Goal: Task Accomplishment & Management: Use online tool/utility

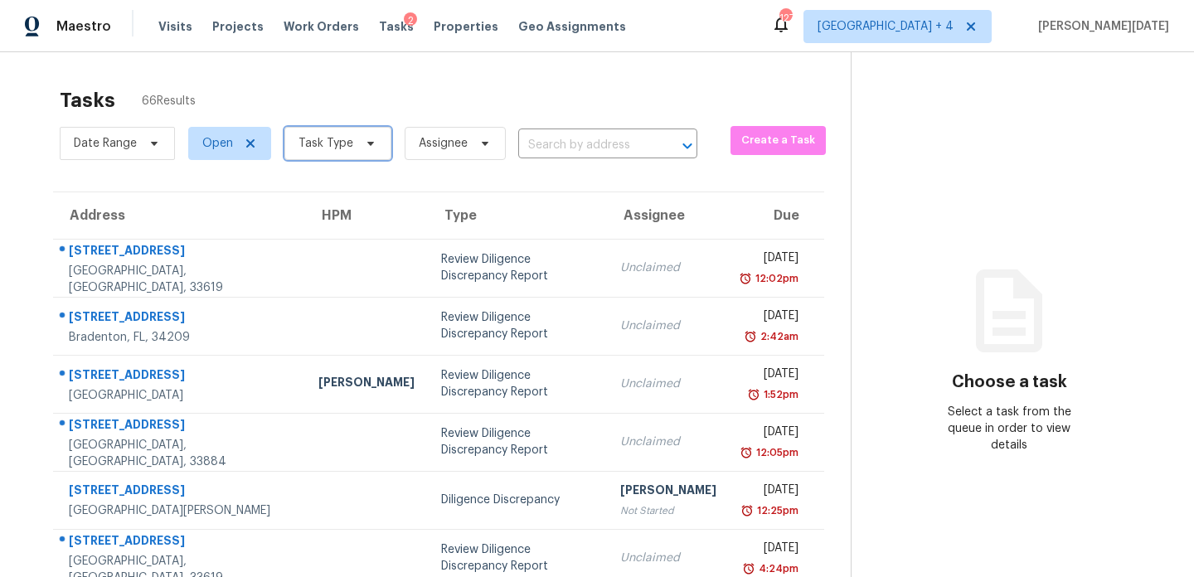
click at [302, 136] on span "Task Type" at bounding box center [326, 143] width 55 height 17
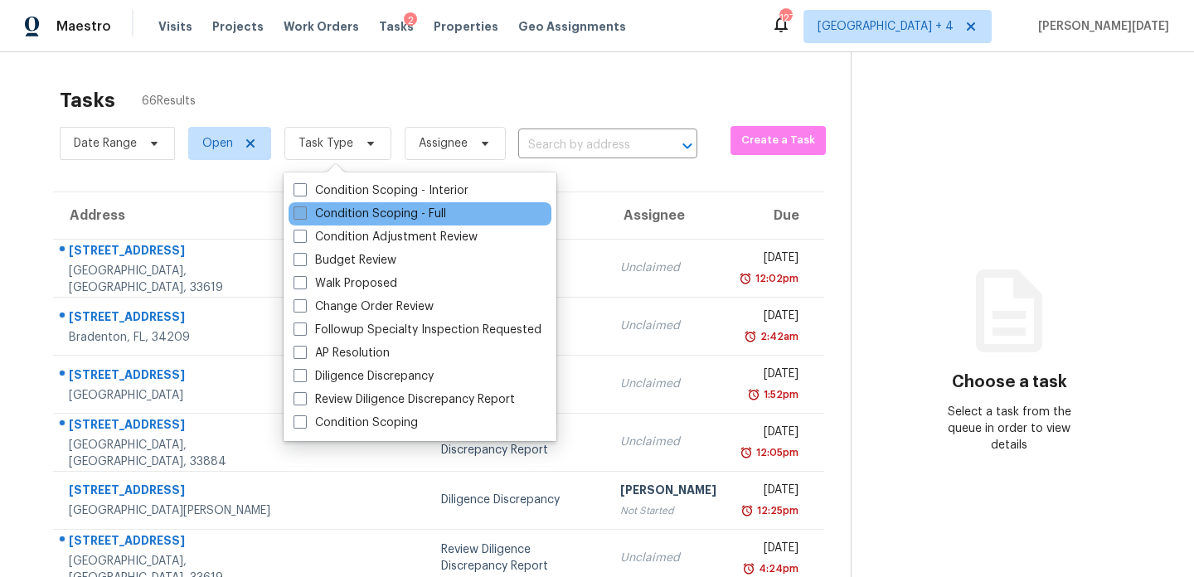
click at [299, 209] on span at bounding box center [300, 212] width 13 height 13
click at [299, 209] on input "Condition Scoping - Full" at bounding box center [299, 211] width 11 height 11
checkbox input "true"
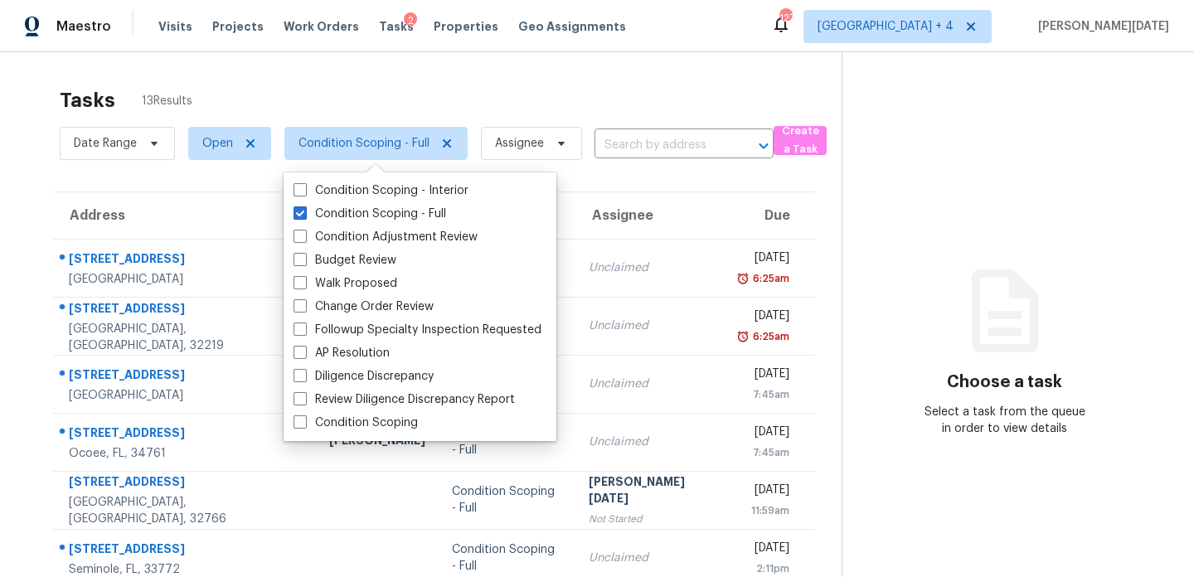
click at [652, 70] on div "Tasks 13 Results Date Range Open Condition Scoping - Full Assignee ​ Create a T…" at bounding box center [597, 458] width 1194 height 812
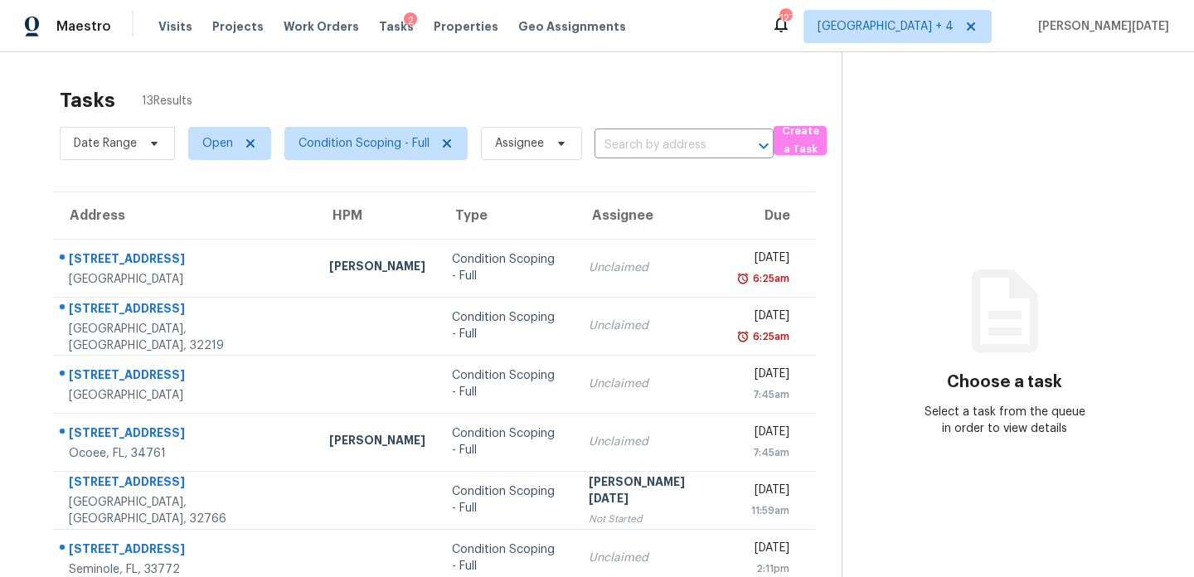
scroll to position [286, 0]
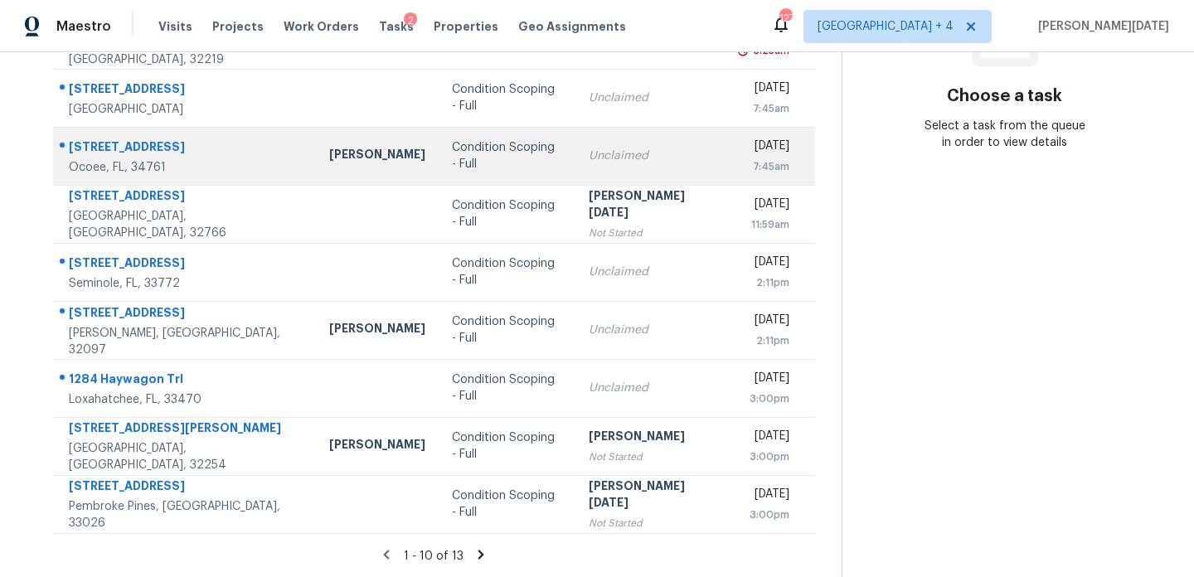
click at [616, 176] on td "Unclaimed" at bounding box center [651, 156] width 152 height 58
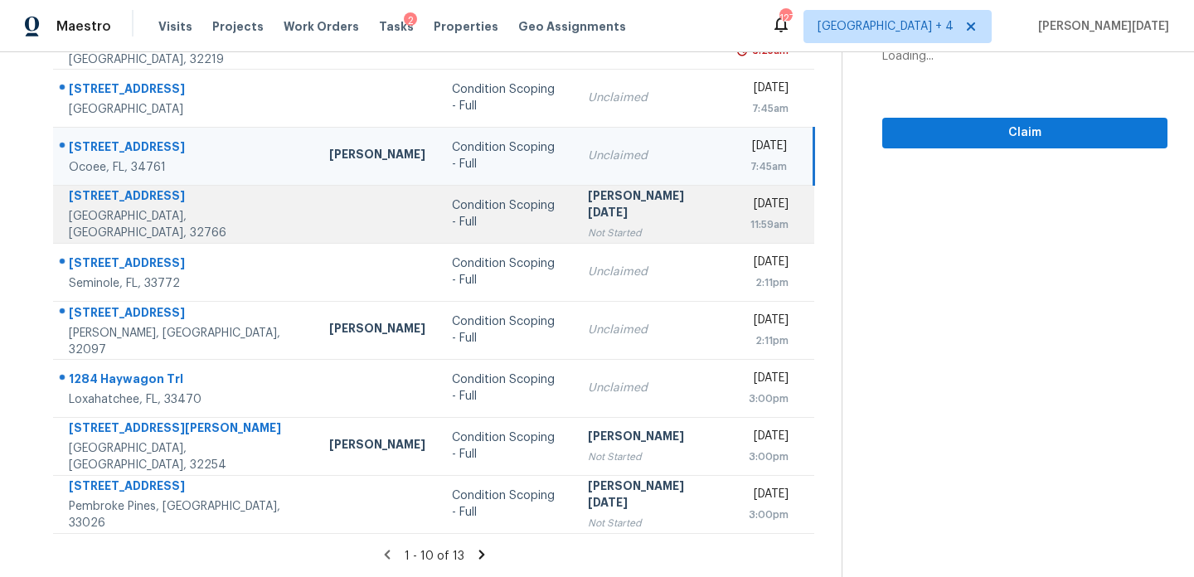
click at [616, 194] on div "[PERSON_NAME][DATE]" at bounding box center [650, 205] width 125 height 37
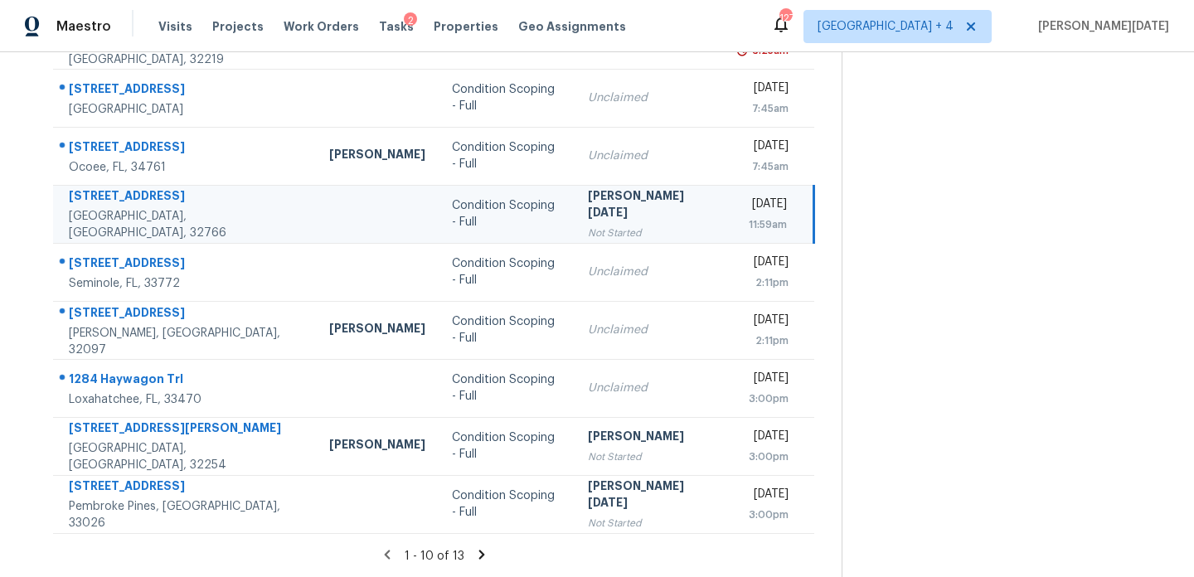
click at [616, 194] on div "[PERSON_NAME][DATE]" at bounding box center [650, 205] width 125 height 37
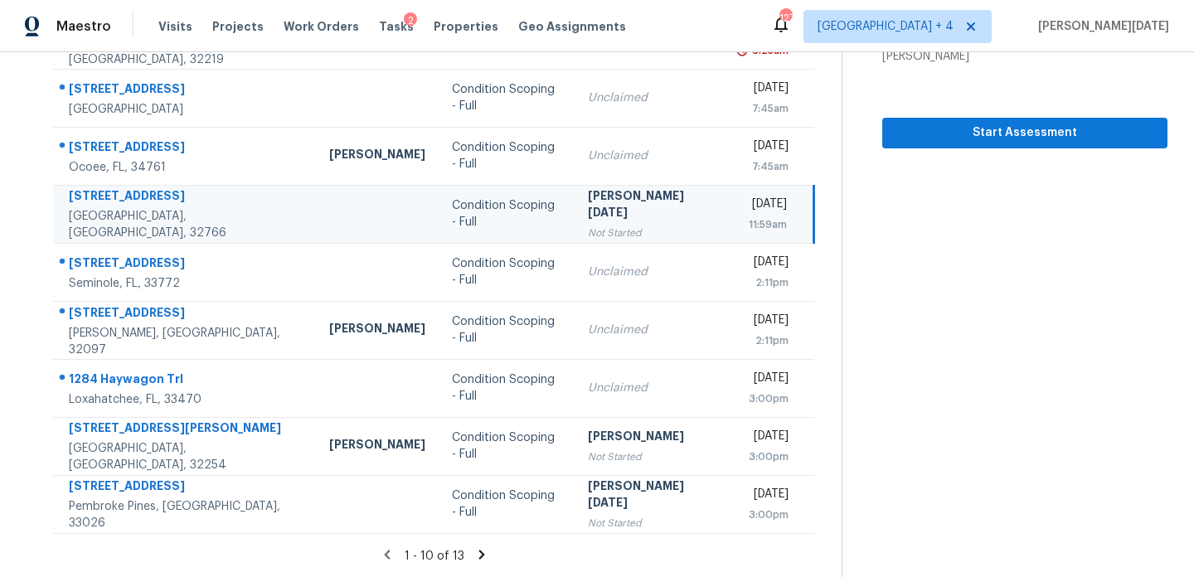
scroll to position [196, 0]
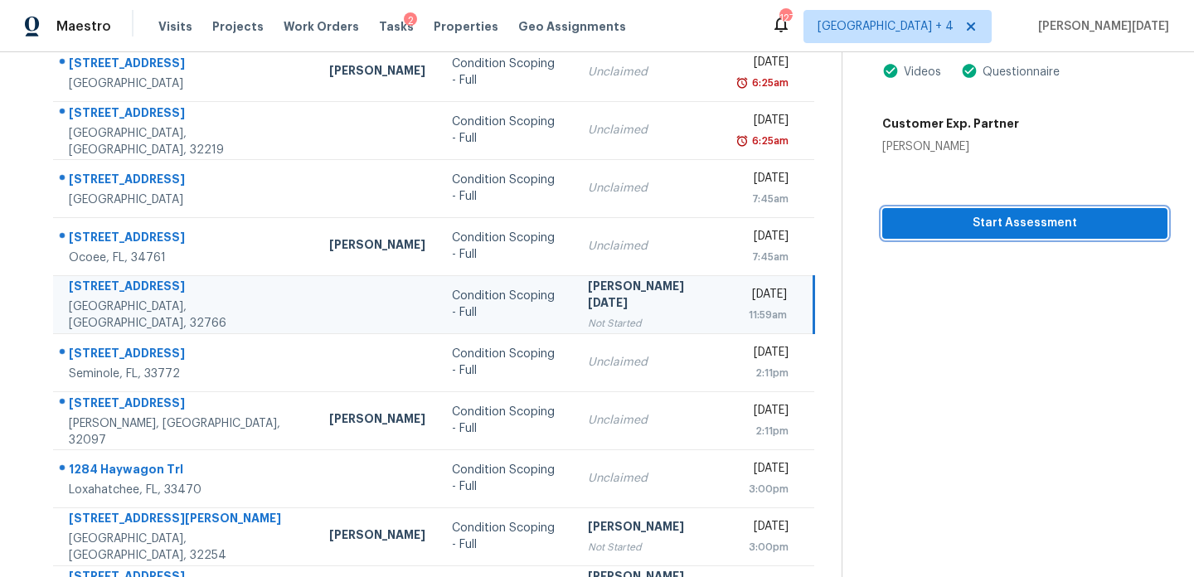
click at [965, 220] on span "Start Assessment" at bounding box center [1025, 223] width 259 height 21
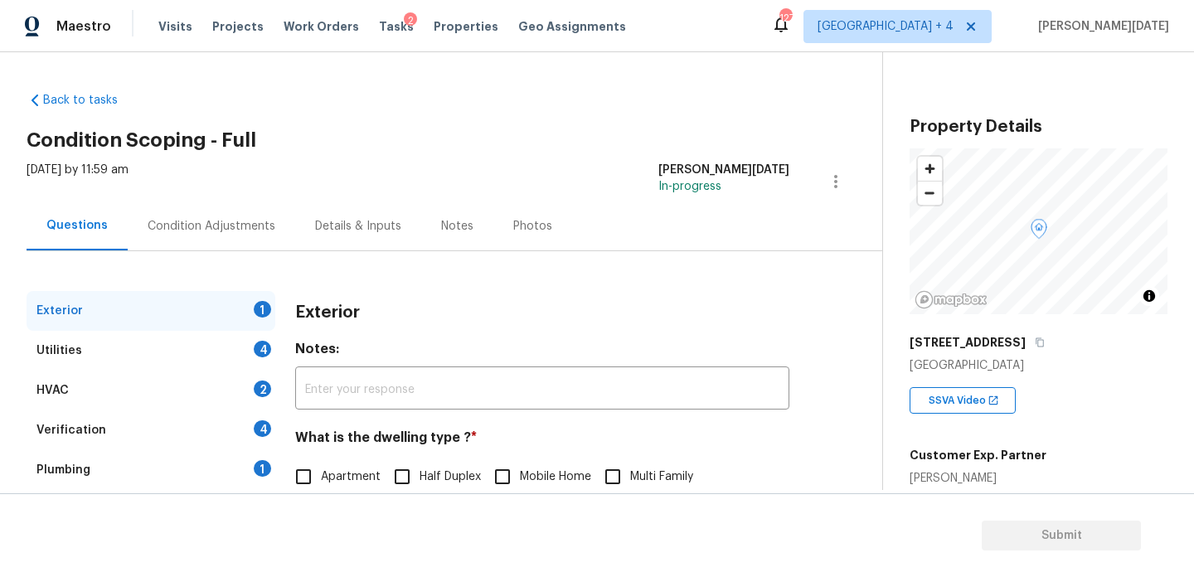
click at [240, 239] on div "Condition Adjustments" at bounding box center [211, 225] width 167 height 49
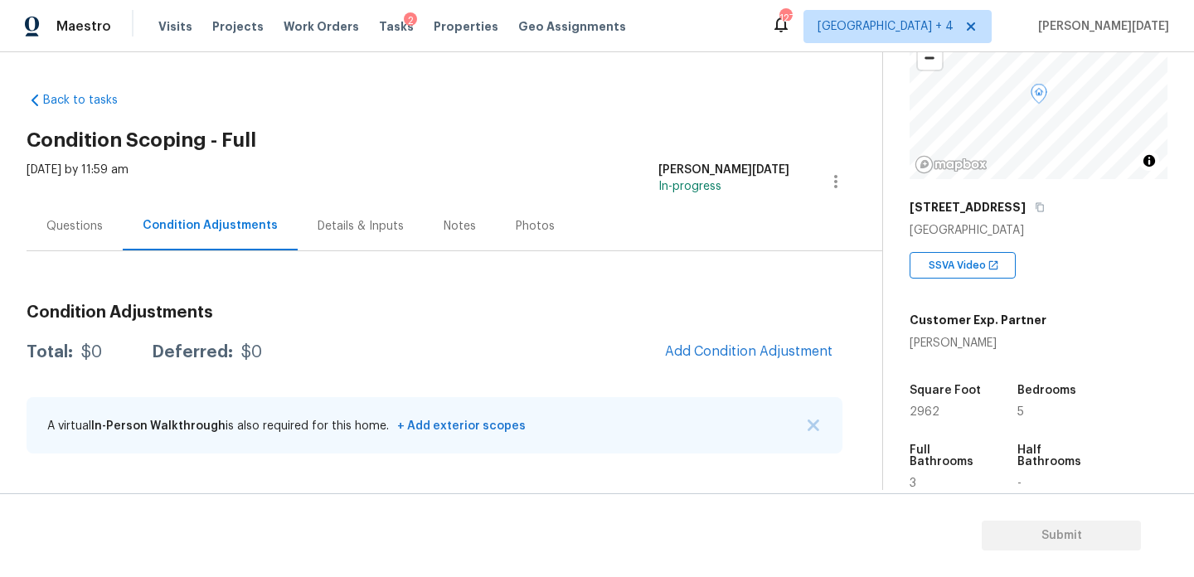
scroll to position [156, 0]
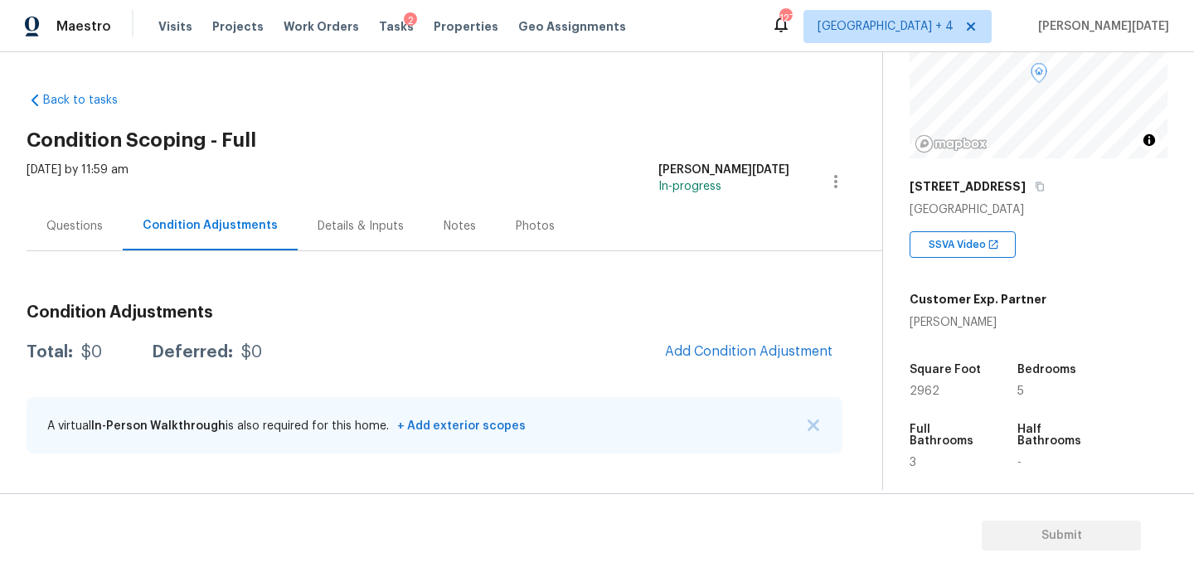
click at [920, 392] on span "2962" at bounding box center [925, 392] width 30 height 12
copy span "2962"
click at [714, 366] on button "Add Condition Adjustment" at bounding box center [748, 351] width 187 height 35
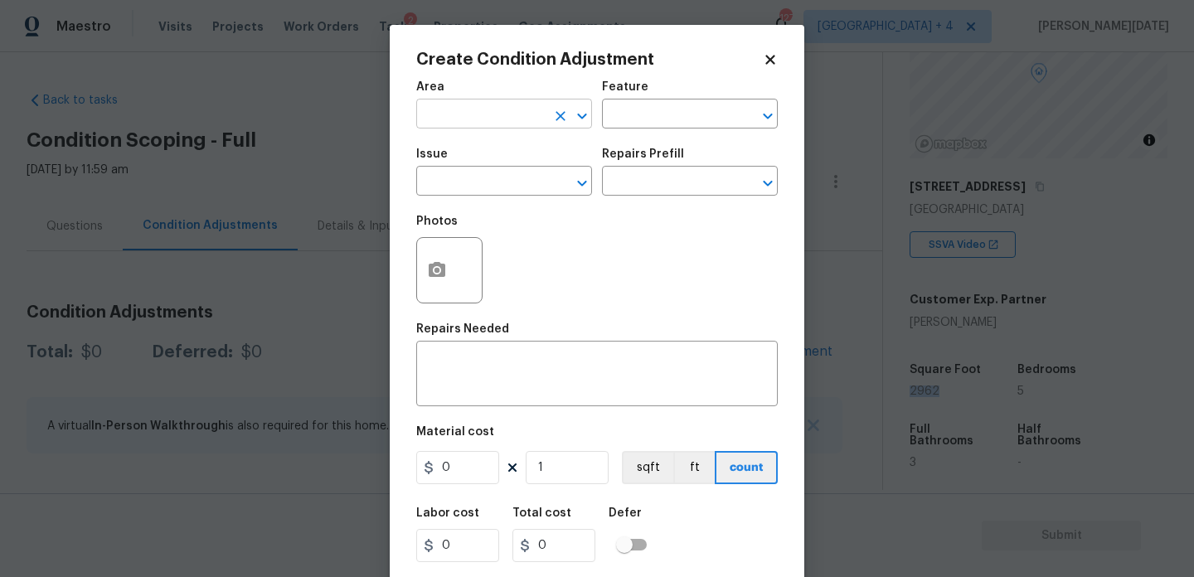
click at [425, 109] on input "text" at bounding box center [480, 116] width 129 height 26
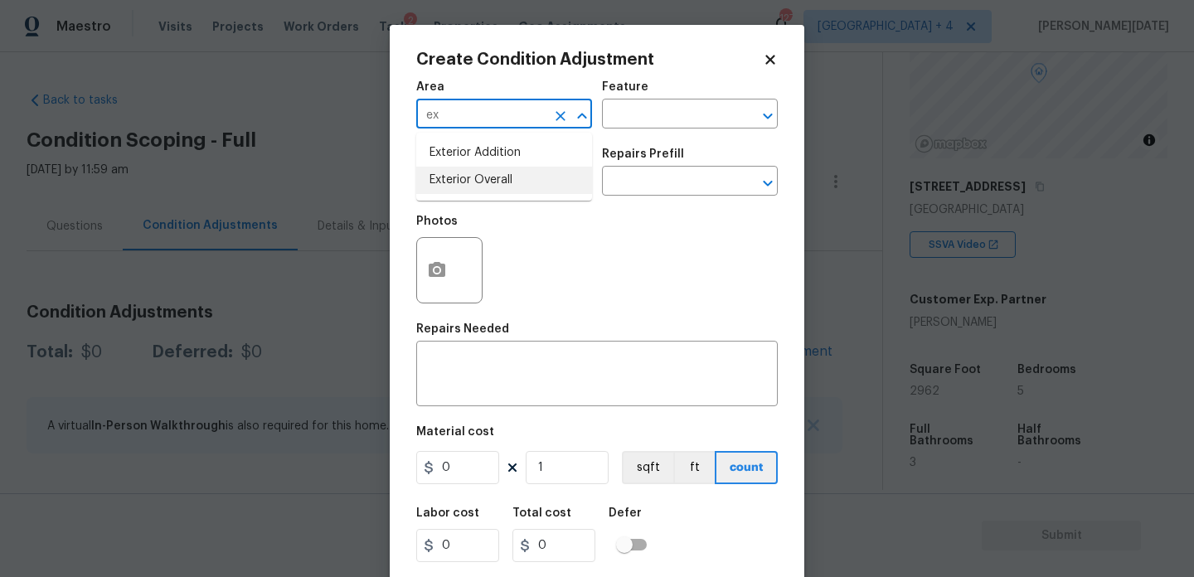
click at [459, 174] on li "Exterior Overall" at bounding box center [504, 180] width 176 height 27
type input "Exterior Overall"
click at [459, 174] on input "text" at bounding box center [480, 183] width 129 height 26
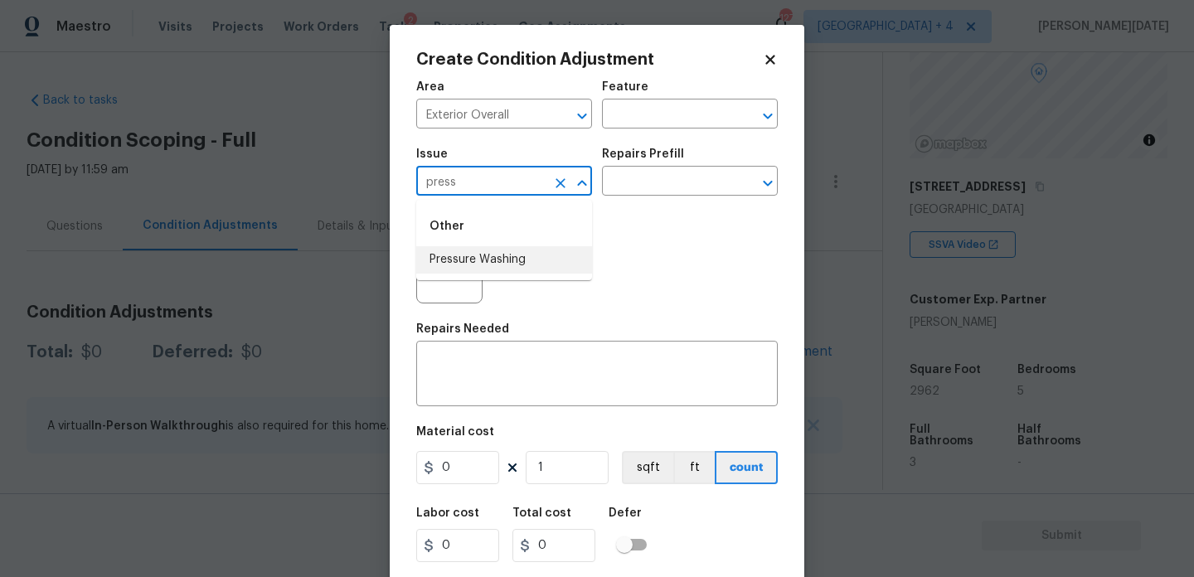
click at [497, 262] on li "Pressure Washing" at bounding box center [504, 259] width 176 height 27
type input "Pressure Washing"
click at [640, 171] on input "text" at bounding box center [666, 183] width 129 height 26
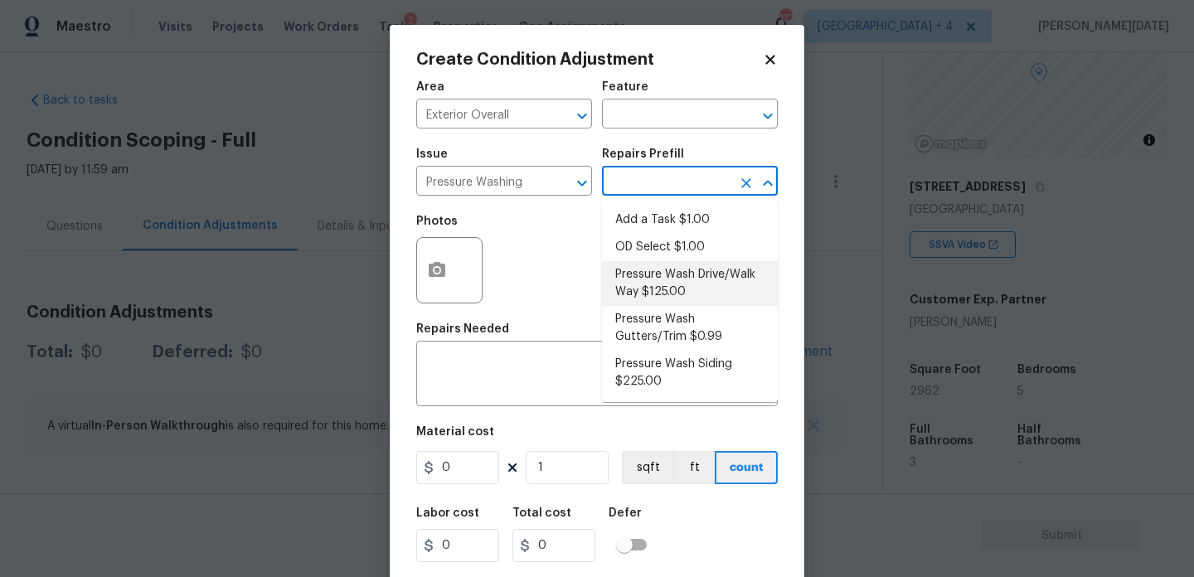
click at [669, 279] on li "Pressure Wash Drive/Walk Way $125.00" at bounding box center [690, 283] width 176 height 45
type input "Siding"
type textarea "Pressure wash the driveways/walkways as directed by the PM. Ensure that all deb…"
type input "125"
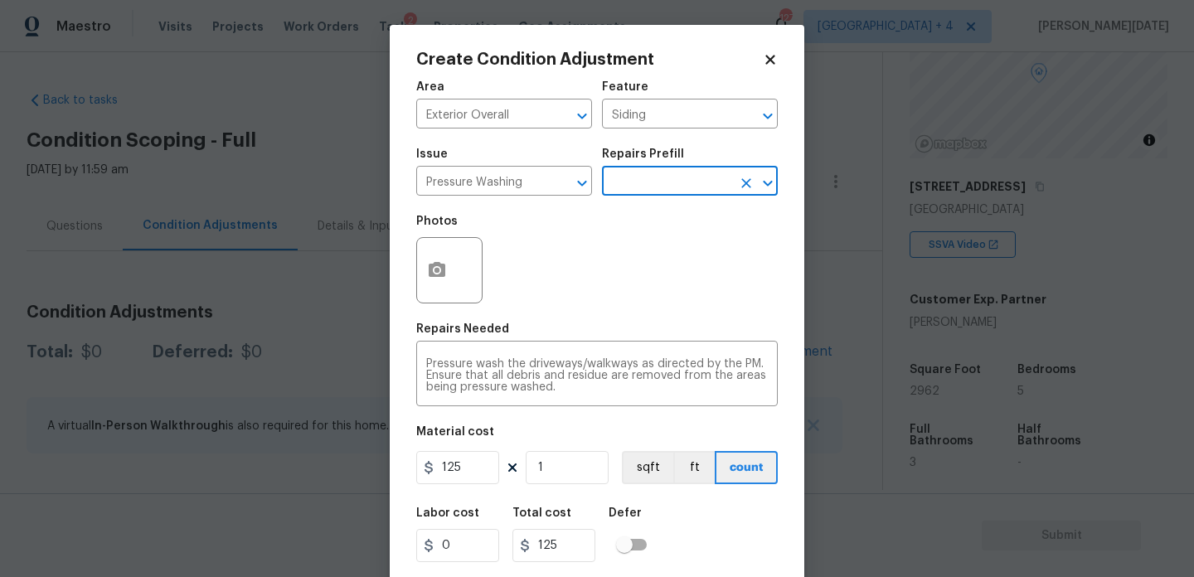
click at [687, 189] on input "text" at bounding box center [666, 183] width 129 height 26
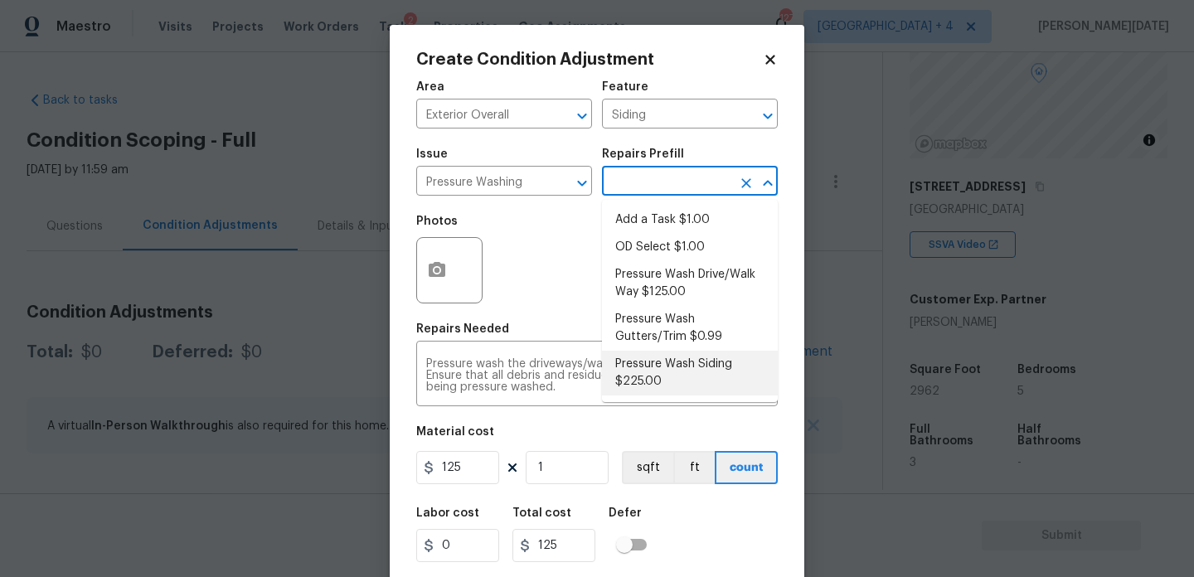
click at [687, 398] on ul "Add a Task $1.00 OD Select $1.00 Pressure Wash Drive/Walk Way $125.00 Pressure …" at bounding box center [690, 301] width 176 height 202
click at [698, 376] on li "Pressure Wash Siding $225.00" at bounding box center [690, 373] width 176 height 45
type textarea "Protect areas as needed for pressure washing. Pressure wash the siding on the h…"
type input "225"
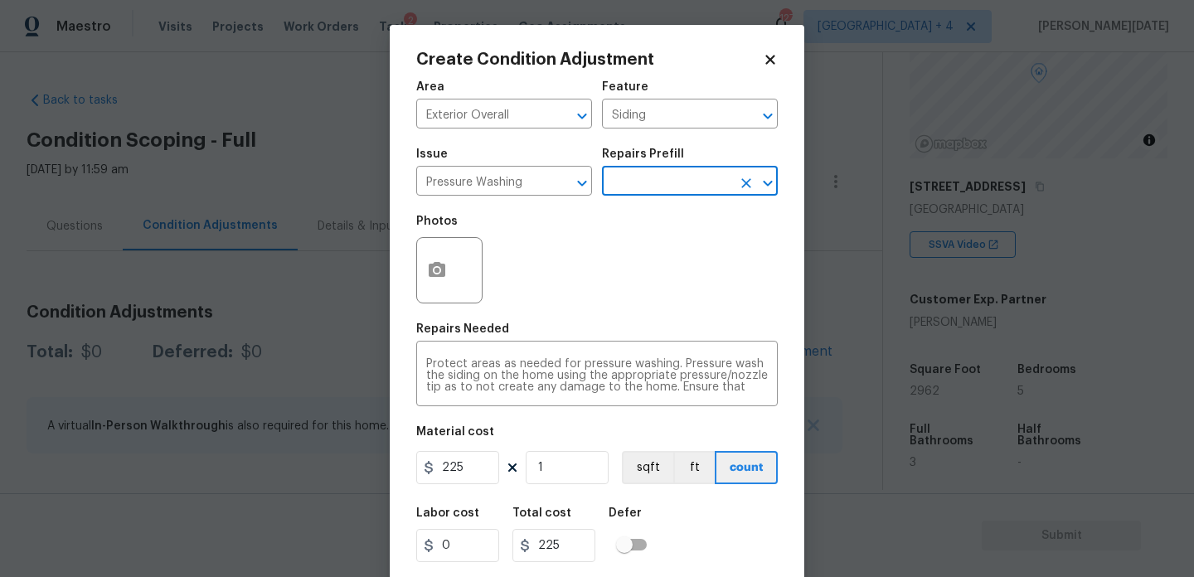
scroll to position [23, 0]
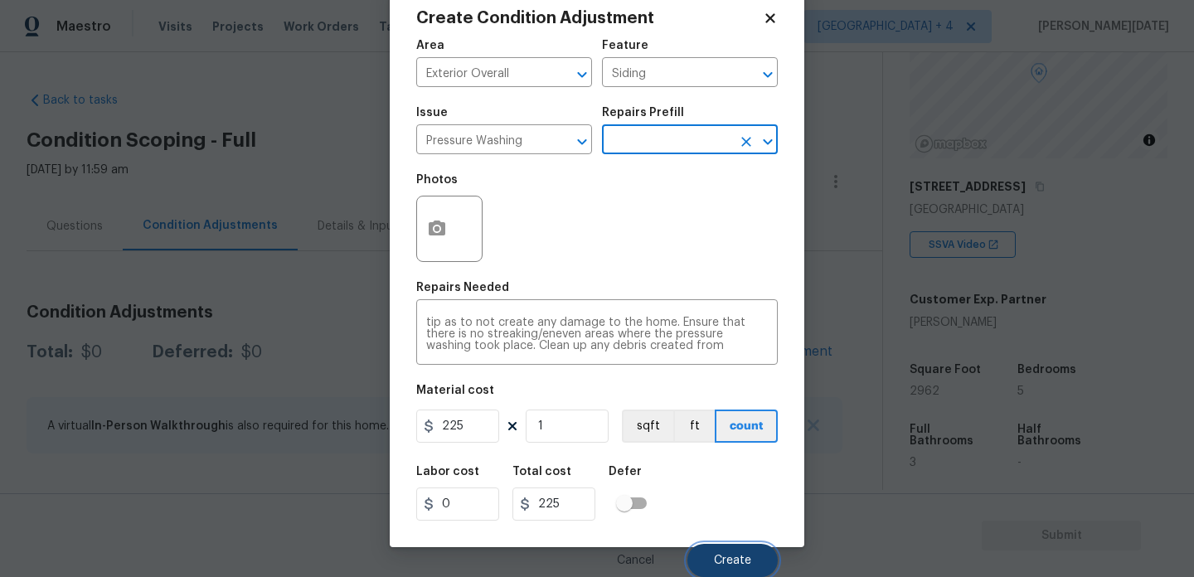
click at [723, 561] on span "Create" at bounding box center [732, 561] width 37 height 12
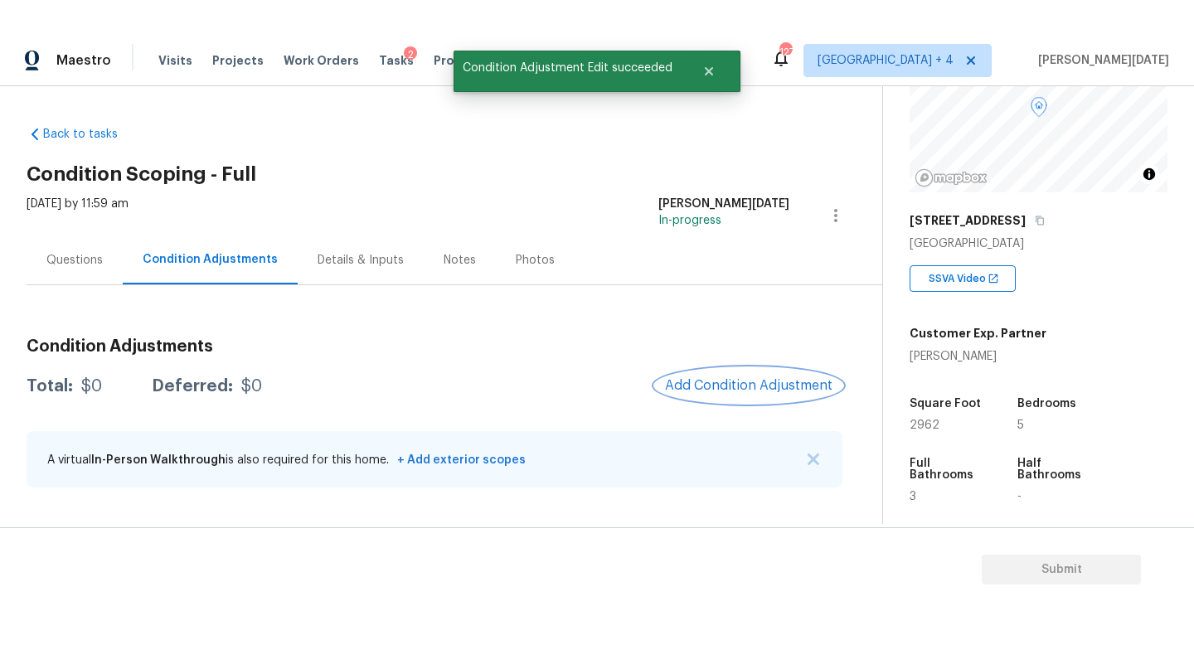
scroll to position [0, 0]
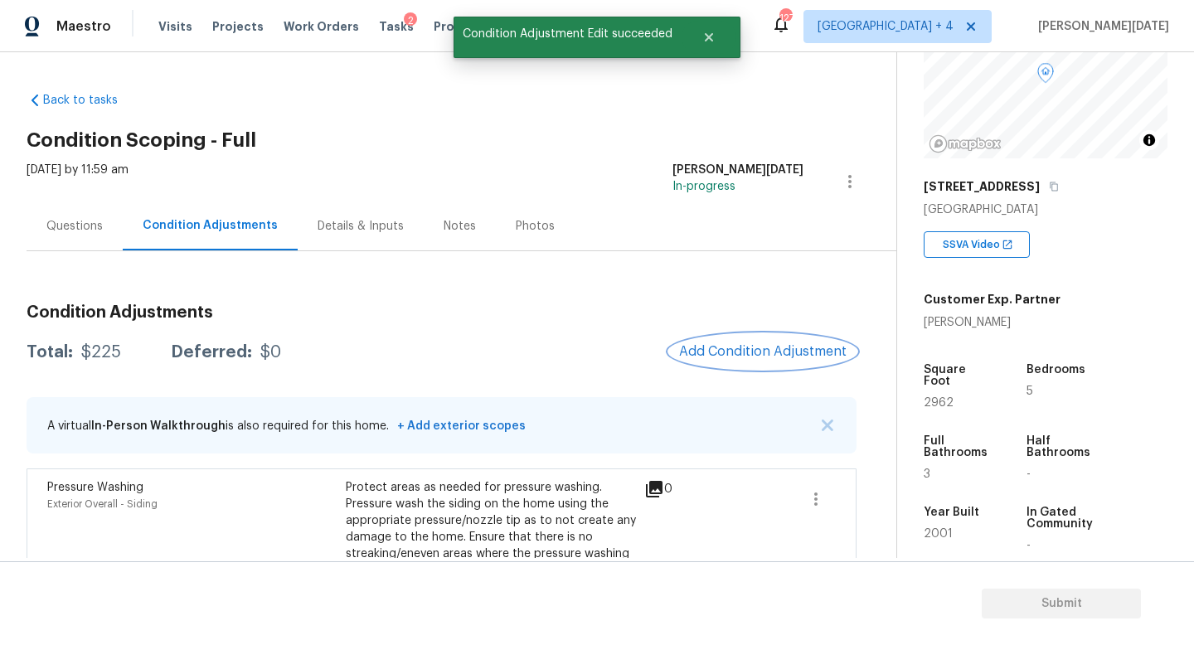
click at [757, 341] on button "Add Condition Adjustment" at bounding box center [762, 351] width 187 height 35
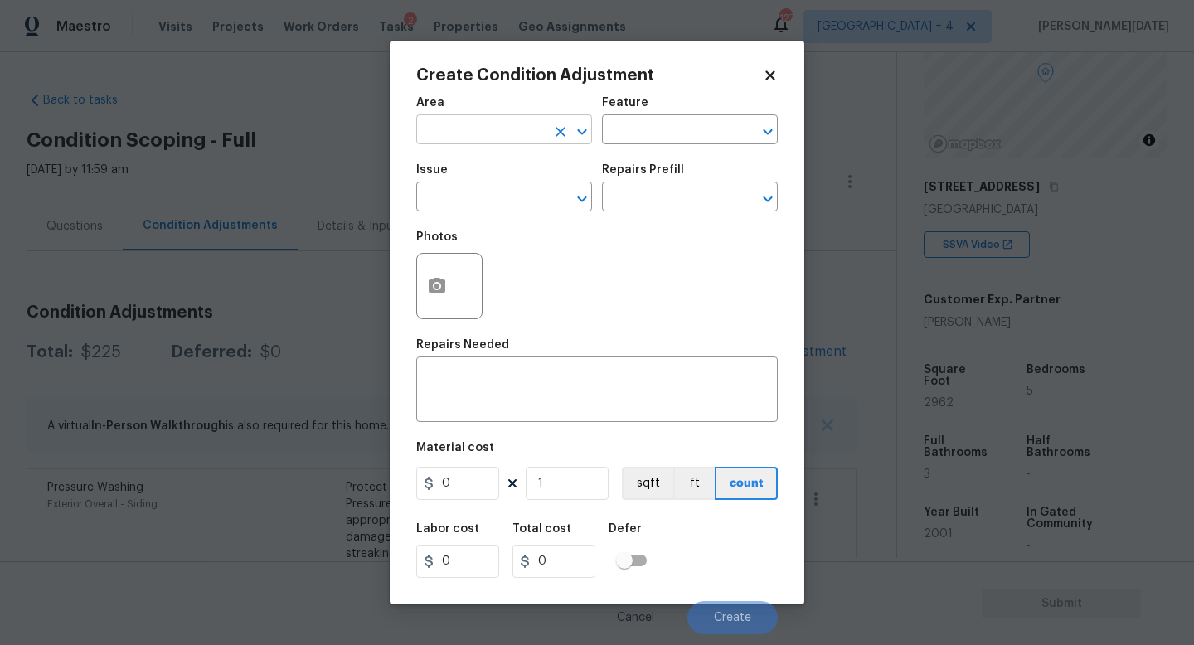
click at [446, 128] on input "text" at bounding box center [480, 132] width 129 height 26
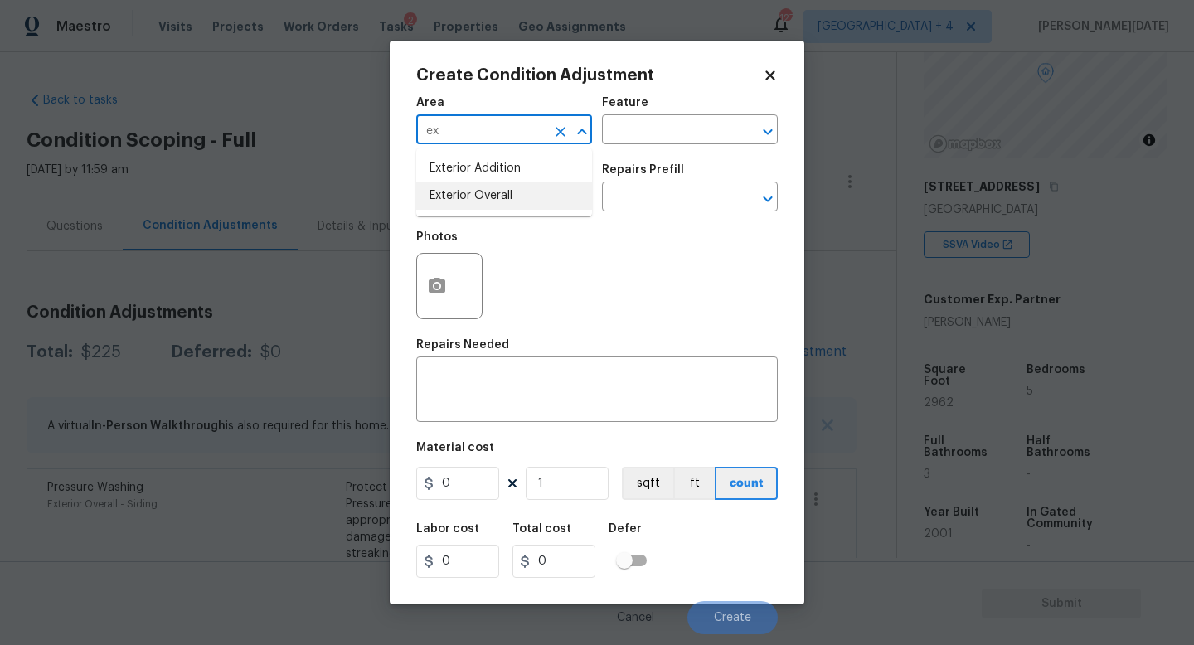
click at [479, 199] on li "Exterior Overall" at bounding box center [504, 195] width 176 height 27
type input "Exterior Overall"
click at [479, 199] on input "text" at bounding box center [480, 199] width 129 height 26
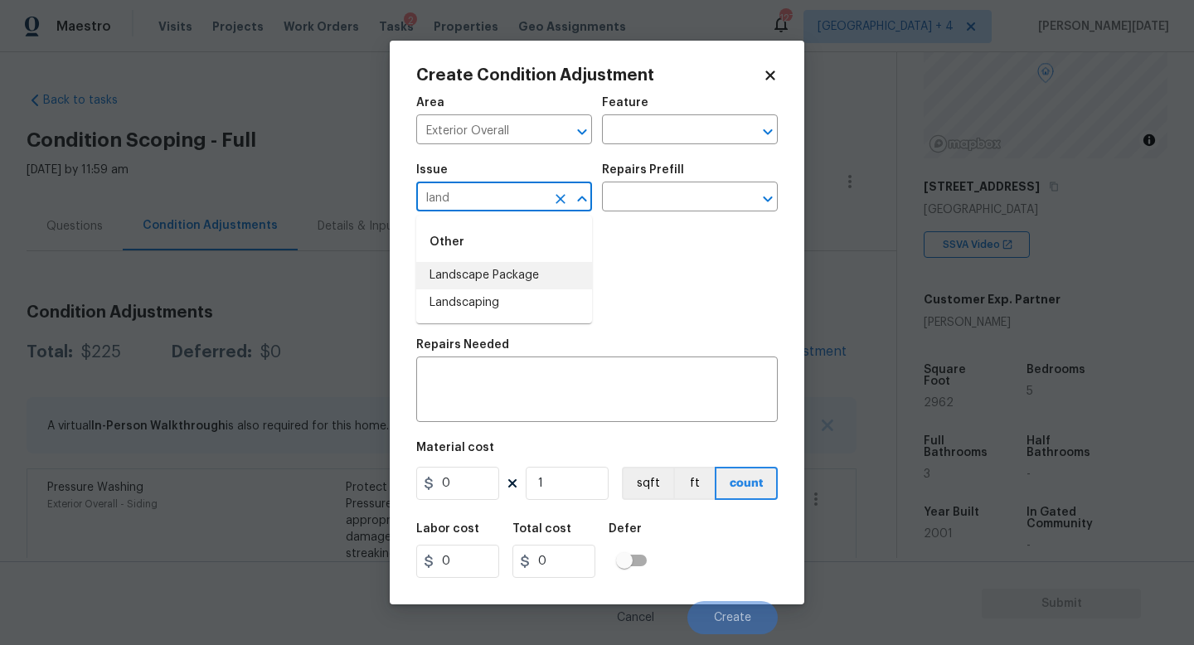
click at [497, 274] on li "Landscape Package" at bounding box center [504, 275] width 176 height 27
type input "Landscape Package"
click at [633, 224] on div "Photos" at bounding box center [597, 275] width 362 height 108
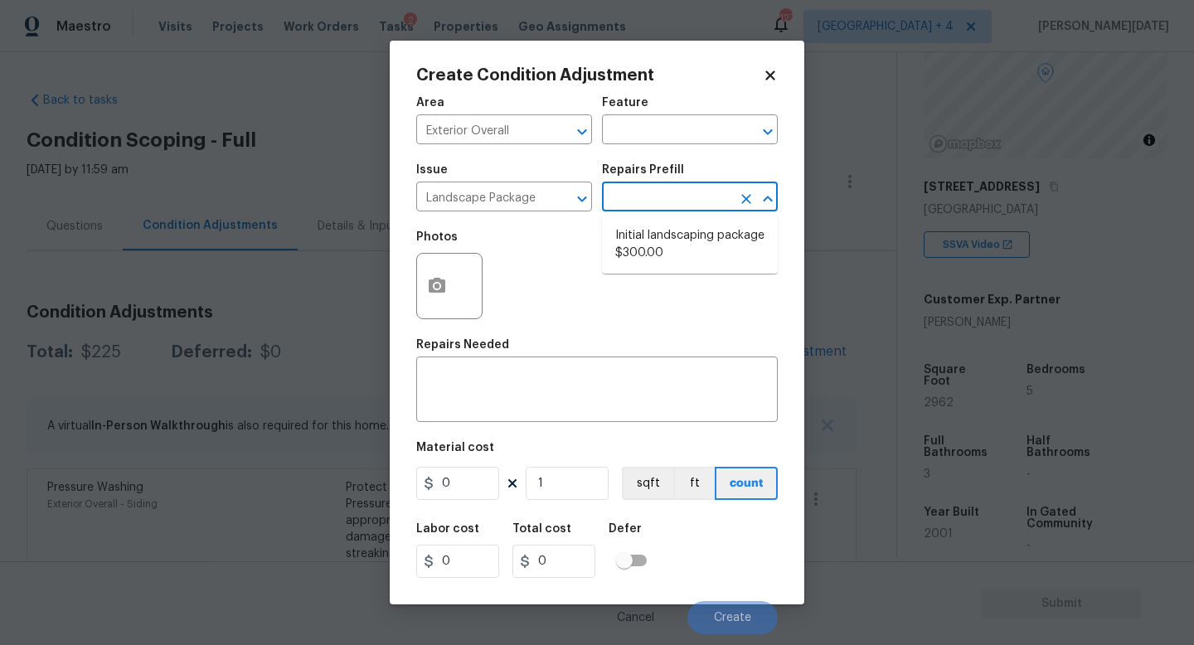
click at [676, 197] on input "text" at bounding box center [666, 199] width 129 height 26
click at [677, 243] on li "Initial landscaping package $300.00" at bounding box center [690, 244] width 176 height 45
type input "Home Readiness Packages"
type textarea "Mowing of grass up to 6" in height. Mow, edge along driveways & sidewalks, trim…"
type input "300"
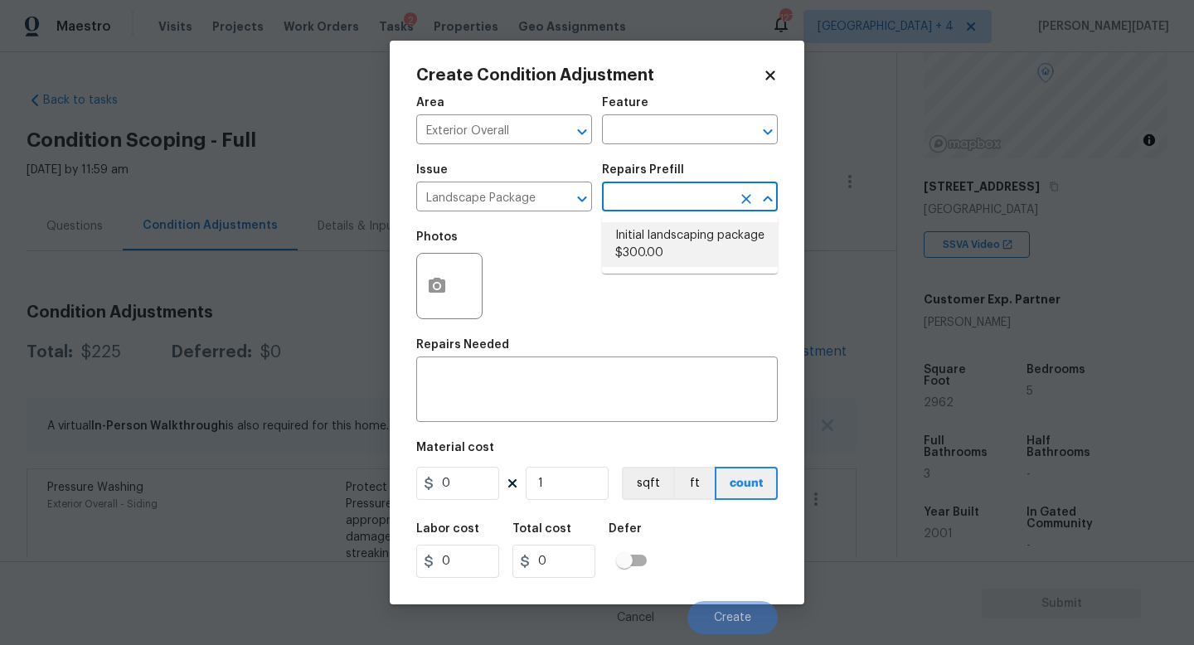
type input "300"
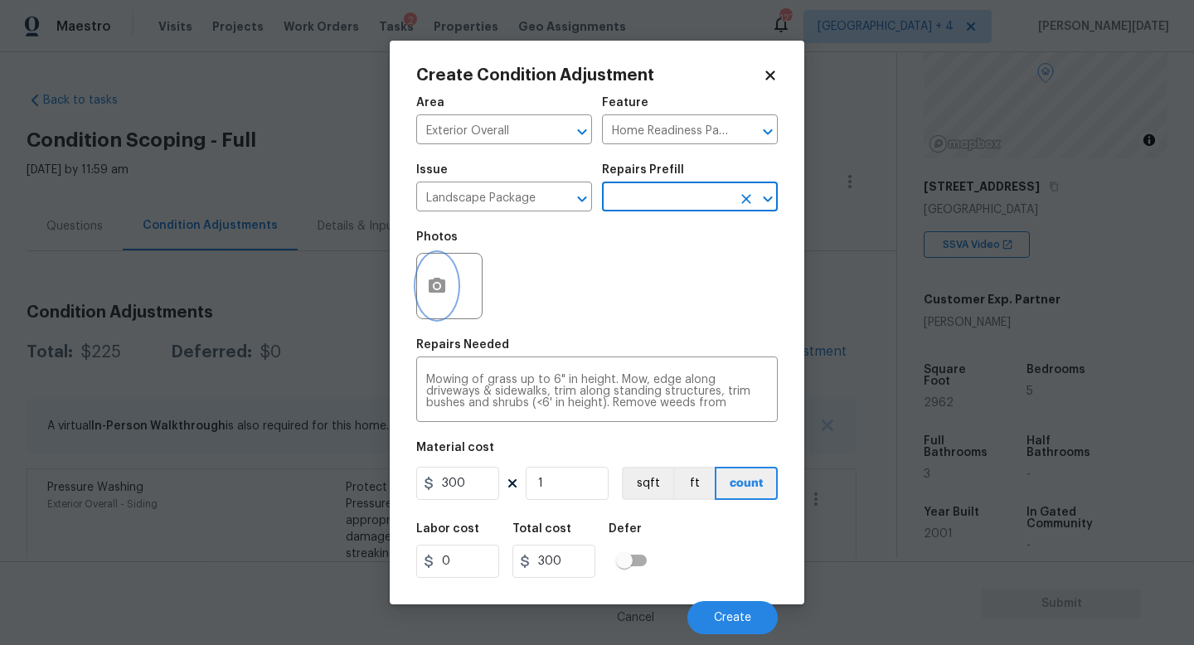
click at [427, 295] on icon "button" at bounding box center [437, 286] width 20 height 20
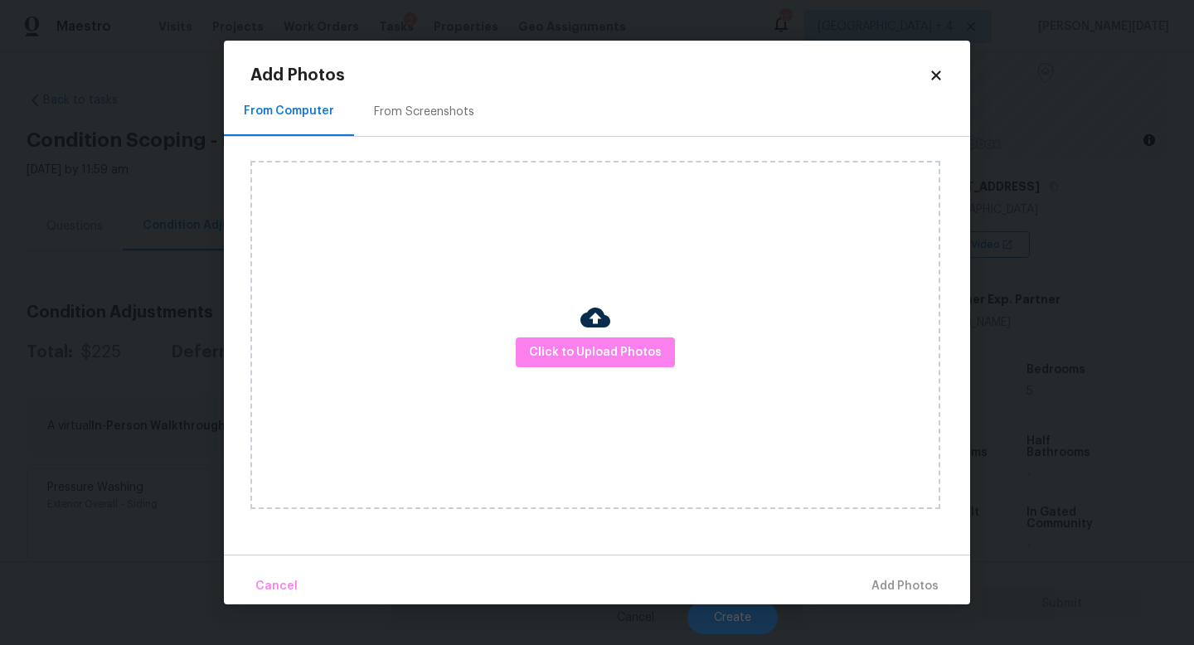
click at [440, 112] on div "From Screenshots" at bounding box center [424, 112] width 100 height 17
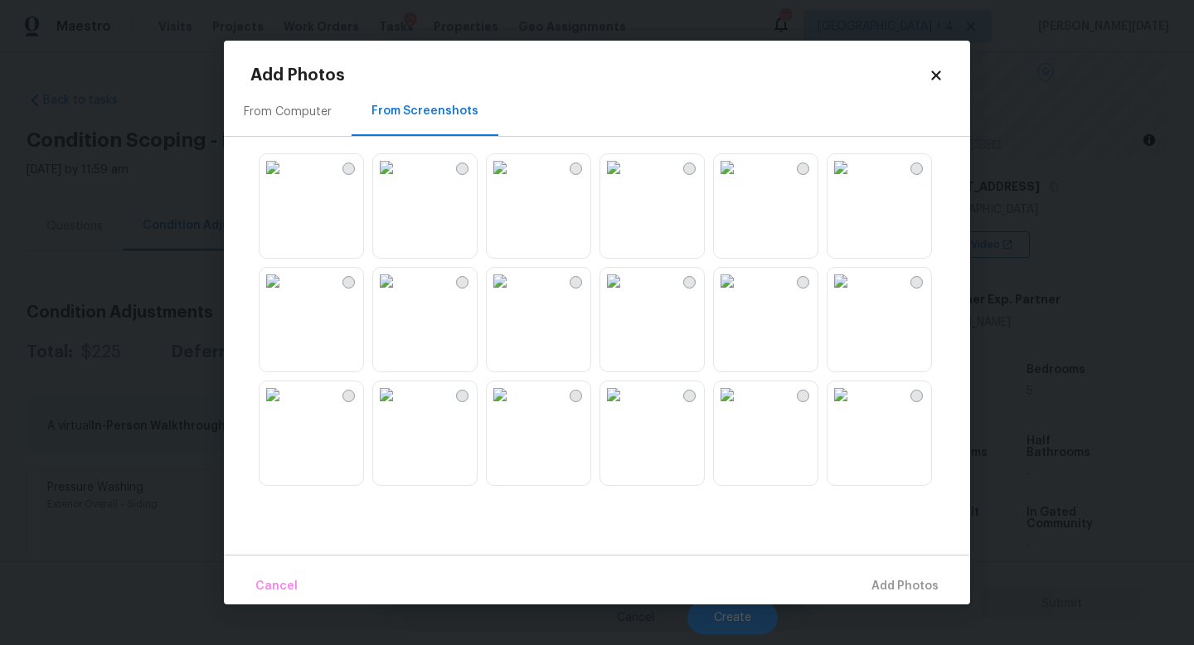
click at [400, 181] on img at bounding box center [386, 167] width 27 height 27
click at [513, 294] on img at bounding box center [500, 281] width 27 height 27
click at [627, 181] on img at bounding box center [613, 167] width 27 height 27
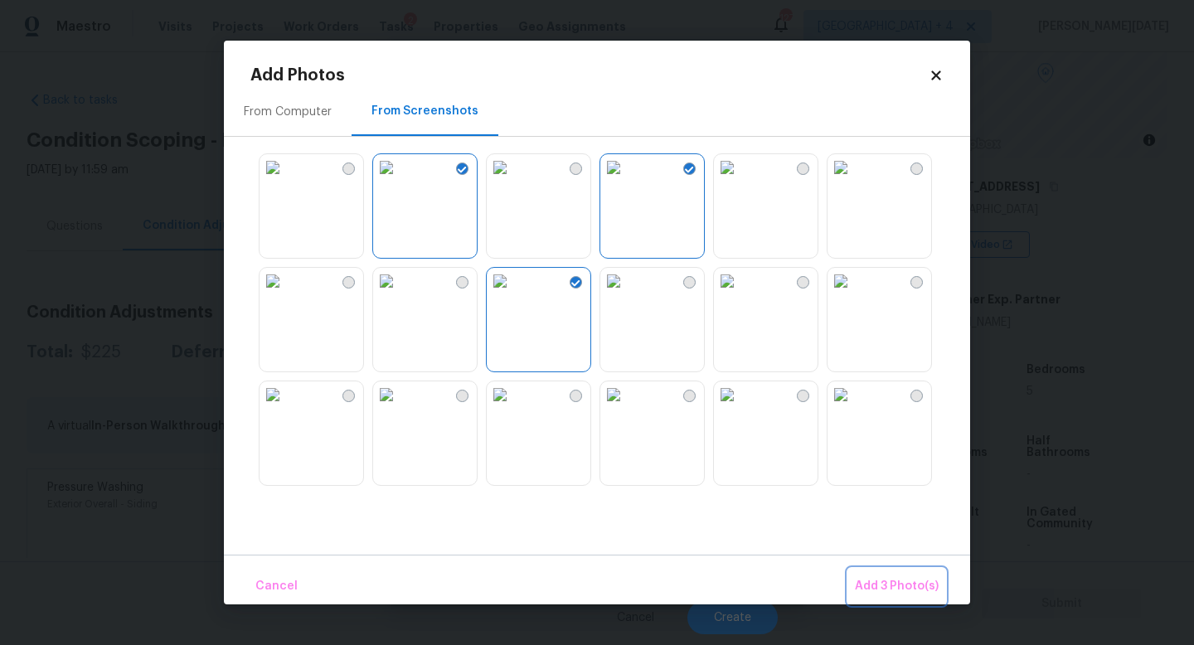
click at [886, 573] on button "Add 3 Photo(s)" at bounding box center [896, 587] width 97 height 36
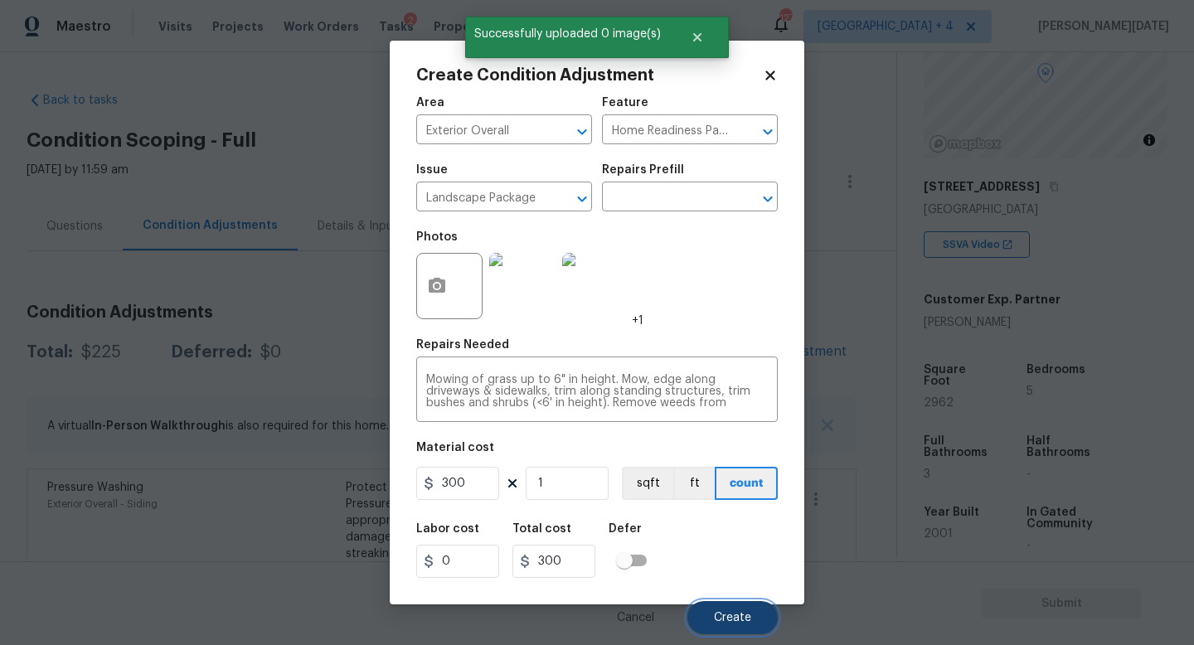
click at [710, 576] on button "Create" at bounding box center [732, 617] width 90 height 33
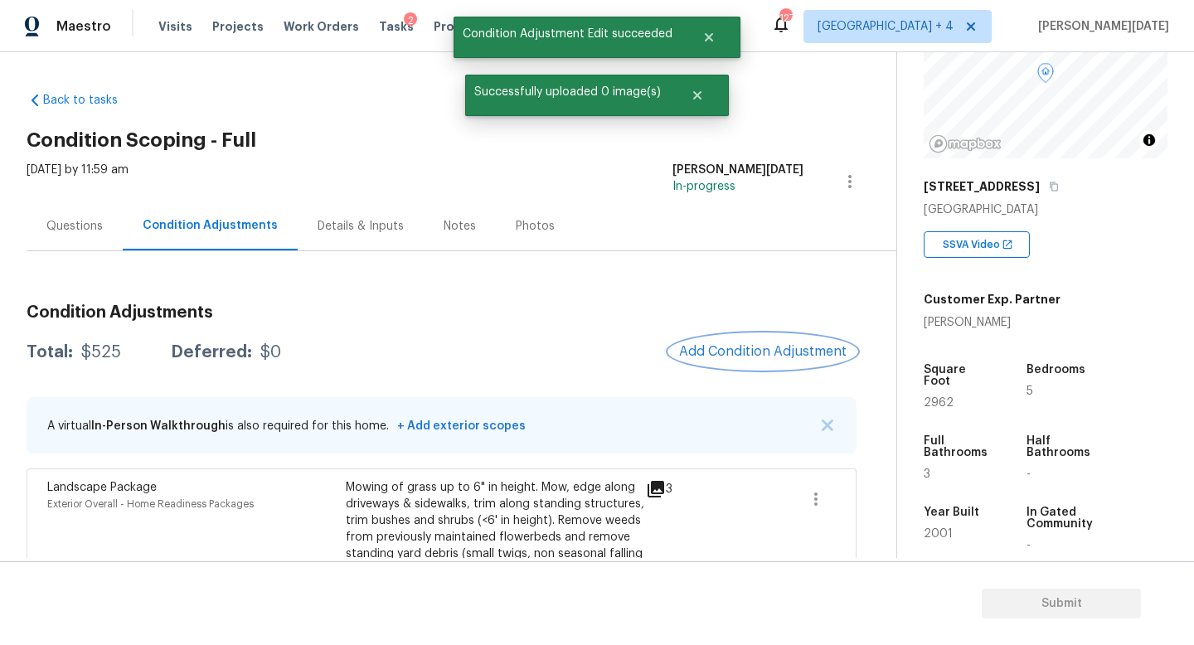
click at [735, 359] on span "Add Condition Adjustment" at bounding box center [762, 351] width 167 height 15
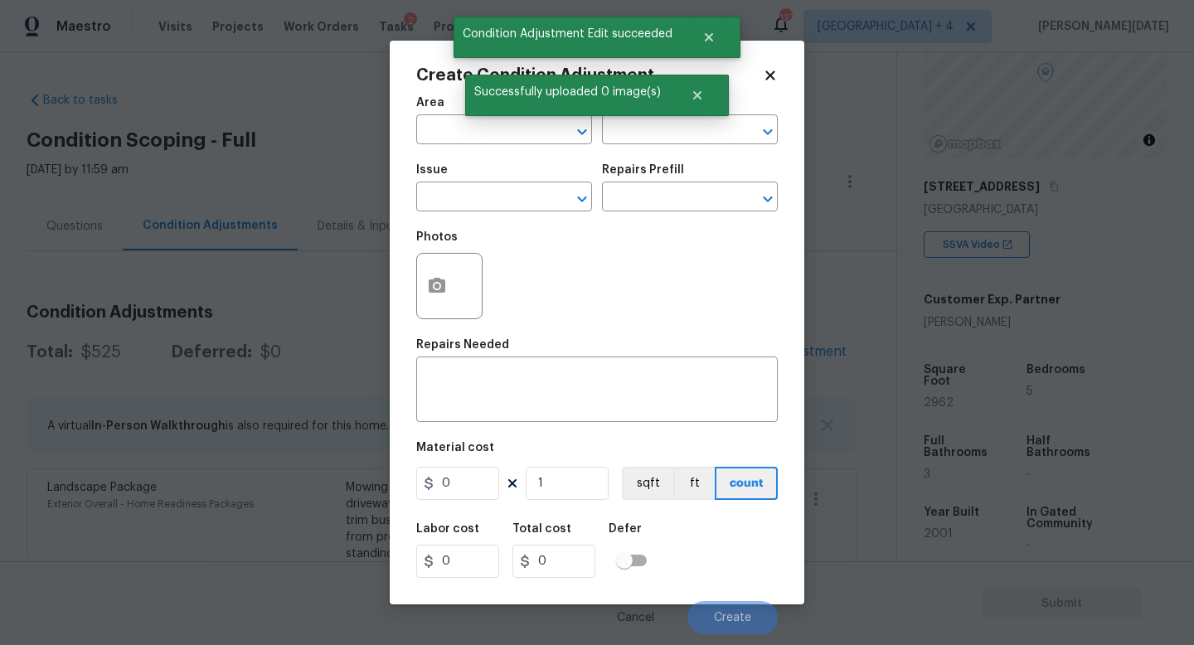
click at [735, 359] on figure "Repairs Needed x ​" at bounding box center [597, 380] width 362 height 83
click at [423, 289] on button "button" at bounding box center [437, 286] width 40 height 65
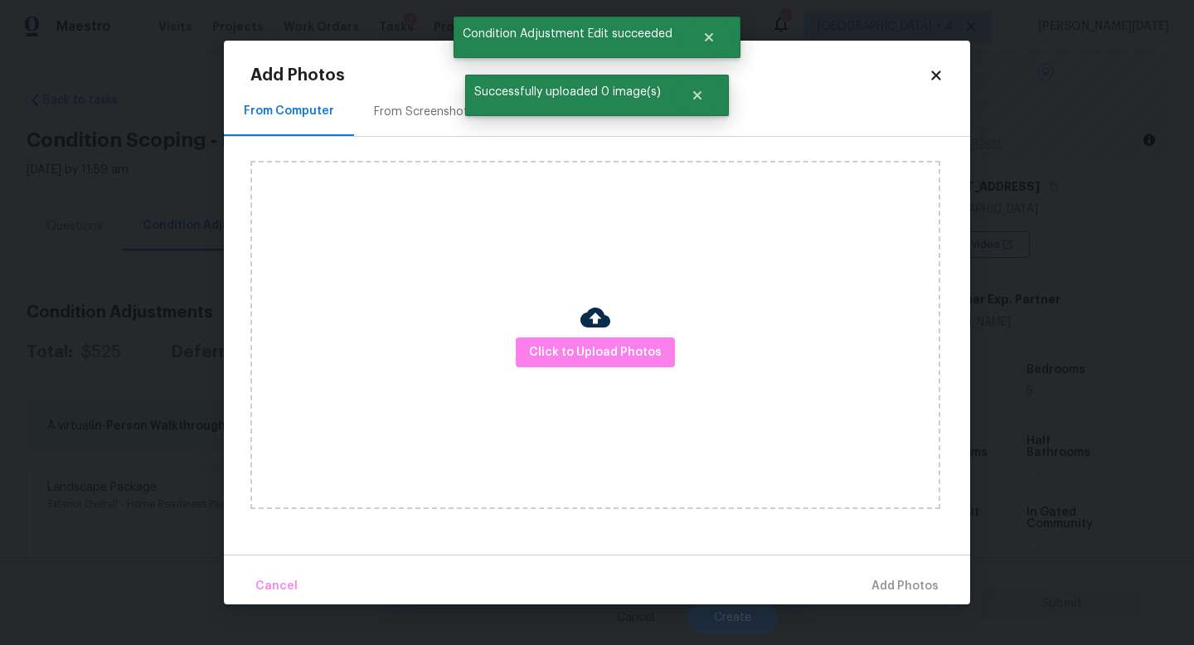
click at [424, 117] on div "From Screenshots" at bounding box center [424, 112] width 100 height 17
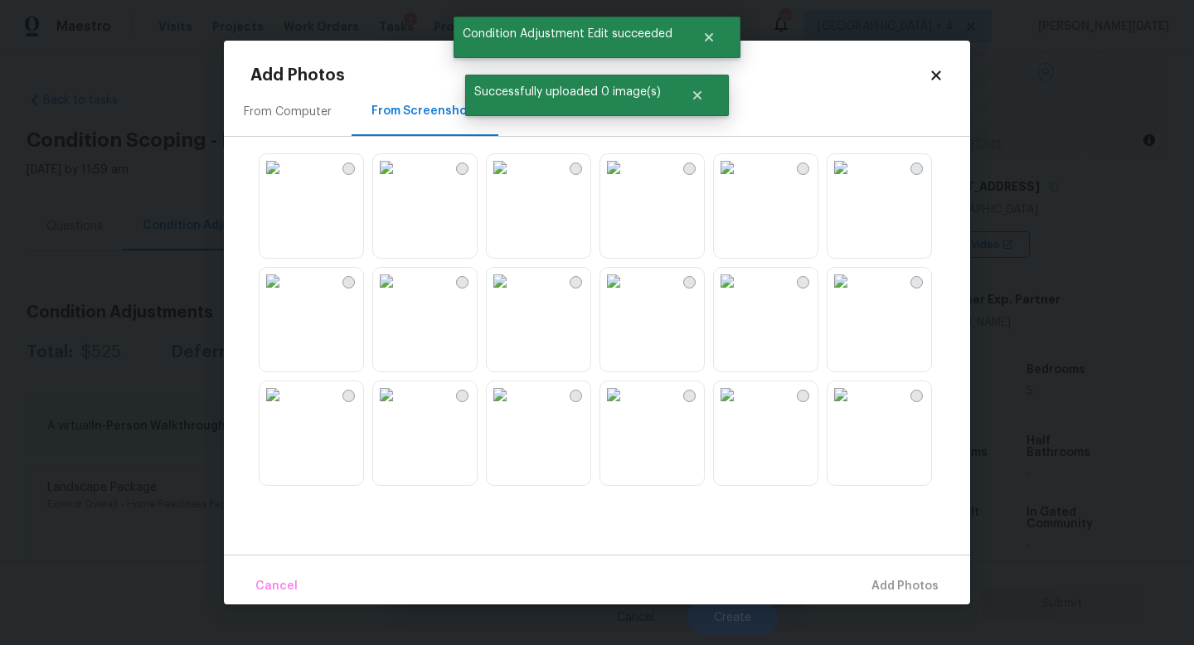
click at [400, 294] on img at bounding box center [386, 281] width 27 height 27
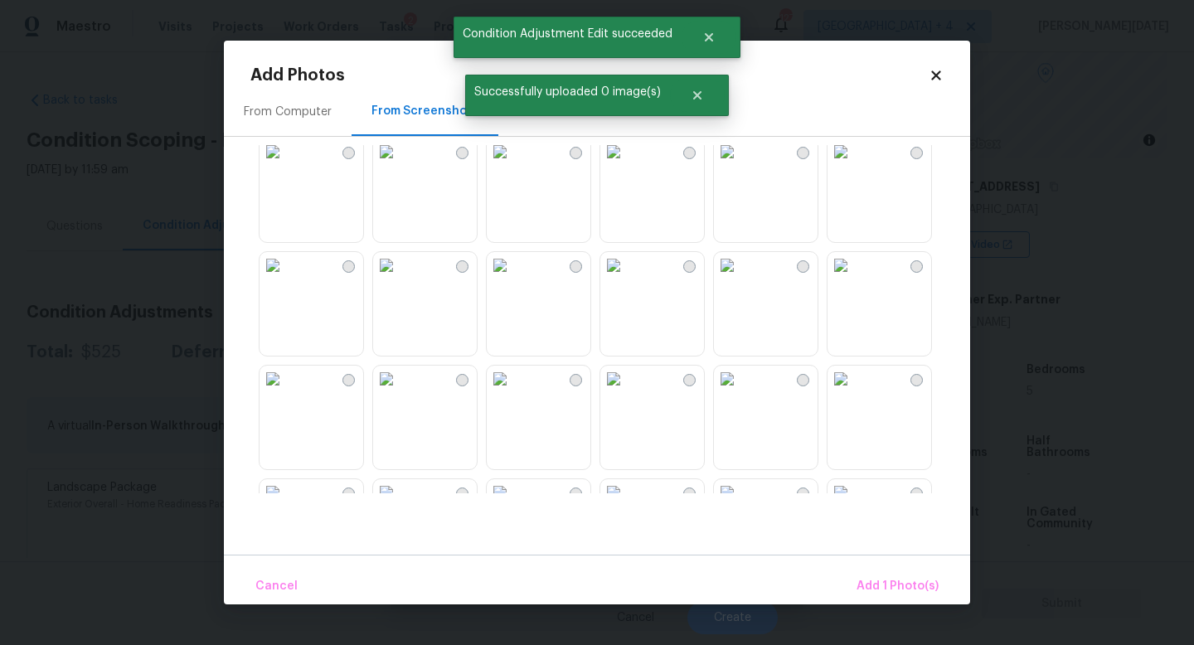
scroll to position [586, 0]
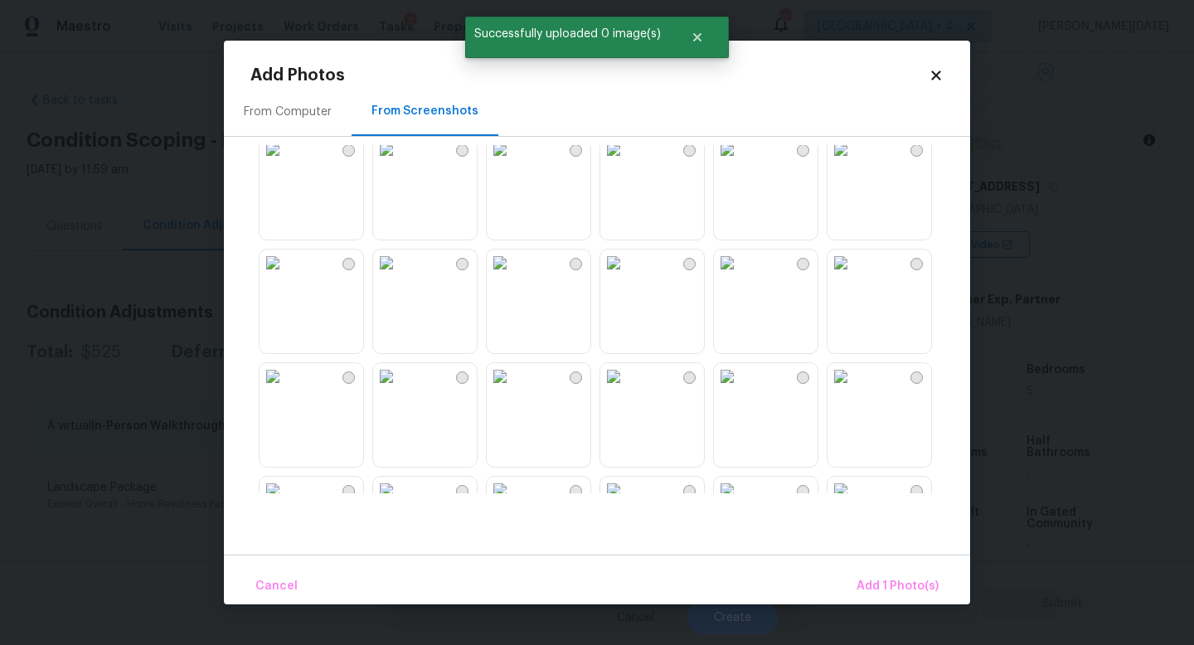
click at [513, 276] on img at bounding box center [500, 263] width 27 height 27
click at [400, 273] on img at bounding box center [386, 259] width 27 height 27
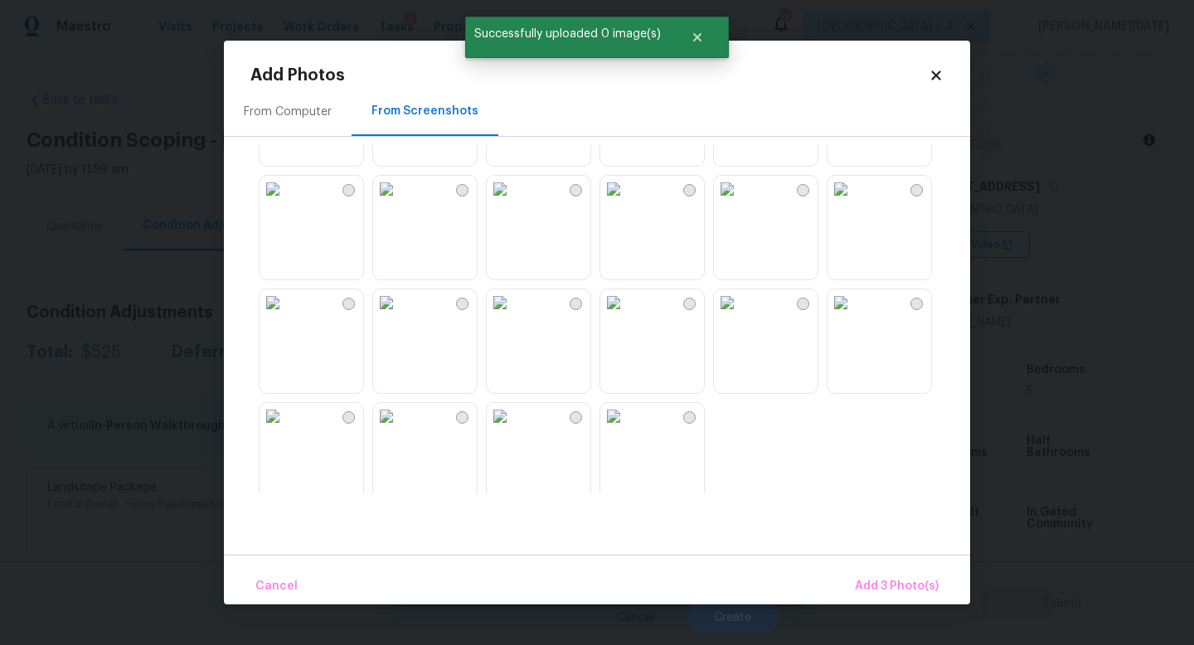
scroll to position [1570, 0]
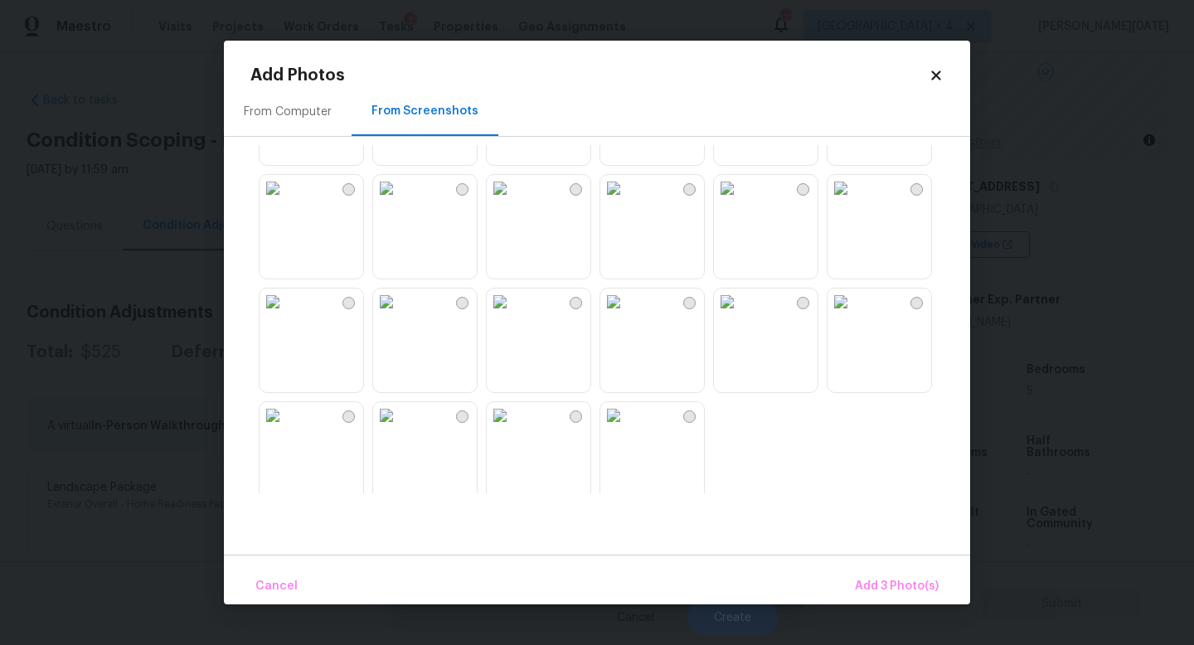
click at [513, 201] on img at bounding box center [500, 188] width 27 height 27
click at [513, 305] on img at bounding box center [500, 302] width 27 height 27
click at [627, 315] on img at bounding box center [613, 302] width 27 height 27
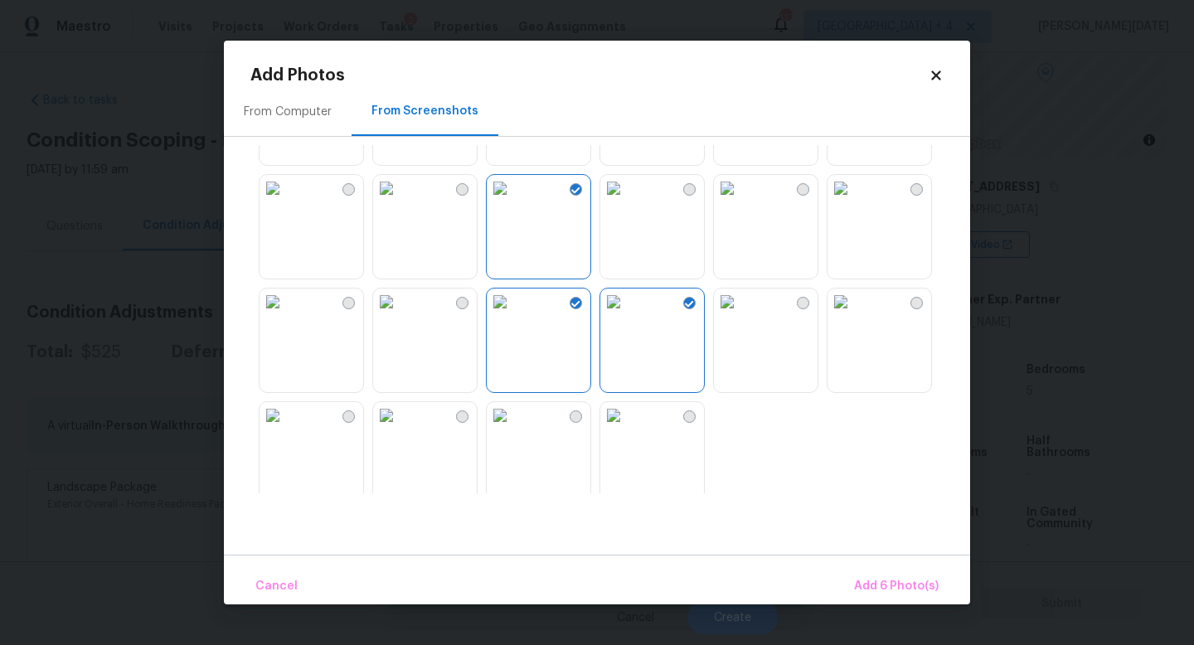
click at [627, 190] on img at bounding box center [613, 188] width 27 height 27
click at [740, 201] on img at bounding box center [727, 188] width 27 height 27
click at [740, 299] on img at bounding box center [727, 302] width 27 height 27
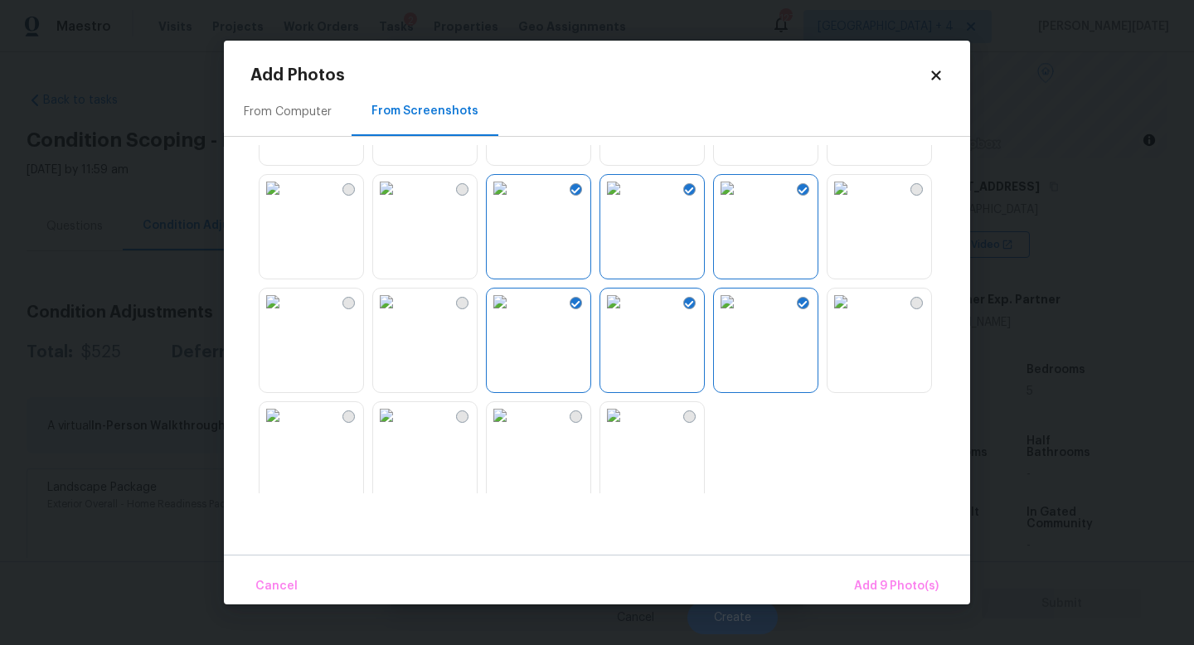
click at [842, 315] on img at bounding box center [841, 302] width 27 height 27
click at [886, 576] on span "Add 10 Photo(s)" at bounding box center [893, 586] width 90 height 21
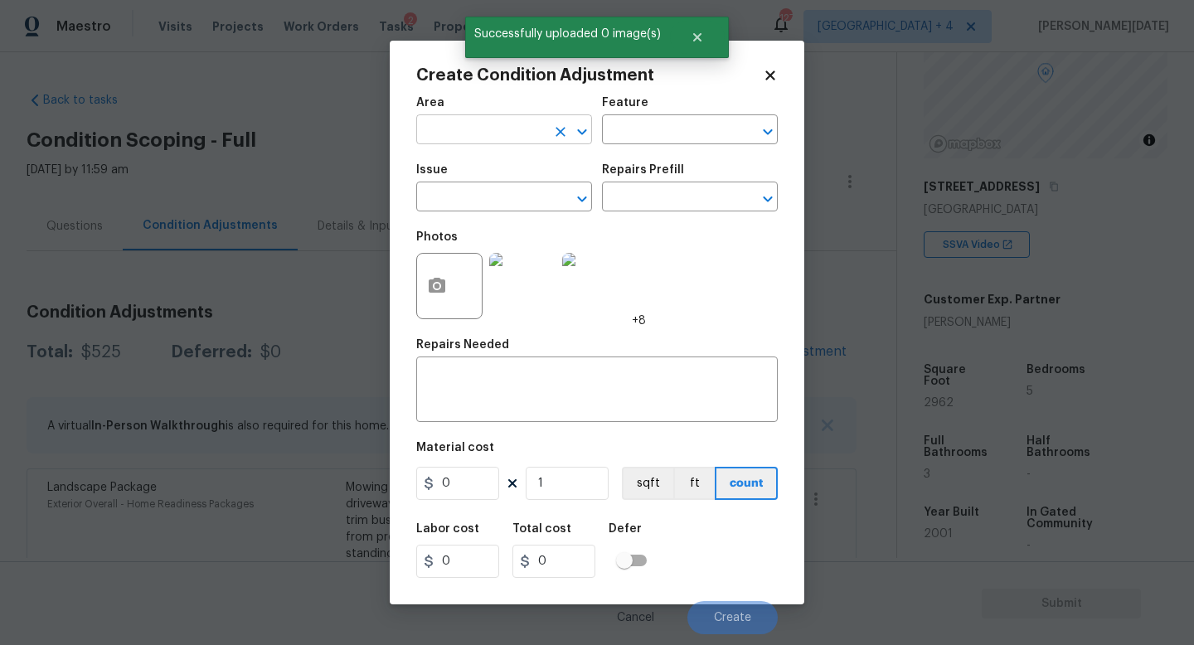
click at [430, 130] on input "text" at bounding box center [480, 132] width 129 height 26
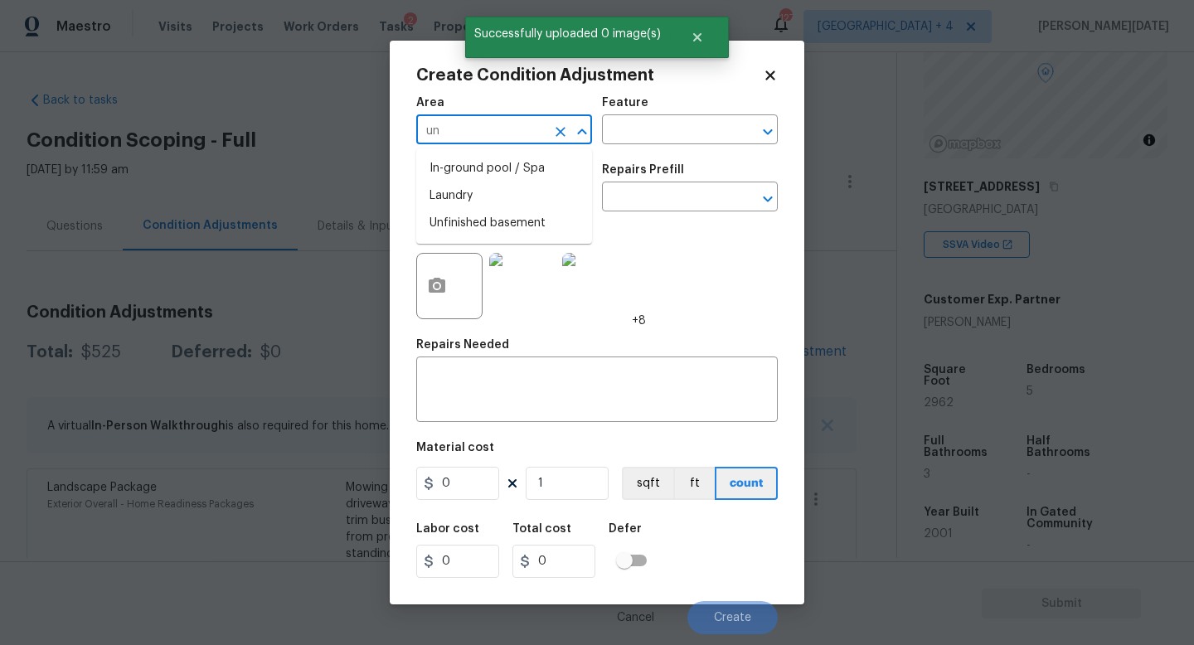
type input "u"
click at [459, 192] on li "Interior Overall" at bounding box center [504, 195] width 176 height 27
type input "Interior Overall"
click at [459, 192] on input "text" at bounding box center [480, 199] width 129 height 26
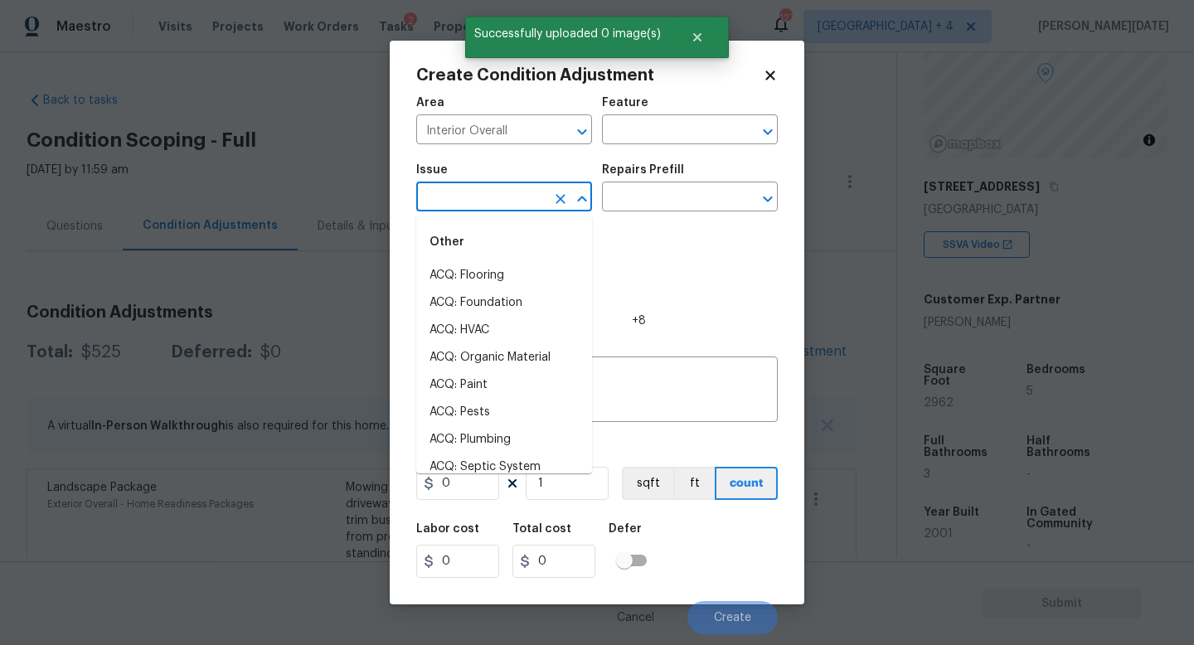
click at [459, 192] on input "text" at bounding box center [480, 199] width 129 height 26
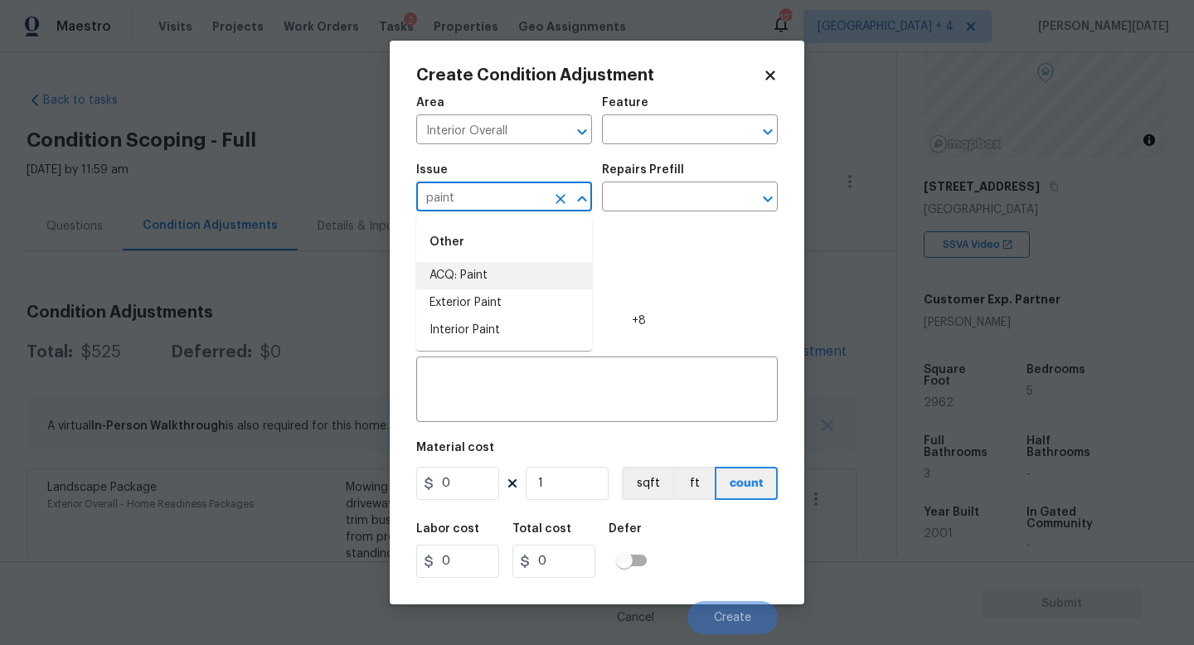
click at [473, 279] on li "ACQ: Paint" at bounding box center [504, 275] width 176 height 27
type input "ACQ: Paint"
click at [614, 200] on input "text" at bounding box center [666, 199] width 129 height 26
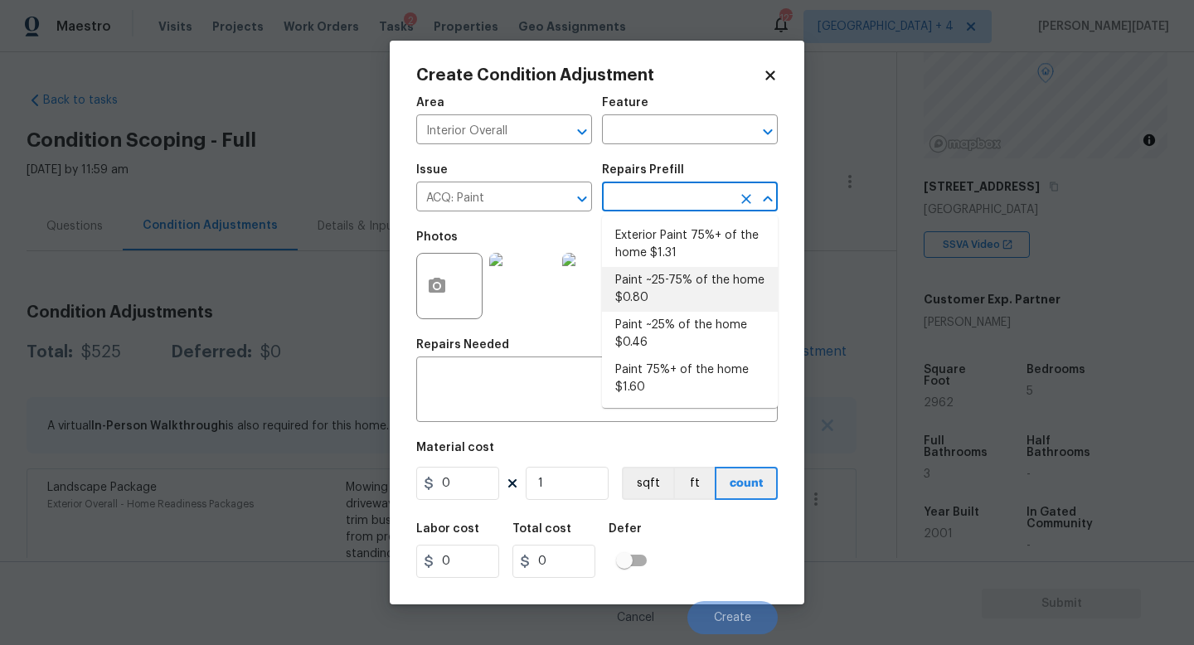
click at [672, 292] on li "Paint ~25-75% of the home $0.80" at bounding box center [690, 289] width 176 height 45
type input "Acquisition"
type textarea "Acquisition Scope: ~25 - 75% of the home needs interior paint"
type input "0.8"
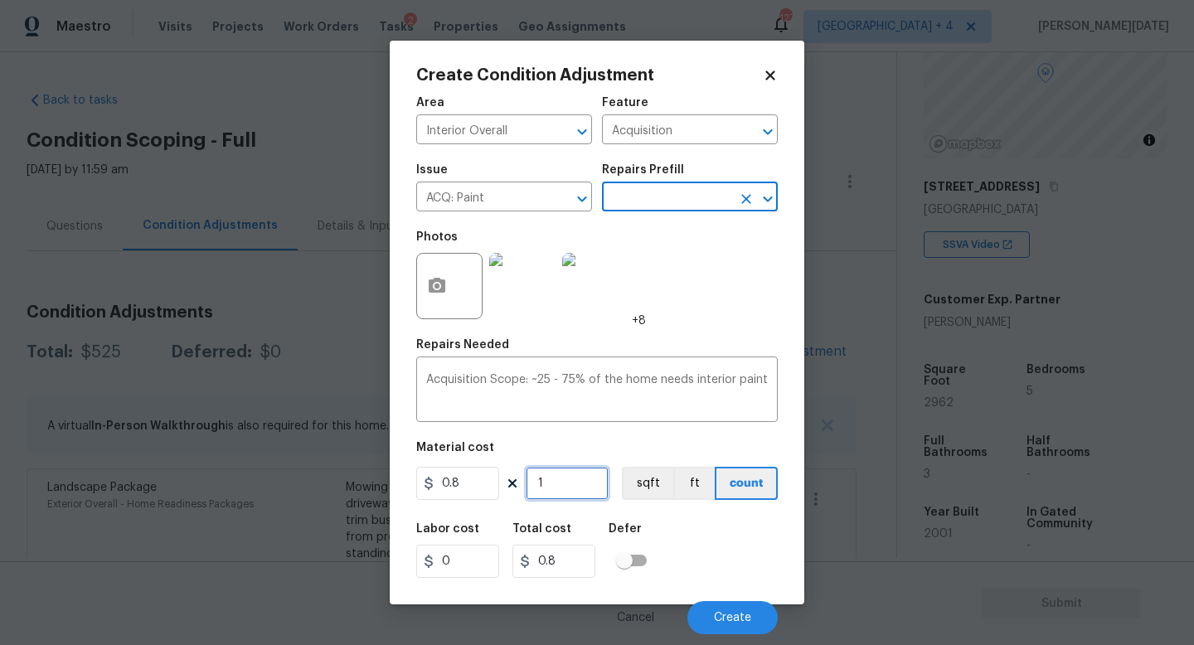
click at [568, 495] on input "1" at bounding box center [567, 483] width 83 height 33
type input "0"
paste input "2962"
type input "2962"
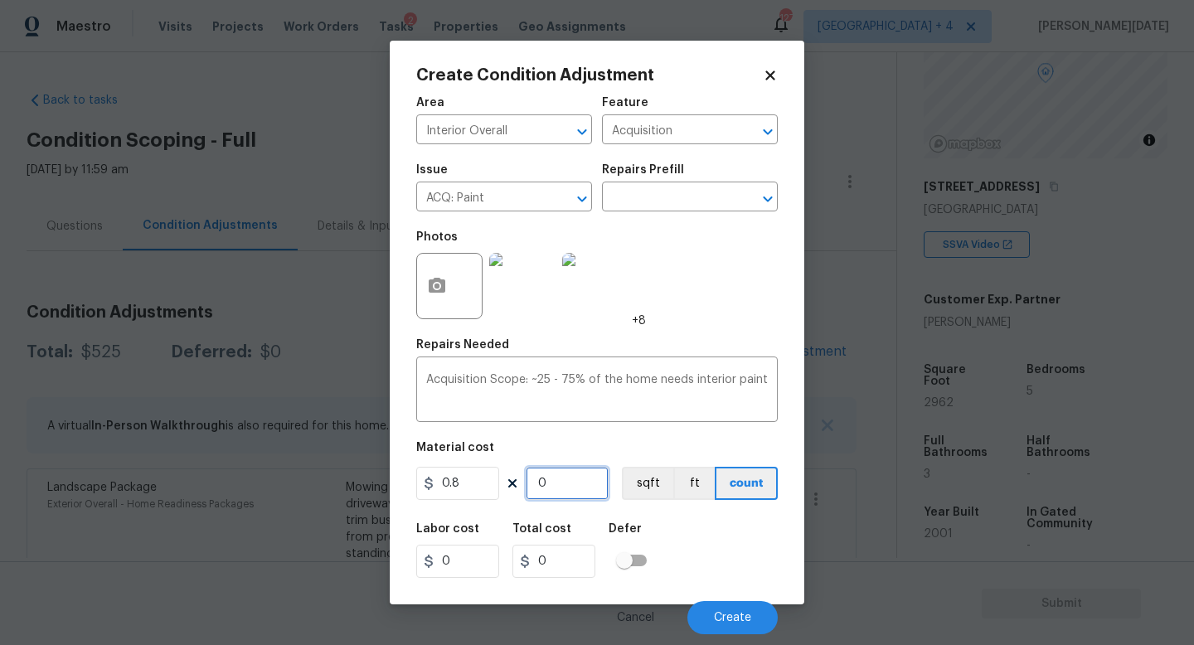
type input "2369.6"
type input "2962"
click at [726, 576] on button "Create" at bounding box center [732, 617] width 90 height 33
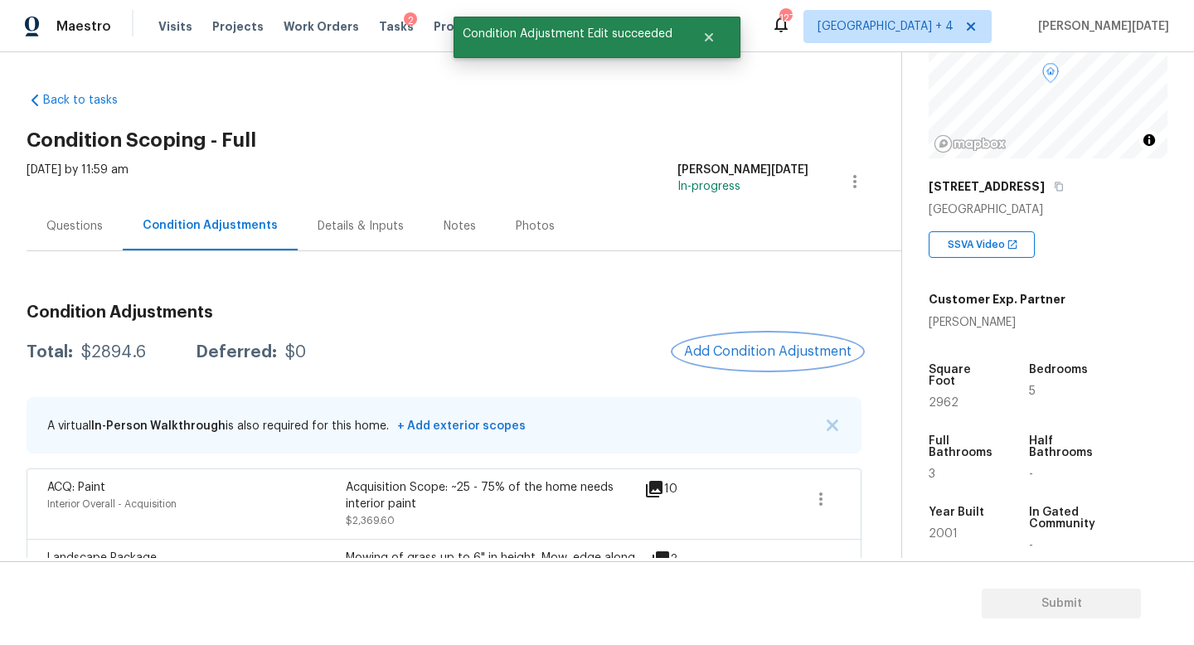
click at [745, 351] on span "Add Condition Adjustment" at bounding box center [767, 351] width 167 height 15
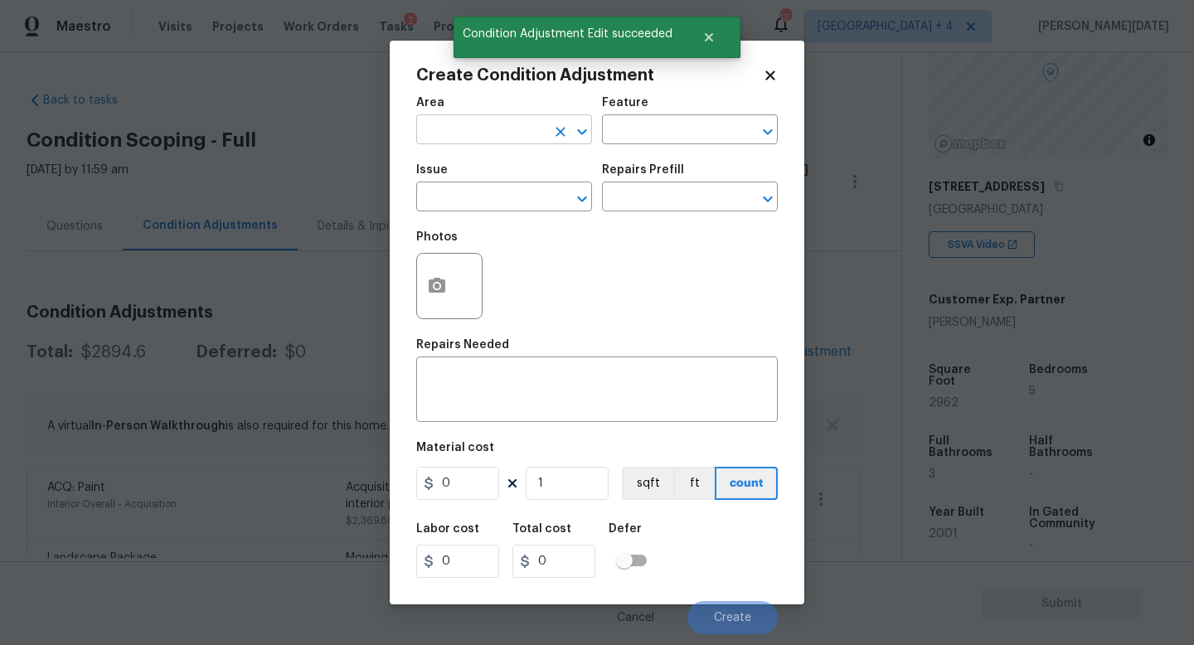
click at [438, 131] on input "text" at bounding box center [480, 132] width 129 height 26
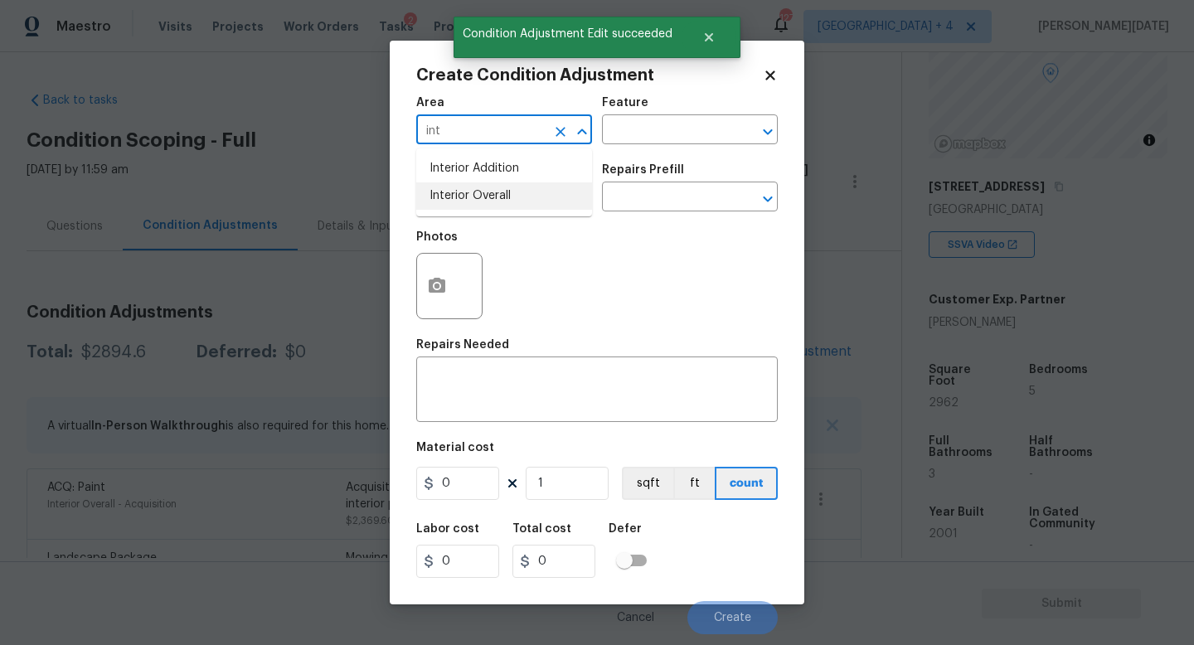
click at [477, 193] on li "Interior Overall" at bounding box center [504, 195] width 176 height 27
type input "Interior Overall"
click at [477, 193] on input "text" at bounding box center [480, 199] width 129 height 26
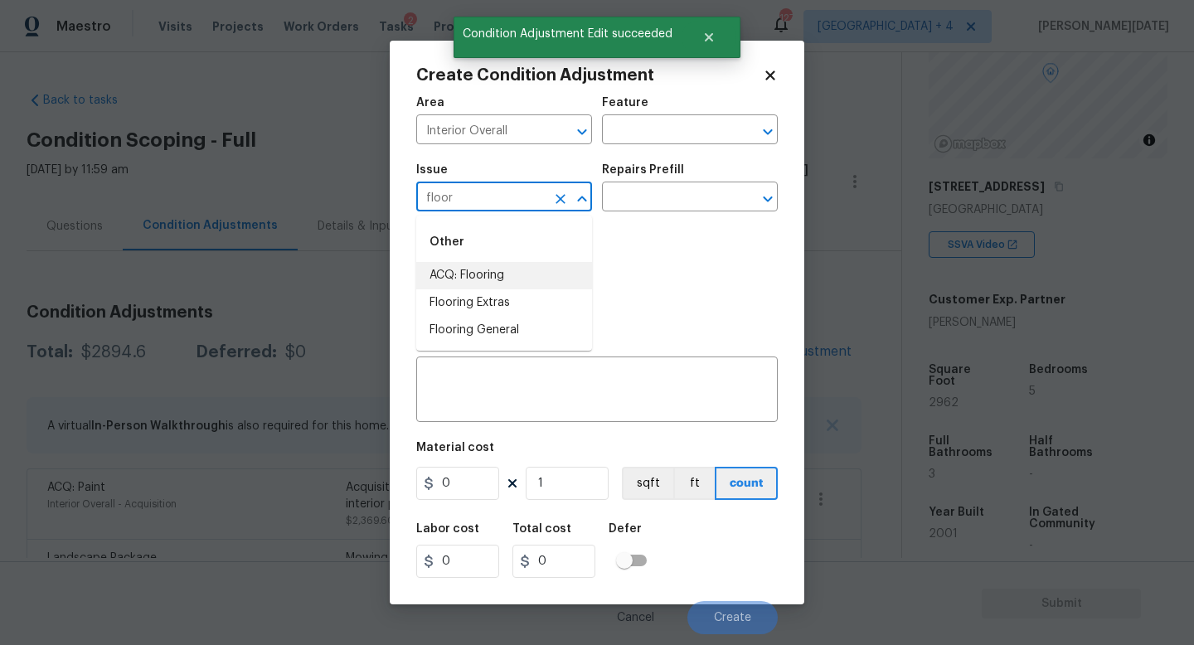
click at [482, 272] on li "ACQ: Flooring" at bounding box center [504, 275] width 176 height 27
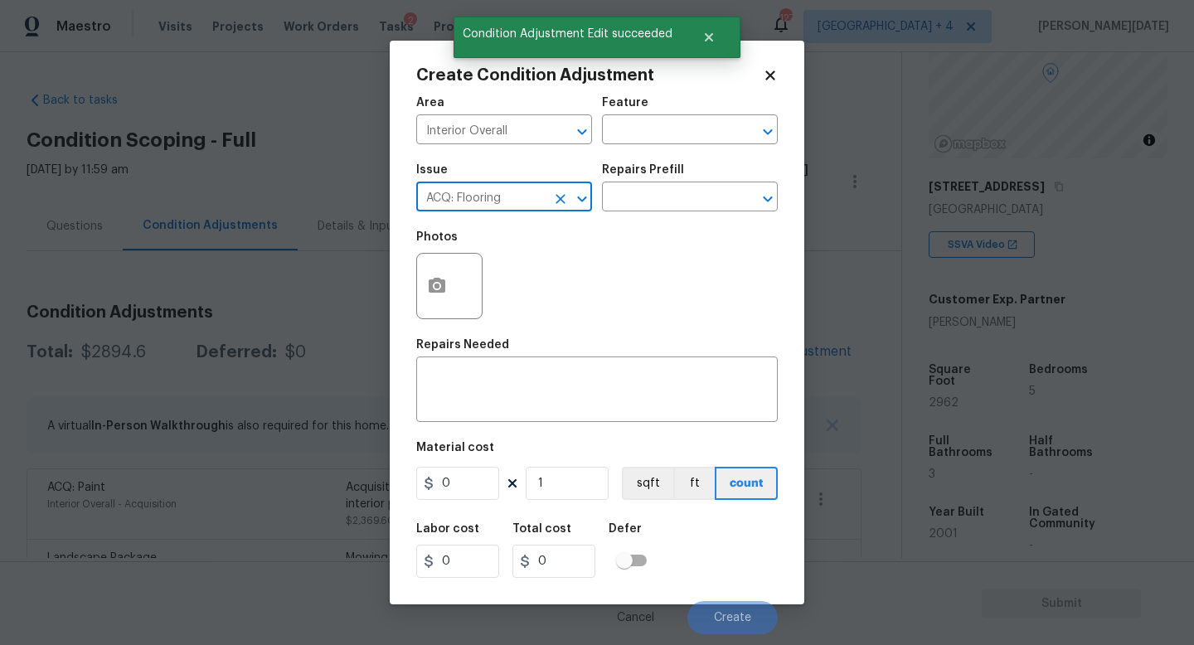
type input "ACQ: Flooring"
click at [678, 179] on div "Repairs Prefill" at bounding box center [690, 175] width 176 height 22
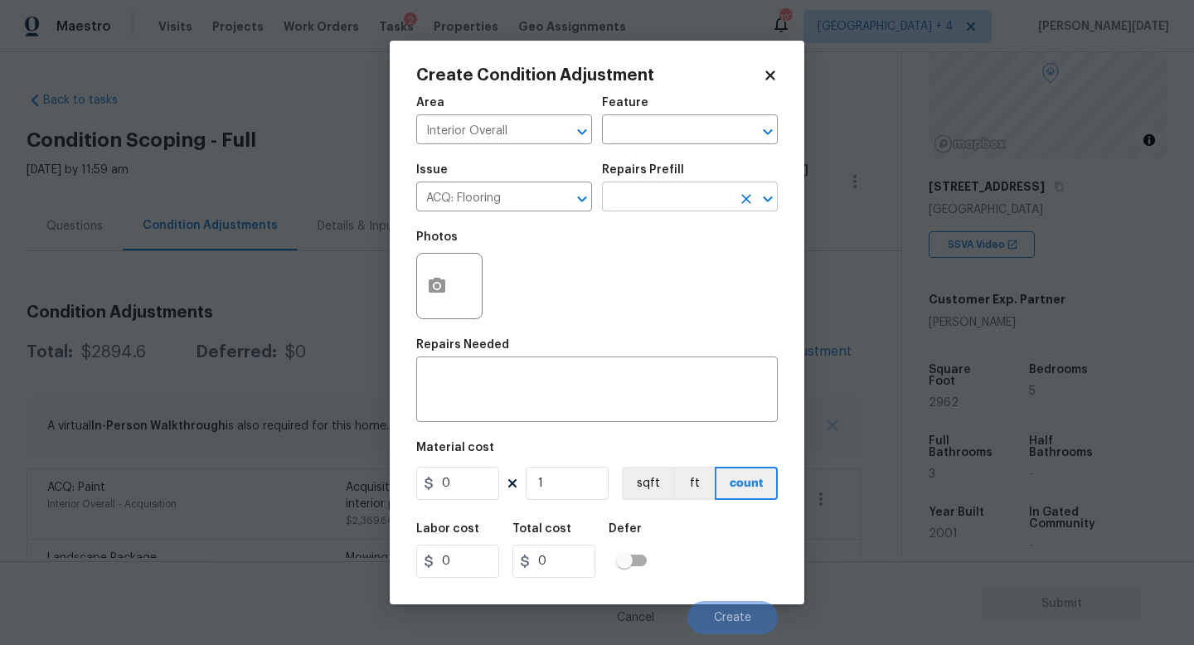
click at [676, 192] on input "text" at bounding box center [666, 199] width 129 height 26
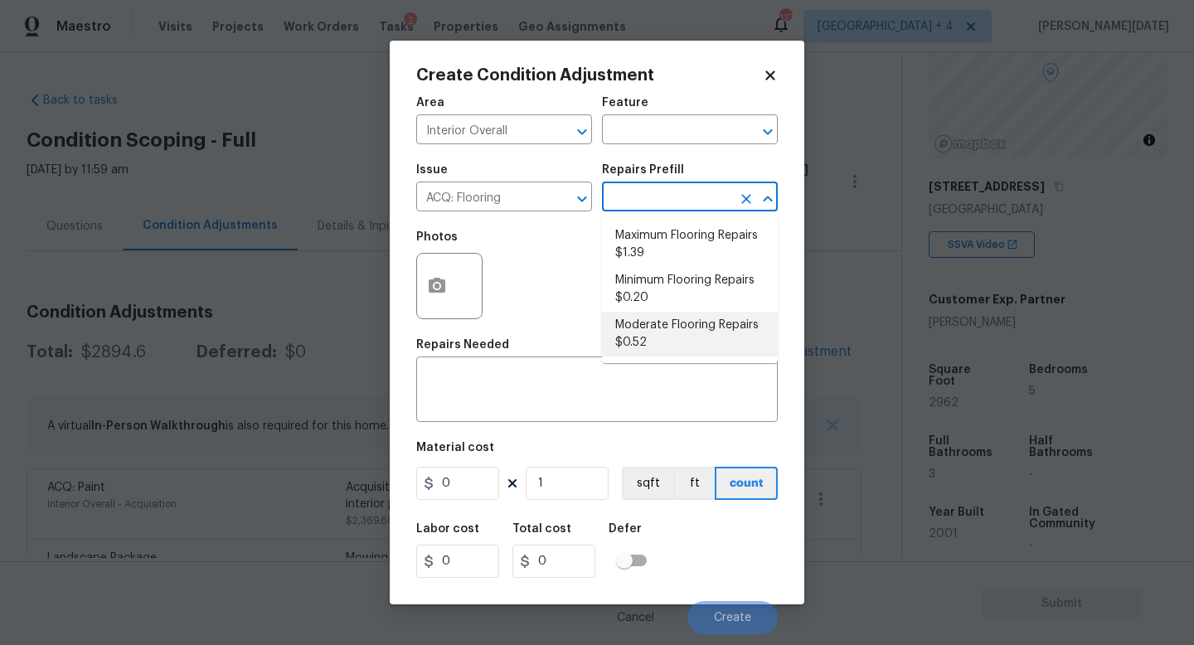
click at [665, 332] on li "Moderate Flooring Repairs $0.52" at bounding box center [690, 334] width 176 height 45
type input "Acquisition"
type textarea "Acquisition Scope: Moderate flooring repairs"
type input "0.52"
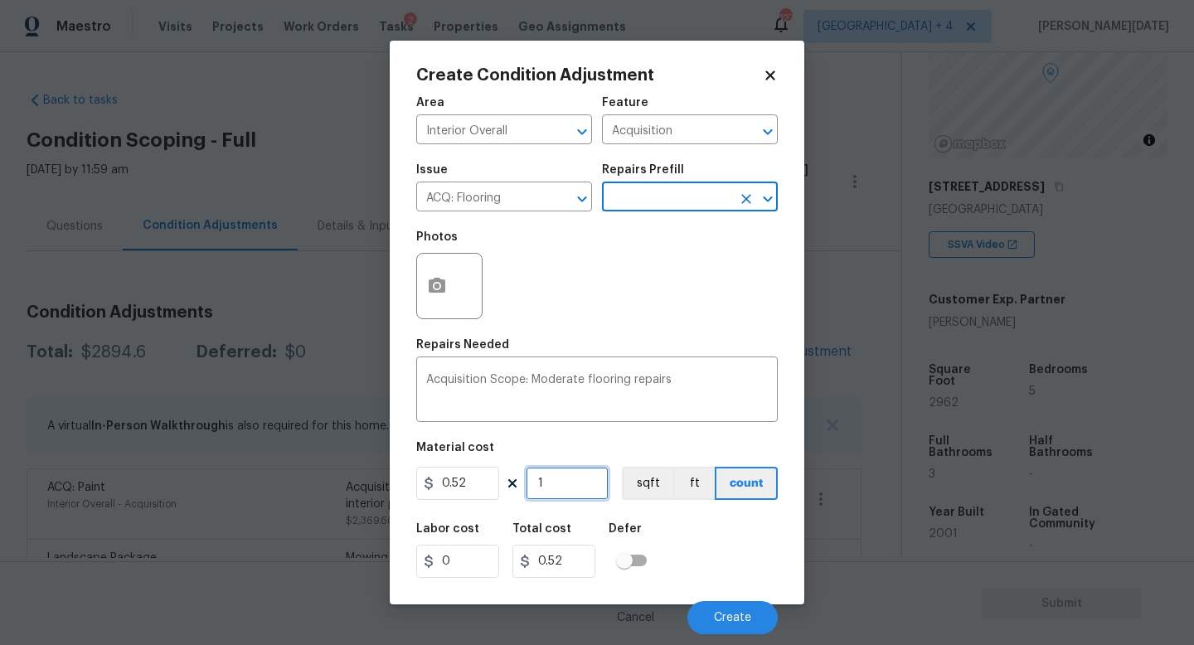
click at [570, 479] on input "1" at bounding box center [567, 483] width 83 height 33
type input "0"
paste input "2962"
type input "2962"
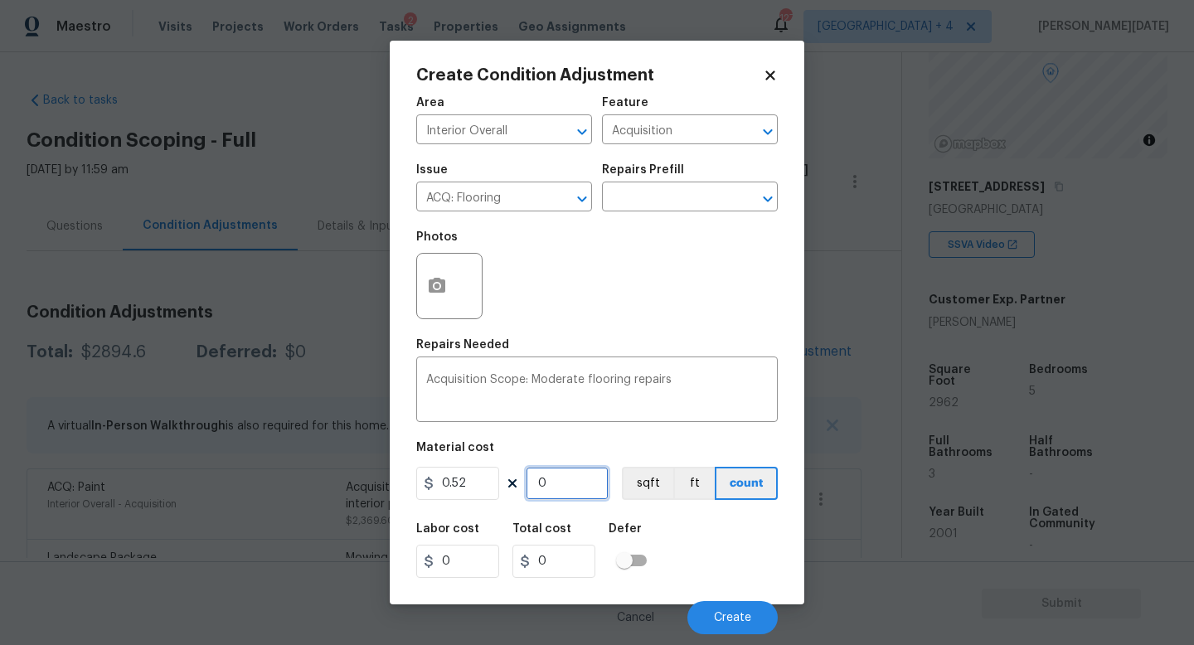
type input "1540.24"
type input "2962"
click at [451, 303] on button "button" at bounding box center [437, 286] width 40 height 65
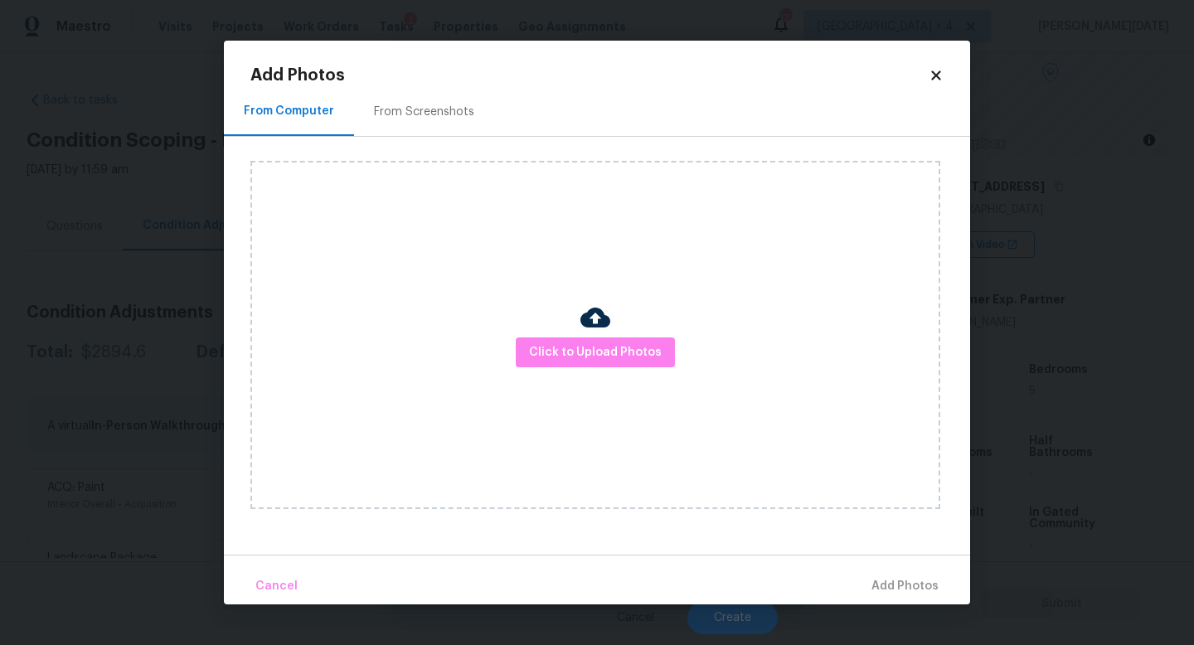
click at [442, 112] on div "From Screenshots" at bounding box center [424, 112] width 100 height 17
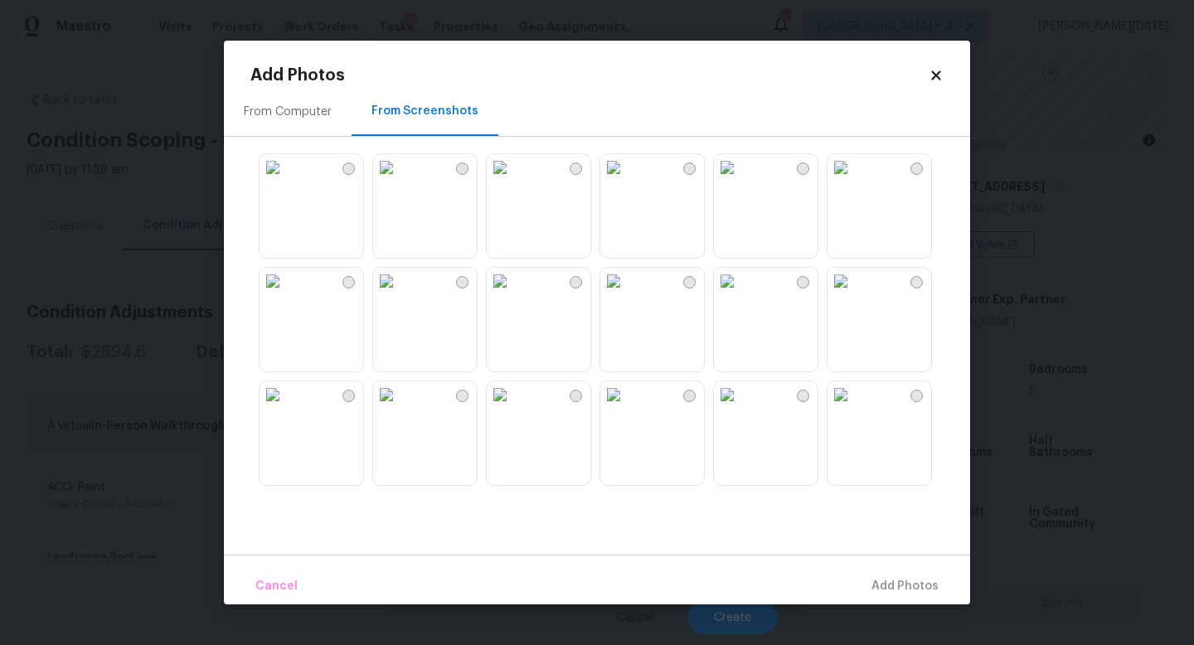
click at [740, 181] on img at bounding box center [727, 167] width 27 height 27
click at [854, 181] on img at bounding box center [841, 167] width 27 height 27
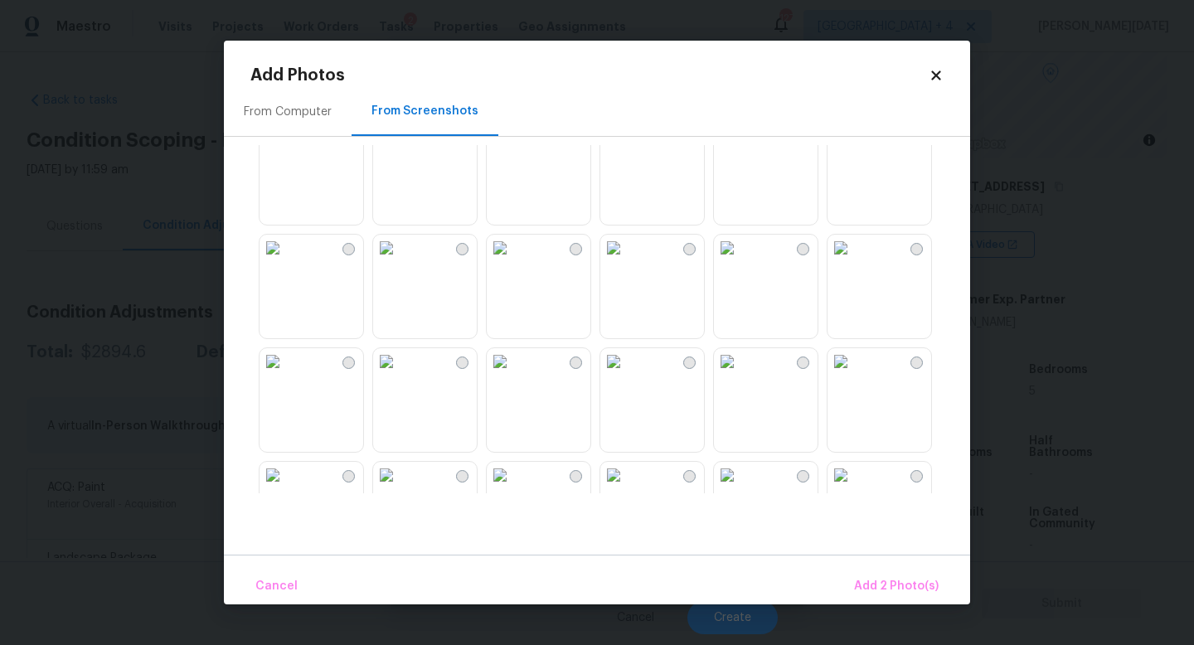
scroll to position [602, 0]
click at [513, 260] on img at bounding box center [500, 247] width 27 height 27
click at [627, 145] on img at bounding box center [613, 132] width 27 height 27
click at [400, 145] on img at bounding box center [386, 132] width 27 height 27
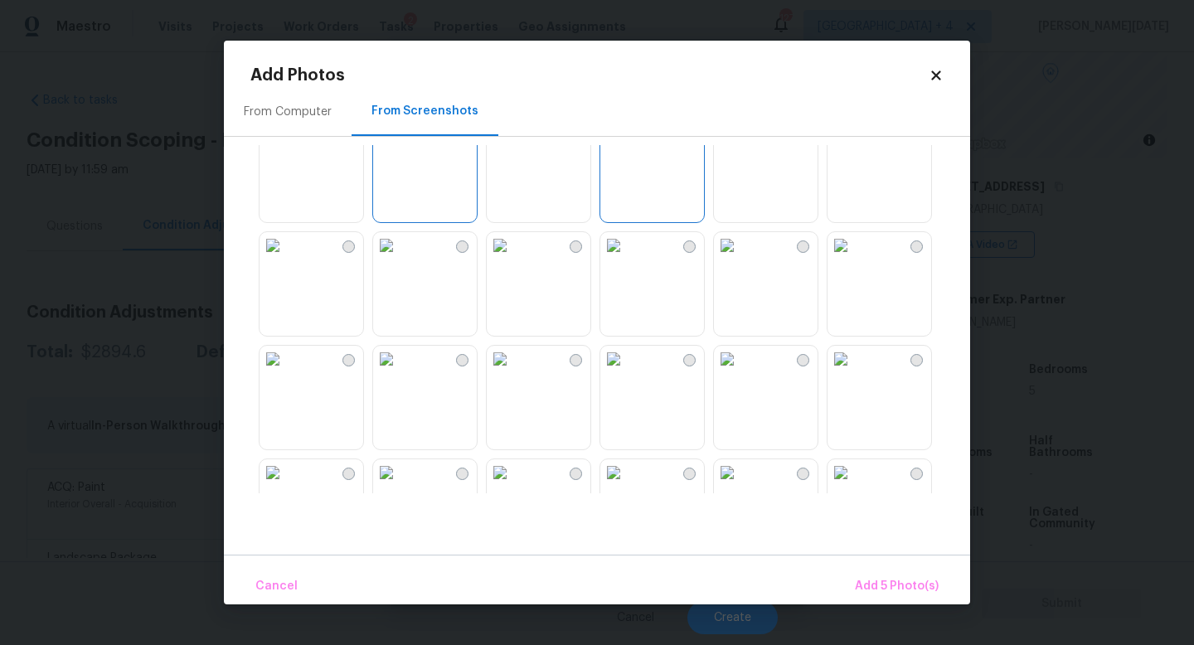
scroll to position [1584, 0]
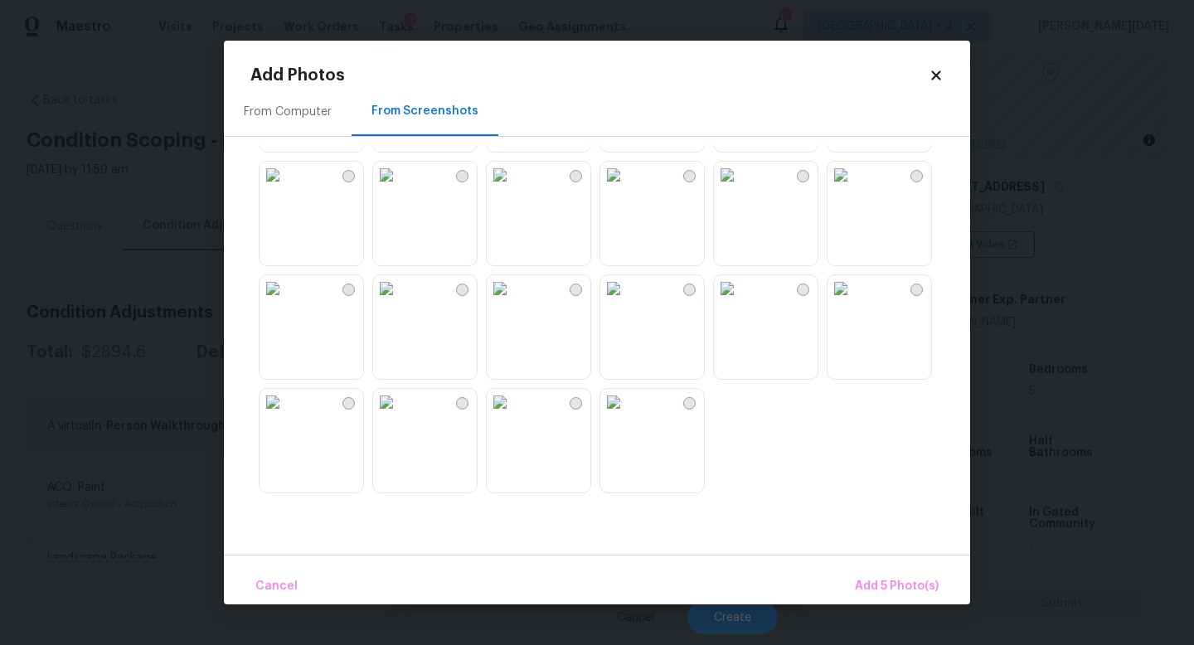
click at [627, 188] on img at bounding box center [613, 175] width 27 height 27
click at [400, 302] on img at bounding box center [386, 288] width 27 height 27
click at [513, 302] on img at bounding box center [500, 288] width 27 height 27
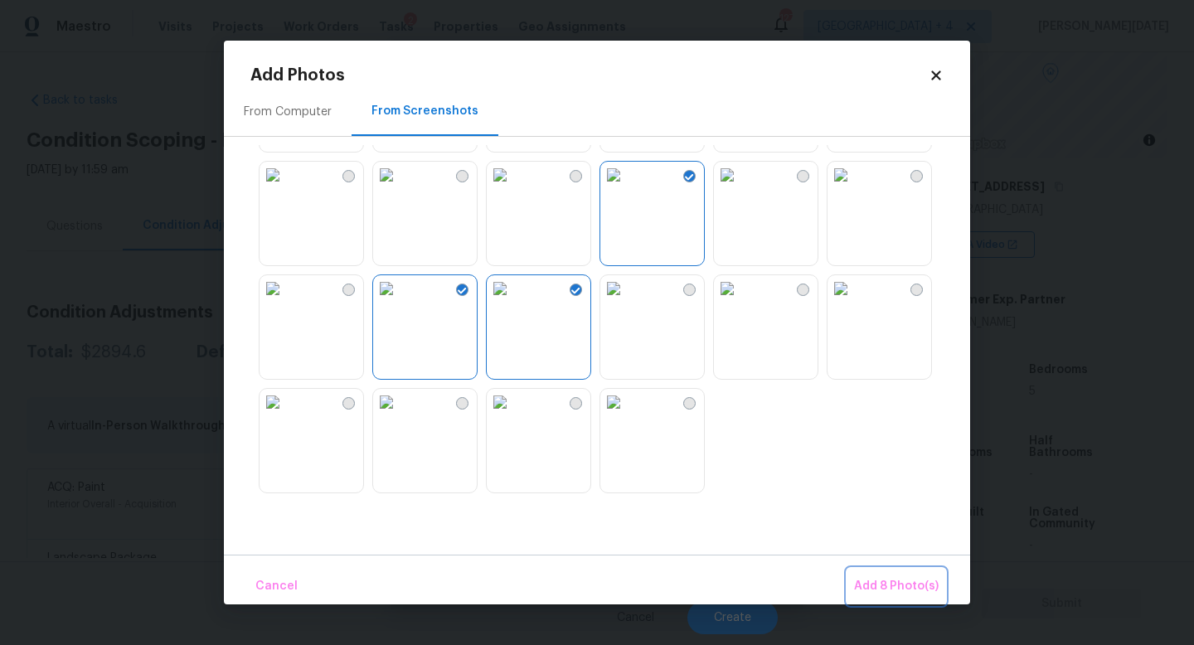
click at [896, 576] on span "Add 8 Photo(s)" at bounding box center [896, 586] width 85 height 21
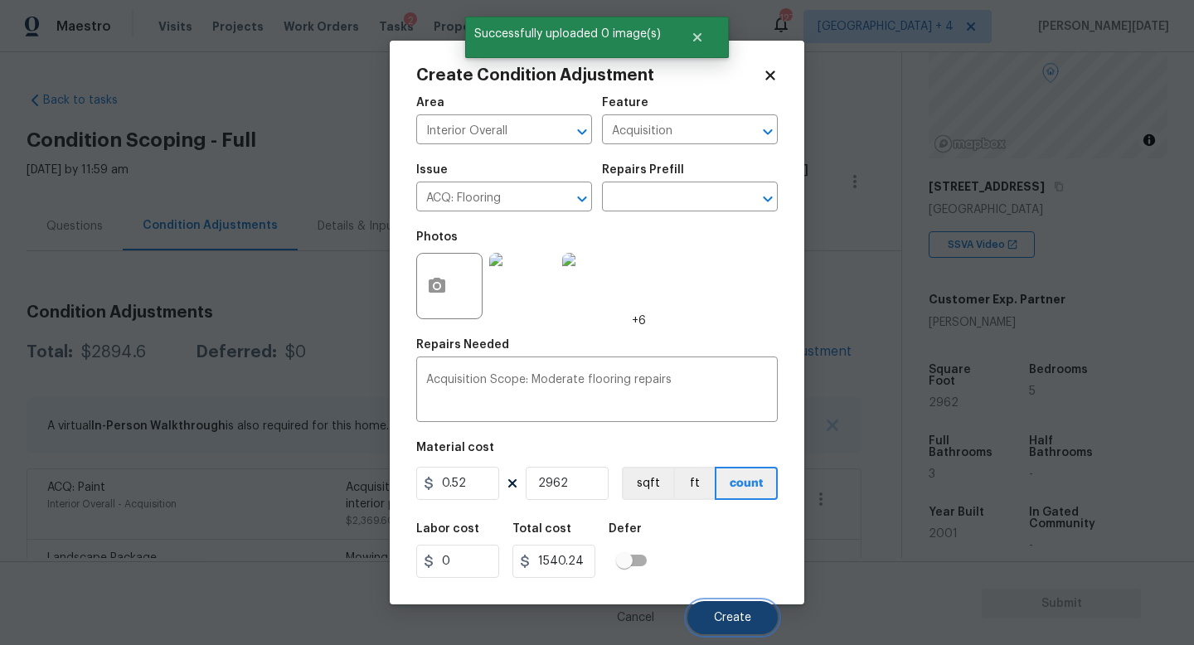
click at [731, 576] on span "Create" at bounding box center [732, 618] width 37 height 12
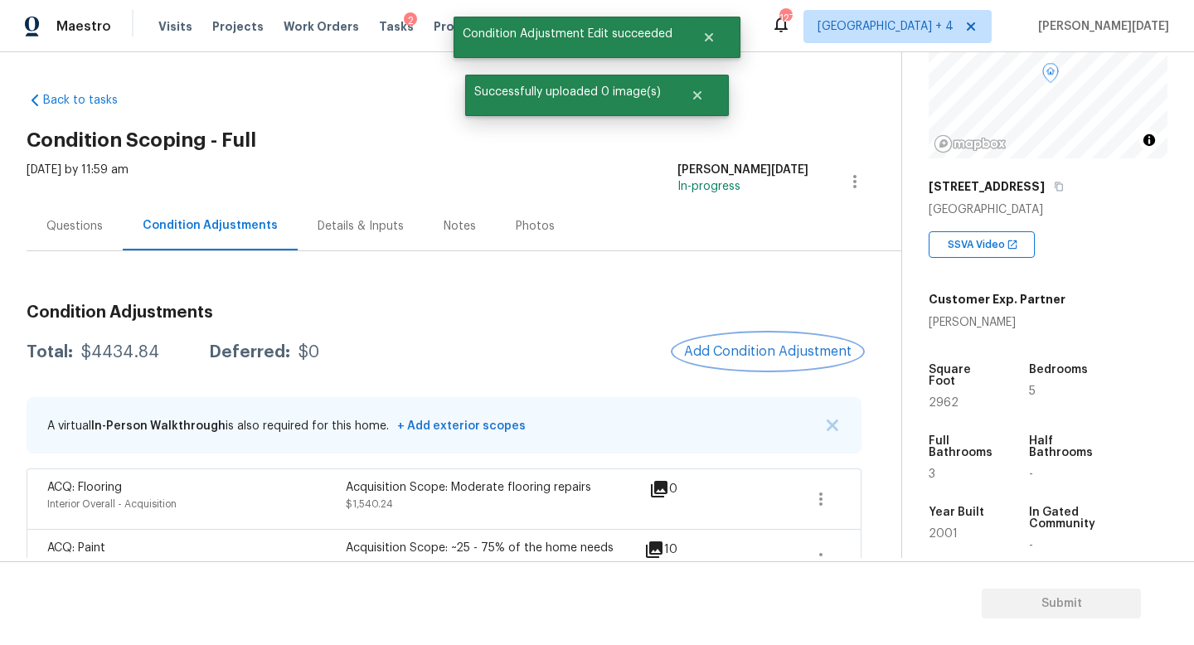
click at [739, 348] on span "Add Condition Adjustment" at bounding box center [767, 351] width 167 height 15
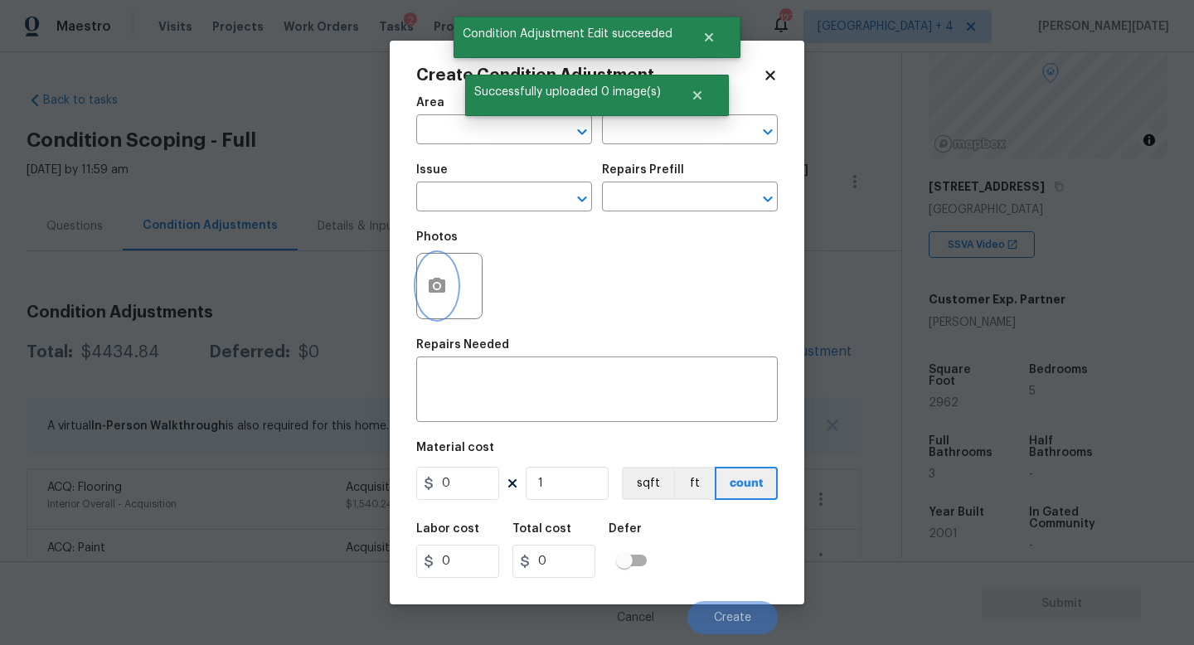
click at [430, 292] on icon "button" at bounding box center [437, 285] width 17 height 15
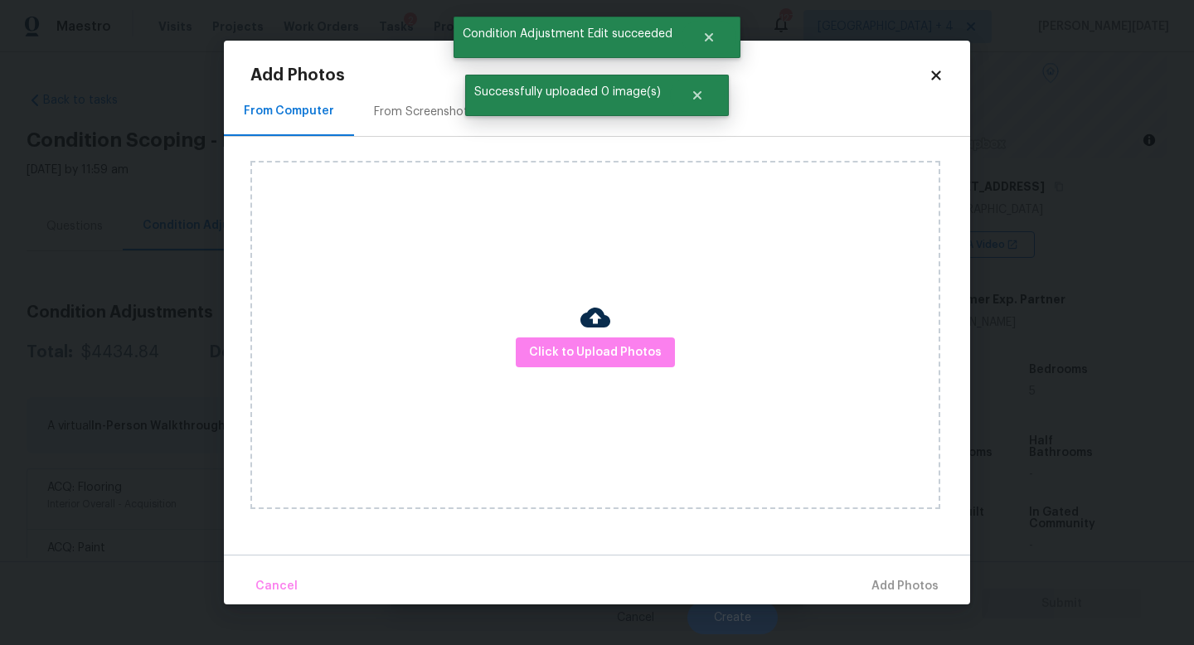
click at [430, 110] on div "From Screenshots" at bounding box center [424, 112] width 100 height 17
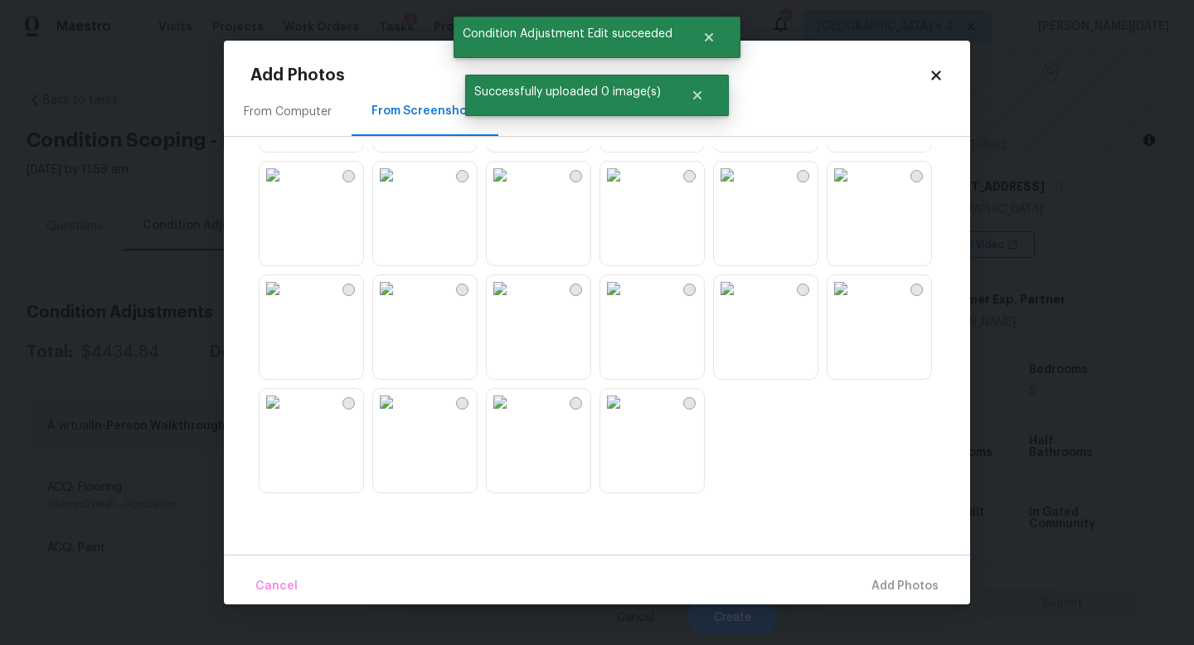
click at [286, 413] on img at bounding box center [273, 402] width 27 height 27
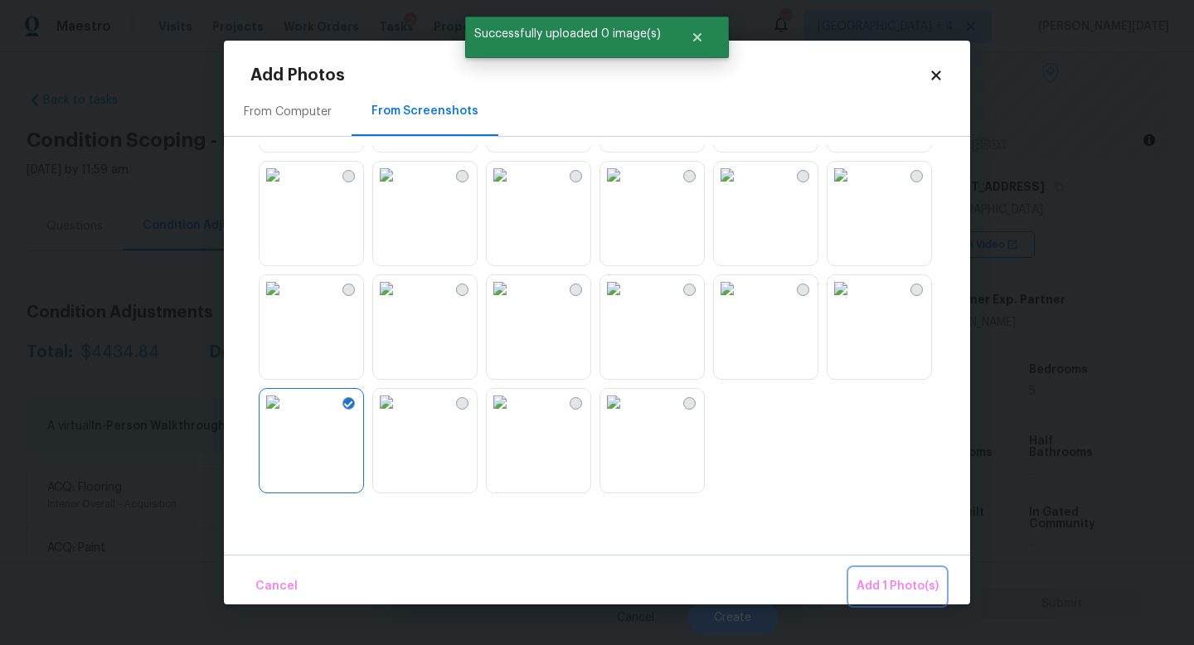
click at [881, 576] on span "Add 1 Photo(s)" at bounding box center [898, 586] width 82 height 21
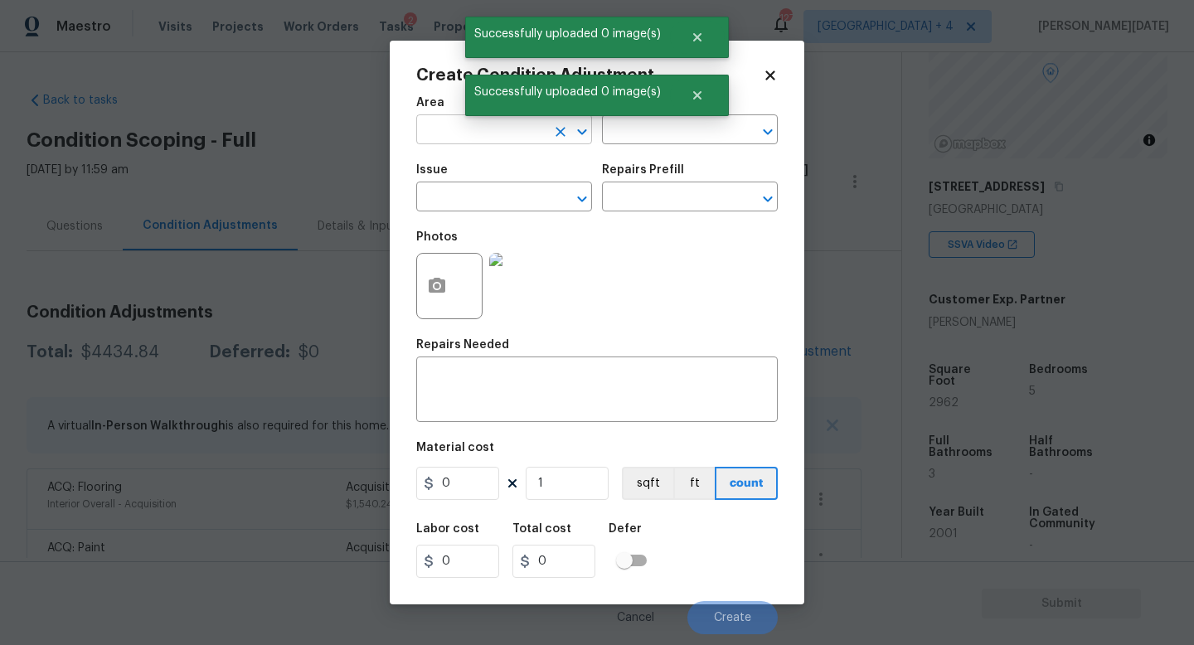
click at [439, 141] on input "text" at bounding box center [480, 132] width 129 height 26
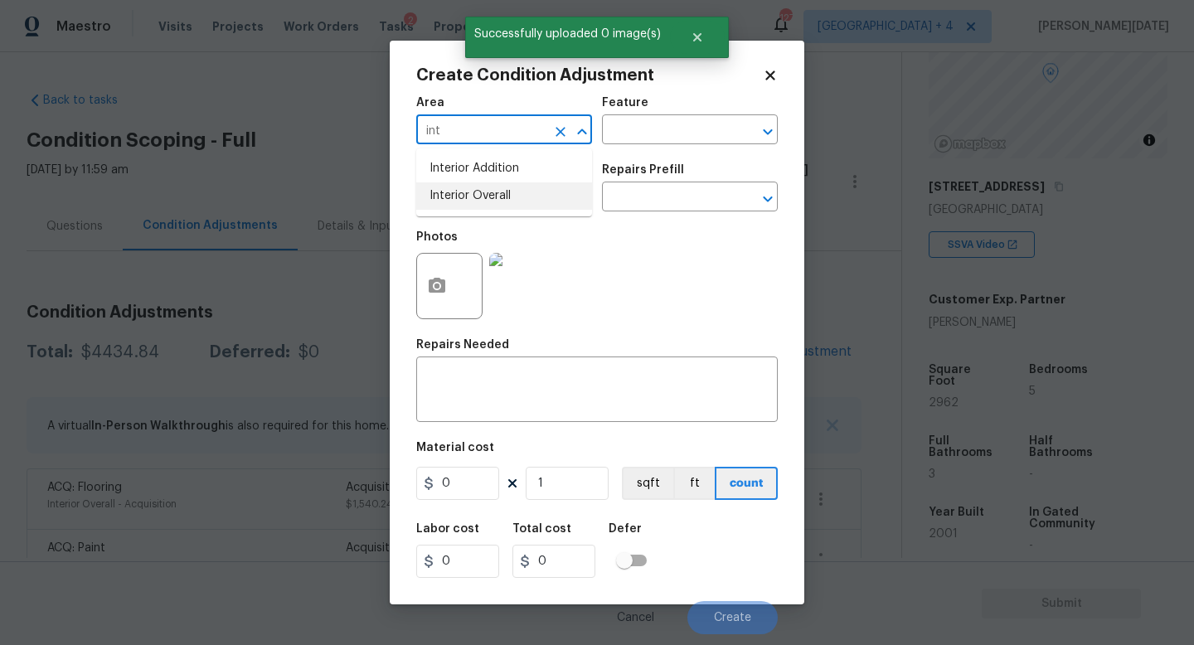
click at [454, 208] on li "Interior Overall" at bounding box center [504, 195] width 176 height 27
type input "Interior Overall"
click at [454, 208] on input "text" at bounding box center [480, 199] width 129 height 26
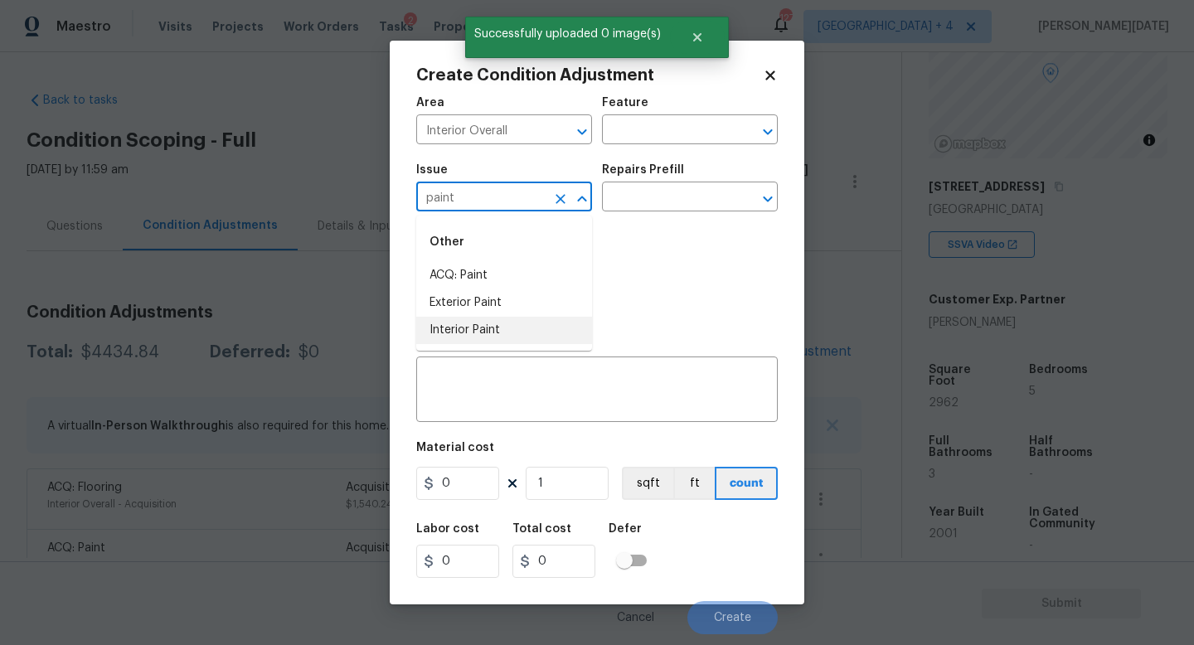
click at [459, 336] on li "Interior Paint" at bounding box center [504, 330] width 176 height 27
type input "Interior Paint"
click at [643, 202] on input "text" at bounding box center [666, 199] width 129 height 26
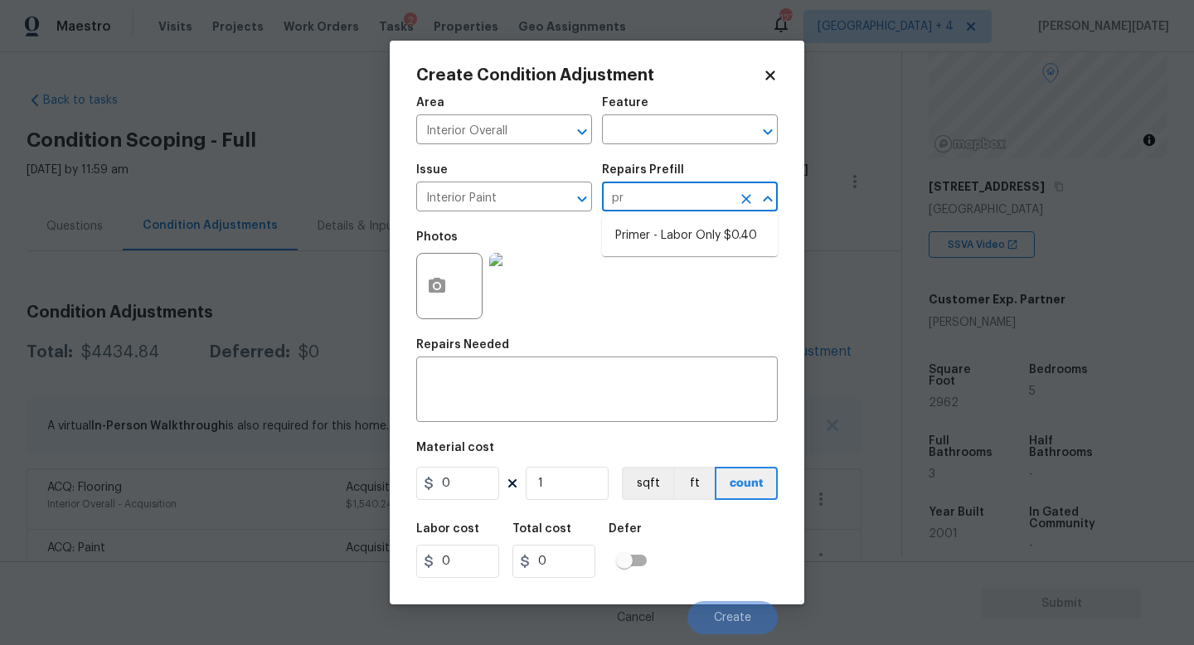
type input "pri"
click at [663, 231] on li "Primer - Labor Only $0.40" at bounding box center [690, 235] width 176 height 27
type input "Overall Paint"
type textarea "Interior primer - PRIMER PROVIDED BY OPENDOOR - All nails, screws, drywall anch…"
type input "0.4"
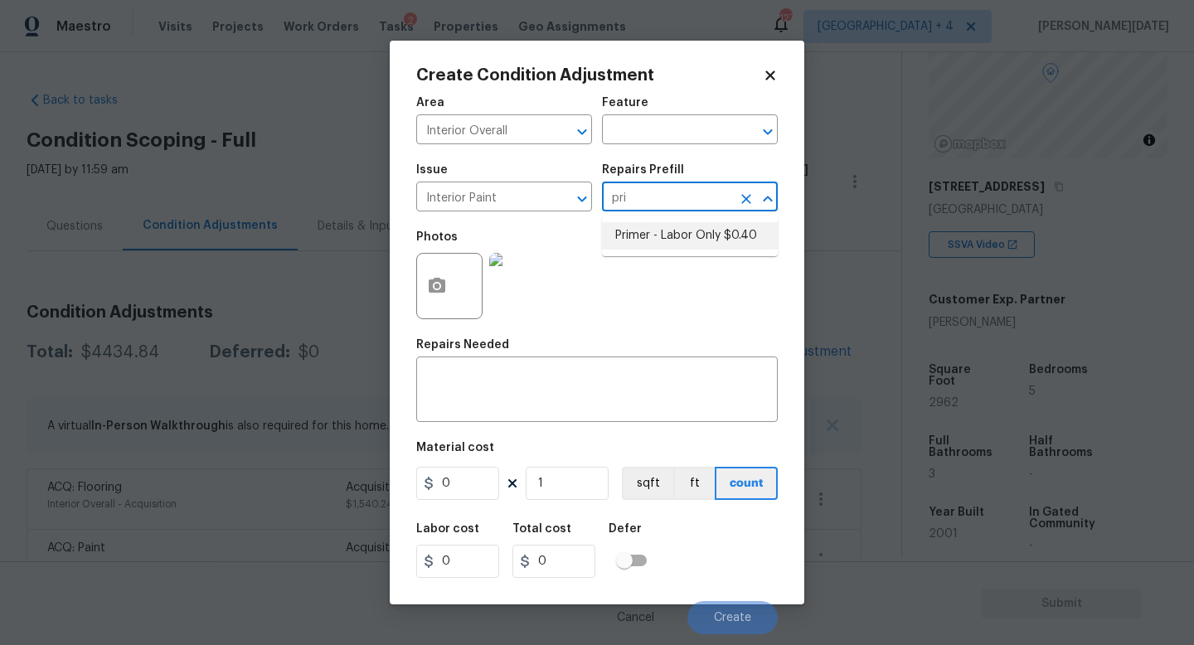
type input "0.4"
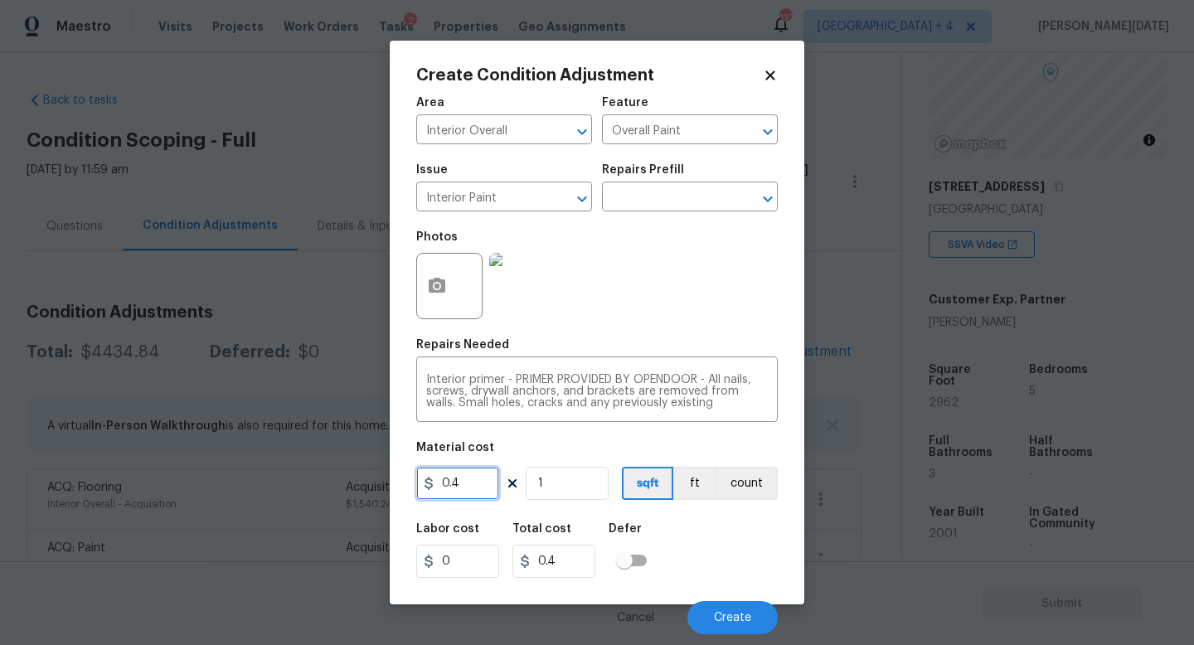
drag, startPoint x: 461, startPoint y: 484, endPoint x: 281, endPoint y: 483, distance: 179.9
click at [281, 483] on div "Create Condition Adjustment Area Interior Overall ​ Feature Overall Paint ​ Iss…" at bounding box center [597, 322] width 1194 height 645
type input "500"
click at [667, 288] on div "Photos" at bounding box center [597, 275] width 362 height 108
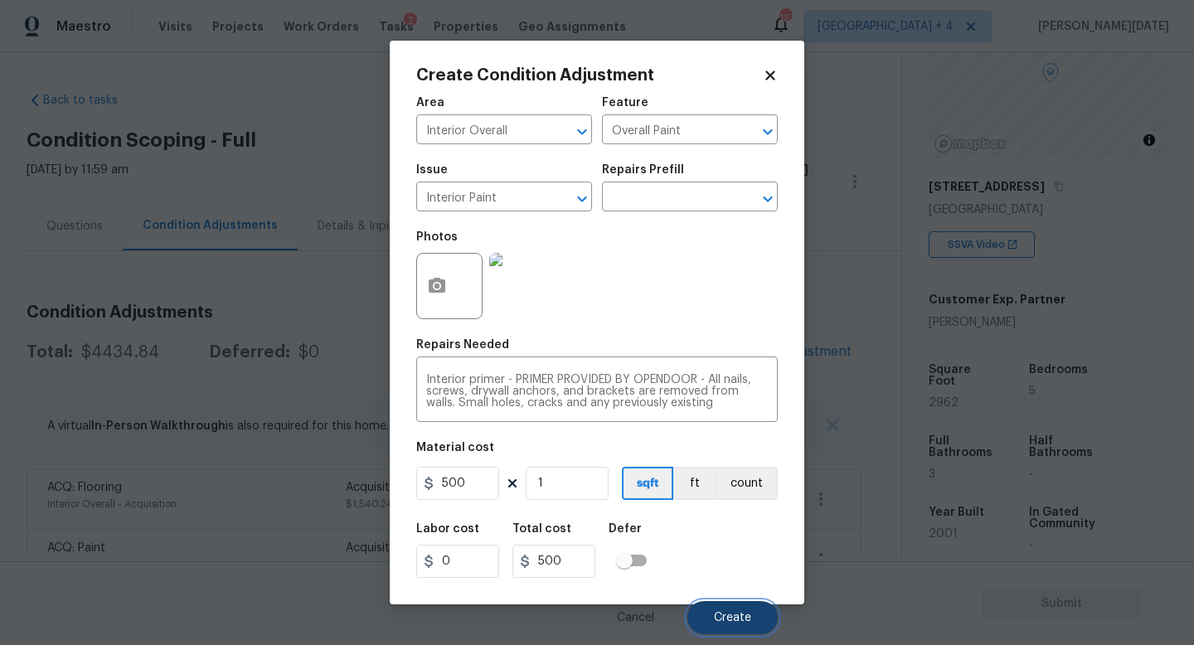
click at [731, 576] on button "Create" at bounding box center [732, 617] width 90 height 33
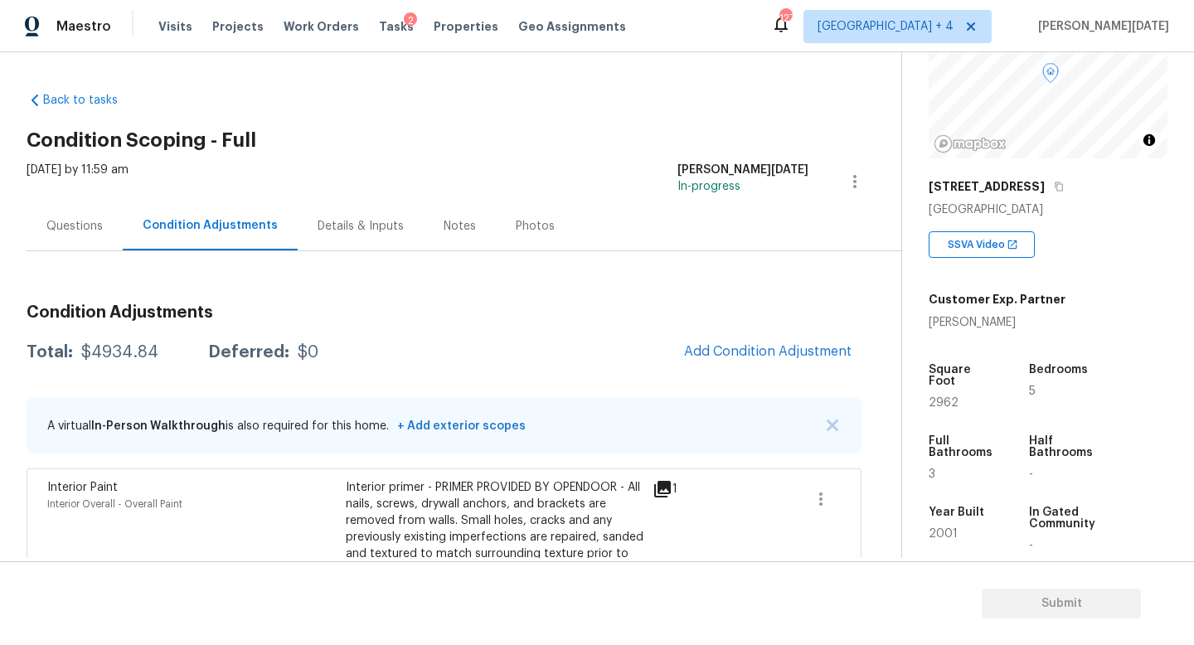
click at [70, 222] on div "Questions" at bounding box center [74, 226] width 56 height 17
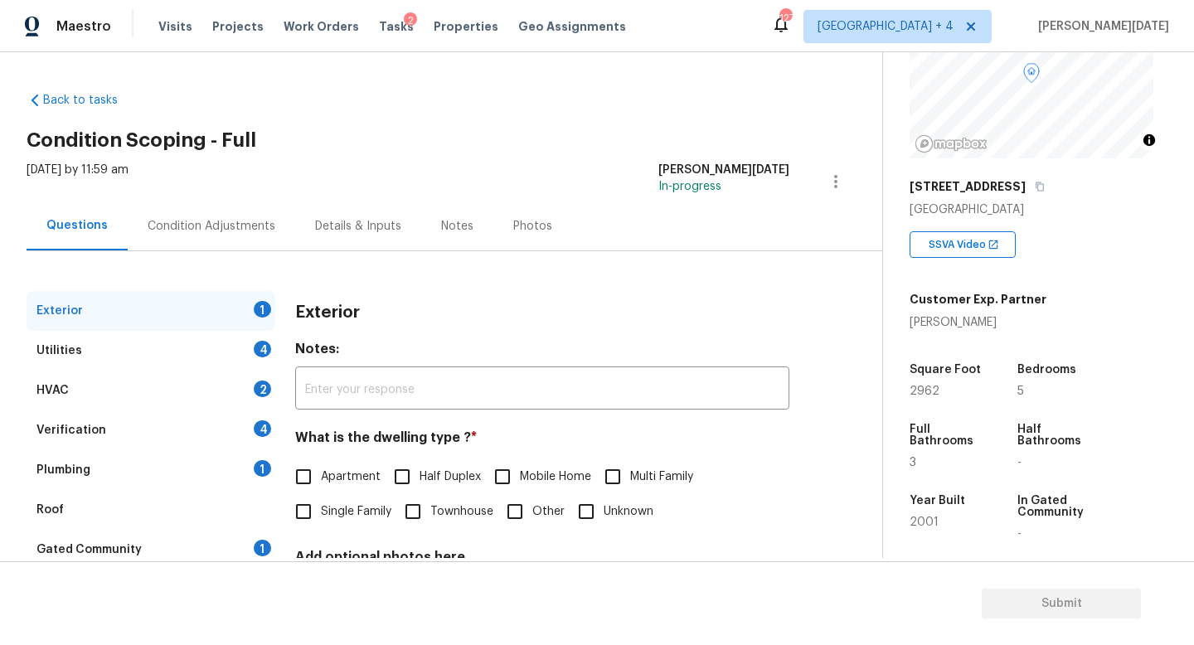
scroll to position [153, 0]
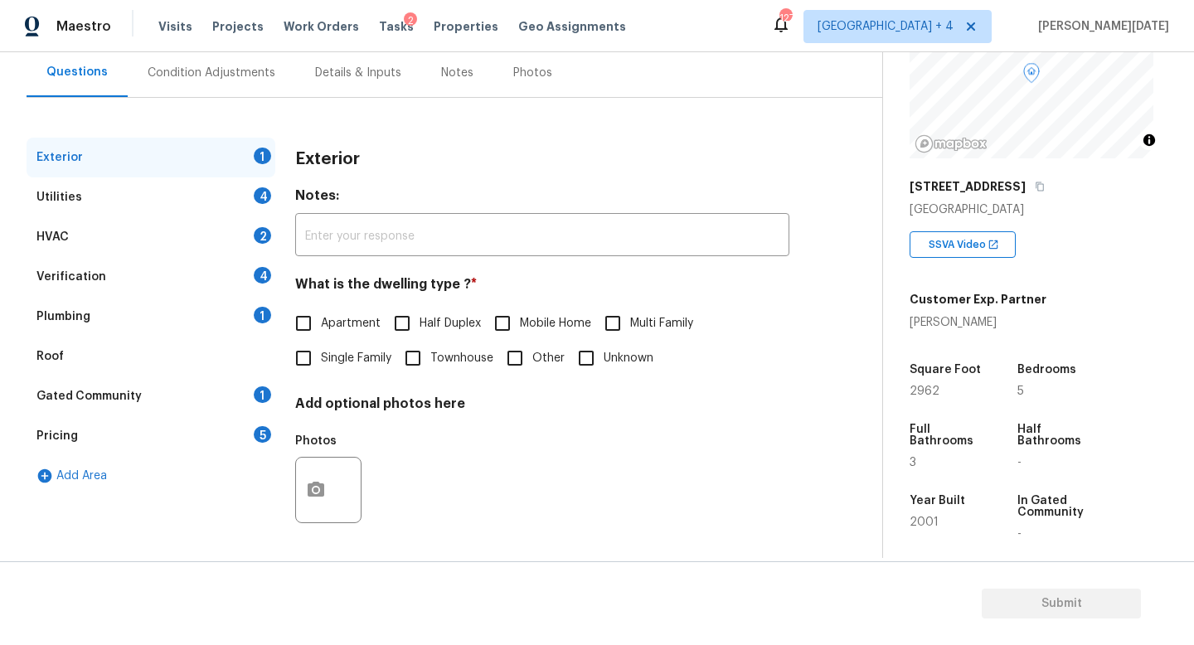
click at [323, 355] on span "Single Family" at bounding box center [356, 358] width 70 height 17
click at [321, 355] on input "Single Family" at bounding box center [303, 358] width 35 height 35
checkbox input "true"
click at [234, 186] on div "Utilities 4" at bounding box center [151, 197] width 249 height 40
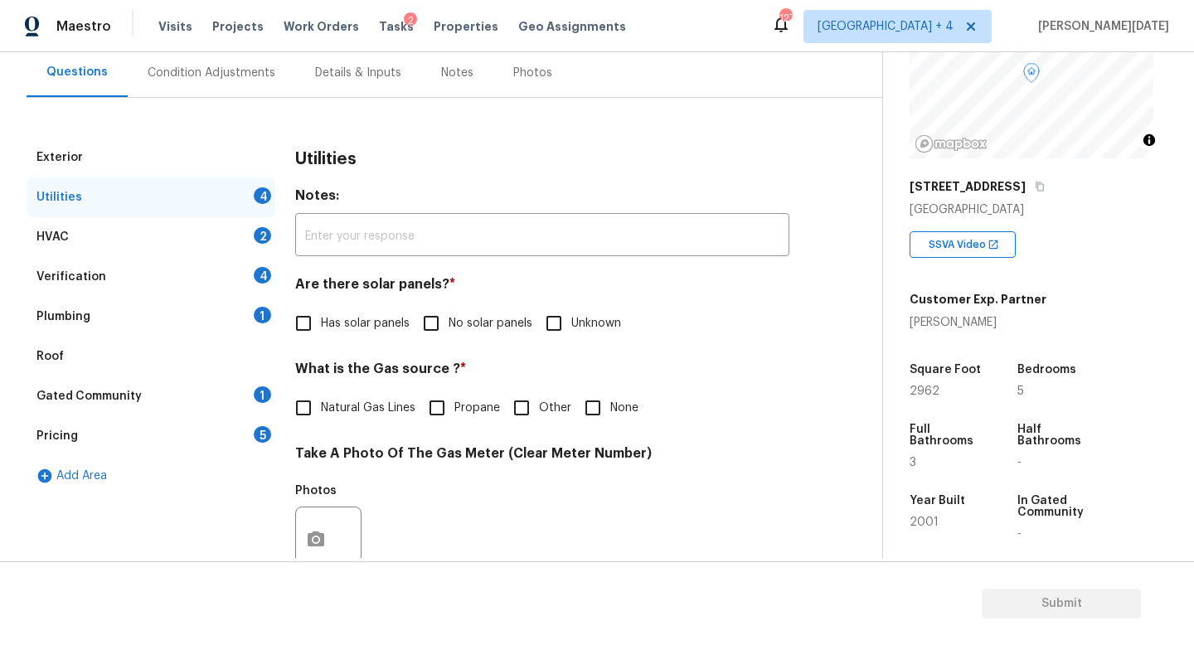
click at [466, 330] on span "No solar panels" at bounding box center [491, 323] width 84 height 17
click at [449, 330] on input "No solar panels" at bounding box center [431, 323] width 35 height 35
checkbox input "true"
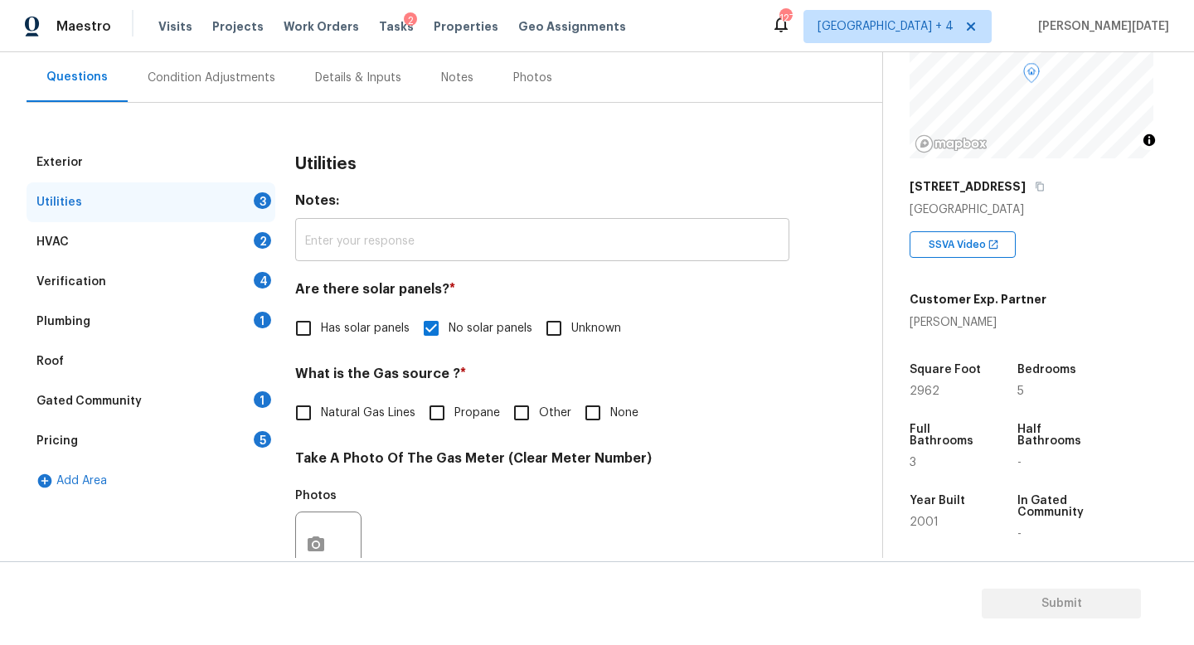
scroll to position [46, 0]
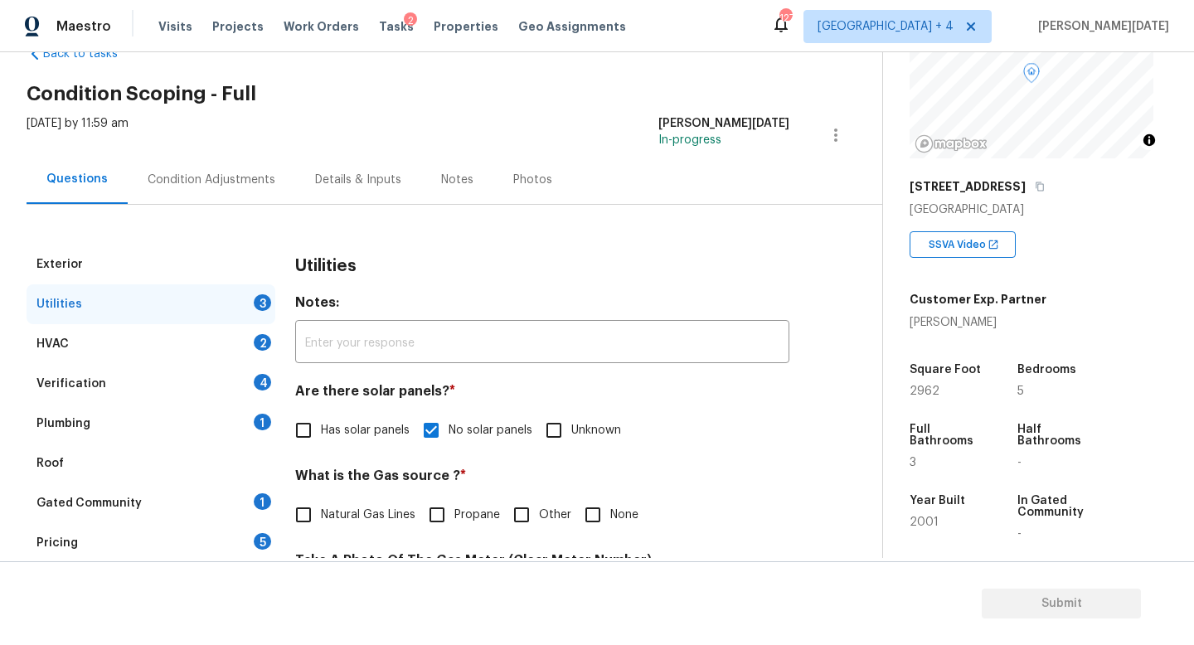
click at [186, 165] on div "Condition Adjustments" at bounding box center [211, 179] width 167 height 49
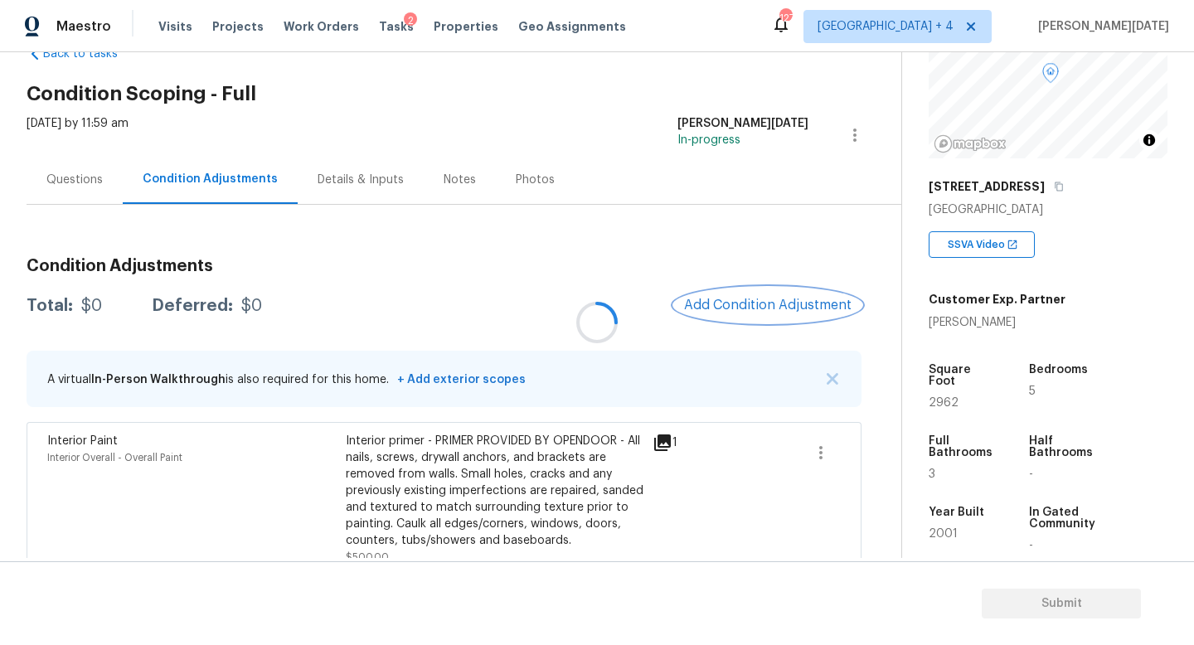
click at [745, 291] on button "Add Condition Adjustment" at bounding box center [767, 305] width 187 height 35
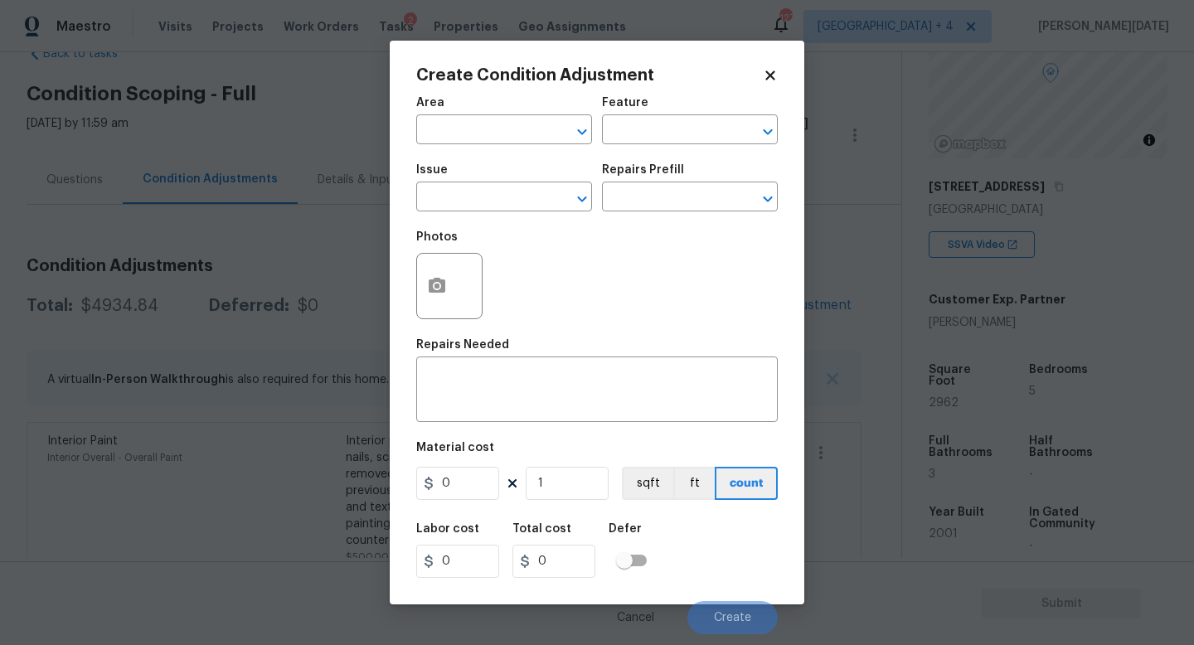
click at [745, 291] on div "Photos" at bounding box center [597, 275] width 362 height 108
click at [443, 291] on icon "button" at bounding box center [437, 285] width 17 height 15
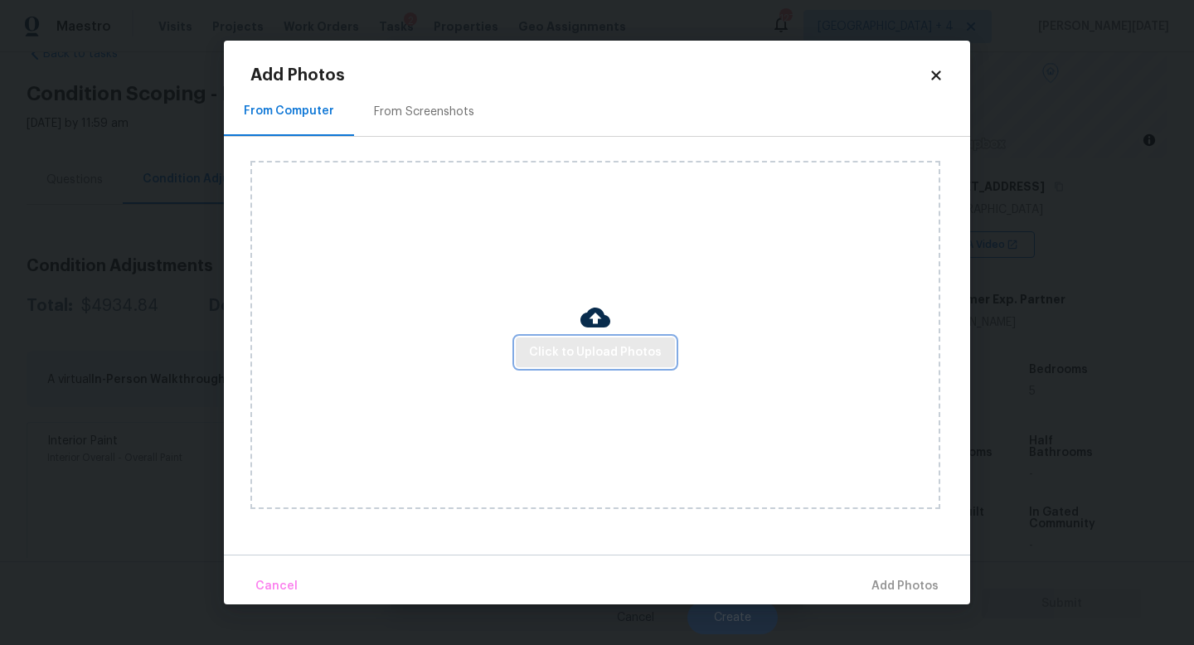
click at [563, 340] on button "Click to Upload Photos" at bounding box center [595, 352] width 159 height 31
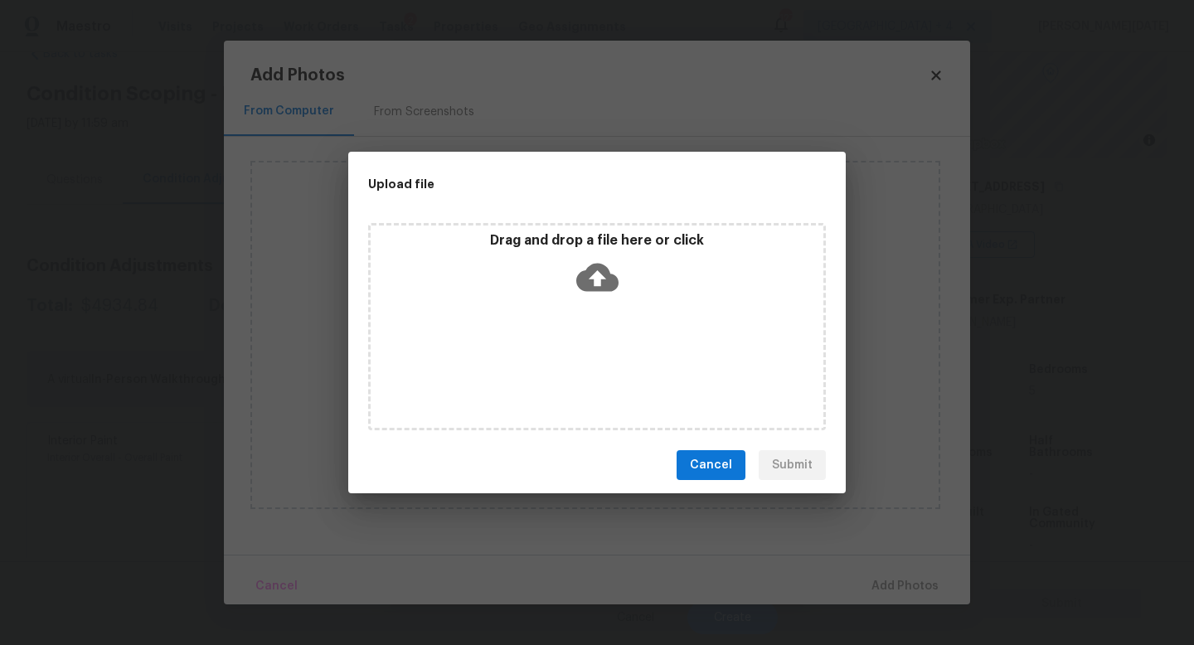
click at [563, 340] on div "Drag and drop a file here or click" at bounding box center [597, 326] width 458 height 207
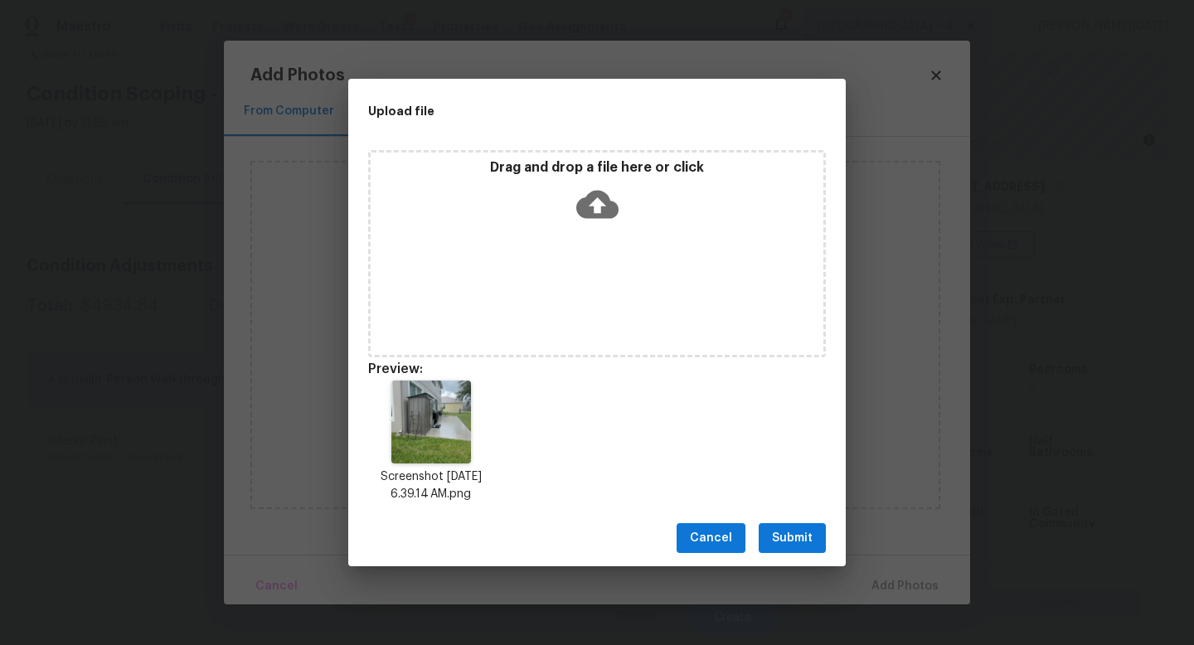
click at [819, 547] on button "Submit" at bounding box center [792, 538] width 67 height 31
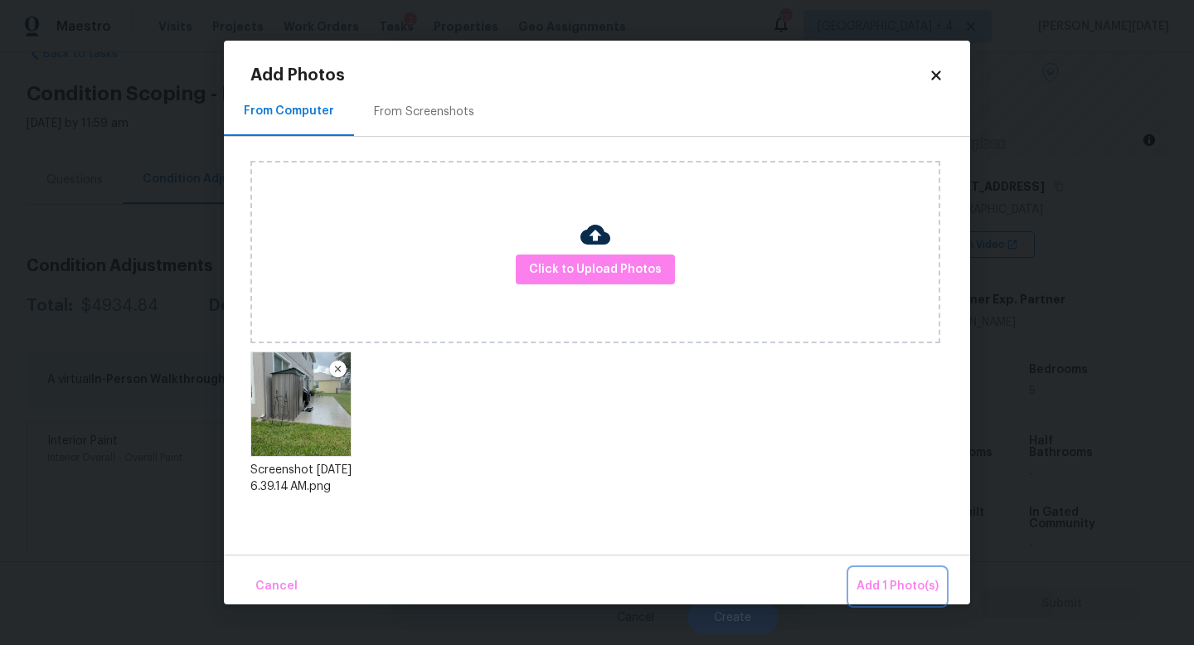
click at [876, 573] on button "Add 1 Photo(s)" at bounding box center [897, 587] width 95 height 36
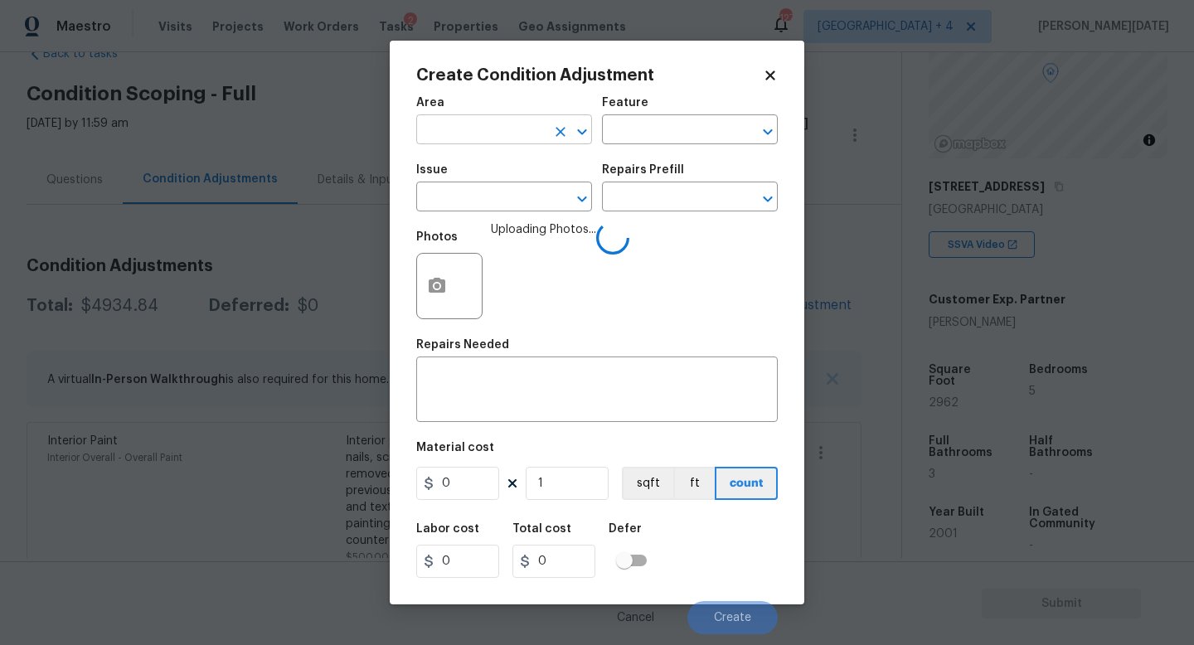
click at [475, 141] on input "text" at bounding box center [480, 132] width 129 height 26
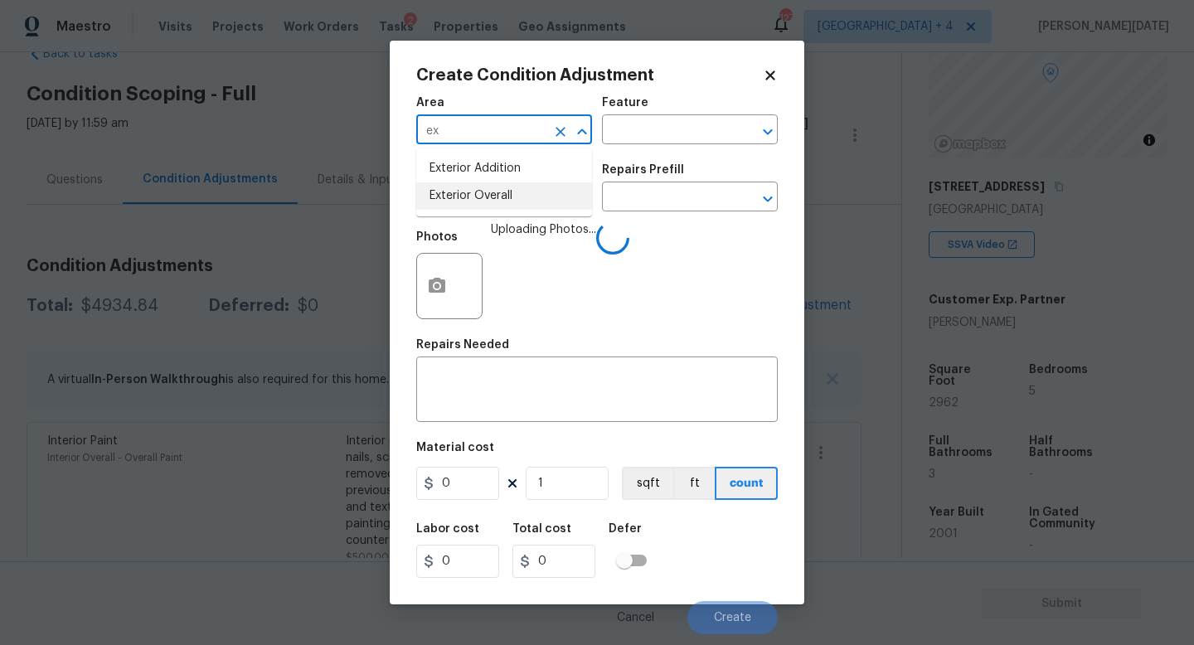
click at [483, 204] on li "Exterior Overall" at bounding box center [504, 195] width 176 height 27
type input "Exterior Overall"
click at [483, 204] on input "text" at bounding box center [480, 199] width 129 height 26
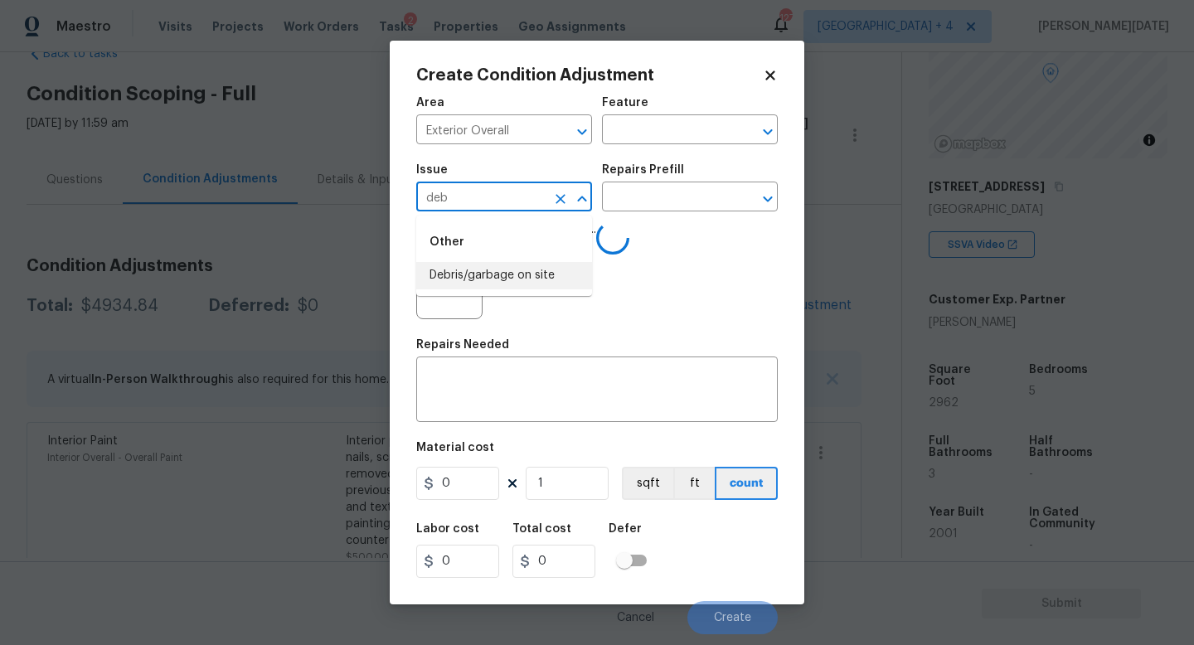
click at [502, 277] on li "Debris/garbage on site" at bounding box center [504, 275] width 176 height 27
type input "Debris/garbage on site"
click at [658, 200] on input "text" at bounding box center [666, 199] width 129 height 26
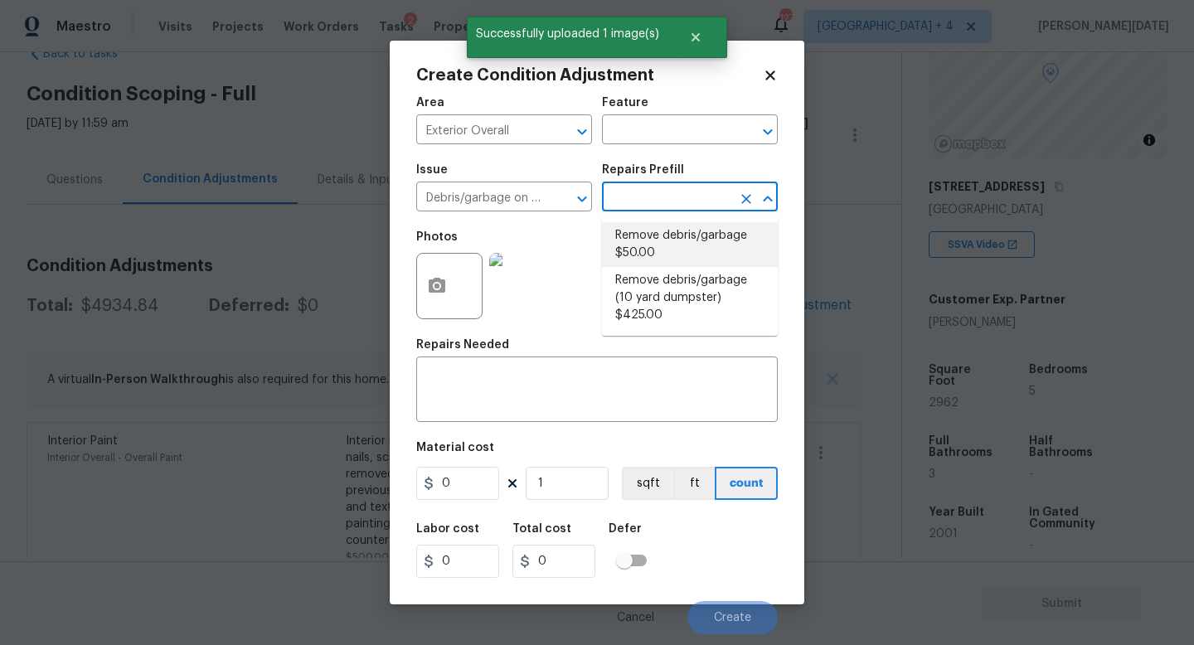
click at [663, 244] on li "Remove debris/garbage $50.00" at bounding box center [690, 244] width 176 height 45
type textarea "Remove, haul off, and properly dispose of any debris left by seller to offsite …"
type input "50"
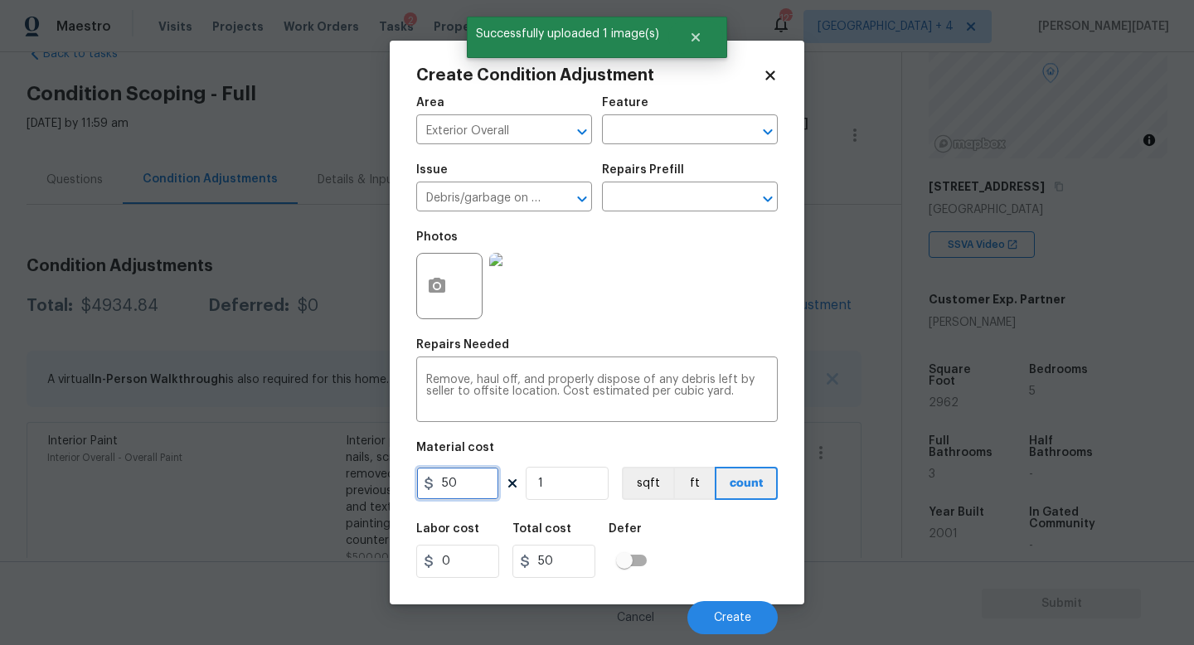
drag, startPoint x: 479, startPoint y: 481, endPoint x: 273, endPoint y: 481, distance: 206.5
click at [273, 481] on div "Create Condition Adjustment Area Exterior Overall ​ Feature ​ Issue Debris/garb…" at bounding box center [597, 322] width 1194 height 645
type input "500"
click at [684, 271] on div "Photos" at bounding box center [597, 275] width 362 height 108
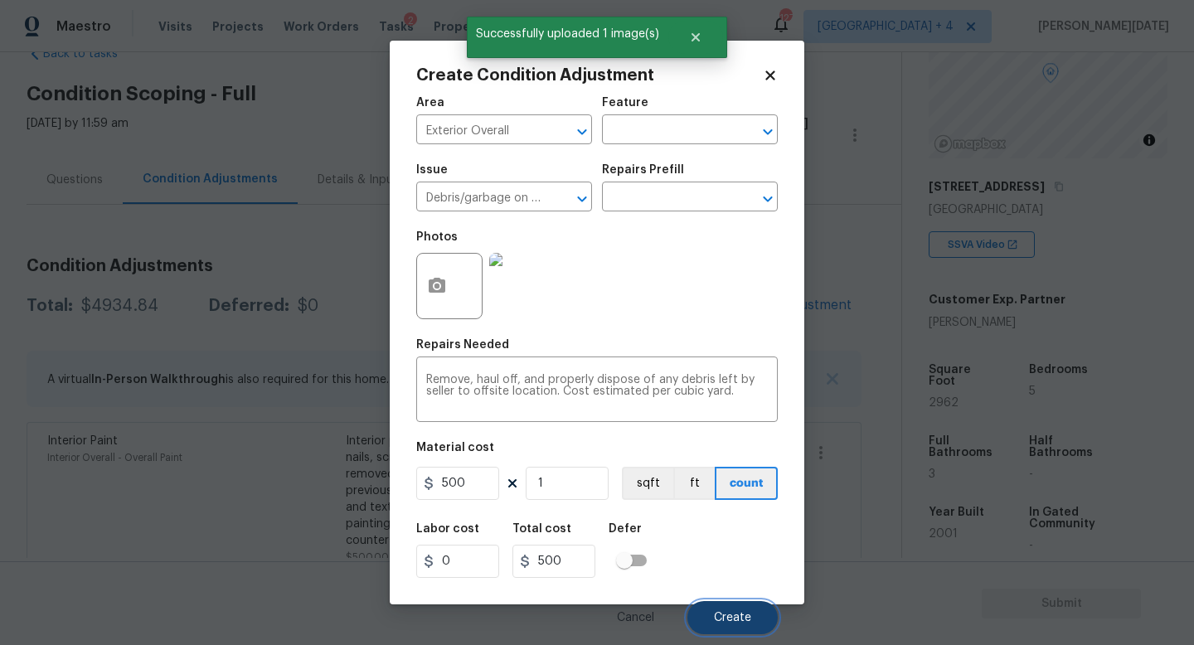
click at [716, 576] on span "Create" at bounding box center [732, 618] width 37 height 12
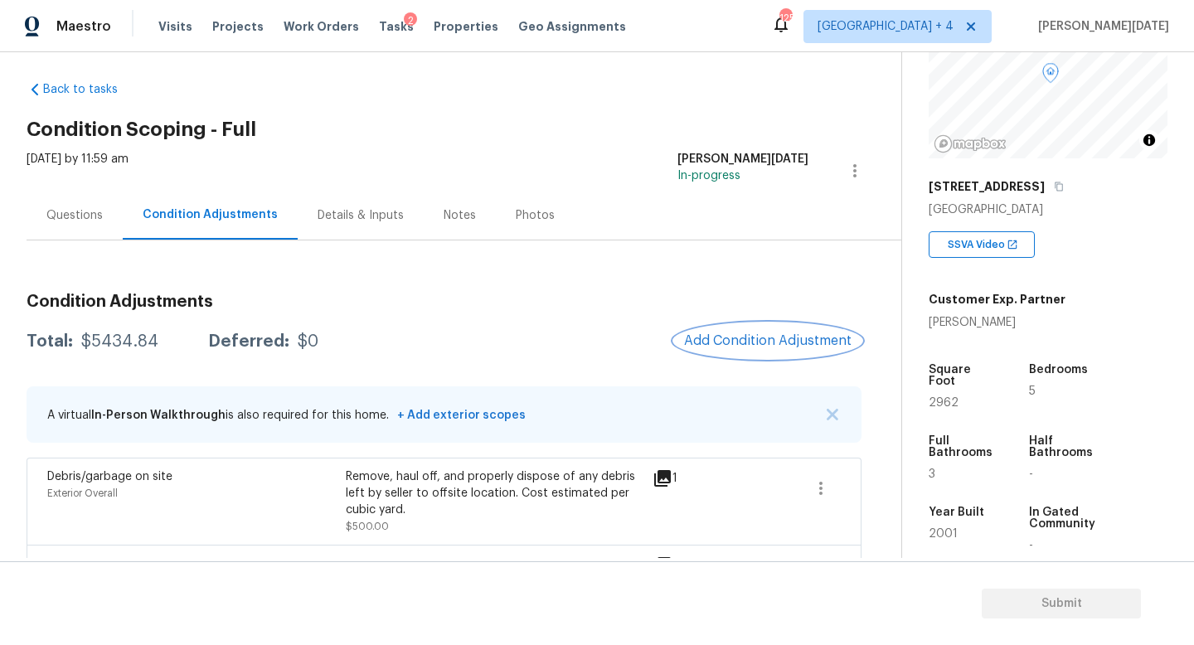
scroll to position [7, 0]
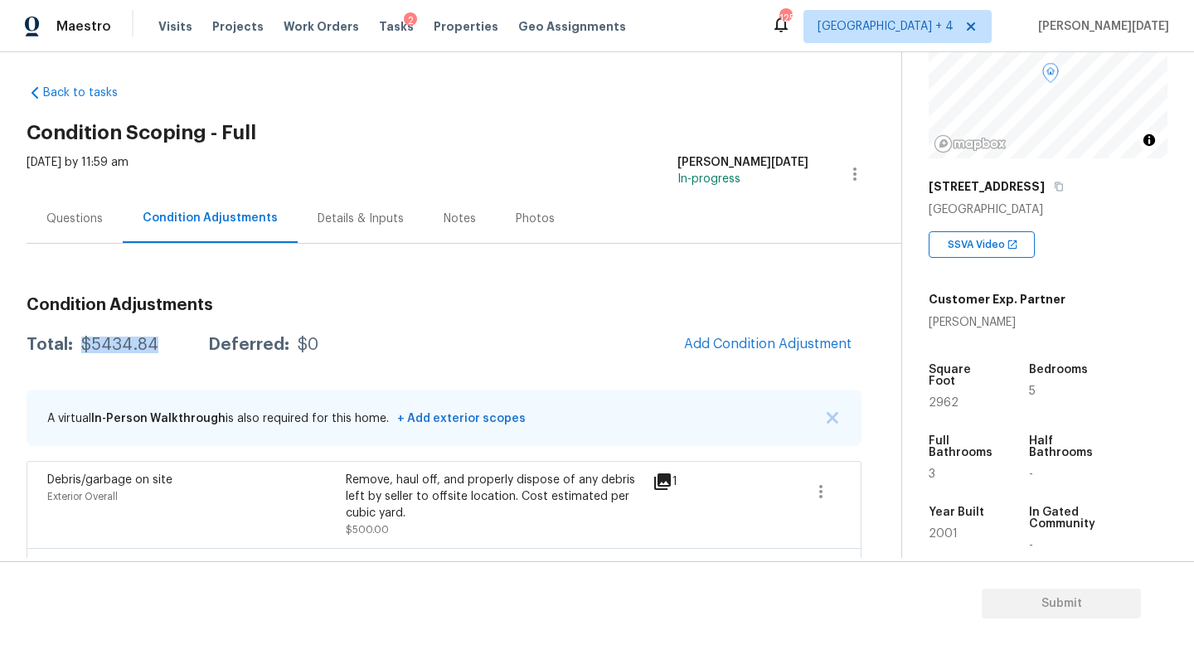
drag, startPoint x: 80, startPoint y: 343, endPoint x: 155, endPoint y: 344, distance: 74.6
click at [155, 344] on div "Total: $5434.84 Deferred: $0" at bounding box center [173, 345] width 292 height 17
copy div "$5434.84"
click at [111, 229] on div "Questions" at bounding box center [75, 218] width 96 height 49
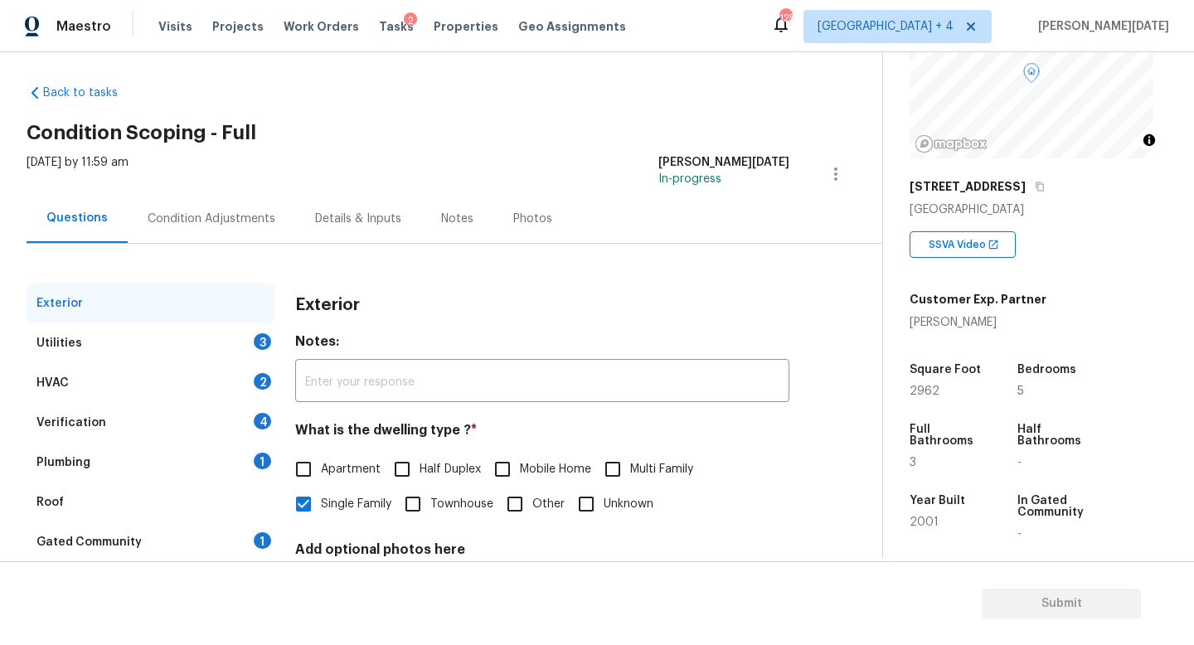
scroll to position [153, 0]
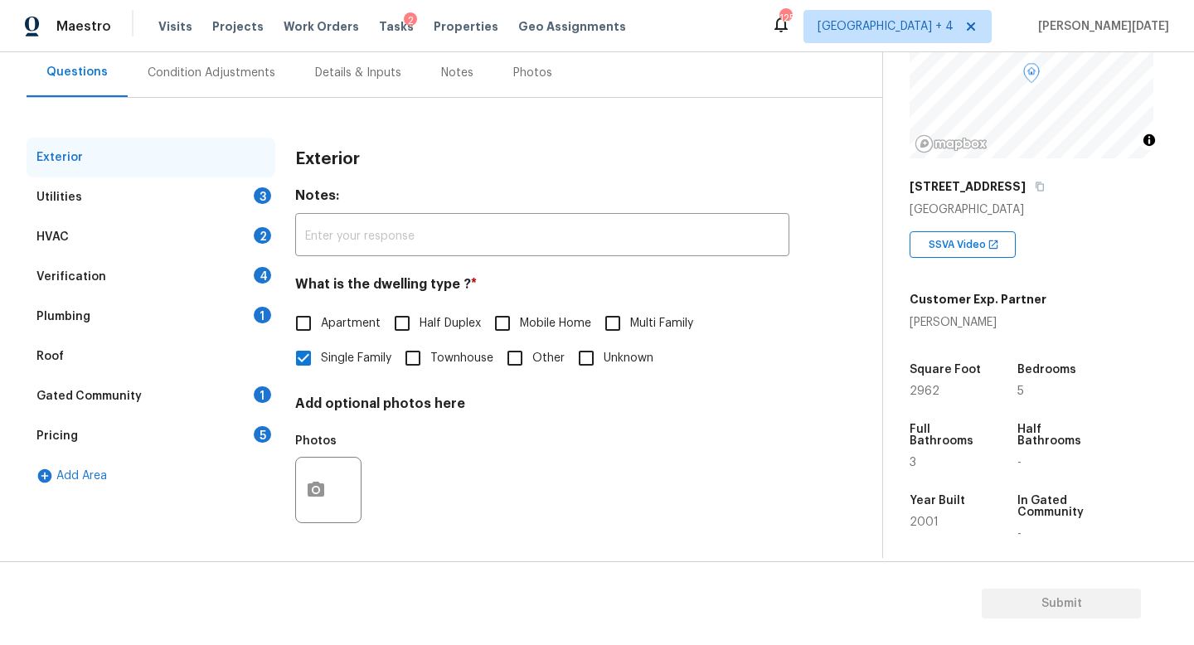
click at [258, 194] on div "3" at bounding box center [262, 195] width 17 height 17
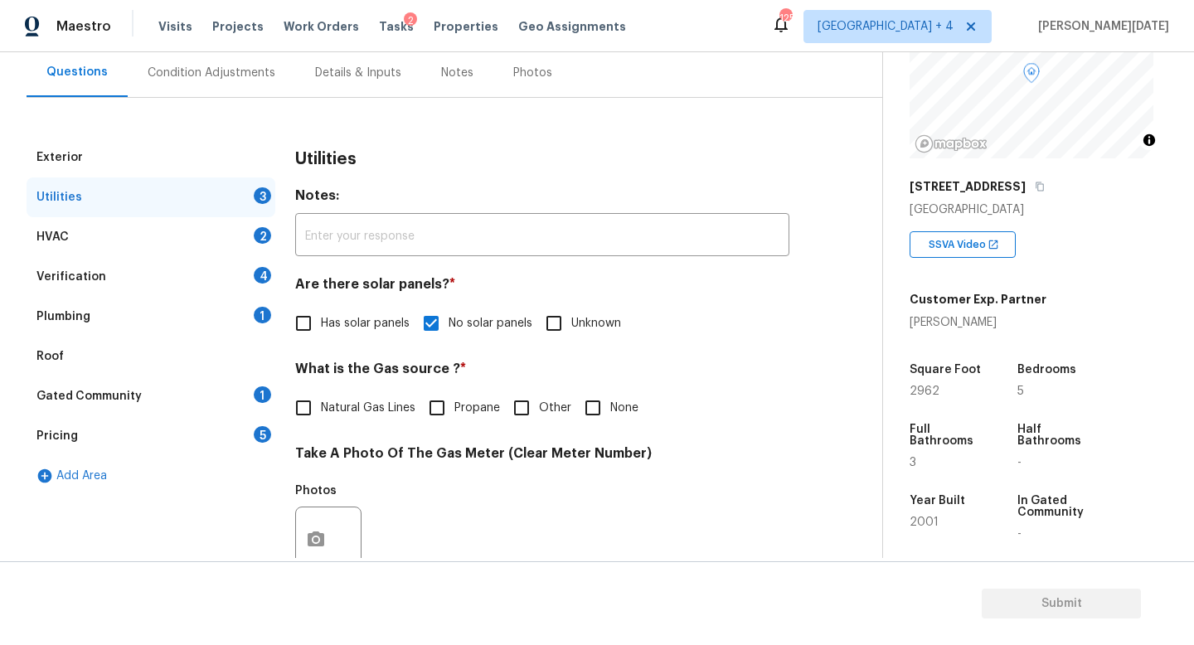
click at [614, 395] on label "None" at bounding box center [606, 408] width 63 height 35
click at [610, 395] on input "None" at bounding box center [592, 408] width 35 height 35
checkbox input "true"
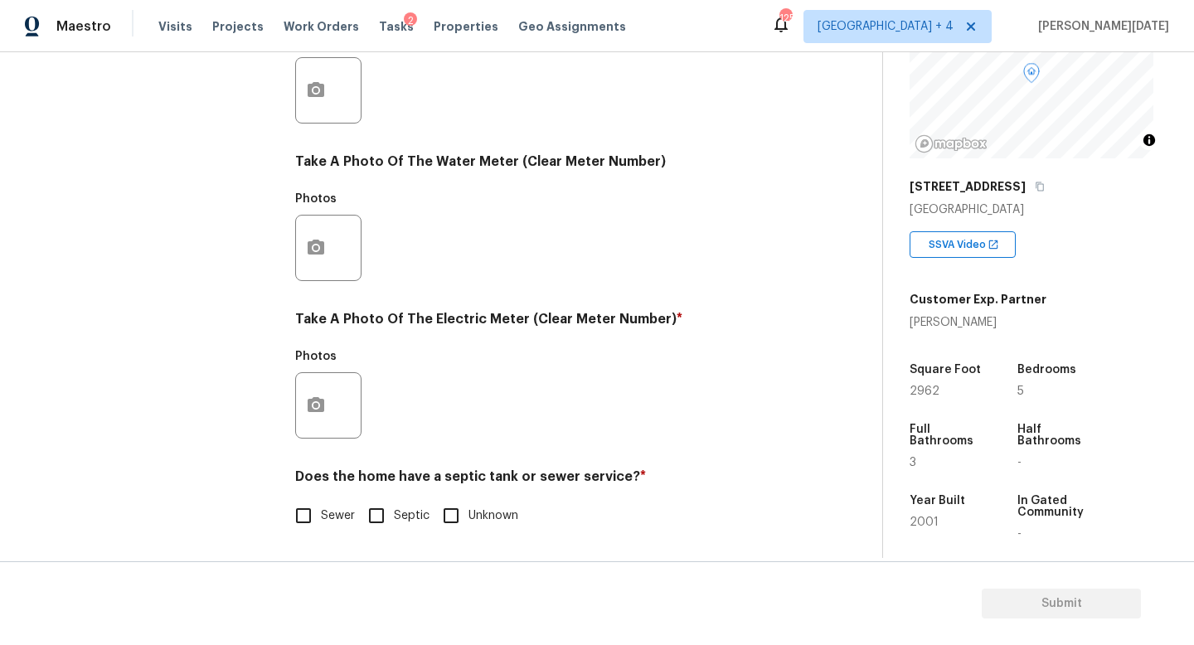
scroll to position [603, 0]
click at [315, 408] on circle "button" at bounding box center [315, 405] width 5 height 5
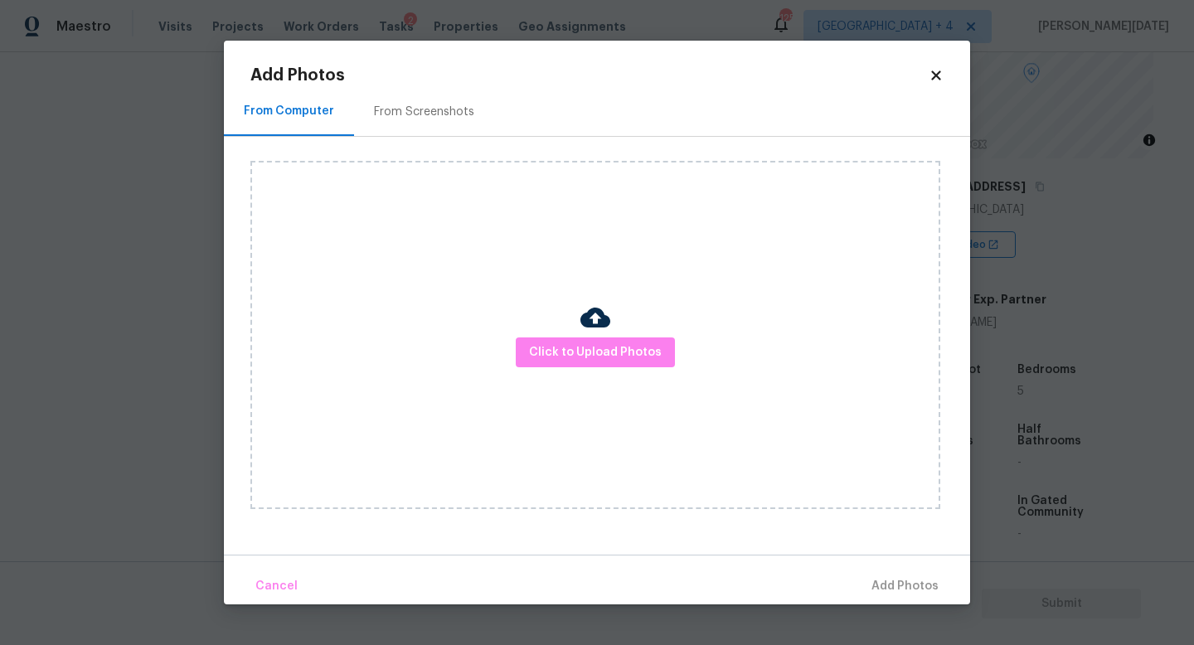
click at [631, 335] on div "Click to Upload Photos" at bounding box center [595, 335] width 690 height 348
click at [629, 348] on span "Click to Upload Photos" at bounding box center [595, 352] width 133 height 21
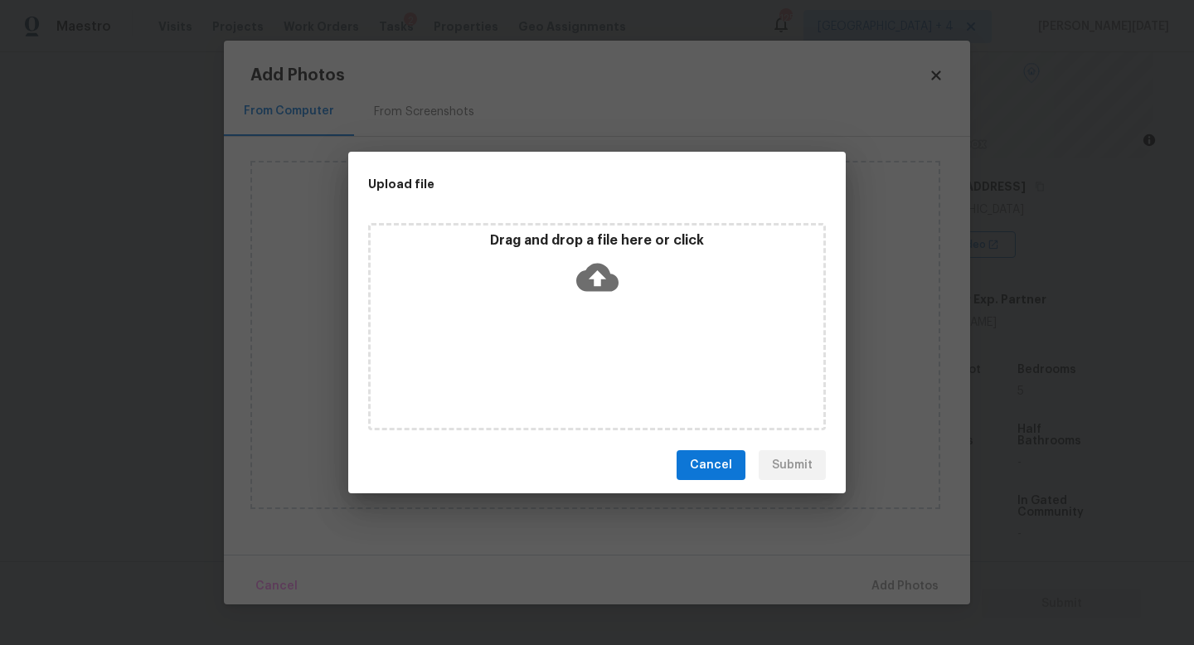
click at [629, 348] on div "Drag and drop a file here or click" at bounding box center [597, 326] width 458 height 207
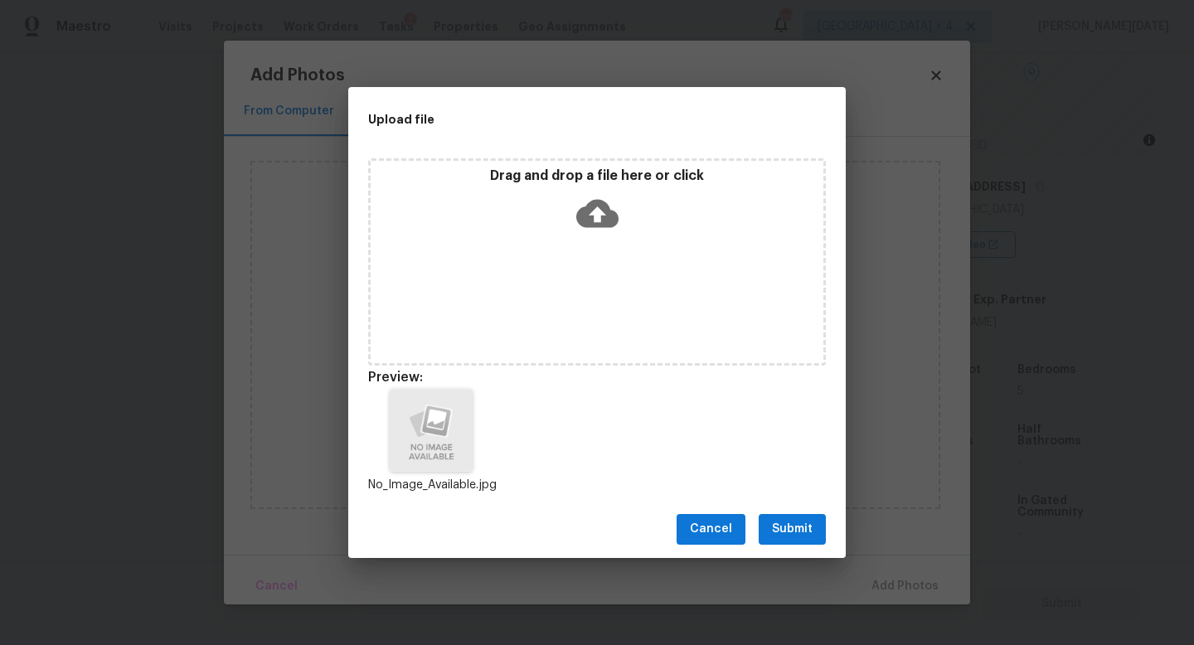
click at [789, 509] on div "Cancel Submit" at bounding box center [597, 529] width 498 height 57
click at [797, 532] on span "Submit" at bounding box center [792, 529] width 41 height 21
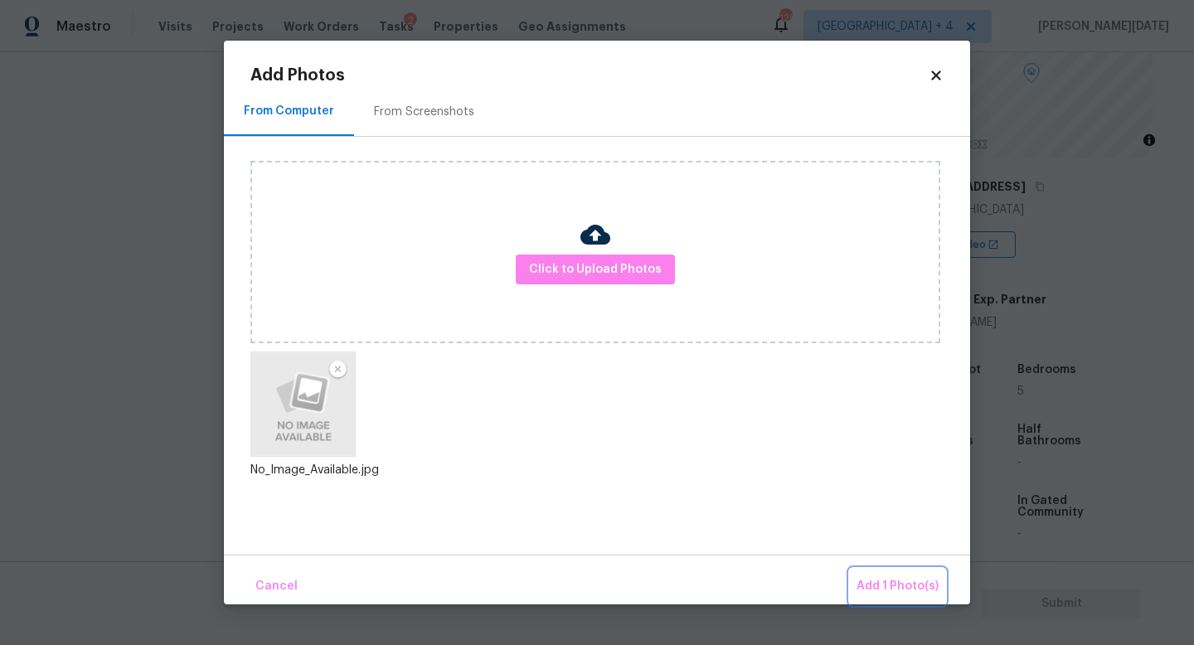
click at [874, 576] on span "Add 1 Photo(s)" at bounding box center [898, 586] width 82 height 21
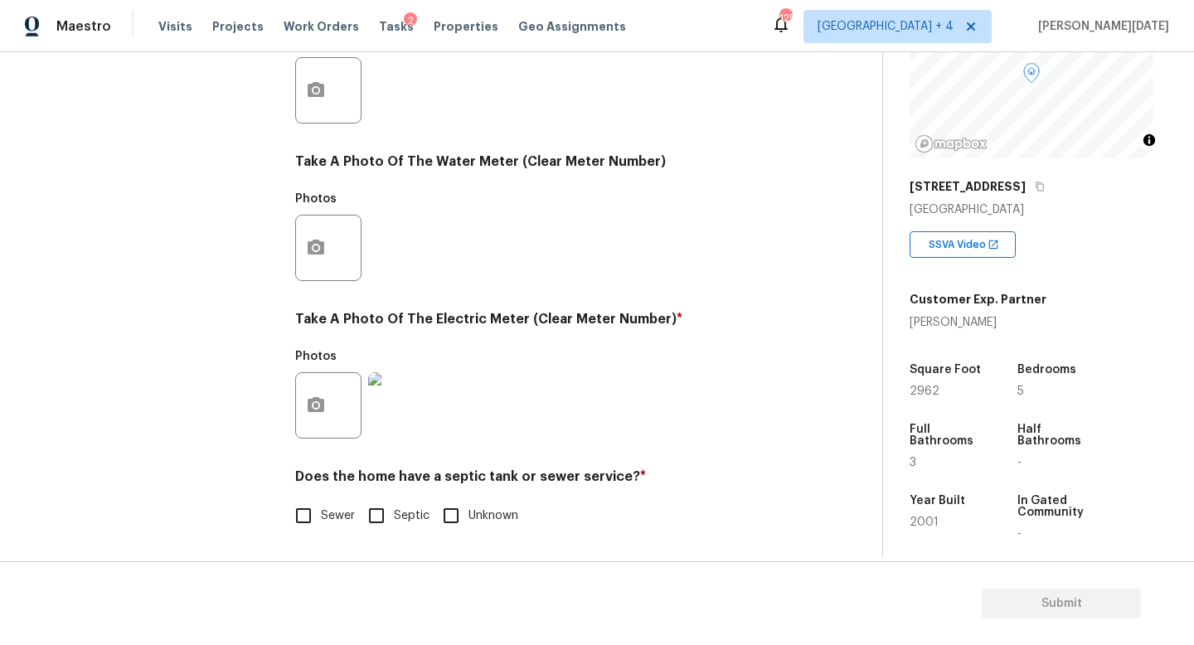
click at [305, 532] on input "Sewer" at bounding box center [303, 515] width 35 height 35
checkbox input "true"
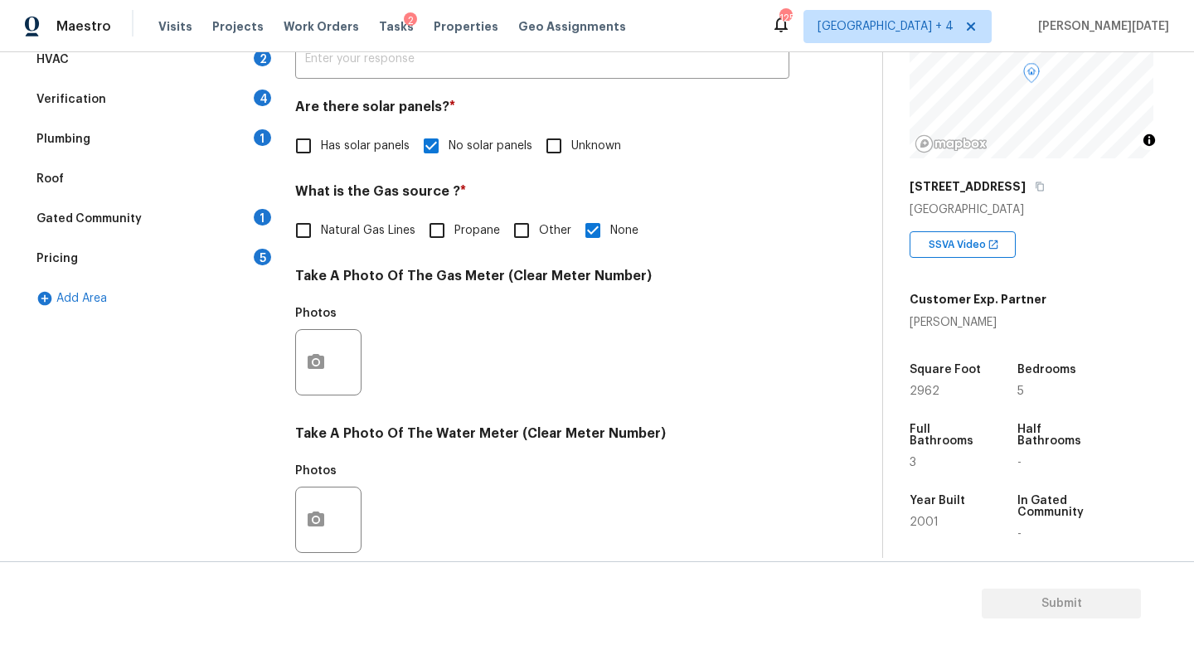
scroll to position [310, 0]
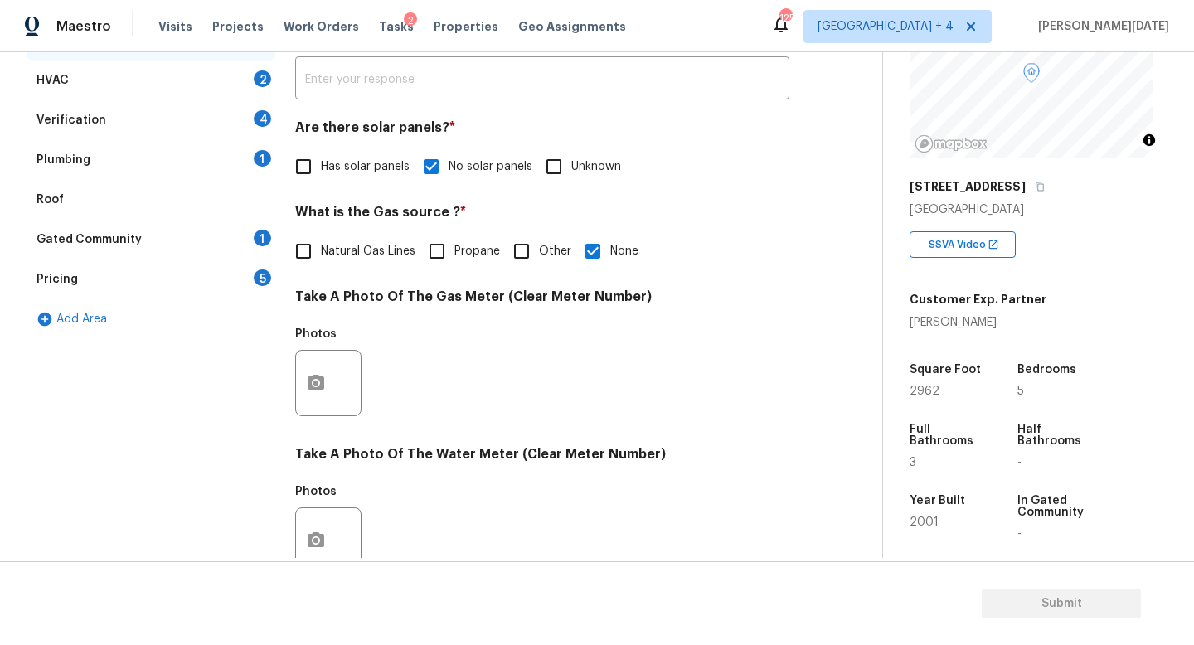
click at [251, 81] on div "HVAC 2" at bounding box center [151, 81] width 249 height 40
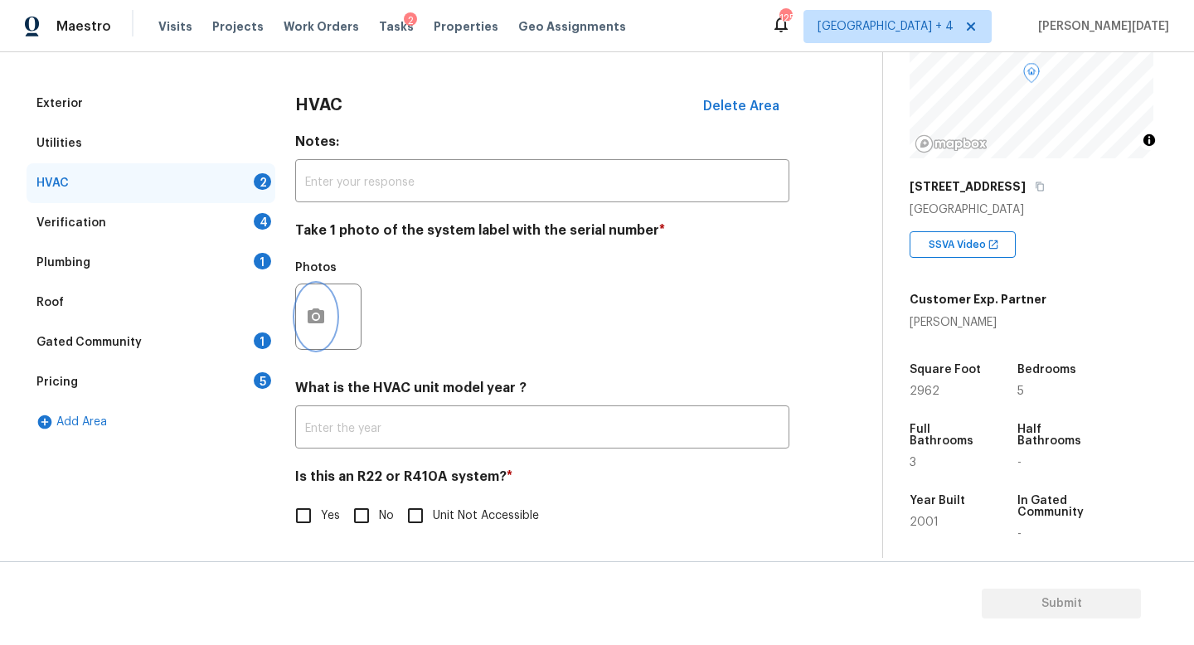
click at [303, 314] on button "button" at bounding box center [316, 316] width 40 height 65
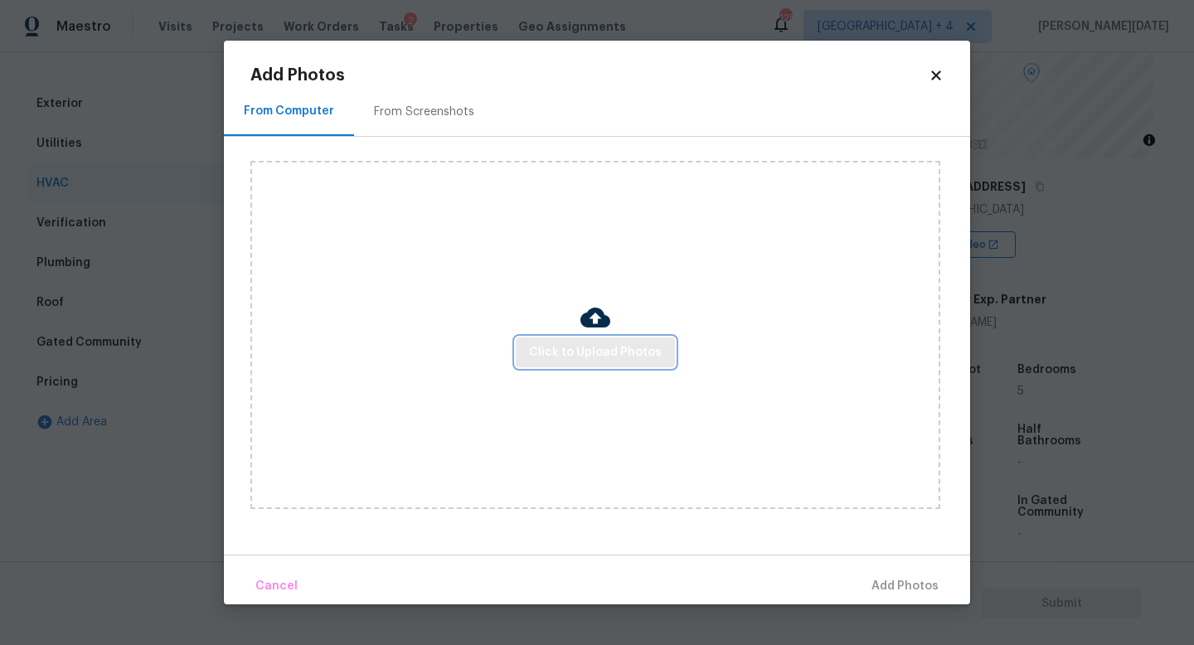
click at [618, 347] on span "Click to Upload Photos" at bounding box center [595, 352] width 133 height 21
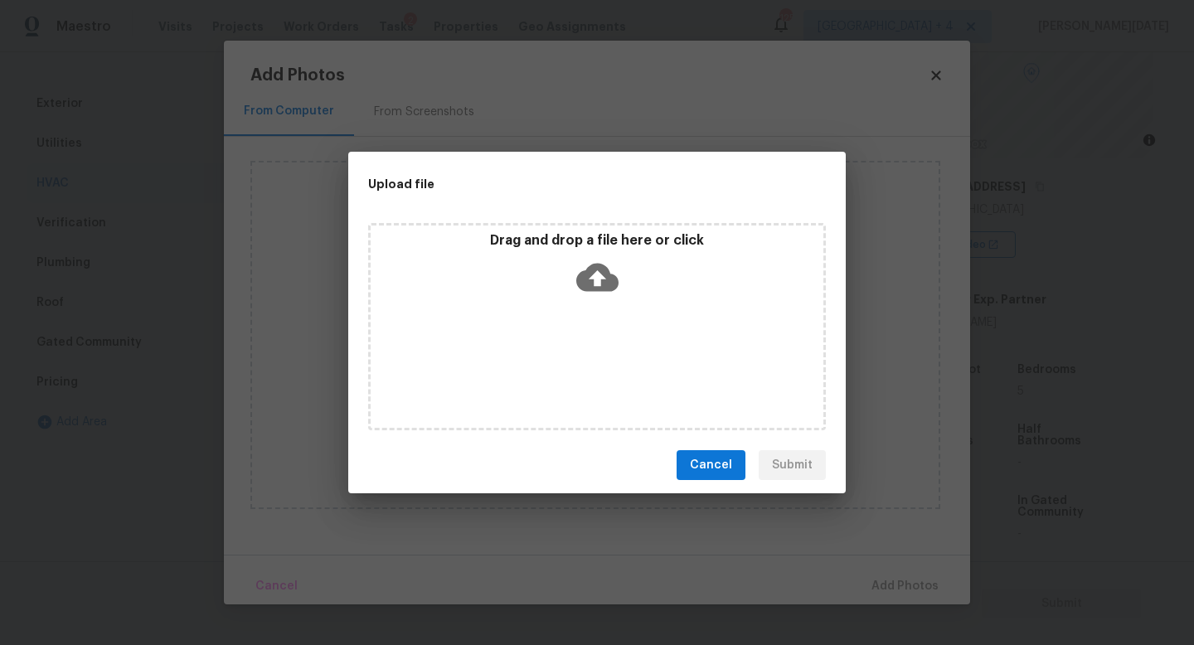
click at [618, 347] on div "Drag and drop a file here or click" at bounding box center [597, 326] width 458 height 207
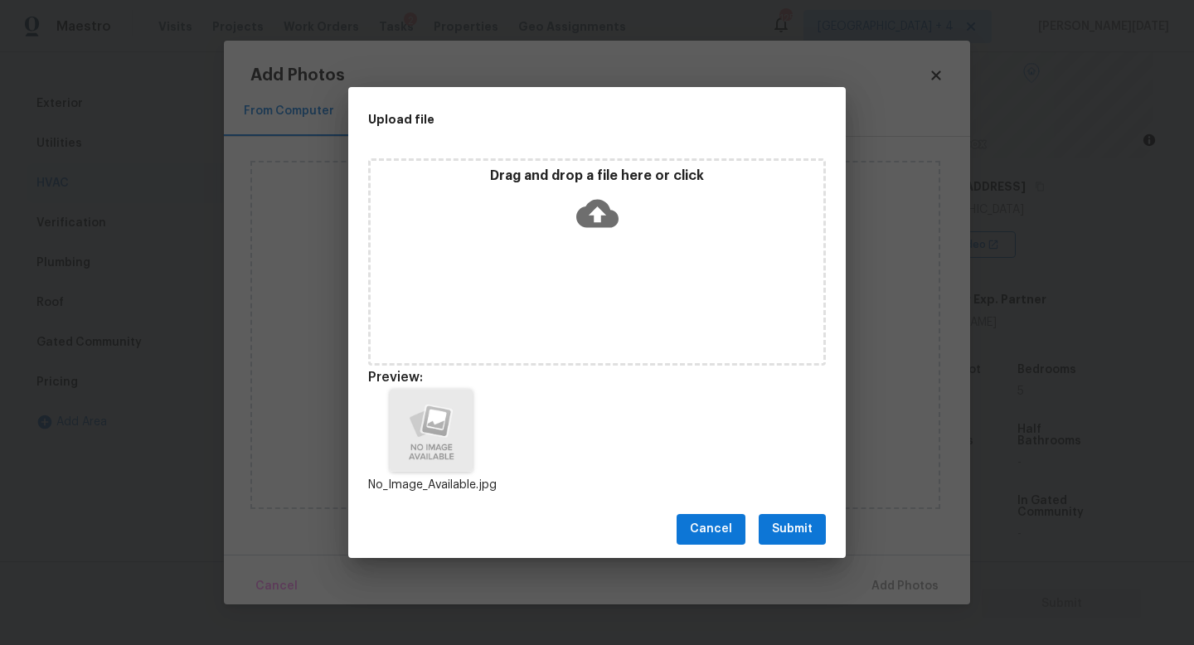
click at [789, 522] on span "Submit" at bounding box center [792, 529] width 41 height 21
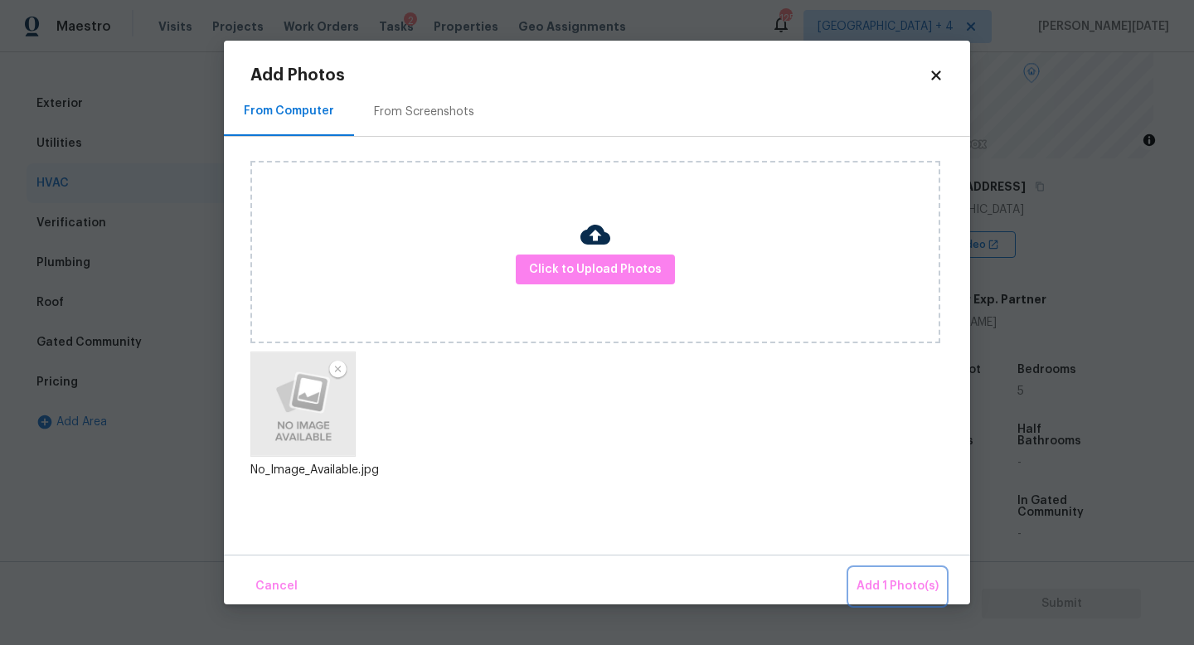
click at [878, 576] on span "Add 1 Photo(s)" at bounding box center [898, 586] width 82 height 21
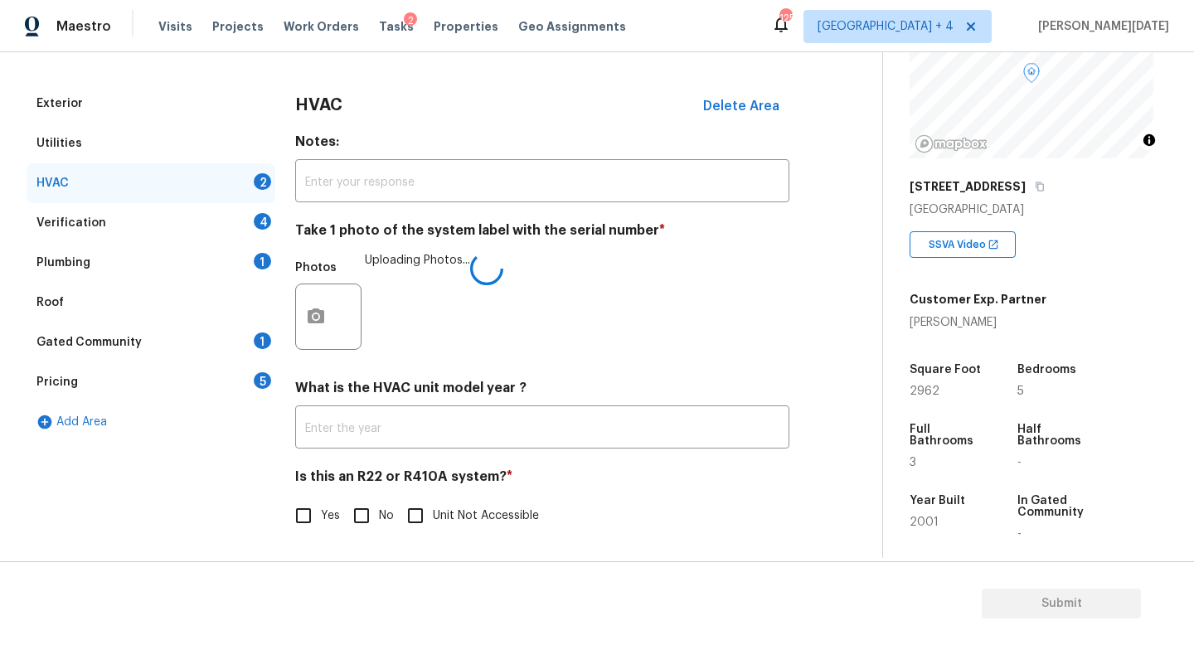
click at [329, 519] on span "Yes" at bounding box center [330, 515] width 19 height 17
click at [321, 519] on input "Yes" at bounding box center [303, 515] width 35 height 35
checkbox input "true"
click at [371, 517] on input "No" at bounding box center [361, 516] width 35 height 35
checkbox input "true"
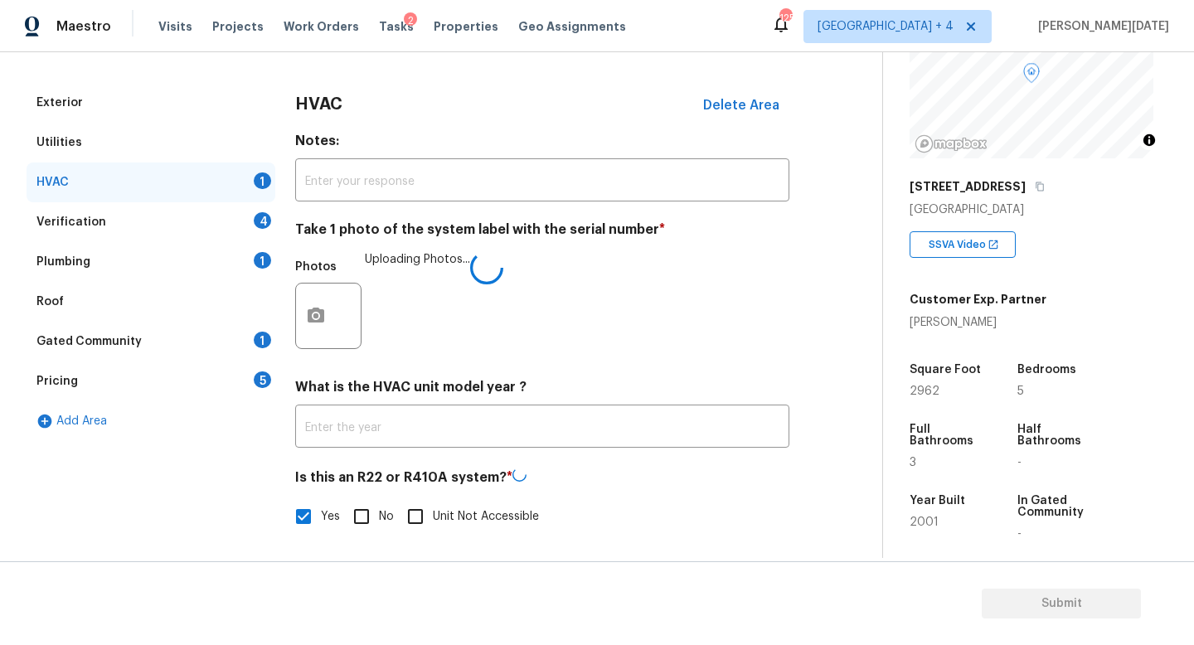
checkbox input "false"
click at [208, 222] on div "Verification 4" at bounding box center [151, 223] width 249 height 40
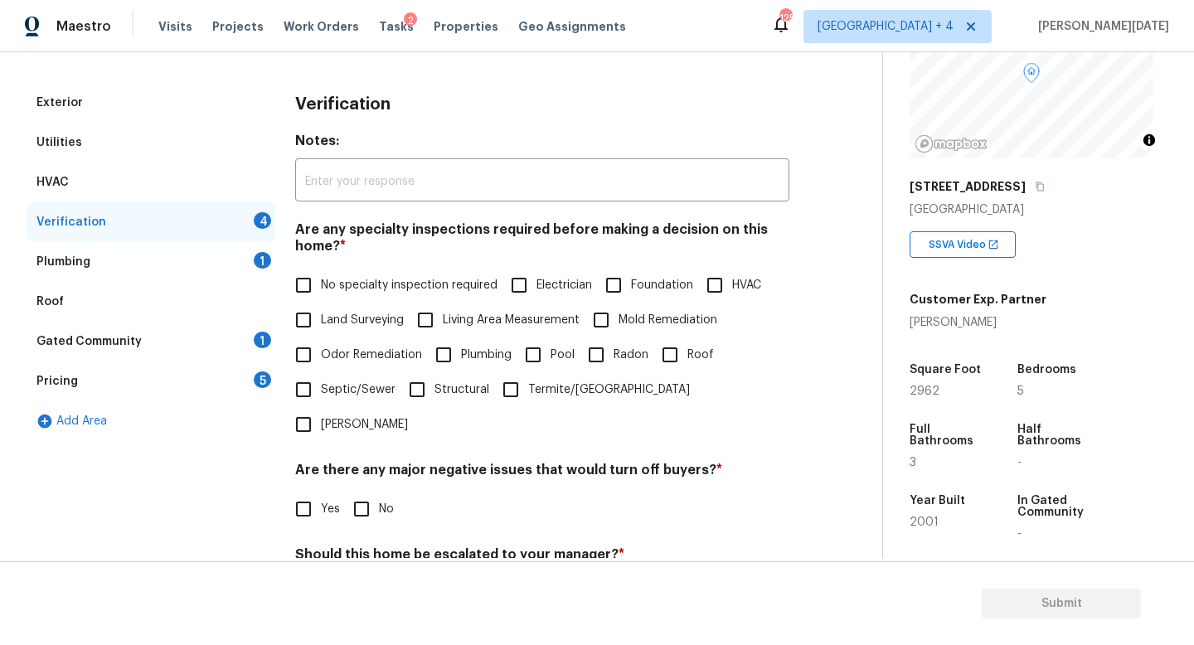
click at [294, 289] on input "No specialty inspection required" at bounding box center [303, 285] width 35 height 35
checkbox input "true"
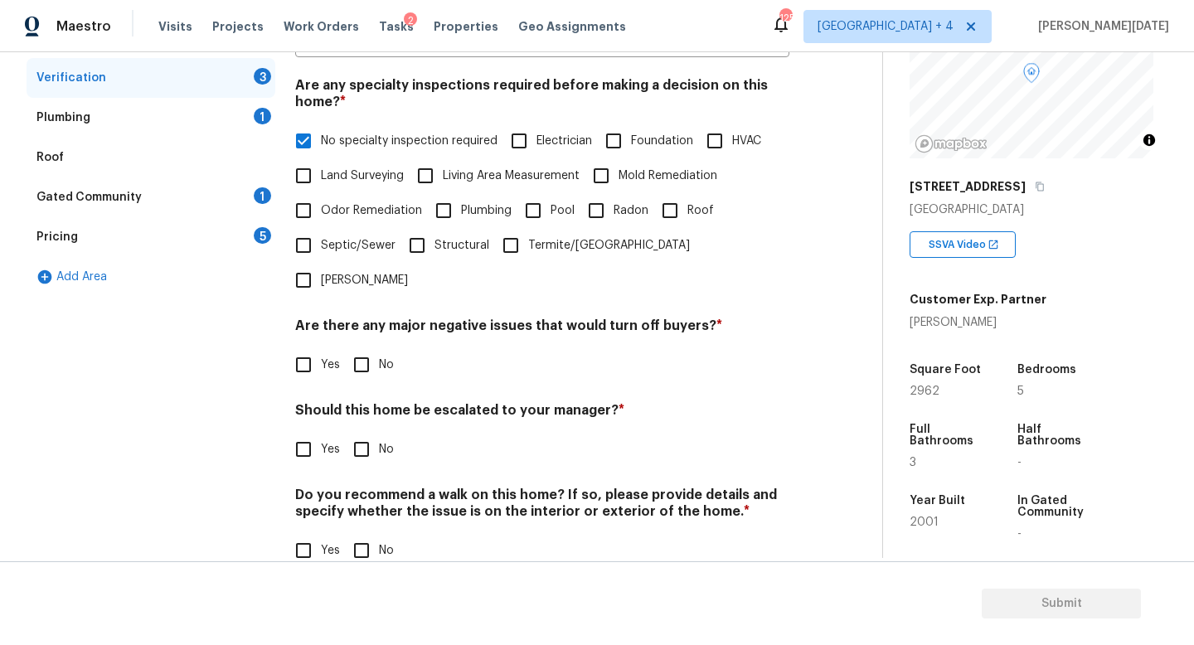
click at [357, 347] on input "No" at bounding box center [361, 364] width 35 height 35
checkbox input "true"
click at [362, 434] on input "No" at bounding box center [361, 451] width 35 height 35
checkbox input "true"
click at [384, 542] on span "No" at bounding box center [386, 550] width 15 height 17
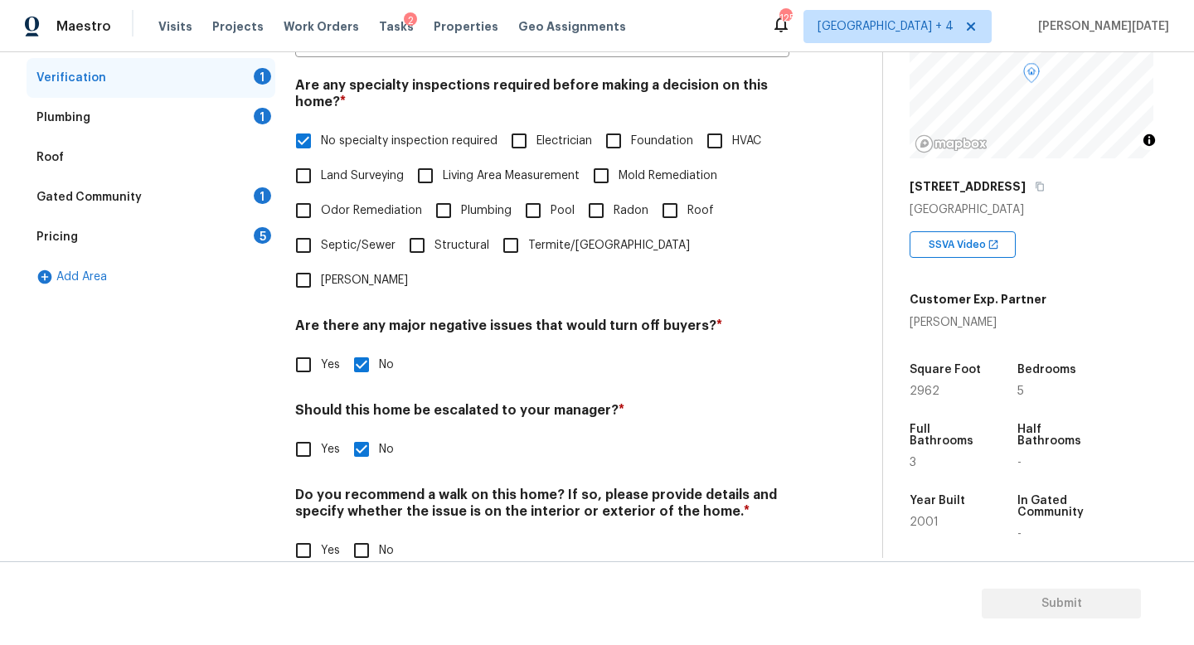
click at [379, 533] on input "No" at bounding box center [361, 550] width 35 height 35
checkbox input "true"
click at [291, 432] on input "Yes" at bounding box center [303, 449] width 35 height 35
checkbox input "true"
checkbox input "false"
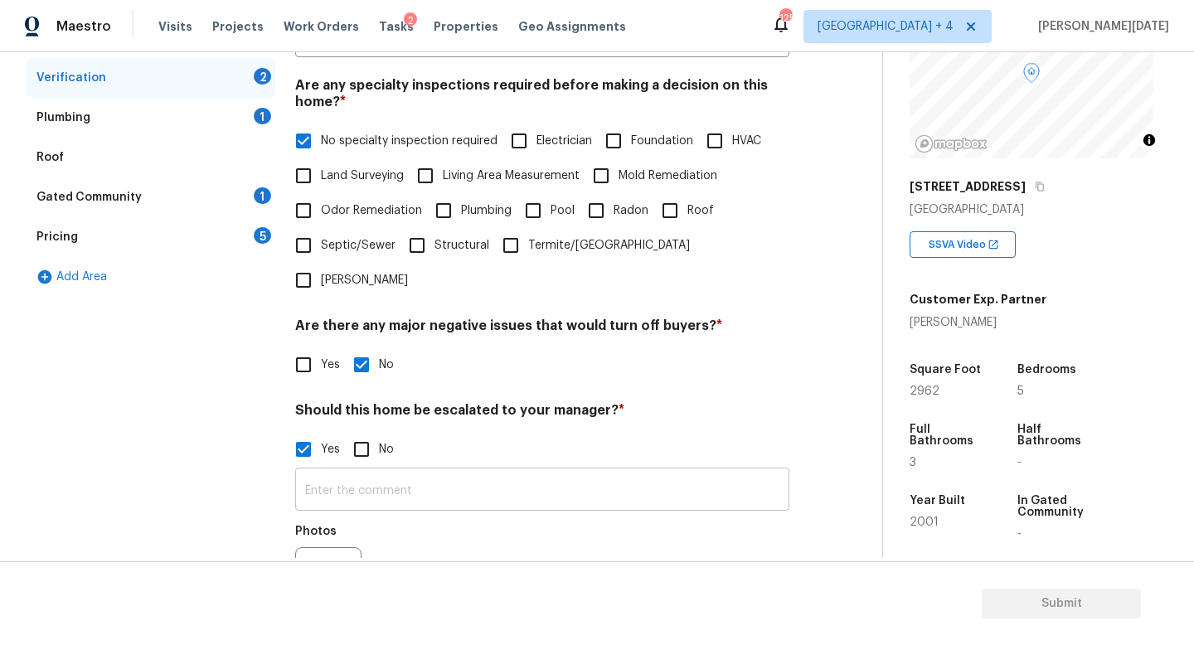
click at [378, 472] on input "text" at bounding box center [542, 491] width 494 height 39
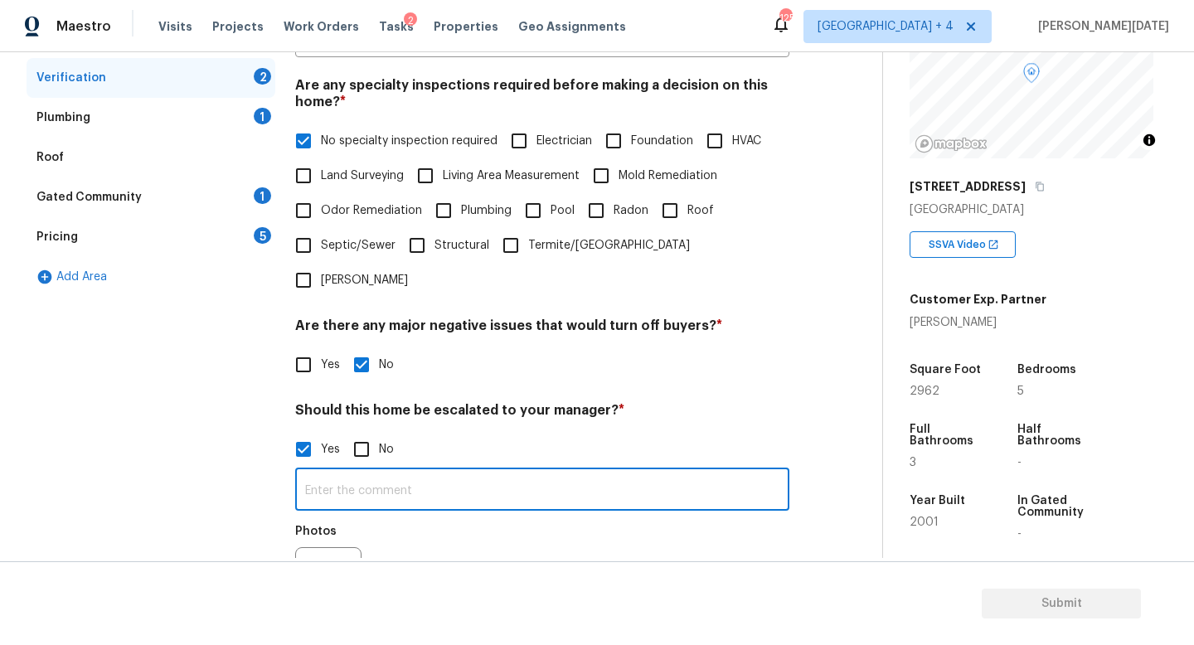
paste input "Escalating for Volusia County review.. No issues noted.,"
type input "Escalating for Volusia County review.. No issues noted.,"
click at [595, 516] on div "Photos" at bounding box center [542, 570] width 494 height 108
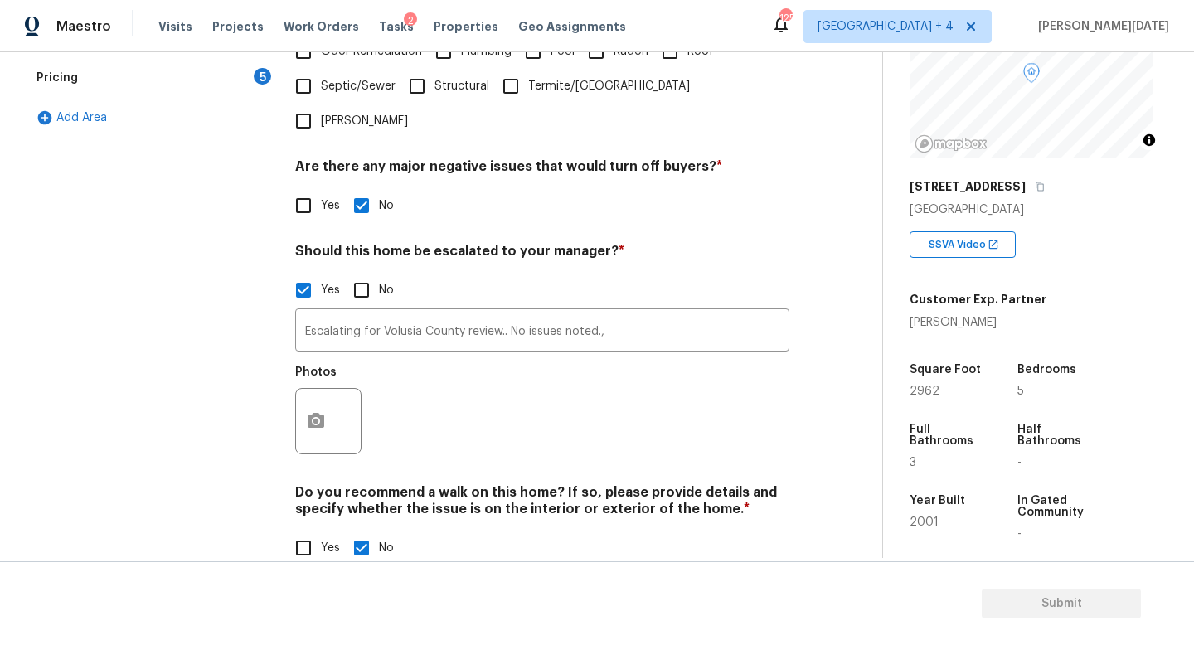
scroll to position [510, 0]
click at [293, 379] on div "Exterior Utilities HVAC Verification 1 Plumbing 1 Roof Gated Community 1 Pricin…" at bounding box center [435, 184] width 816 height 806
click at [316, 413] on icon "button" at bounding box center [316, 423] width 20 height 20
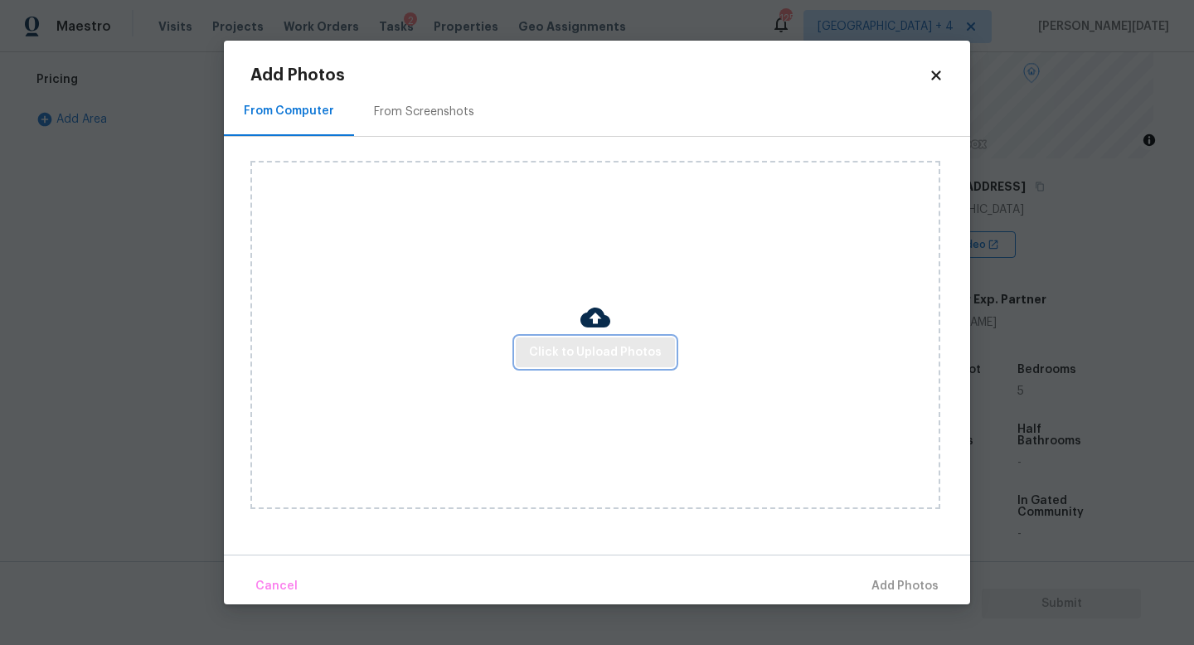
click at [603, 353] on span "Click to Upload Photos" at bounding box center [595, 352] width 133 height 21
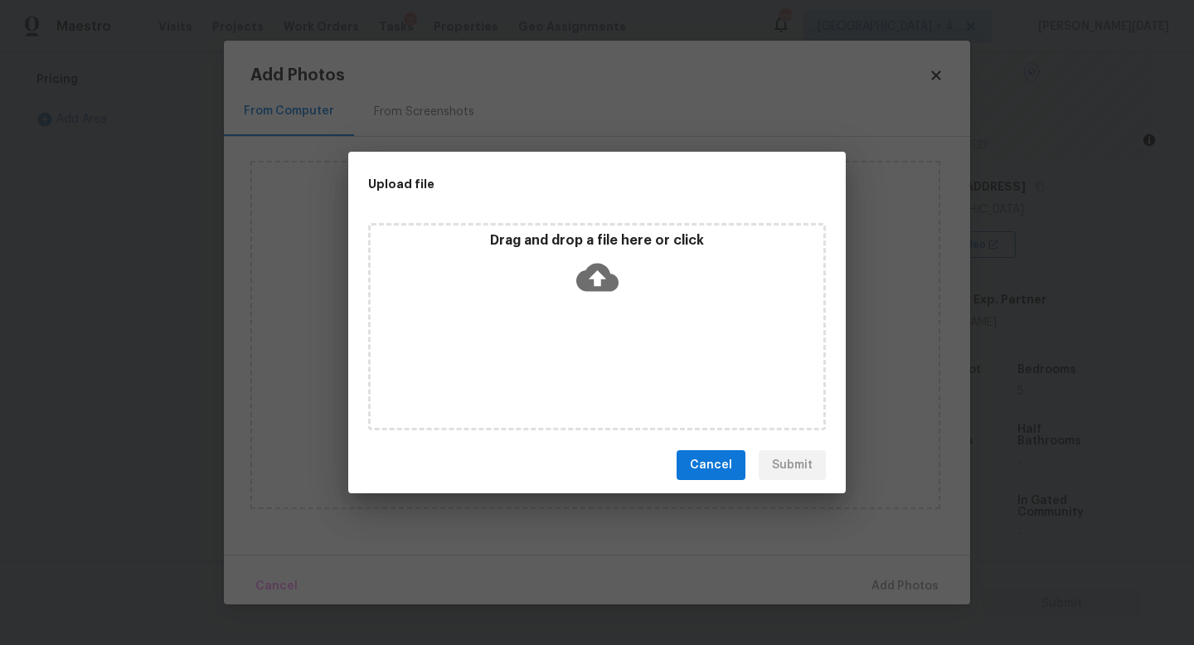
click at [603, 353] on div "Drag and drop a file here or click" at bounding box center [597, 326] width 458 height 207
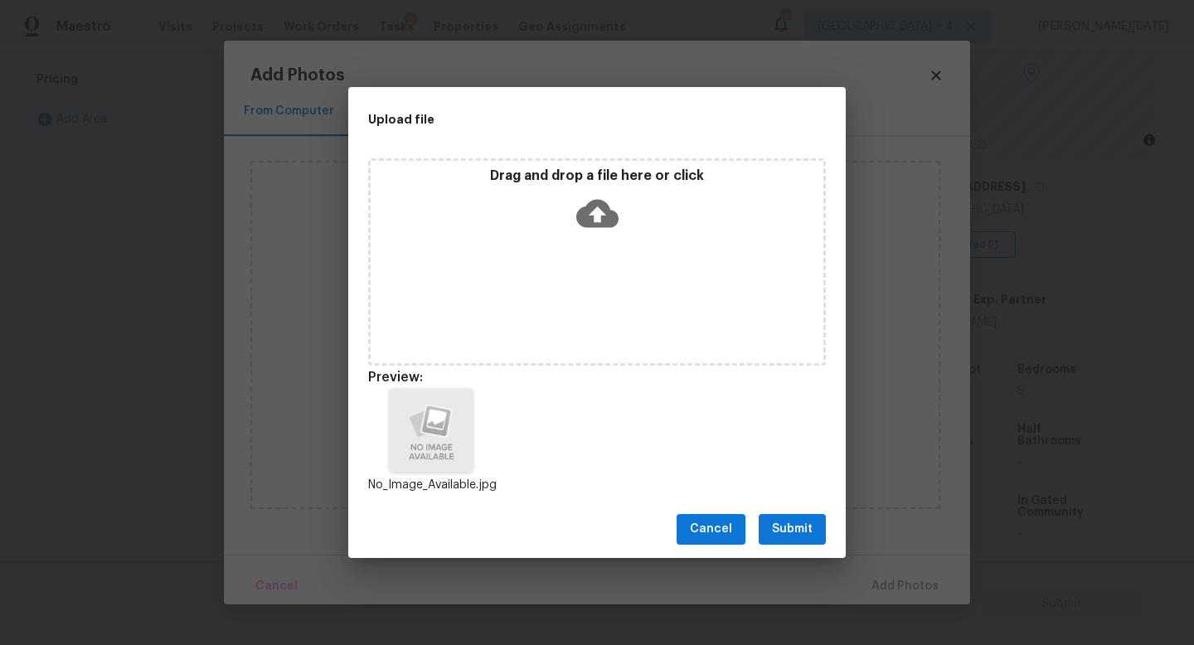
click at [809, 528] on span "Submit" at bounding box center [792, 529] width 41 height 21
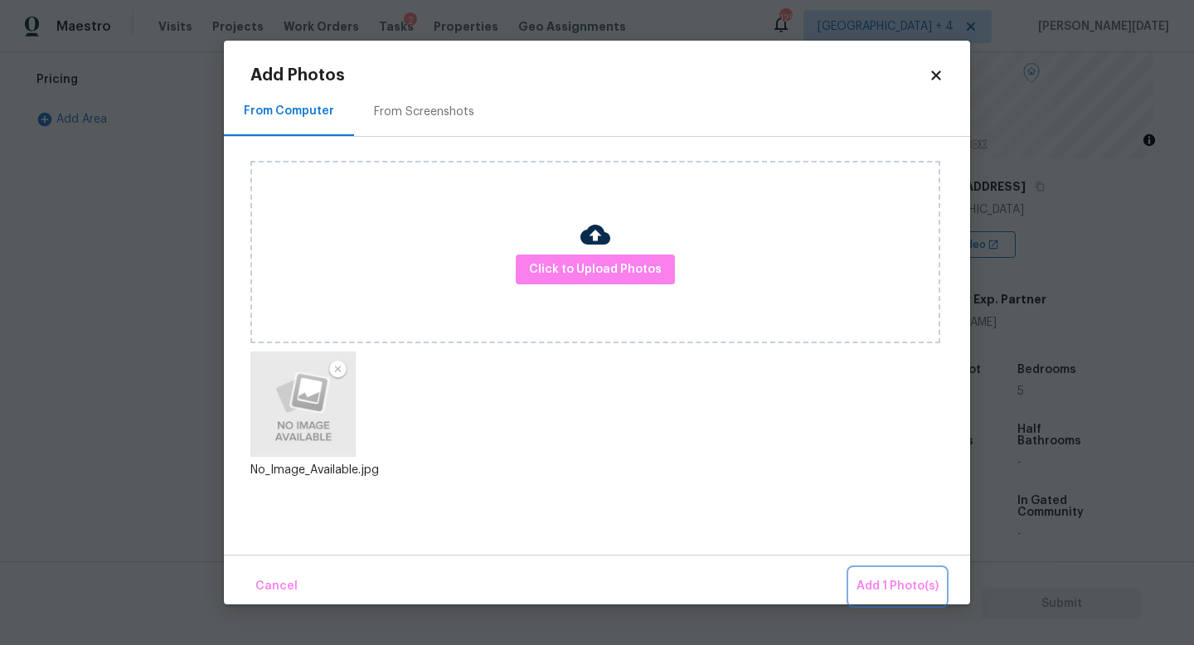
click at [889, 576] on span "Add 1 Photo(s)" at bounding box center [898, 586] width 82 height 21
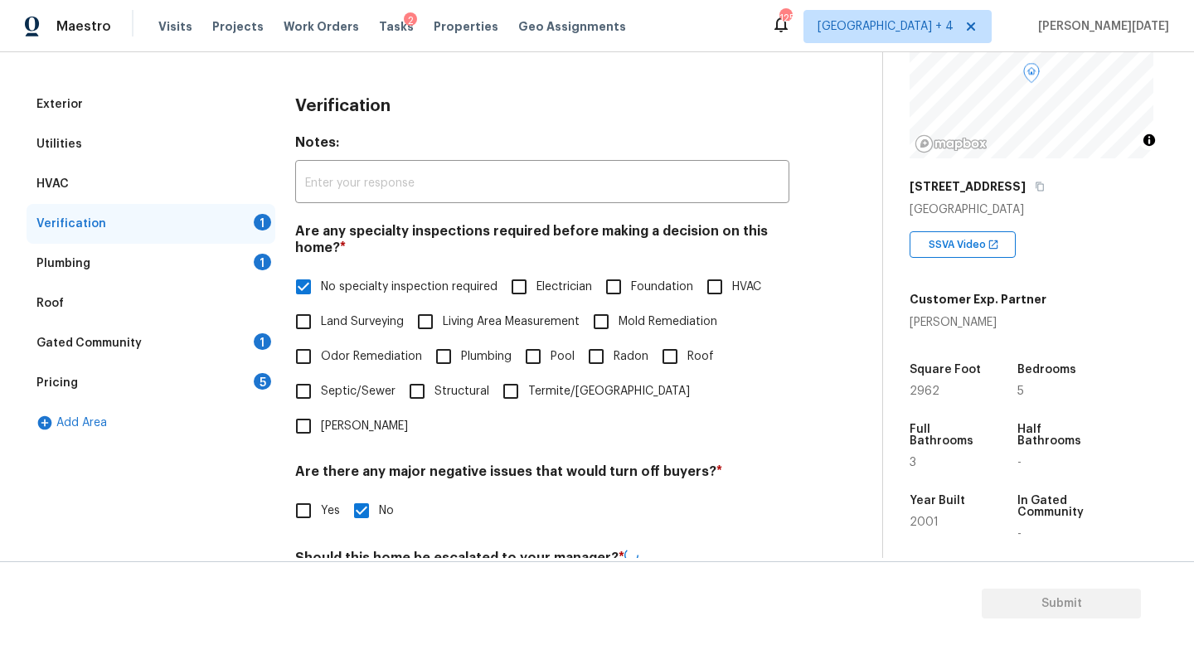
scroll to position [192, 0]
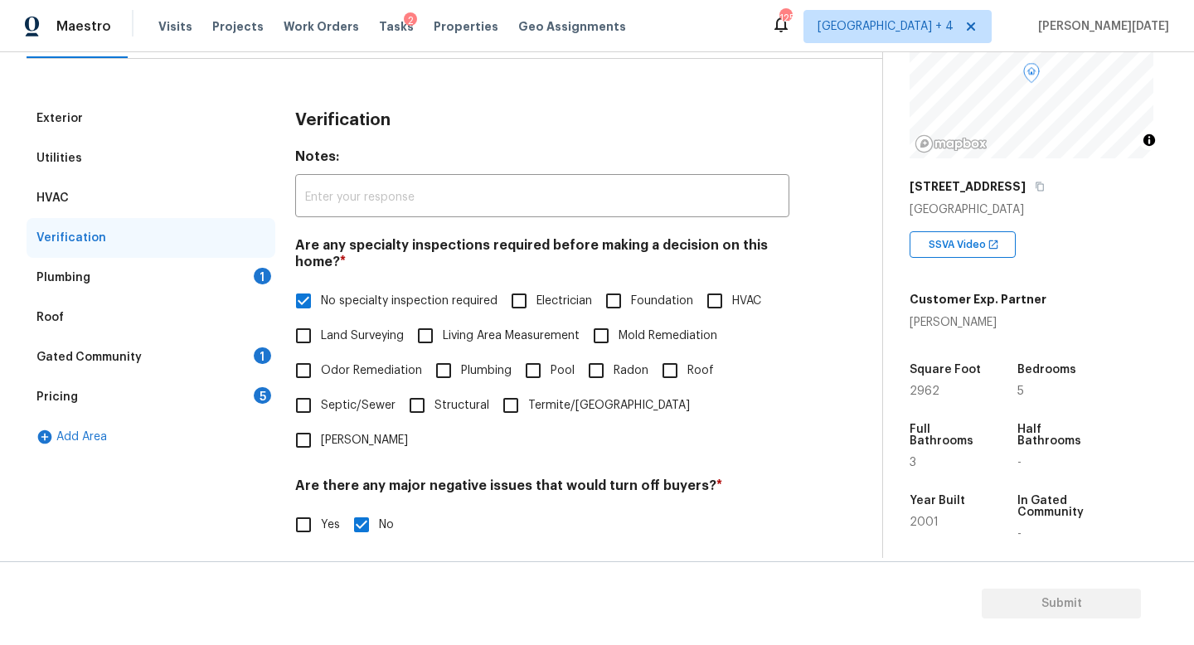
click at [262, 280] on div "1" at bounding box center [262, 276] width 17 height 17
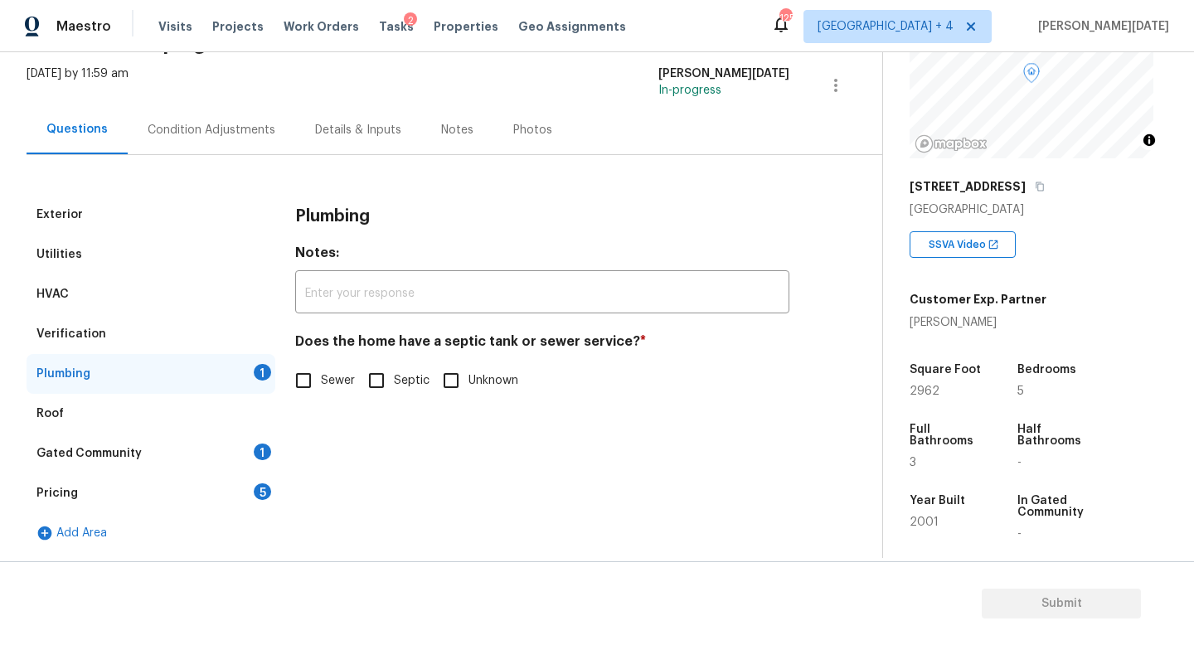
click at [300, 397] on input "Sewer" at bounding box center [303, 380] width 35 height 35
checkbox input "true"
click at [250, 453] on div "Gated Community 1" at bounding box center [151, 454] width 249 height 40
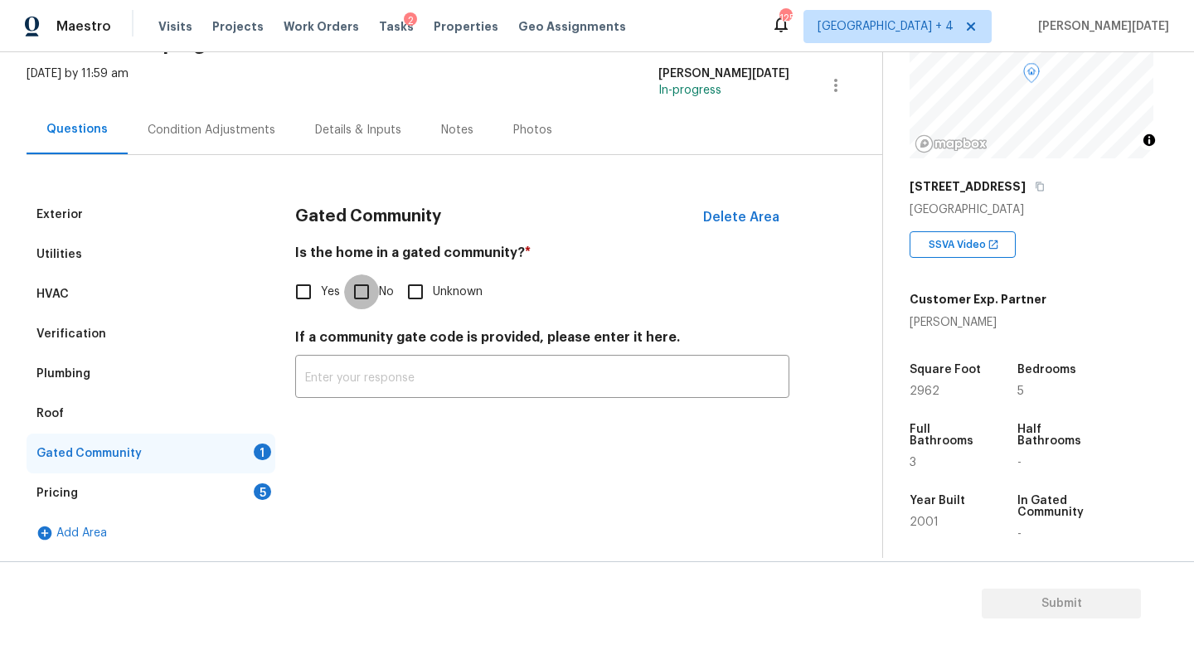
click at [362, 294] on input "No" at bounding box center [361, 291] width 35 height 35
checkbox input "true"
click at [265, 481] on div "Pricing 5" at bounding box center [151, 493] width 249 height 40
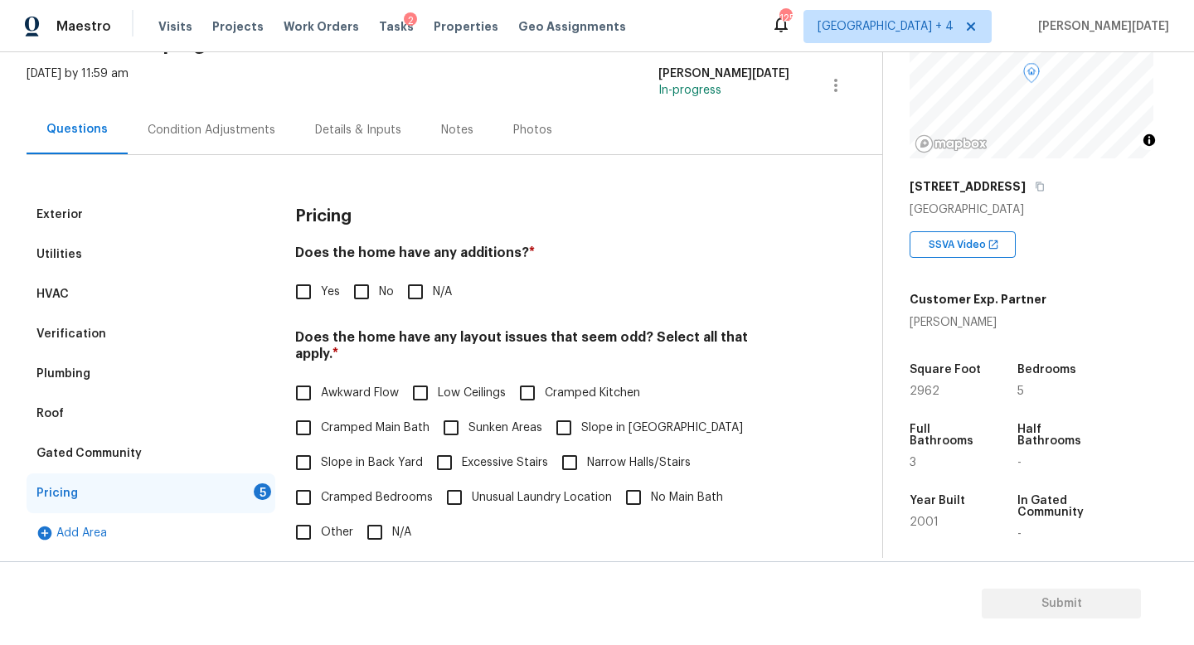
click at [357, 266] on h4 "Does the home have any additions? *" at bounding box center [542, 256] width 494 height 23
click at [358, 284] on input "No" at bounding box center [361, 291] width 35 height 35
checkbox input "true"
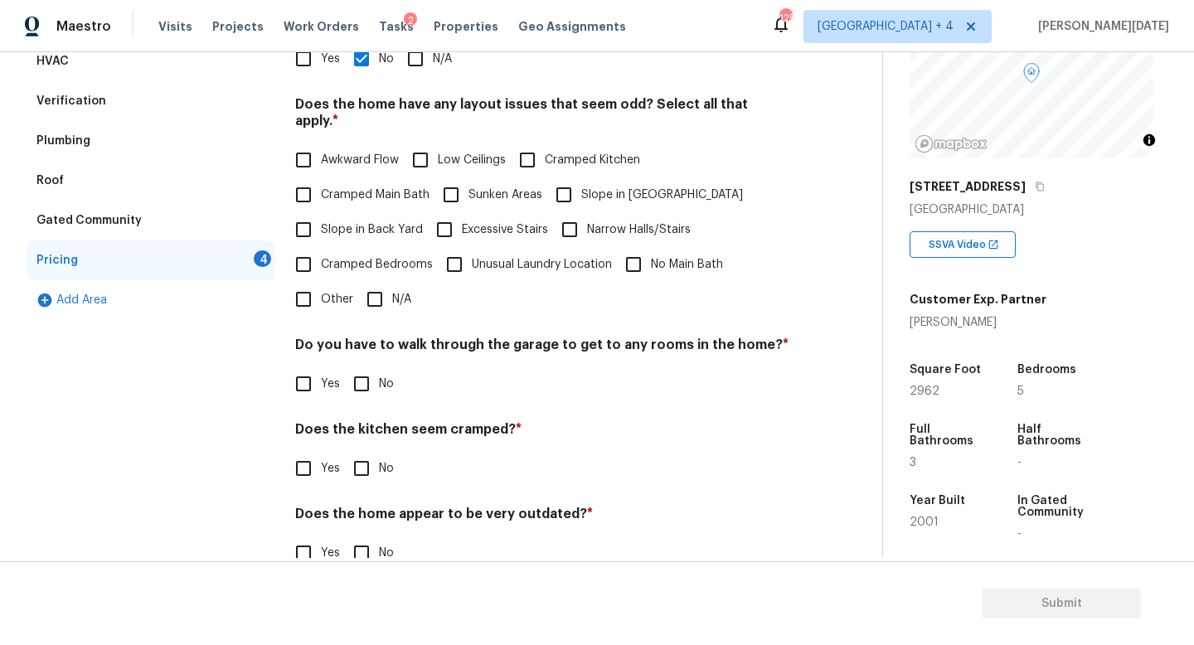
scroll to position [350, 0]
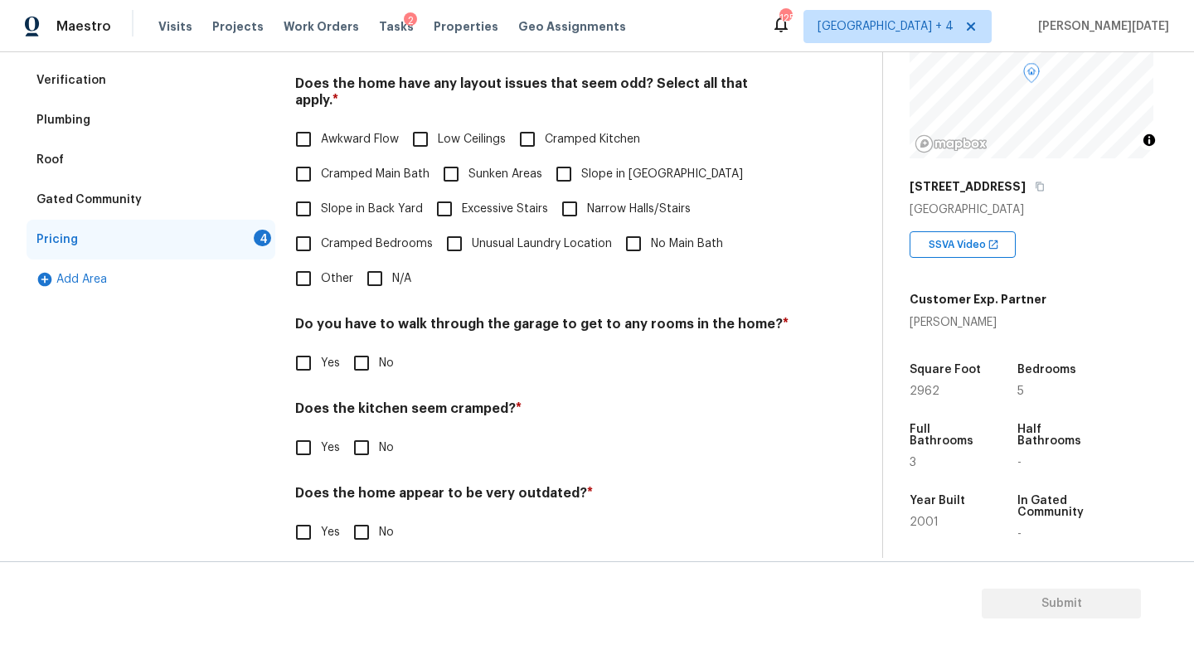
click at [370, 261] on input "N/A" at bounding box center [374, 278] width 35 height 35
checkbox input "true"
click at [370, 345] on div "Do you have to walk through the garage to get to any rooms in the home? * Yes No" at bounding box center [542, 350] width 494 height 65
click at [376, 351] on input "No" at bounding box center [361, 363] width 35 height 35
checkbox input "true"
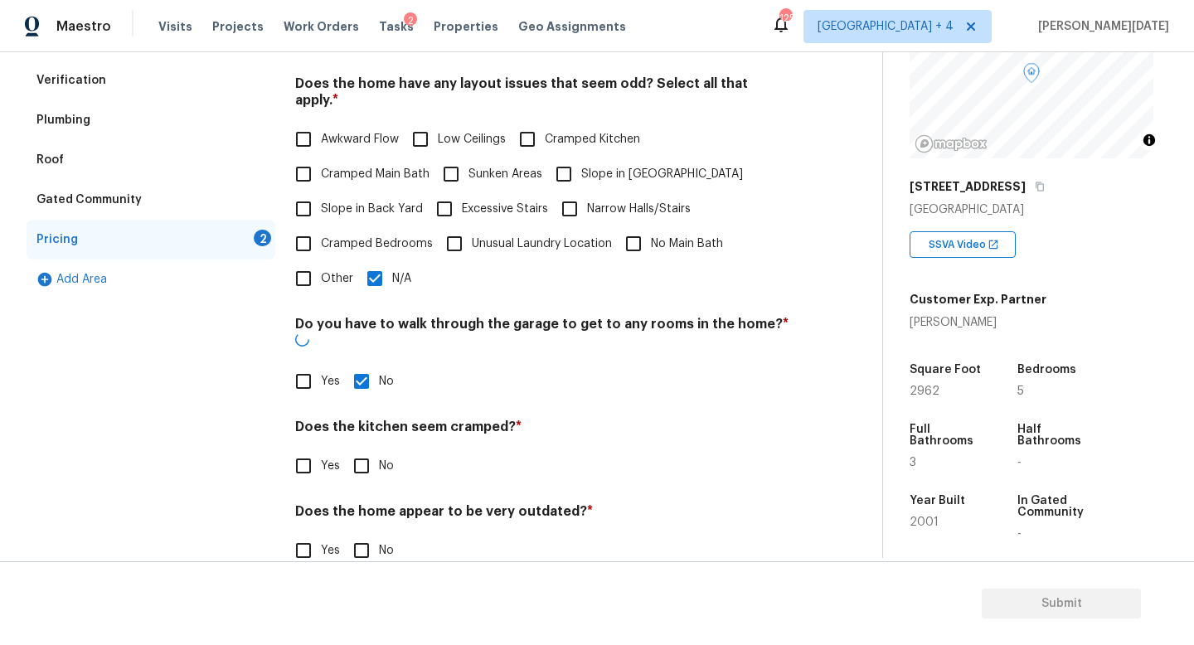
click at [370, 449] on input "No" at bounding box center [361, 466] width 35 height 35
checkbox input "true"
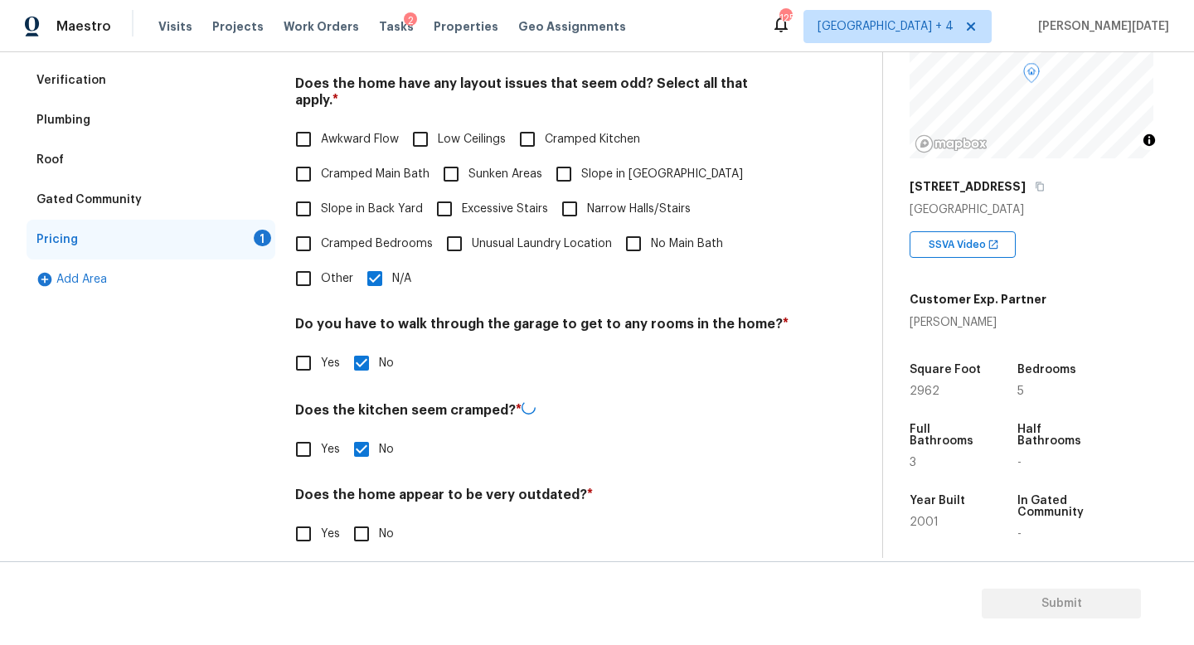
click at [366, 517] on input "No" at bounding box center [361, 534] width 35 height 35
checkbox input "true"
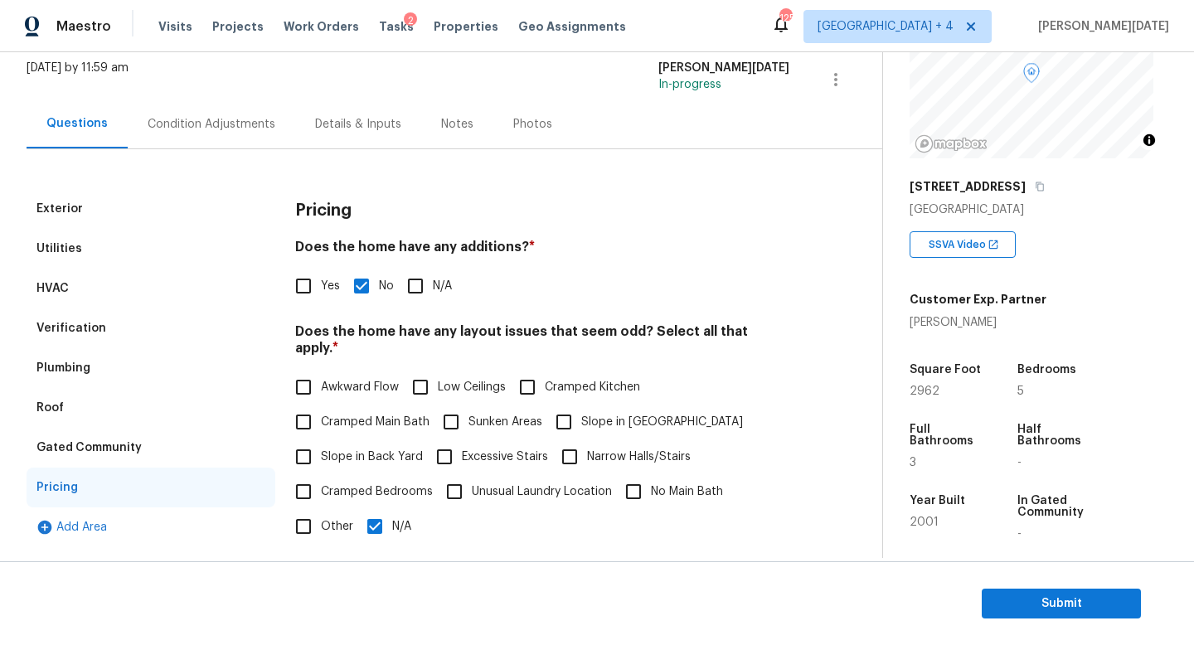
scroll to position [37, 0]
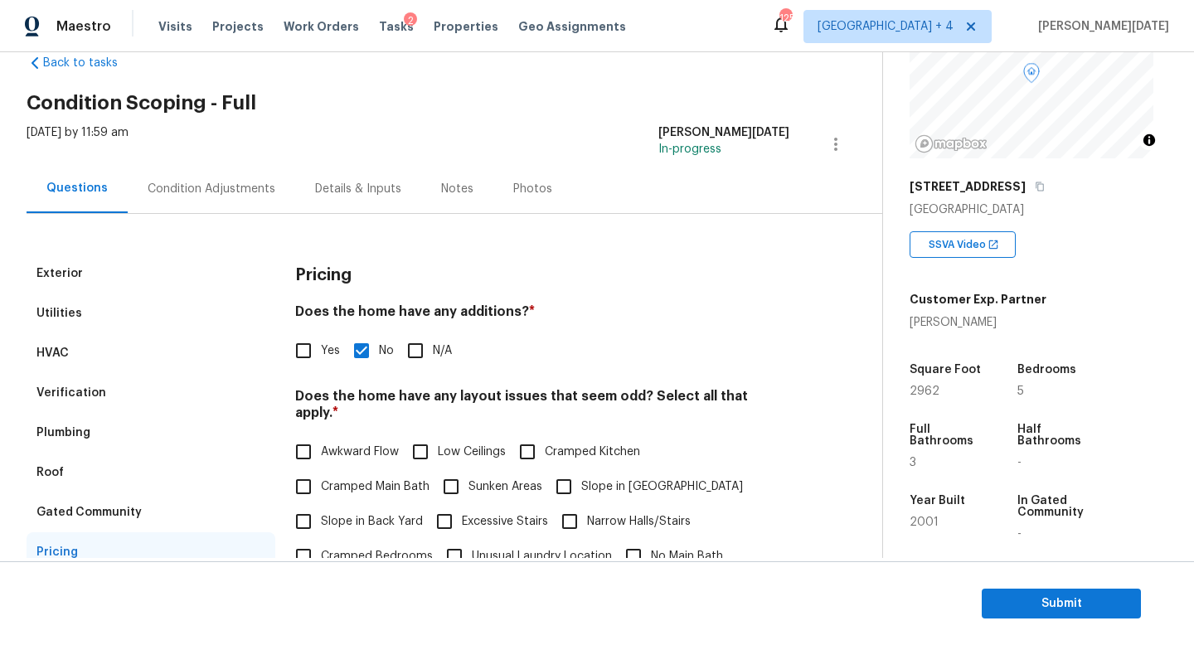
click at [206, 177] on div "Condition Adjustments" at bounding box center [211, 188] width 167 height 49
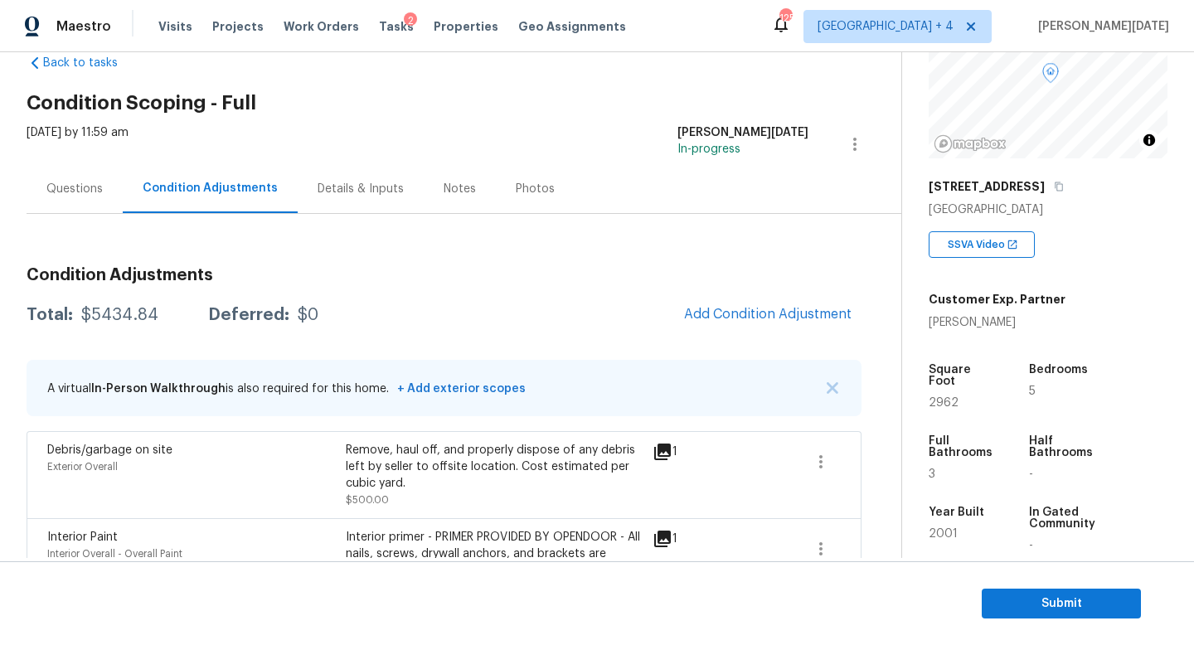
click at [84, 192] on div "Questions" at bounding box center [74, 189] width 56 height 17
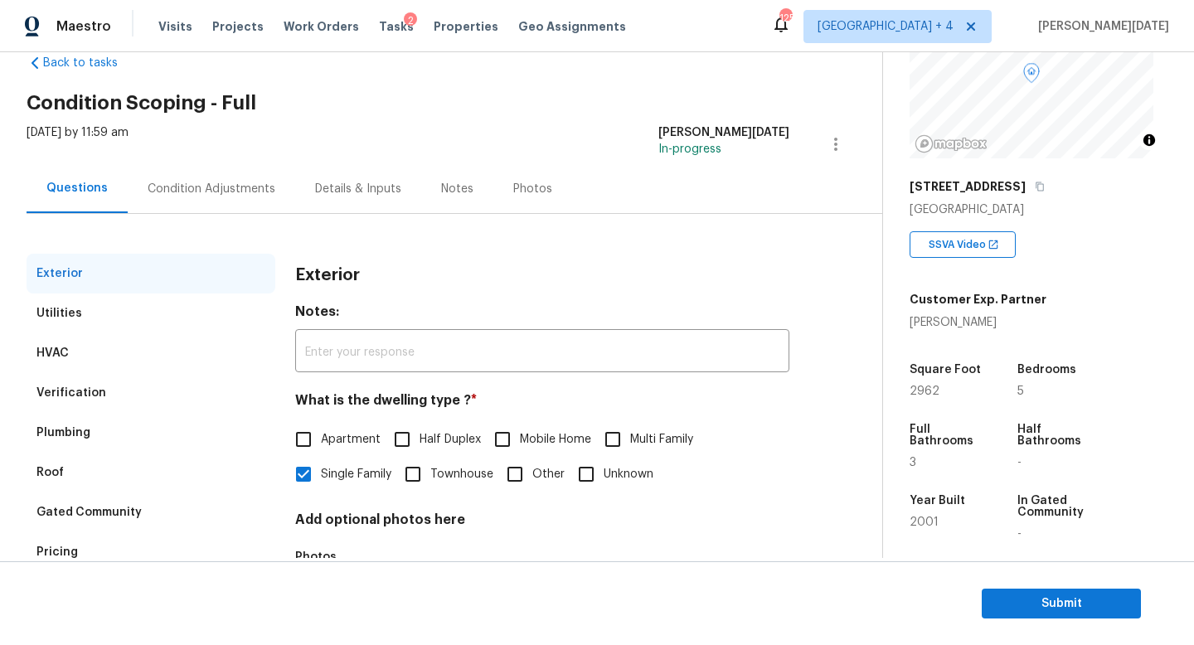
scroll to position [153, 0]
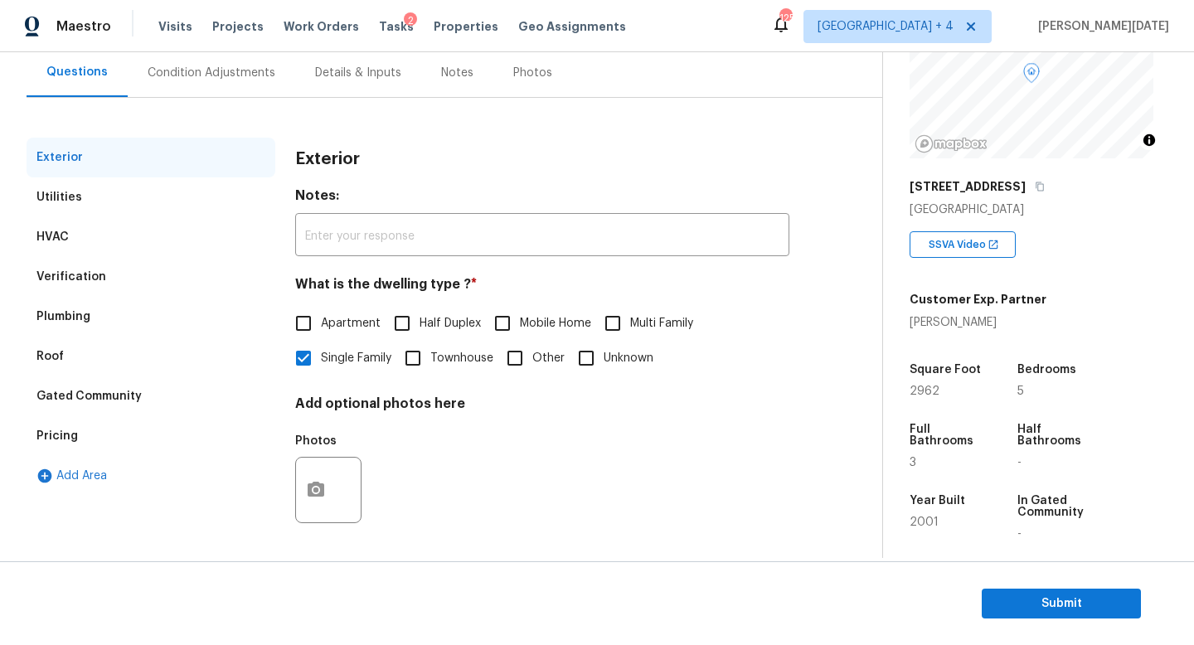
click at [173, 425] on div "Pricing" at bounding box center [151, 436] width 249 height 40
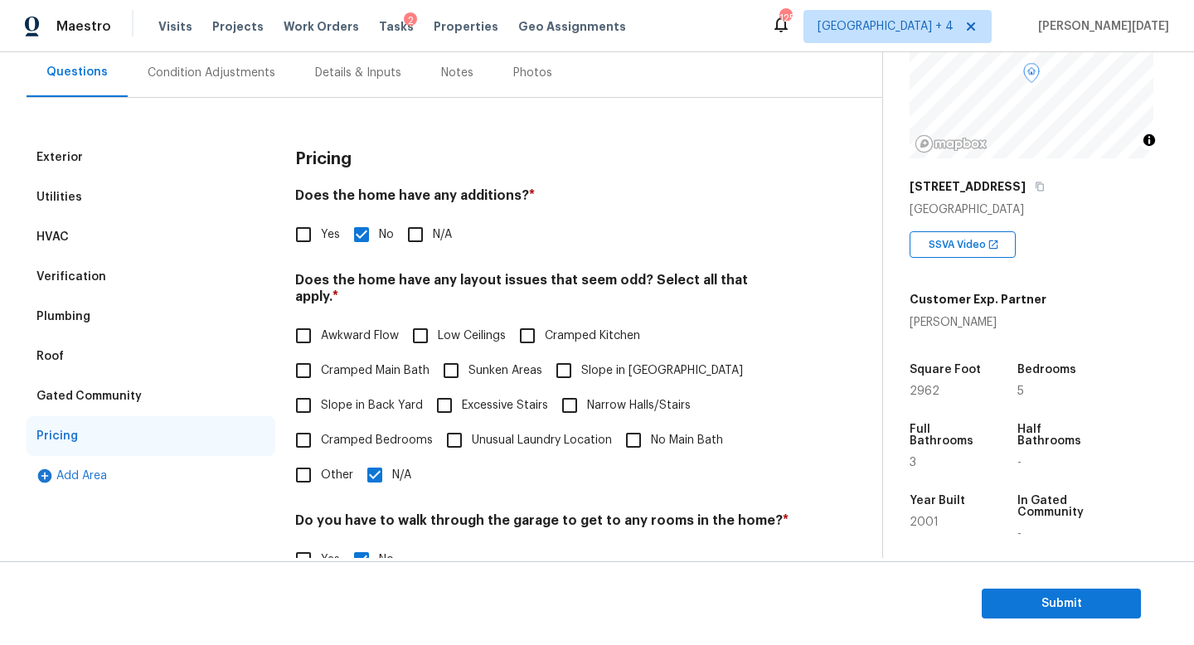
click at [584, 362] on label "Slope in Front Yard" at bounding box center [644, 370] width 197 height 35
click at [581, 362] on input "Slope in Front Yard" at bounding box center [563, 370] width 35 height 35
checkbox input "true"
click at [410, 468] on span "N/A" at bounding box center [401, 476] width 19 height 17
click at [392, 461] on input "N/A" at bounding box center [374, 476] width 35 height 35
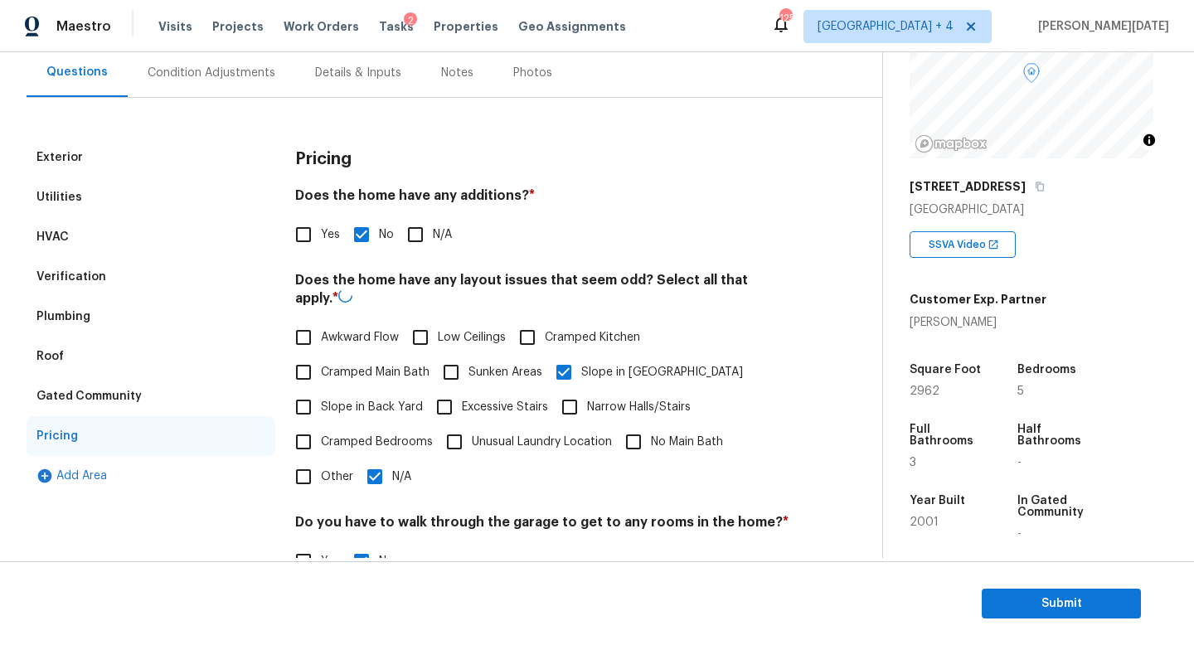
checkbox input "false"
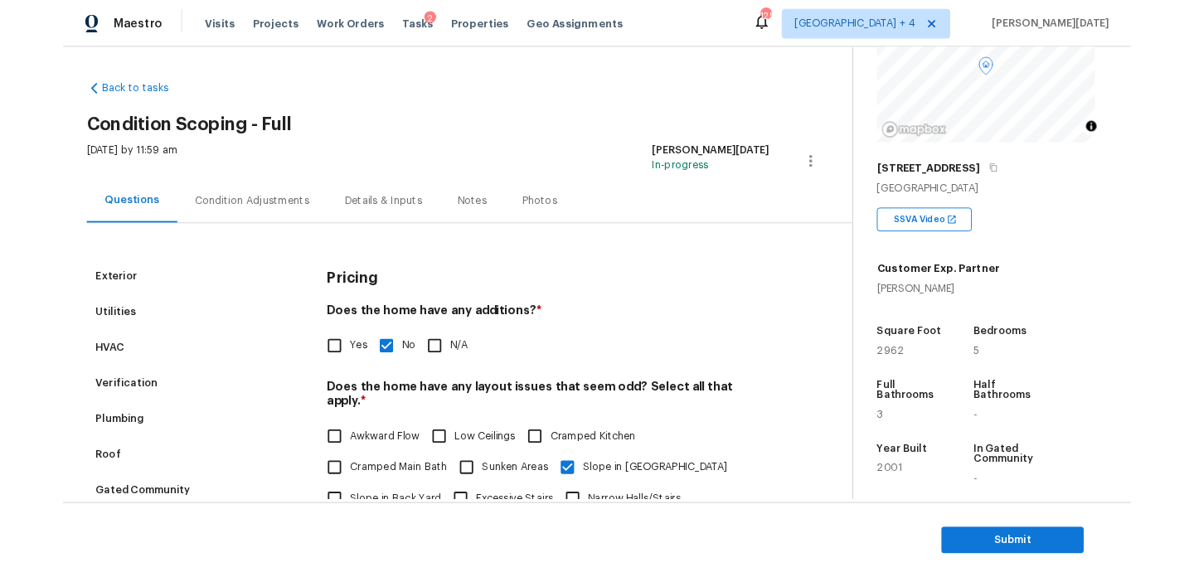
scroll to position [0, 0]
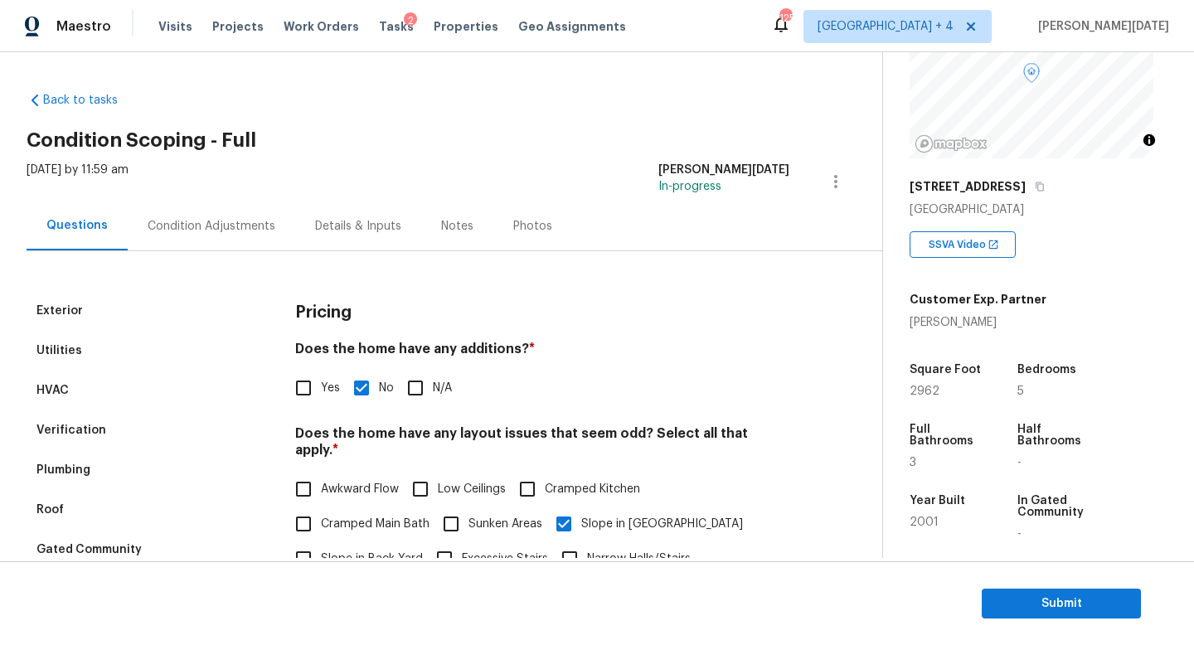
click at [207, 231] on div "Condition Adjustments" at bounding box center [212, 226] width 128 height 17
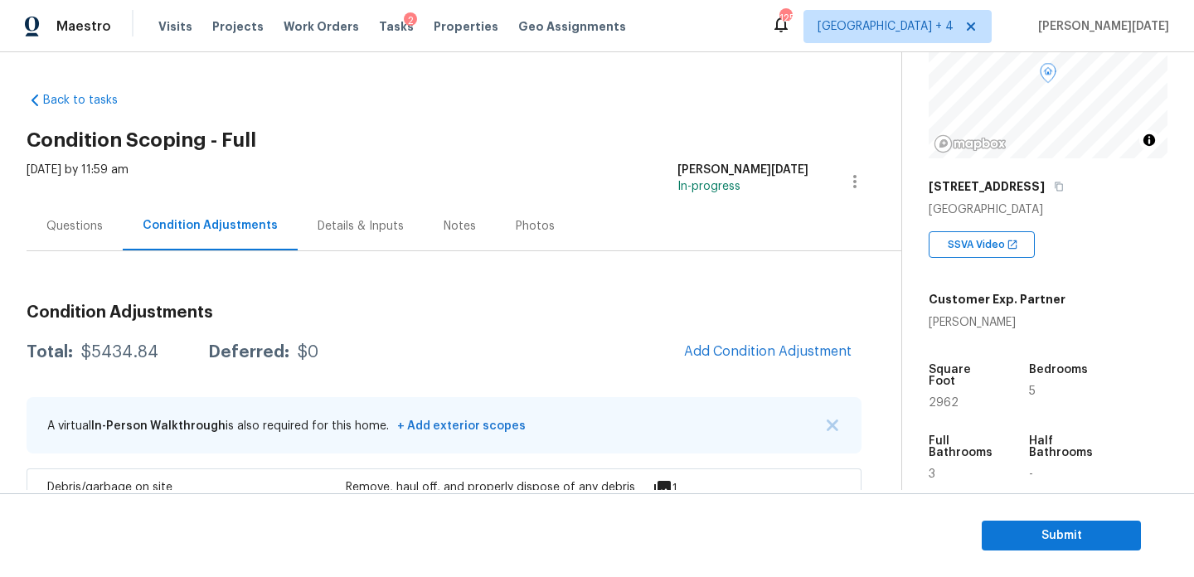
click at [337, 236] on div "Details & Inputs" at bounding box center [361, 225] width 126 height 49
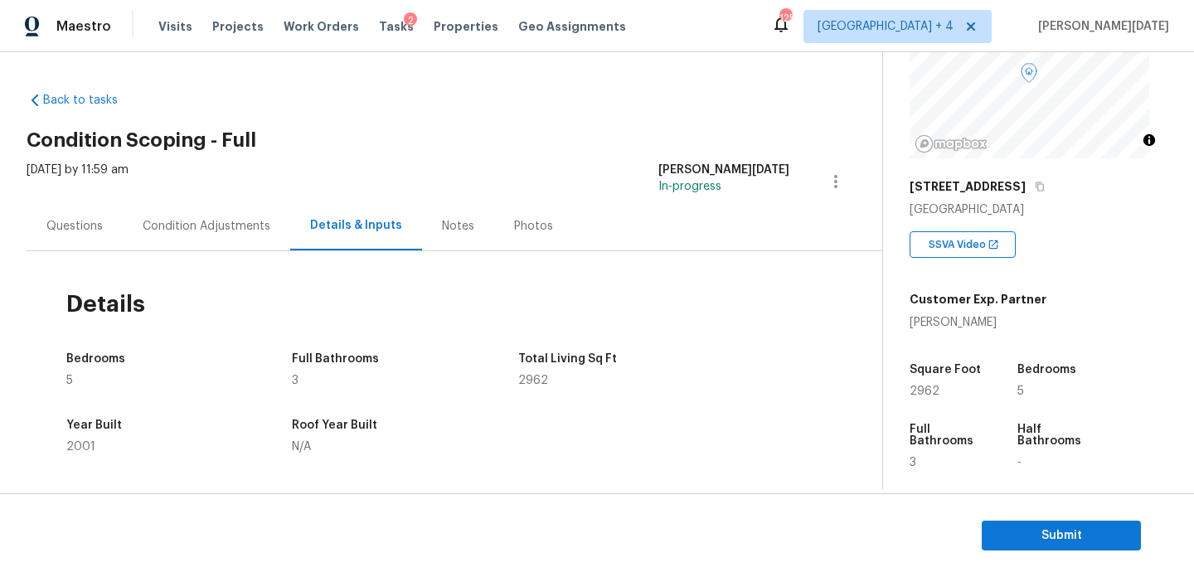
click at [226, 238] on div "Condition Adjustments" at bounding box center [206, 225] width 167 height 49
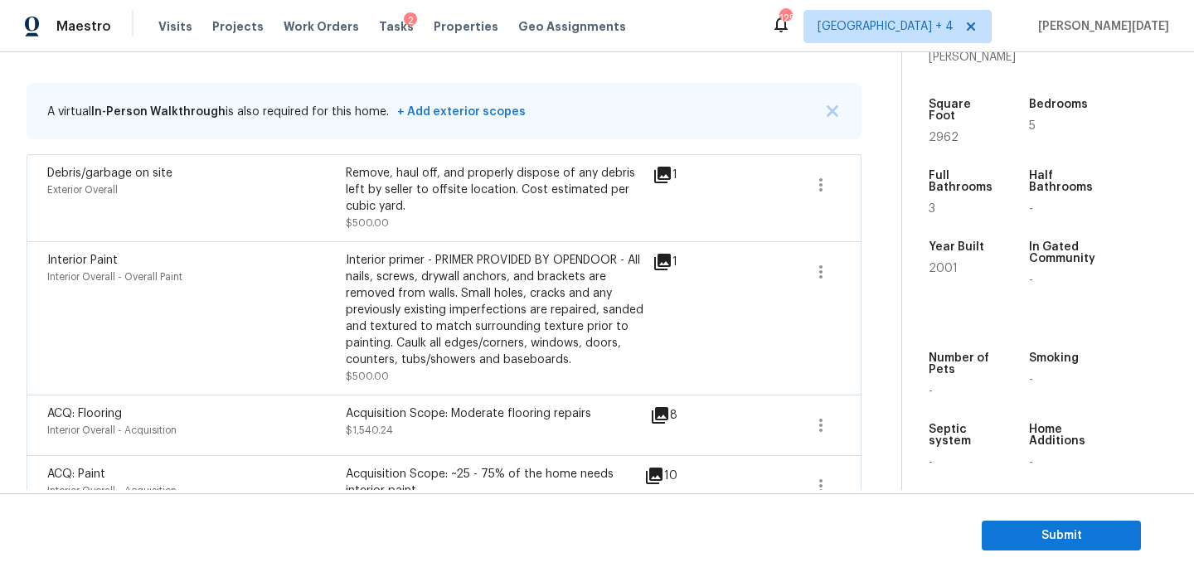
scroll to position [664, 0]
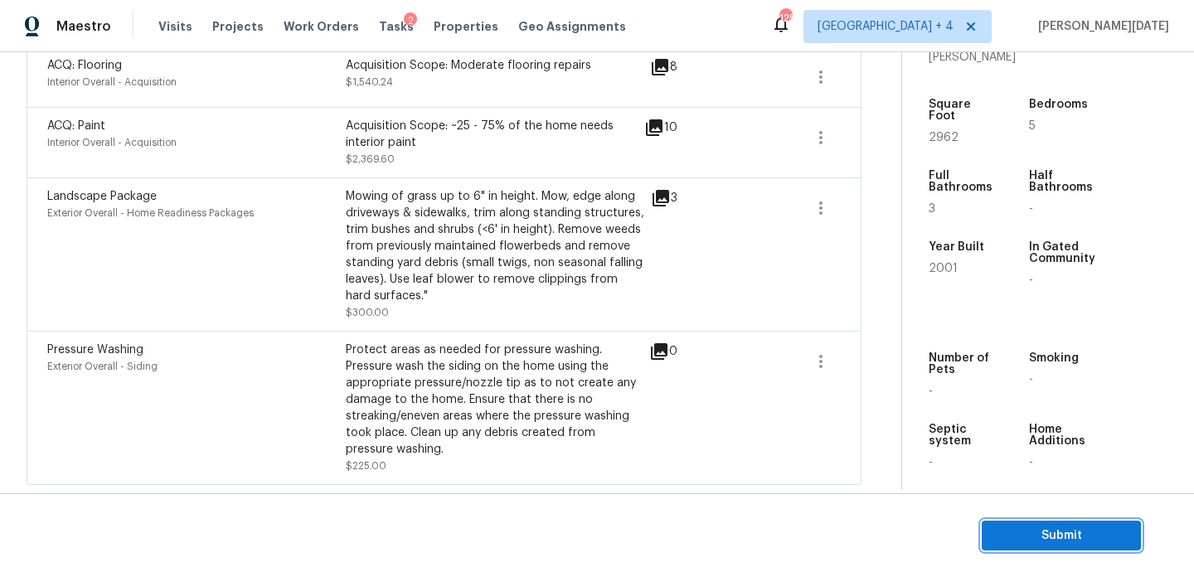
click at [1030, 531] on span "Submit" at bounding box center [1061, 536] width 133 height 21
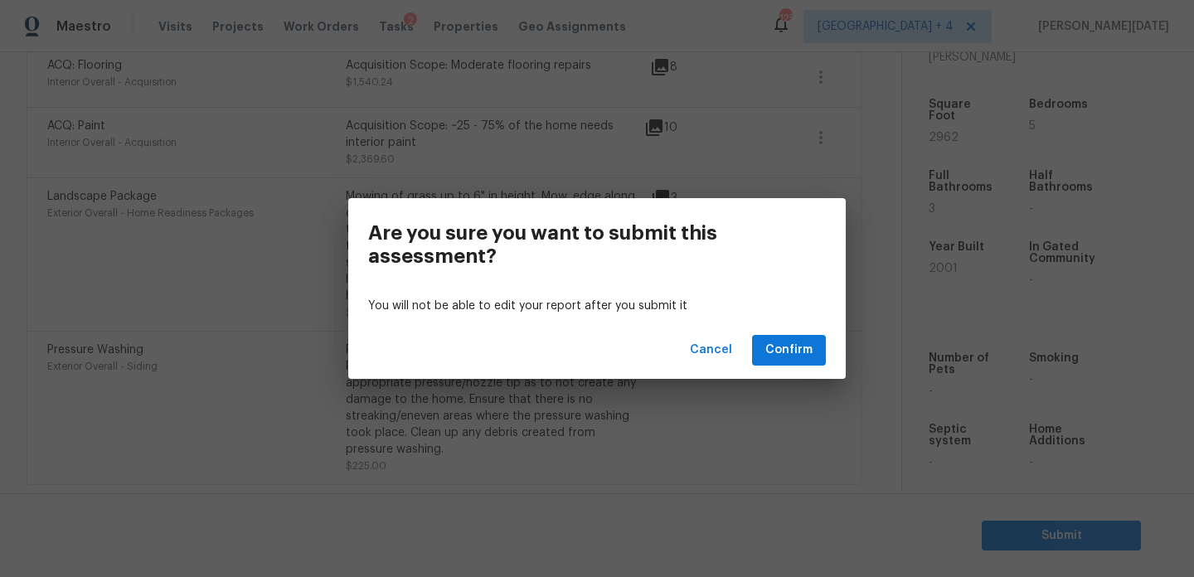
click at [675, 357] on div "Cancel Confirm" at bounding box center [597, 350] width 498 height 57
click at [701, 359] on span "Cancel" at bounding box center [711, 350] width 42 height 21
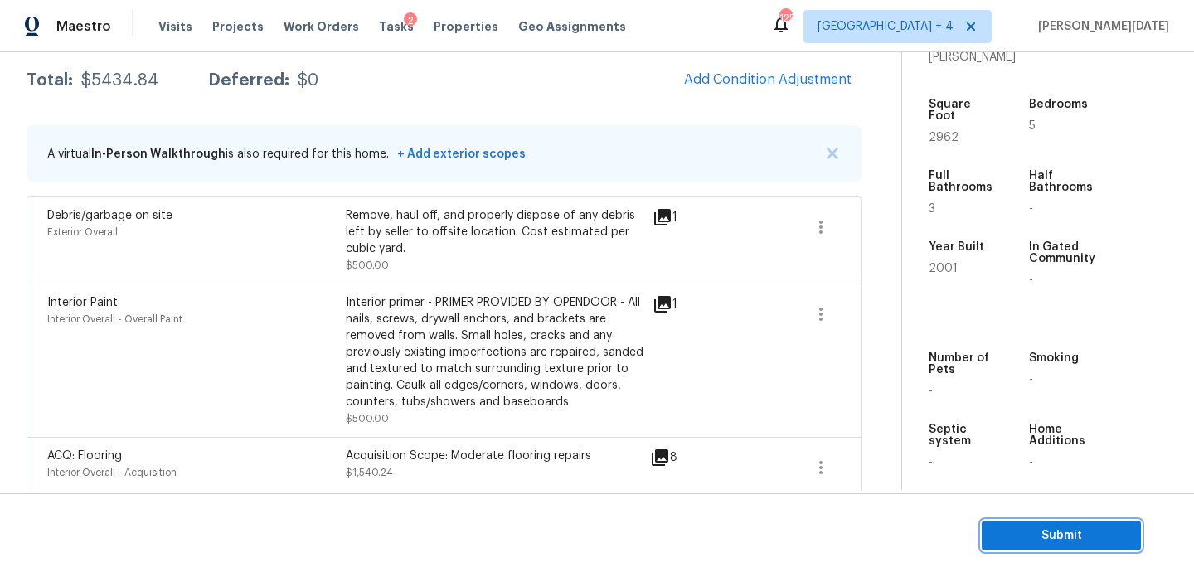
scroll to position [158, 0]
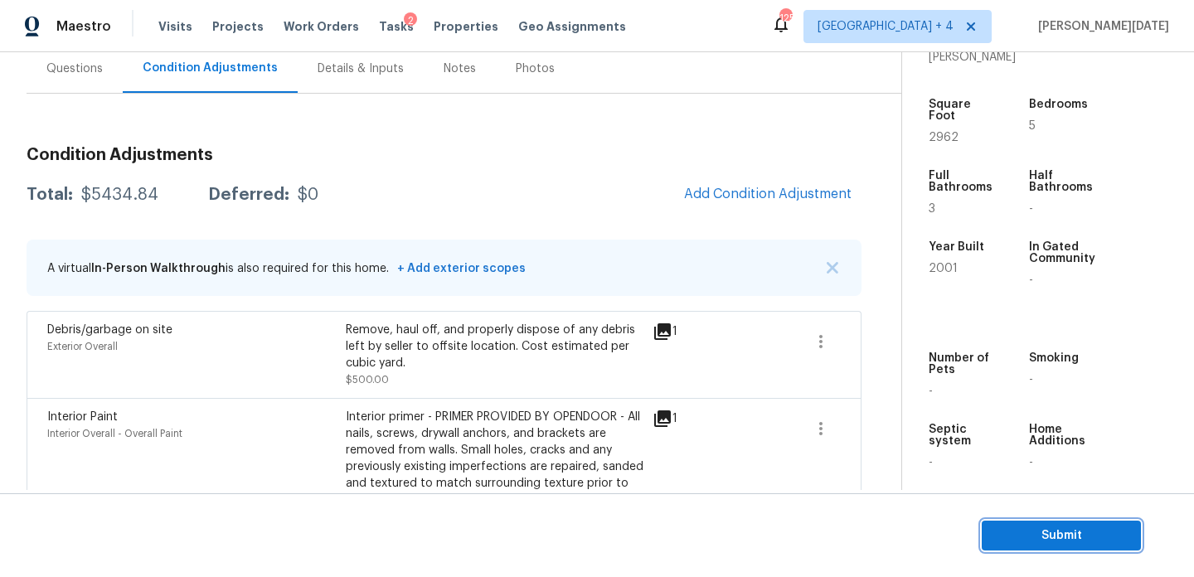
click at [1052, 537] on span "Submit" at bounding box center [1061, 536] width 133 height 21
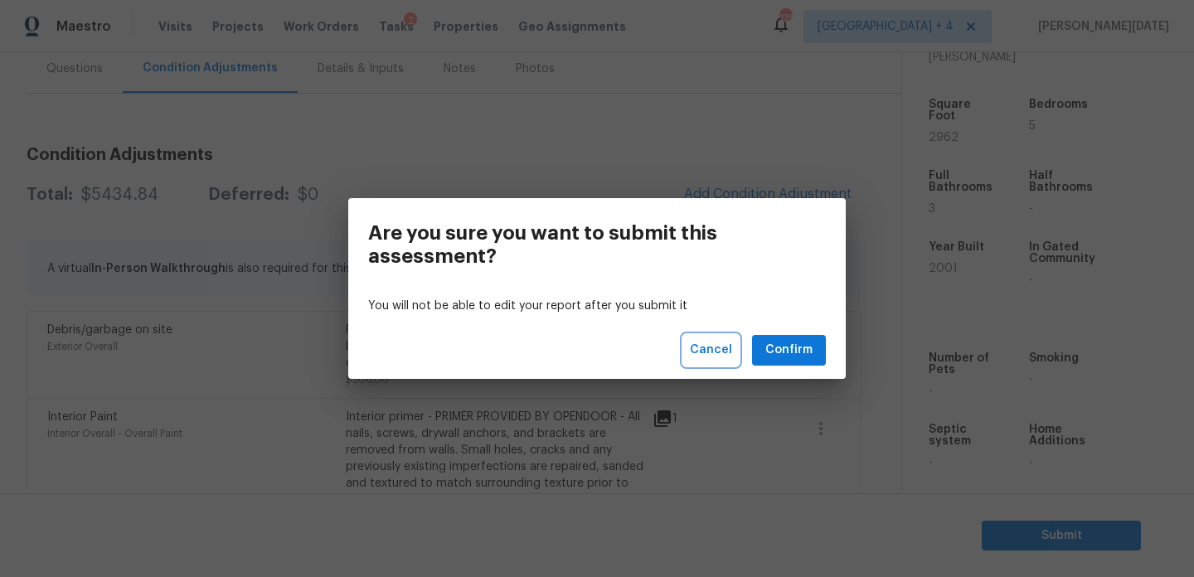
click at [732, 357] on span "Cancel" at bounding box center [711, 350] width 42 height 21
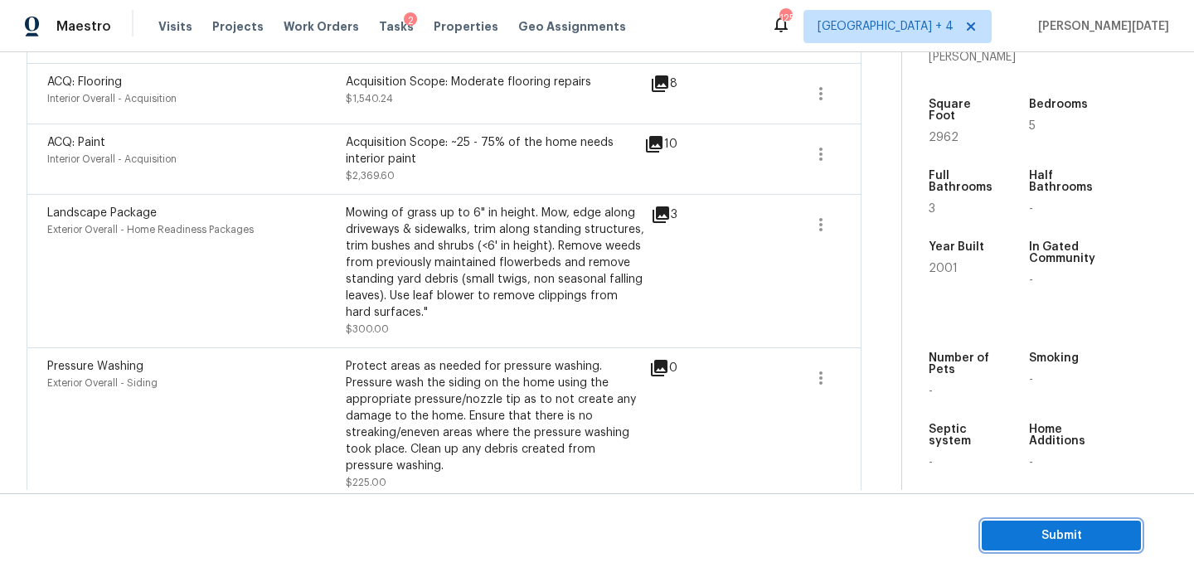
scroll to position [664, 0]
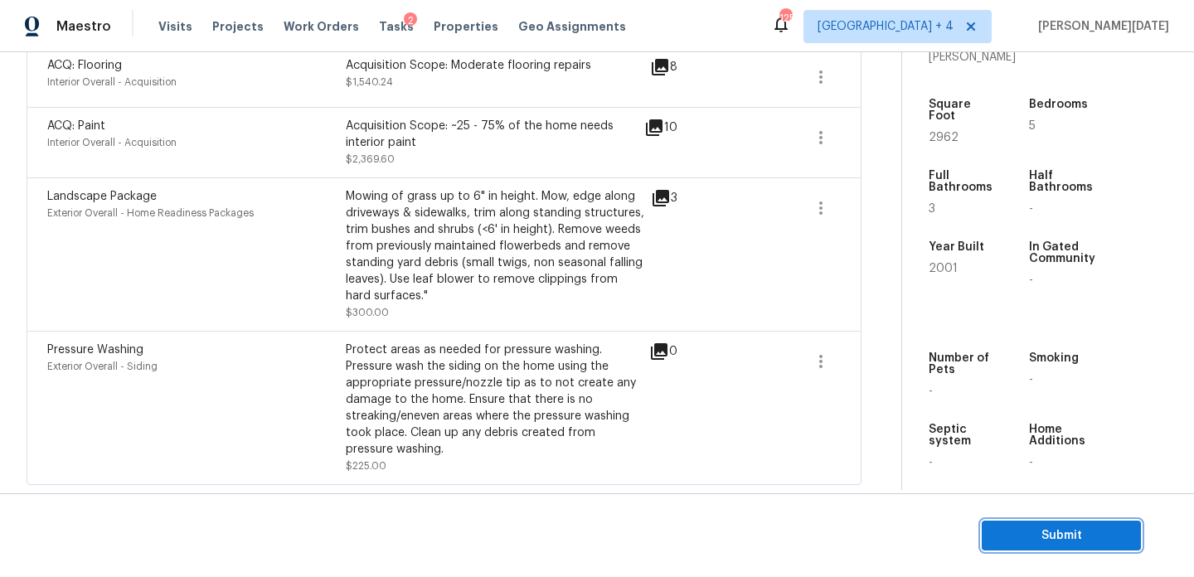
click at [1022, 534] on span "Submit" at bounding box center [1061, 536] width 133 height 21
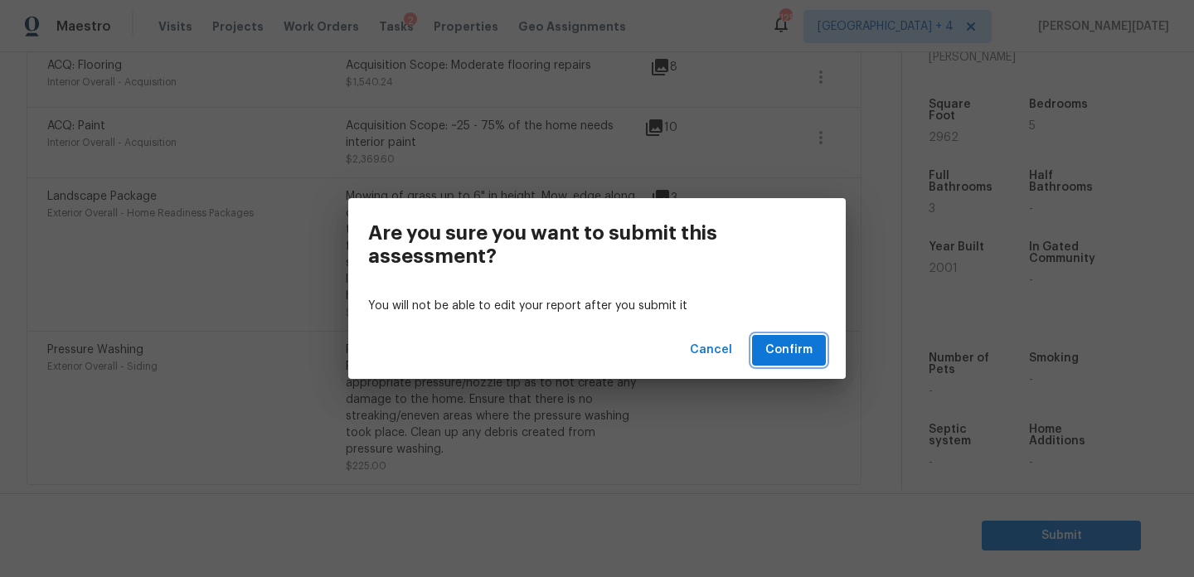
click at [772, 353] on span "Confirm" at bounding box center [788, 350] width 47 height 21
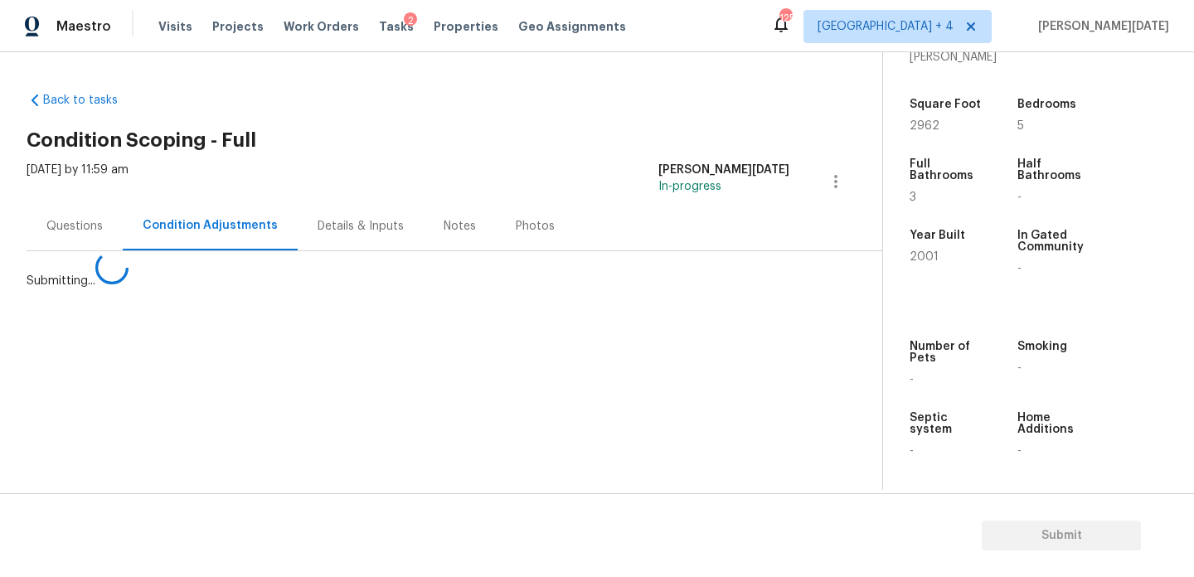
scroll to position [0, 0]
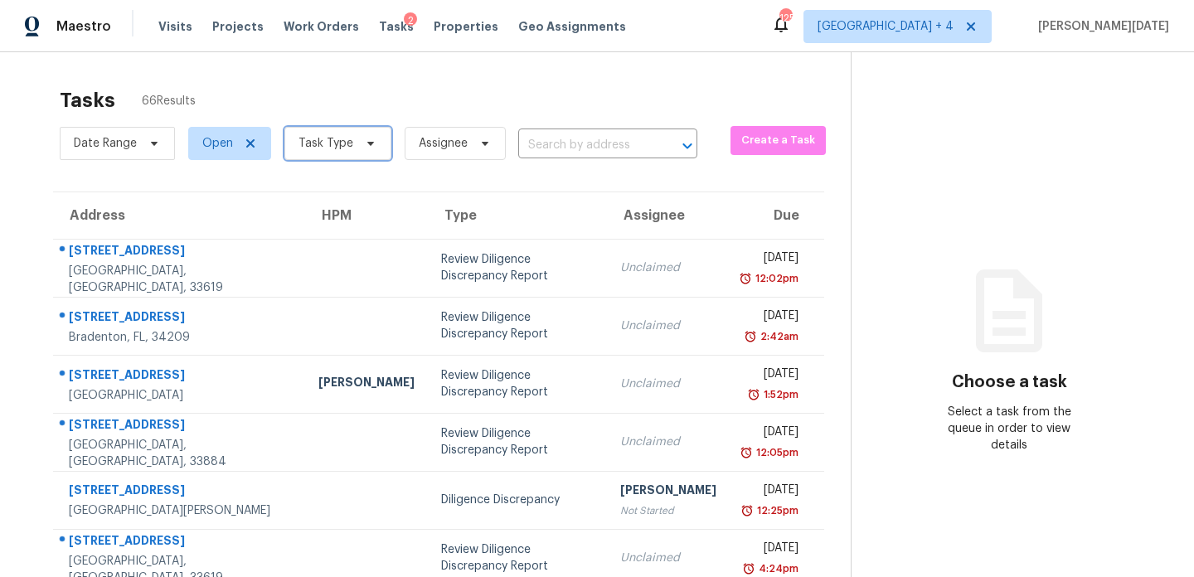
click at [336, 145] on span "Task Type" at bounding box center [326, 143] width 55 height 17
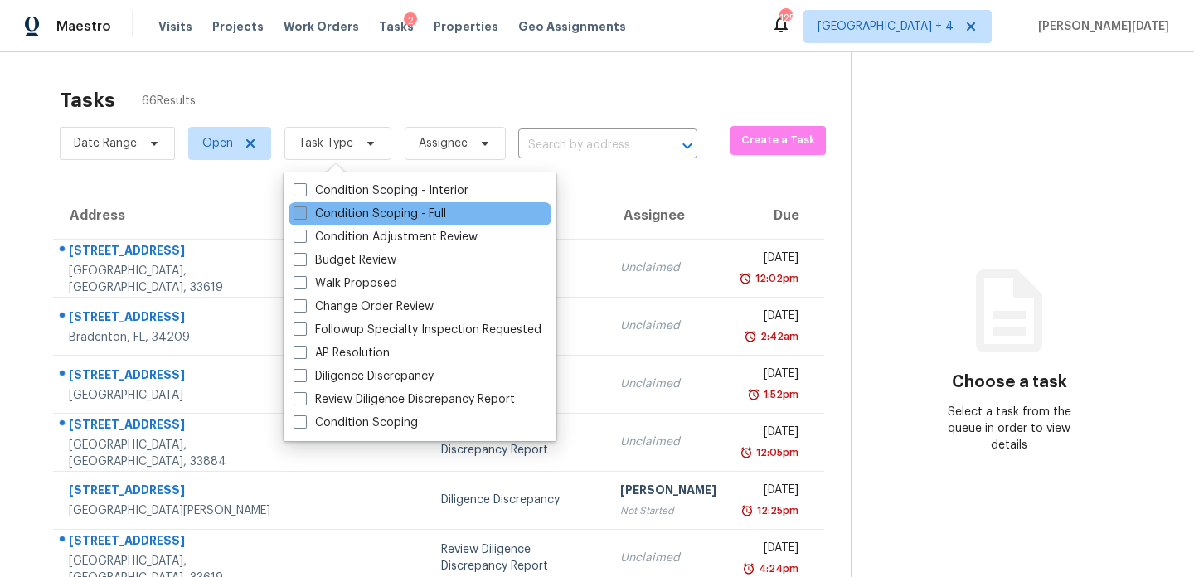
click at [310, 214] on label "Condition Scoping - Full" at bounding box center [370, 214] width 153 height 17
click at [304, 214] on input "Condition Scoping - Full" at bounding box center [299, 211] width 11 height 11
checkbox input "true"
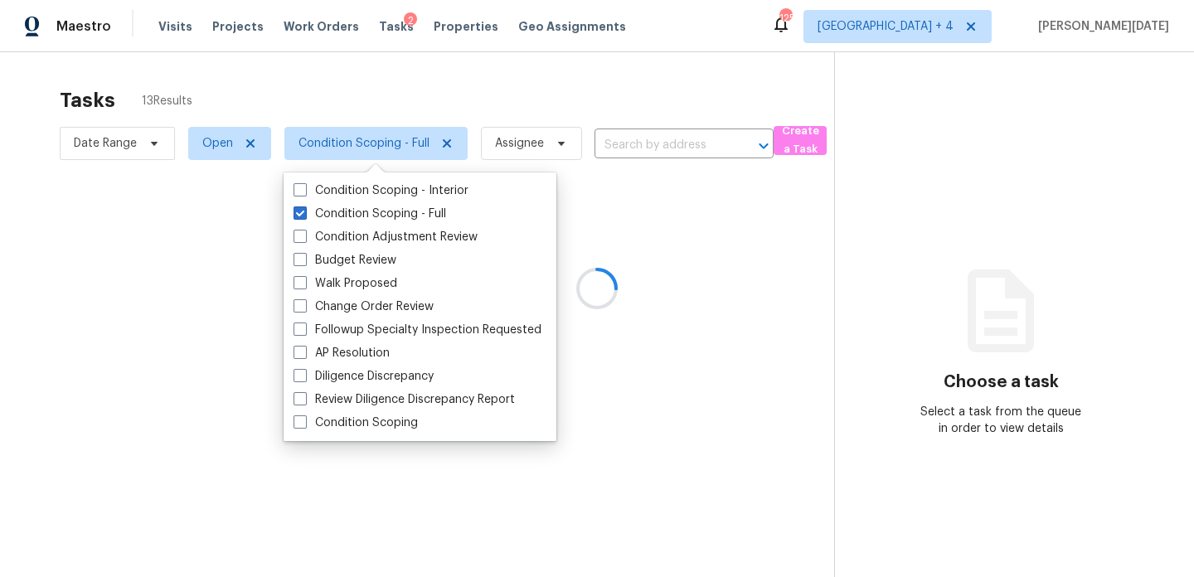
click at [552, 109] on div at bounding box center [597, 288] width 1194 height 577
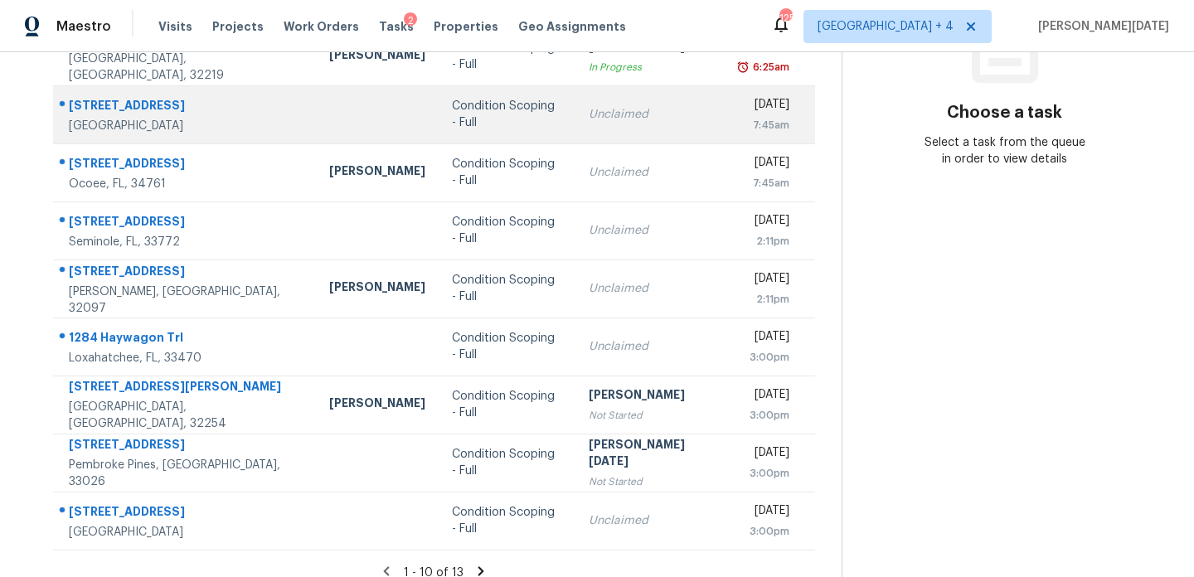
scroll to position [286, 0]
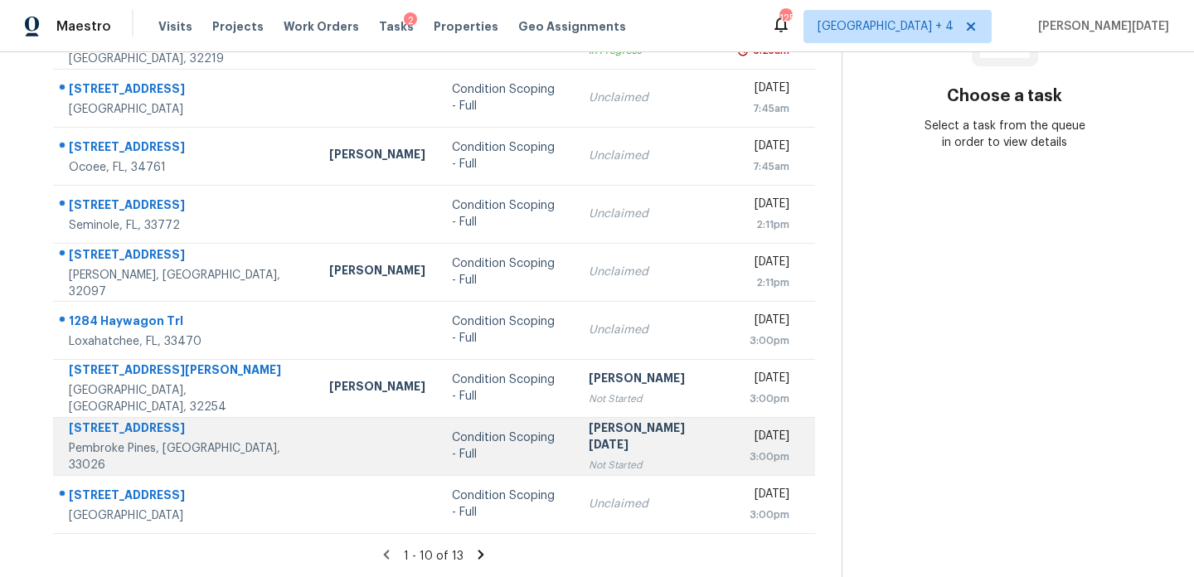
click at [589, 444] on div "[PERSON_NAME][DATE]" at bounding box center [651, 438] width 125 height 37
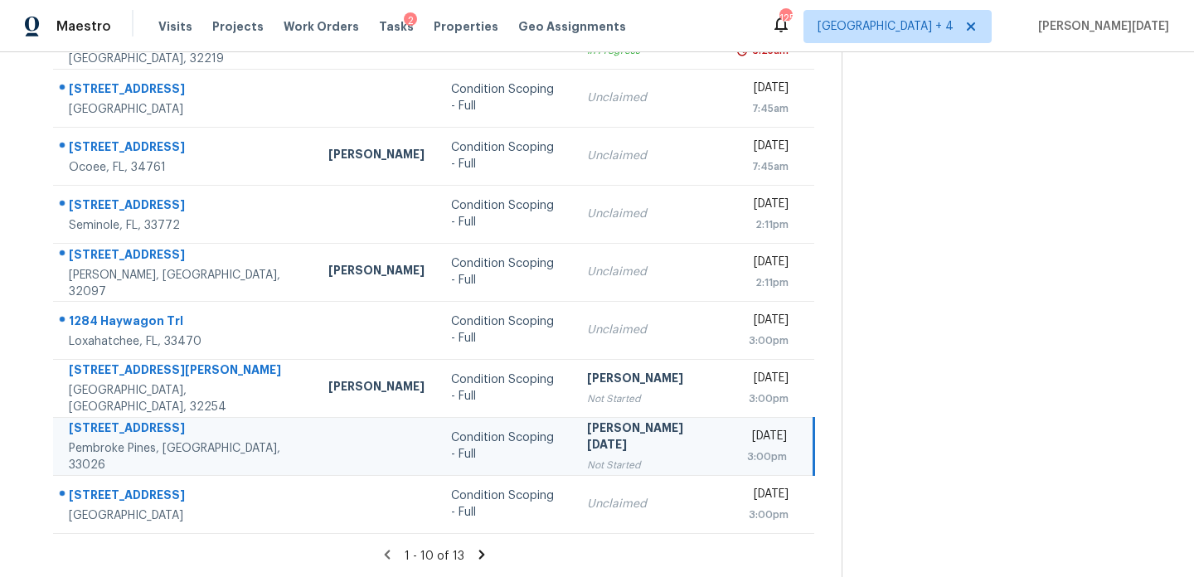
click at [587, 444] on div "[PERSON_NAME][DATE]" at bounding box center [649, 438] width 124 height 37
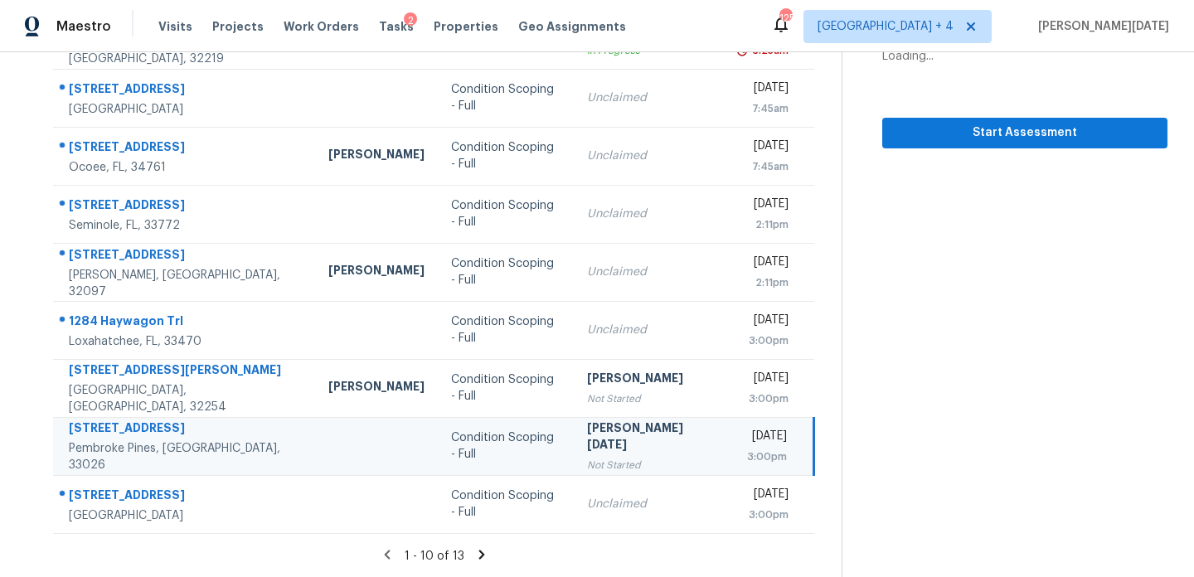
click at [587, 444] on div "[PERSON_NAME][DATE]" at bounding box center [649, 438] width 124 height 37
click at [587, 457] on div "Not Started" at bounding box center [649, 465] width 124 height 17
click at [937, 132] on span "Start Assessment" at bounding box center [1025, 133] width 259 height 21
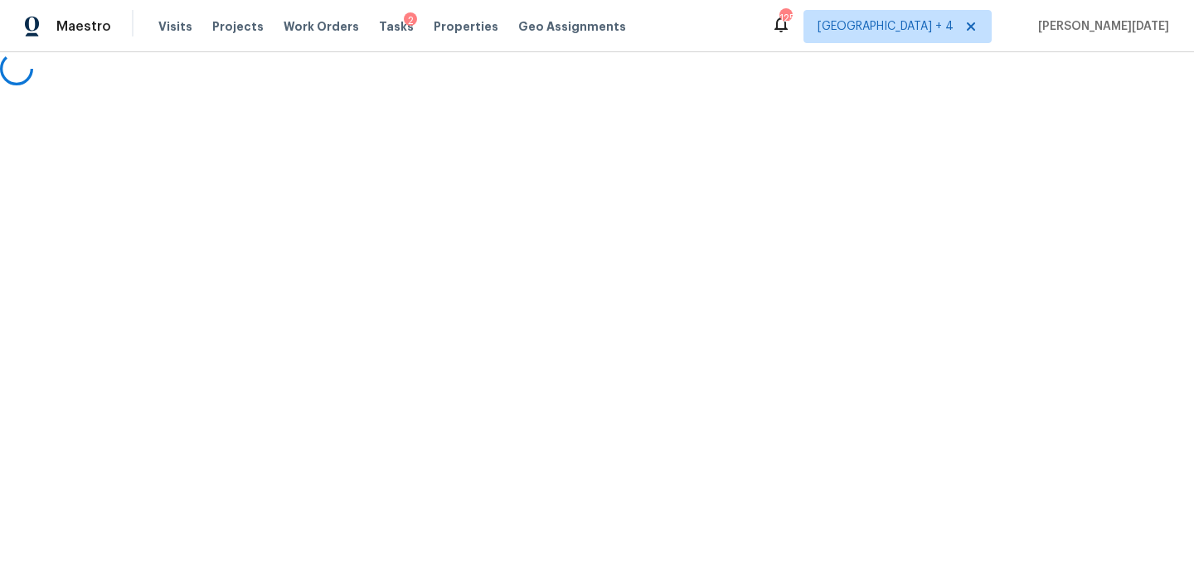
click at [188, 85] on html "Maestro Visits Projects Work Orders Tasks 2 Properties Geo Assignments 125 Jack…" at bounding box center [597, 42] width 1194 height 85
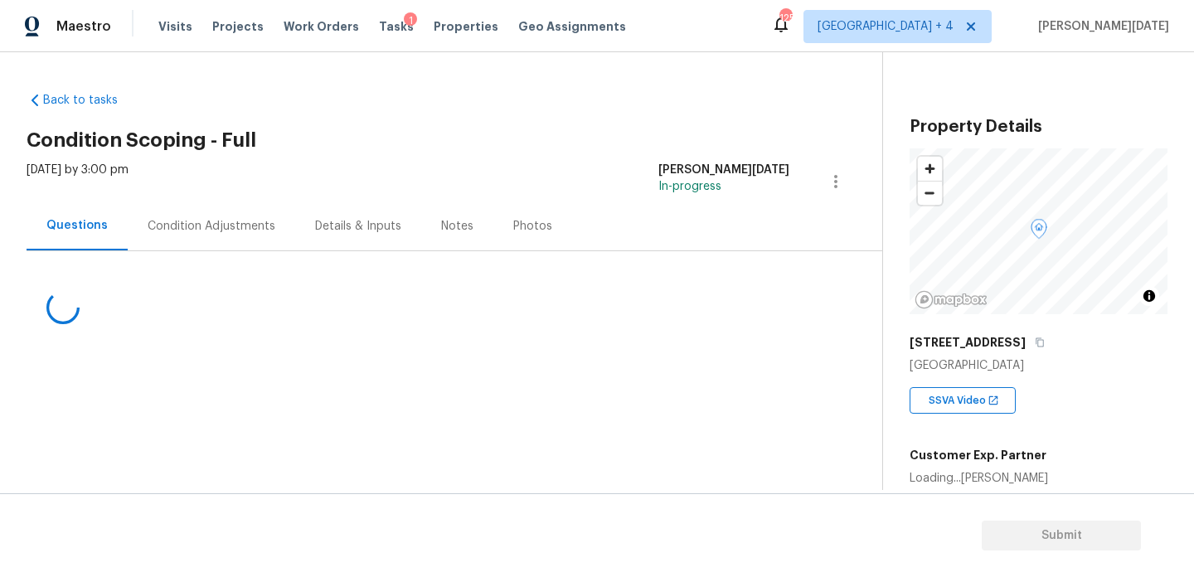
click at [205, 229] on div "Condition Adjustments" at bounding box center [212, 226] width 128 height 17
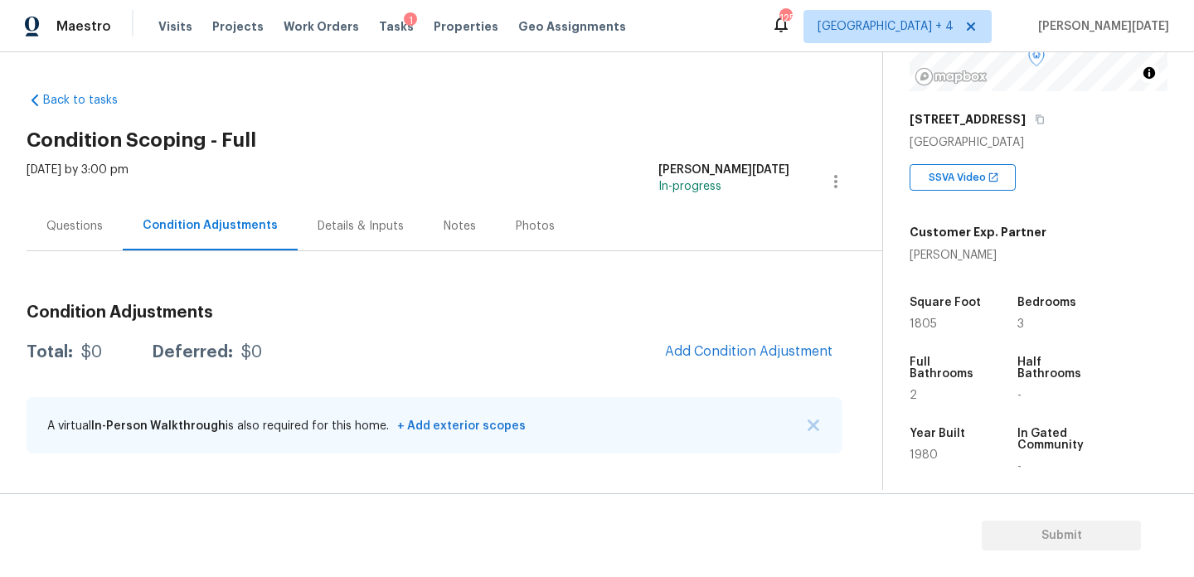
scroll to position [260, 0]
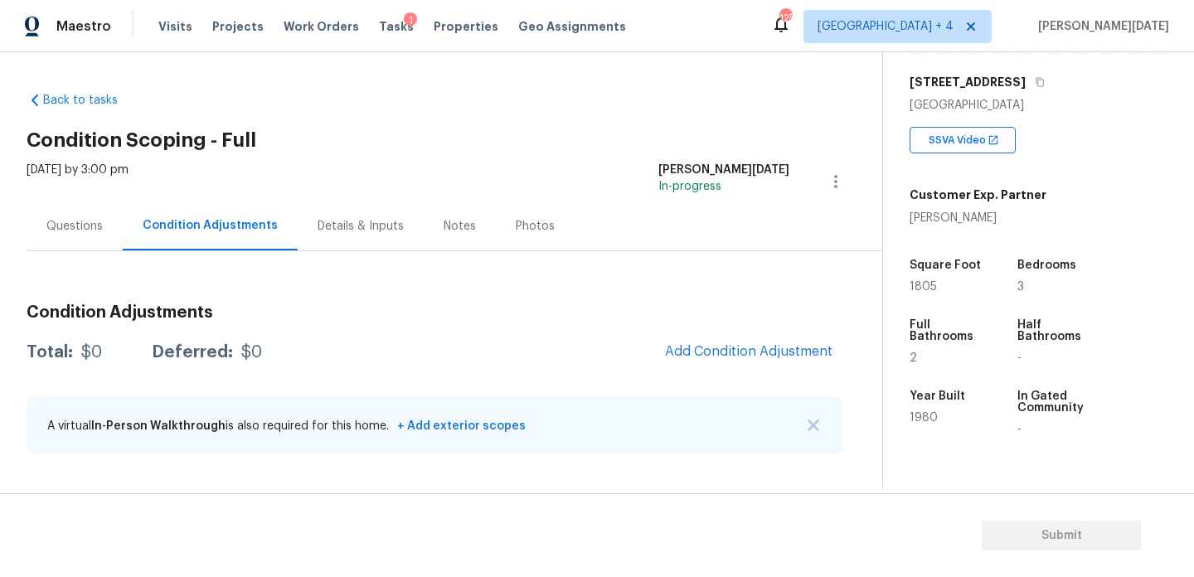
click at [919, 287] on span "1805" at bounding box center [923, 287] width 27 height 12
copy span "1805"
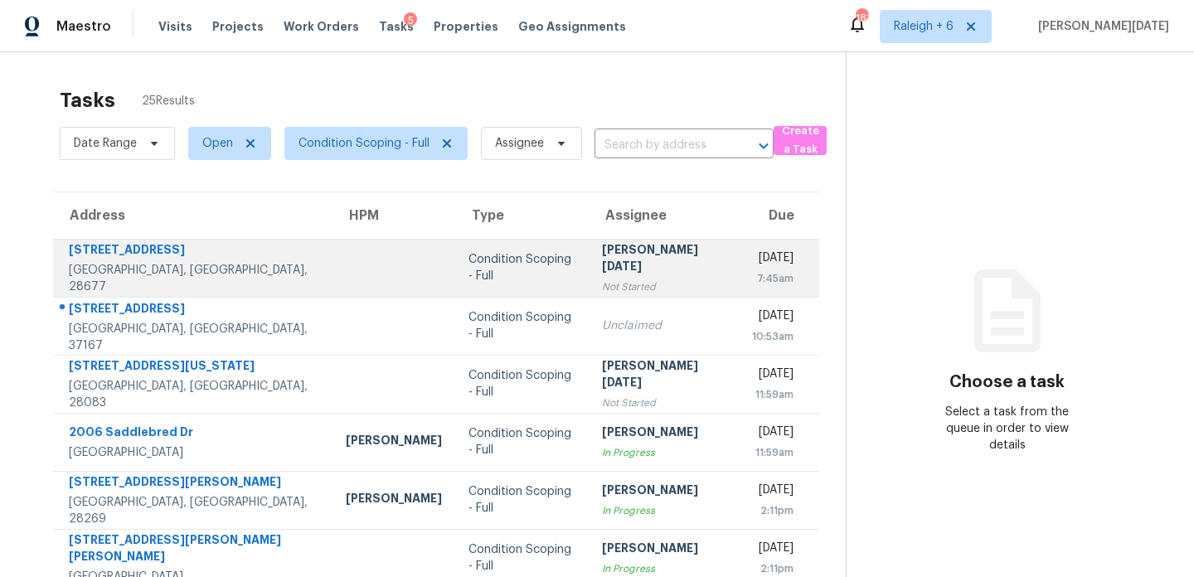
click at [602, 279] on div "Not Started" at bounding box center [664, 287] width 124 height 17
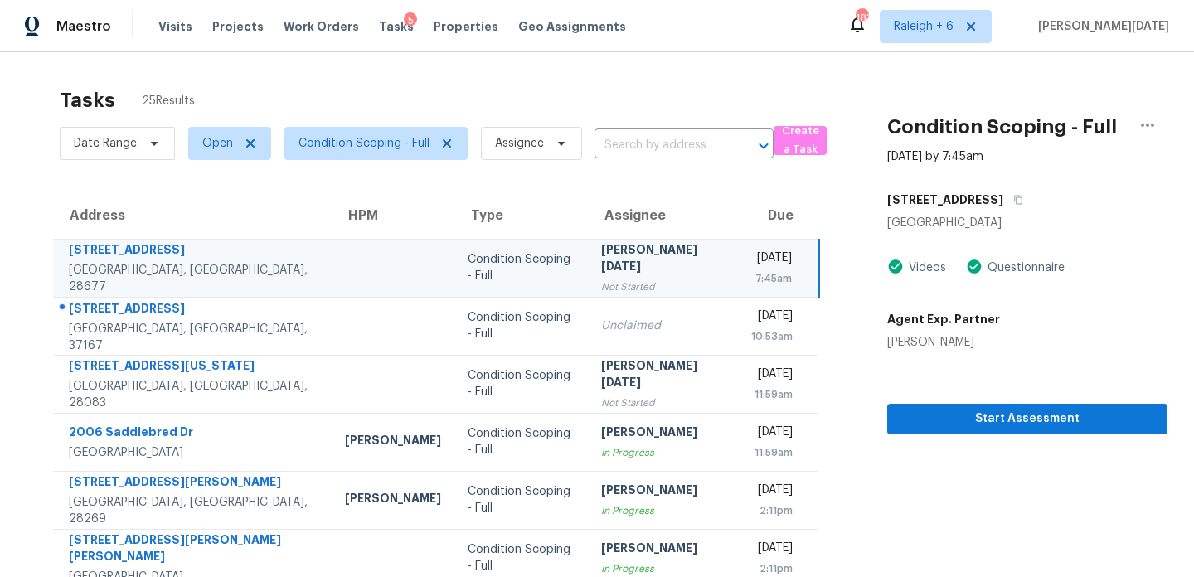
click at [625, 264] on div "[PERSON_NAME][DATE]" at bounding box center [663, 259] width 124 height 37
click at [917, 409] on span "Start Assessment" at bounding box center [1027, 419] width 254 height 21
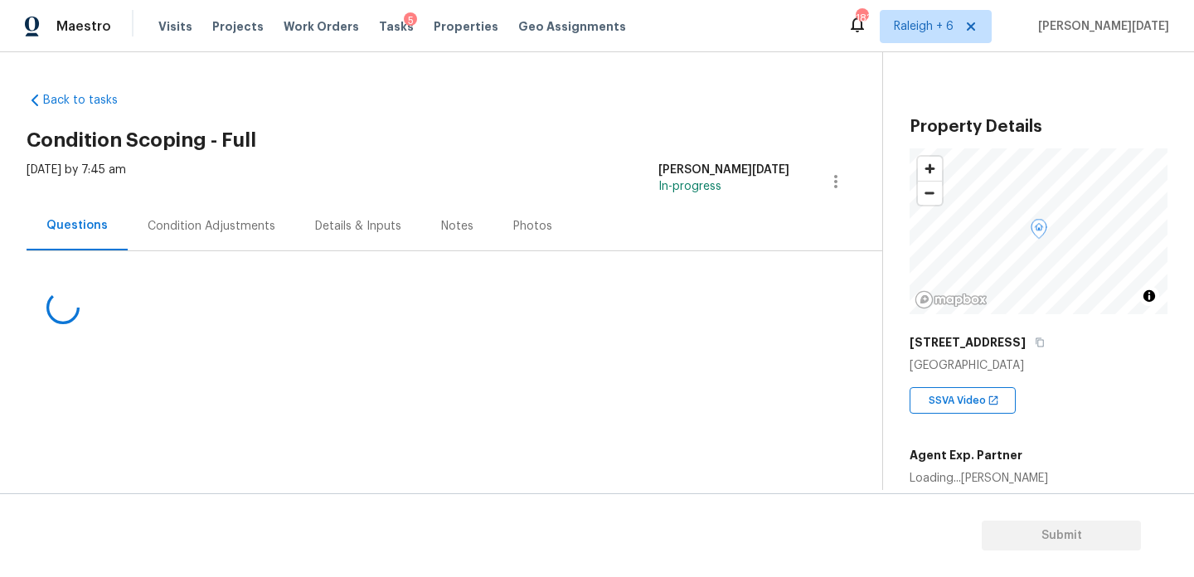
click at [201, 249] on div "Condition Adjustments" at bounding box center [211, 225] width 167 height 49
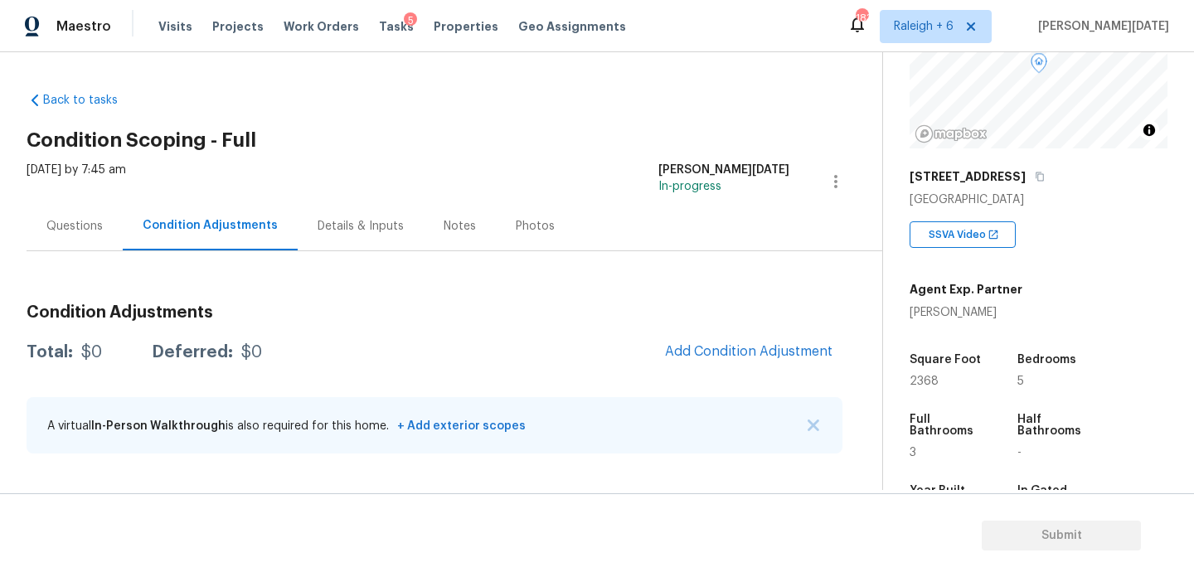
scroll to position [222, 0]
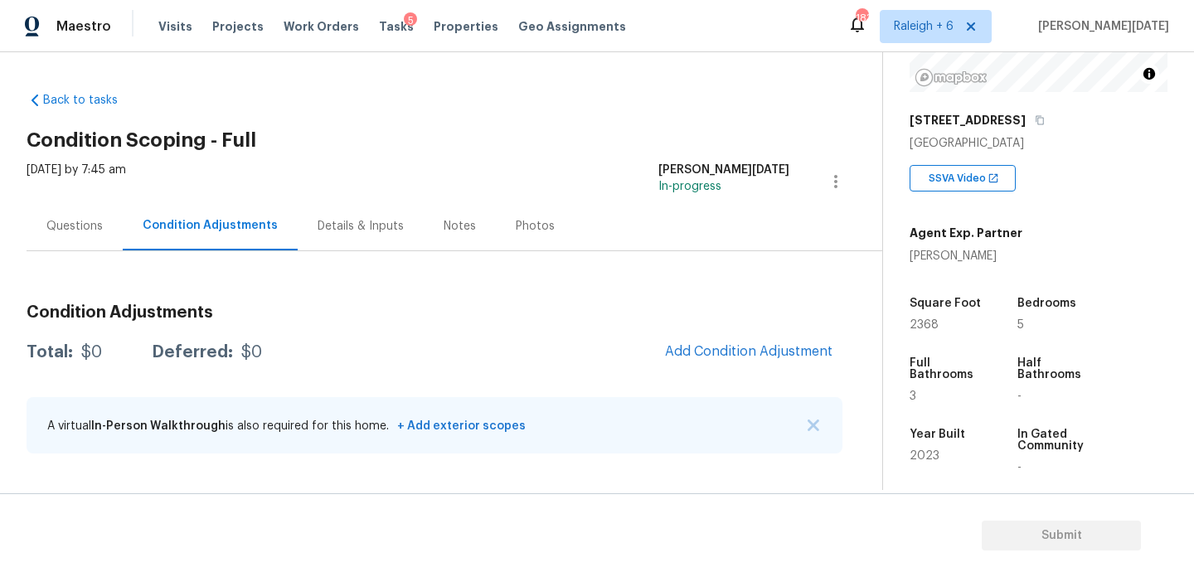
click at [927, 328] on span "2368" at bounding box center [924, 325] width 29 height 12
copy span "2368"
click at [740, 352] on span "Add Condition Adjustment" at bounding box center [748, 351] width 167 height 15
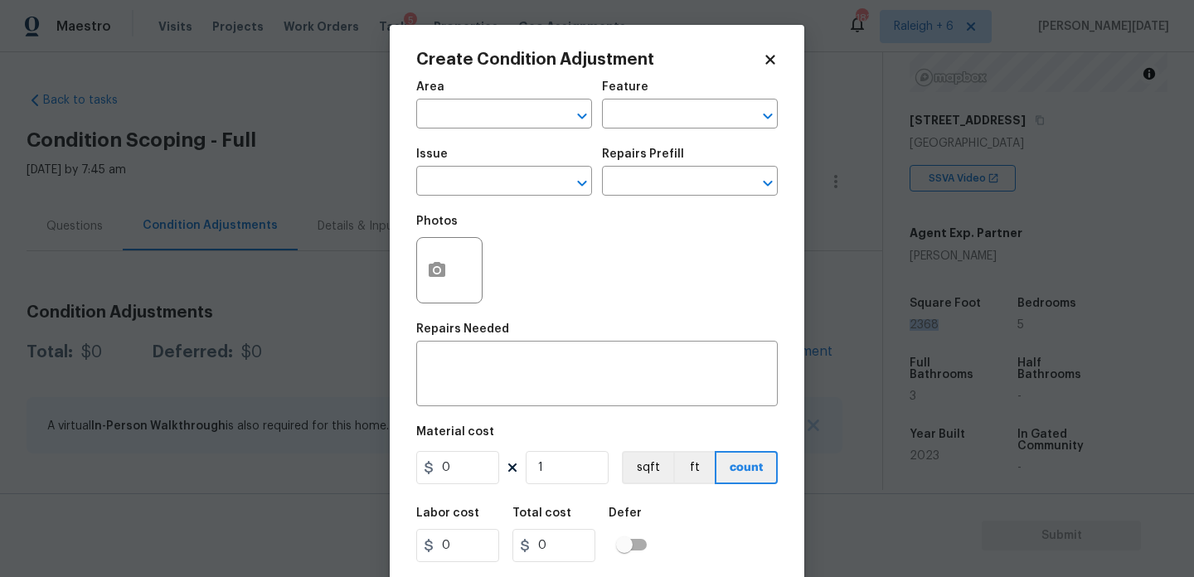
click at [429, 99] on div "Area" at bounding box center [504, 92] width 176 height 22
click at [432, 121] on input "text" at bounding box center [480, 116] width 129 height 26
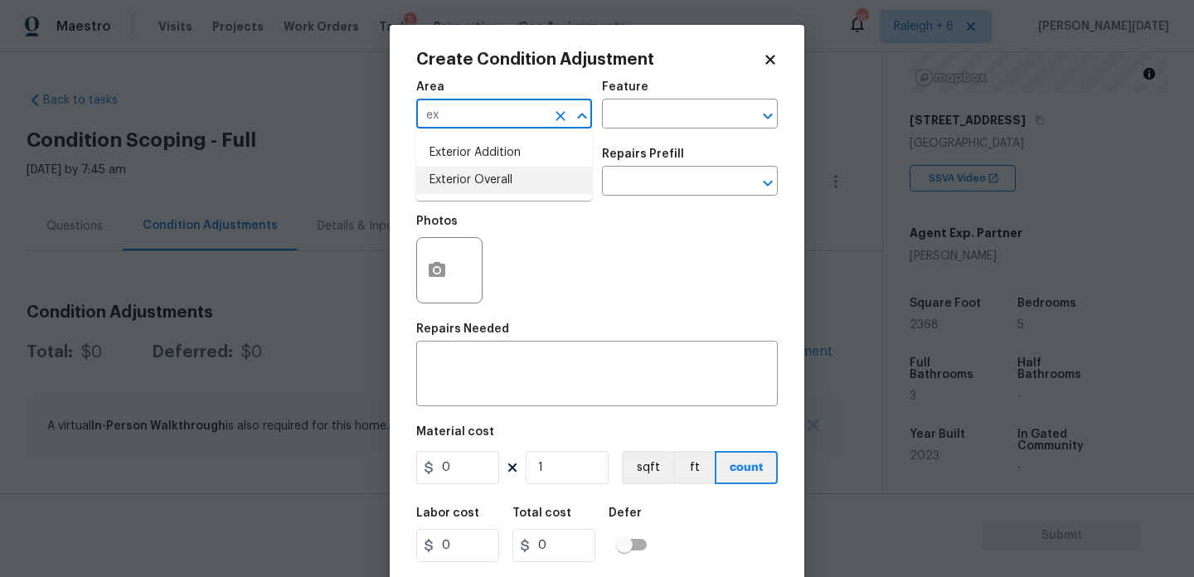
click at [451, 173] on li "Exterior Overall" at bounding box center [504, 180] width 176 height 27
type input "Exterior Overall"
click at [451, 173] on input "text" at bounding box center [480, 183] width 129 height 26
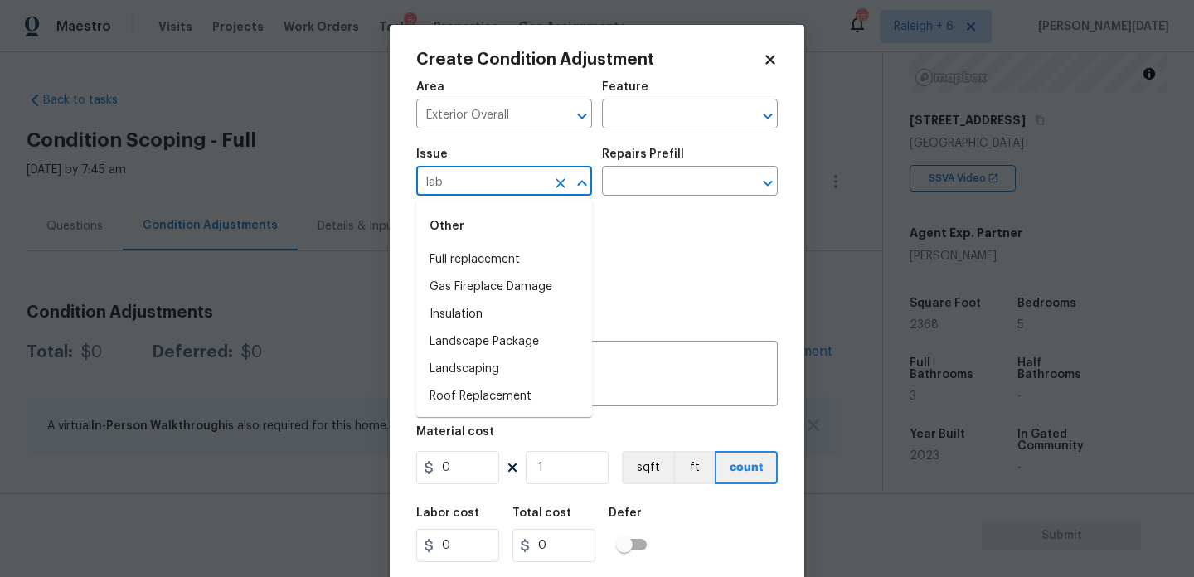
type input "labd"
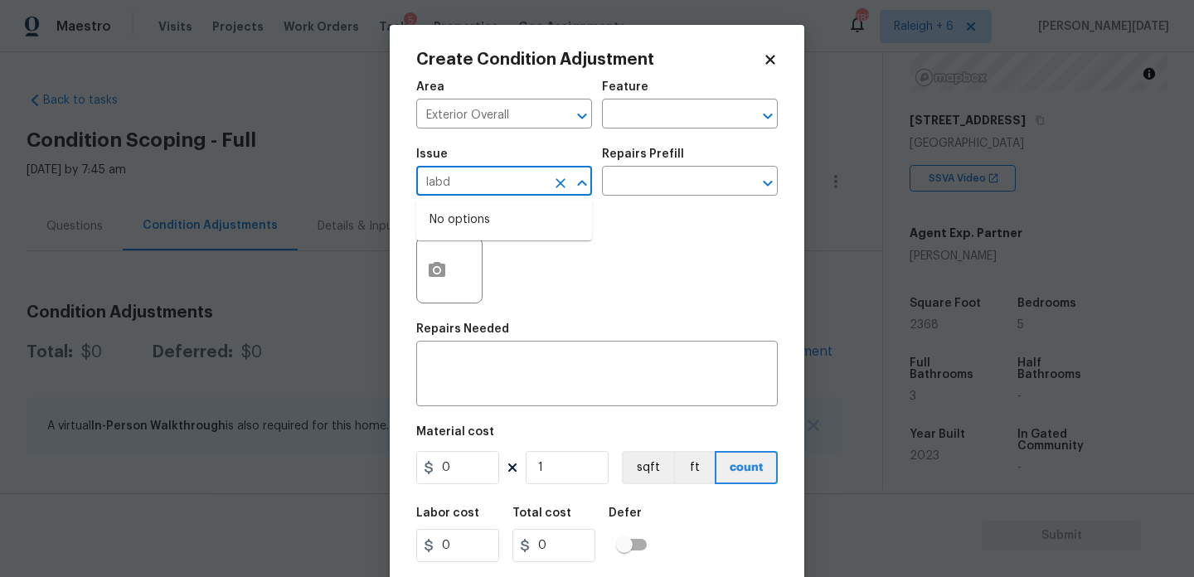
click at [452, 177] on input "labd" at bounding box center [480, 183] width 129 height 26
click at [562, 192] on button "Clear" at bounding box center [560, 183] width 23 height 23
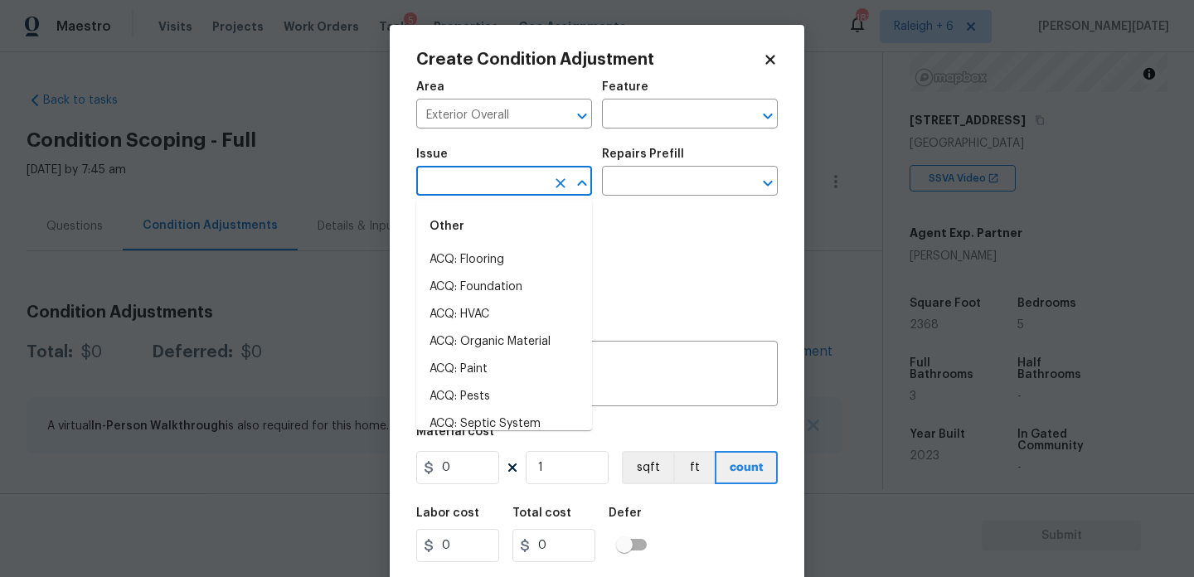
click at [536, 190] on input "text" at bounding box center [480, 183] width 129 height 26
click at [516, 250] on li "Landscape Package" at bounding box center [504, 259] width 176 height 27
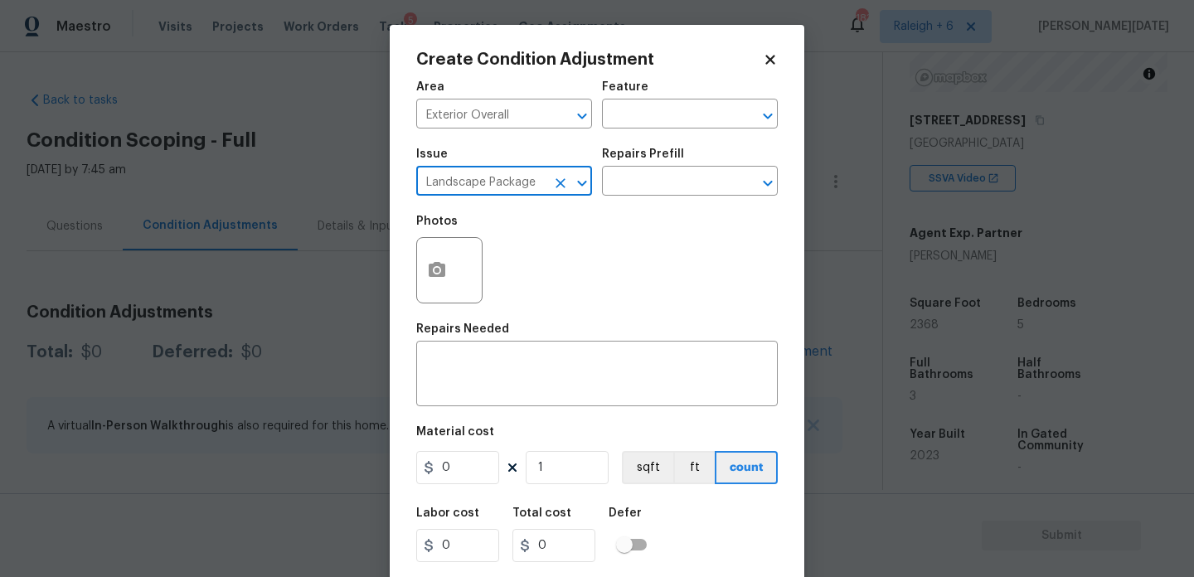
type input "Landscape Package"
click at [638, 197] on div "Issue Landscape Package ​ Repairs Prefill ​" at bounding box center [597, 171] width 362 height 67
click at [656, 192] on input "text" at bounding box center [666, 183] width 129 height 26
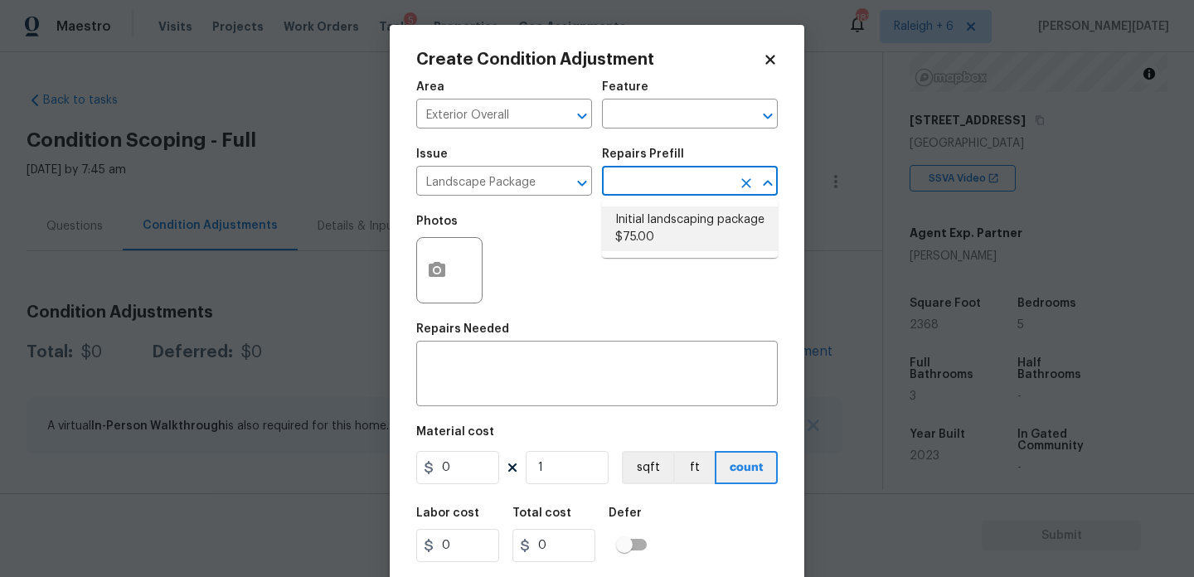
click at [660, 237] on li "Initial landscaping package $75.00" at bounding box center [690, 228] width 176 height 45
type input "Home Readiness Packages"
type textarea "Mowing of grass up to 6" in height. Mow, edge along driveways & sidewalks, trim…"
type input "75"
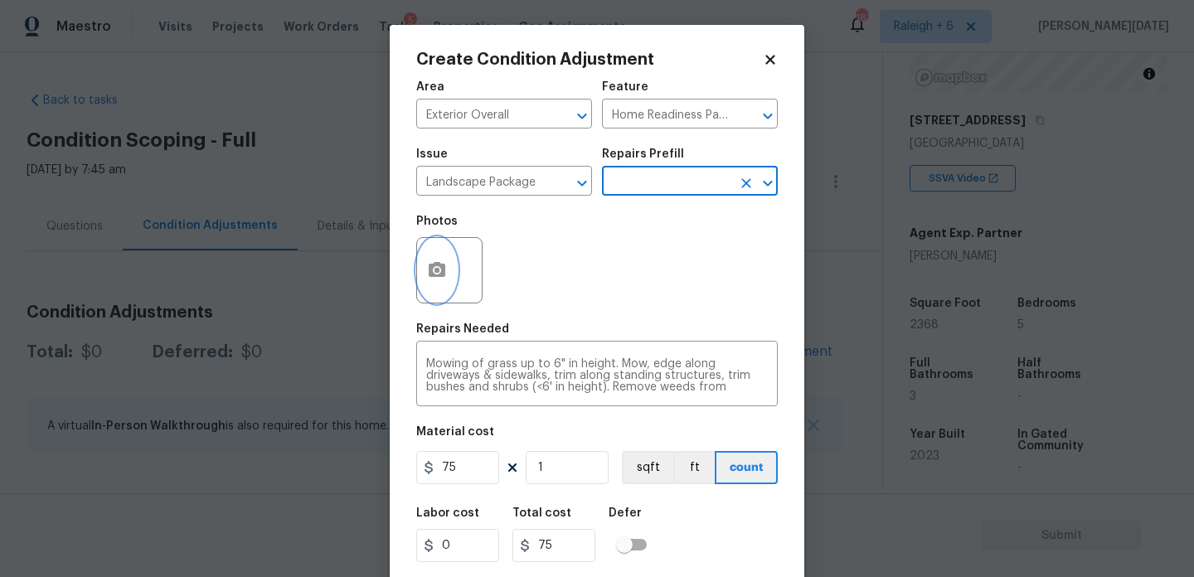
click at [439, 284] on button "button" at bounding box center [437, 270] width 40 height 65
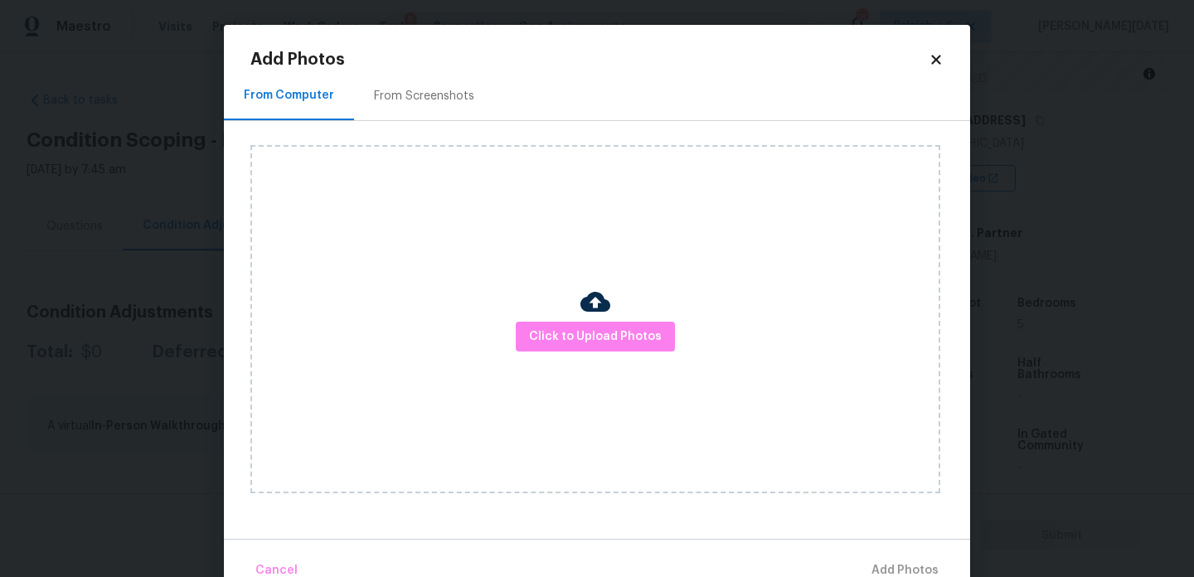
click at [435, 102] on div "From Screenshots" at bounding box center [424, 96] width 100 height 17
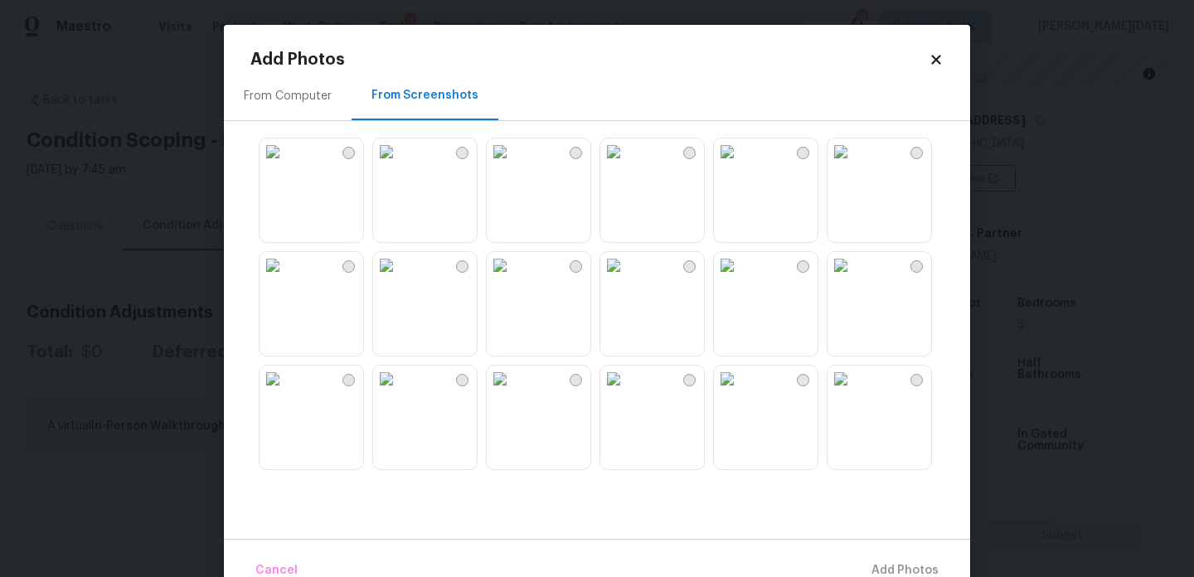
click at [513, 279] on img at bounding box center [500, 265] width 27 height 27
click at [513, 165] on img at bounding box center [500, 151] width 27 height 27
click at [740, 172] on img at bounding box center [727, 159] width 27 height 27
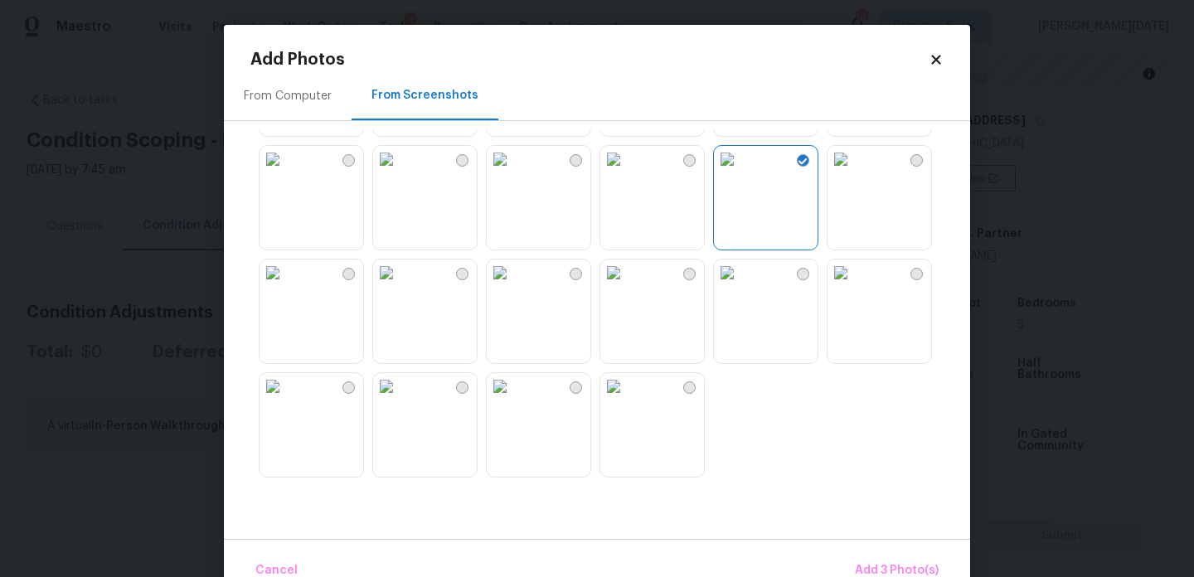
click at [854, 172] on img at bounding box center [841, 159] width 27 height 27
click at [905, 564] on span "Add 4 Photo(s)" at bounding box center [895, 571] width 85 height 21
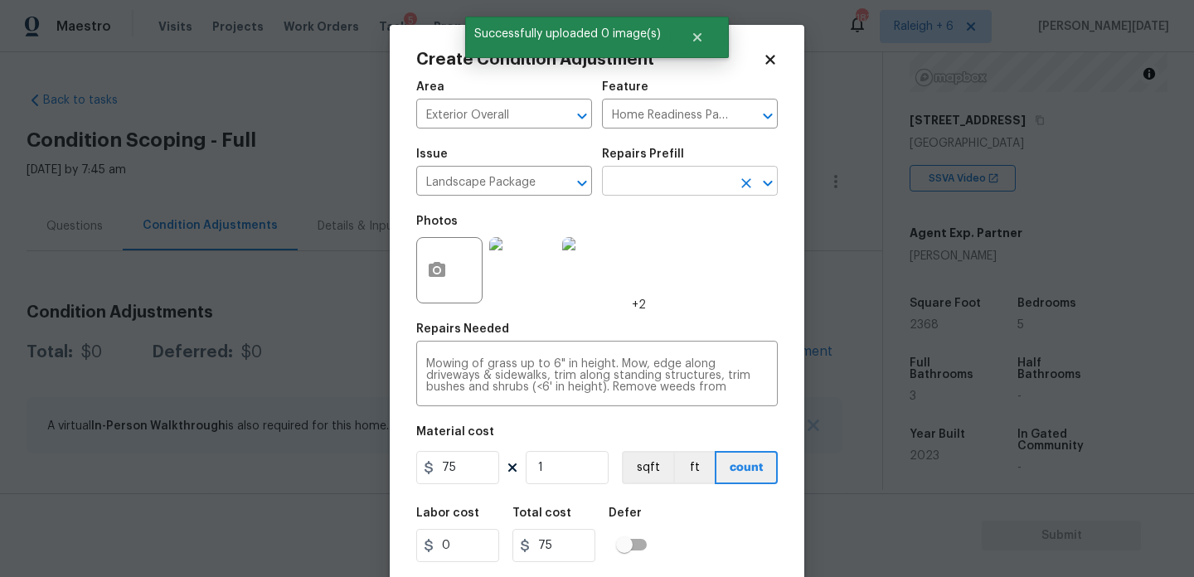
click at [703, 175] on input "text" at bounding box center [666, 183] width 129 height 26
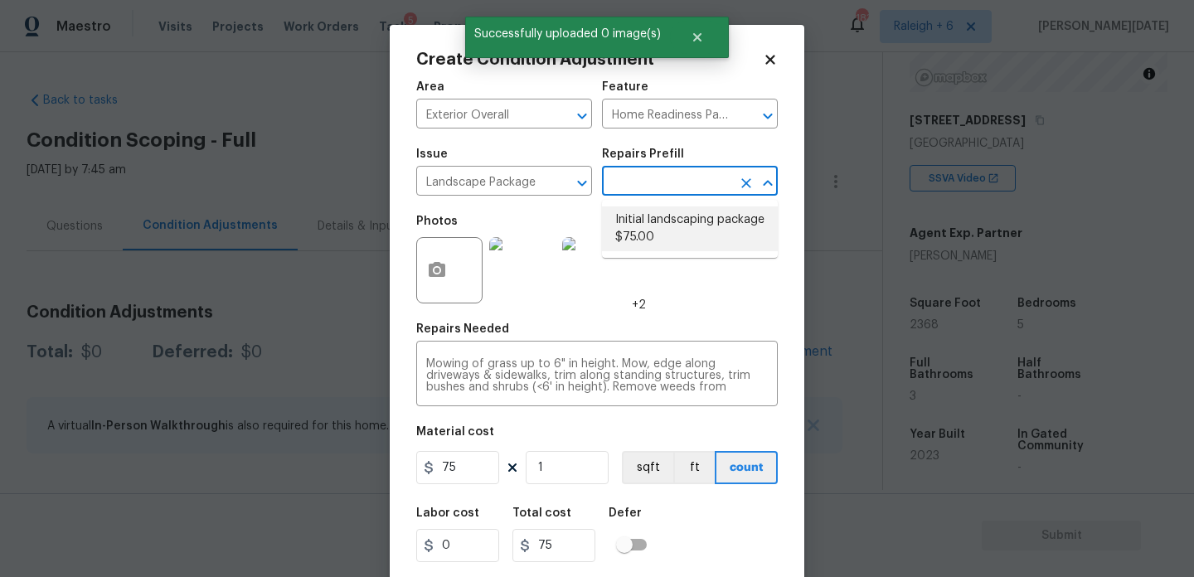
click at [693, 225] on li "Initial landscaping package $75.00" at bounding box center [690, 228] width 176 height 45
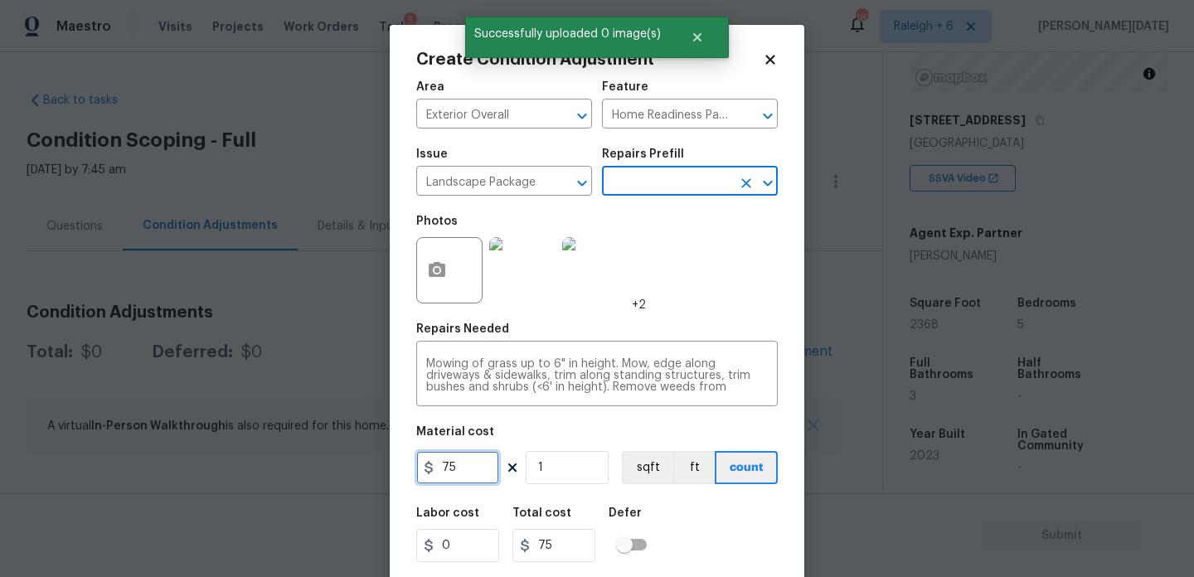
drag, startPoint x: 474, startPoint y: 478, endPoint x: 257, endPoint y: 448, distance: 219.3
click at [257, 448] on div "Create Condition Adjustment Area Exterior Overall ​ Feature Home Readiness Pack…" at bounding box center [597, 288] width 1194 height 577
type input "300"
click at [682, 259] on div "Photos +2" at bounding box center [597, 260] width 362 height 108
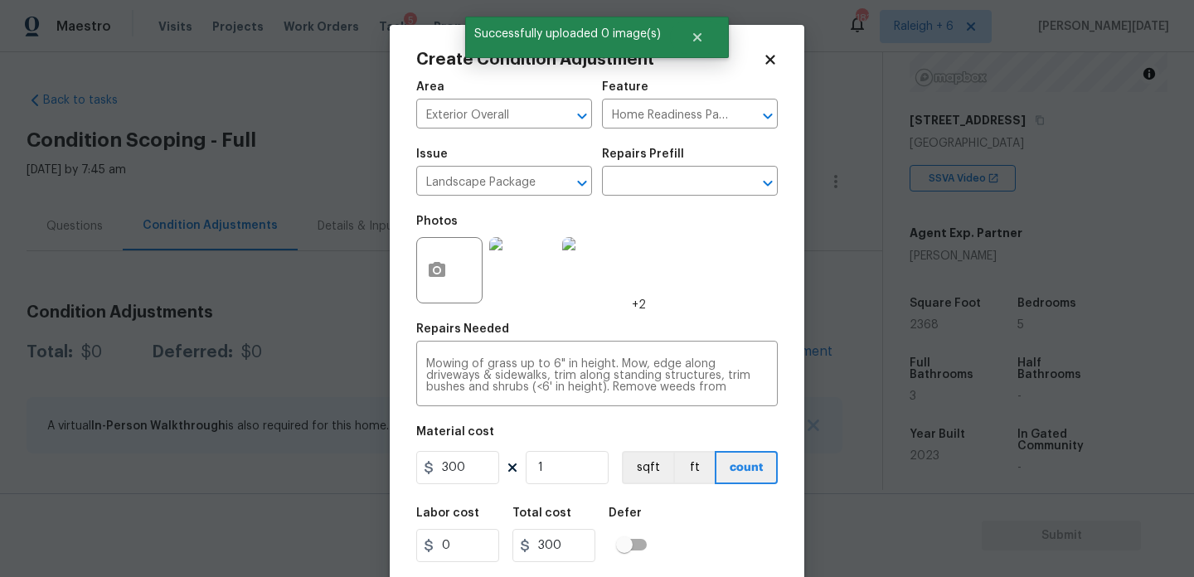
scroll to position [42, 0]
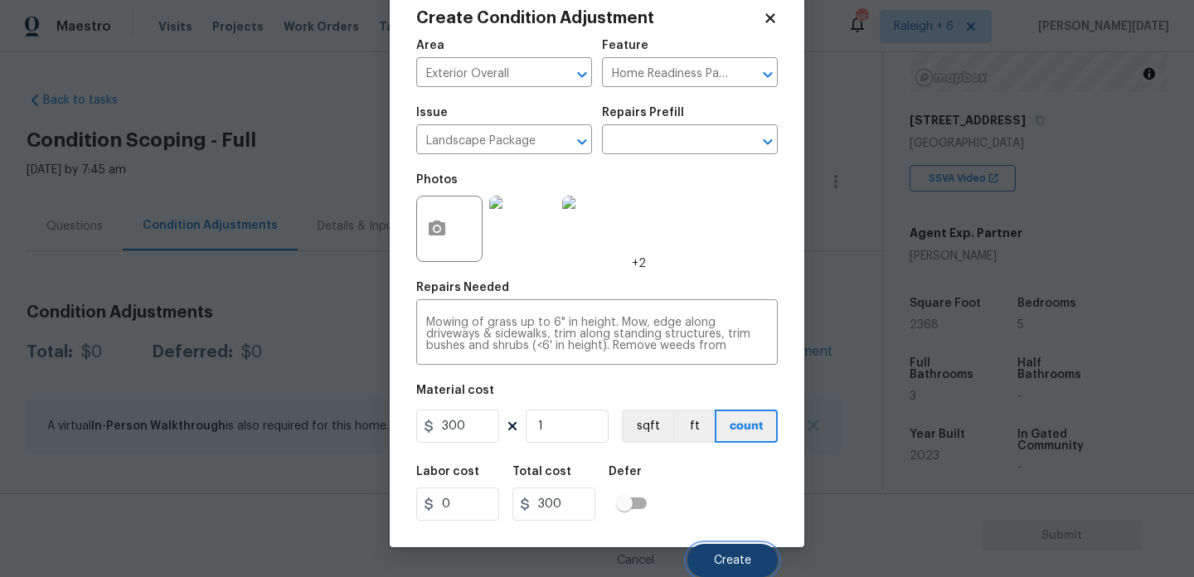
click at [730, 561] on span "Create" at bounding box center [732, 561] width 37 height 12
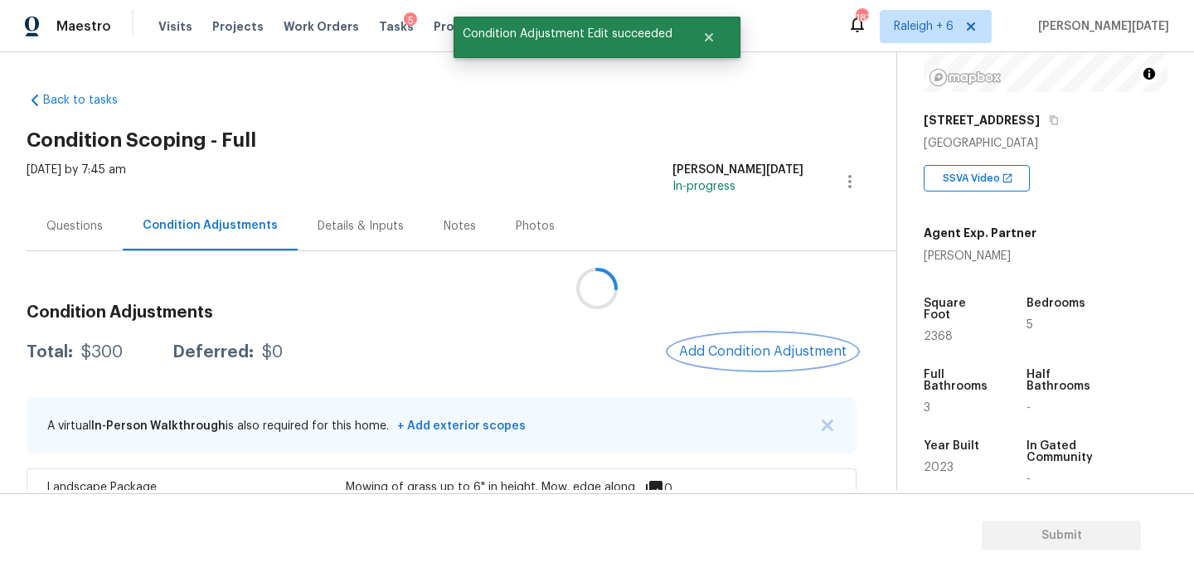
scroll to position [0, 0]
click at [747, 366] on button "Add Condition Adjustment" at bounding box center [762, 351] width 187 height 35
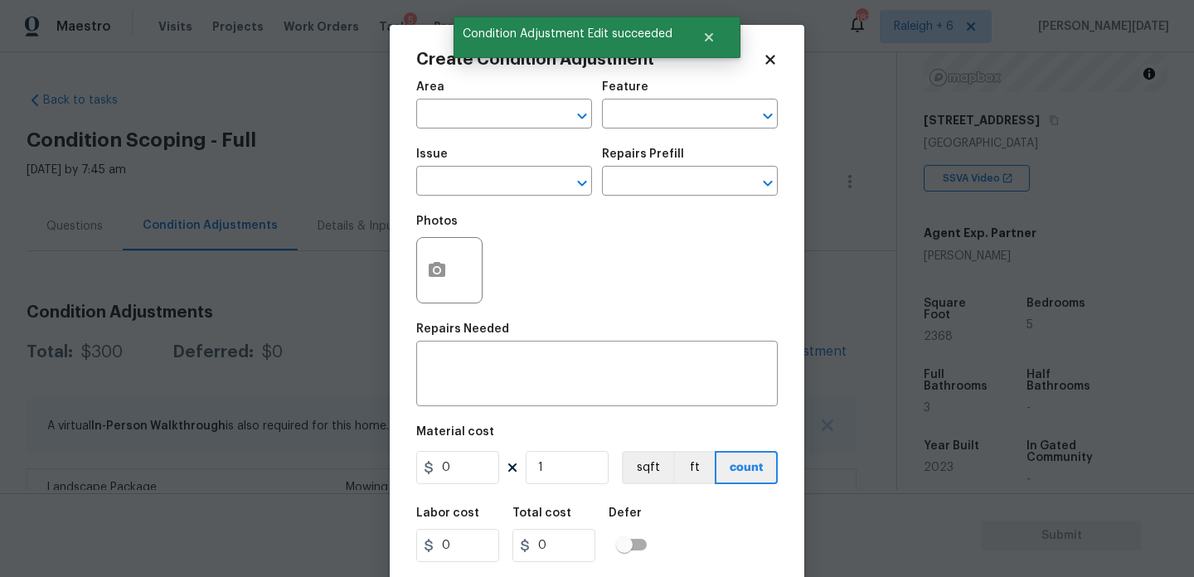
click at [747, 366] on div "x ​" at bounding box center [597, 375] width 362 height 61
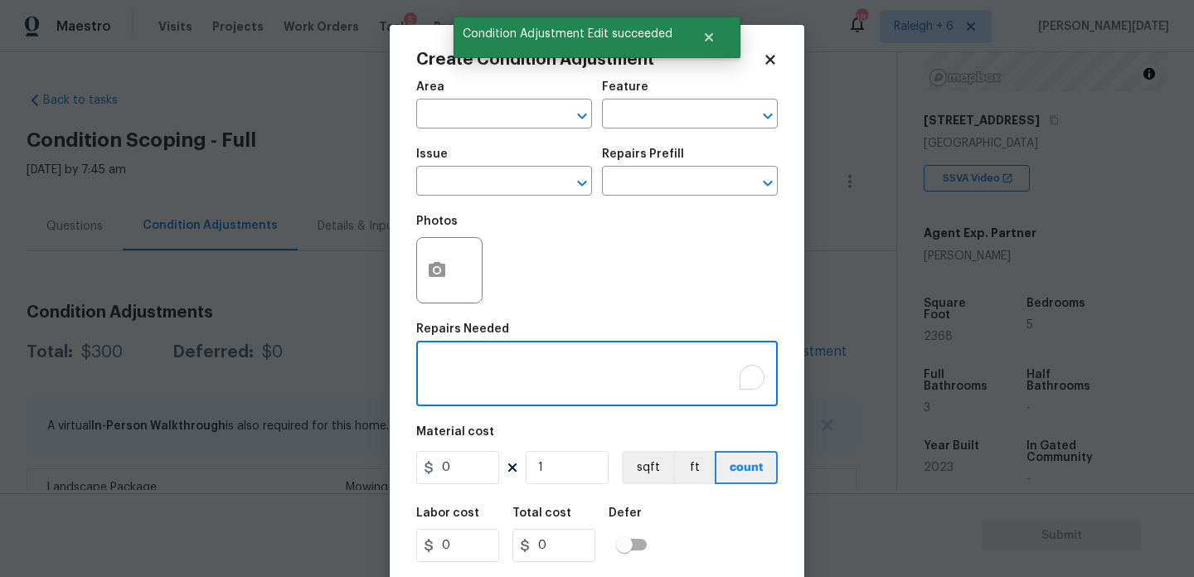
click at [416, 99] on div "Area" at bounding box center [504, 92] width 176 height 22
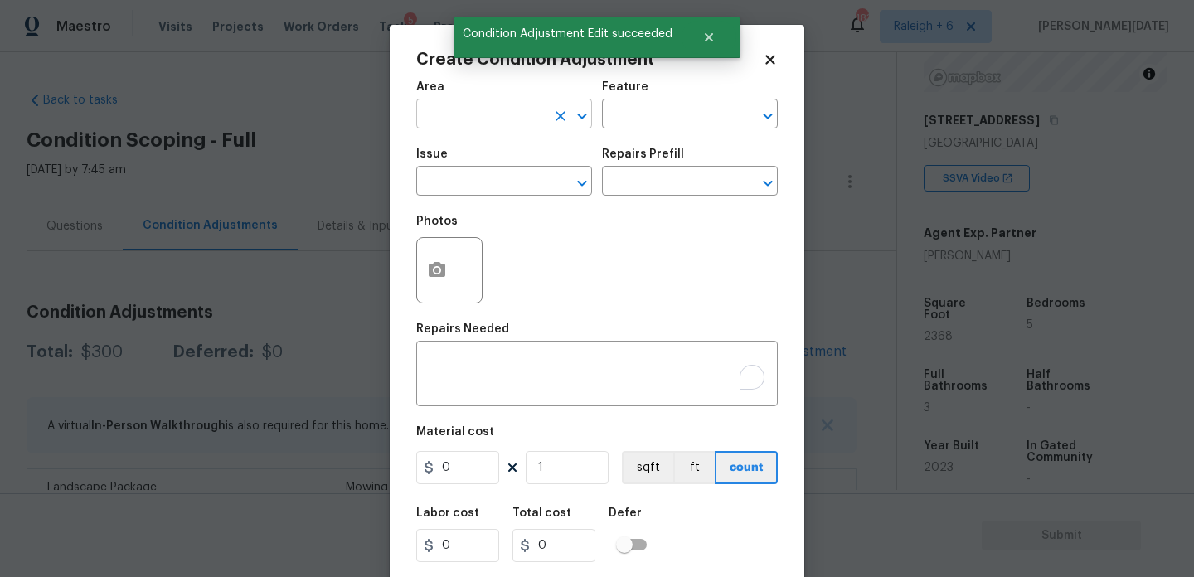
click at [434, 111] on input "text" at bounding box center [480, 116] width 129 height 26
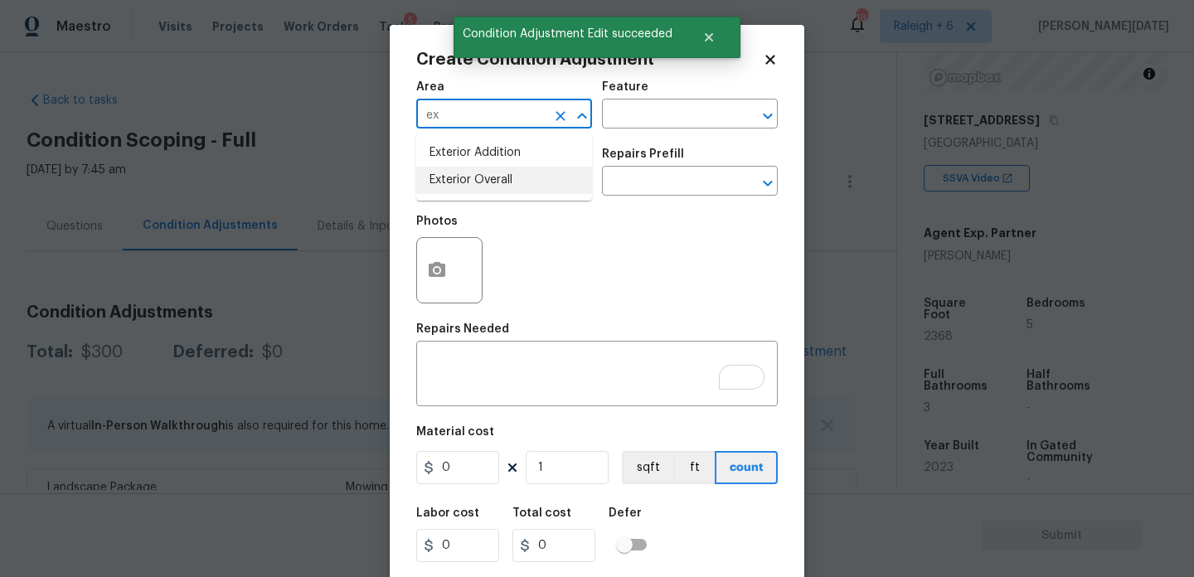
click at [467, 181] on li "Exterior Overall" at bounding box center [504, 180] width 176 height 27
type input "Exterior Overall"
click at [467, 181] on input "text" at bounding box center [480, 183] width 129 height 26
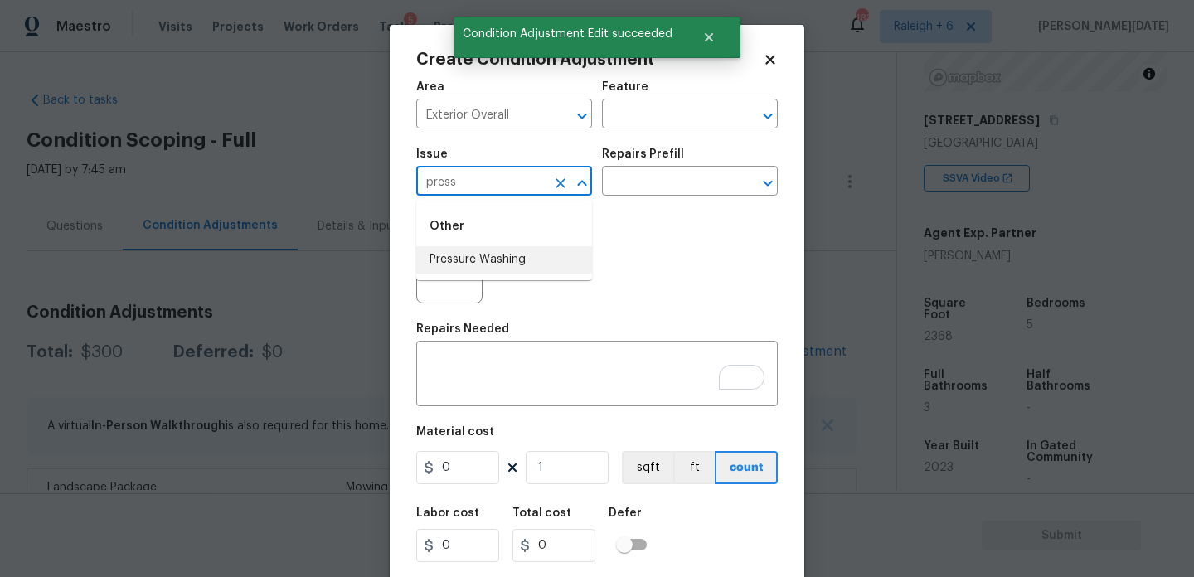
click at [503, 257] on li "Pressure Washing" at bounding box center [504, 259] width 176 height 27
type input "Pressure Washing"
click at [653, 187] on input "text" at bounding box center [666, 183] width 129 height 26
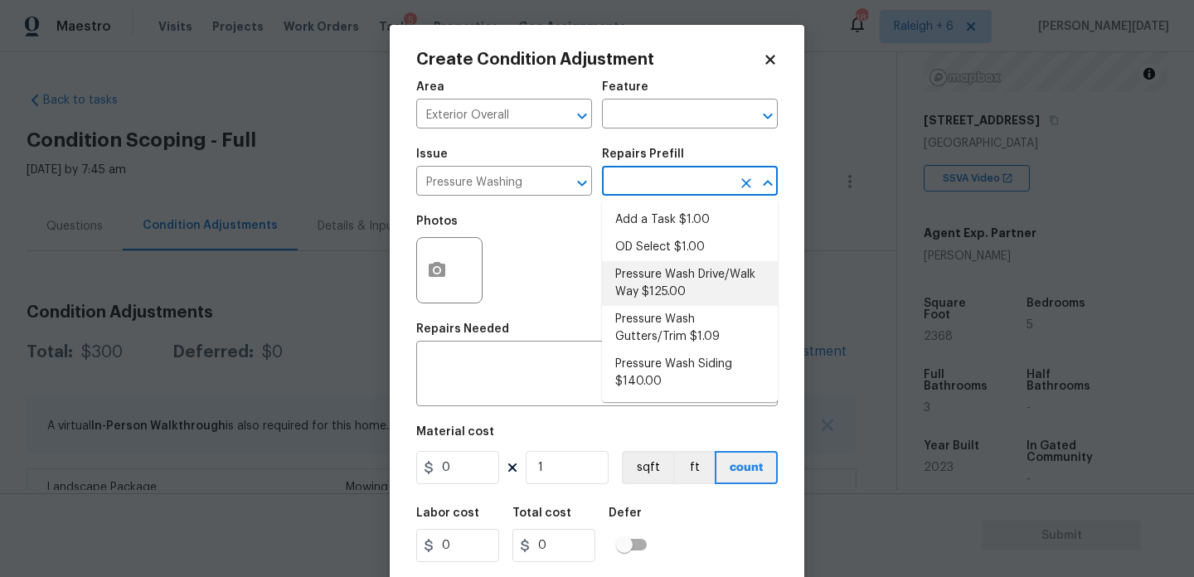
click at [662, 293] on li "Pressure Wash Drive/Walk Way $125.00" at bounding box center [690, 283] width 176 height 45
type input "Siding"
type textarea "Pressure wash the driveways/walkways as directed by the PM. Ensure that all deb…"
type input "125"
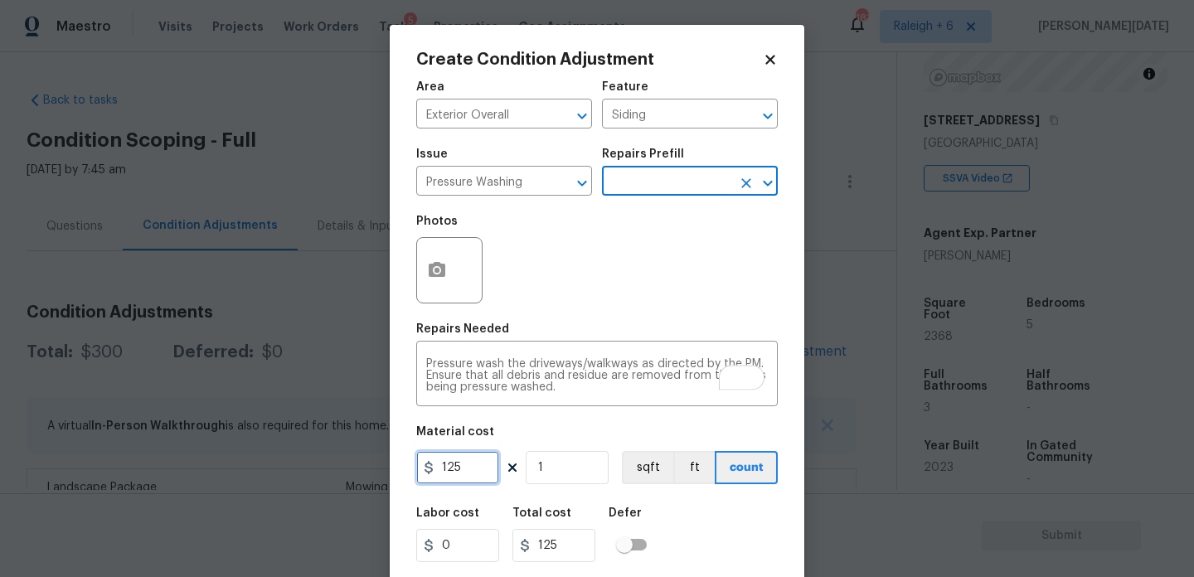
drag, startPoint x: 467, startPoint y: 473, endPoint x: 331, endPoint y: 472, distance: 136.0
click at [331, 472] on div "Create Condition Adjustment Area Exterior Overall ​ Feature Siding ​ Issue Pres…" at bounding box center [597, 288] width 1194 height 577
type input "200"
click at [609, 280] on div "Photos" at bounding box center [597, 260] width 362 height 108
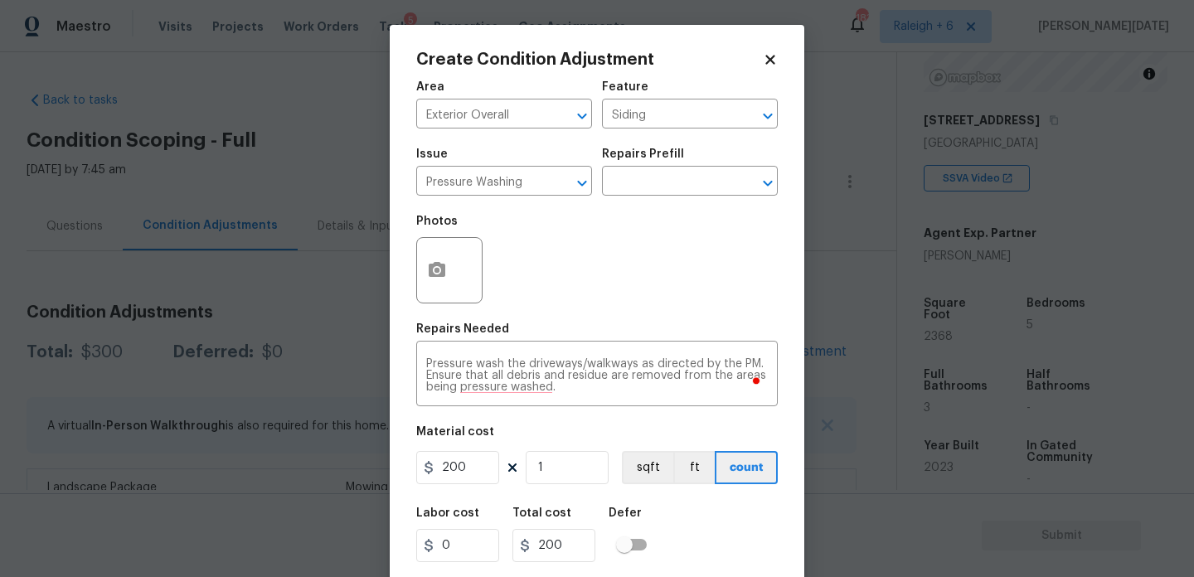
scroll to position [42, 0]
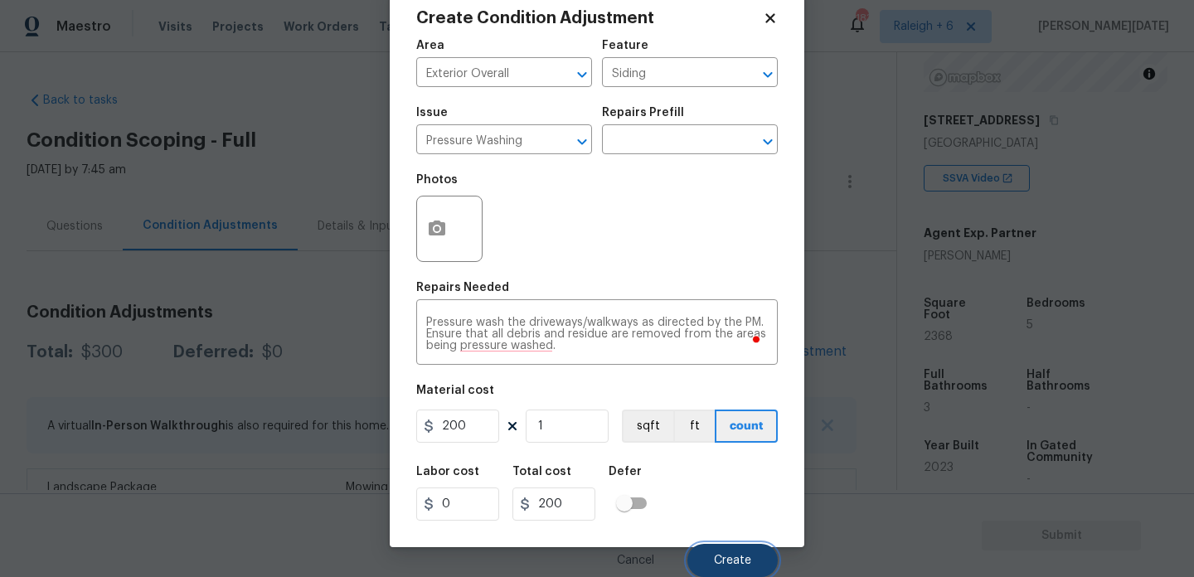
click at [720, 559] on span "Create" at bounding box center [732, 561] width 37 height 12
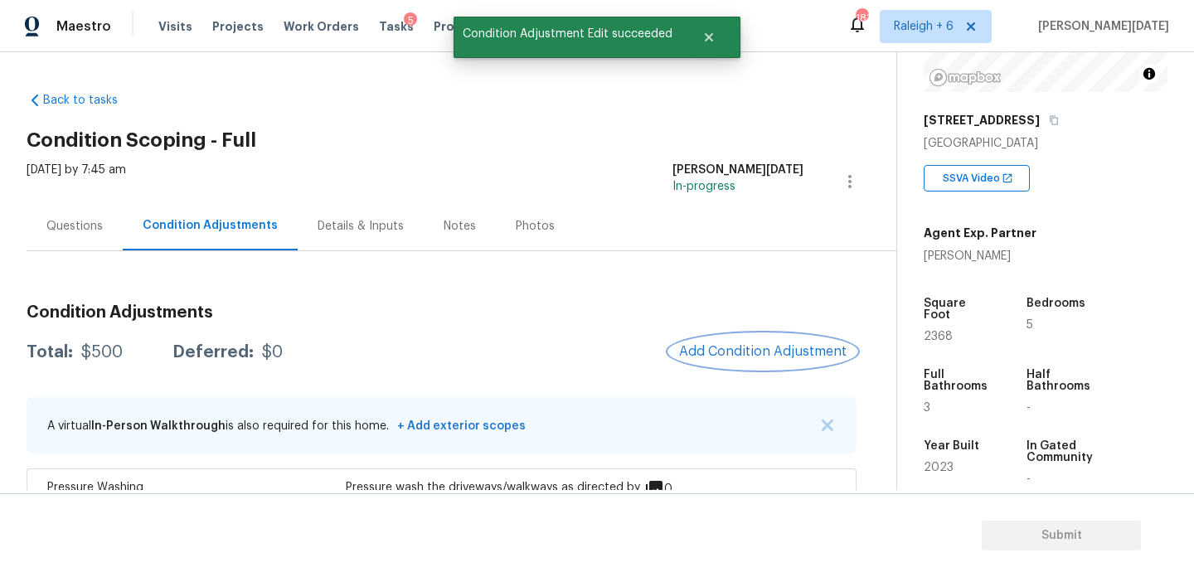
scroll to position [226, 0]
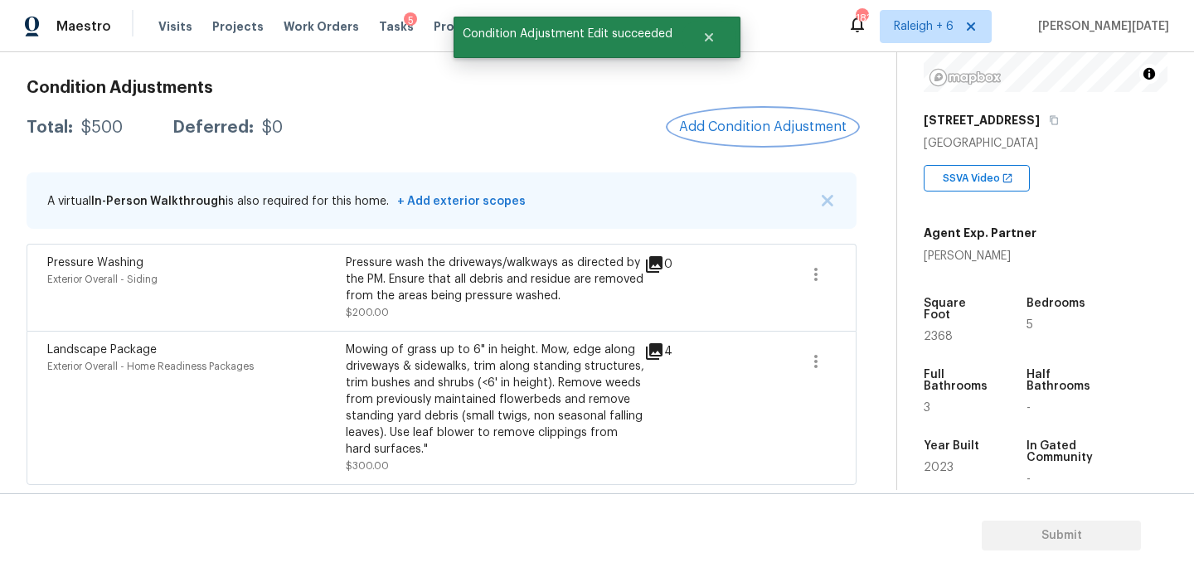
click at [742, 124] on span "Add Condition Adjustment" at bounding box center [762, 126] width 167 height 15
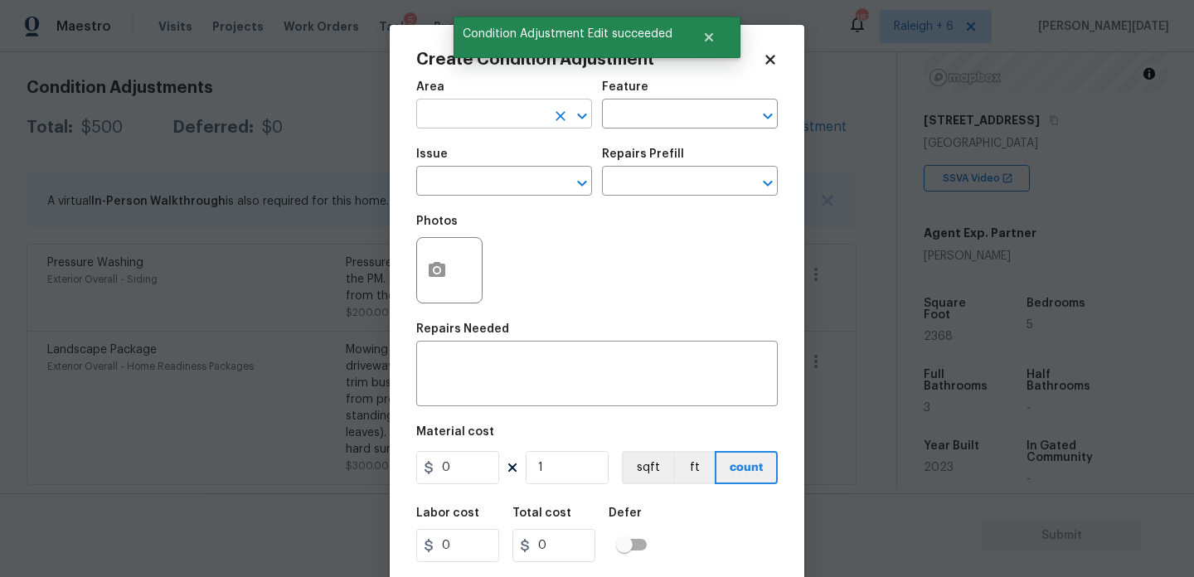
click at [450, 108] on input "text" at bounding box center [480, 116] width 129 height 26
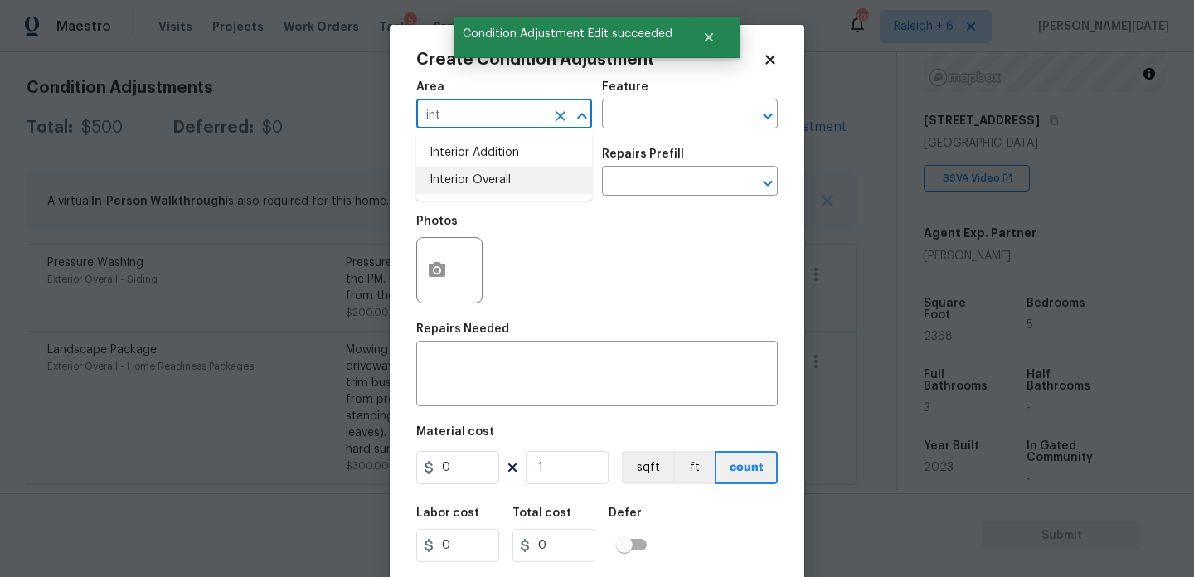
click at [492, 183] on li "Interior Overall" at bounding box center [504, 180] width 176 height 27
type input "Interior Overall"
click at [492, 183] on input "text" at bounding box center [480, 183] width 129 height 26
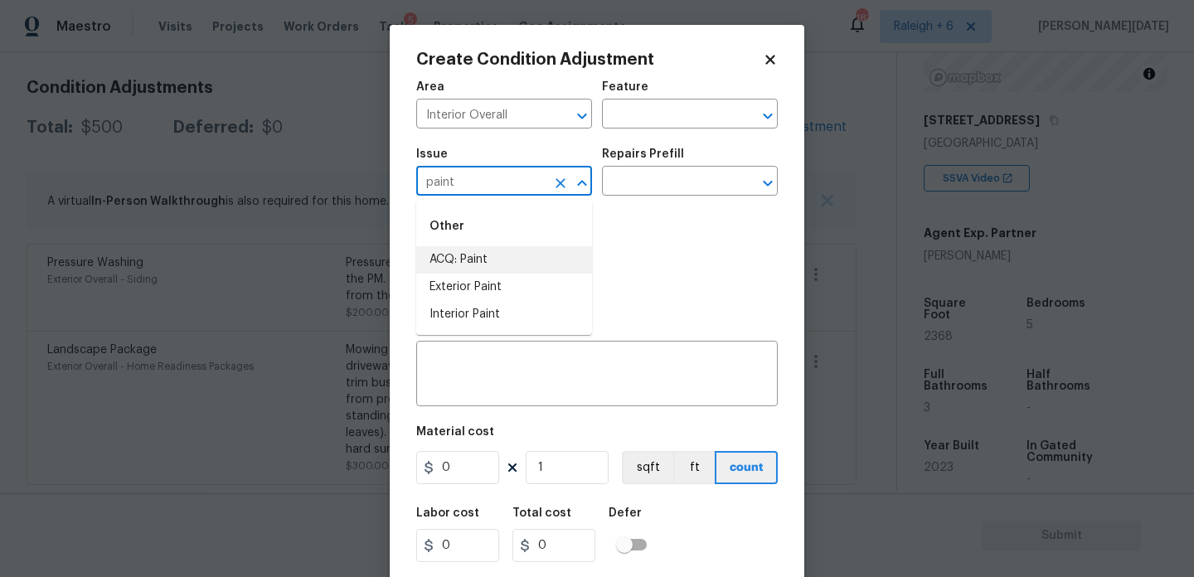
click at [507, 258] on li "ACQ: Paint" at bounding box center [504, 259] width 176 height 27
type input "ACQ: Paint"
click at [675, 180] on input "text" at bounding box center [666, 183] width 129 height 26
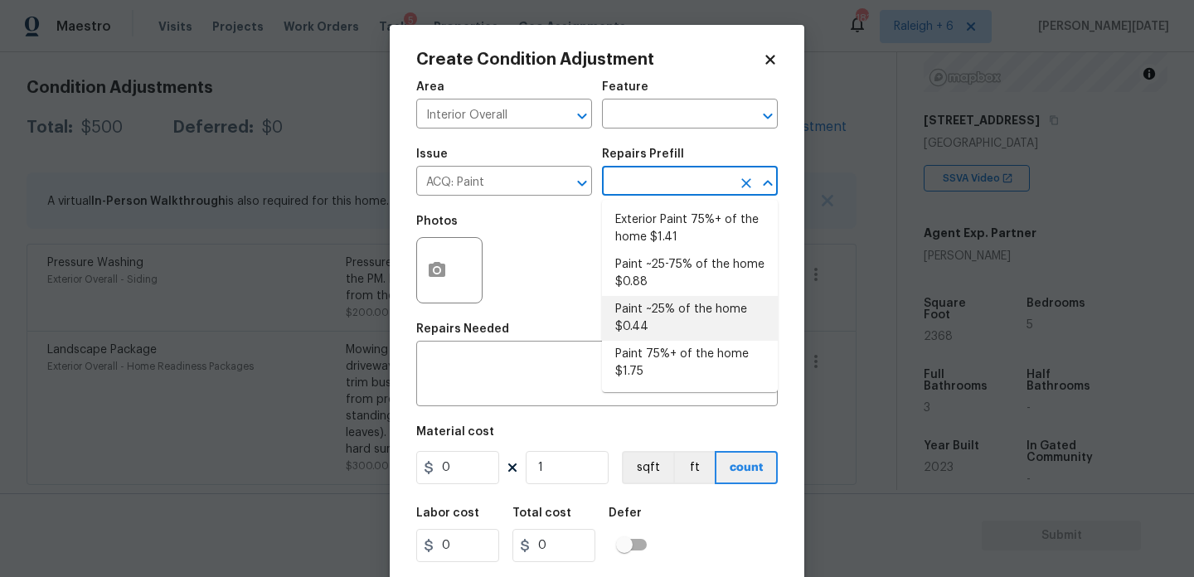
click at [669, 313] on li "Paint ~25% of the home $0.44" at bounding box center [690, 318] width 176 height 45
type input "Acquisition"
type textarea "Acquisition Scope: ~25% of the home needs interior paint"
type input "0.44"
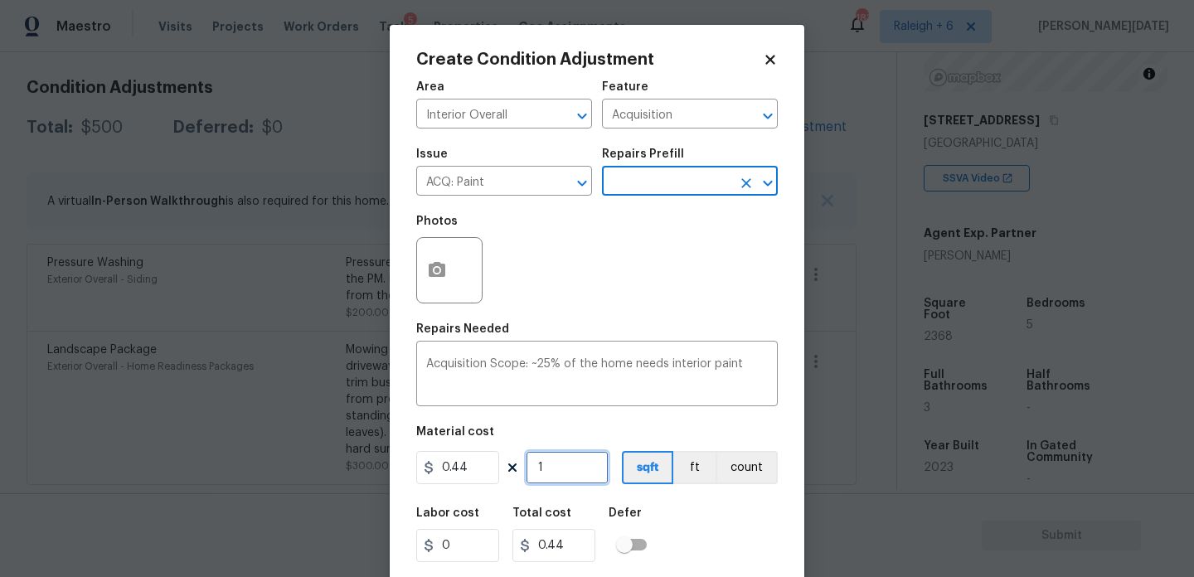
click at [589, 458] on input "1" at bounding box center [567, 467] width 83 height 33
type input "0"
paste input "2368"
type input "2368"
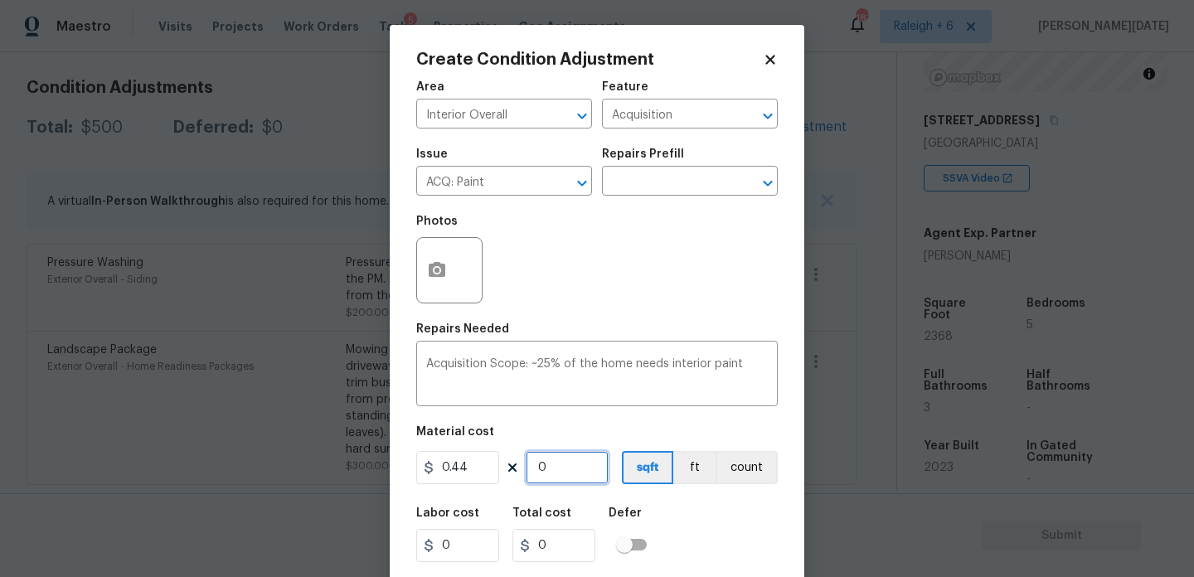
type input "1041.92"
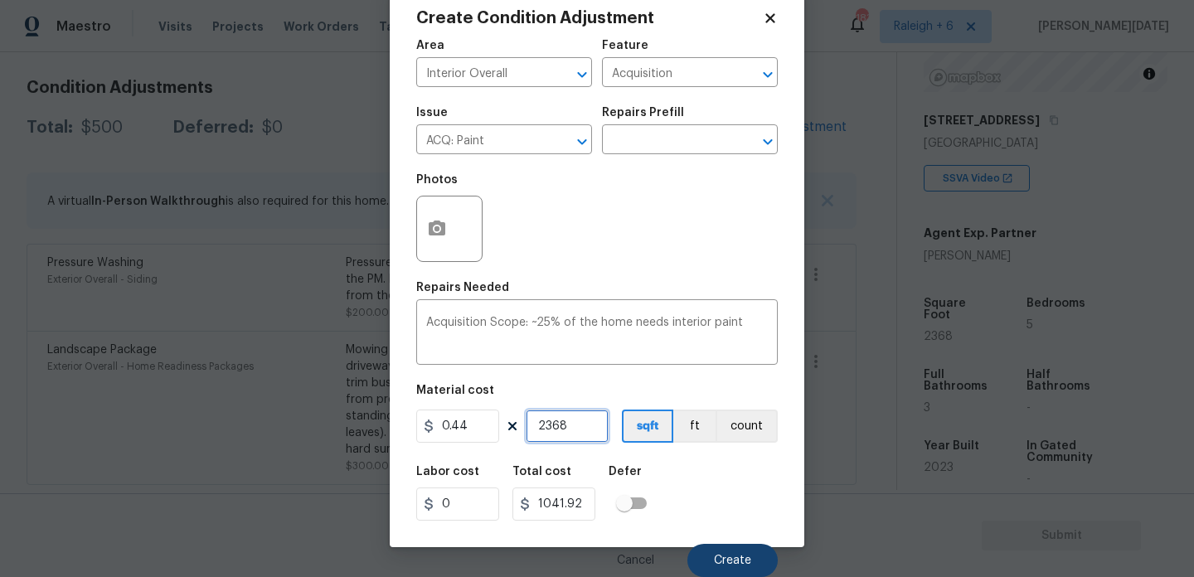
type input "2368"
click at [722, 569] on button "Create" at bounding box center [732, 560] width 90 height 33
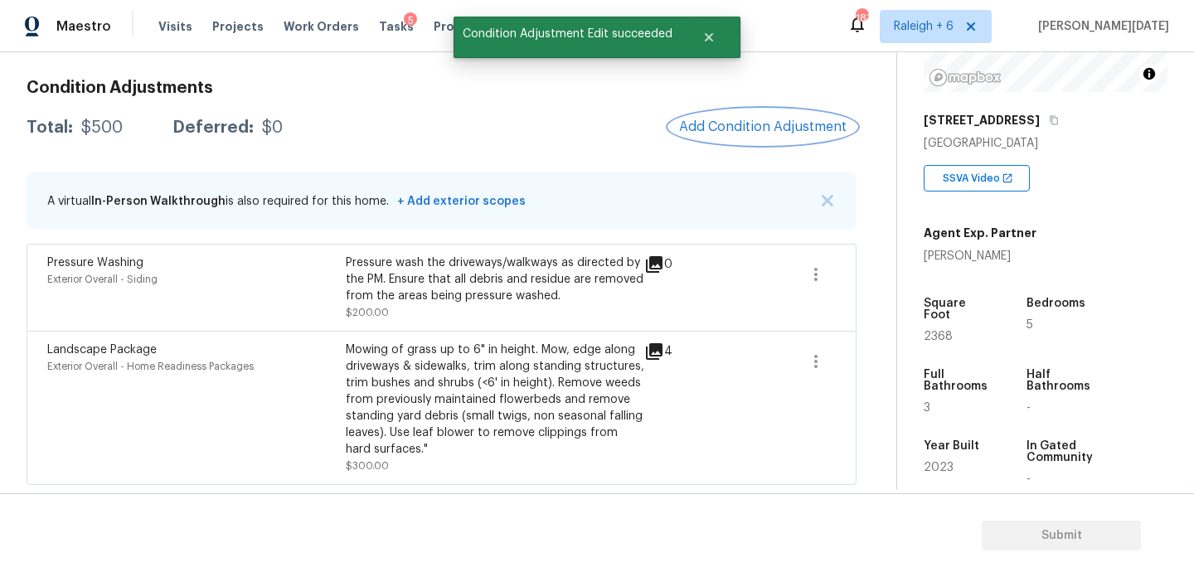
scroll to position [0, 0]
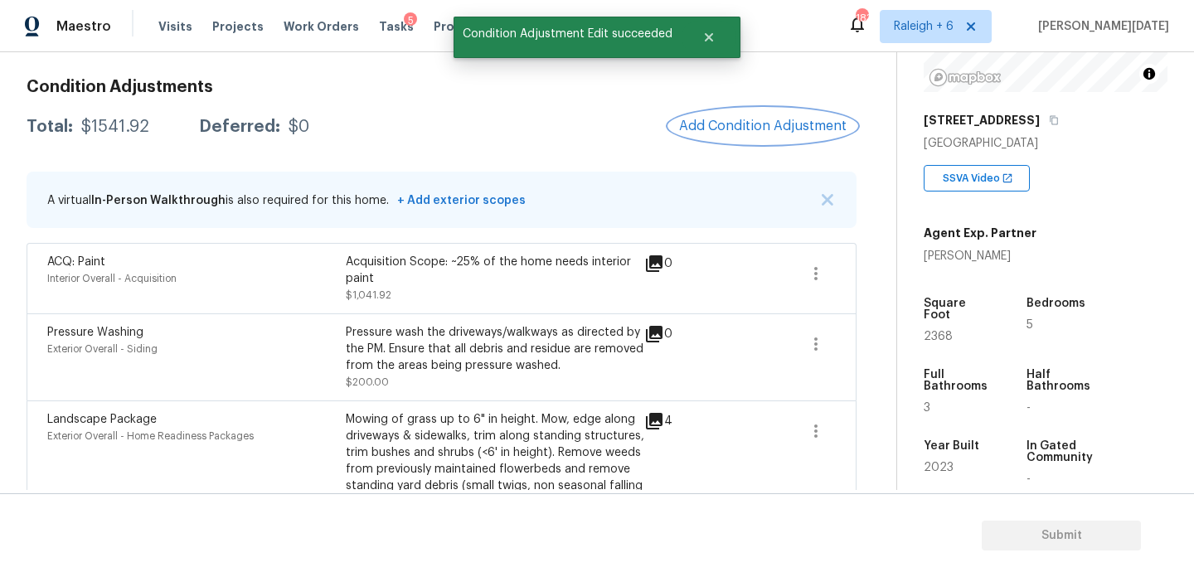
click at [782, 113] on button "Add Condition Adjustment" at bounding box center [762, 126] width 187 height 35
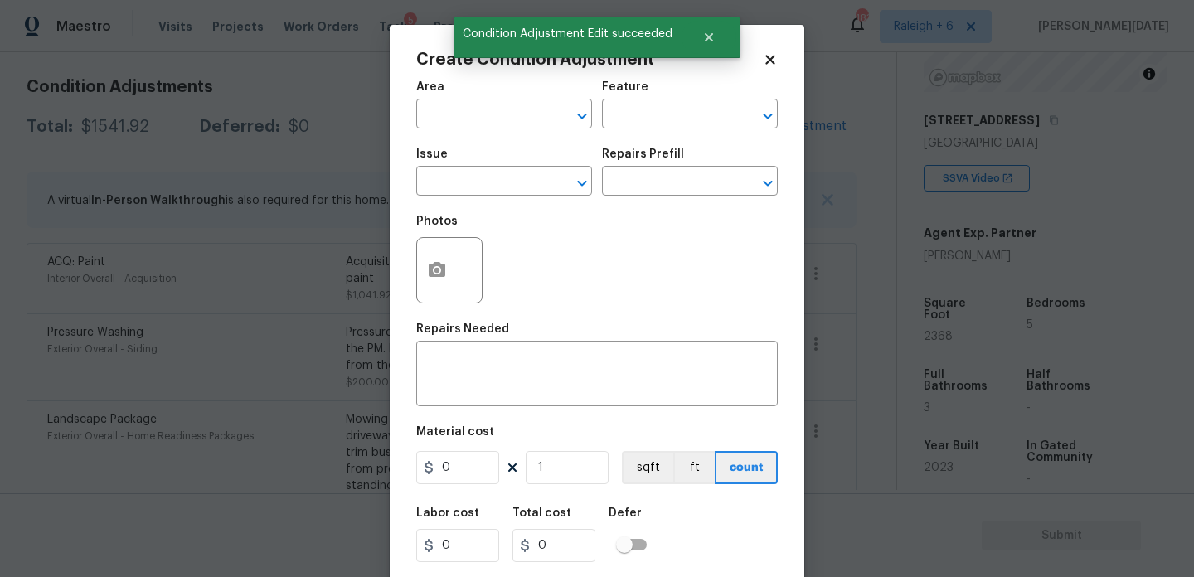
click at [782, 113] on div "Create Condition Adjustment Area ​ Feature ​ Issue ​ Repairs Prefill ​ Photos R…" at bounding box center [597, 307] width 415 height 564
click at [468, 118] on input "text" at bounding box center [480, 116] width 129 height 26
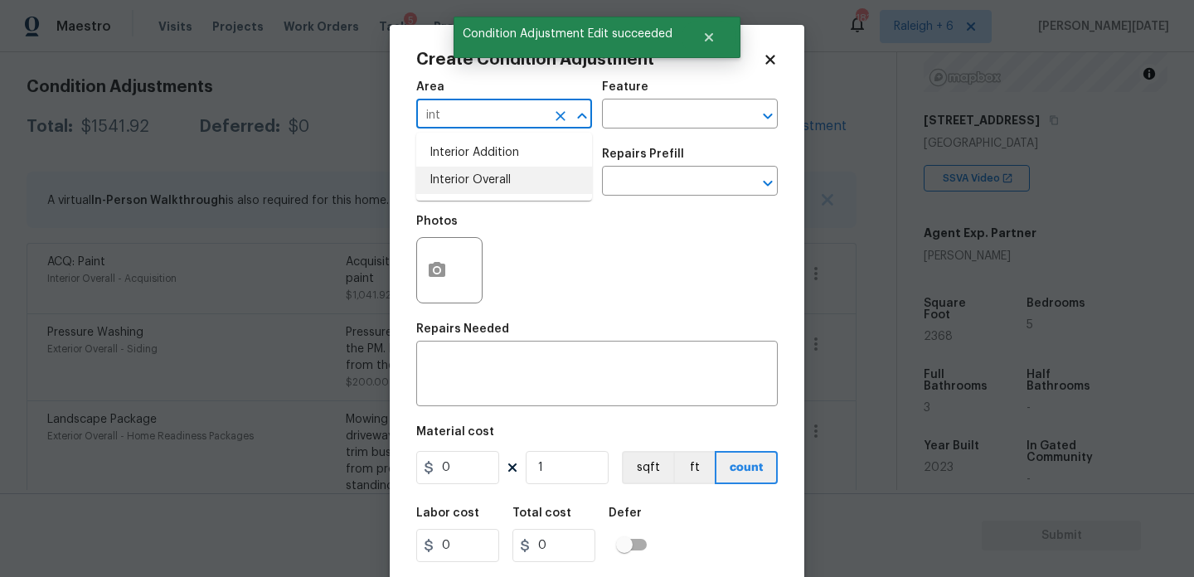
type input "int"
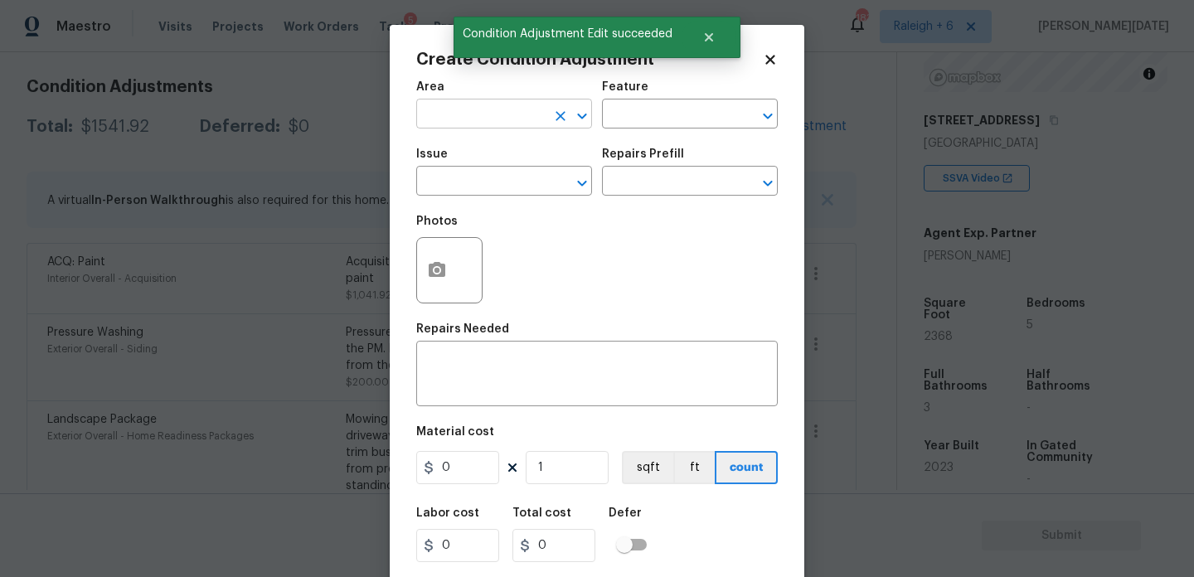
click at [451, 121] on input "text" at bounding box center [480, 116] width 129 height 26
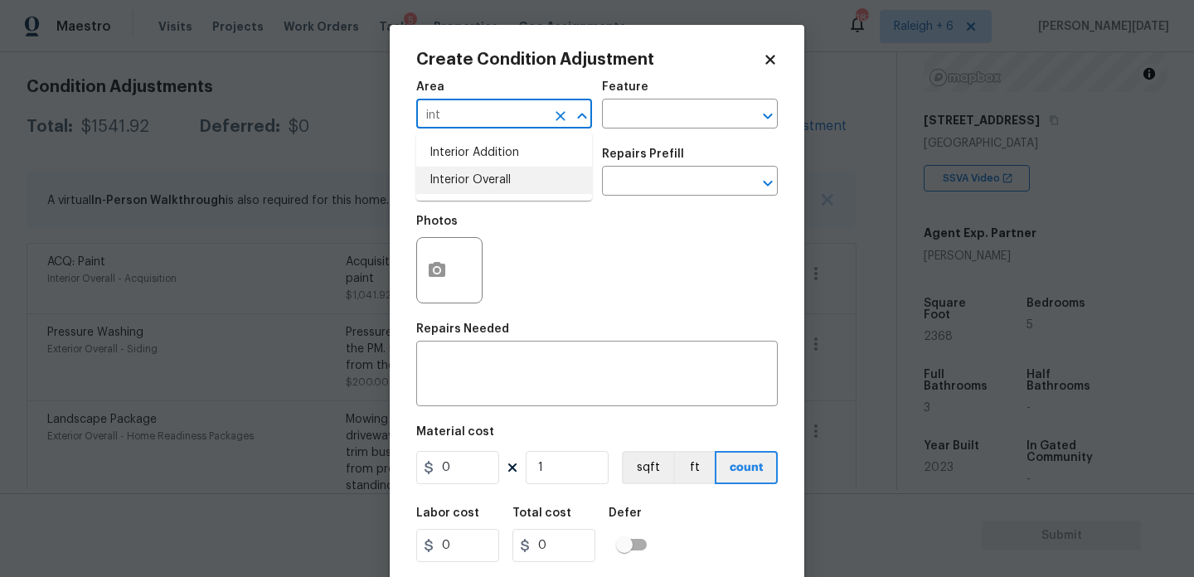
click at [452, 182] on li "Interior Overall" at bounding box center [504, 180] width 176 height 27
type input "Interior Overall"
click at [452, 182] on input "text" at bounding box center [480, 183] width 129 height 26
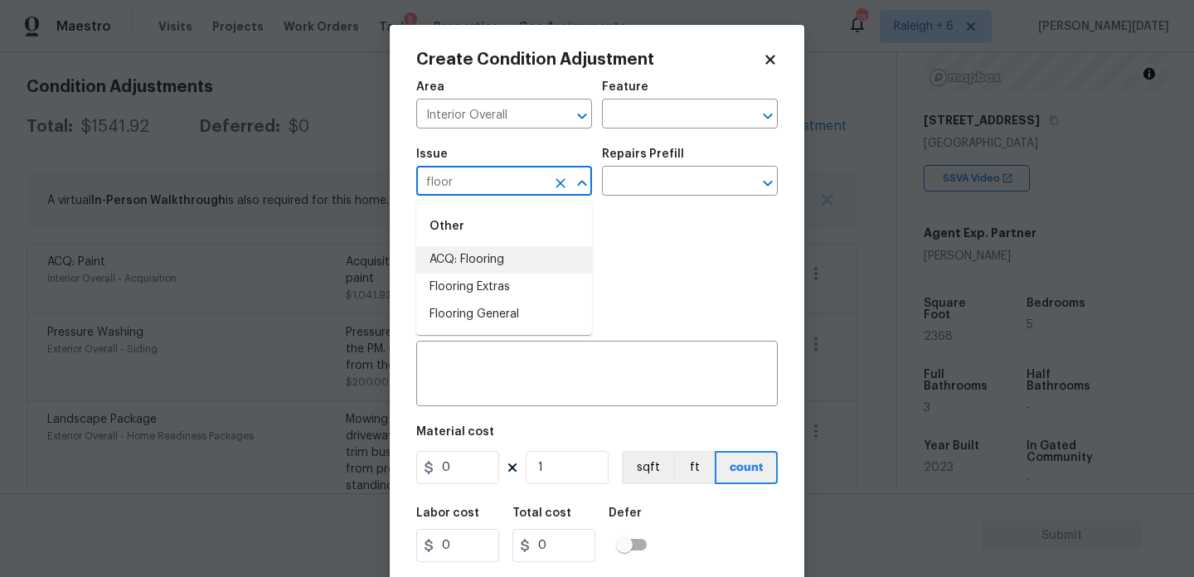
click at [462, 265] on li "ACQ: Flooring" at bounding box center [504, 259] width 176 height 27
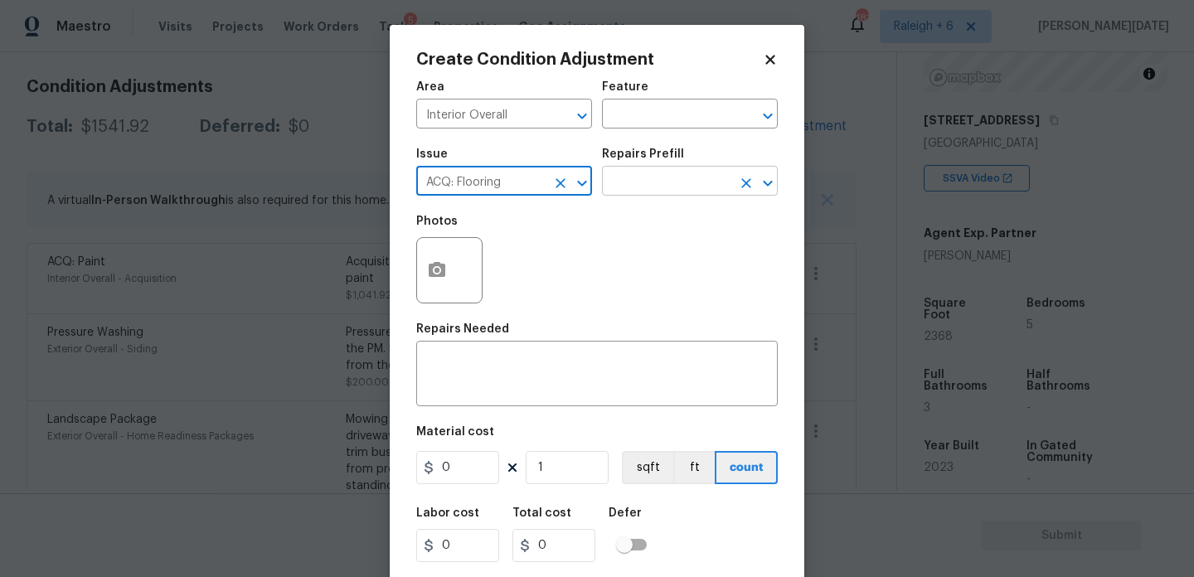
type input "ACQ: Flooring"
click at [706, 170] on input "text" at bounding box center [666, 183] width 129 height 26
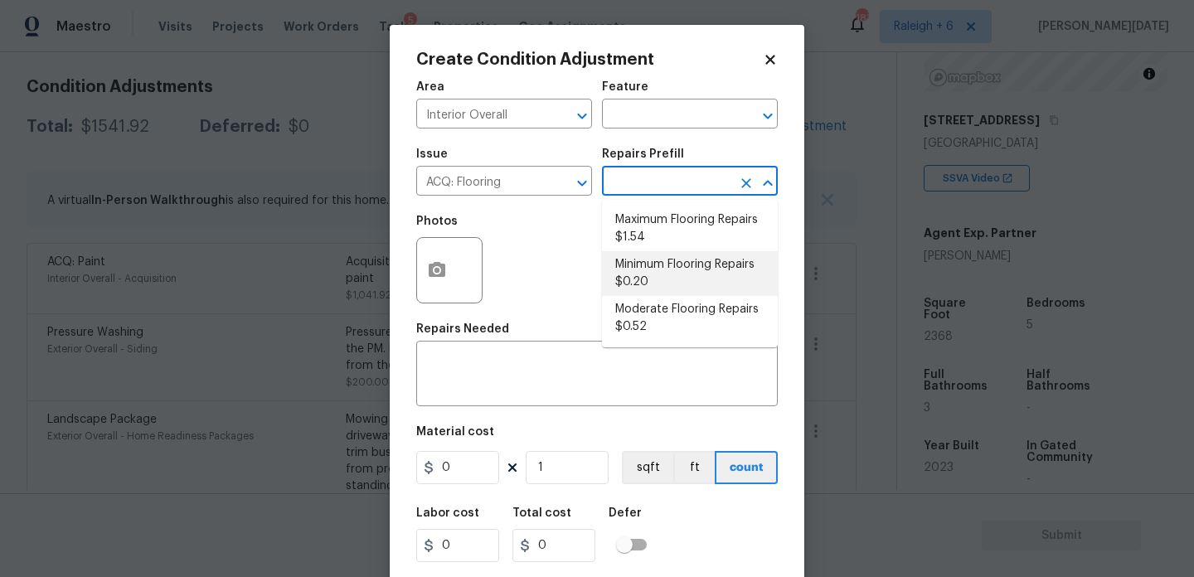
click at [693, 284] on li "Minimum Flooring Repairs $0.20" at bounding box center [690, 273] width 176 height 45
type input "Acquisition"
type textarea "Acquisition Scope: Minimum flooring repairs"
type input "0.2"
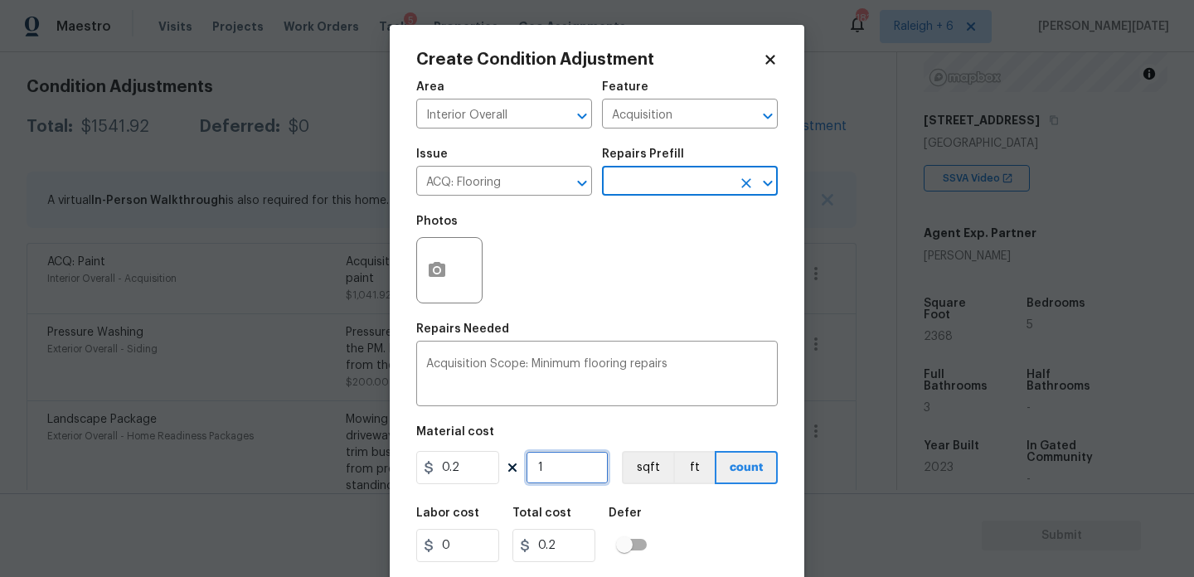
click at [574, 468] on input "1" at bounding box center [567, 467] width 83 height 33
type input "0"
paste input "2368"
type input "2368"
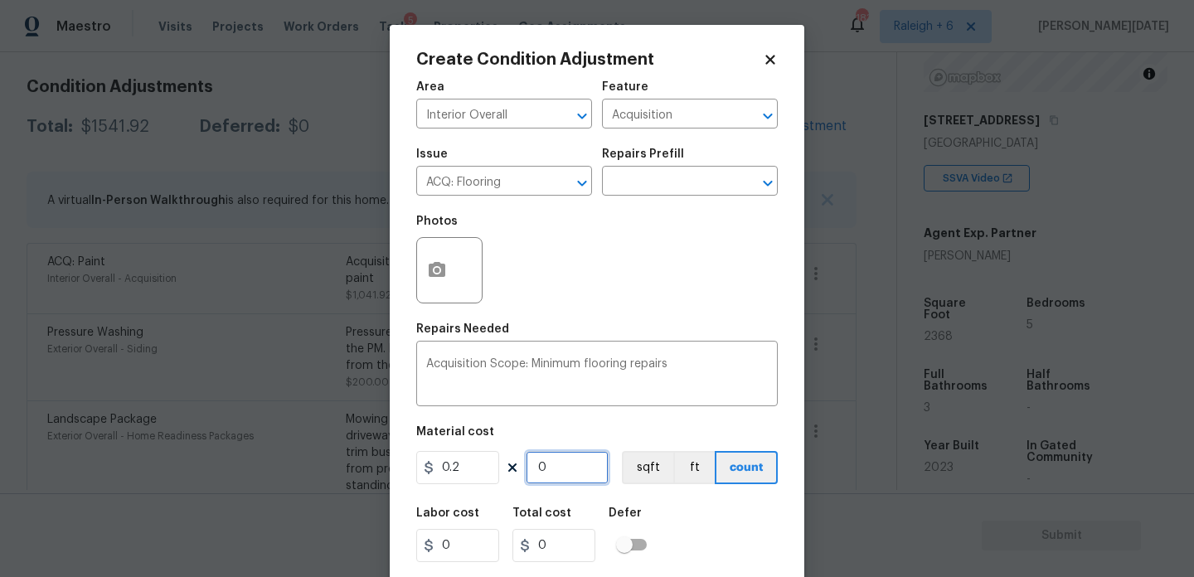
type input "473.6"
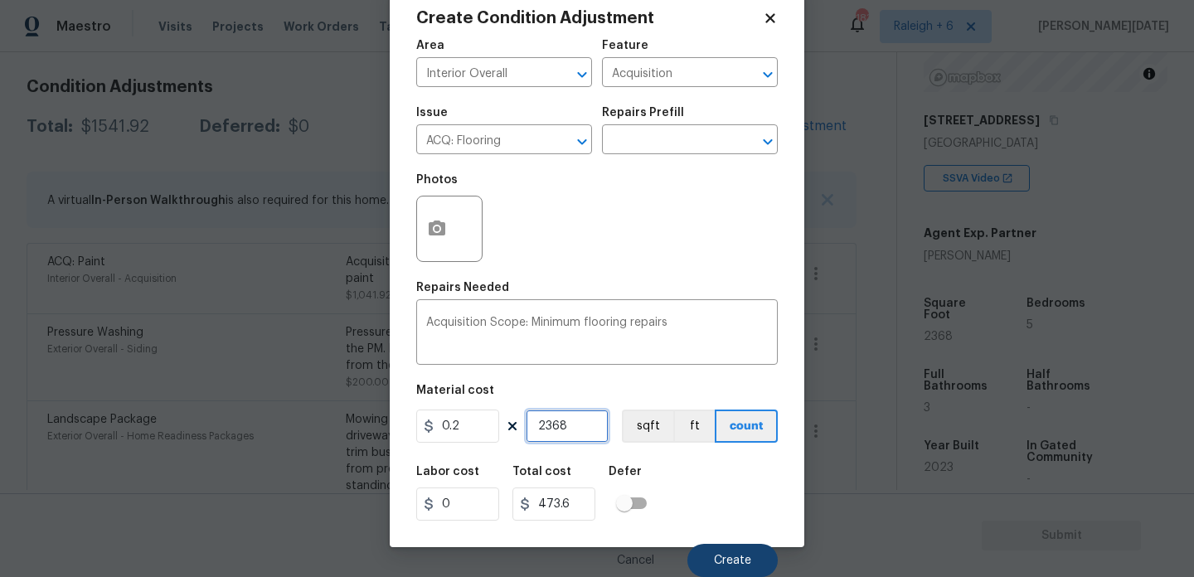
type input "2368"
click at [730, 562] on span "Create" at bounding box center [732, 561] width 37 height 12
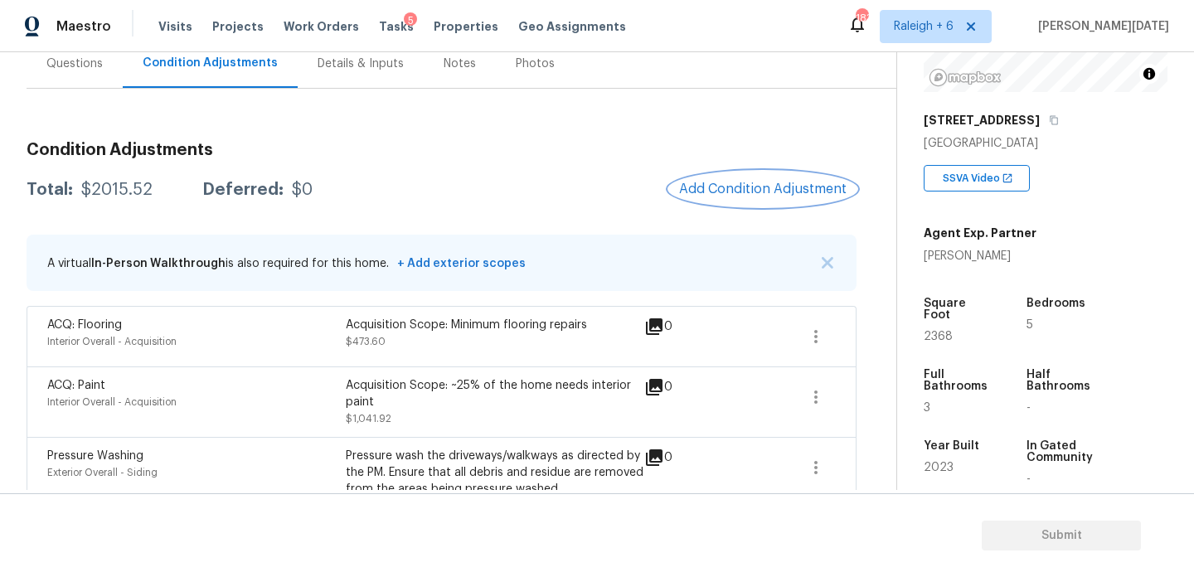
scroll to position [160, 0]
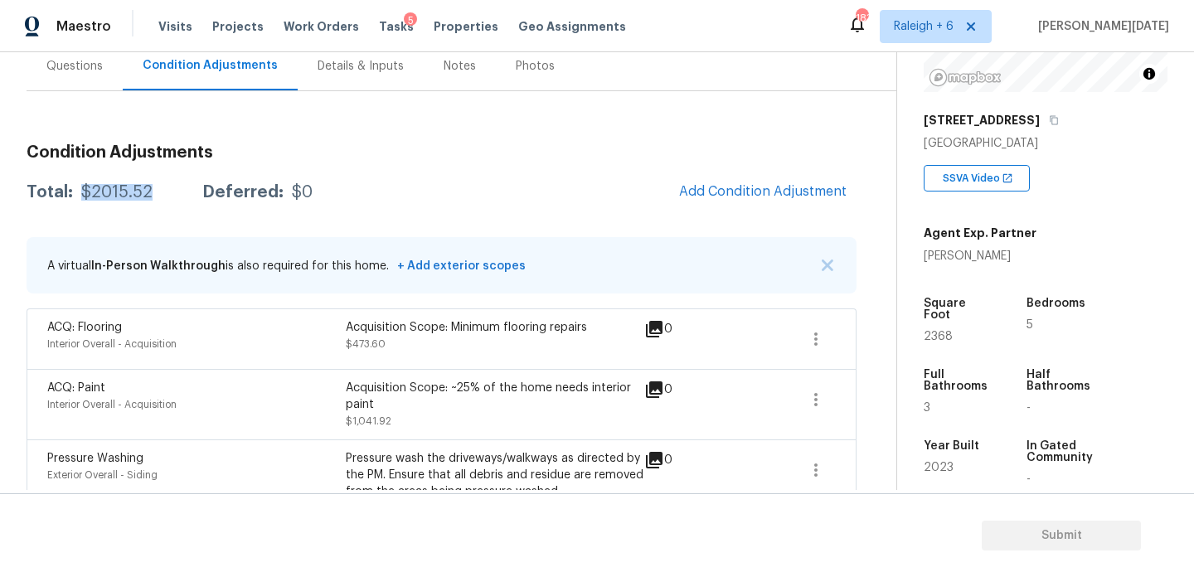
drag, startPoint x: 79, startPoint y: 194, endPoint x: 147, endPoint y: 194, distance: 68.0
click at [147, 194] on div "$2015.52" at bounding box center [116, 192] width 71 height 17
copy div "$2015.52"
click at [80, 75] on div "Questions" at bounding box center [75, 65] width 96 height 49
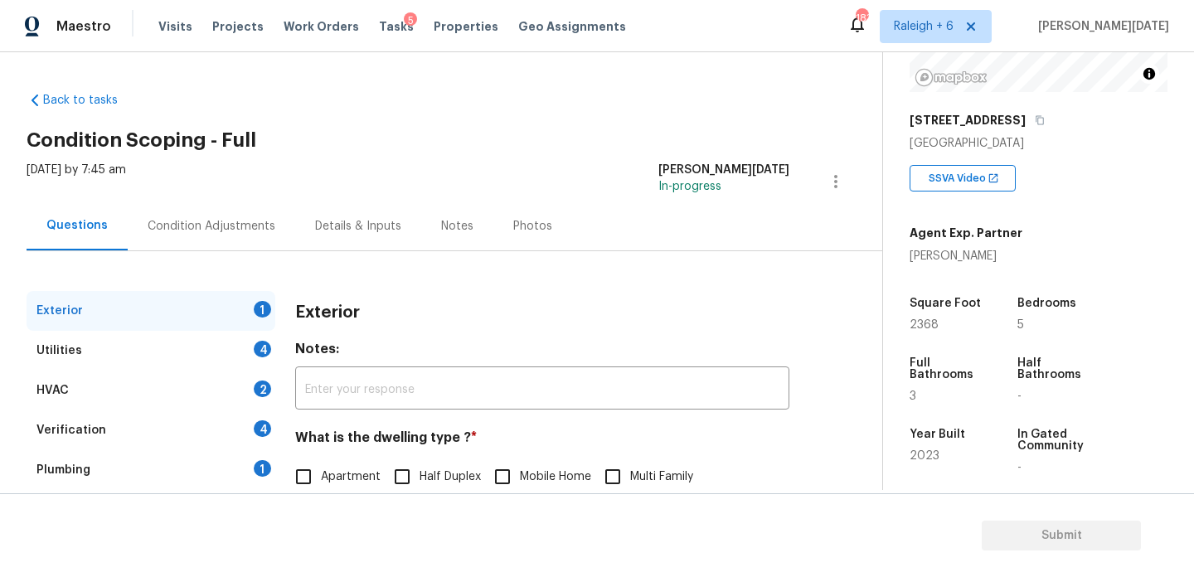
scroll to position [221, 0]
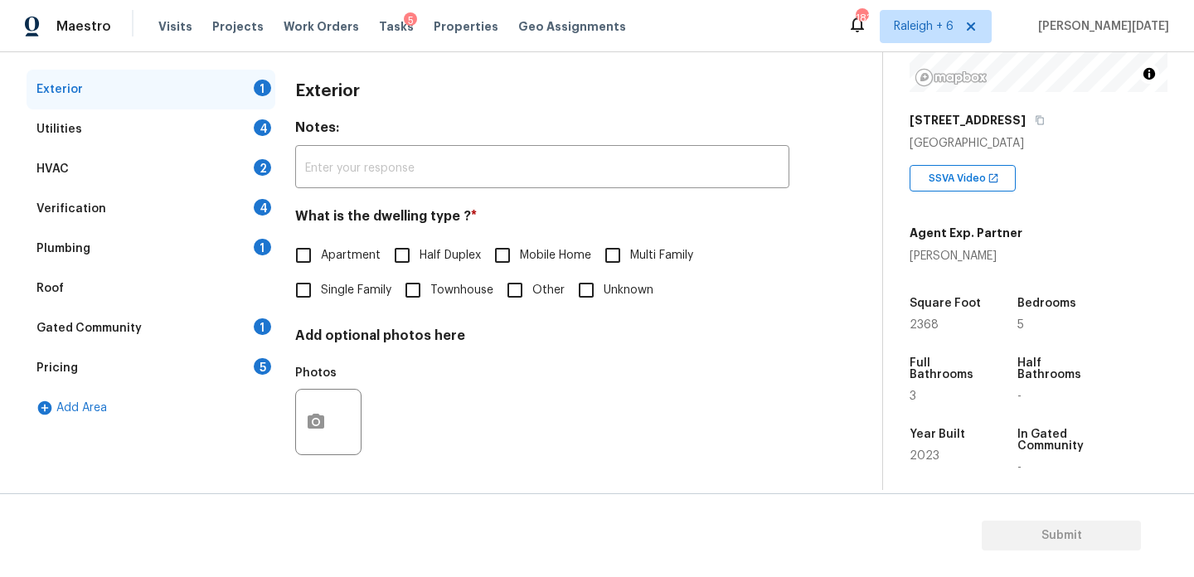
click at [189, 376] on div "Pricing 5" at bounding box center [151, 368] width 249 height 40
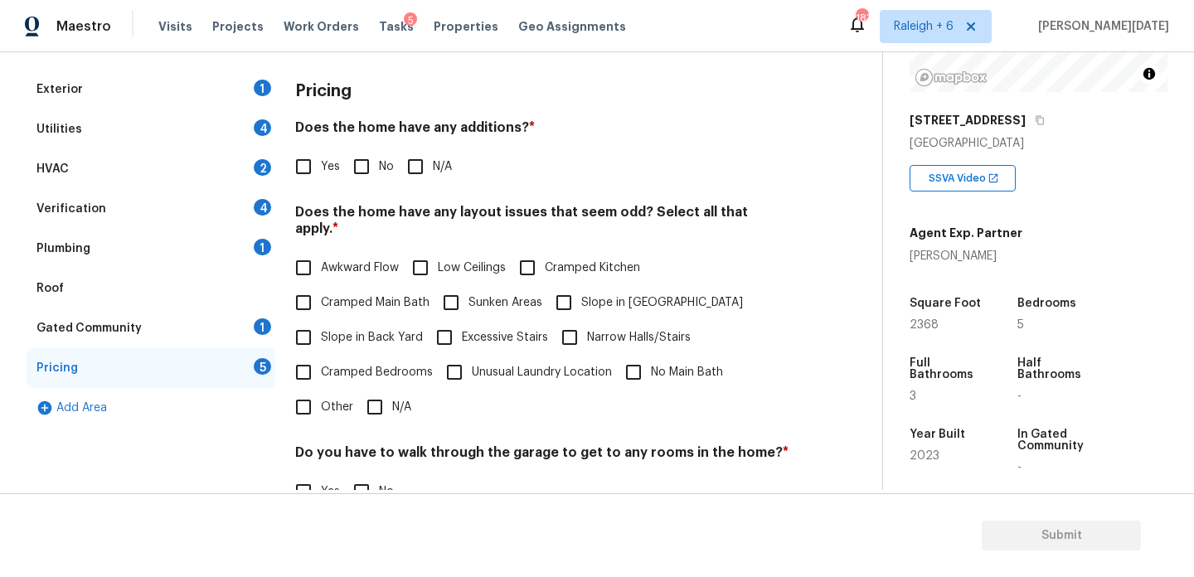
click at [324, 294] on span "Cramped Main Bath" at bounding box center [375, 302] width 109 height 17
click at [321, 287] on input "Cramped Main Bath" at bounding box center [303, 302] width 35 height 35
click at [358, 294] on span "Cramped Main Bath" at bounding box center [375, 302] width 109 height 17
click at [321, 291] on input "Cramped Main Bath" at bounding box center [303, 302] width 35 height 35
checkbox input "false"
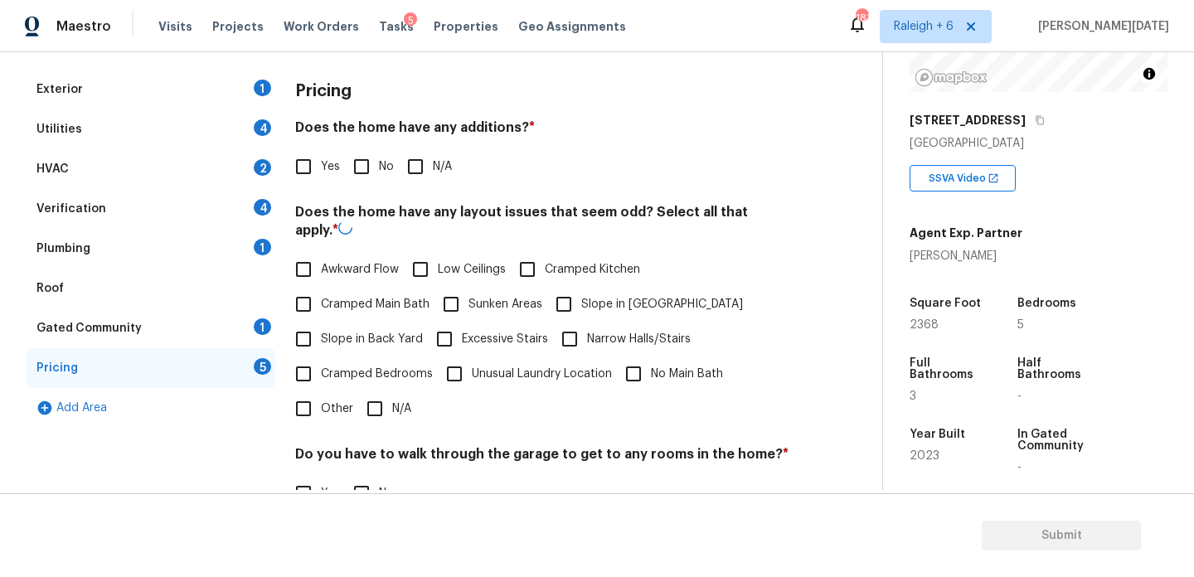
click at [331, 333] on label "Slope in Back Yard" at bounding box center [354, 339] width 137 height 35
click at [321, 333] on input "Slope in Back Yard" at bounding box center [303, 339] width 35 height 35
checkbox input "true"
click at [561, 287] on input "Slope in Front Yard" at bounding box center [563, 302] width 35 height 35
checkbox input "true"
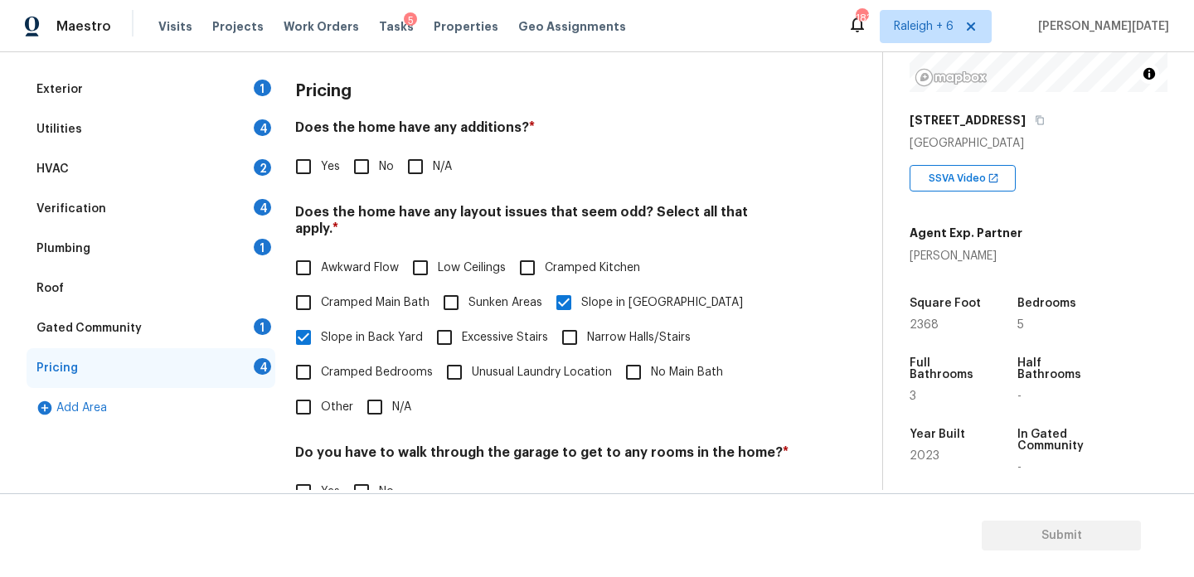
click at [352, 158] on input "No" at bounding box center [361, 166] width 35 height 35
checkbox input "true"
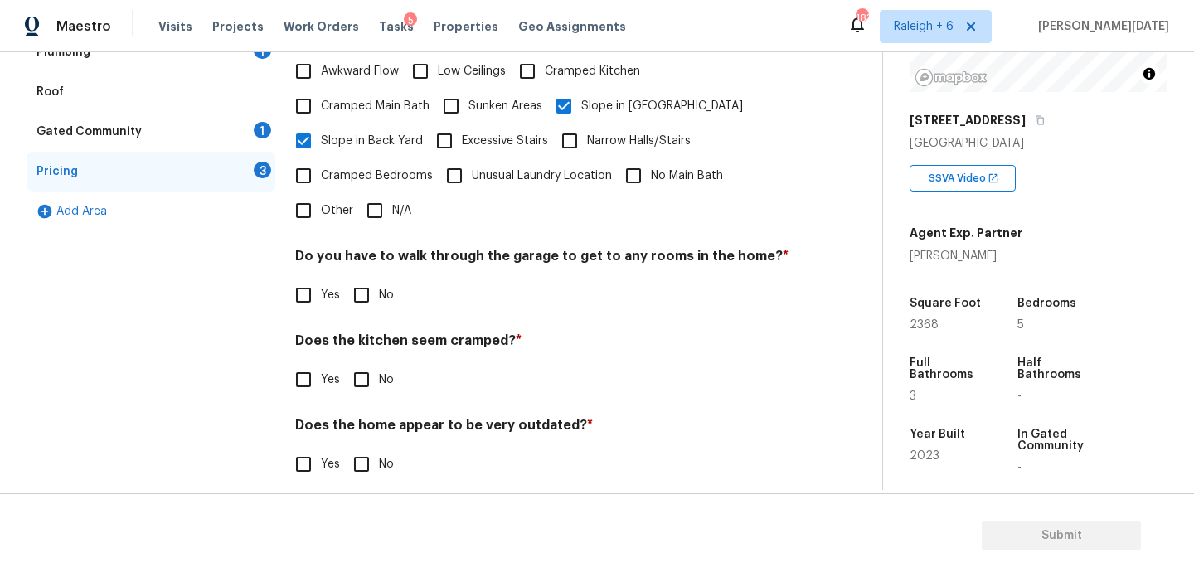
click at [371, 278] on input "No" at bounding box center [361, 295] width 35 height 35
checkbox input "true"
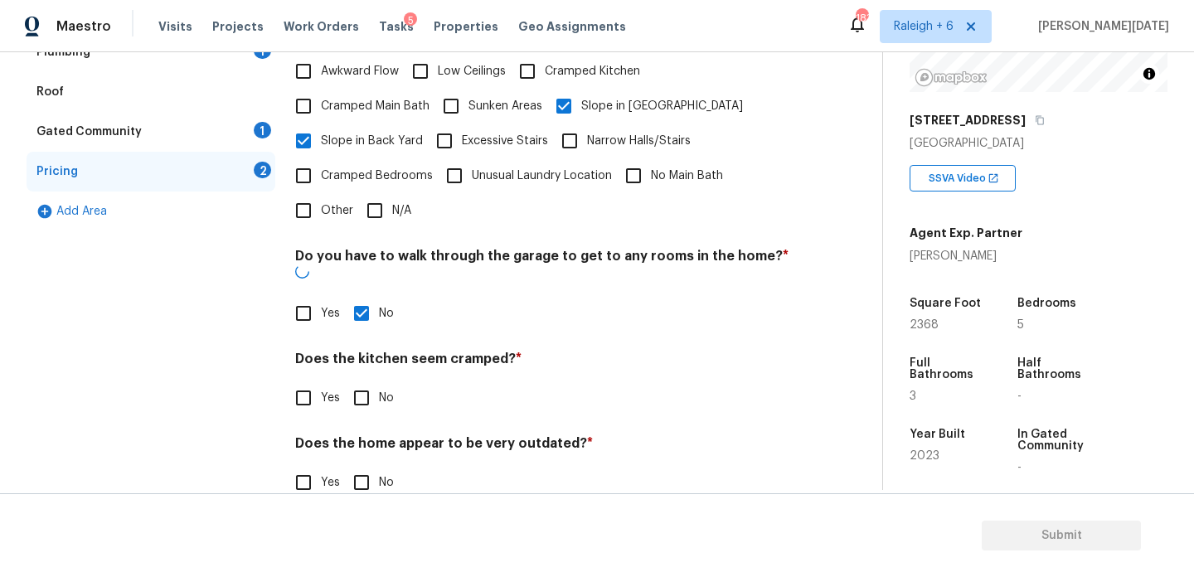
click at [362, 381] on input "No" at bounding box center [361, 398] width 35 height 35
checkbox input "true"
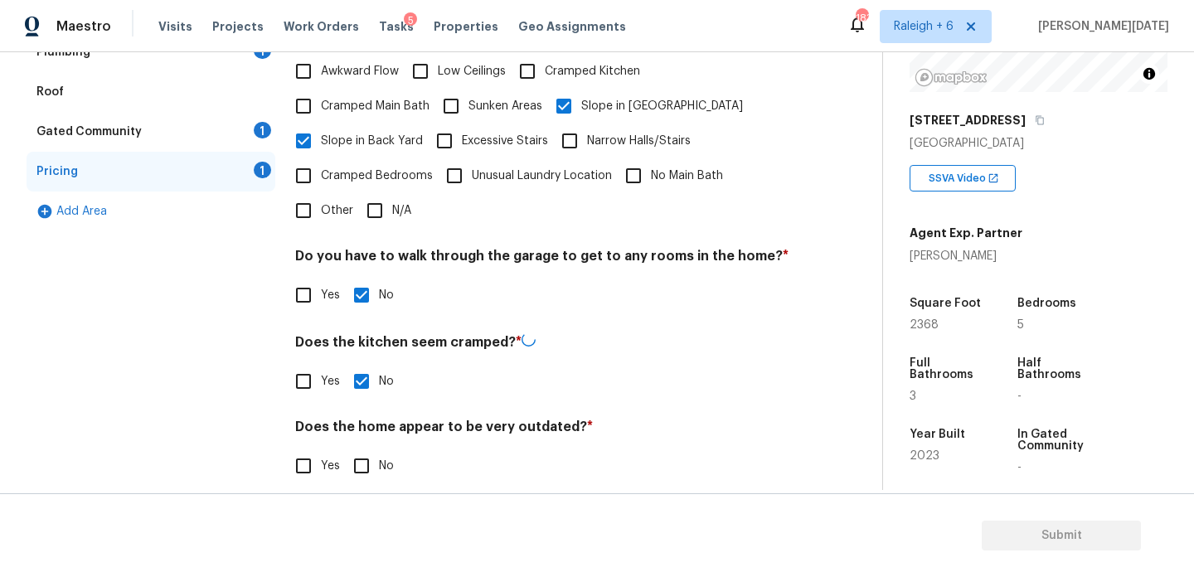
click at [362, 449] on input "No" at bounding box center [361, 466] width 35 height 35
checkbox input "true"
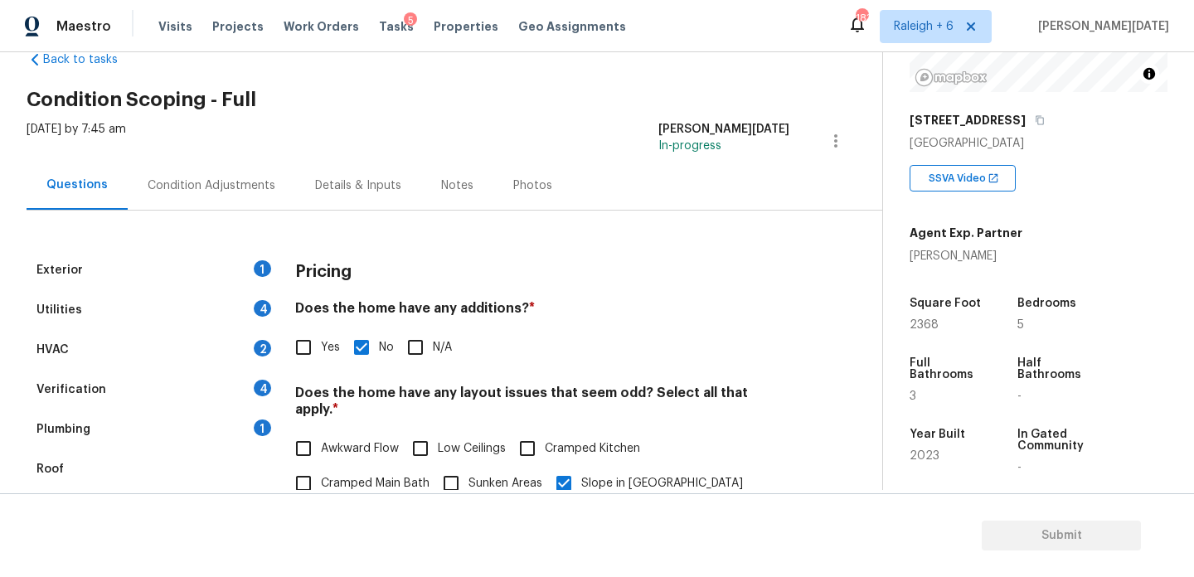
scroll to position [2, 0]
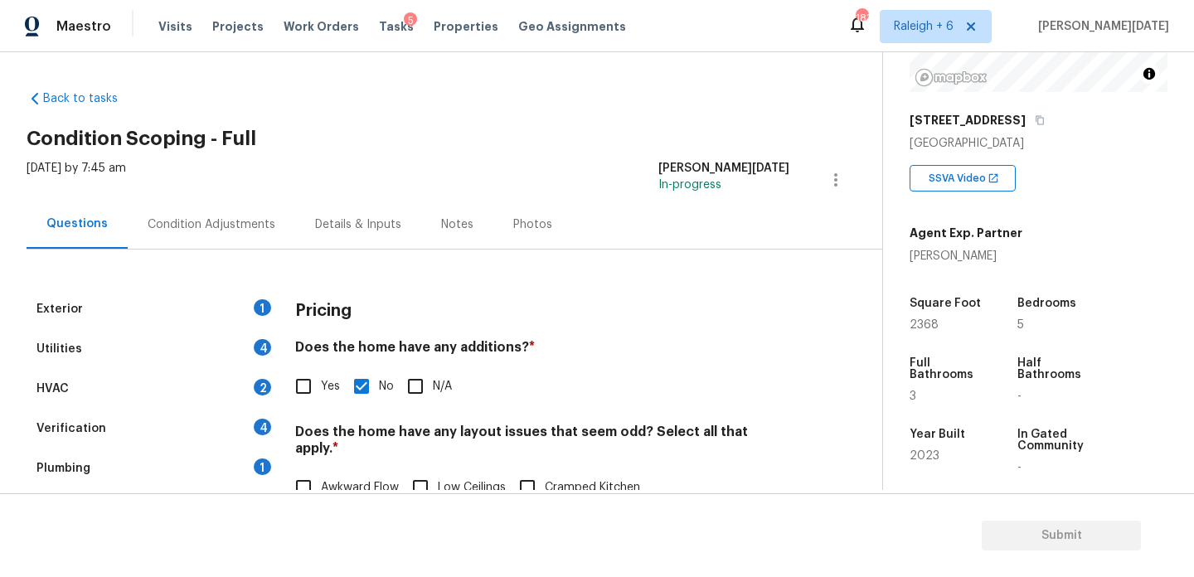
click at [235, 243] on div "Condition Adjustments" at bounding box center [211, 224] width 167 height 49
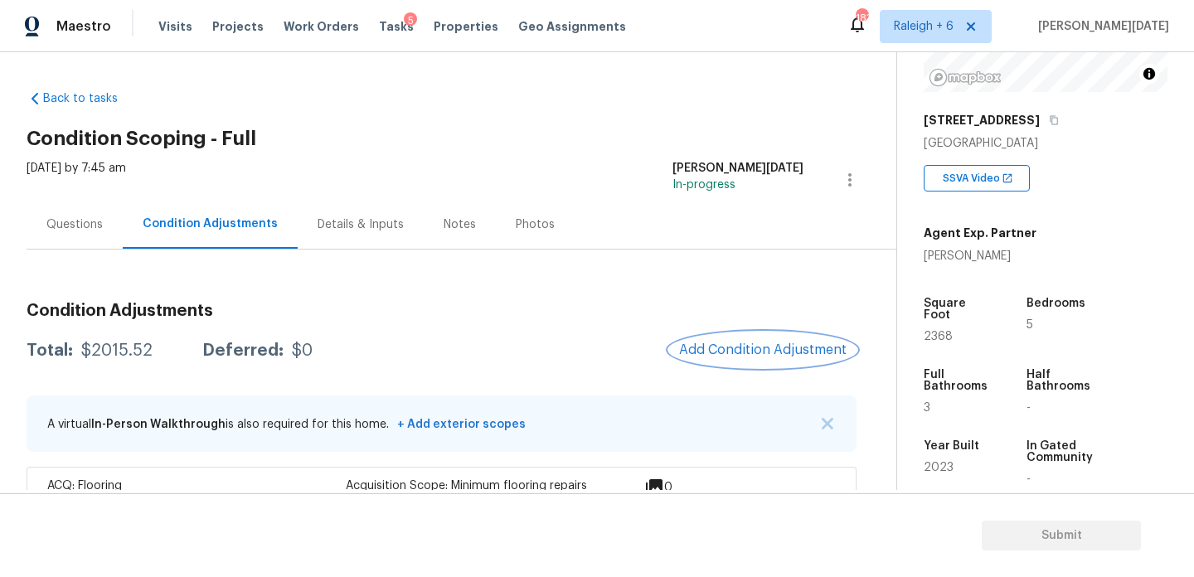
click at [729, 356] on span "Add Condition Adjustment" at bounding box center [762, 349] width 167 height 15
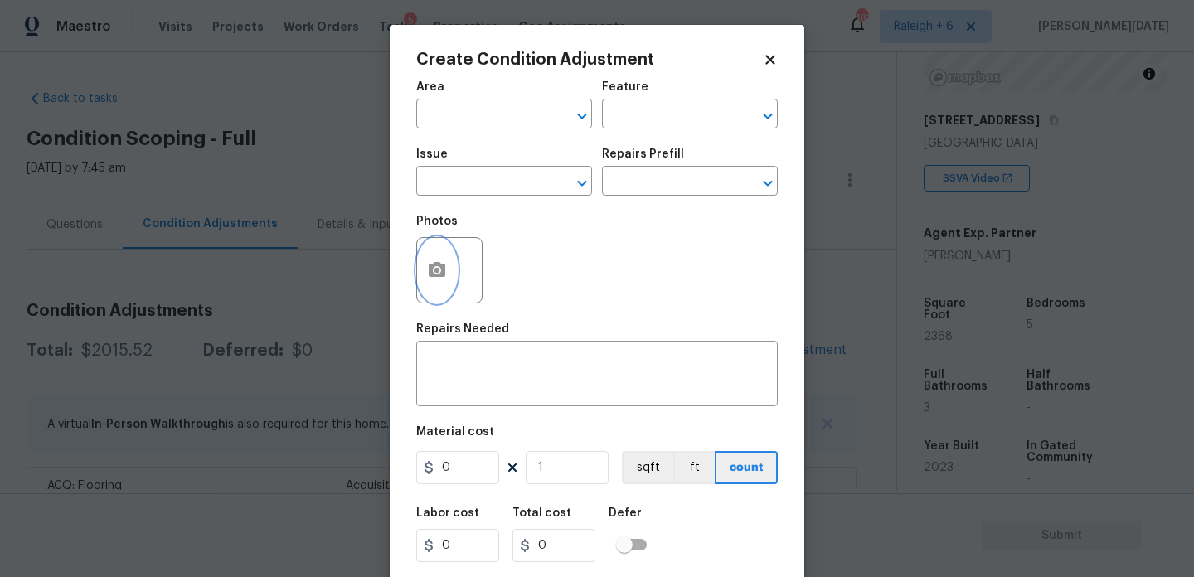
click at [424, 274] on button "button" at bounding box center [437, 270] width 40 height 65
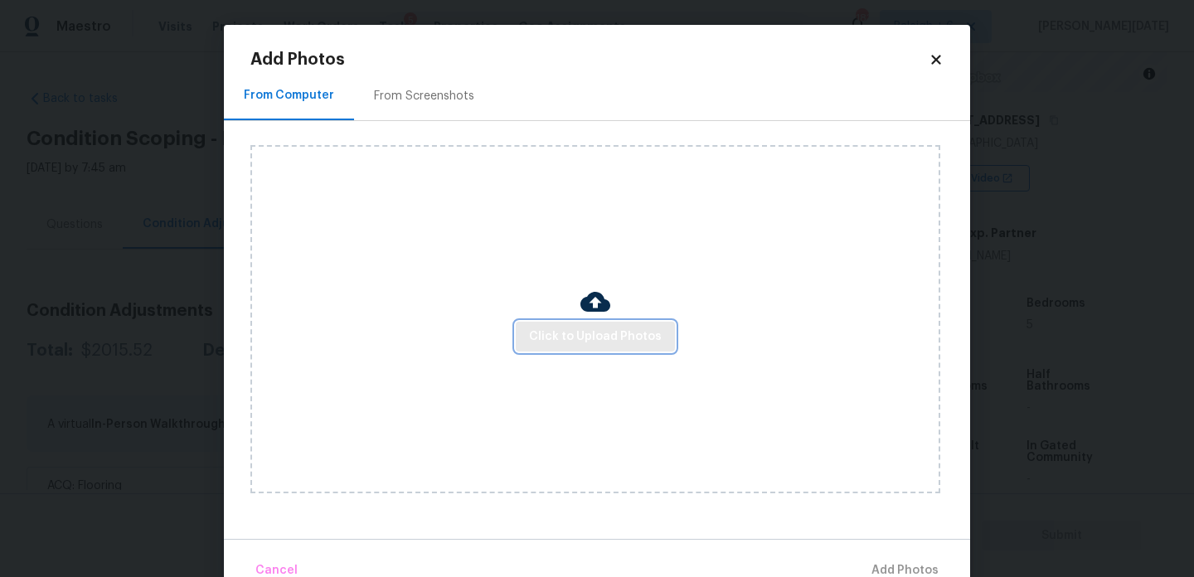
click at [570, 347] on button "Click to Upload Photos" at bounding box center [595, 337] width 159 height 31
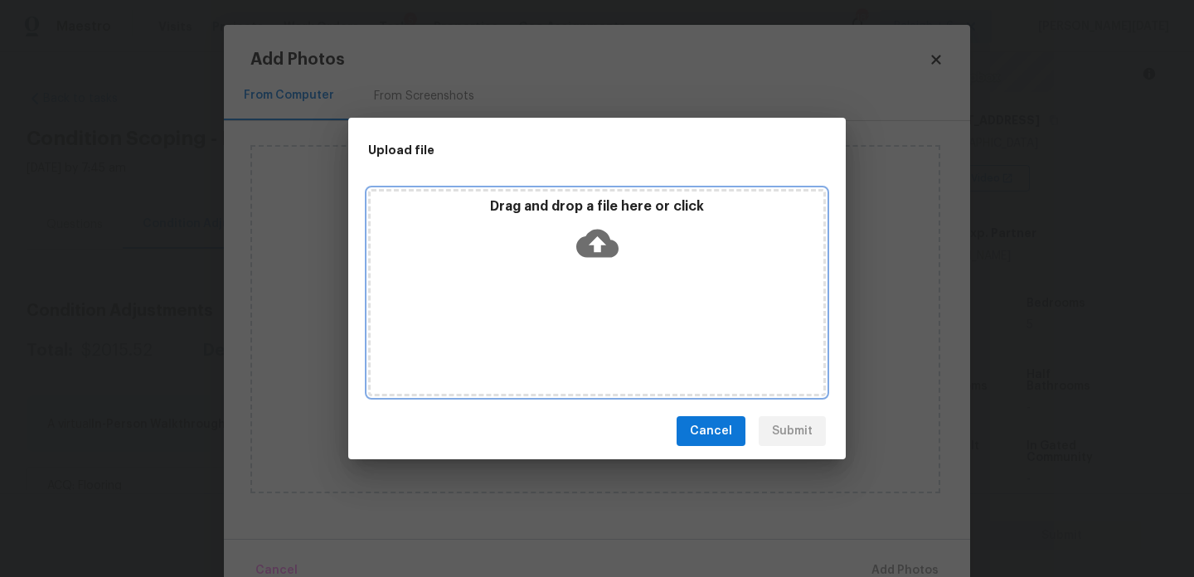
click at [570, 347] on div "Drag and drop a file here or click" at bounding box center [597, 292] width 458 height 207
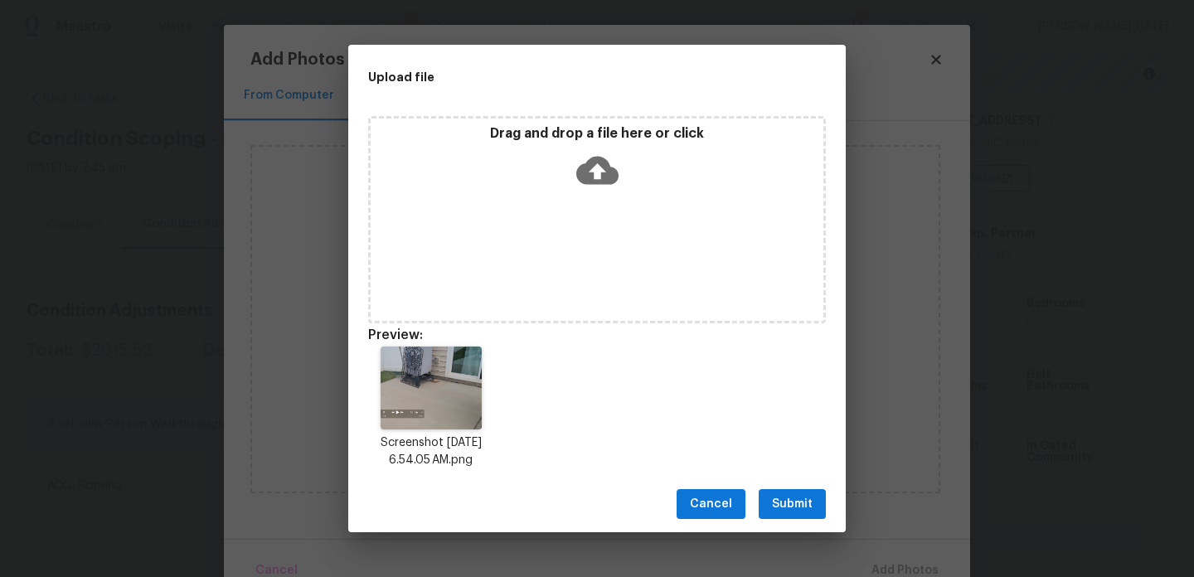
click at [789, 503] on span "Submit" at bounding box center [792, 504] width 41 height 21
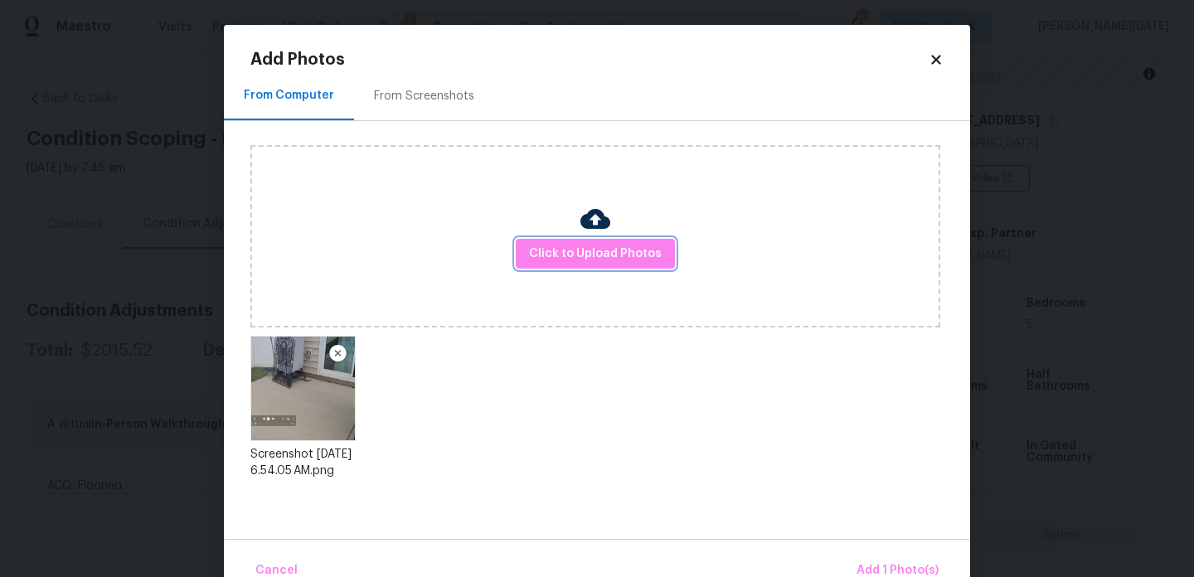
scroll to position [36, 0]
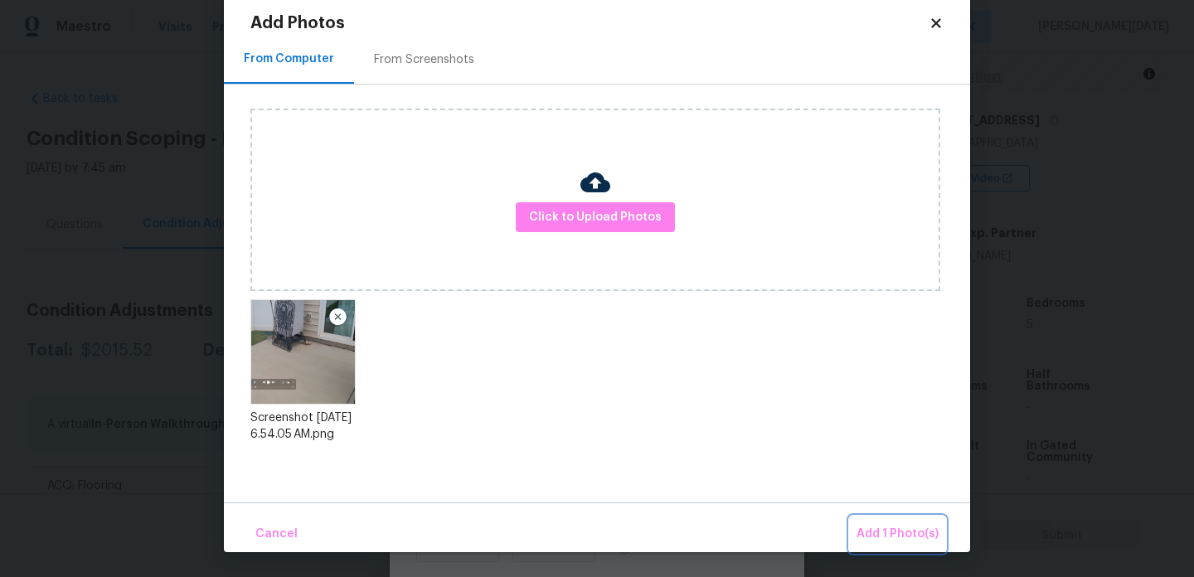
click at [878, 535] on span "Add 1 Photo(s)" at bounding box center [898, 534] width 82 height 21
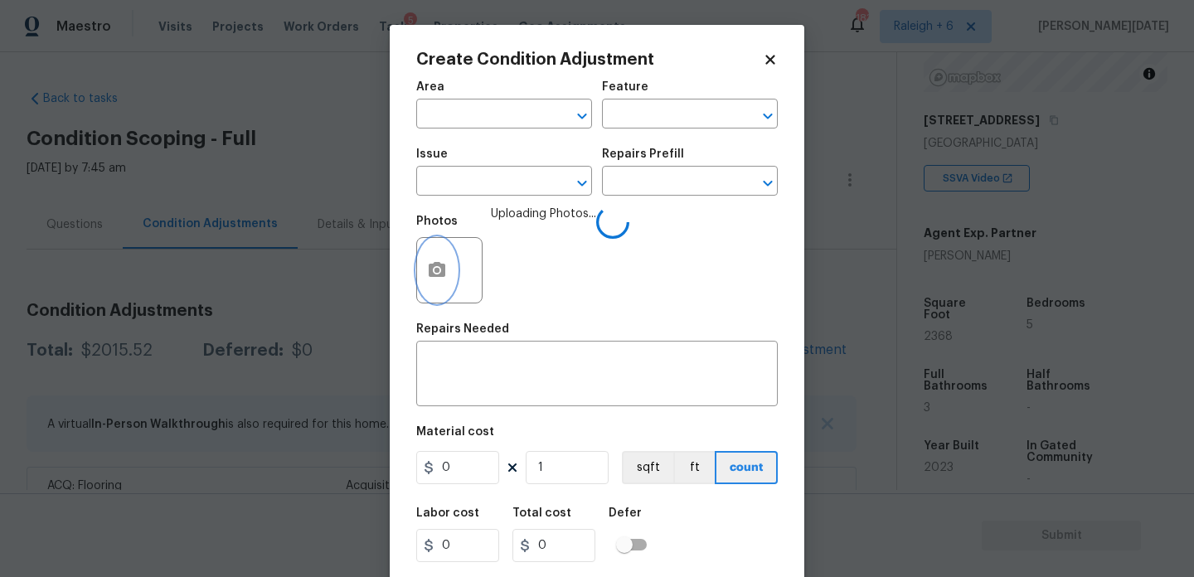
scroll to position [0, 0]
click at [452, 124] on input "text" at bounding box center [480, 116] width 129 height 26
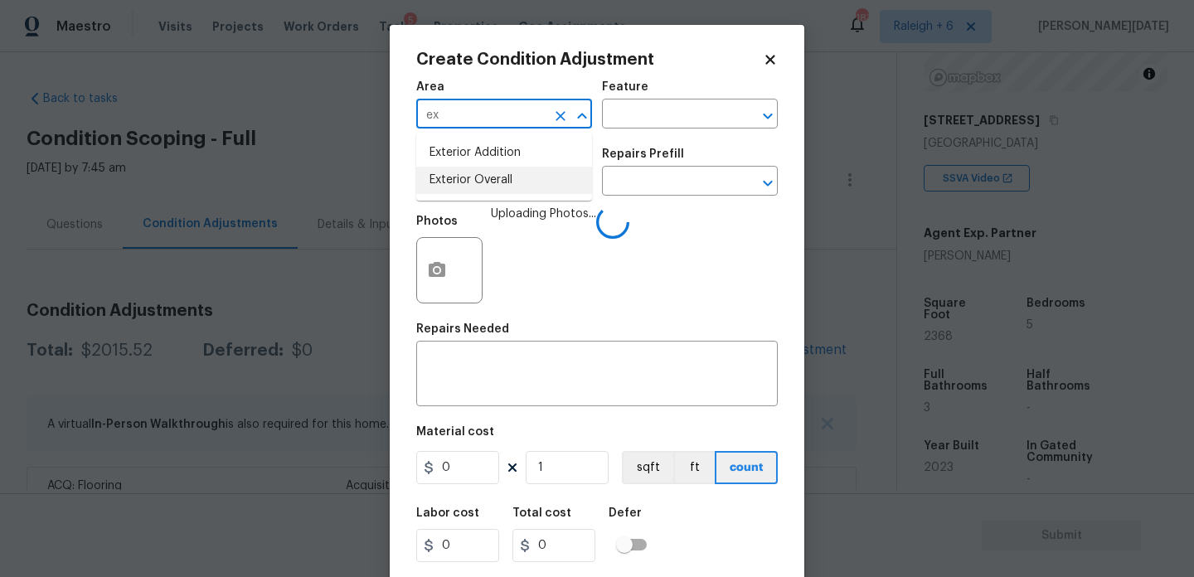
click at [475, 179] on li "Exterior Overall" at bounding box center [504, 180] width 176 height 27
type input "Exterior Overall"
click at [475, 179] on input "text" at bounding box center [480, 183] width 129 height 26
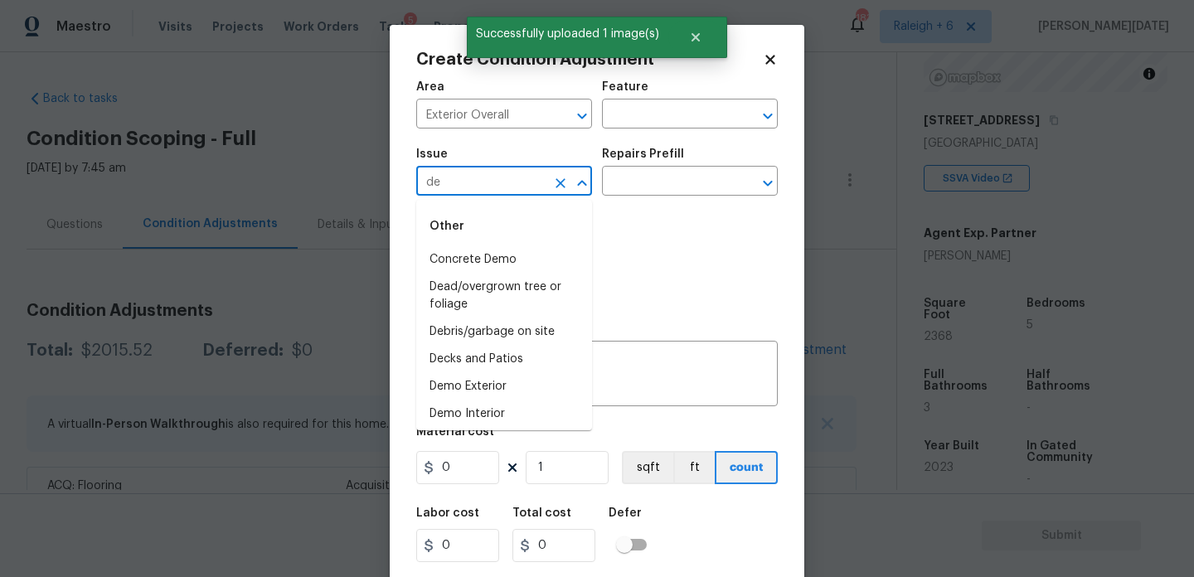
type input "deb"
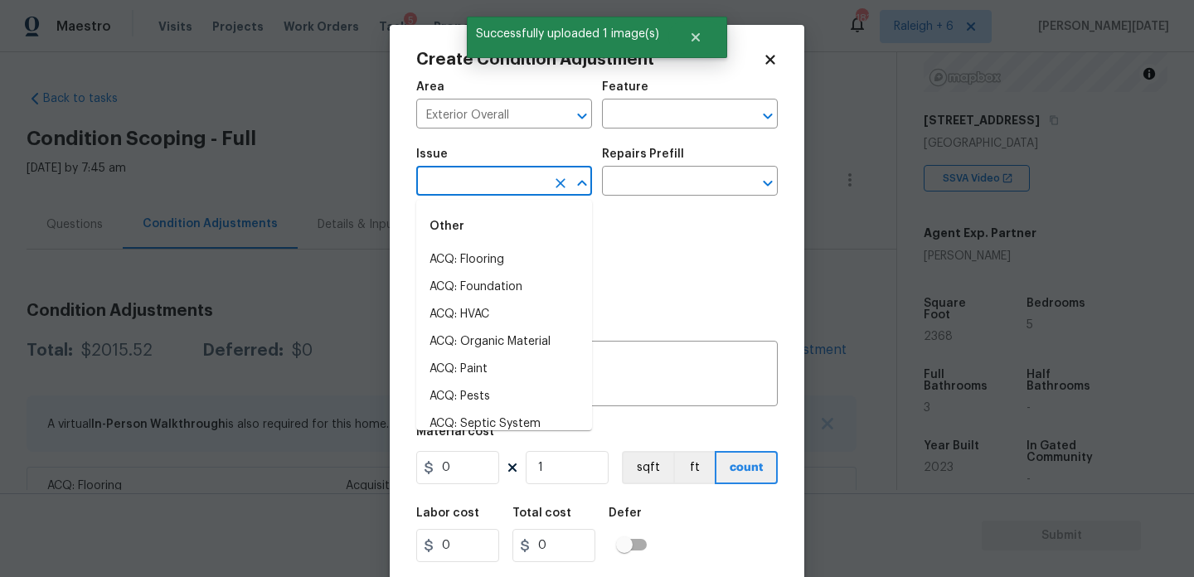
click at [485, 267] on li "ACQ: Flooring" at bounding box center [504, 259] width 176 height 27
type input "ACQ: Flooring"
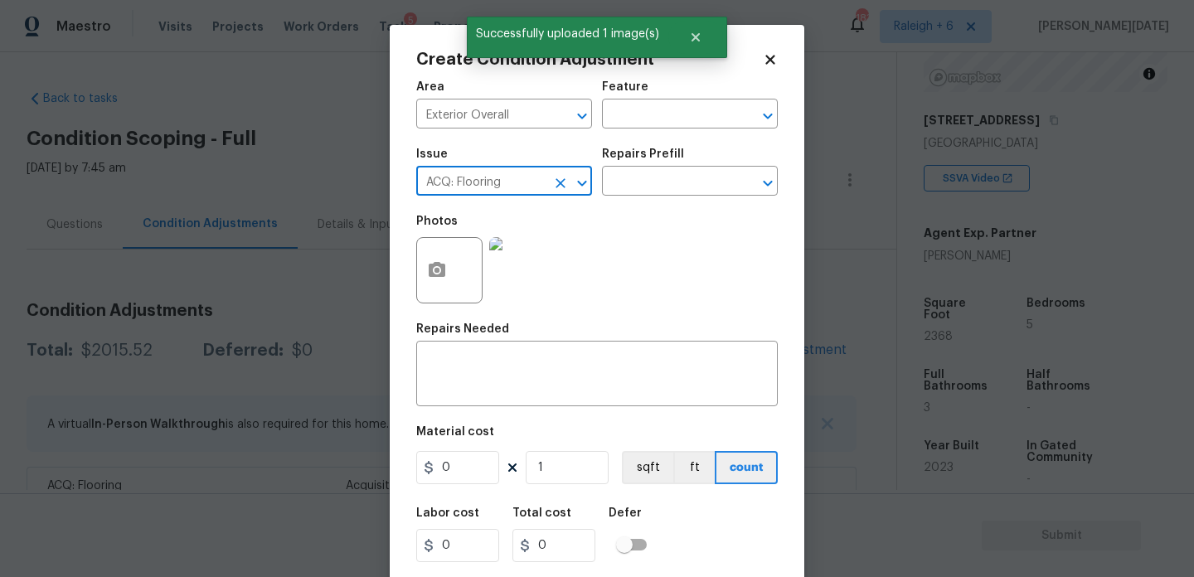
click at [552, 186] on icon "Clear" at bounding box center [560, 183] width 17 height 17
click at [499, 264] on li "Debris/garbage on site" at bounding box center [504, 259] width 176 height 27
type input "Debris/garbage on site"
click at [633, 192] on input "text" at bounding box center [666, 183] width 129 height 26
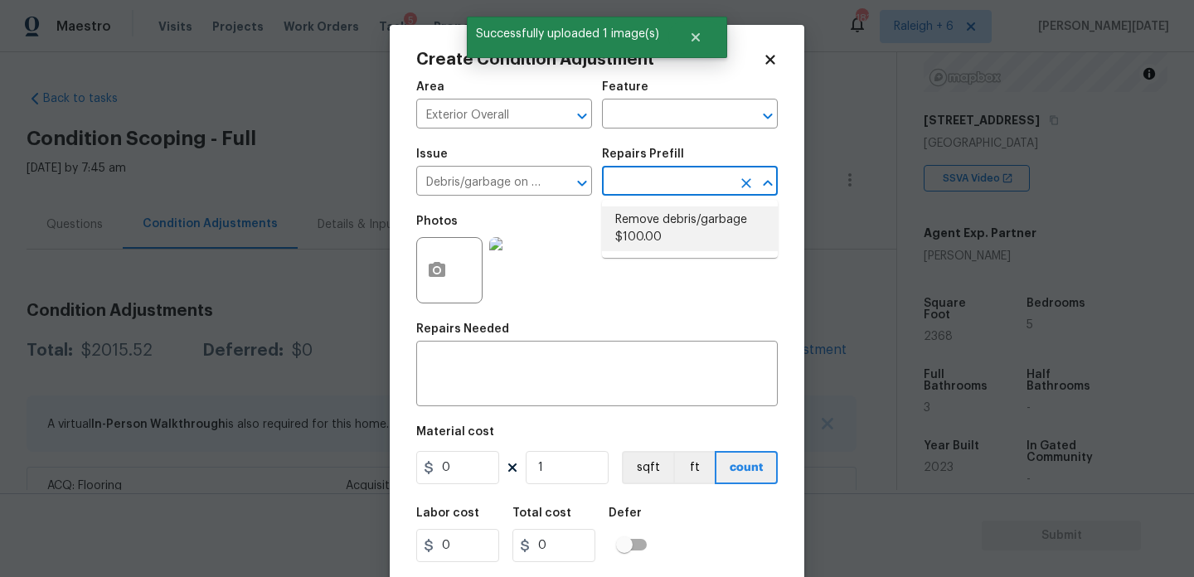
click at [656, 234] on li "Remove debris/garbage $100.00" at bounding box center [690, 228] width 176 height 45
type textarea "Remove, haul off, and properly dispose of any debris left by seller to offsite …"
type input "100"
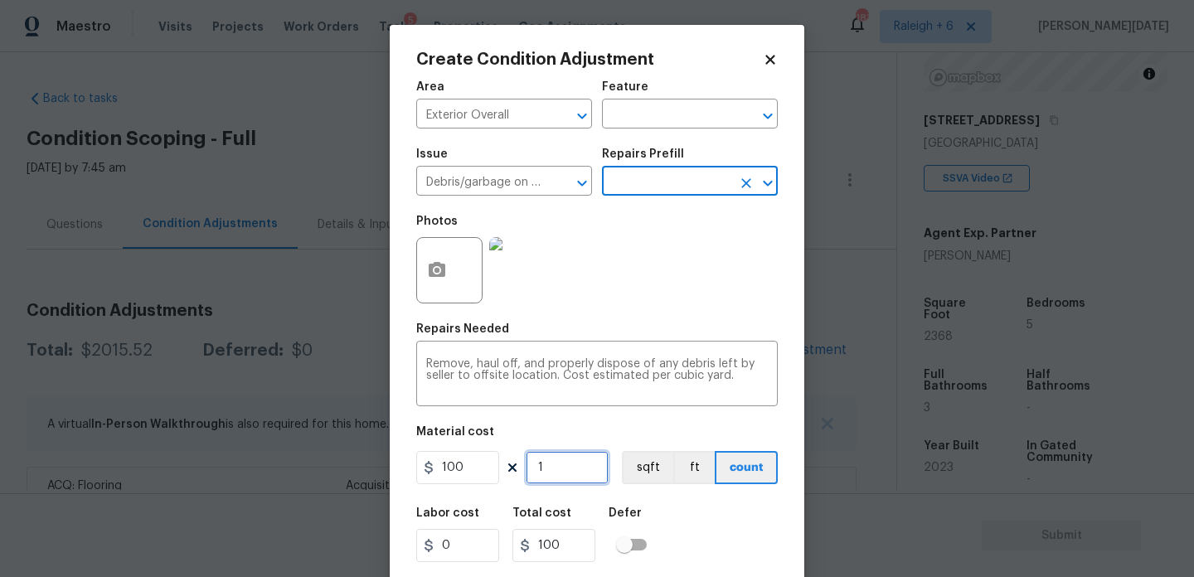
click at [579, 468] on input "1" at bounding box center [567, 467] width 83 height 33
type input "0"
type input "2"
type input "200"
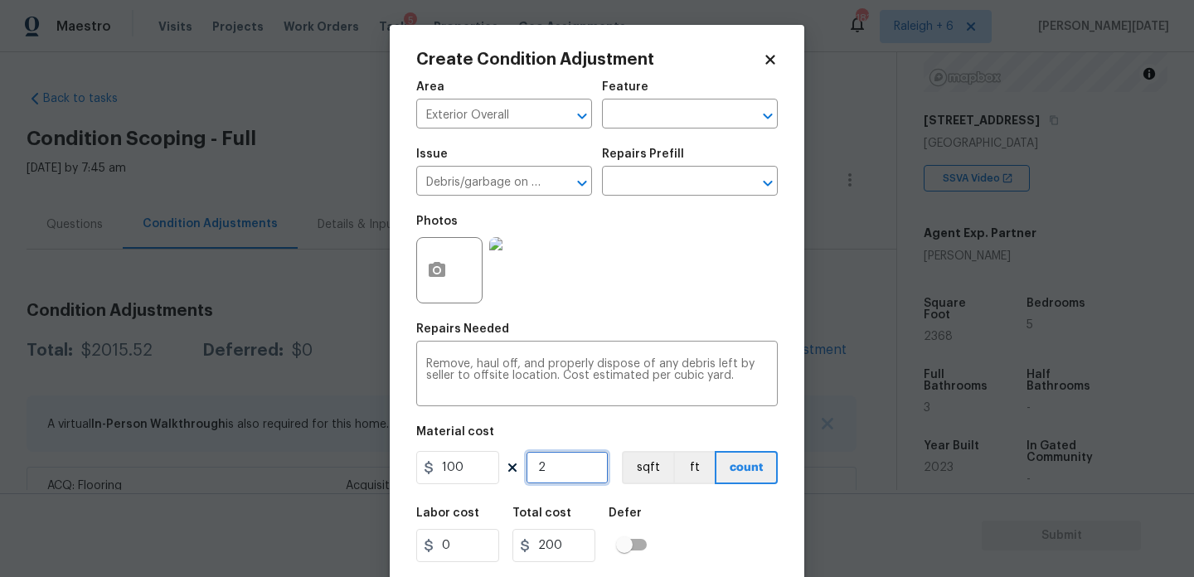
type input "2"
click at [684, 289] on div "Photos" at bounding box center [597, 260] width 362 height 108
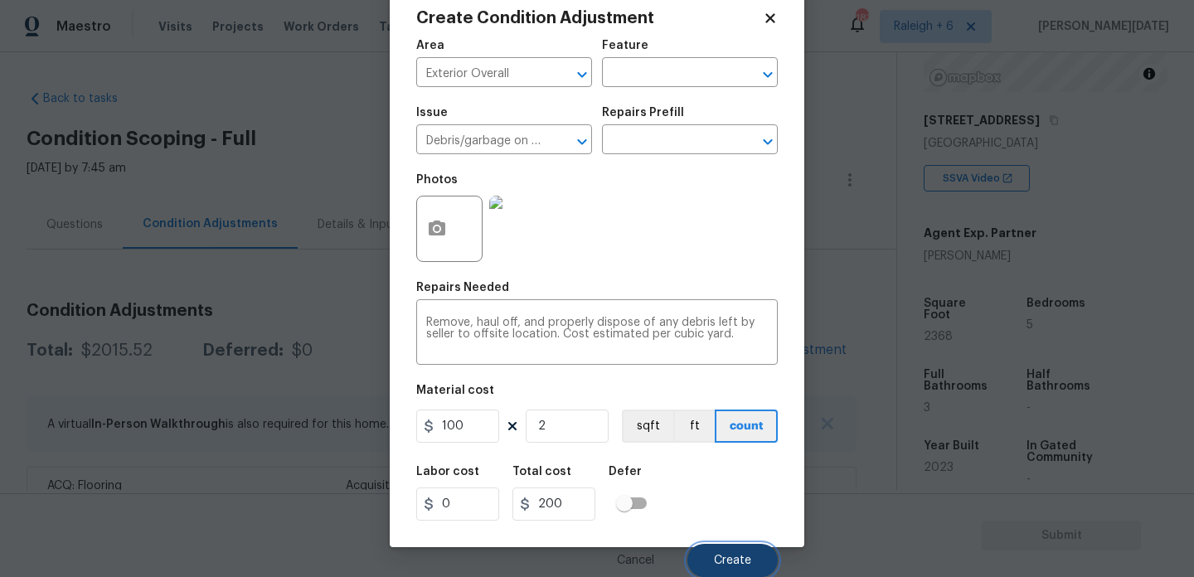
click at [736, 556] on span "Create" at bounding box center [732, 561] width 37 height 12
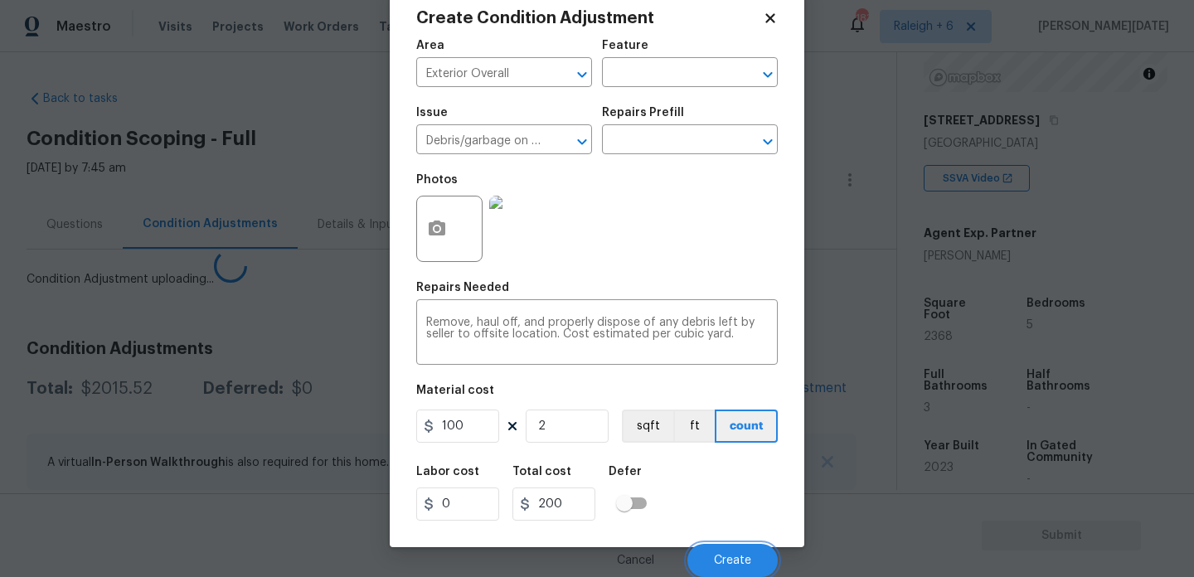
scroll to position [36, 0]
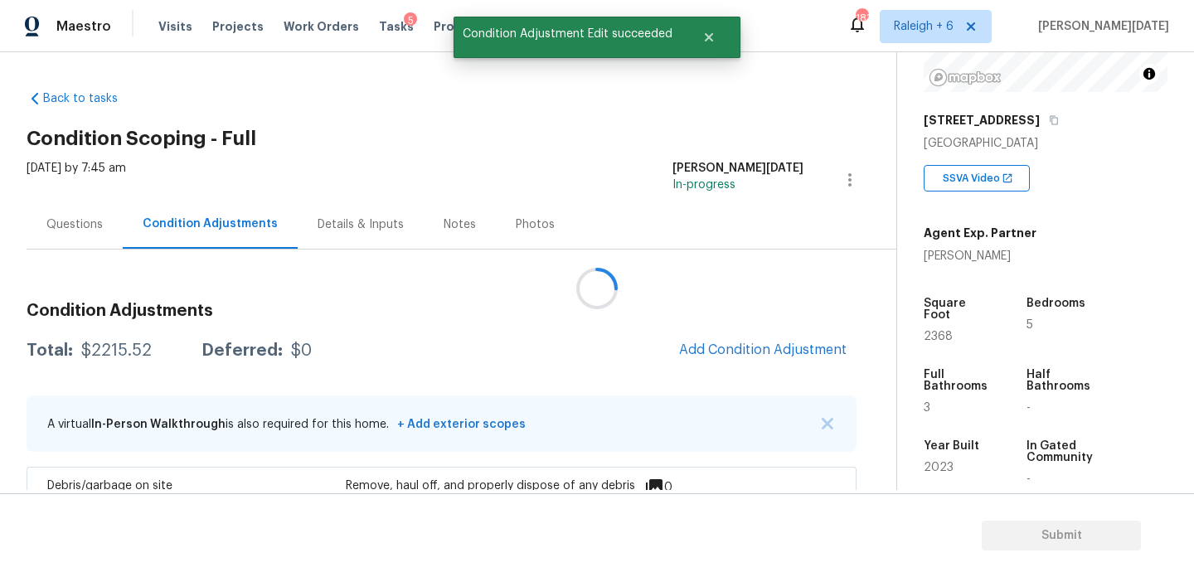
click at [48, 208] on div at bounding box center [597, 288] width 1194 height 577
click at [70, 216] on div "Questions" at bounding box center [74, 224] width 56 height 17
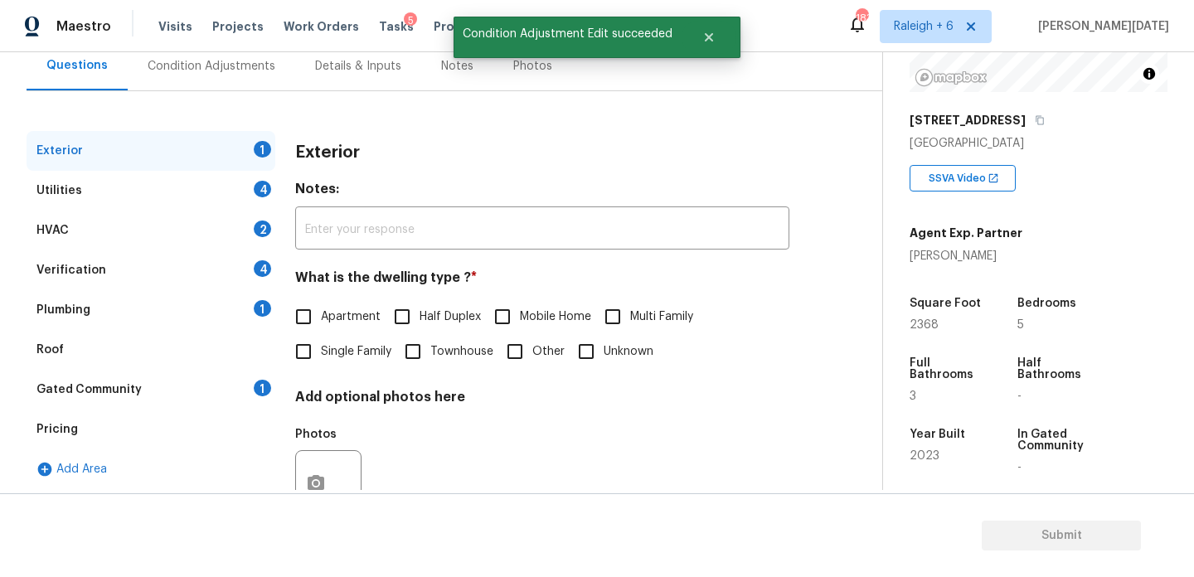
scroll to position [221, 0]
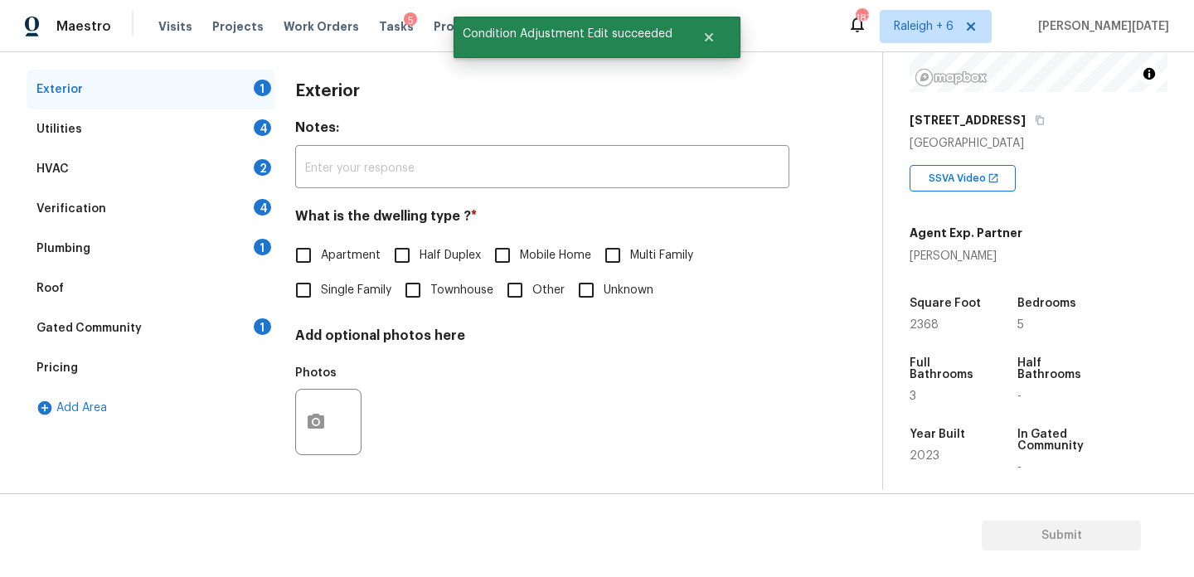
click at [308, 274] on input "Single Family" at bounding box center [303, 290] width 35 height 35
checkbox input "true"
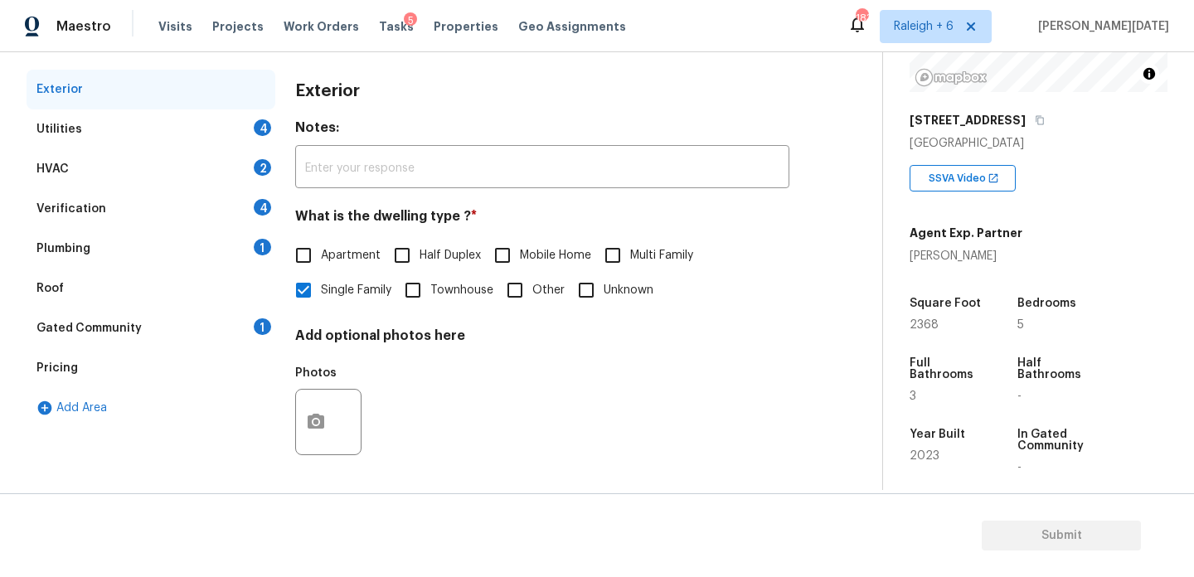
click at [240, 144] on div "Utilities 4" at bounding box center [151, 129] width 249 height 40
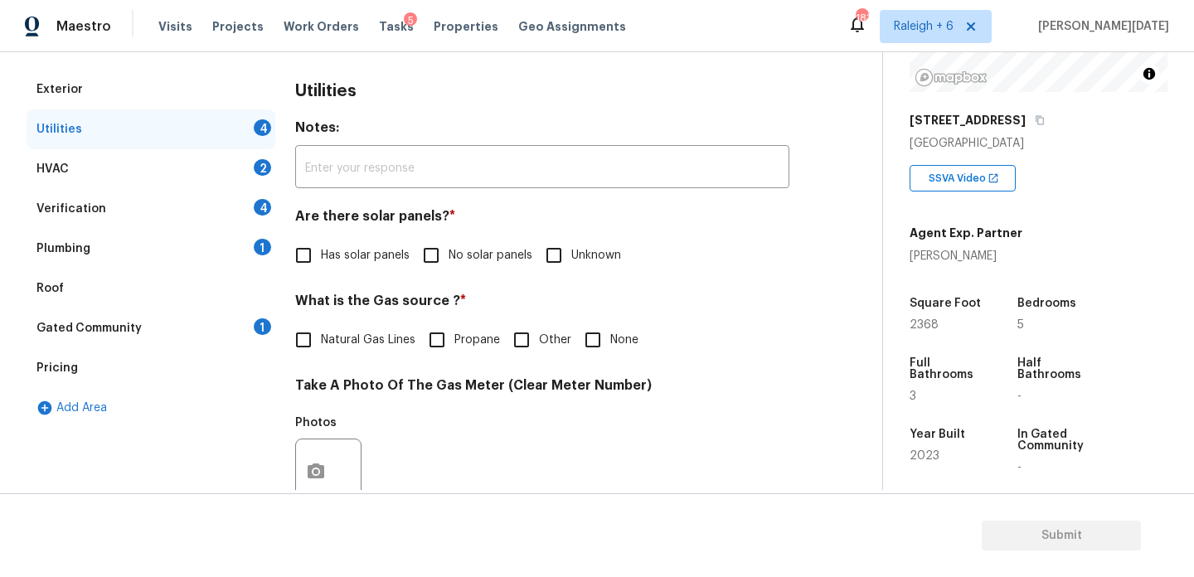
click at [441, 243] on input "No solar panels" at bounding box center [431, 255] width 35 height 35
checkbox input "true"
click at [331, 328] on label "Natural Gas Lines" at bounding box center [350, 341] width 129 height 35
click at [321, 328] on input "Natural Gas Lines" at bounding box center [303, 341] width 35 height 35
checkbox input "true"
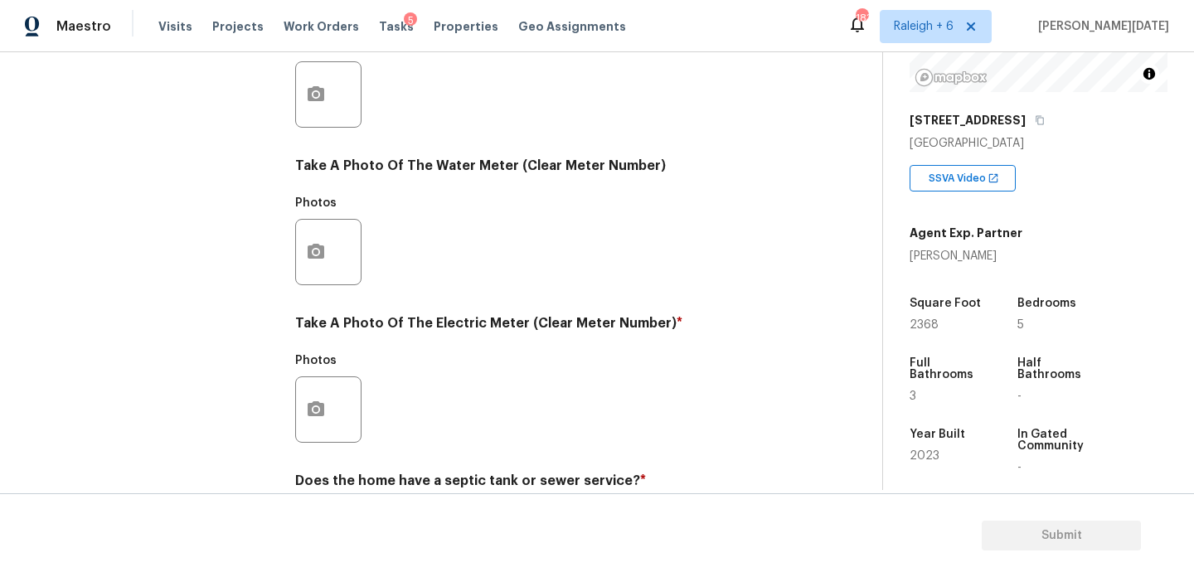
scroll to position [671, 0]
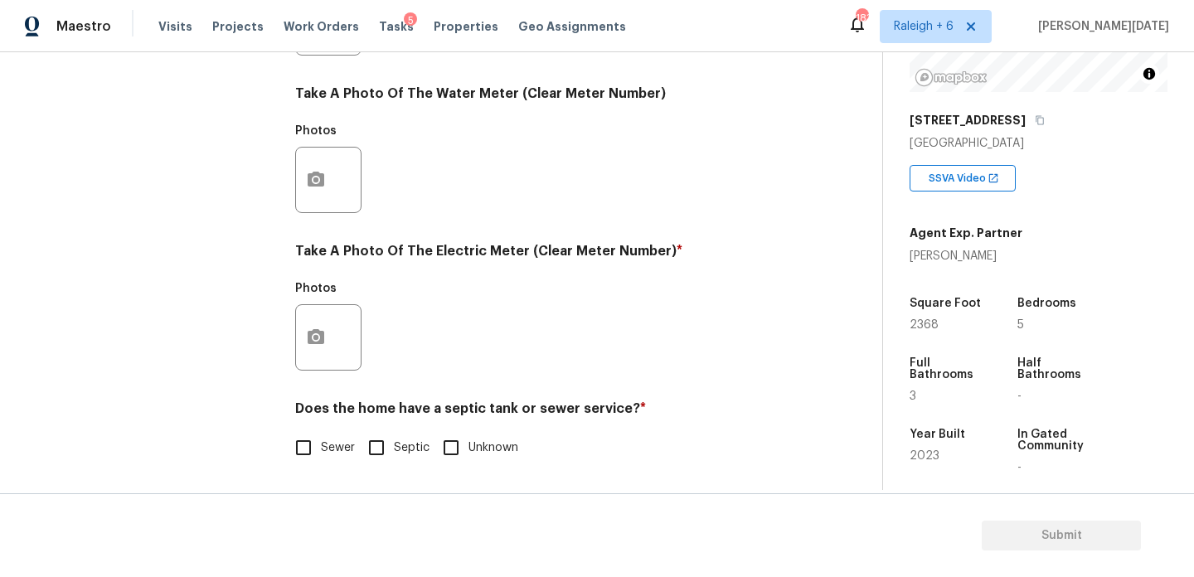
click at [291, 454] on input "Sewer" at bounding box center [303, 447] width 35 height 35
checkbox input "true"
click at [313, 364] on button "button" at bounding box center [316, 337] width 40 height 65
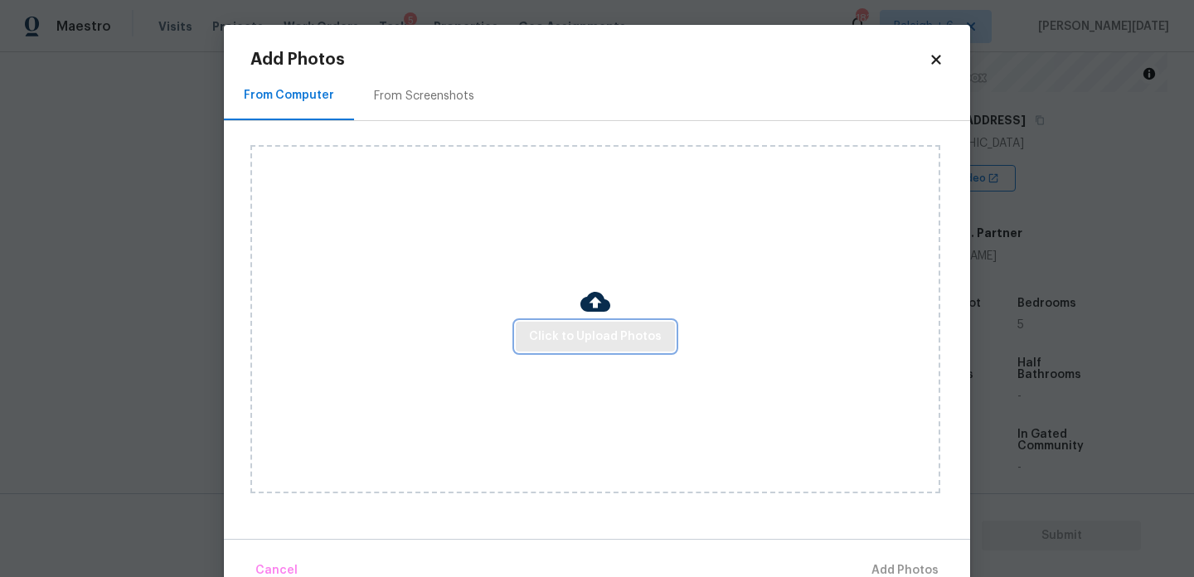
click at [571, 351] on button "Click to Upload Photos" at bounding box center [595, 337] width 159 height 31
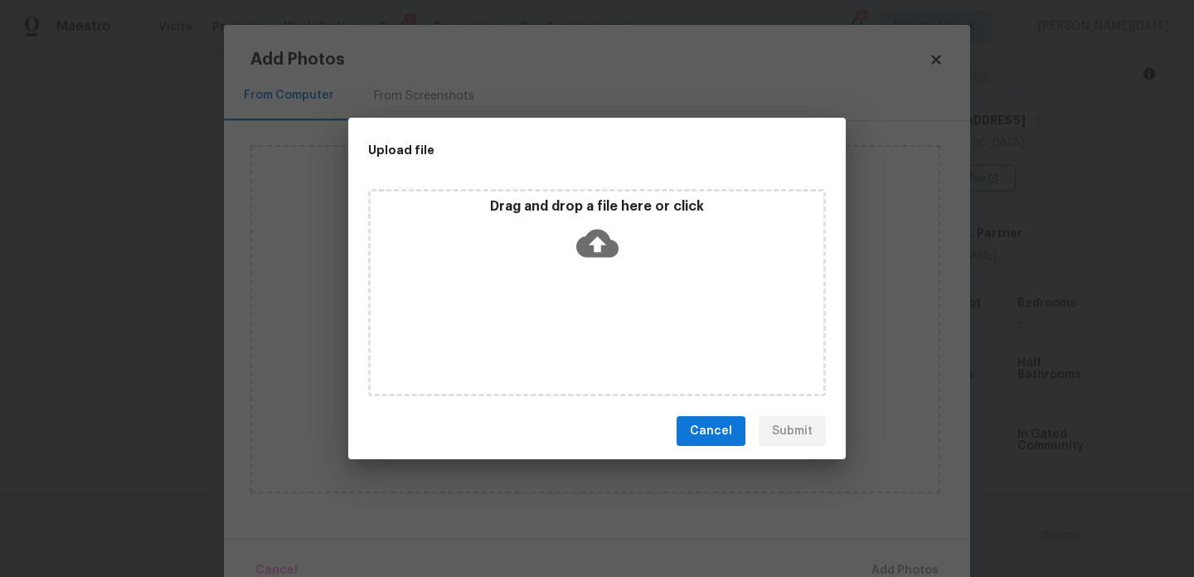
click at [571, 351] on div "Drag and drop a file here or click" at bounding box center [597, 292] width 458 height 207
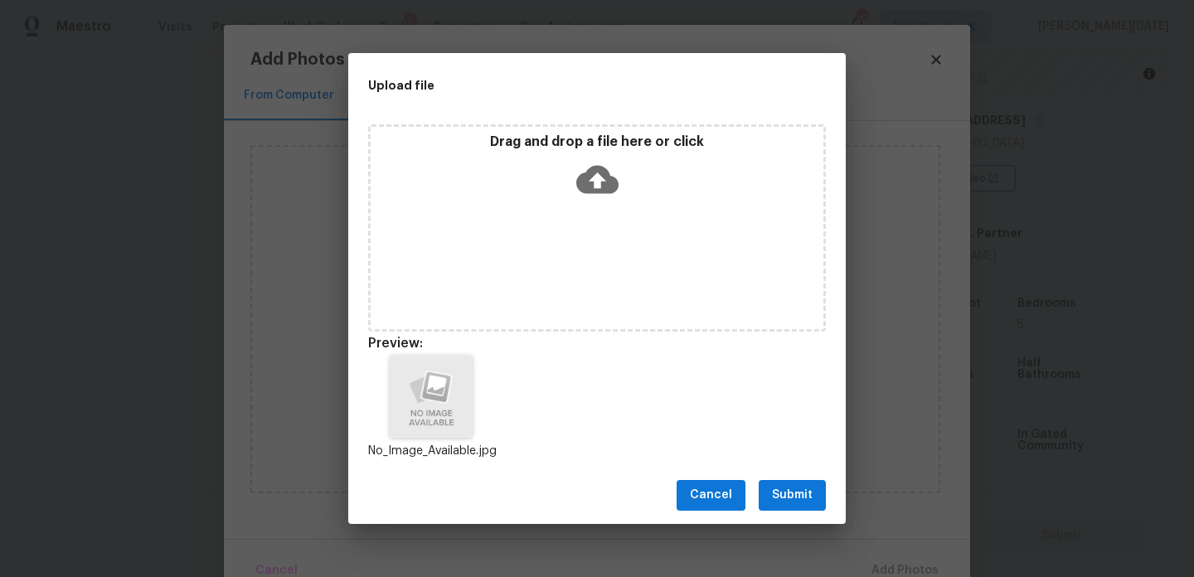
click at [779, 480] on button "Submit" at bounding box center [792, 495] width 67 height 31
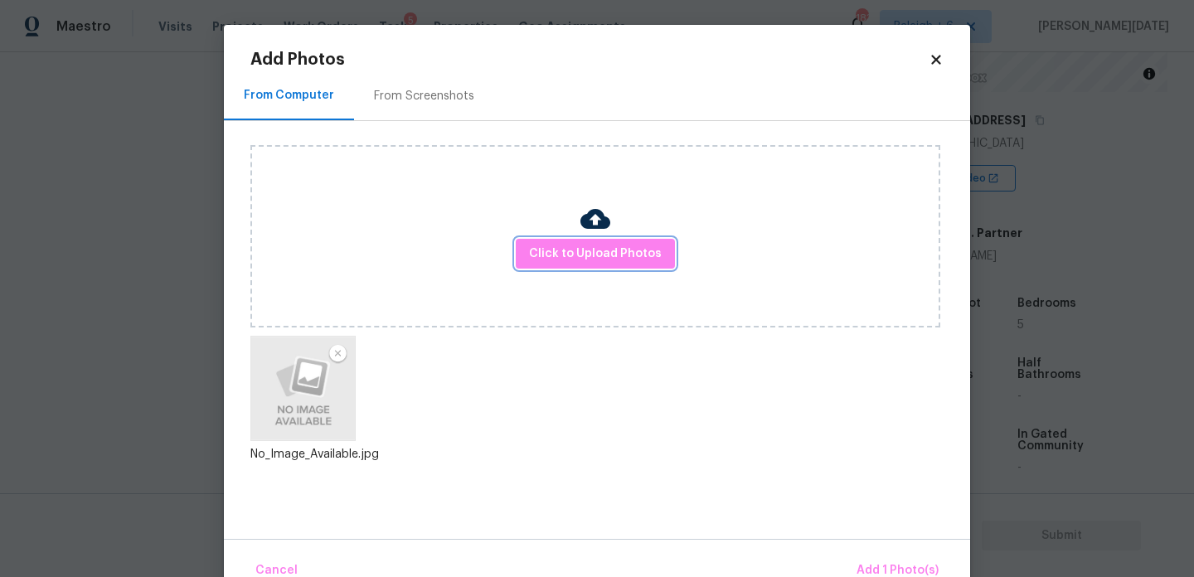
scroll to position [36, 0]
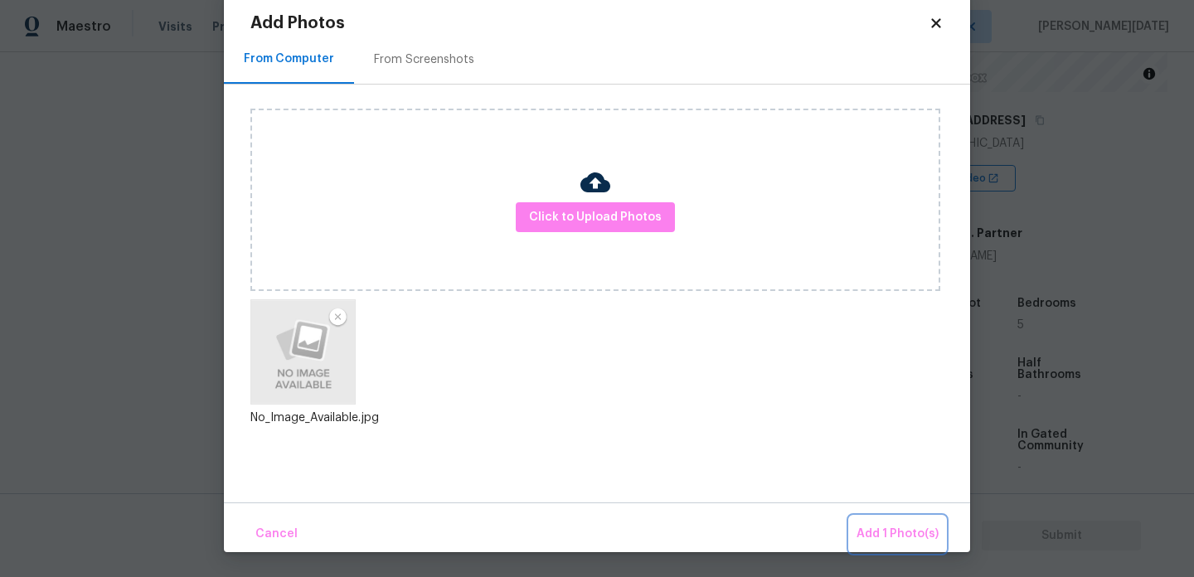
click at [862, 521] on button "Add 1 Photo(s)" at bounding box center [897, 535] width 95 height 36
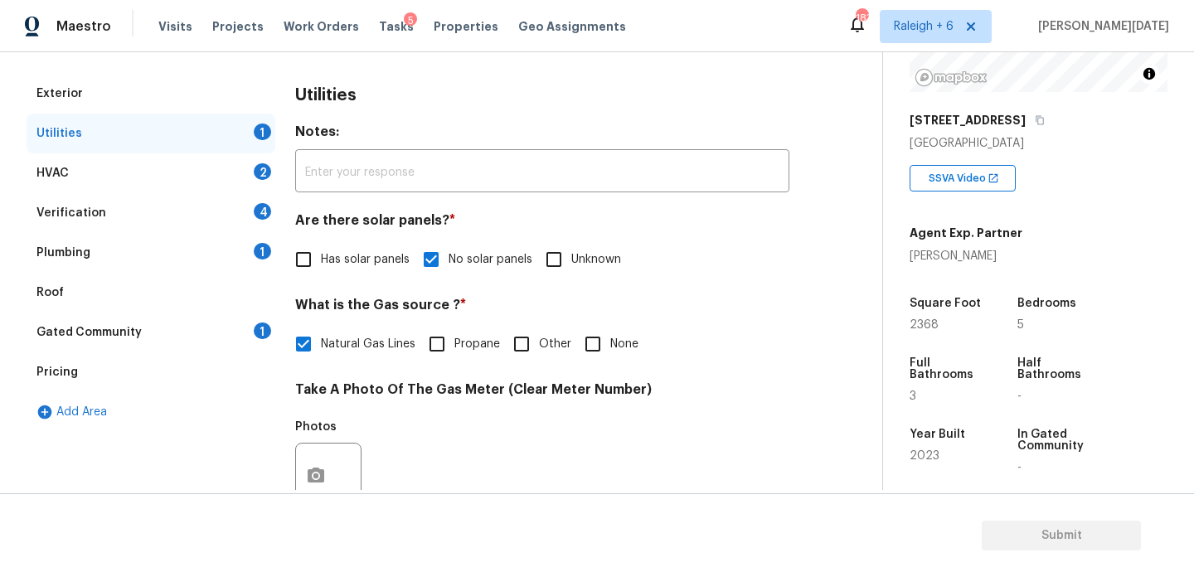
scroll to position [216, 0]
click at [235, 169] on div "HVAC 2" at bounding box center [151, 174] width 249 height 40
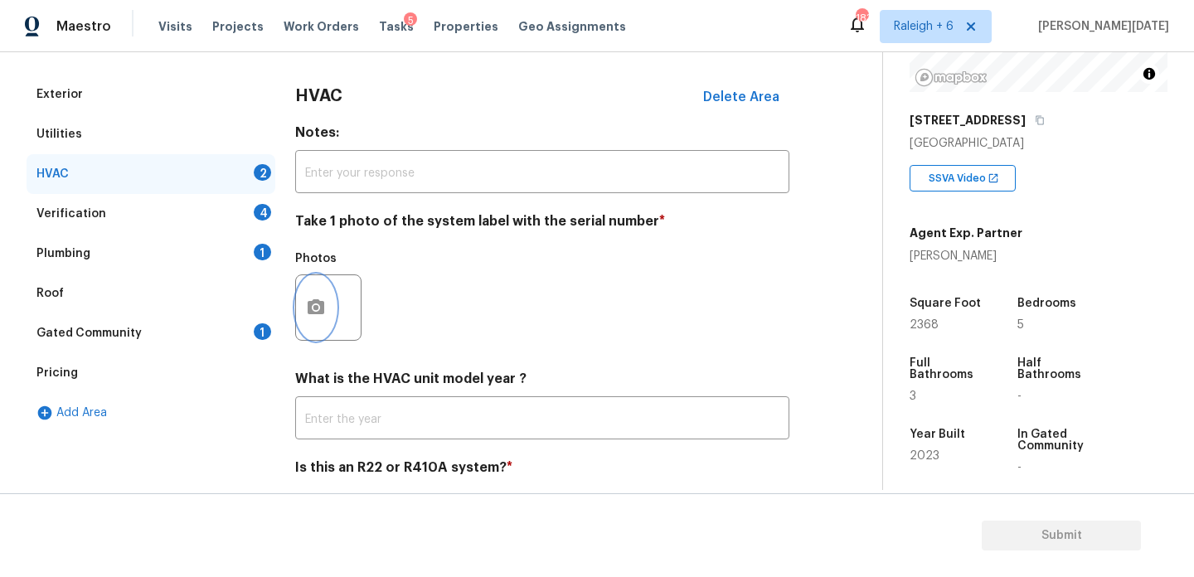
click at [316, 318] on button "button" at bounding box center [316, 307] width 40 height 65
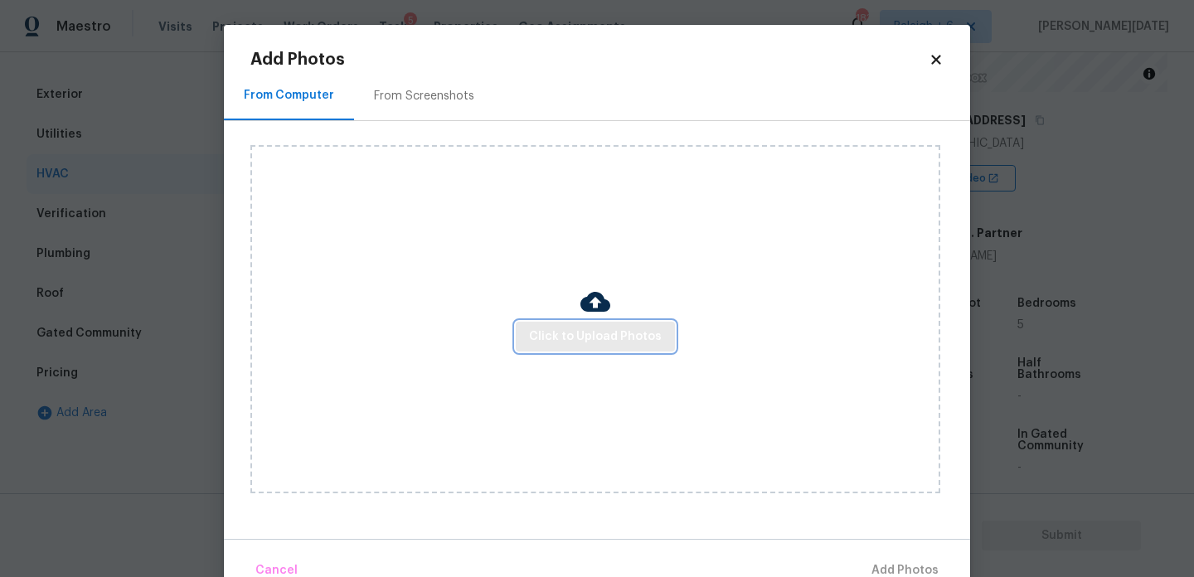
click at [553, 343] on span "Click to Upload Photos" at bounding box center [595, 337] width 133 height 21
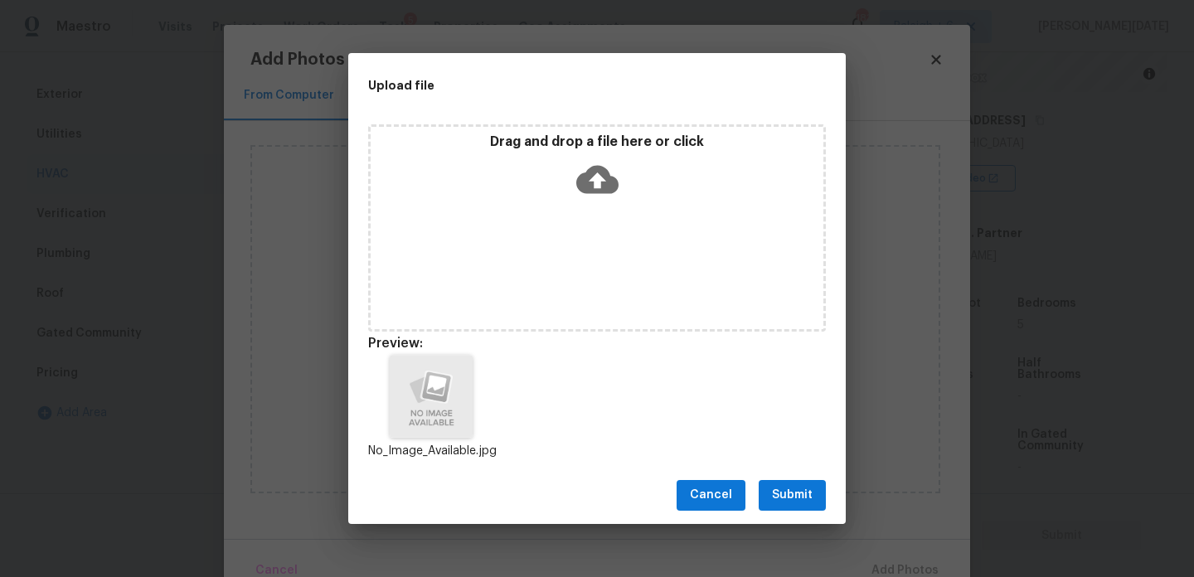
click at [783, 483] on button "Submit" at bounding box center [792, 495] width 67 height 31
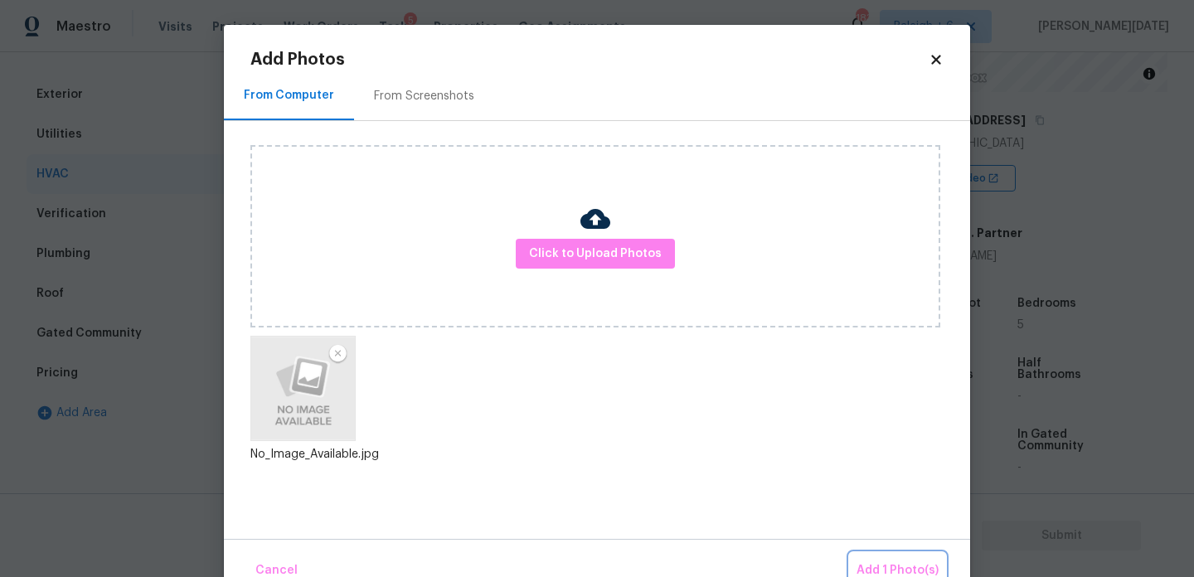
click at [877, 565] on span "Add 1 Photo(s)" at bounding box center [898, 571] width 82 height 21
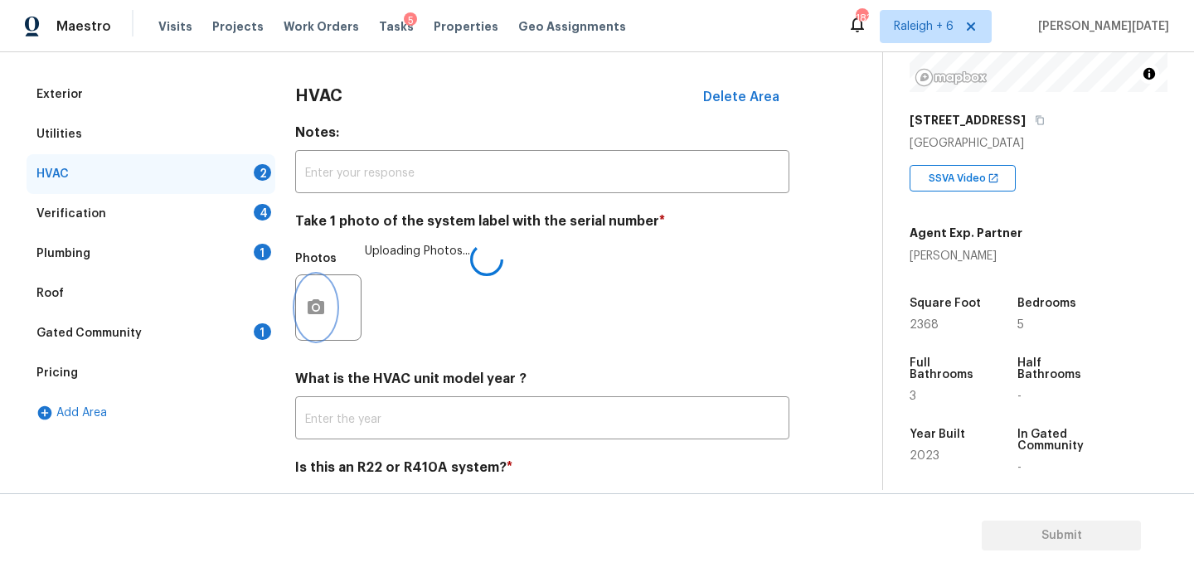
scroll to position [276, 0]
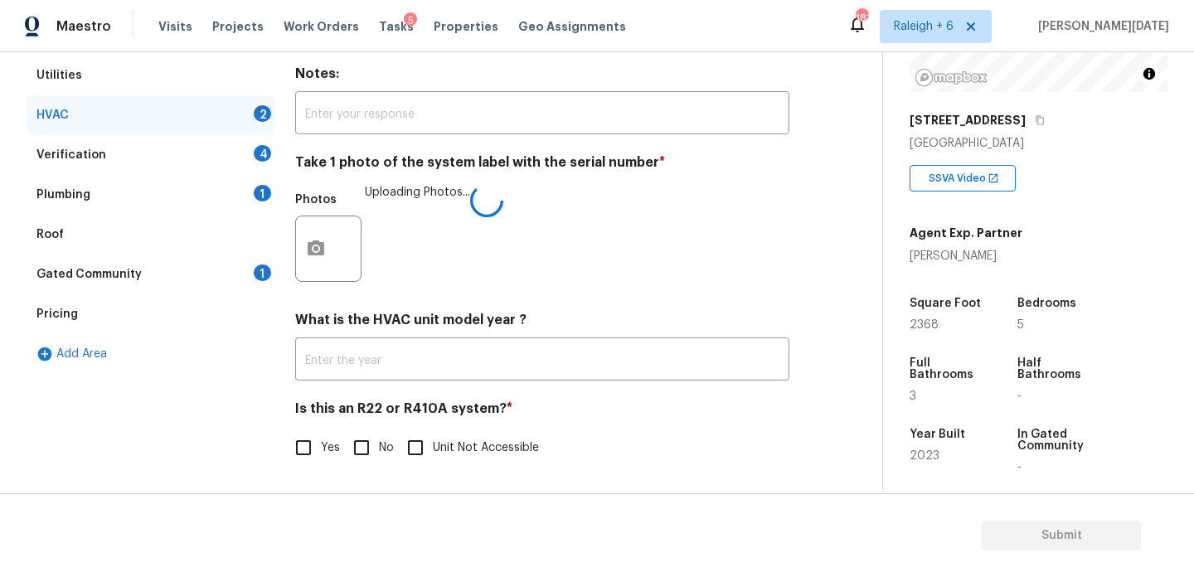
click at [362, 442] on input "No" at bounding box center [361, 447] width 35 height 35
checkbox input "true"
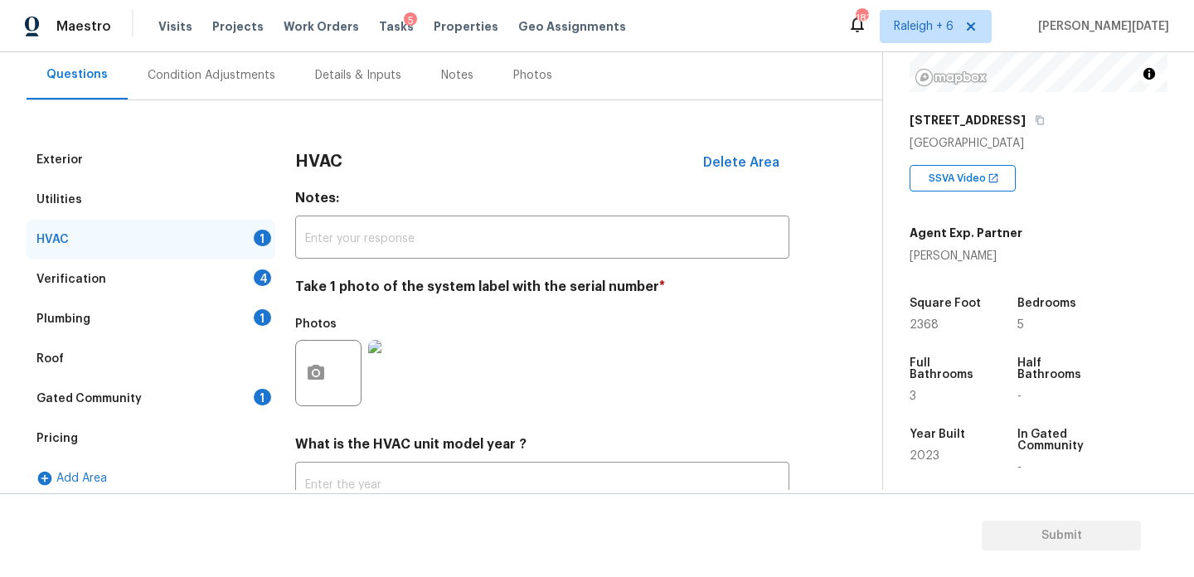
scroll to position [124, 0]
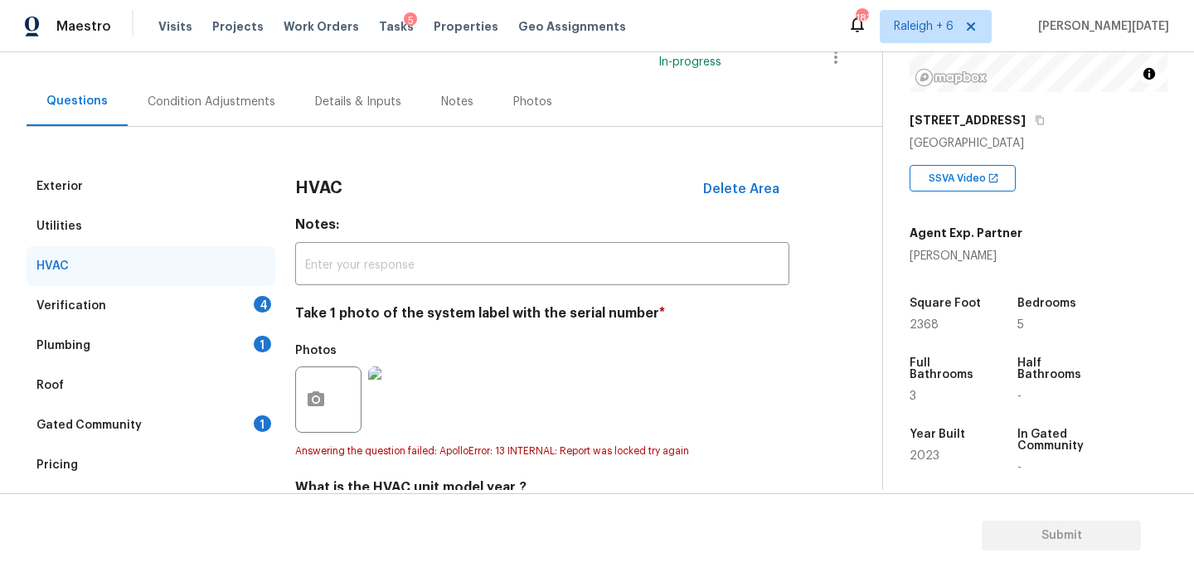
click at [257, 313] on div "Verification 4" at bounding box center [151, 306] width 249 height 40
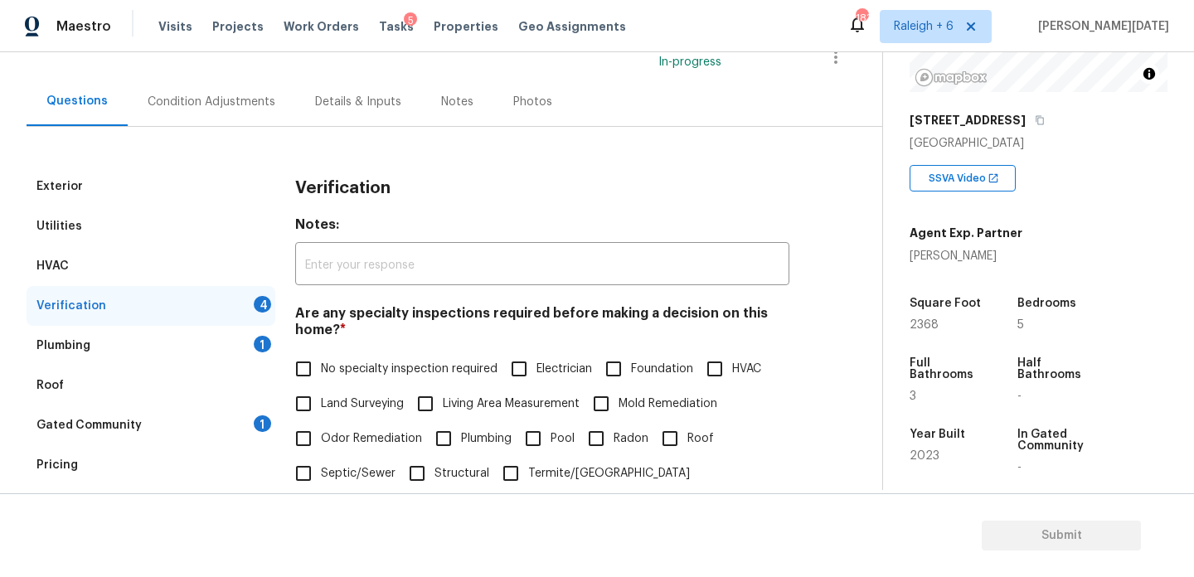
click at [313, 371] on input "No specialty inspection required" at bounding box center [303, 369] width 35 height 35
checkbox input "true"
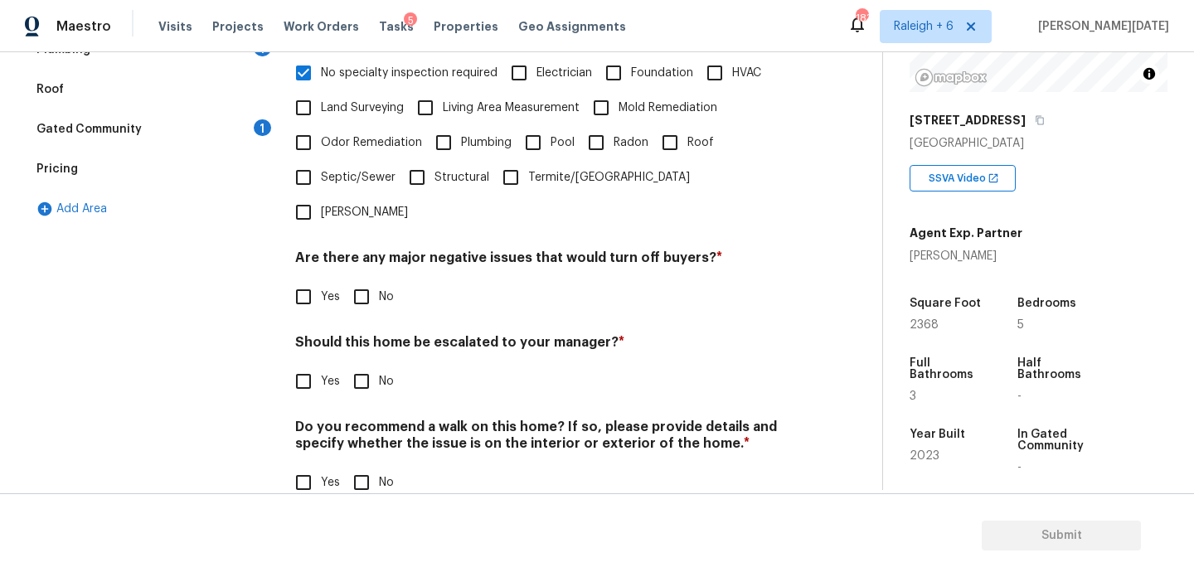
click at [354, 279] on input "No" at bounding box center [361, 296] width 35 height 35
checkbox input "true"
click at [350, 419] on h4 "Do you recommend a walk on this home? If so, please provide details and specify…" at bounding box center [542, 439] width 494 height 40
click at [367, 364] on input "No" at bounding box center [361, 381] width 35 height 35
checkbox input "true"
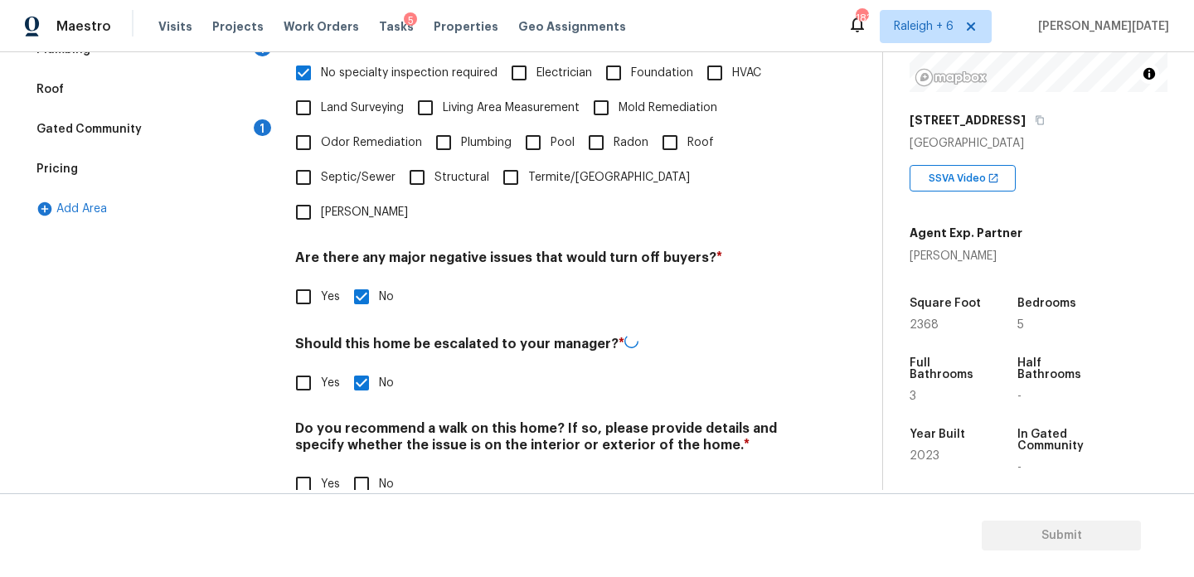
click at [366, 467] on input "No" at bounding box center [361, 484] width 35 height 35
checkbox input "true"
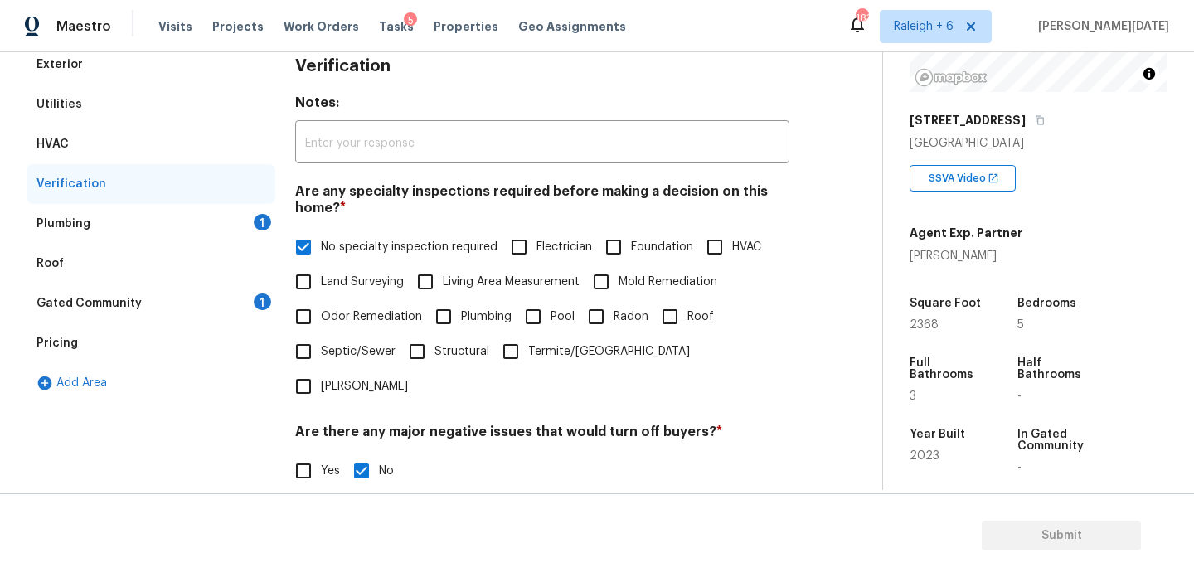
click at [246, 225] on div "Plumbing 1" at bounding box center [151, 224] width 249 height 40
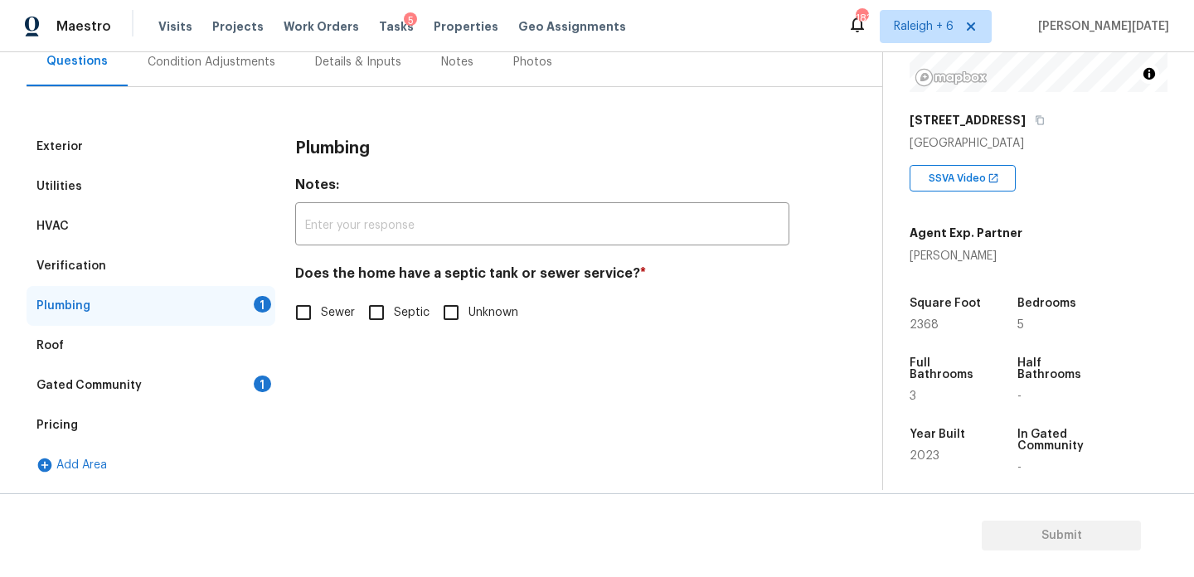
click at [292, 313] on input "Sewer" at bounding box center [303, 312] width 35 height 35
checkbox input "true"
click at [226, 381] on div "Gated Community 1" at bounding box center [151, 386] width 249 height 40
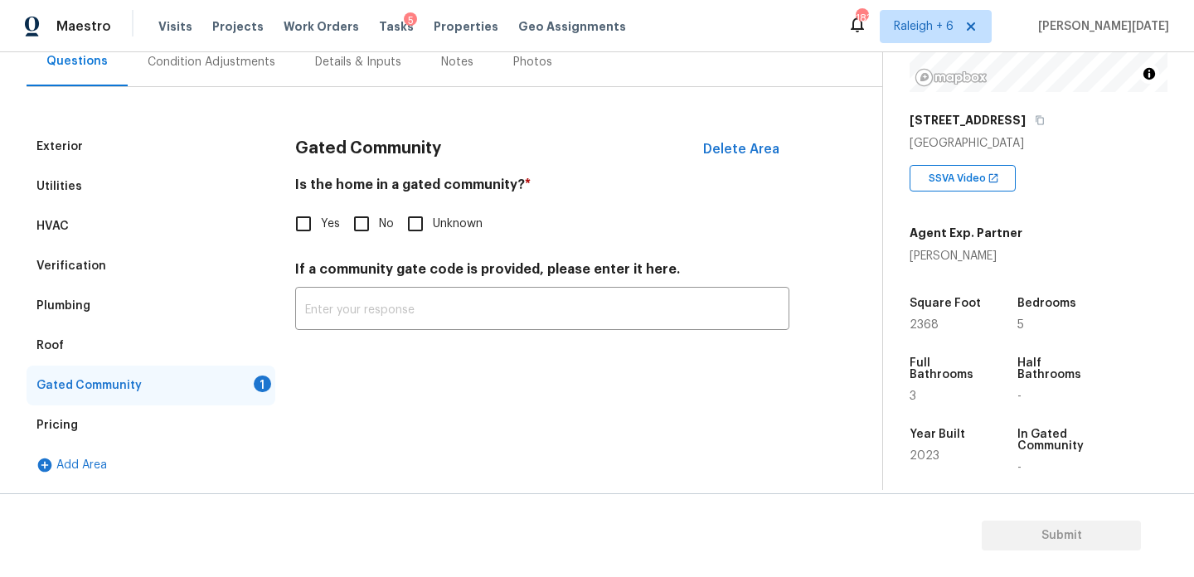
click at [363, 221] on input "No" at bounding box center [361, 223] width 35 height 35
checkbox input "true"
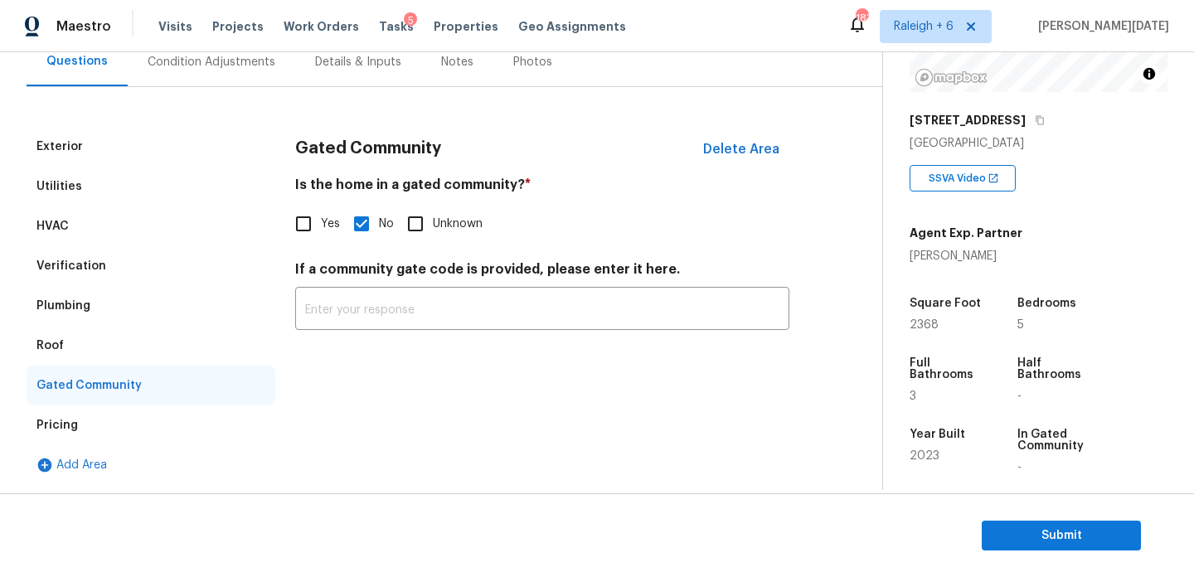
click at [95, 432] on div "Pricing" at bounding box center [151, 425] width 249 height 40
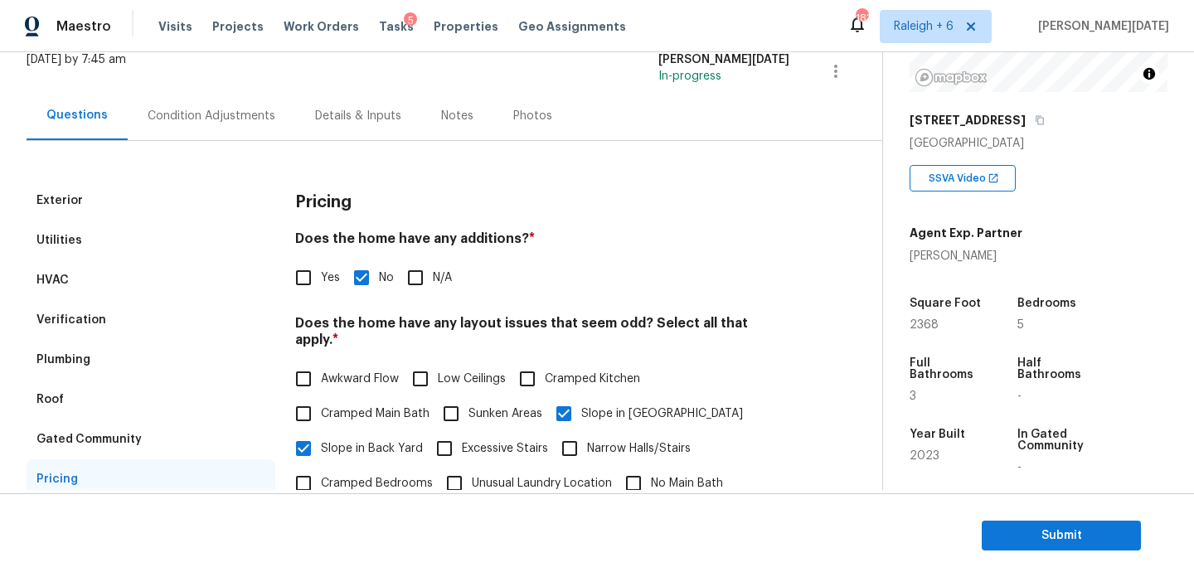
scroll to position [0, 0]
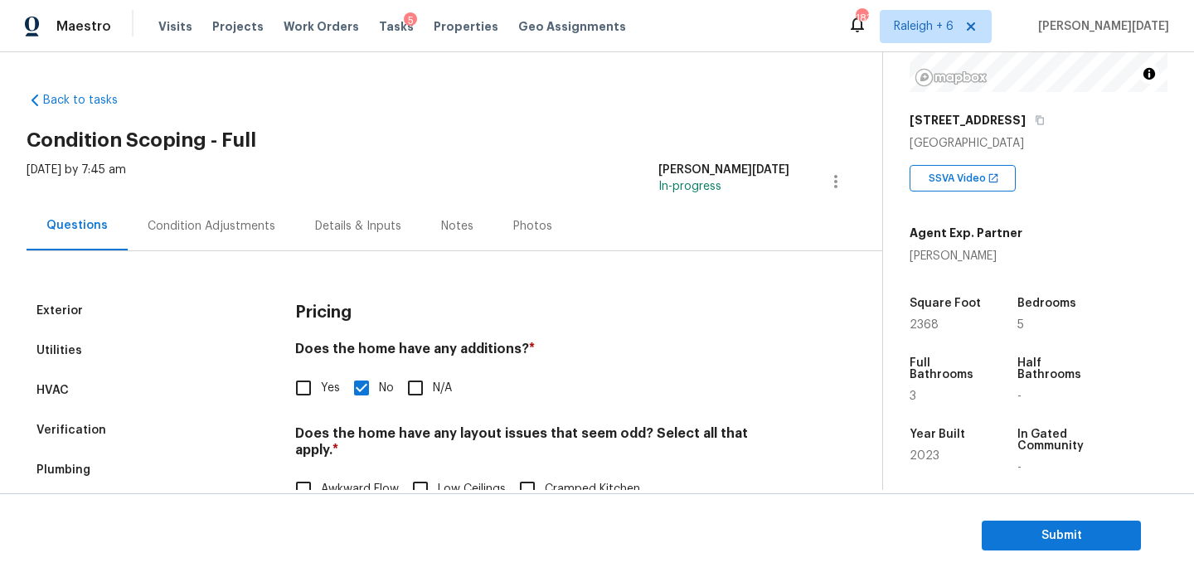
click at [211, 218] on div "Condition Adjustments" at bounding box center [212, 226] width 128 height 17
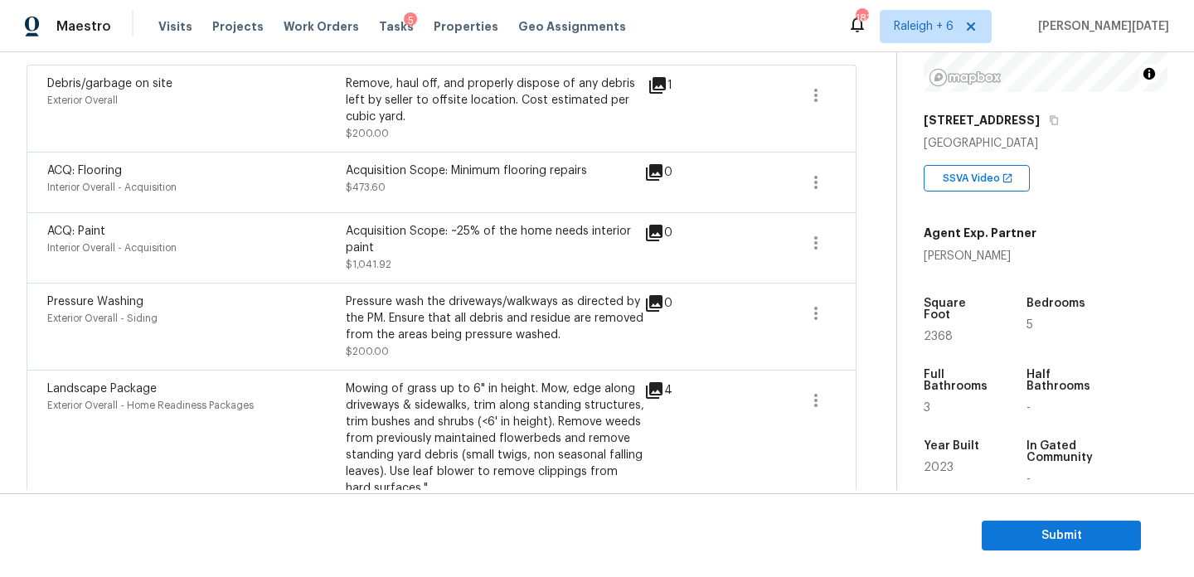
scroll to position [444, 0]
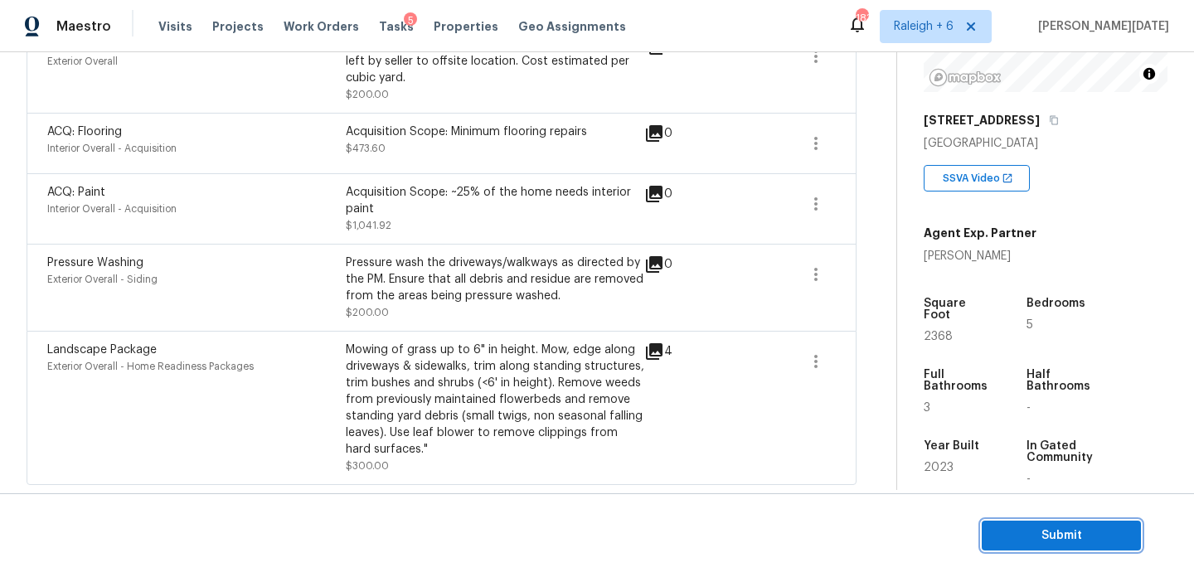
click at [999, 538] on span "Submit" at bounding box center [1061, 536] width 133 height 21
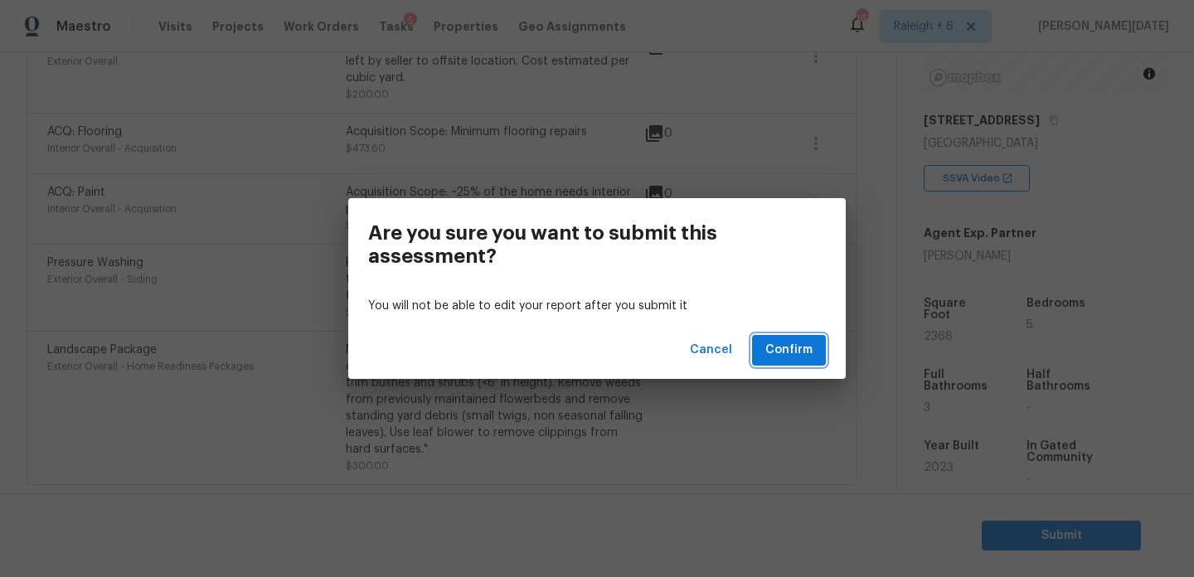
click at [813, 349] on button "Confirm" at bounding box center [789, 350] width 74 height 31
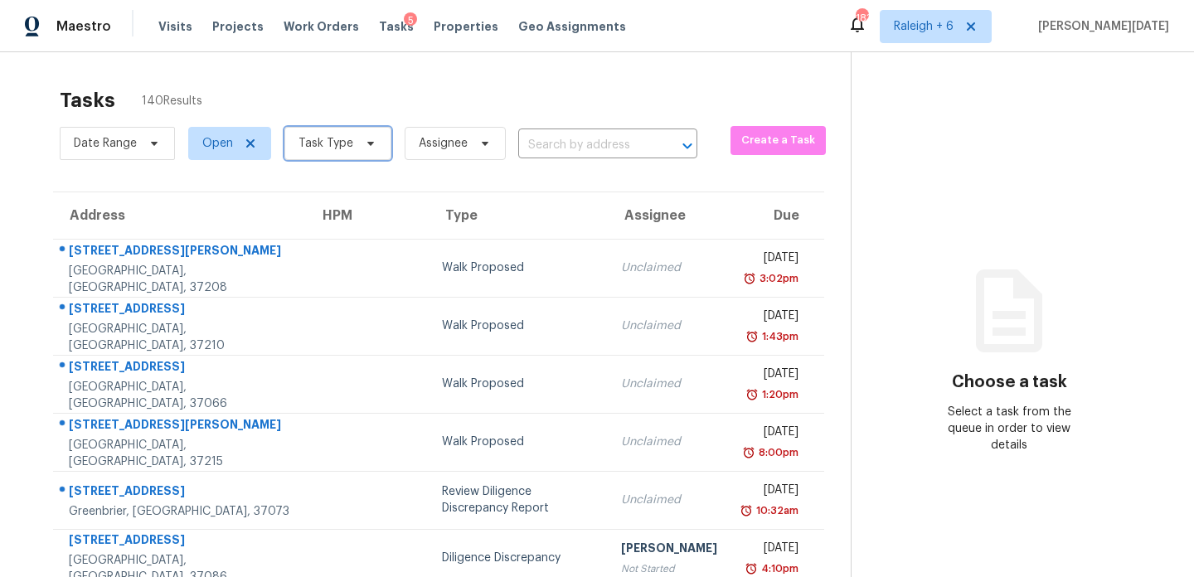
click at [310, 132] on span "Task Type" at bounding box center [337, 143] width 107 height 33
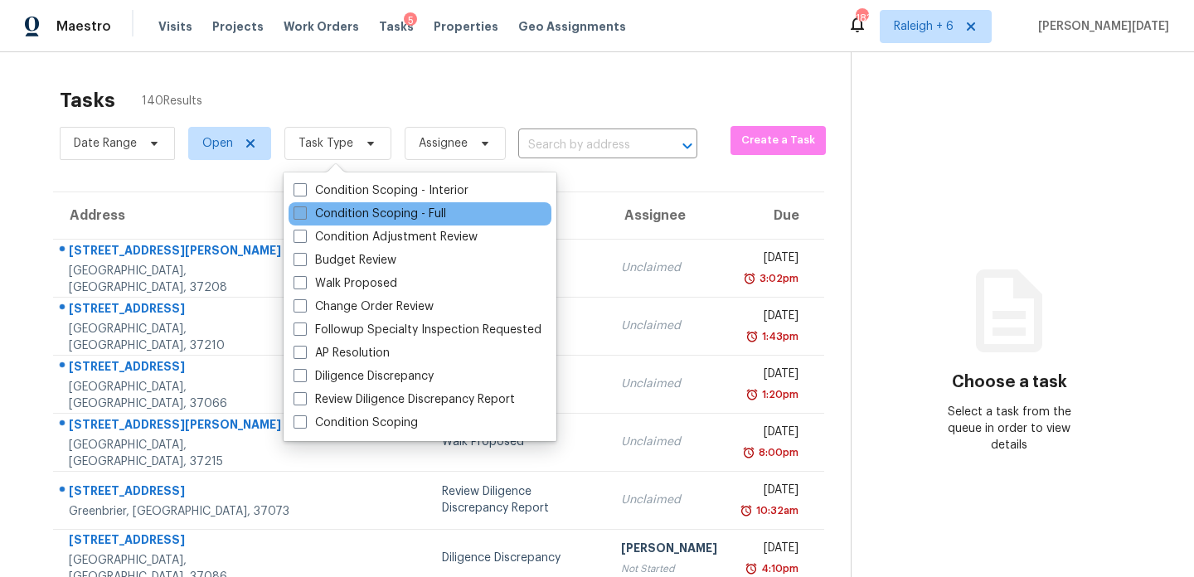
click at [311, 213] on label "Condition Scoping - Full" at bounding box center [370, 214] width 153 height 17
click at [304, 213] on input "Condition Scoping - Full" at bounding box center [299, 211] width 11 height 11
checkbox input "true"
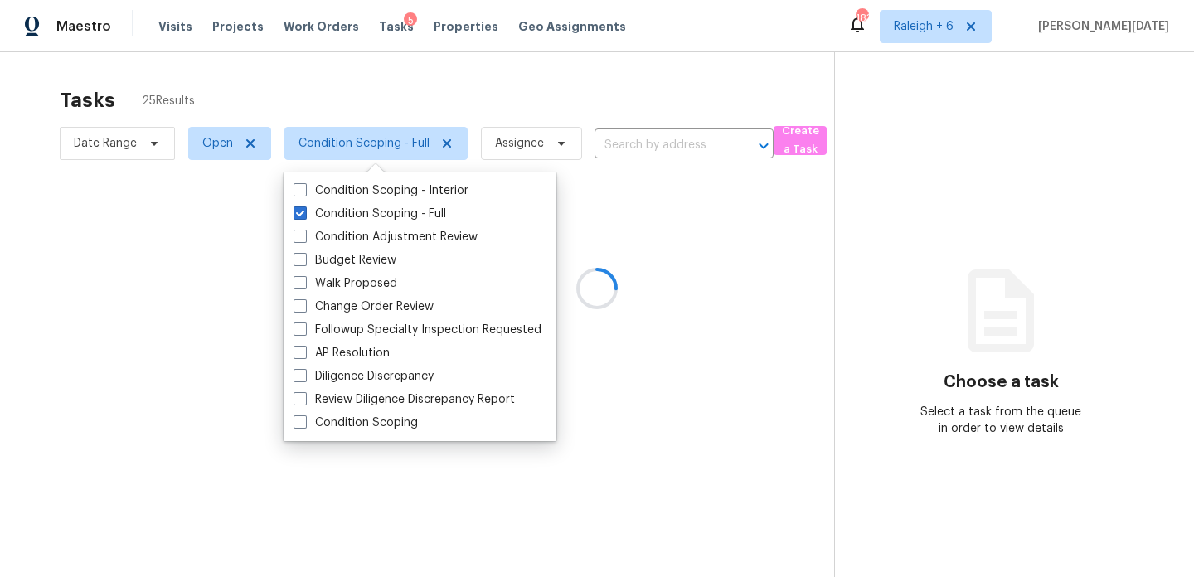
click at [508, 104] on div at bounding box center [597, 288] width 1194 height 577
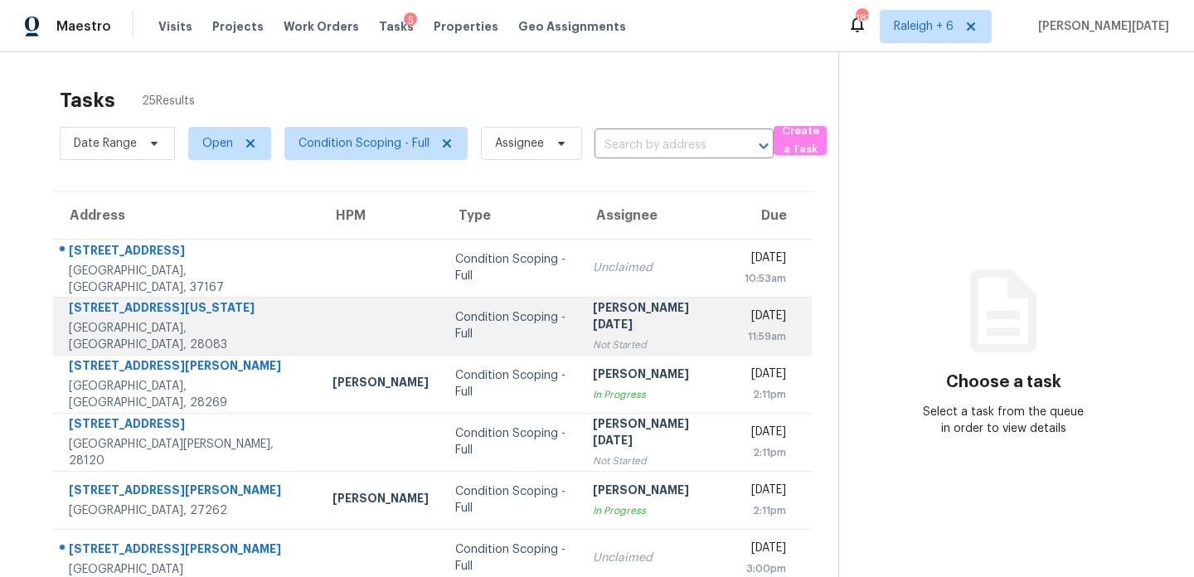
click at [631, 327] on div "[PERSON_NAME][DATE]" at bounding box center [655, 317] width 125 height 37
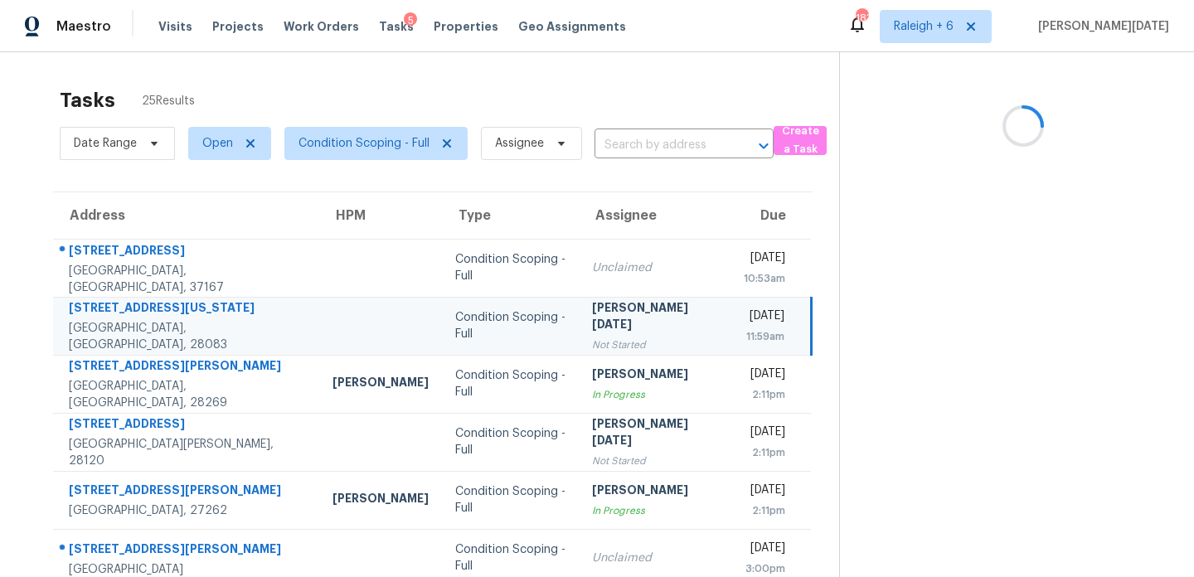
click at [631, 327] on div "[PERSON_NAME][DATE]" at bounding box center [654, 317] width 125 height 37
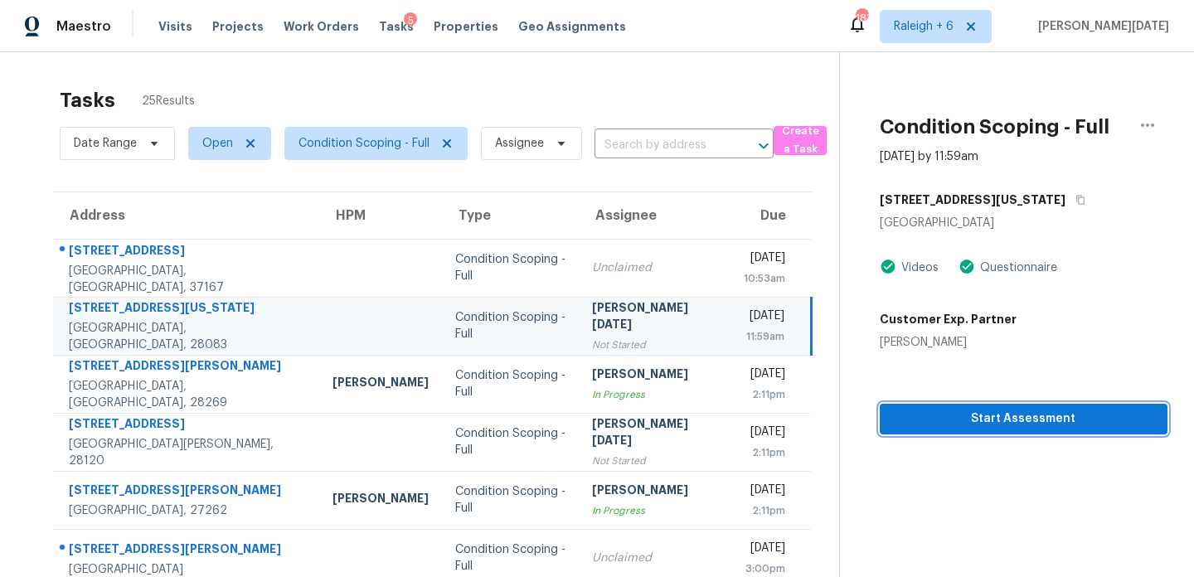
click at [959, 430] on button "Start Assessment" at bounding box center [1024, 419] width 288 height 31
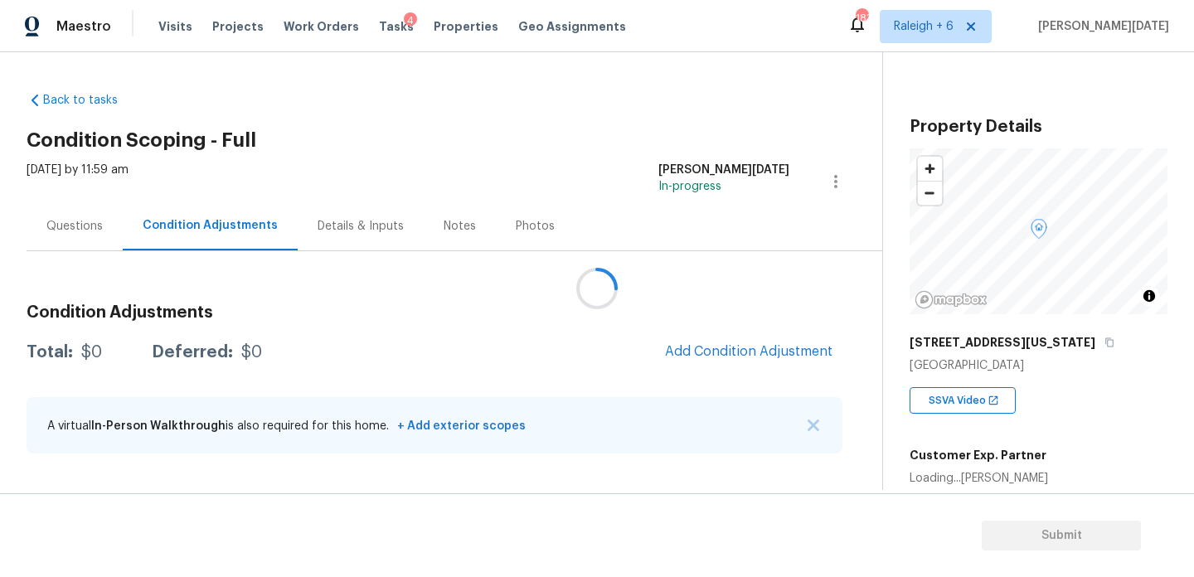
click at [244, 231] on div at bounding box center [597, 288] width 1194 height 577
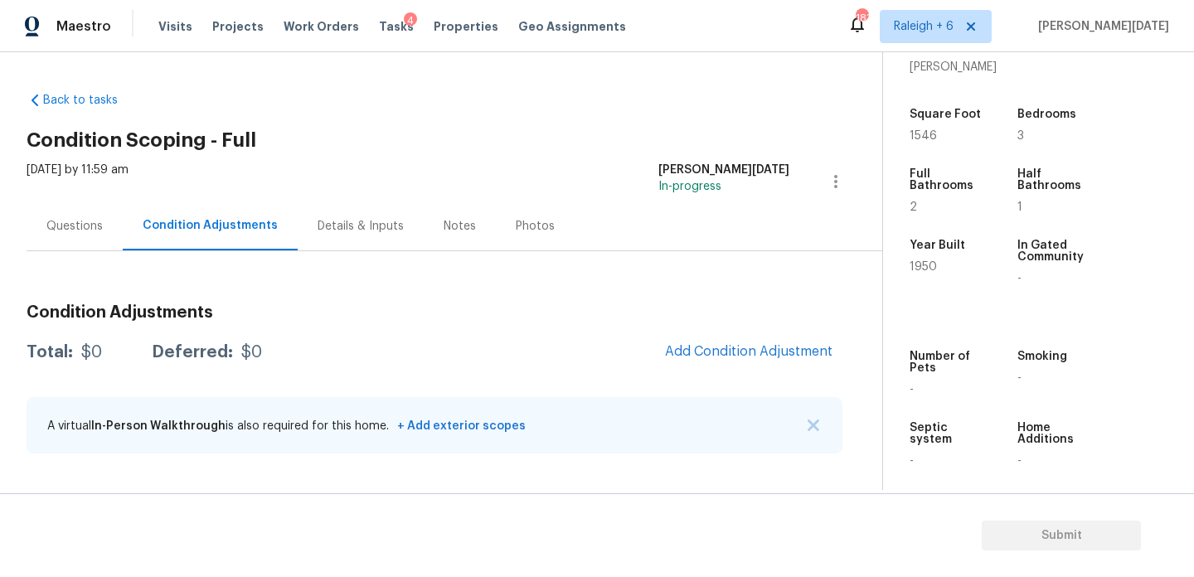
scroll to position [415, 0]
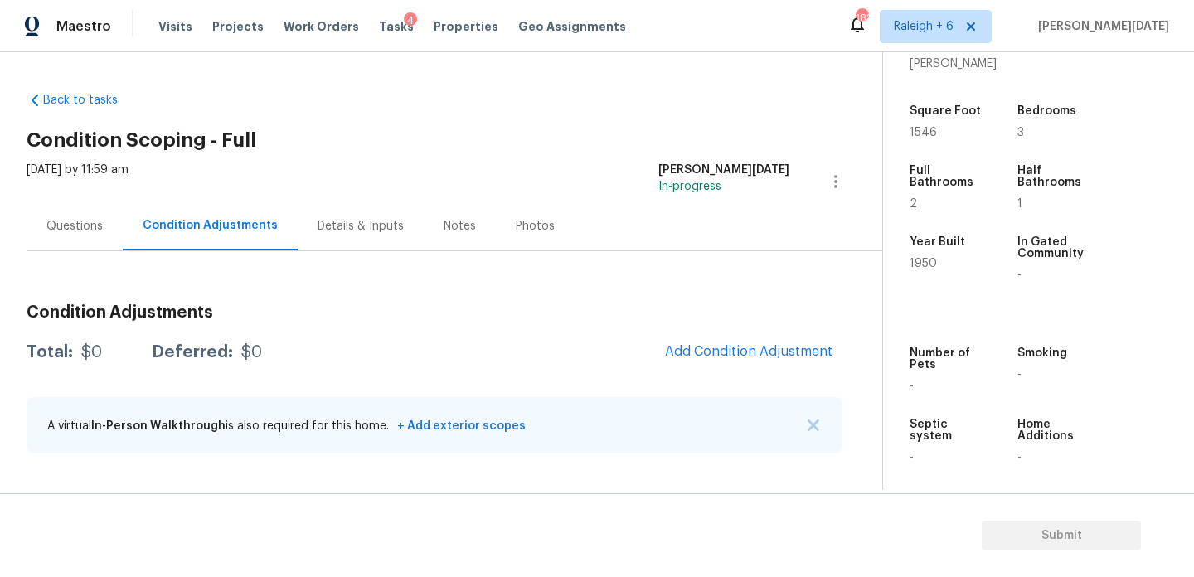
click at [625, 249] on div "Questions Condition Adjustments Details & Inputs Notes Photos" at bounding box center [455, 226] width 856 height 50
click at [915, 130] on span "1546" at bounding box center [923, 133] width 27 height 12
copy span "1546"
click at [724, 356] on span "Add Condition Adjustment" at bounding box center [748, 351] width 167 height 15
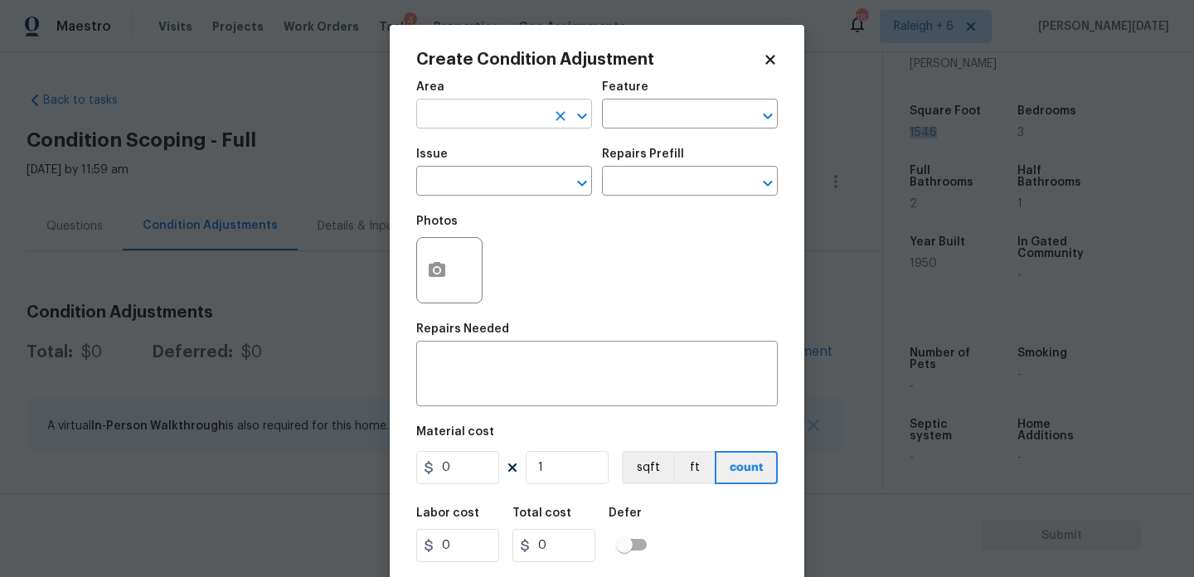
click at [441, 119] on input "text" at bounding box center [480, 116] width 129 height 26
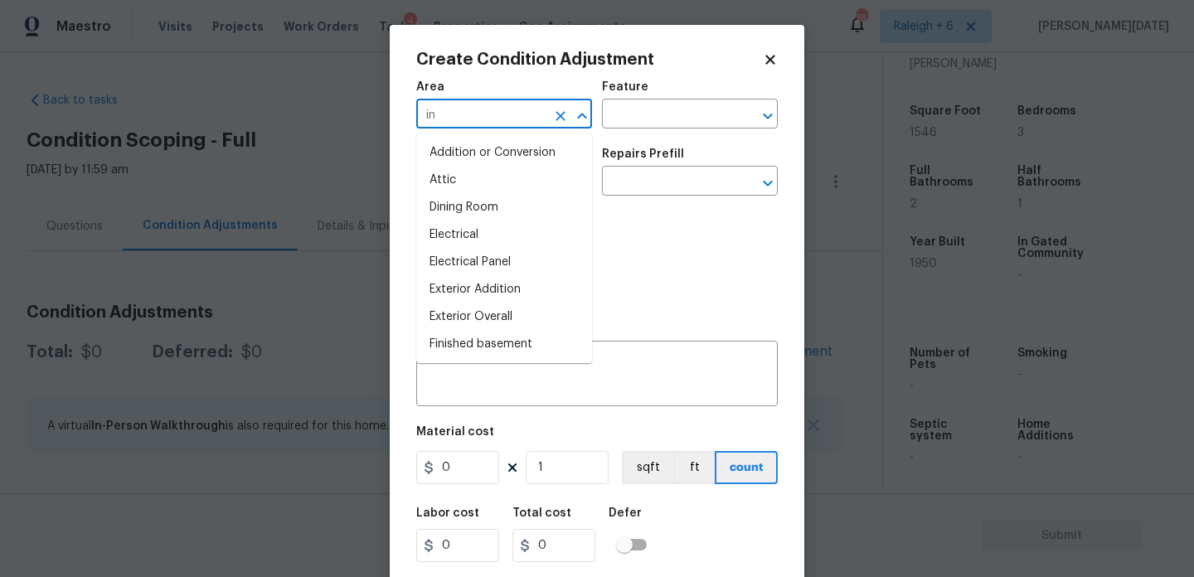
type input "int"
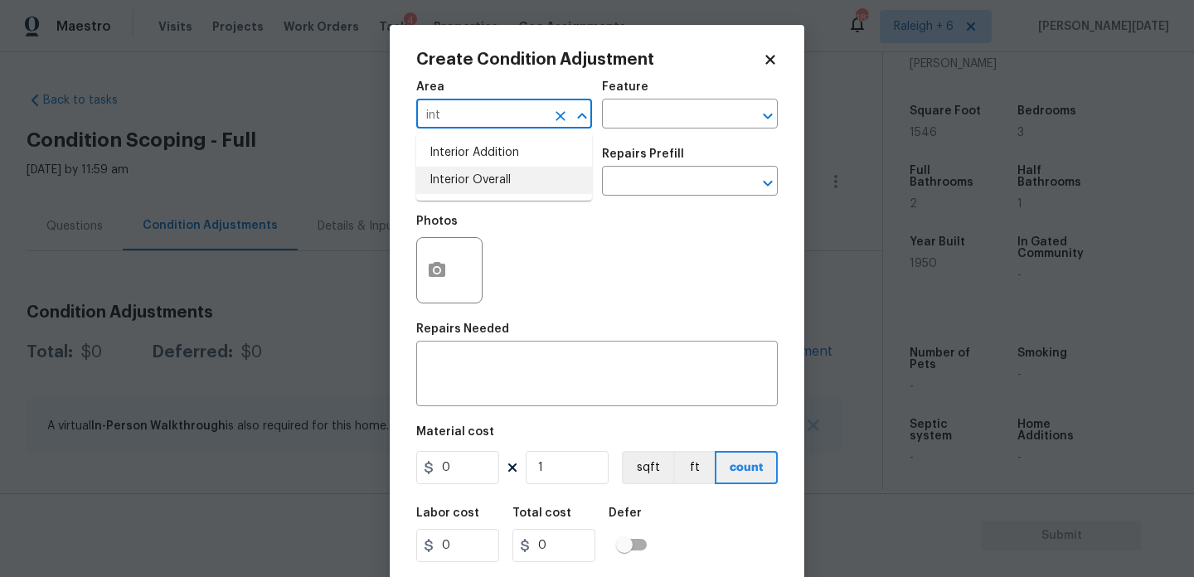
click at [459, 176] on li "Interior Overall" at bounding box center [504, 180] width 176 height 27
type input "Interior Overall"
click at [459, 176] on input "text" at bounding box center [480, 183] width 129 height 26
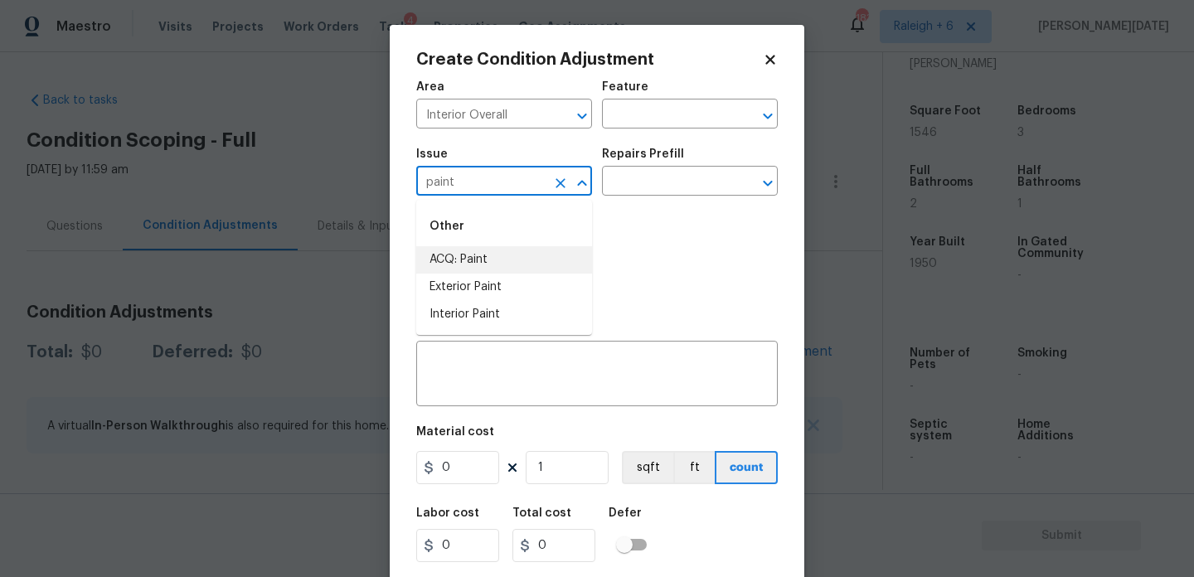
click at [476, 262] on li "ACQ: Paint" at bounding box center [504, 259] width 176 height 27
type input "ACQ: Paint"
click at [683, 184] on input "text" at bounding box center [666, 183] width 129 height 26
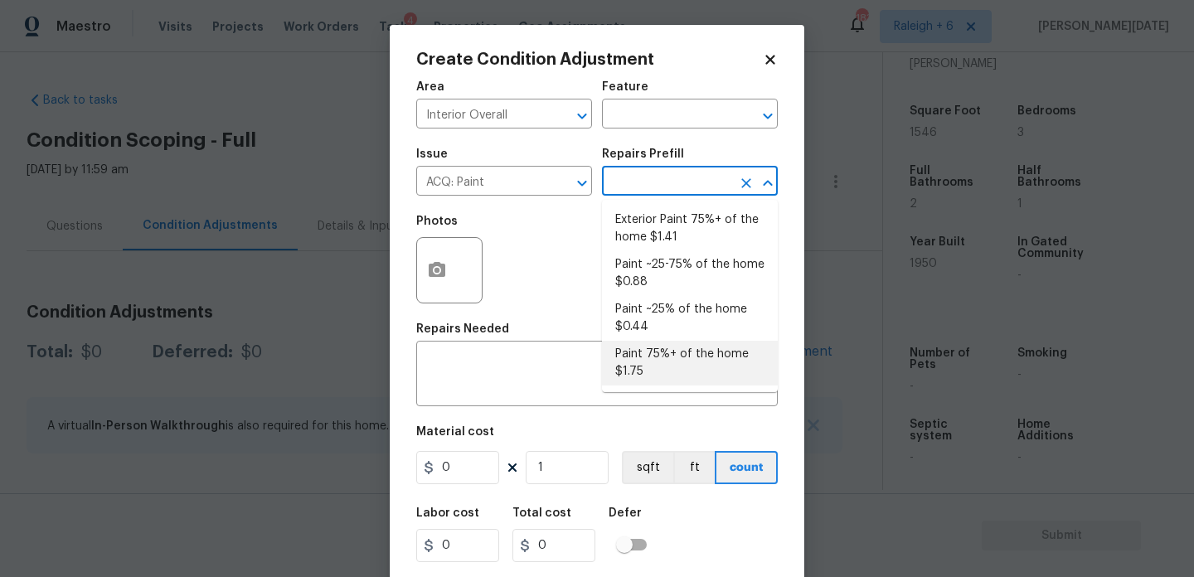
click at [668, 354] on li "Paint 75%+ of the home $1.75" at bounding box center [690, 363] width 176 height 45
type input "Acquisition"
type textarea "Acquisition Scope: 75%+ of the home will likely require interior paint"
type input "1.75"
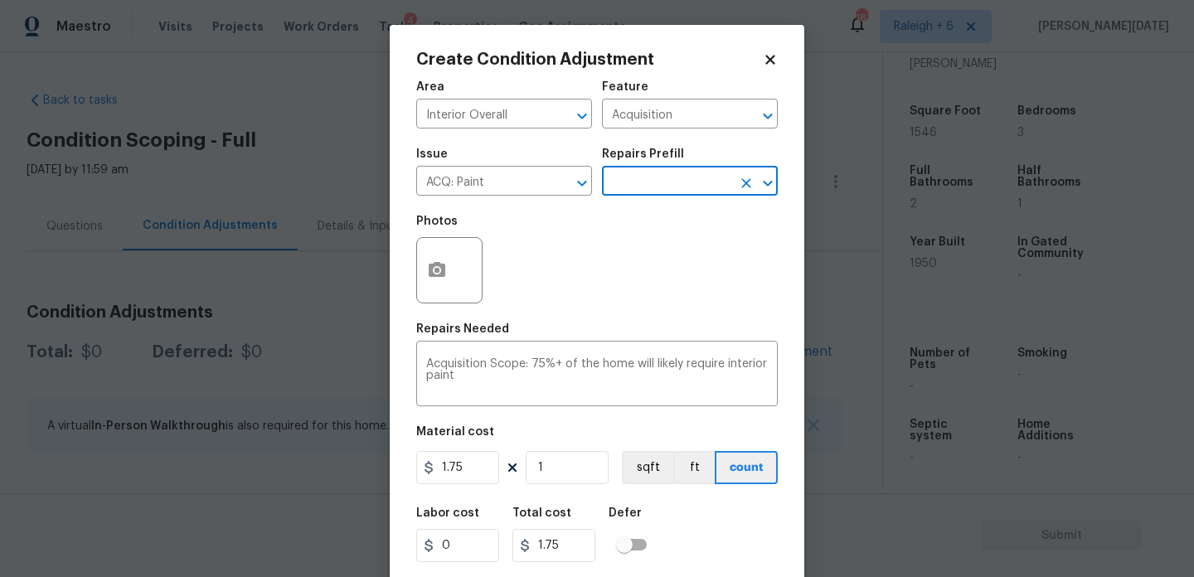
click at [672, 191] on input "text" at bounding box center [666, 183] width 129 height 26
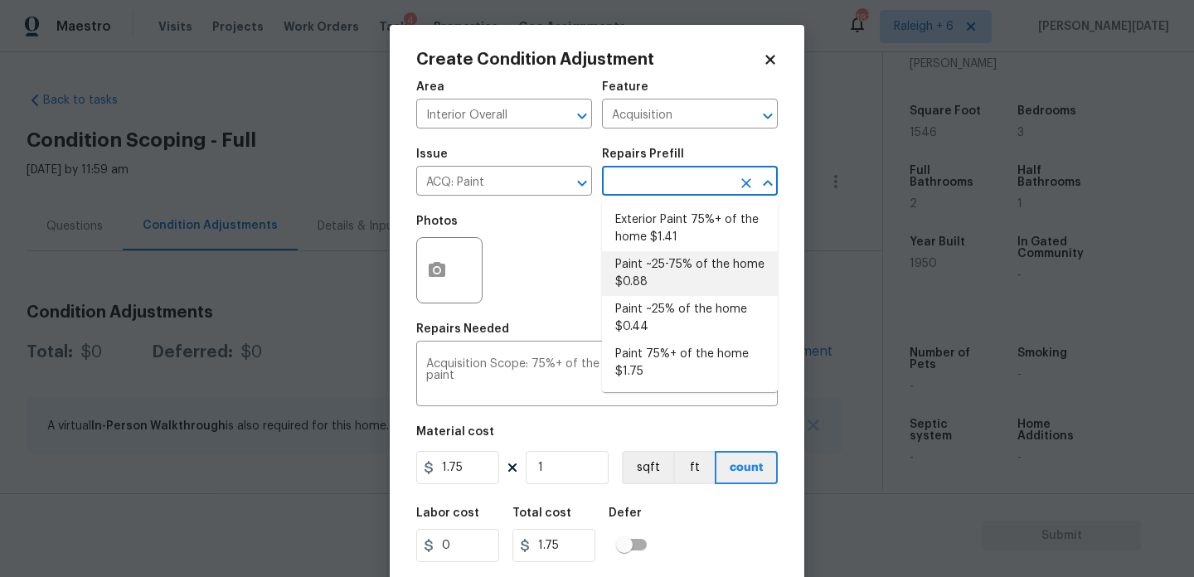
click at [687, 263] on li "Paint ~25-75% of the home $0.88" at bounding box center [690, 273] width 176 height 45
type textarea "Acquisition Scope: ~25 - 75% of the home needs interior paint"
type input "0.88"
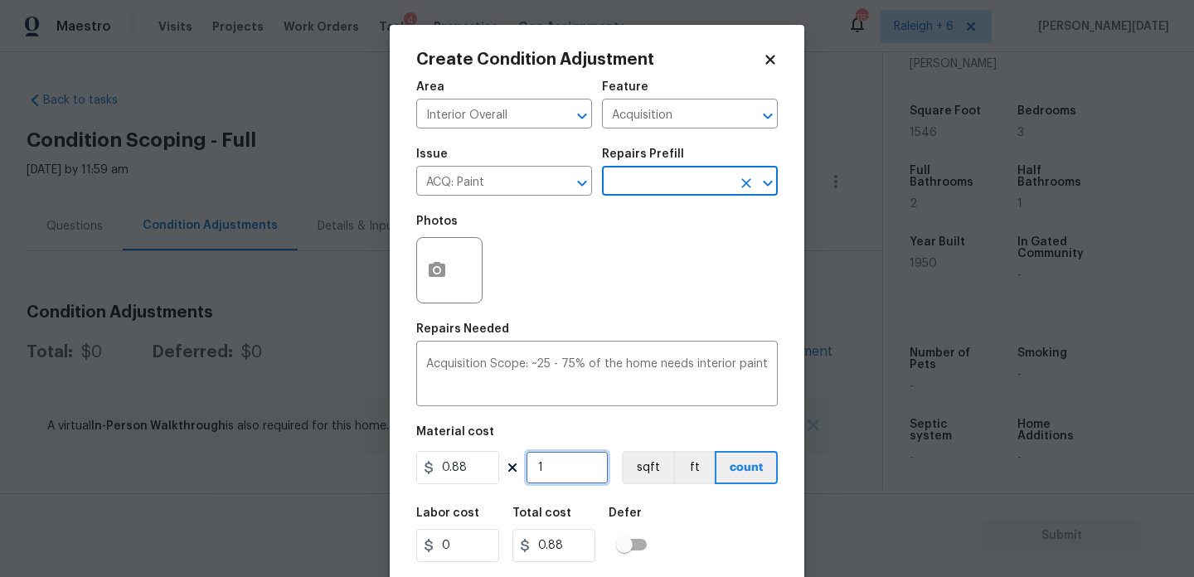
click at [575, 460] on input "1" at bounding box center [567, 467] width 83 height 33
type input "0"
paste input "1546"
type input "1546"
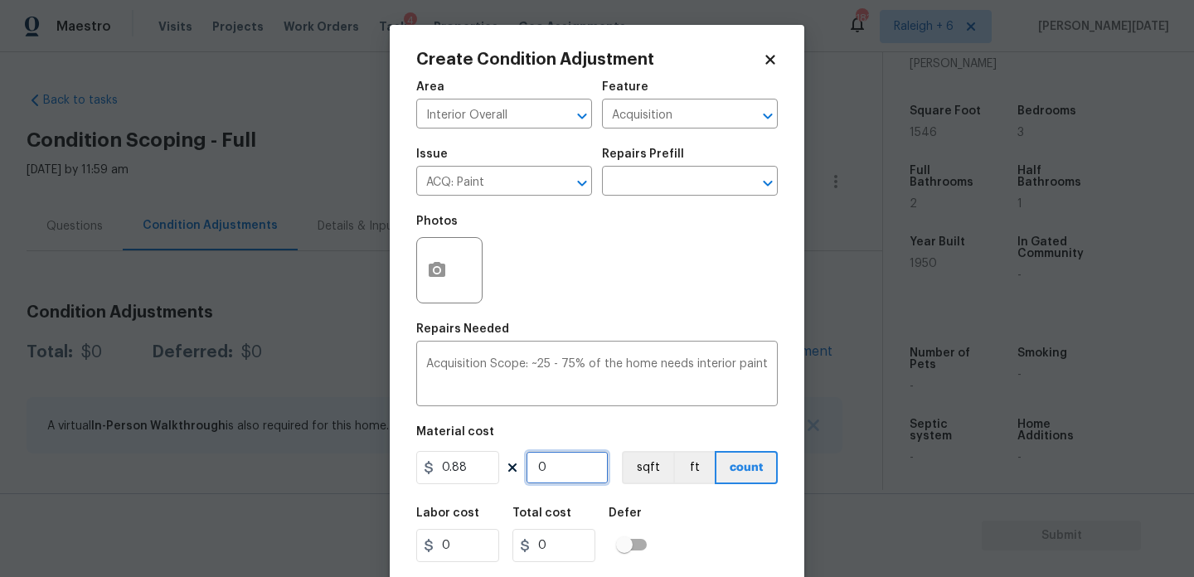
type input "1360.48"
type input "1546"
click at [447, 279] on button "button" at bounding box center [437, 270] width 40 height 65
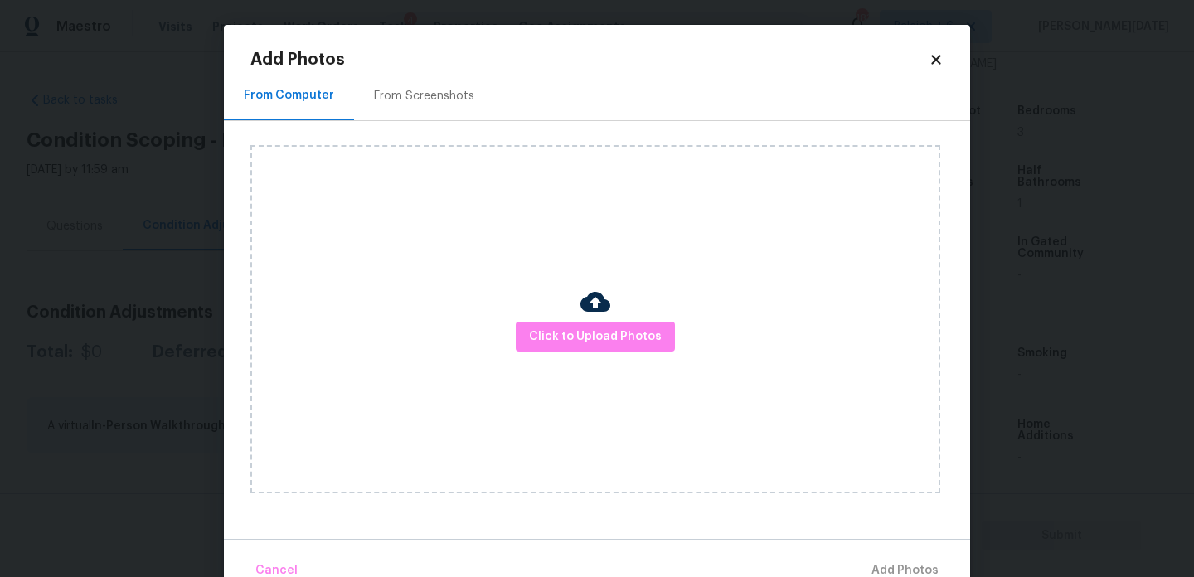
click at [455, 114] on div "From Screenshots" at bounding box center [424, 95] width 140 height 49
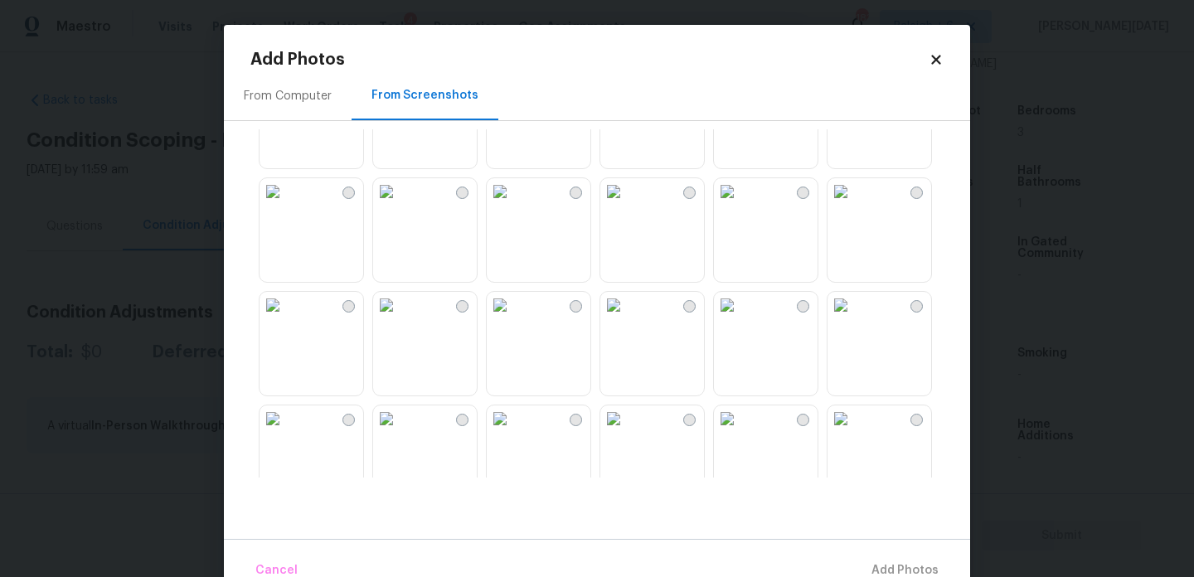
click at [513, 91] on img at bounding box center [500, 78] width 27 height 27
click at [627, 205] on img at bounding box center [613, 191] width 27 height 27
click at [727, 205] on img at bounding box center [727, 191] width 27 height 27
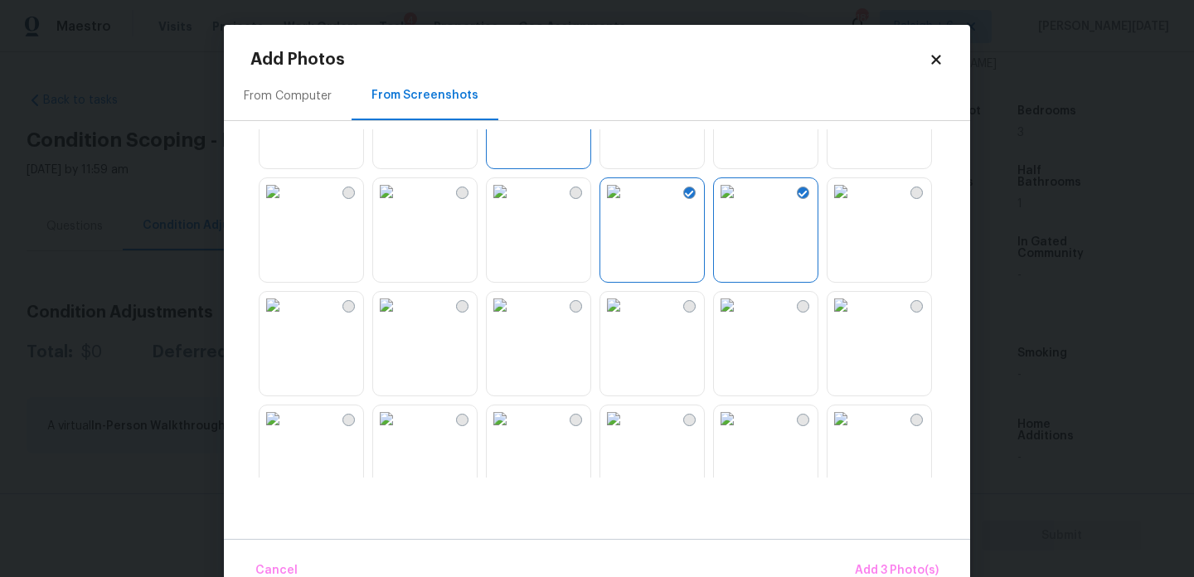
click at [740, 205] on img at bounding box center [727, 191] width 27 height 27
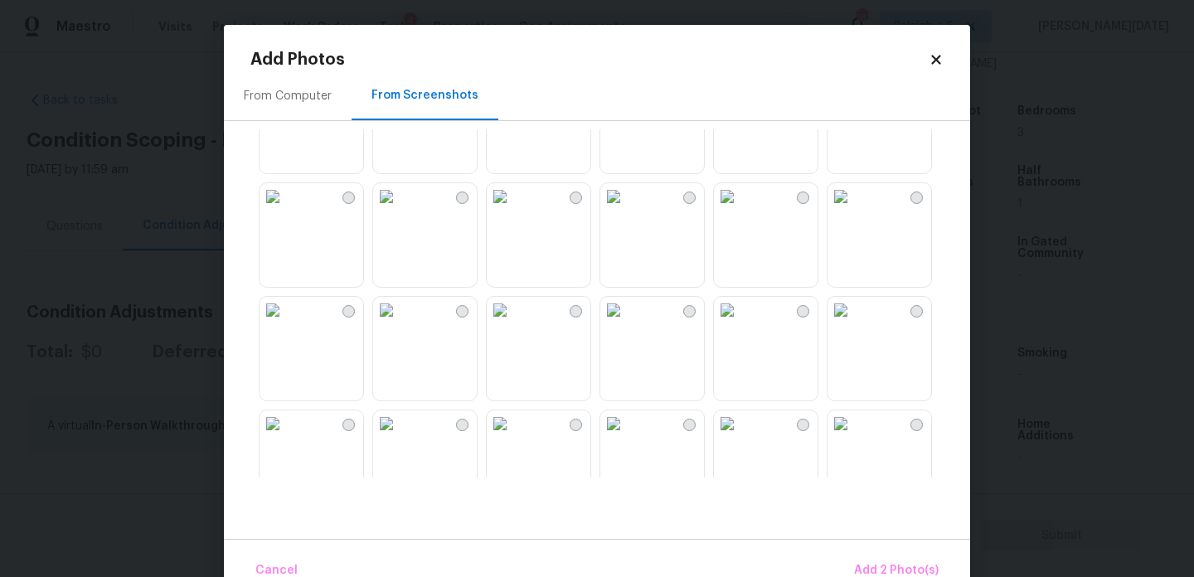
scroll to position [866, 0]
click at [740, 208] on img at bounding box center [727, 195] width 27 height 27
click at [627, 322] on img at bounding box center [613, 308] width 27 height 27
click at [854, 208] on img at bounding box center [841, 195] width 27 height 27
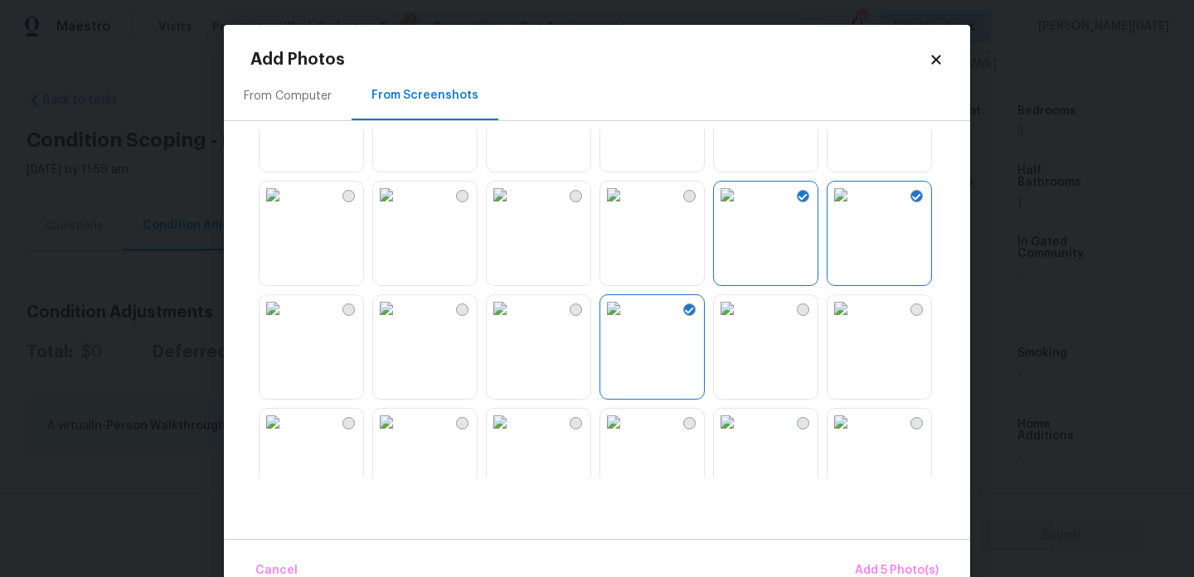
click at [854, 322] on img at bounding box center [841, 308] width 27 height 27
click at [854, 208] on img at bounding box center [841, 195] width 27 height 27
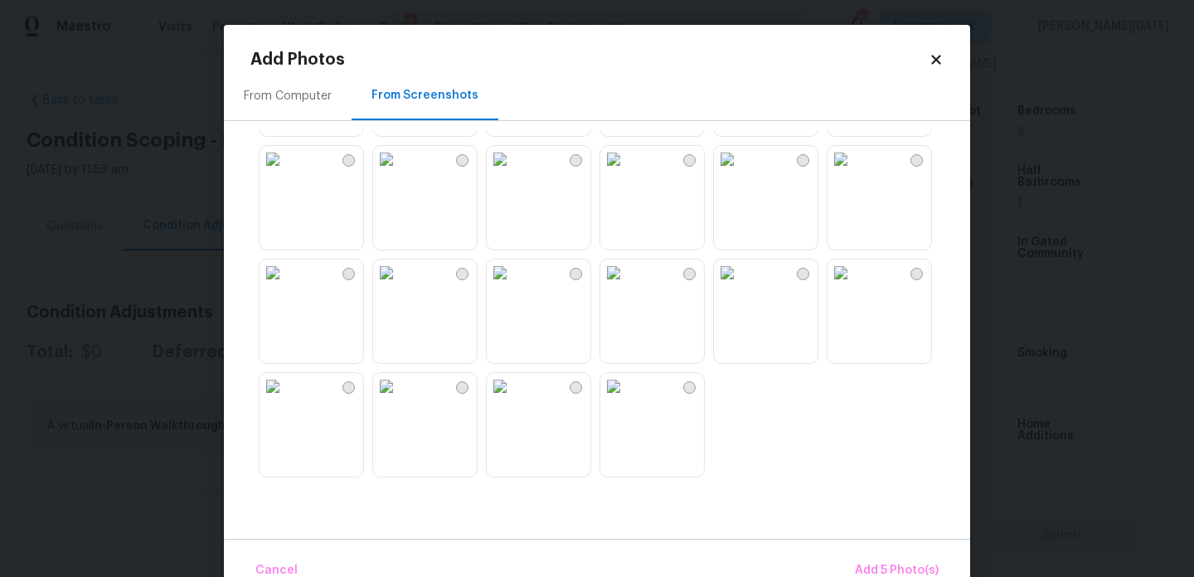
click at [627, 286] on img at bounding box center [613, 273] width 27 height 27
click at [740, 286] on img at bounding box center [727, 273] width 27 height 27
click at [400, 286] on img at bounding box center [386, 273] width 27 height 27
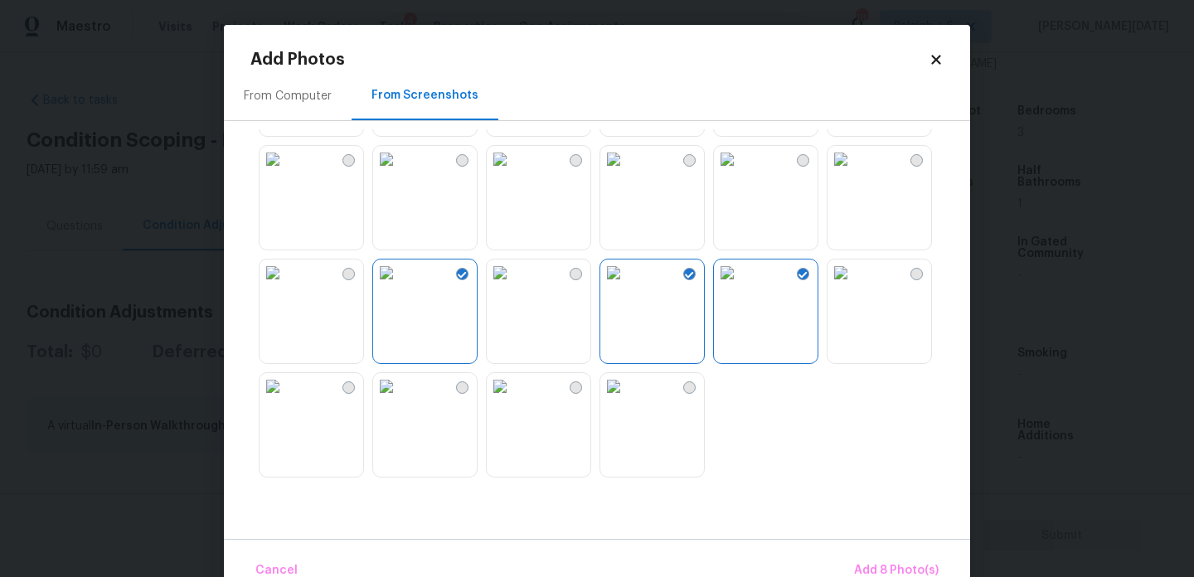
click at [854, 286] on img at bounding box center [841, 273] width 27 height 27
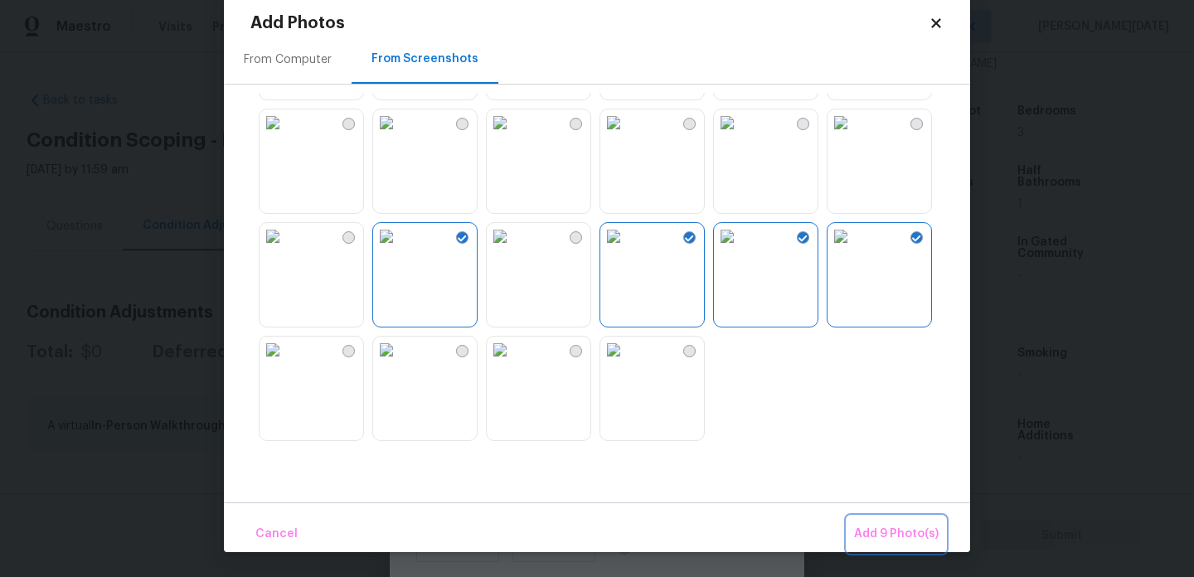
click at [875, 543] on span "Add 9 Photo(s)" at bounding box center [896, 534] width 85 height 21
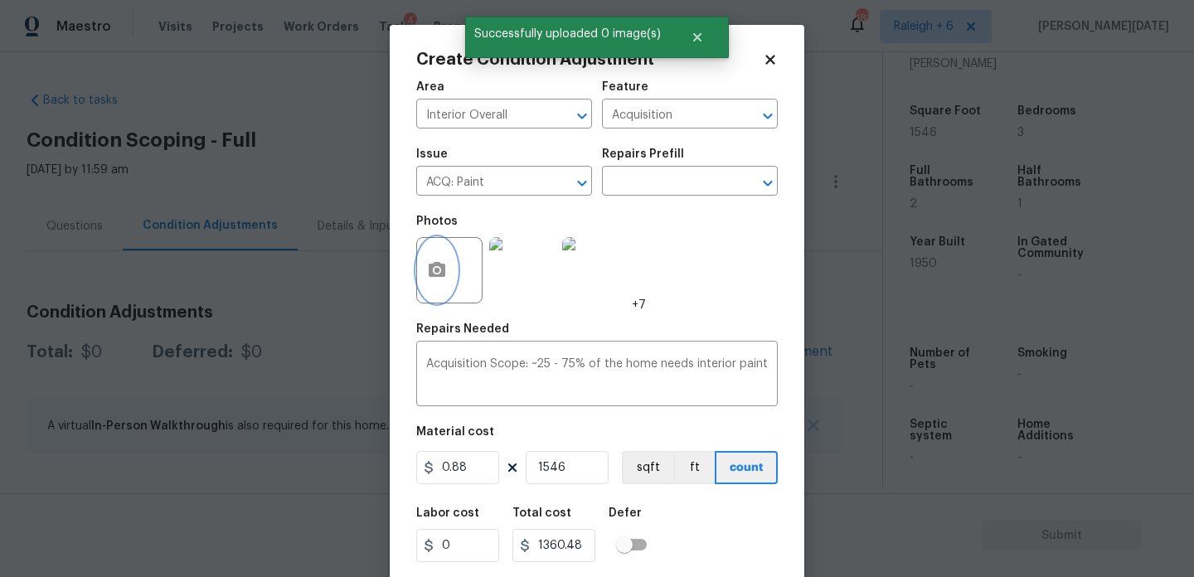
scroll to position [42, 0]
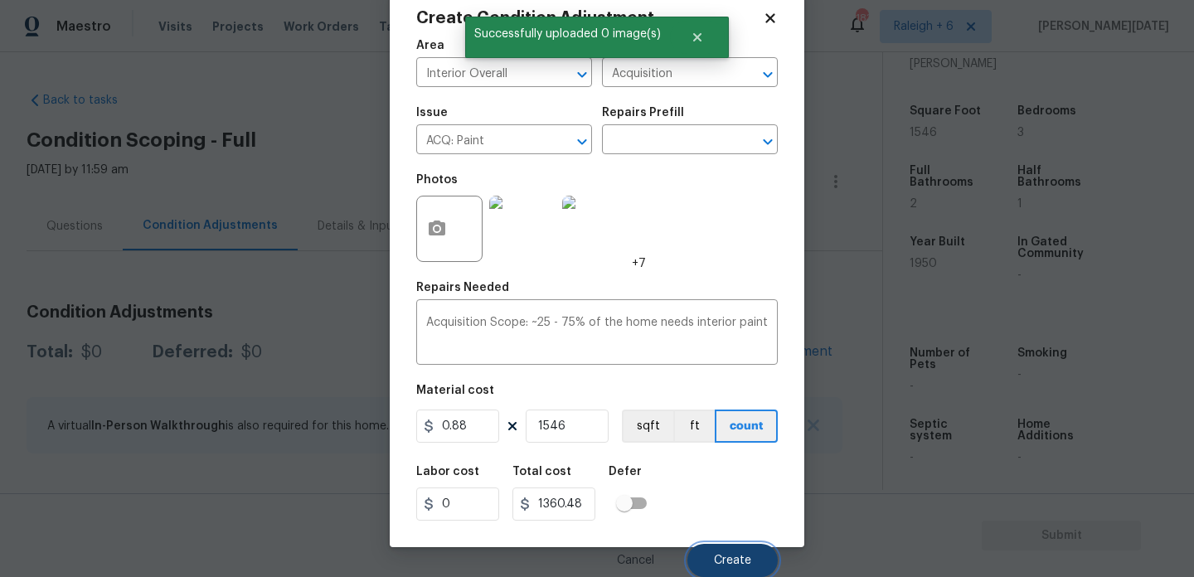
click at [717, 555] on span "Create" at bounding box center [732, 561] width 37 height 12
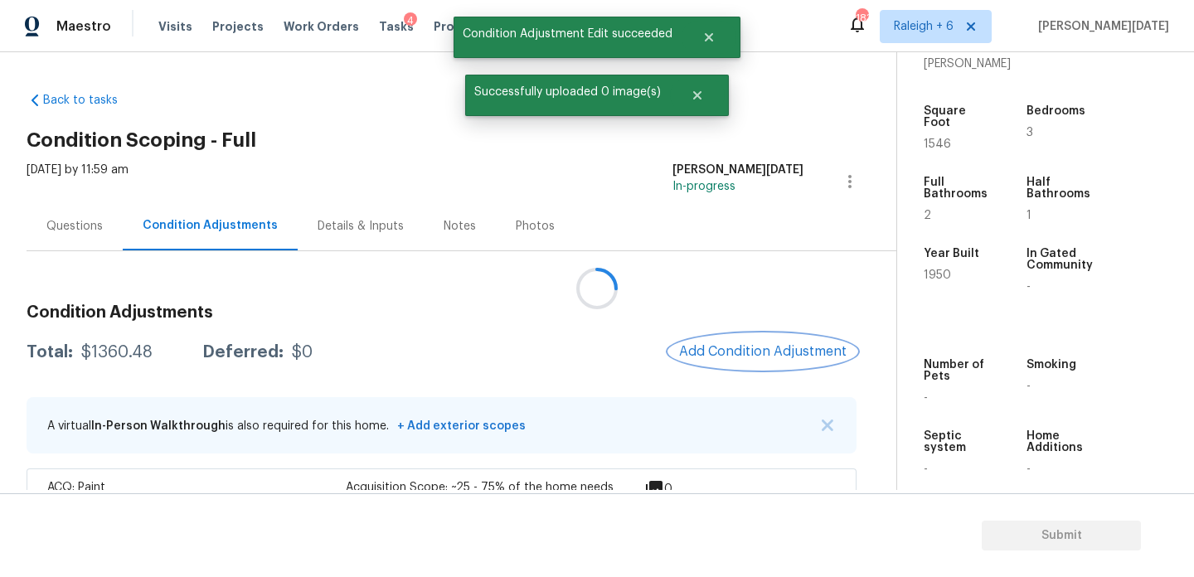
scroll to position [0, 0]
click at [723, 352] on span "Add Condition Adjustment" at bounding box center [762, 351] width 167 height 15
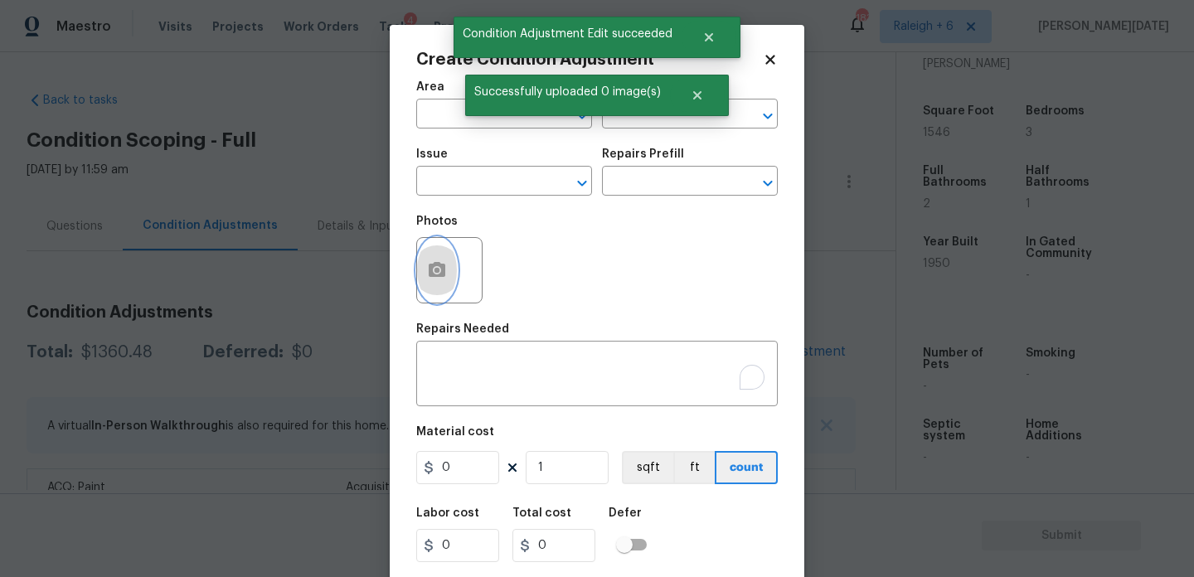
click at [437, 294] on button "button" at bounding box center [437, 270] width 40 height 65
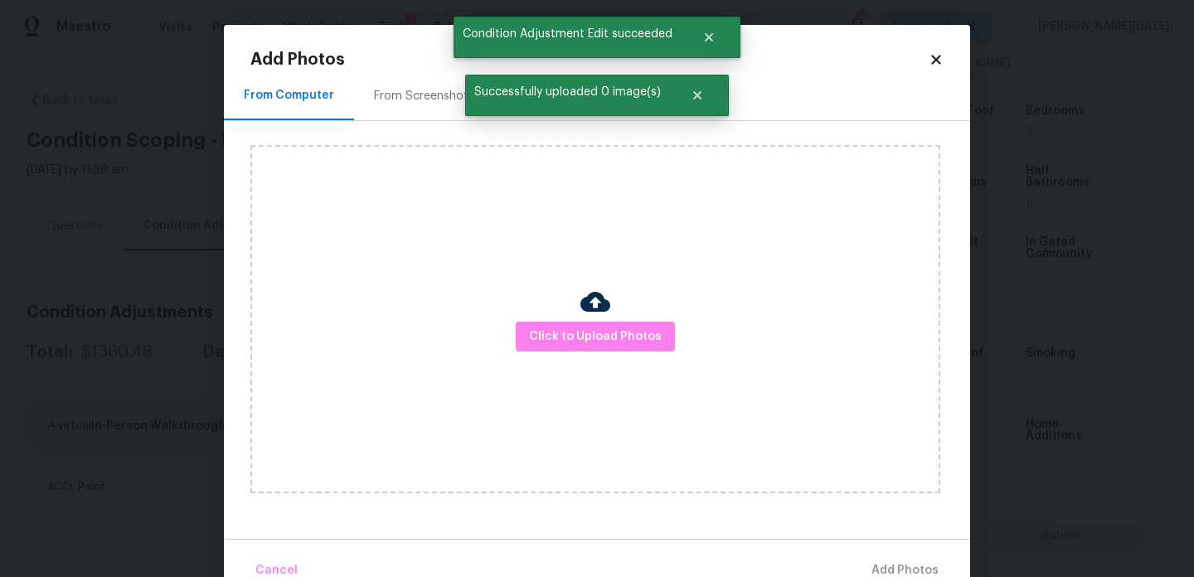
click at [429, 78] on div "From Screenshots" at bounding box center [424, 95] width 140 height 49
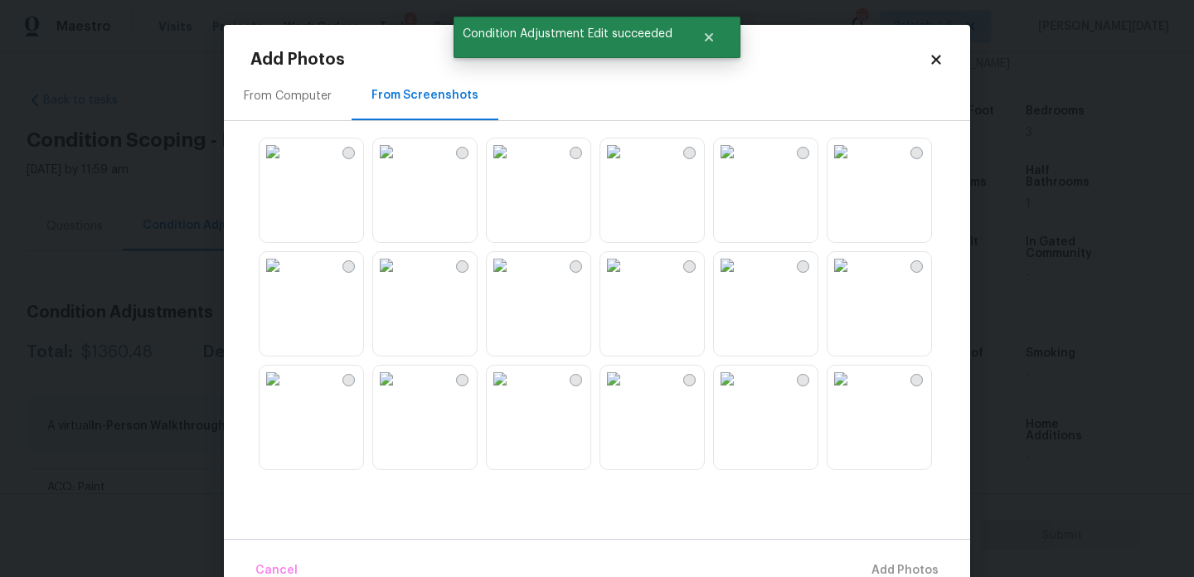
click at [740, 165] on img at bounding box center [727, 151] width 27 height 27
click at [513, 279] on img at bounding box center [500, 265] width 27 height 27
click at [627, 285] on img at bounding box center [613, 272] width 27 height 27
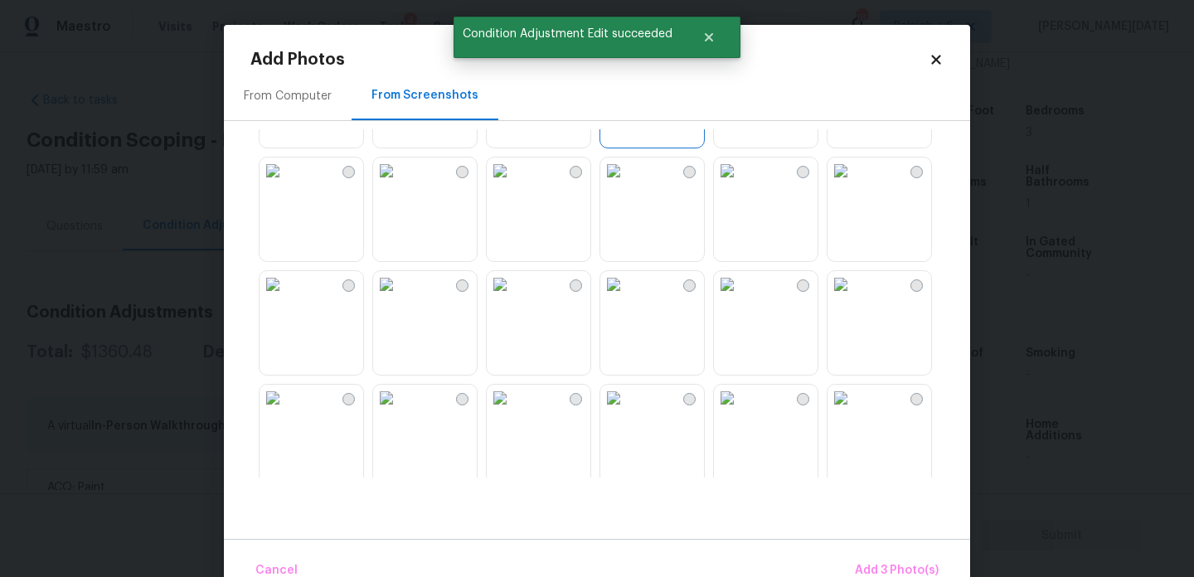
scroll to position [550, 0]
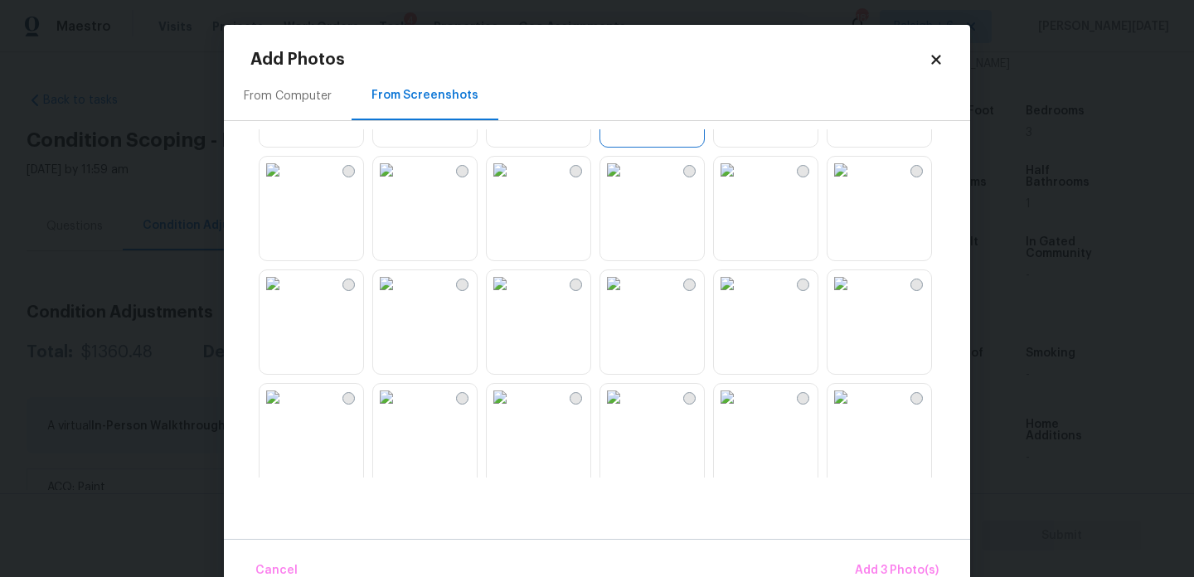
click at [740, 297] on img at bounding box center [727, 283] width 27 height 27
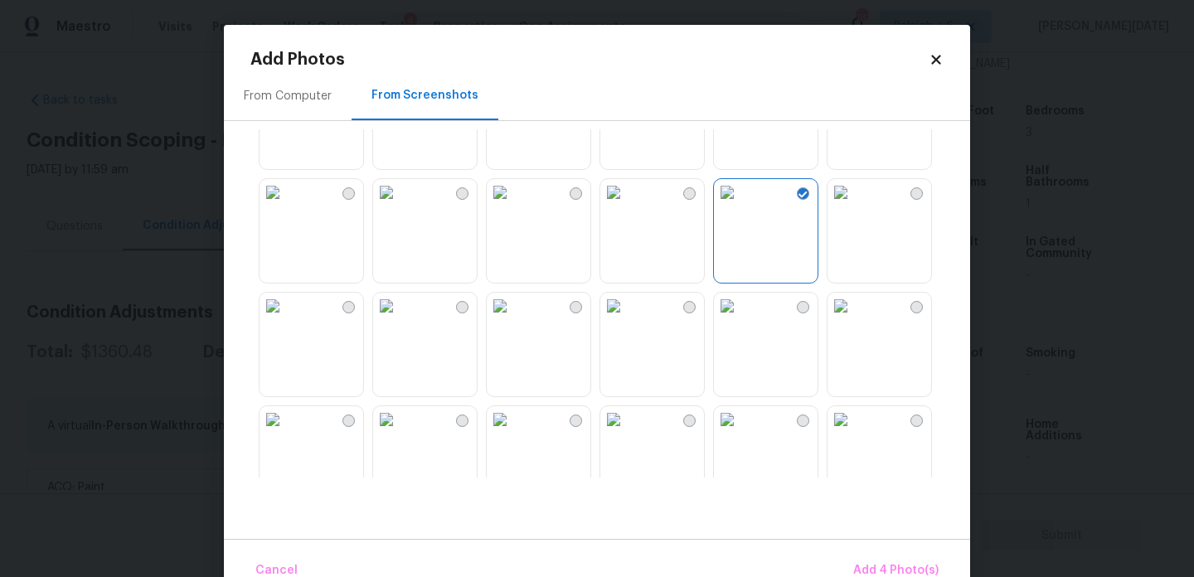
scroll to position [660, 0]
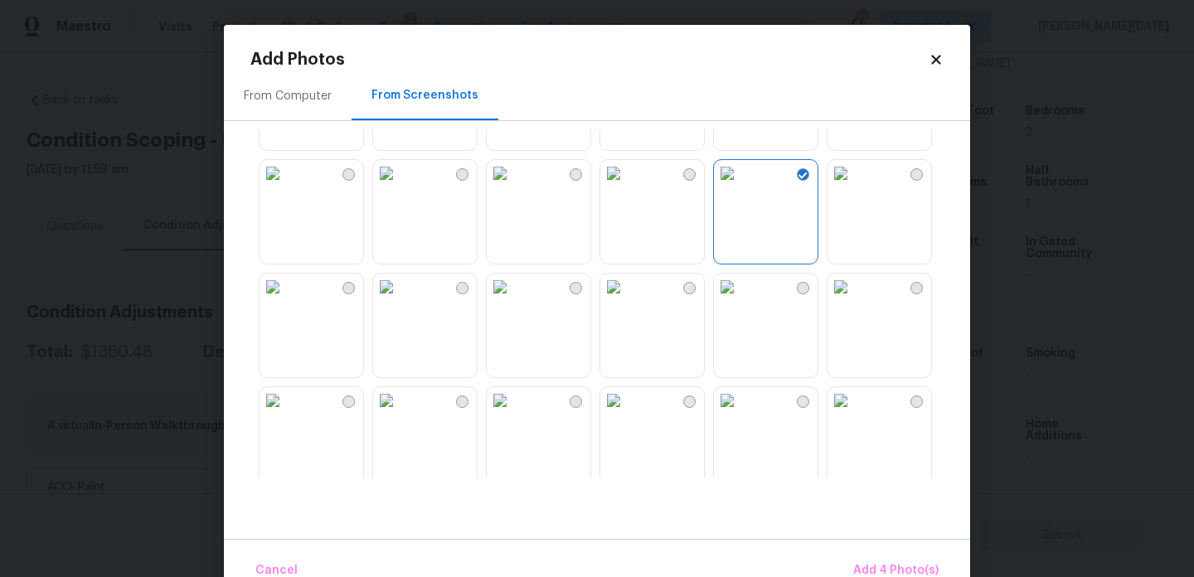
click at [627, 300] on img at bounding box center [613, 287] width 27 height 27
click at [400, 300] on img at bounding box center [386, 287] width 27 height 27
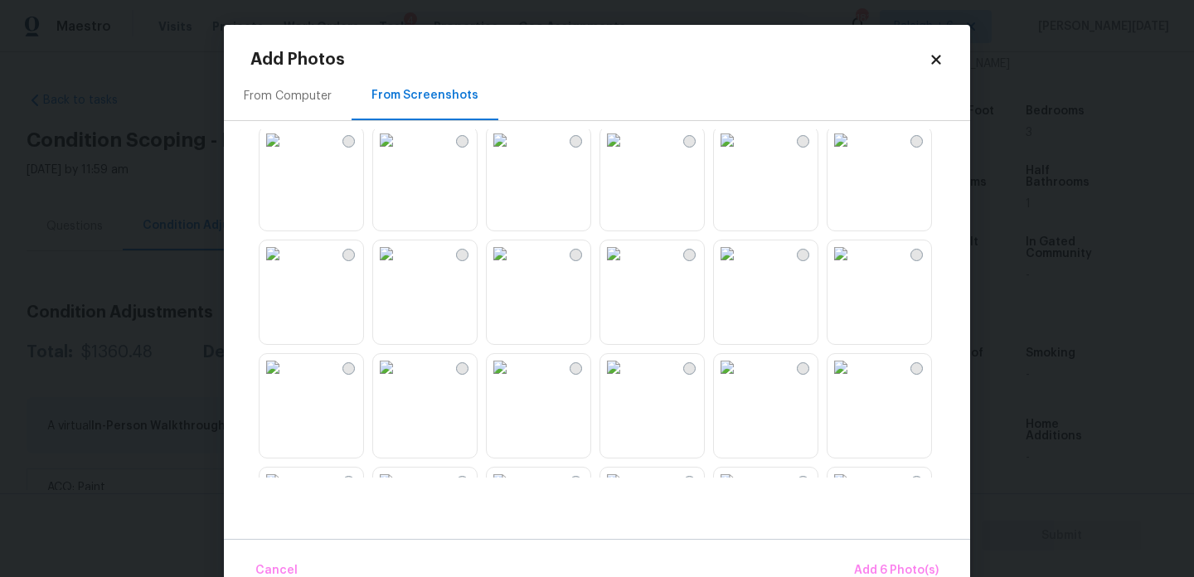
scroll to position [922, 0]
click at [854, 265] on img at bounding box center [841, 252] width 27 height 27
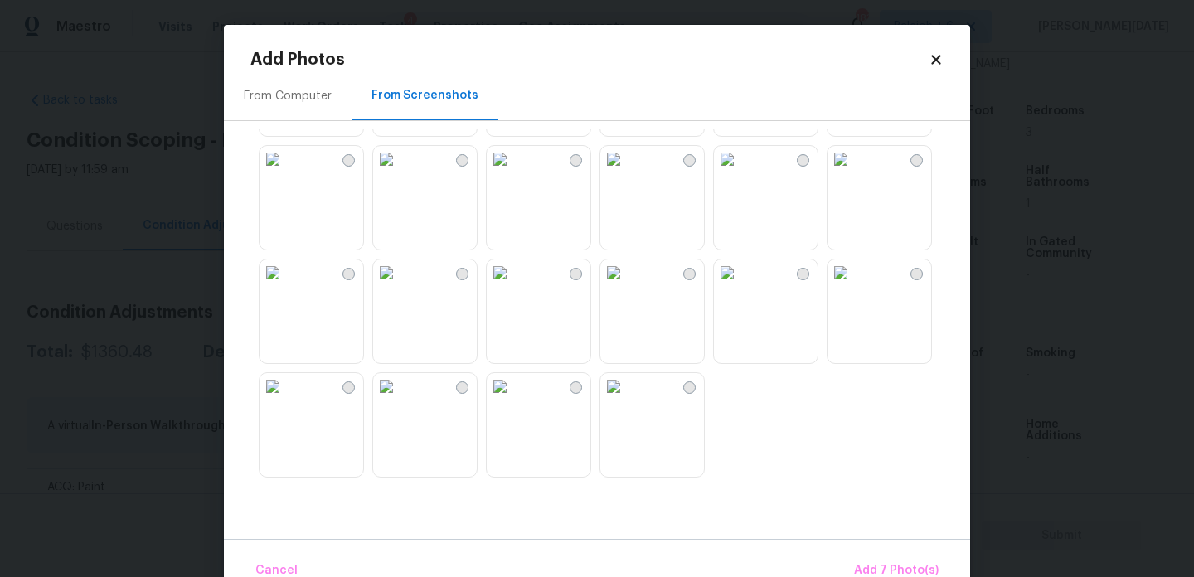
click at [854, 286] on img at bounding box center [841, 273] width 27 height 27
click at [740, 172] on img at bounding box center [727, 159] width 27 height 27
click at [896, 560] on button "Add 8 Photo(s)" at bounding box center [896, 571] width 98 height 36
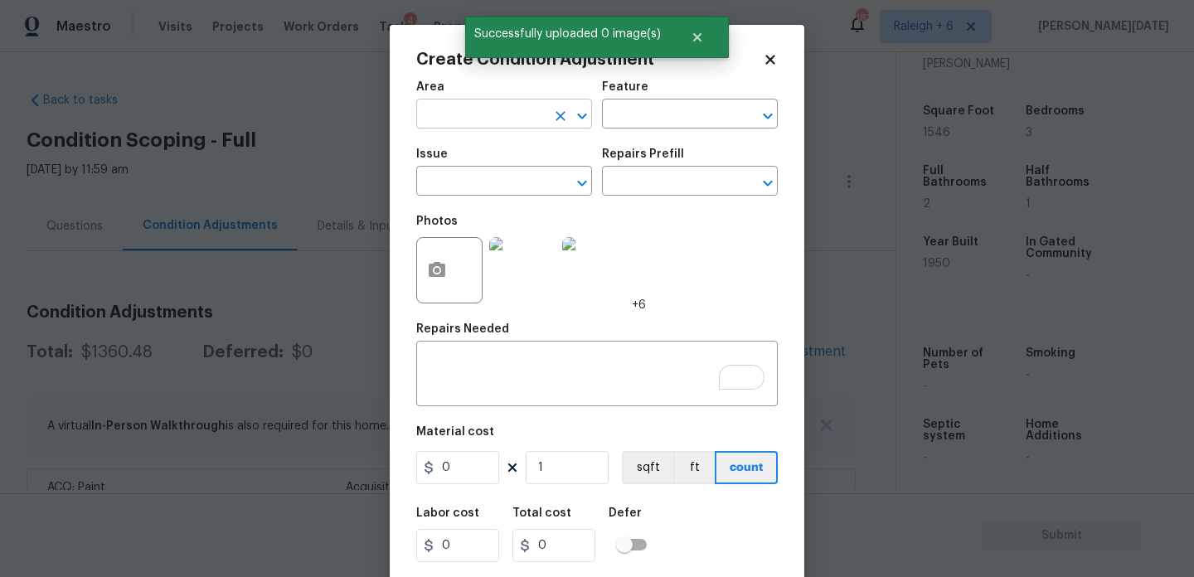
click at [446, 122] on input "text" at bounding box center [480, 116] width 129 height 26
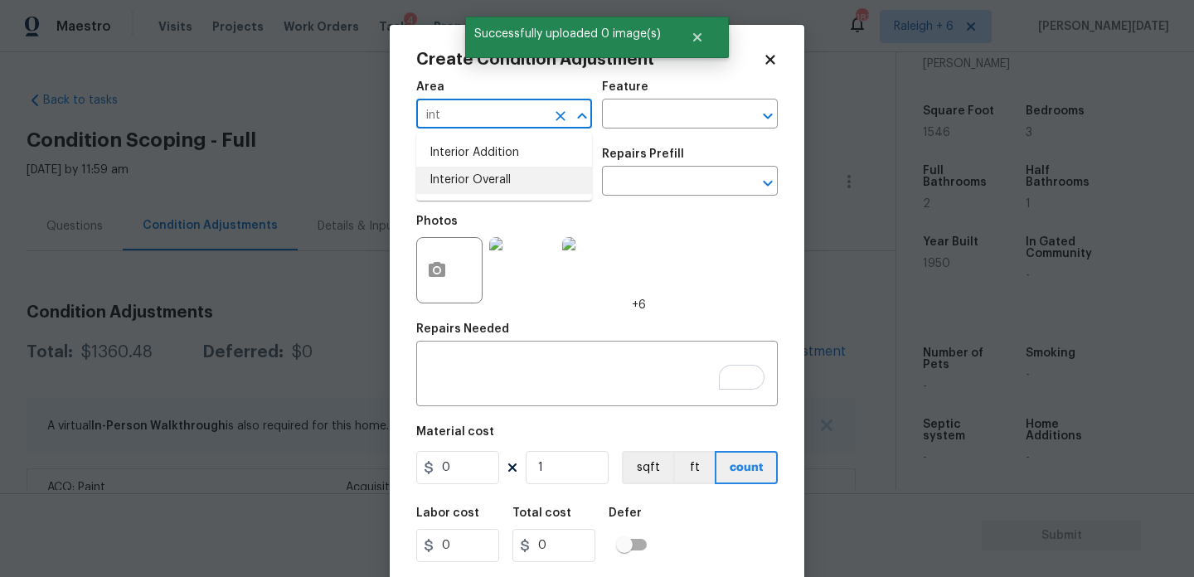
click at [460, 177] on li "Interior Overall" at bounding box center [504, 180] width 176 height 27
type input "Interior Overall"
click at [460, 177] on input "text" at bounding box center [480, 183] width 129 height 26
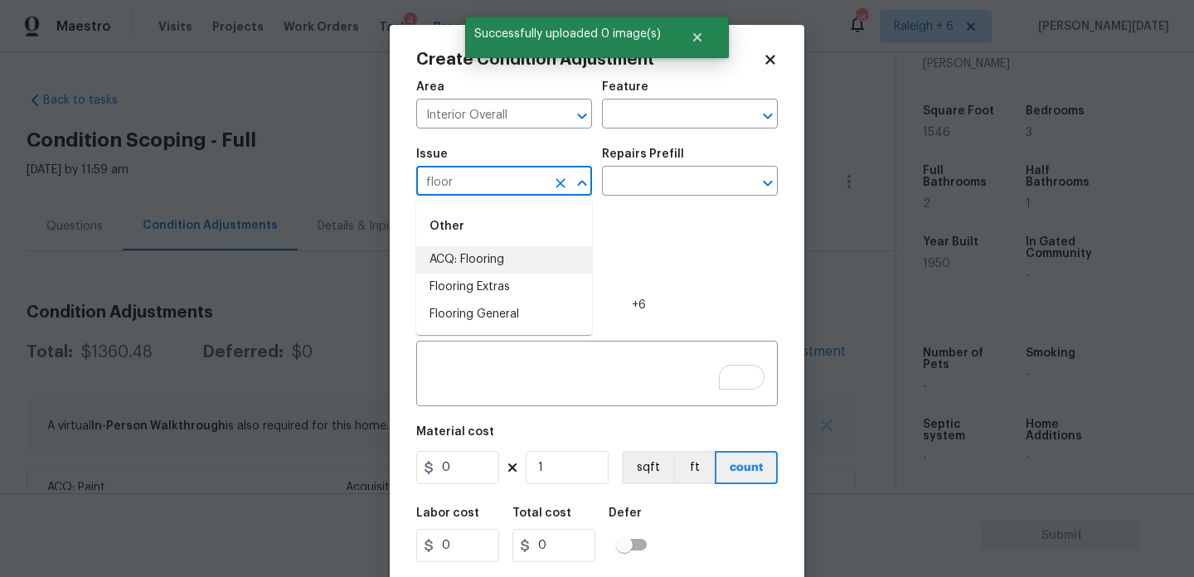
click at [475, 264] on li "ACQ: Flooring" at bounding box center [504, 259] width 176 height 27
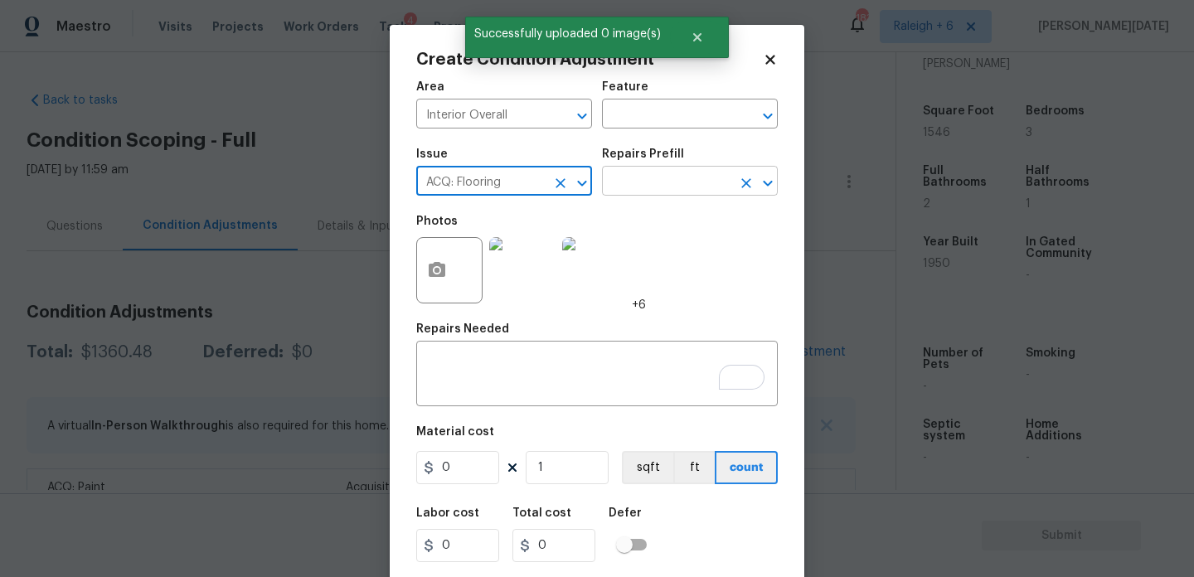
type input "ACQ: Flooring"
click at [642, 177] on input "text" at bounding box center [666, 183] width 129 height 26
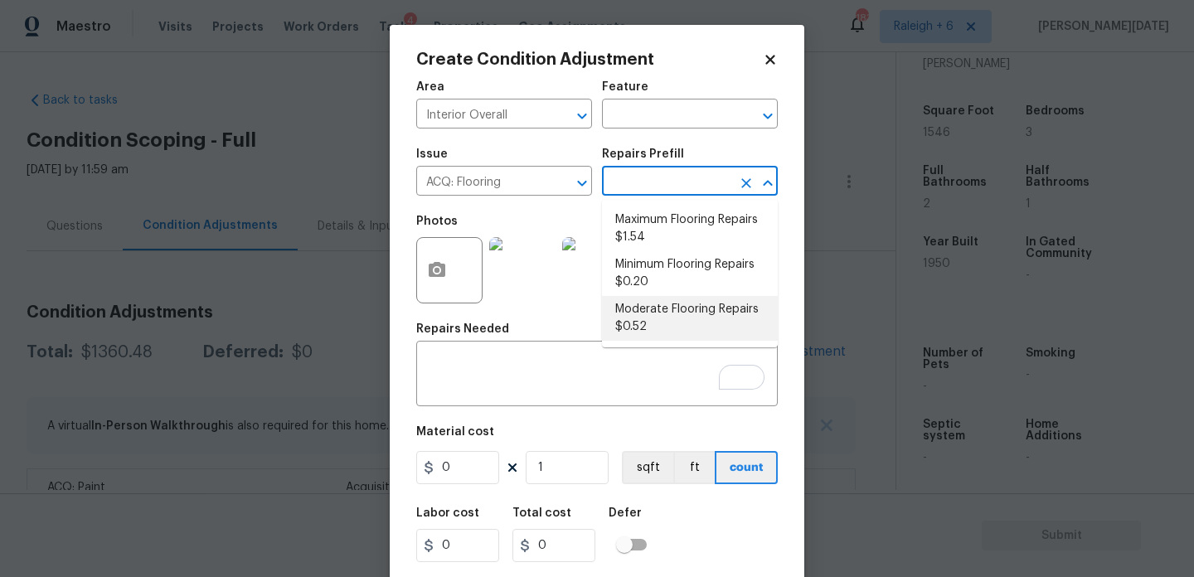
click at [658, 329] on li "Moderate Flooring Repairs $0.52" at bounding box center [690, 318] width 176 height 45
type input "Acquisition"
type textarea "Acquisition Scope: Moderate flooring repairs"
type input "0.52"
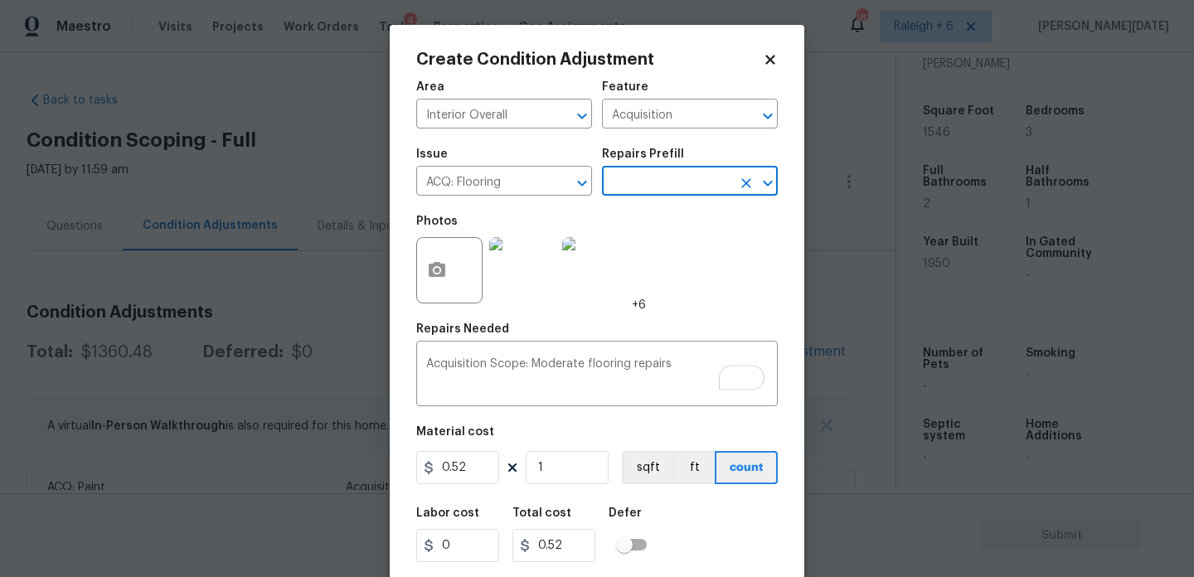
click at [532, 498] on div "Area Interior Overall ​ Feature Acquisition ​ Issue ACQ: Flooring ​ Repairs Pre…" at bounding box center [597, 344] width 362 height 547
click at [570, 472] on input "1" at bounding box center [567, 467] width 83 height 33
type input "0"
paste input "1546"
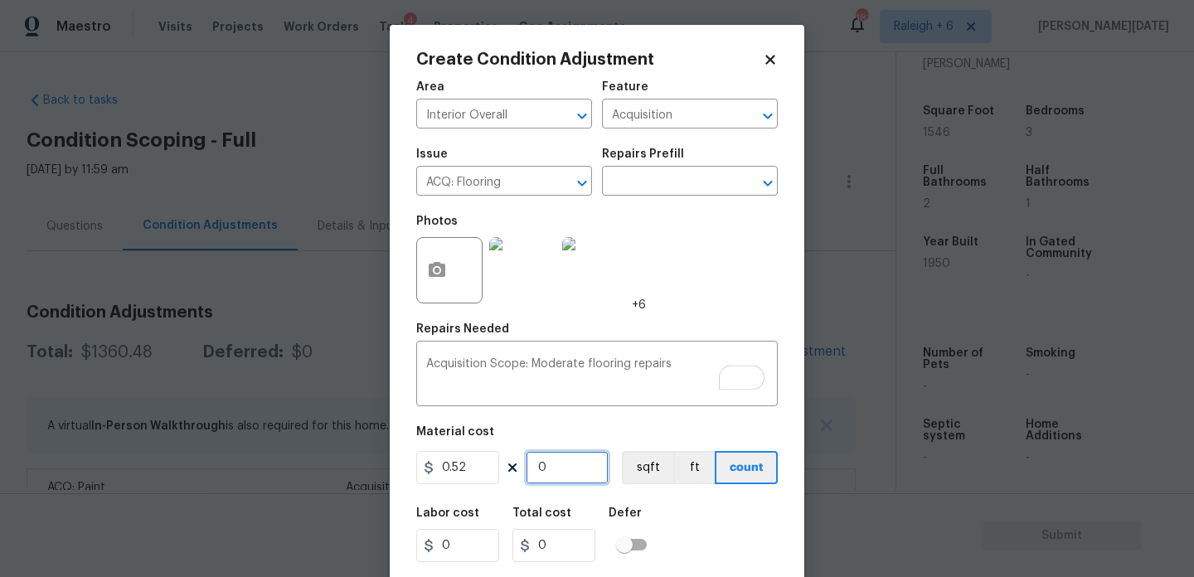
type input "1546"
type input "803.92"
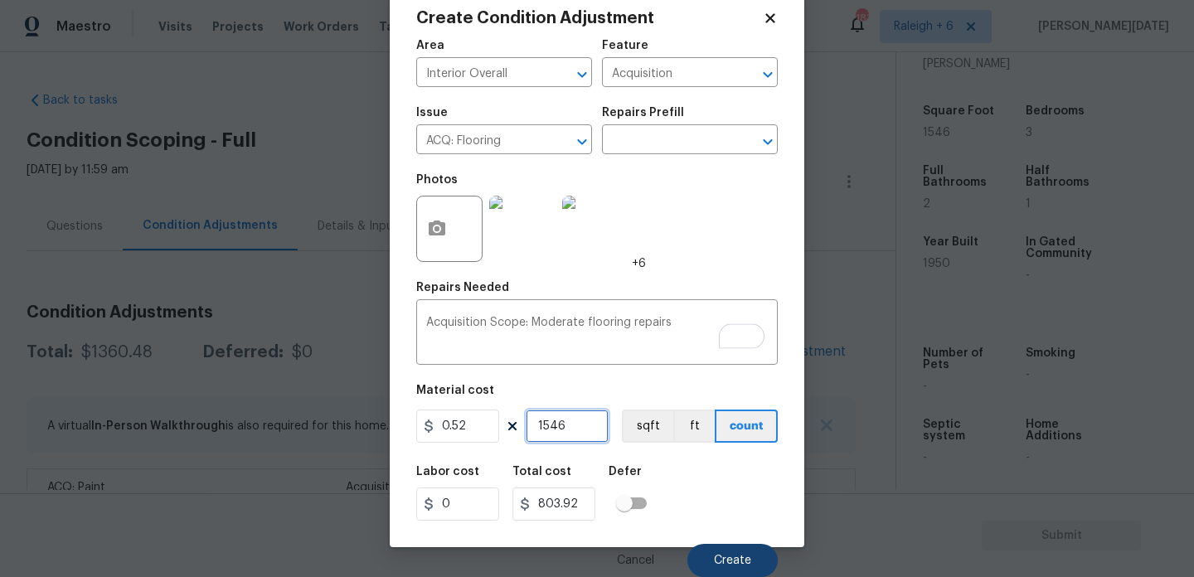
type input "1546"
click at [694, 548] on button "Create" at bounding box center [732, 560] width 90 height 33
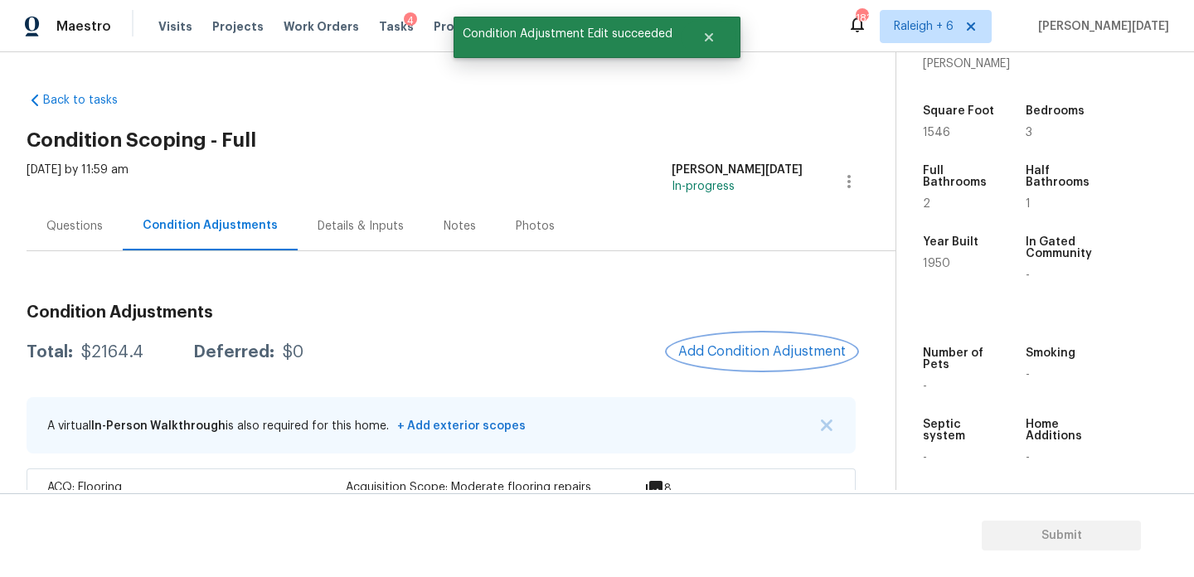
scroll to position [115, 0]
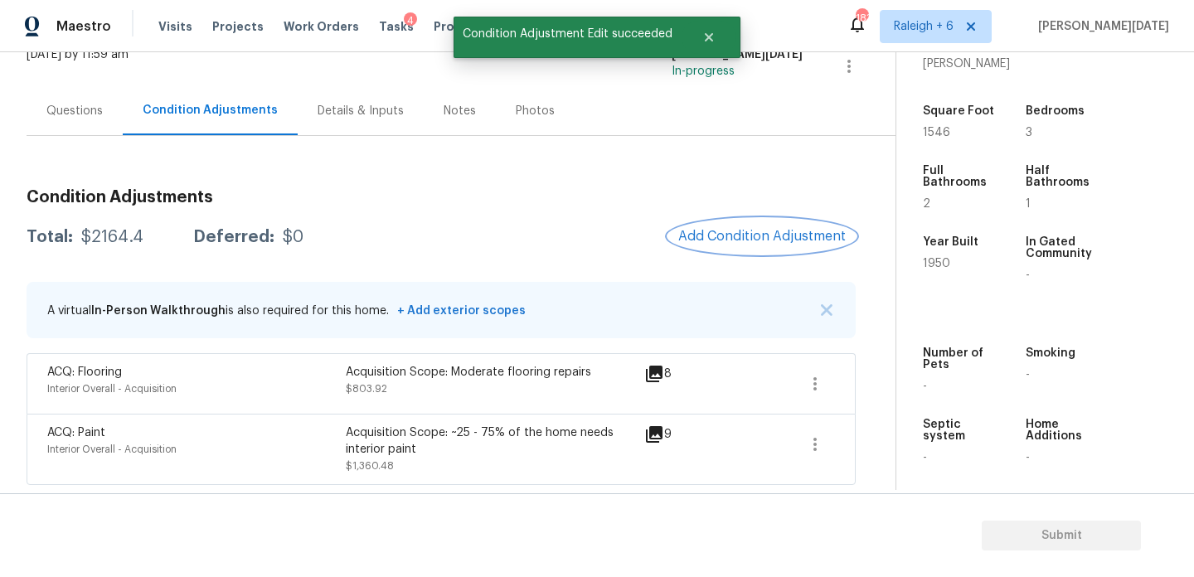
click at [742, 245] on button "Add Condition Adjustment" at bounding box center [761, 236] width 187 height 35
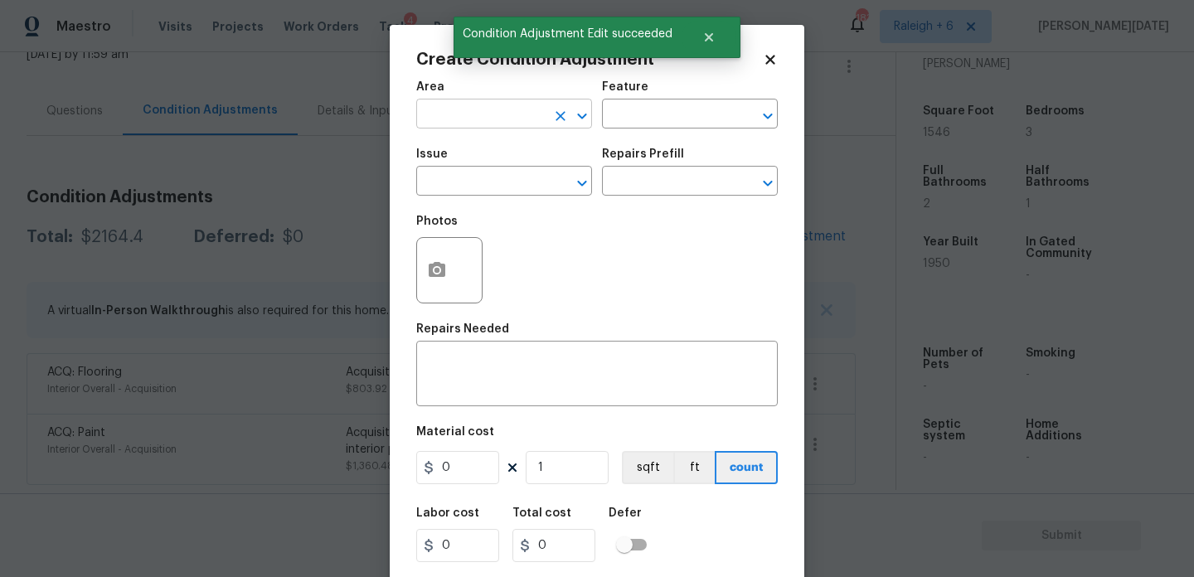
click at [442, 114] on input "text" at bounding box center [480, 116] width 129 height 26
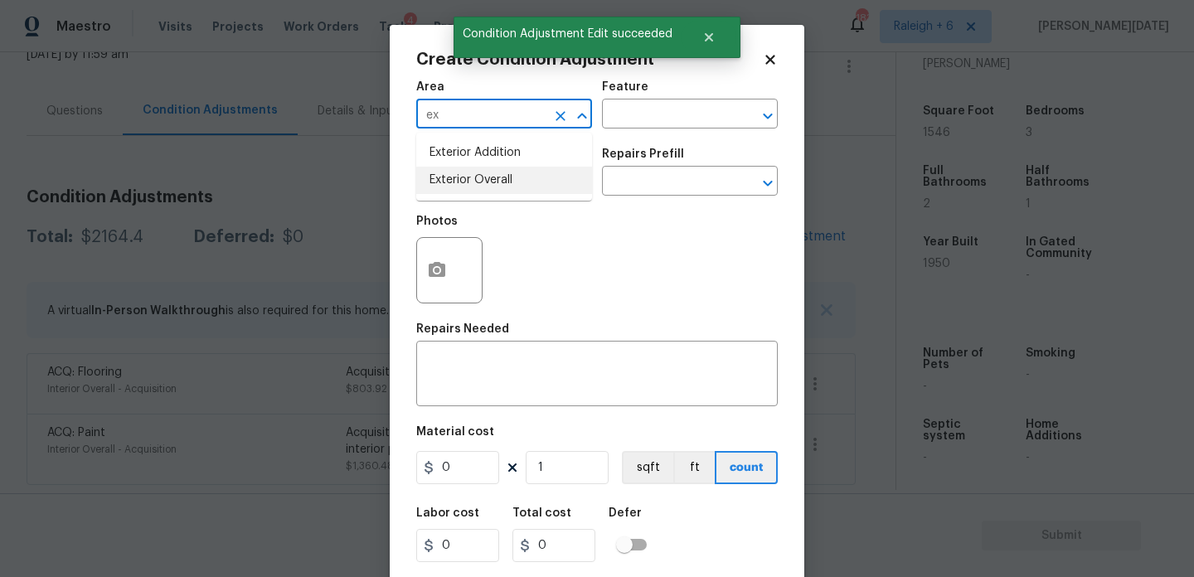
click at [458, 187] on li "Exterior Overall" at bounding box center [504, 180] width 176 height 27
type input "Exterior Overall"
click at [458, 187] on input "text" at bounding box center [480, 183] width 129 height 26
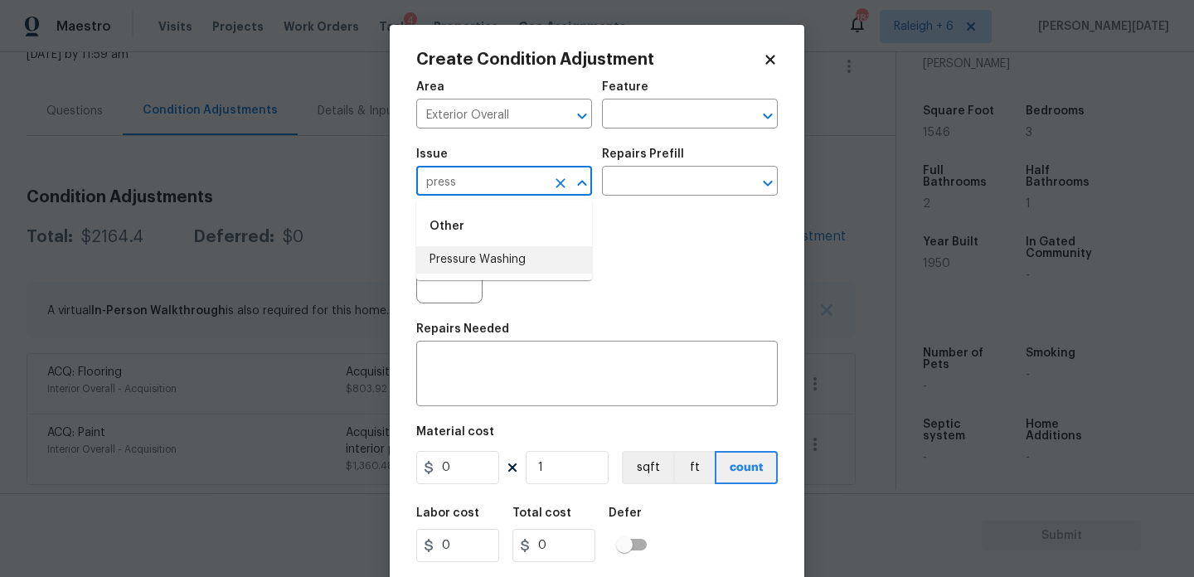
click at [481, 264] on li "Pressure Washing" at bounding box center [504, 259] width 176 height 27
type input "Pressure Washing"
click at [638, 180] on input "text" at bounding box center [666, 183] width 129 height 26
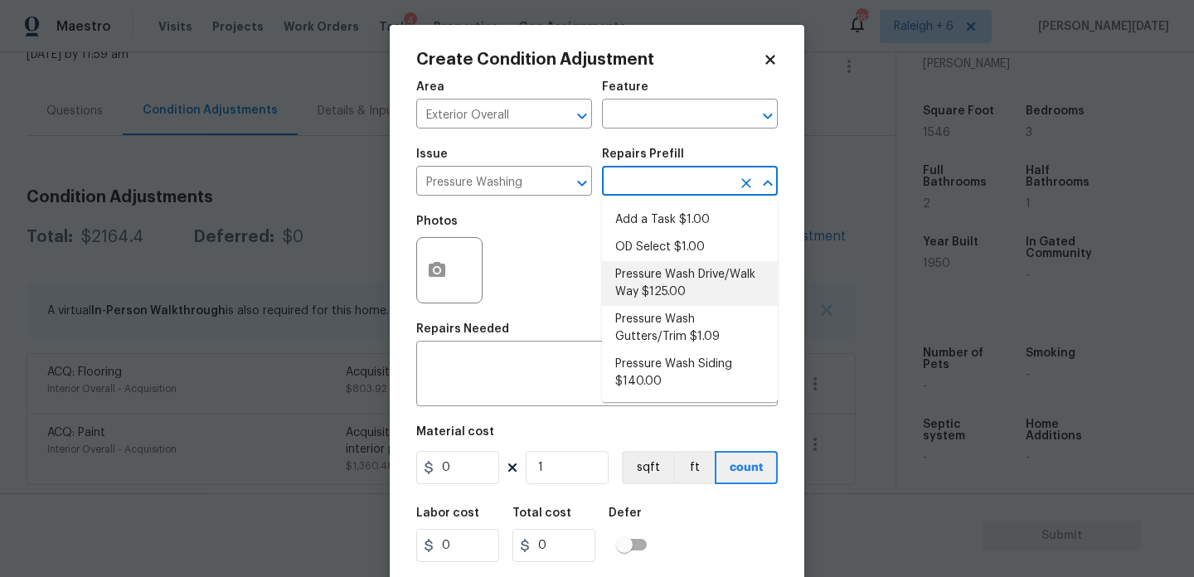
click at [663, 297] on li "Pressure Wash Drive/Walk Way $125.00" at bounding box center [690, 283] width 176 height 45
type input "Siding"
type textarea "Pressure wash the driveways/walkways as directed by the PM. Ensure that all deb…"
type input "125"
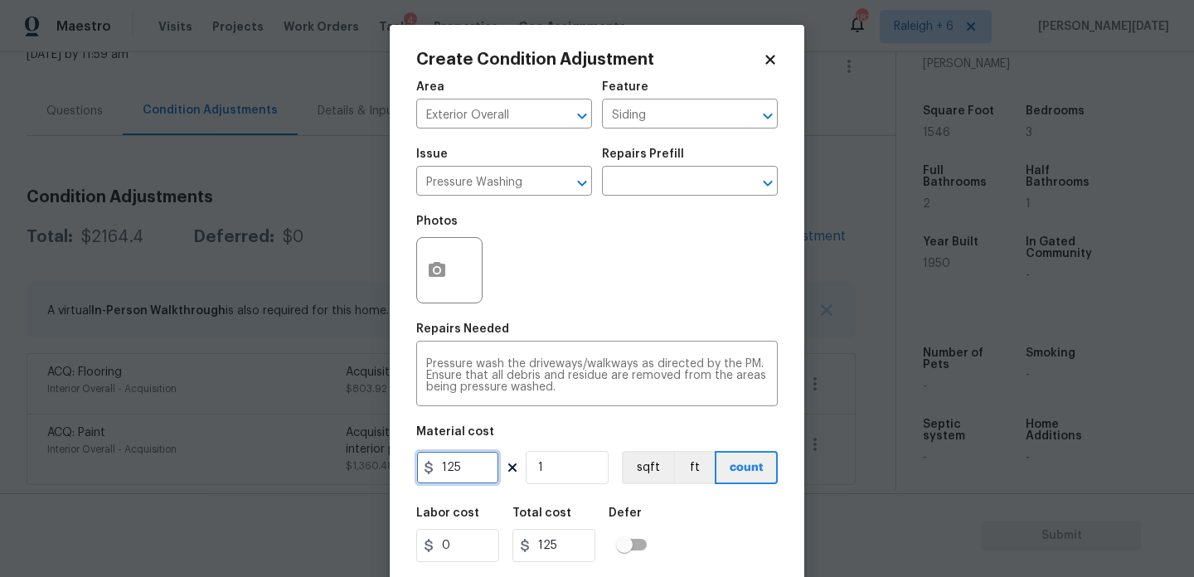
drag, startPoint x: 473, startPoint y: 478, endPoint x: 330, endPoint y: 472, distance: 142.7
click at [330, 472] on div "Create Condition Adjustment Area Exterior Overall ​ Feature Siding ​ Issue Pres…" at bounding box center [597, 288] width 1194 height 577
type input "200"
click at [608, 310] on div "Photos" at bounding box center [597, 260] width 362 height 108
type input "200"
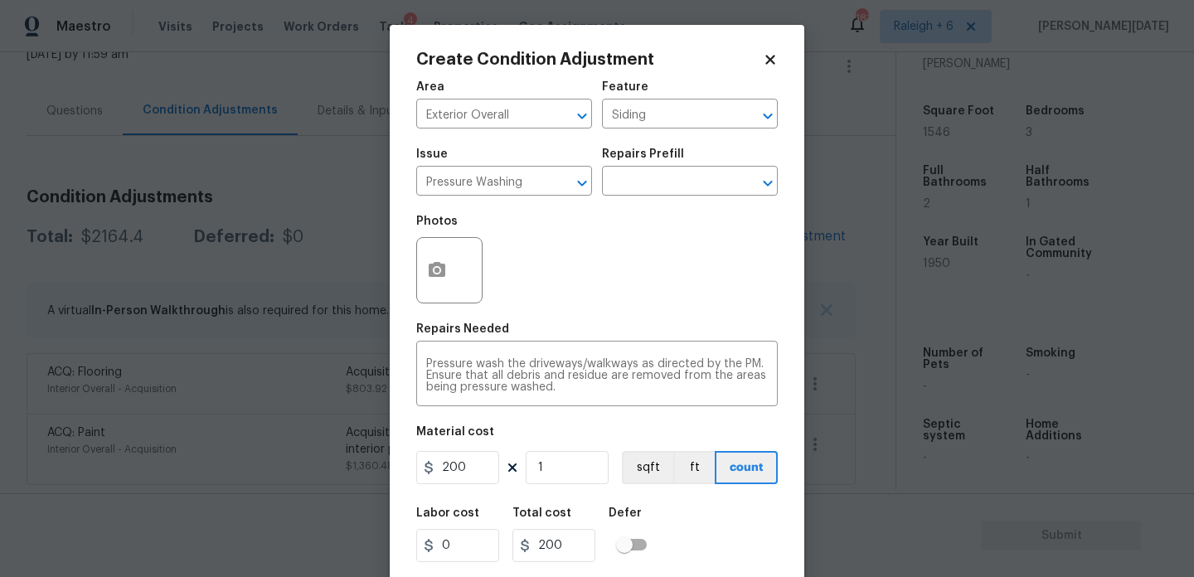
scroll to position [42, 0]
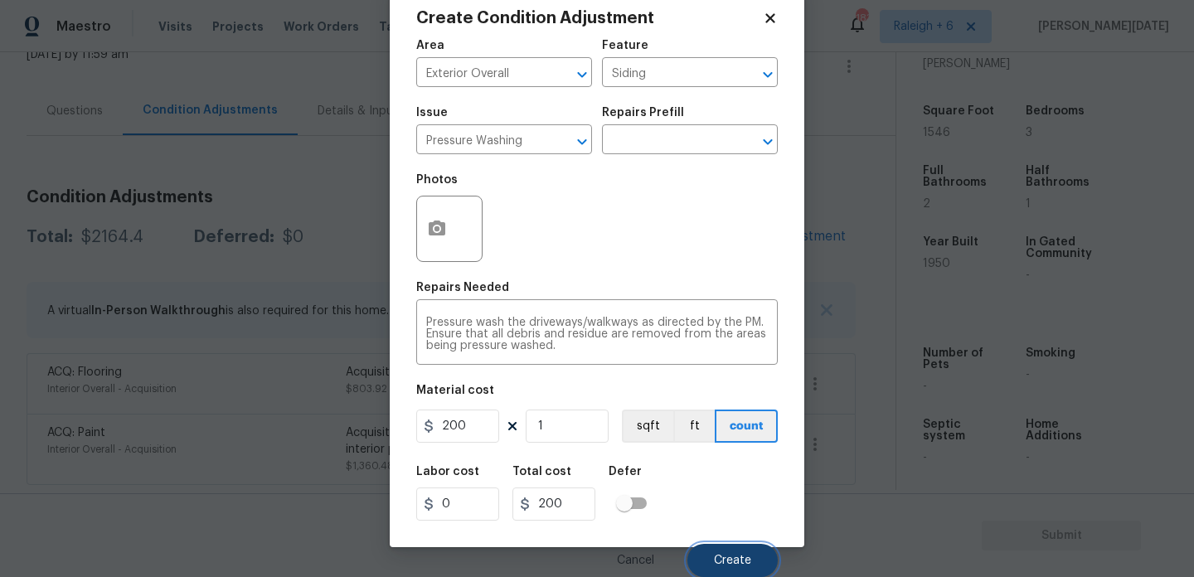
click at [740, 565] on span "Create" at bounding box center [732, 561] width 37 height 12
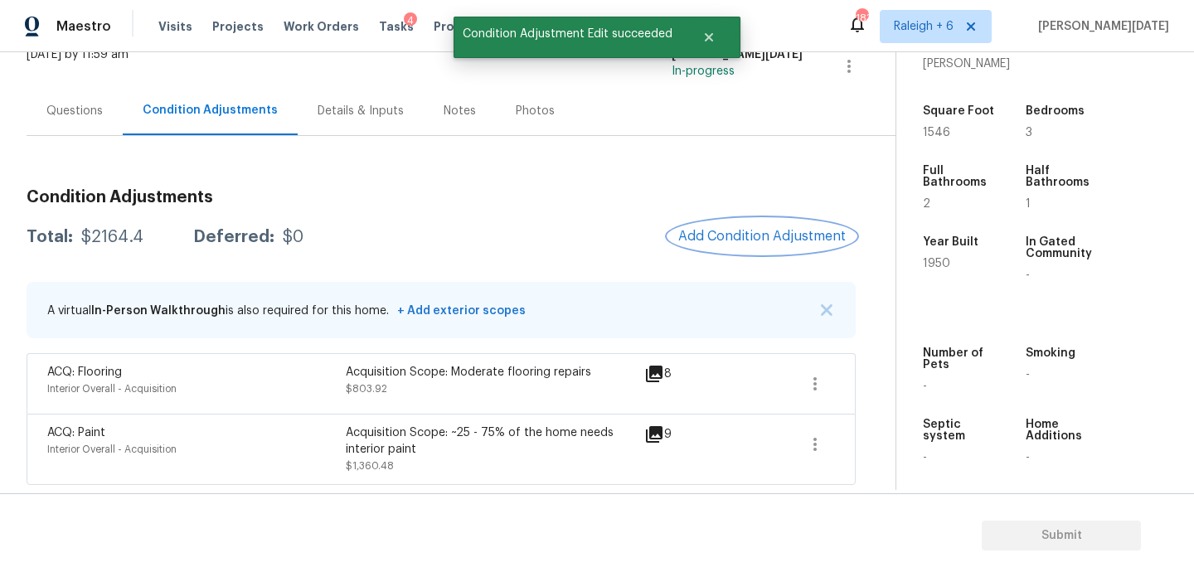
scroll to position [0, 0]
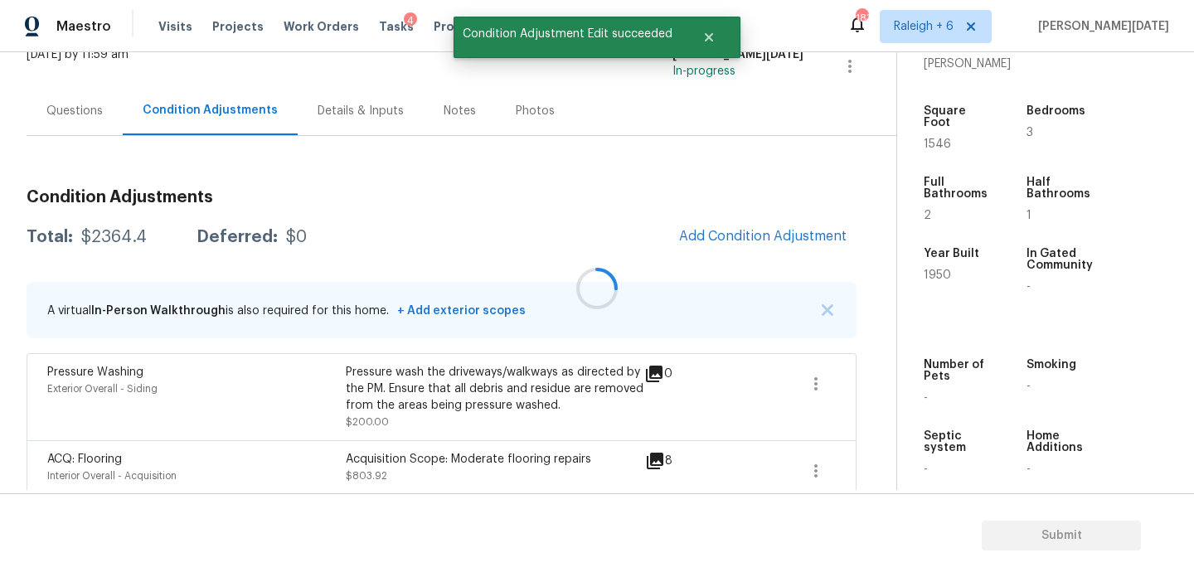
click at [745, 232] on div at bounding box center [597, 288] width 1194 height 577
click at [745, 232] on span "Add Condition Adjustment" at bounding box center [762, 236] width 167 height 15
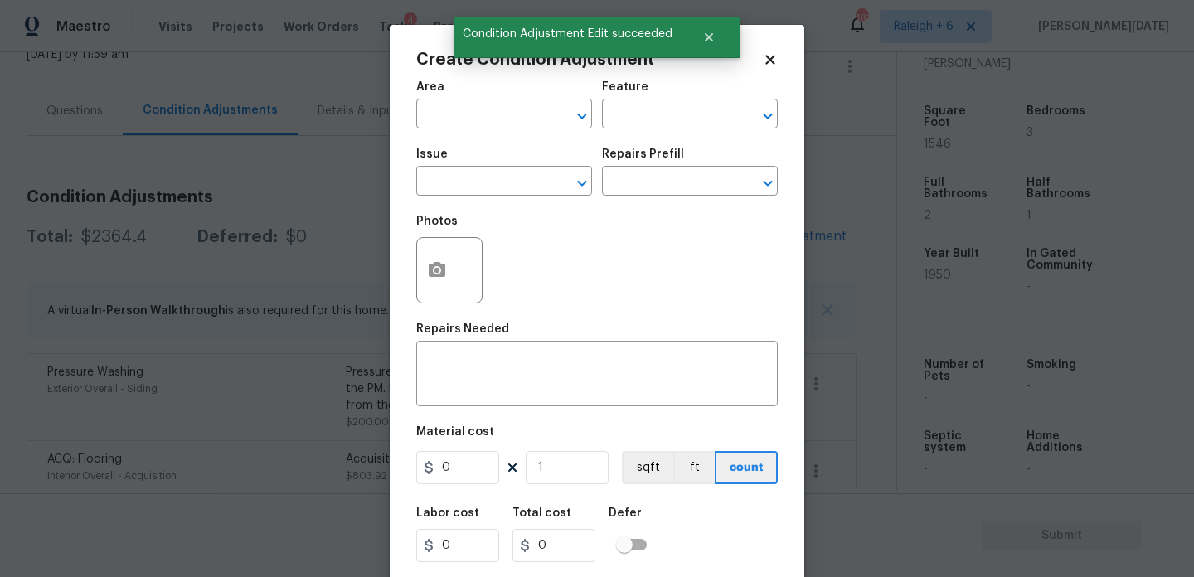
click at [745, 232] on div "Photos" at bounding box center [597, 260] width 362 height 108
click at [440, 286] on button "button" at bounding box center [437, 270] width 40 height 65
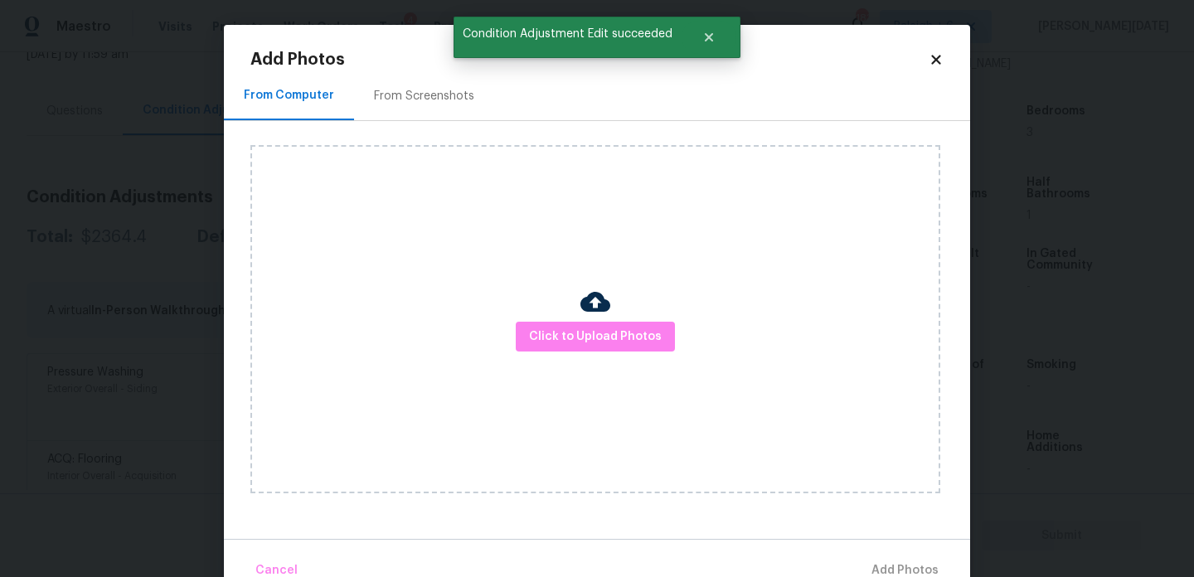
click at [437, 69] on div "Add Photos From Computer From Screenshots Click to Upload Photos Cancel Add Pho…" at bounding box center [596, 319] width 693 height 537
click at [435, 95] on div "From Screenshots" at bounding box center [424, 96] width 100 height 17
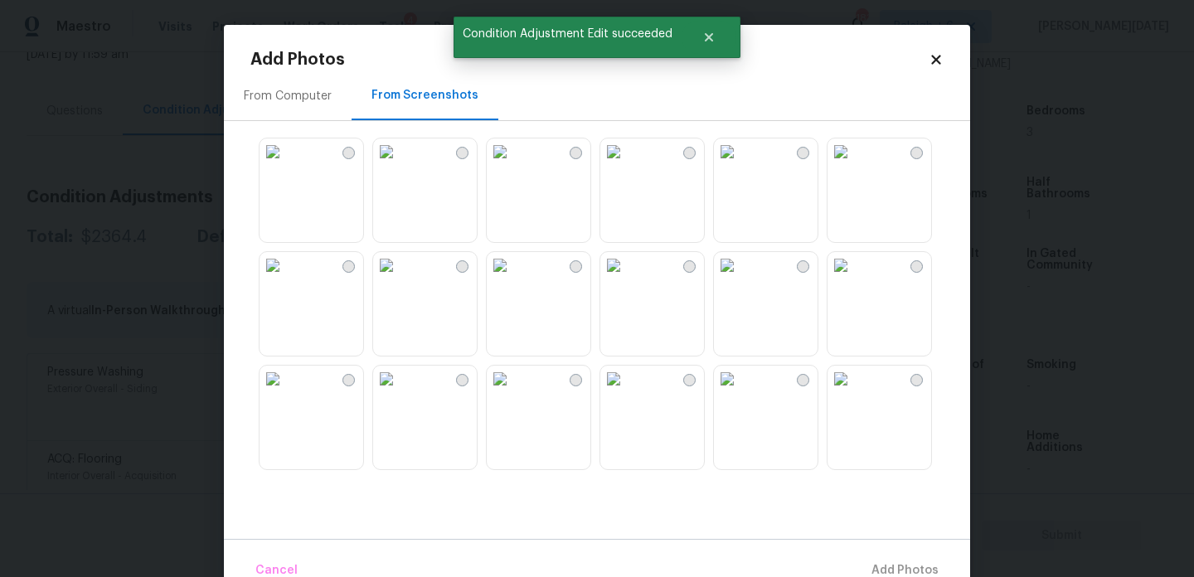
click at [627, 165] on img at bounding box center [613, 151] width 27 height 27
click at [400, 279] on img at bounding box center [386, 265] width 27 height 27
click at [513, 392] on img at bounding box center [500, 379] width 27 height 27
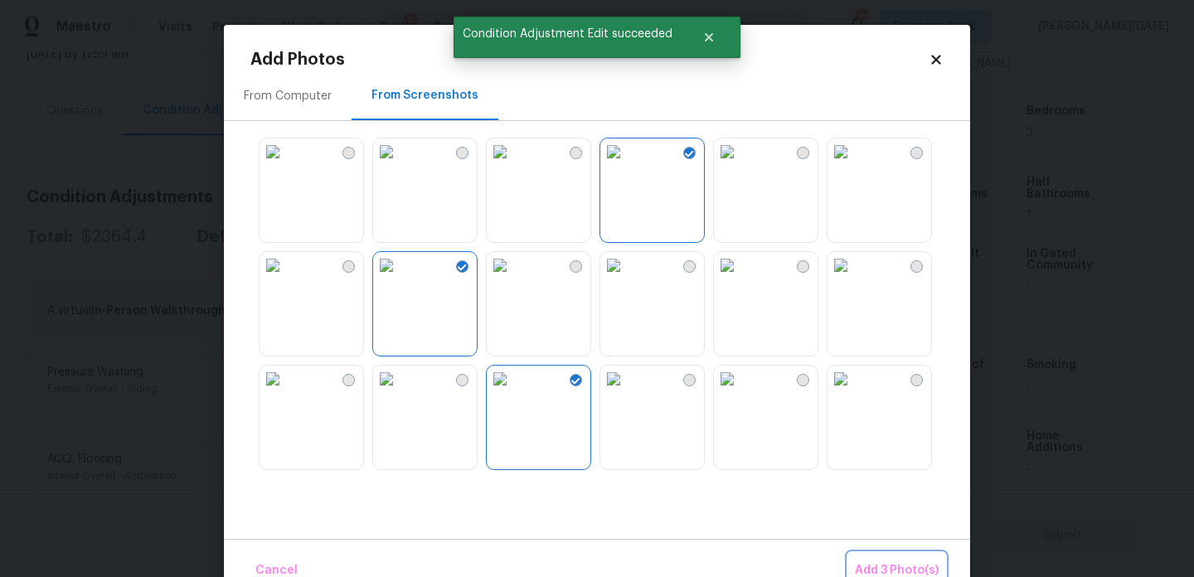
click at [867, 556] on button "Add 3 Photo(s)" at bounding box center [896, 571] width 97 height 36
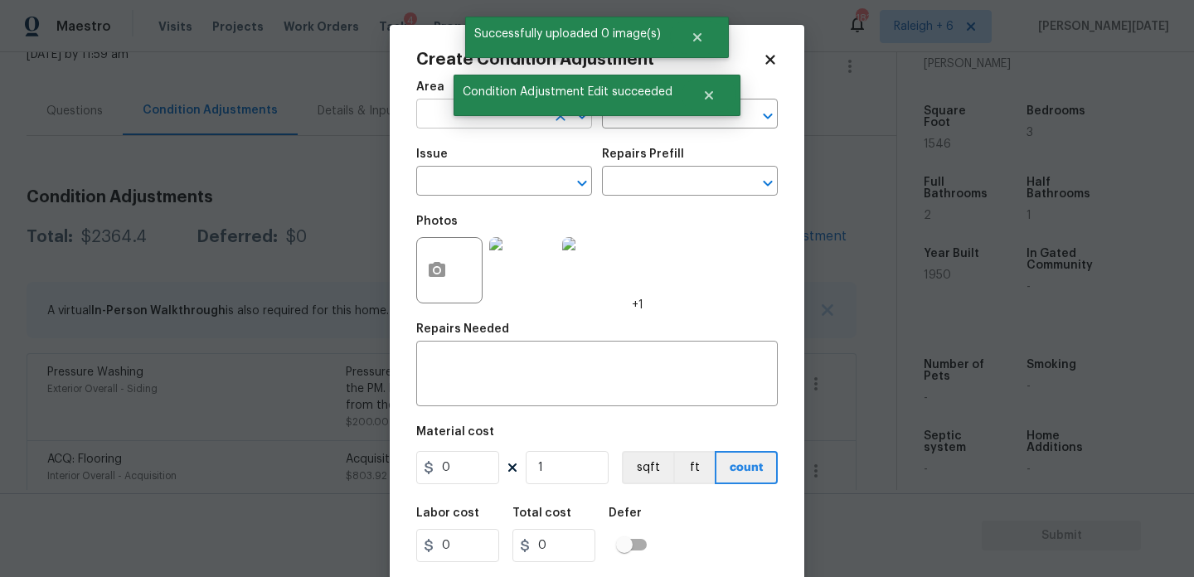
click at [450, 119] on input "text" at bounding box center [480, 116] width 129 height 26
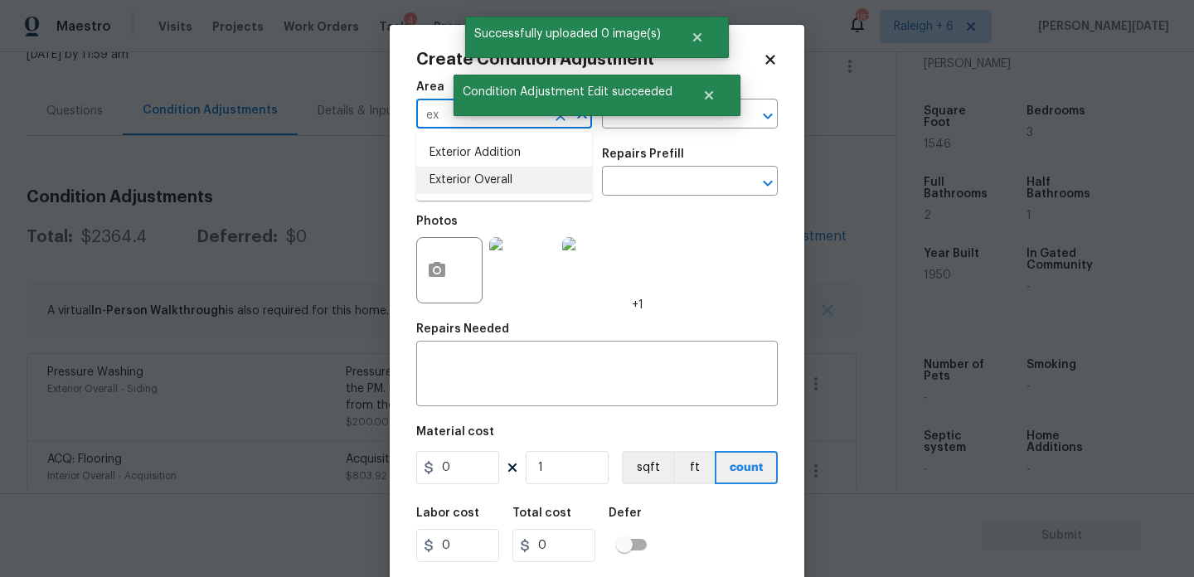
click at [467, 180] on li "Exterior Overall" at bounding box center [504, 180] width 176 height 27
type input "Exterior Overall"
click at [467, 180] on input "text" at bounding box center [480, 183] width 129 height 26
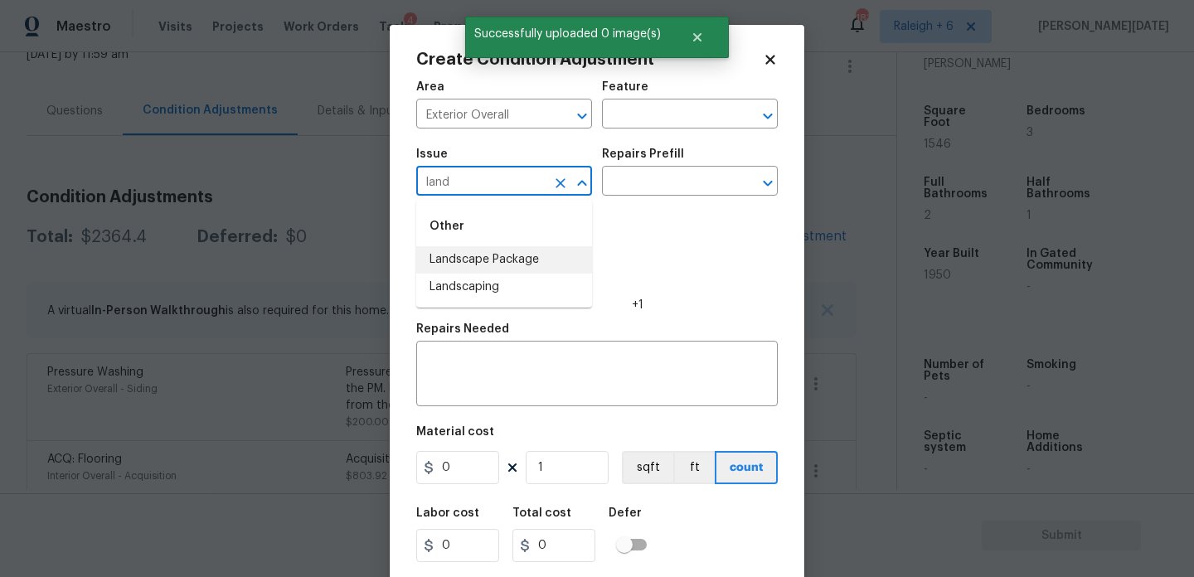
click at [488, 253] on li "Landscape Package" at bounding box center [504, 259] width 176 height 27
type input "Landscape Package"
click at [646, 182] on input "text" at bounding box center [666, 183] width 129 height 26
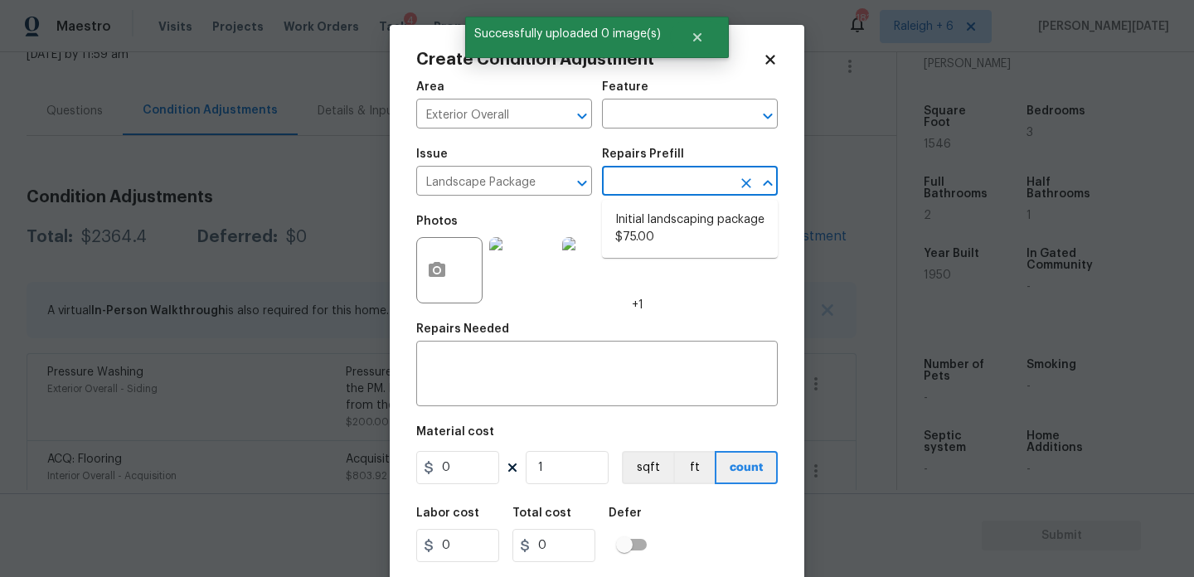
click at [649, 182] on input "text" at bounding box center [666, 183] width 129 height 26
click at [667, 182] on input "text" at bounding box center [666, 183] width 129 height 26
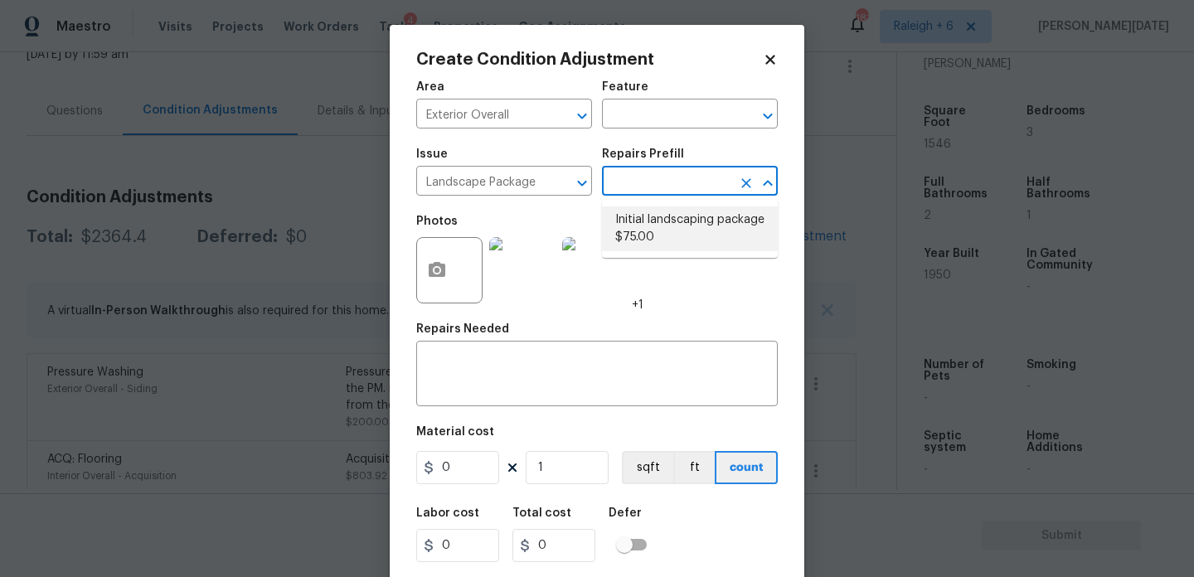
click at [666, 240] on li "Initial landscaping package $75.00" at bounding box center [690, 228] width 176 height 45
type input "Home Readiness Packages"
type textarea "Mowing of grass up to 6" in height. Mow, edge along driveways & sidewalks, trim…"
type input "75"
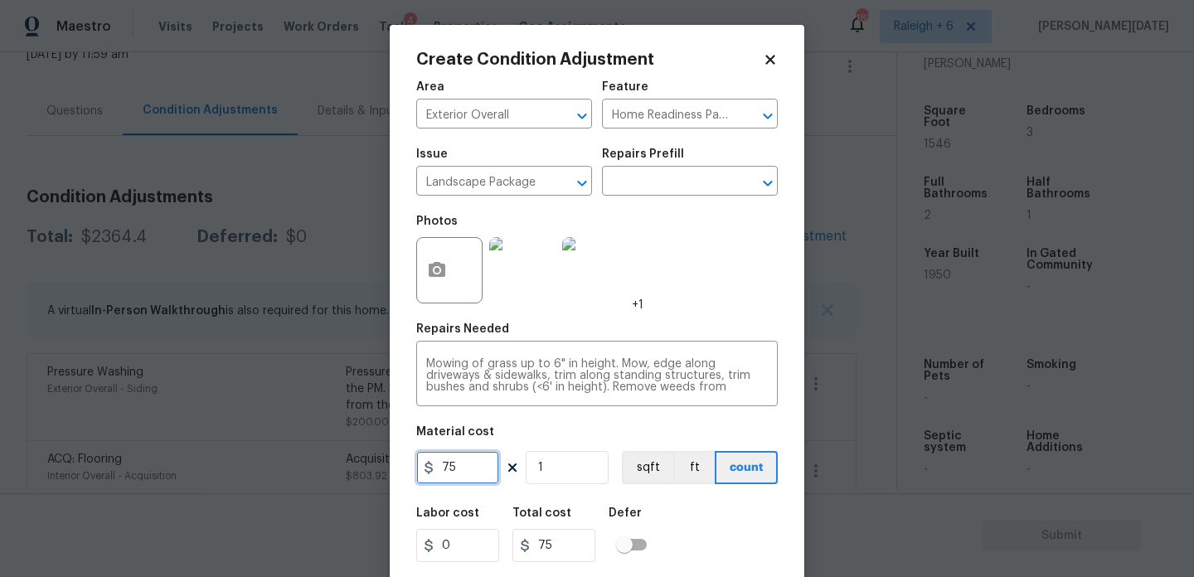
click at [467, 476] on input "75" at bounding box center [457, 467] width 83 height 33
type input "750"
click at [717, 296] on div "Photos +1" at bounding box center [597, 260] width 362 height 108
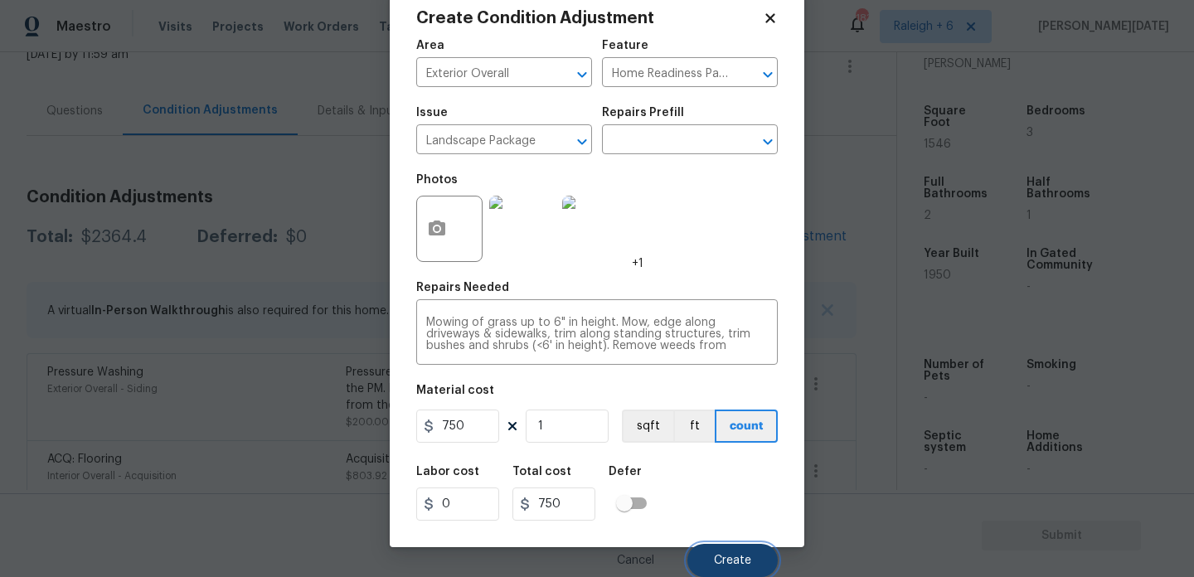
click at [735, 556] on span "Create" at bounding box center [732, 561] width 37 height 12
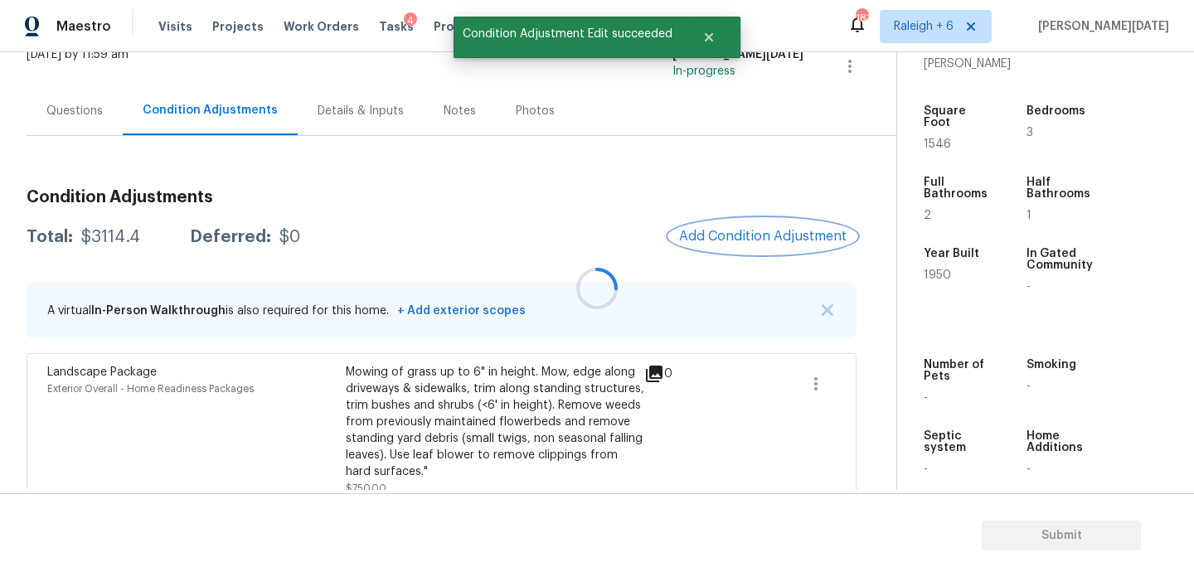
scroll to position [0, 0]
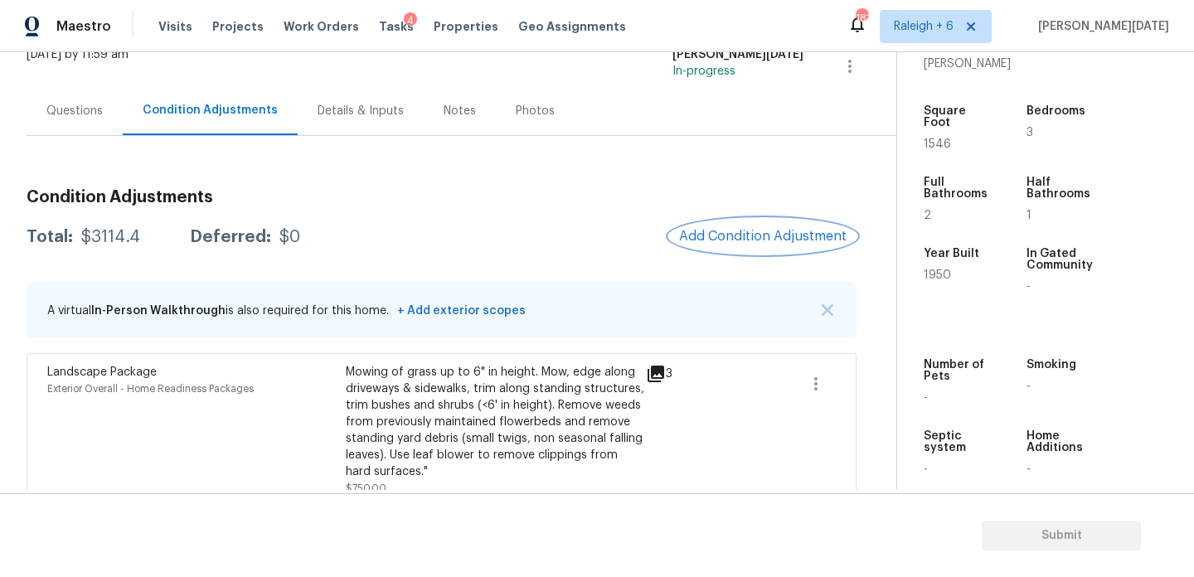
click at [707, 238] on span "Add Condition Adjustment" at bounding box center [762, 236] width 167 height 15
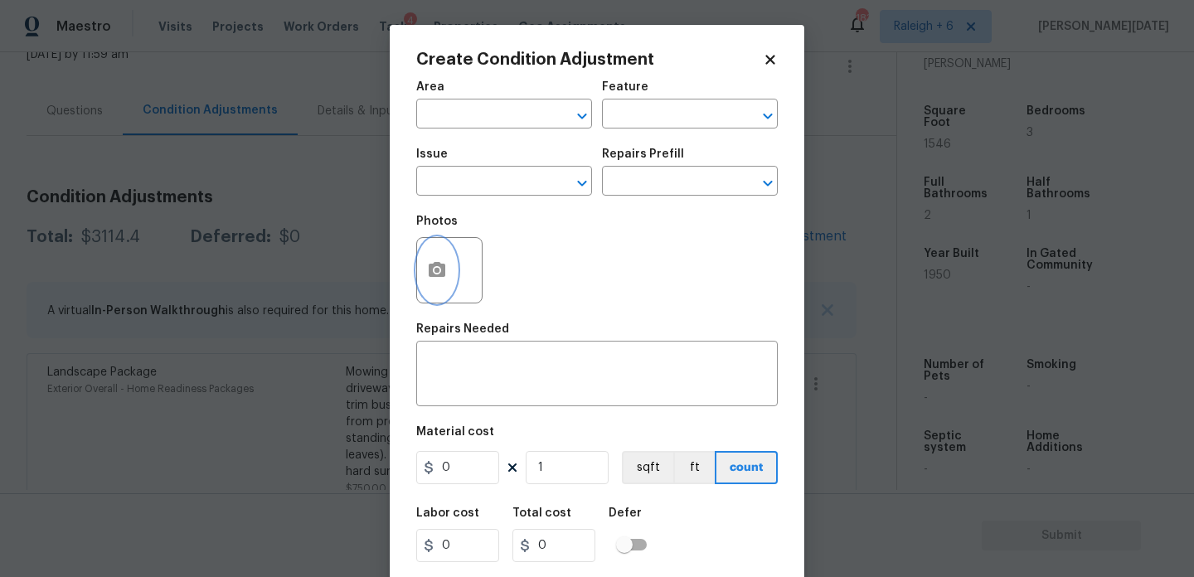
click at [433, 255] on button "button" at bounding box center [437, 270] width 40 height 65
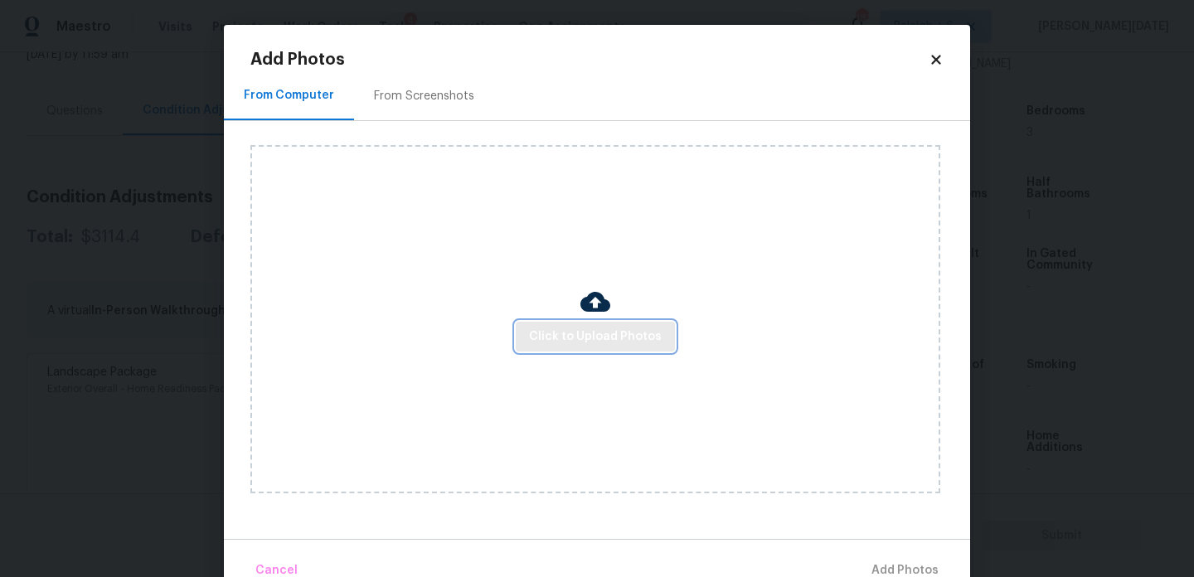
click at [595, 328] on span "Click to Upload Photos" at bounding box center [595, 337] width 133 height 21
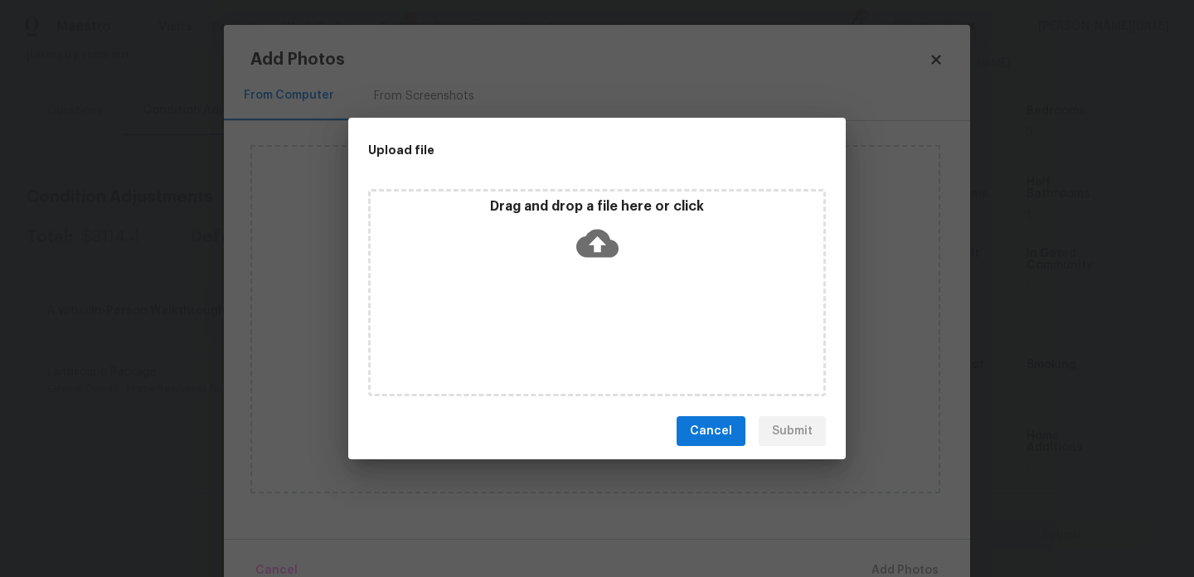
click at [595, 328] on div "Drag and drop a file here or click" at bounding box center [597, 292] width 458 height 207
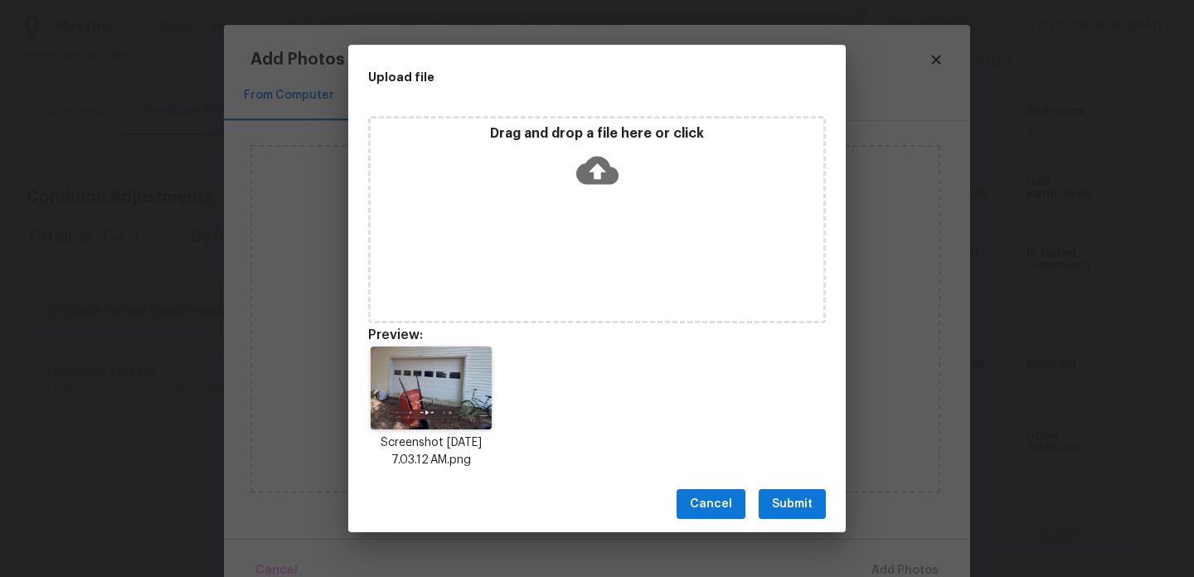
click at [779, 491] on button "Submit" at bounding box center [792, 504] width 67 height 31
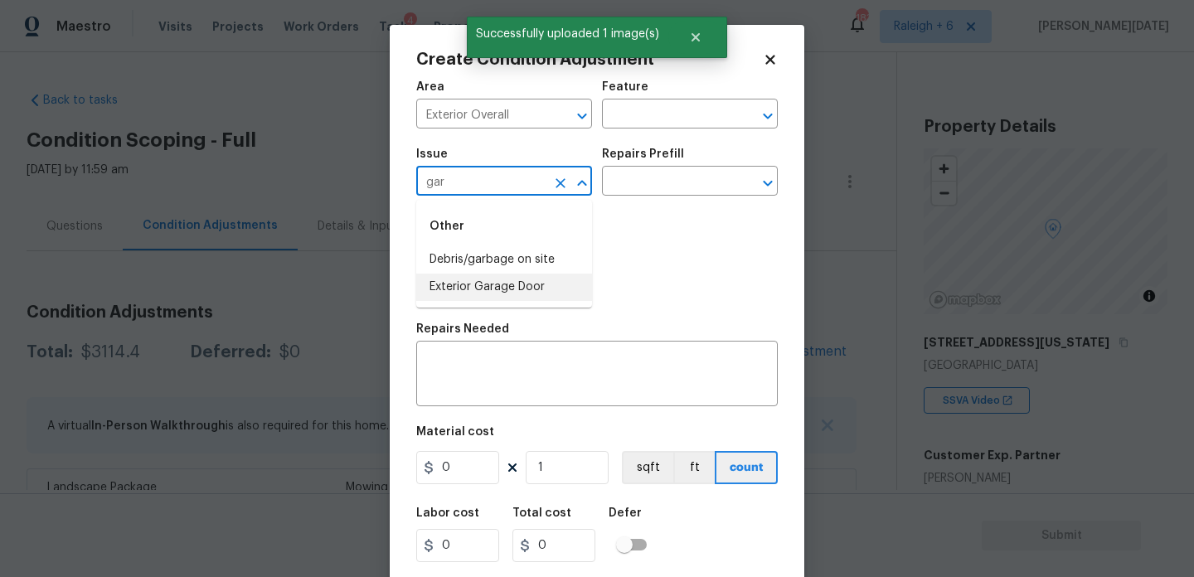
click at [522, 289] on li "Exterior Garage Door" at bounding box center [504, 287] width 176 height 27
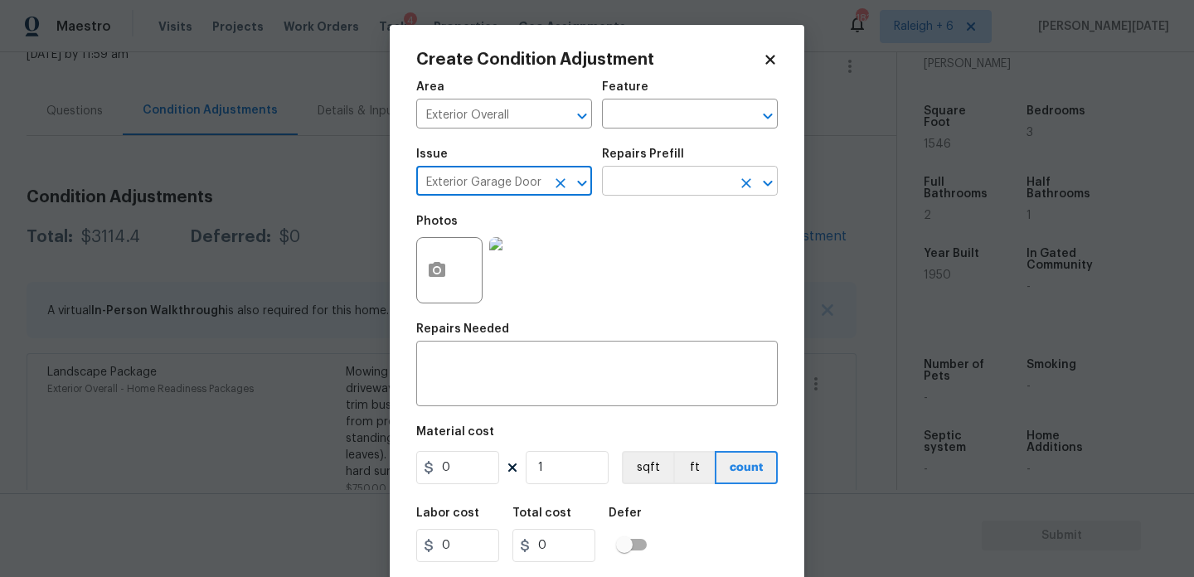
type input "Exterior Garage Door"
click at [679, 178] on input "text" at bounding box center [666, 183] width 129 height 26
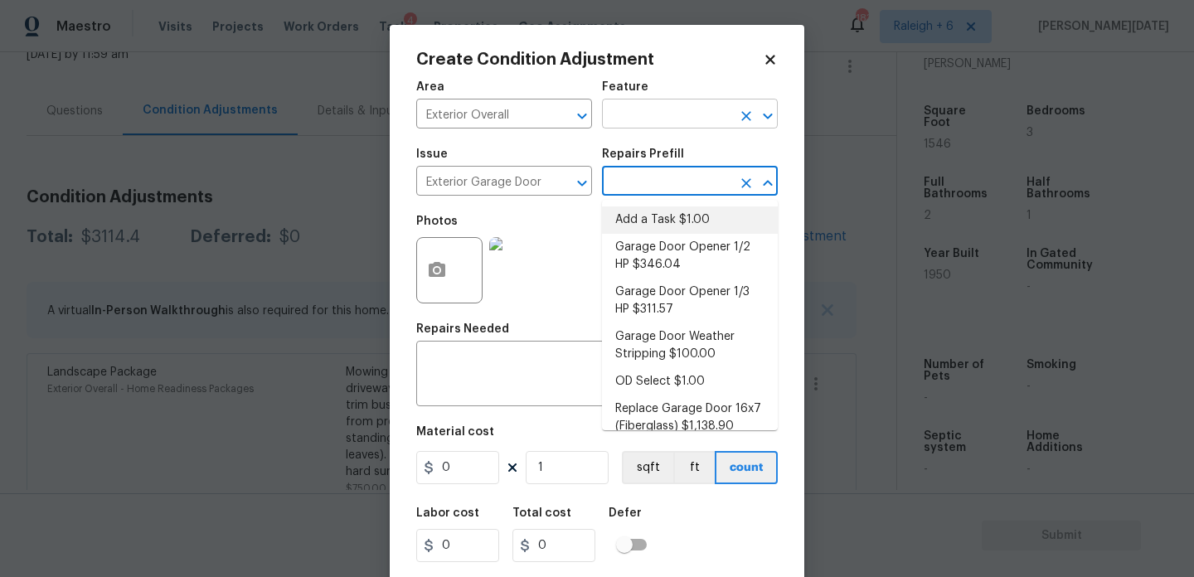
click at [644, 125] on input "text" at bounding box center [666, 116] width 129 height 26
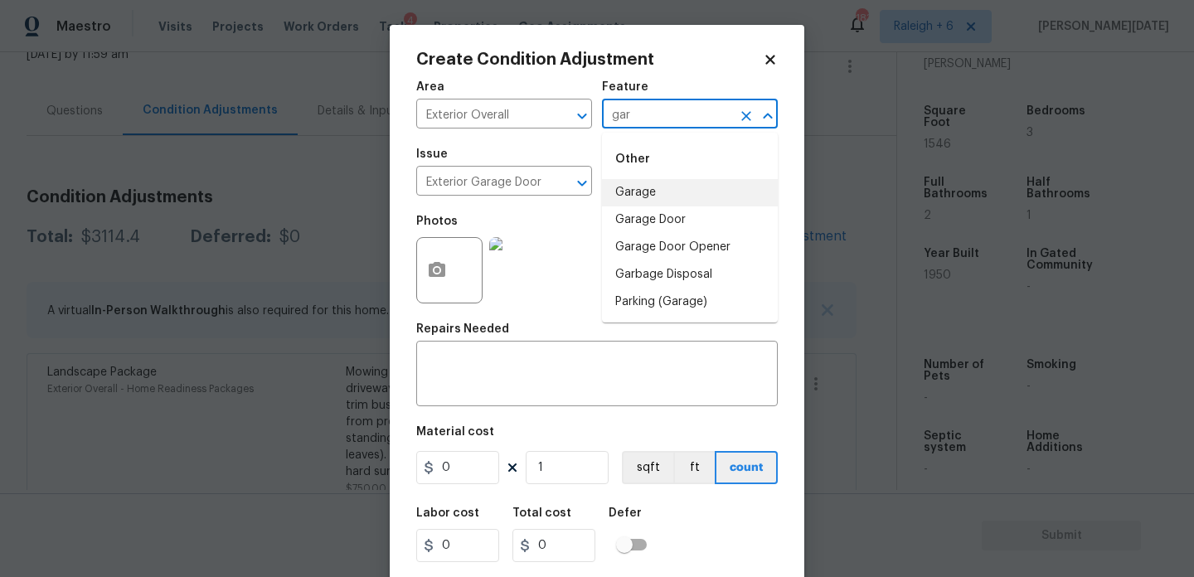
click at [651, 190] on li "Garage" at bounding box center [690, 192] width 176 height 27
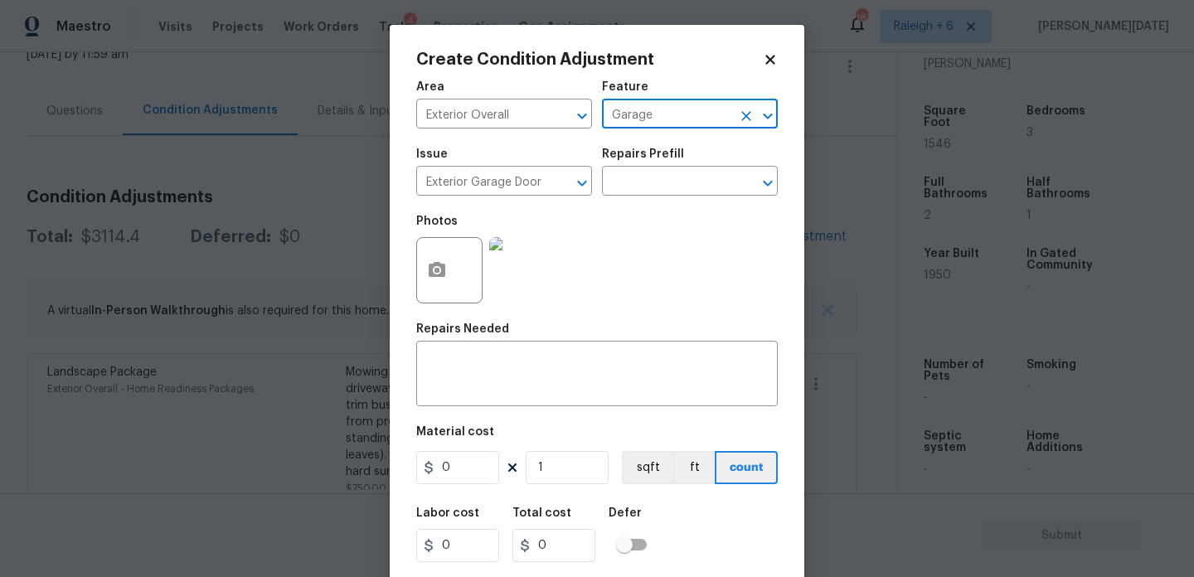
type input "Garage"
click at [478, 482] on input "0" at bounding box center [457, 467] width 83 height 33
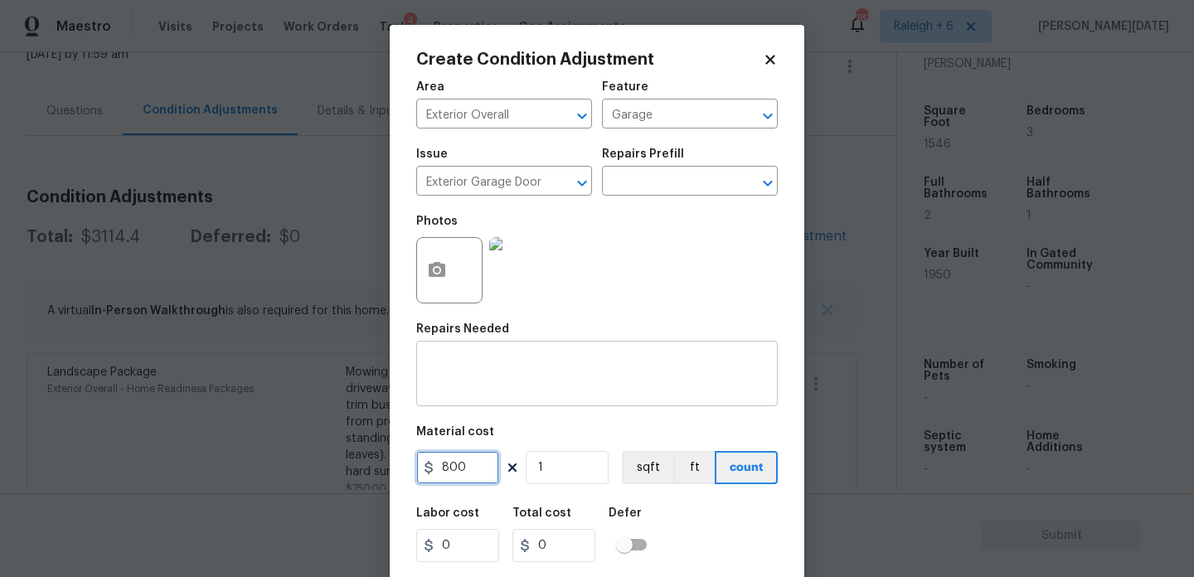
type input "800"
click at [502, 391] on textarea at bounding box center [597, 375] width 342 height 35
type input "800"
drag, startPoint x: 488, startPoint y: 468, endPoint x: 250, endPoint y: 467, distance: 238.0
click at [250, 467] on div "Create Condition Adjustment Area Exterior Overall ​ Feature Garage ​ Issue Exte…" at bounding box center [597, 288] width 1194 height 577
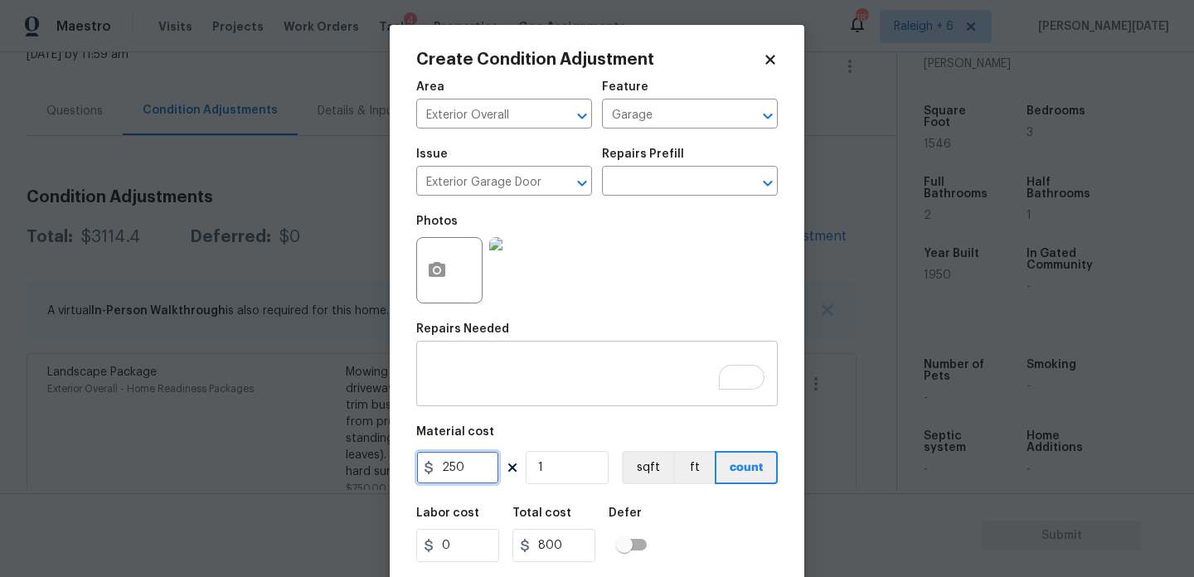
type input "250"
click at [499, 356] on div "x ​" at bounding box center [597, 375] width 362 height 61
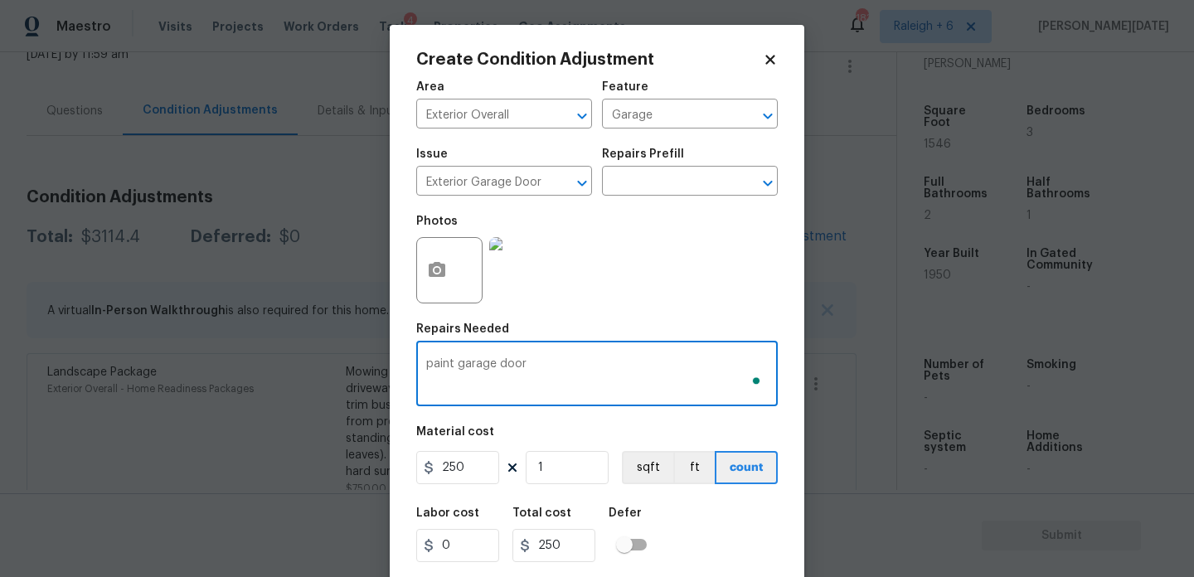
scroll to position [42, 0]
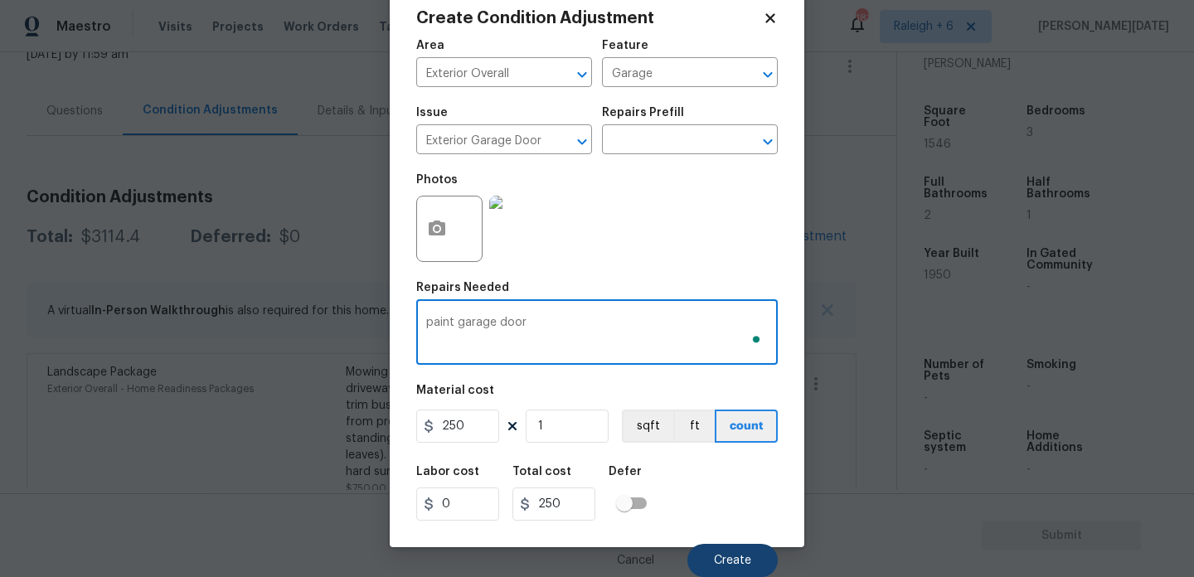
type textarea "paint garage door"
click at [738, 557] on span "Create" at bounding box center [732, 561] width 37 height 12
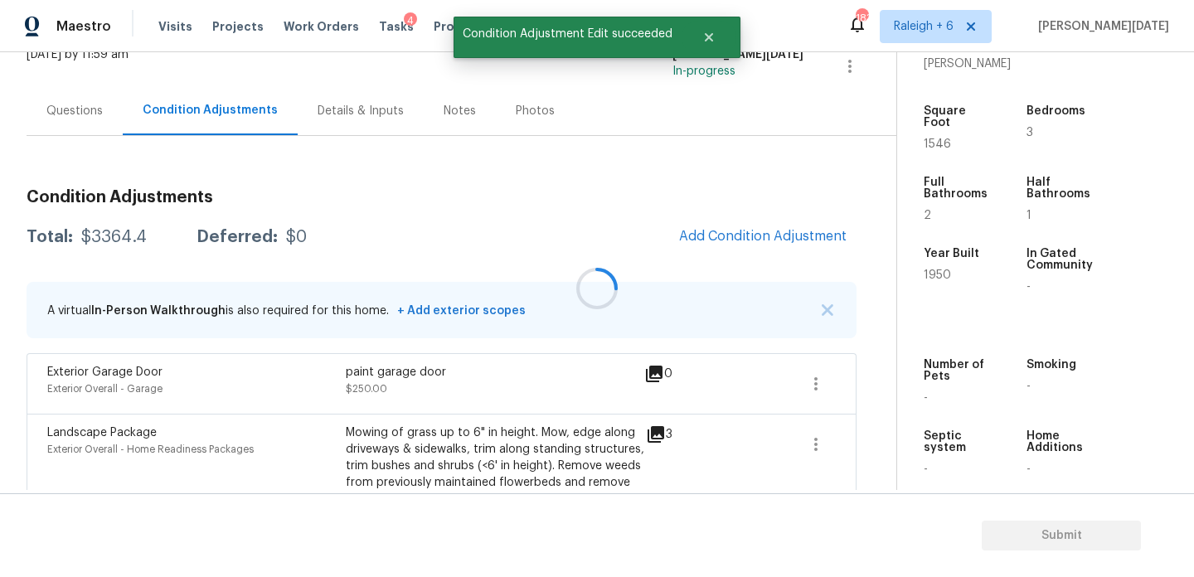
scroll to position [0, 0]
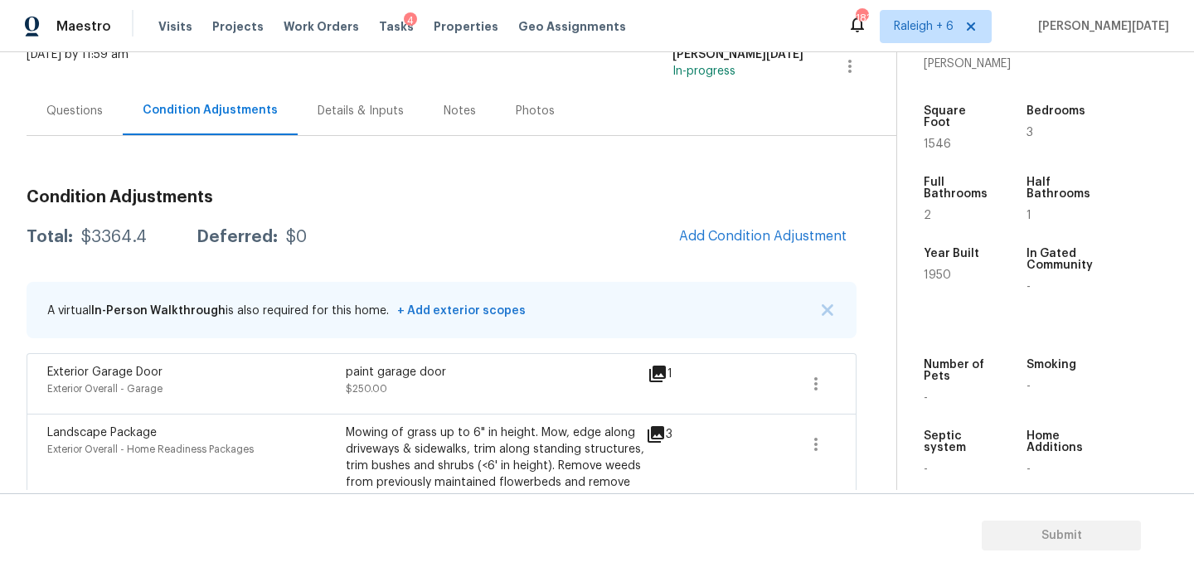
click at [760, 255] on div "Condition Adjustments Total: $3364.4 Deferred: $0 Add Condition Adjustment A vi…" at bounding box center [442, 481] width 830 height 610
click at [779, 229] on span "Add Condition Adjustment" at bounding box center [762, 236] width 167 height 15
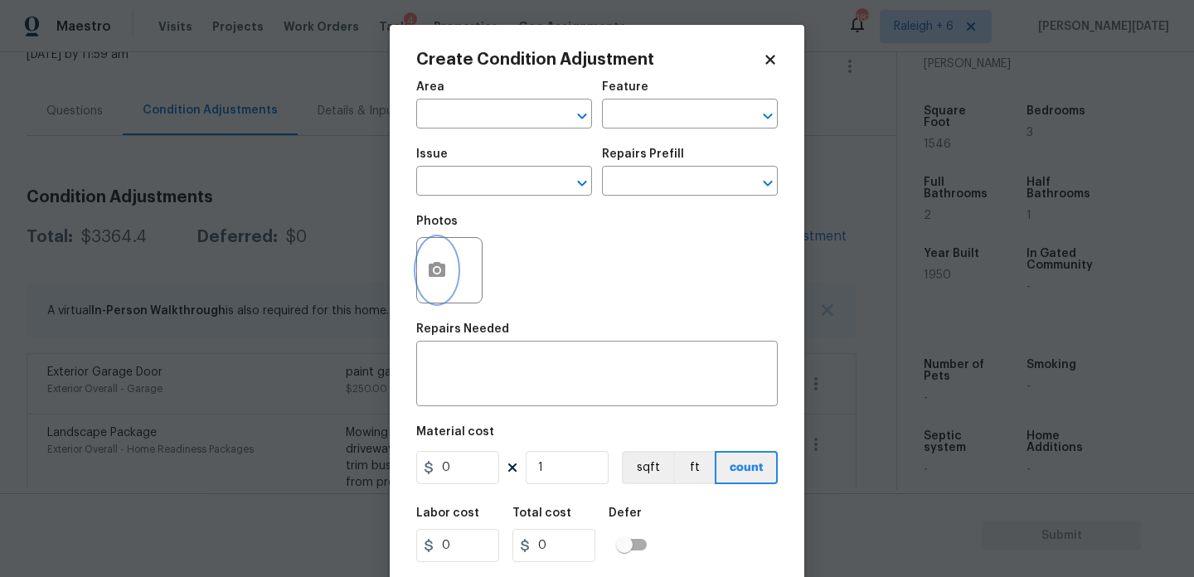
click at [444, 277] on icon "button" at bounding box center [437, 269] width 17 height 15
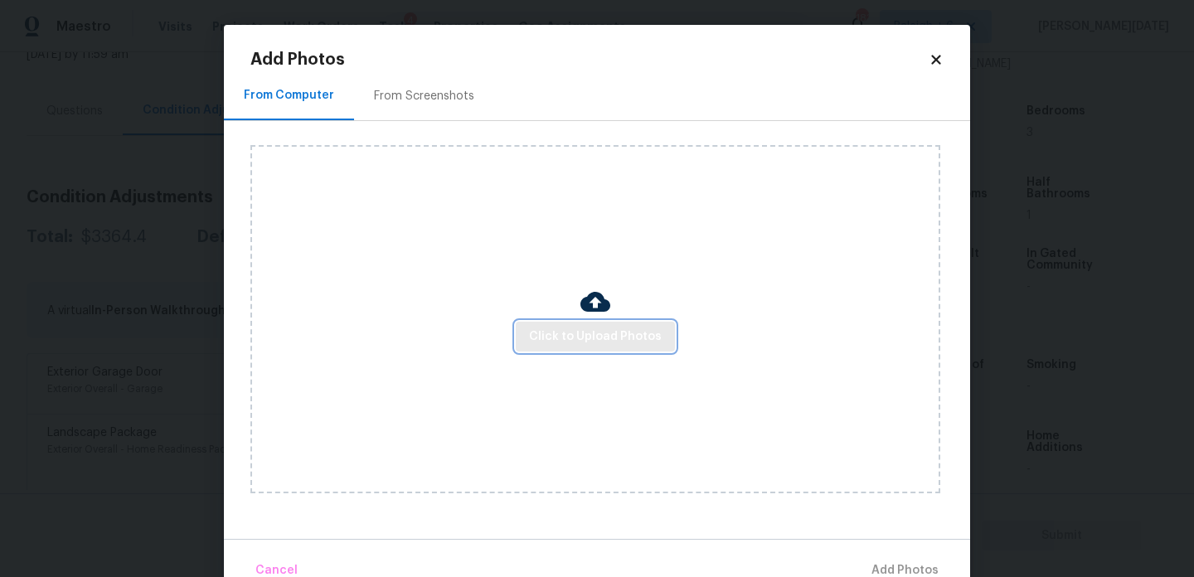
click at [588, 328] on span "Click to Upload Photos" at bounding box center [595, 337] width 133 height 21
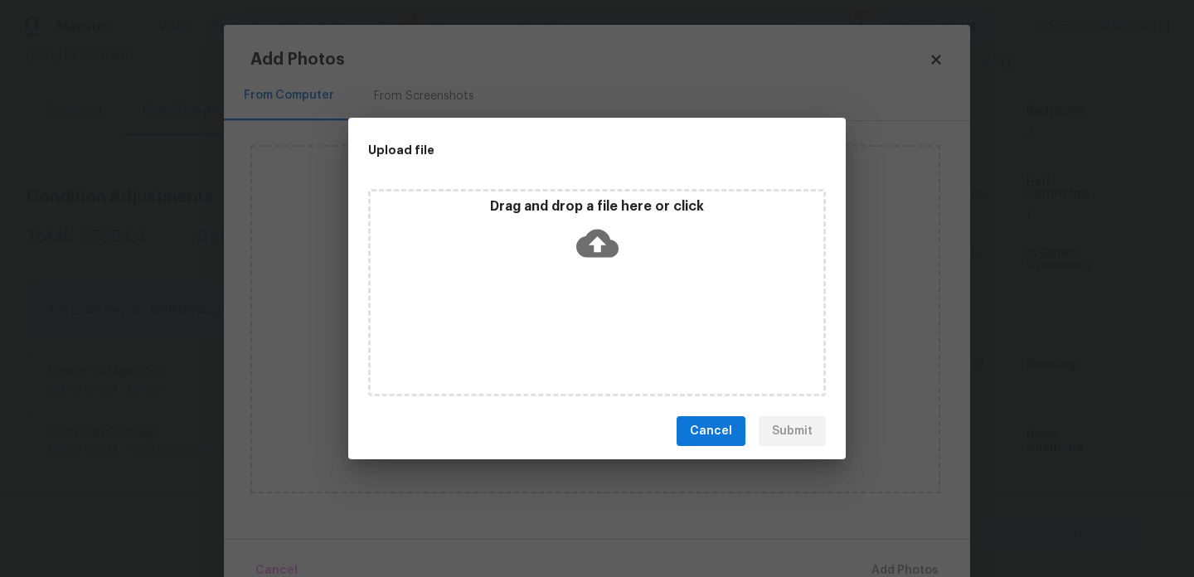
click at [588, 328] on div "Drag and drop a file here or click" at bounding box center [597, 292] width 458 height 207
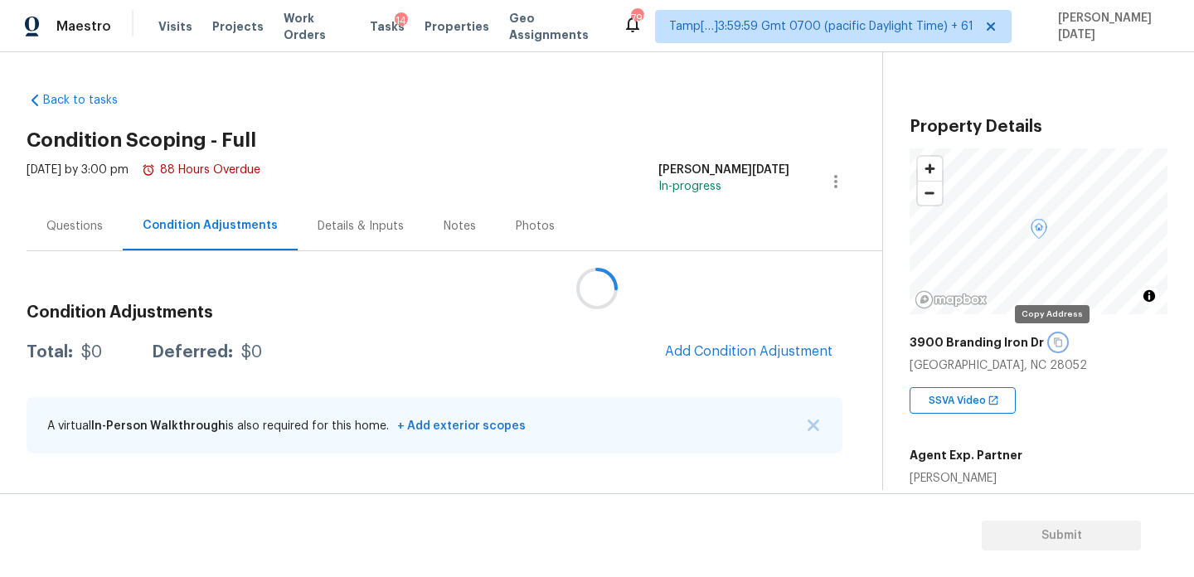
click at [1053, 342] on icon "button" at bounding box center [1058, 342] width 10 height 10
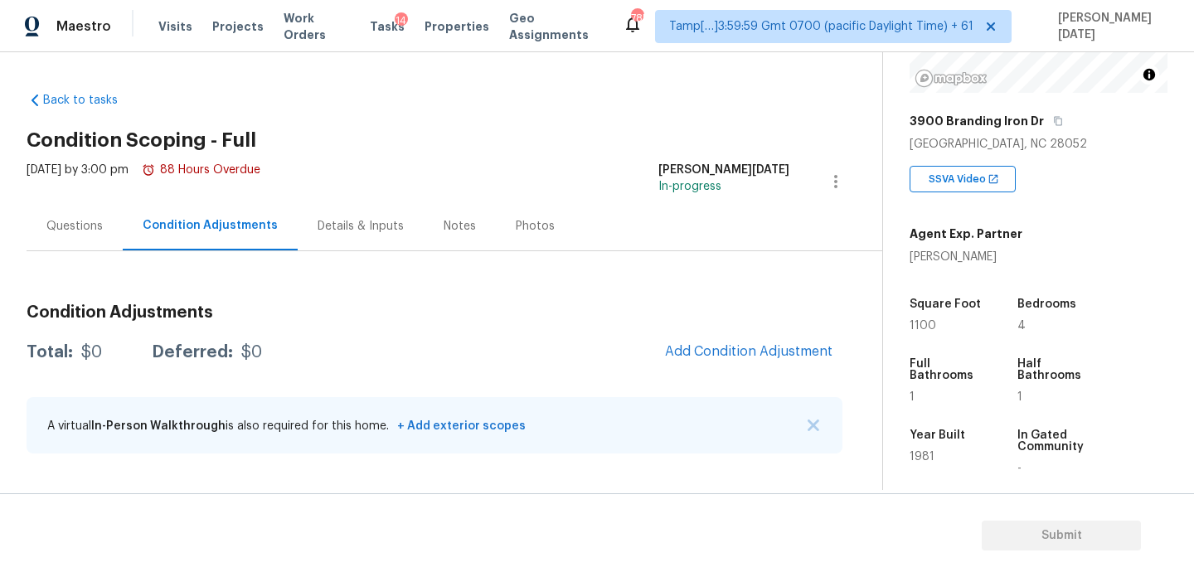
click at [83, 223] on div "Questions" at bounding box center [74, 226] width 56 height 17
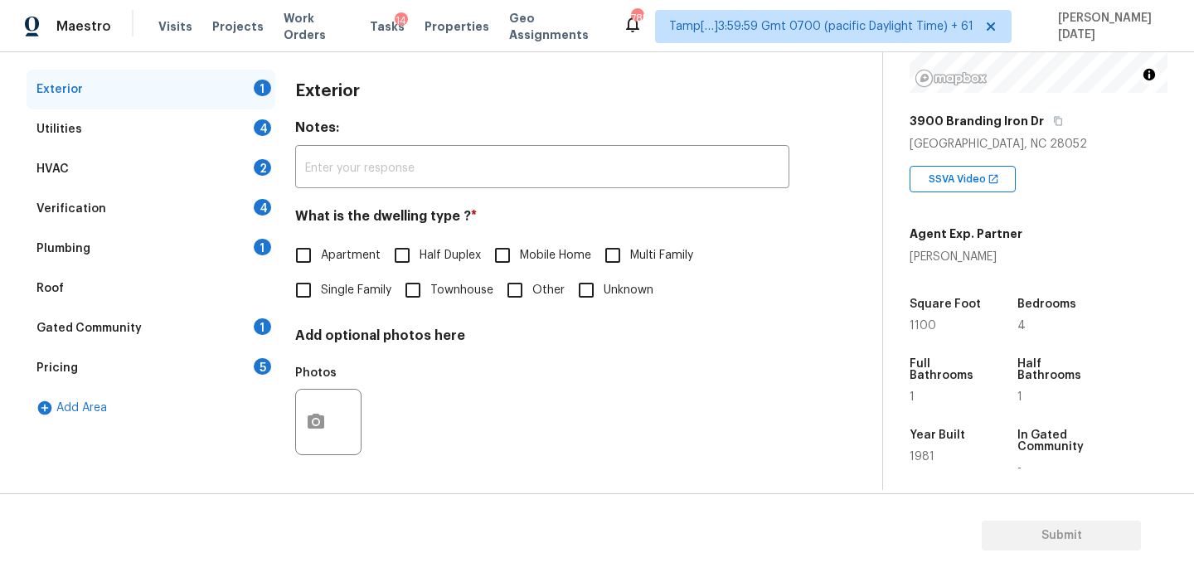
click at [143, 255] on div "Plumbing 1" at bounding box center [151, 249] width 249 height 40
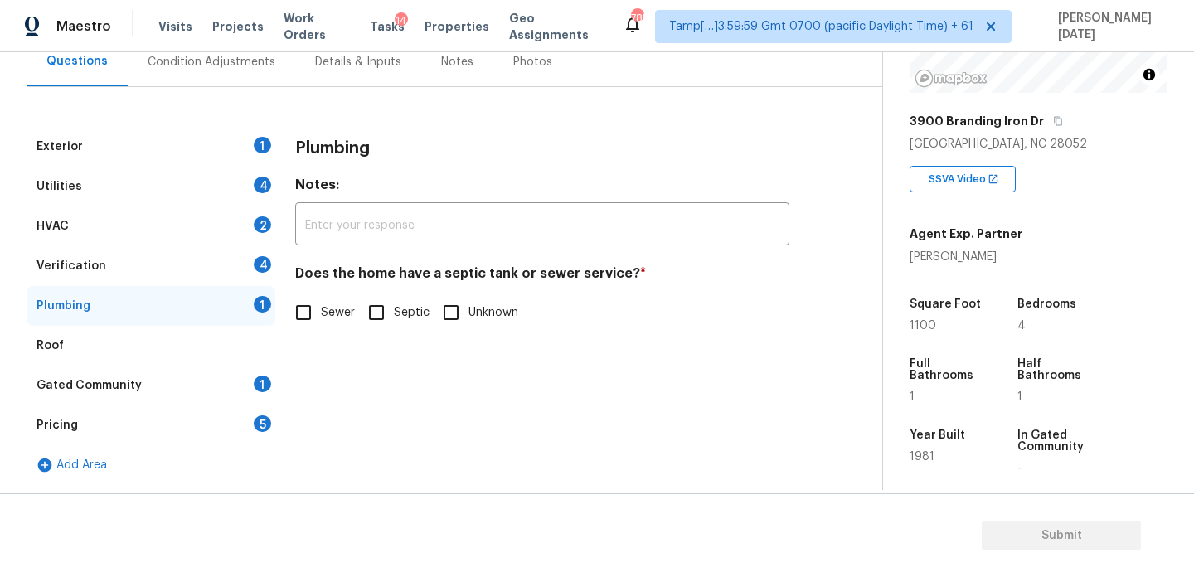
scroll to position [164, 0]
click at [386, 314] on input "Septic" at bounding box center [376, 312] width 35 height 35
checkbox input "true"
click at [140, 185] on div "Utilities 4" at bounding box center [151, 187] width 249 height 40
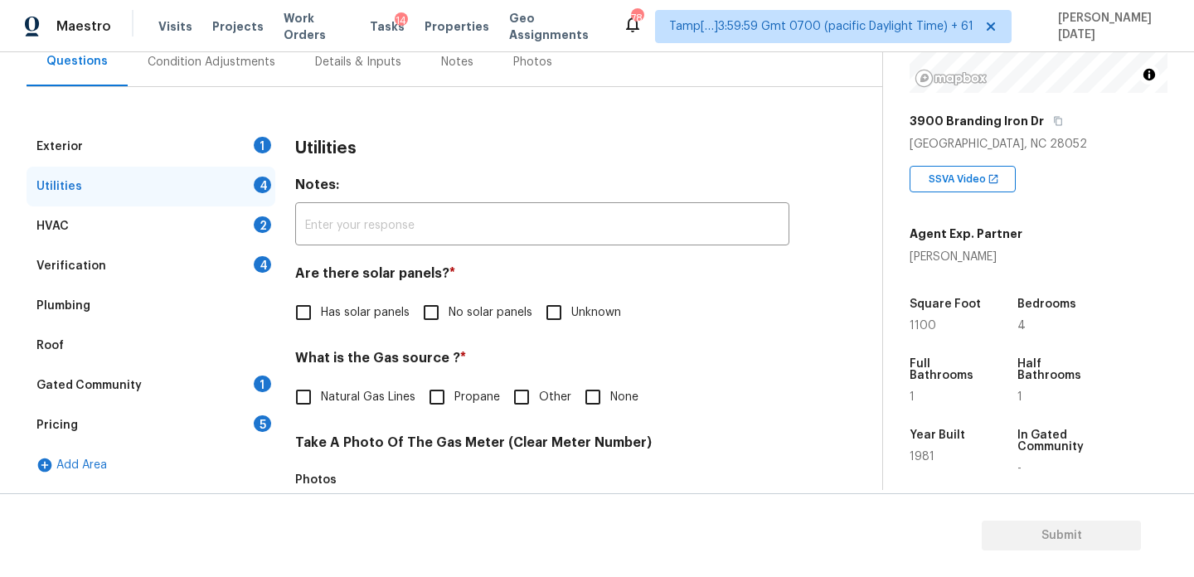
scroll to position [671, 0]
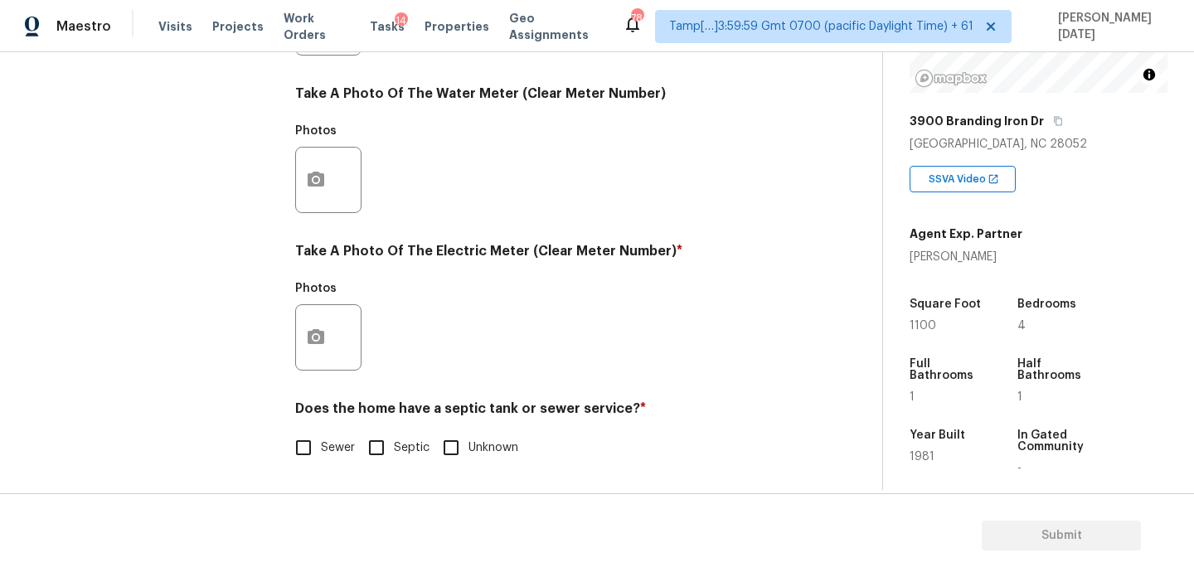
click at [385, 451] on input "Septic" at bounding box center [376, 447] width 35 height 35
checkbox input "true"
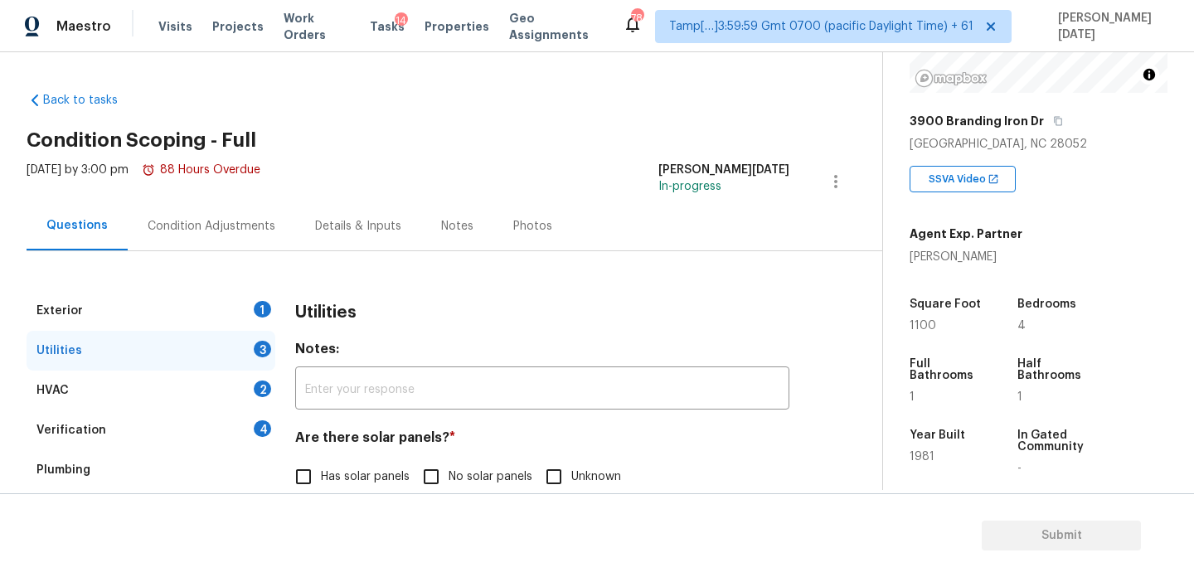
click at [228, 222] on div "Condition Adjustments" at bounding box center [212, 226] width 128 height 17
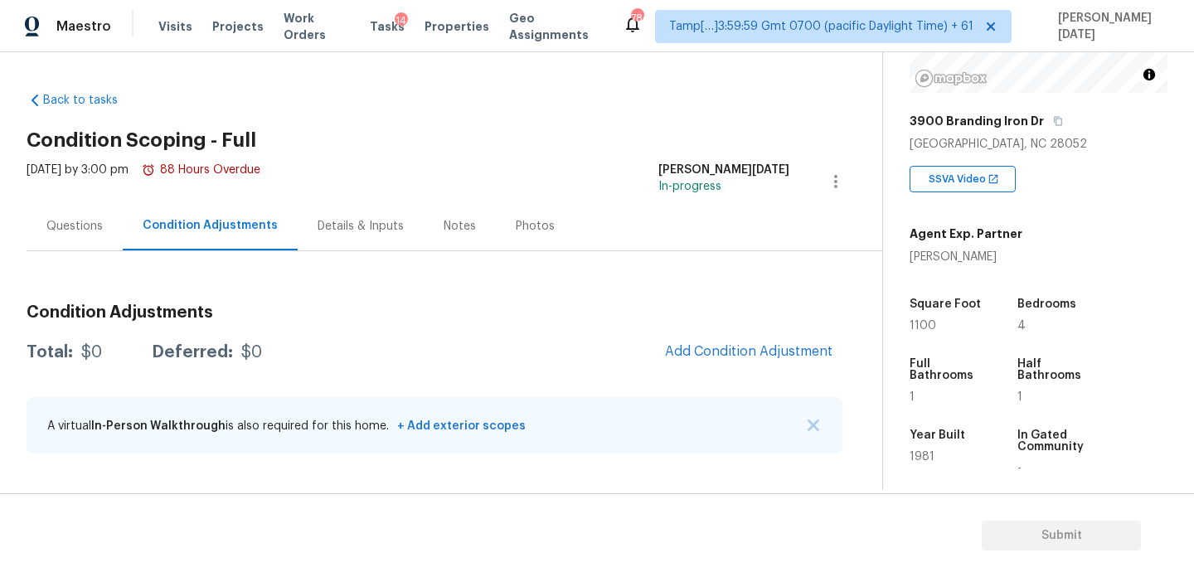
click at [916, 328] on span "1100" at bounding box center [923, 326] width 27 height 12
copy span "1100"
click at [742, 357] on span "Add Condition Adjustment" at bounding box center [748, 351] width 167 height 15
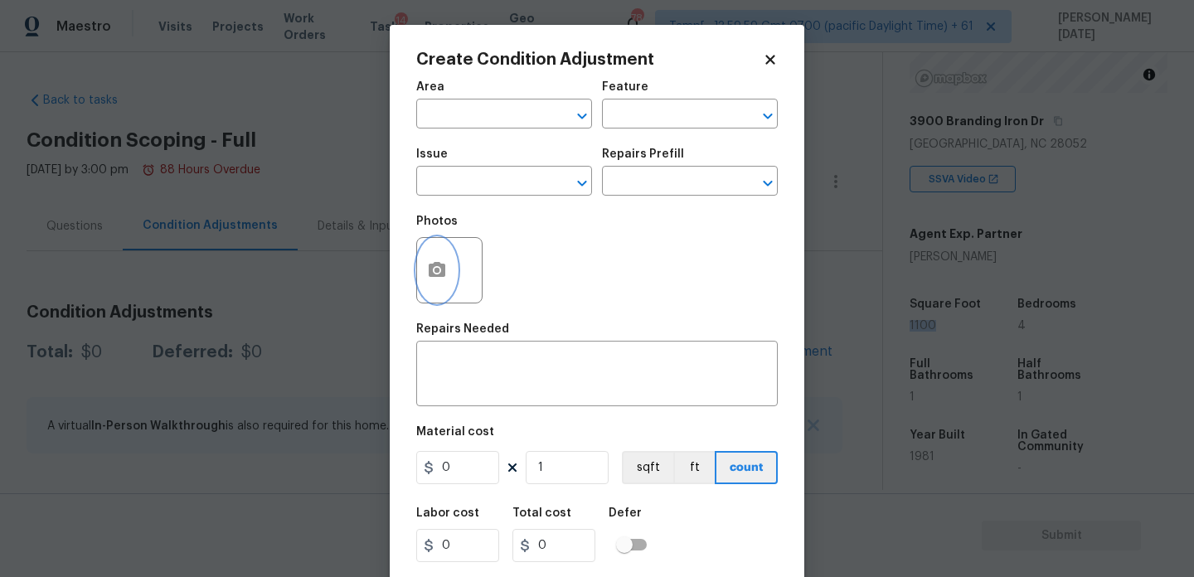
click at [439, 281] on button "button" at bounding box center [437, 270] width 40 height 65
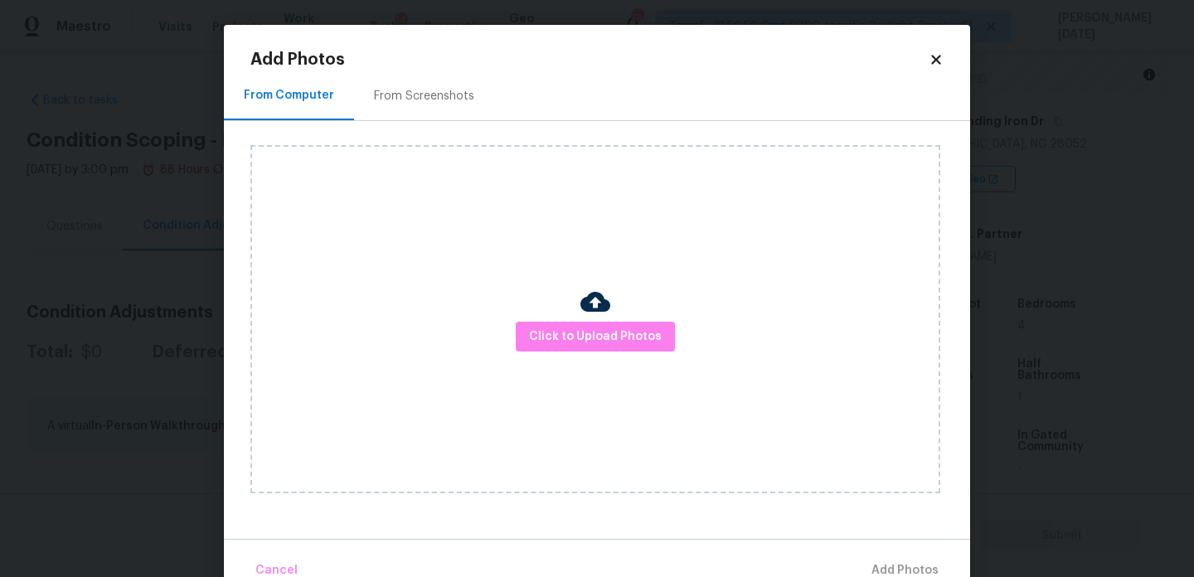
click at [433, 112] on div "From Screenshots" at bounding box center [424, 95] width 140 height 49
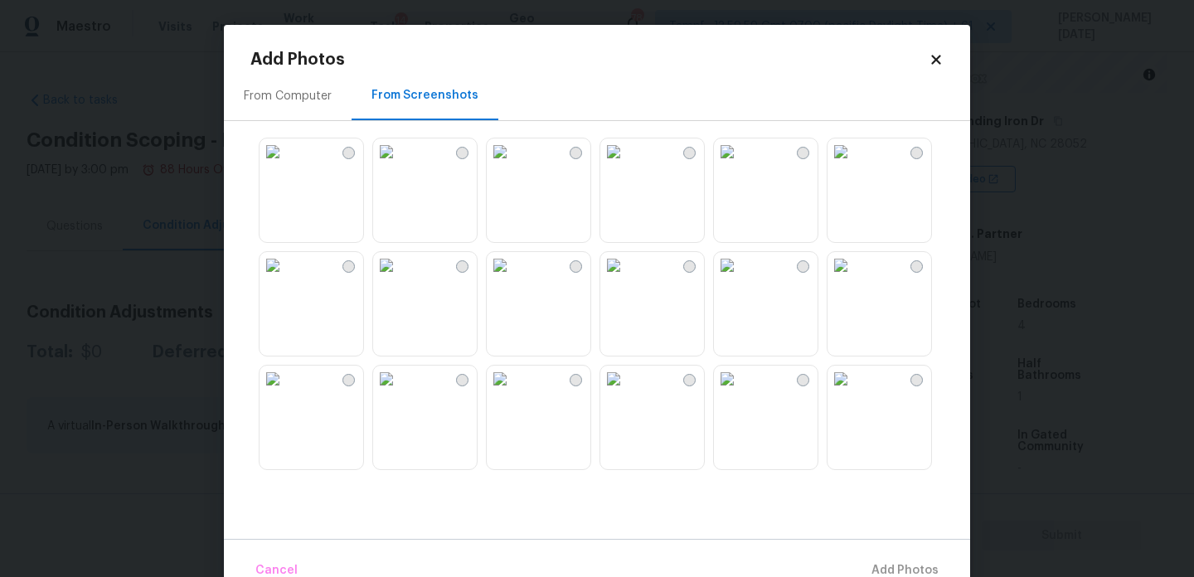
click at [400, 165] on img at bounding box center [386, 151] width 27 height 27
click at [400, 391] on img at bounding box center [386, 379] width 27 height 27
click at [513, 392] on img at bounding box center [500, 379] width 27 height 27
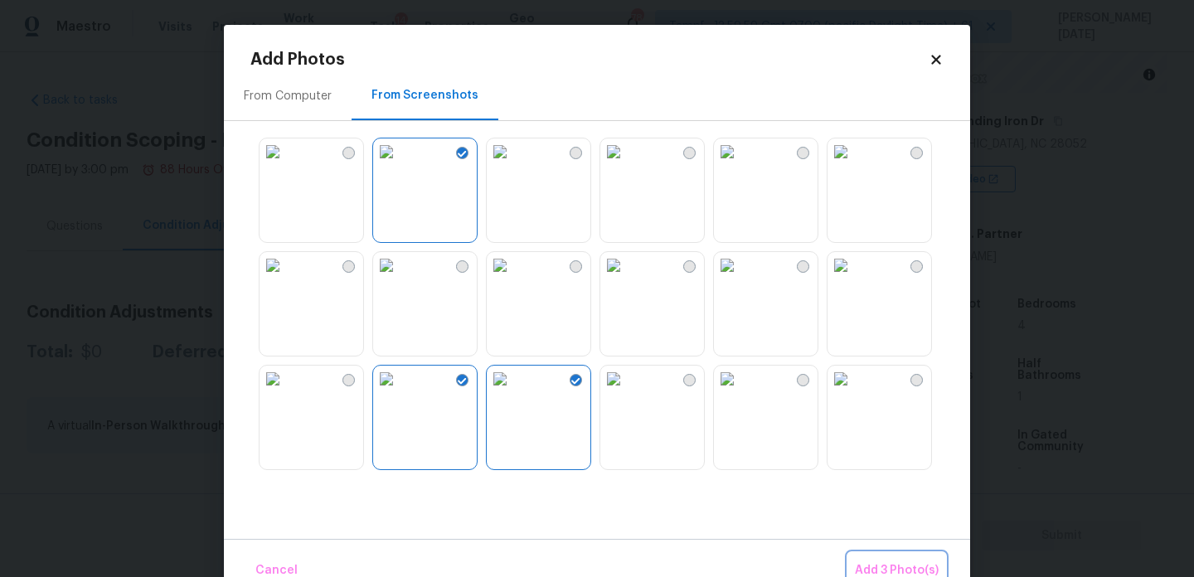
click at [894, 554] on button "Add 3 Photo(s)" at bounding box center [896, 571] width 97 height 36
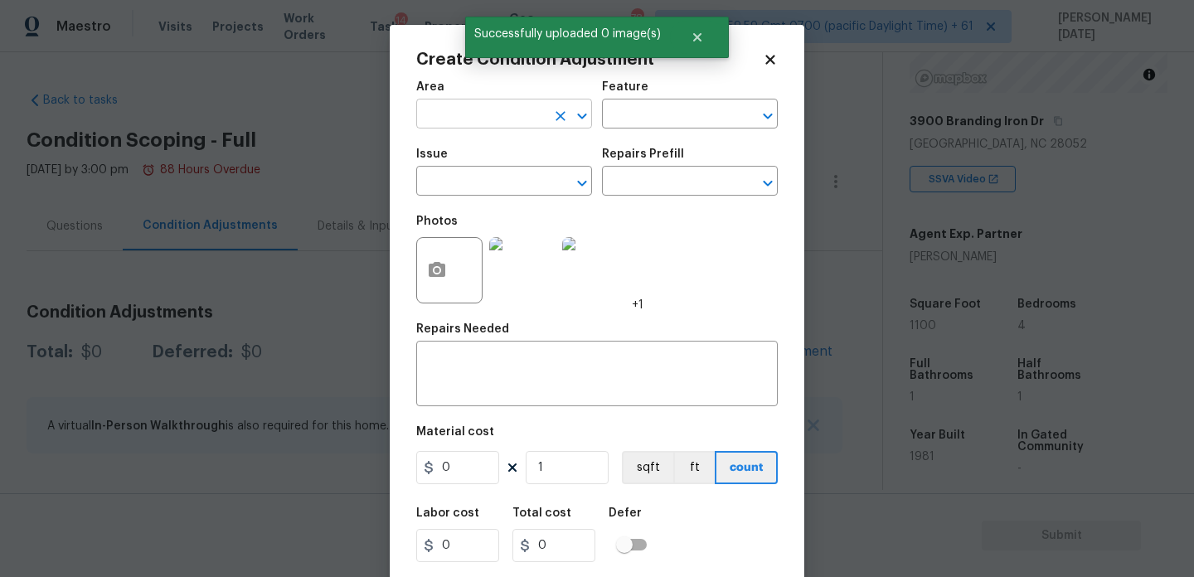
click at [448, 108] on input "text" at bounding box center [480, 116] width 129 height 26
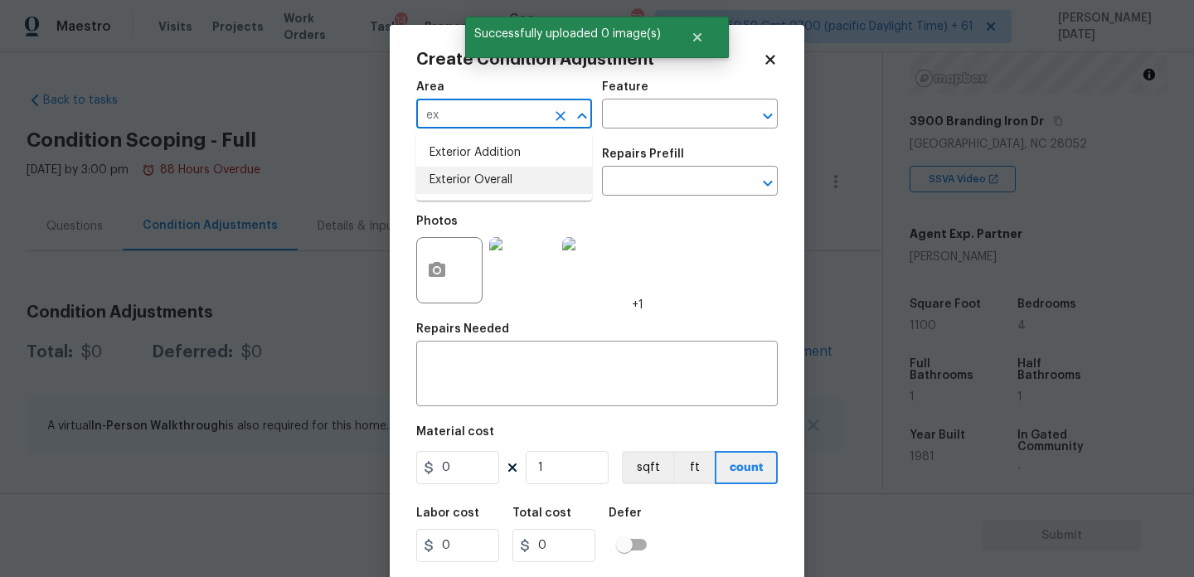
click at [491, 184] on li "Exterior Overall" at bounding box center [504, 180] width 176 height 27
type input "Exterior Overall"
click at [491, 184] on input "text" at bounding box center [480, 183] width 129 height 26
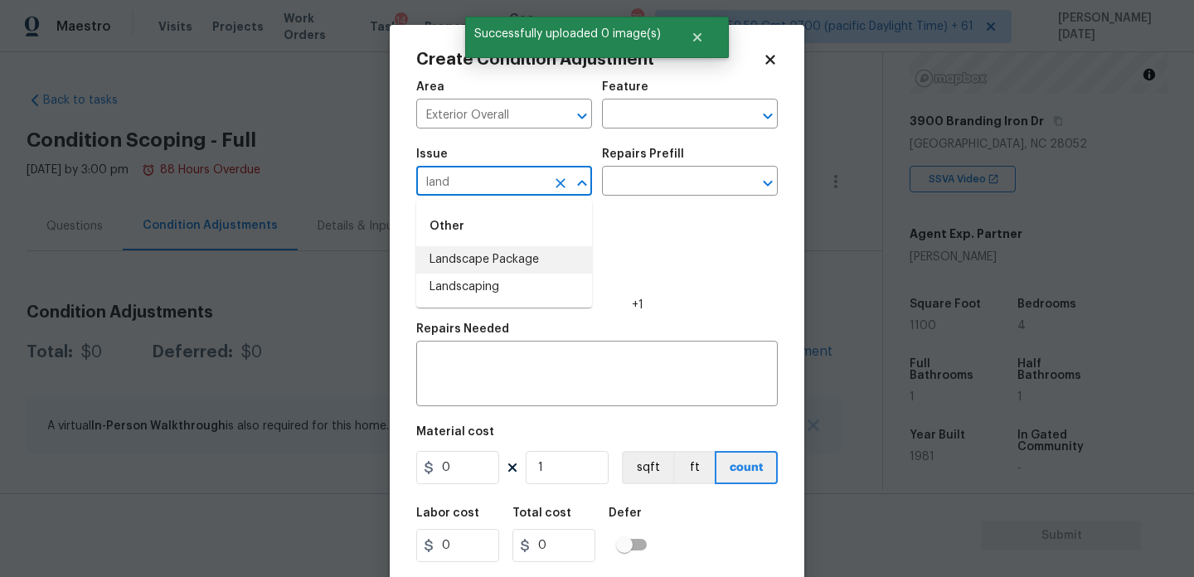
click at [496, 260] on li "Landscape Package" at bounding box center [504, 259] width 176 height 27
type input "Landscape Package"
click at [658, 184] on input "text" at bounding box center [666, 183] width 129 height 26
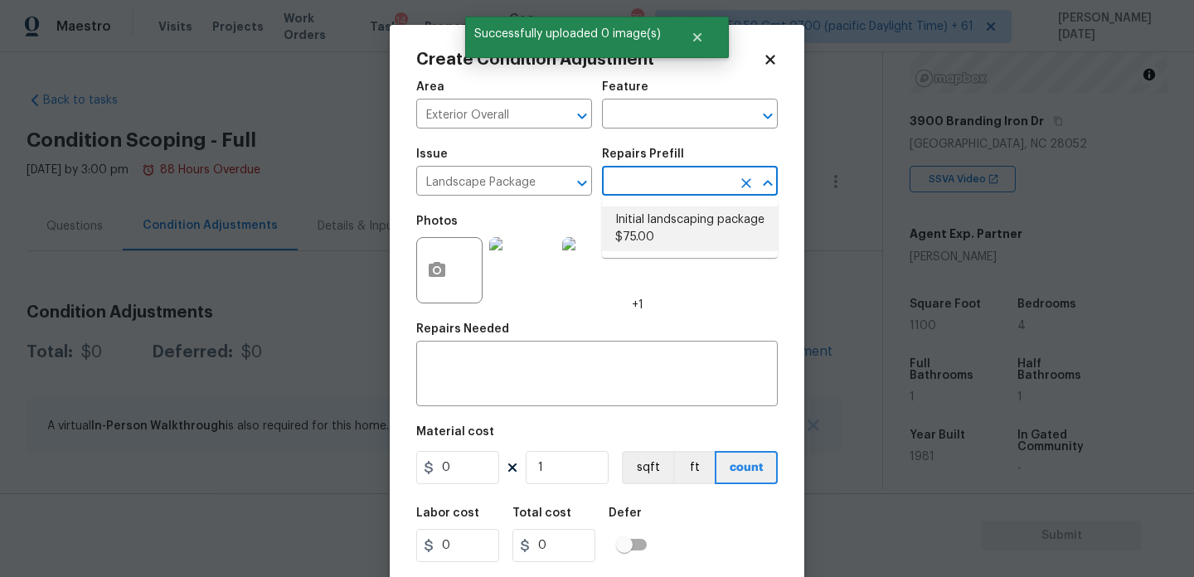
click at [663, 221] on li "Initial landscaping package $75.00" at bounding box center [690, 228] width 176 height 45
type input "Home Readiness Packages"
type textarea "Mowing of grass up to 6" in height. Mow, edge along driveways & sidewalks, trim…"
type input "75"
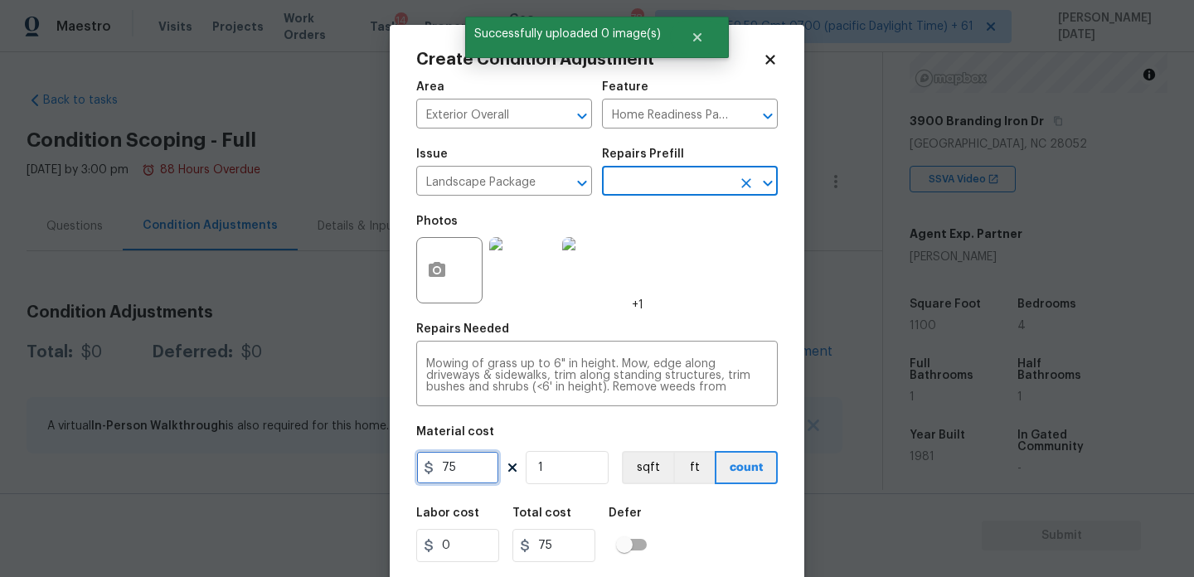
click at [467, 465] on input "75" at bounding box center [457, 467] width 83 height 33
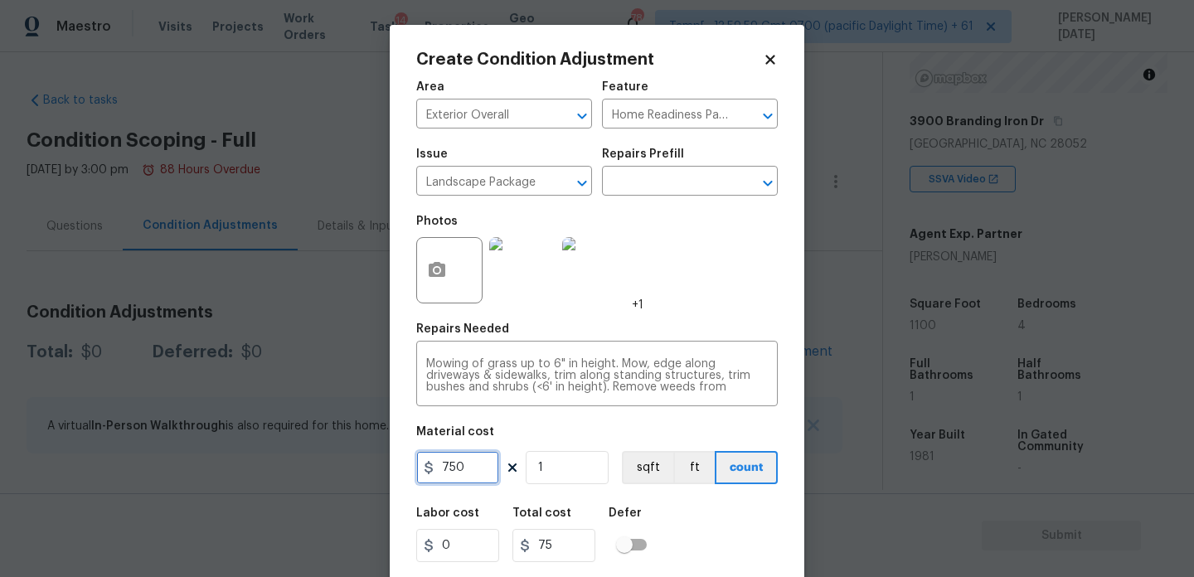
type input "750"
click at [718, 332] on div "Repairs Needed" at bounding box center [597, 334] width 362 height 22
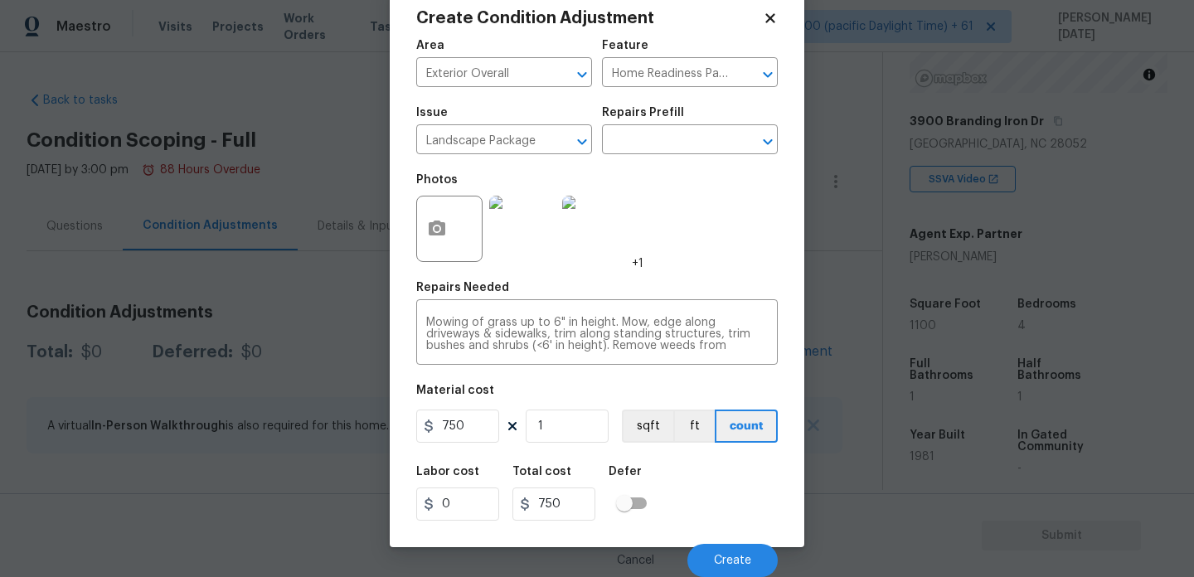
click at [731, 532] on div "Cancel Create" at bounding box center [597, 554] width 362 height 46
click at [729, 562] on span "Create" at bounding box center [732, 561] width 37 height 12
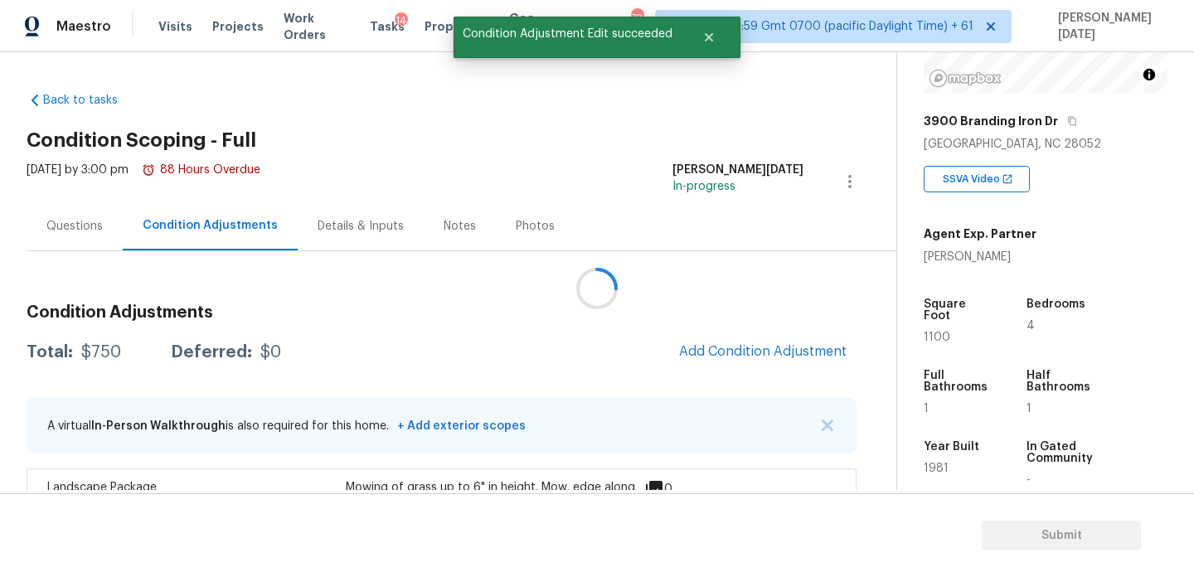
scroll to position [0, 0]
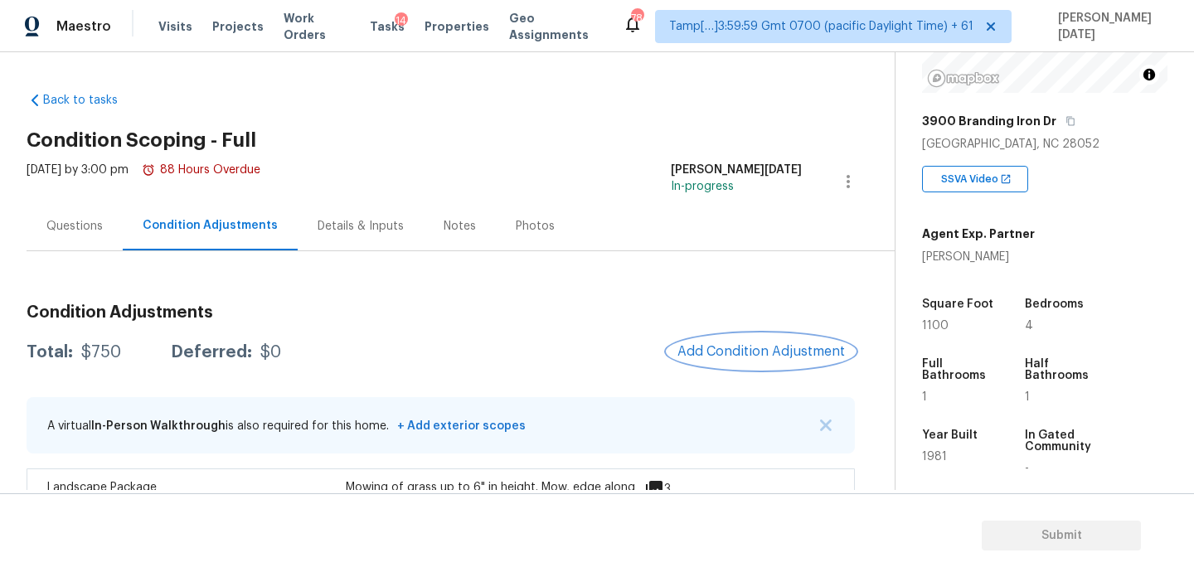
click at [709, 342] on button "Add Condition Adjustment" at bounding box center [760, 351] width 187 height 35
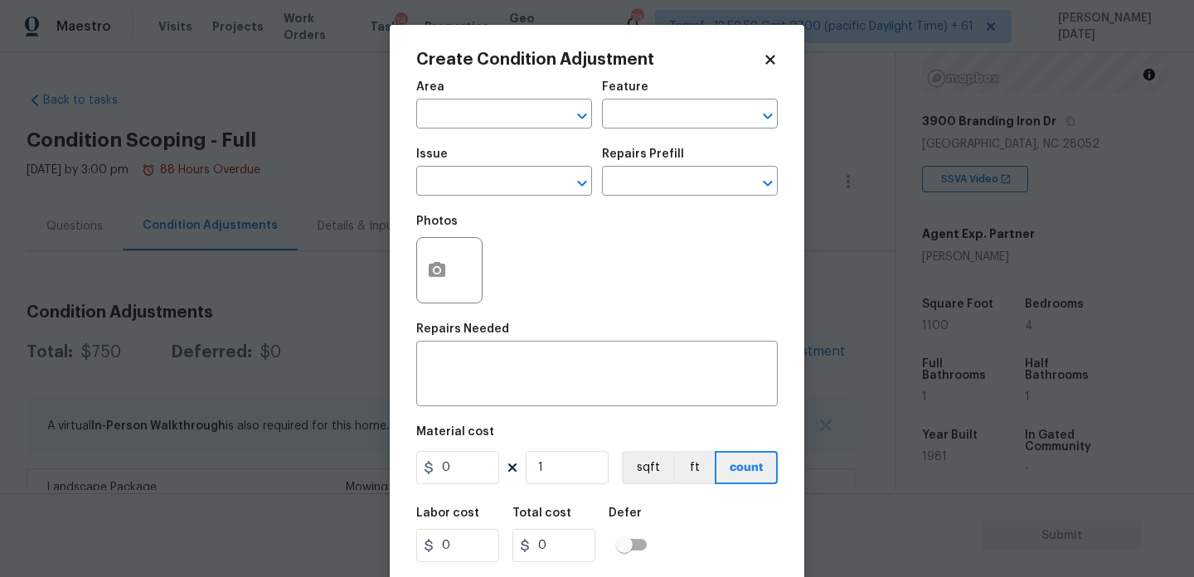
click at [439, 130] on span "Area ​" at bounding box center [504, 104] width 176 height 67
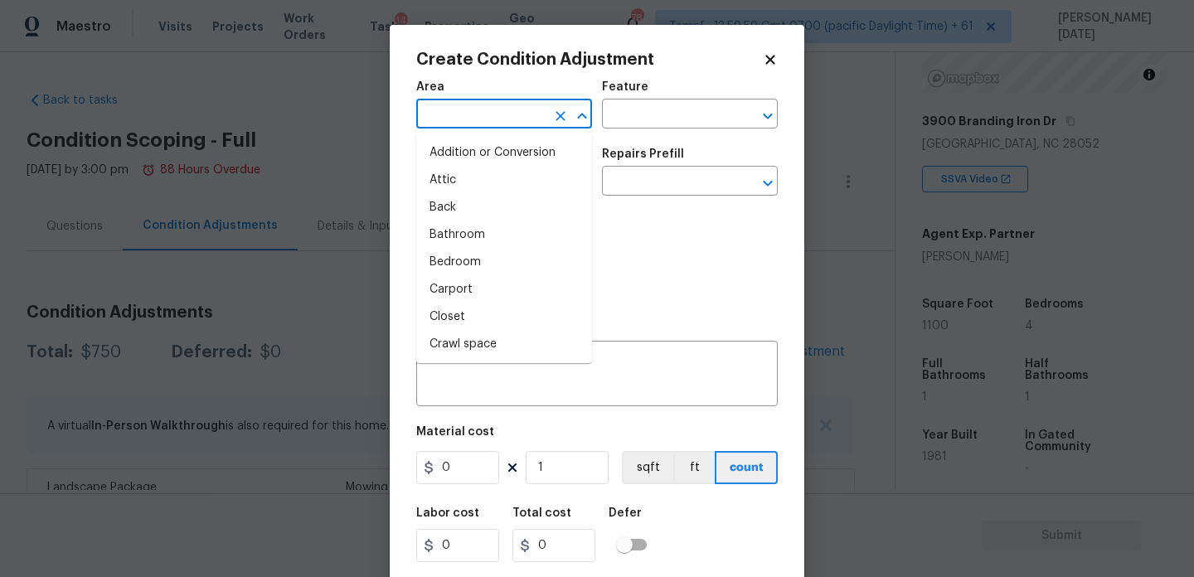
click at [452, 121] on input "text" at bounding box center [480, 116] width 129 height 26
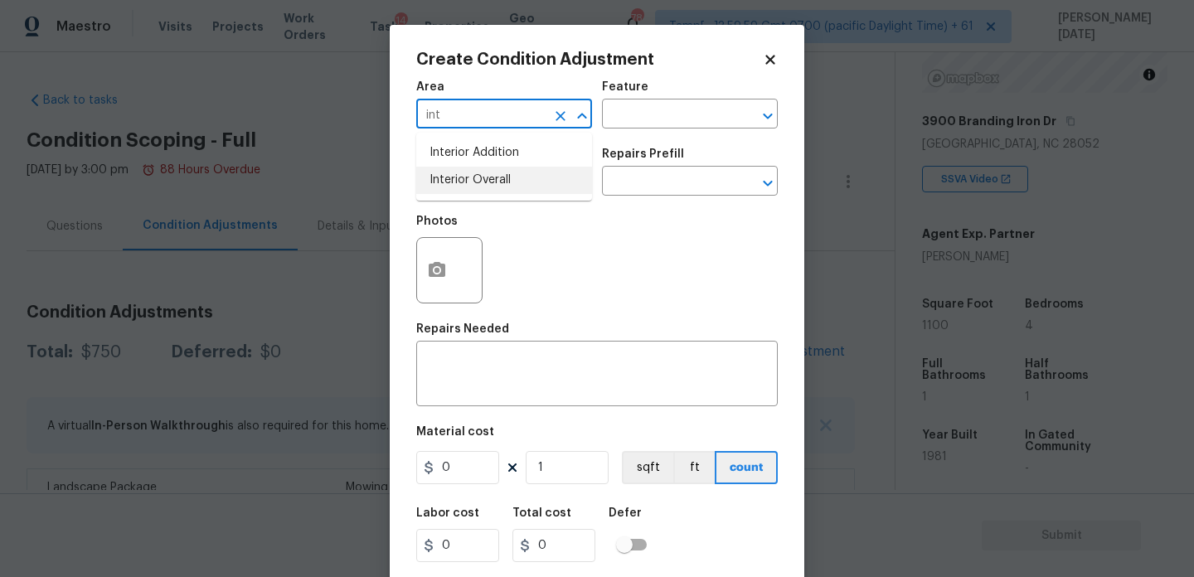
click at [464, 177] on li "Interior Overall" at bounding box center [504, 180] width 176 height 27
type input "Interior Overall"
click at [464, 177] on input "text" at bounding box center [480, 183] width 129 height 26
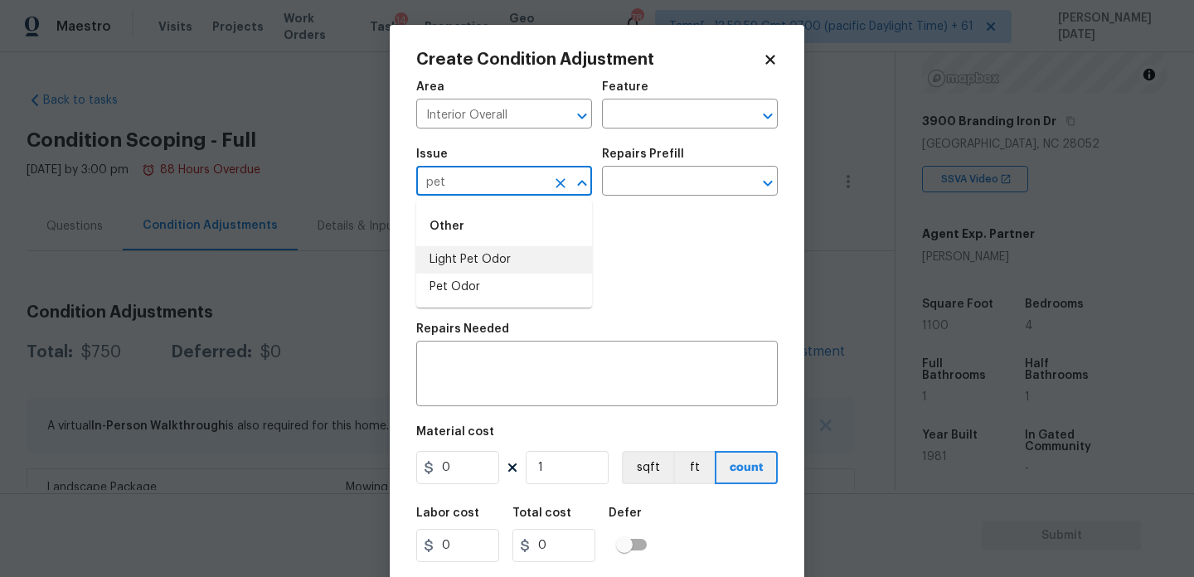
click at [469, 258] on li "Light Pet Odor" at bounding box center [504, 259] width 176 height 27
type input "Light Pet Odor"
click at [670, 187] on input "text" at bounding box center [666, 183] width 129 height 26
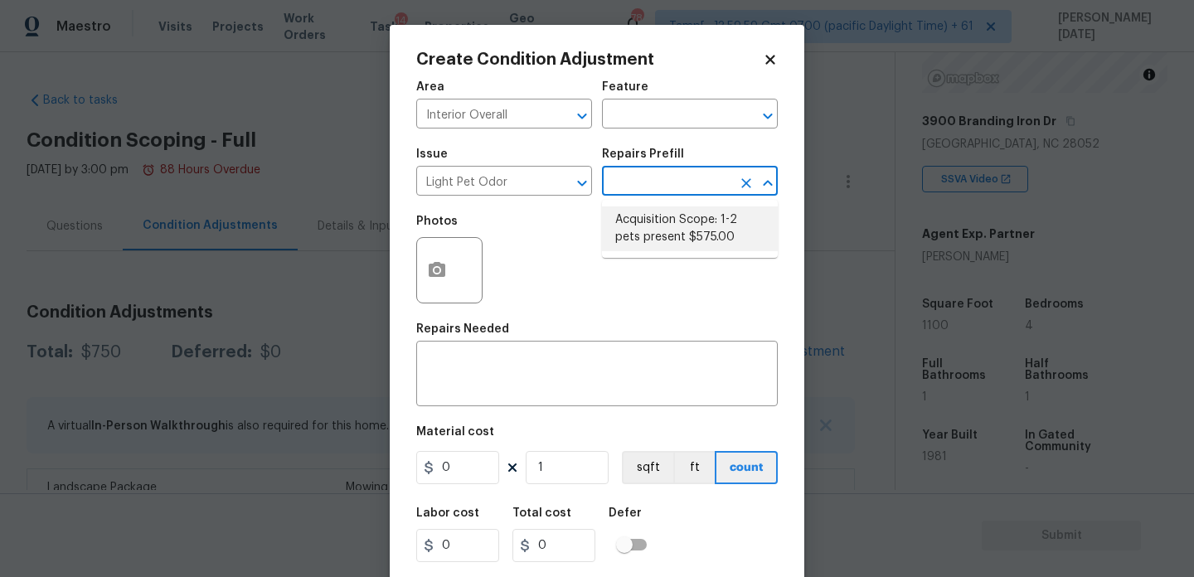
click at [669, 233] on li "Acquisition Scope: 1-2 pets present $575.00" at bounding box center [690, 228] width 176 height 45
type textarea "Acquisition Scope: 1-2 pets present"
type input "575"
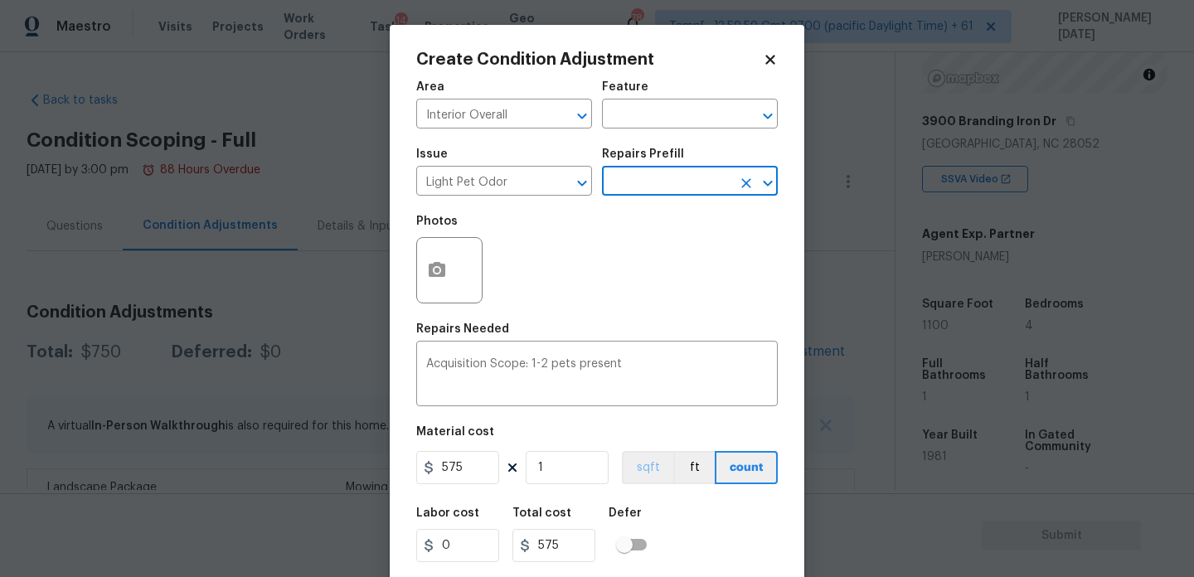
scroll to position [42, 0]
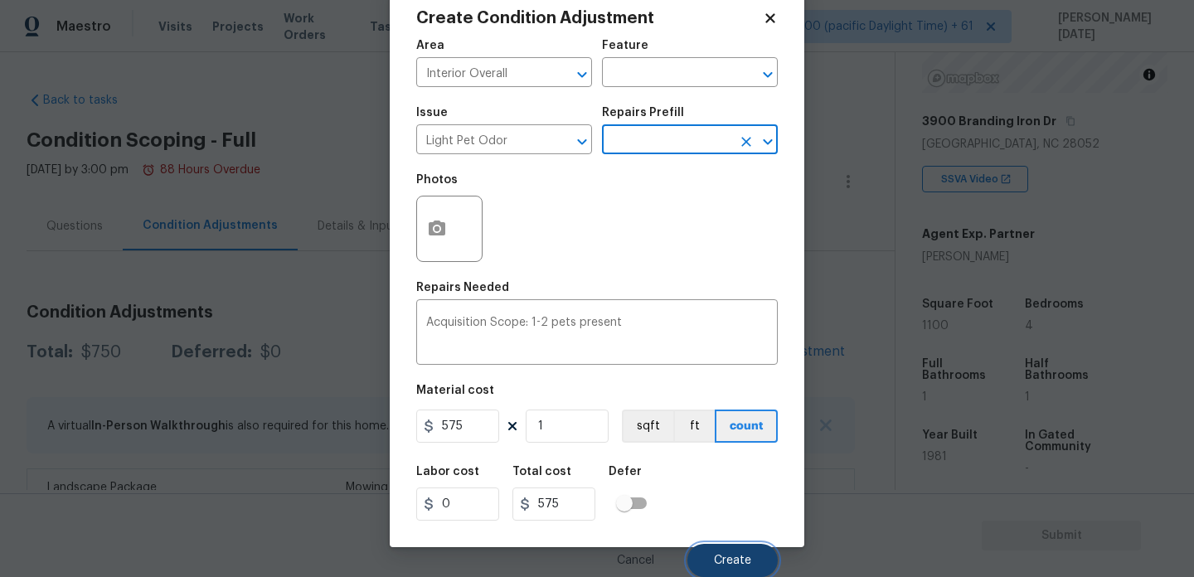
click at [715, 548] on button "Create" at bounding box center [732, 560] width 90 height 33
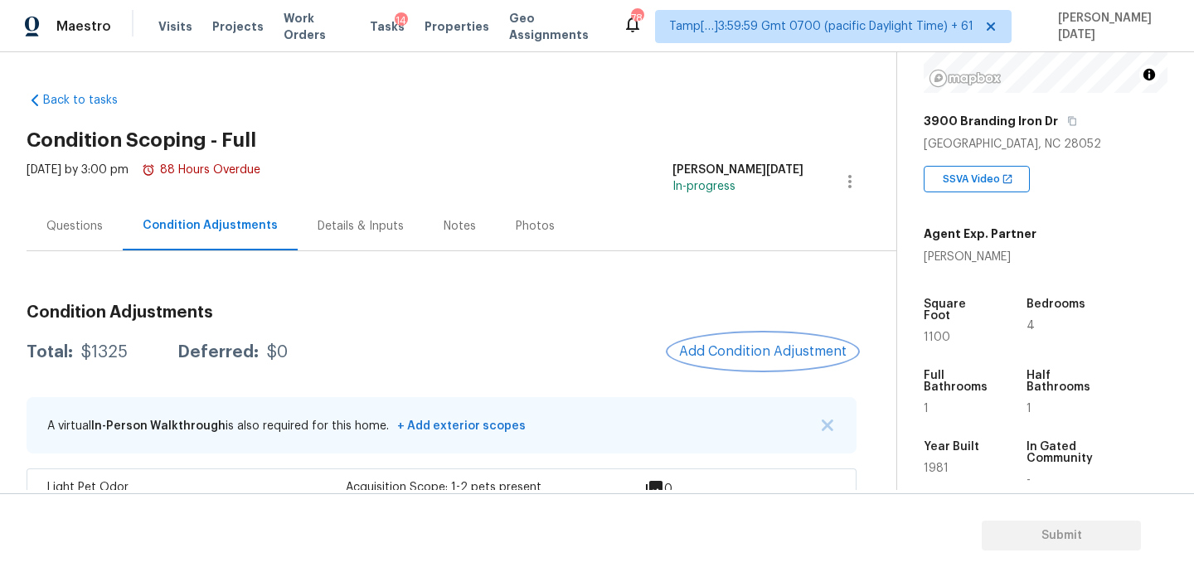
scroll to position [264, 0]
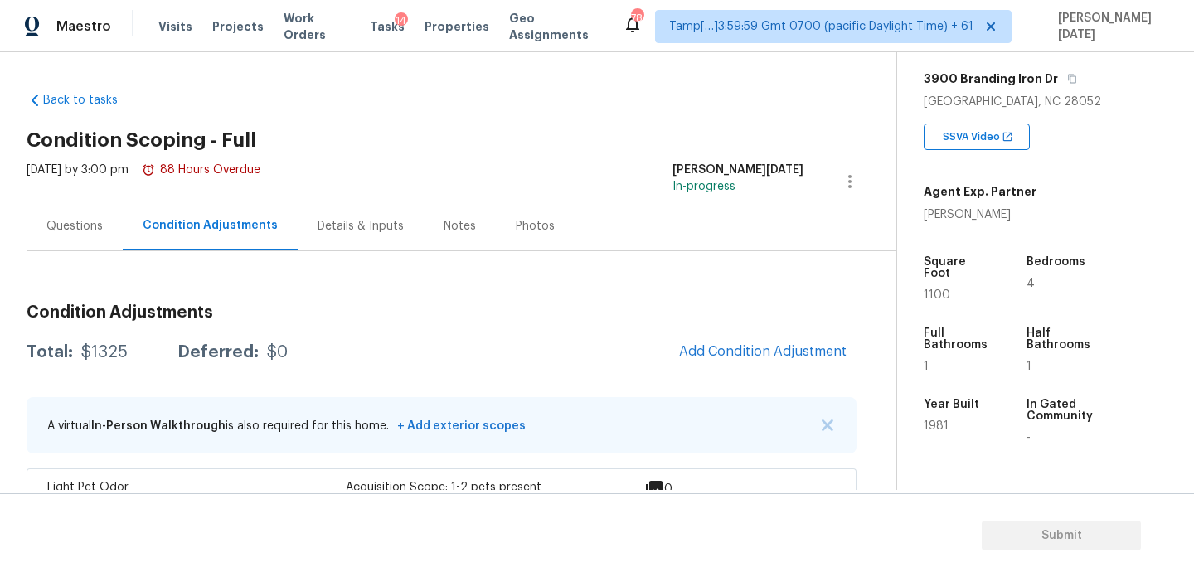
click at [58, 231] on div "Questions" at bounding box center [74, 226] width 56 height 17
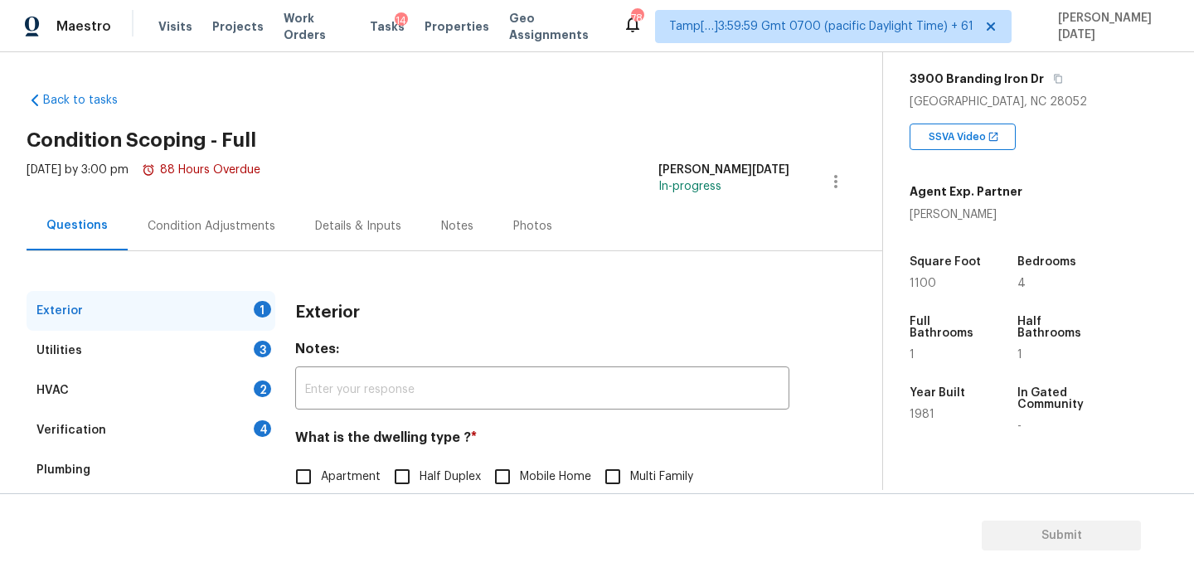
scroll to position [221, 0]
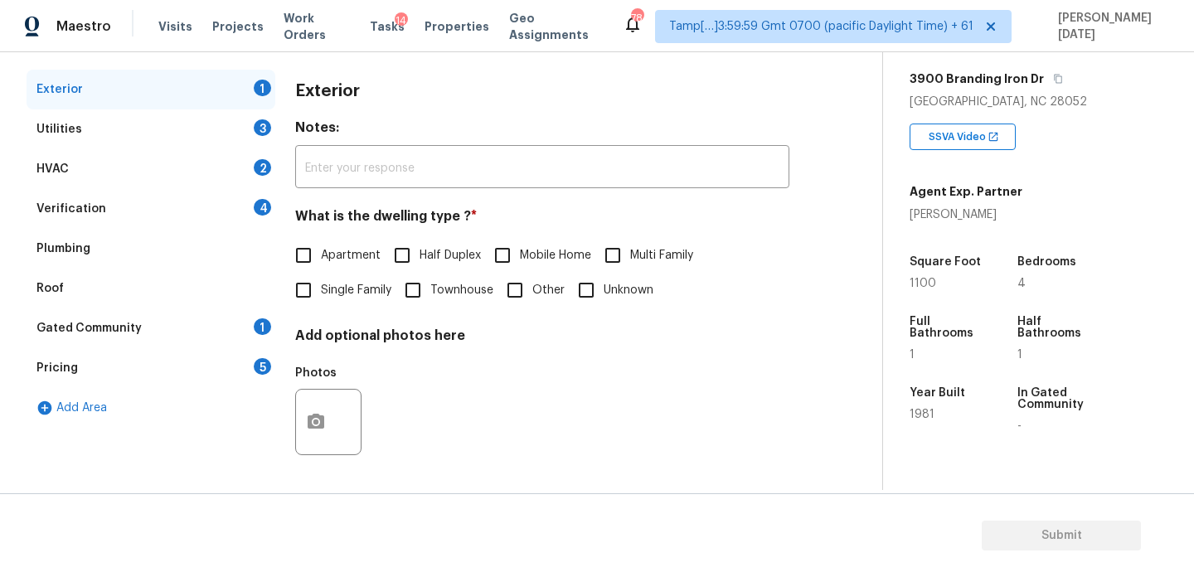
click at [119, 197] on div "Verification 4" at bounding box center [151, 209] width 249 height 40
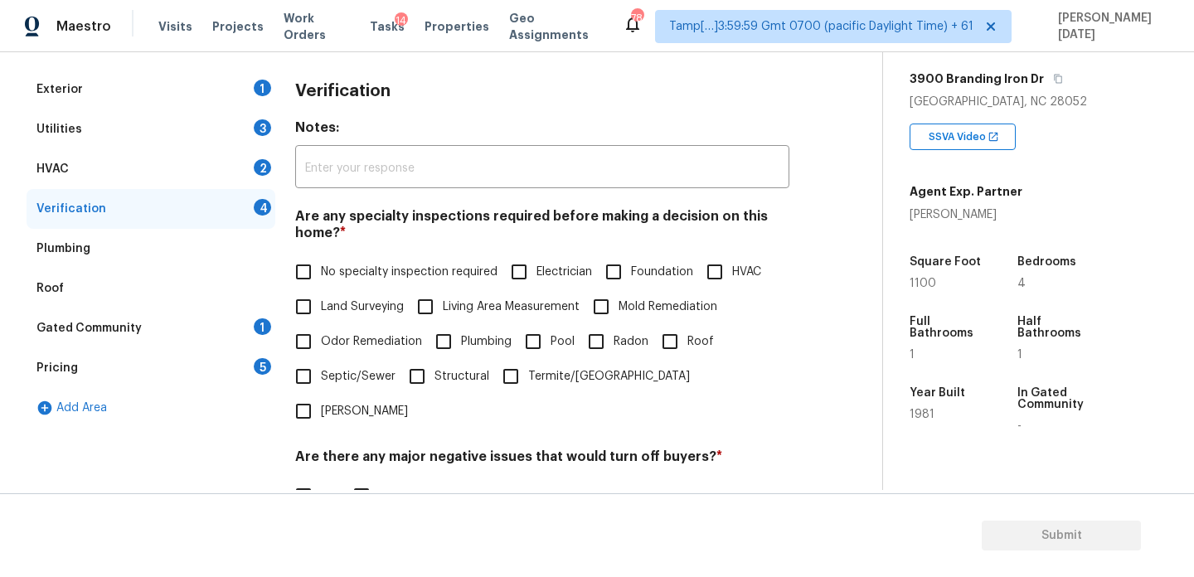
scroll to position [420, 0]
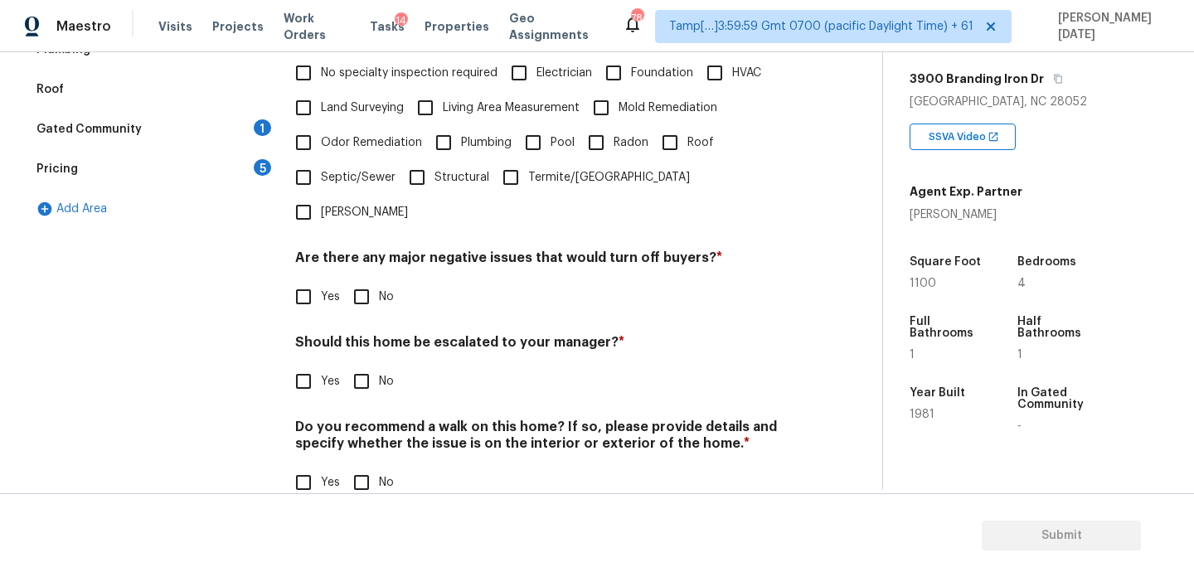
click at [309, 364] on input "Yes" at bounding box center [303, 381] width 35 height 35
checkbox input "true"
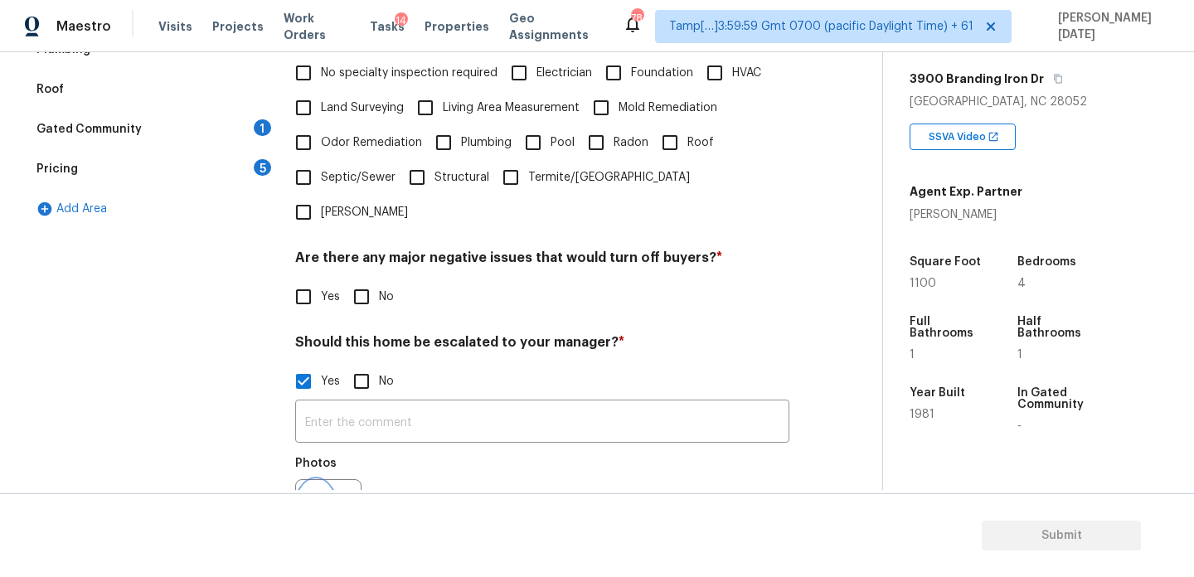
click at [318, 504] on icon "button" at bounding box center [316, 511] width 17 height 15
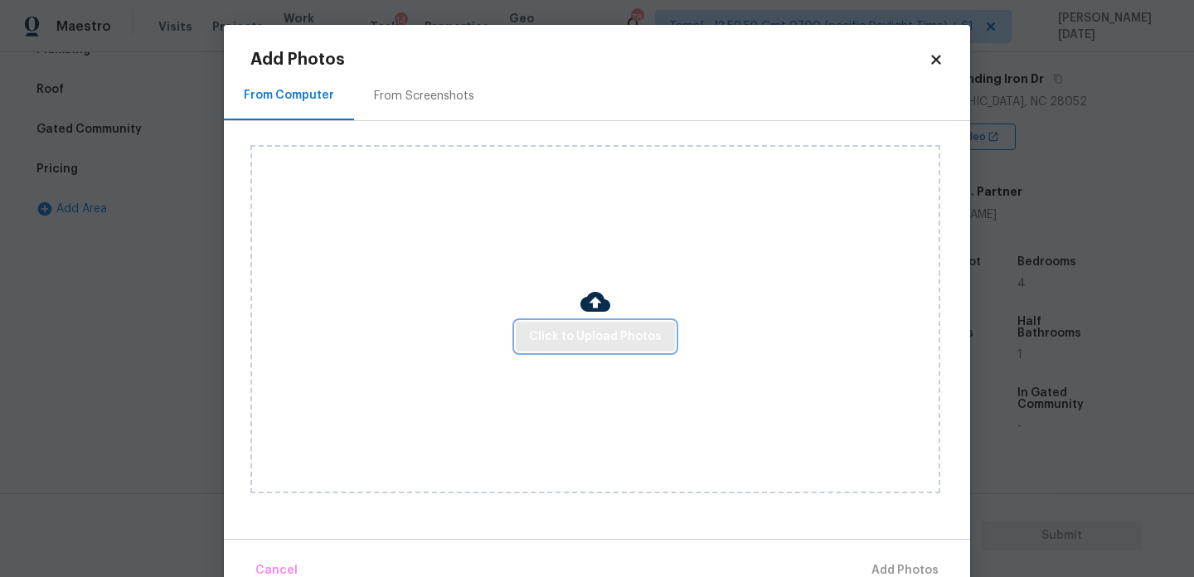
click at [613, 339] on span "Click to Upload Photos" at bounding box center [595, 337] width 133 height 21
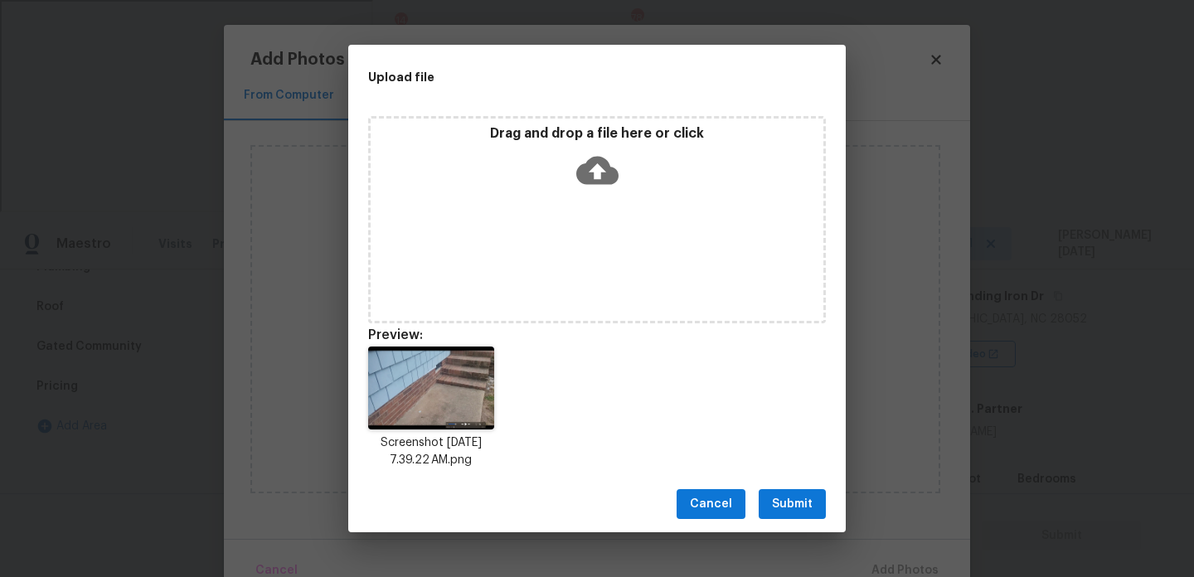
click at [785, 517] on button "Submit" at bounding box center [792, 504] width 67 height 31
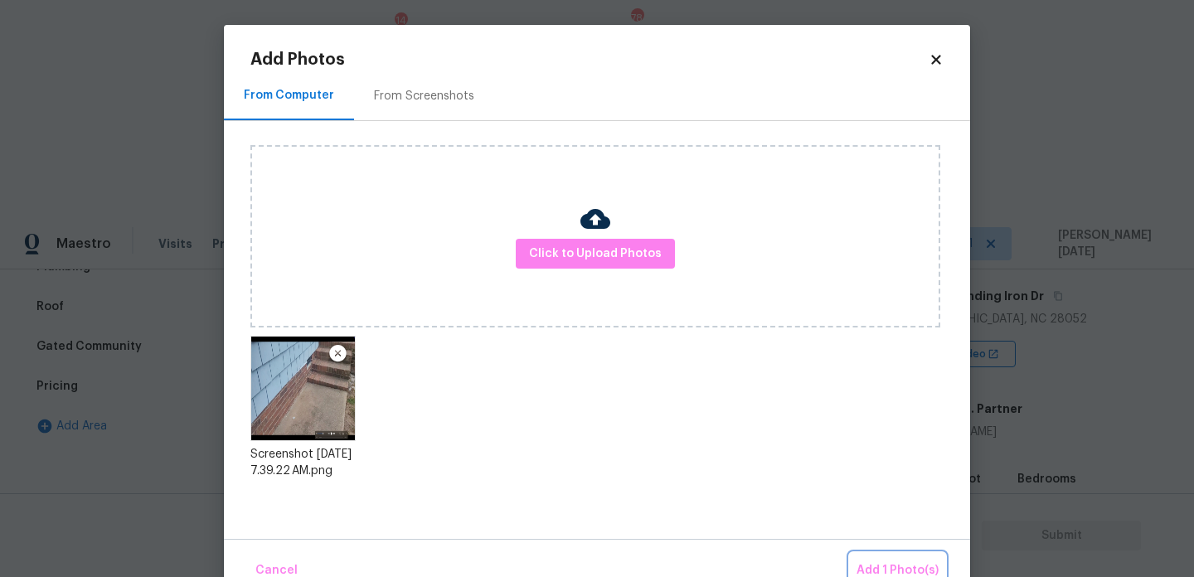
click at [871, 557] on button "Add 1 Photo(s)" at bounding box center [897, 571] width 95 height 36
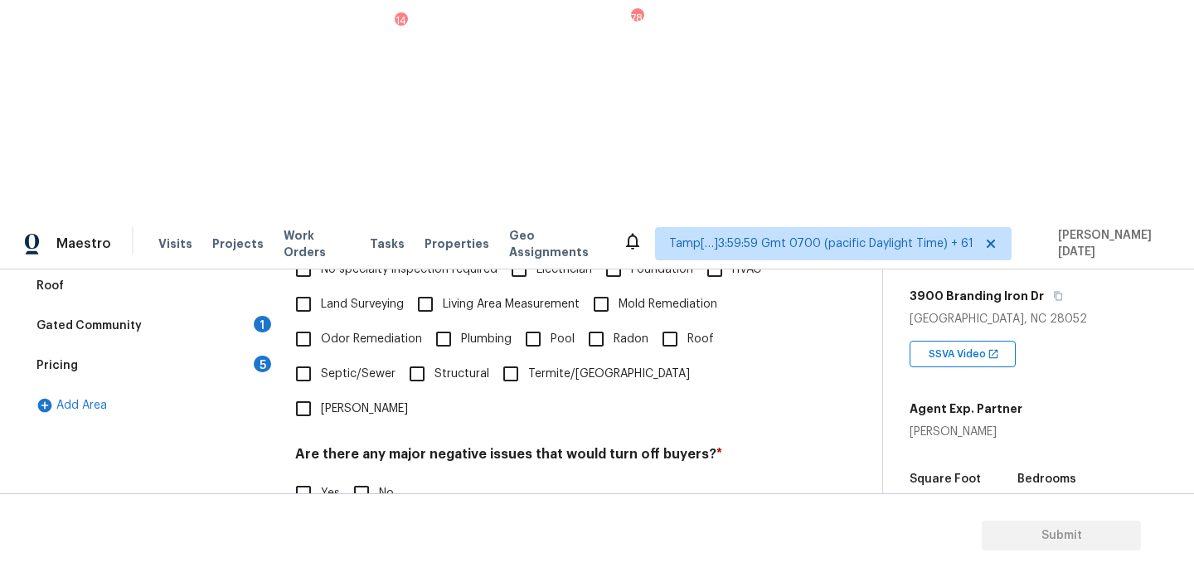
scroll to position [0, 0]
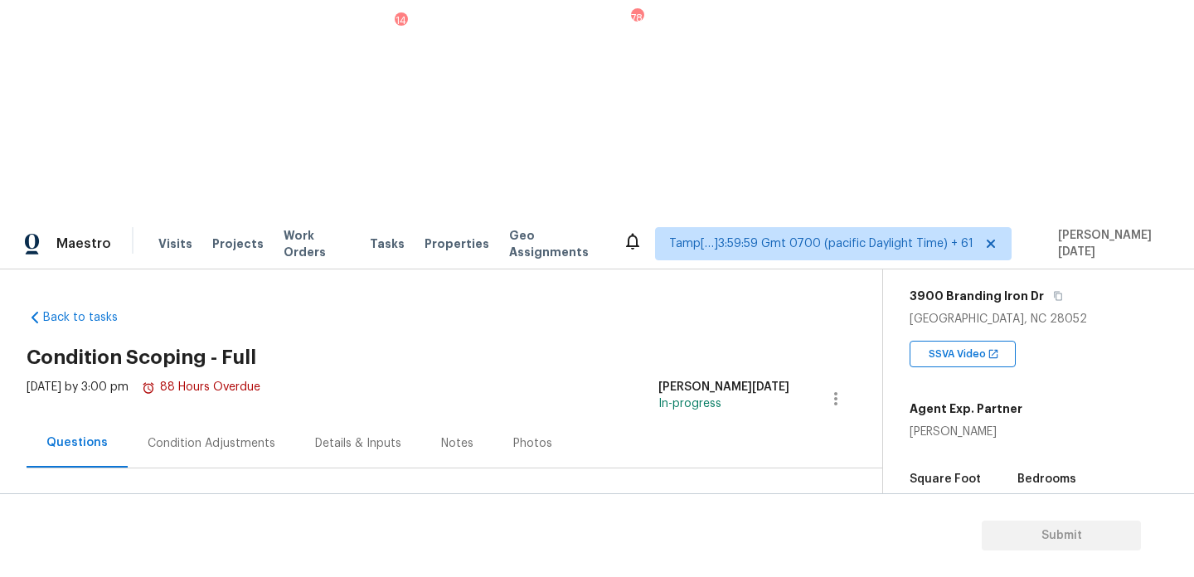
click at [222, 419] on div "Condition Adjustments" at bounding box center [211, 443] width 167 height 49
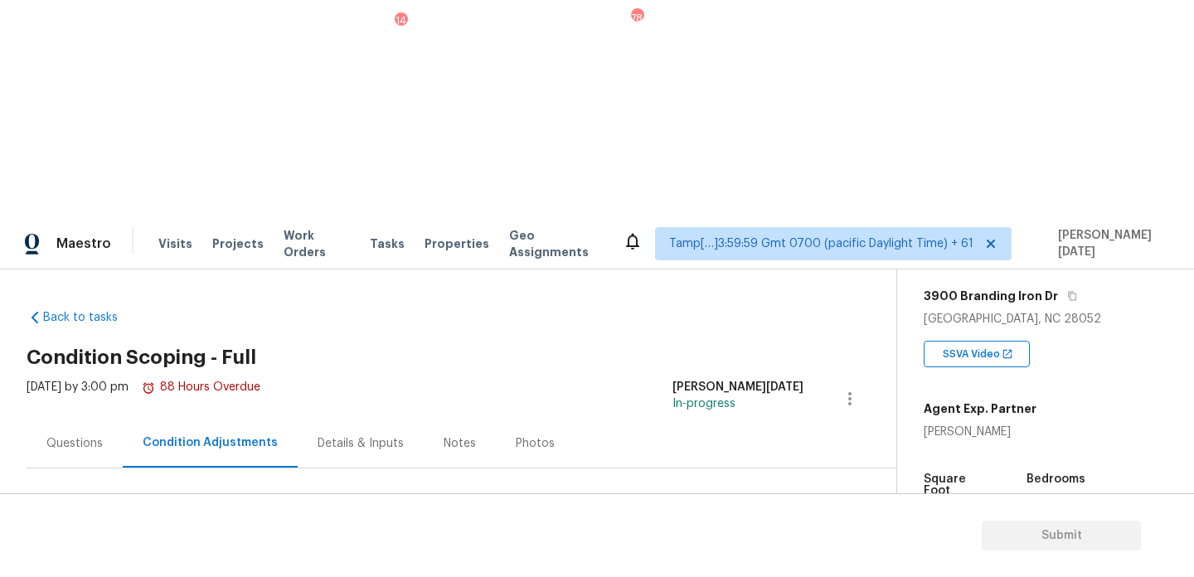
click at [698, 551] on span "Add Condition Adjustment" at bounding box center [762, 569] width 187 height 36
click at [750, 561] on span "Add Condition Adjustment" at bounding box center [762, 568] width 167 height 15
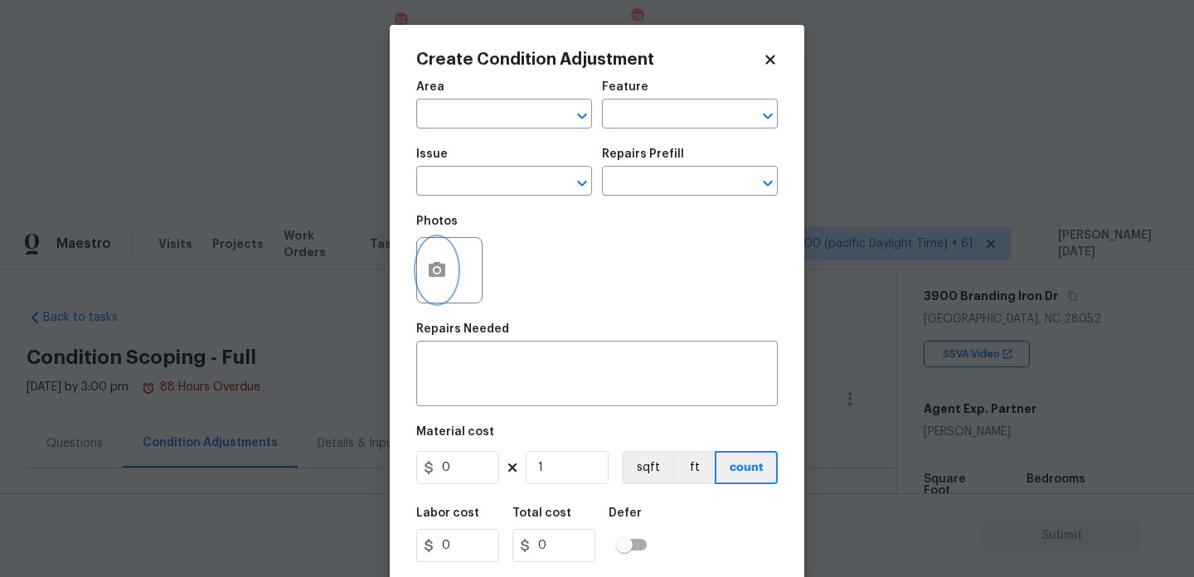
click at [445, 274] on icon "button" at bounding box center [437, 270] width 20 height 20
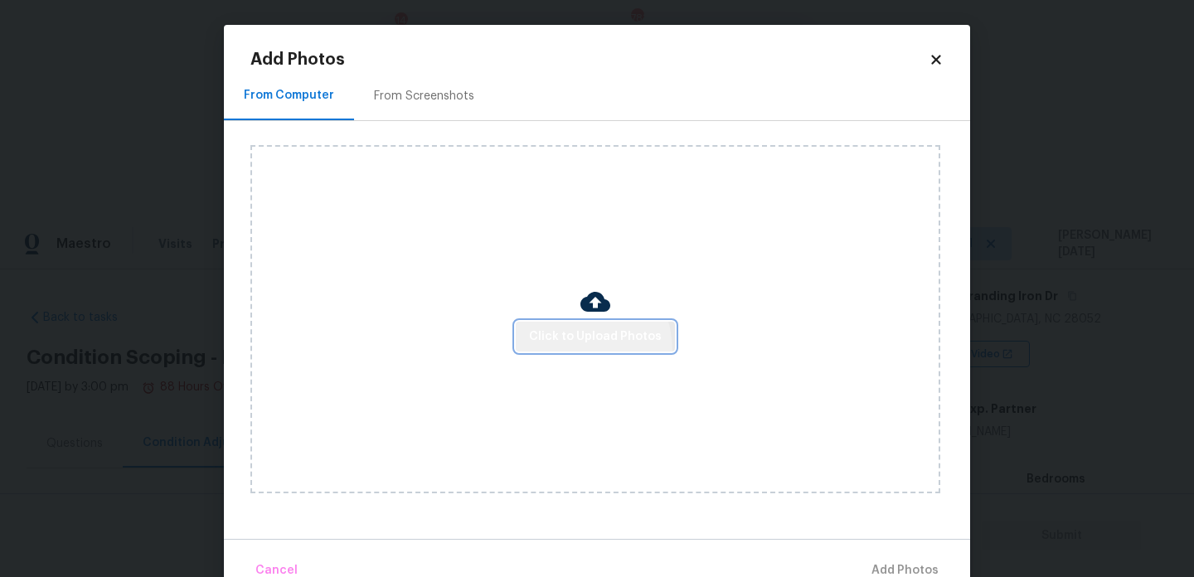
click at [570, 350] on button "Click to Upload Photos" at bounding box center [595, 337] width 159 height 31
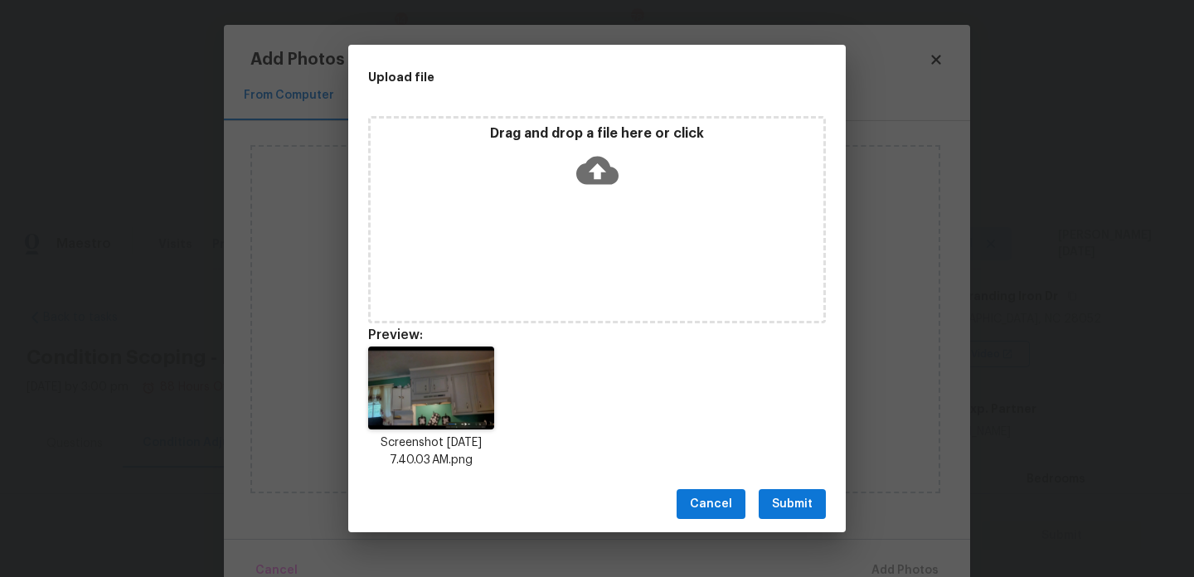
click at [782, 497] on span "Submit" at bounding box center [792, 504] width 41 height 21
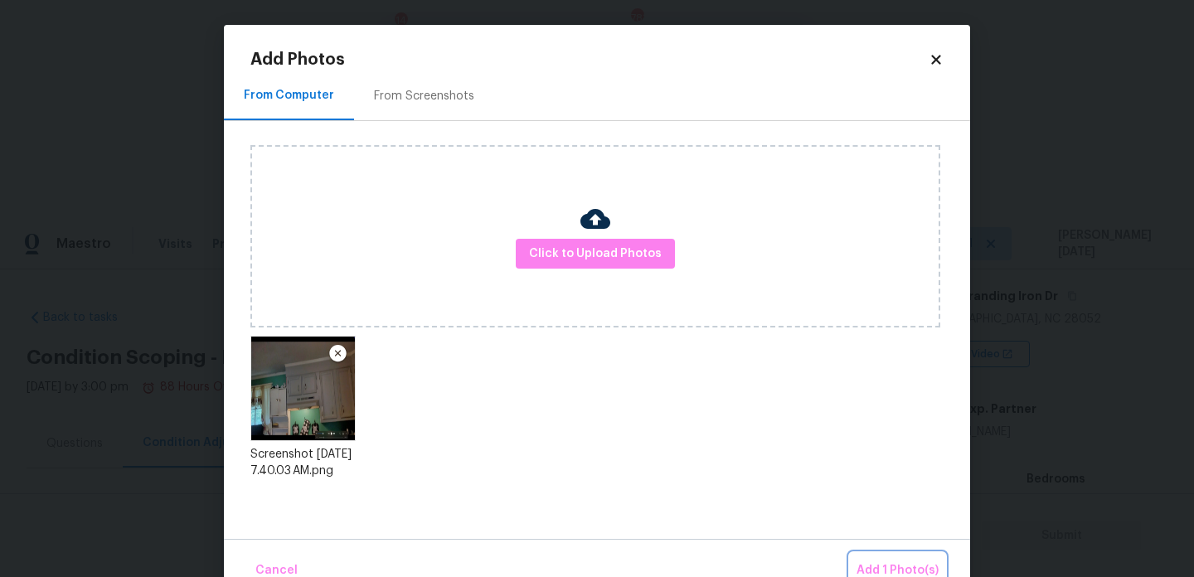
click at [861, 557] on button "Add 1 Photo(s)" at bounding box center [897, 571] width 95 height 36
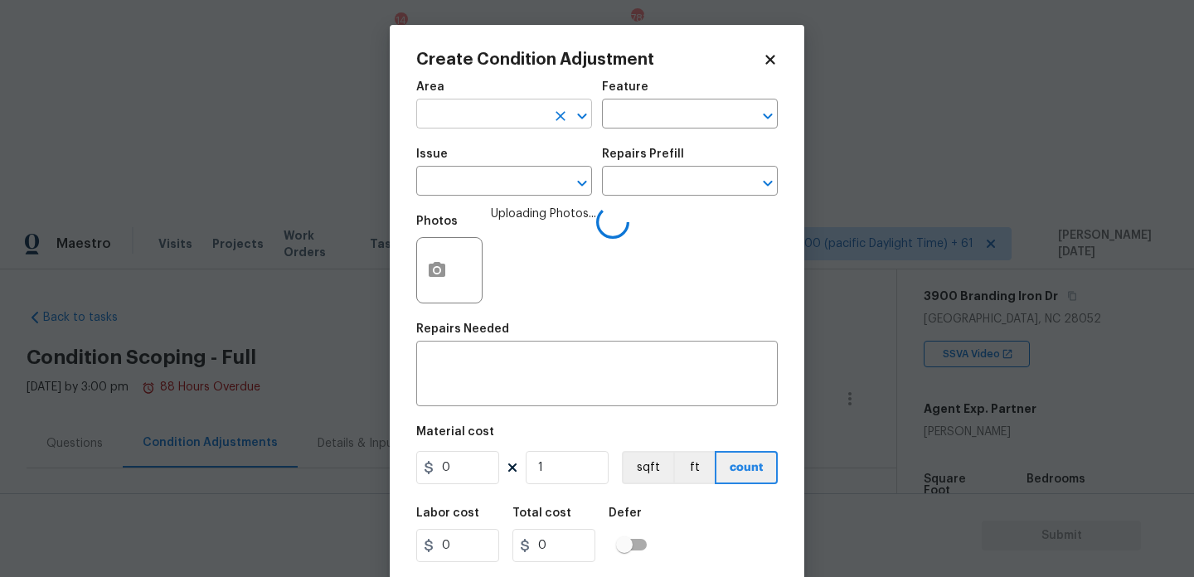
click at [453, 123] on input "text" at bounding box center [480, 116] width 129 height 26
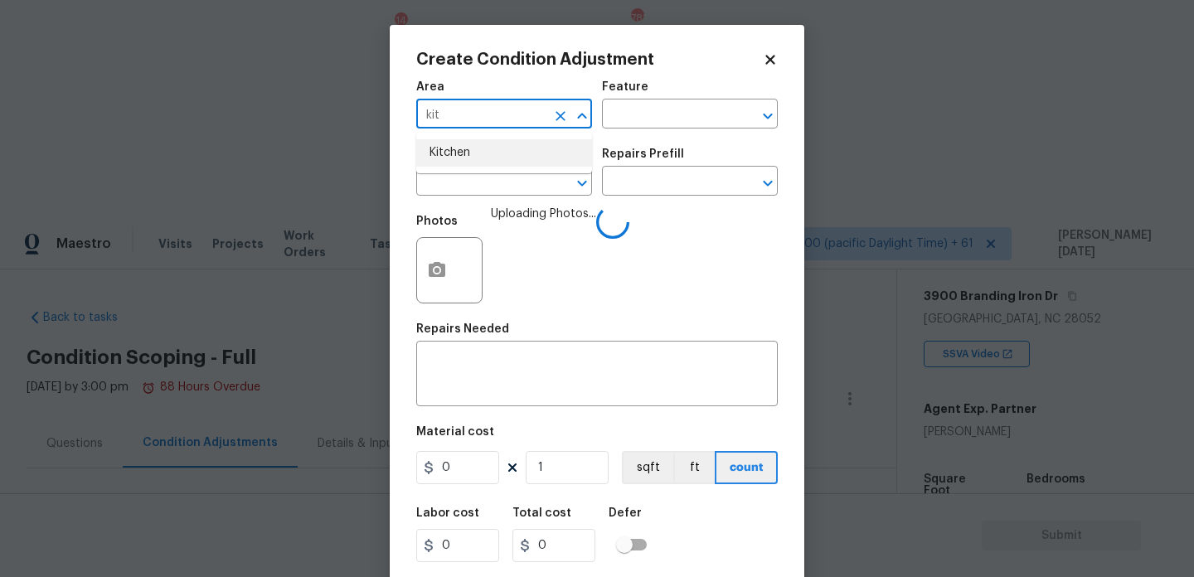
click at [478, 147] on li "Kitchen" at bounding box center [504, 152] width 176 height 27
type input "Kitchen"
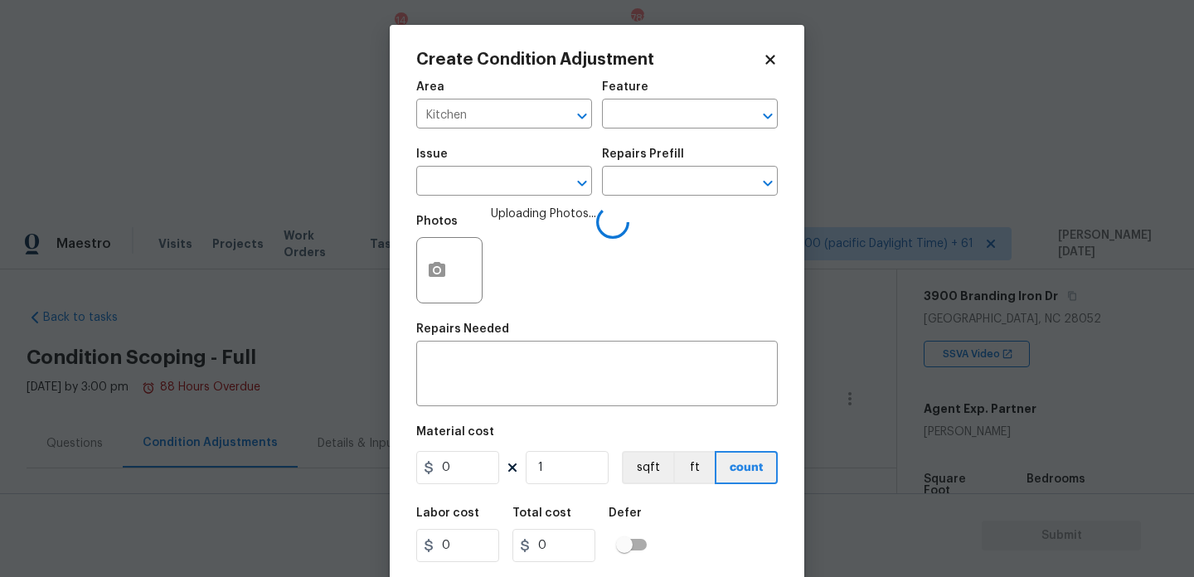
click at [478, 163] on div "Issue" at bounding box center [504, 159] width 176 height 22
click at [475, 183] on input "text" at bounding box center [480, 183] width 129 height 26
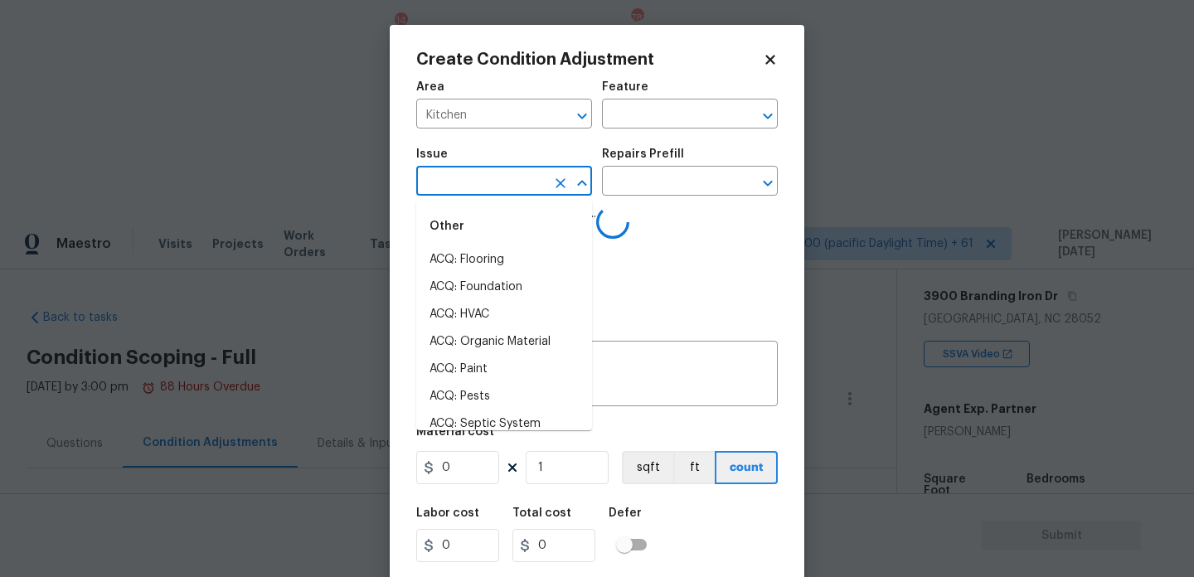
type input "a"
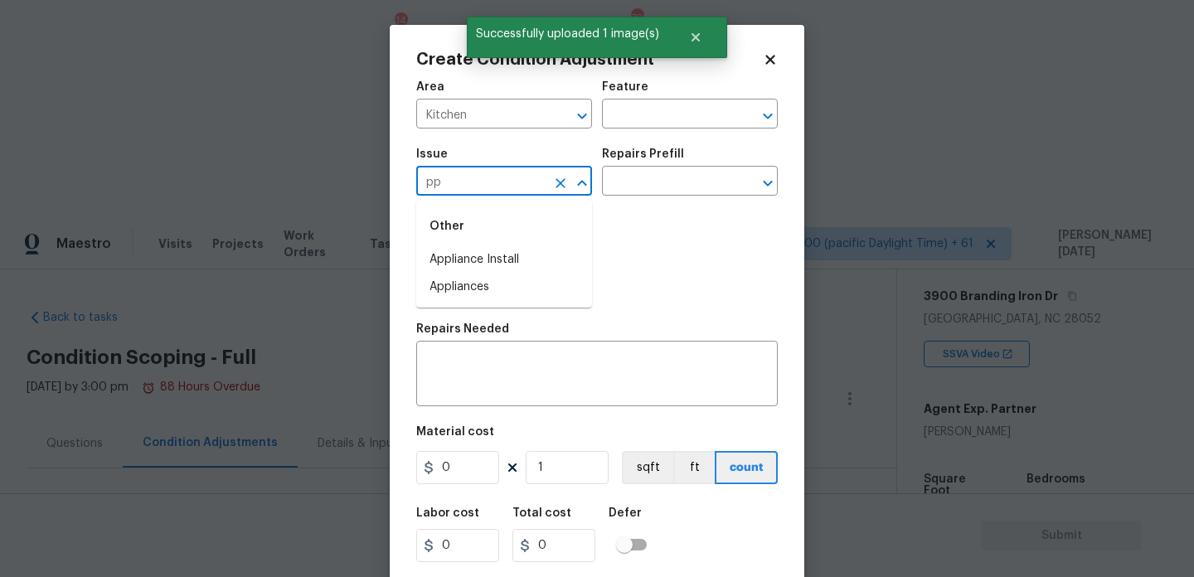
type input "p"
click at [497, 281] on li "Appliances" at bounding box center [504, 287] width 176 height 27
type input "Appliances"
click at [686, 187] on input "text" at bounding box center [666, 183] width 129 height 26
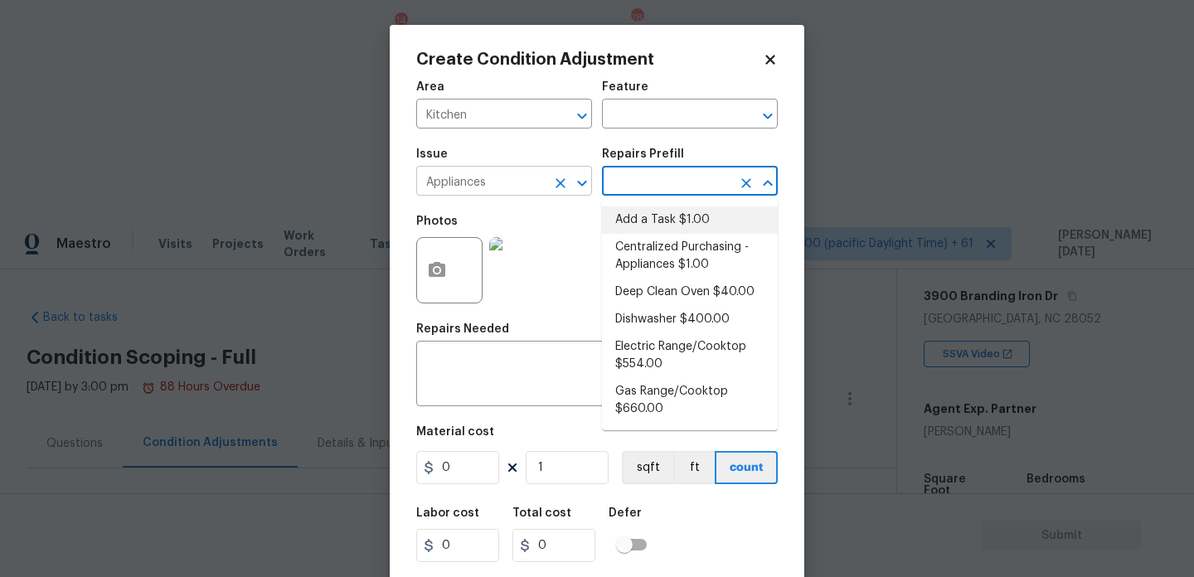
click at [561, 187] on icon "Clear" at bounding box center [560, 183] width 17 height 17
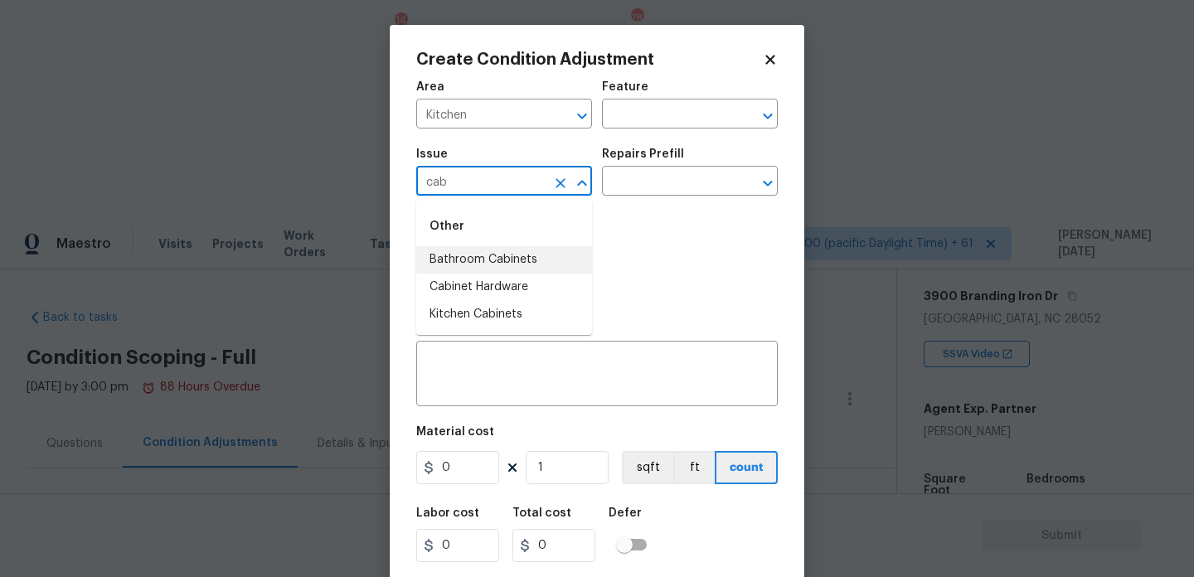
click at [541, 266] on li "Bathroom Cabinets" at bounding box center [504, 259] width 176 height 27
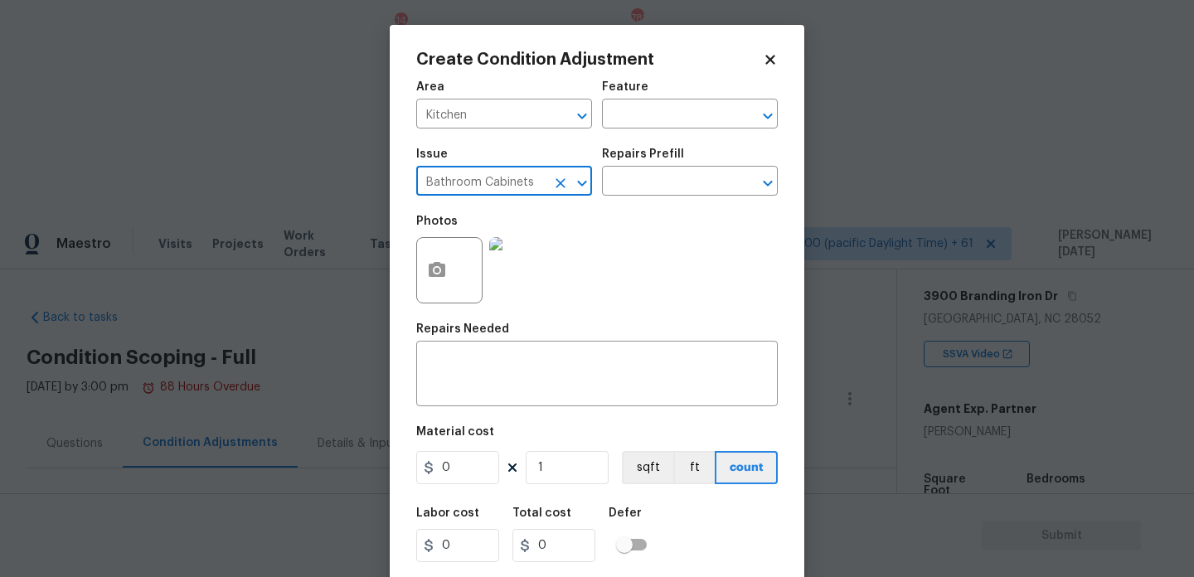
type input "Bathroom Cabinets"
click at [661, 167] on div "Repairs Prefill" at bounding box center [690, 159] width 176 height 22
click at [661, 190] on input "text" at bounding box center [666, 183] width 129 height 26
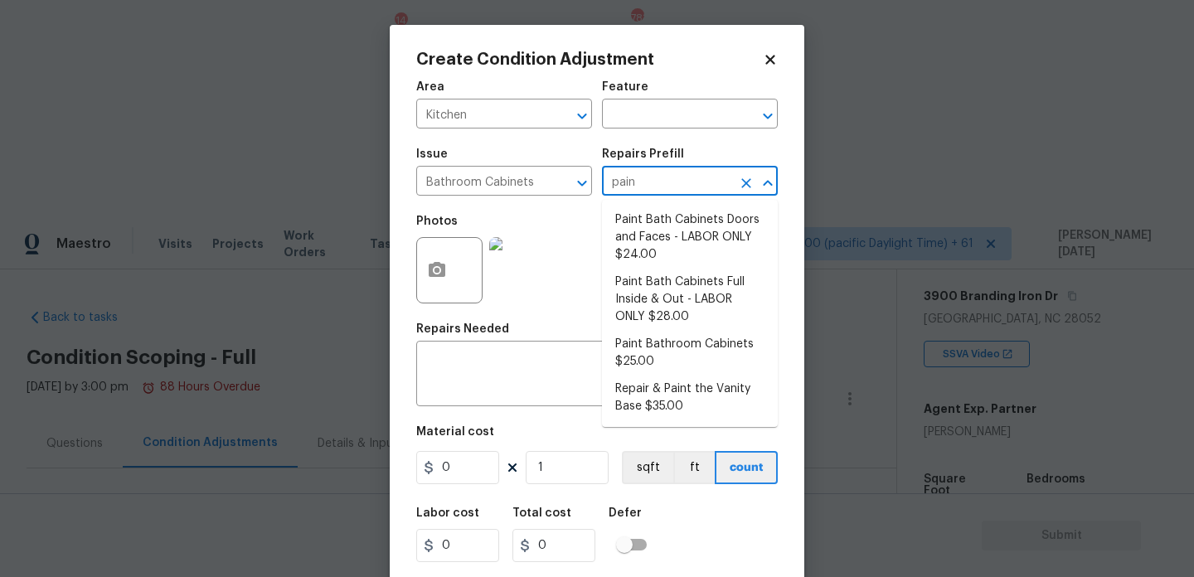
type input "paint"
click at [667, 254] on li "Paint Bath Cabinets Doors and Faces - LABOR ONLY $24.00" at bounding box center [690, 237] width 176 height 62
type input "Cabinets"
type textarea "Prep, sand, mask and apply 2 coats of paint to the bathroom cabinet doors and b…"
type input "24"
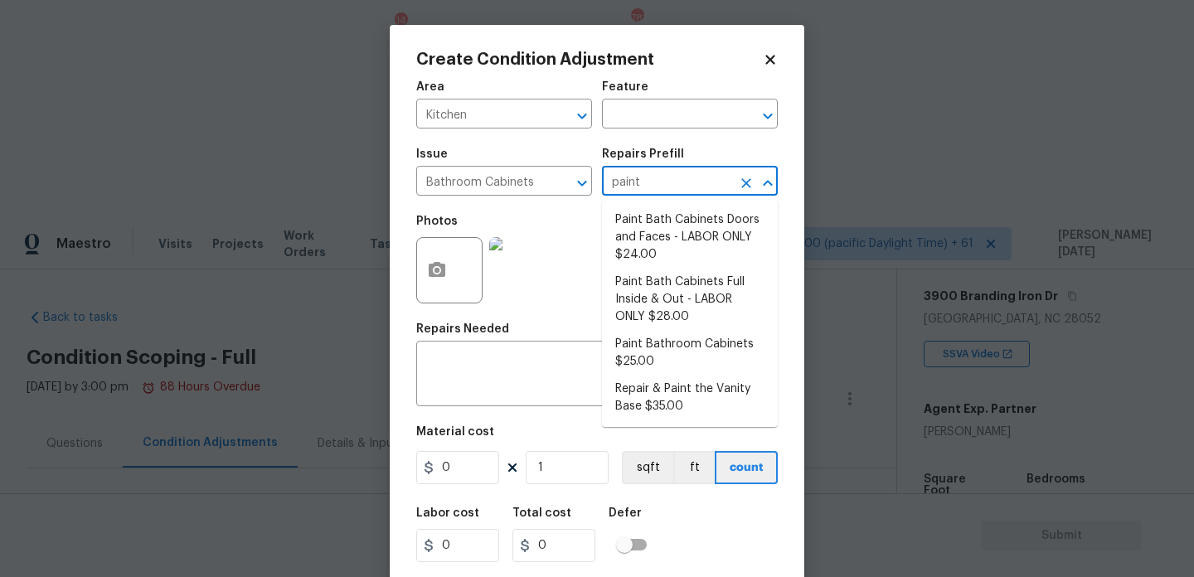
type input "24"
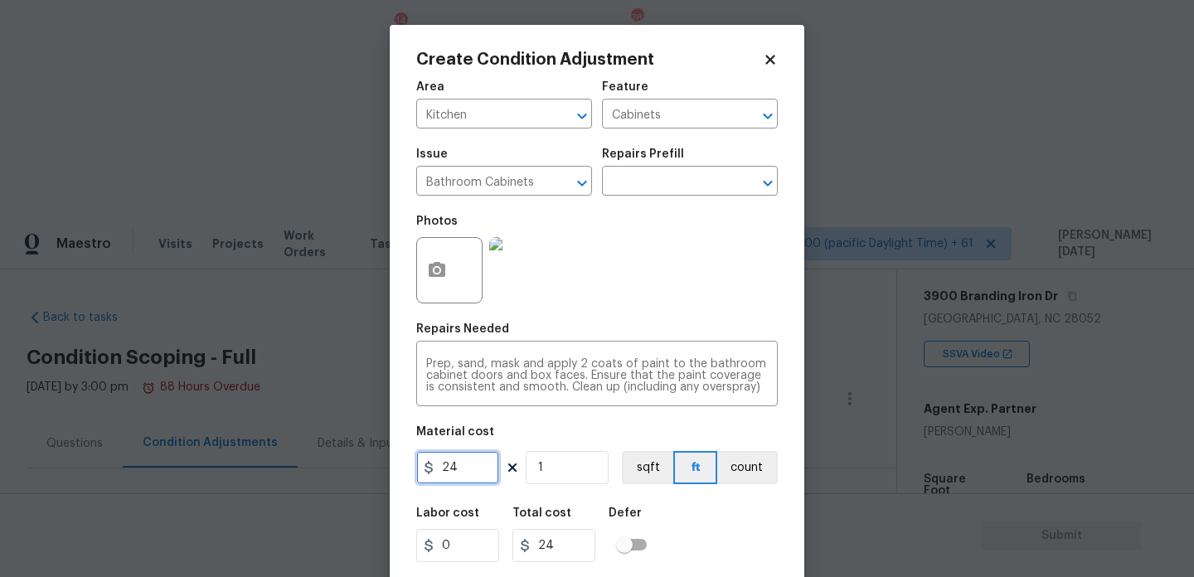
drag, startPoint x: 462, startPoint y: 467, endPoint x: 148, endPoint y: 464, distance: 314.3
click at [148, 464] on div "Create Condition Adjustment Area Kitchen ​ Feature Cabinets ​ Issue Bathroom Ca…" at bounding box center [597, 288] width 1194 height 577
type input "1200"
click at [626, 293] on div "Photos" at bounding box center [597, 260] width 362 height 108
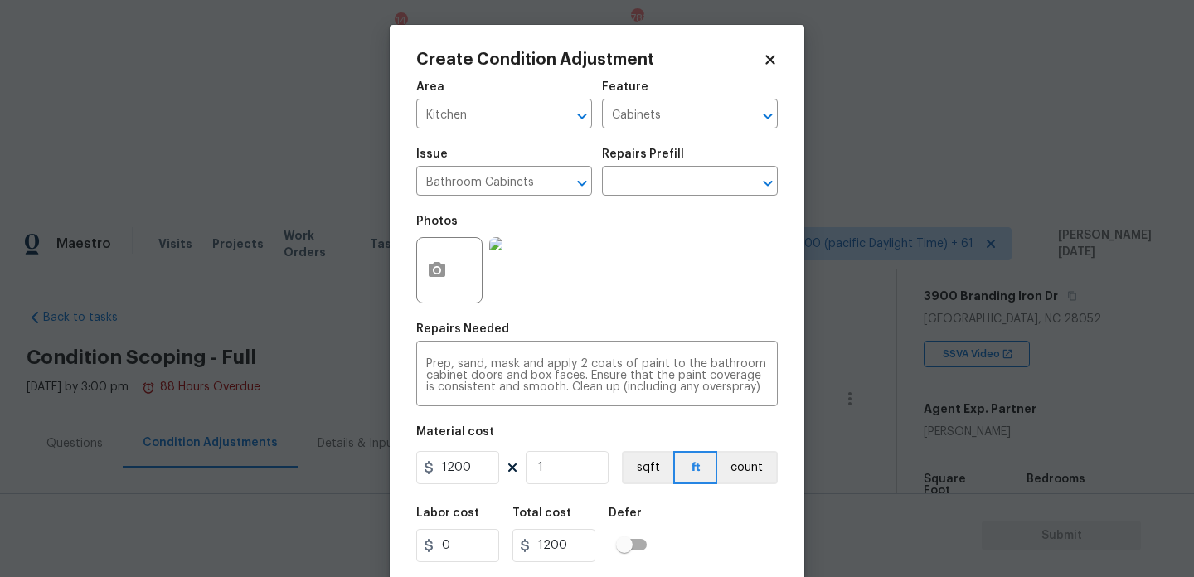
scroll to position [42, 0]
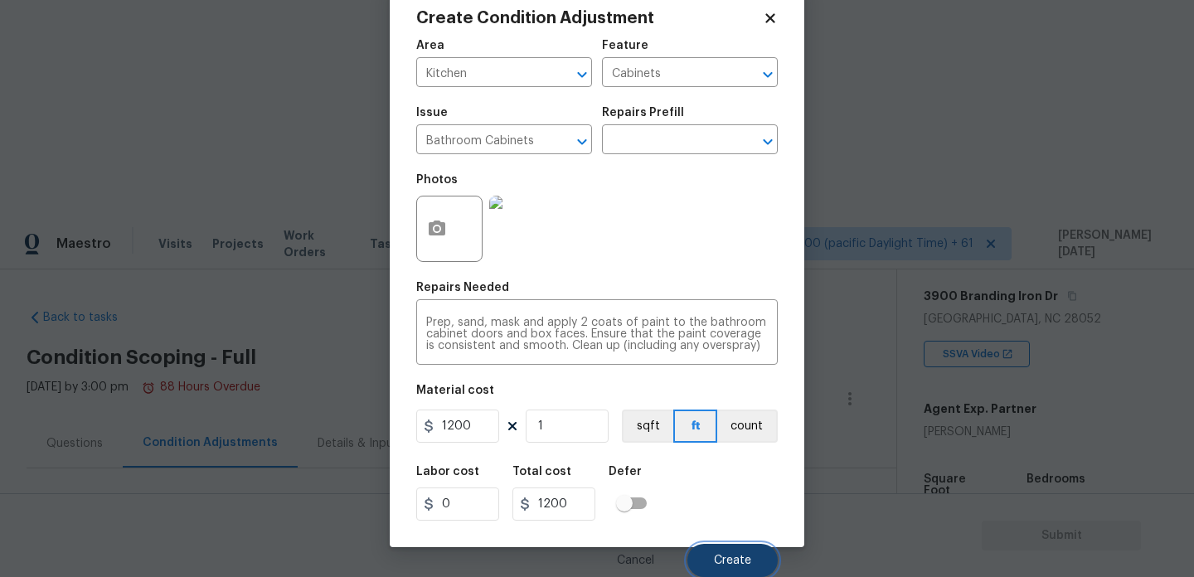
click at [747, 550] on button "Create" at bounding box center [732, 560] width 90 height 33
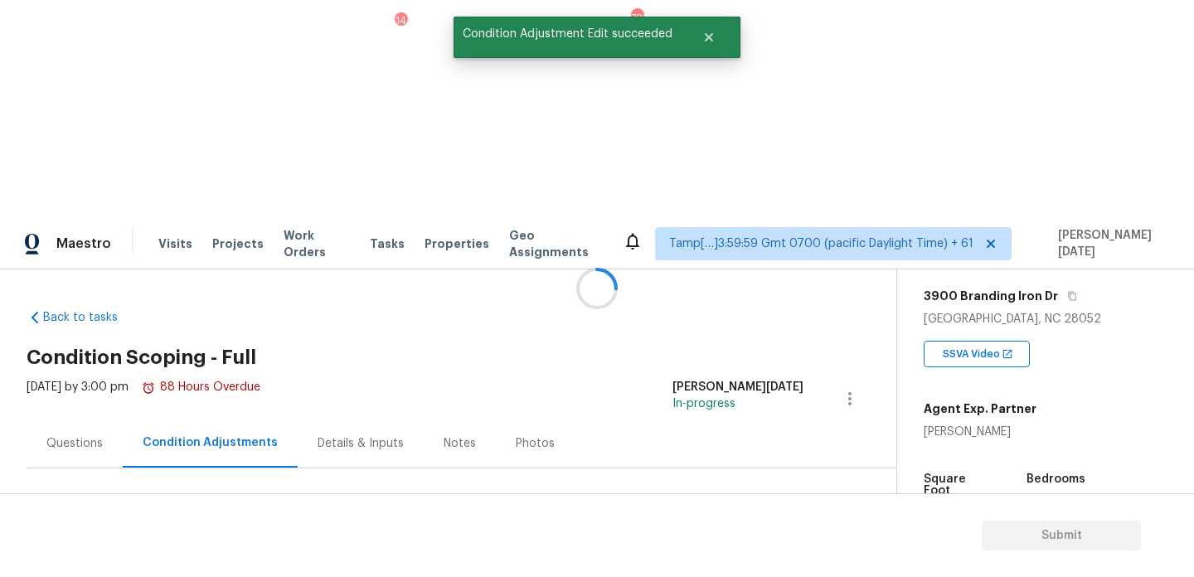
scroll to position [0, 0]
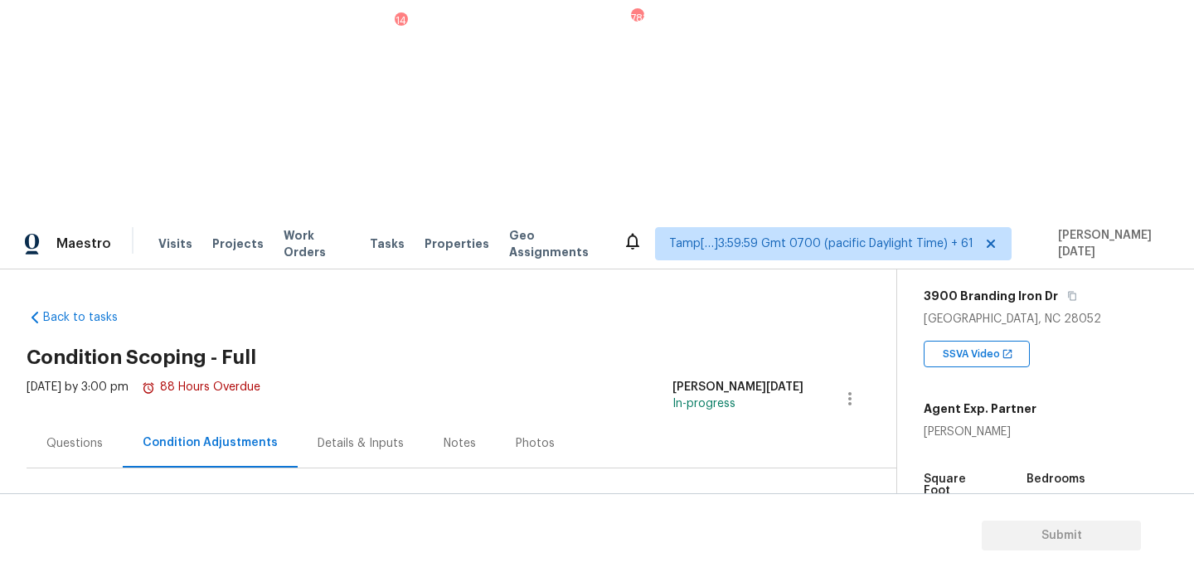
click at [726, 551] on button "Add Condition Adjustment" at bounding box center [762, 568] width 187 height 35
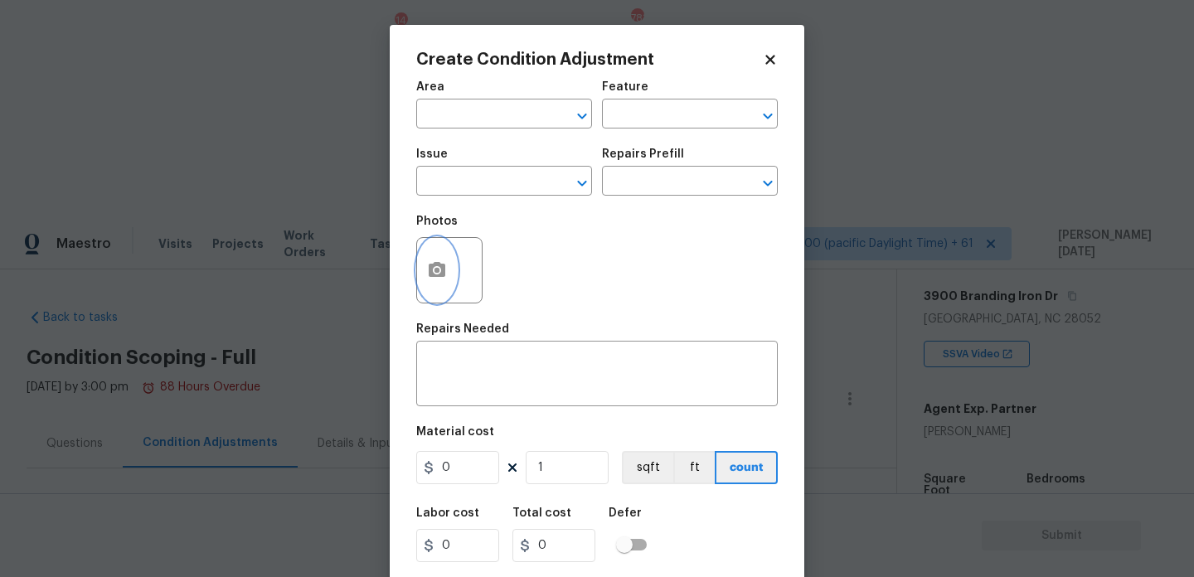
click at [425, 279] on button "button" at bounding box center [437, 270] width 40 height 65
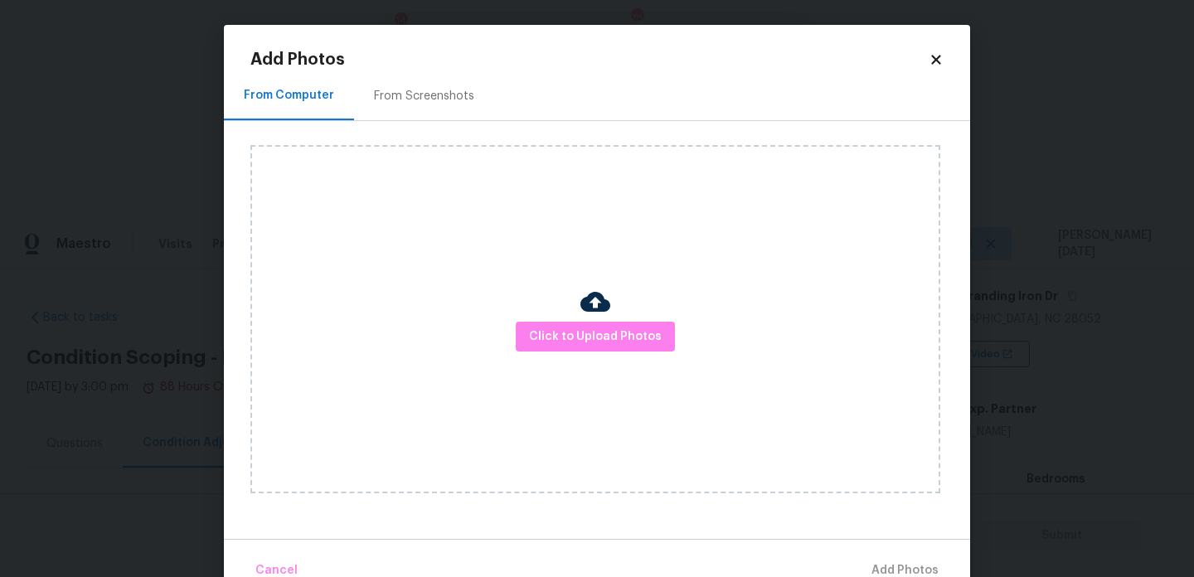
click at [609, 357] on div "Click to Upload Photos" at bounding box center [595, 319] width 690 height 348
click at [644, 337] on span "Click to Upload Photos" at bounding box center [595, 337] width 133 height 21
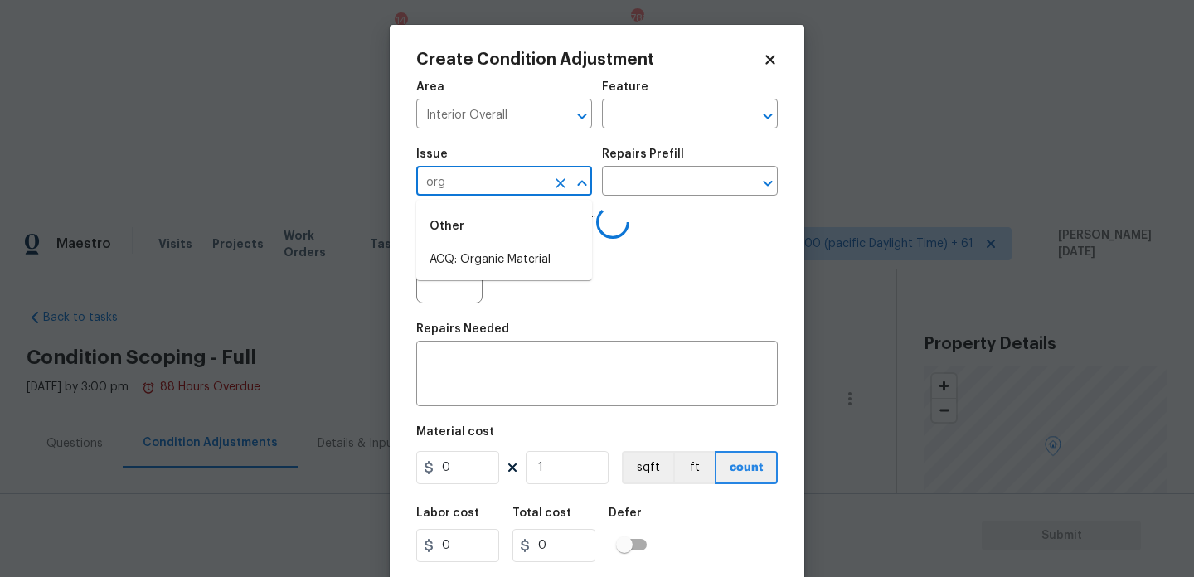
scroll to position [264, 0]
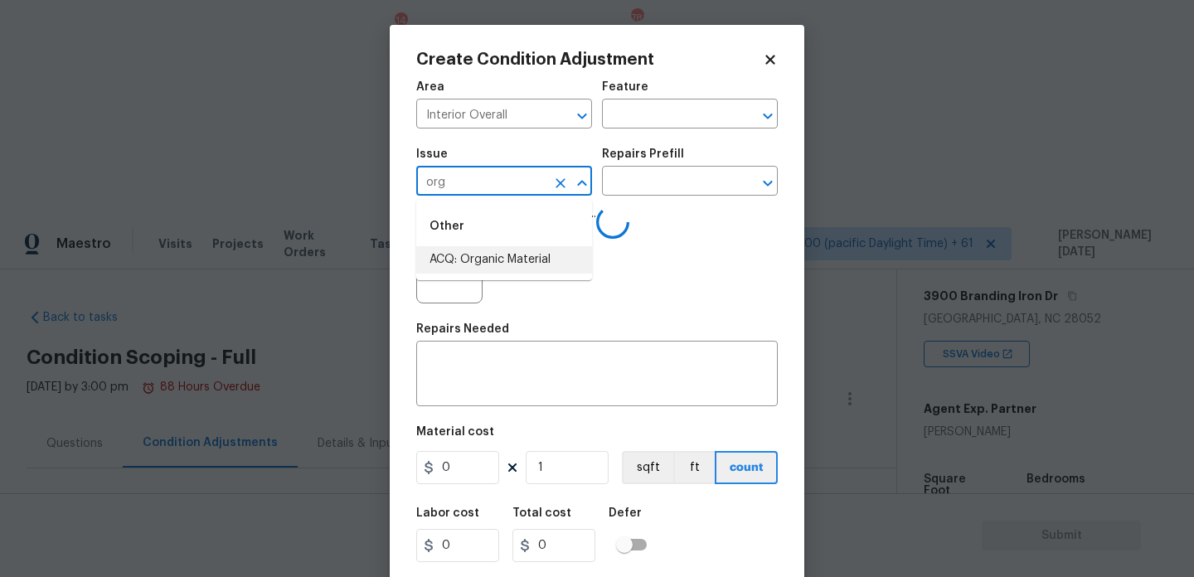
click at [524, 247] on li "ACQ: Organic Material" at bounding box center [504, 259] width 176 height 27
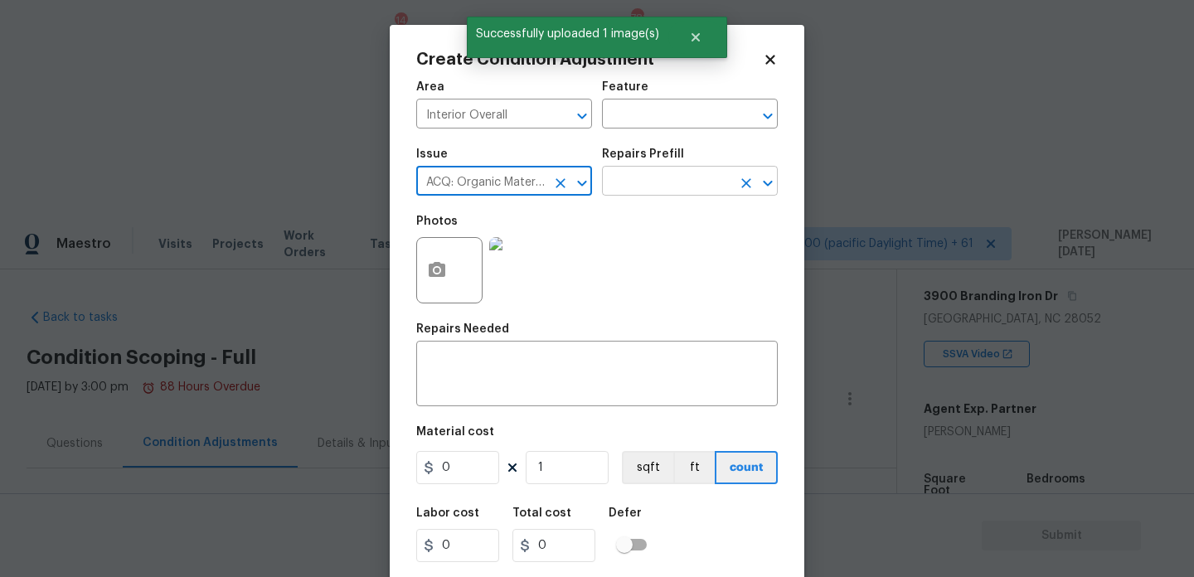
type input "ACQ: Organic Material"
click at [657, 186] on input "text" at bounding box center [666, 183] width 129 height 26
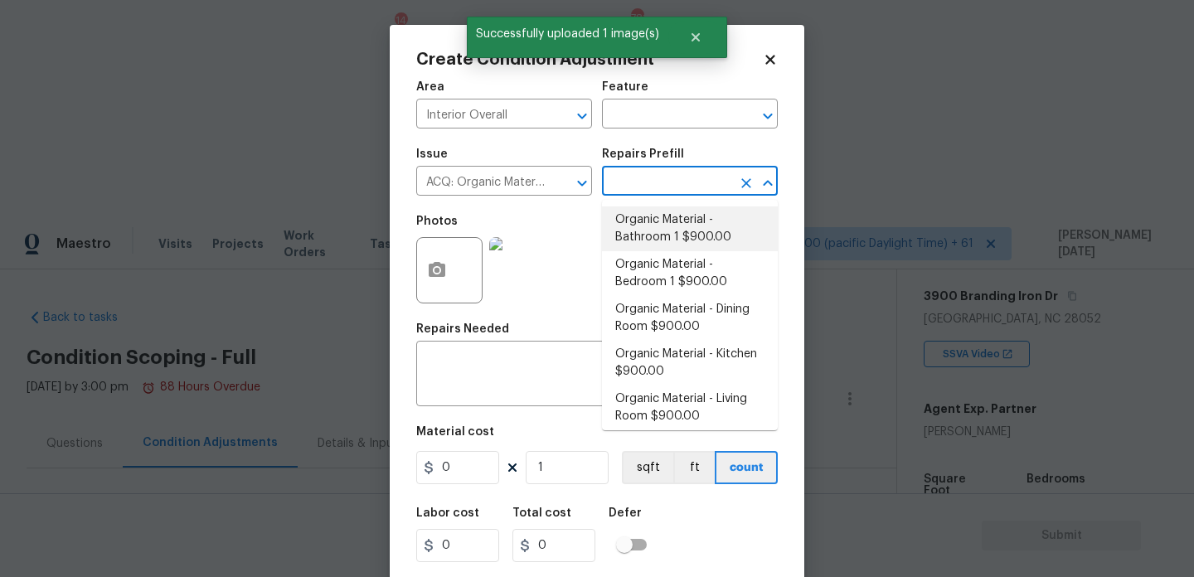
click at [681, 231] on li "Organic Material - Bathroom 1 $900.00" at bounding box center [690, 228] width 176 height 45
type input "Acquisition"
type input "900"
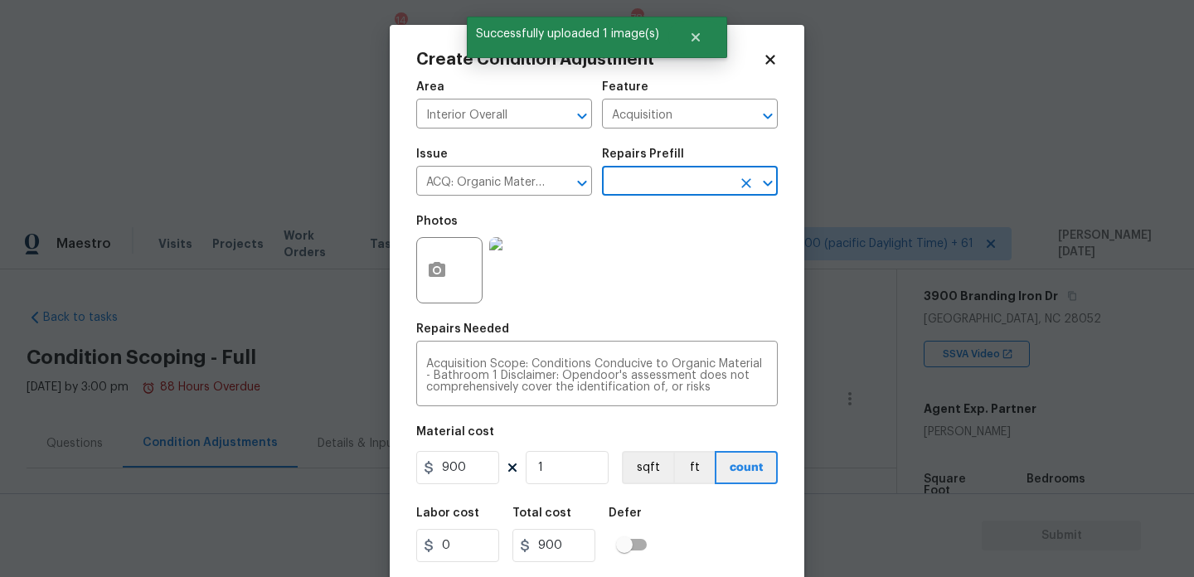
scroll to position [42, 0]
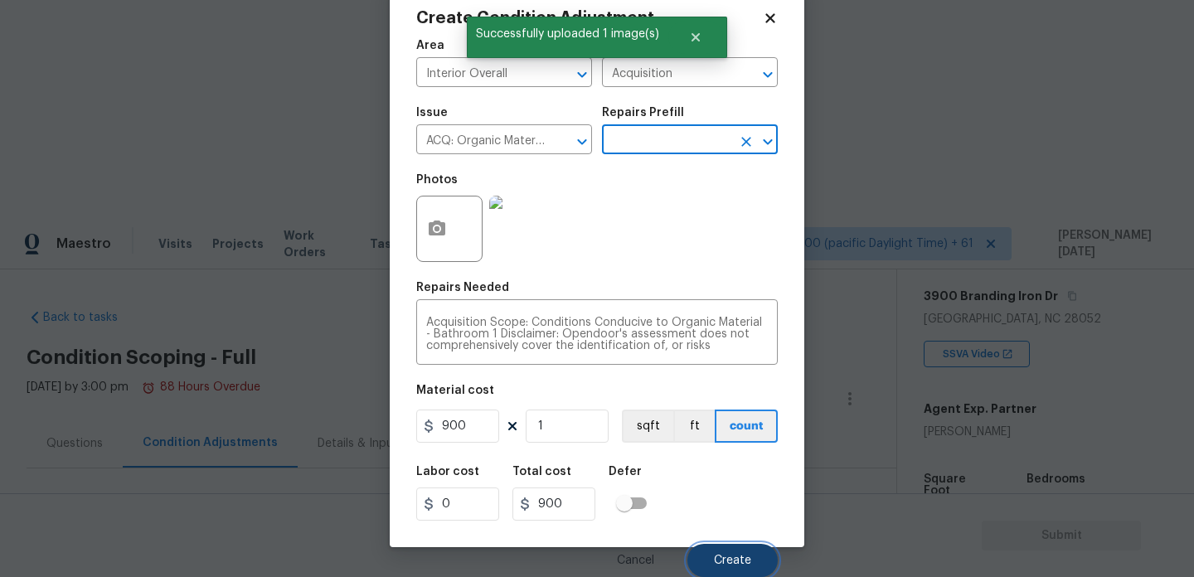
click at [726, 555] on span "Create" at bounding box center [732, 561] width 37 height 12
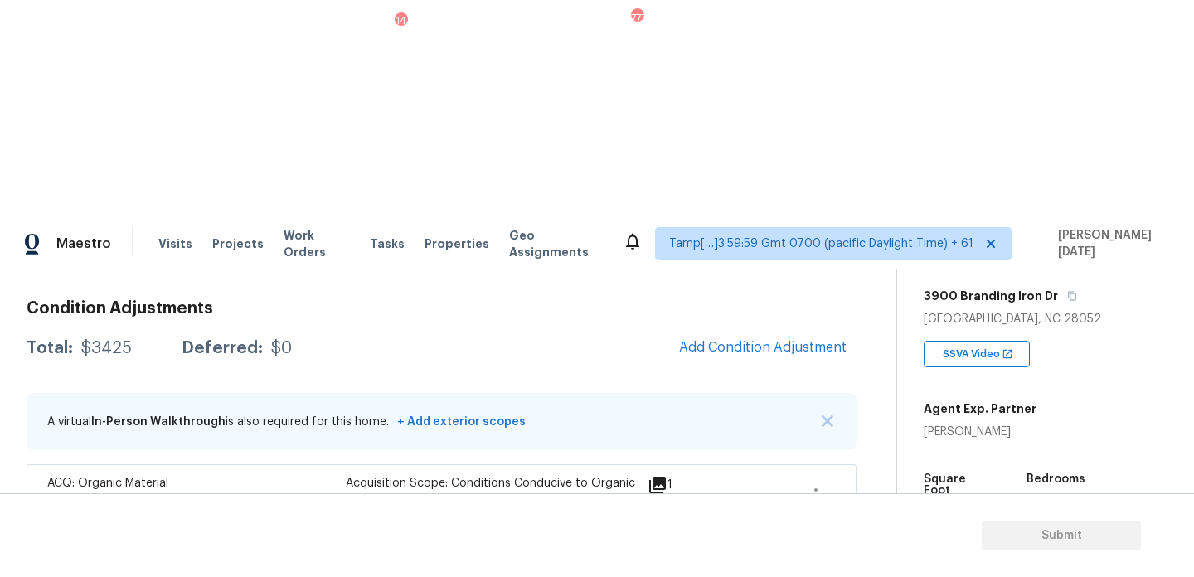
scroll to position [222, 0]
click at [927, 473] on div "Square Foot" at bounding box center [959, 489] width 71 height 33
click at [931, 507] on span "1100" at bounding box center [937, 513] width 27 height 12
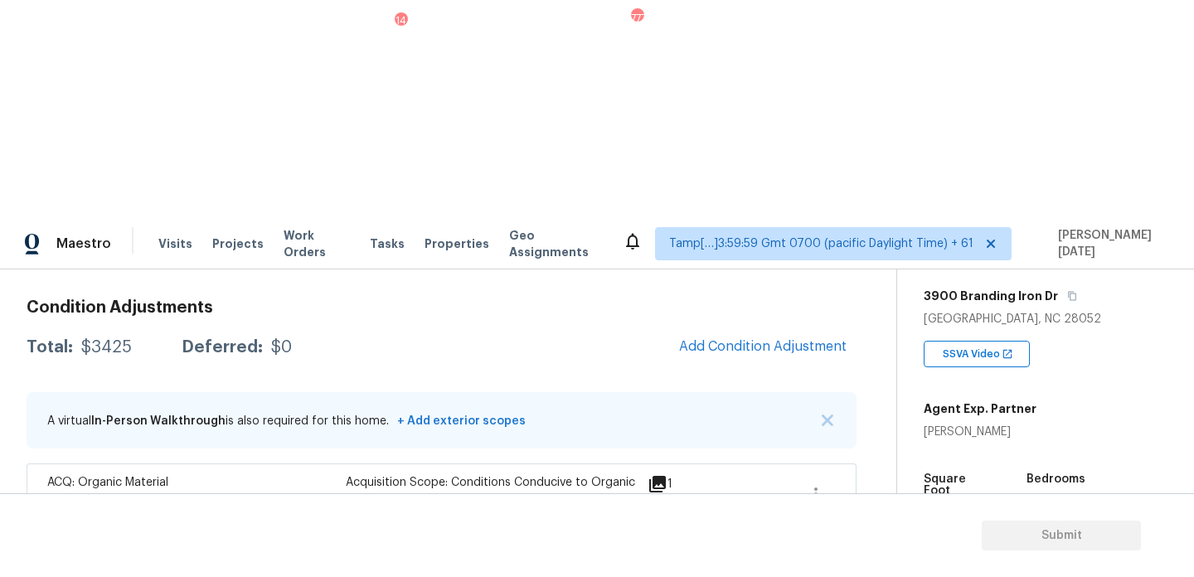
copy span "1100"
click at [701, 339] on span "Add Condition Adjustment" at bounding box center [762, 346] width 167 height 15
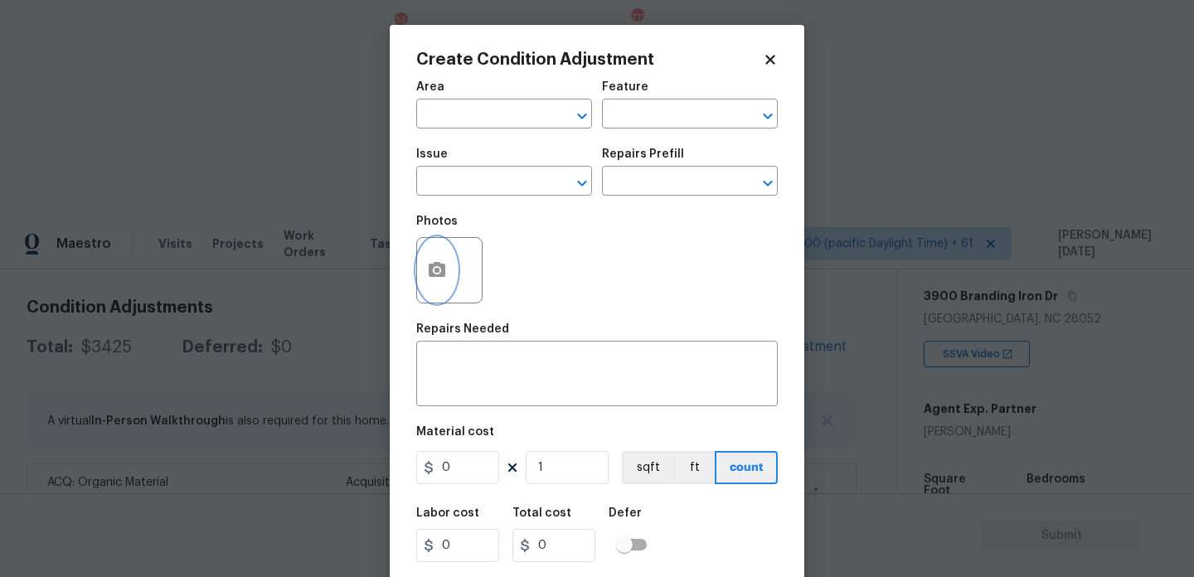
click at [429, 273] on icon "button" at bounding box center [437, 269] width 17 height 15
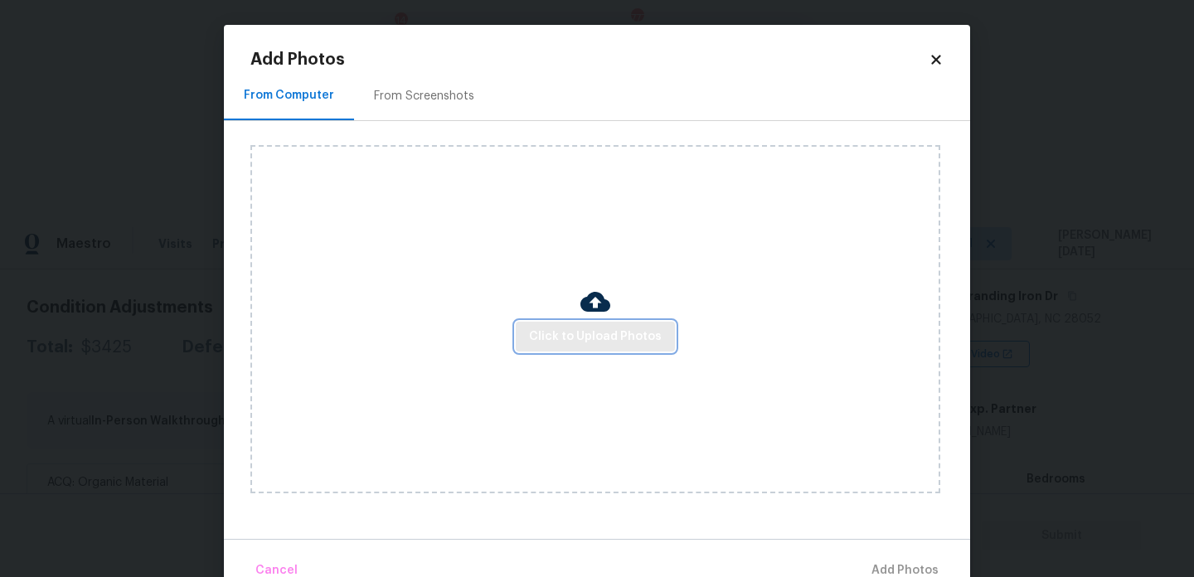
click at [548, 341] on span "Click to Upload Photos" at bounding box center [595, 337] width 133 height 21
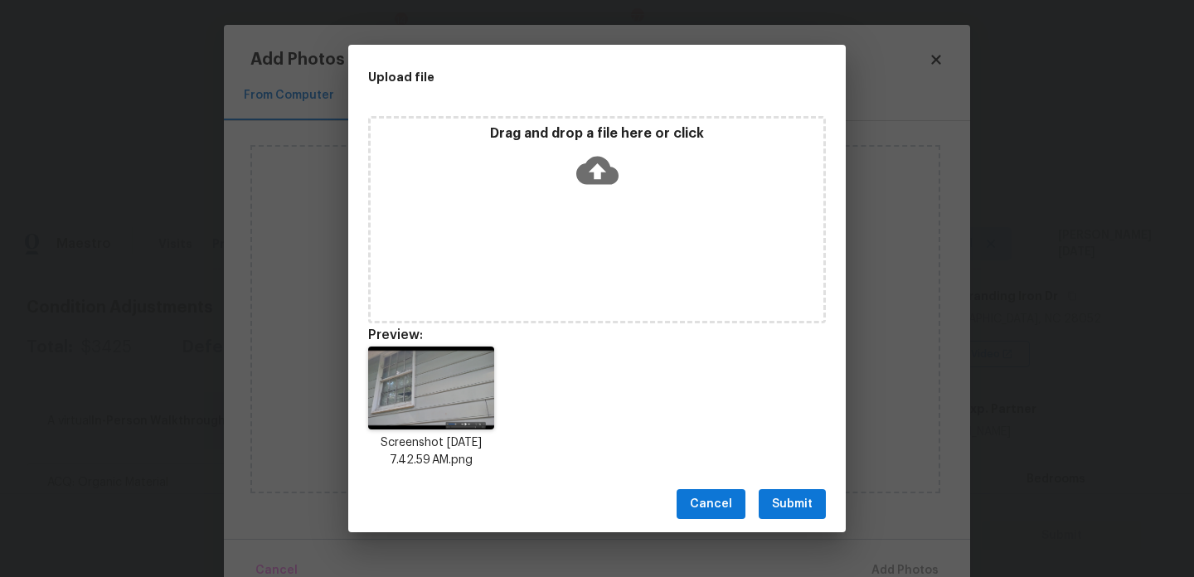
click at [786, 502] on span "Submit" at bounding box center [792, 504] width 41 height 21
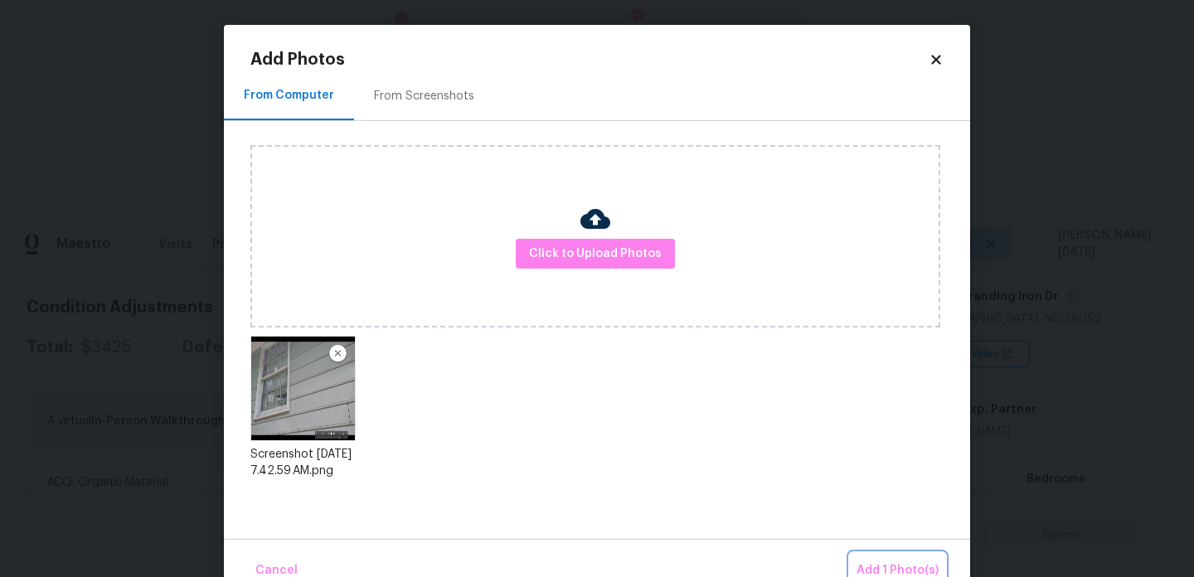
click at [883, 564] on span "Add 1 Photo(s)" at bounding box center [898, 571] width 82 height 21
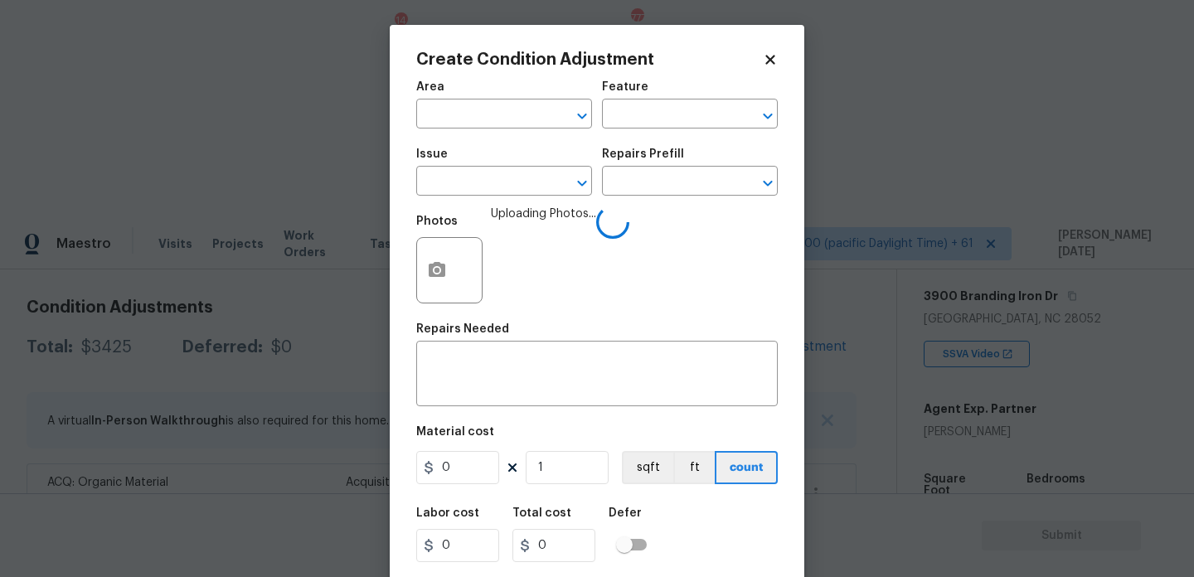
click at [441, 141] on span "Issue ​" at bounding box center [504, 171] width 176 height 67
click at [473, 122] on input "text" at bounding box center [480, 116] width 129 height 26
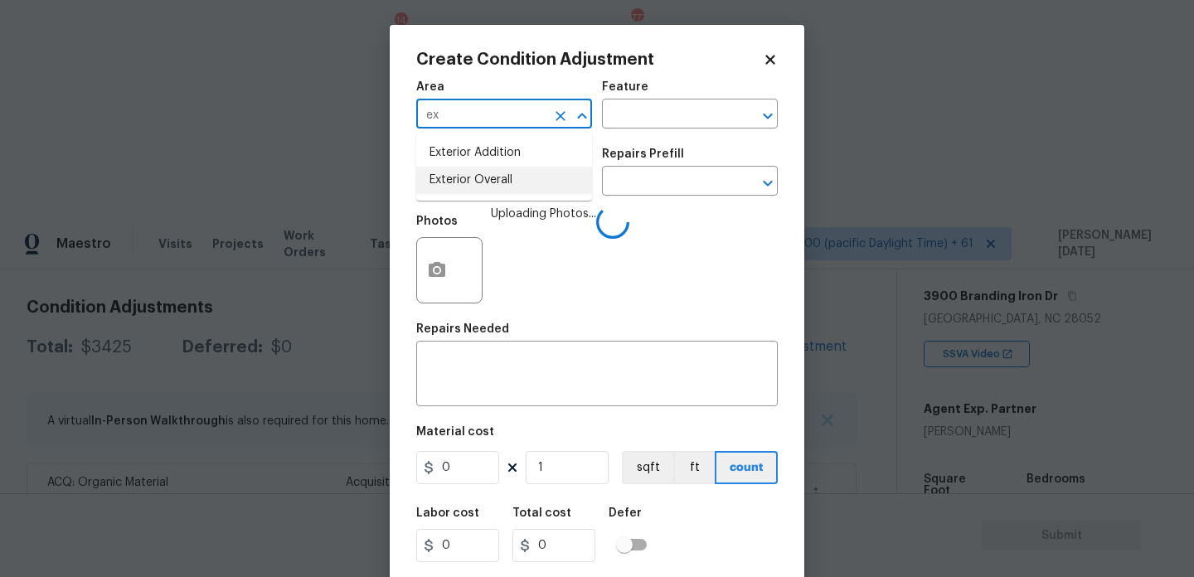
click at [479, 186] on li "Exterior Overall" at bounding box center [504, 180] width 176 height 27
type input "Exterior Overall"
click at [479, 186] on input "text" at bounding box center [480, 183] width 129 height 26
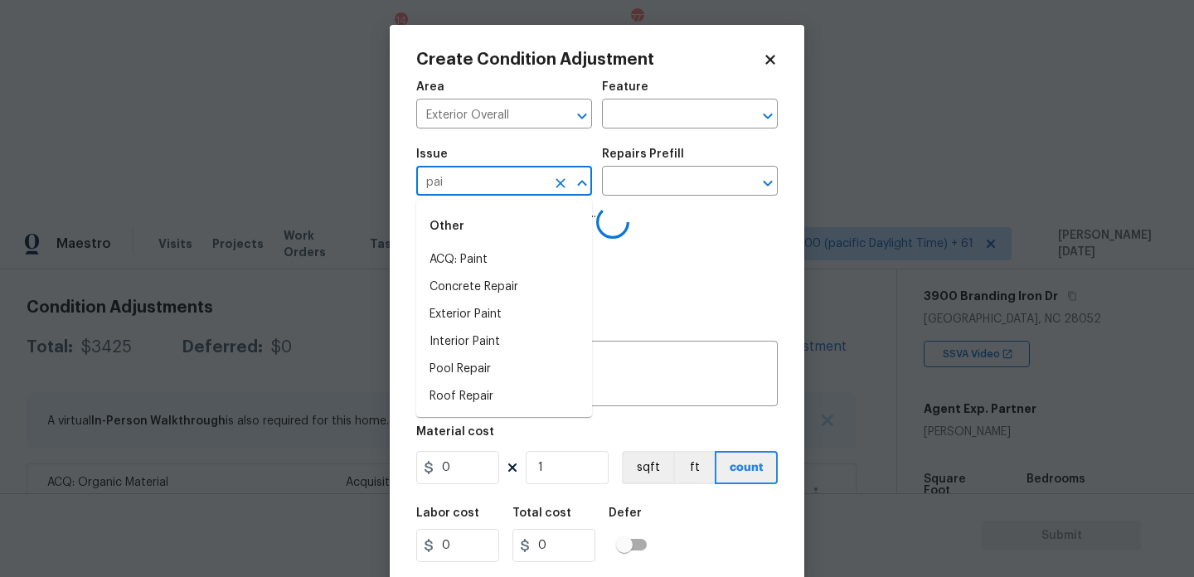
type input "pain"
type input "t"
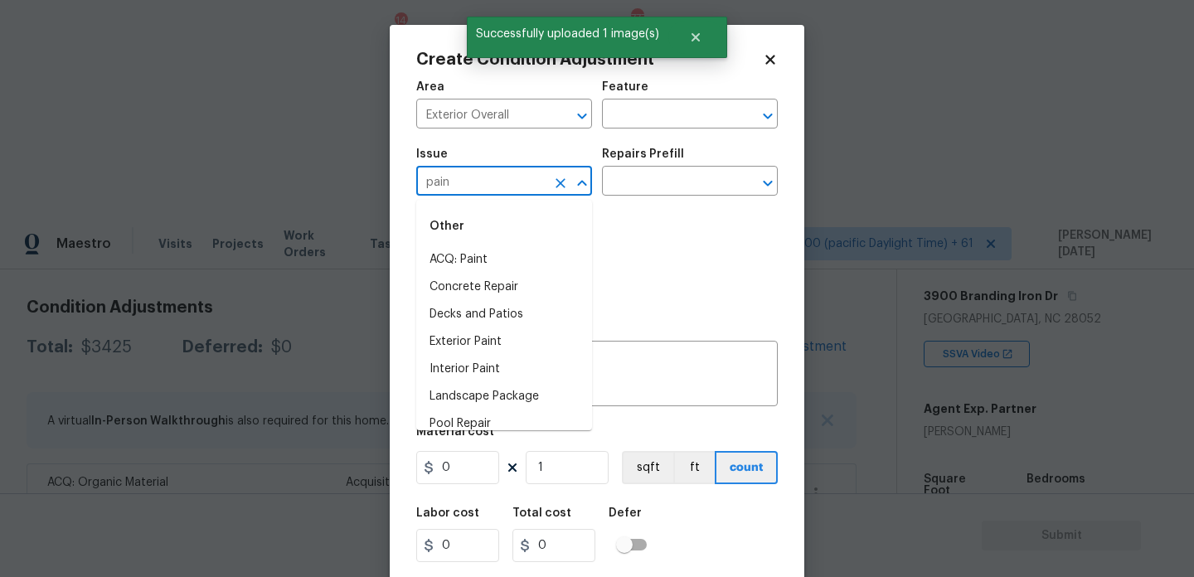
type input "paint"
click at [473, 258] on li "ACQ: Flooring" at bounding box center [504, 259] width 176 height 27
type input "ACQ: Flooring"
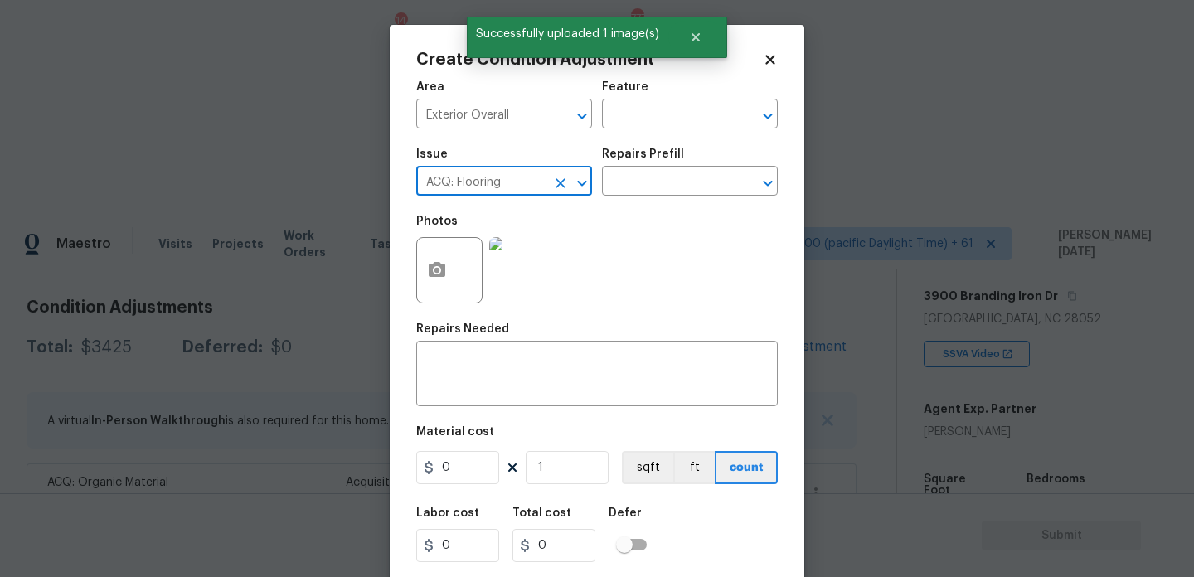
click at [560, 185] on icon "Clear" at bounding box center [560, 183] width 17 height 17
click at [542, 260] on li "ACQ: Paint" at bounding box center [504, 259] width 176 height 27
type input "ACQ: Paint"
click at [650, 188] on input "text" at bounding box center [666, 183] width 129 height 26
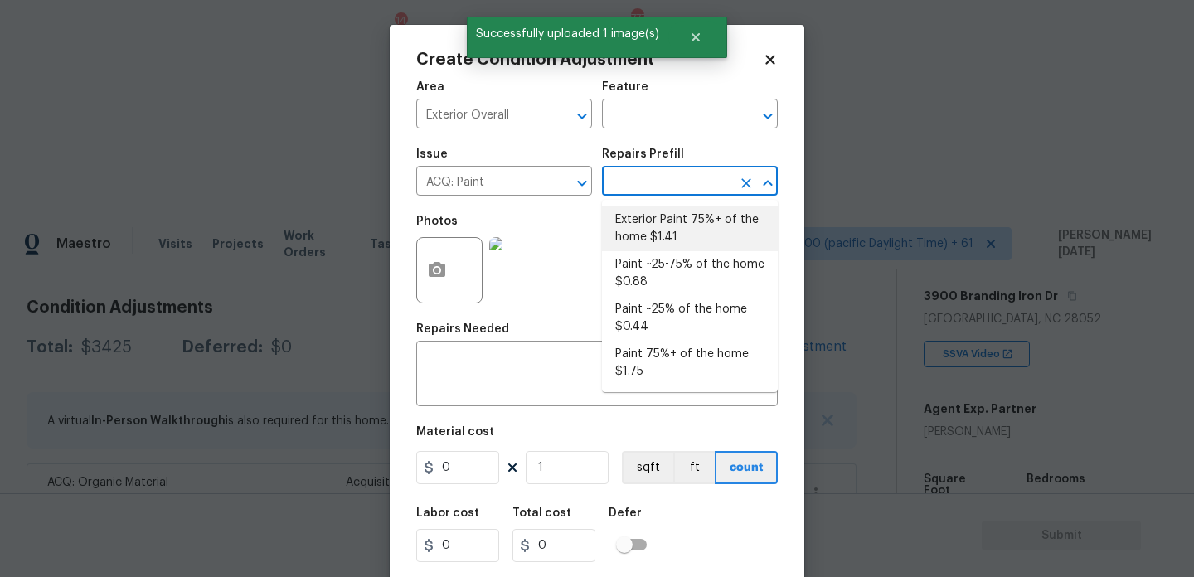
click at [658, 219] on li "Exterior Paint 75%+ of the home $1.41" at bounding box center [690, 228] width 176 height 45
type input "Acquisition"
type textarea "Acquisition Scope: 75%+ of the home exterior will likely require paint"
type input "1.41"
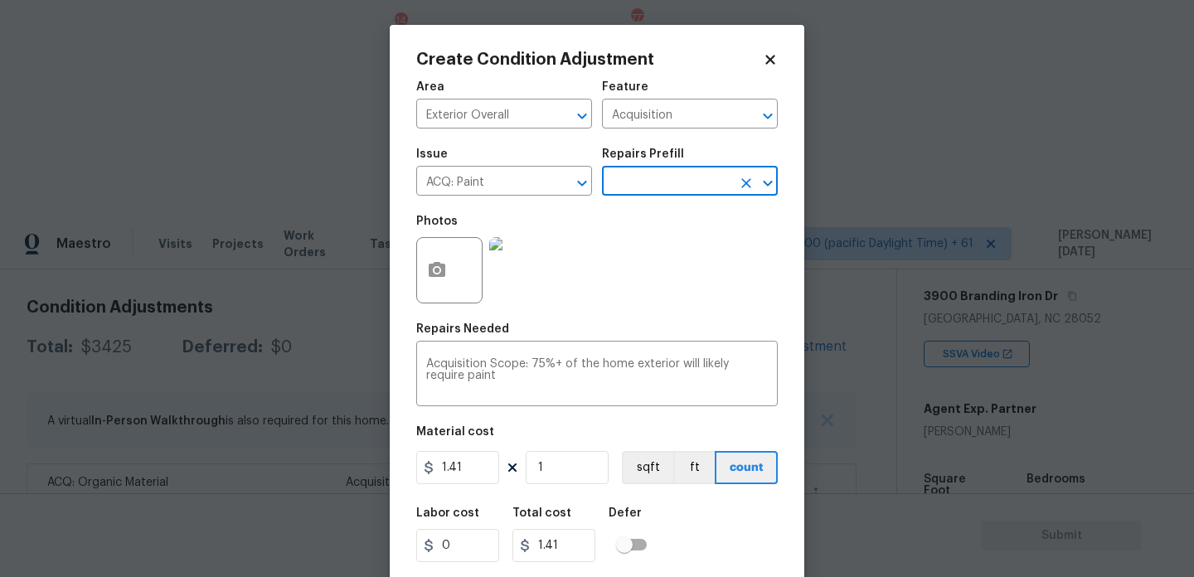
click at [653, 180] on input "text" at bounding box center [666, 183] width 129 height 26
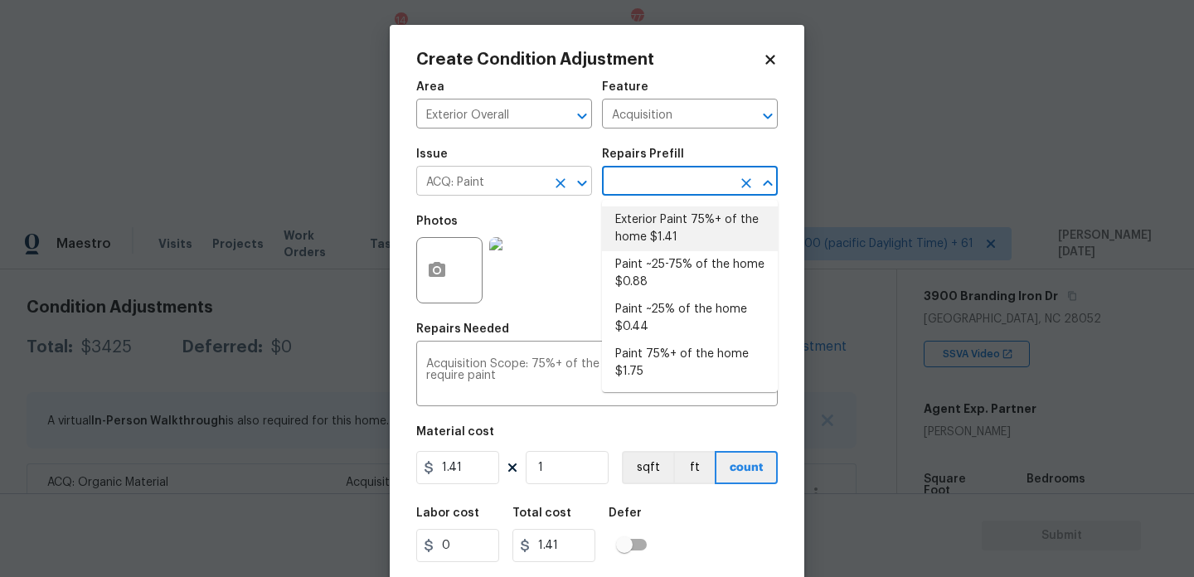
click at [552, 187] on icon "Clear" at bounding box center [560, 183] width 17 height 17
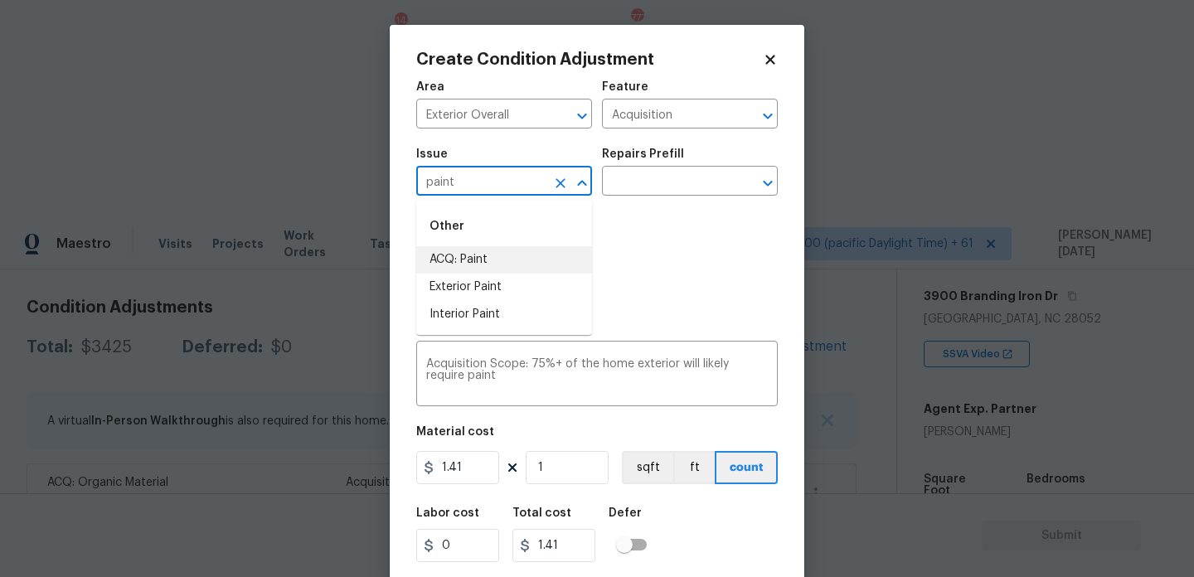
click at [524, 262] on li "ACQ: Paint" at bounding box center [504, 259] width 176 height 27
type input "ACQ: Paint"
click at [644, 183] on input "text" at bounding box center [666, 183] width 129 height 26
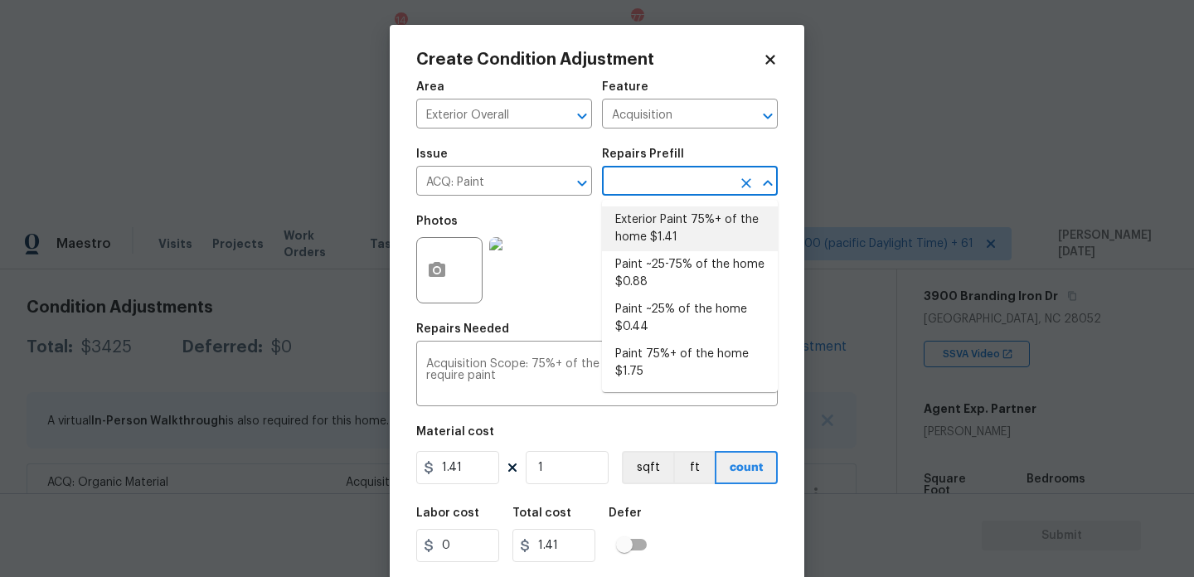
click at [660, 225] on li "Exterior Paint 75%+ of the home $1.41" at bounding box center [690, 228] width 176 height 45
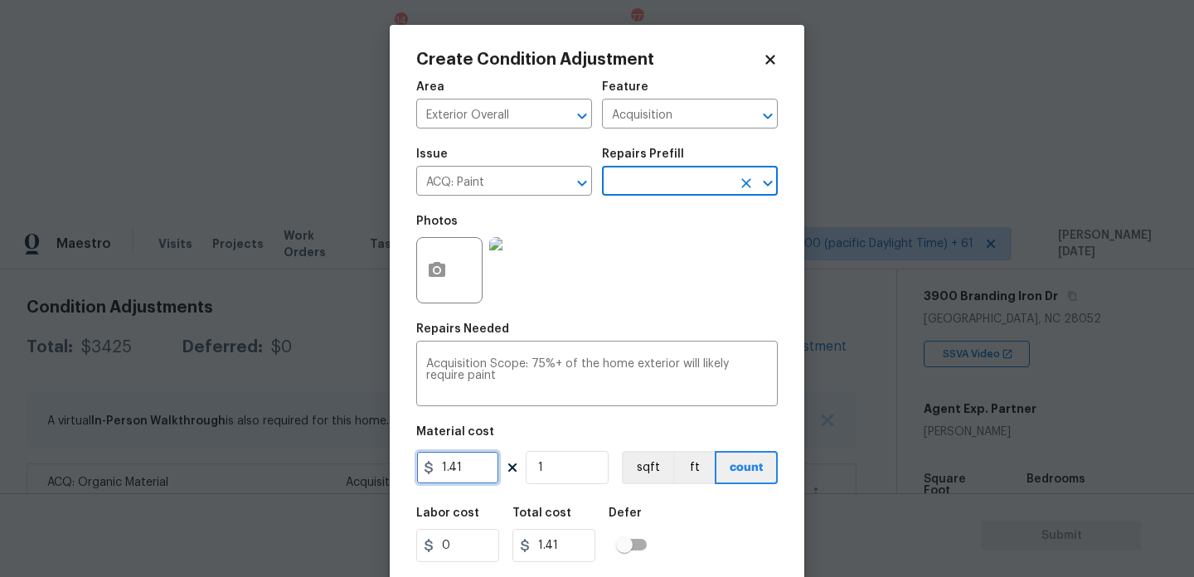
click at [459, 463] on input "1.41" at bounding box center [457, 467] width 83 height 33
type input "1.5"
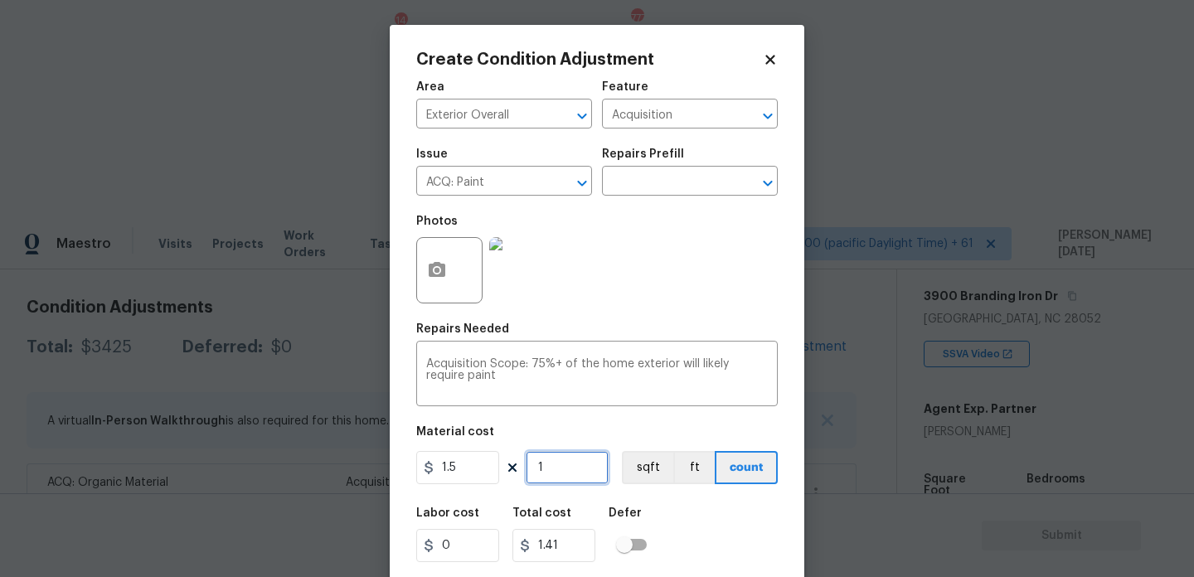
type input "1.5"
click at [566, 465] on input "1" at bounding box center [567, 467] width 83 height 33
type input "0"
paste input "110"
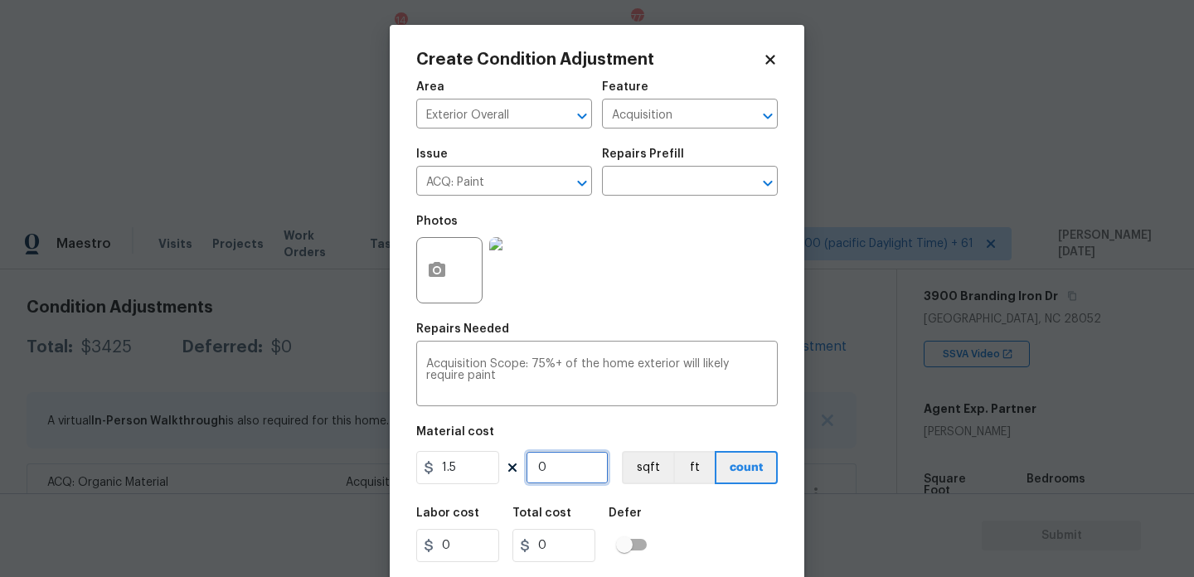
type input "1100"
type input "1650"
type input "1100"
click at [672, 320] on div "Area Exterior Overall ​ Feature Acquisition ​ Issue ACQ: Paint ​ Repairs Prefil…" at bounding box center [597, 344] width 362 height 547
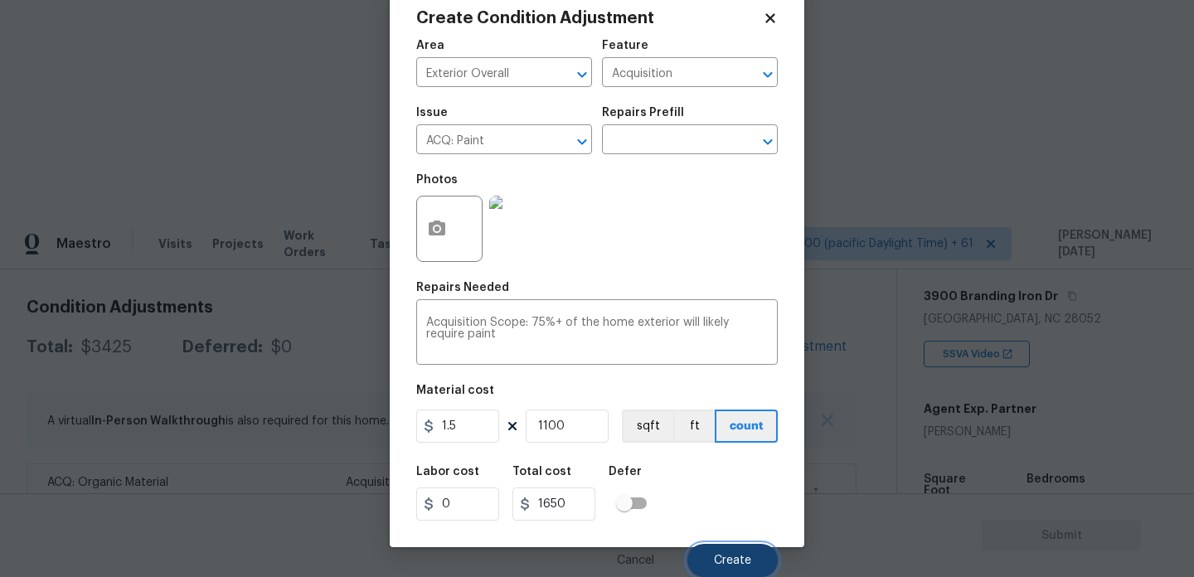
click at [735, 559] on span "Create" at bounding box center [732, 561] width 37 height 12
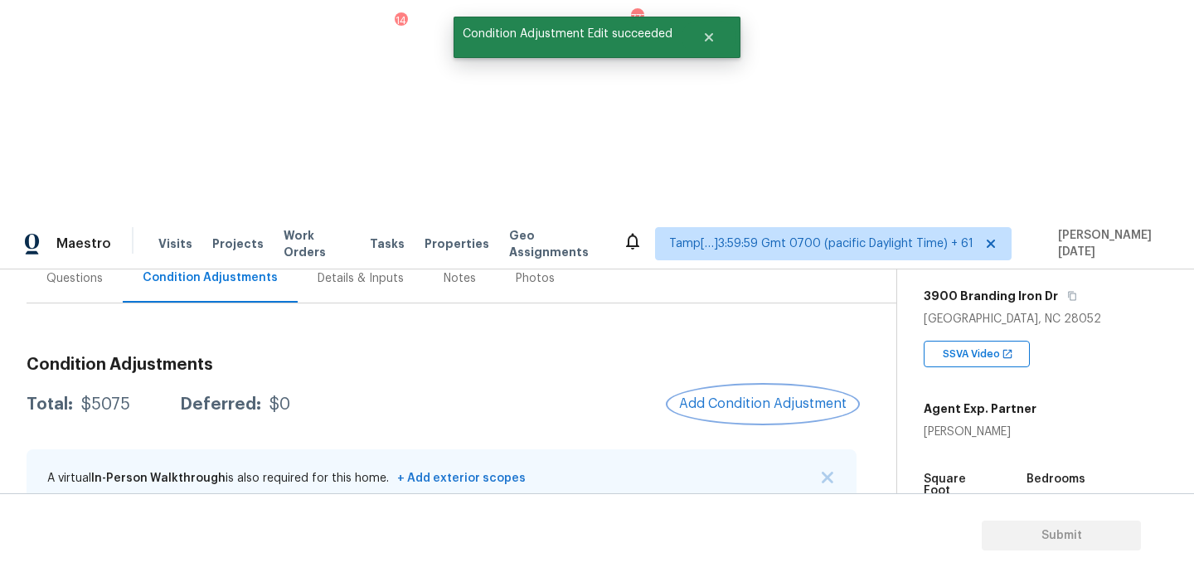
scroll to position [157, 0]
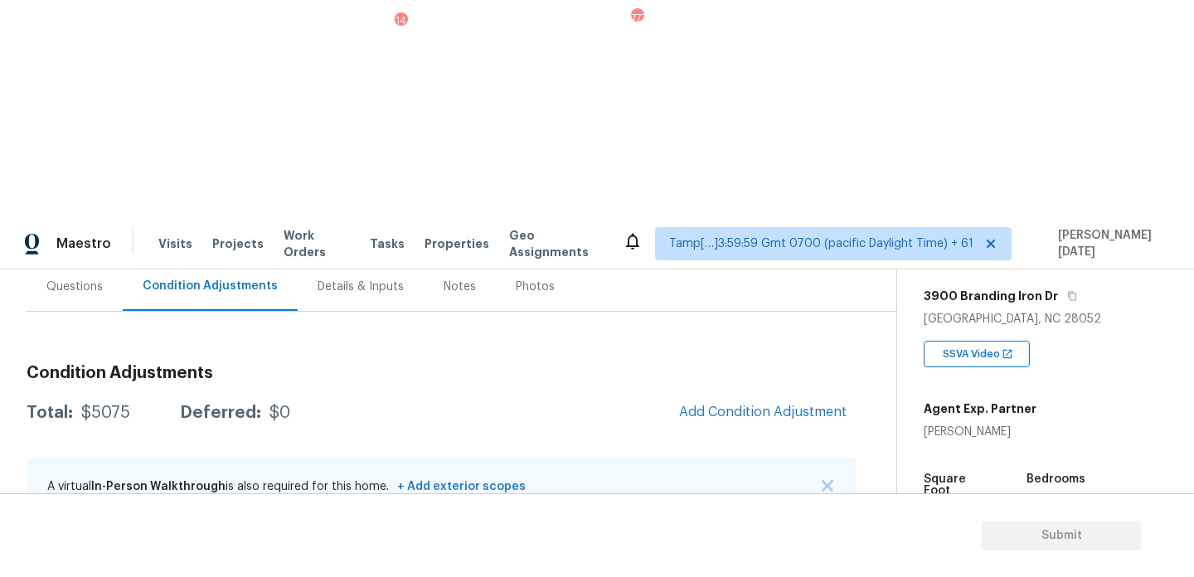
click at [756, 405] on span "Add Condition Adjustment" at bounding box center [762, 412] width 167 height 15
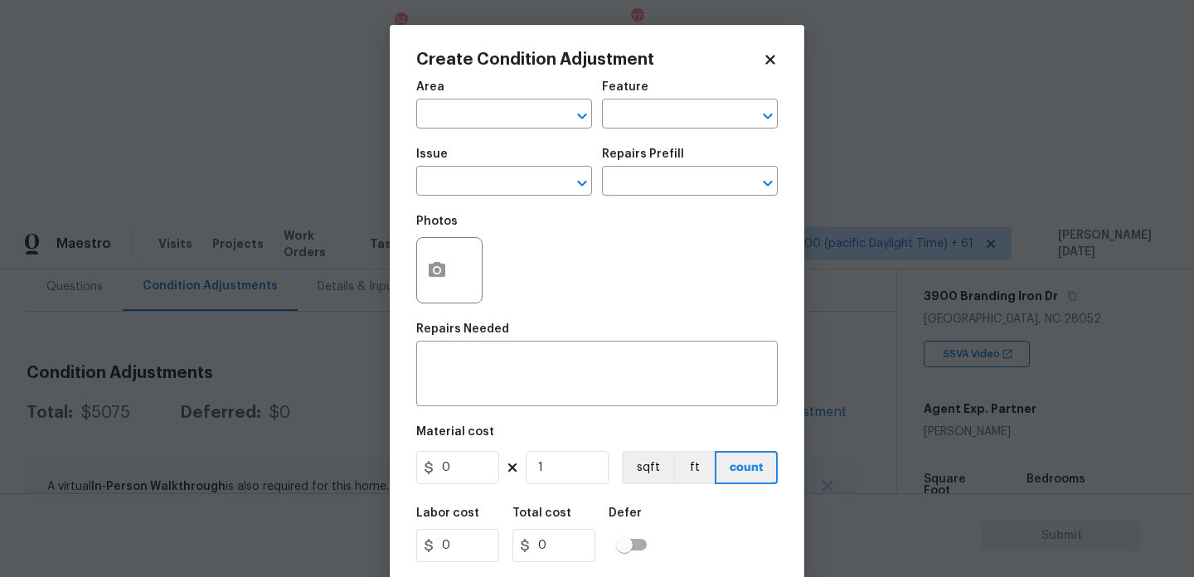
click at [375, 235] on body "Maestro Visits Projects Work Orders Tasks 14 Properties Geo Assignments 777 Tam…" at bounding box center [597, 505] width 1194 height 577
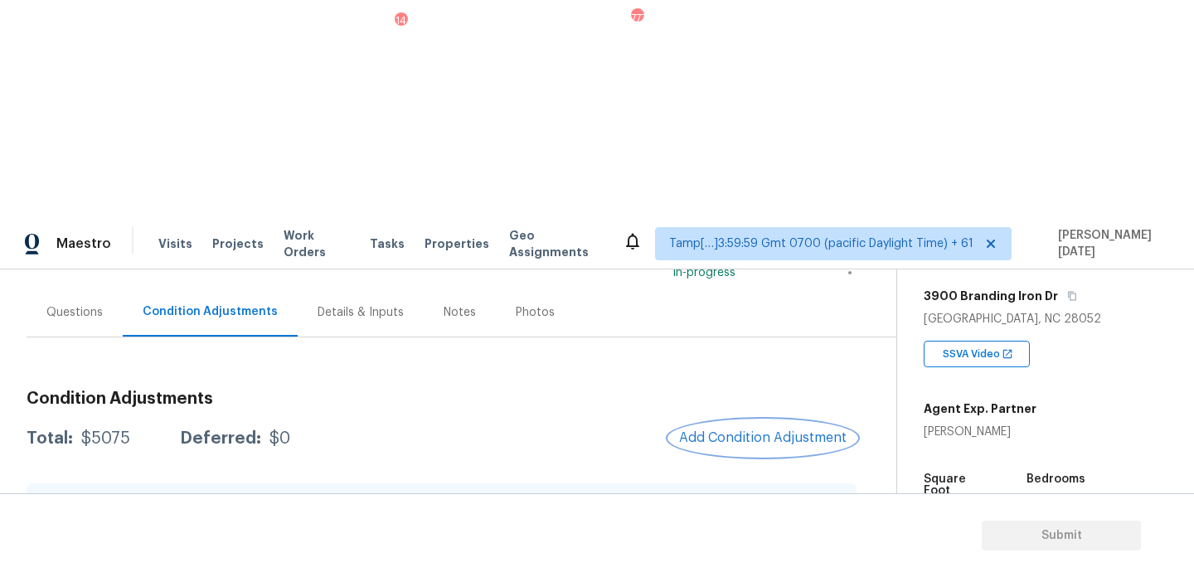
scroll to position [85, 0]
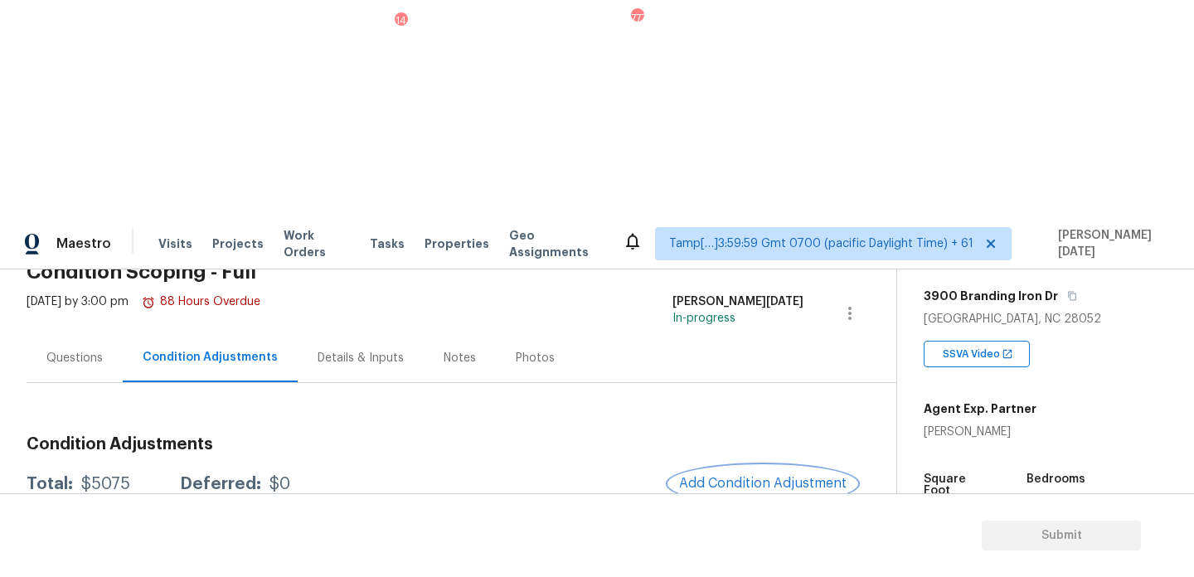
click at [744, 476] on span "Add Condition Adjustment" at bounding box center [762, 483] width 167 height 15
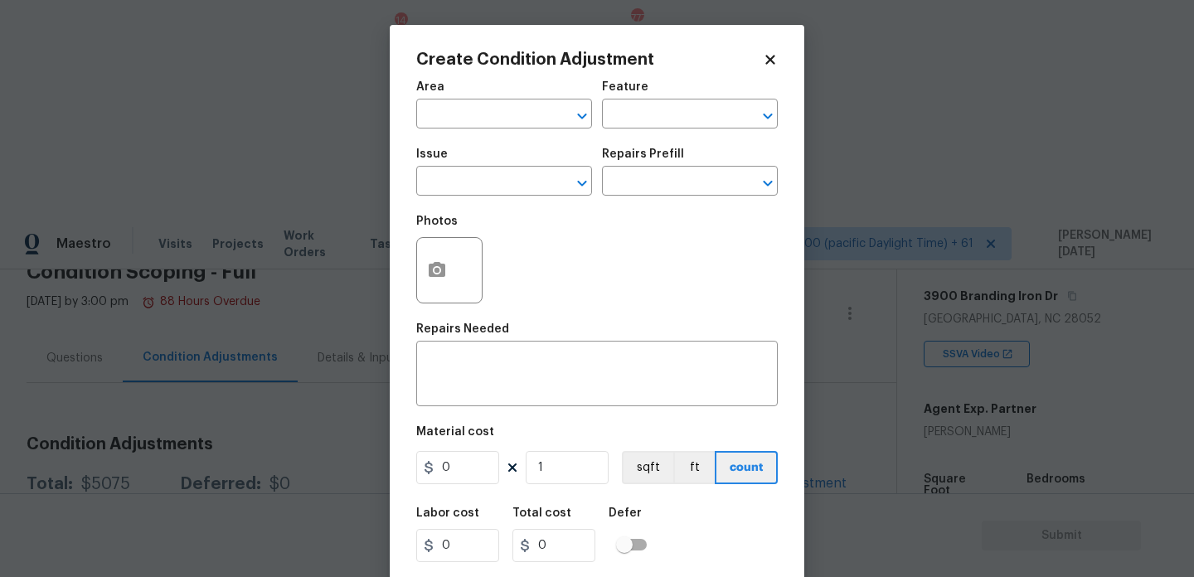
click at [333, 298] on body "Maestro Visits Projects Work Orders Tasks 14 Properties Geo Assignments 777 Tam…" at bounding box center [597, 505] width 1194 height 577
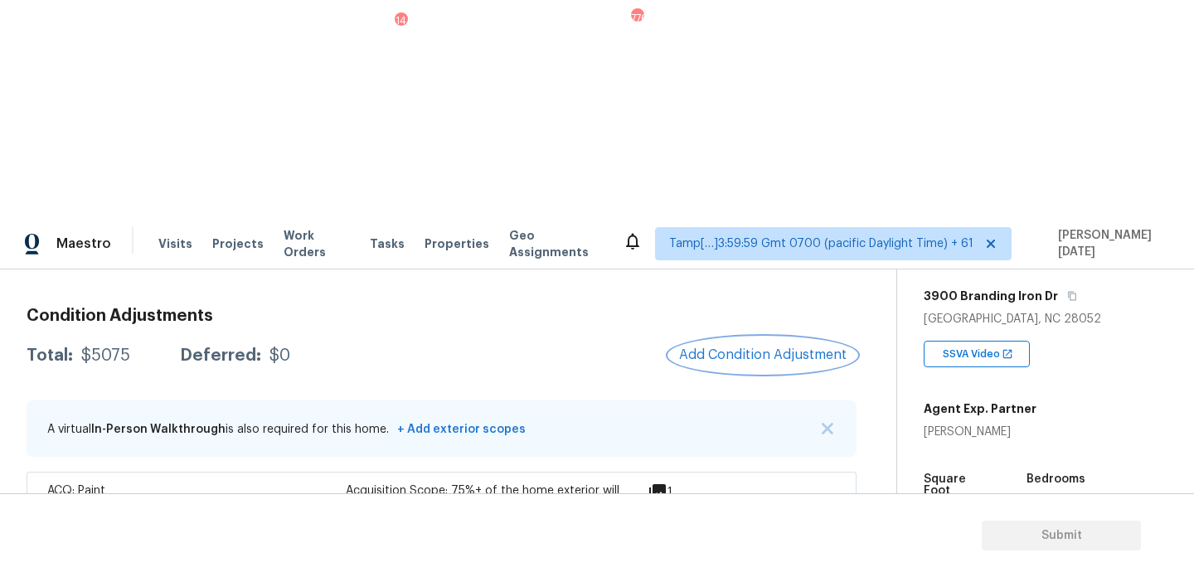
scroll to position [143, 0]
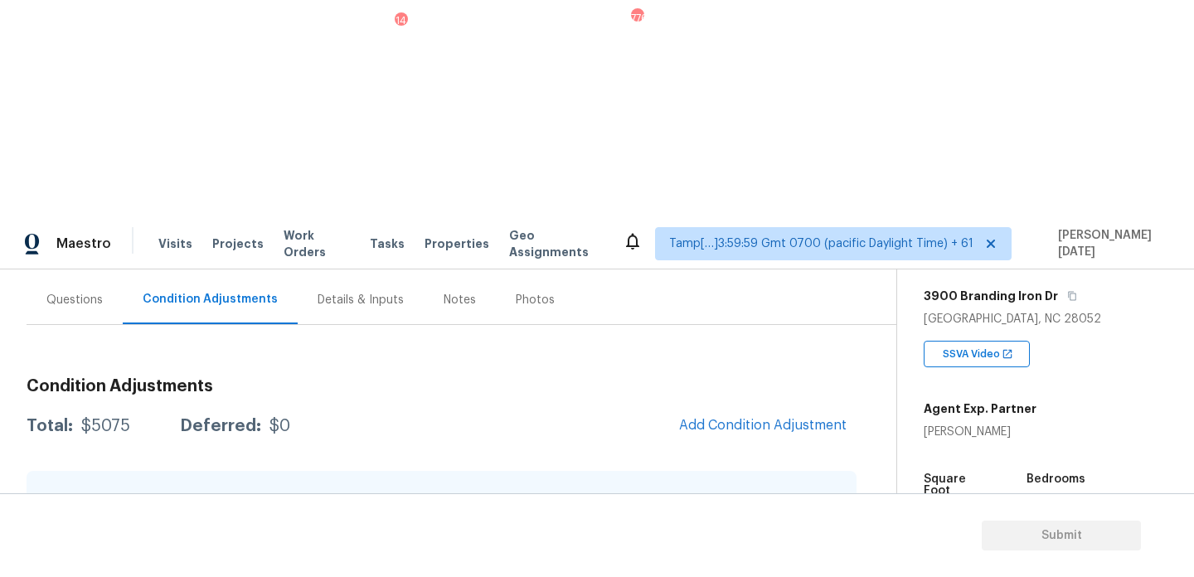
click at [87, 275] on div "Questions" at bounding box center [75, 299] width 96 height 49
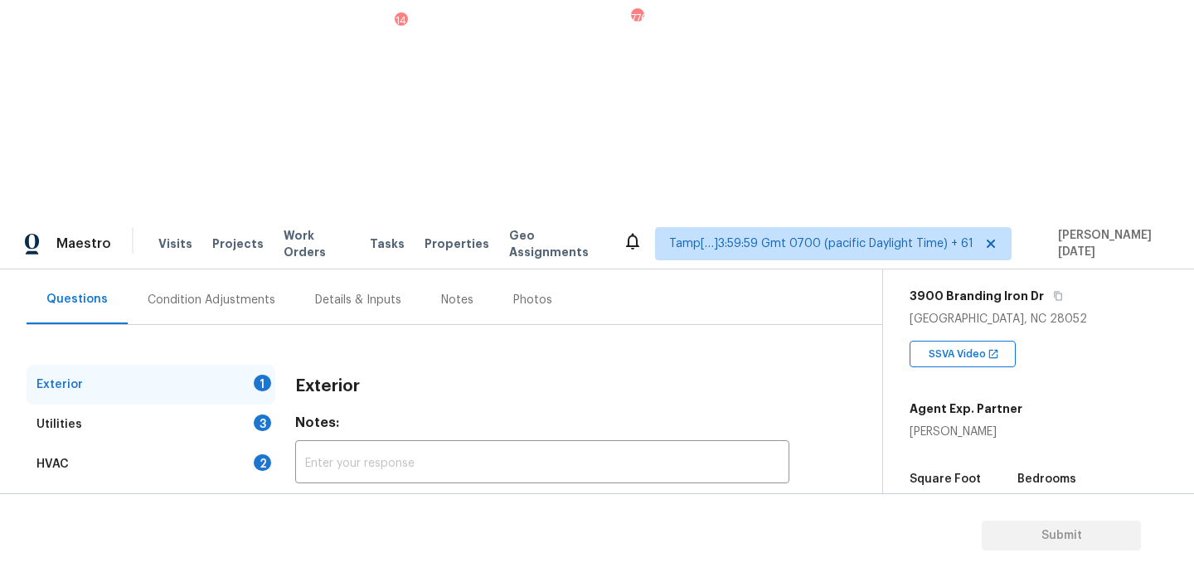
scroll to position [200, 0]
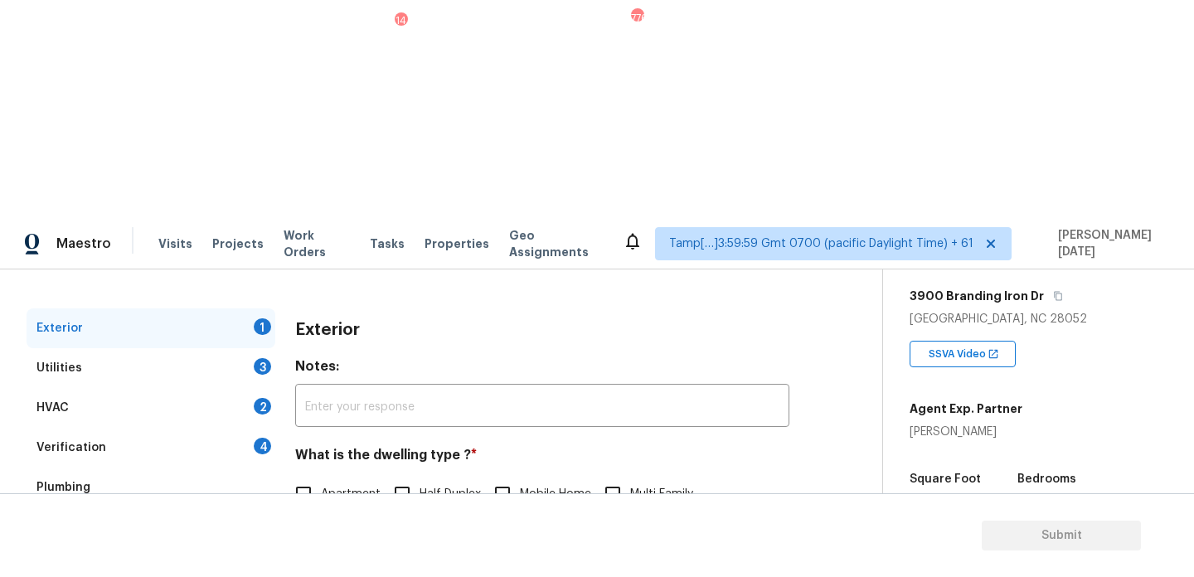
click at [236, 428] on div "Verification 4" at bounding box center [151, 448] width 249 height 40
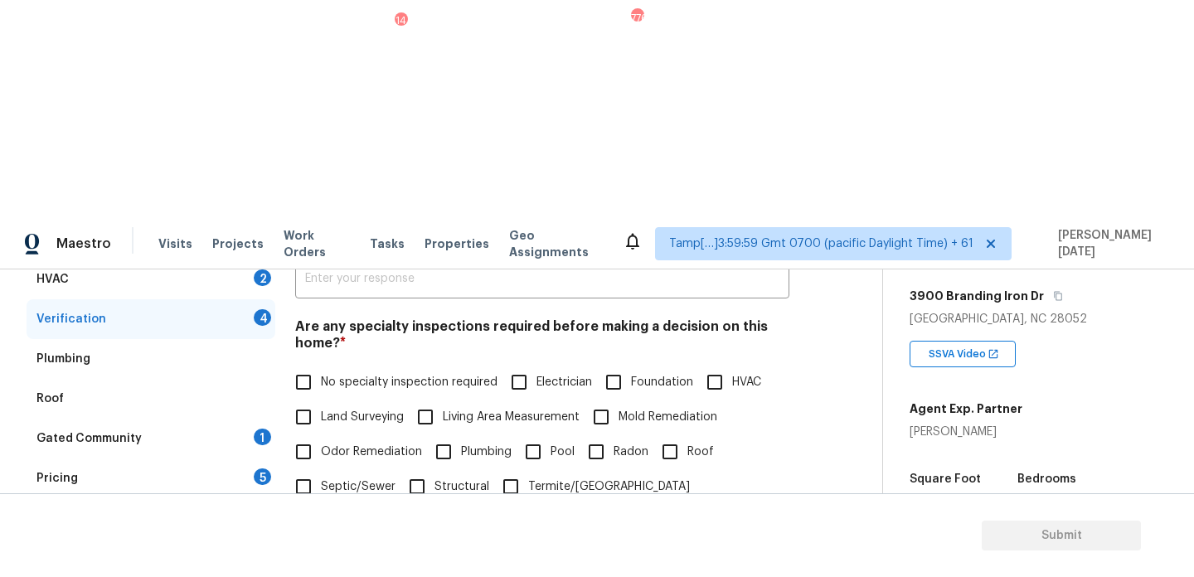
scroll to position [331, 0]
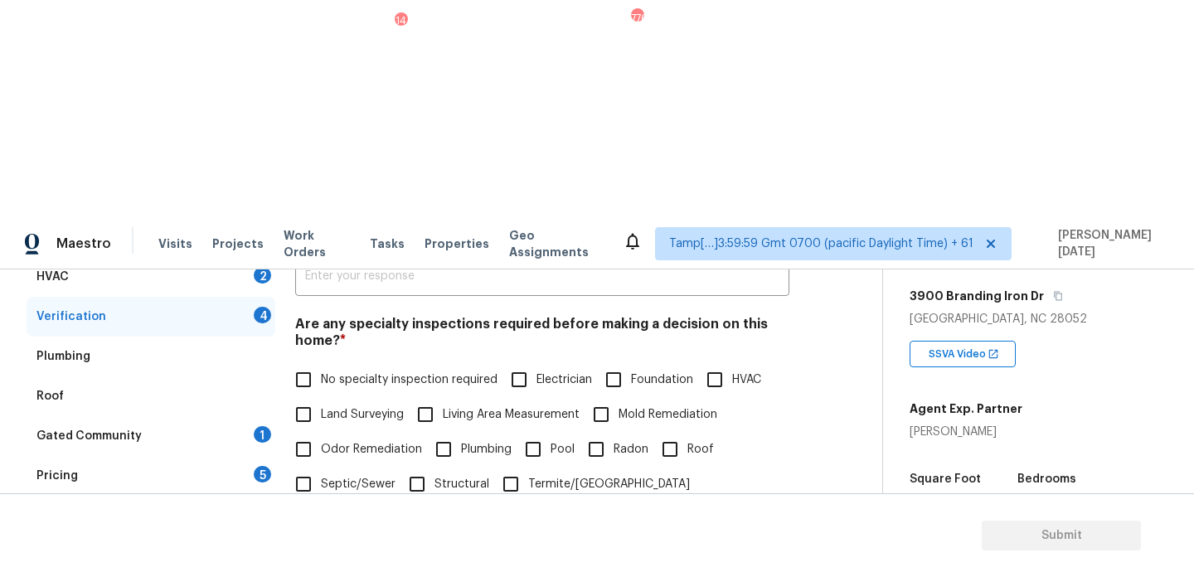
click at [317, 362] on input "No specialty inspection required" at bounding box center [303, 379] width 35 height 35
checkbox input "true"
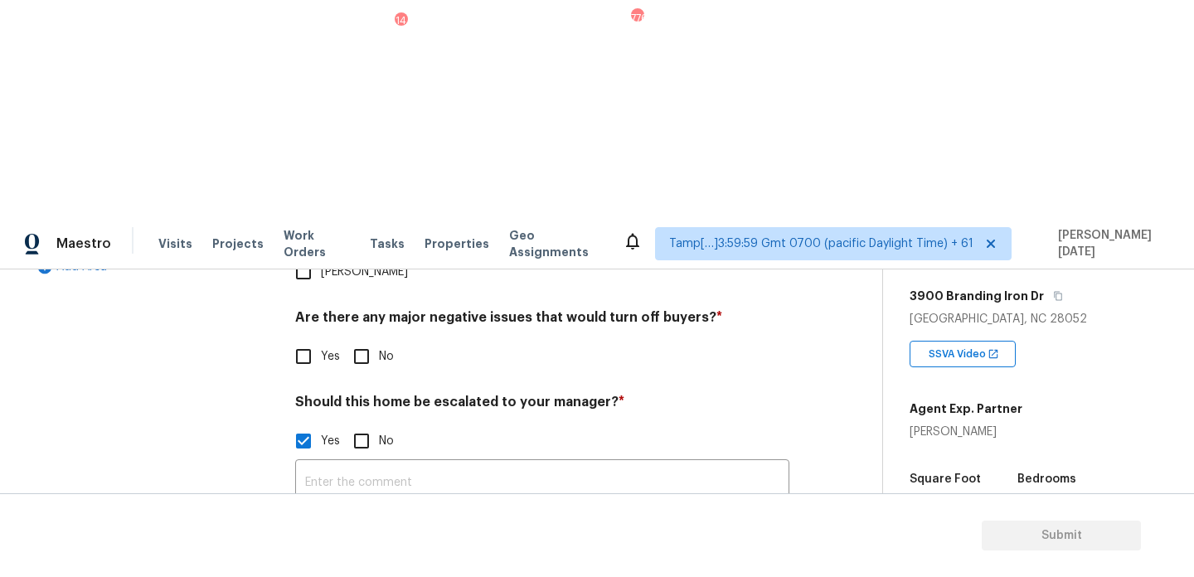
scroll to position [578, 0]
click at [370, 339] on input "No" at bounding box center [361, 356] width 35 height 35
checkbox input "true"
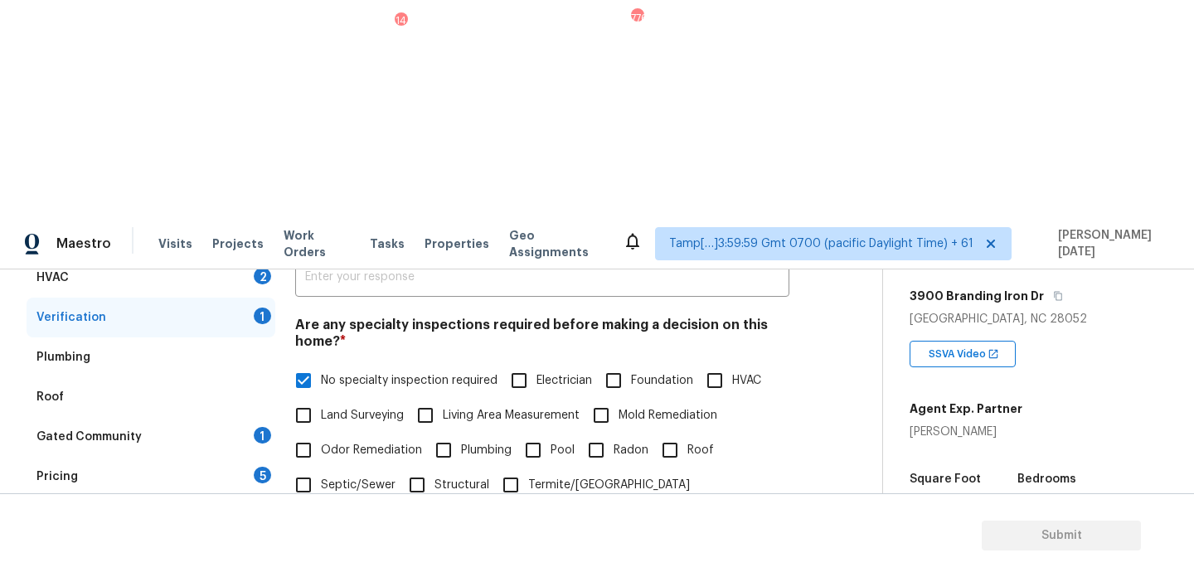
scroll to position [139, 0]
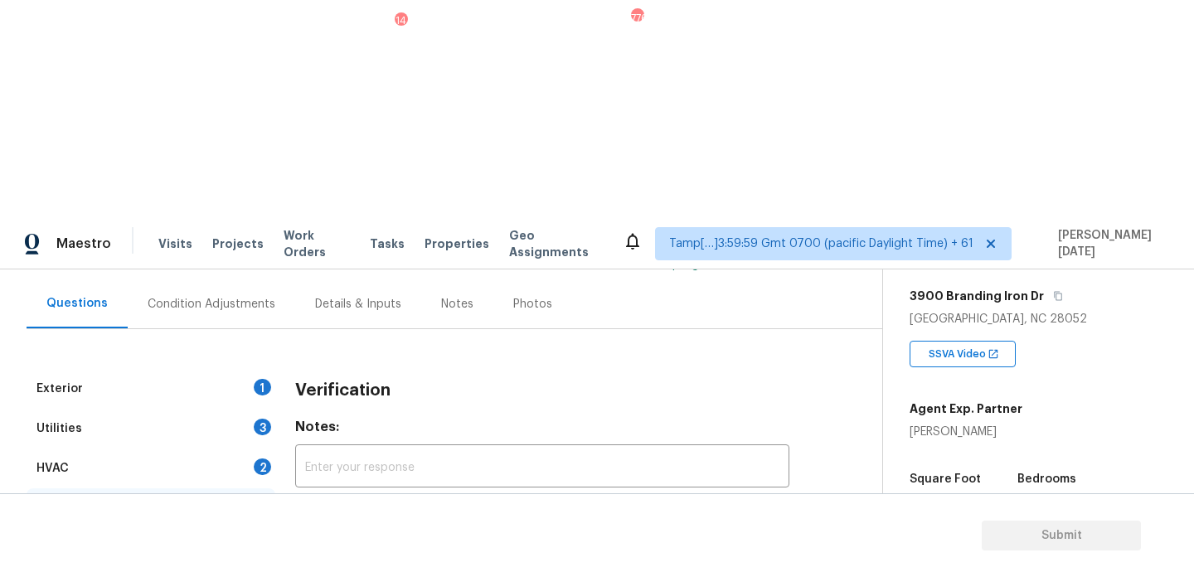
click at [204, 296] on div "Condition Adjustments" at bounding box center [212, 304] width 128 height 17
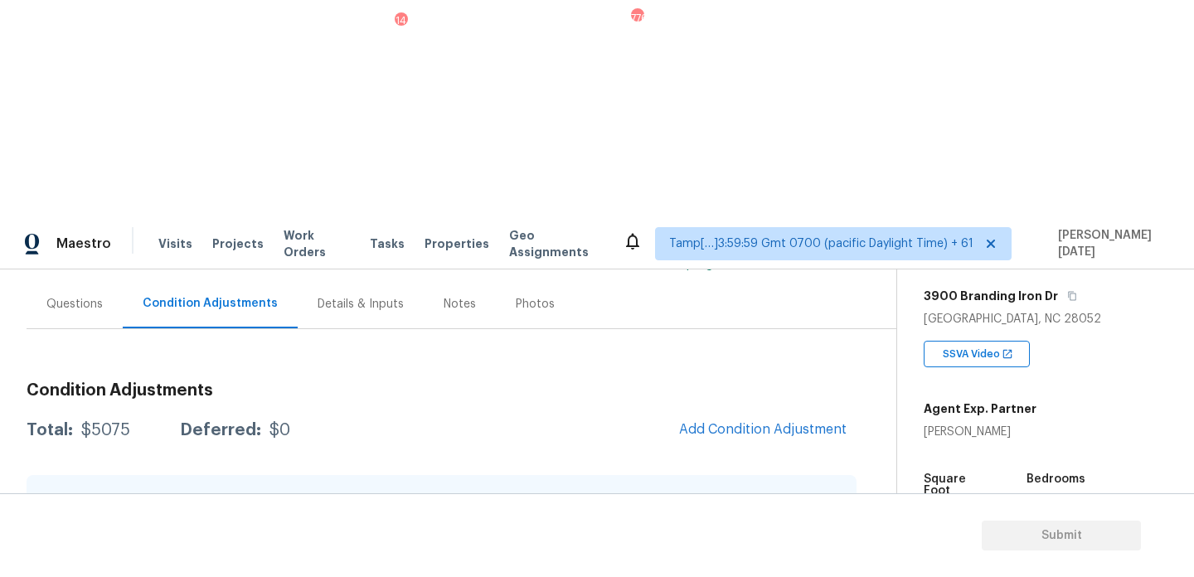
click at [70, 296] on div "Questions" at bounding box center [74, 304] width 56 height 17
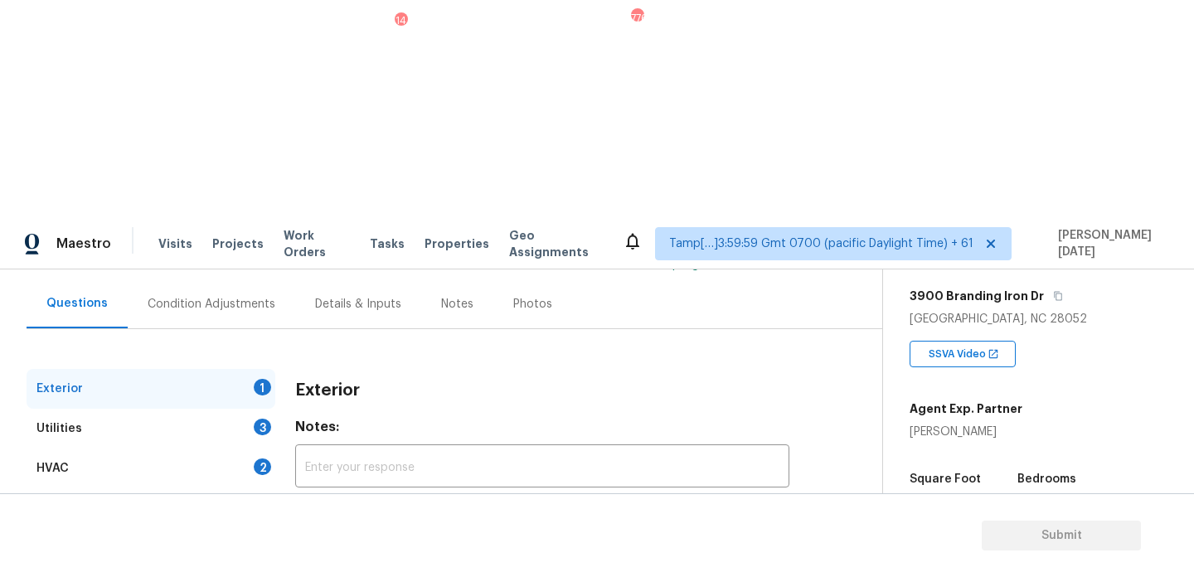
checkbox input "true"
click at [217, 279] on div "Condition Adjustments" at bounding box center [211, 303] width 167 height 49
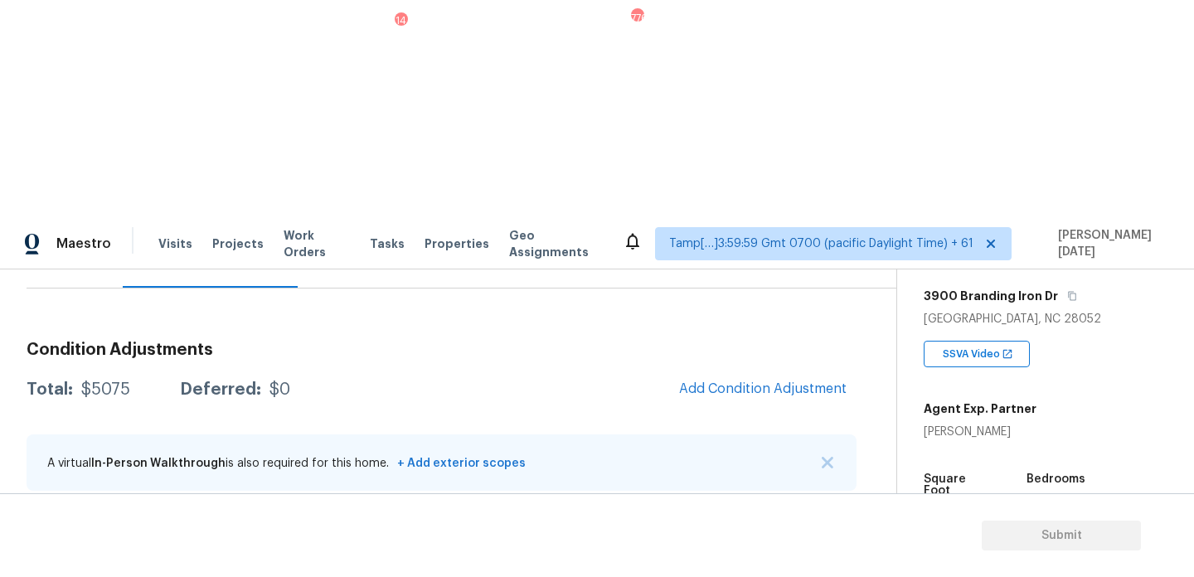
scroll to position [187, 0]
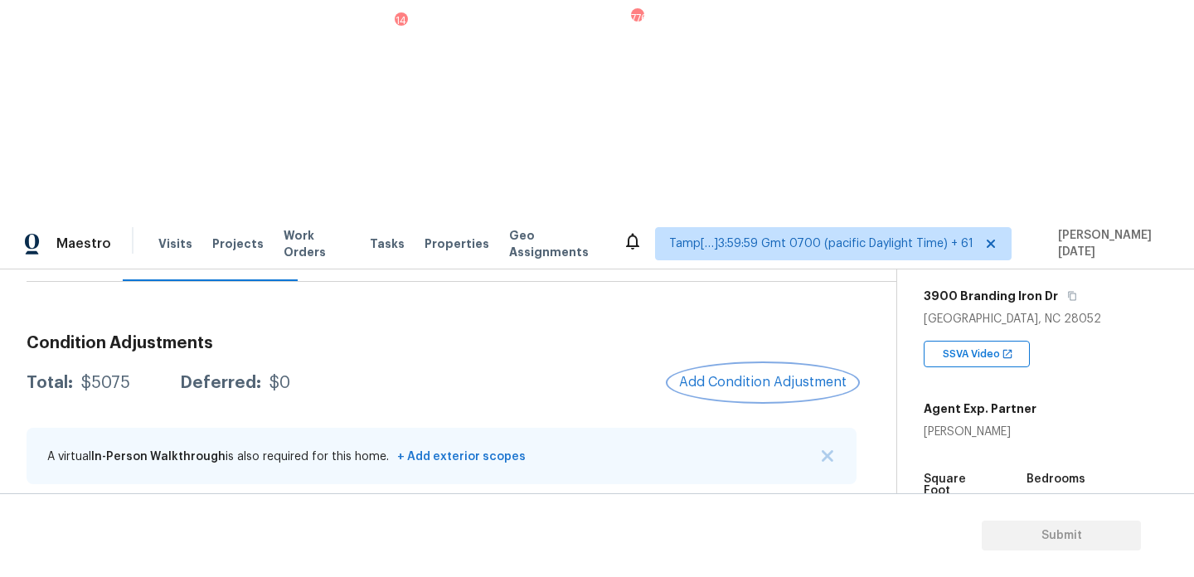
click at [738, 375] on span "Add Condition Adjustment" at bounding box center [762, 382] width 167 height 15
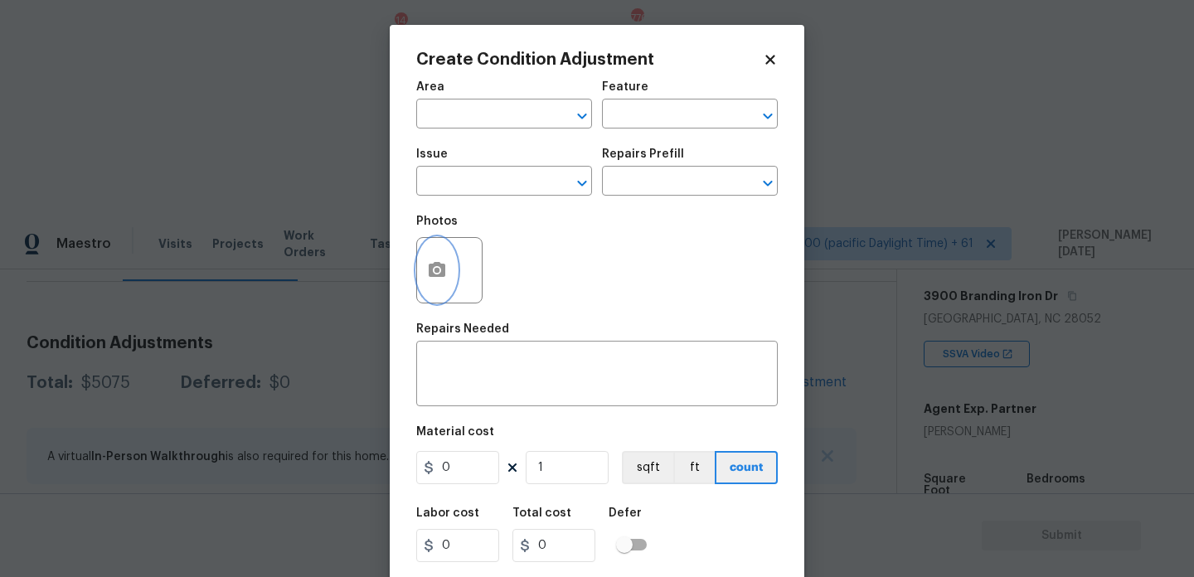
click at [430, 265] on icon "button" at bounding box center [437, 269] width 17 height 15
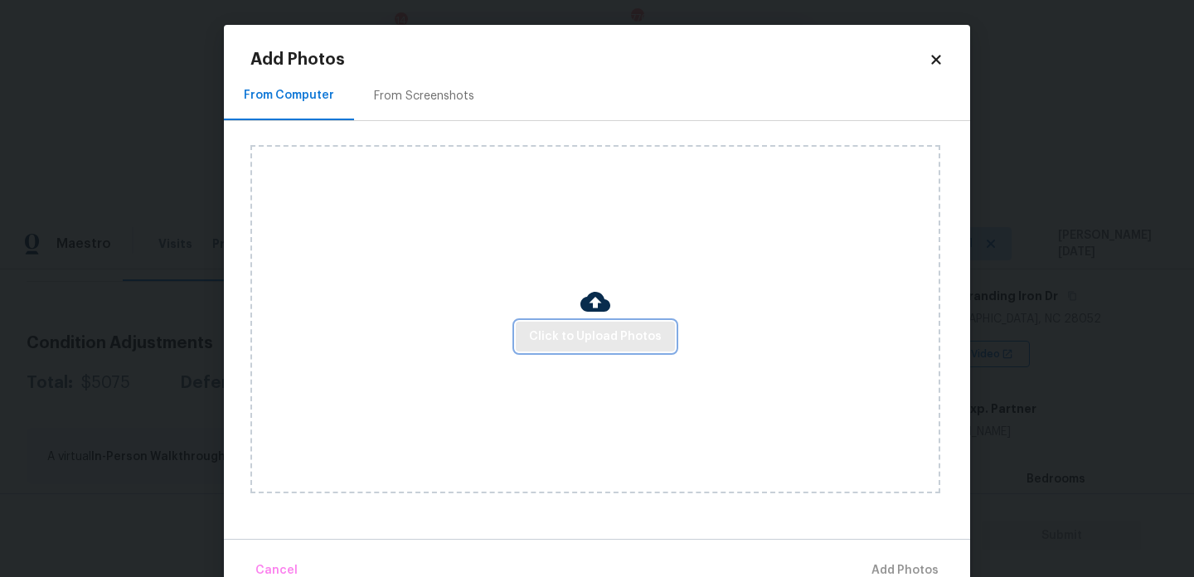
click at [599, 327] on span "Click to Upload Photos" at bounding box center [595, 337] width 133 height 21
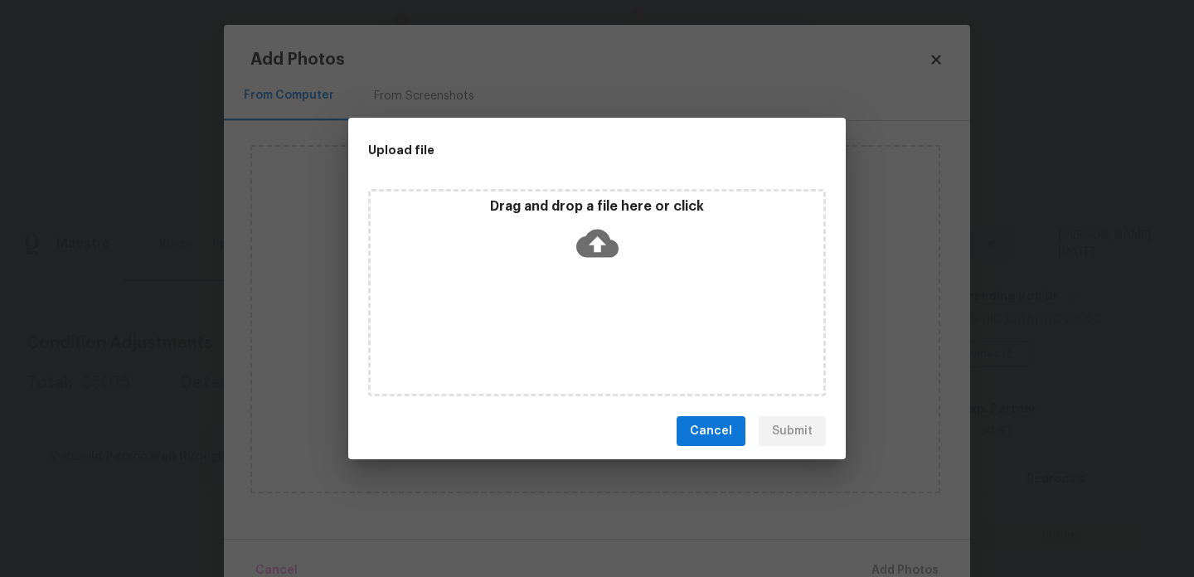
click at [599, 327] on div "Drag and drop a file here or click" at bounding box center [597, 292] width 458 height 207
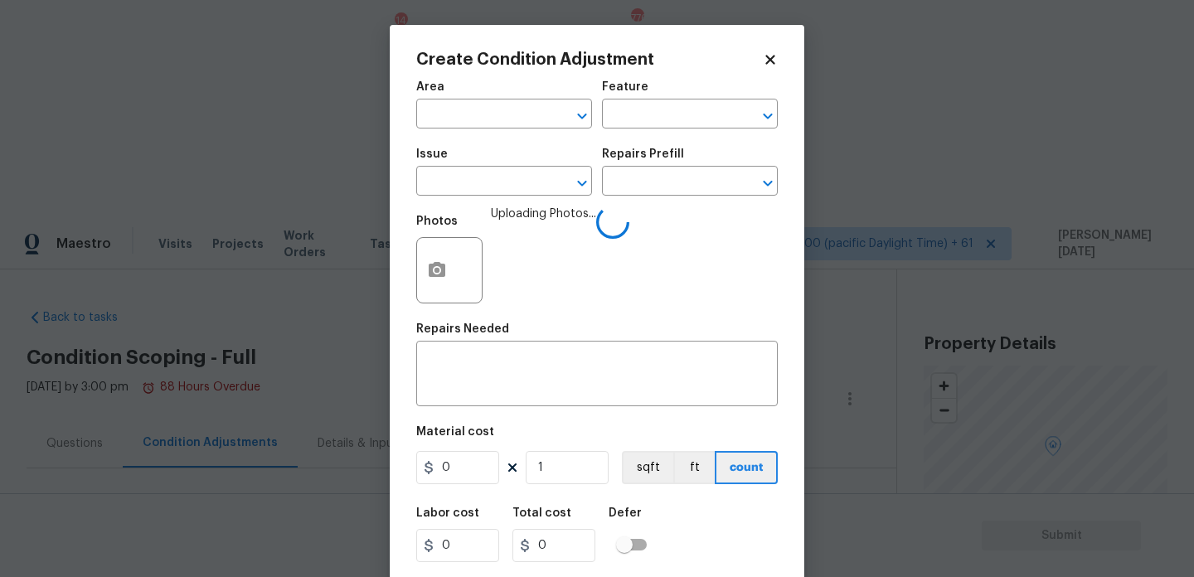
scroll to position [264, 0]
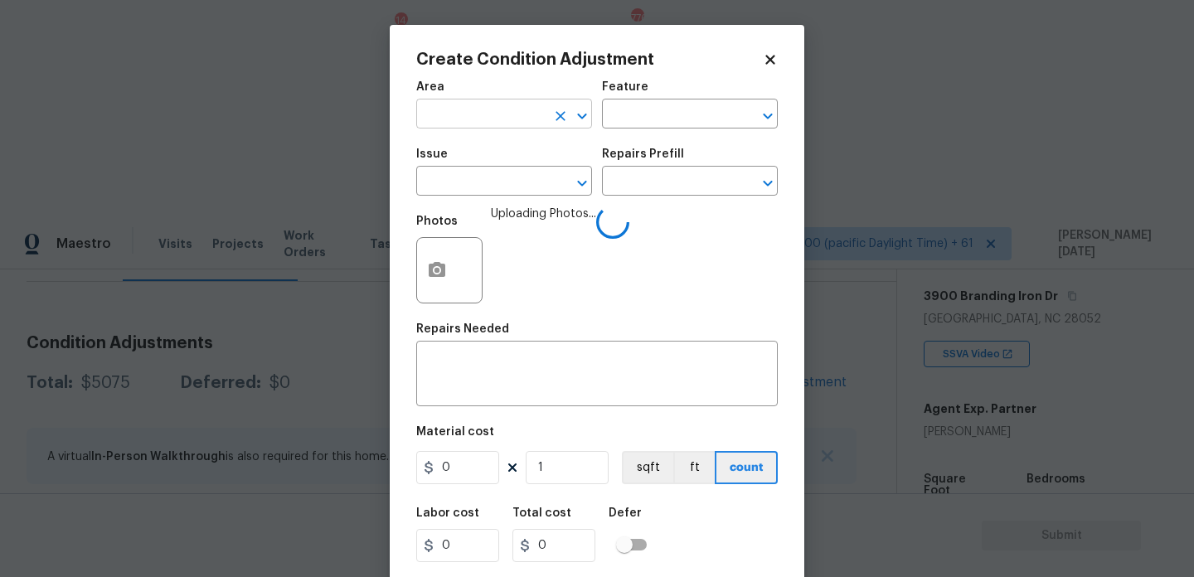
click at [460, 112] on input "text" at bounding box center [480, 116] width 129 height 26
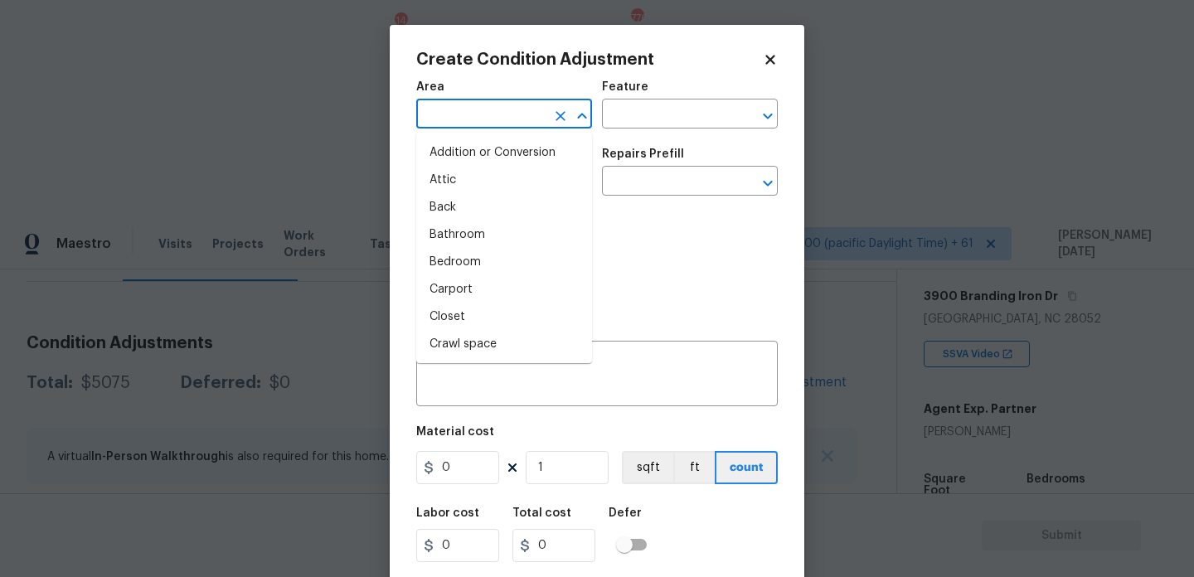
click at [324, 217] on body "Maestro Visits Projects Work Orders Tasks 14 Properties Geo Assignments 776 Tam…" at bounding box center [597, 505] width 1194 height 577
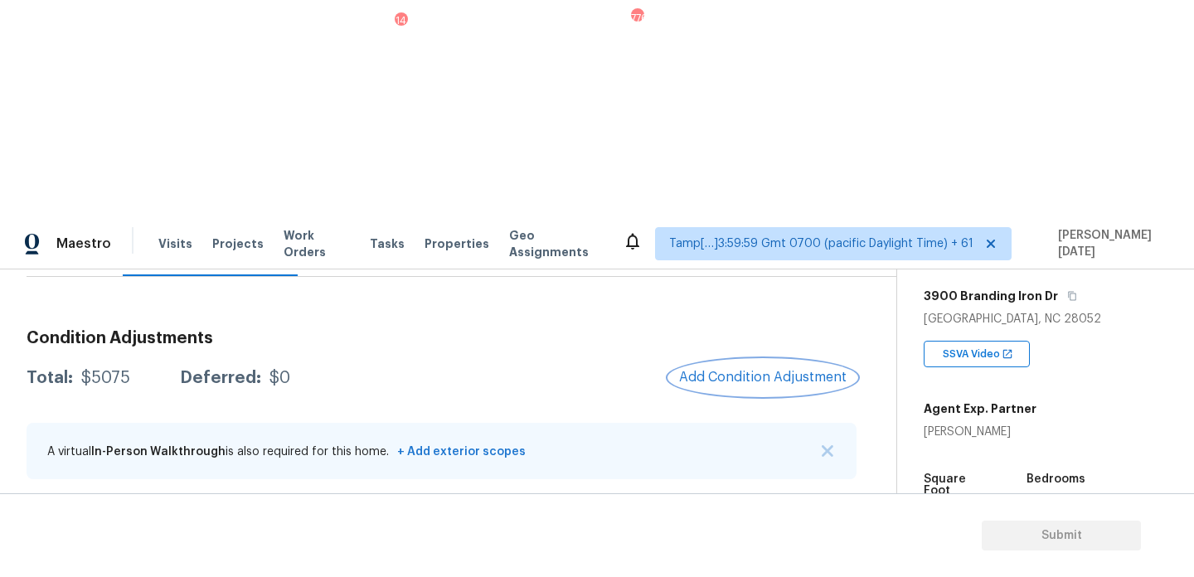
scroll to position [219, 0]
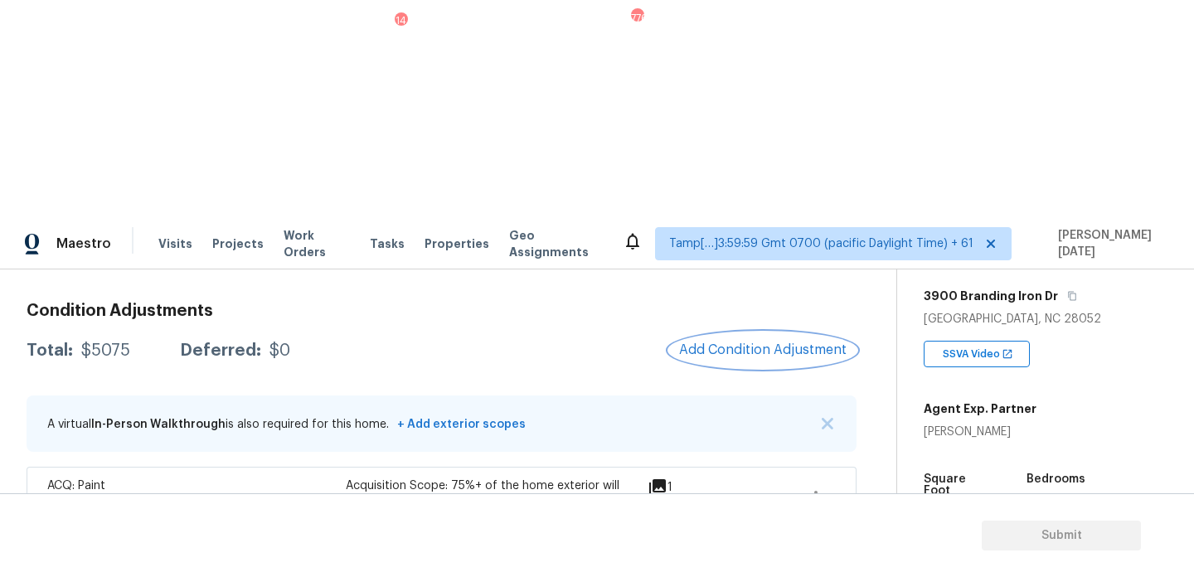
click at [741, 342] on span "Add Condition Adjustment" at bounding box center [762, 349] width 167 height 15
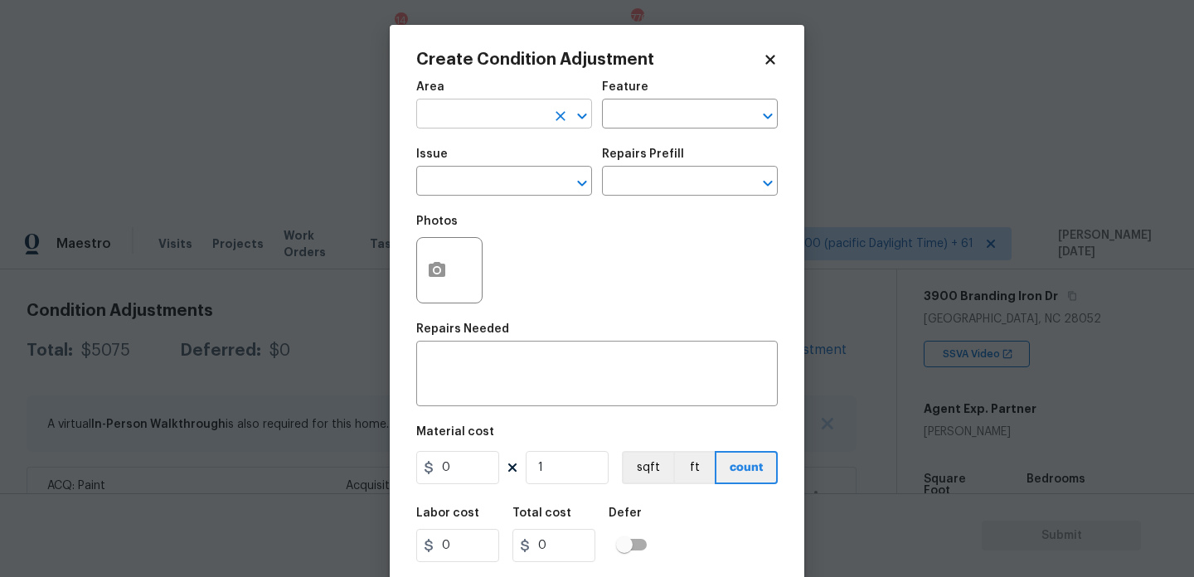
click at [442, 126] on input "text" at bounding box center [480, 116] width 129 height 26
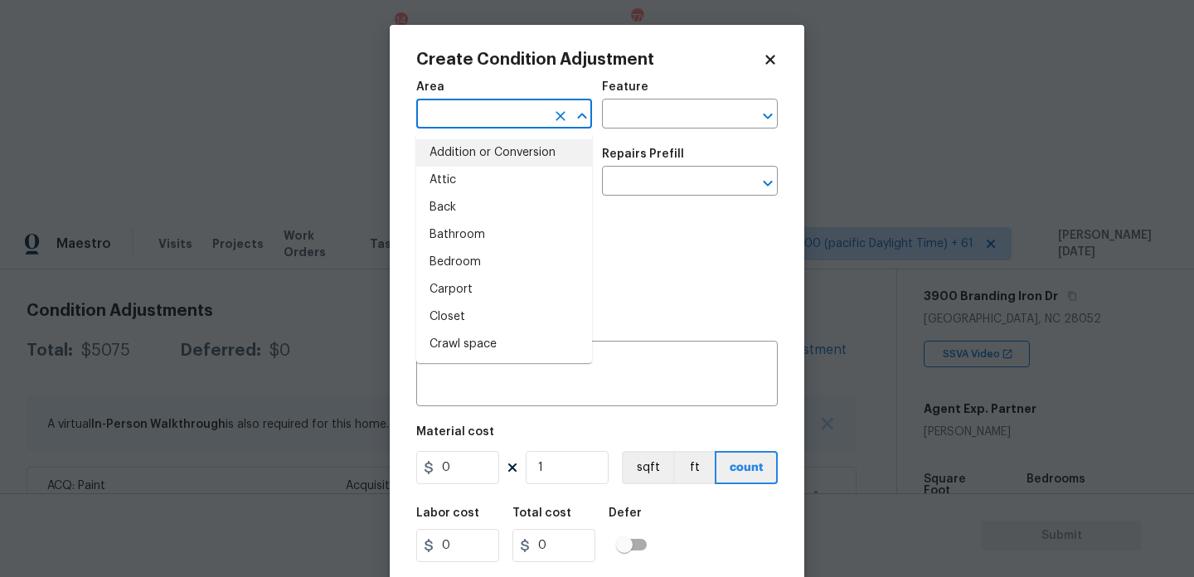
click at [324, 217] on body "Maestro Visits Projects Work Orders Tasks 14 Properties Geo Assignments 776 Tam…" at bounding box center [597, 505] width 1194 height 577
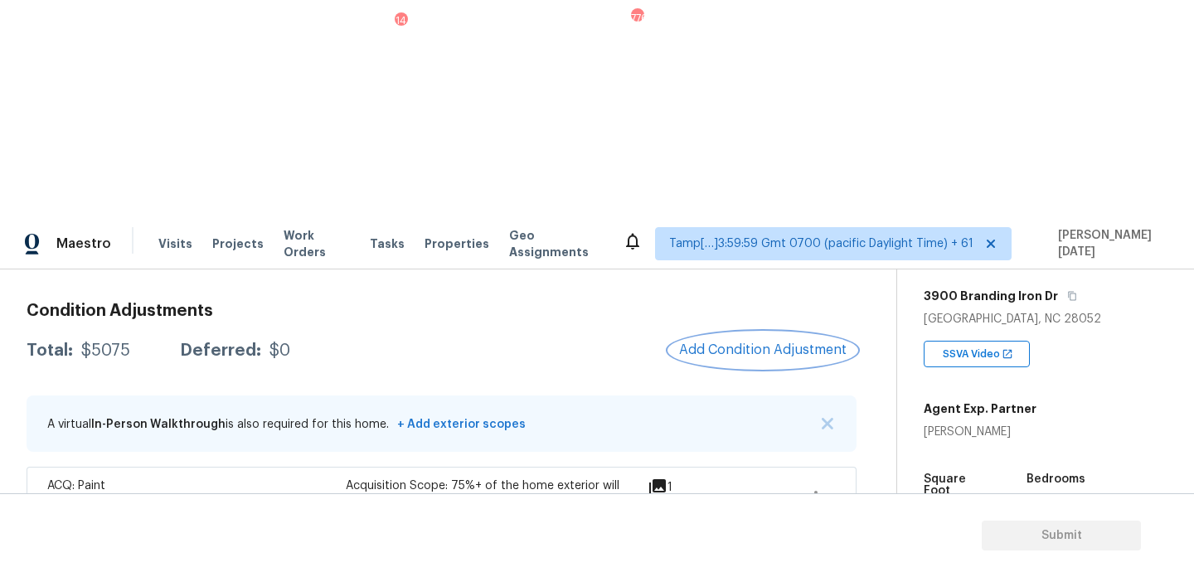
click at [769, 342] on span "Add Condition Adjustment" at bounding box center [762, 349] width 167 height 15
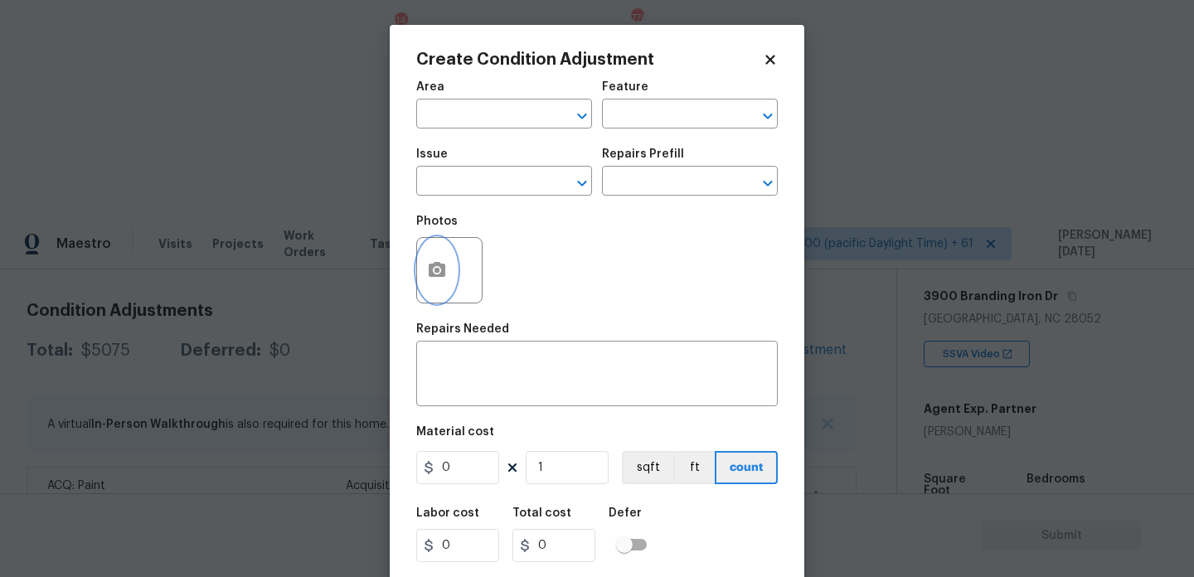
click at [441, 280] on icon "button" at bounding box center [437, 270] width 20 height 20
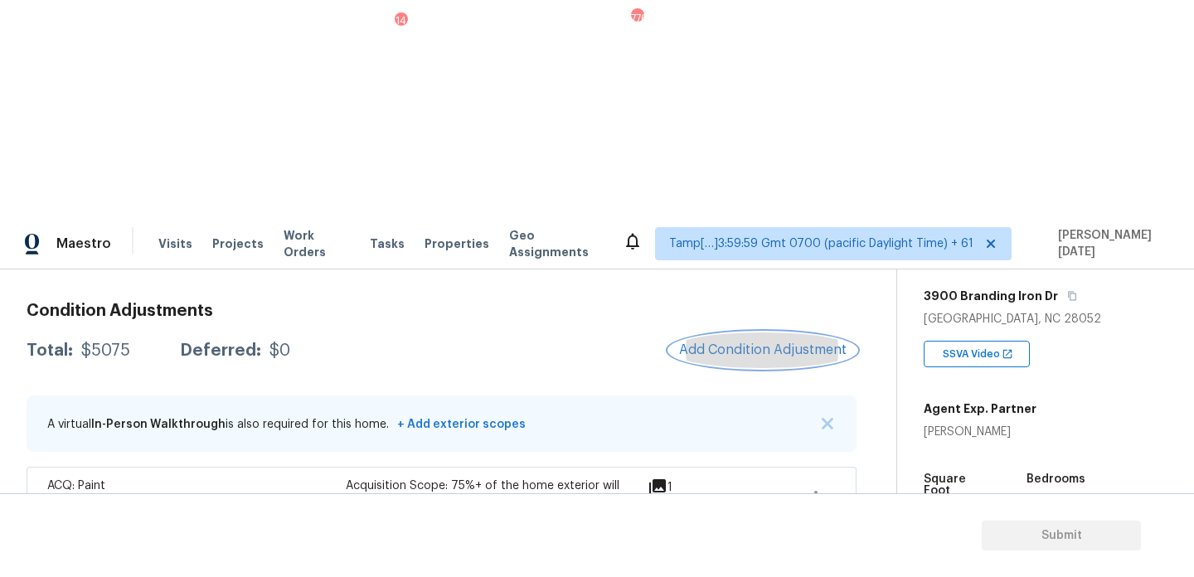
click at [773, 333] on button "Add Condition Adjustment" at bounding box center [762, 350] width 187 height 35
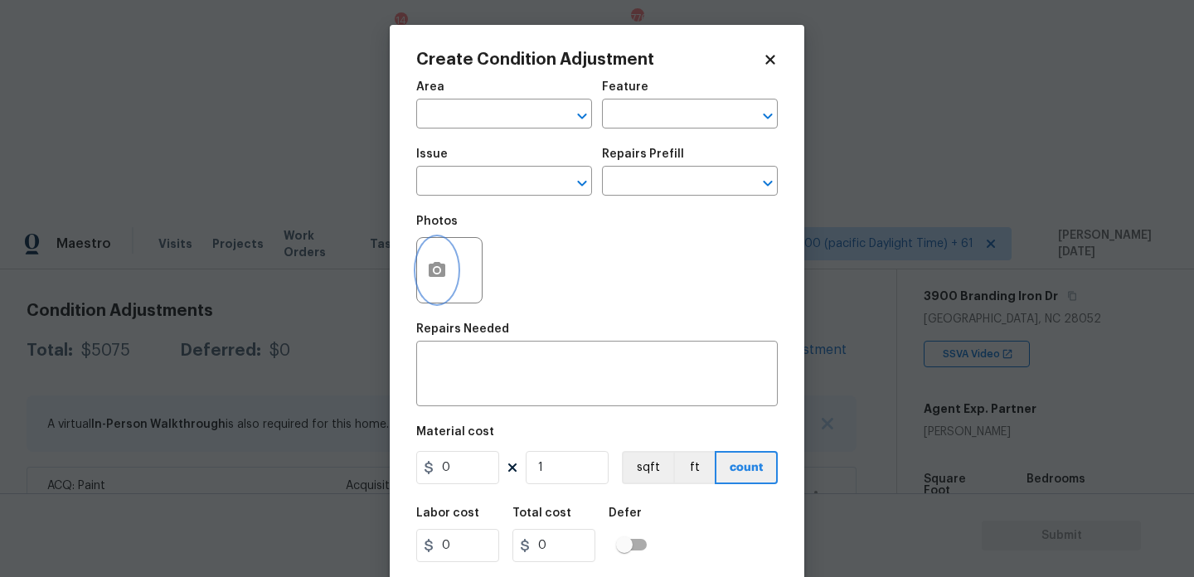
click at [434, 273] on icon "button" at bounding box center [437, 269] width 17 height 15
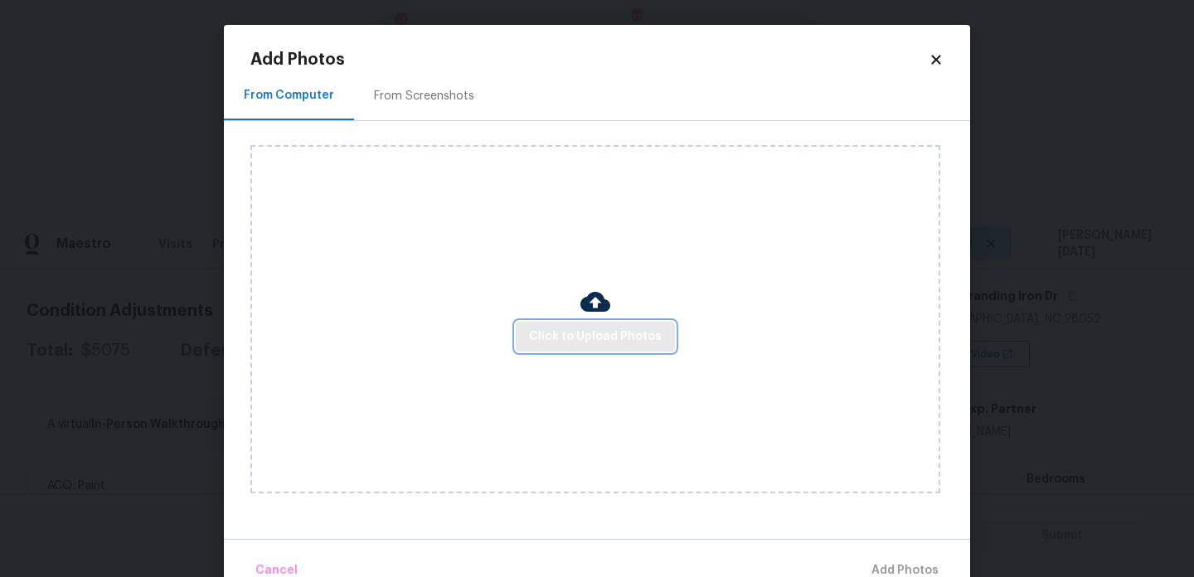
click at [594, 340] on span "Click to Upload Photos" at bounding box center [595, 337] width 133 height 21
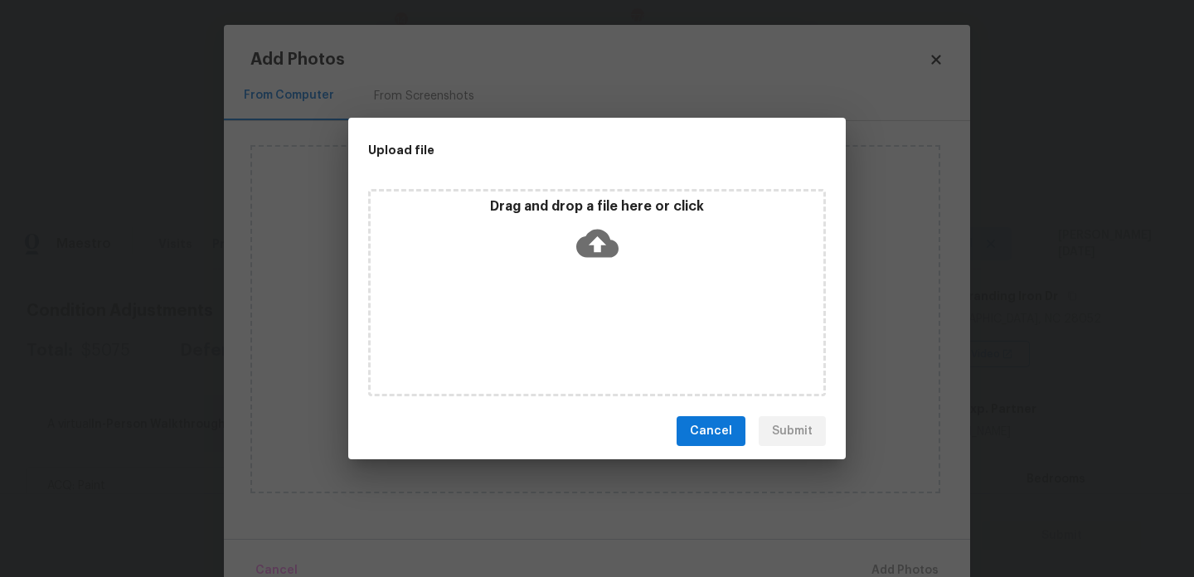
click at [594, 340] on div "Drag and drop a file here or click" at bounding box center [597, 292] width 458 height 207
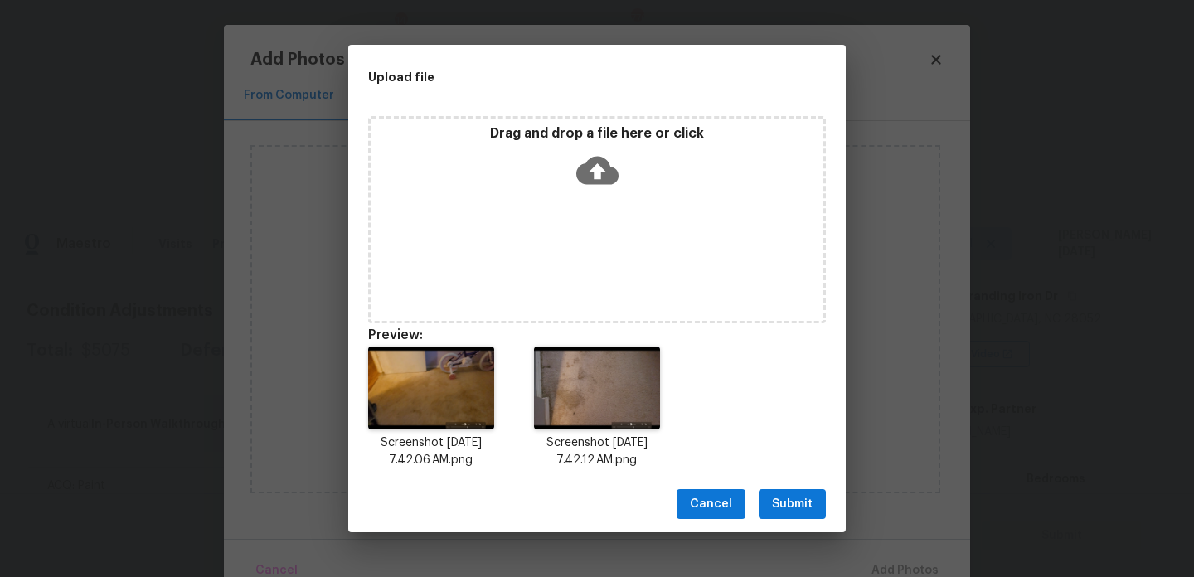
click at [814, 489] on button "Submit" at bounding box center [792, 504] width 67 height 31
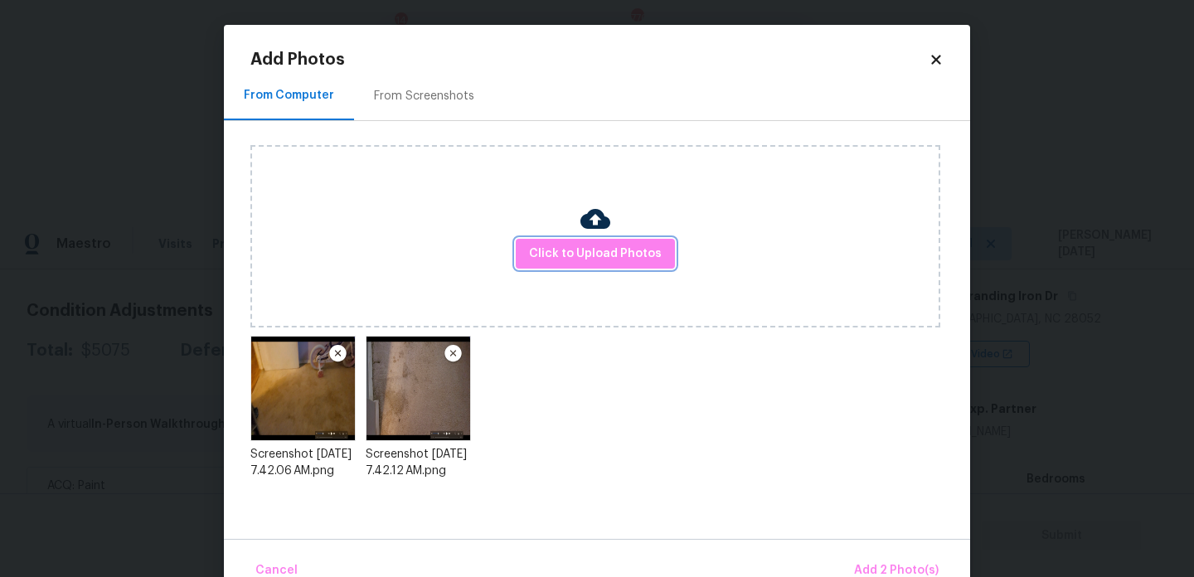
scroll to position [36, 0]
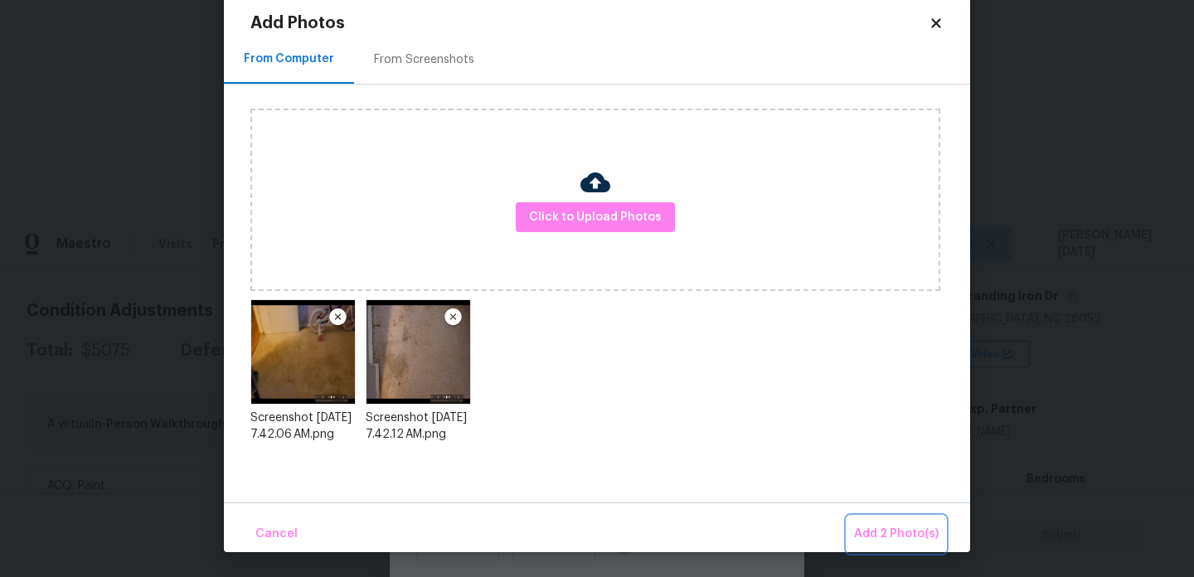
click at [872, 527] on span "Add 2 Photo(s)" at bounding box center [896, 534] width 85 height 21
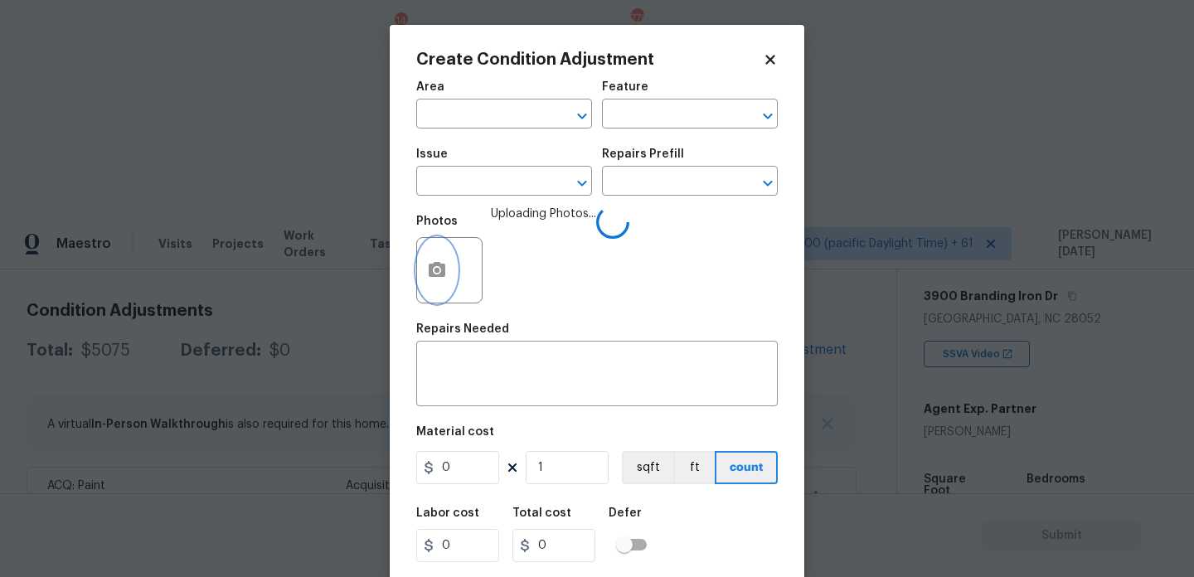
scroll to position [0, 0]
click at [441, 121] on input "text" at bounding box center [480, 116] width 129 height 26
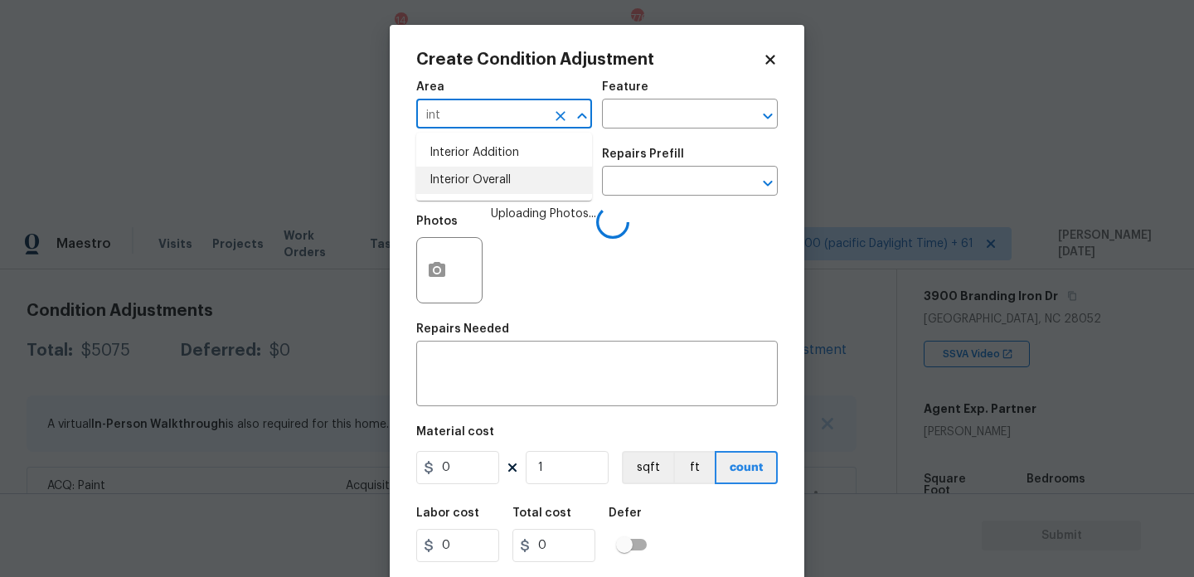
click at [463, 180] on li "Interior Overall" at bounding box center [504, 180] width 176 height 27
type input "Interior Overall"
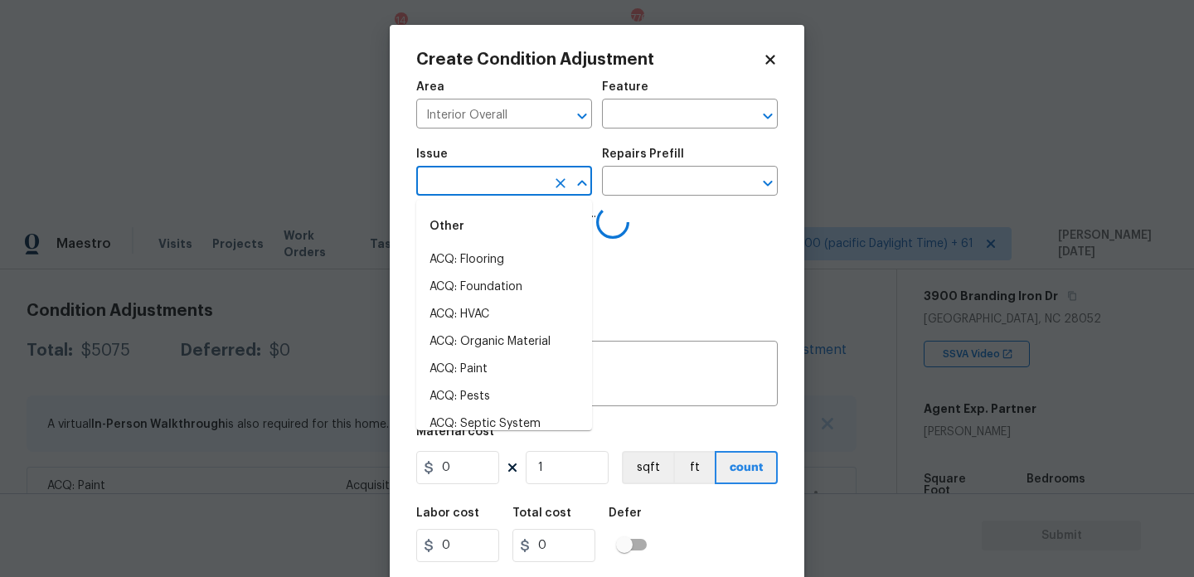
click at [463, 180] on input "text" at bounding box center [480, 183] width 129 height 26
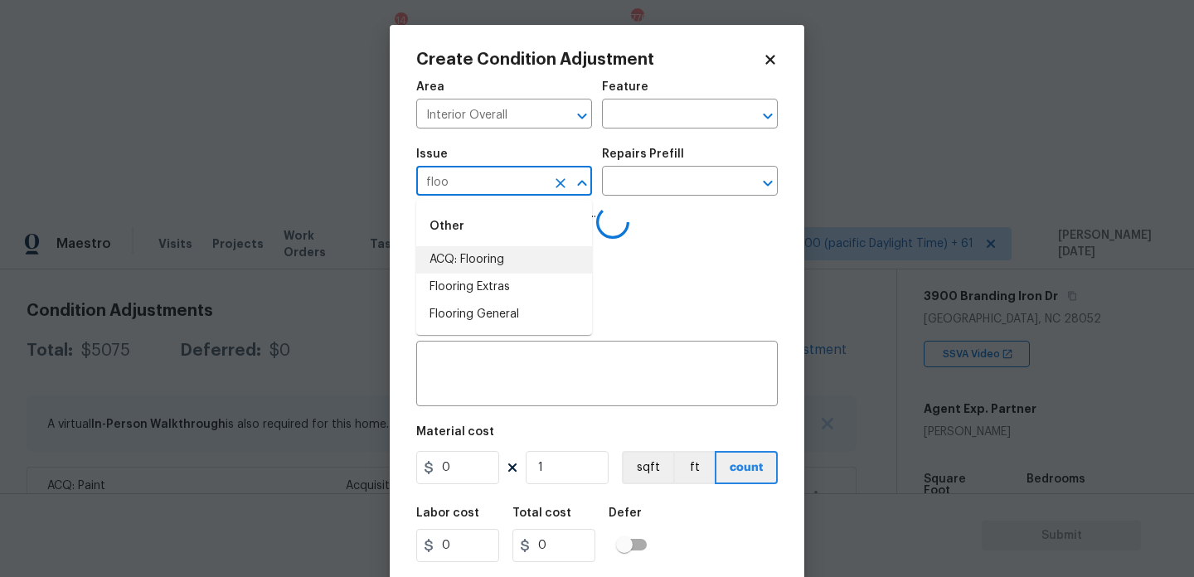
click at [486, 263] on li "ACQ: Flooring" at bounding box center [504, 259] width 176 height 27
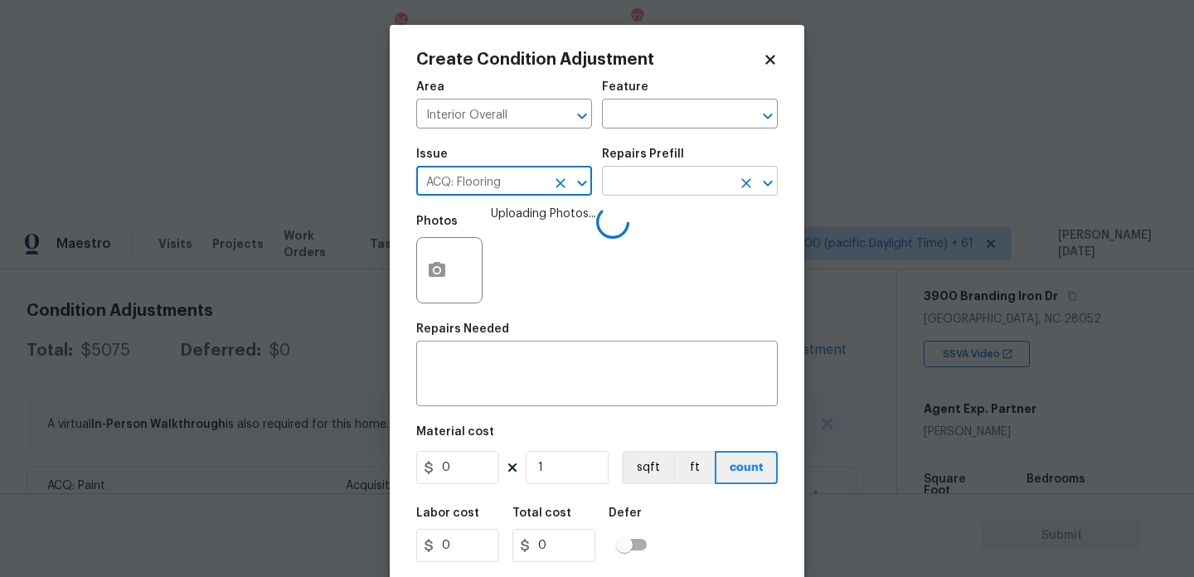
type input "ACQ: Flooring"
click at [653, 187] on input "text" at bounding box center [666, 183] width 129 height 26
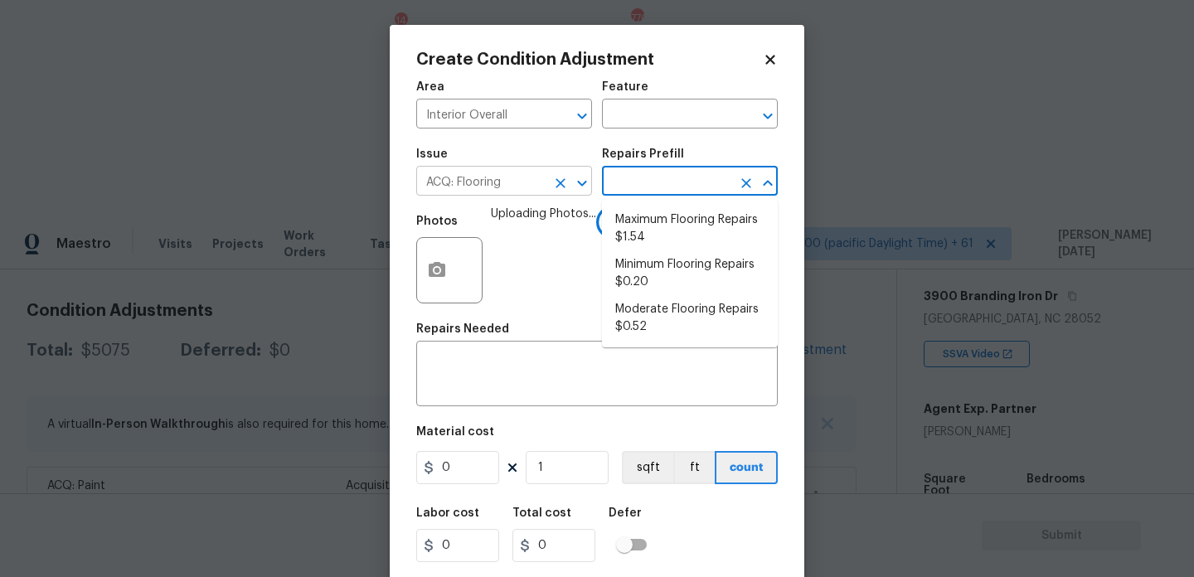
click at [553, 191] on icon "Clear" at bounding box center [560, 183] width 17 height 17
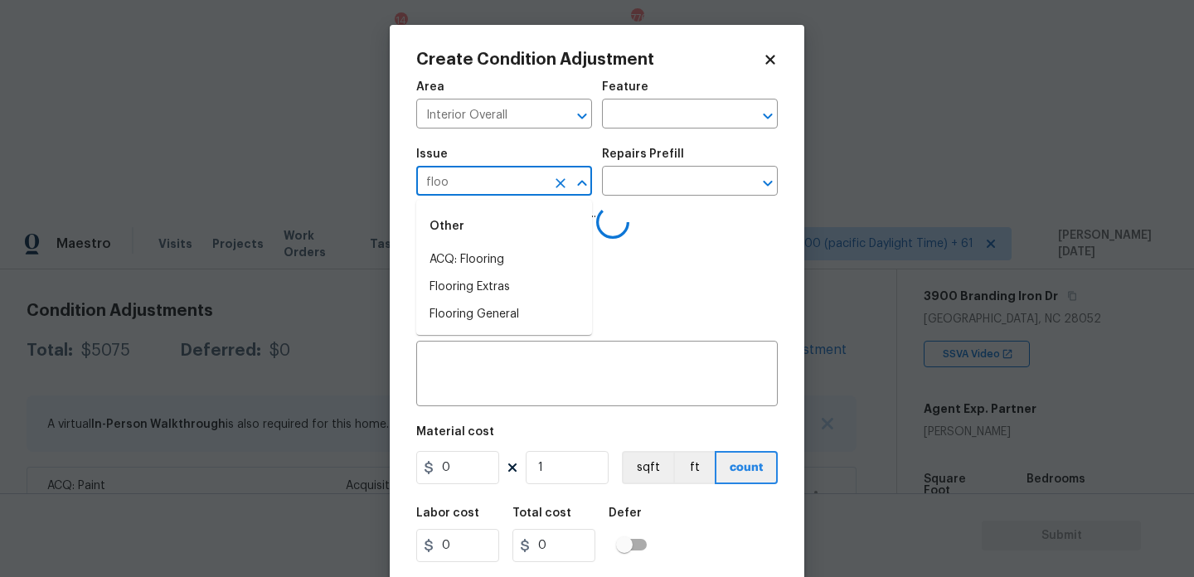
type input "flooi"
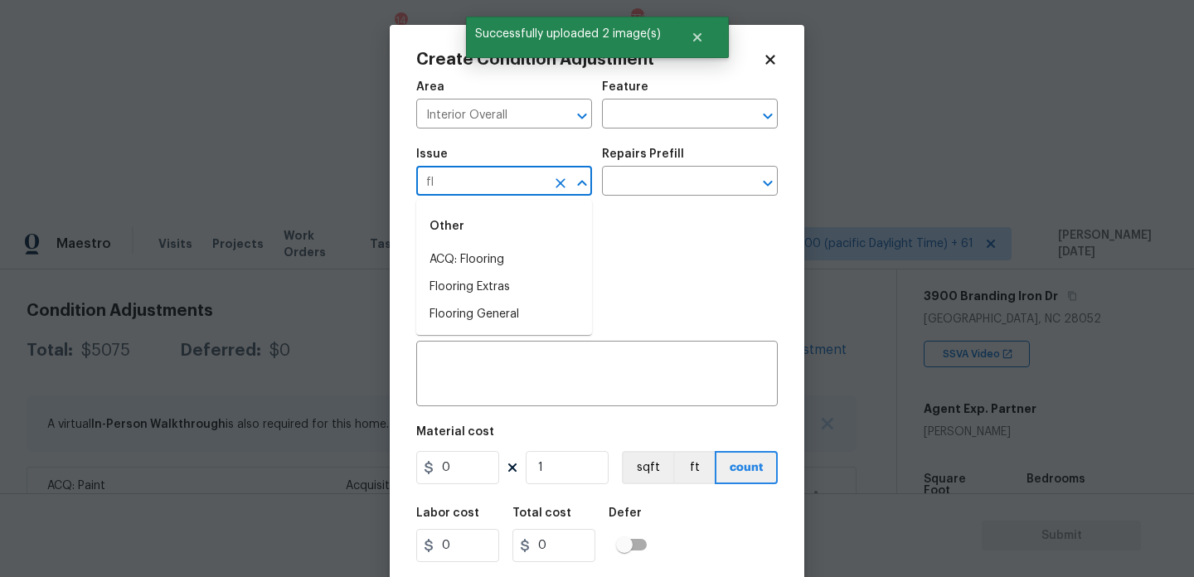
type input "flo"
click at [524, 325] on li "Flooring General" at bounding box center [504, 314] width 176 height 27
type input "Flooring General"
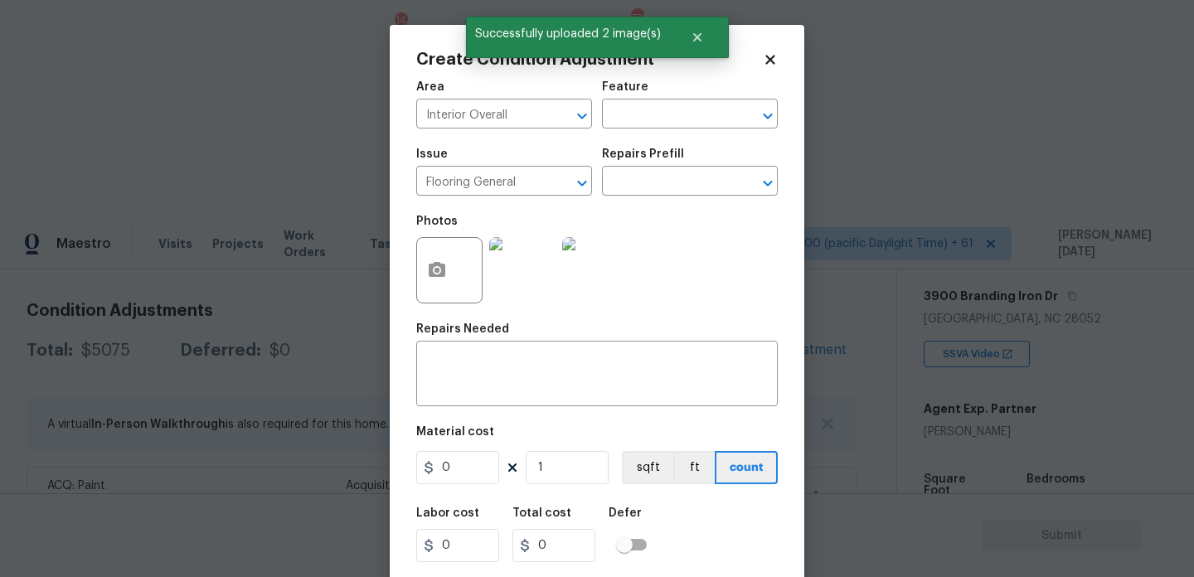
click at [672, 199] on div "Issue Flooring General ​ Repairs Prefill ​" at bounding box center [597, 171] width 362 height 67
click at [695, 182] on input "text" at bounding box center [666, 183] width 129 height 26
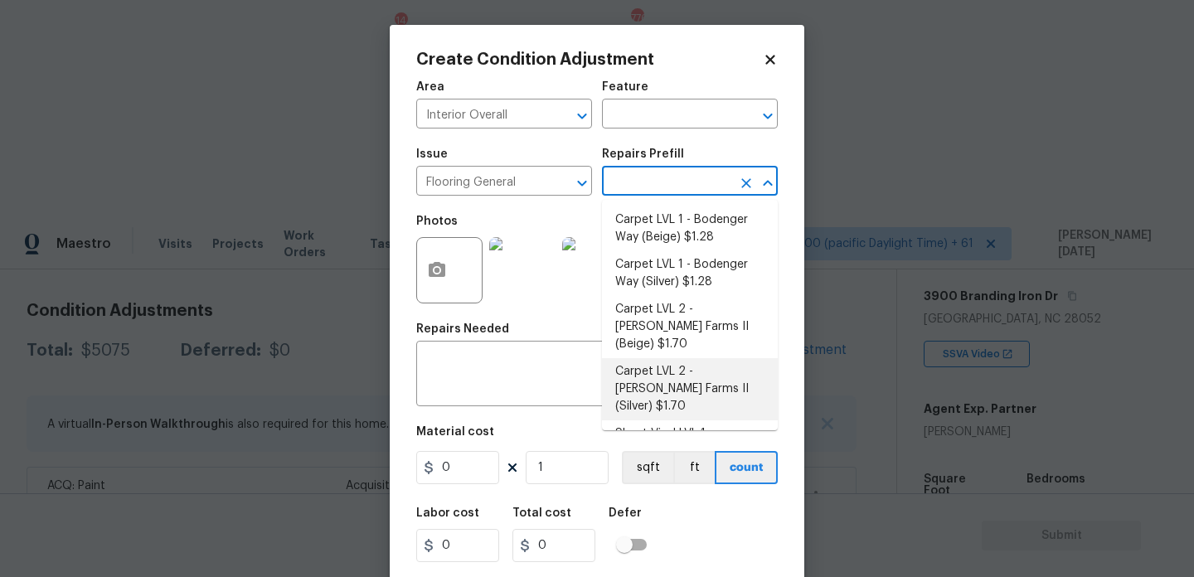
click at [733, 368] on li "Carpet LVL 2 - [PERSON_NAME] Farms II (Silver) $1.70" at bounding box center [690, 389] width 176 height 62
type input "Overall Flooring"
type textarea "Install new carpet ([PERSON_NAME] Farms II - 929 Thin Ice) at all previously ca…"
type input "1.7"
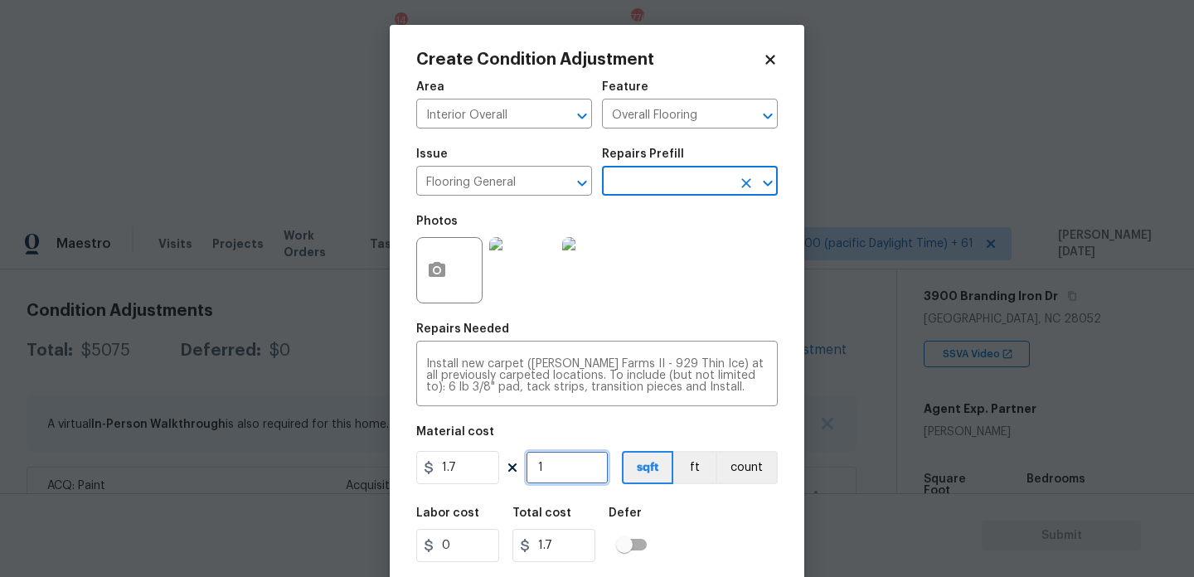
click at [564, 477] on input "1" at bounding box center [567, 467] width 83 height 33
type input "0"
type input "4"
type input "6.8"
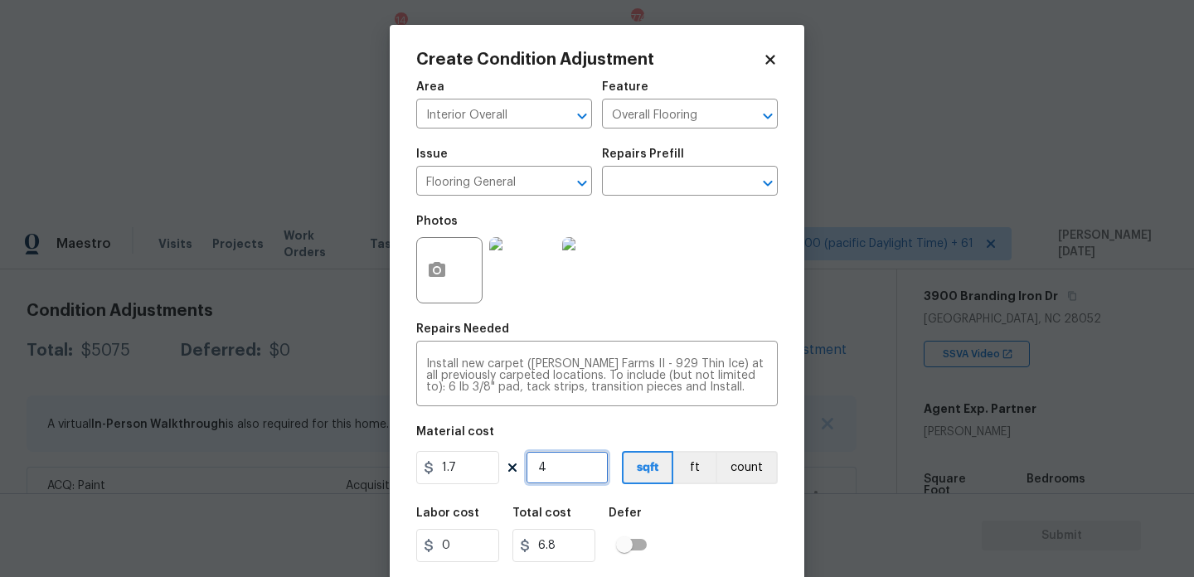
type input "40"
type input "68"
type input "400"
type input "680"
type input "400"
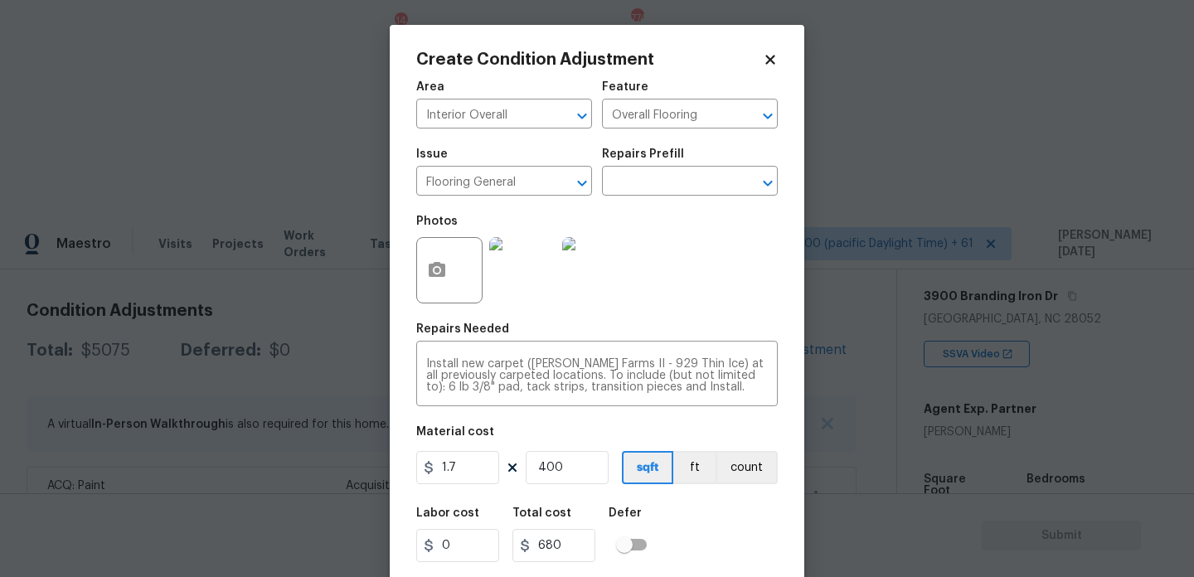
click at [690, 307] on div "Photos" at bounding box center [597, 260] width 362 height 108
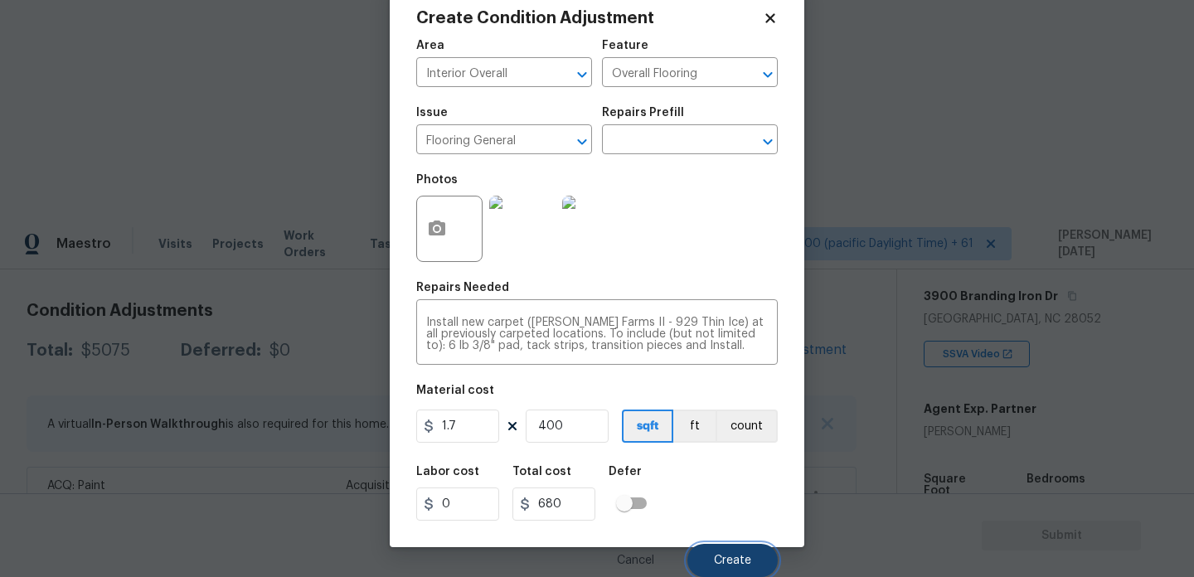
click at [697, 556] on button "Create" at bounding box center [732, 560] width 90 height 33
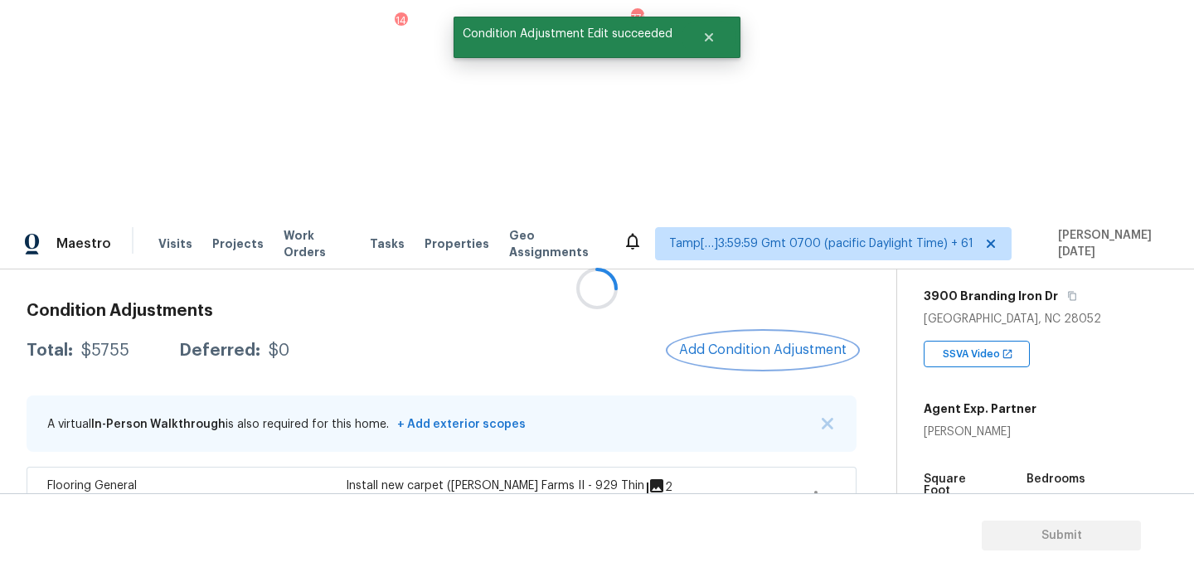
scroll to position [0, 0]
click at [751, 333] on button "Add Condition Adjustment" at bounding box center [762, 350] width 187 height 35
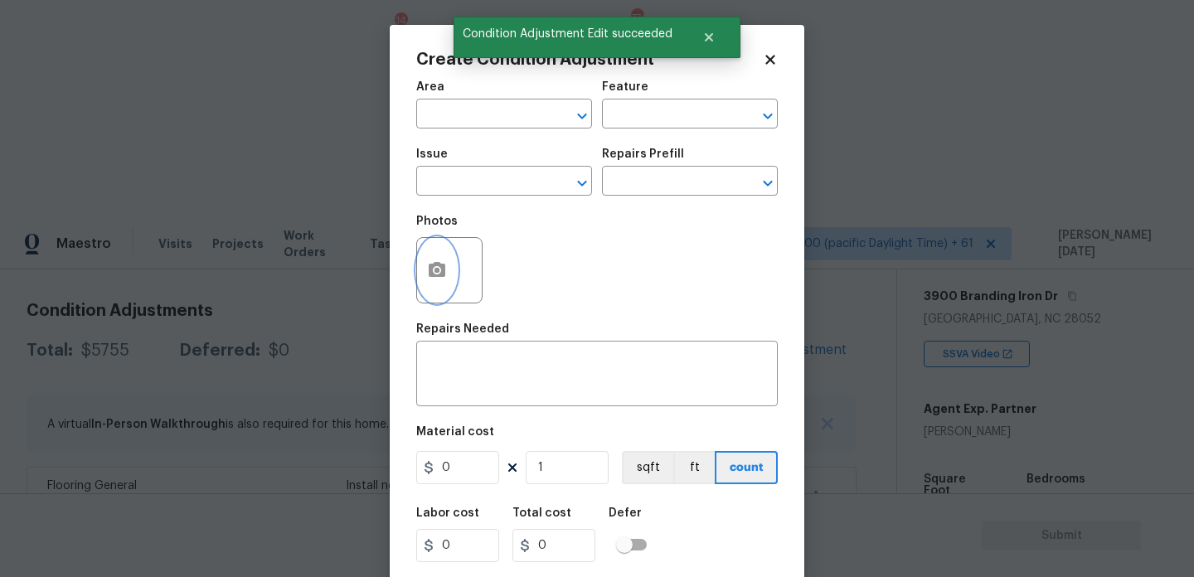
click at [444, 274] on icon "button" at bounding box center [437, 269] width 17 height 15
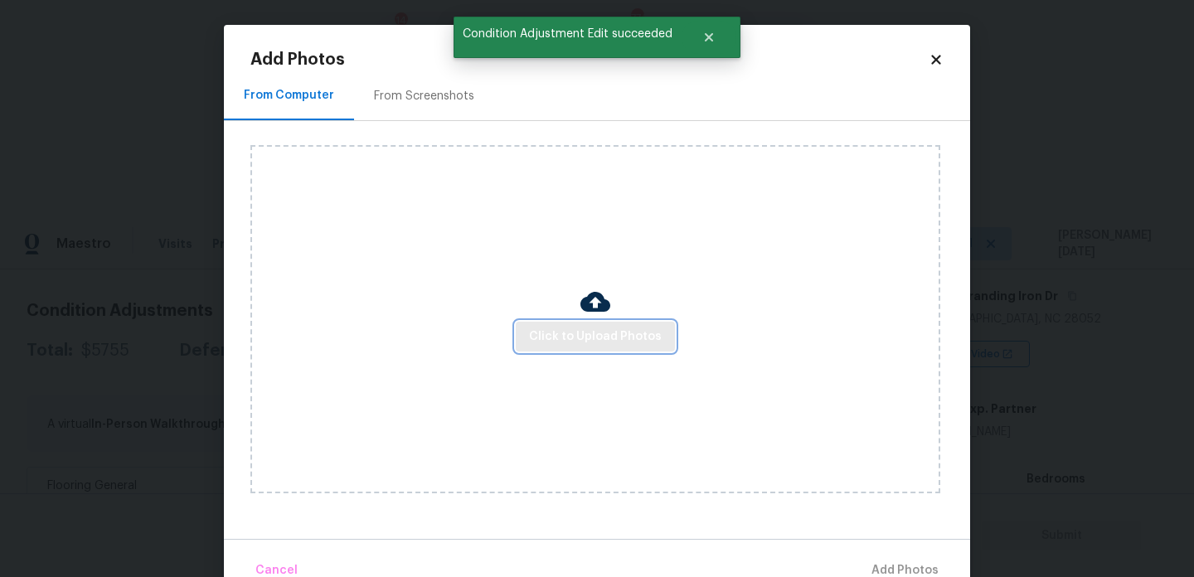
click at [548, 325] on button "Click to Upload Photos" at bounding box center [595, 337] width 159 height 31
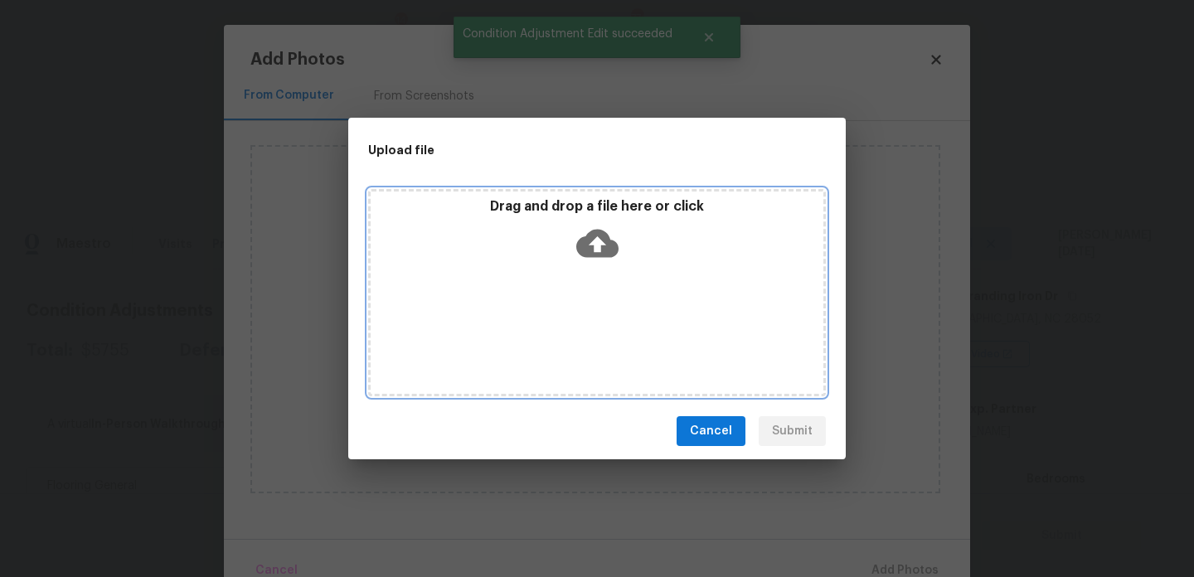
click at [548, 325] on div "Drag and drop a file here or click" at bounding box center [597, 292] width 458 height 207
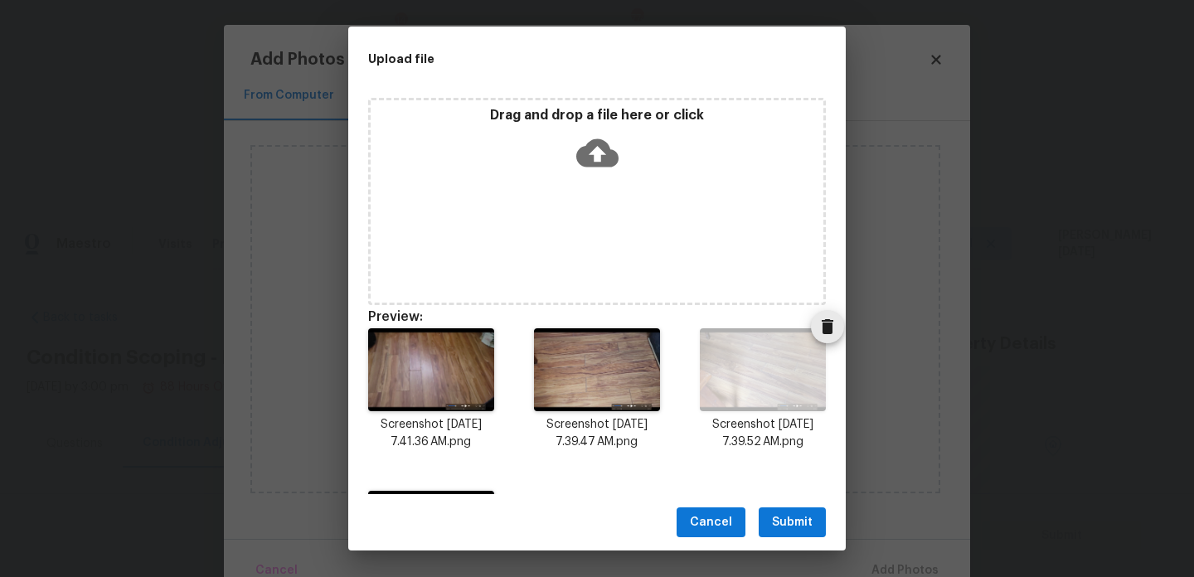
scroll to position [264, 0]
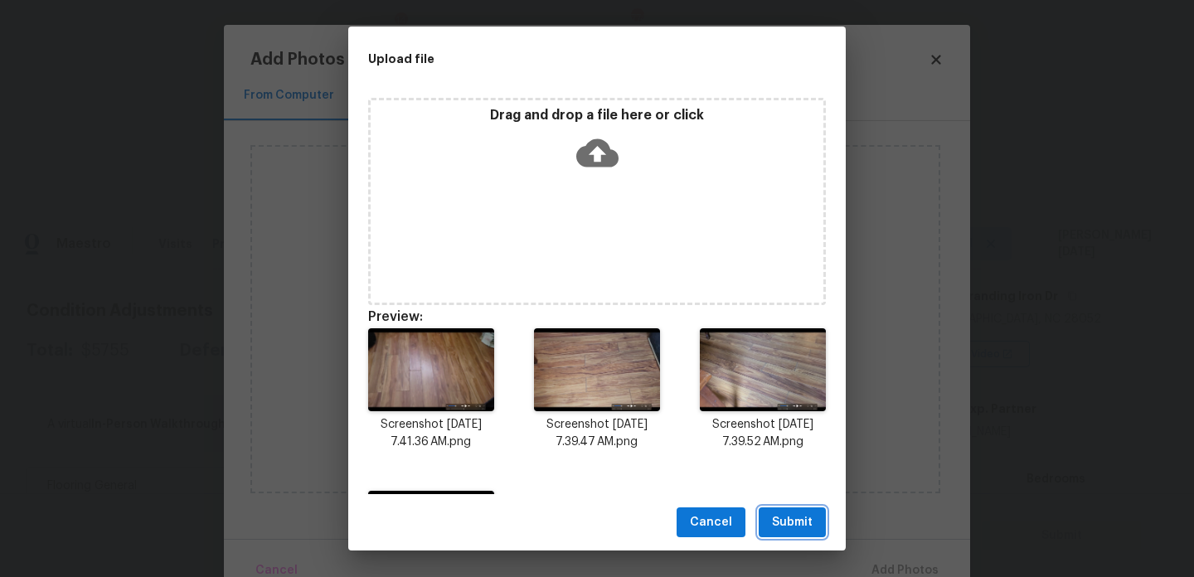
click at [774, 520] on span "Submit" at bounding box center [792, 522] width 41 height 21
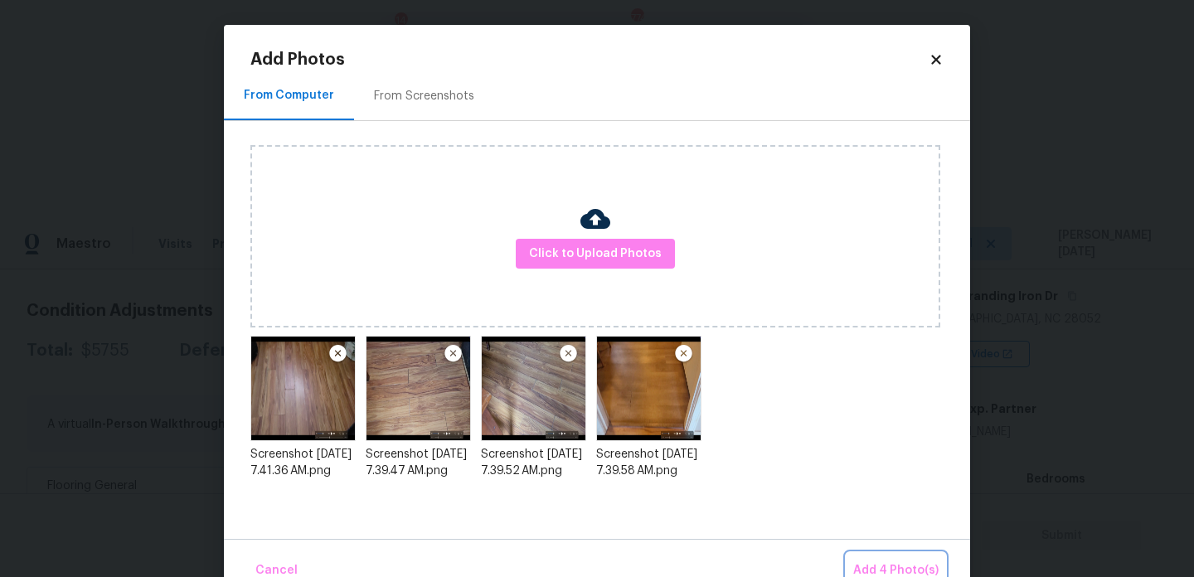
click at [871, 572] on span "Add 4 Photo(s)" at bounding box center [895, 571] width 85 height 21
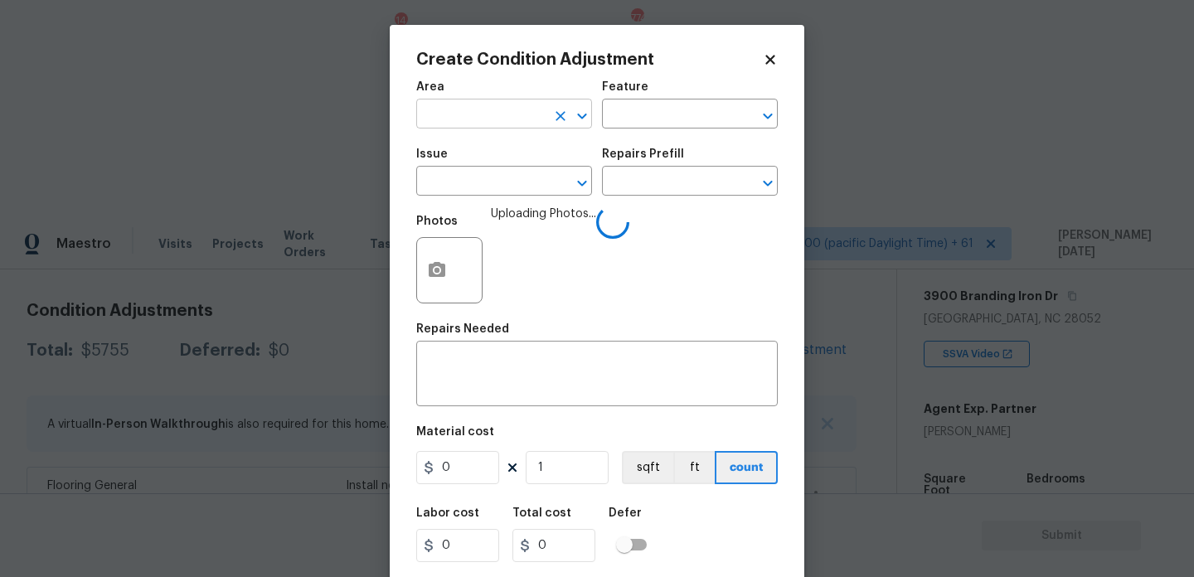
click at [448, 114] on input "text" at bounding box center [480, 116] width 129 height 26
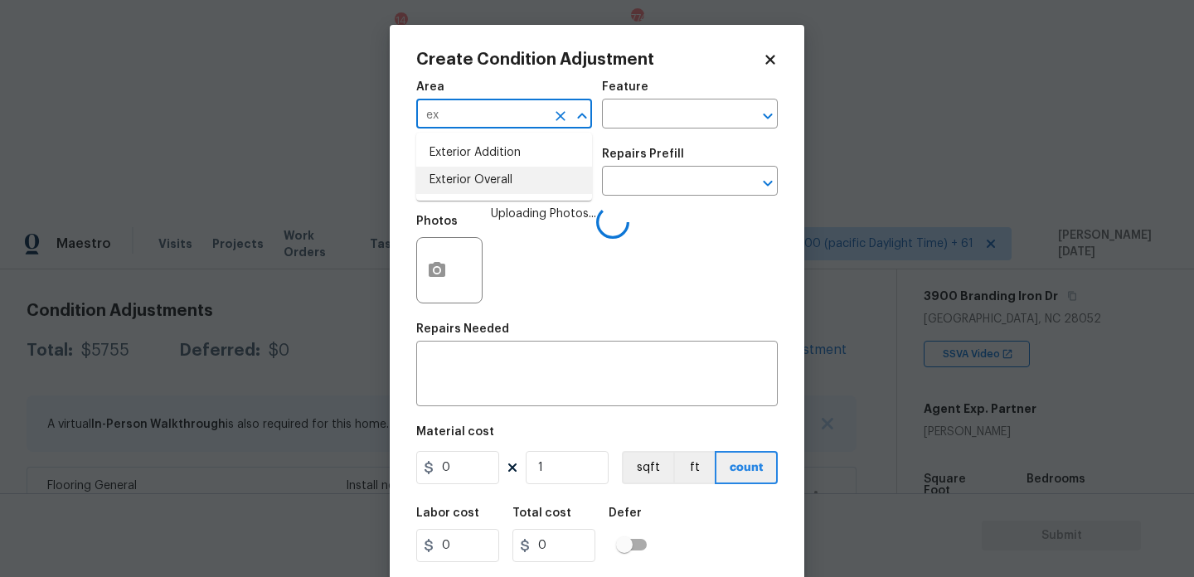
click at [478, 187] on li "Exterior Overall" at bounding box center [504, 180] width 176 height 27
type input "Exterior Overall"
click at [478, 187] on input "text" at bounding box center [480, 183] width 129 height 26
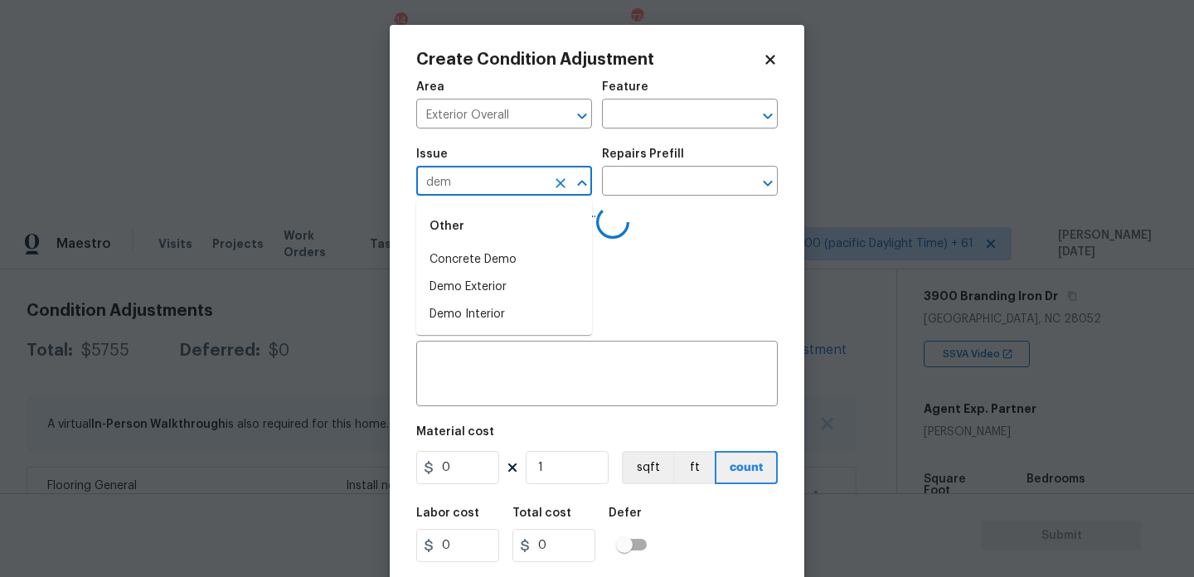
type input "demo"
click at [556, 180] on icon "Clear" at bounding box center [561, 183] width 10 height 10
click at [517, 316] on li "Flooring General" at bounding box center [504, 314] width 176 height 27
type input "Flooring General"
click at [659, 182] on input "text" at bounding box center [666, 183] width 129 height 26
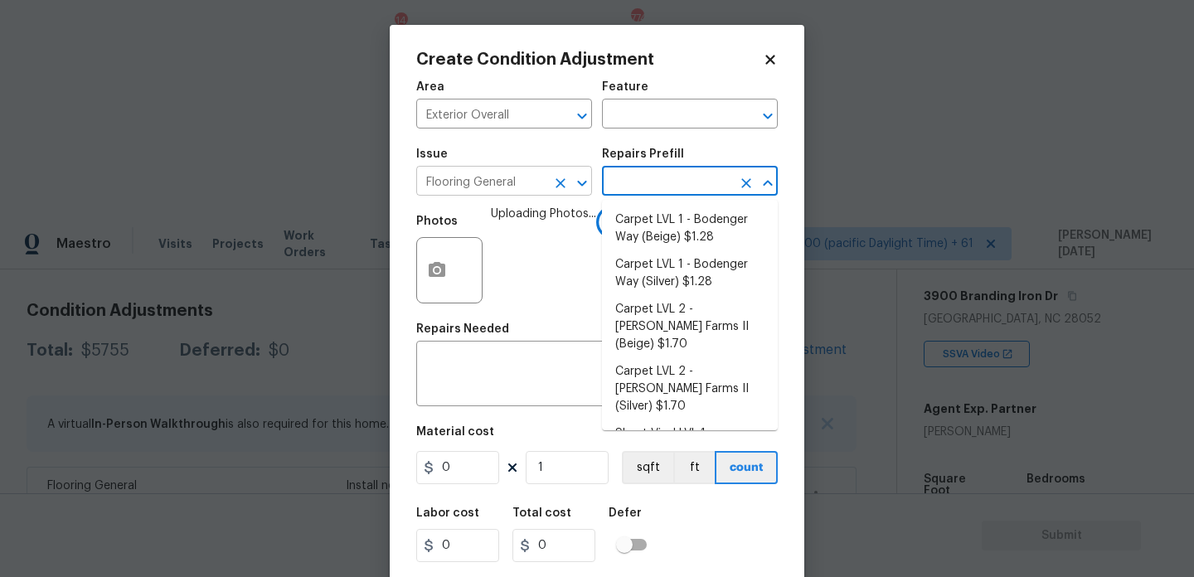
click at [559, 187] on icon "Clear" at bounding box center [560, 183] width 17 height 17
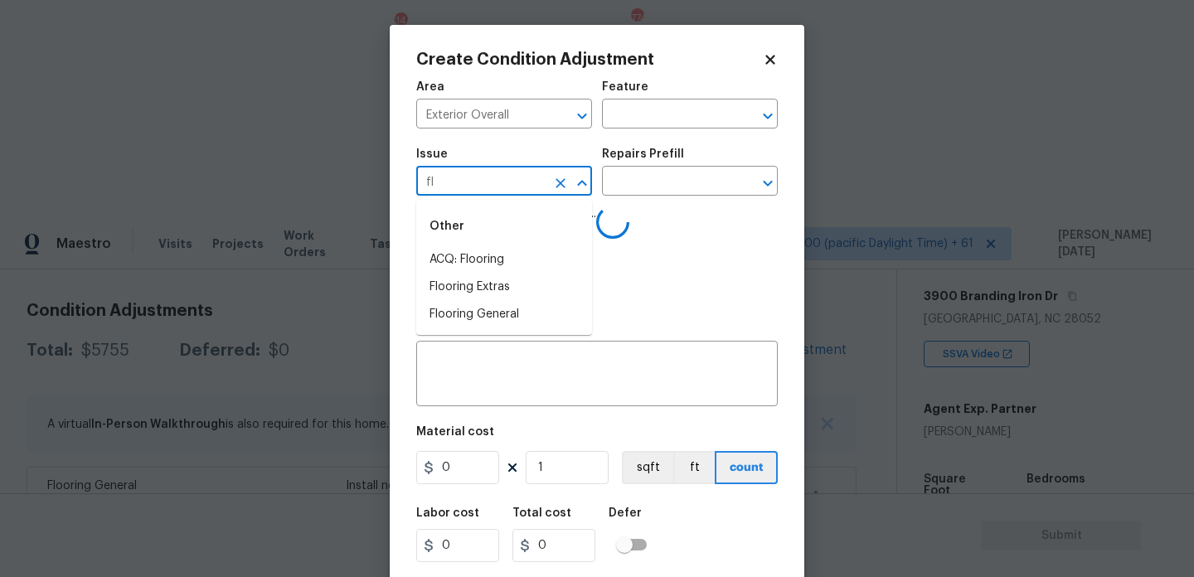
type input "flo"
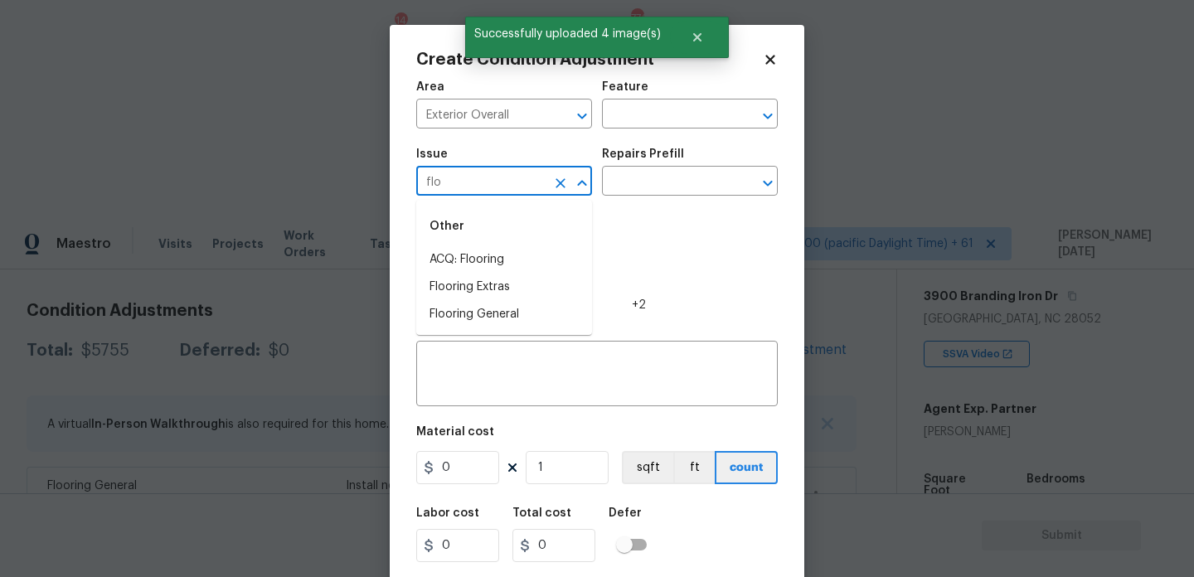
type input "floo"
click at [513, 318] on li "Flooring General" at bounding box center [504, 314] width 176 height 27
type input "Flooring General"
click at [691, 192] on input "text" at bounding box center [666, 183] width 129 height 26
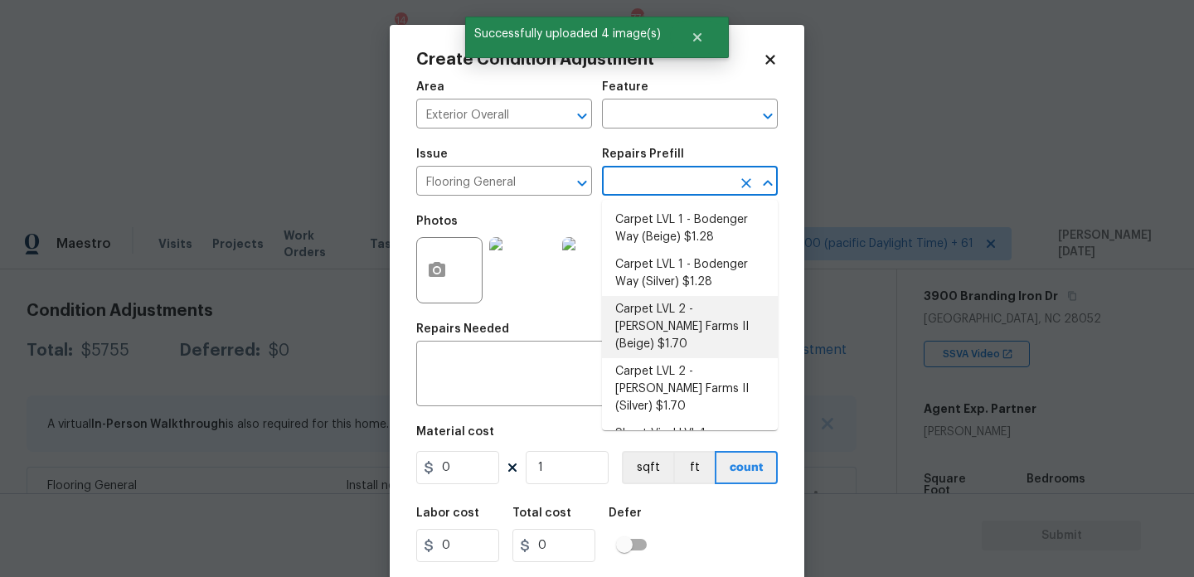
scroll to position [274, 0]
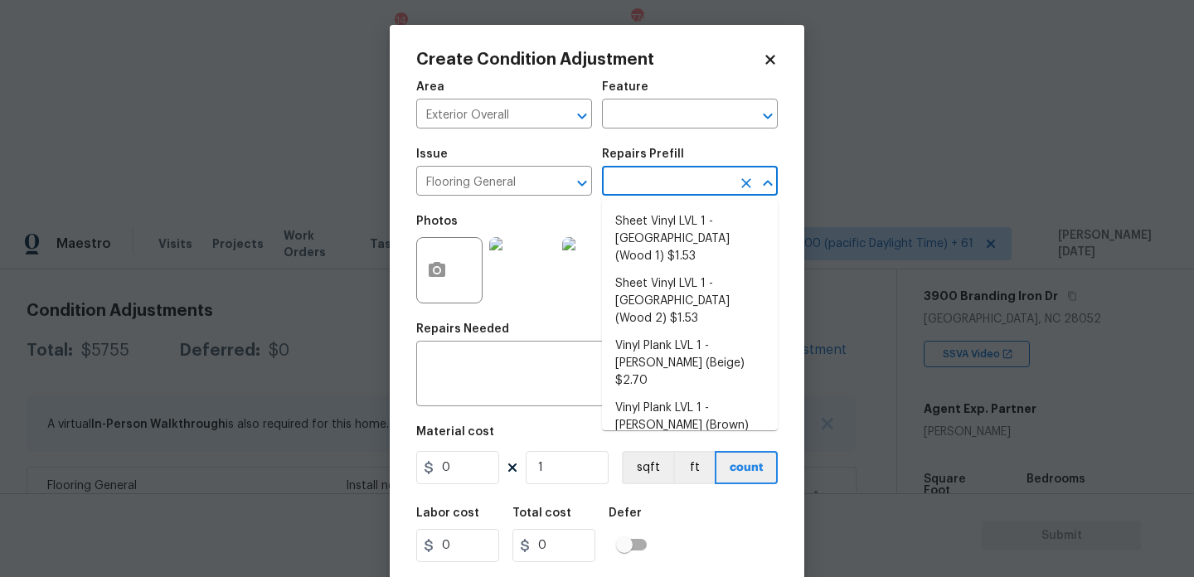
click at [723, 457] on li "Vinyl Plank LVL 2 - Best Door 4.5 (Beige) $3.55" at bounding box center [690, 479] width 176 height 45
type input "Overall Flooring"
type input "3.55"
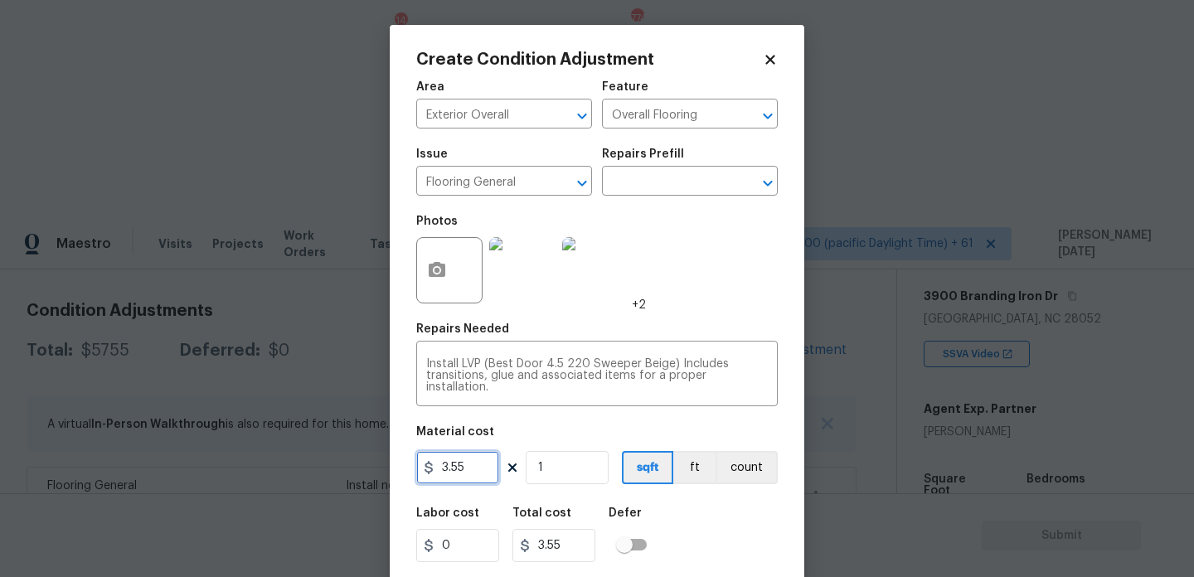
drag, startPoint x: 482, startPoint y: 473, endPoint x: 230, endPoint y: 467, distance: 252.1
click at [230, 467] on div "Create Condition Adjustment Area Exterior Overall ​ Feature Overall Flooring ​ …" at bounding box center [597, 288] width 1194 height 577
type input "4.5"
click at [577, 467] on input "1" at bounding box center [567, 467] width 83 height 33
type input "4.5"
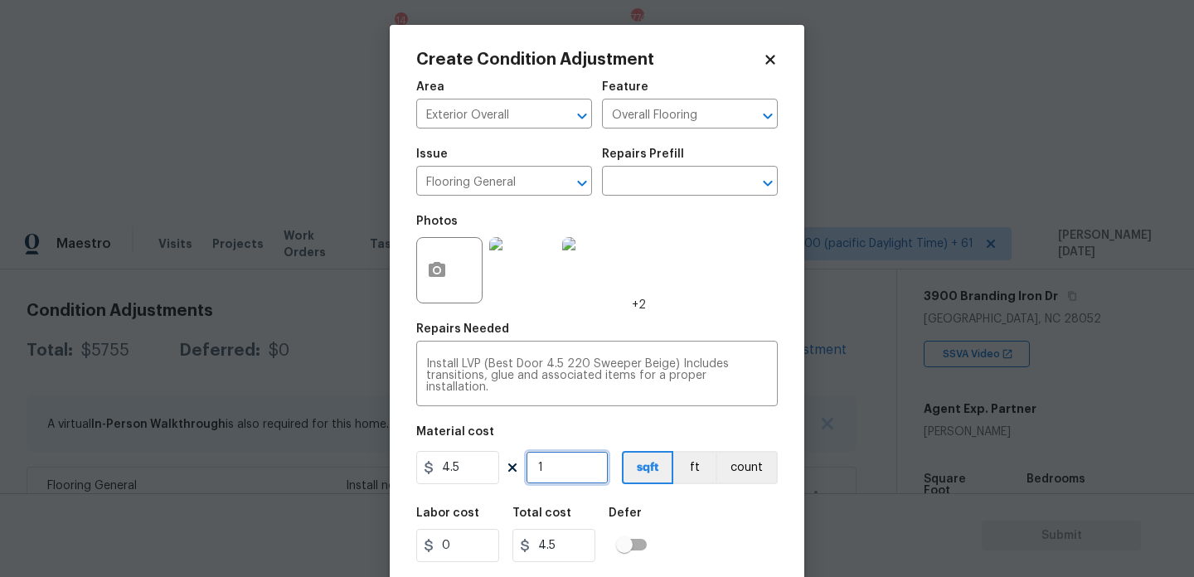
click at [577, 467] on input "1" at bounding box center [567, 467] width 83 height 33
type input "0"
type input "8"
type input "36"
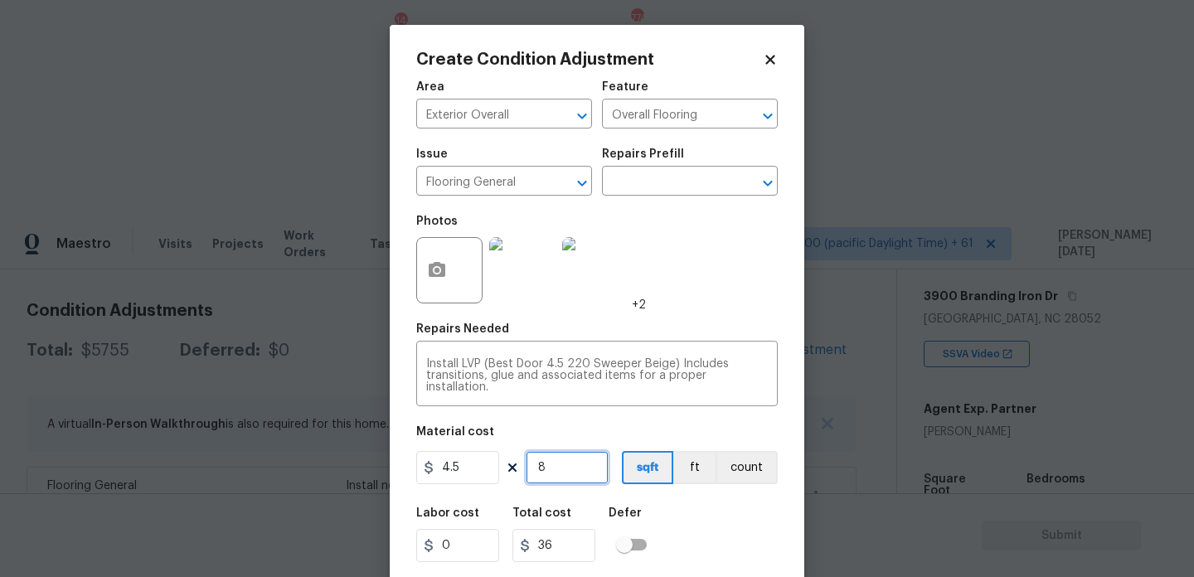
type input "80"
type input "360"
type input "800"
type input "3600"
drag, startPoint x: 572, startPoint y: 465, endPoint x: 425, endPoint y: 463, distance: 146.8
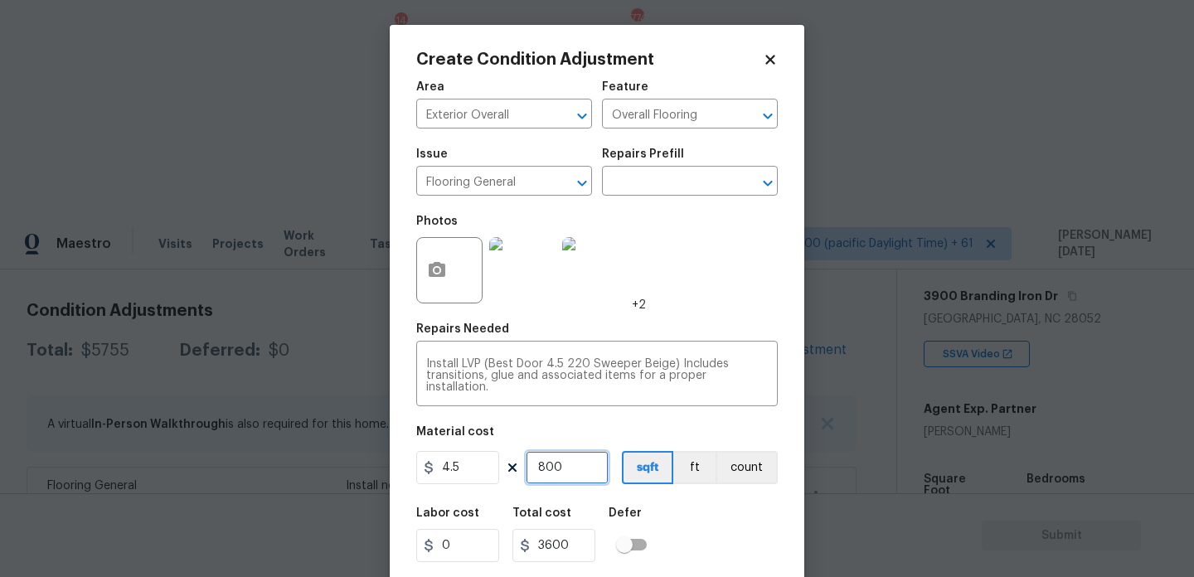
click at [425, 463] on div "4.5 800 sqft ft count" at bounding box center [597, 467] width 362 height 33
type input "0"
type input "7"
type input "31.5"
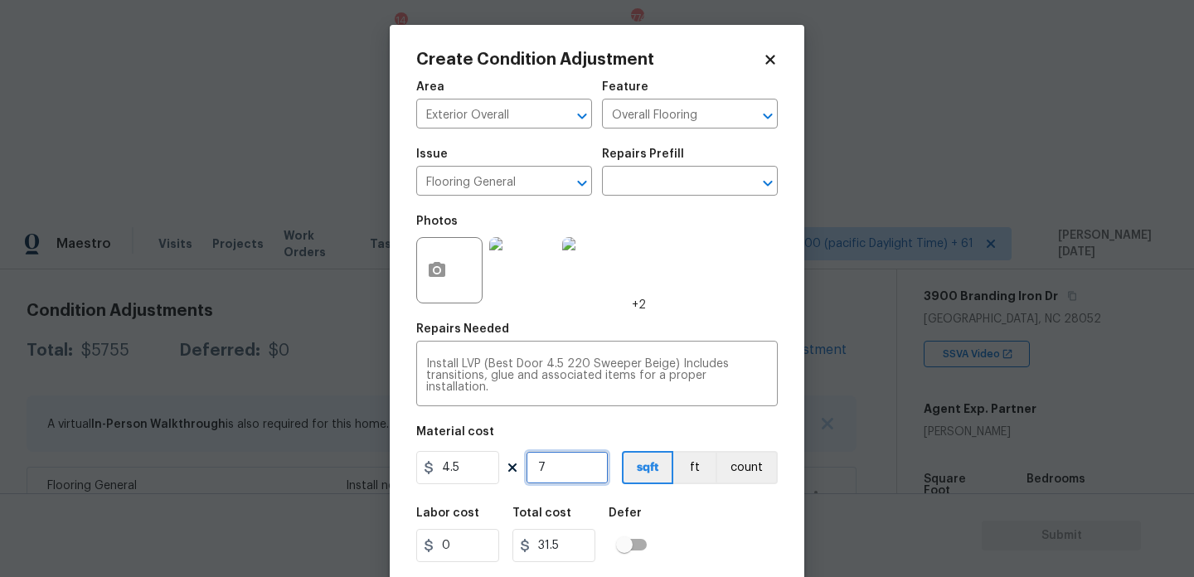
type input "70"
type input "315"
type input "700"
type input "3150"
type input "700"
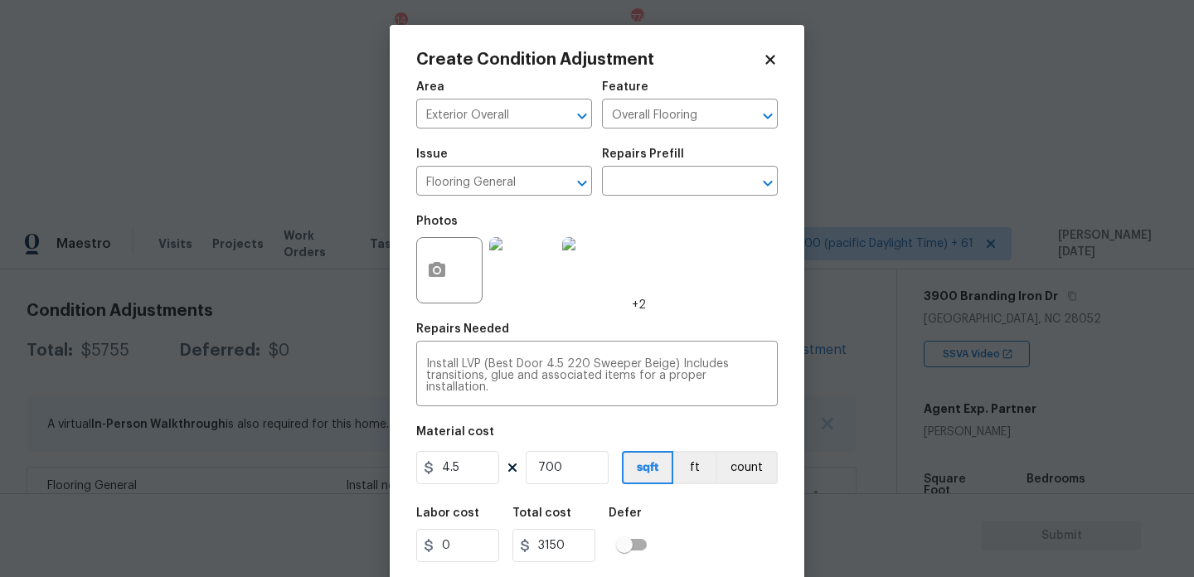
click at [731, 237] on div "Photos +2" at bounding box center [597, 260] width 362 height 108
click at [701, 279] on div "Photos +2" at bounding box center [597, 260] width 362 height 108
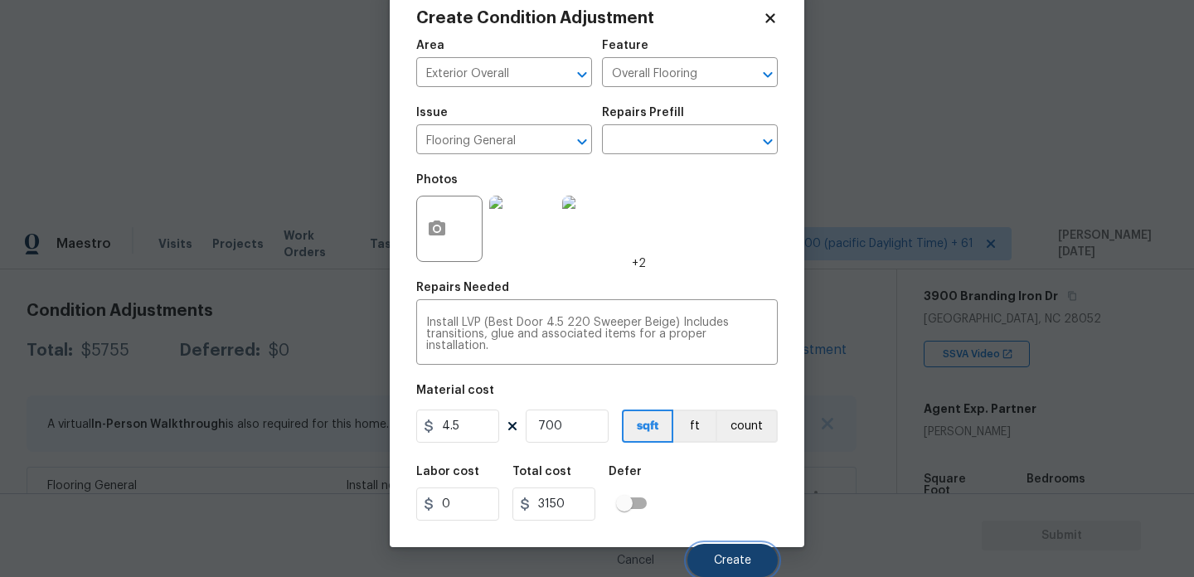
click at [729, 557] on span "Create" at bounding box center [732, 561] width 37 height 12
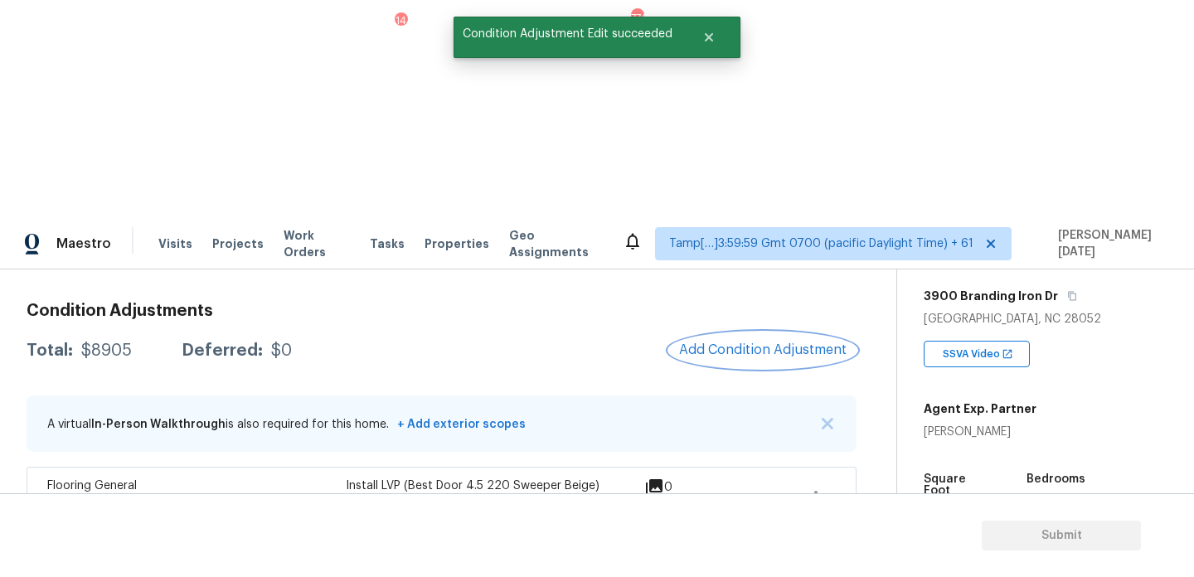
scroll to position [0, 0]
click at [750, 333] on button "Add Condition Adjustment" at bounding box center [762, 350] width 187 height 35
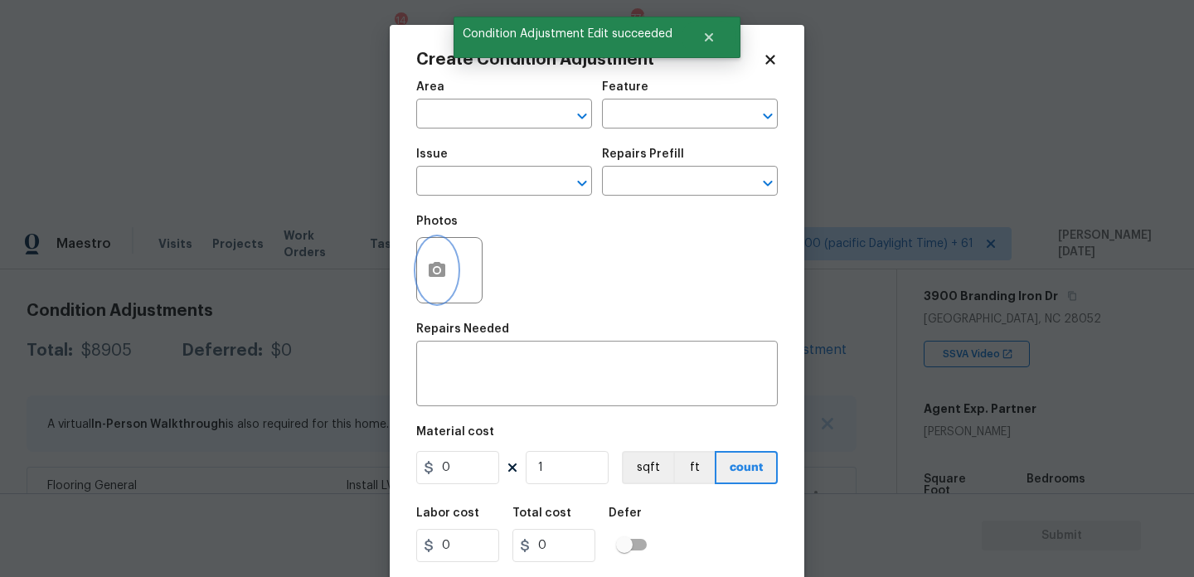
click at [435, 261] on icon "button" at bounding box center [437, 270] width 20 height 20
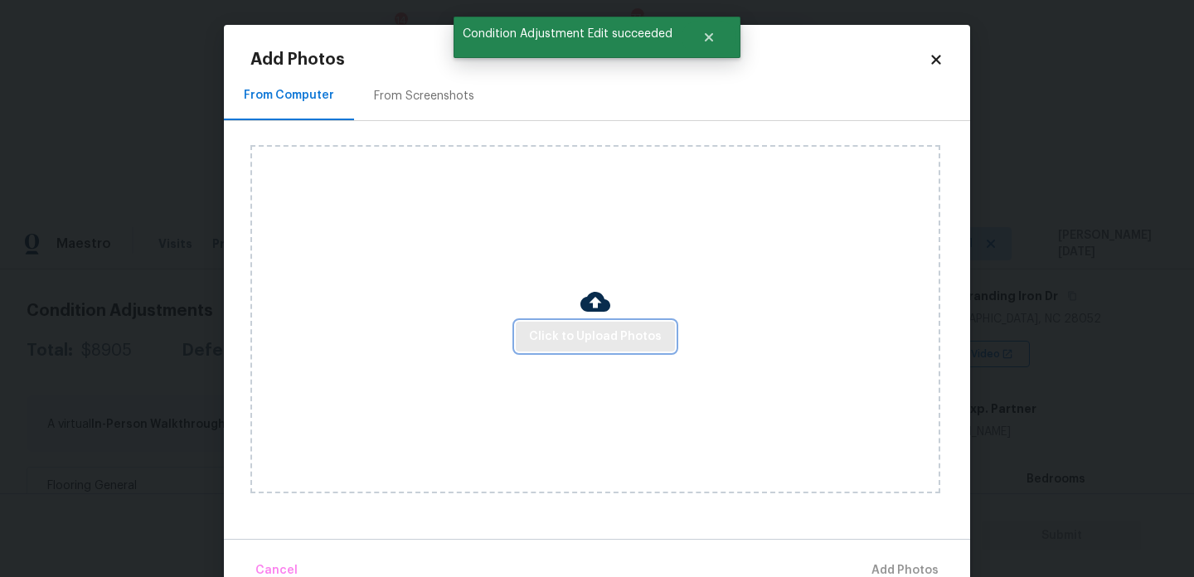
click at [600, 334] on span "Click to Upload Photos" at bounding box center [595, 337] width 133 height 21
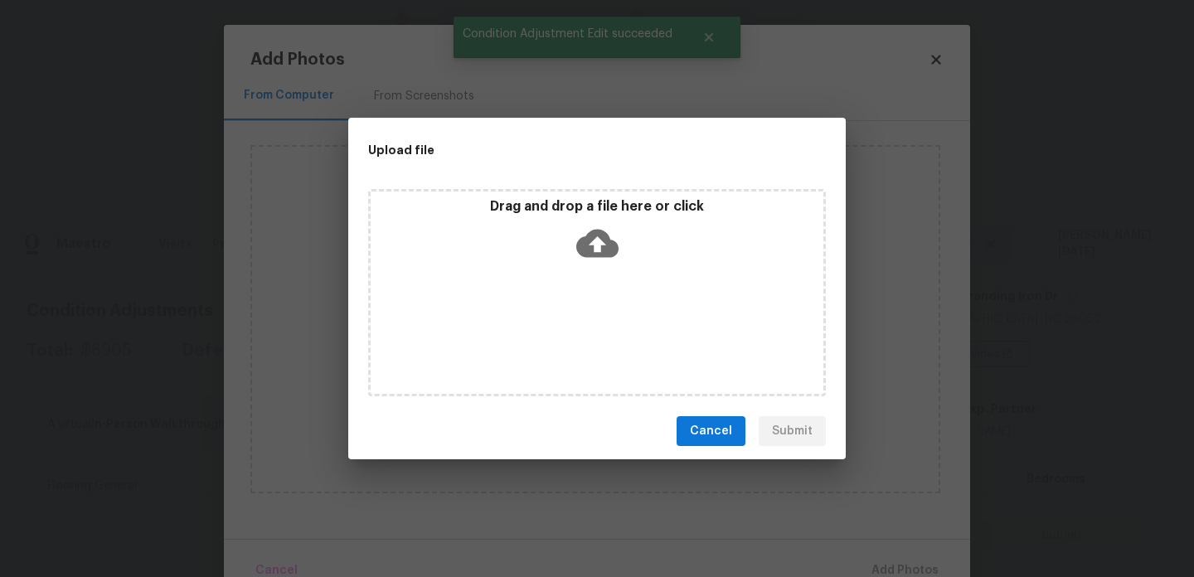
click at [600, 334] on div "Drag and drop a file here or click" at bounding box center [597, 292] width 458 height 207
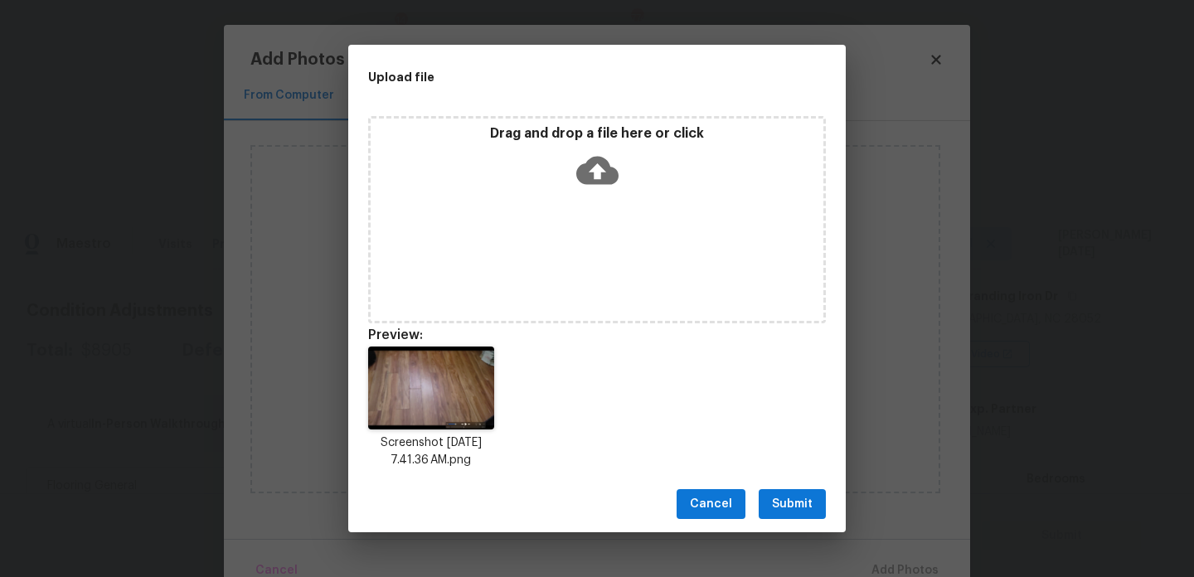
click at [617, 248] on div "Drag and drop a file here or click" at bounding box center [597, 219] width 458 height 207
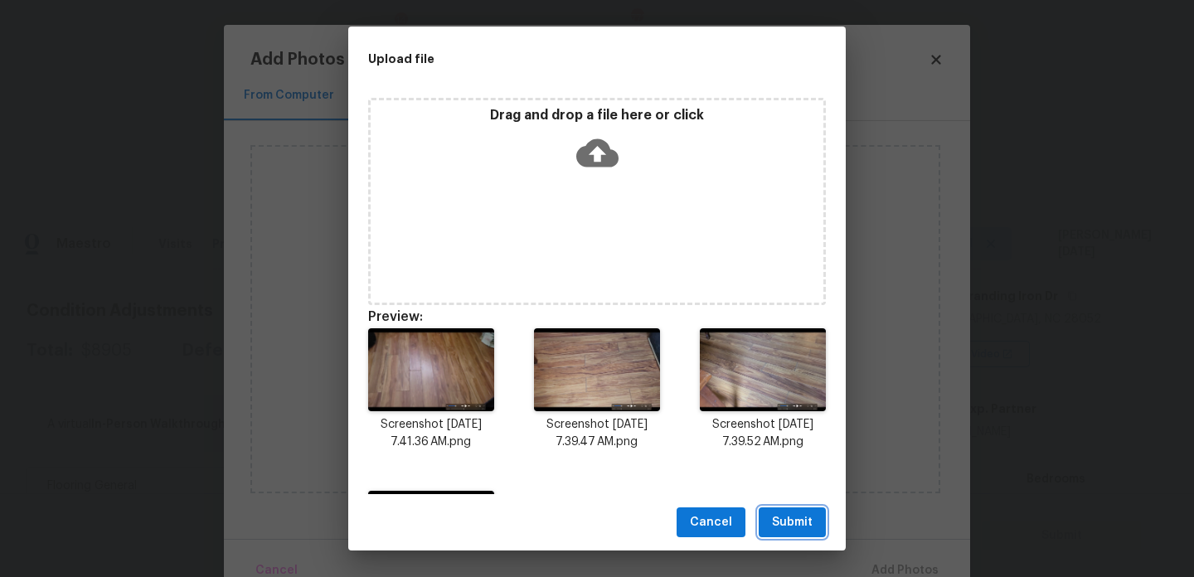
click at [788, 524] on span "Submit" at bounding box center [792, 522] width 41 height 21
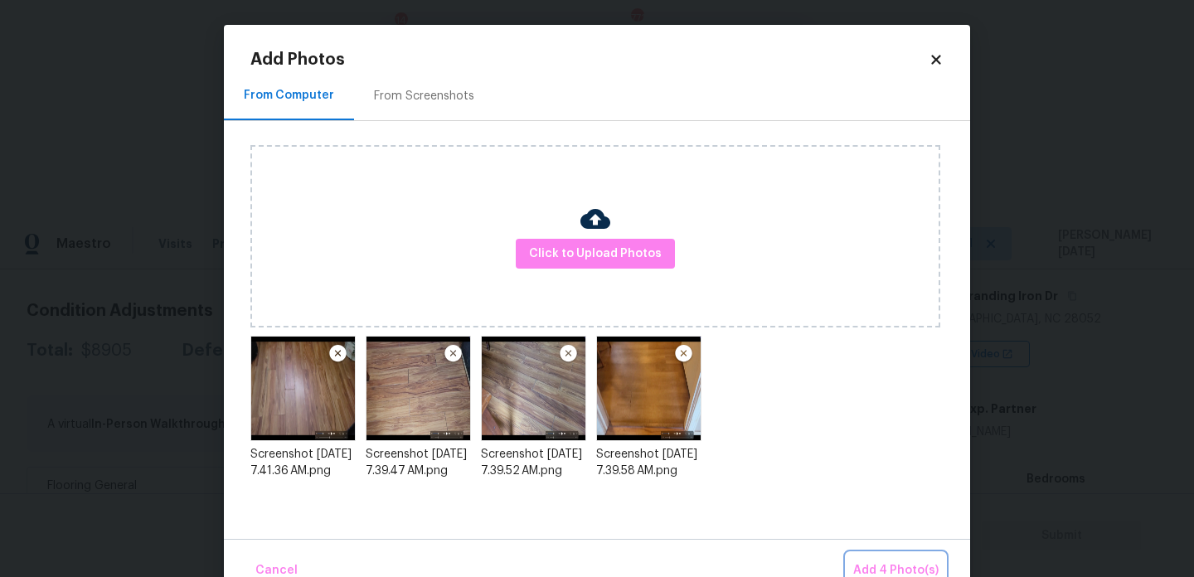
click at [873, 562] on span "Add 4 Photo(s)" at bounding box center [895, 571] width 85 height 21
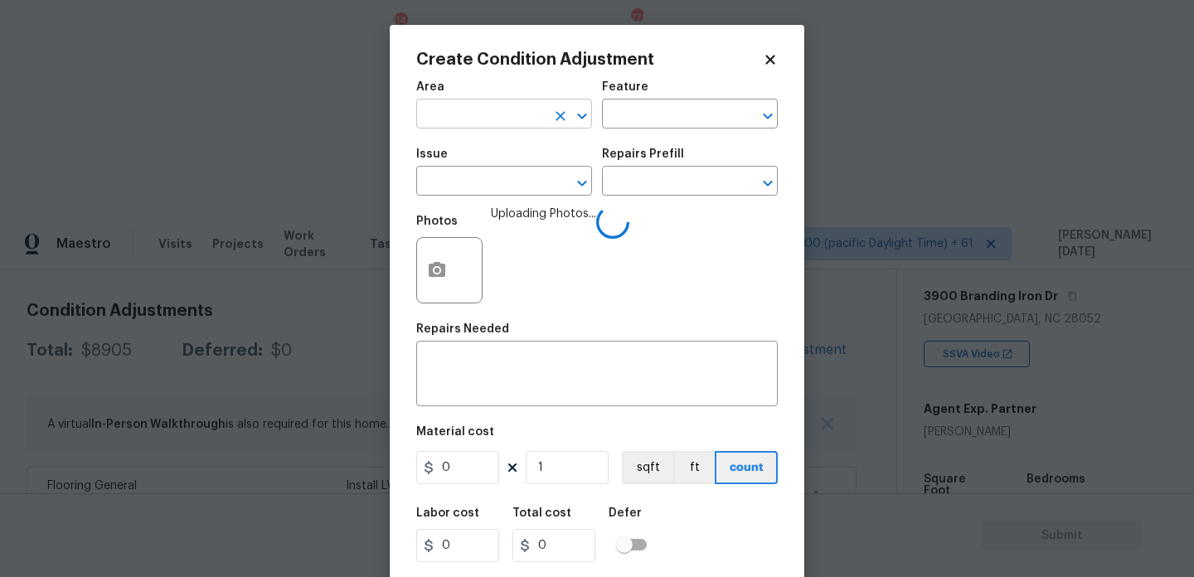
click at [435, 127] on input "text" at bounding box center [480, 116] width 129 height 26
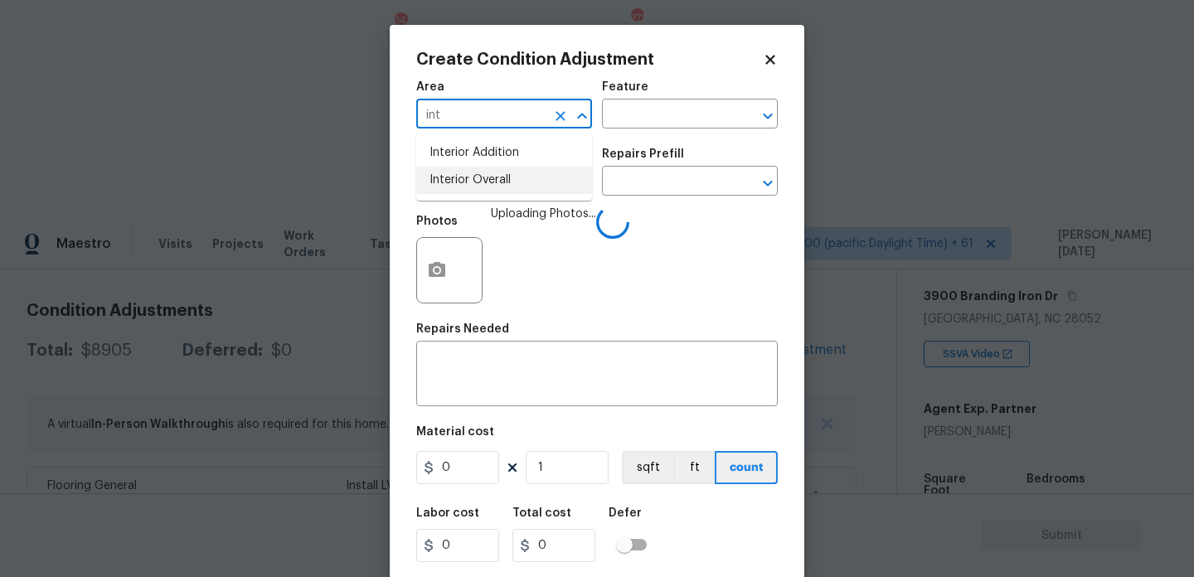
click at [459, 184] on li "Interior Overall" at bounding box center [504, 180] width 176 height 27
type input "Interior Overall"
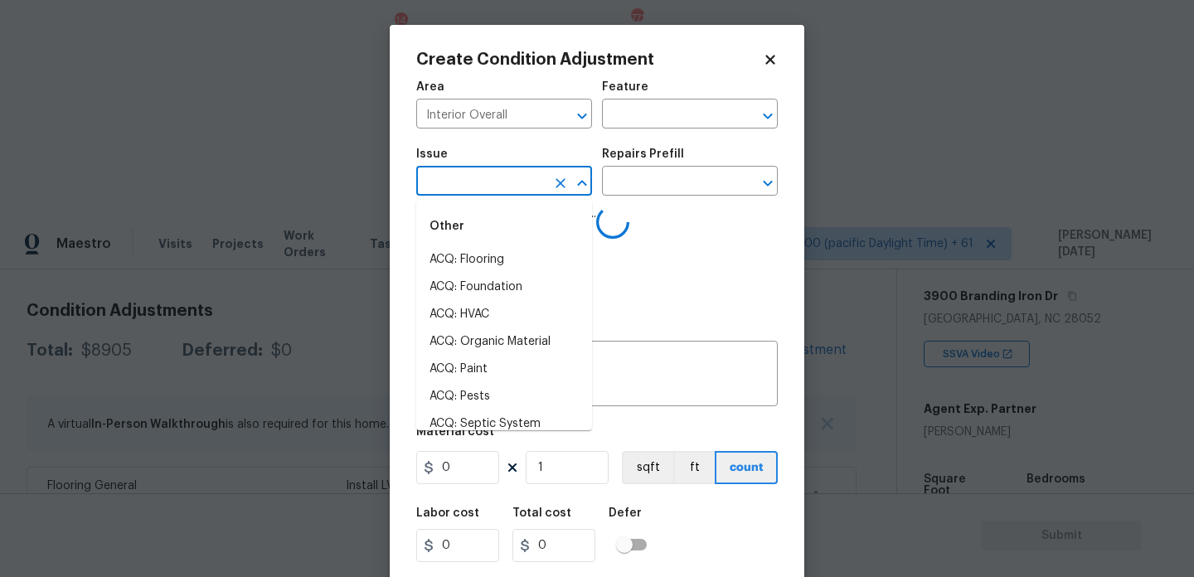
click at [459, 184] on input "text" at bounding box center [480, 183] width 129 height 26
click at [517, 286] on li "Flooring Extras" at bounding box center [504, 287] width 176 height 27
type input "Flooring Extras"
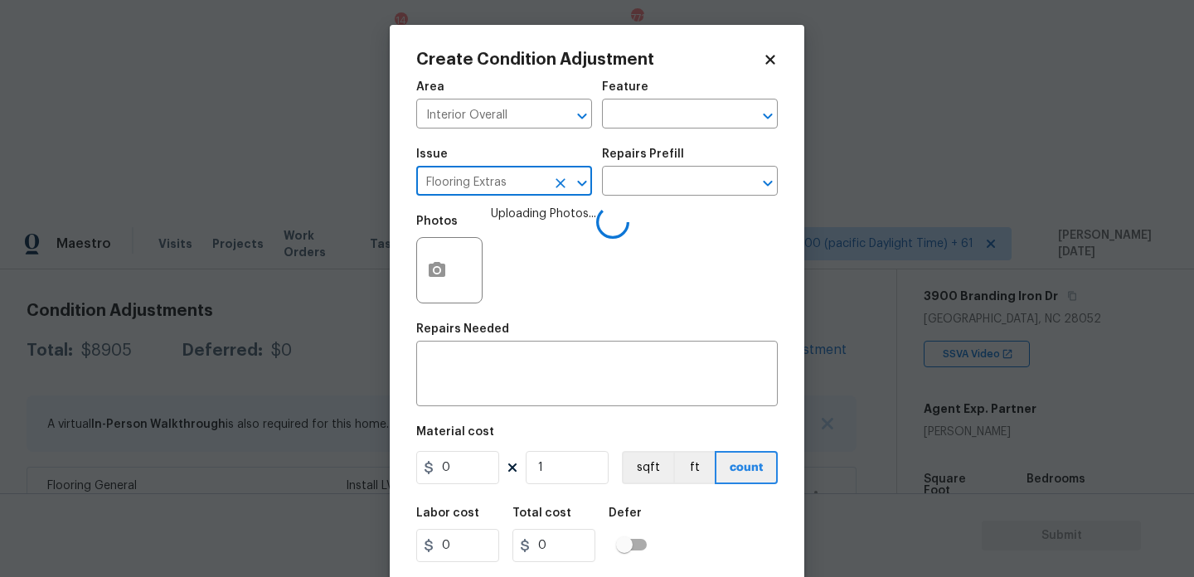
click at [561, 185] on icon "Clear" at bounding box center [560, 183] width 17 height 17
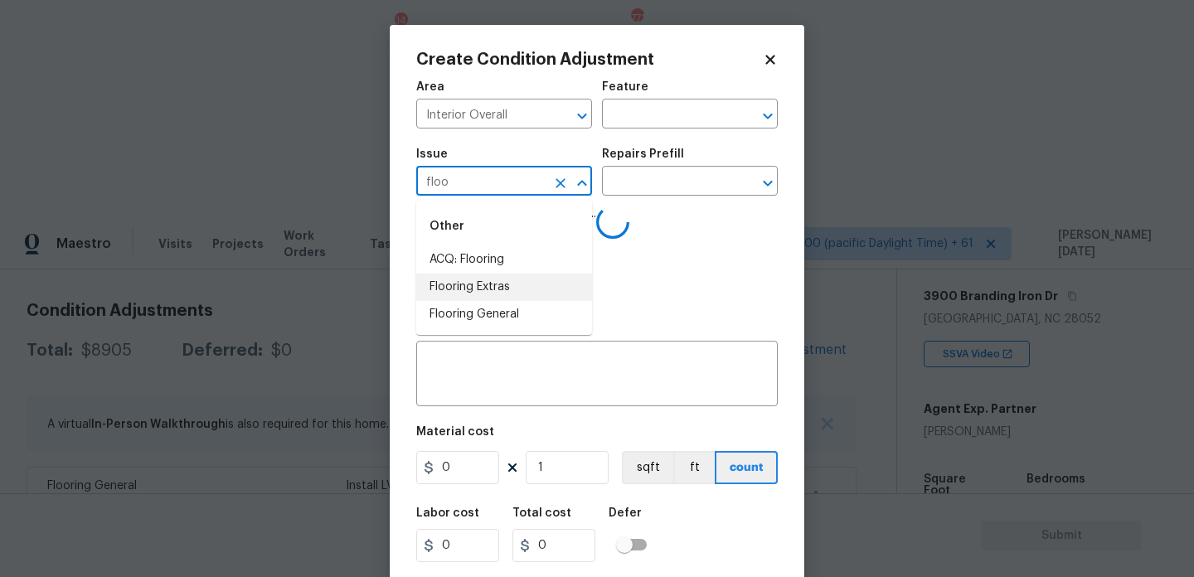
click at [516, 281] on li "Flooring Extras" at bounding box center [504, 287] width 176 height 27
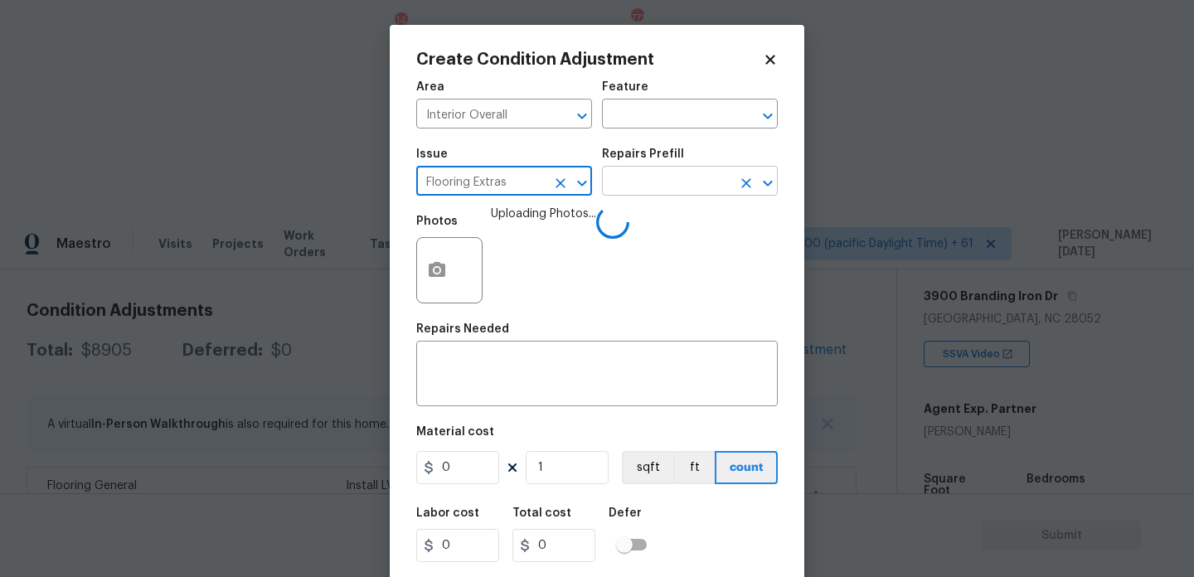
type input "Flooring Extras"
click at [638, 183] on input "text" at bounding box center [666, 183] width 129 height 26
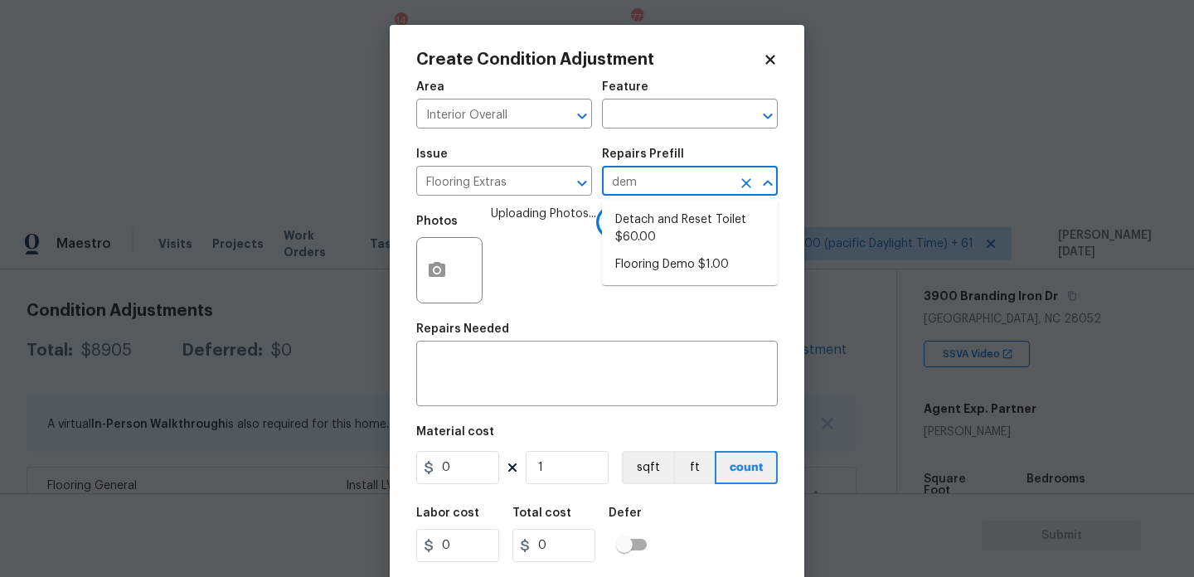
type input "demo"
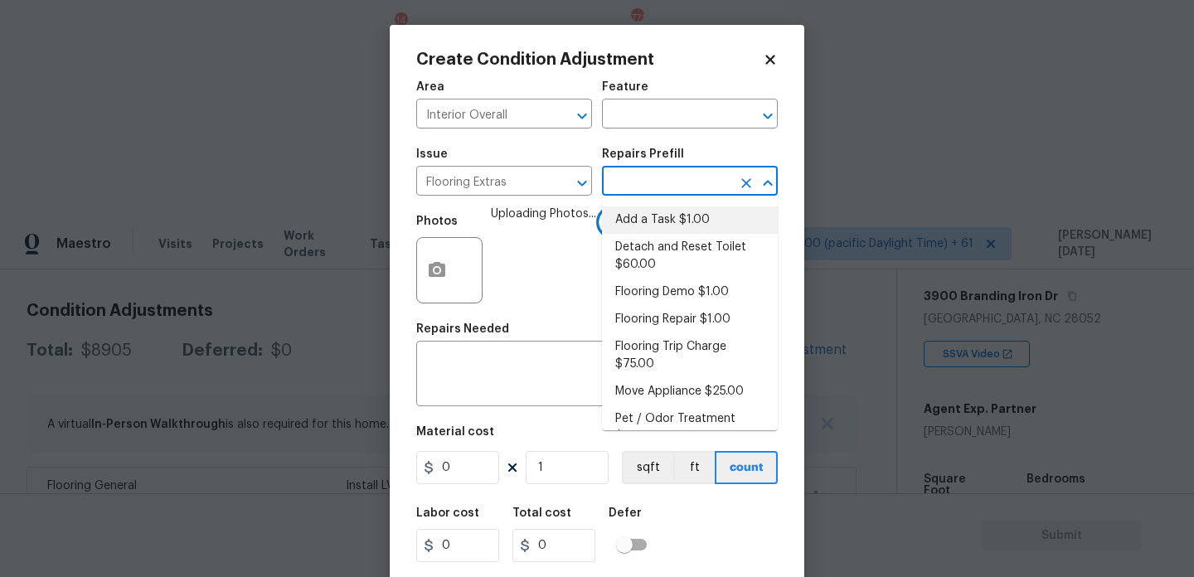
type input "d"
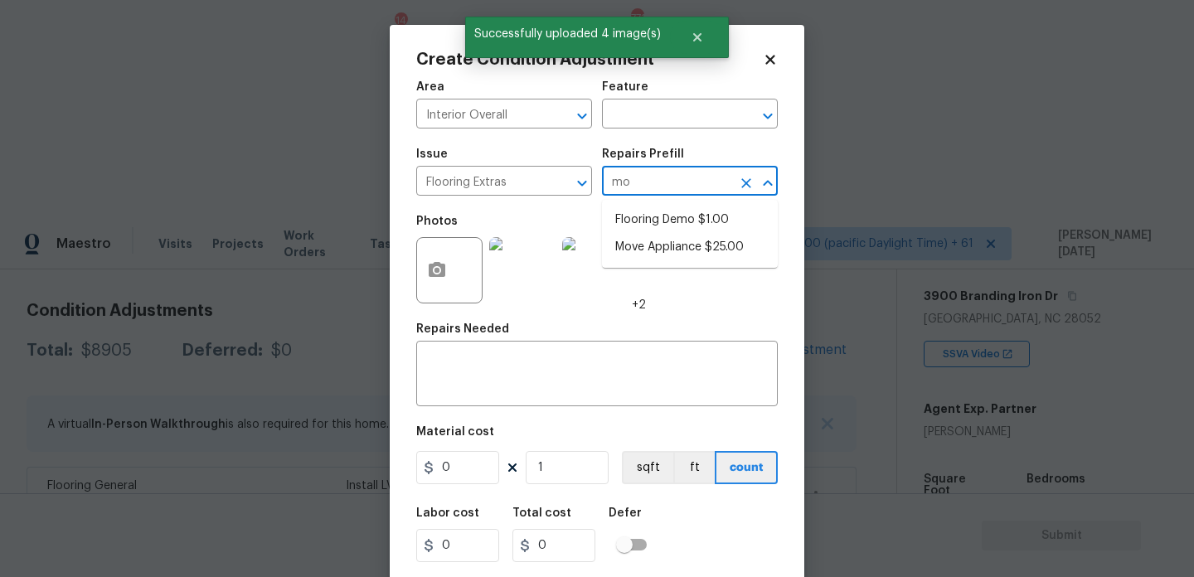
type input "m"
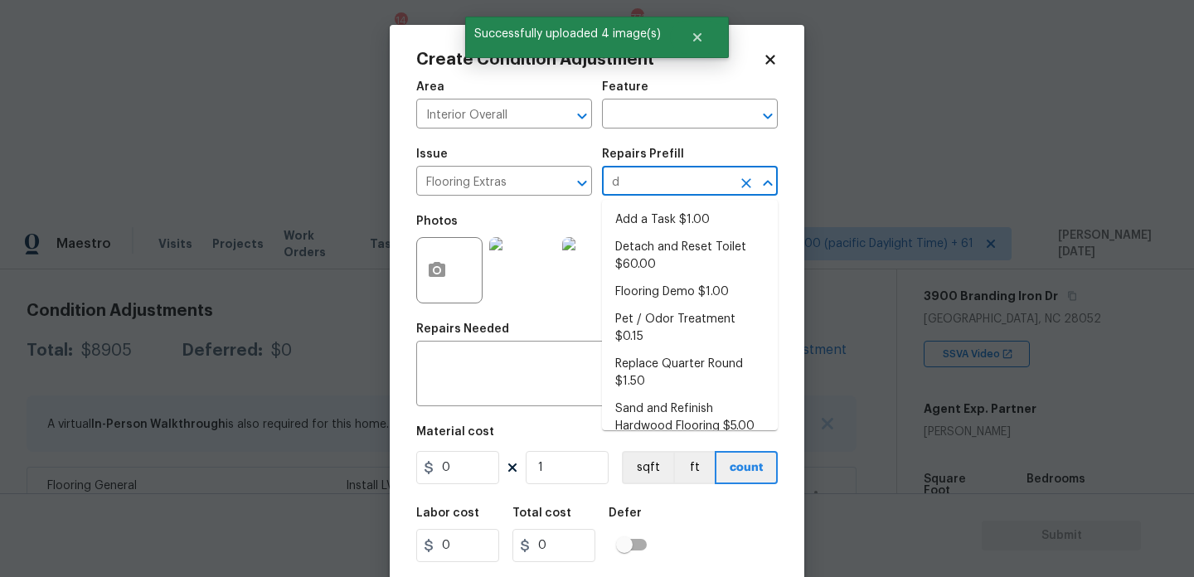
type input "de"
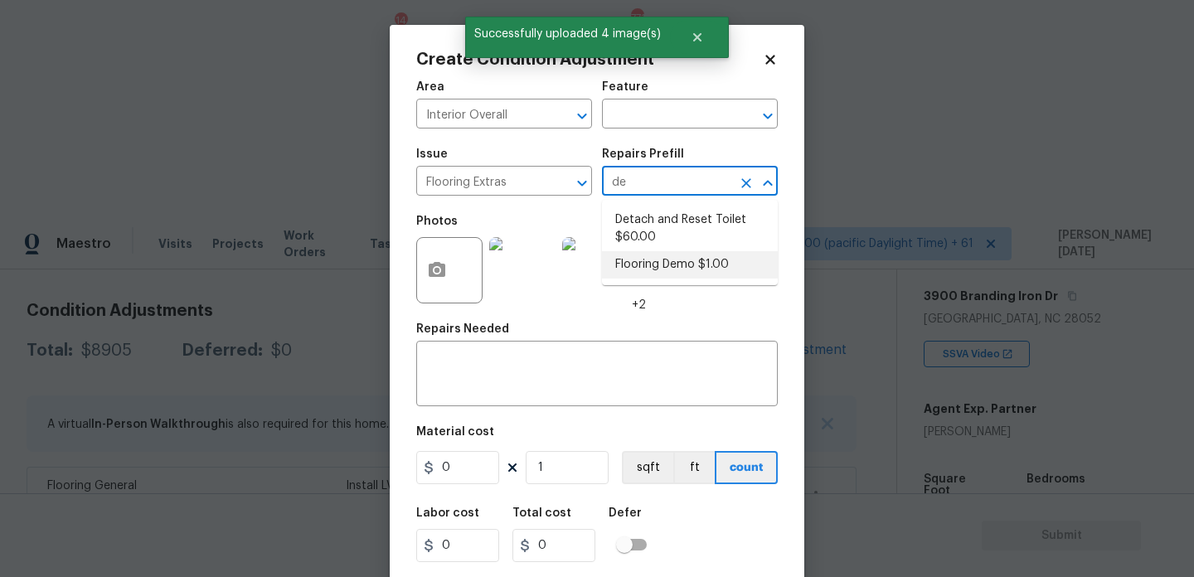
click at [648, 259] on li "Flooring Demo $1.00" at bounding box center [690, 264] width 176 height 27
type input "Overall Flooring"
type textarea "Demo existing flooring."
type input "1"
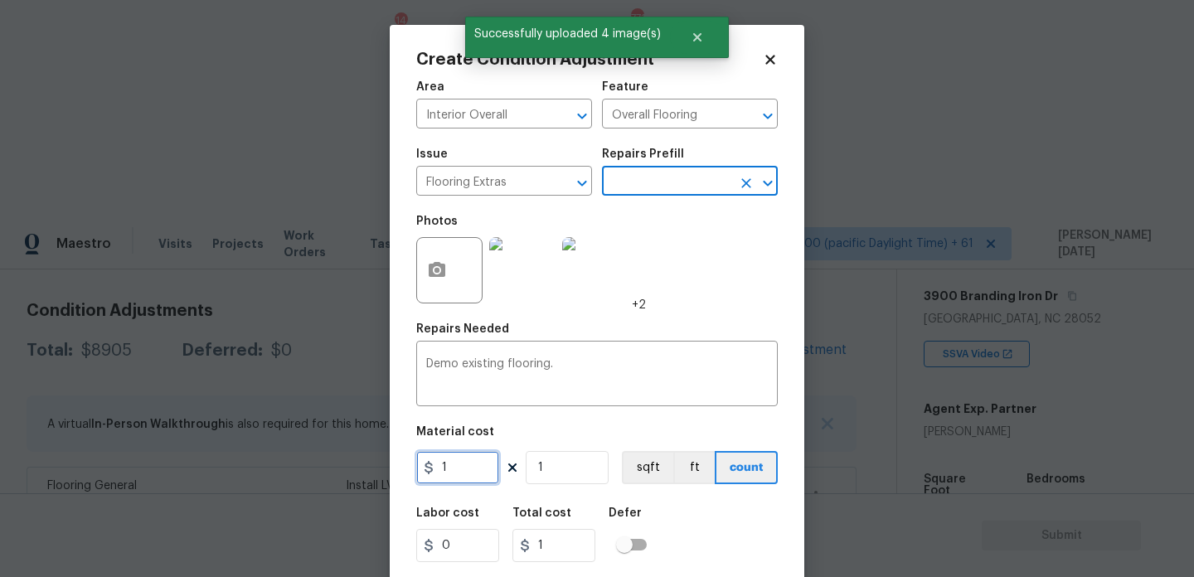
click at [483, 469] on input "1" at bounding box center [457, 467] width 83 height 33
type input "2"
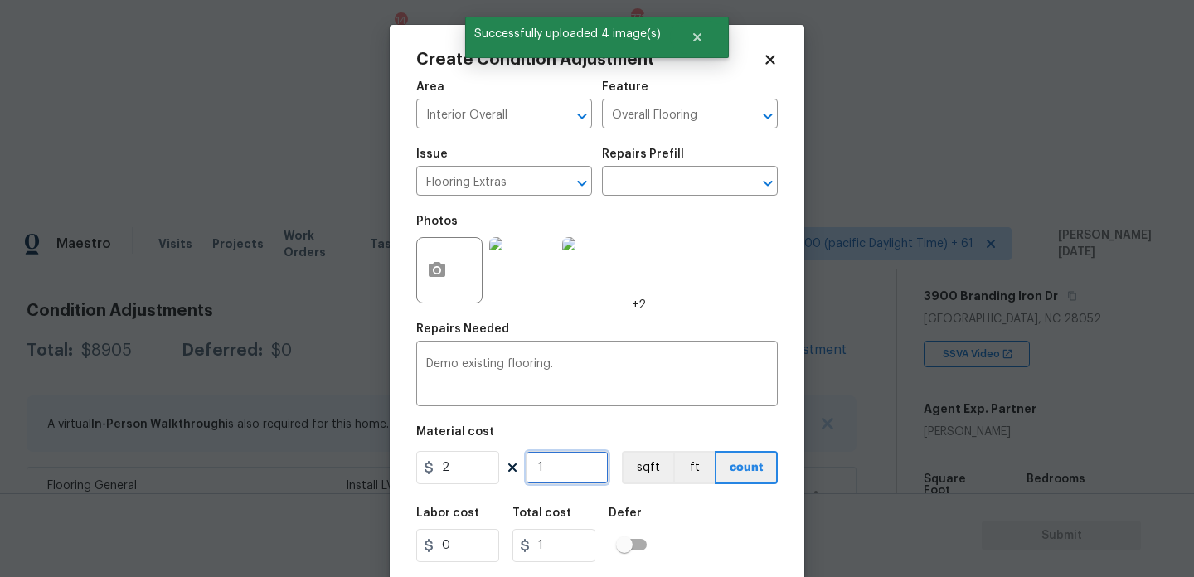
type input "2"
click at [570, 473] on input "1" at bounding box center [567, 467] width 83 height 33
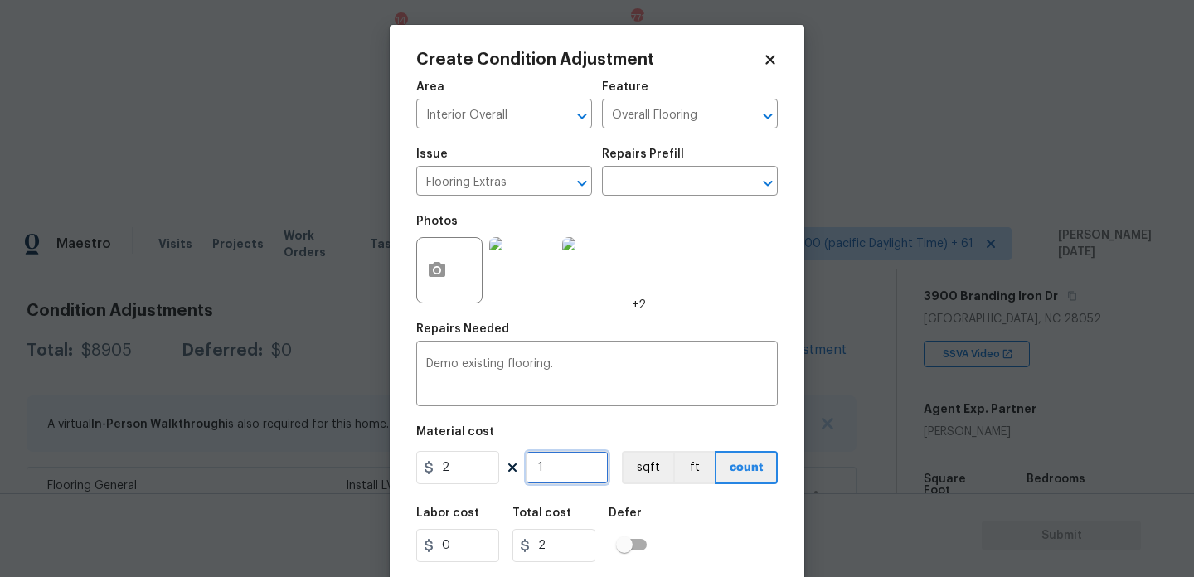
type input "0"
type input "7"
type input "14"
type input "70"
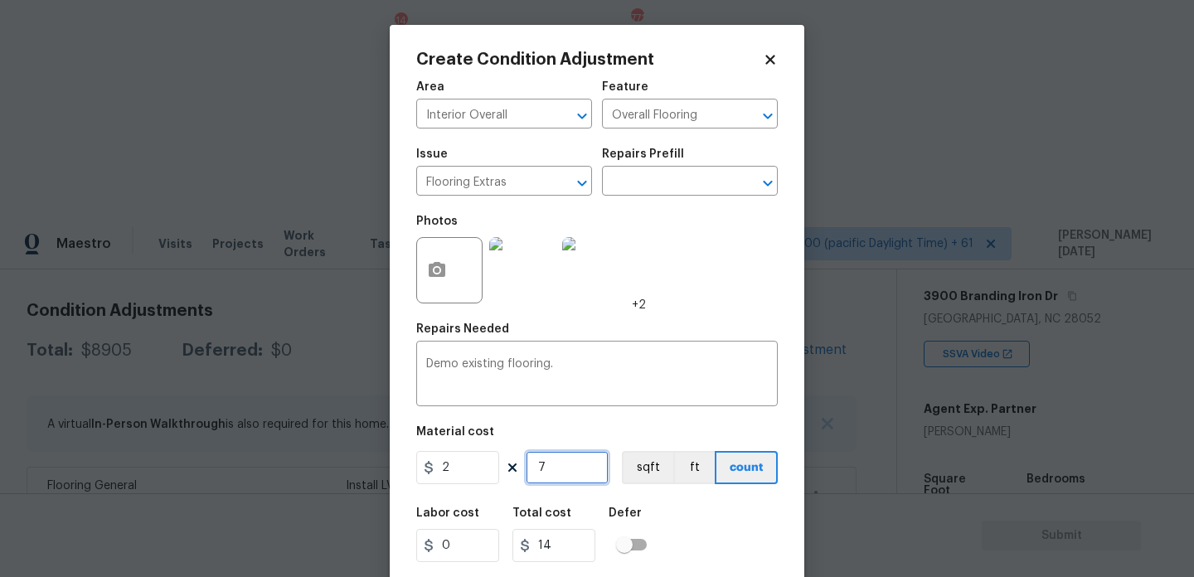
type input "140"
type input "700"
type input "1400"
type input "700"
click at [716, 316] on div "Area Interior Overall ​ Feature Overall Flooring ​ Issue Flooring Extras ​ Repa…" at bounding box center [597, 344] width 362 height 547
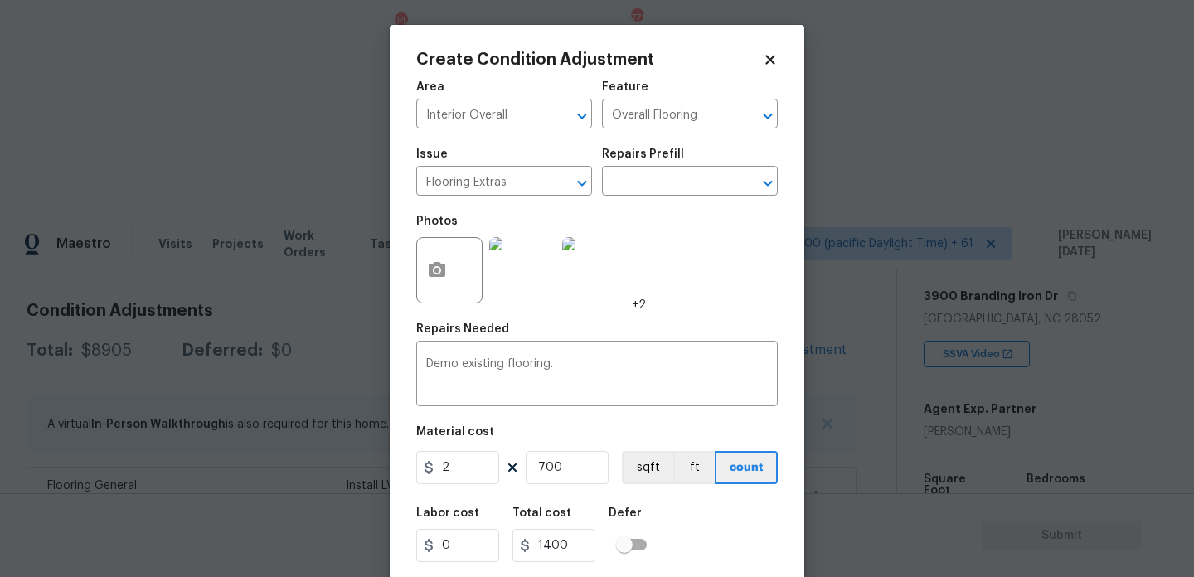
scroll to position [42, 0]
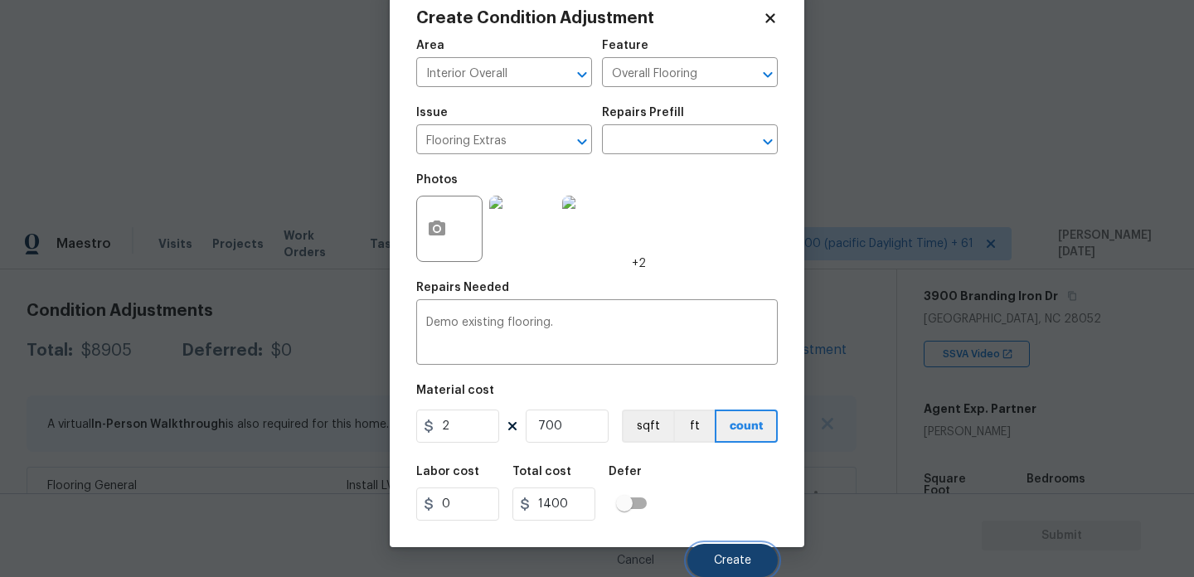
click at [734, 555] on span "Create" at bounding box center [732, 561] width 37 height 12
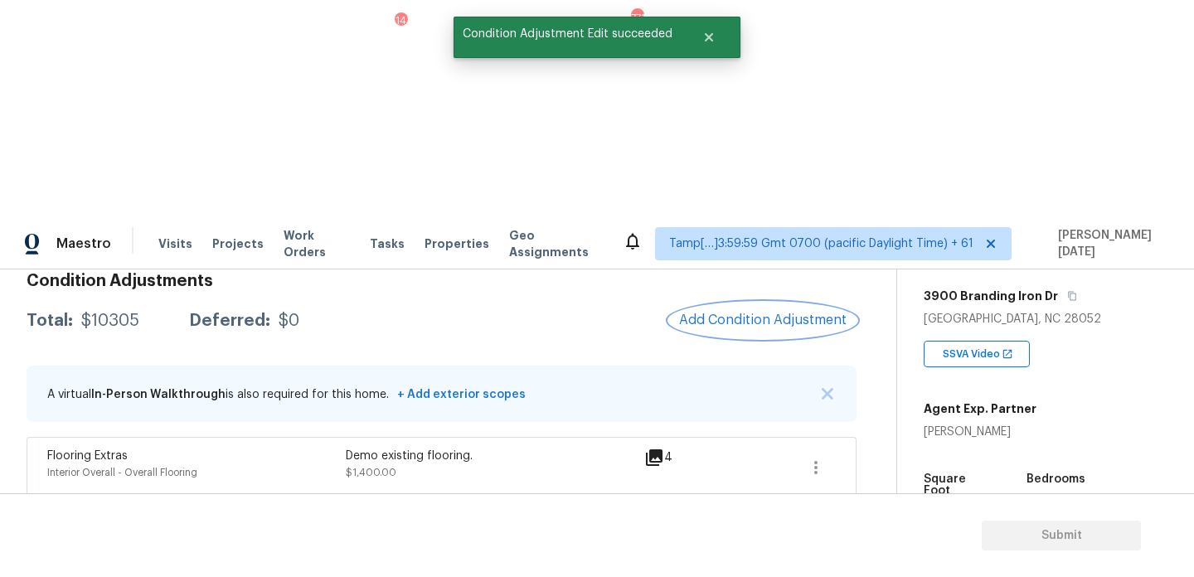
scroll to position [250, 0]
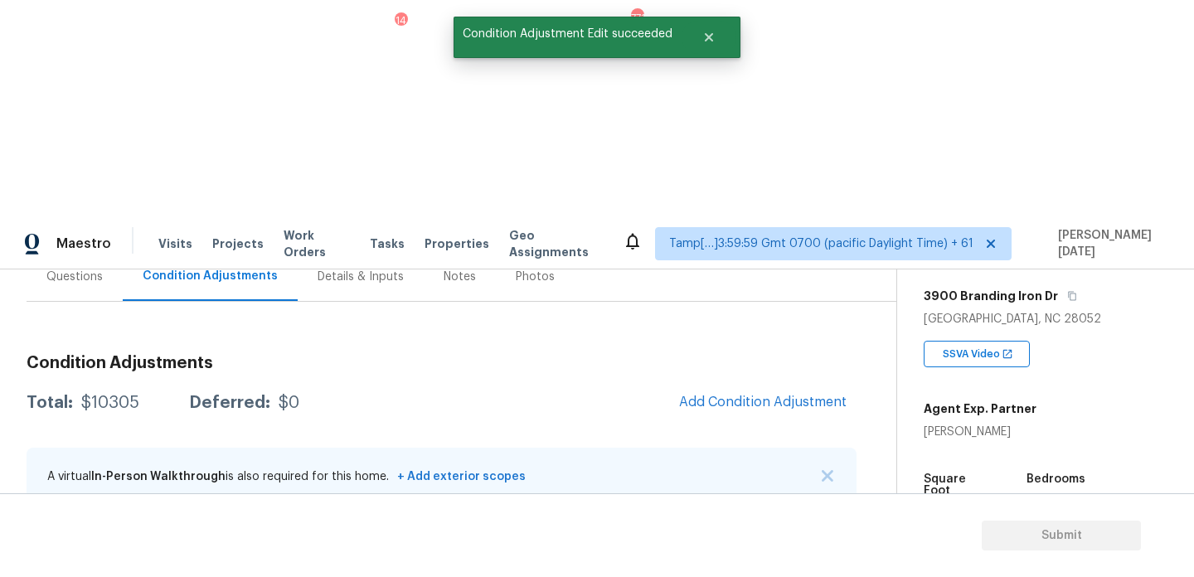
scroll to position [163, 0]
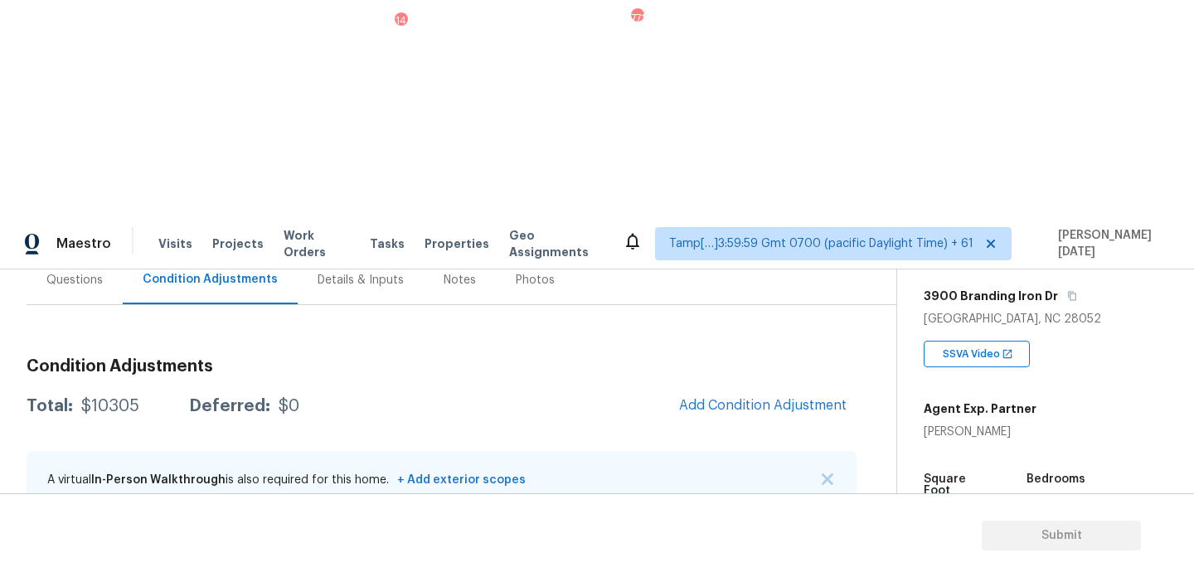
click at [768, 388] on button "Add Condition Adjustment" at bounding box center [762, 405] width 187 height 35
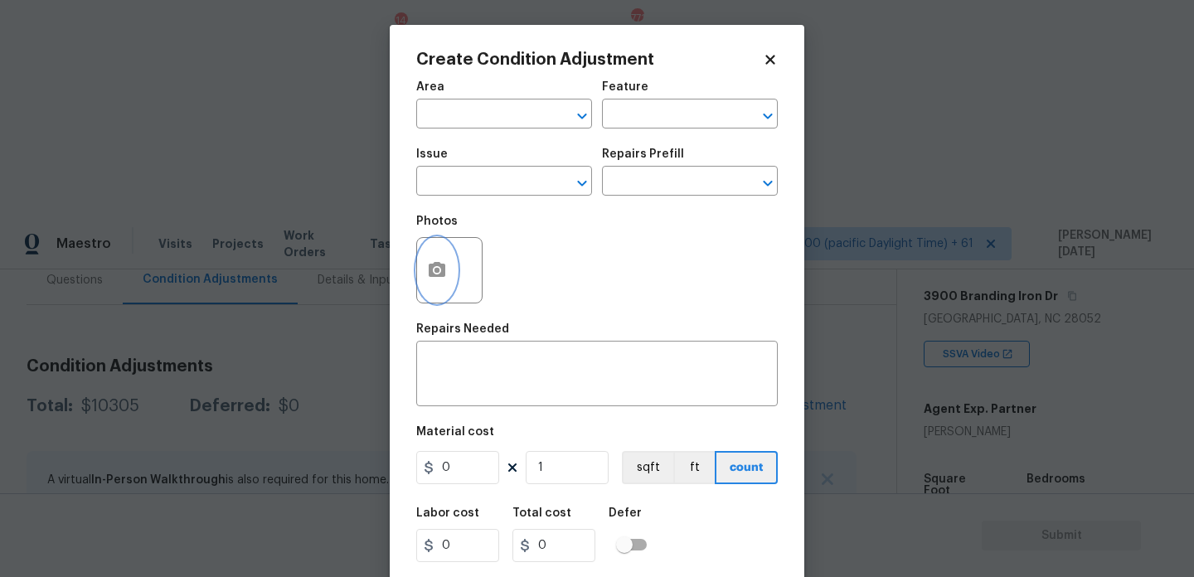
click at [451, 276] on button "button" at bounding box center [437, 270] width 40 height 65
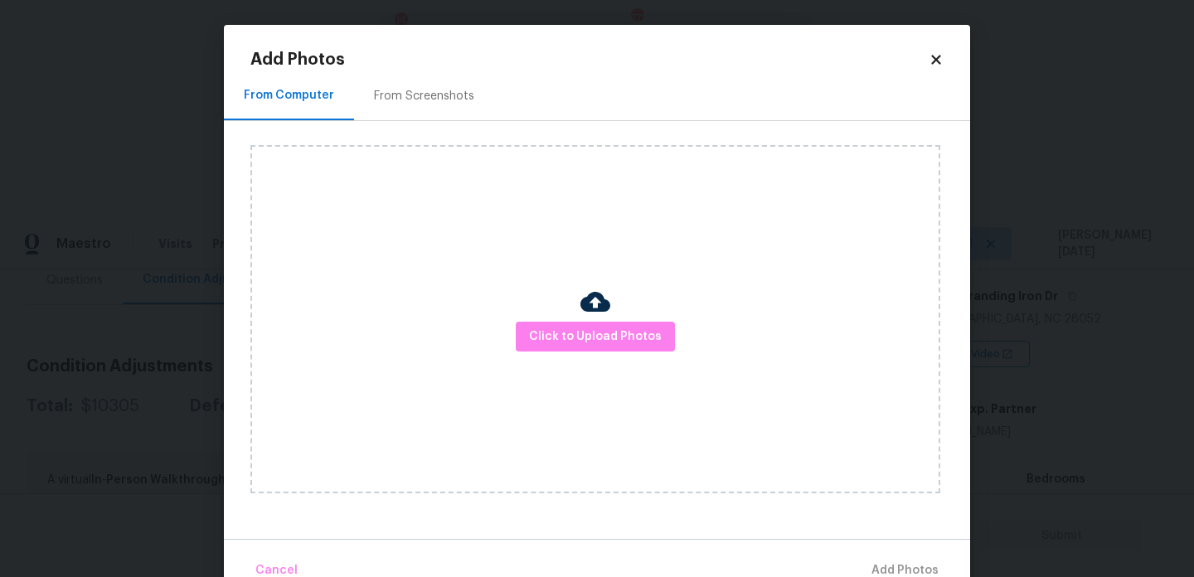
click at [607, 317] on div at bounding box center [595, 304] width 30 height 35
click at [607, 330] on span "Click to Upload Photos" at bounding box center [595, 337] width 133 height 21
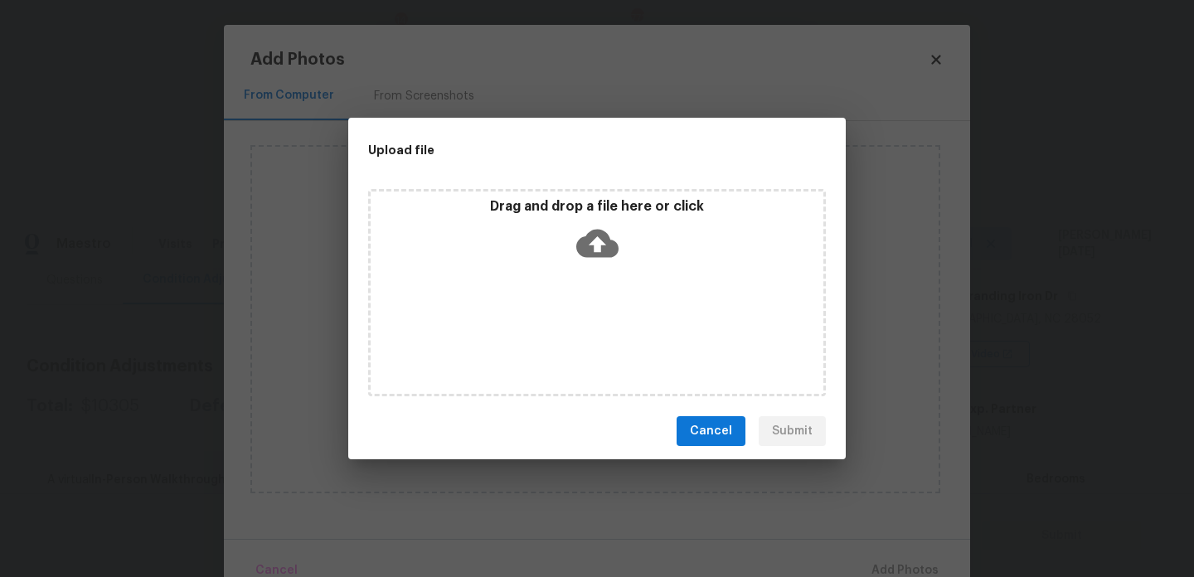
click at [607, 330] on div "Drag and drop a file here or click" at bounding box center [597, 292] width 458 height 207
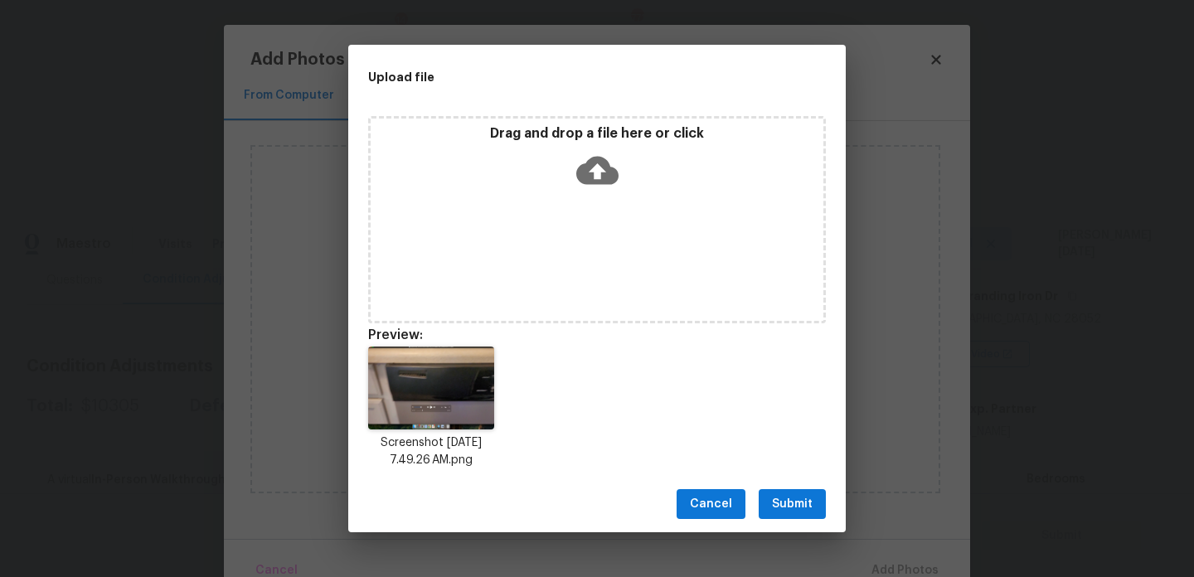
click at [790, 491] on button "Submit" at bounding box center [792, 504] width 67 height 31
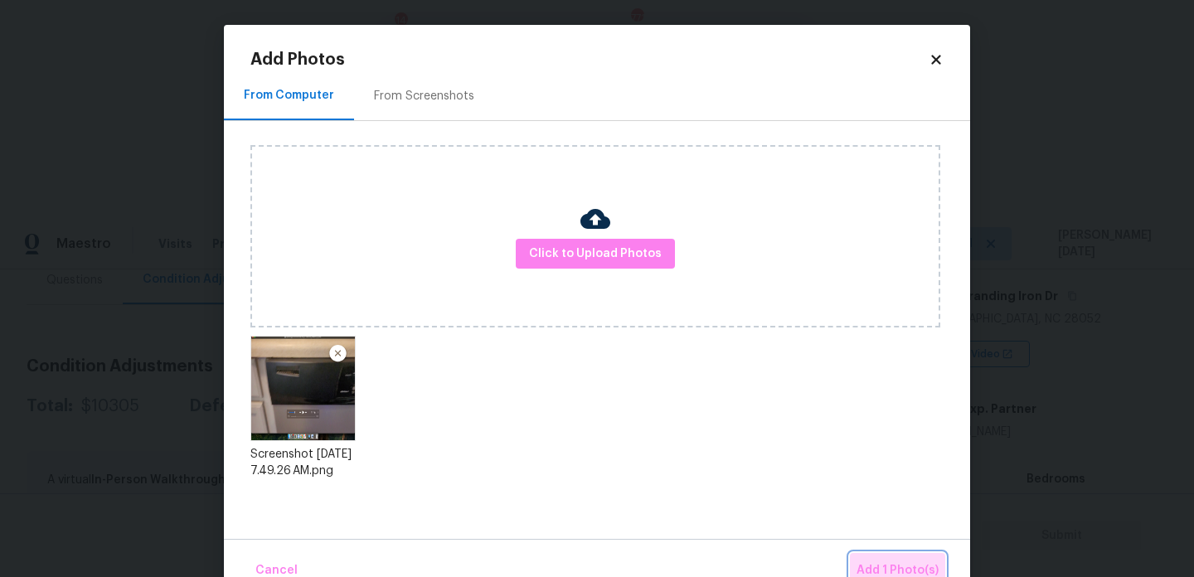
click at [904, 556] on button "Add 1 Photo(s)" at bounding box center [897, 571] width 95 height 36
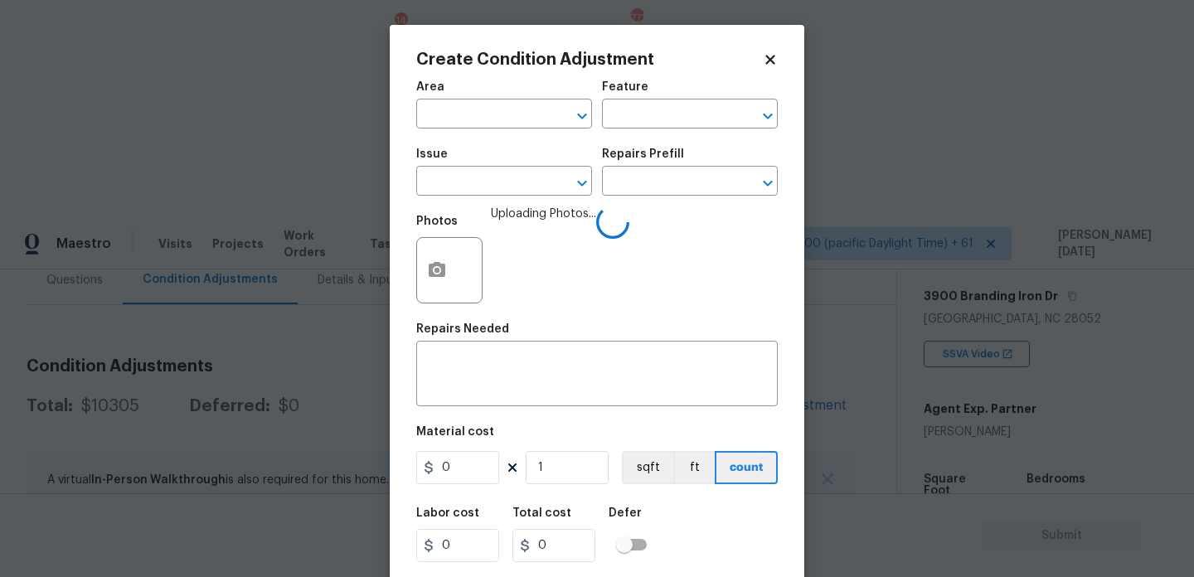
click at [445, 61] on h2 "Create Condition Adjustment" at bounding box center [589, 59] width 347 height 17
click at [445, 115] on input "text" at bounding box center [480, 116] width 129 height 26
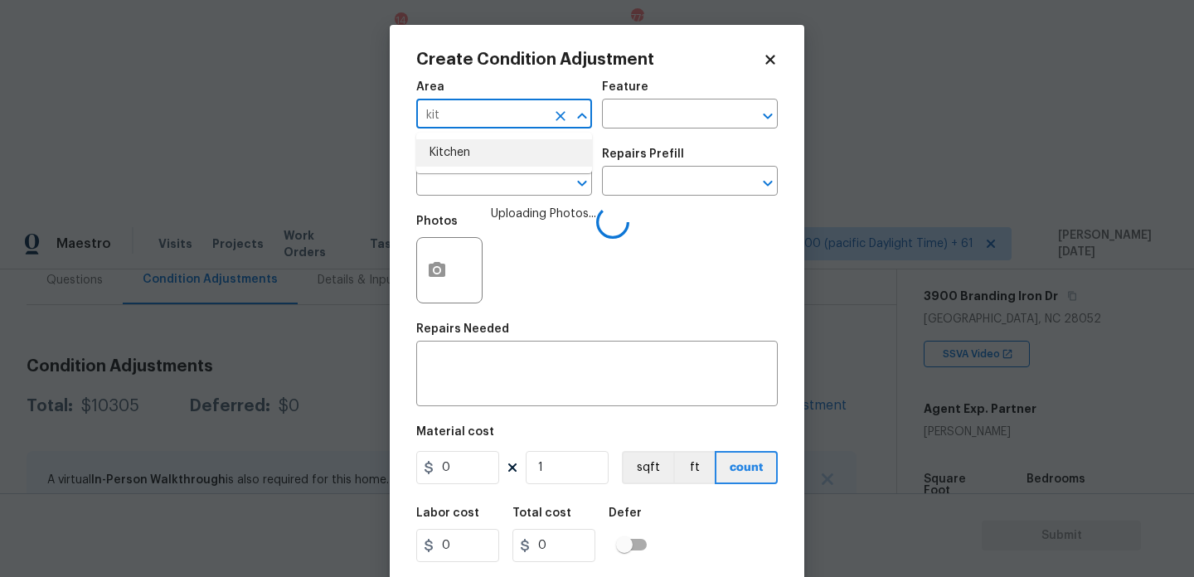
click at [461, 161] on li "Kitchen" at bounding box center [504, 152] width 176 height 27
type input "Kitchen"
click at [461, 191] on input "text" at bounding box center [480, 183] width 129 height 26
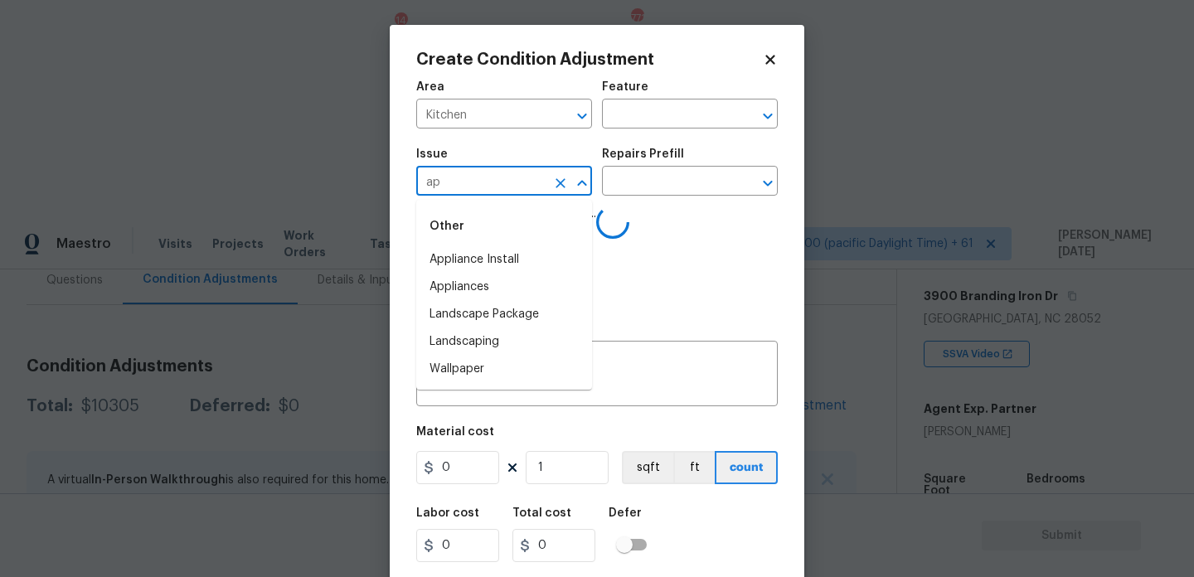
type input "app"
click at [480, 285] on li "Appliances" at bounding box center [504, 287] width 176 height 27
type input "ACQ: Foundation"
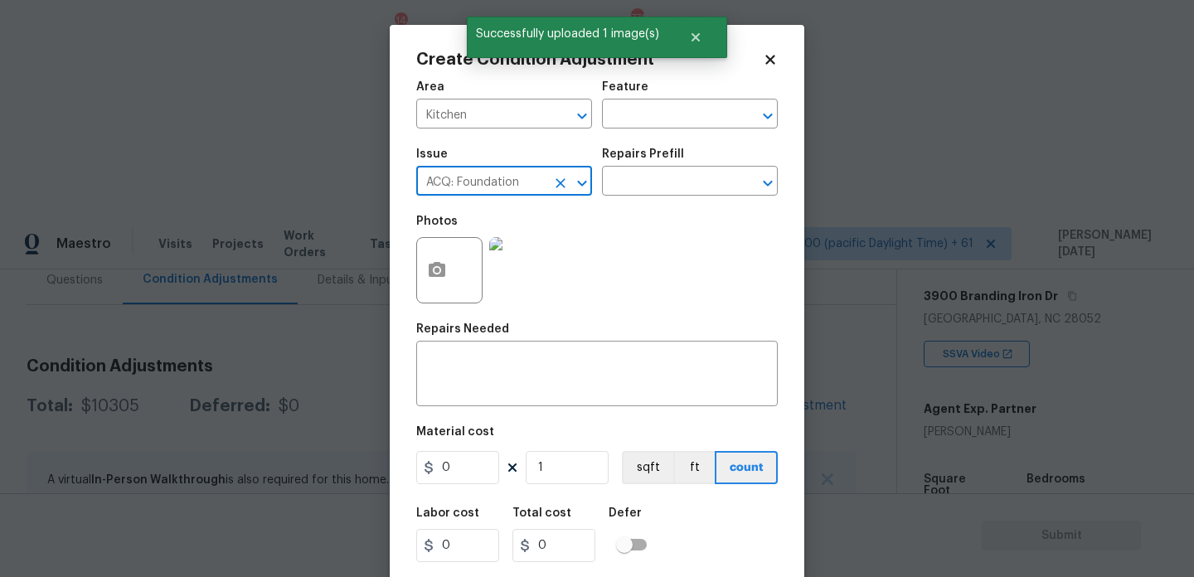
click at [555, 190] on icon "Clear" at bounding box center [560, 183] width 17 height 17
click at [522, 292] on li "Appliances" at bounding box center [504, 287] width 176 height 27
type input "Appliances"
click at [677, 189] on input "text" at bounding box center [666, 183] width 129 height 26
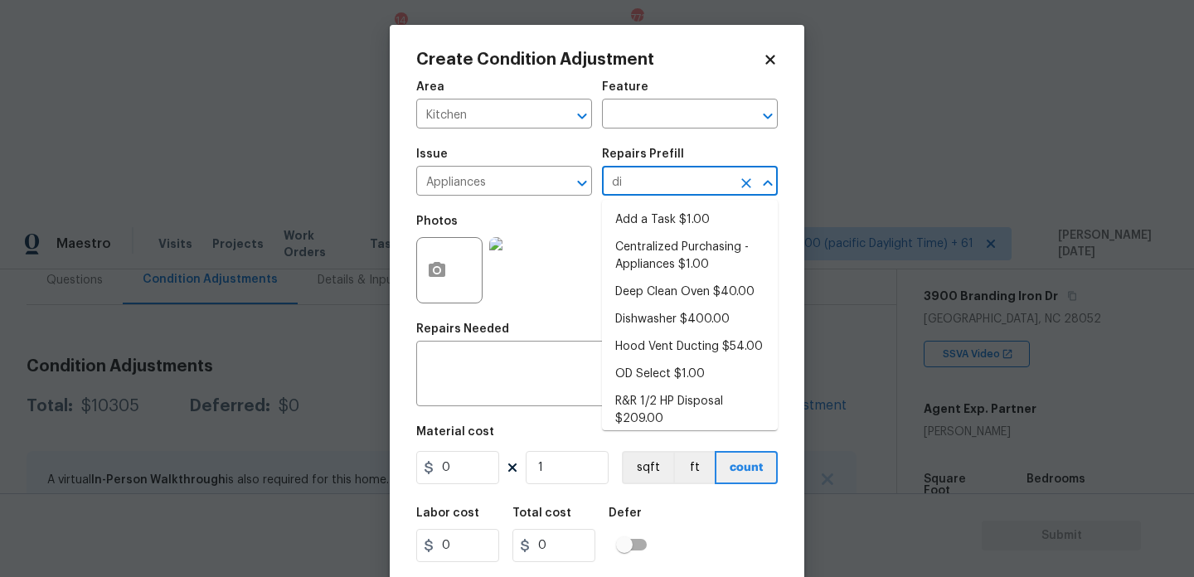
type input "dis"
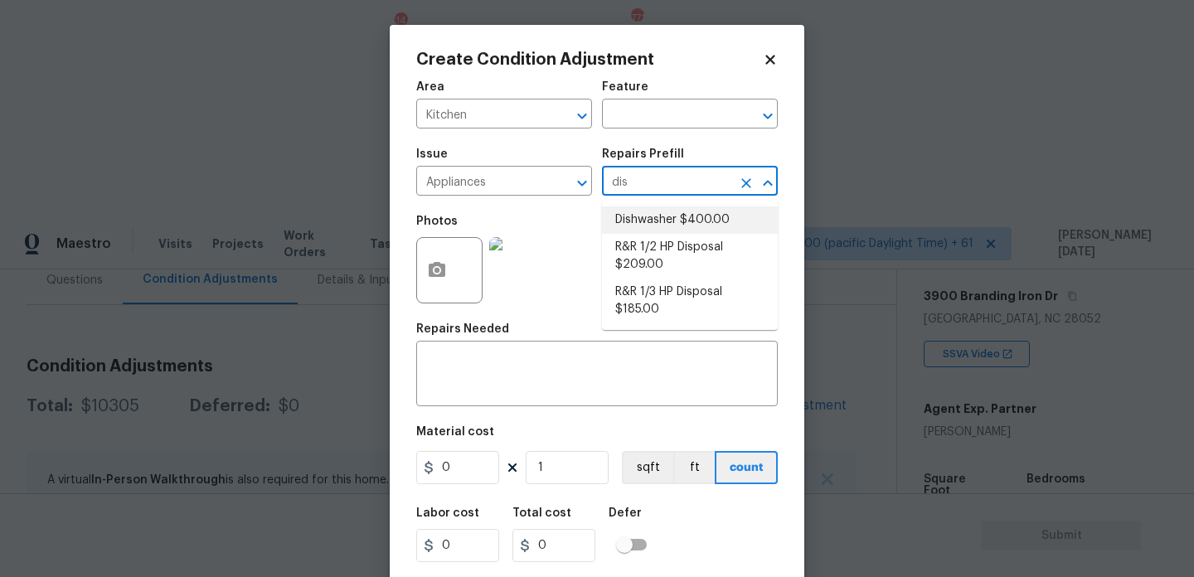
click at [703, 228] on li "Dishwasher $400.00" at bounding box center [690, 219] width 176 height 27
type input "Appliances"
type textarea "Remove the existing dishwasher and prep the area for a new unit. Install a new …"
type input "400"
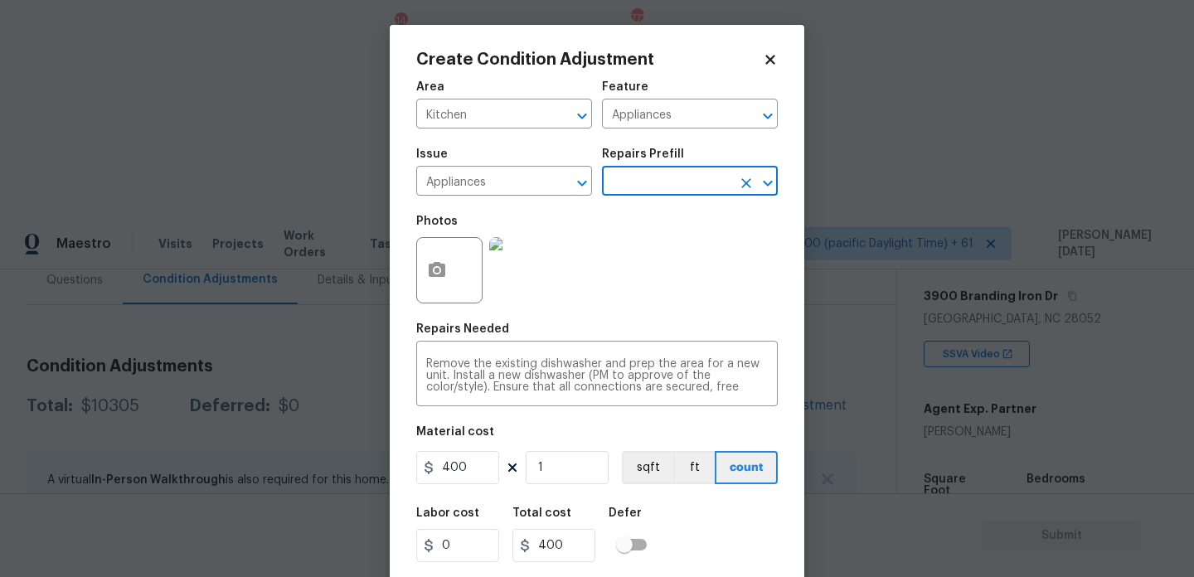
scroll to position [42, 0]
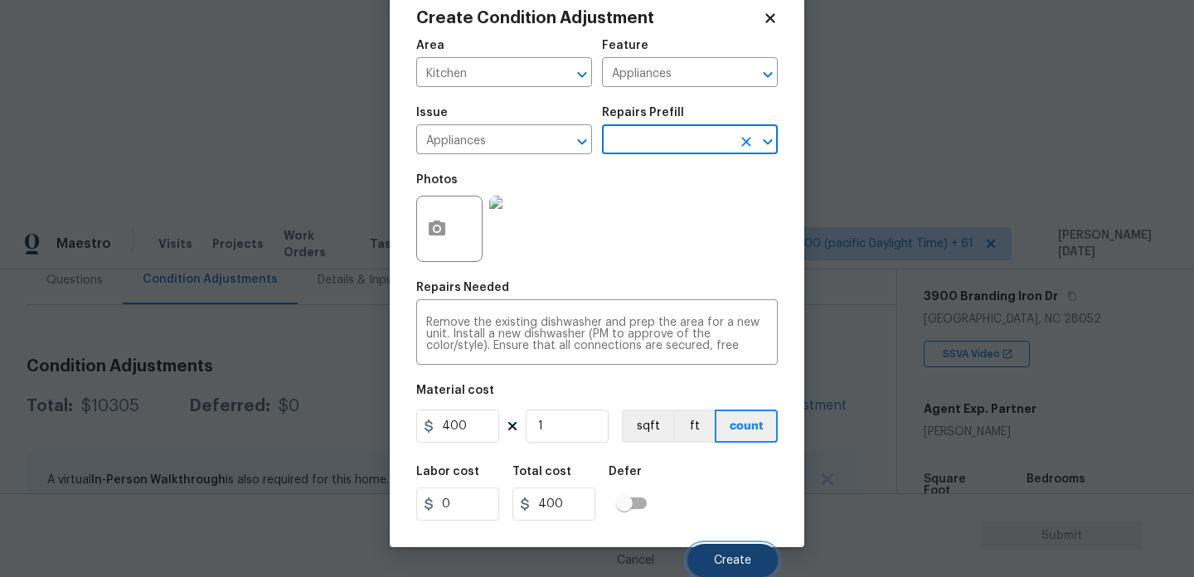
click at [713, 564] on button "Create" at bounding box center [732, 560] width 90 height 33
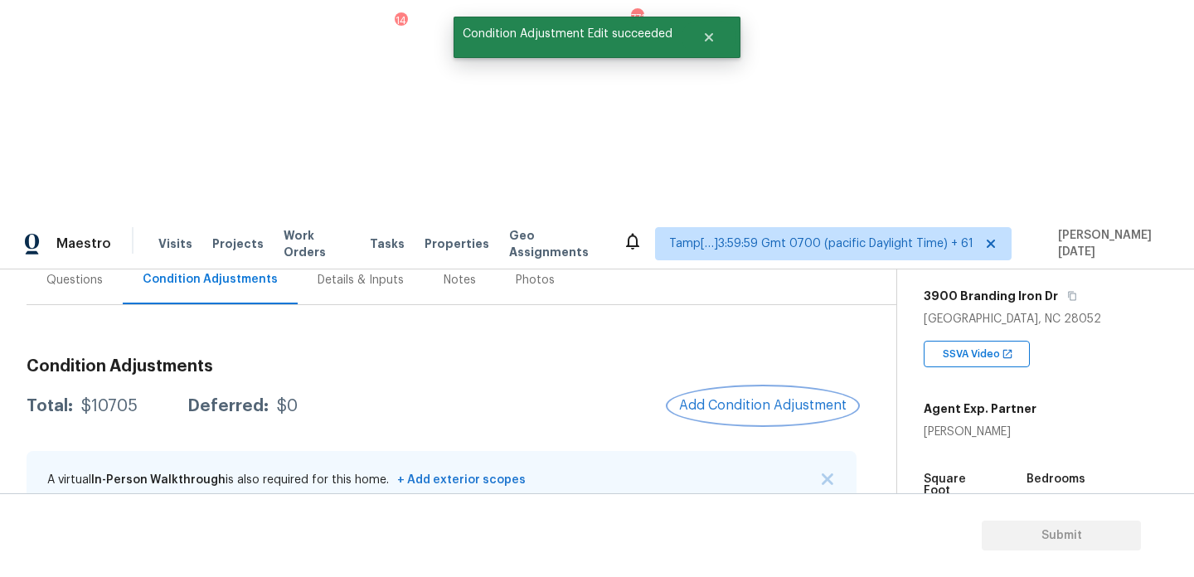
scroll to position [0, 0]
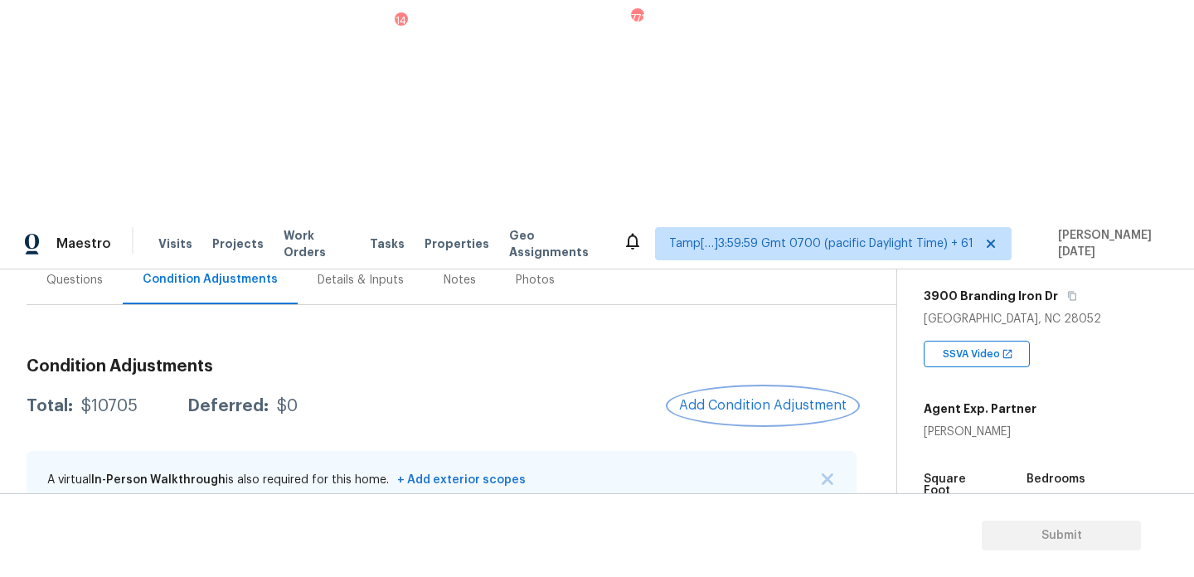
click at [754, 398] on span "Add Condition Adjustment" at bounding box center [762, 405] width 167 height 15
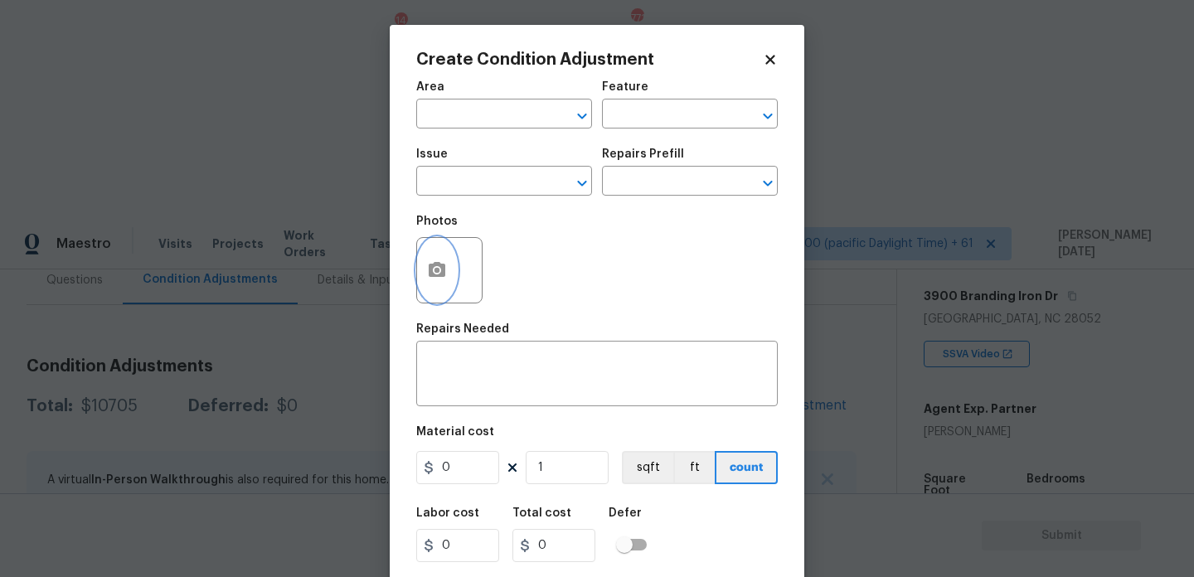
click at [430, 284] on button "button" at bounding box center [437, 270] width 40 height 65
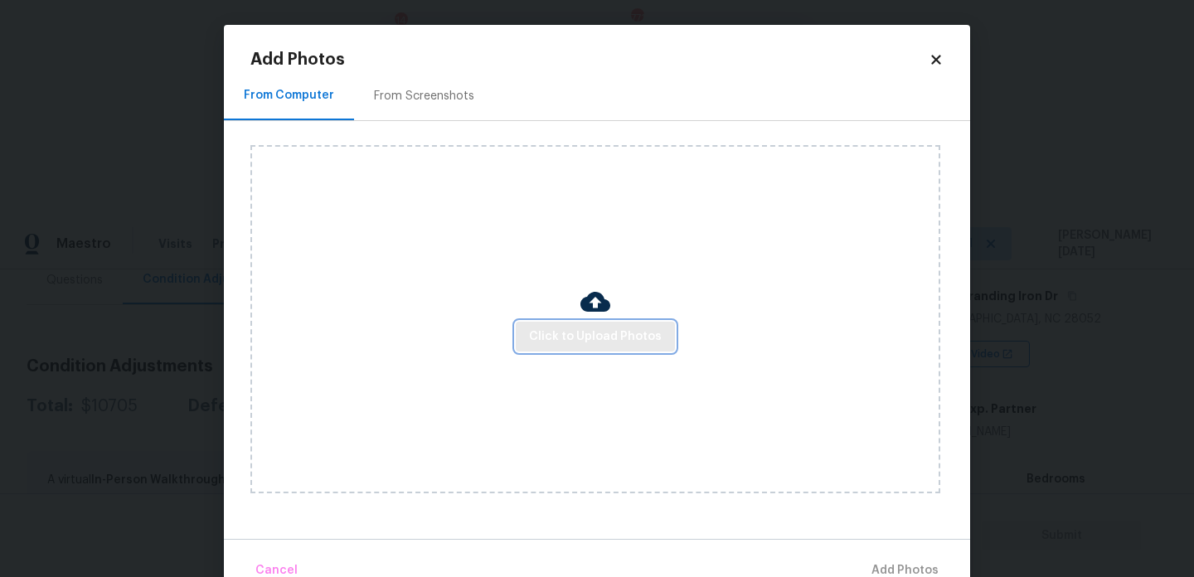
click at [611, 330] on span "Click to Upload Photos" at bounding box center [595, 337] width 133 height 21
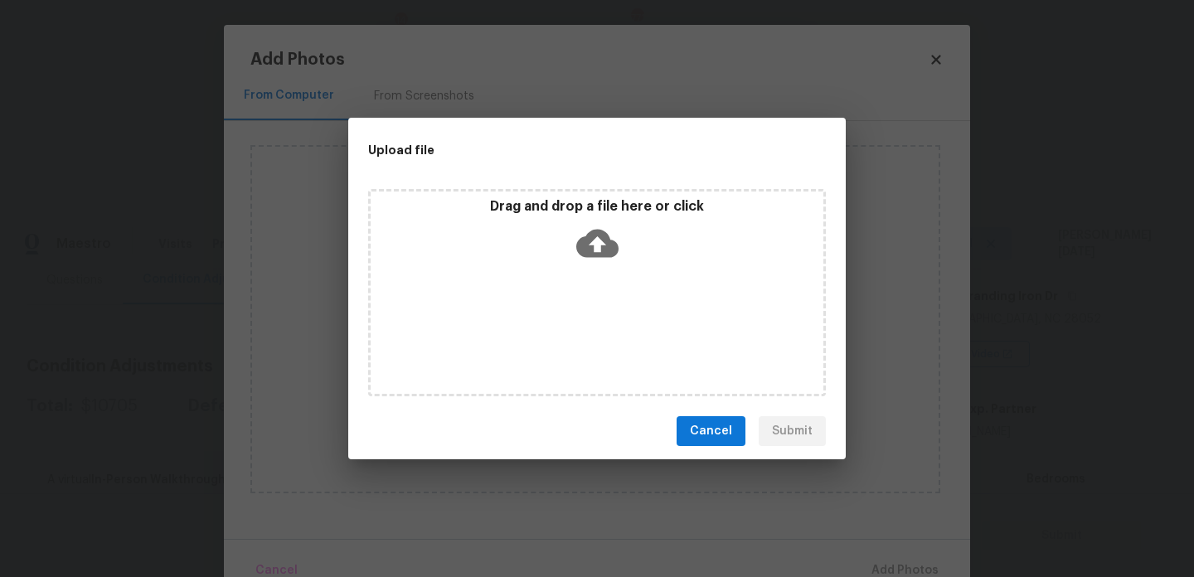
click at [611, 330] on div "Drag and drop a file here or click" at bounding box center [597, 292] width 458 height 207
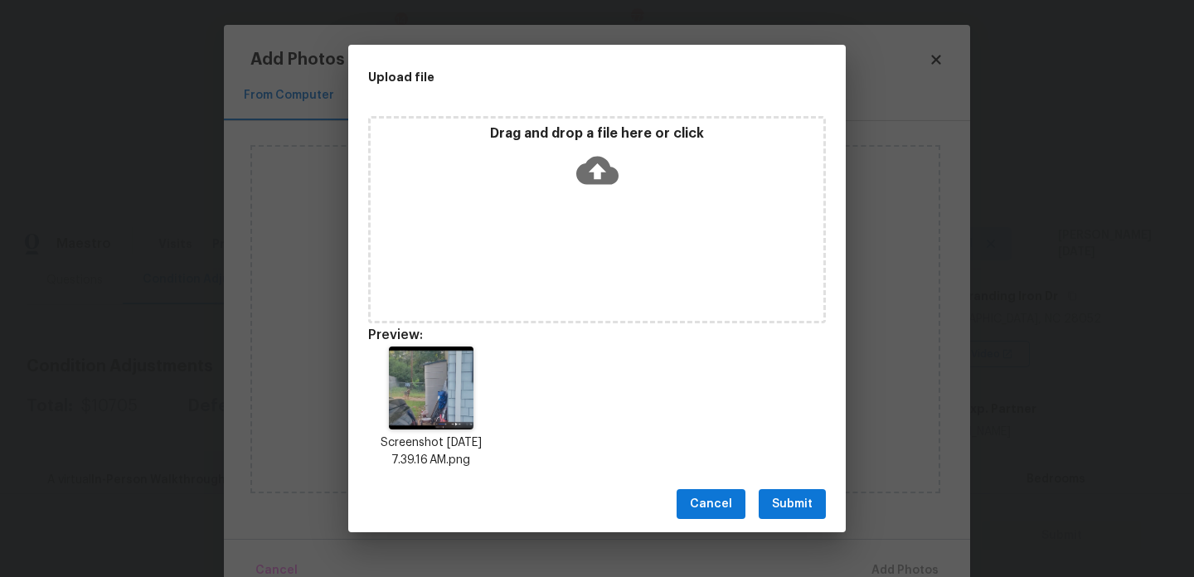
click at [615, 165] on icon at bounding box center [597, 170] width 42 height 42
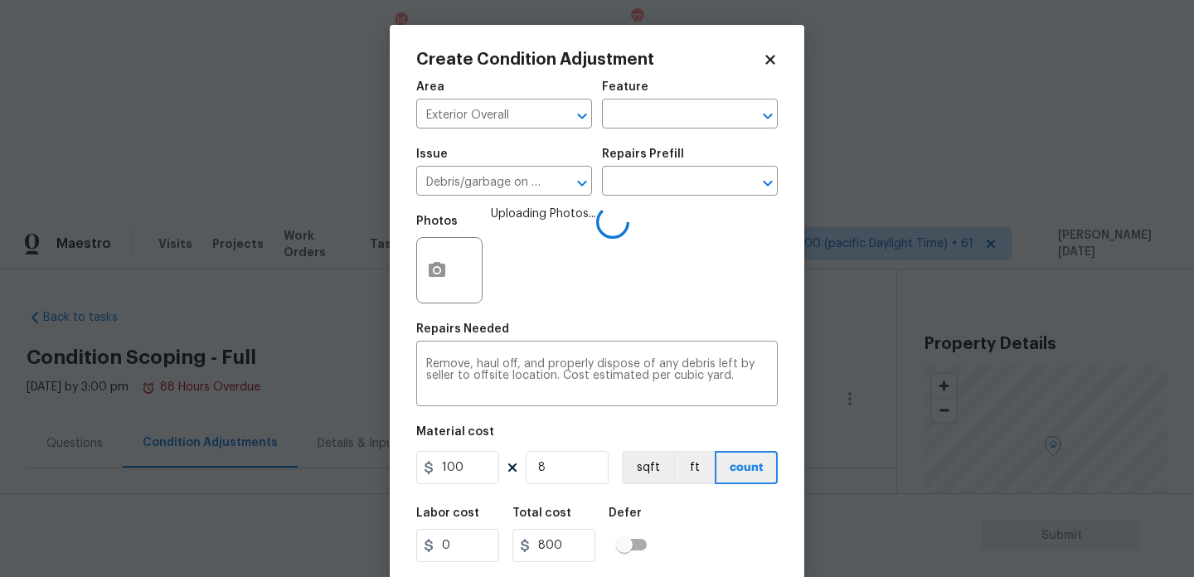
scroll to position [42, 0]
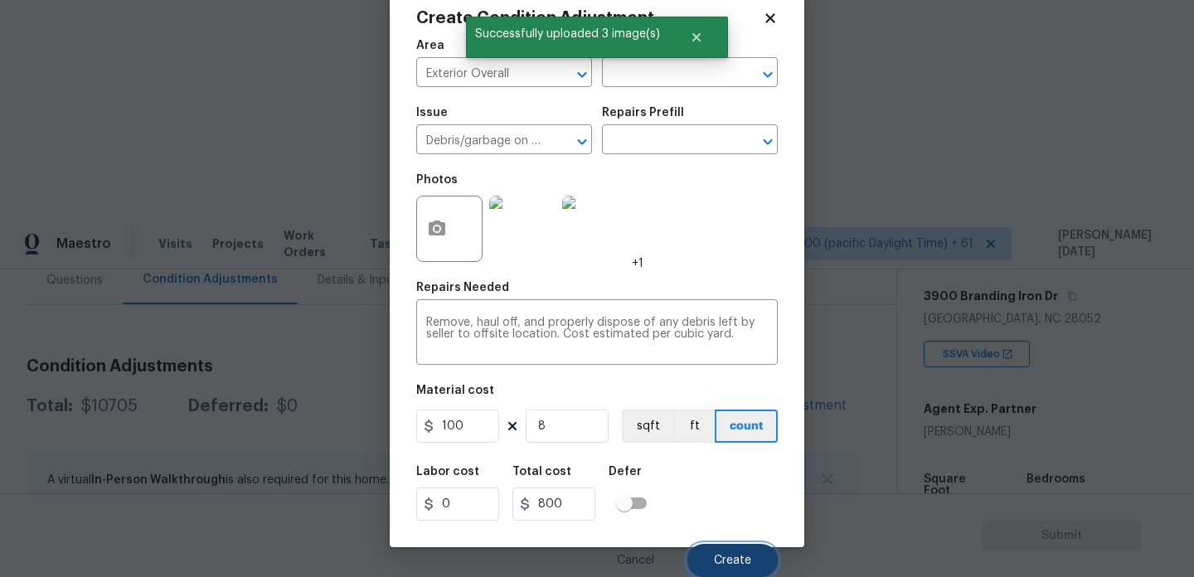
click at [734, 559] on span "Create" at bounding box center [732, 561] width 37 height 12
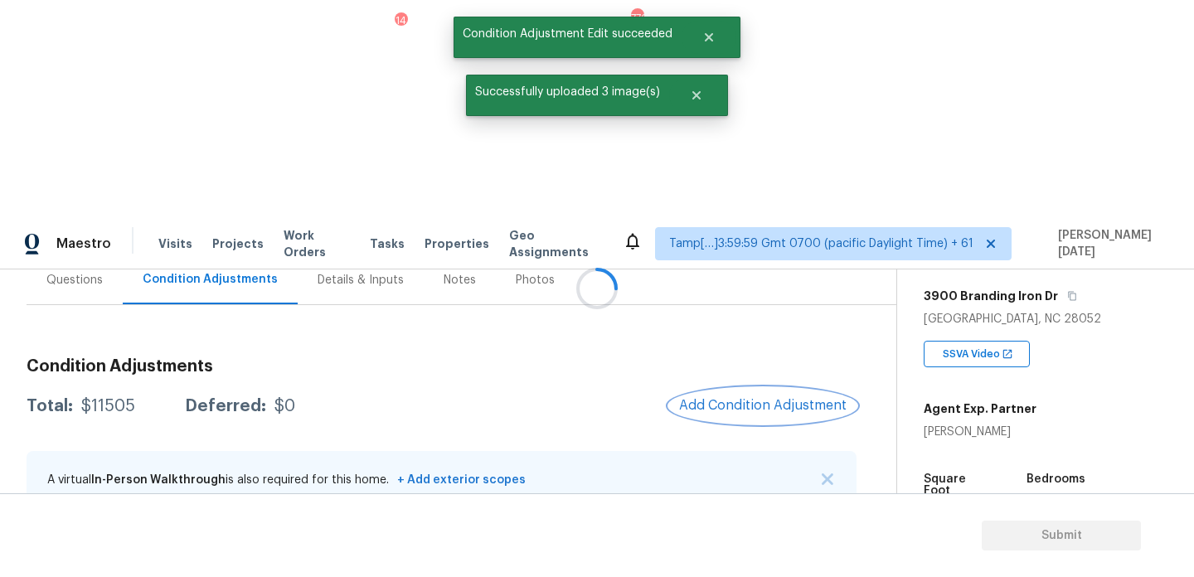
scroll to position [0, 0]
click at [734, 559] on section "Submit" at bounding box center [597, 535] width 1194 height 85
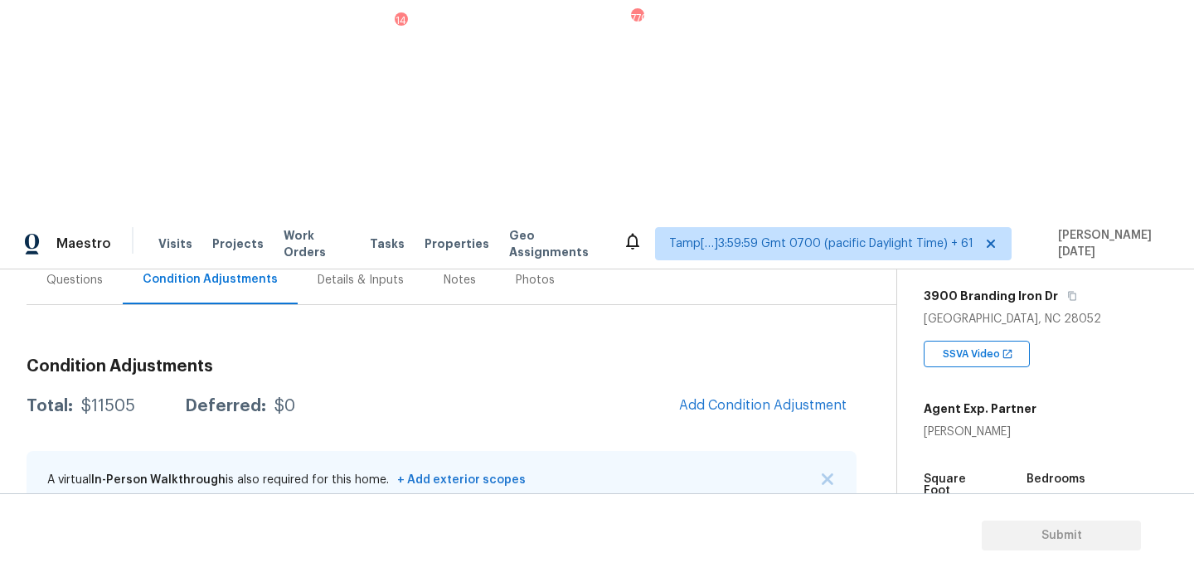
click at [755, 398] on span "Add Condition Adjustment" at bounding box center [762, 405] width 167 height 15
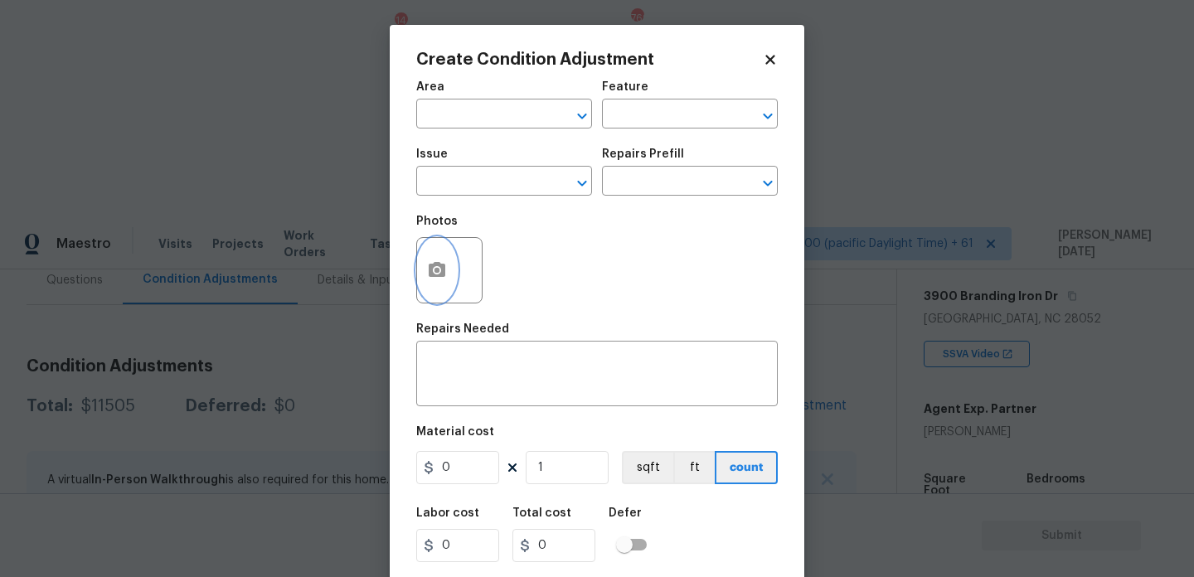
click at [449, 278] on button "button" at bounding box center [437, 270] width 40 height 65
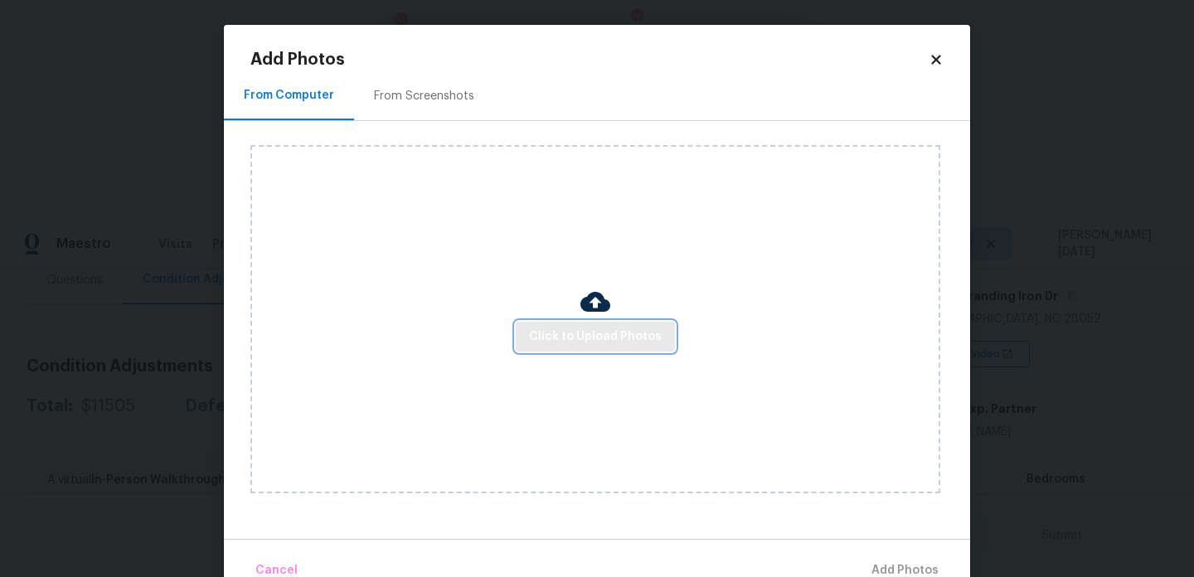
click at [531, 333] on button "Click to Upload Photos" at bounding box center [595, 337] width 159 height 31
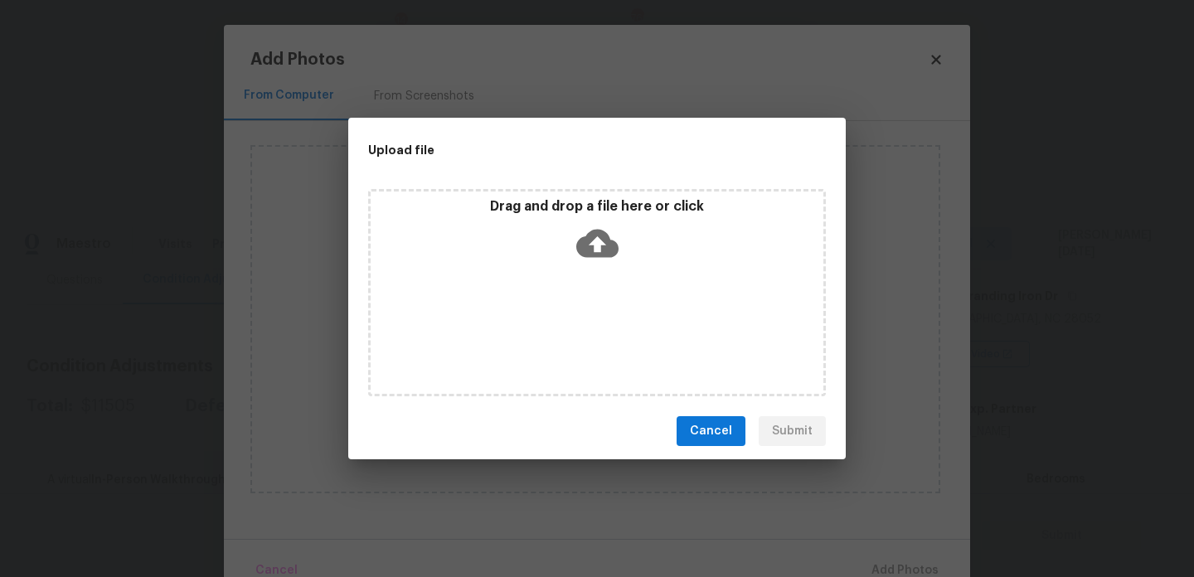
click at [531, 333] on div "Drag and drop a file here or click" at bounding box center [597, 292] width 458 height 207
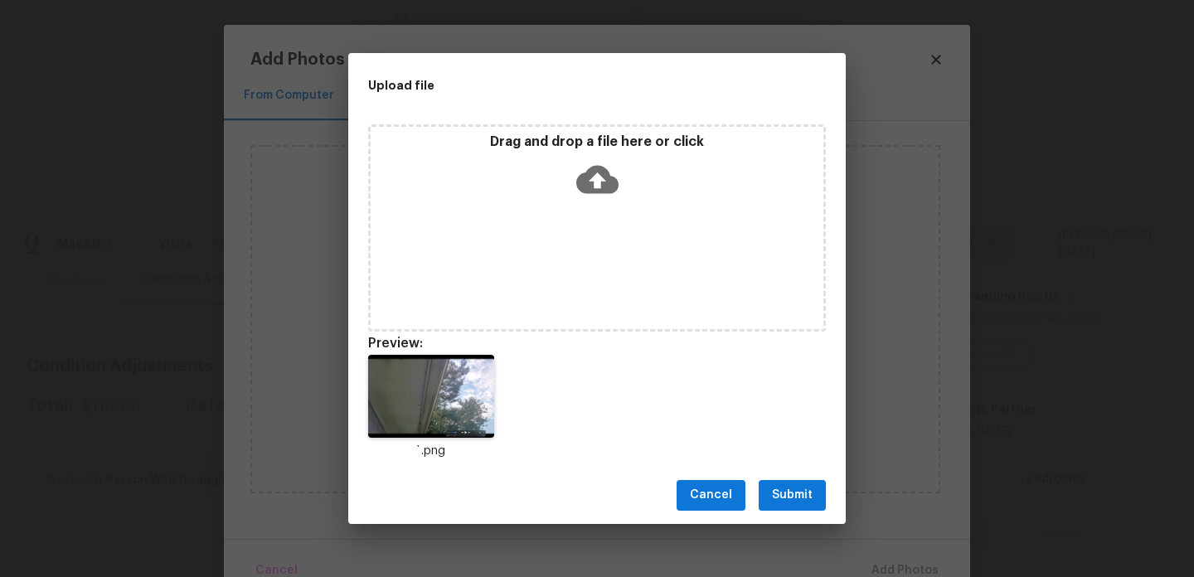
click at [777, 485] on span "Submit" at bounding box center [792, 495] width 41 height 21
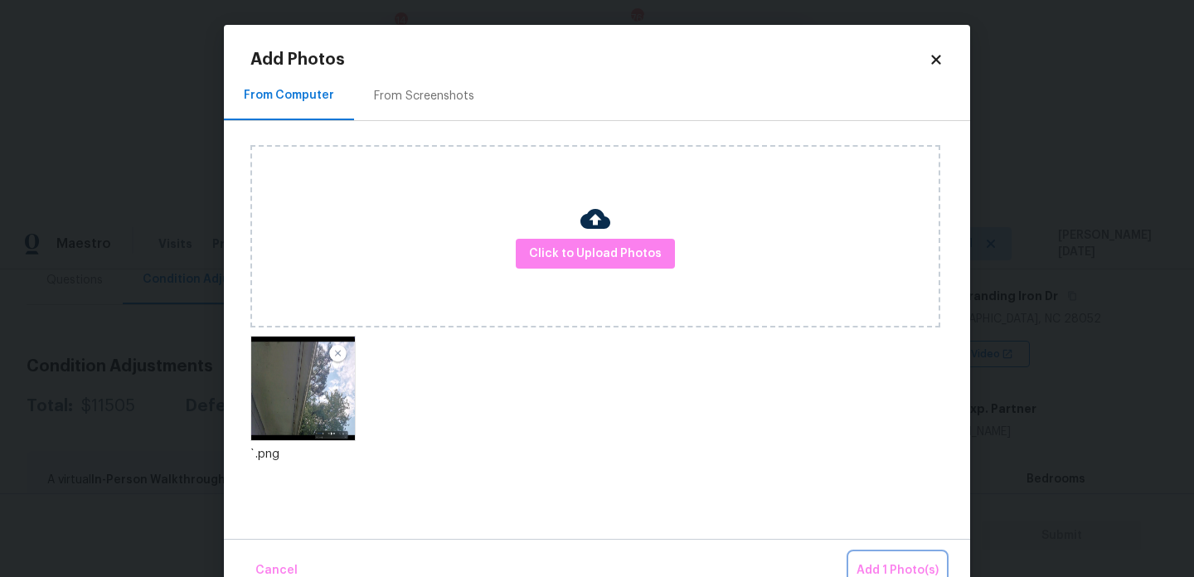
click at [886, 558] on button "Add 1 Photo(s)" at bounding box center [897, 571] width 95 height 36
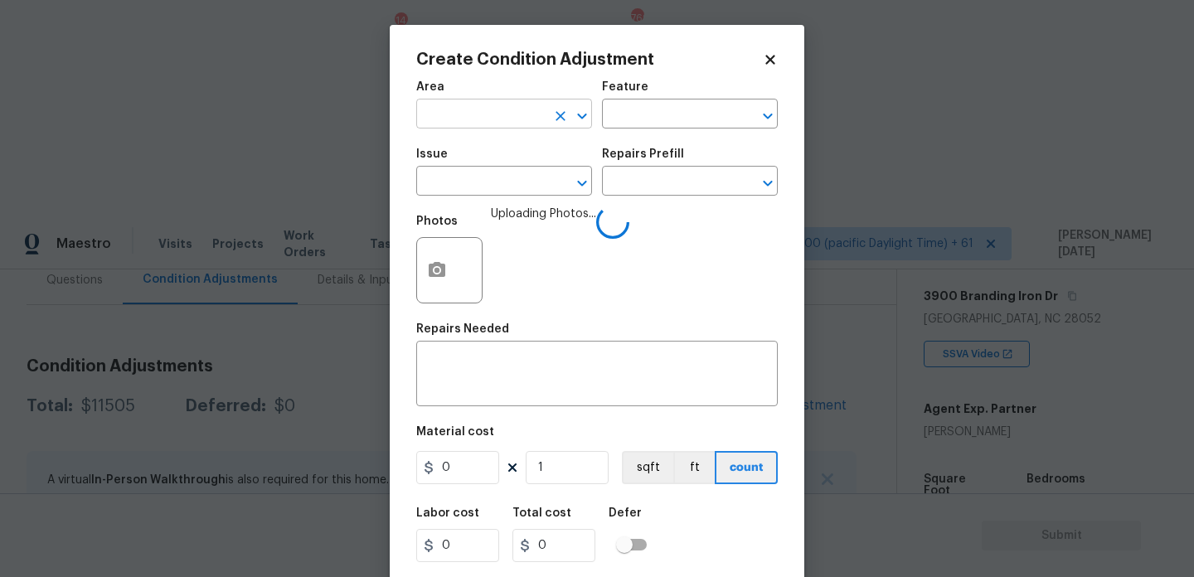
click at [473, 122] on input "text" at bounding box center [480, 116] width 129 height 26
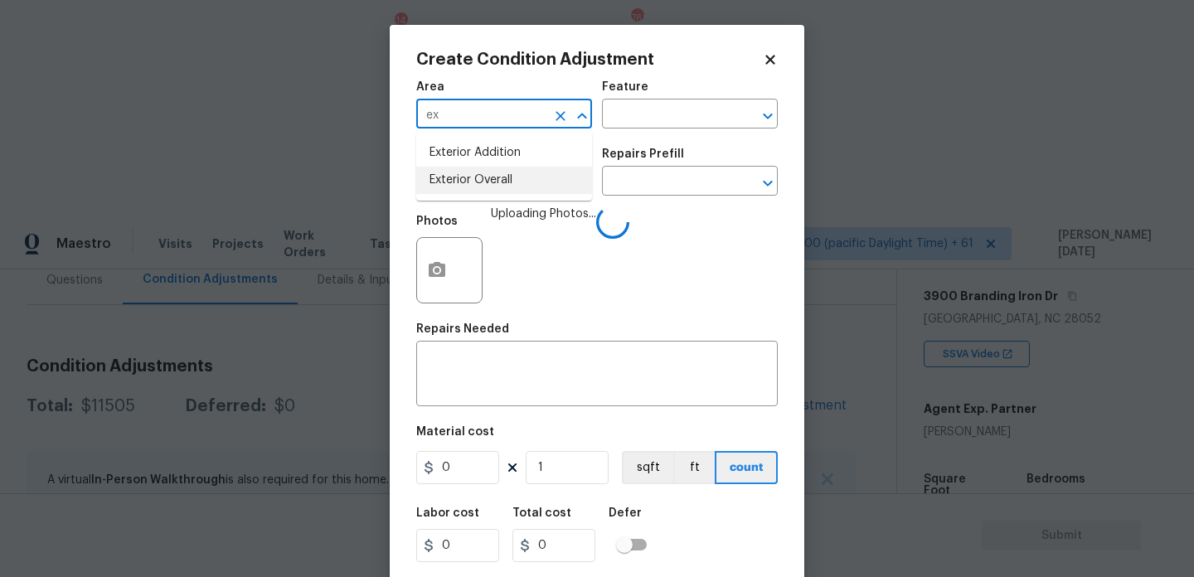
click at [483, 176] on li "Exterior Overall" at bounding box center [504, 180] width 176 height 27
type input "Exterior Overall"
click at [483, 176] on input "text" at bounding box center [480, 183] width 129 height 26
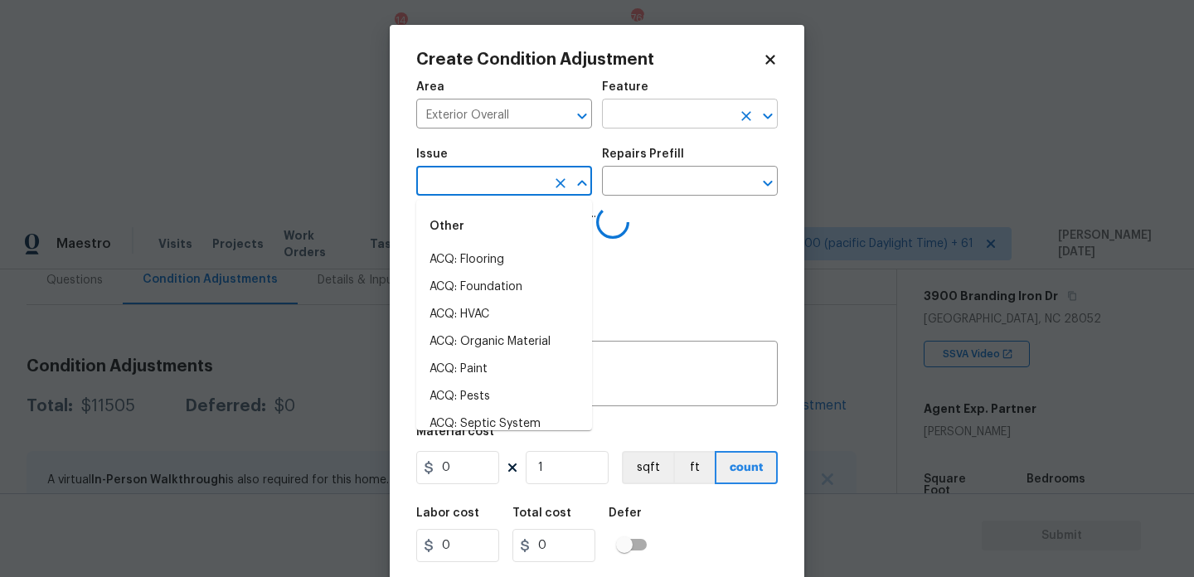
click at [629, 124] on input "text" at bounding box center [666, 116] width 129 height 26
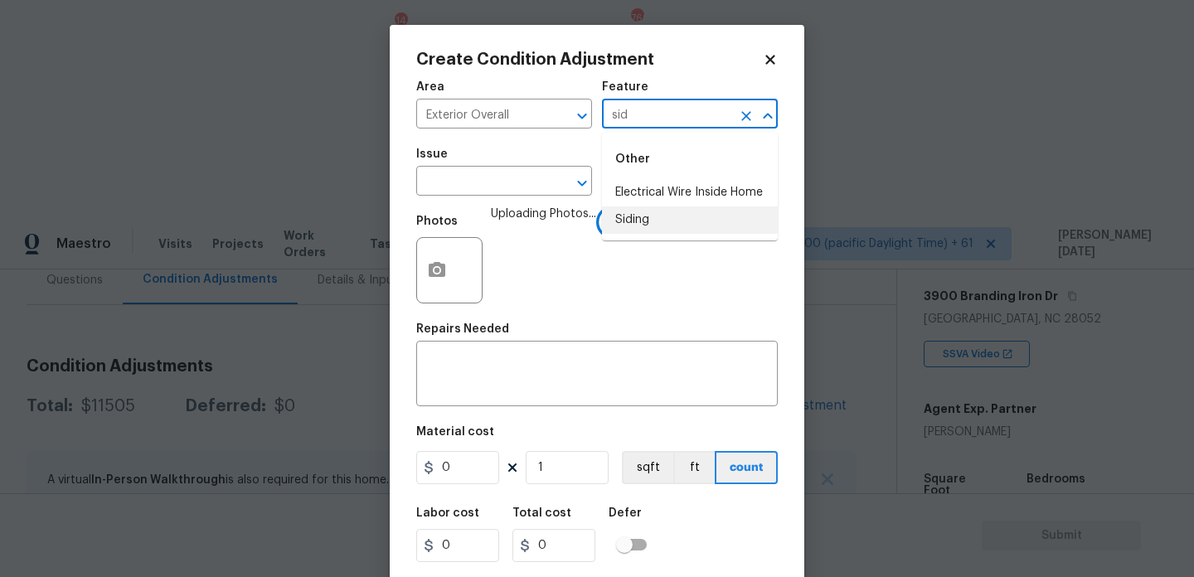
click at [652, 216] on li "Siding" at bounding box center [690, 219] width 176 height 27
type input "Siding"
click at [488, 184] on input "text" at bounding box center [480, 183] width 129 height 26
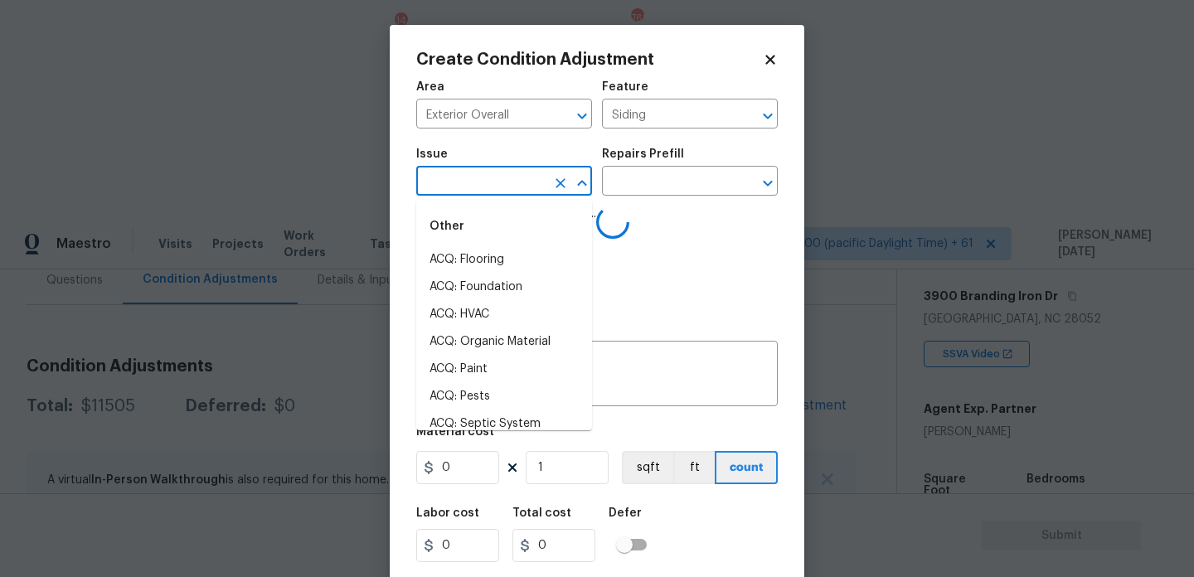
type input "s"
type input "i"
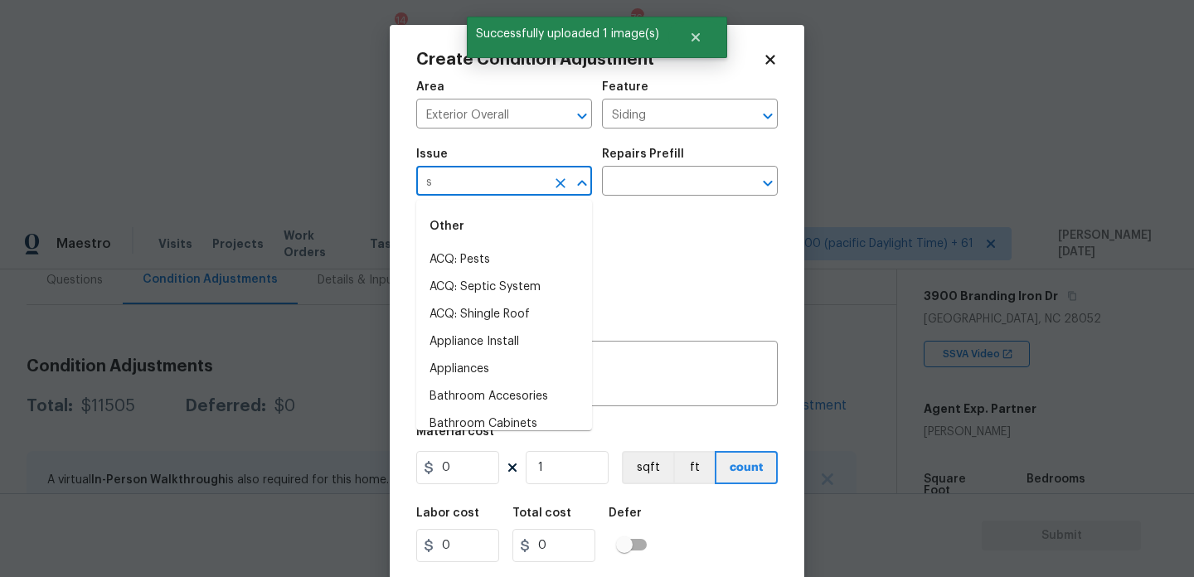
type input "si"
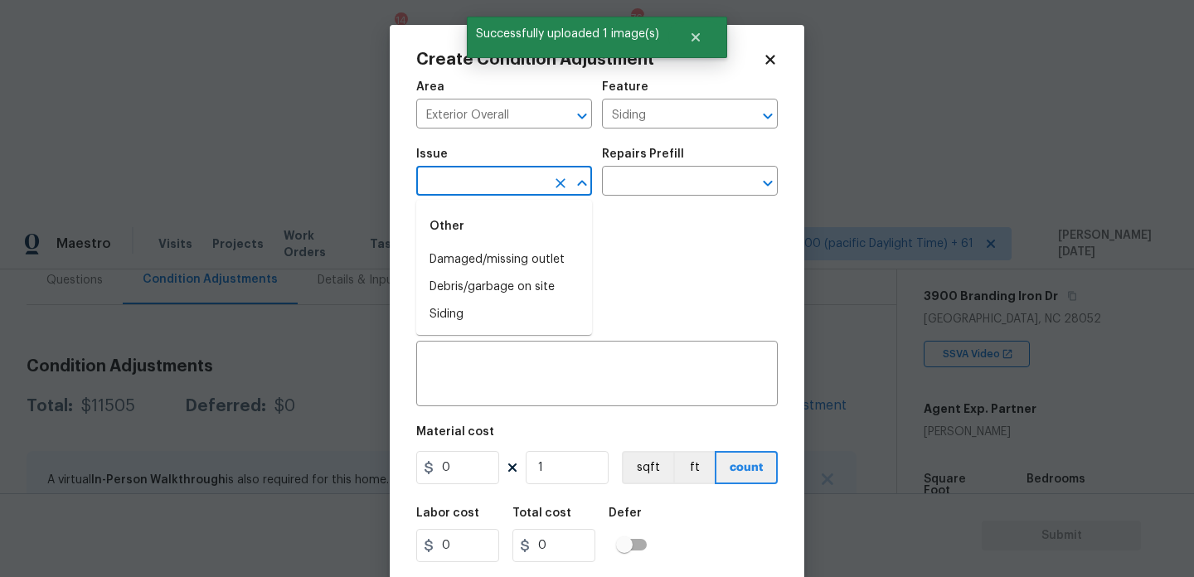
type input "d"
click at [489, 260] on li "Siding" at bounding box center [504, 259] width 176 height 27
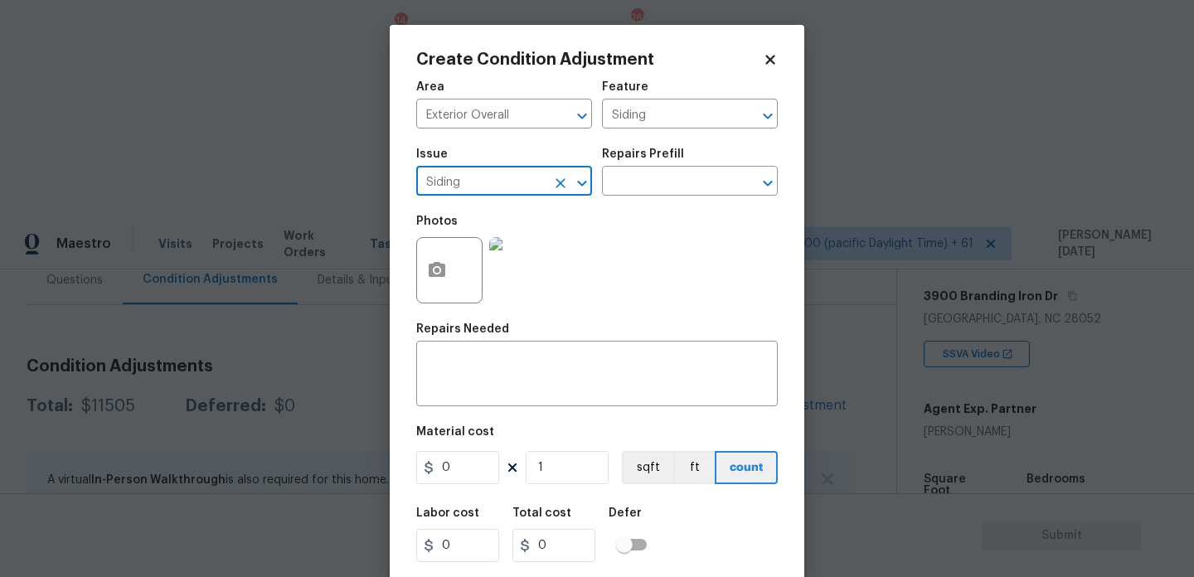
type input "Siding"
click at [468, 468] on input "0" at bounding box center [457, 467] width 83 height 33
type input "1500"
click at [457, 377] on textarea at bounding box center [597, 375] width 342 height 35
type input "1500"
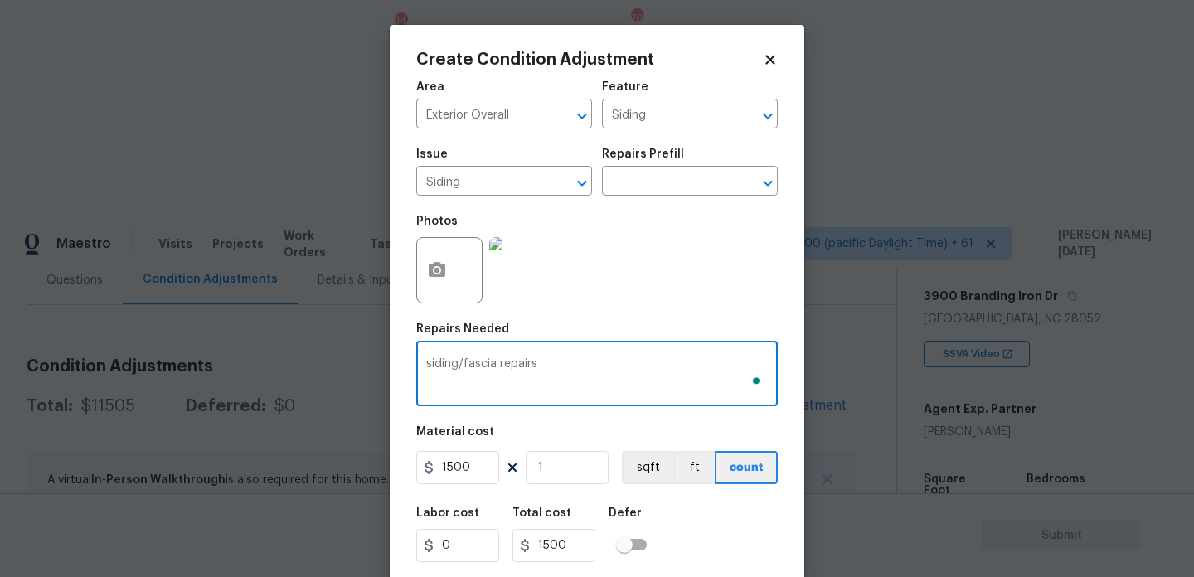
scroll to position [42, 0]
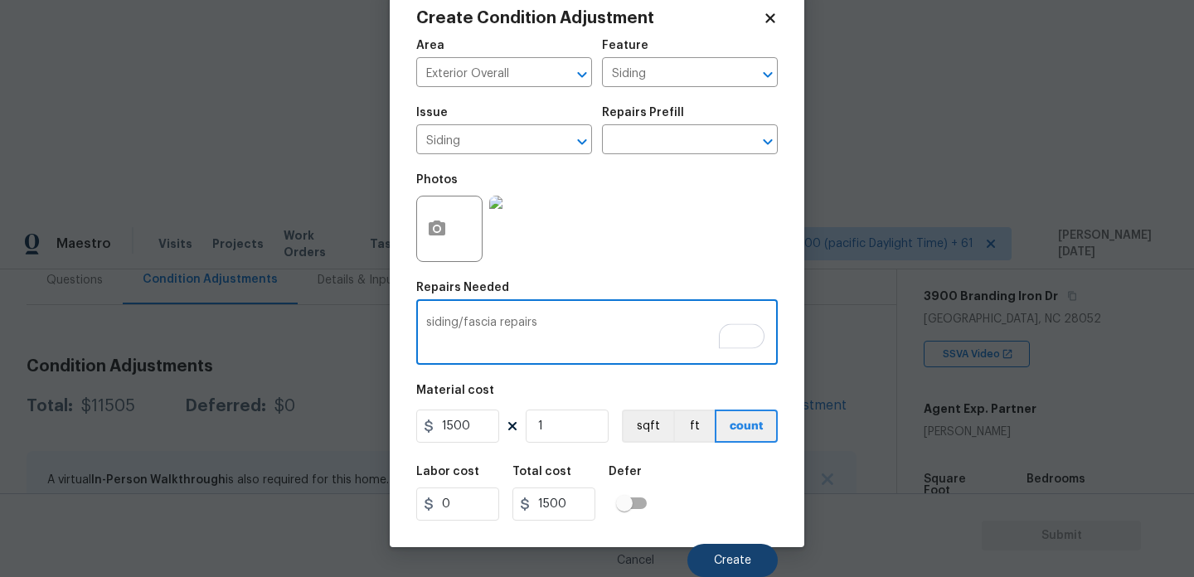
type textarea "siding/fascia repairs"
click at [710, 568] on button "Create" at bounding box center [732, 560] width 90 height 33
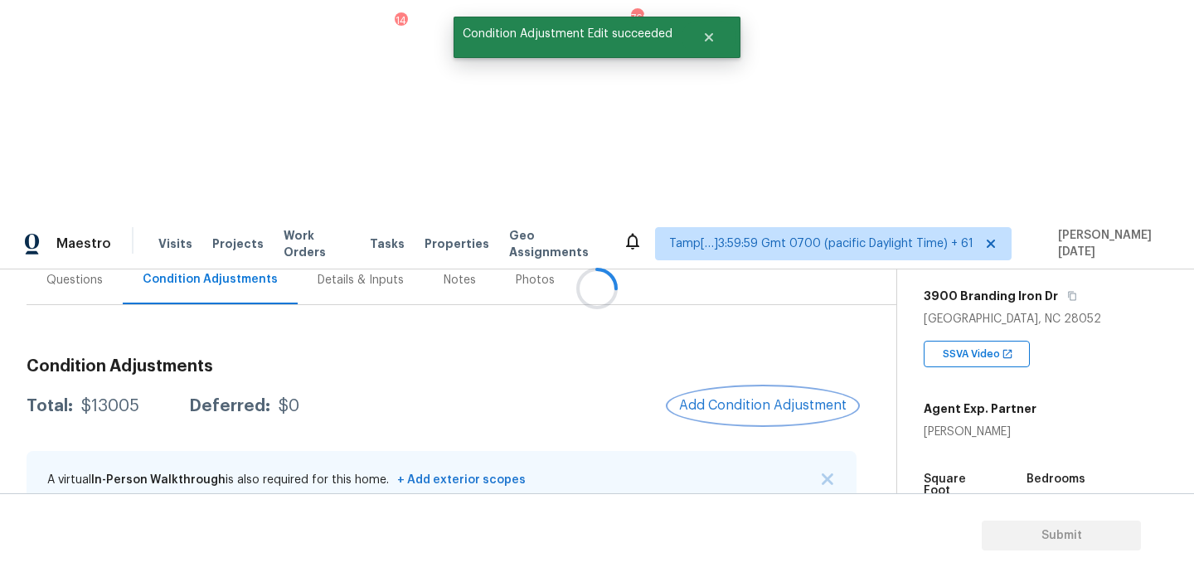
scroll to position [0, 0]
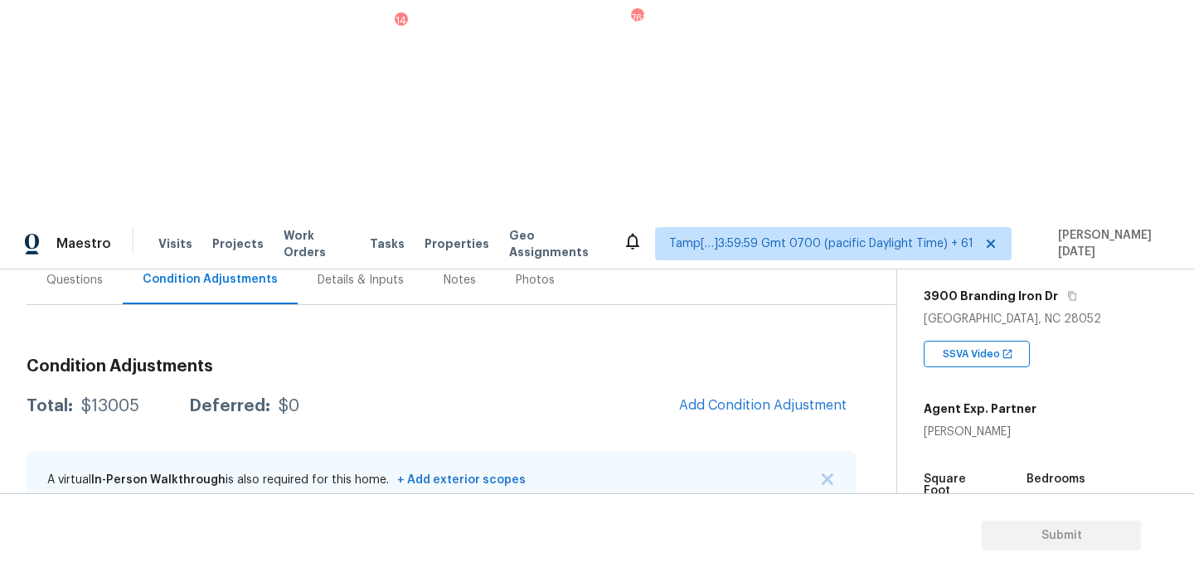
click at [787, 398] on span "Add Condition Adjustment" at bounding box center [762, 405] width 167 height 15
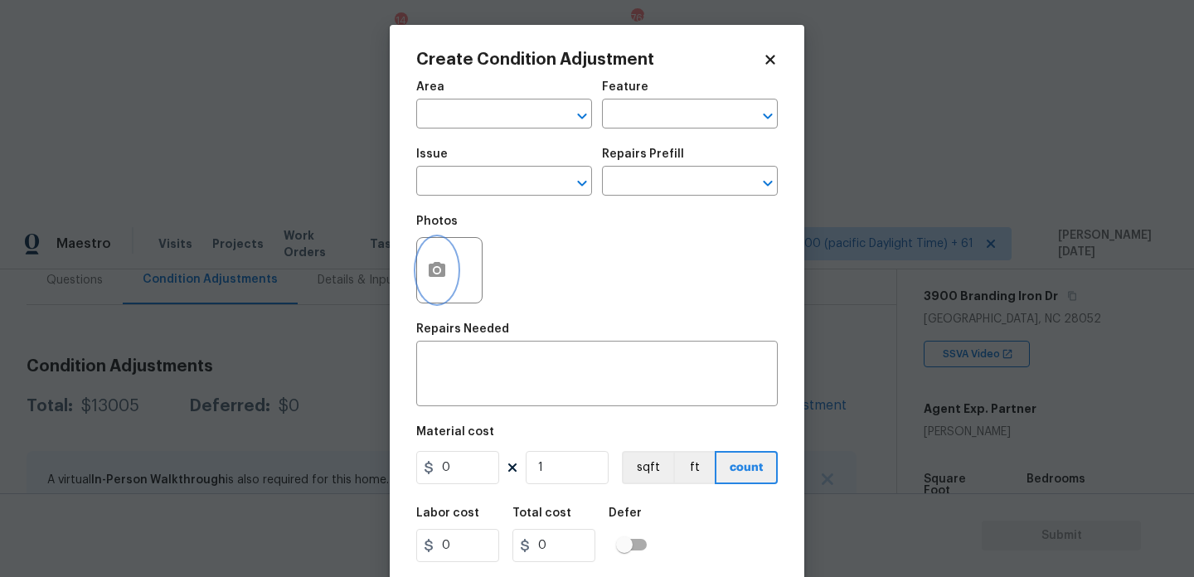
click at [430, 267] on icon "button" at bounding box center [437, 269] width 17 height 15
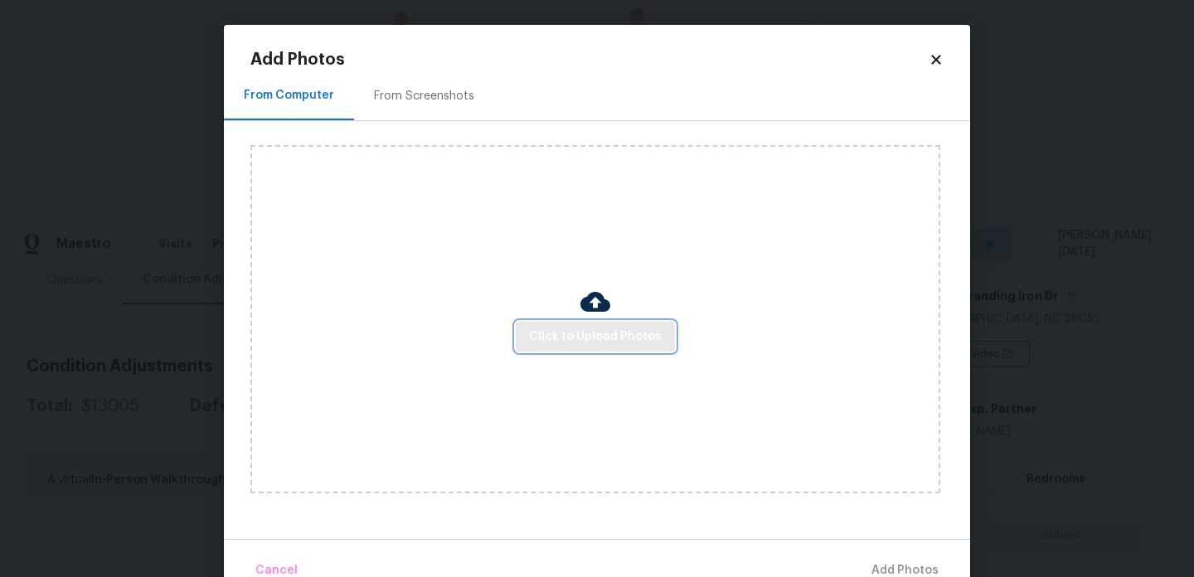
click at [597, 342] on span "Click to Upload Photos" at bounding box center [595, 337] width 133 height 21
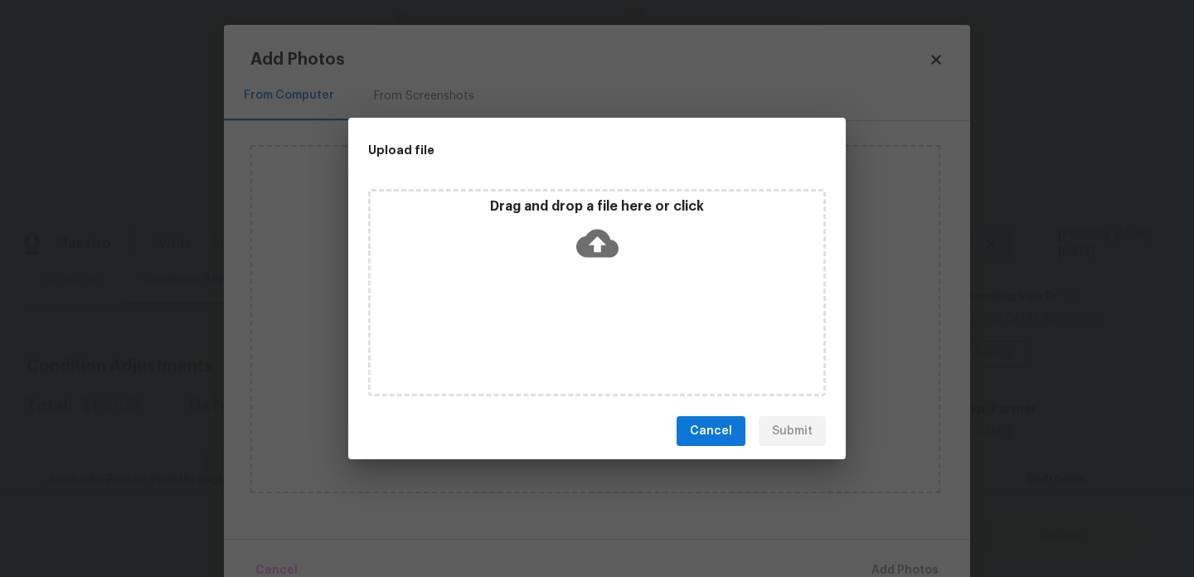
click at [597, 342] on div "Drag and drop a file here or click" at bounding box center [597, 292] width 458 height 207
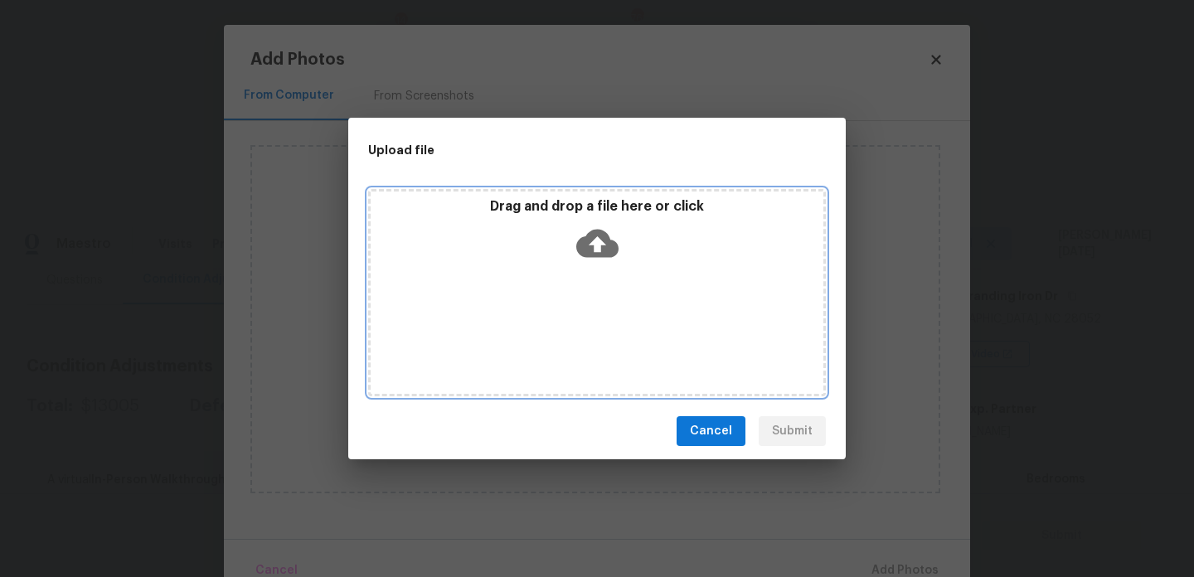
click at [561, 249] on div "Drag and drop a file here or click" at bounding box center [597, 233] width 453 height 71
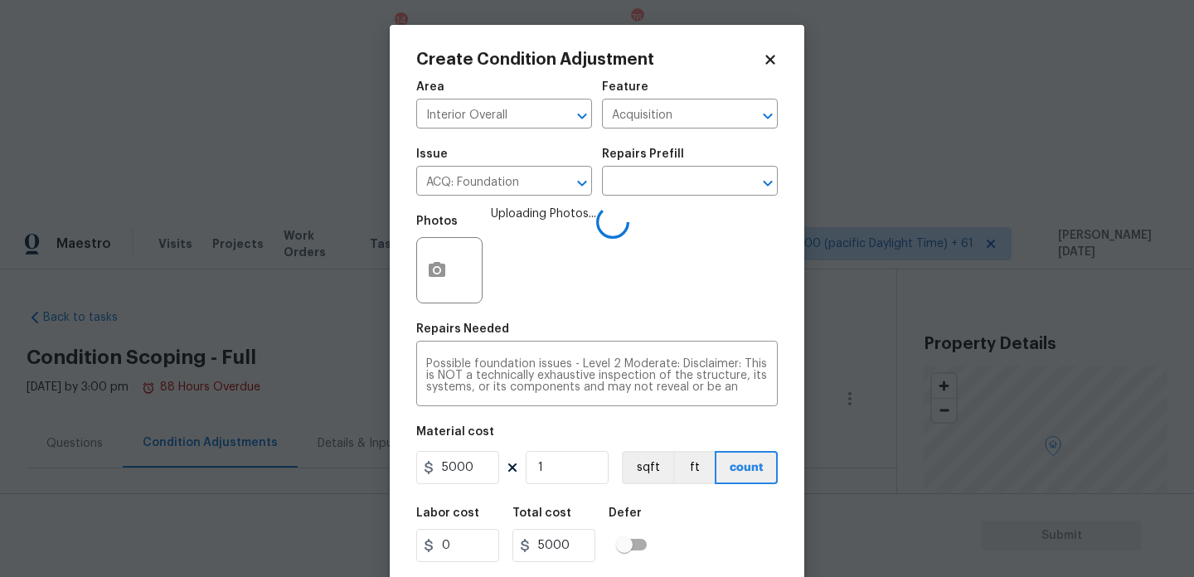
scroll to position [42, 0]
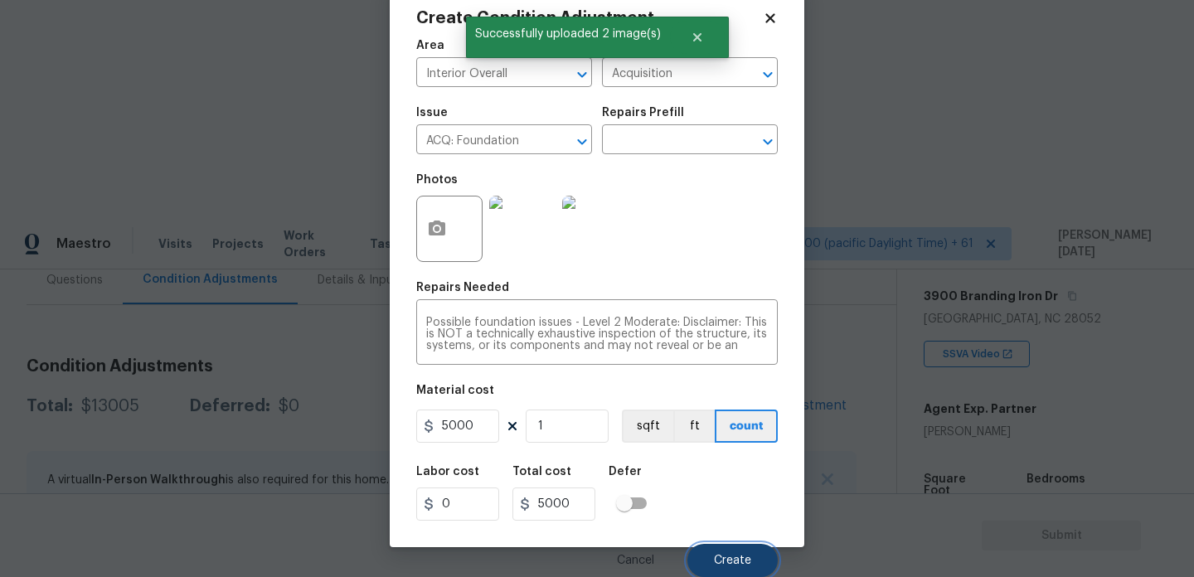
click at [731, 550] on button "Create" at bounding box center [732, 560] width 90 height 33
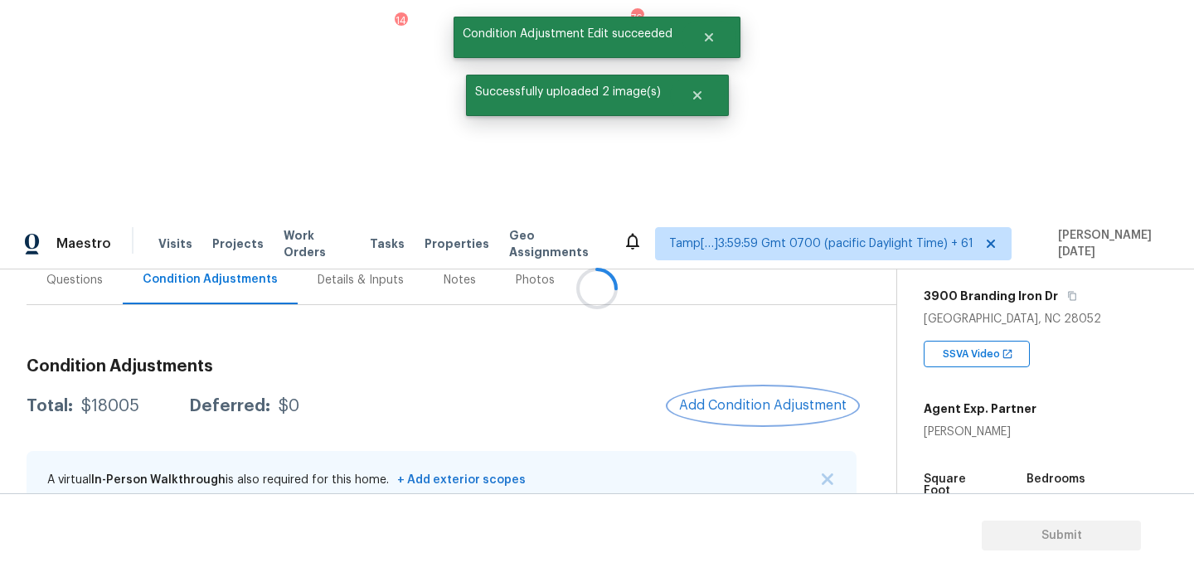
scroll to position [0, 0]
drag, startPoint x: 83, startPoint y: 190, endPoint x: 150, endPoint y: 190, distance: 67.2
click at [150, 398] on div "Total: $18005 Deferred: $0" at bounding box center [163, 406] width 273 height 17
copy div "$18005"
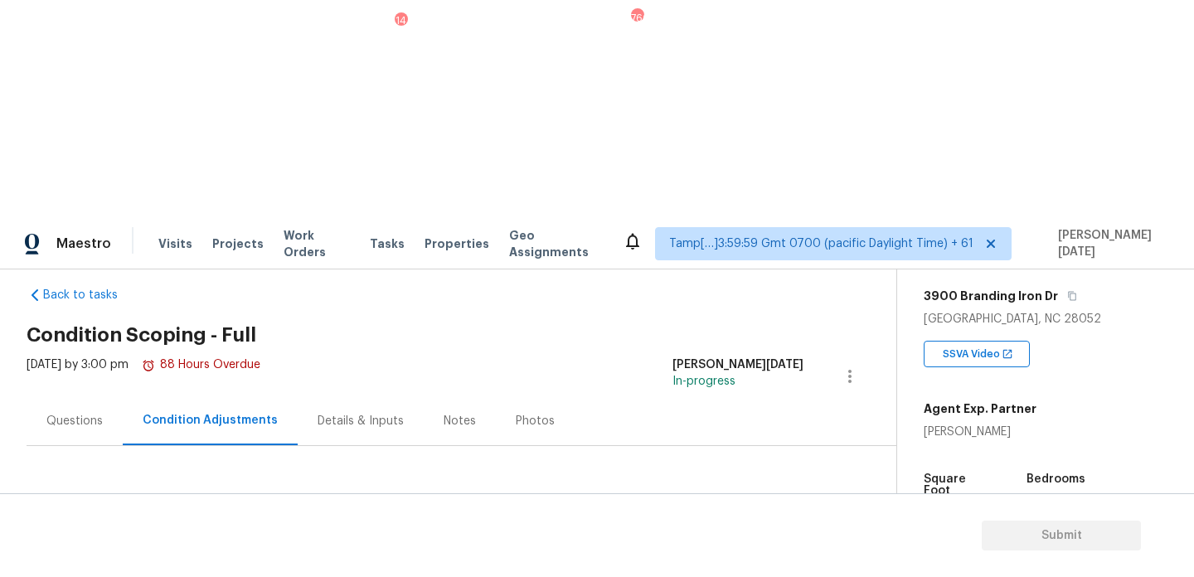
click at [80, 396] on div "Questions" at bounding box center [75, 420] width 96 height 49
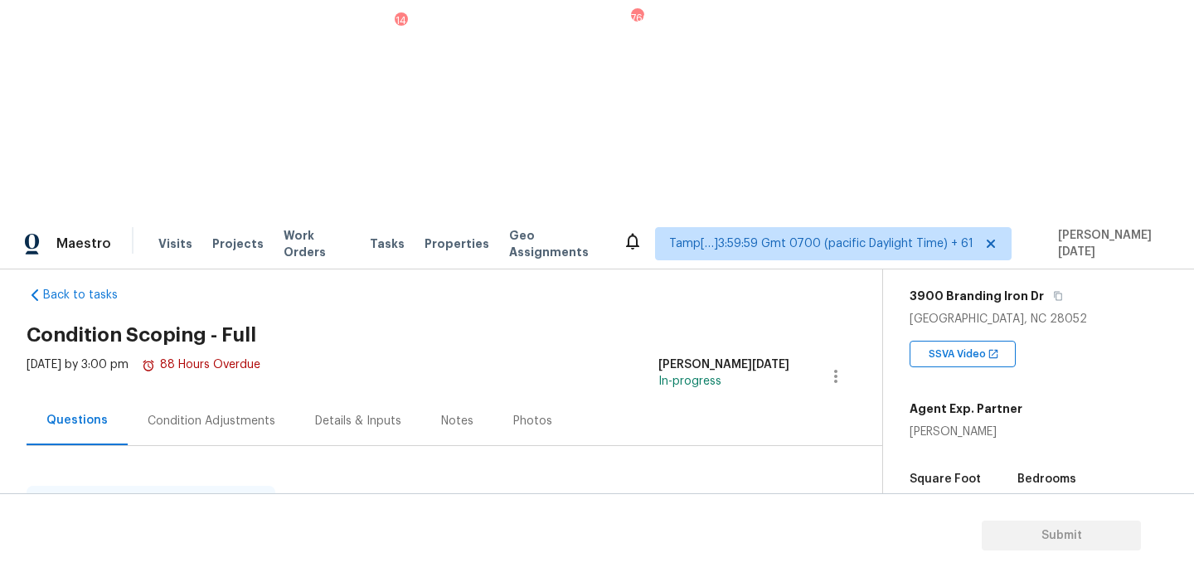
scroll to position [221, 0]
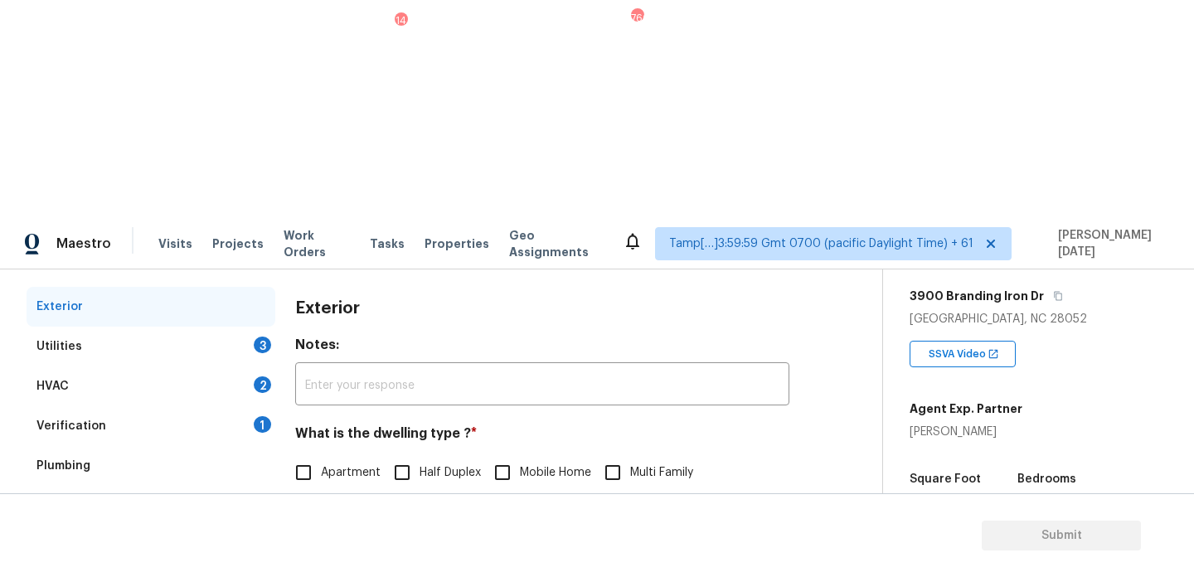
click at [246, 327] on div "Utilities 3" at bounding box center [151, 347] width 249 height 40
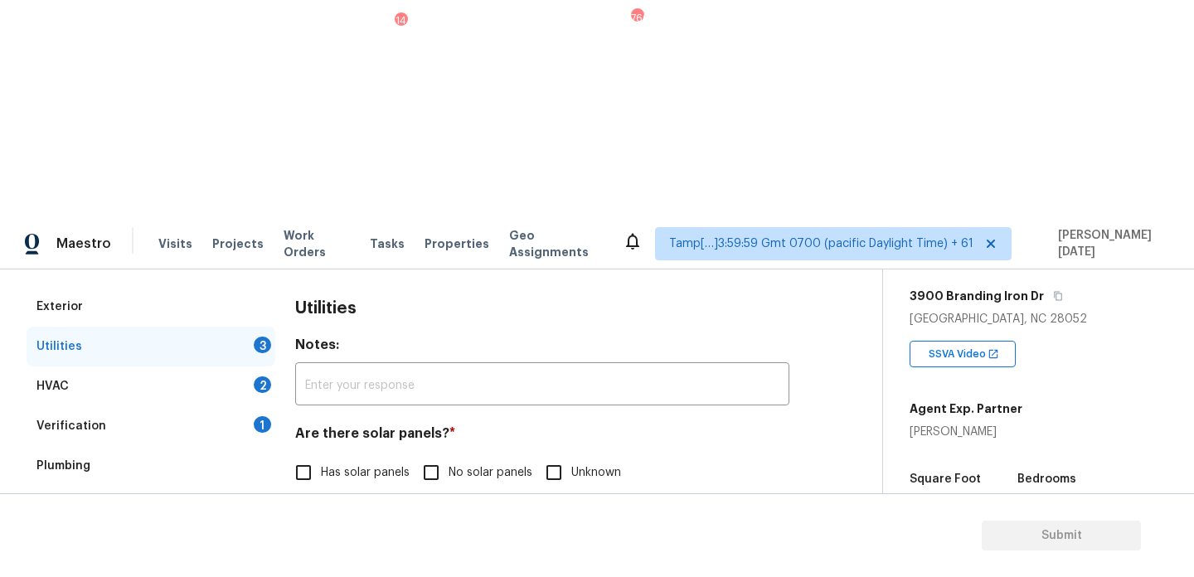
click at [437, 455] on input "No solar panels" at bounding box center [431, 472] width 35 height 35
checkbox input "true"
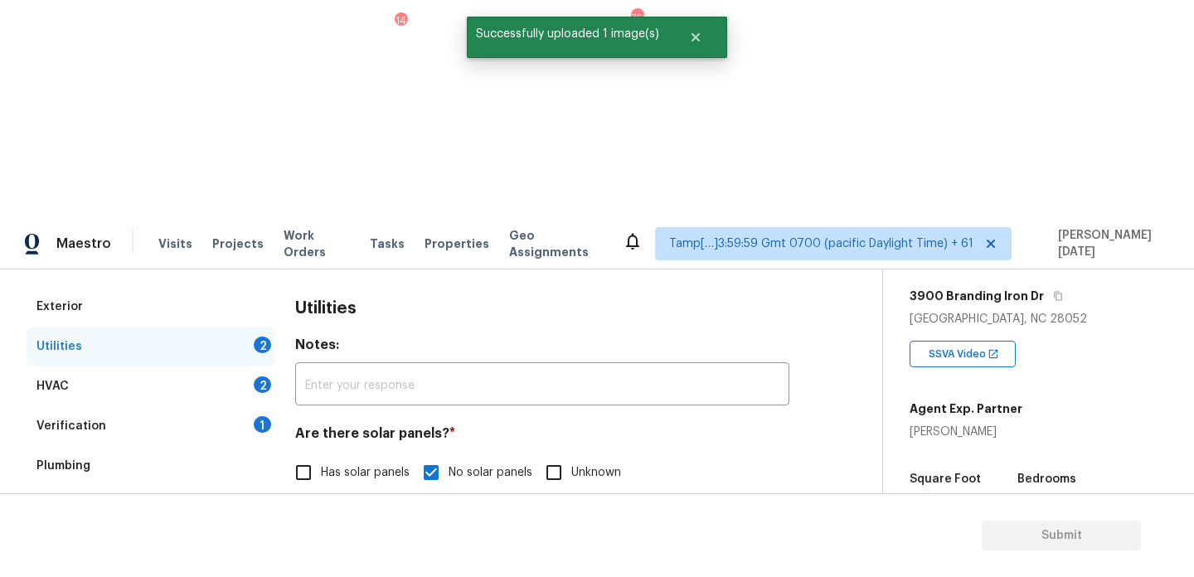
click at [356, 549] on span "Natural Gas Lines" at bounding box center [368, 557] width 95 height 17
click at [321, 540] on input "Natural Gas Lines" at bounding box center [303, 557] width 35 height 35
checkbox input "true"
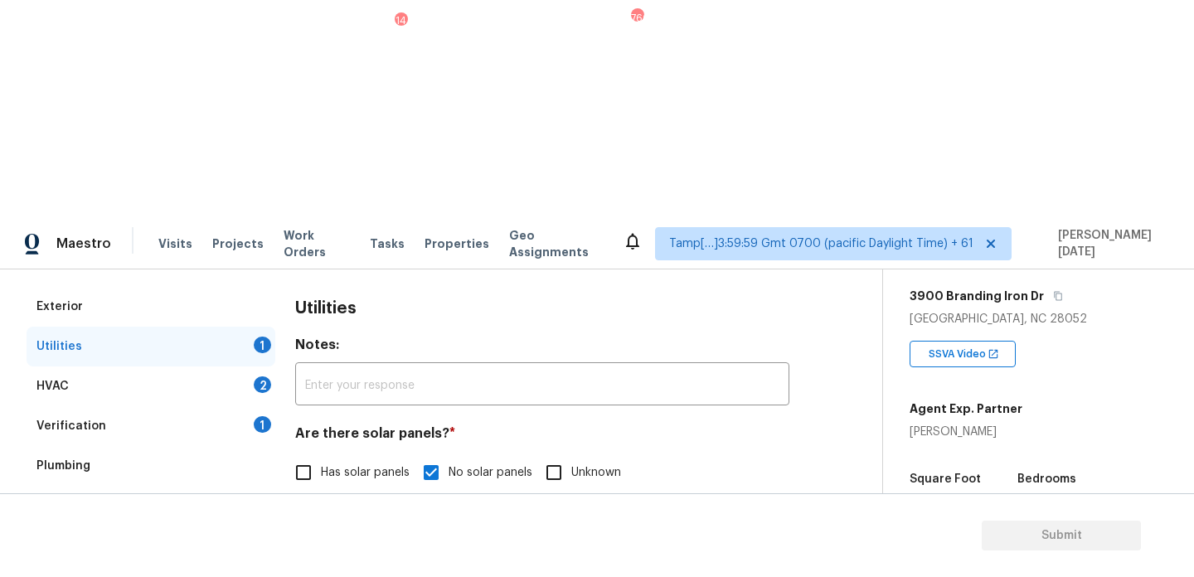
scroll to position [393, 0]
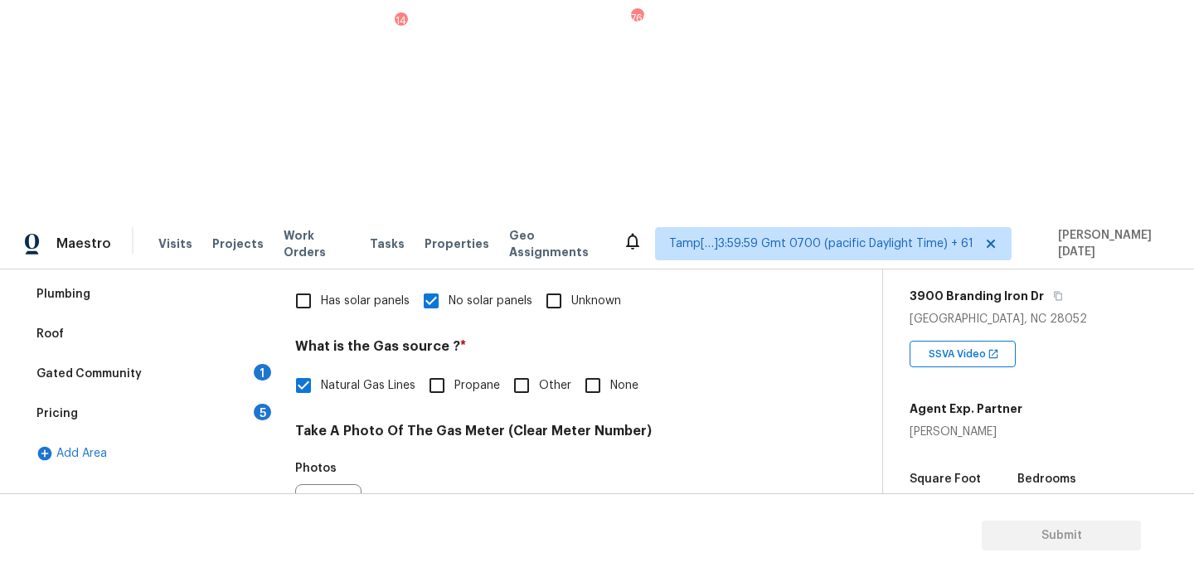
click at [614, 377] on span "None" at bounding box center [624, 385] width 28 height 17
click at [610, 368] on input "None" at bounding box center [592, 385] width 35 height 35
checkbox input "true"
checkbox input "false"
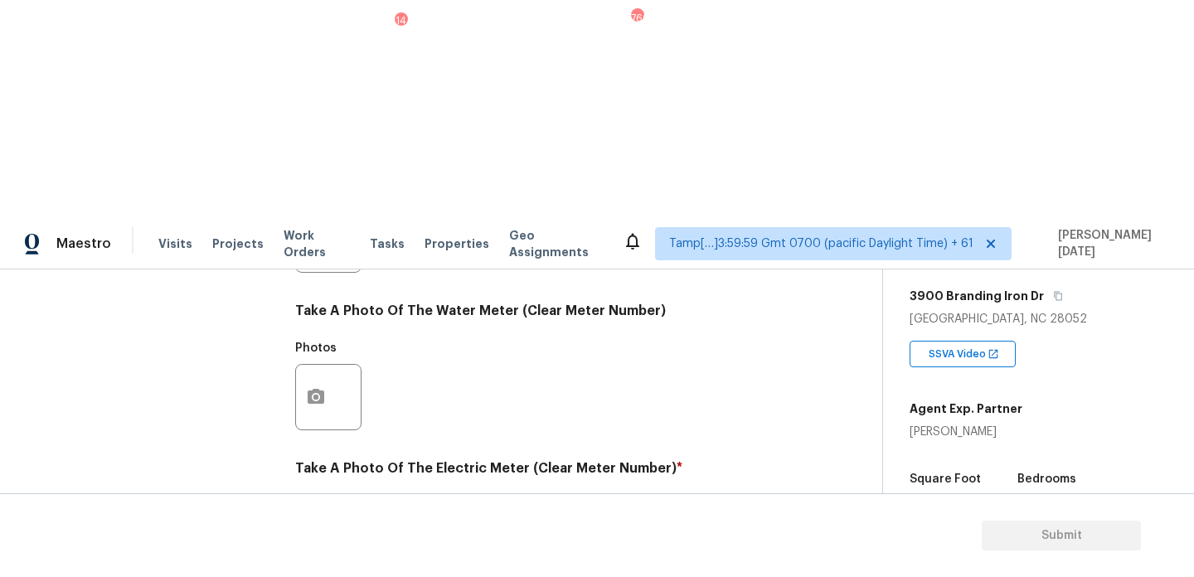
scroll to position [671, 0]
click at [320, 545] on icon "button" at bounding box center [316, 555] width 20 height 20
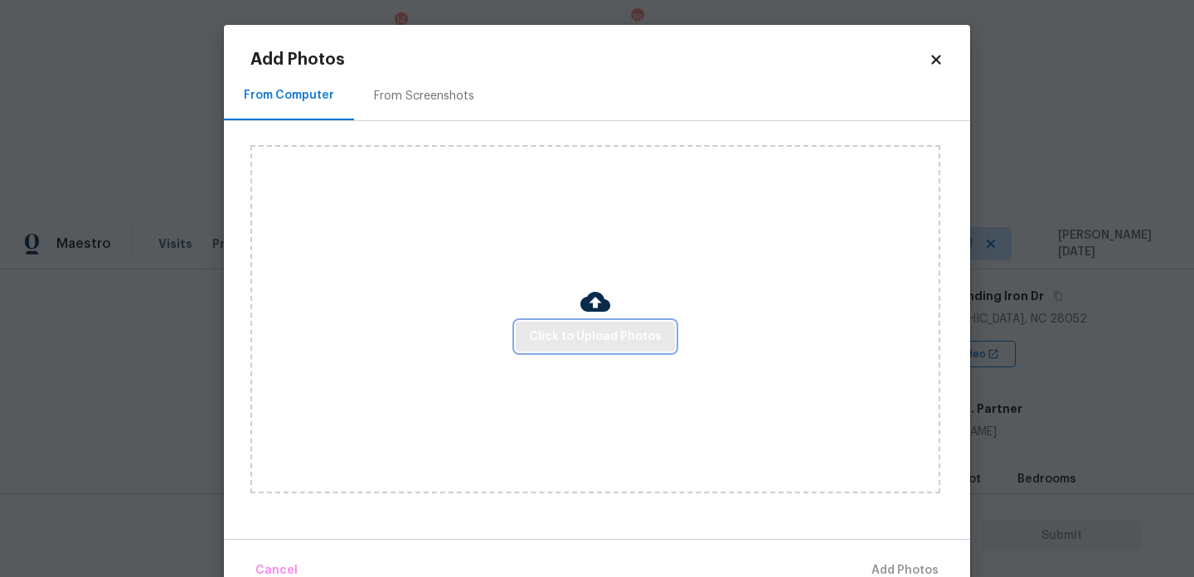
click at [603, 334] on span "Click to Upload Photos" at bounding box center [595, 337] width 133 height 21
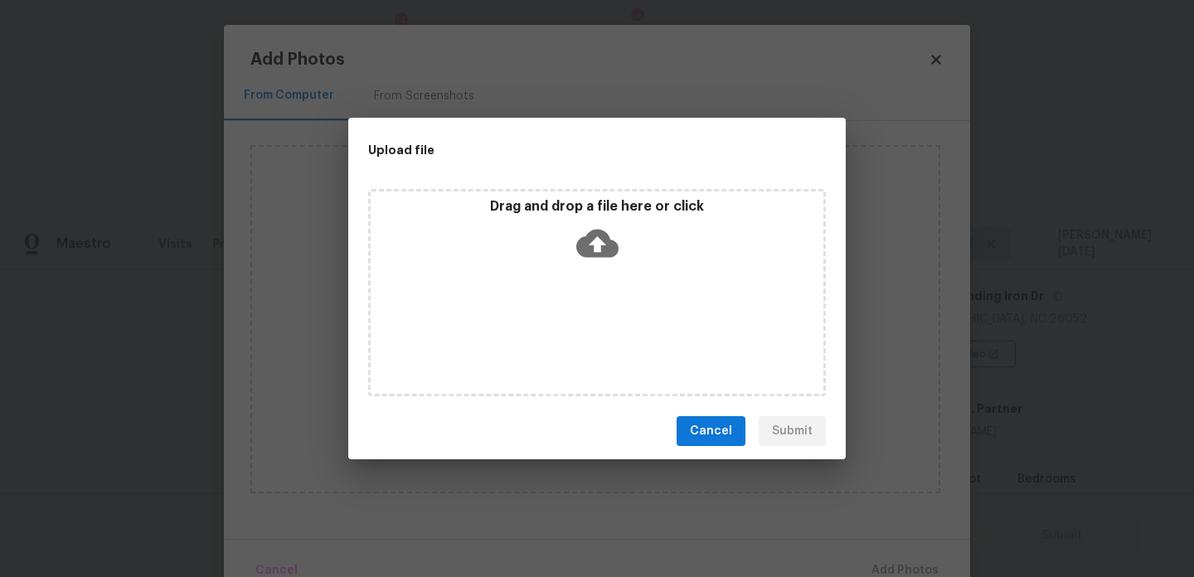
click at [603, 334] on div "Drag and drop a file here or click" at bounding box center [597, 292] width 458 height 207
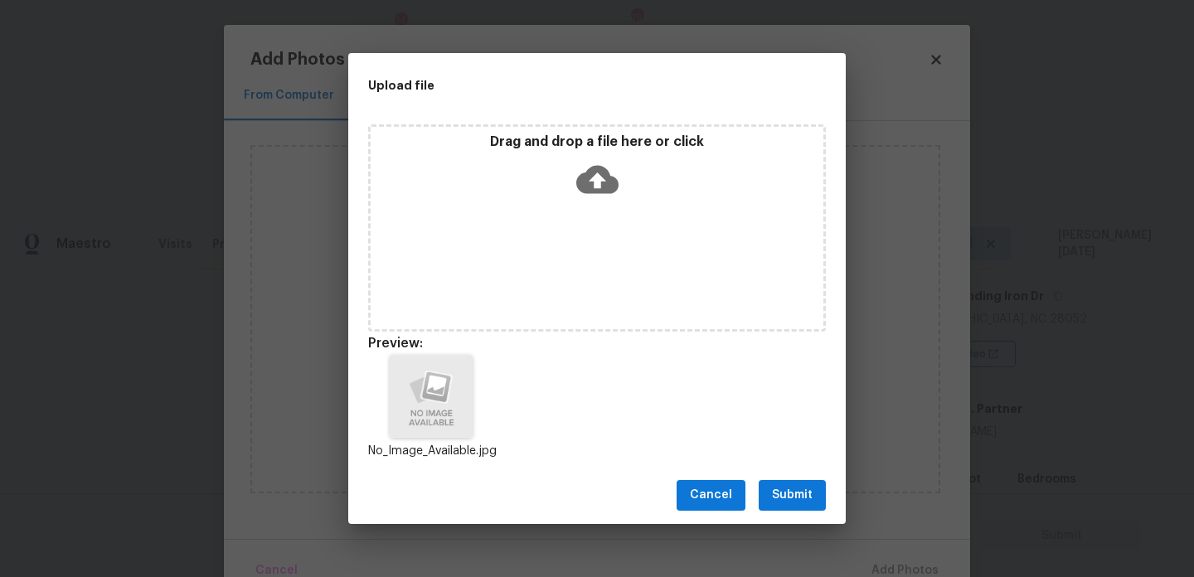
click at [796, 489] on span "Submit" at bounding box center [792, 495] width 41 height 21
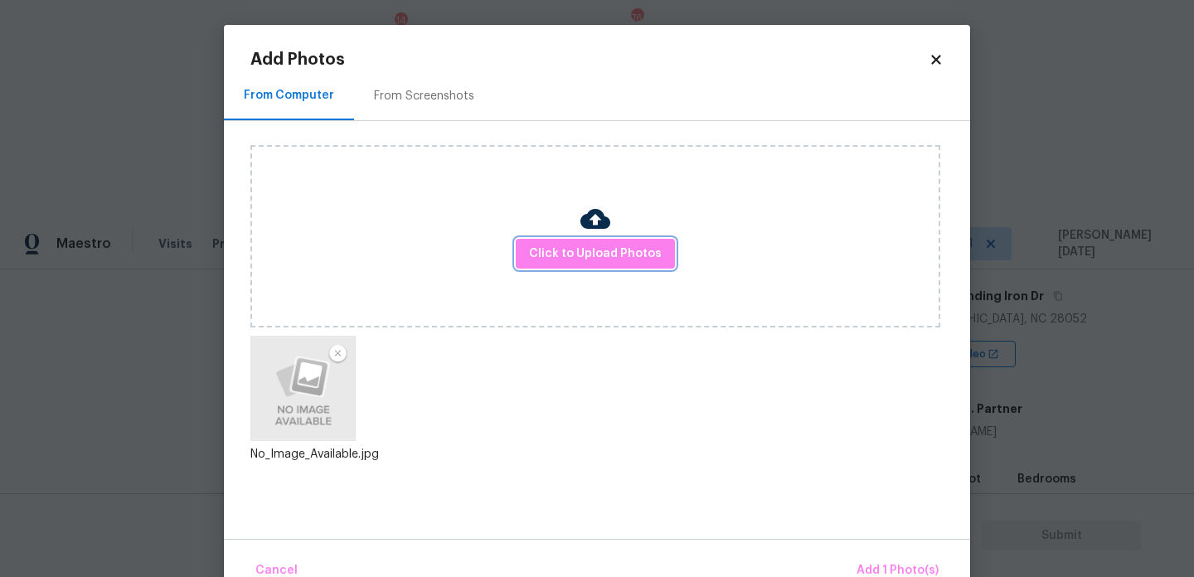
scroll to position [36, 0]
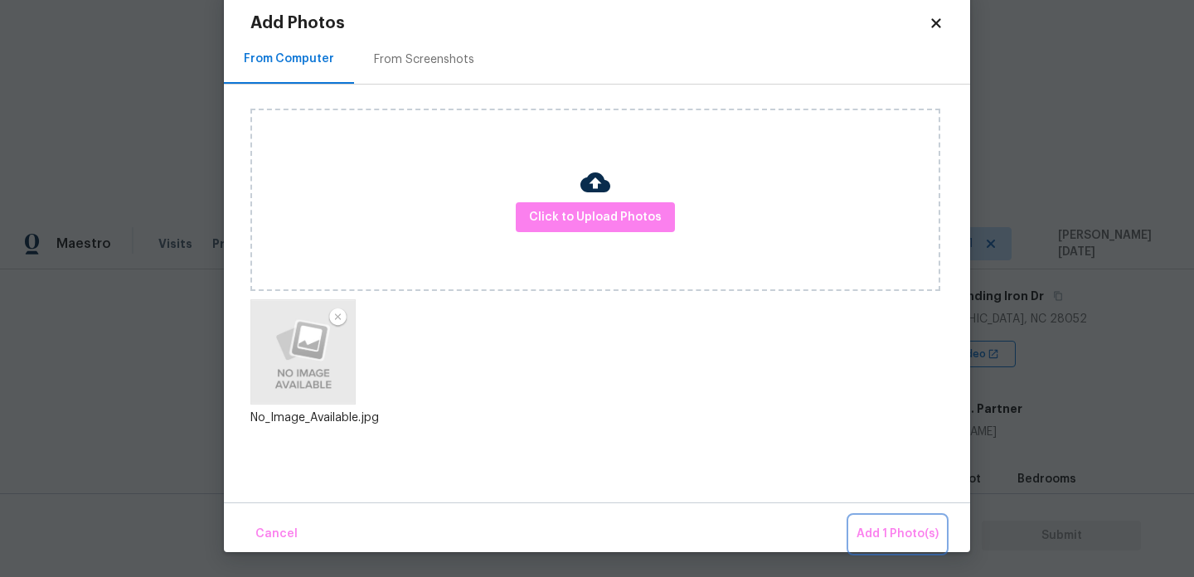
click at [877, 527] on span "Add 1 Photo(s)" at bounding box center [898, 534] width 82 height 21
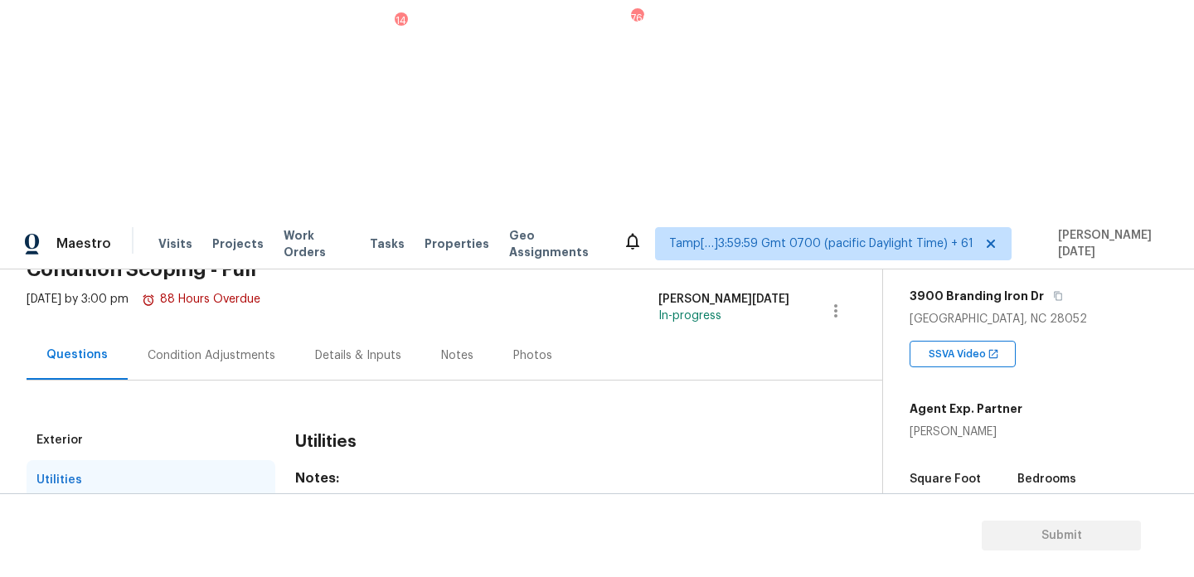
scroll to position [86, 0]
click at [246, 502] on div "HVAC 2" at bounding box center [151, 522] width 249 height 40
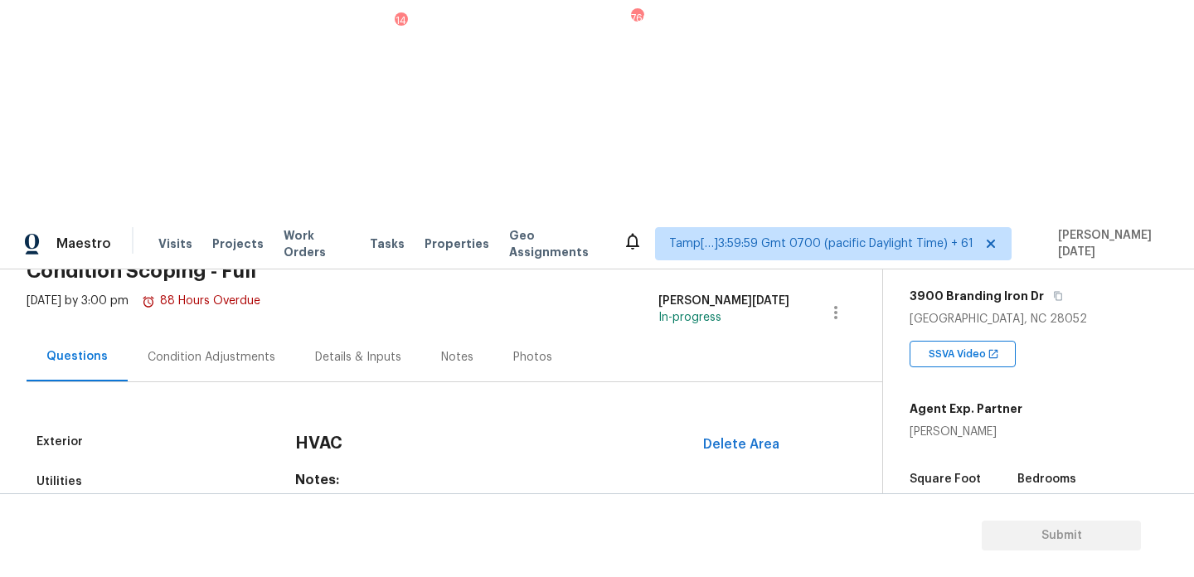
scroll to position [220, 0]
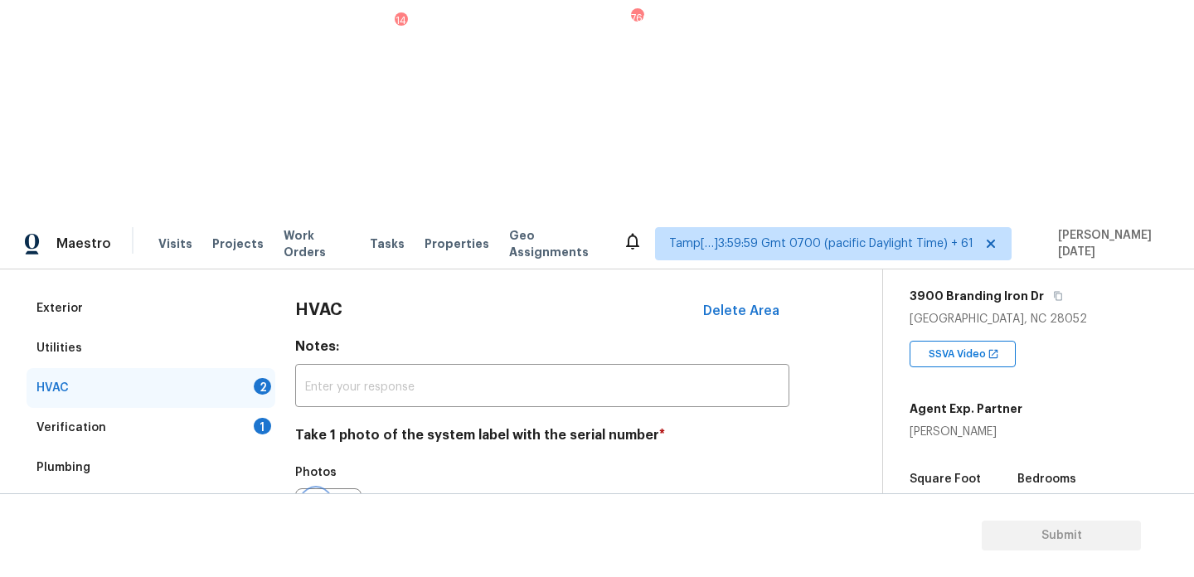
click at [314, 512] on icon "button" at bounding box center [316, 522] width 20 height 20
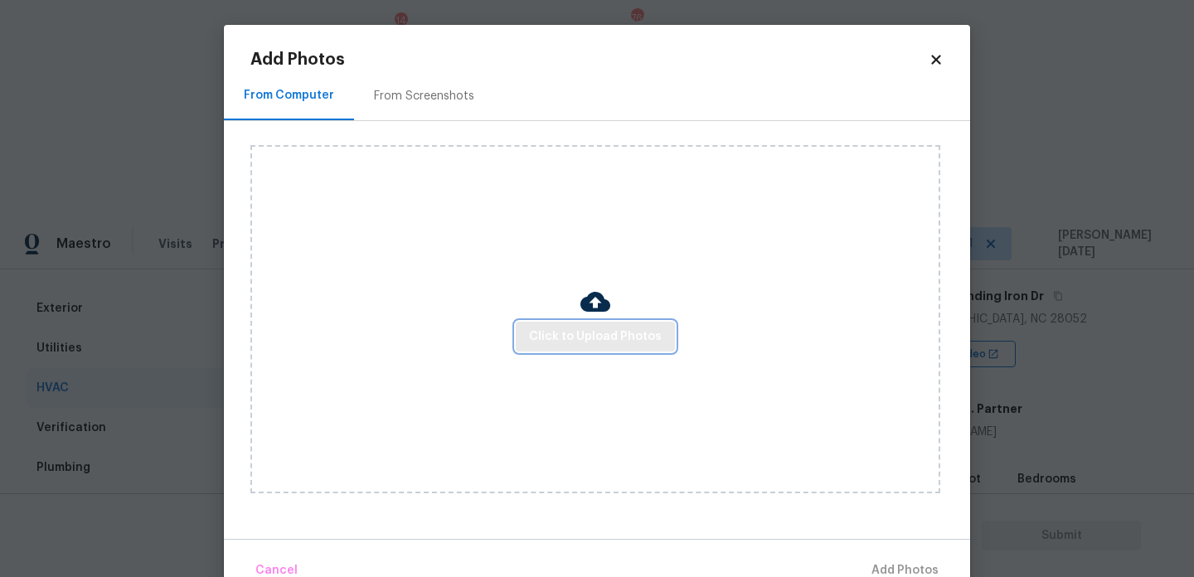
click at [578, 333] on span "Click to Upload Photos" at bounding box center [595, 337] width 133 height 21
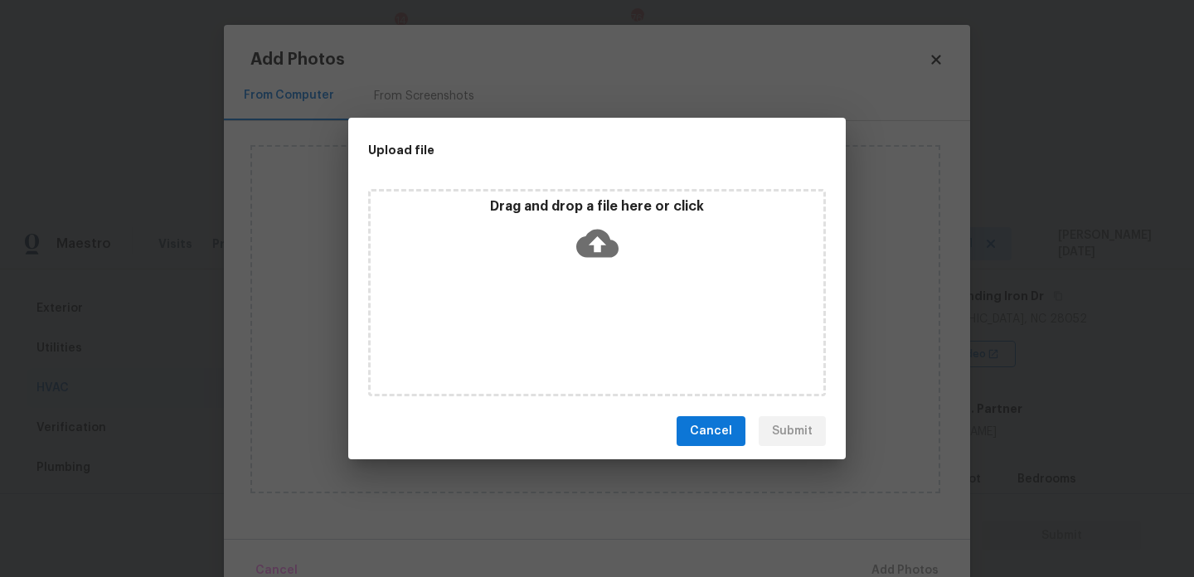
click at [578, 333] on div "Drag and drop a file here or click" at bounding box center [597, 292] width 458 height 207
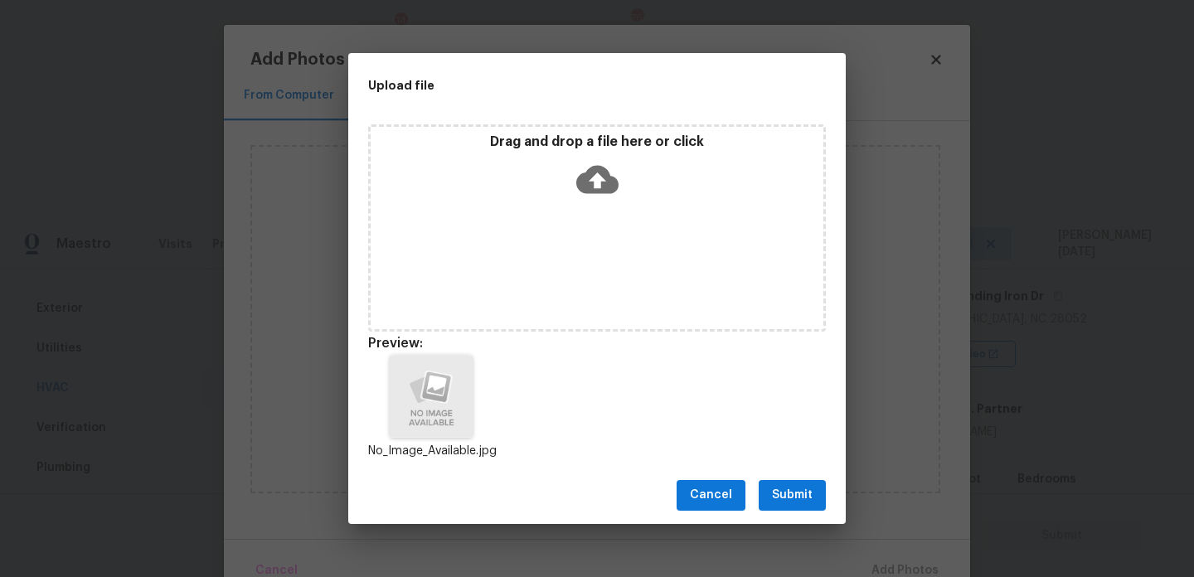
click at [792, 492] on span "Submit" at bounding box center [792, 495] width 41 height 21
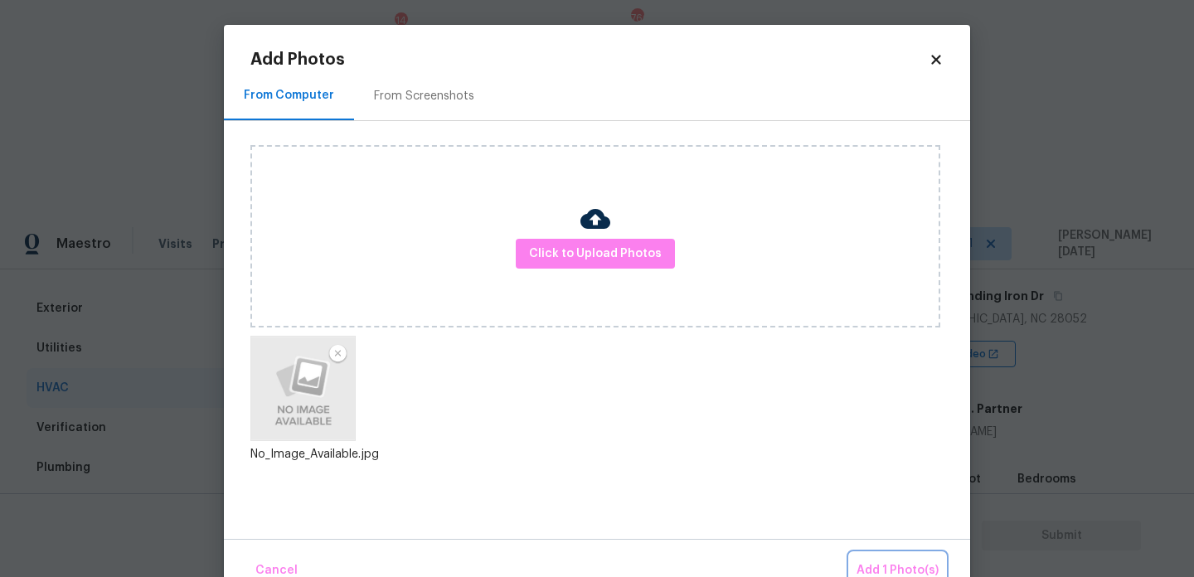
click at [900, 556] on button "Add 1 Photo(s)" at bounding box center [897, 571] width 95 height 36
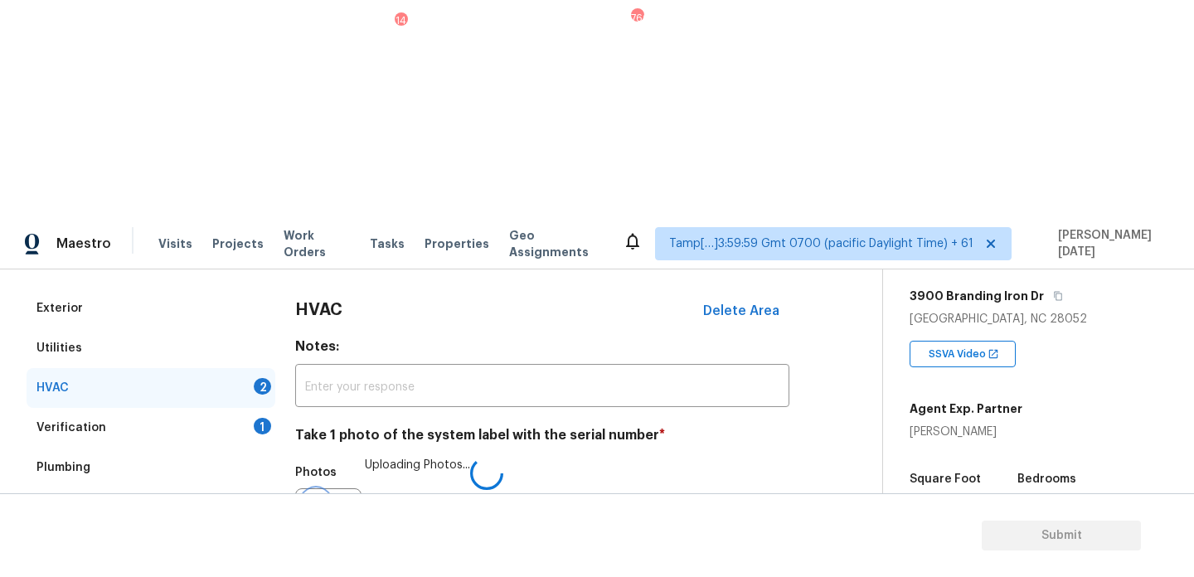
scroll to position [276, 0]
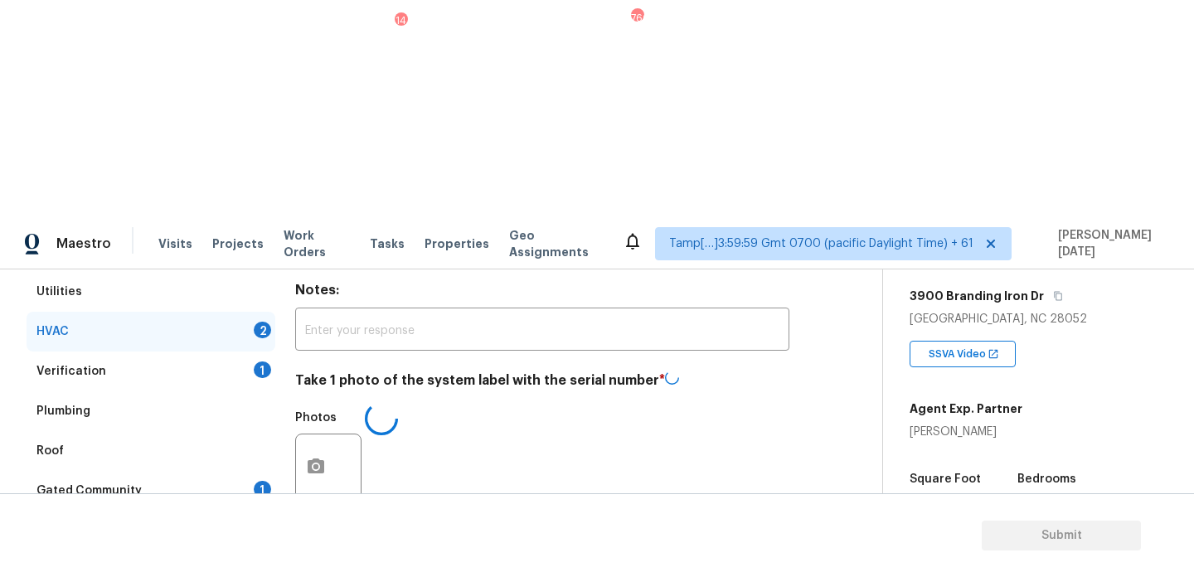
checkbox input "true"
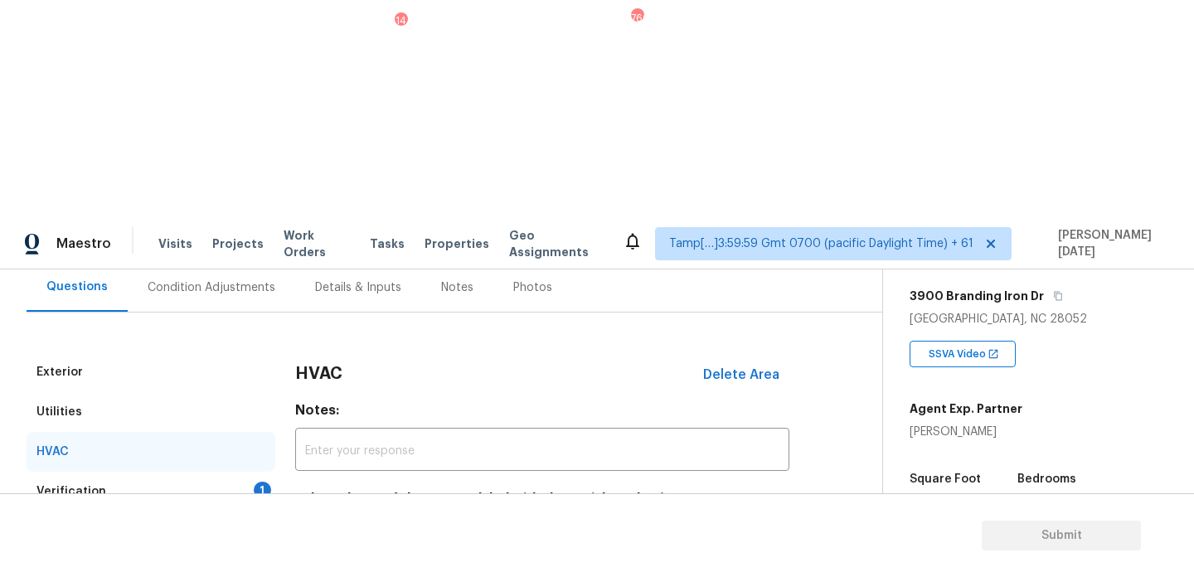
click at [250, 472] on div "Verification 1" at bounding box center [151, 492] width 249 height 40
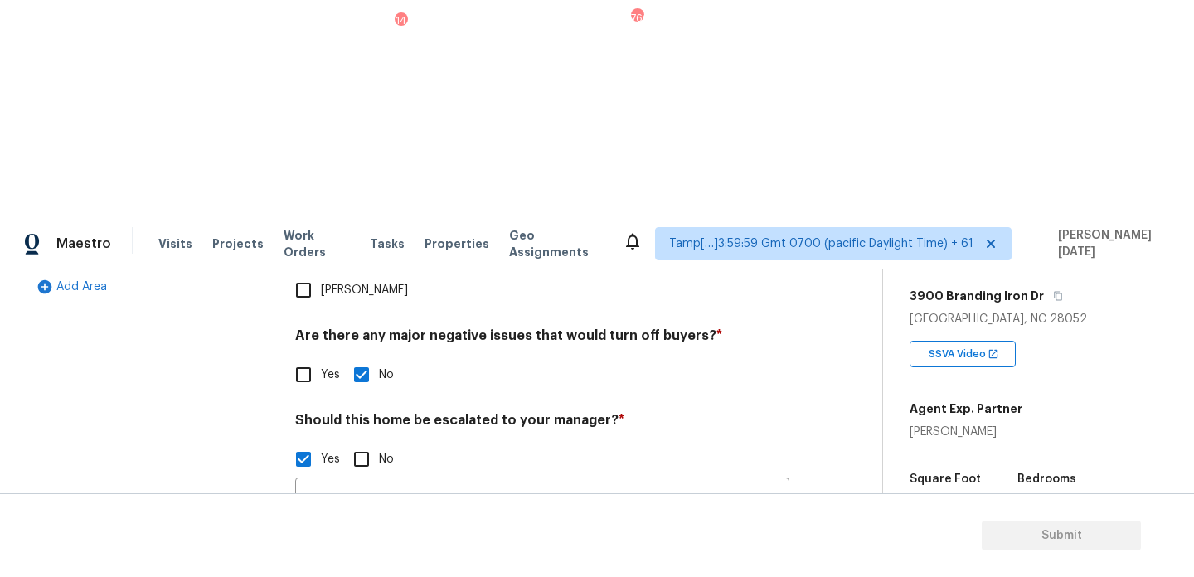
scroll to position [578, 0]
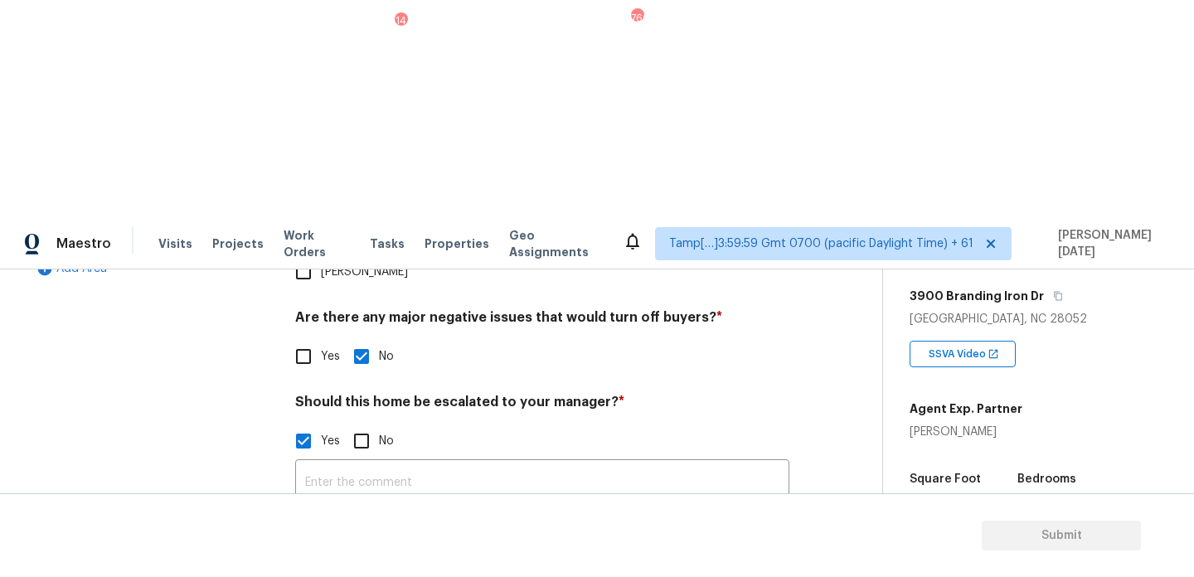
click at [399, 539] on img at bounding box center [401, 572] width 66 height 66
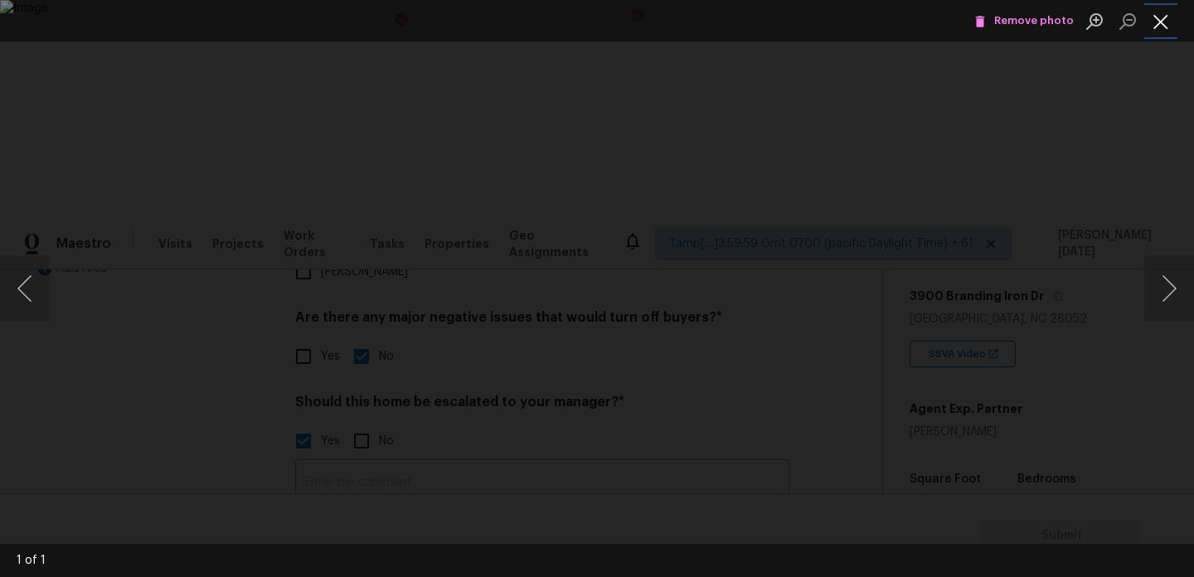
click at [1163, 24] on button "Close lightbox" at bounding box center [1160, 21] width 33 height 29
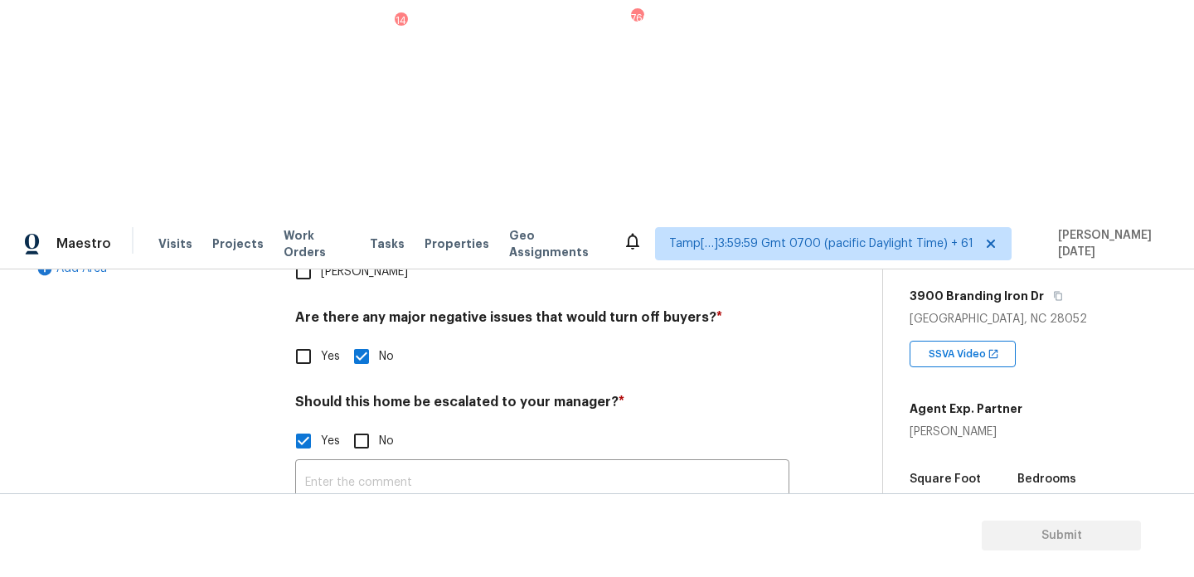
click at [407, 539] on img at bounding box center [401, 572] width 66 height 66
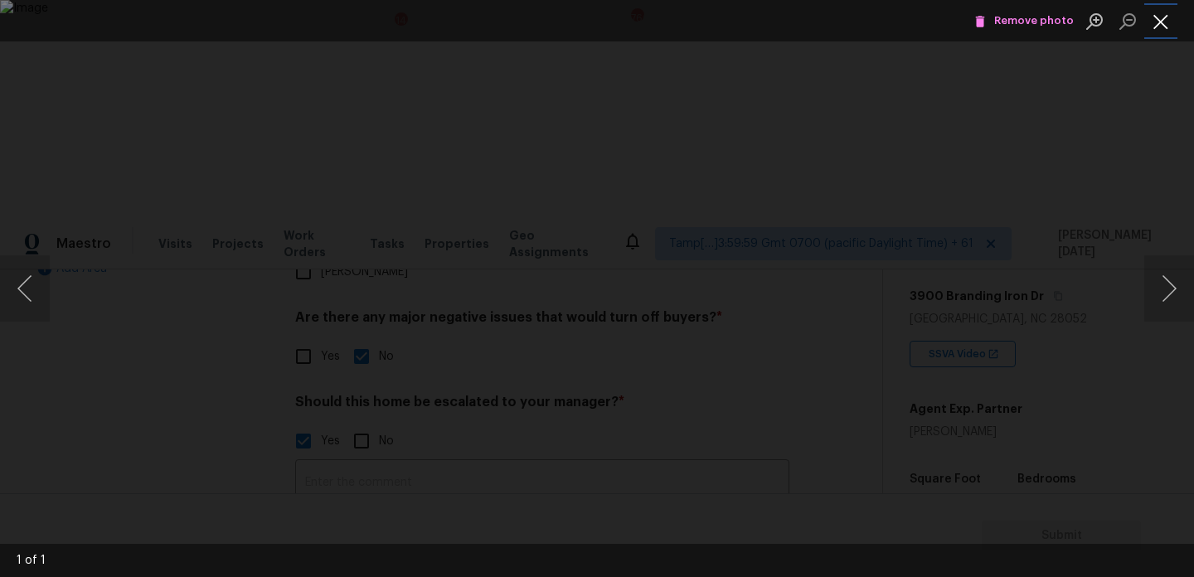
click at [1151, 32] on button "Close lightbox" at bounding box center [1160, 21] width 33 height 29
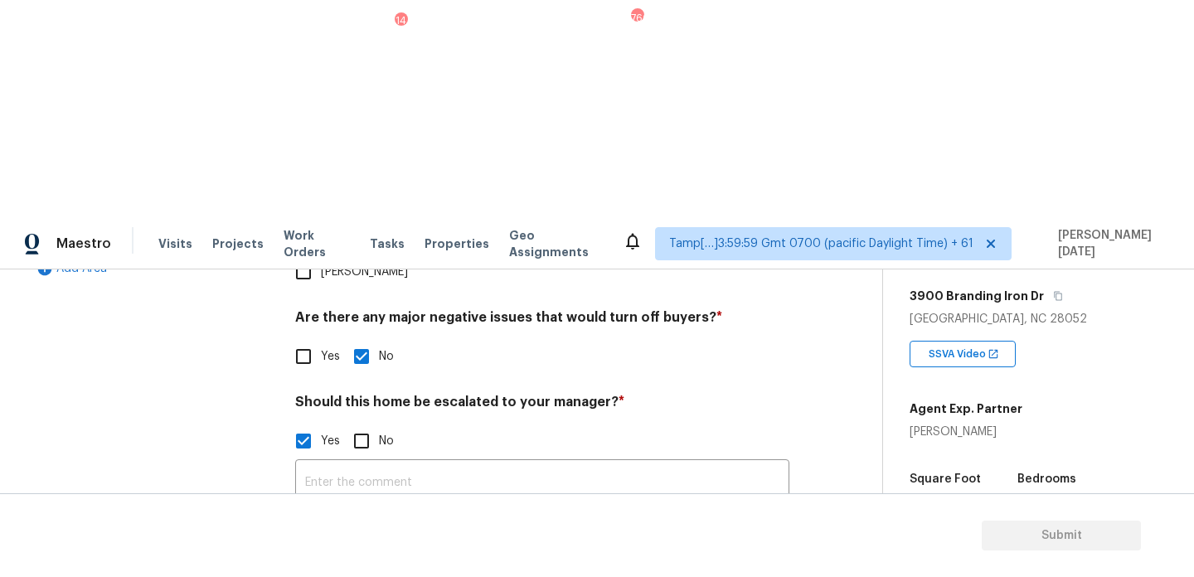
click at [330, 540] on button "button" at bounding box center [316, 572] width 40 height 65
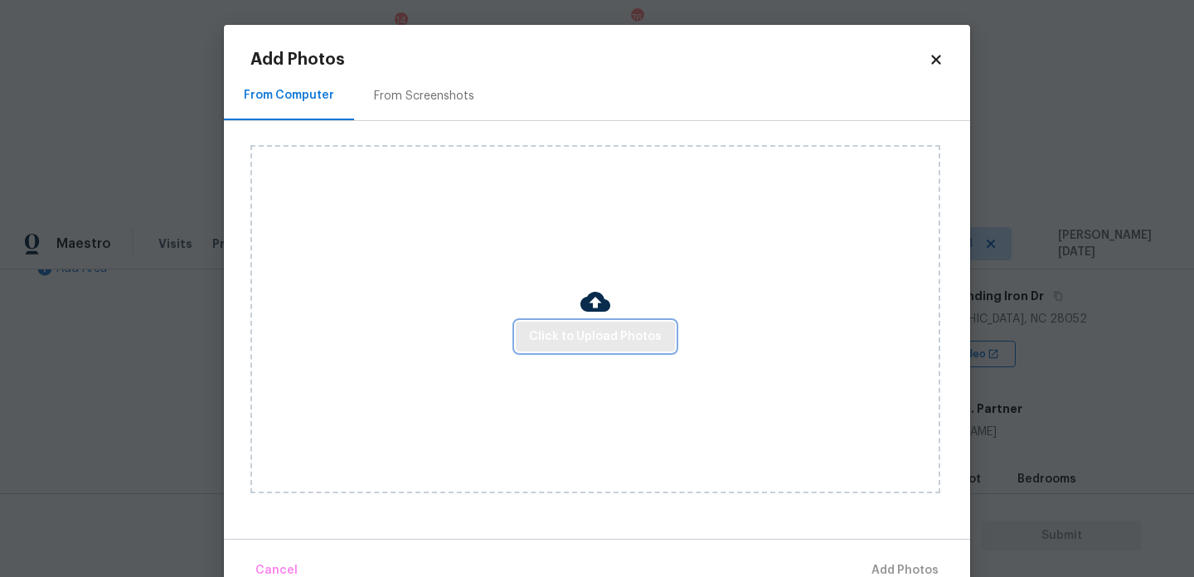
click at [591, 339] on span "Click to Upload Photos" at bounding box center [595, 337] width 133 height 21
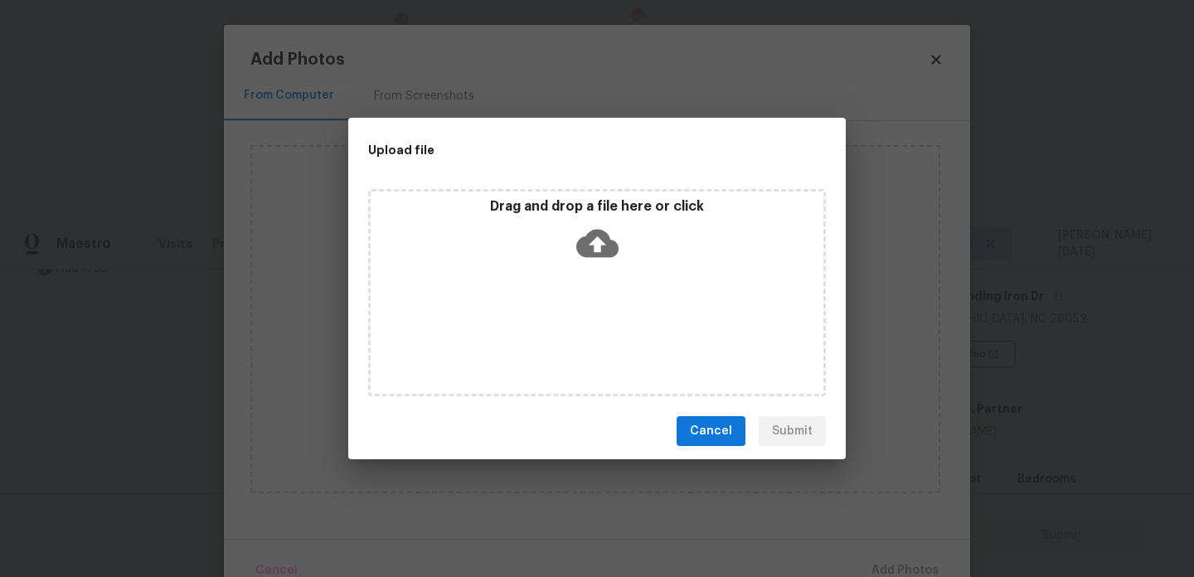
click at [591, 339] on div "Drag and drop a file here or click" at bounding box center [597, 292] width 458 height 207
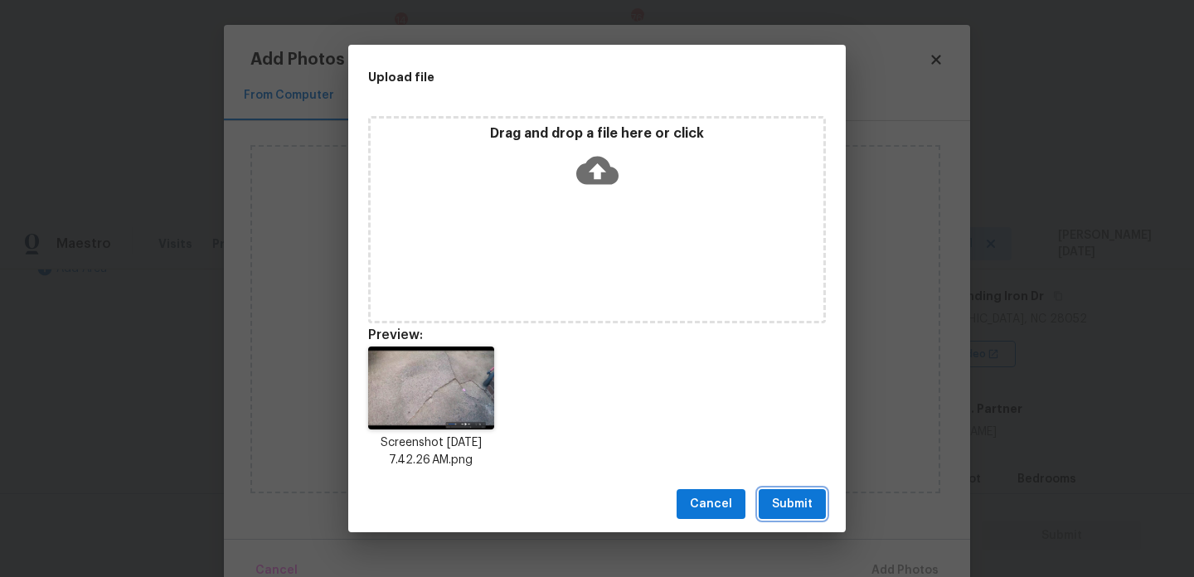
click at [802, 512] on span "Submit" at bounding box center [792, 504] width 41 height 21
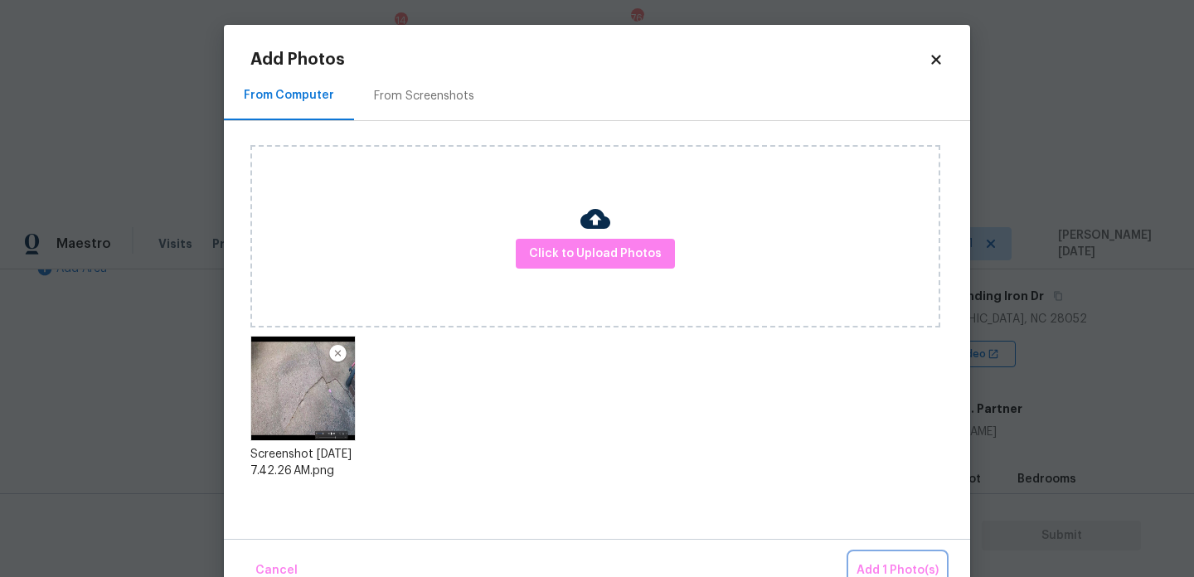
click at [875, 556] on button "Add 1 Photo(s)" at bounding box center [897, 571] width 95 height 36
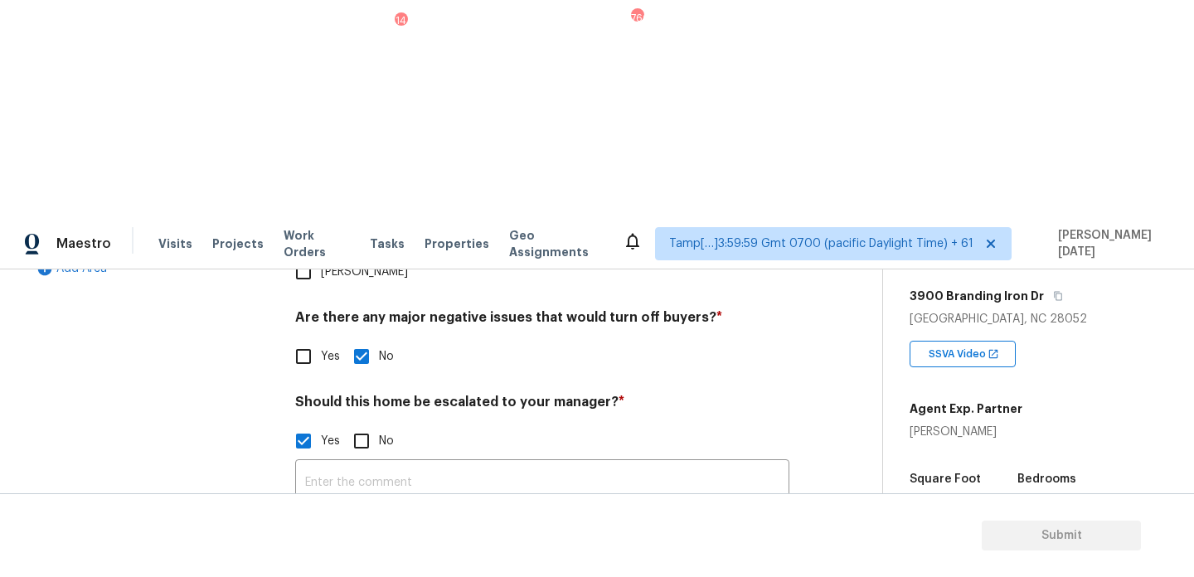
click at [313, 540] on button "button" at bounding box center [316, 572] width 40 height 65
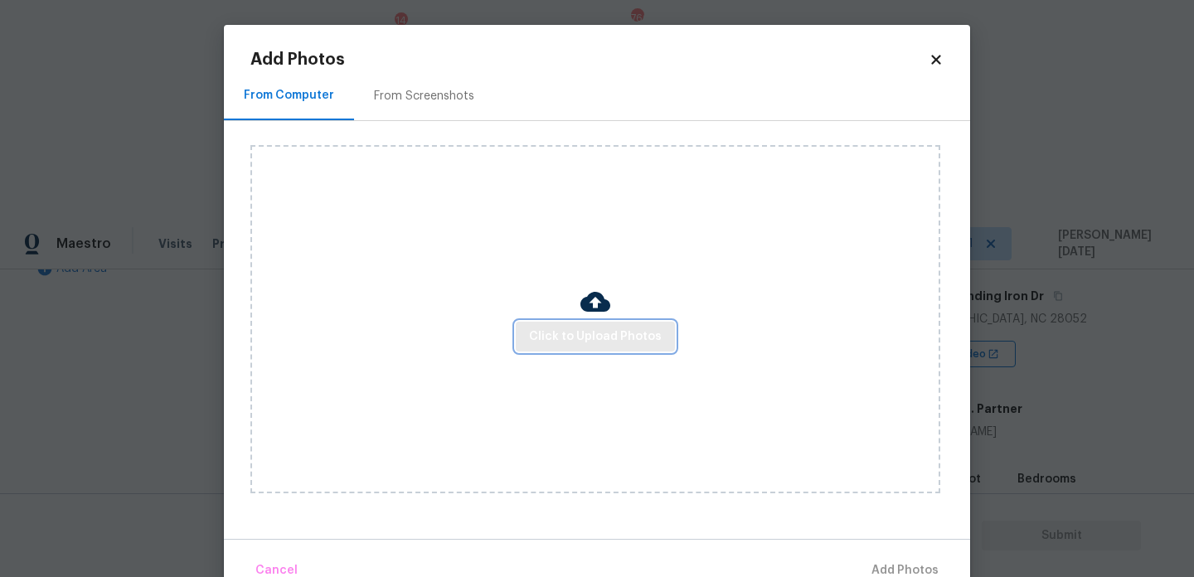
click at [553, 327] on span "Click to Upload Photos" at bounding box center [595, 337] width 133 height 21
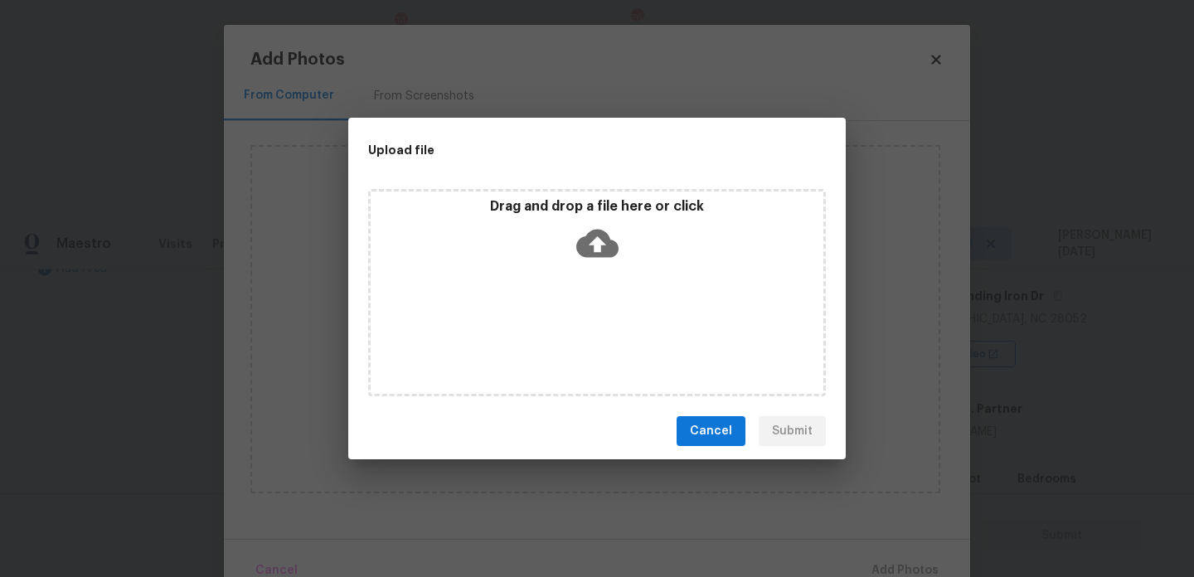
click at [553, 326] on div "Drag and drop a file here or click" at bounding box center [597, 292] width 458 height 207
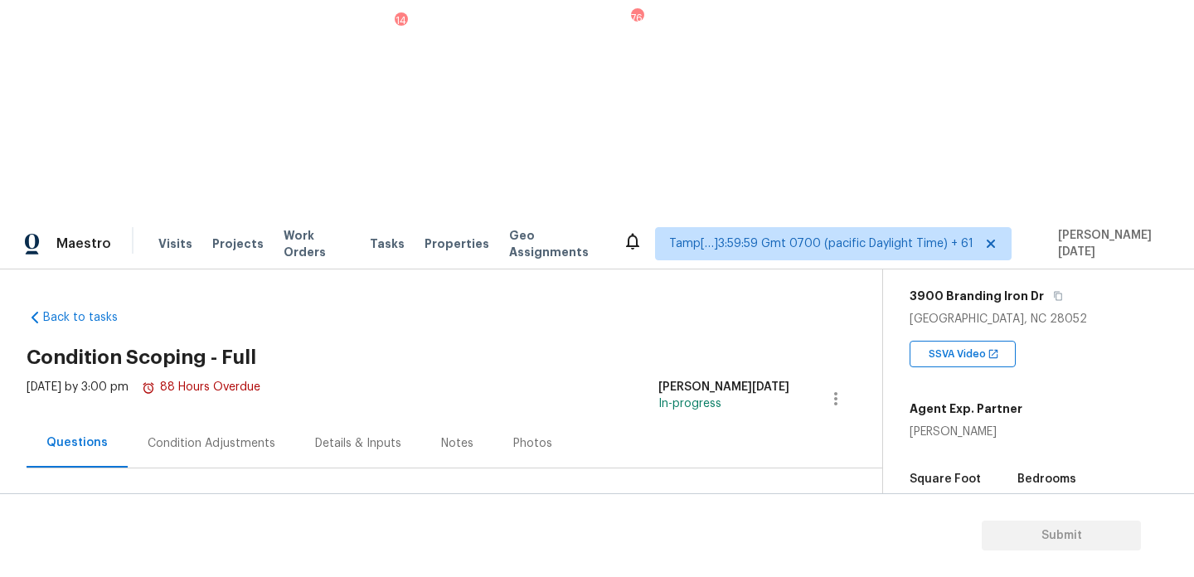
click at [224, 435] on div "Condition Adjustments" at bounding box center [212, 443] width 128 height 17
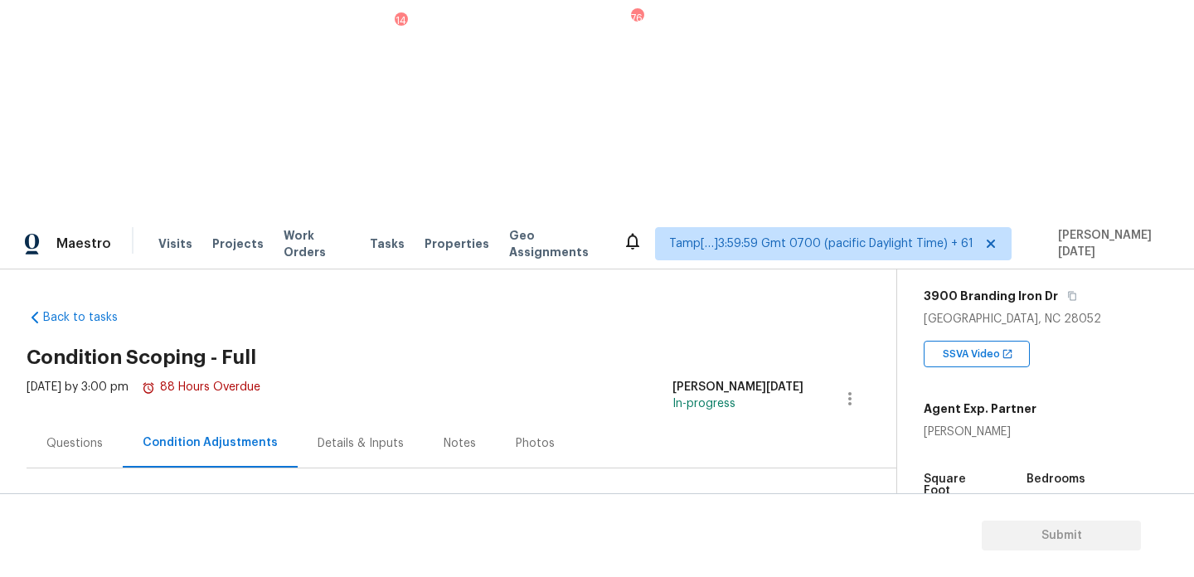
click at [925, 507] on span "1100" at bounding box center [937, 513] width 27 height 12
copy span "1100"
click at [755, 561] on span "Add Condition Adjustment" at bounding box center [762, 568] width 167 height 15
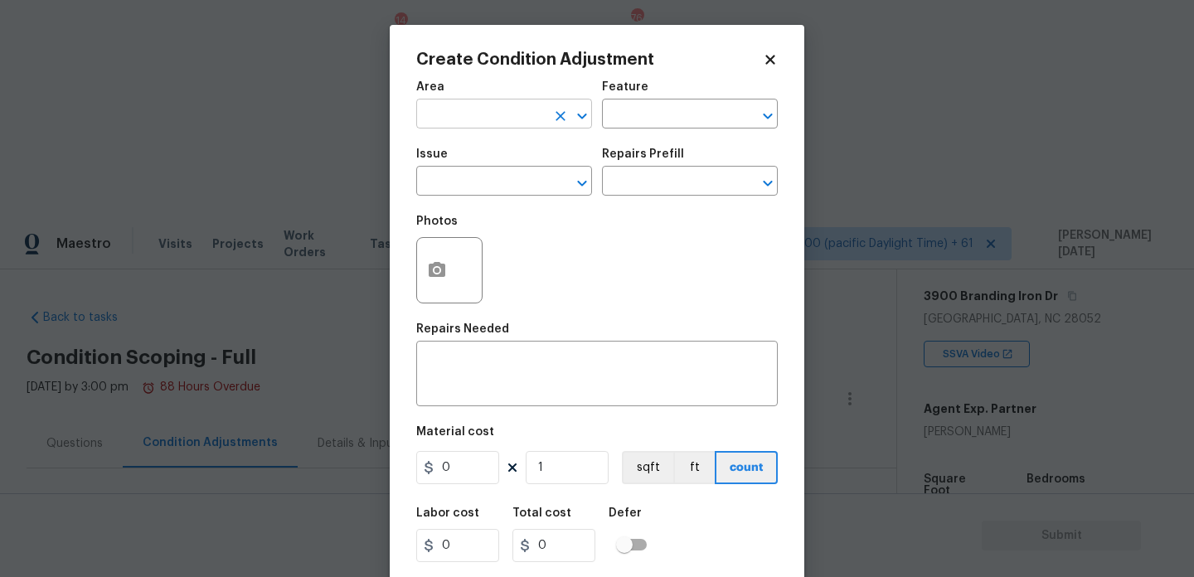
click at [474, 122] on input "text" at bounding box center [480, 116] width 129 height 26
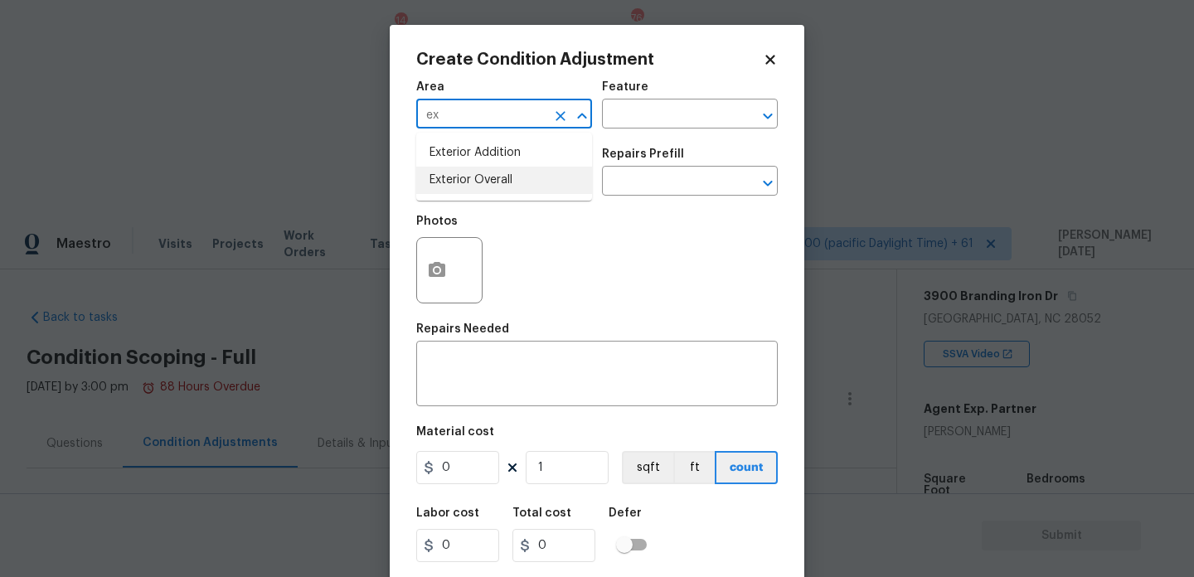
click at [485, 179] on li "Exterior Overall" at bounding box center [504, 180] width 176 height 27
type input "Exterior Overall"
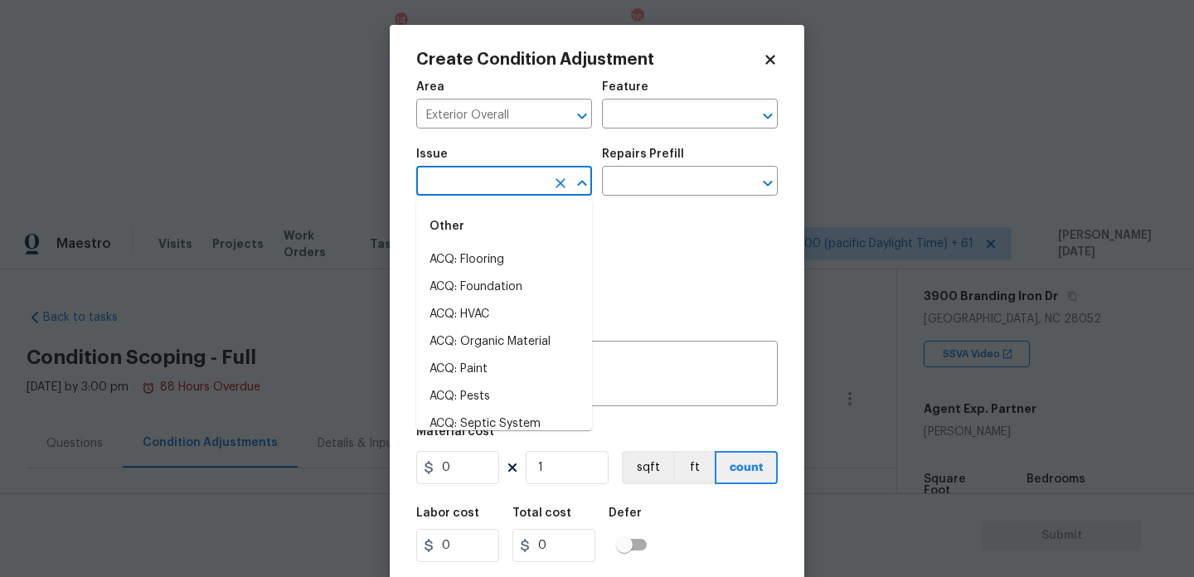
click at [485, 179] on input "text" at bounding box center [480, 183] width 129 height 26
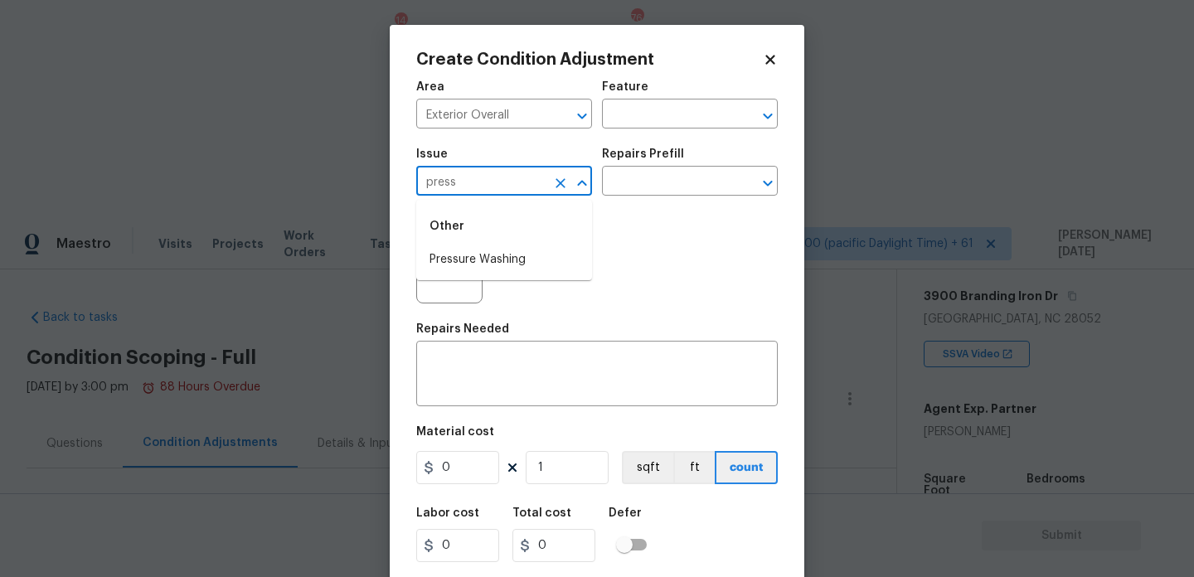
click at [510, 244] on div "Other" at bounding box center [504, 226] width 176 height 40
click at [511, 250] on li "Pressure Washing" at bounding box center [504, 259] width 176 height 27
type input "Pressure Washing"
click at [636, 179] on input "text" at bounding box center [666, 183] width 129 height 26
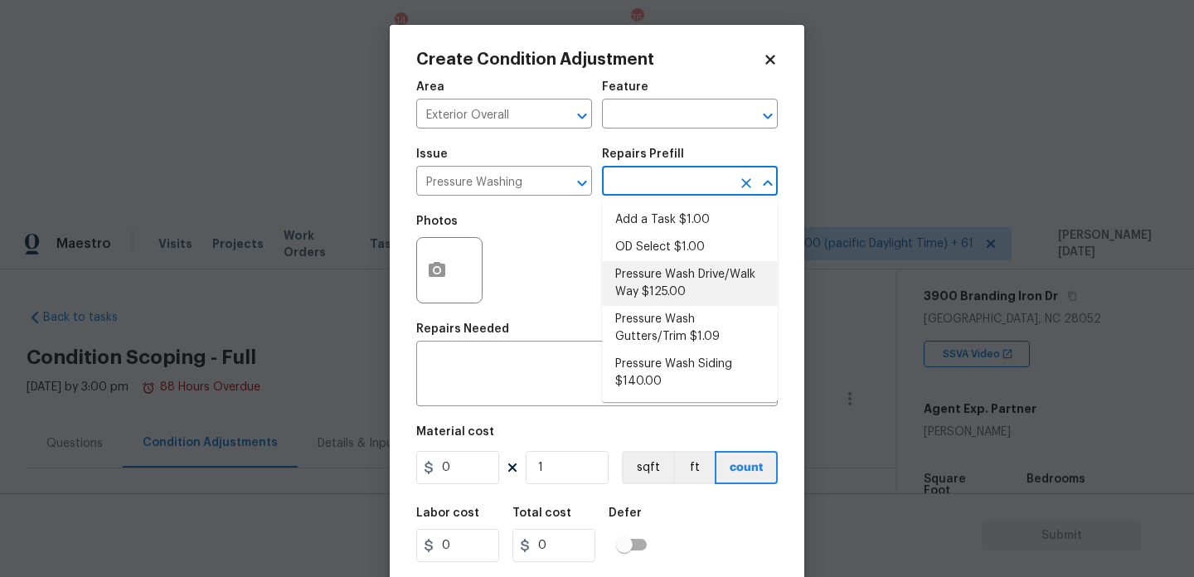
click at [667, 283] on li "Pressure Wash Drive/Walk Way $125.00" at bounding box center [690, 283] width 176 height 45
type input "Siding"
type textarea "Pressure wash the driveways/walkways as directed by the PM. Ensure that all deb…"
type input "125"
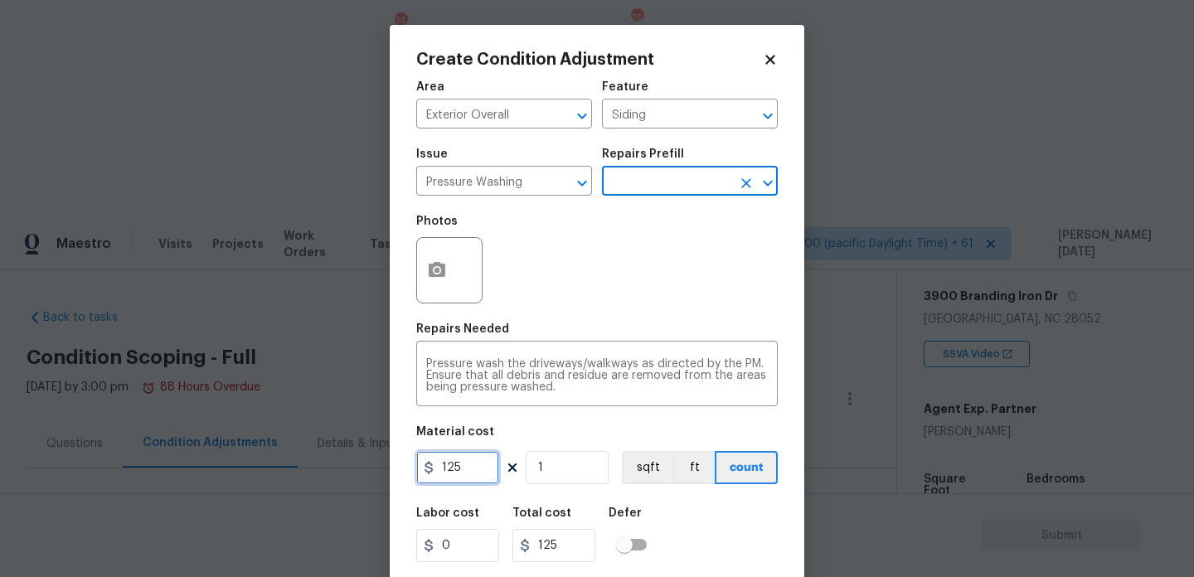
drag, startPoint x: 468, startPoint y: 474, endPoint x: 391, endPoint y: 473, distance: 77.1
click at [391, 473] on div "Create Condition Adjustment Area Exterior Overall ​ Feature Siding ​ Issue Pres…" at bounding box center [597, 307] width 415 height 564
type input "200"
click at [633, 314] on div "Area Exterior Overall ​ Feature Siding ​ Issue Pressure Washing ​ Repairs Prefi…" at bounding box center [597, 344] width 362 height 547
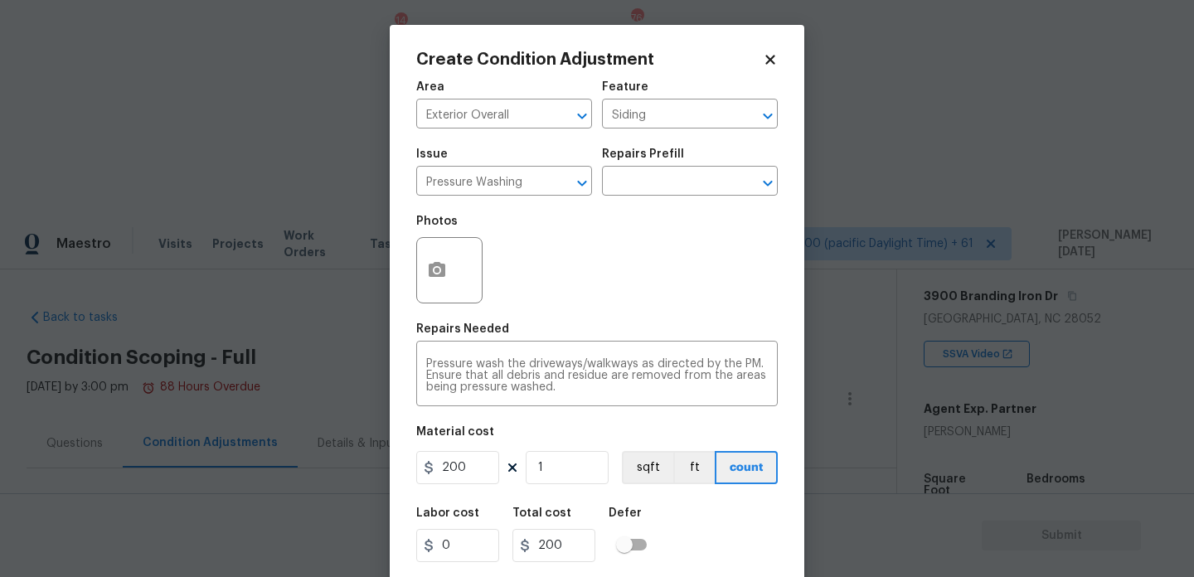
scroll to position [42, 0]
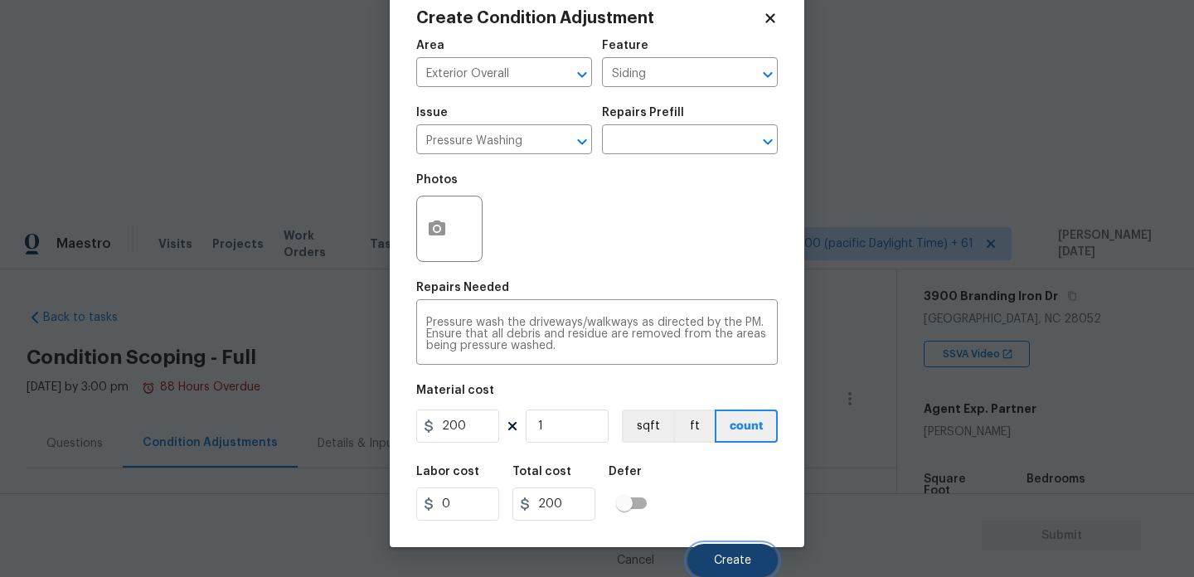
click at [711, 553] on button "Create" at bounding box center [732, 560] width 90 height 33
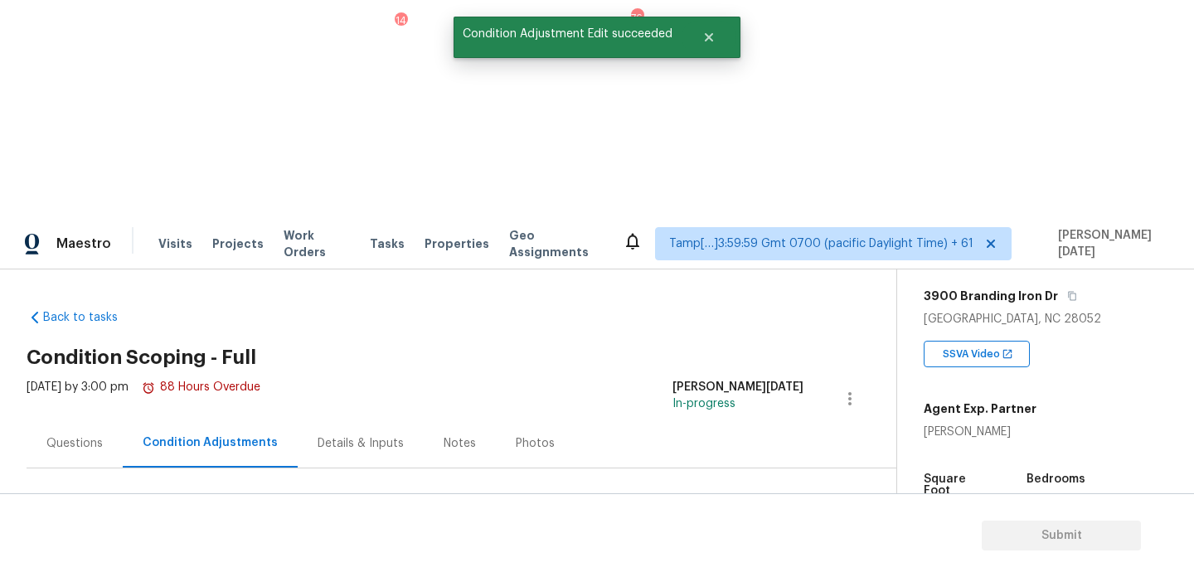
scroll to position [0, 0]
click at [132, 561] on div "$18205" at bounding box center [109, 569] width 57 height 17
drag, startPoint x: 80, startPoint y: 352, endPoint x: 144, endPoint y: 352, distance: 63.8
click at [144, 561] on div "Total: $18205 Deferred: $0" at bounding box center [163, 569] width 272 height 17
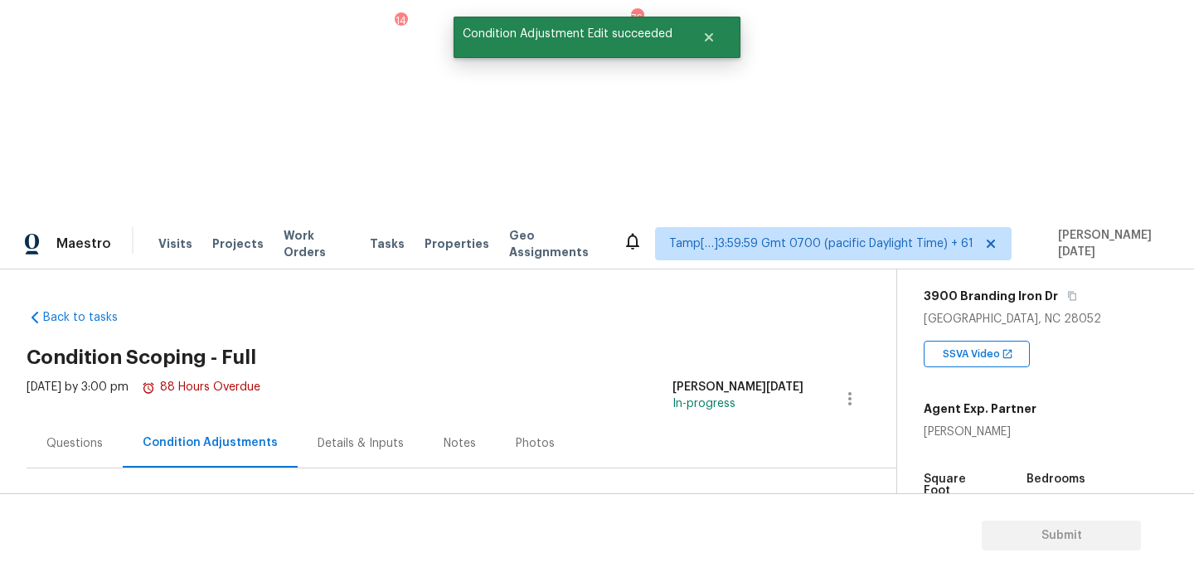
copy div "$18205"
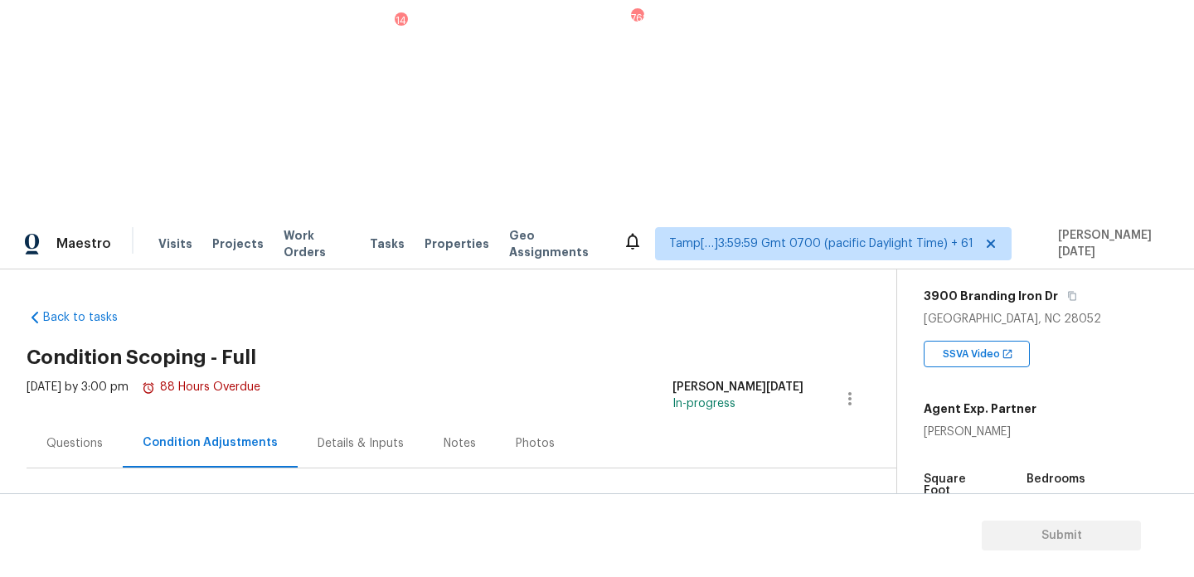
click at [80, 435] on div "Questions" at bounding box center [74, 443] width 56 height 17
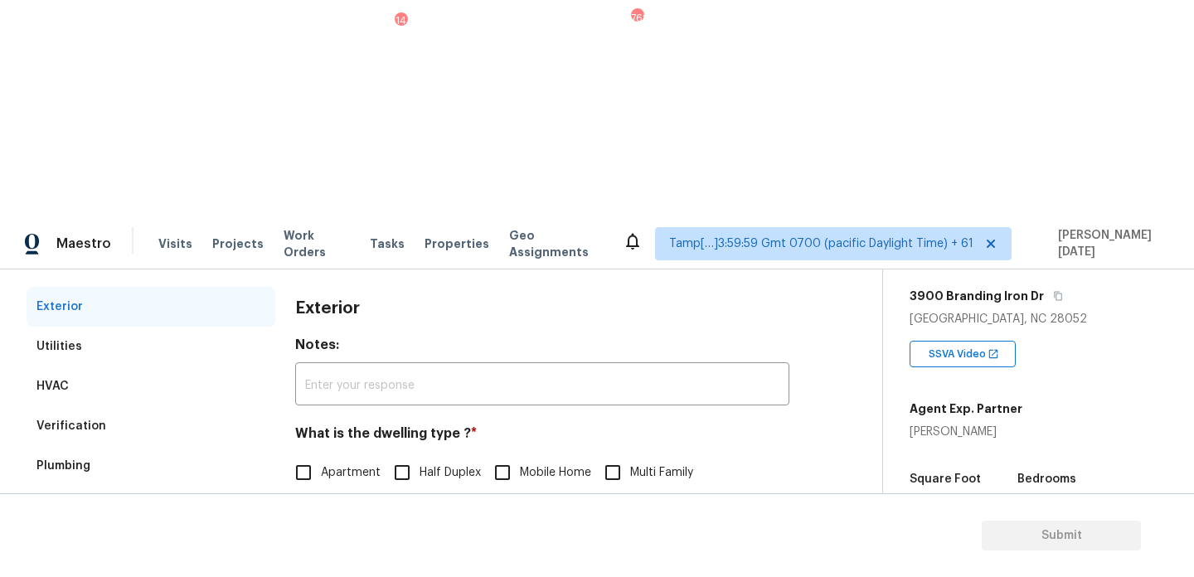
click at [250, 526] on div "Gated Community 1" at bounding box center [151, 546] width 249 height 40
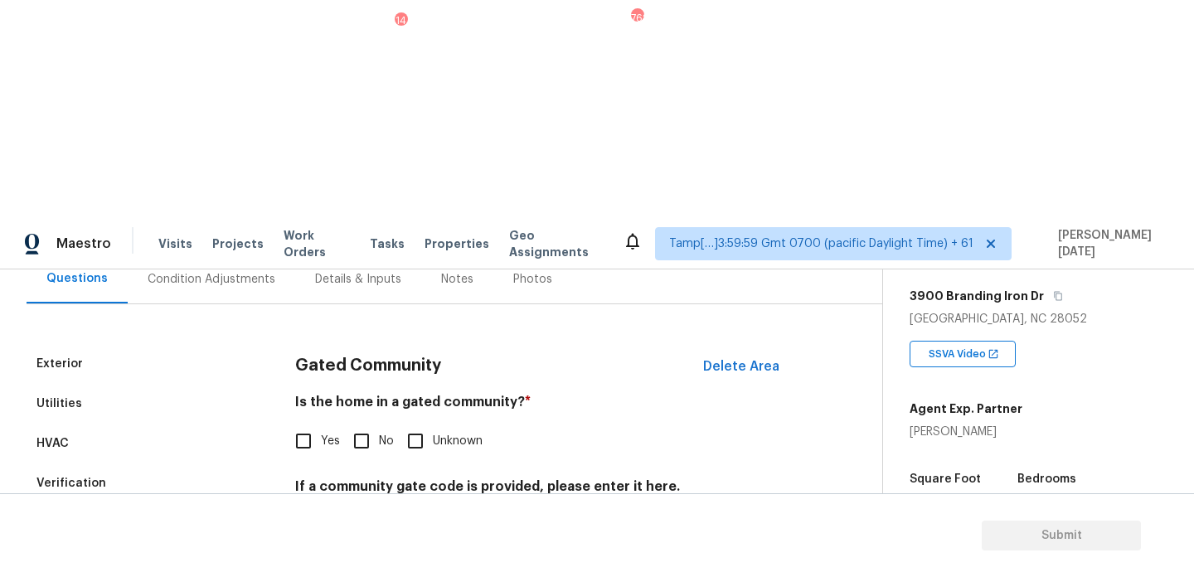
scroll to position [164, 0]
click at [367, 424] on input "No" at bounding box center [361, 441] width 35 height 35
checkbox input "true"
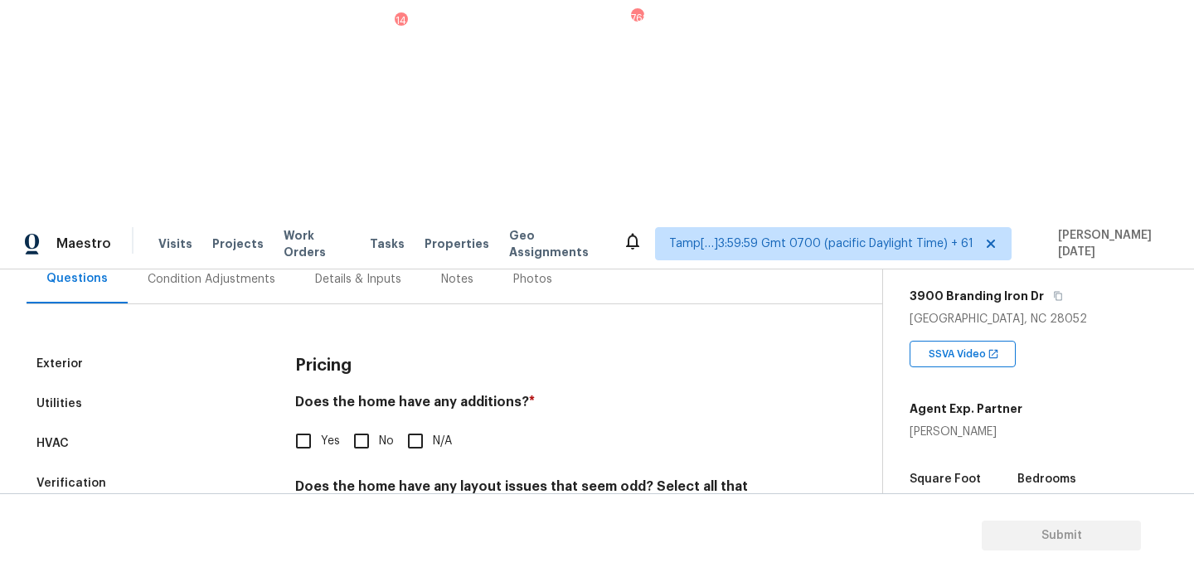
click at [366, 424] on input "No" at bounding box center [361, 441] width 35 height 35
checkbox input "true"
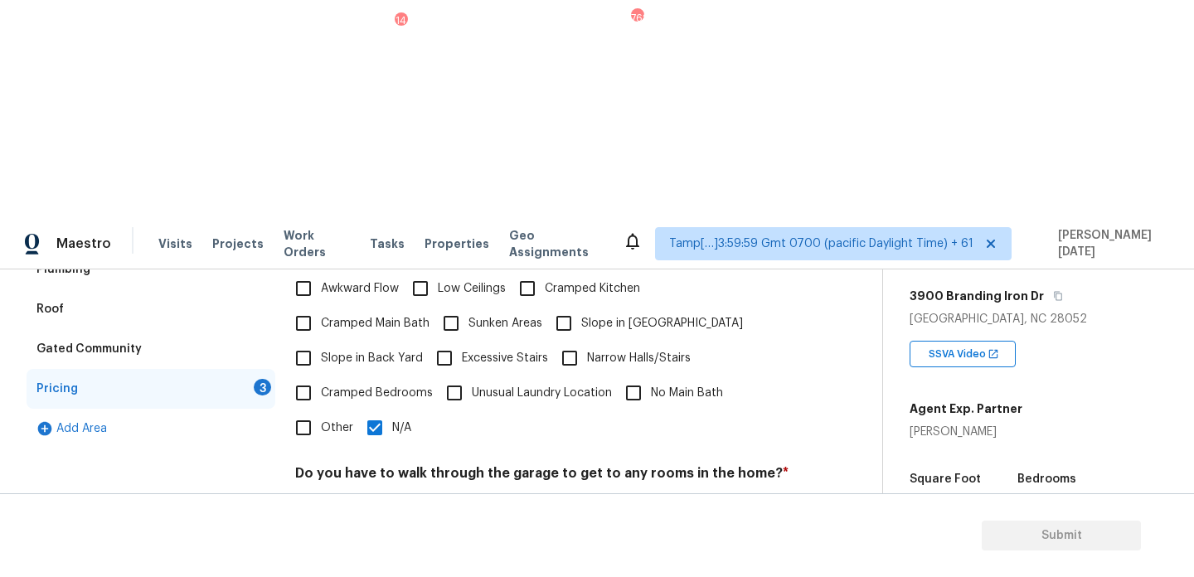
click at [350, 495] on input "No" at bounding box center [361, 512] width 35 height 35
checkbox input "true"
click at [367, 389] on div "Pricing Does the home have any additions? * Yes No N/A Does the home have any l…" at bounding box center [542, 413] width 494 height 647
checkbox input "true"
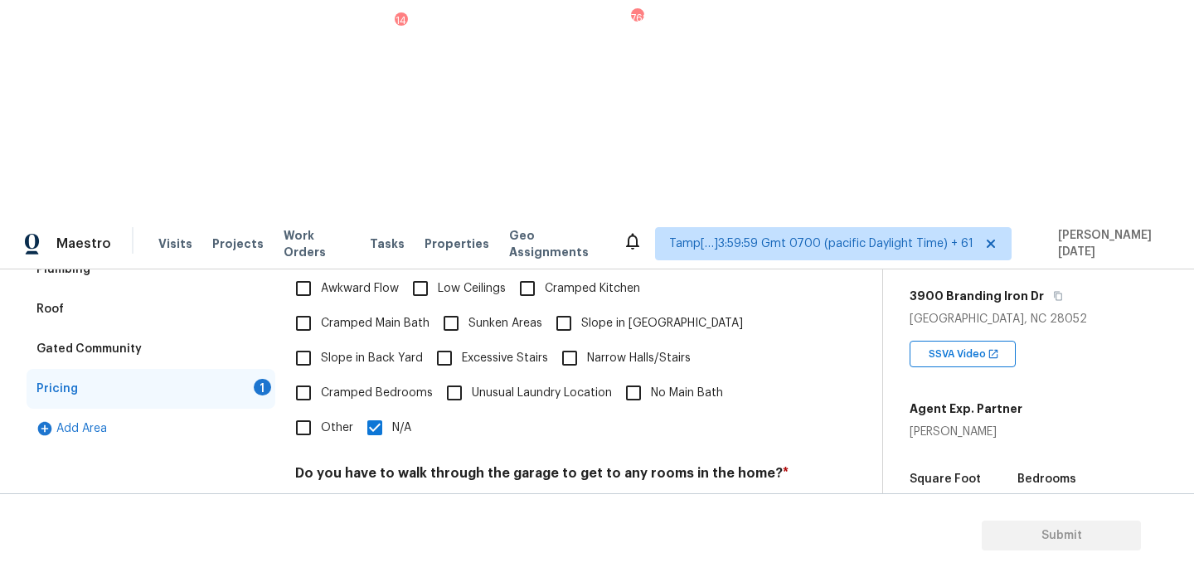
checkbox input "true"
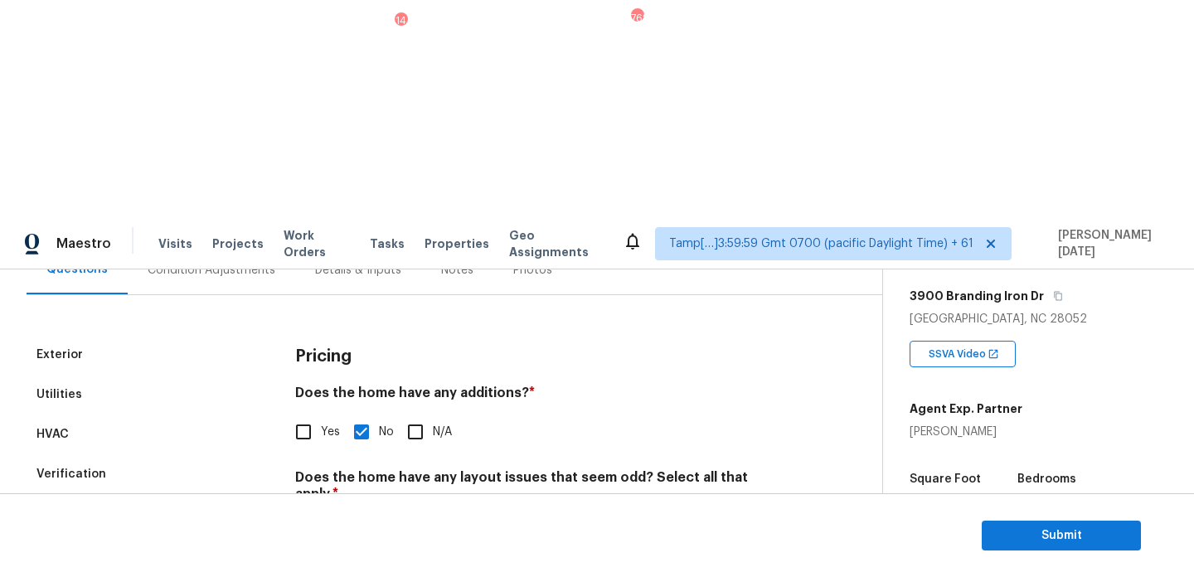
scroll to position [85, 0]
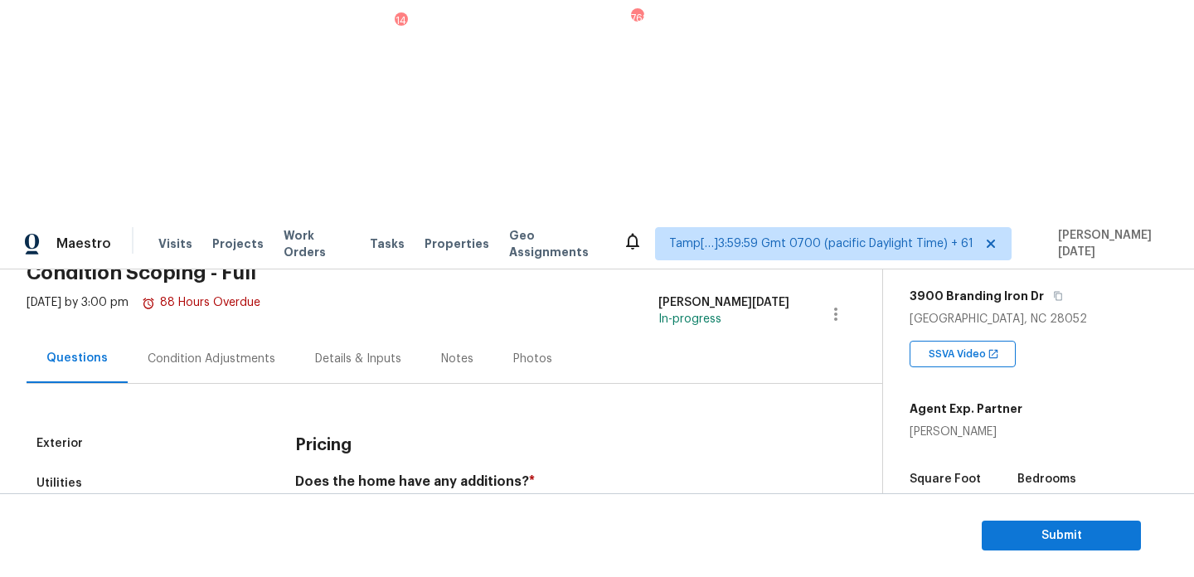
click at [231, 351] on div "Condition Adjustments" at bounding box center [212, 359] width 128 height 17
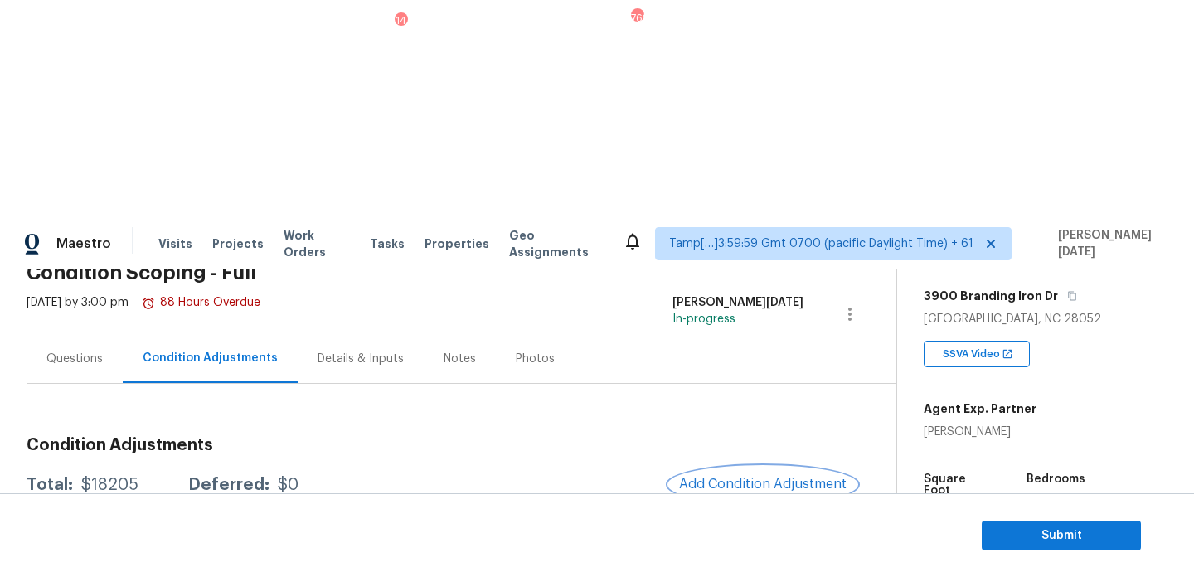
click at [691, 477] on span "Add Condition Adjustment" at bounding box center [762, 484] width 167 height 15
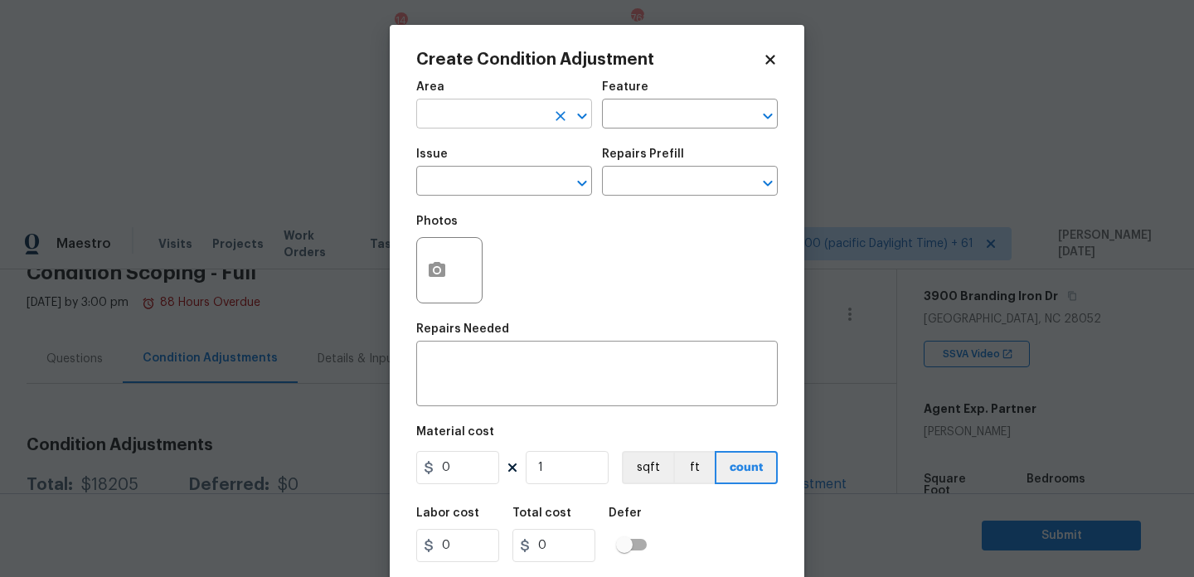
click at [449, 118] on input "text" at bounding box center [480, 116] width 129 height 26
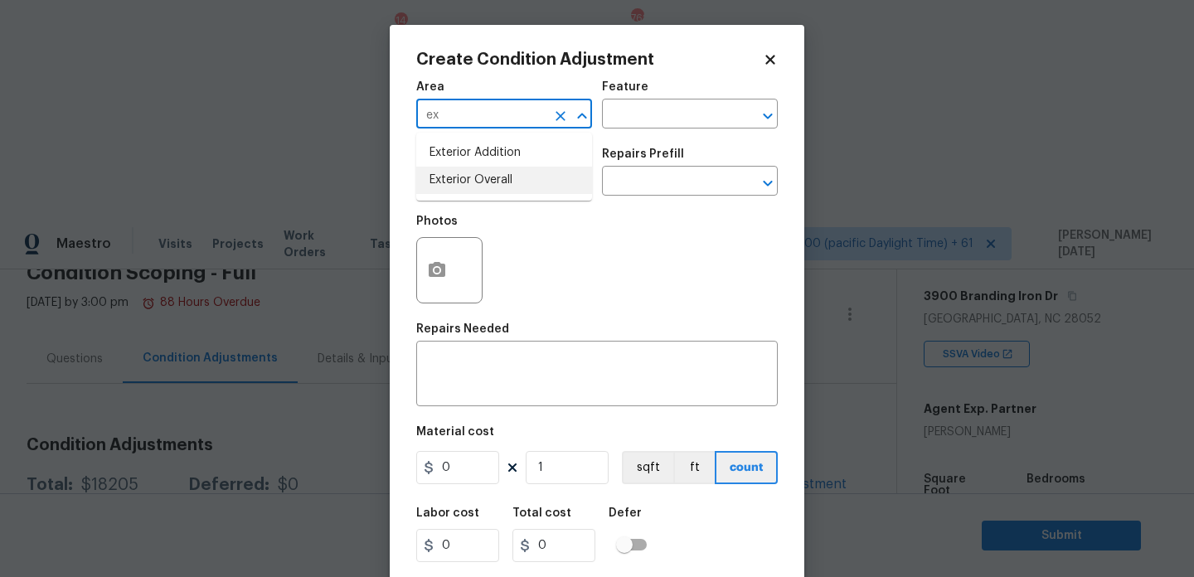
click at [482, 177] on li "Exterior Overall" at bounding box center [504, 180] width 176 height 27
type input "Exterior Overall"
click at [482, 177] on input "text" at bounding box center [480, 183] width 129 height 26
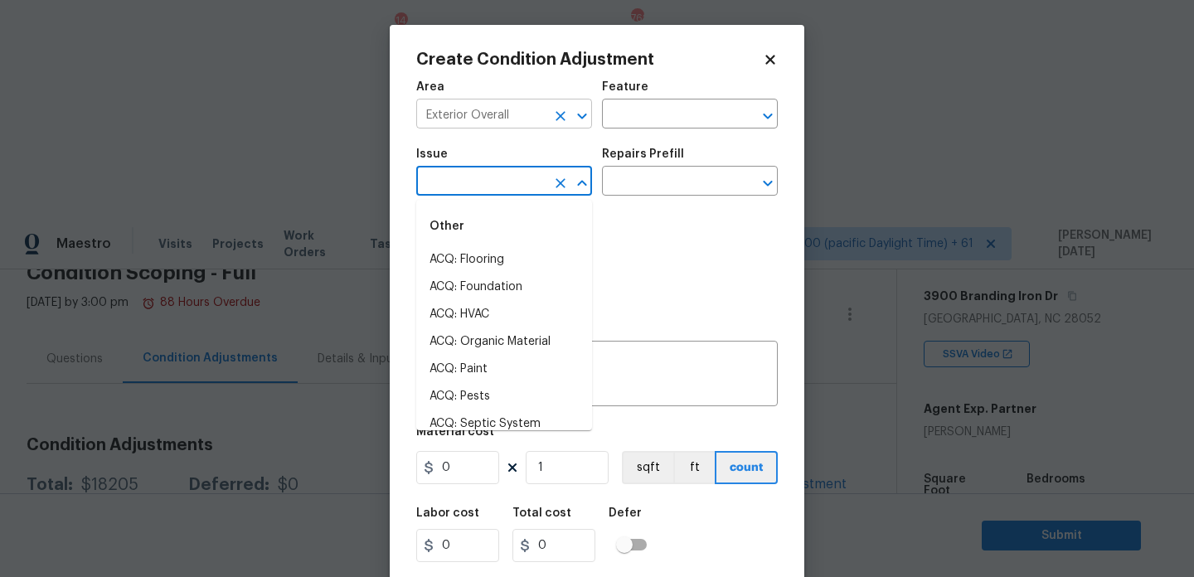
click at [561, 115] on icon "Clear" at bounding box center [561, 116] width 10 height 10
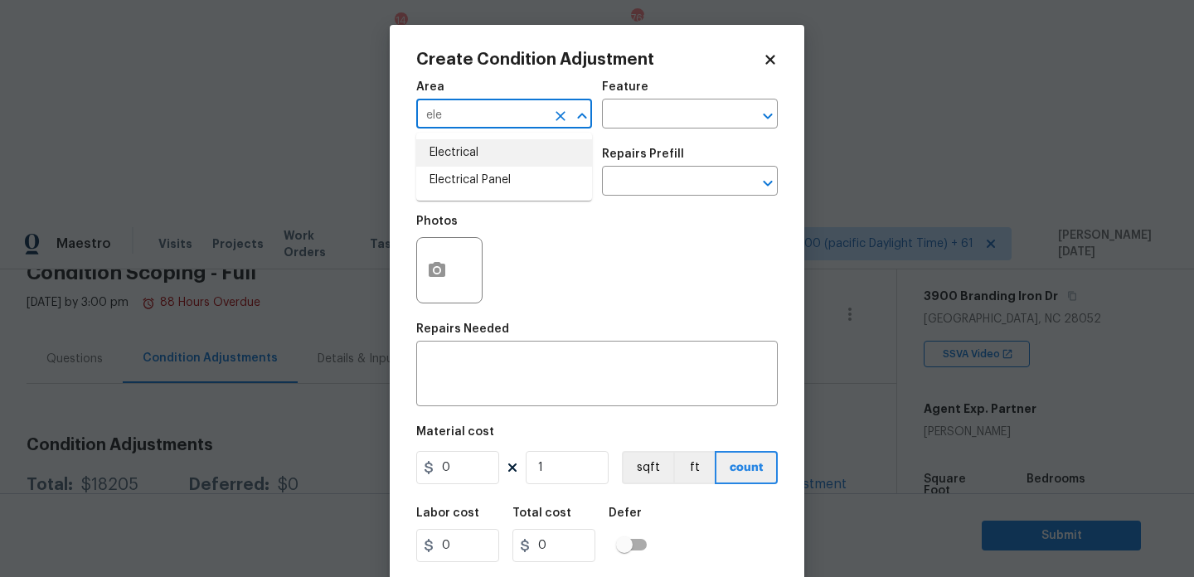
click at [546, 152] on li "Electrical" at bounding box center [504, 152] width 176 height 27
type input "Electrical"
click at [531, 181] on input "text" at bounding box center [480, 183] width 129 height 26
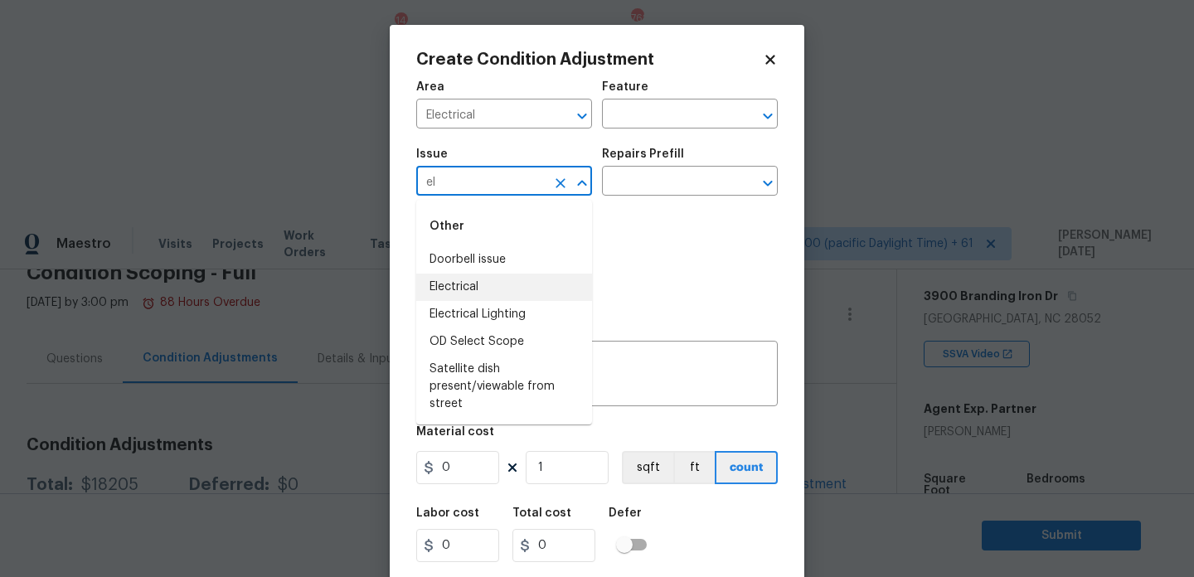
click at [512, 284] on li "Electrical" at bounding box center [504, 287] width 176 height 27
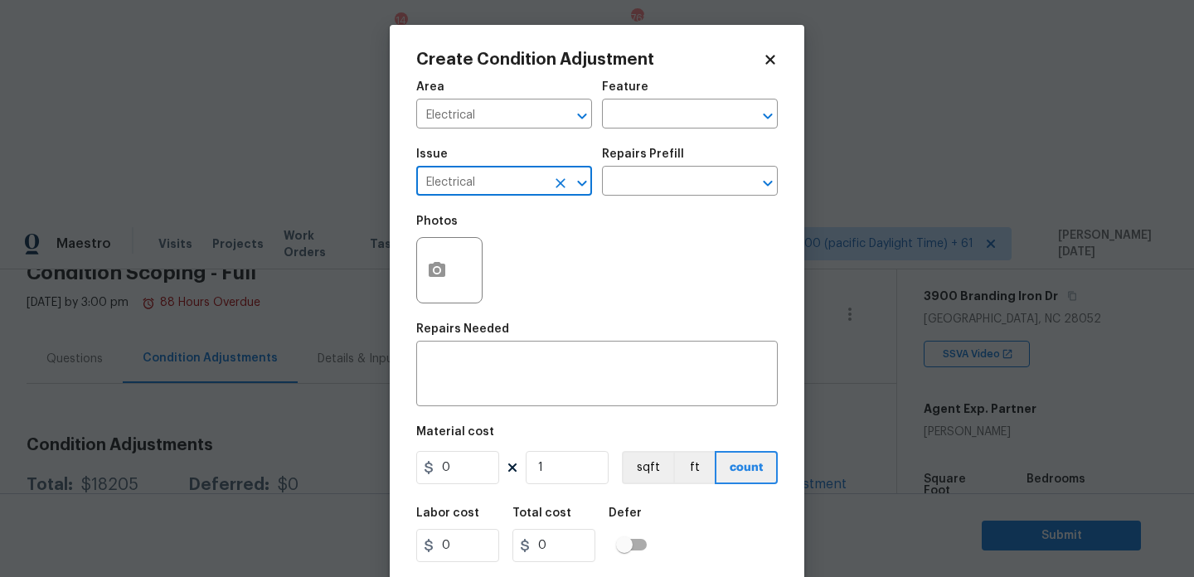
type input "Electrical"
click at [465, 472] on input "0" at bounding box center [457, 467] width 83 height 33
type input "1500"
click at [512, 386] on textarea at bounding box center [597, 375] width 342 height 35
type input "1500"
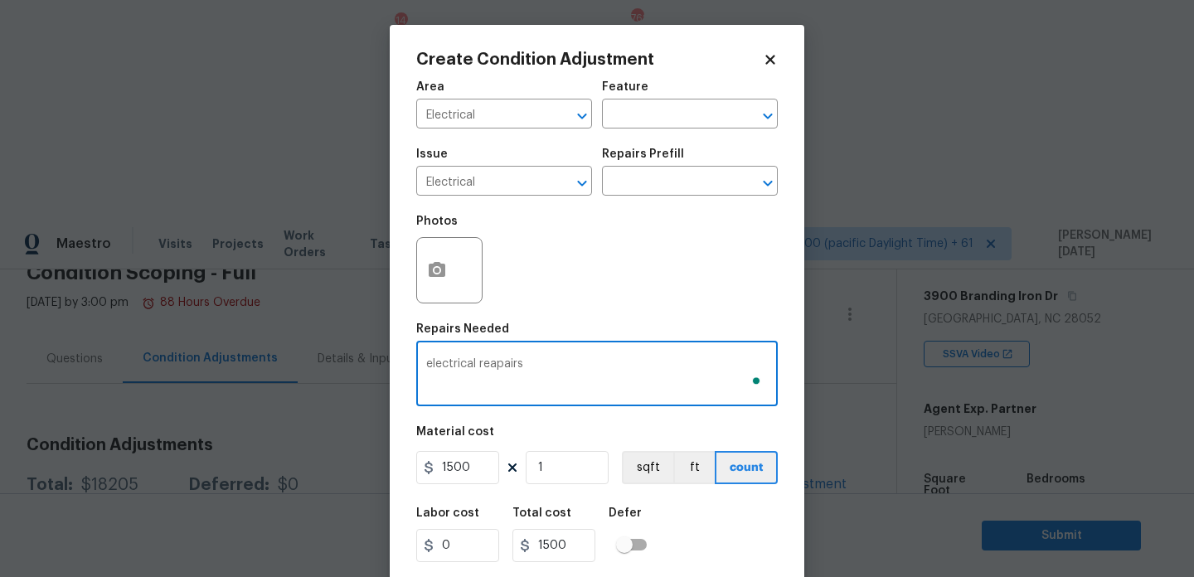
scroll to position [42, 0]
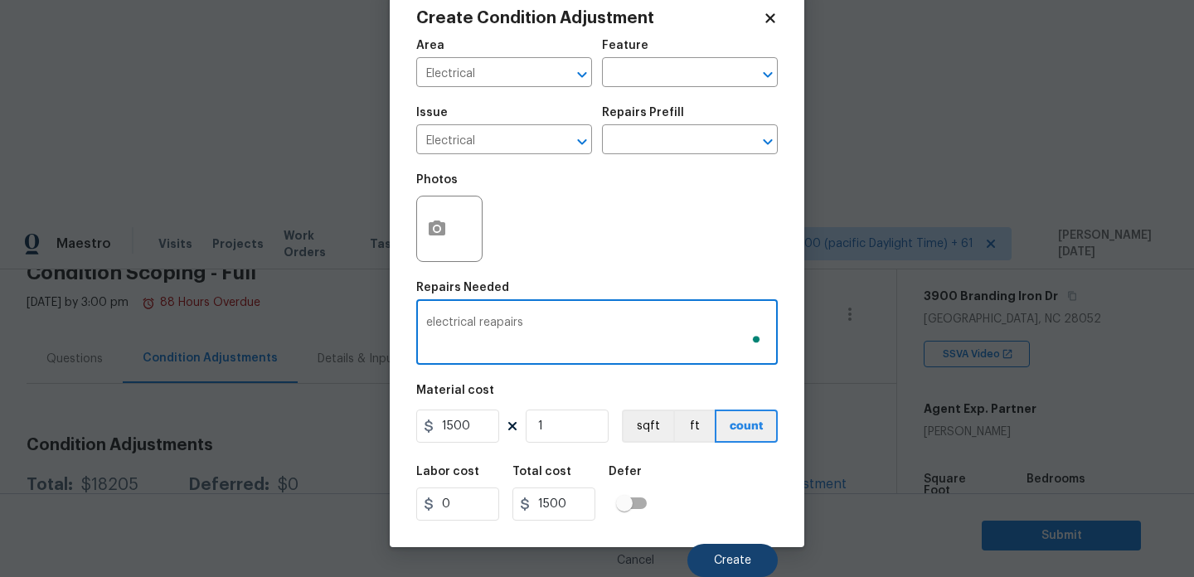
type textarea "electrical reapairs"
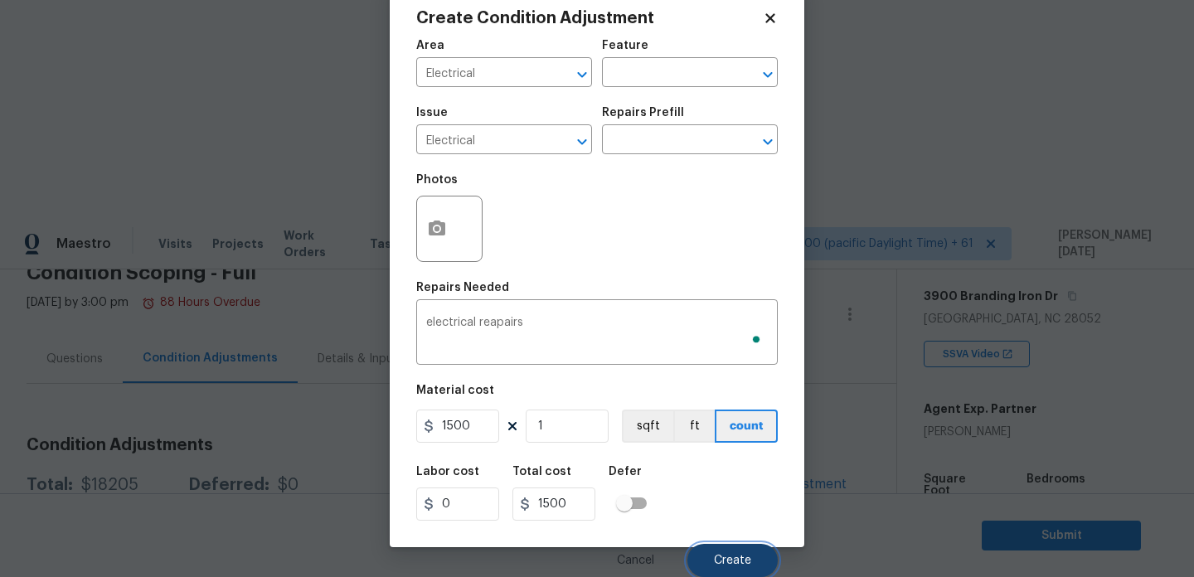
click at [717, 549] on button "Create" at bounding box center [732, 560] width 90 height 33
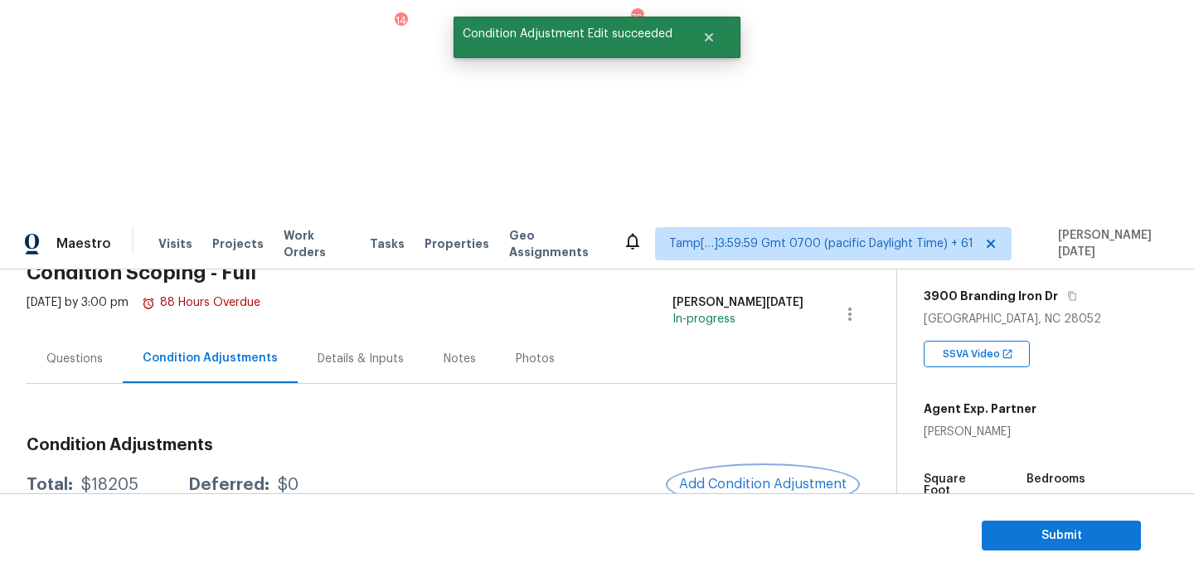
scroll to position [0, 0]
click at [711, 477] on span "Add Condition Adjustment" at bounding box center [762, 484] width 167 height 15
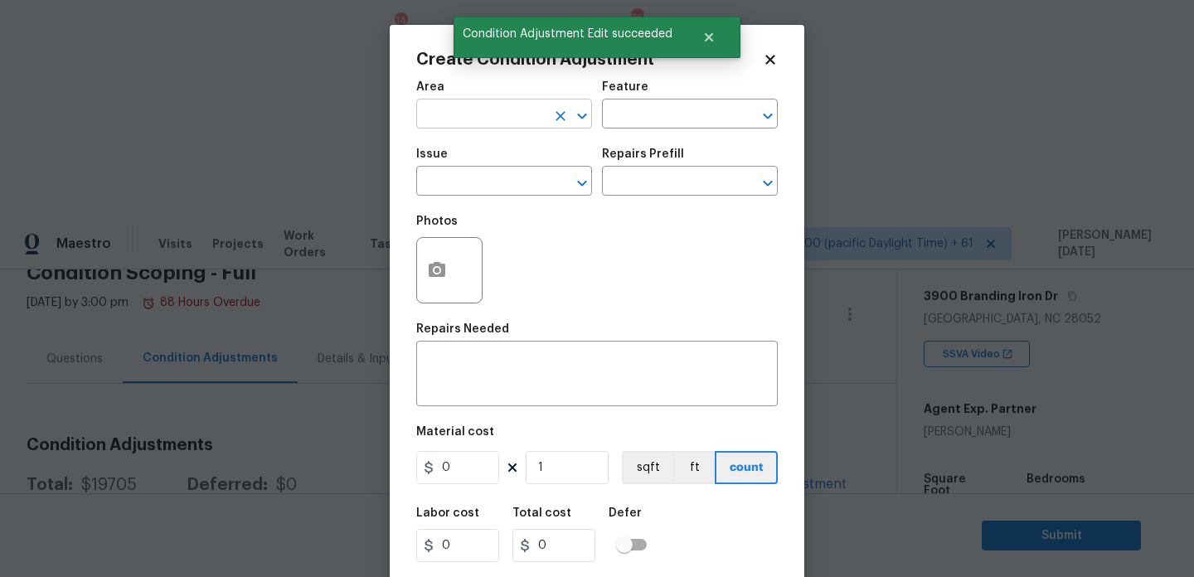
click at [459, 124] on input "text" at bounding box center [480, 116] width 129 height 26
type input "e"
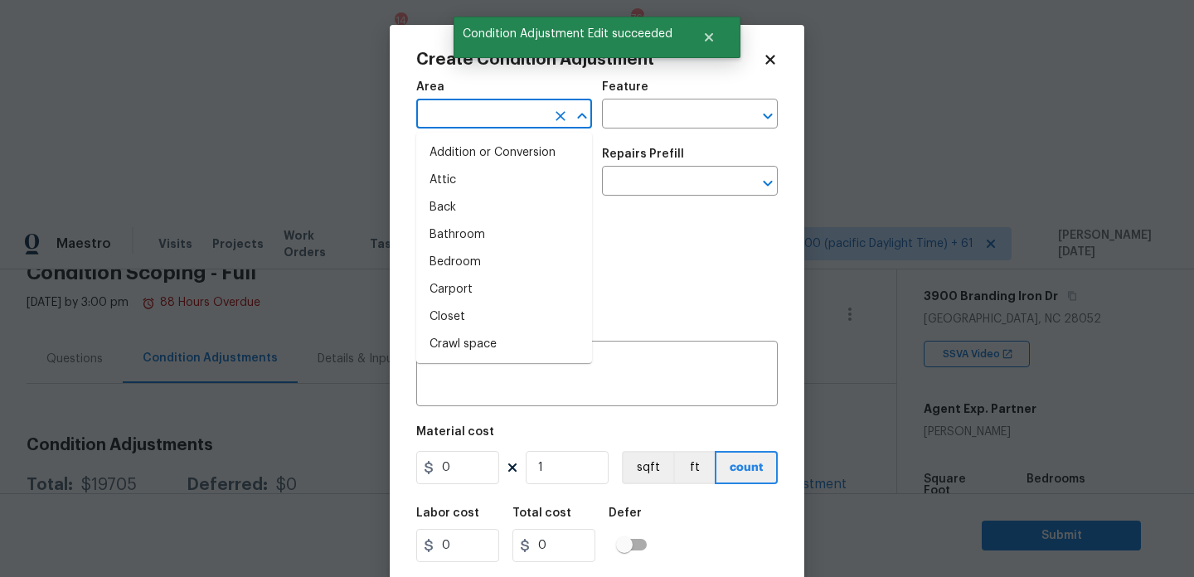
type input "x"
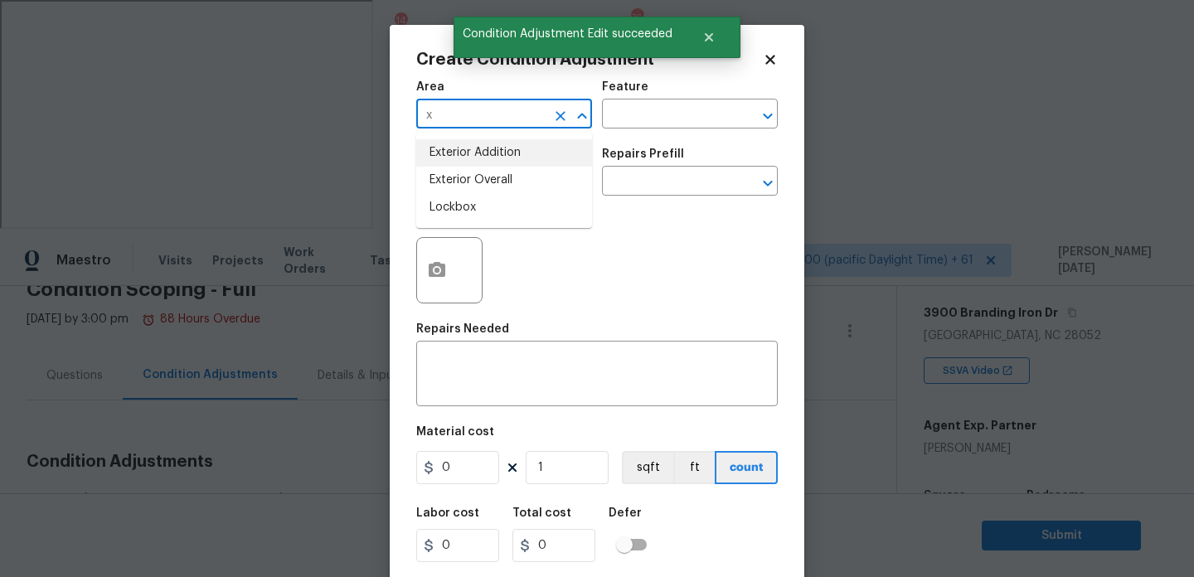
click at [558, 104] on button "Clear" at bounding box center [560, 115] width 23 height 23
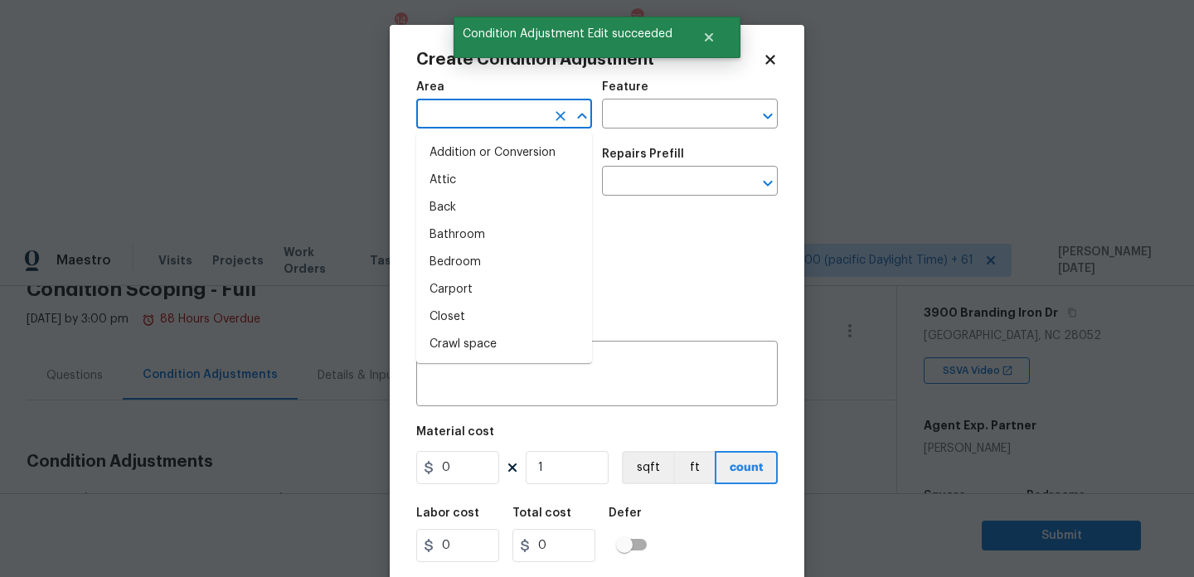
type input "v"
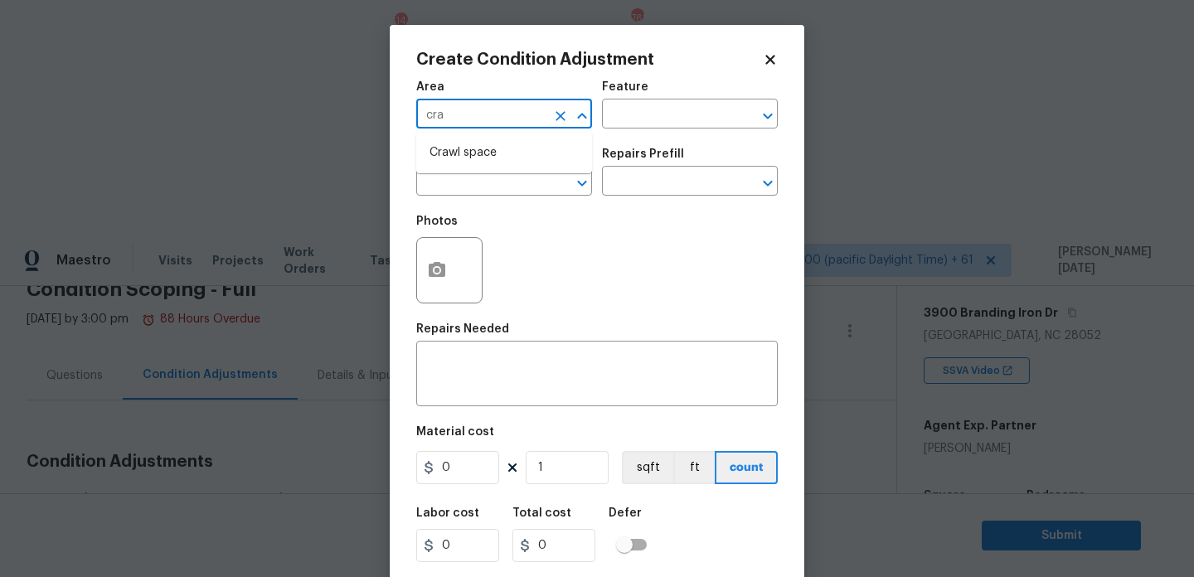
click at [510, 161] on li "Crawl space" at bounding box center [504, 152] width 176 height 27
type input "Crawl space"
click at [496, 187] on input "text" at bounding box center [480, 183] width 129 height 26
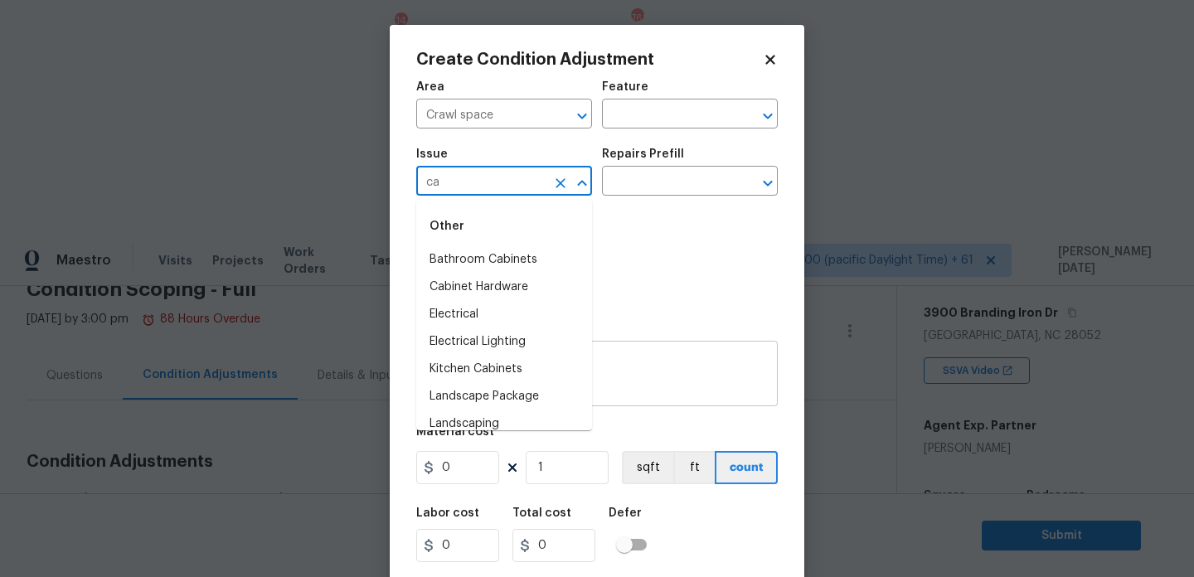
type input "ca"
click at [613, 383] on textarea at bounding box center [597, 375] width 342 height 35
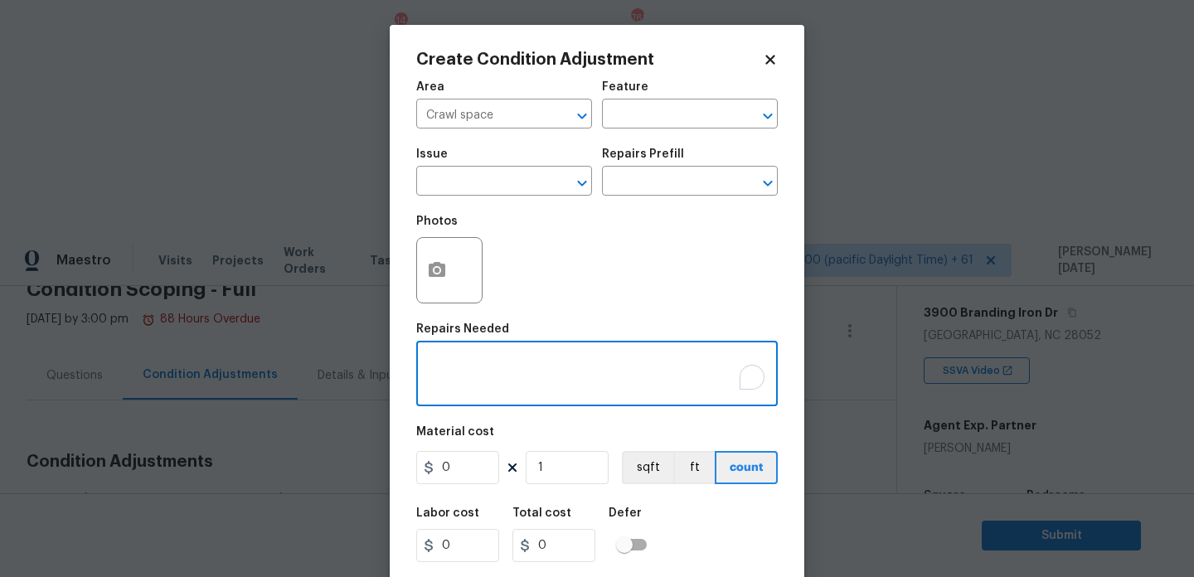
paste textarea "crawlspace not encapsulated"
click at [502, 365] on textarea "crawlspace not encapsulated" at bounding box center [597, 375] width 342 height 35
type textarea "crawlspace/ needs to be encapsulated"
click at [451, 475] on input "0" at bounding box center [457, 467] width 83 height 33
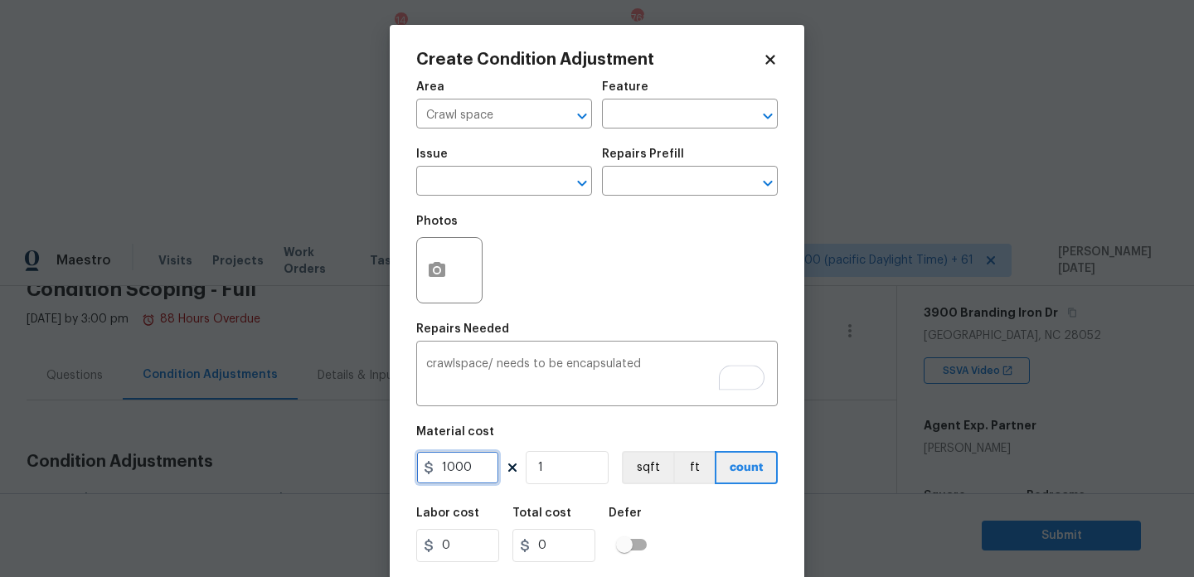
type input "1000"
click at [551, 293] on div "Photos" at bounding box center [597, 260] width 362 height 108
type input "1000"
click at [478, 191] on input "text" at bounding box center [480, 183] width 129 height 26
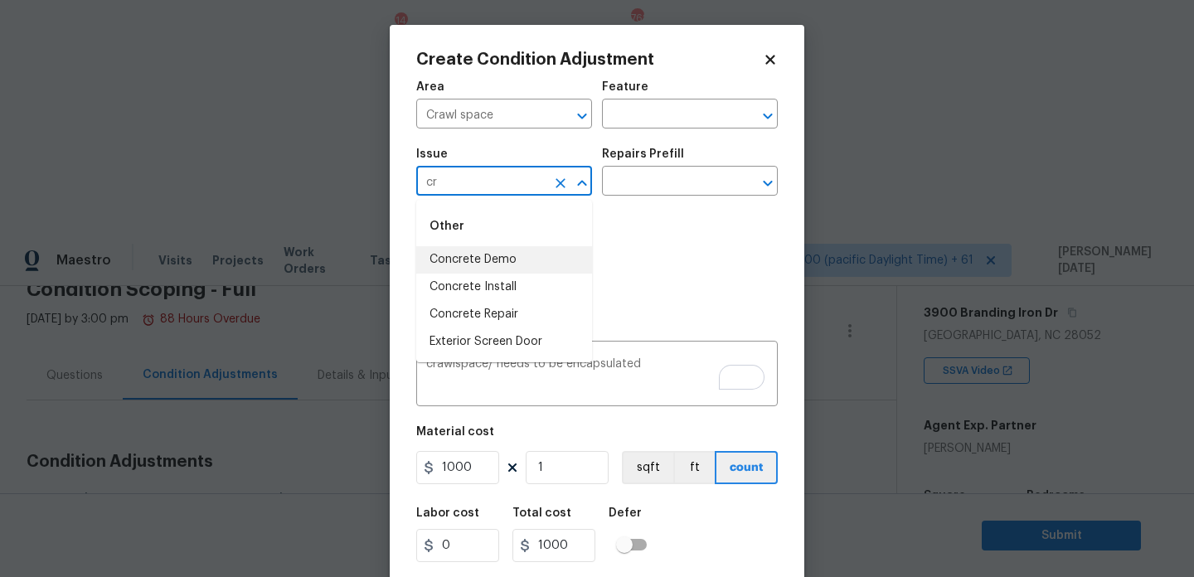
type input "cr"
click at [653, 225] on div "Photos" at bounding box center [597, 260] width 362 height 108
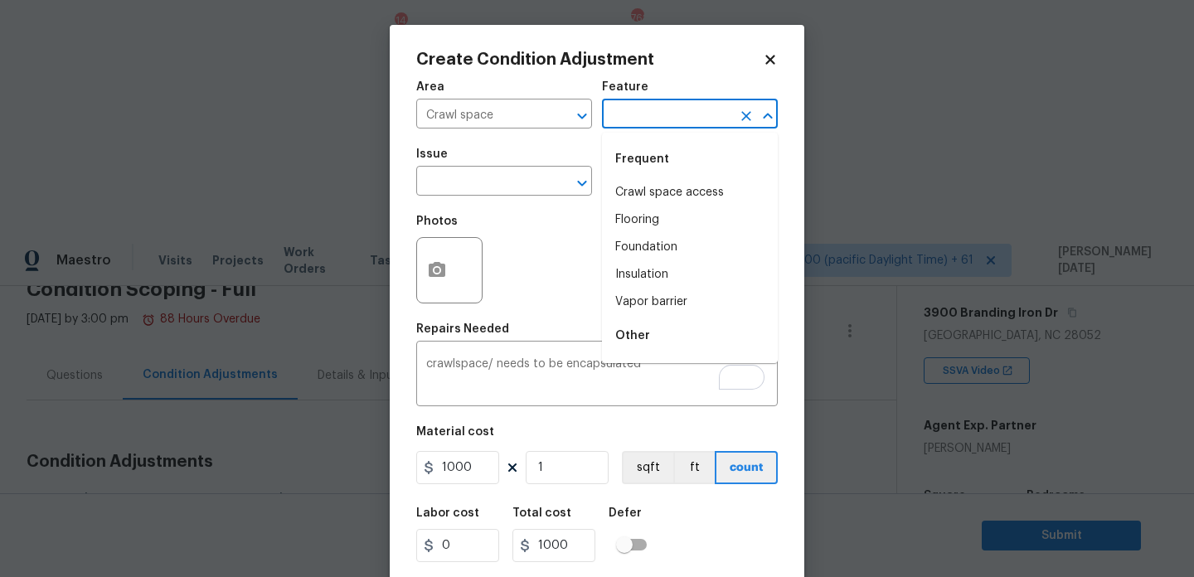
click at [649, 118] on input "text" at bounding box center [666, 116] width 129 height 26
type input "cr"
click at [552, 251] on div "Photos" at bounding box center [597, 260] width 362 height 108
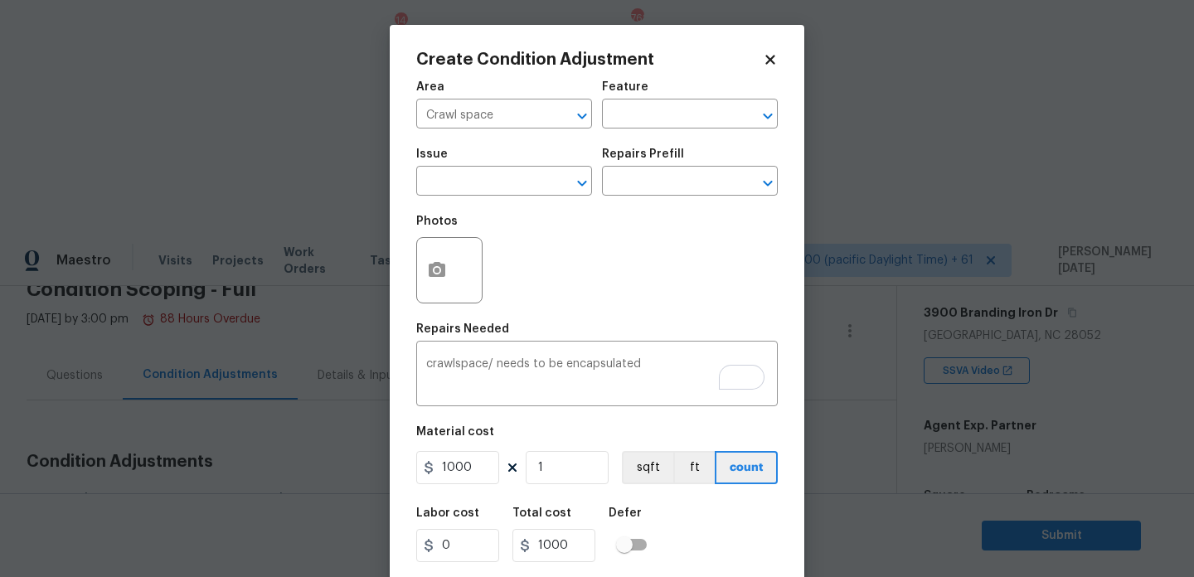
scroll to position [42, 0]
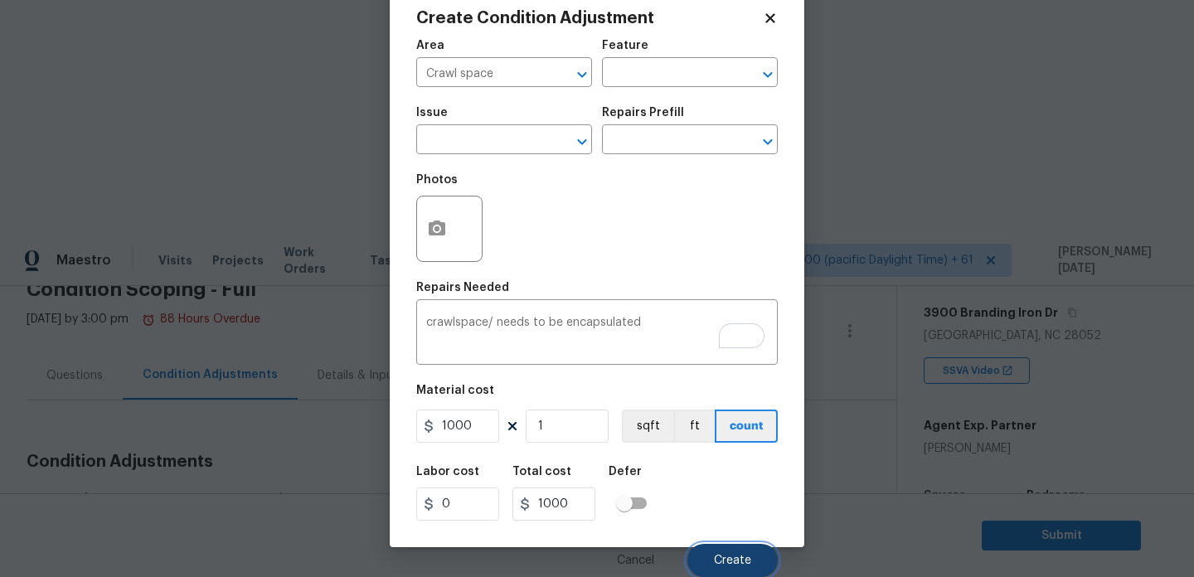
click at [745, 556] on span "Create" at bounding box center [732, 561] width 37 height 12
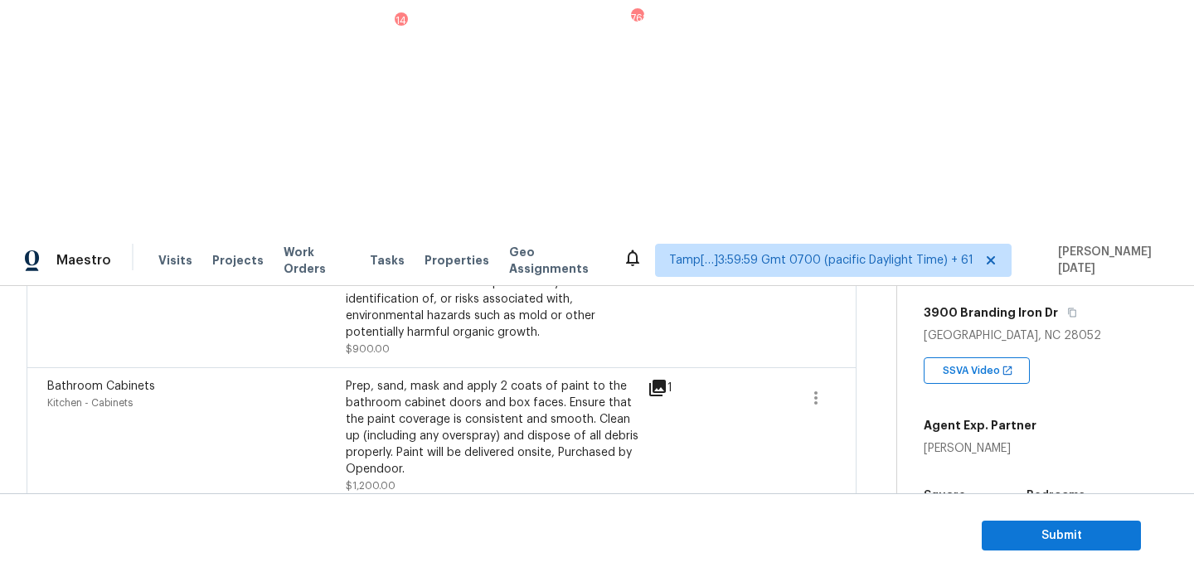
scroll to position [0, 0]
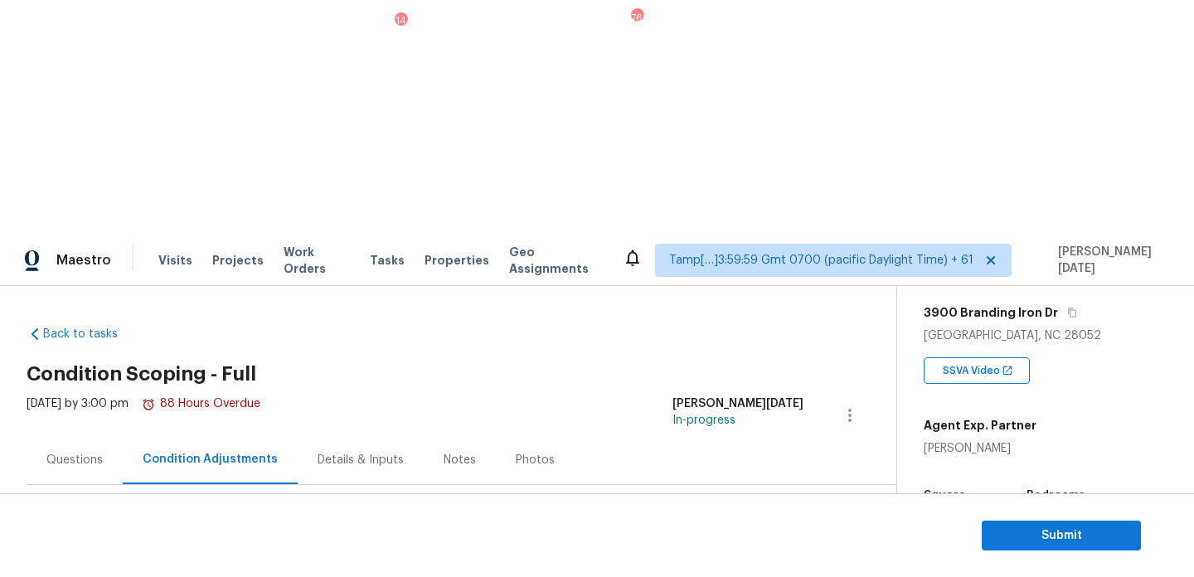
click at [79, 452] on div "Questions" at bounding box center [74, 460] width 56 height 17
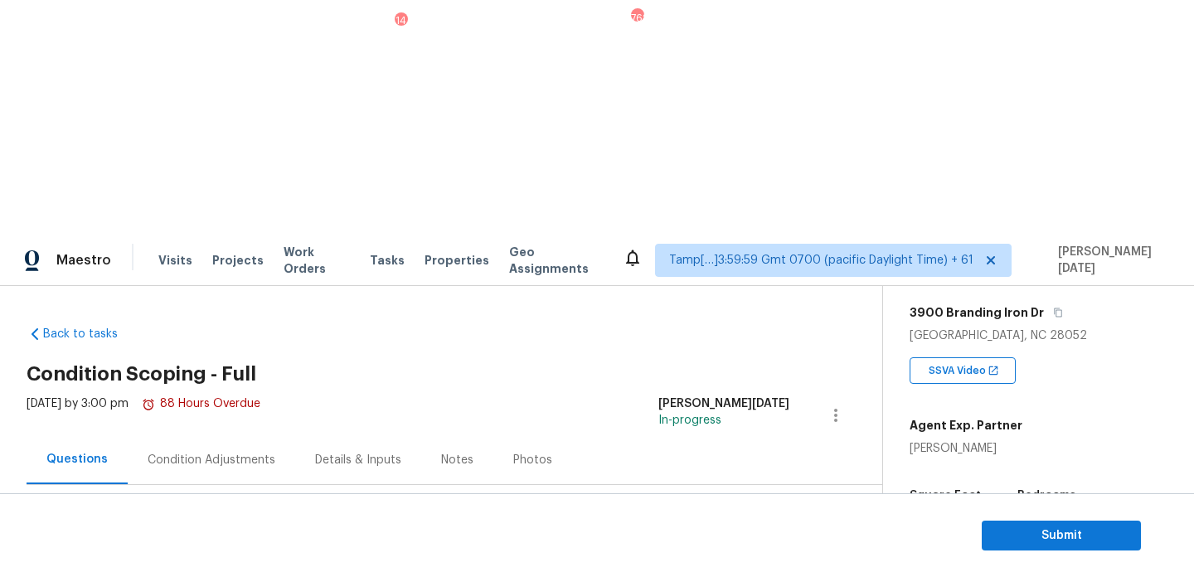
scroll to position [221, 0]
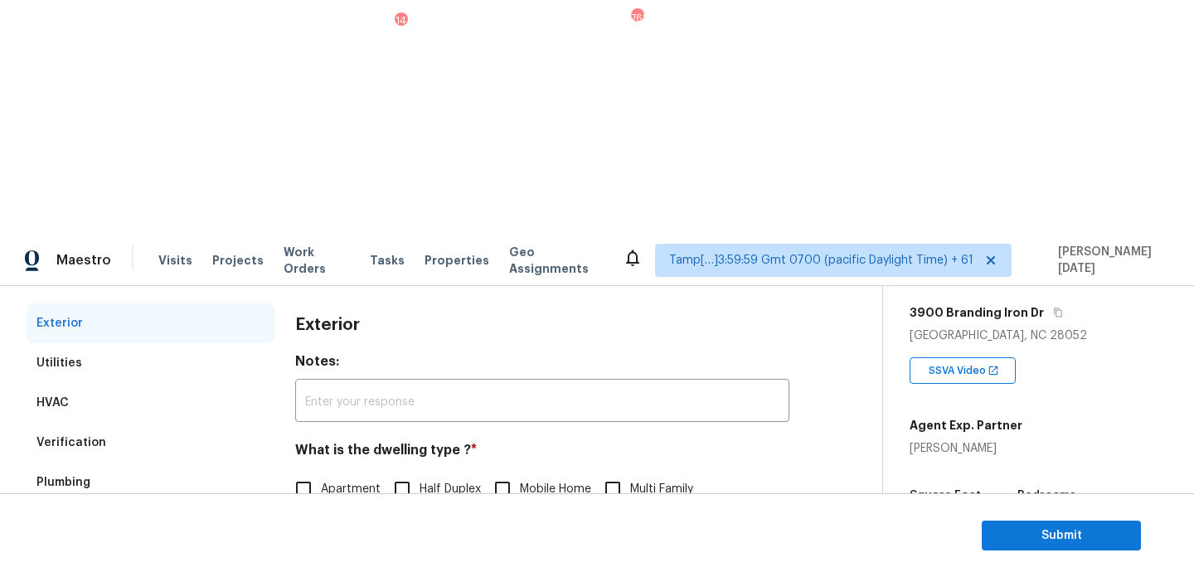
click at [102, 423] on div "Verification" at bounding box center [151, 443] width 249 height 40
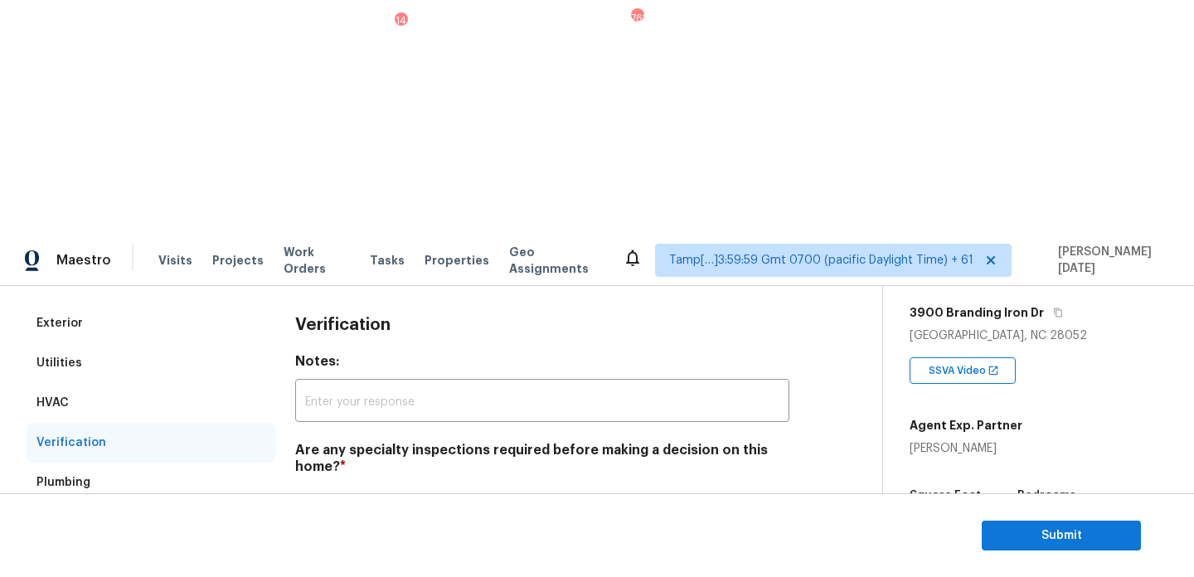
scroll to position [578, 0]
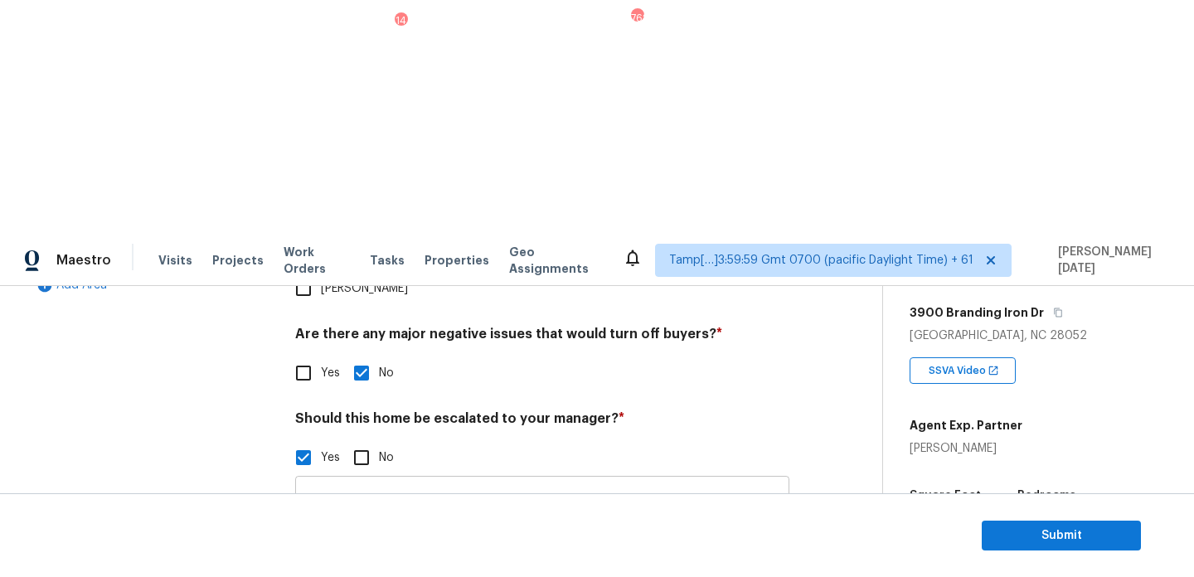
click at [663, 480] on input "There seem to be foundation issues.. Scoped for level 1 $5k" at bounding box center [542, 499] width 494 height 39
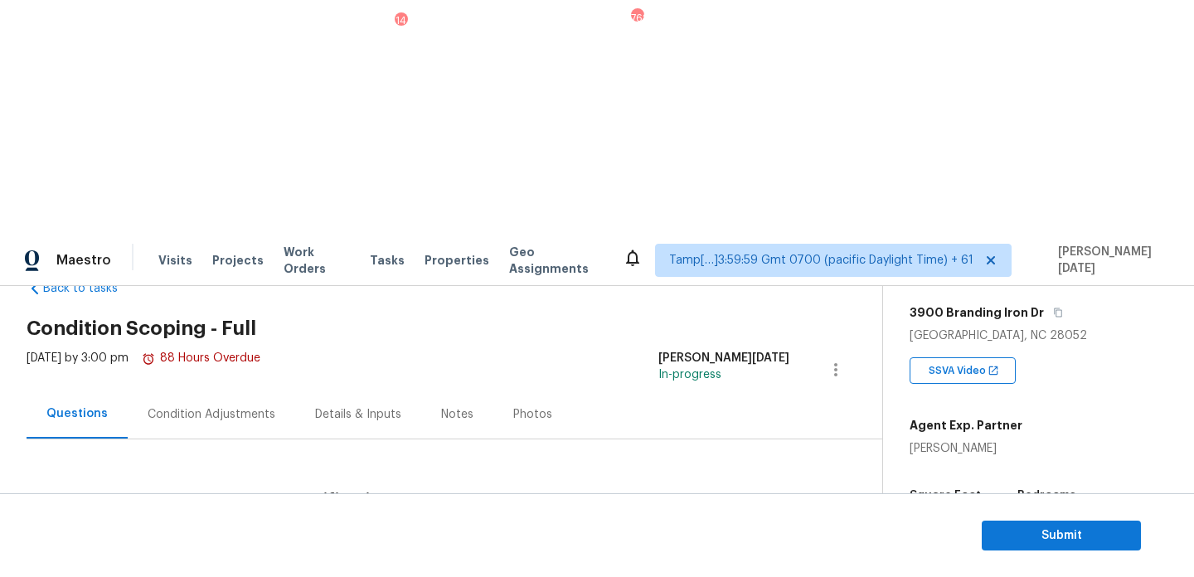
scroll to position [0, 0]
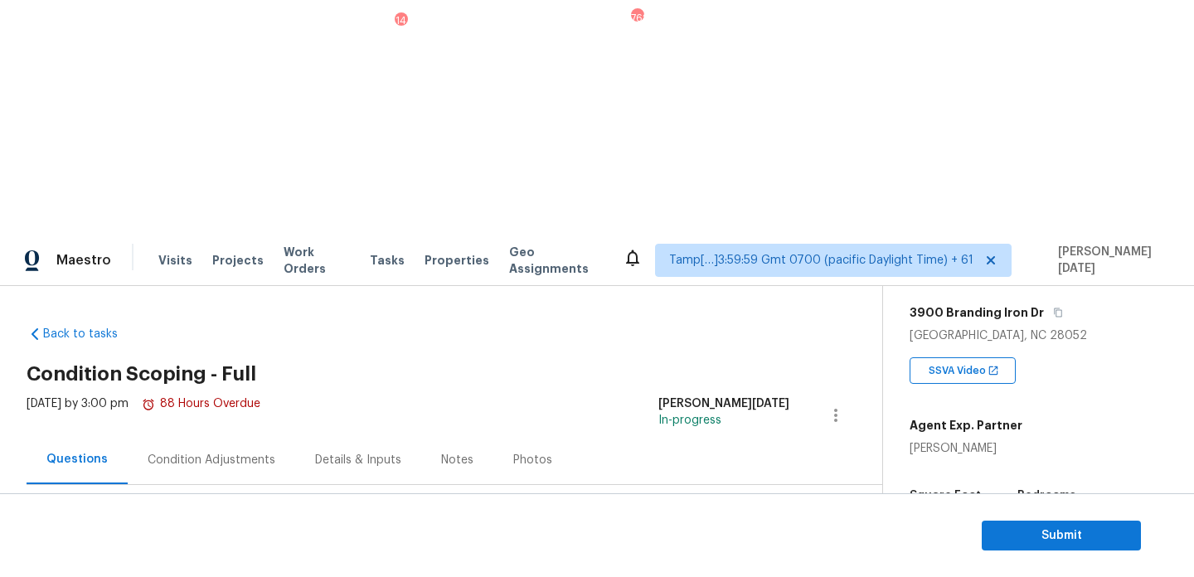
click at [211, 452] on div "Condition Adjustments" at bounding box center [212, 460] width 128 height 17
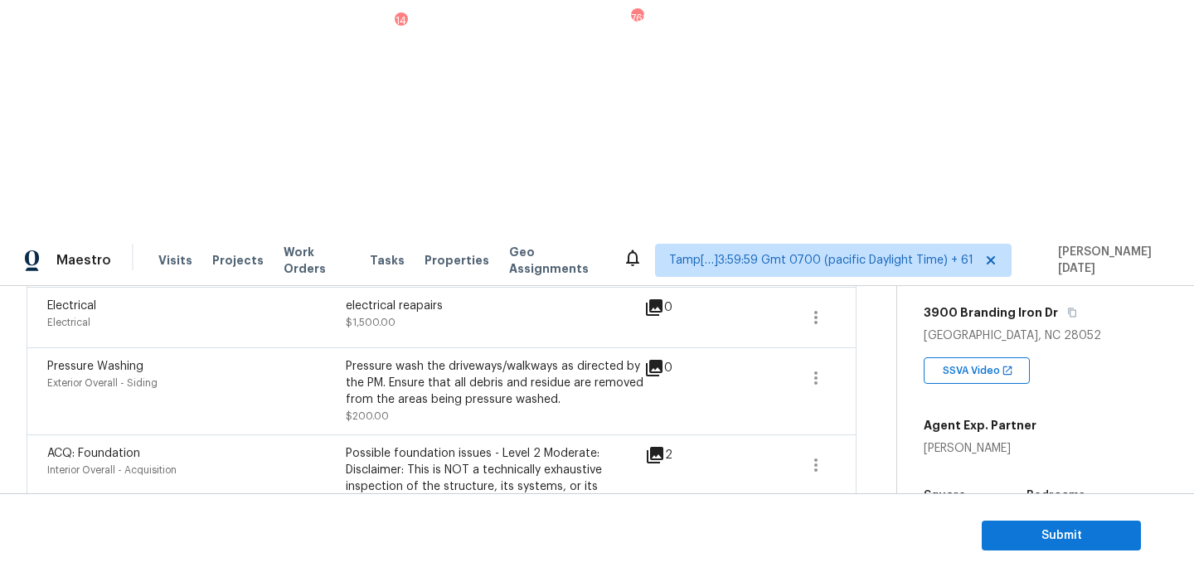
scroll to position [219, 0]
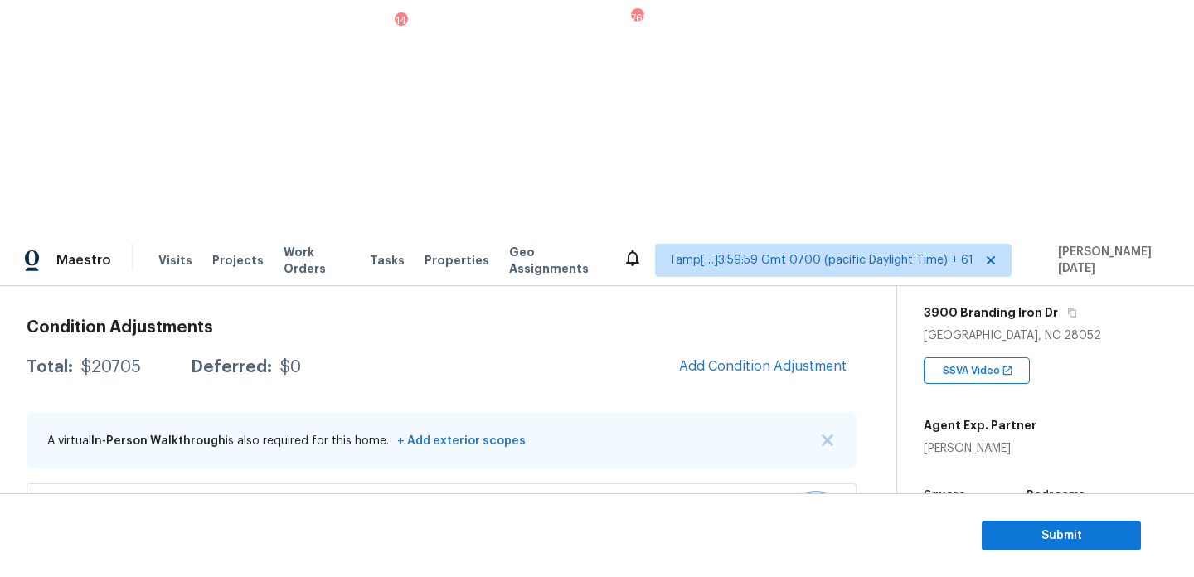
click at [817, 504] on icon "button" at bounding box center [816, 514] width 20 height 20
click at [882, 274] on div "Edit" at bounding box center [910, 277] width 129 height 17
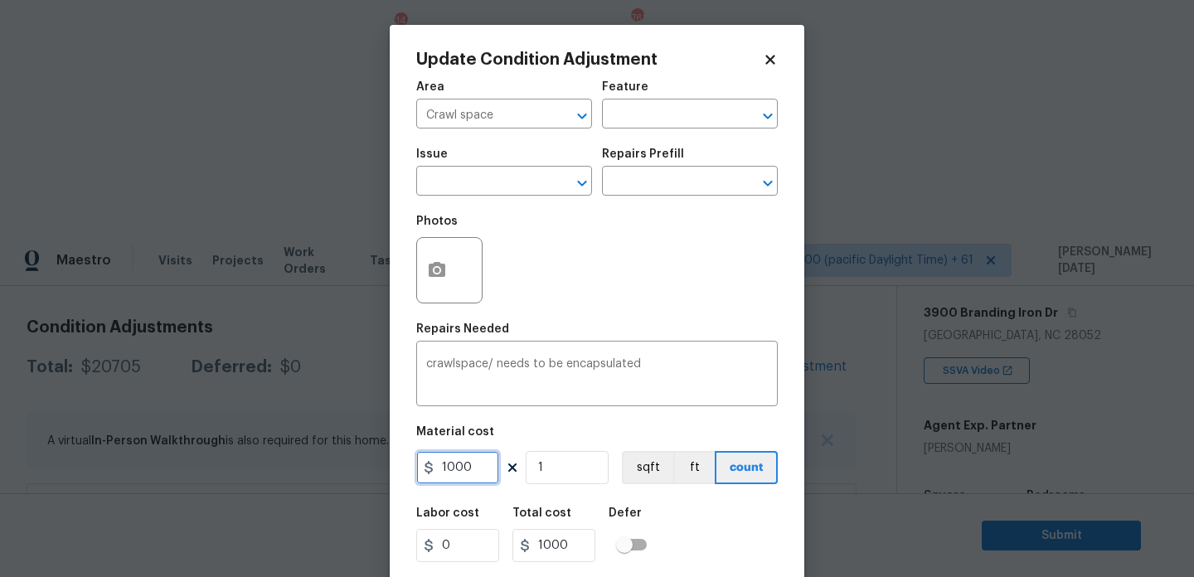
drag, startPoint x: 473, startPoint y: 473, endPoint x: 359, endPoint y: 470, distance: 114.5
click at [359, 470] on div "Update Condition Adjustment Area Crawl space ​ Feature ​ Issue ​ Repairs Prefil…" at bounding box center [597, 288] width 1194 height 577
type input "2000"
click at [634, 313] on div "Photos" at bounding box center [597, 260] width 362 height 108
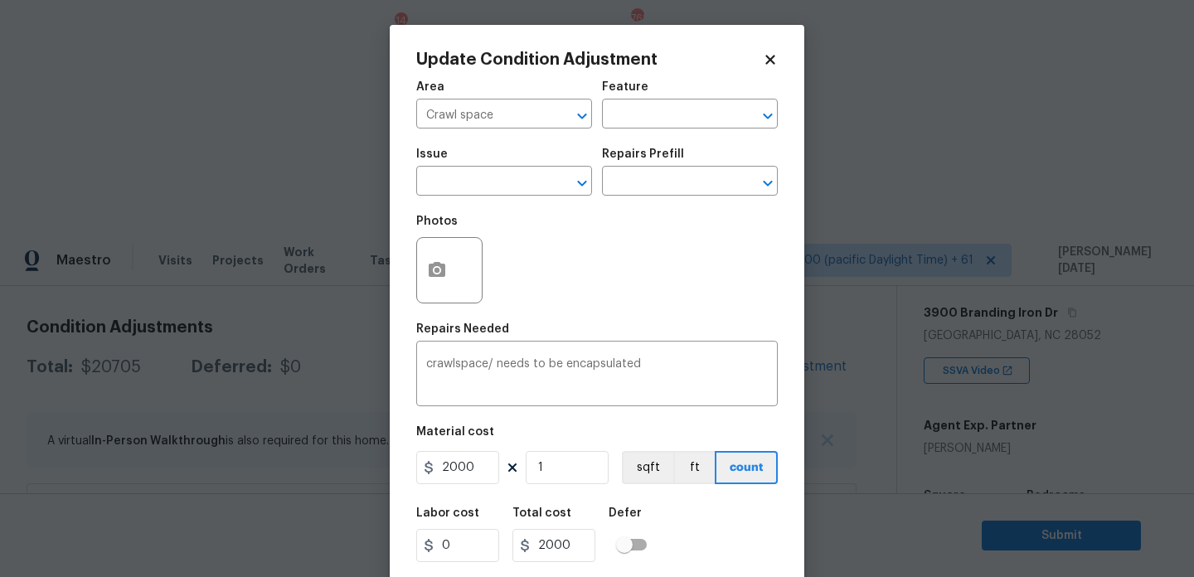
scroll to position [42, 0]
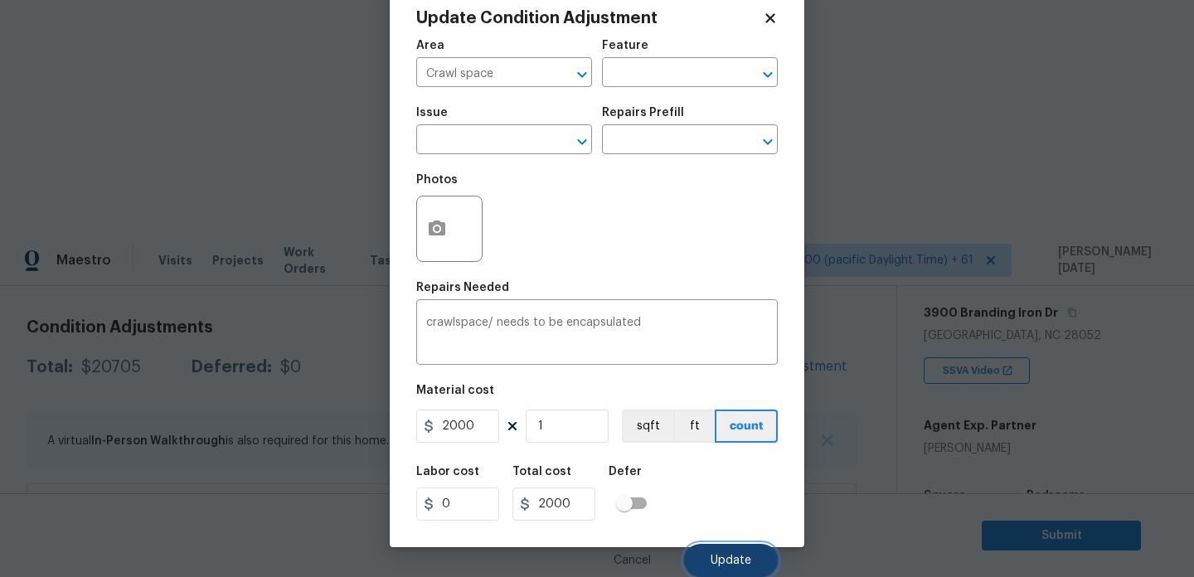
click at [732, 551] on button "Update" at bounding box center [731, 560] width 94 height 33
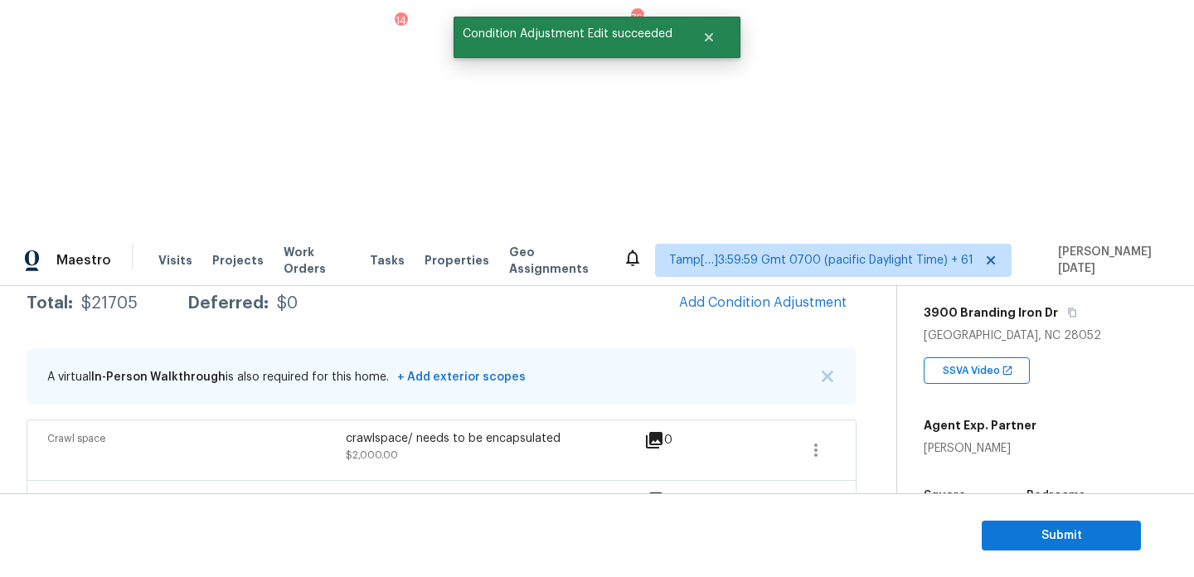
scroll to position [298, 0]
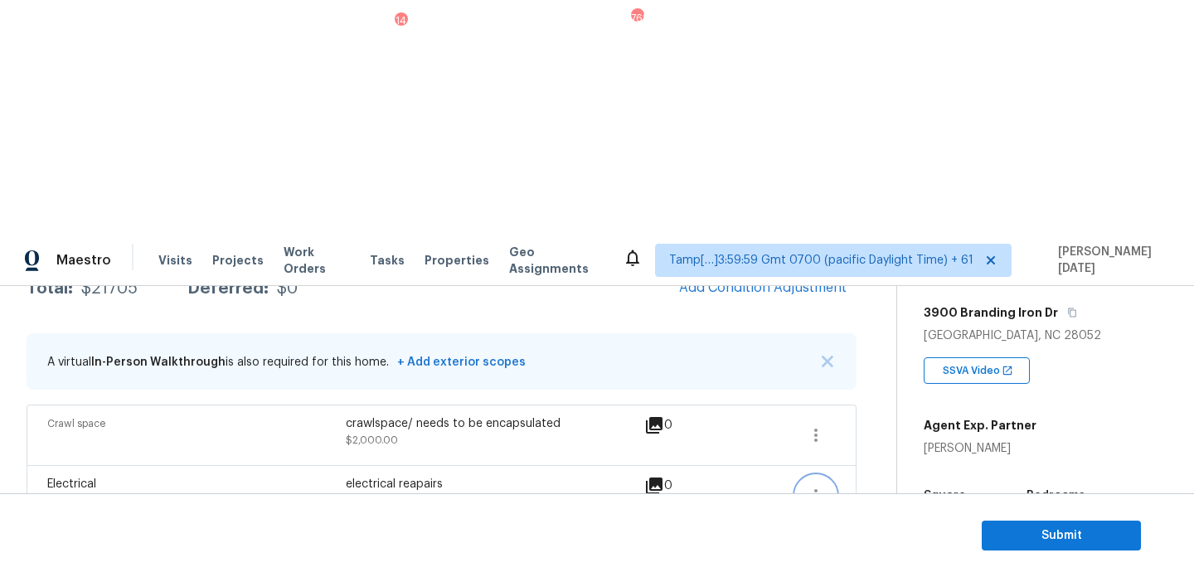
click at [812, 486] on icon "button" at bounding box center [816, 496] width 20 height 20
click at [857, 262] on div "Edit" at bounding box center [910, 258] width 129 height 17
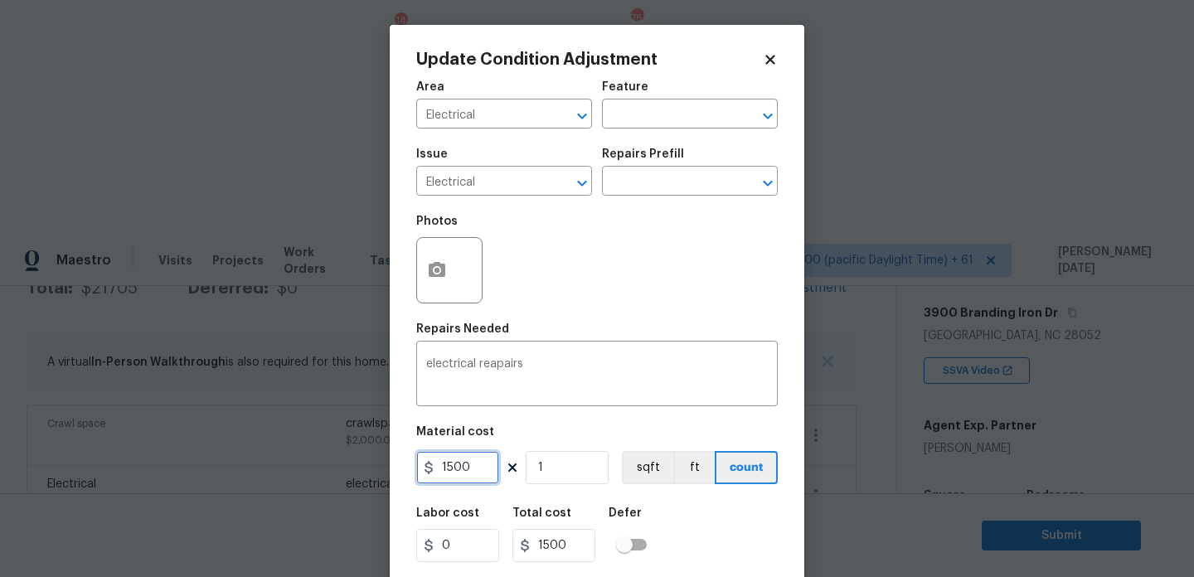
drag, startPoint x: 466, startPoint y: 470, endPoint x: 352, endPoint y: 468, distance: 113.6
click at [352, 468] on div "Update Condition Adjustment Area Electrical ​ Feature ​ Issue Electrical ​ Repa…" at bounding box center [597, 288] width 1194 height 577
type input "2000"
click at [643, 344] on div "Repairs Needed" at bounding box center [597, 334] width 362 height 22
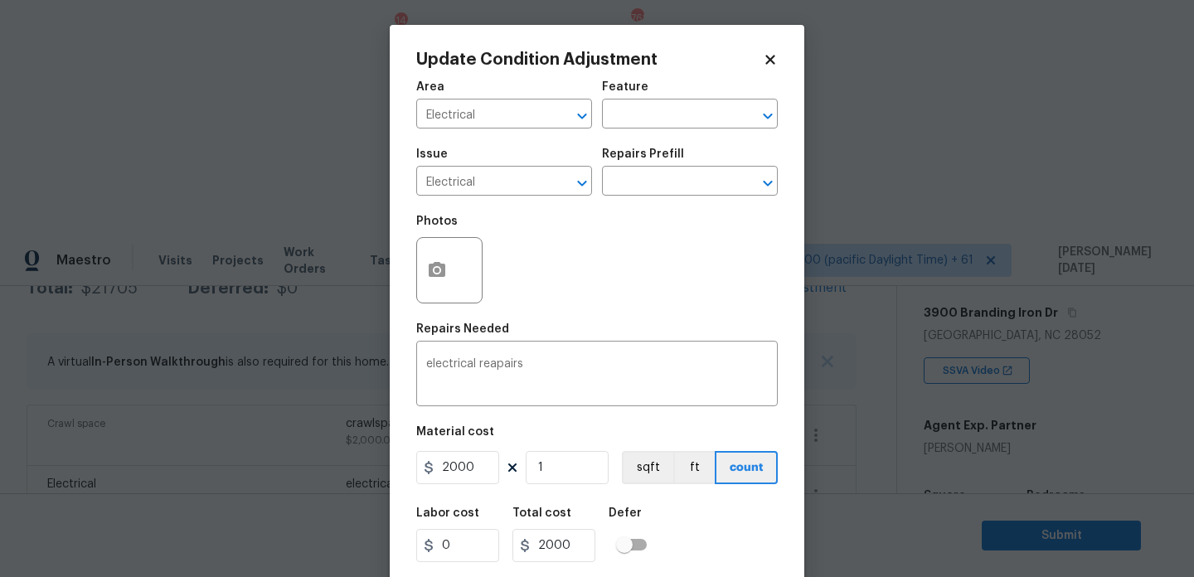
scroll to position [42, 0]
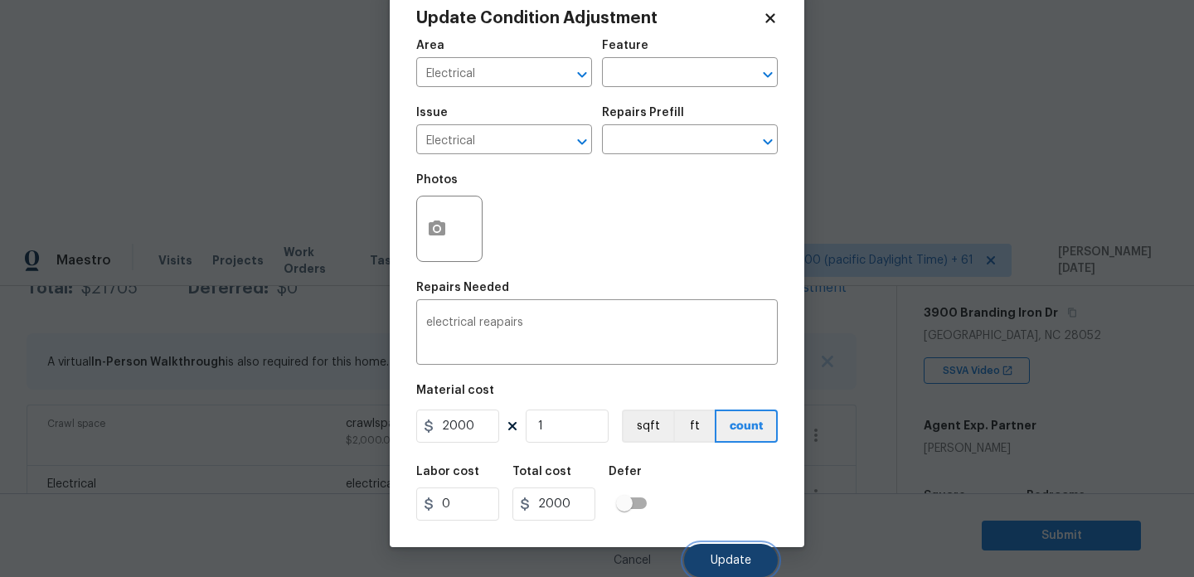
click at [712, 552] on button "Update" at bounding box center [731, 560] width 94 height 33
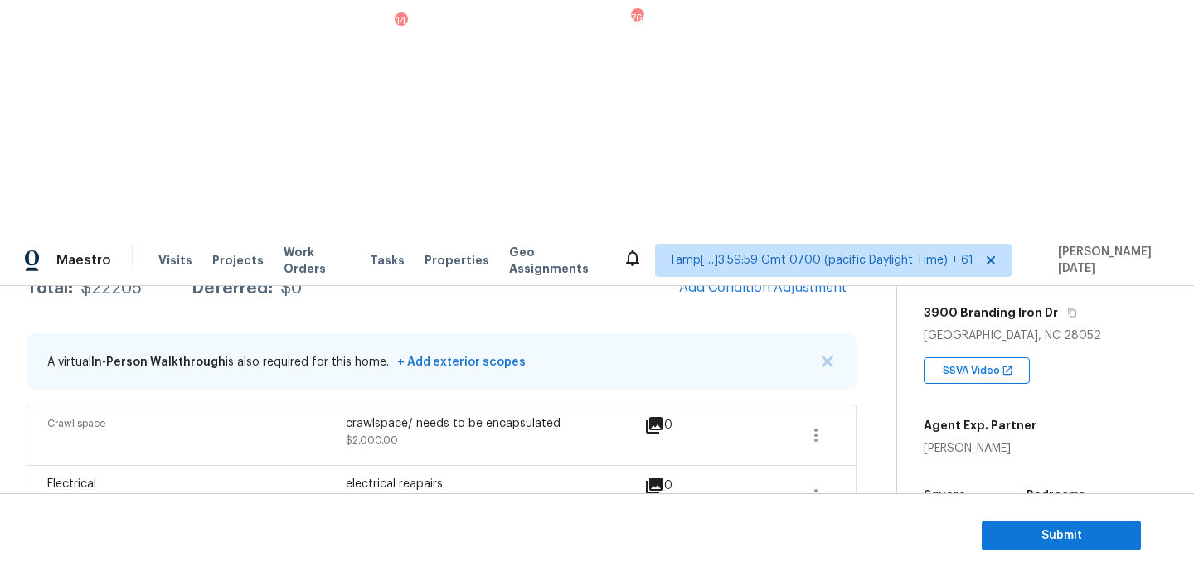
scroll to position [0, 0]
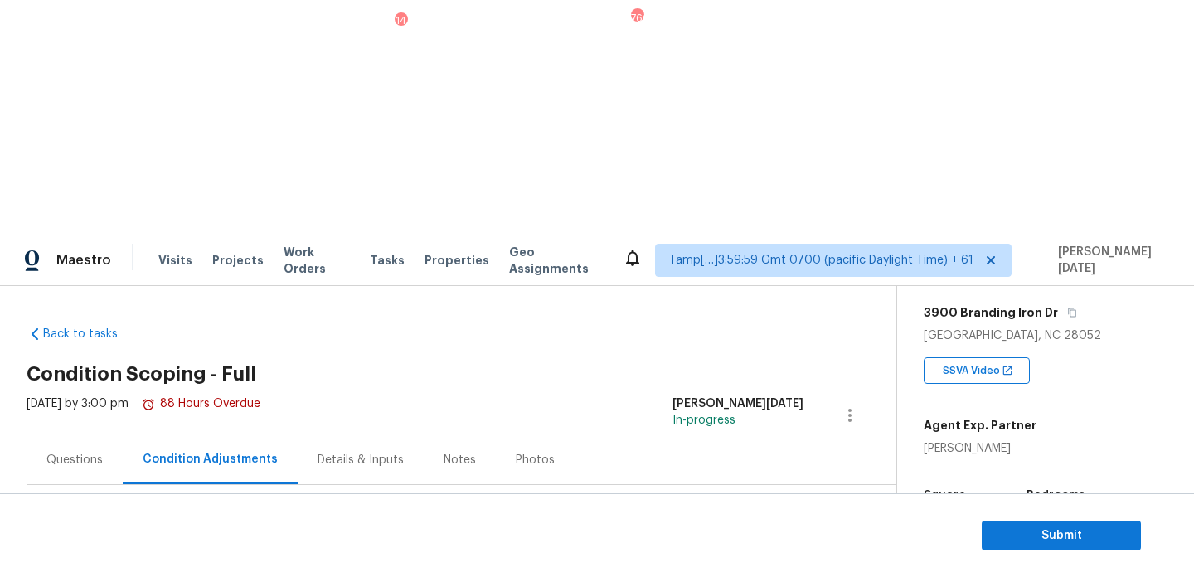
click at [64, 452] on div "Questions" at bounding box center [74, 460] width 56 height 17
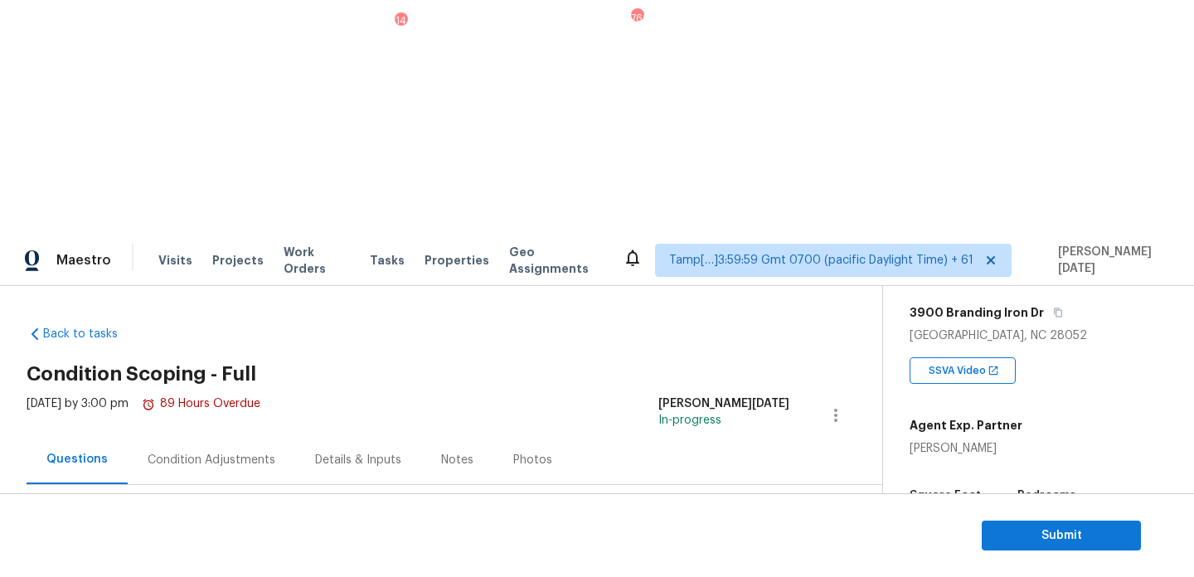
scroll to position [221, 0]
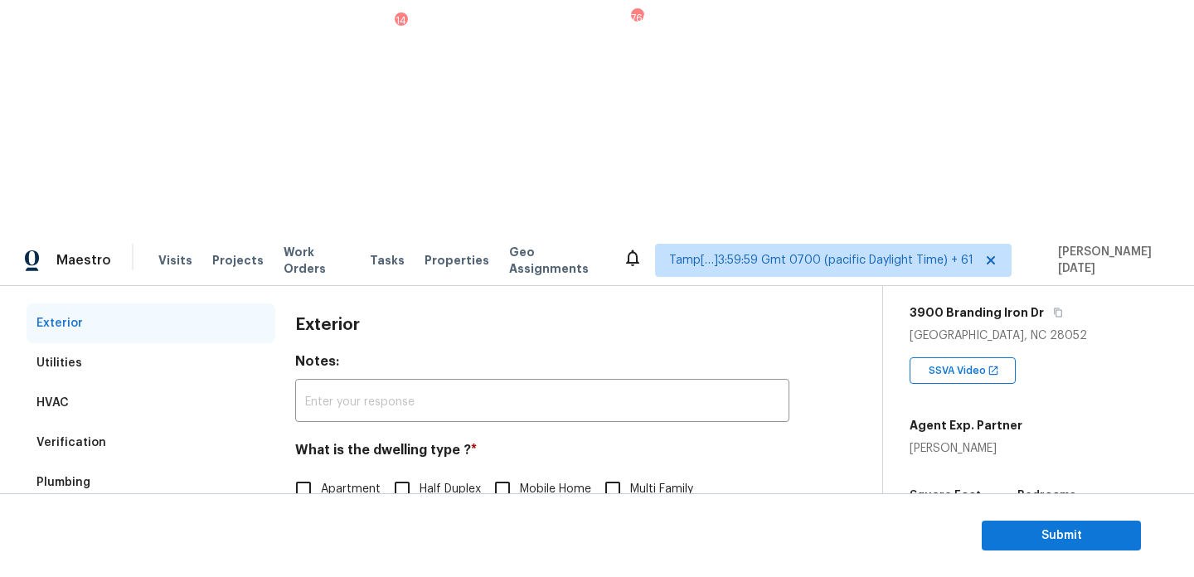
click at [129, 423] on div "Verification" at bounding box center [151, 443] width 249 height 40
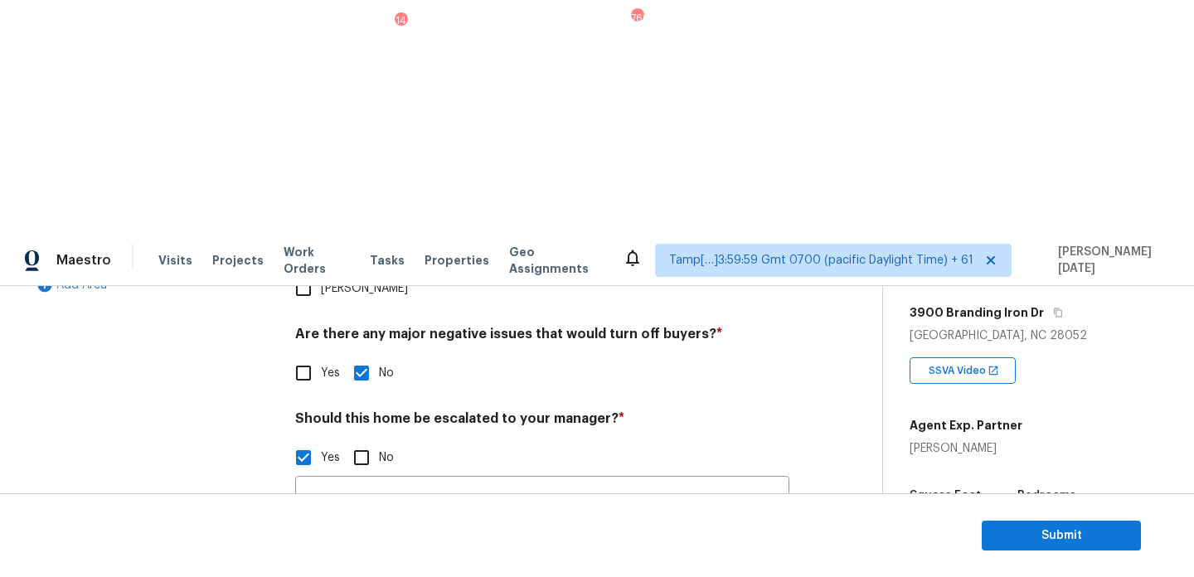
scroll to position [0, 0]
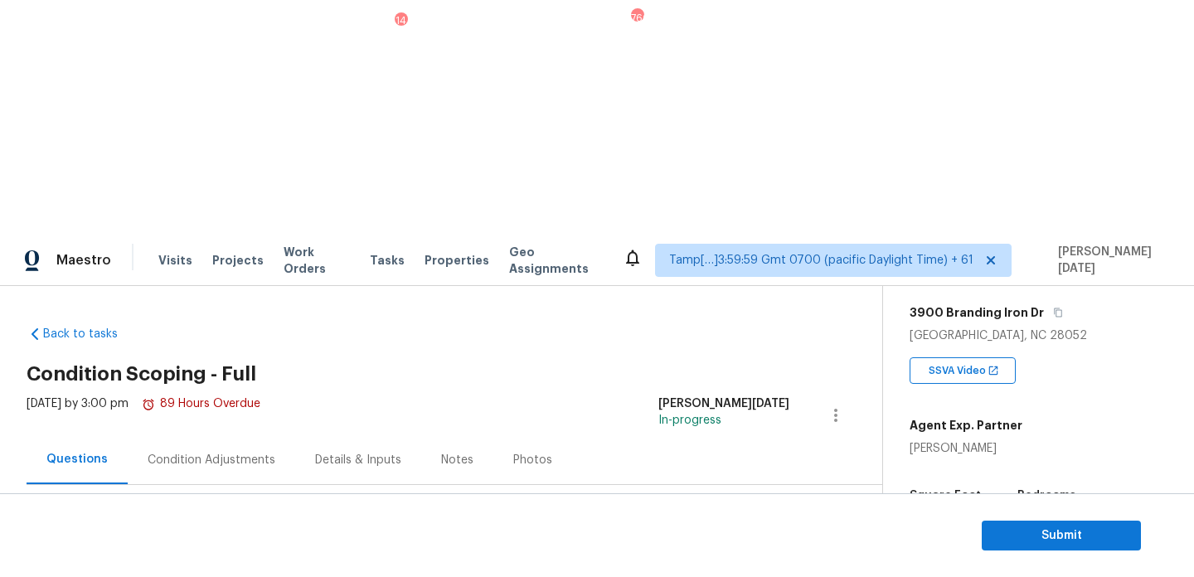
click at [196, 435] on div "Condition Adjustments" at bounding box center [211, 459] width 167 height 49
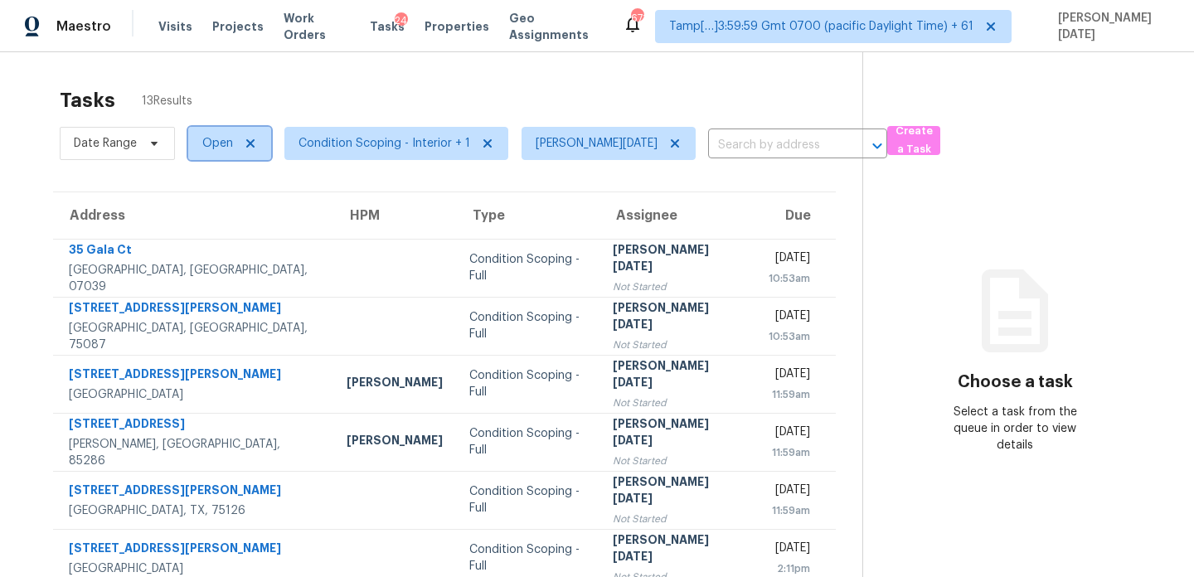
click at [220, 146] on span "Open" at bounding box center [217, 143] width 31 height 17
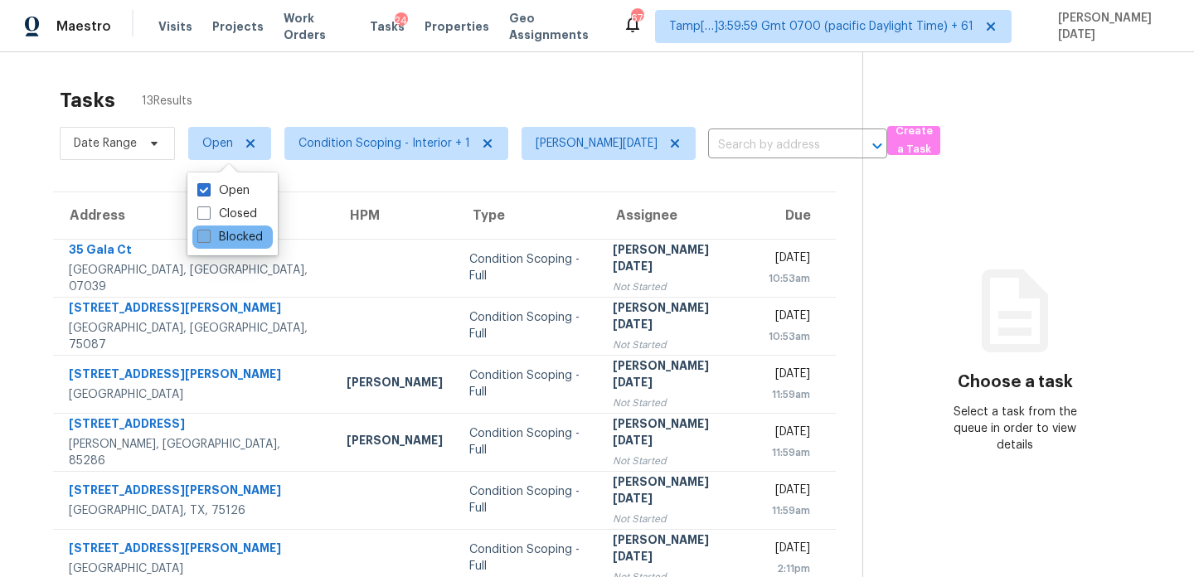
click at [217, 231] on label "Blocked" at bounding box center [230, 237] width 66 height 17
click at [208, 231] on input "Blocked" at bounding box center [202, 234] width 11 height 11
checkbox input "true"
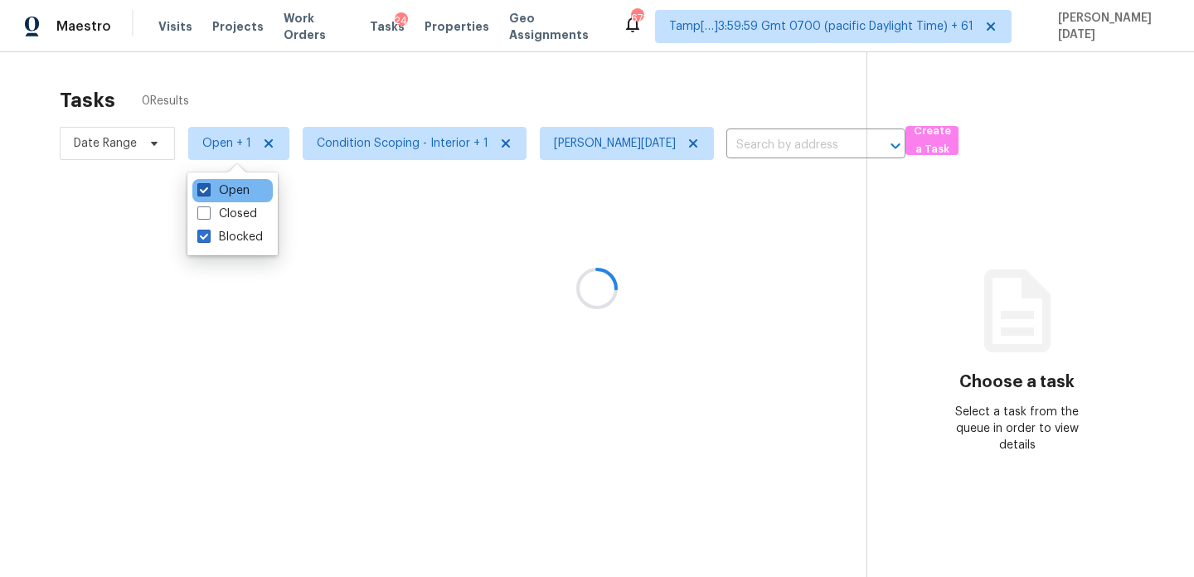
click at [223, 194] on label "Open" at bounding box center [223, 190] width 52 height 17
click at [208, 193] on input "Open" at bounding box center [202, 187] width 11 height 11
checkbox input "false"
click at [430, 75] on div at bounding box center [597, 288] width 1194 height 577
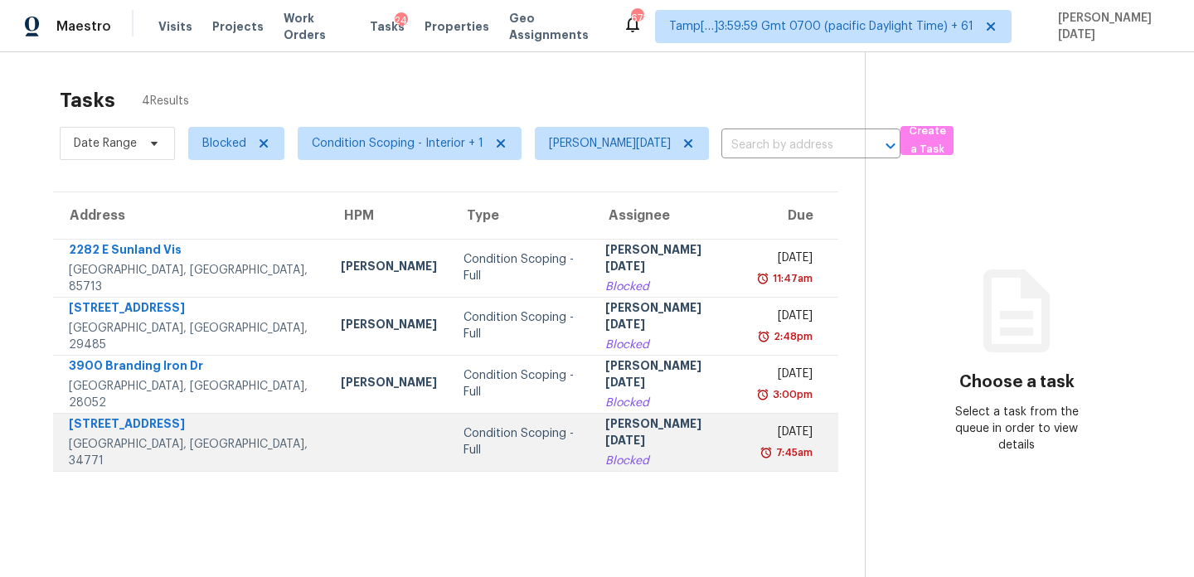
click at [605, 439] on div "[PERSON_NAME][DATE]" at bounding box center [669, 433] width 128 height 37
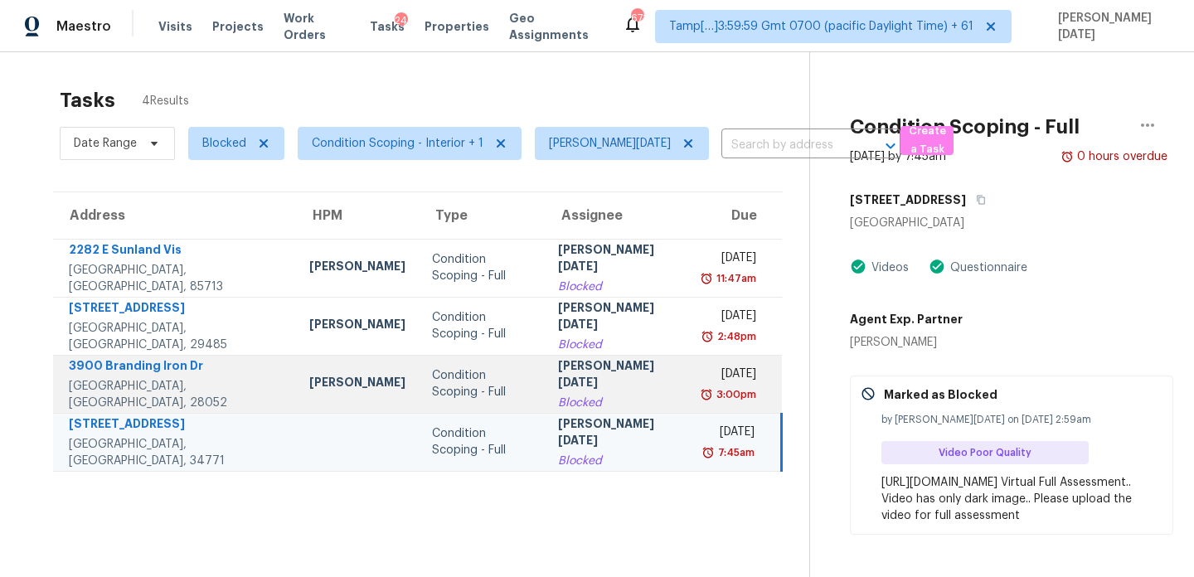
click at [614, 396] on div "Blocked" at bounding box center [618, 403] width 120 height 17
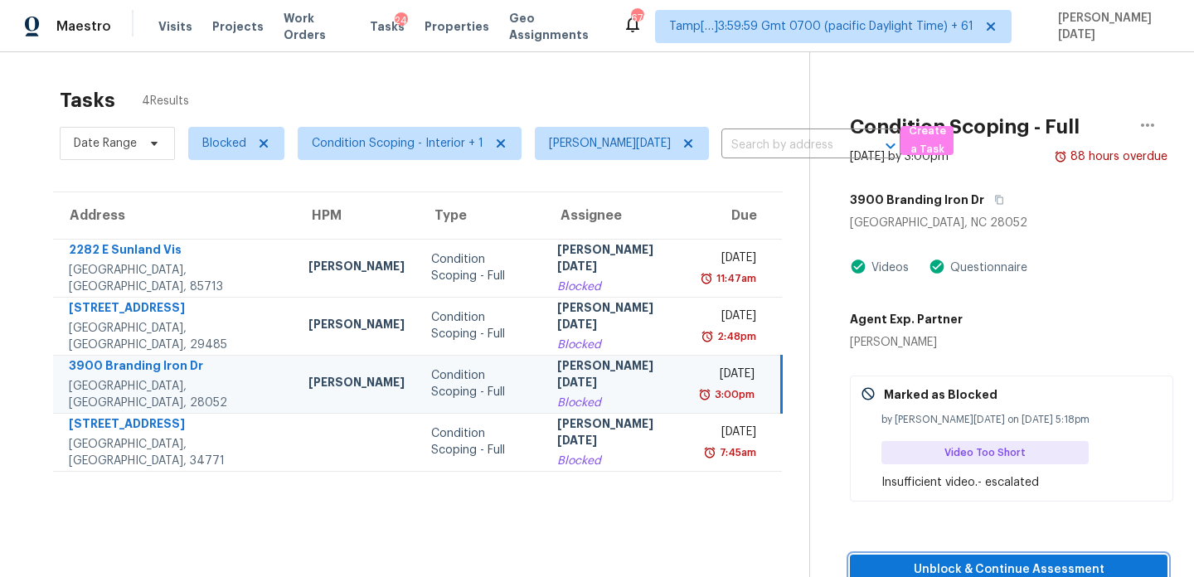
click at [967, 558] on button "Unblock & Continue Assessment" at bounding box center [1009, 570] width 318 height 31
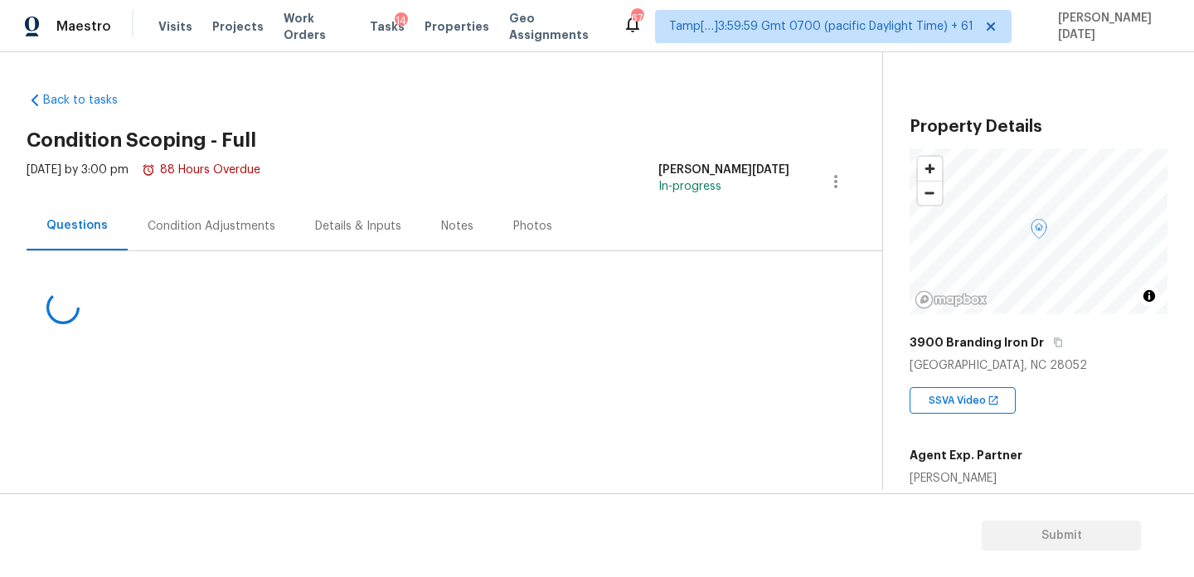
click at [202, 236] on div "Condition Adjustments" at bounding box center [211, 225] width 167 height 49
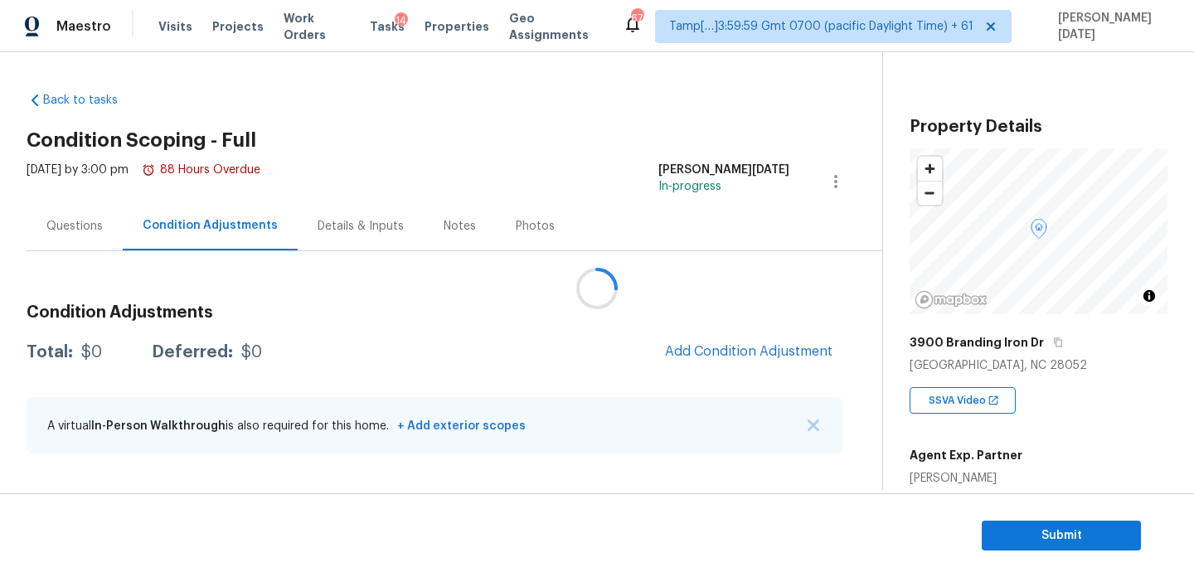
click at [50, 225] on div at bounding box center [597, 288] width 1194 height 577
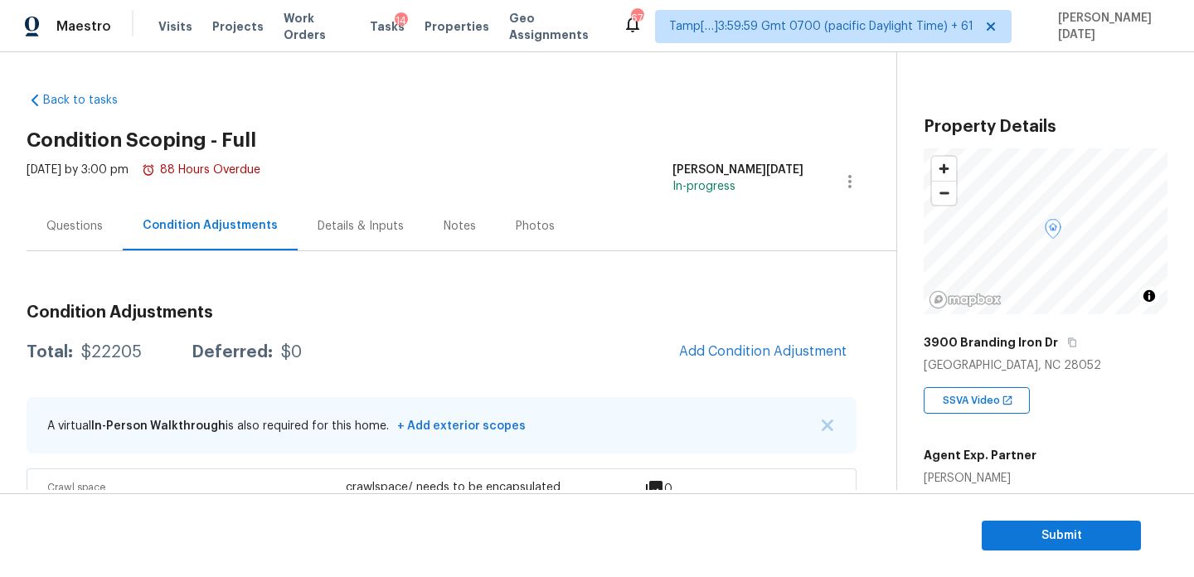
click at [93, 221] on div "Questions" at bounding box center [74, 226] width 56 height 17
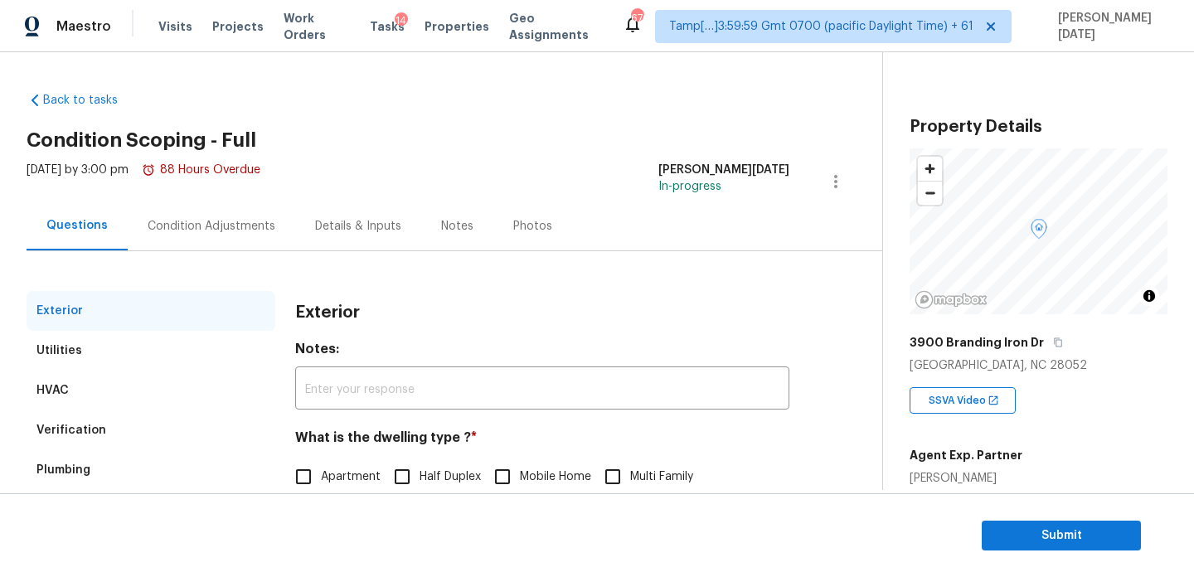
scroll to position [221, 0]
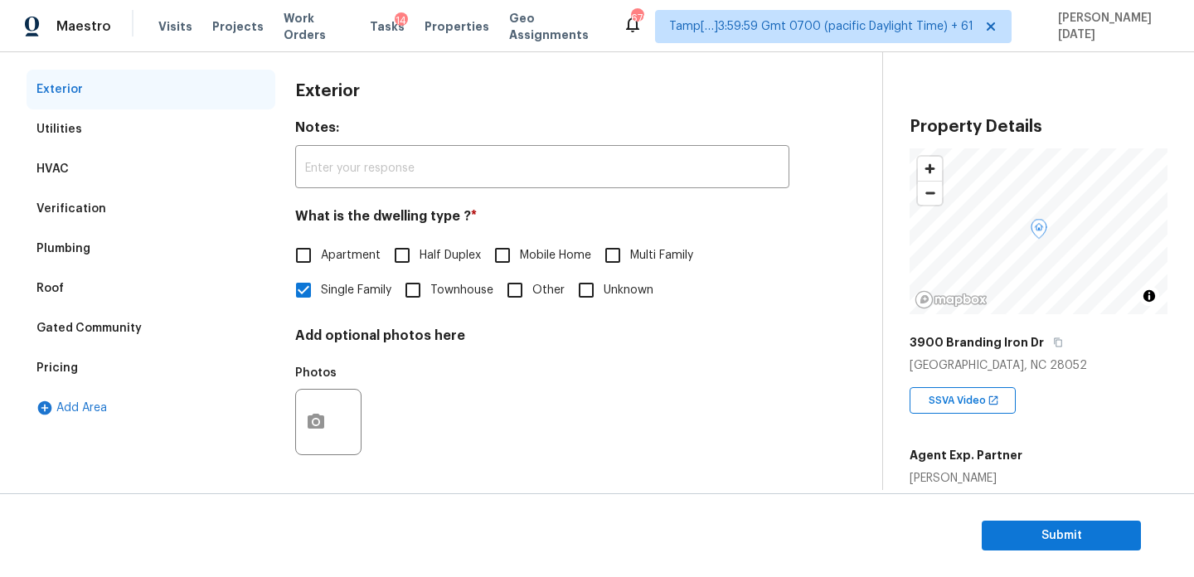
click at [95, 206] on div "Verification" at bounding box center [71, 209] width 70 height 17
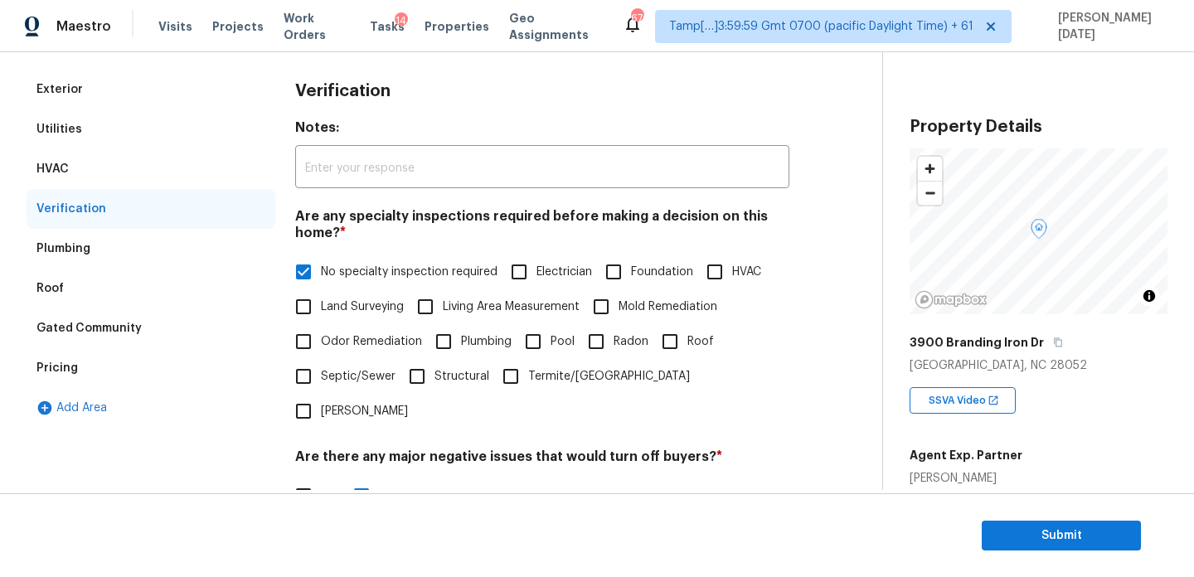
scroll to position [578, 0]
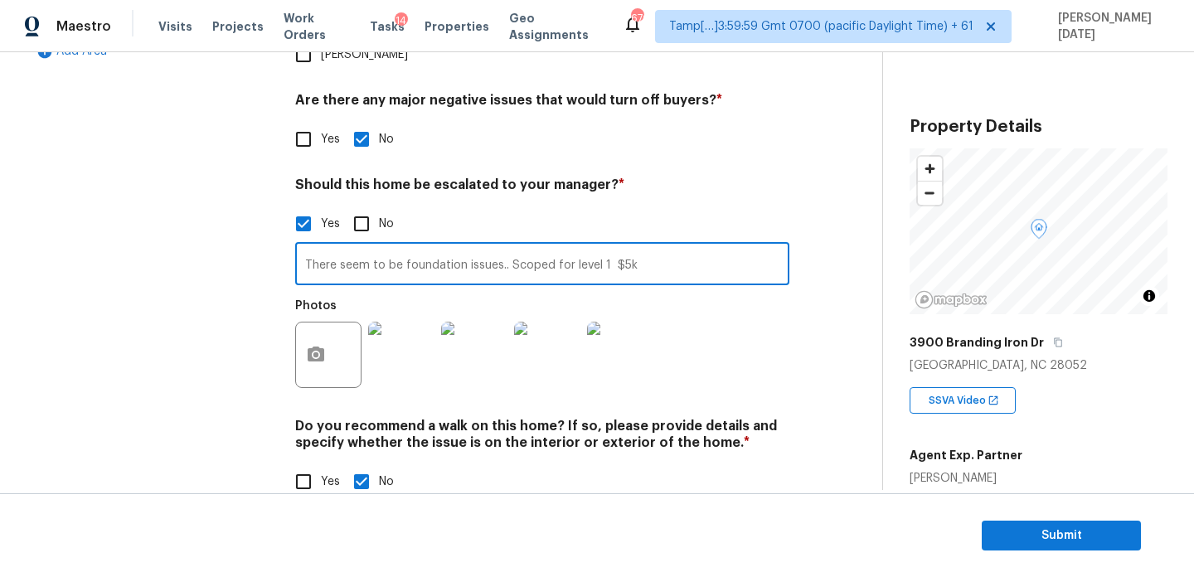
click at [681, 246] on input "There seem to be foundation issues.. Scoped for level 1 $5k" at bounding box center [542, 265] width 494 height 39
paste input "crawlspace not encapsulated"
click at [685, 246] on input "There seem to be foundation issues.. Scoped for level 1 $5k.. crawlspace not en…" at bounding box center [542, 265] width 494 height 39
click at [768, 295] on div "Photos" at bounding box center [542, 344] width 494 height 108
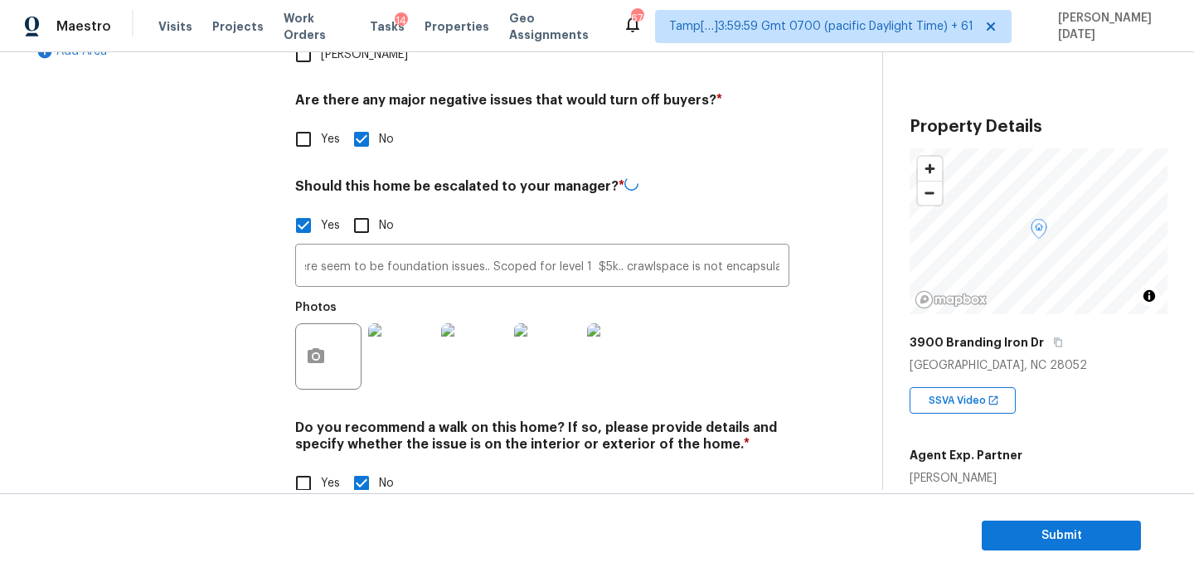
scroll to position [0, 0]
click at [340, 322] on div at bounding box center [328, 355] width 66 height 66
click at [318, 332] on button "button" at bounding box center [316, 355] width 40 height 65
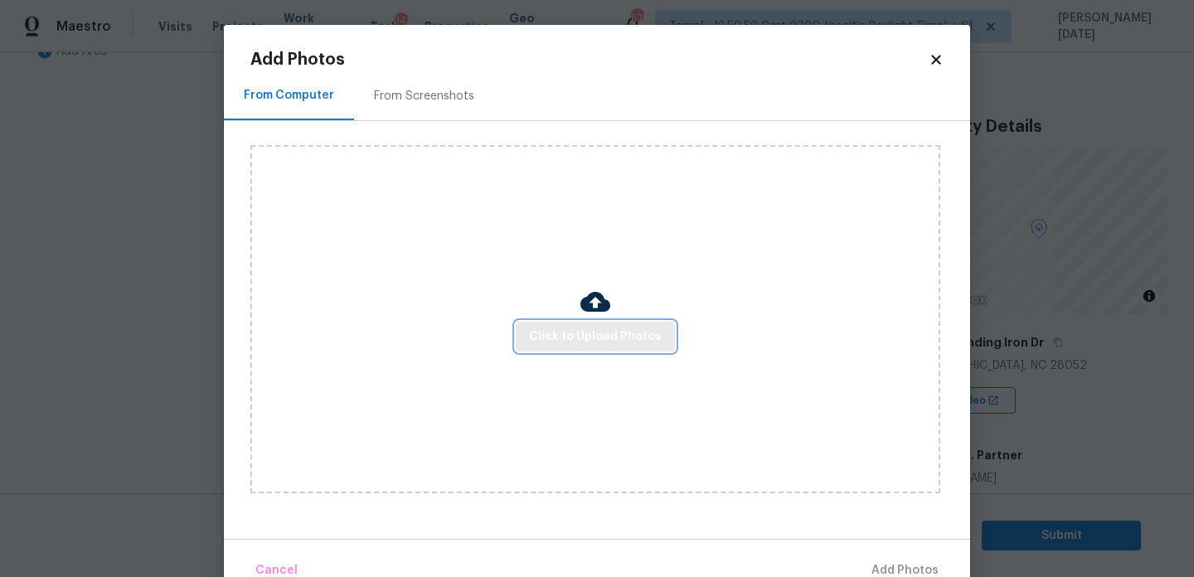
click at [559, 339] on span "Click to Upload Photos" at bounding box center [595, 337] width 133 height 21
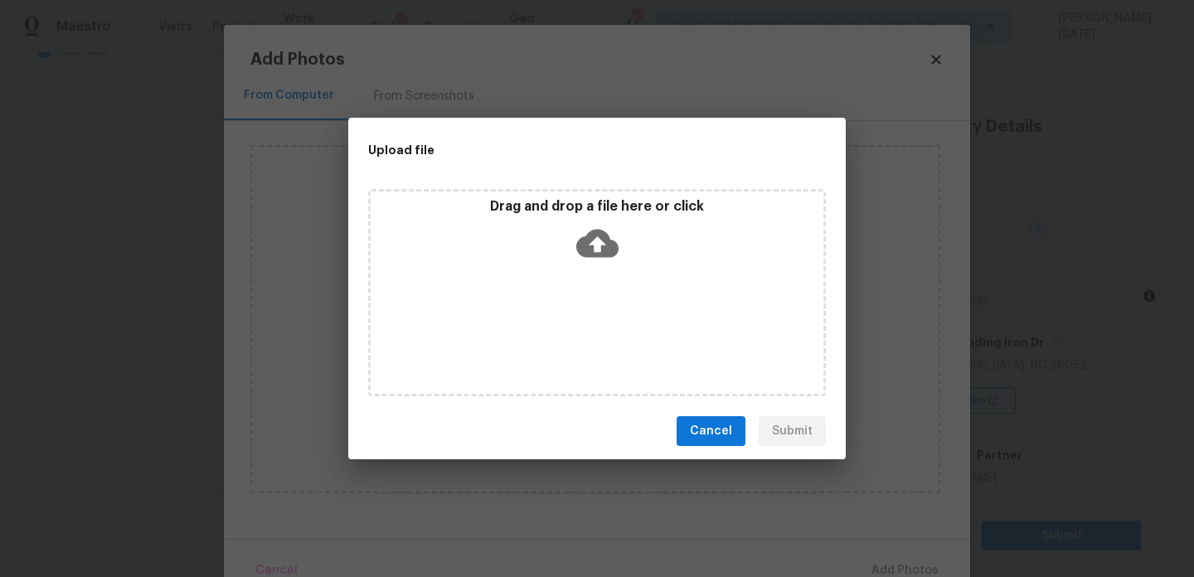
click at [559, 339] on div "Drag and drop a file here or click" at bounding box center [597, 292] width 458 height 207
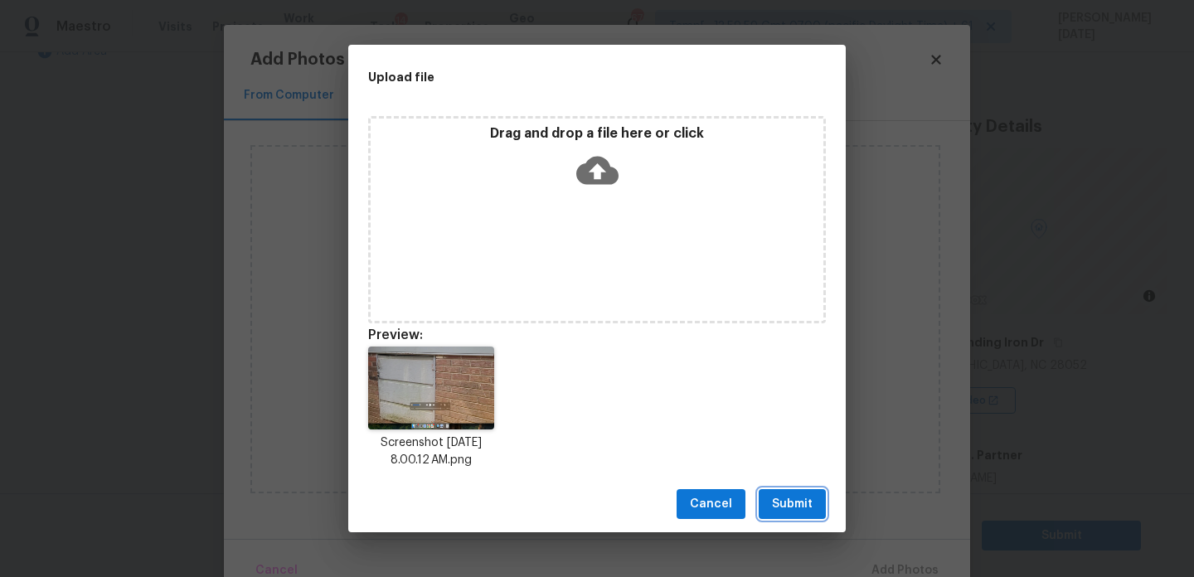
click at [775, 514] on button "Submit" at bounding box center [792, 504] width 67 height 31
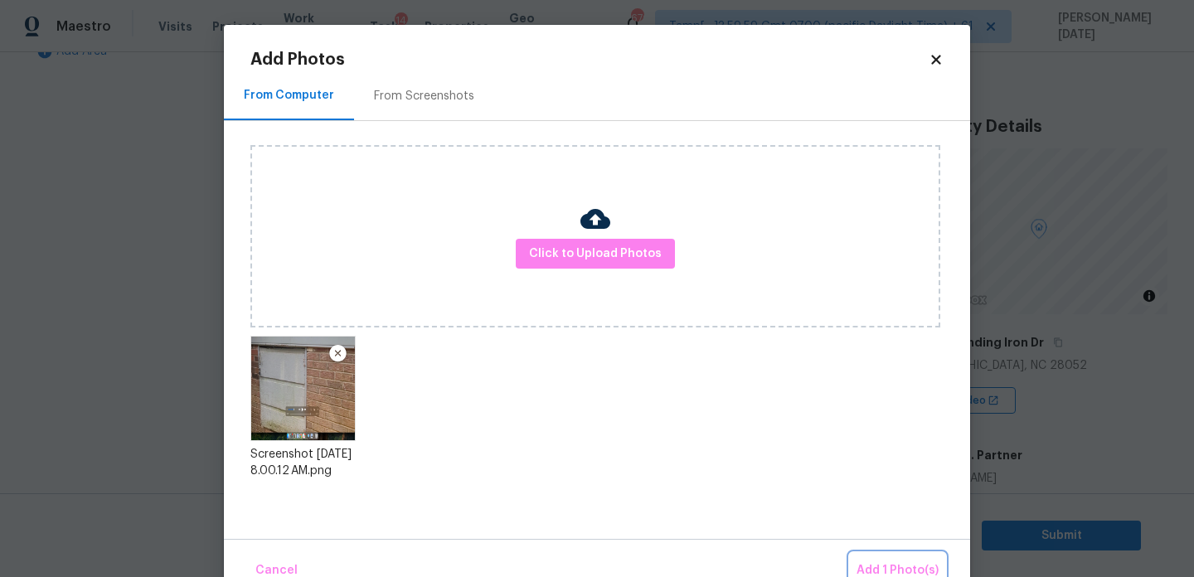
click at [864, 570] on span "Add 1 Photo(s)" at bounding box center [898, 571] width 82 height 21
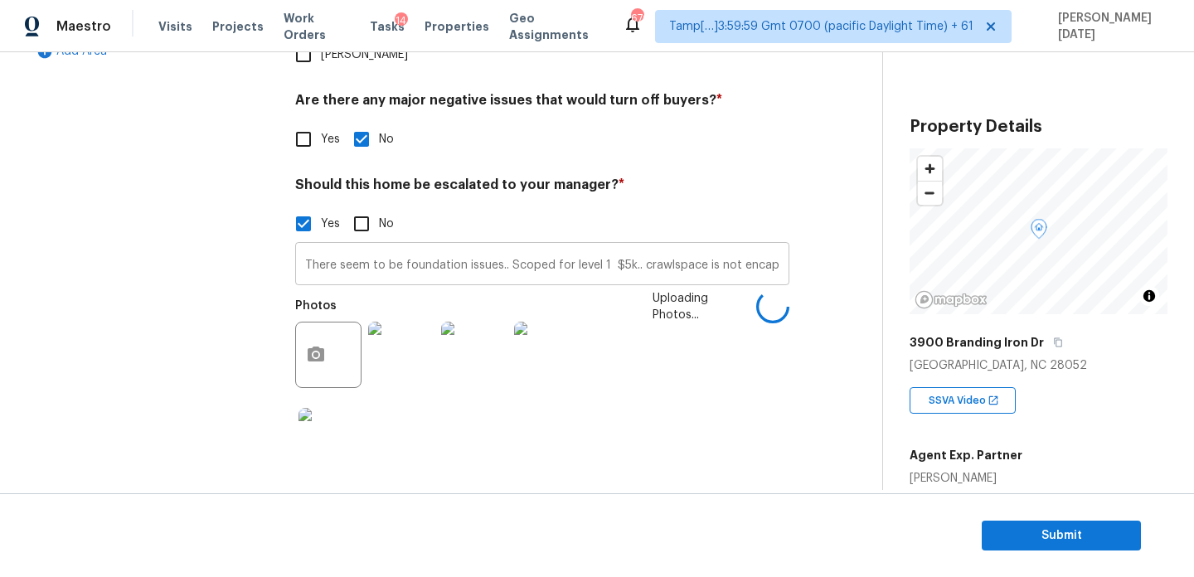
click at [640, 246] on input "There seem to be foundation issues.. Scoped for level 1 $5k.. crawlspace is not…" at bounding box center [542, 265] width 494 height 39
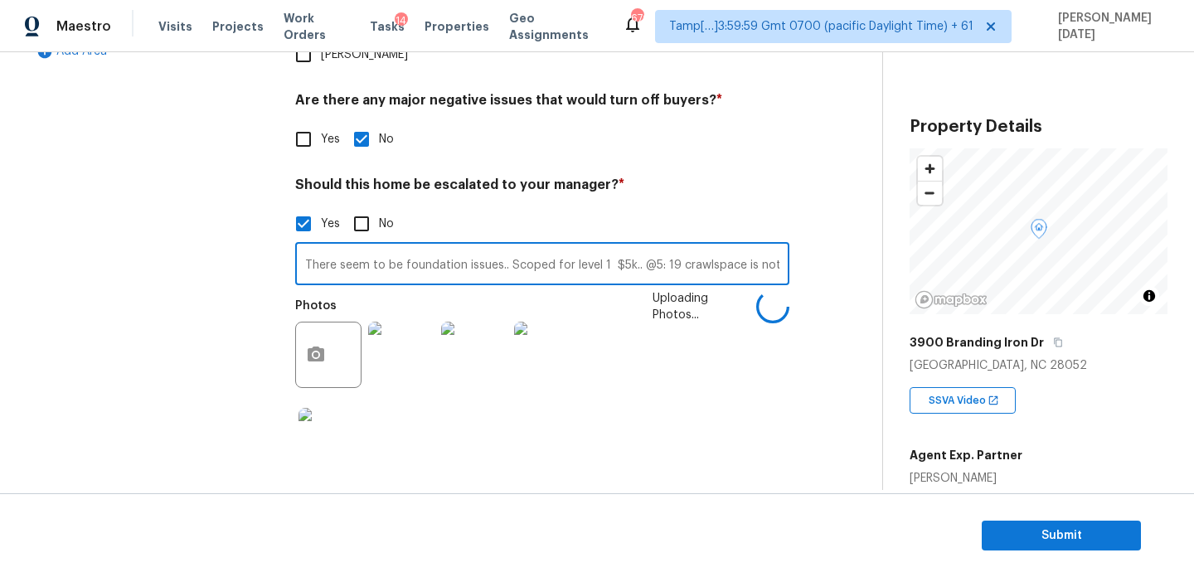
type input "There seem to be foundation issues.. Scoped for level 1 $5k.. @5: 19 crawlspace…"
click at [792, 304] on div "Exterior Utilities HVAC Verification Plumbing Roof Gated Community Pricing Add …" at bounding box center [435, 159] width 816 height 892
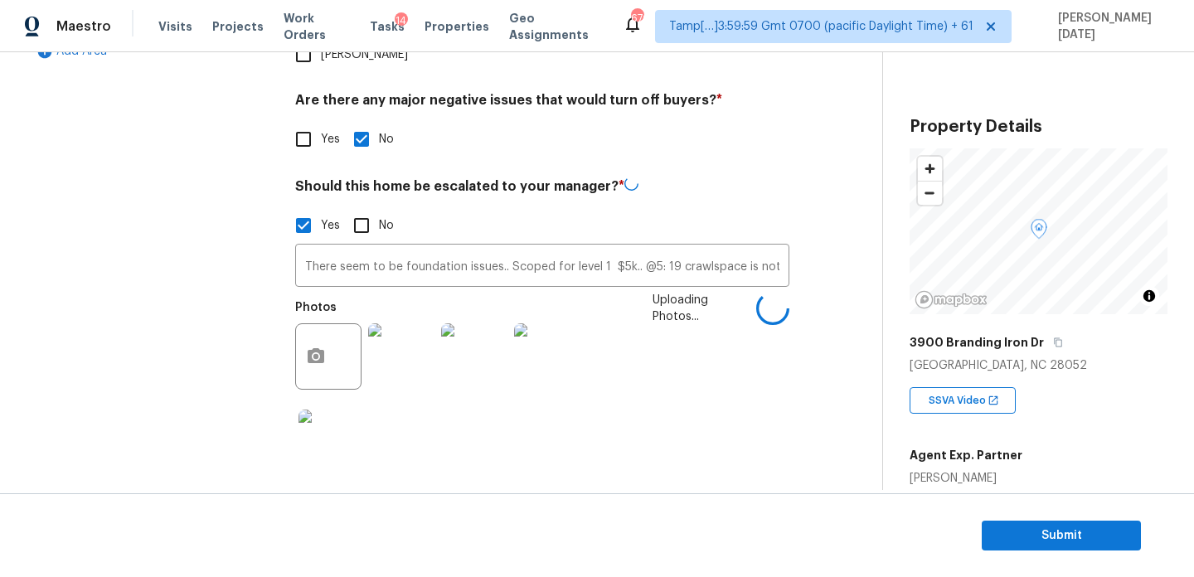
click at [397, 323] on img at bounding box center [401, 356] width 66 height 66
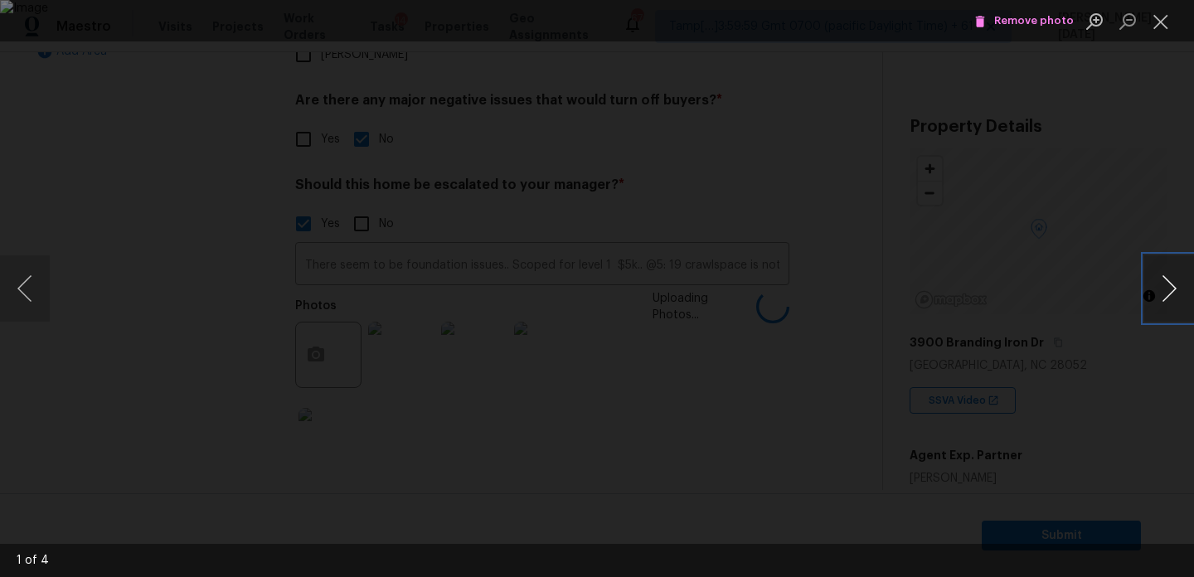
click at [1156, 299] on button "Next image" at bounding box center [1169, 288] width 50 height 66
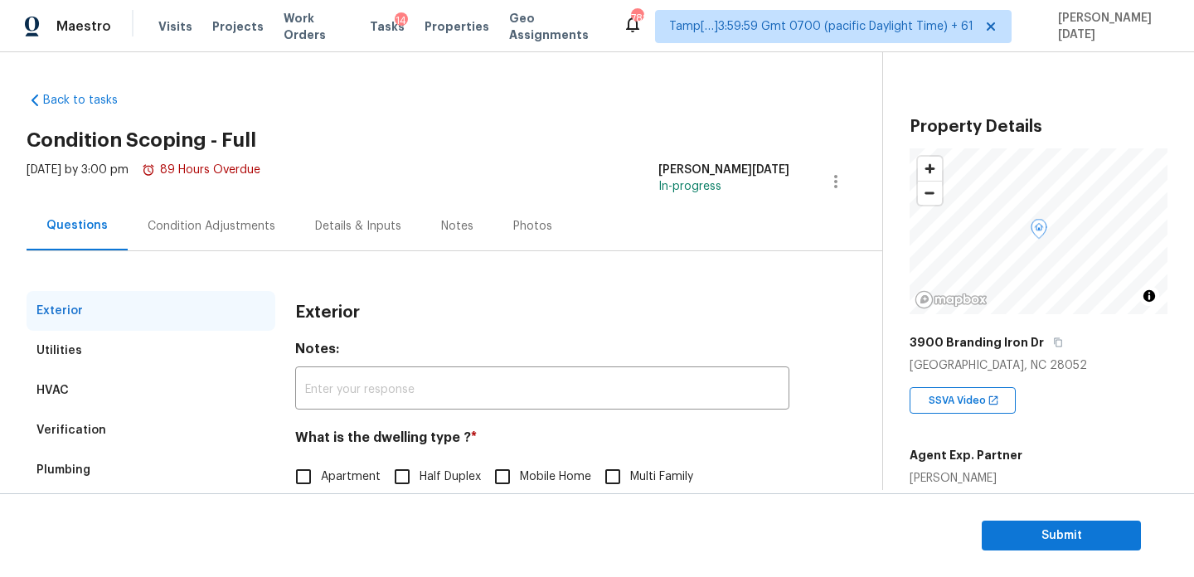
click at [104, 430] on div "Verification" at bounding box center [151, 430] width 249 height 40
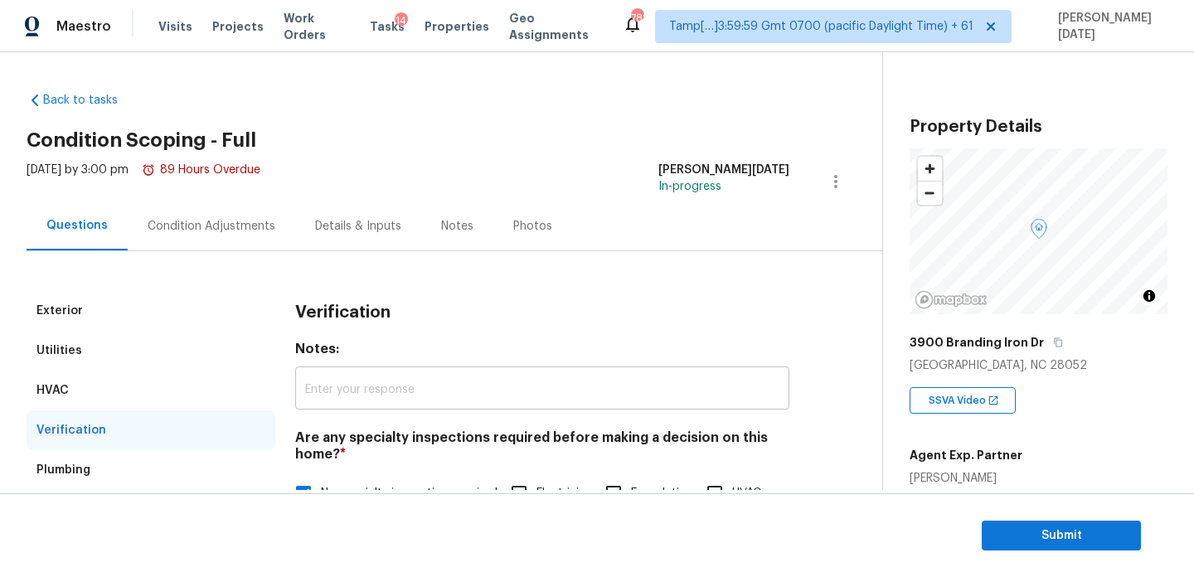
scroll to position [578, 0]
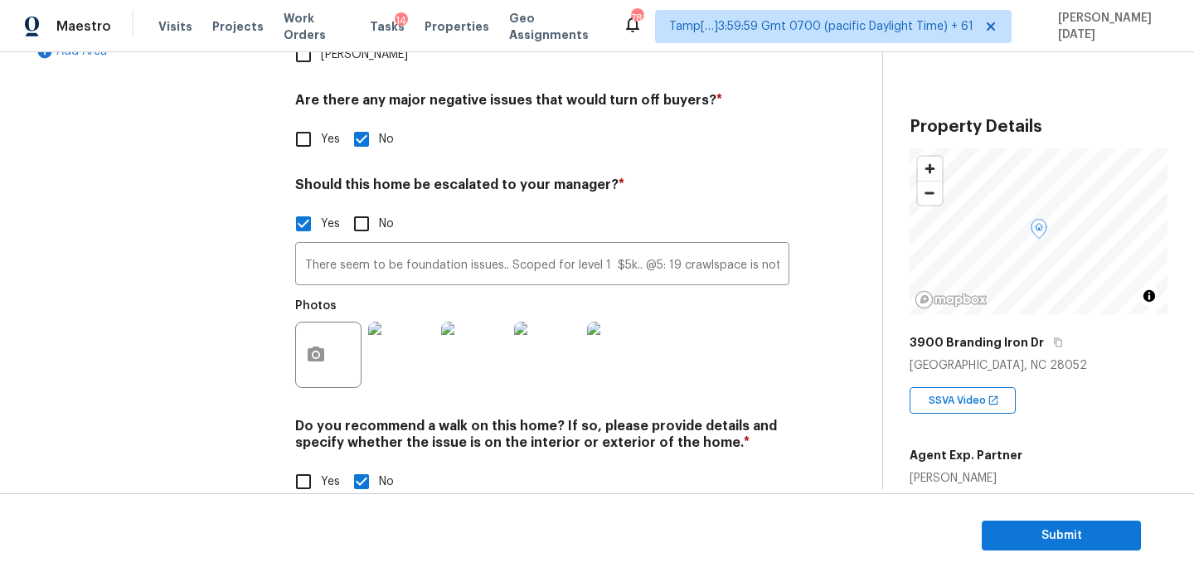
click at [604, 323] on img at bounding box center [620, 355] width 66 height 66
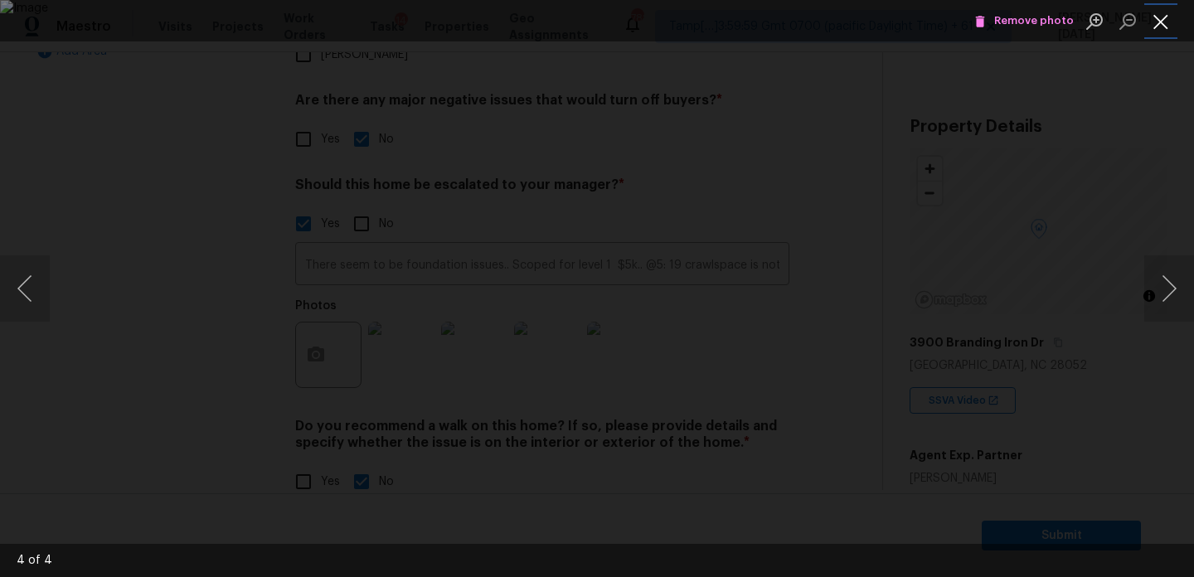
click at [1166, 27] on button "Close lightbox" at bounding box center [1160, 21] width 33 height 29
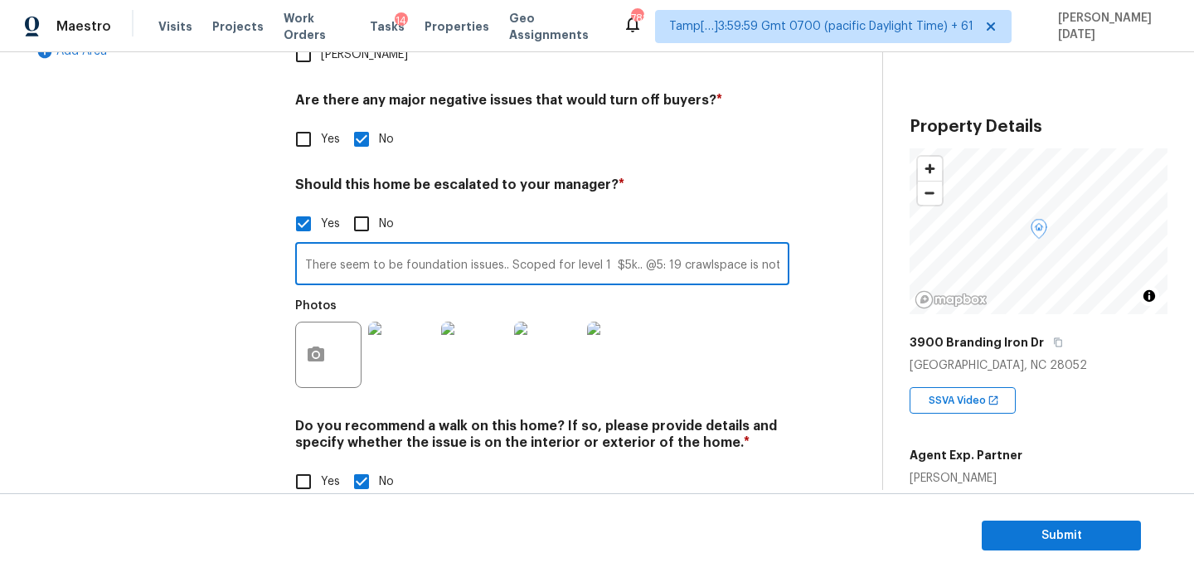
click at [299, 246] on input "There seem to be foundation issues.. Scoped for level 1 $5k.. @5: 19 crawlspace…" at bounding box center [542, 265] width 494 height 39
click at [303, 246] on input "There seem to be foundation issues.. Scoped for level 1 $5k.. @5: 19 crawlspace…" at bounding box center [542, 265] width 494 height 39
type input "@0: 38 and 4: 10 There seem to be foundation issues.. Scoped for level 1 $5k.. …"
click at [753, 296] on div "Photos" at bounding box center [542, 344] width 494 height 108
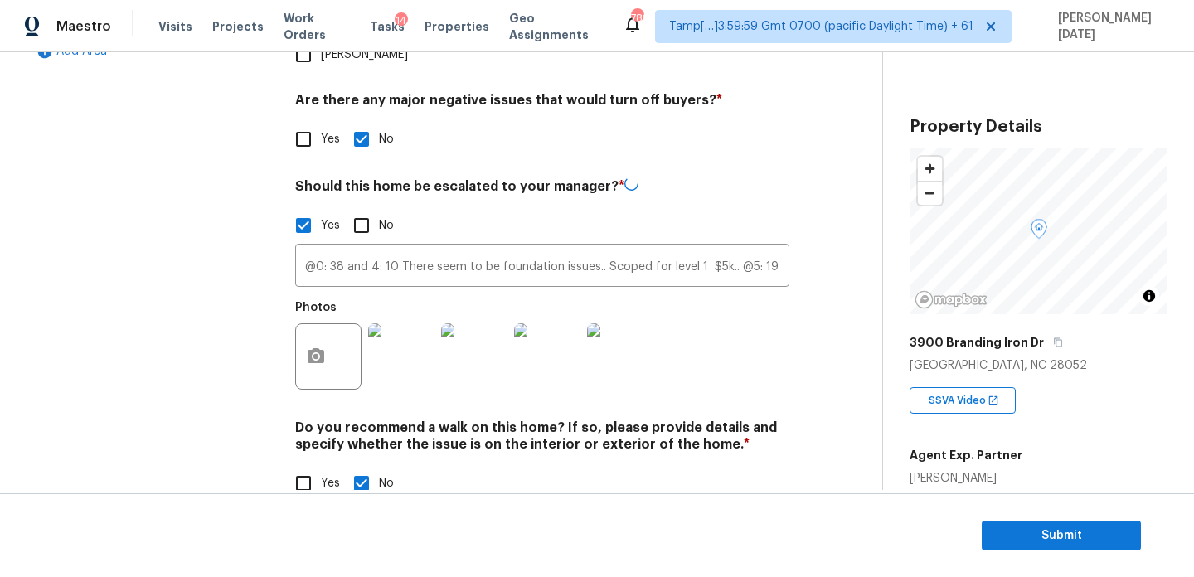
scroll to position [0, 0]
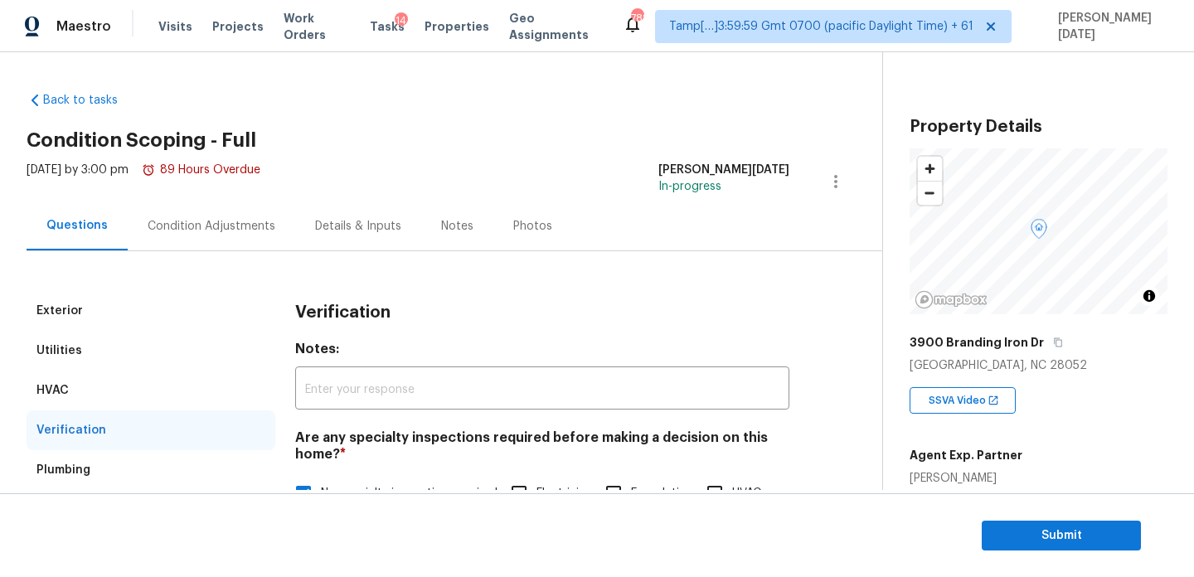
click at [216, 218] on div "Condition Adjustments" at bounding box center [212, 226] width 128 height 17
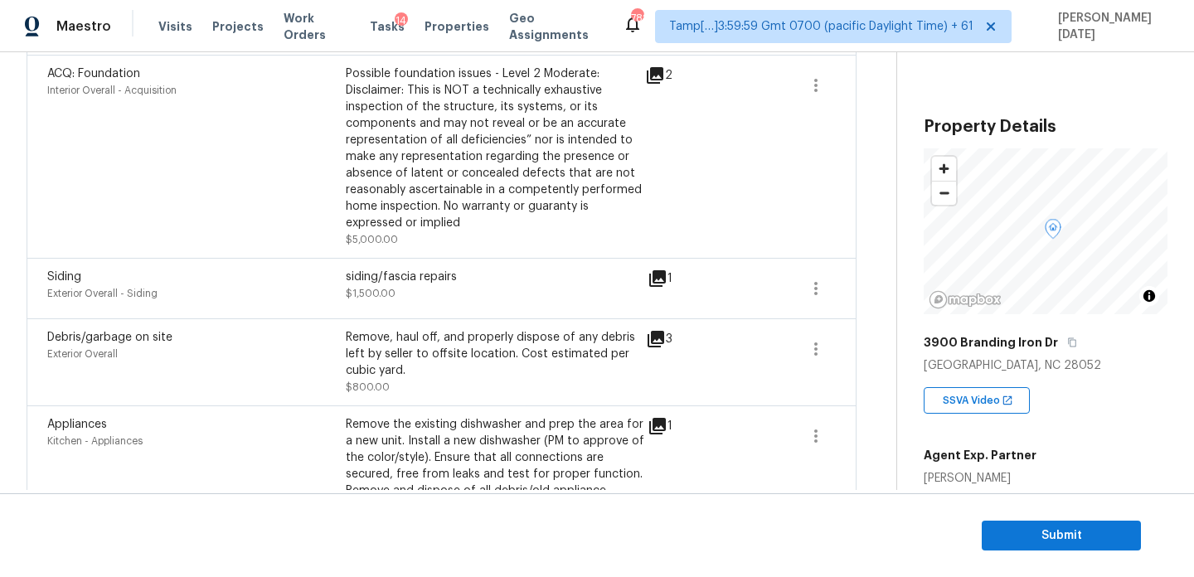
scroll to position [628, 0]
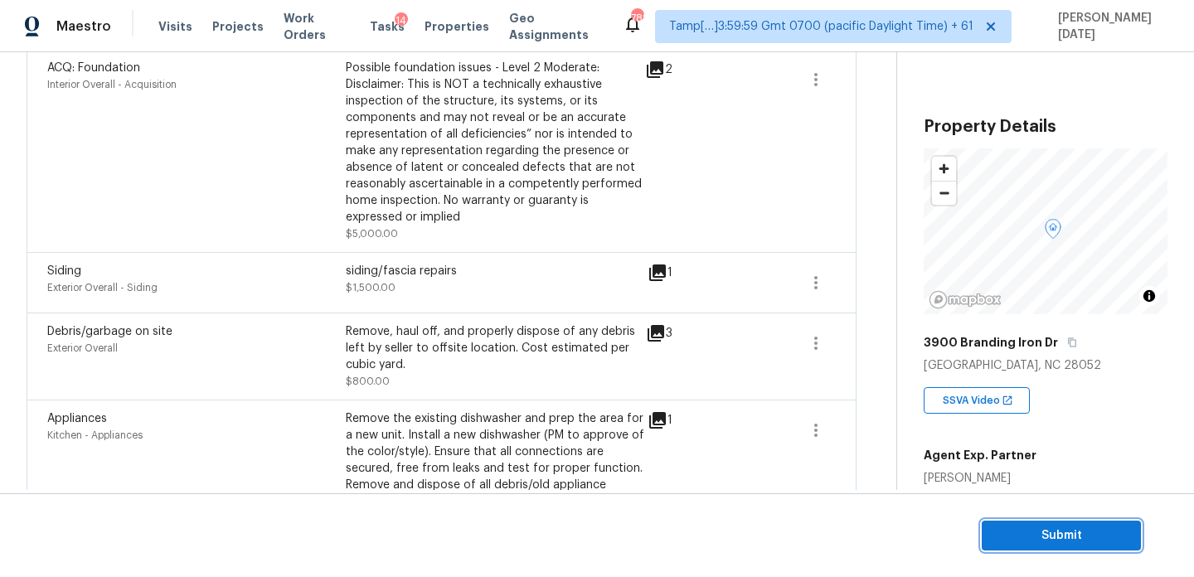
click at [1028, 522] on button "Submit" at bounding box center [1061, 536] width 159 height 31
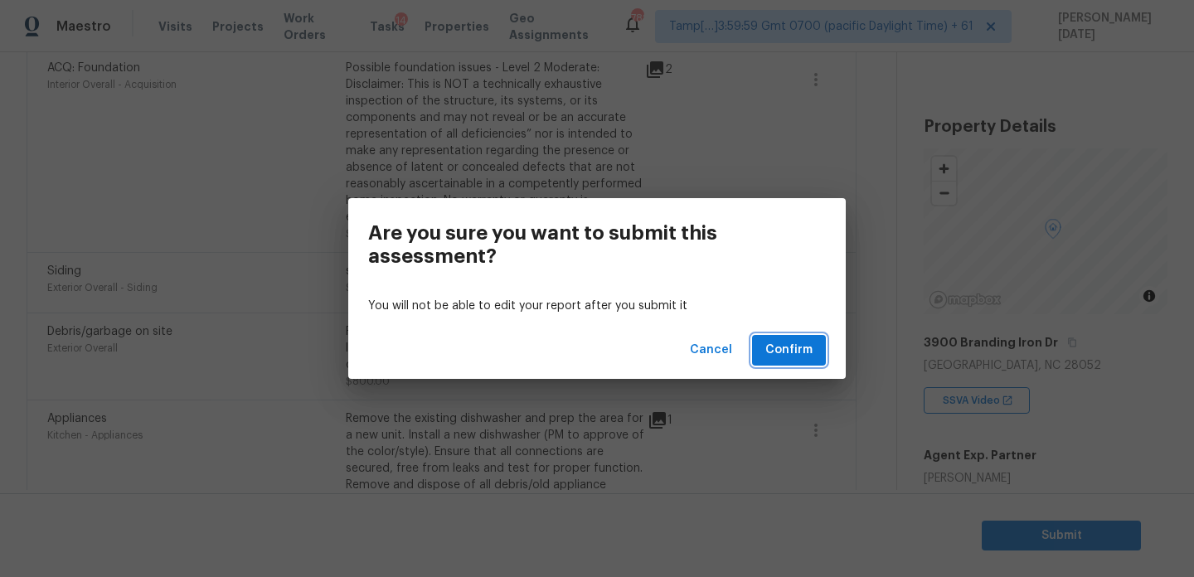
click at [808, 342] on span "Confirm" at bounding box center [788, 350] width 47 height 21
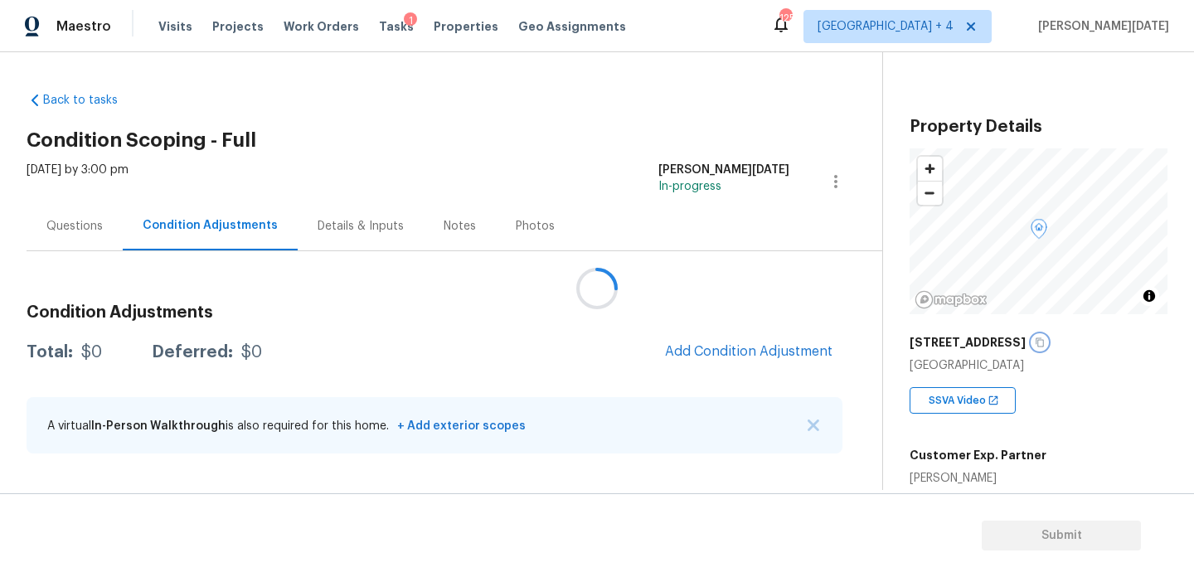
click at [1040, 343] on icon "button" at bounding box center [1040, 342] width 8 height 9
click at [773, 338] on button "Add Condition Adjustment" at bounding box center [748, 351] width 187 height 35
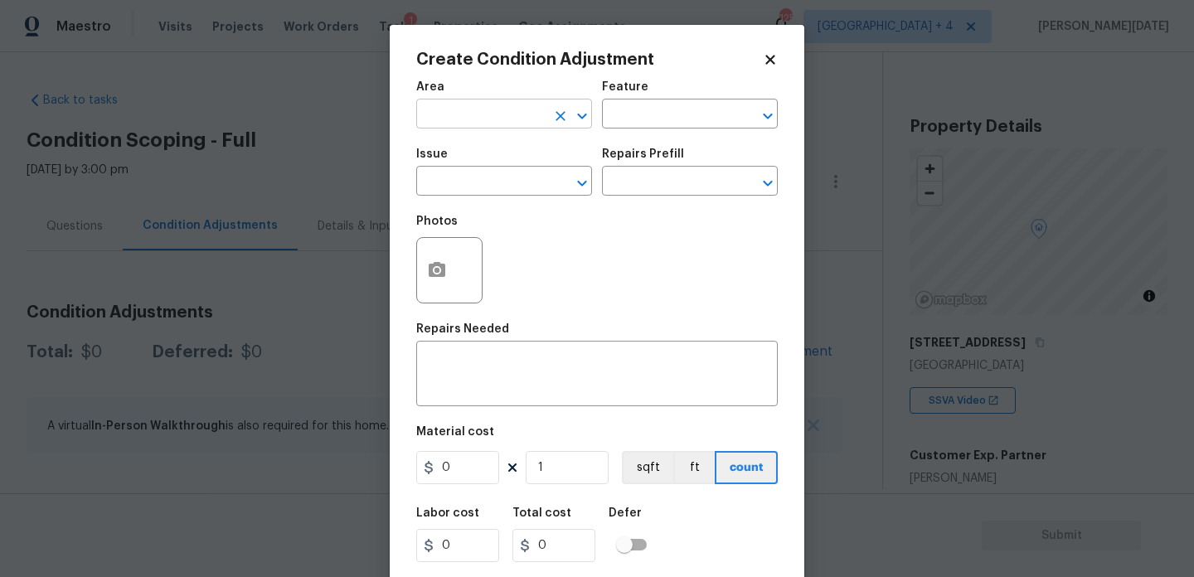
click at [461, 125] on input "text" at bounding box center [480, 116] width 129 height 26
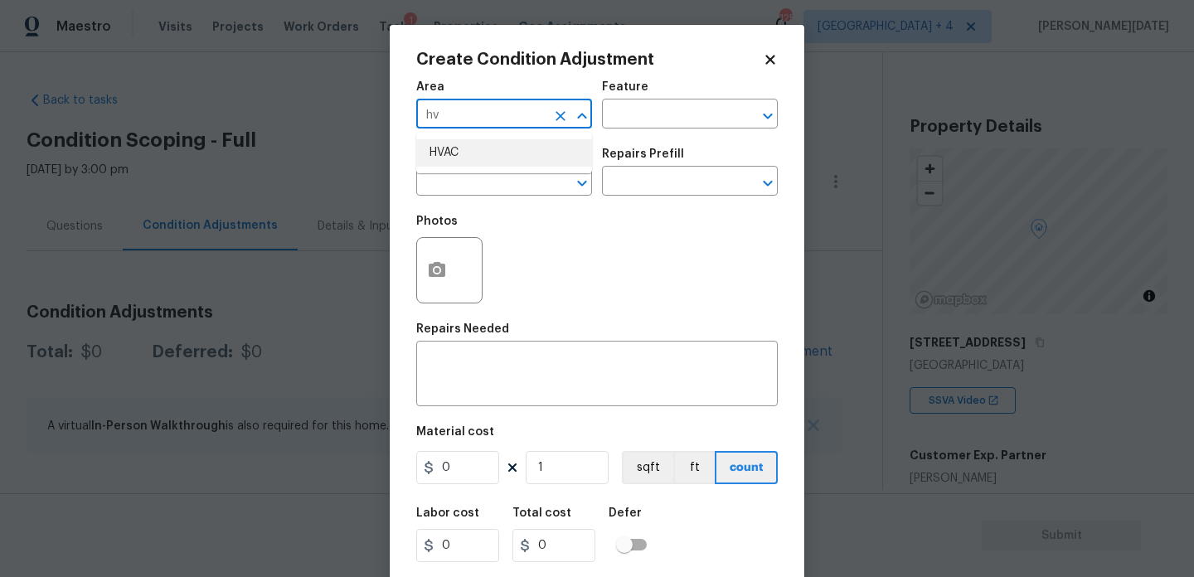
click at [466, 166] on li "HVAC" at bounding box center [504, 152] width 176 height 27
type input "HVAC"
click at [474, 192] on input "text" at bounding box center [480, 183] width 129 height 26
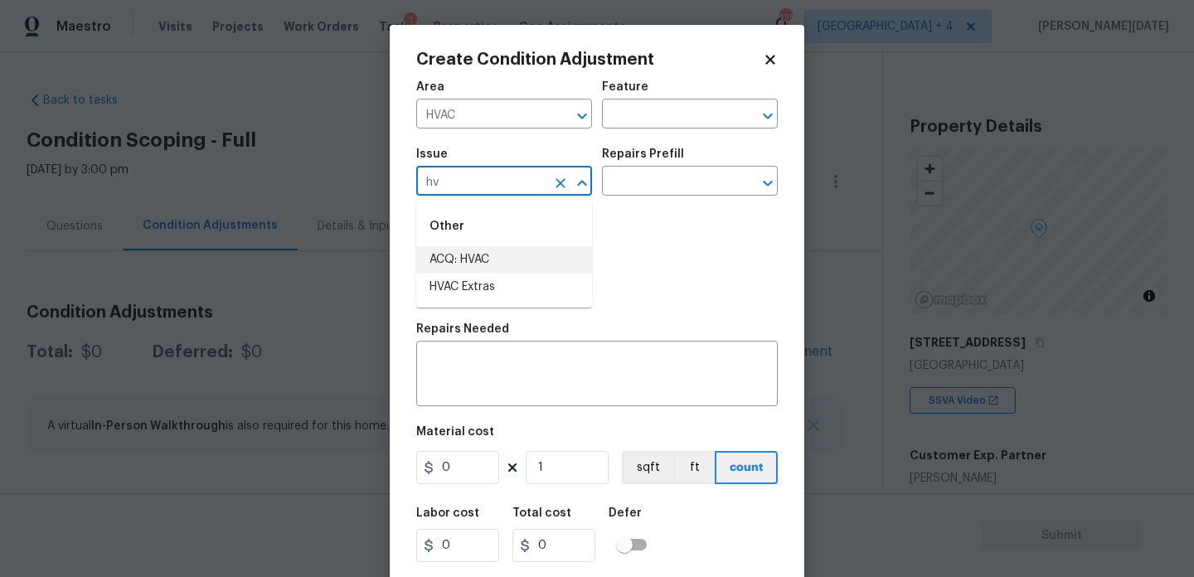
click at [474, 249] on li "ACQ: HVAC" at bounding box center [504, 259] width 176 height 27
type input "ACQ: HVAC"
click at [638, 182] on input "text" at bounding box center [666, 183] width 129 height 26
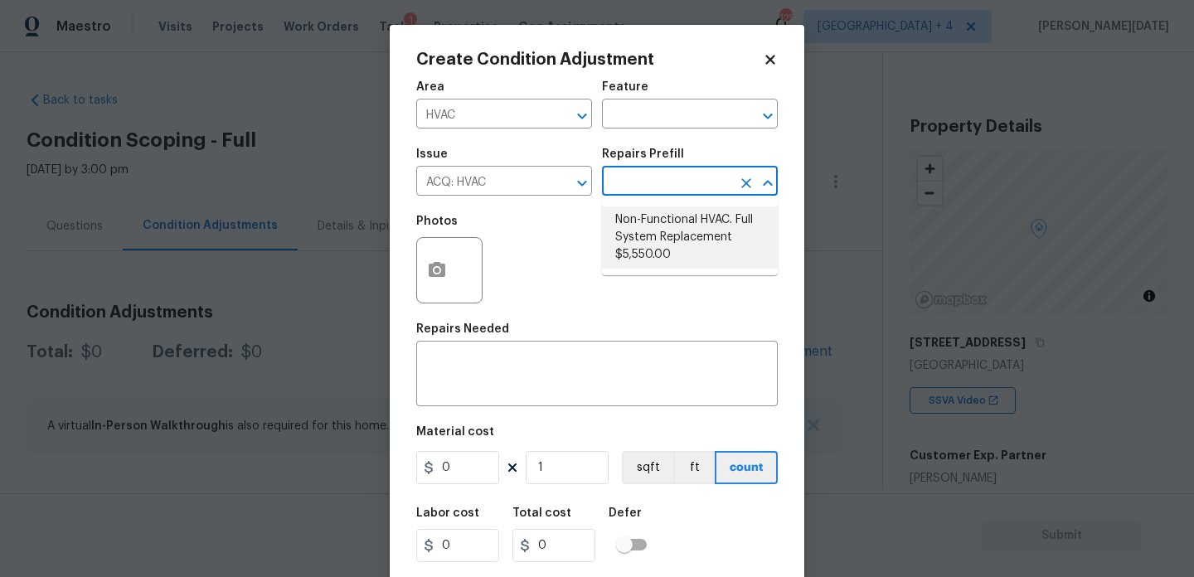
click at [668, 240] on li "Non-Functional HVAC. Full System Replacement $5,550.00" at bounding box center [690, 237] width 176 height 62
type input "Acquisition"
type textarea "Acquisition Scope: Full System Replacement"
type input "5550"
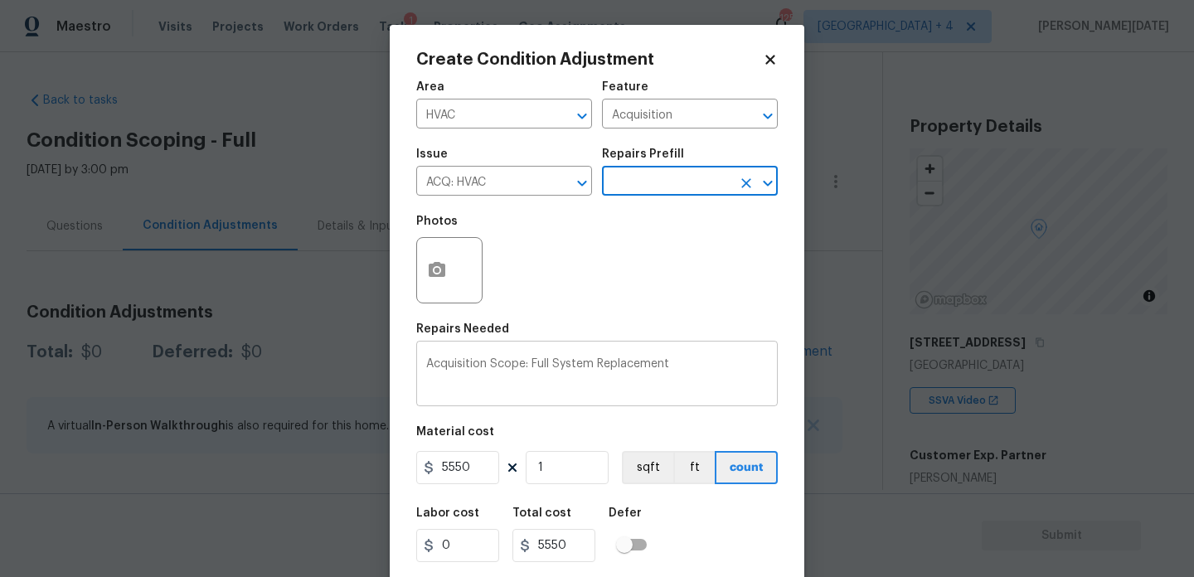
scroll to position [42, 0]
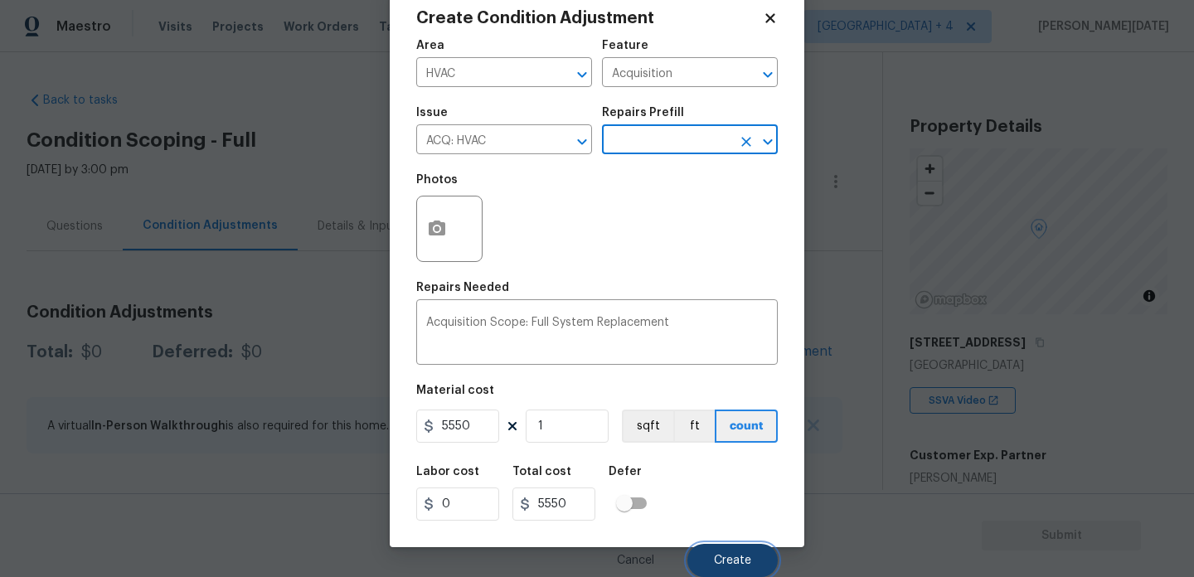
click at [736, 551] on button "Create" at bounding box center [732, 560] width 90 height 33
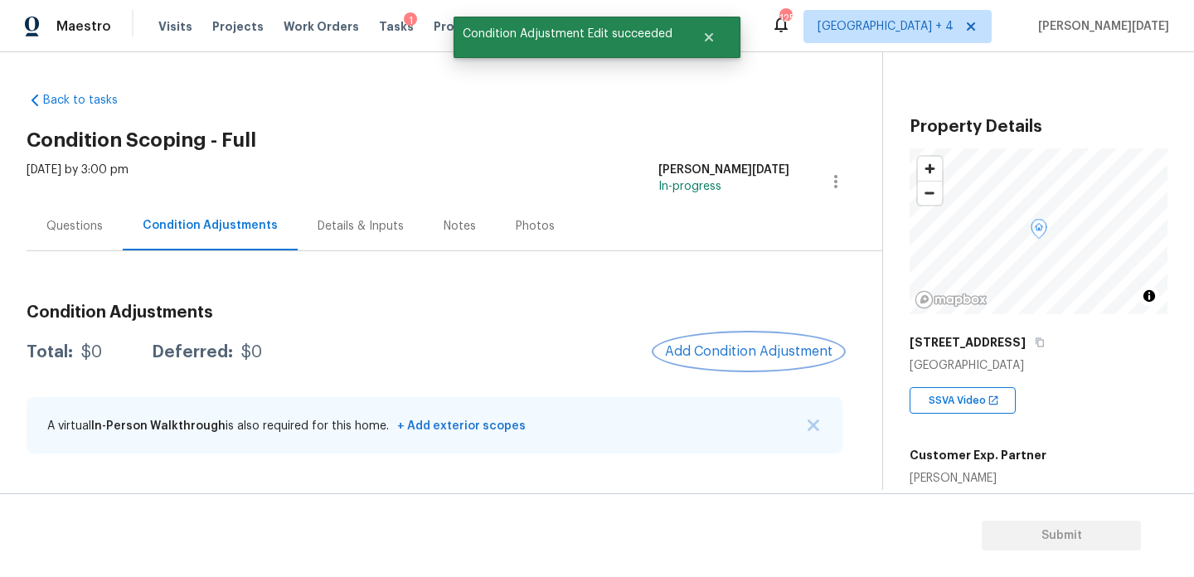
scroll to position [0, 0]
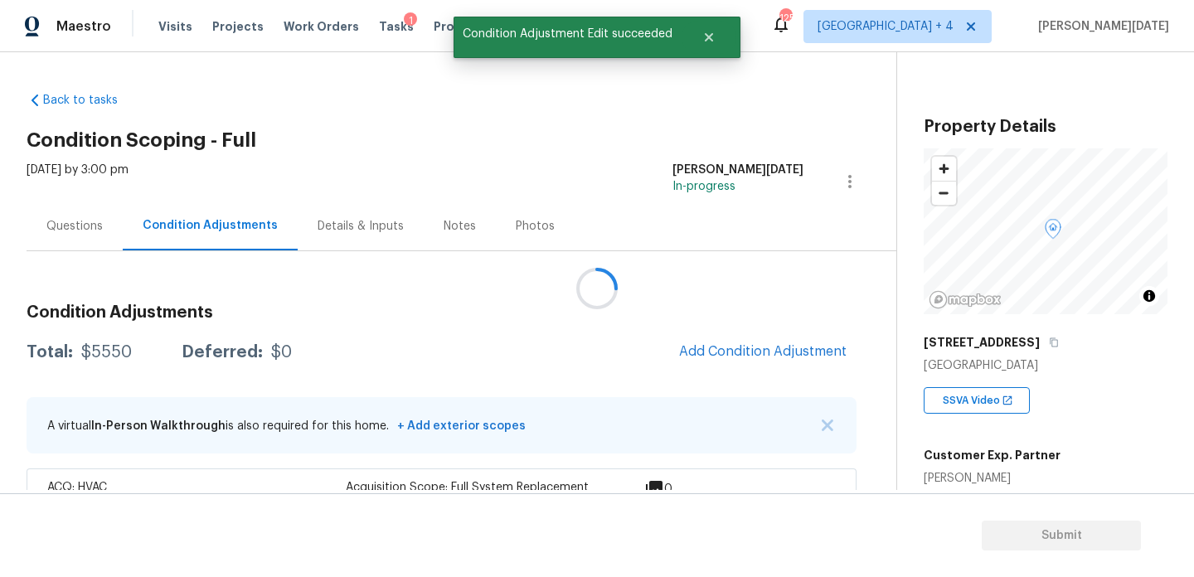
click at [731, 349] on div at bounding box center [597, 288] width 1194 height 577
click at [731, 349] on span "Add Condition Adjustment" at bounding box center [762, 351] width 167 height 15
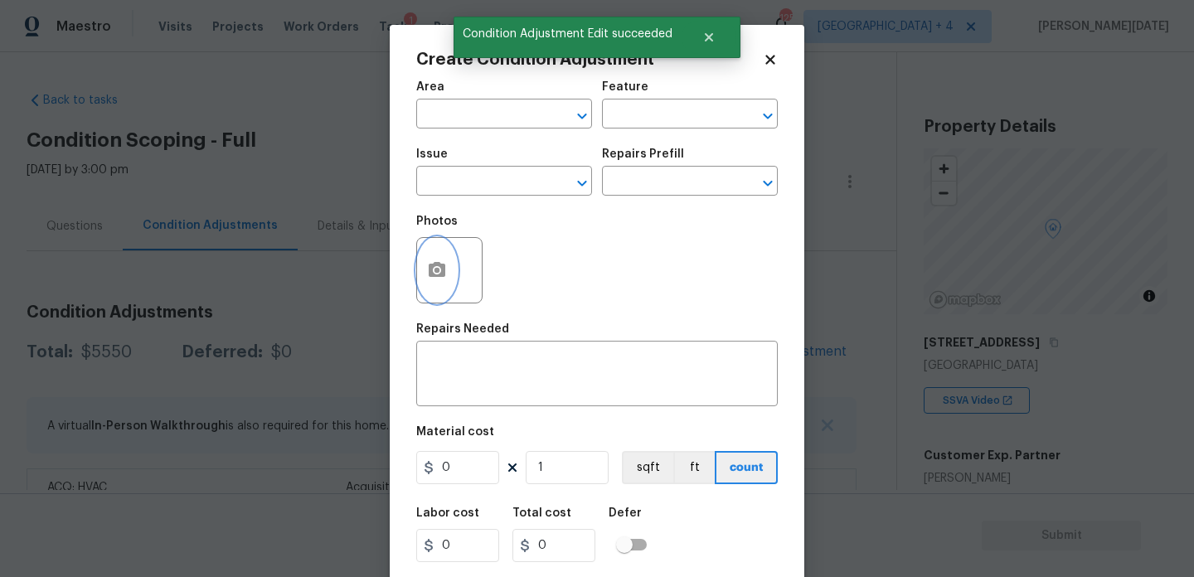
click at [434, 268] on icon "button" at bounding box center [437, 270] width 20 height 20
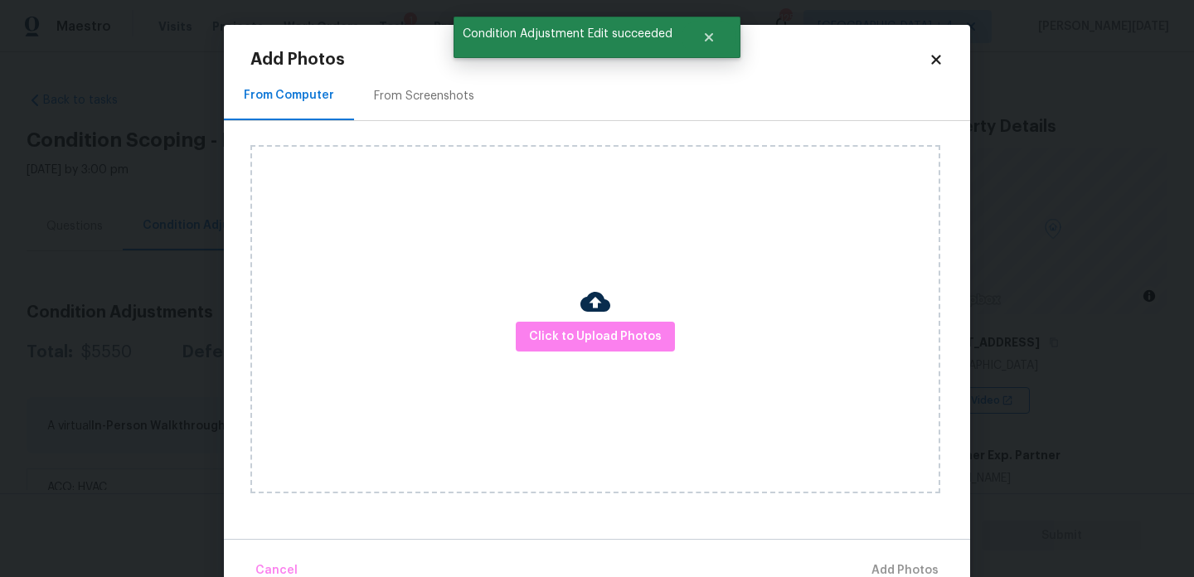
click at [443, 84] on div "From Screenshots" at bounding box center [424, 95] width 140 height 49
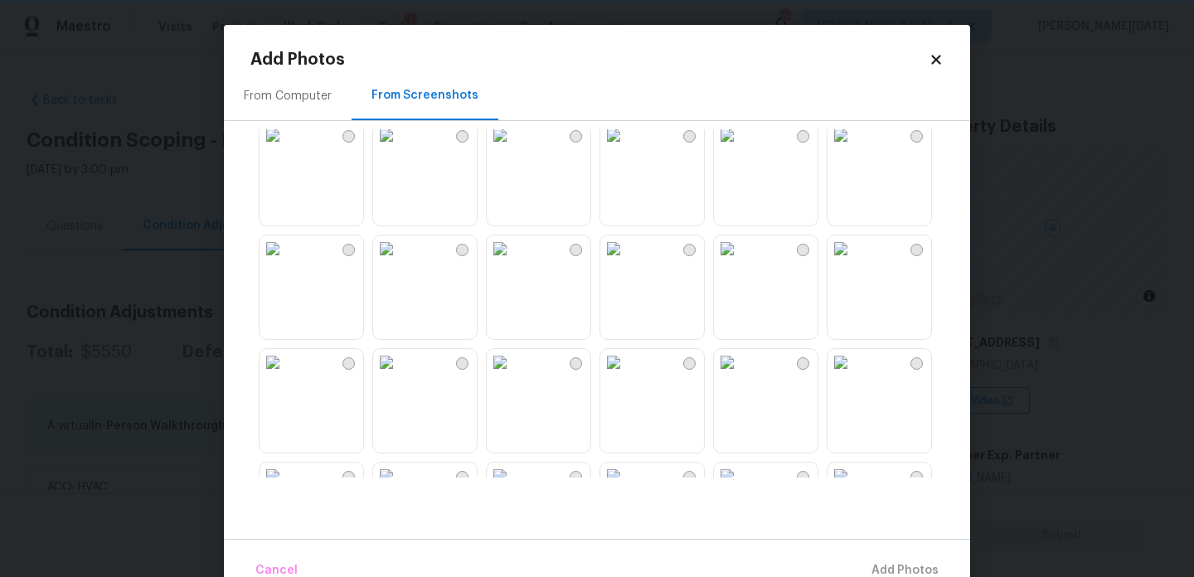
scroll to position [1584, 0]
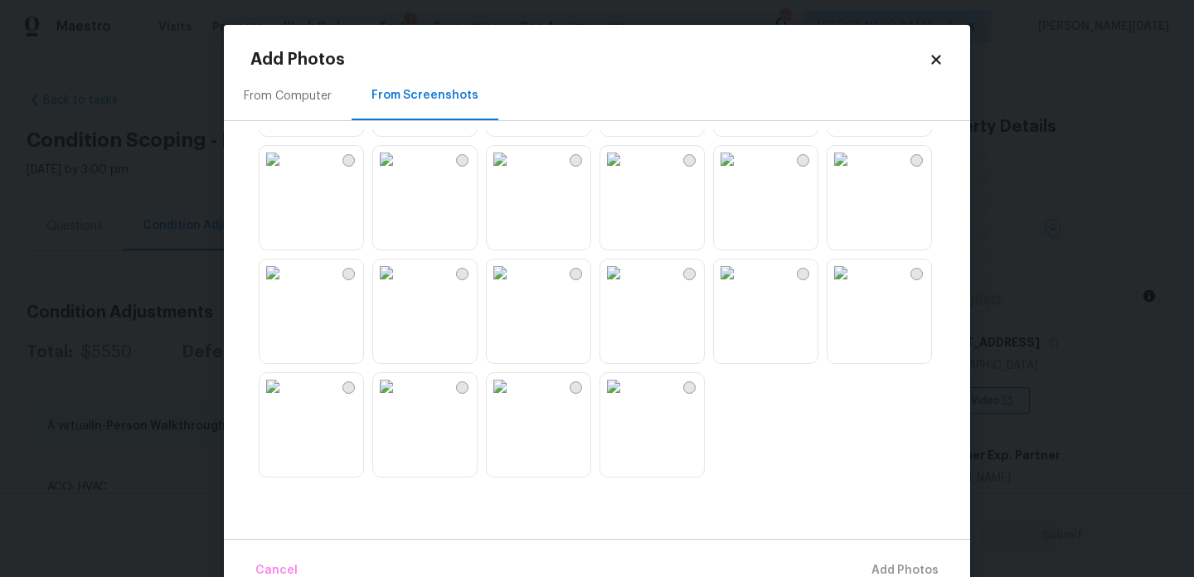
click at [929, 63] on icon at bounding box center [936, 59] width 15 height 15
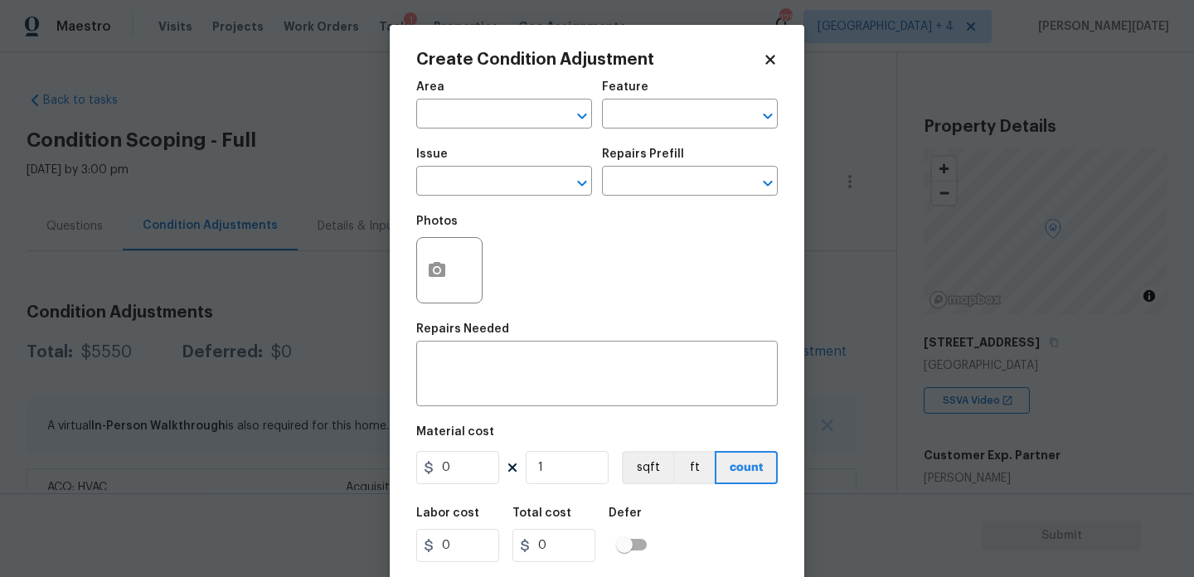
click at [768, 62] on icon at bounding box center [769, 59] width 9 height 9
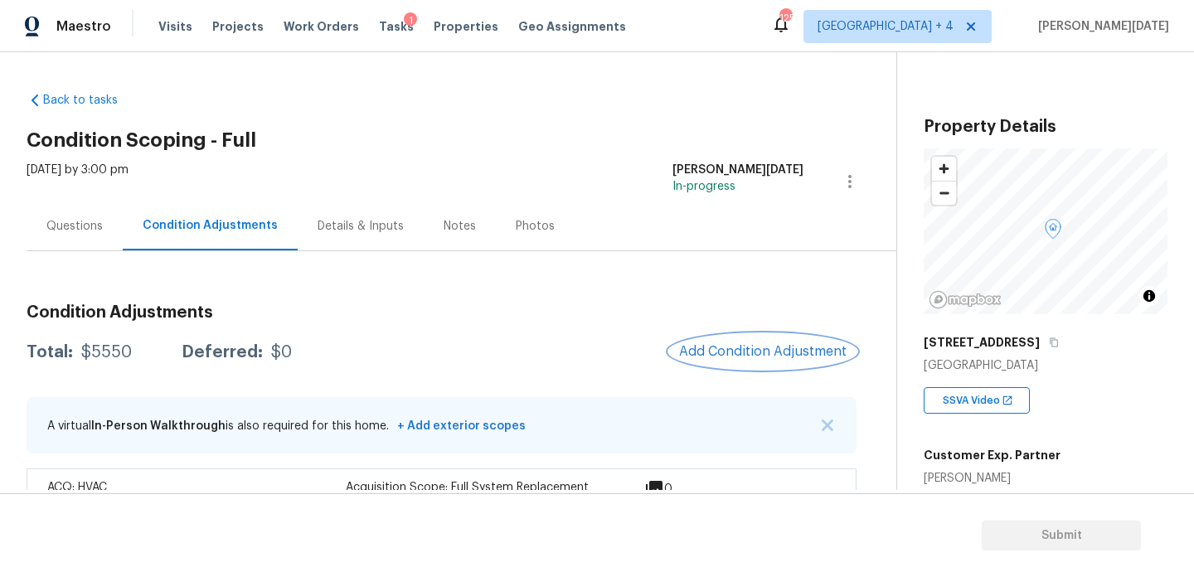
click at [727, 358] on span "Add Condition Adjustment" at bounding box center [762, 351] width 167 height 15
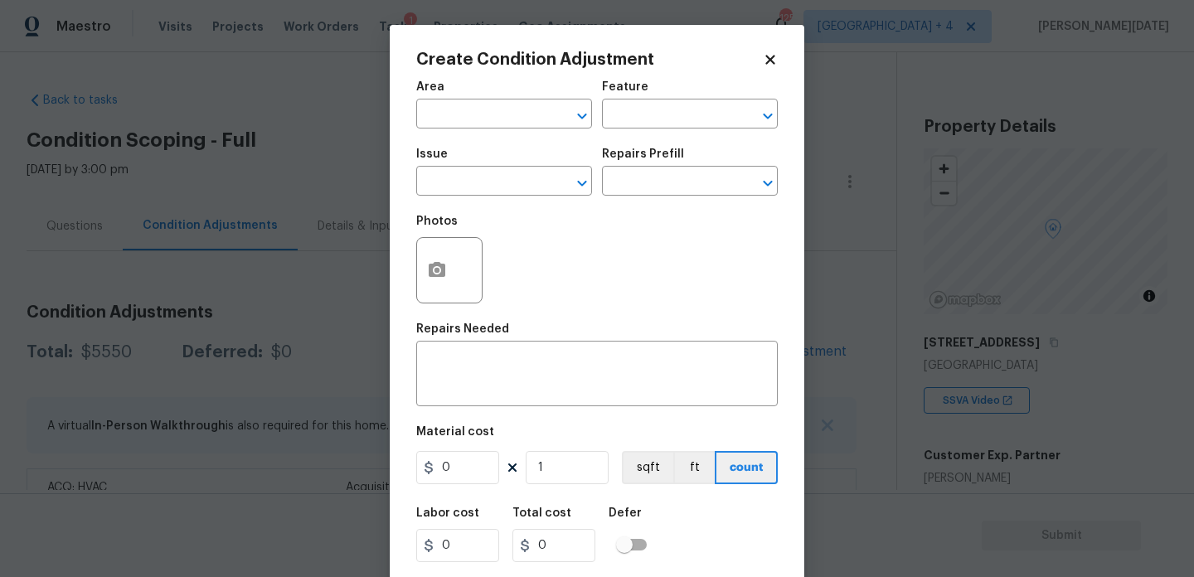
click at [289, 362] on body "Maestro Visits Projects Work Orders Tasks 1 Properties Geo Assignments 125 [GEO…" at bounding box center [597, 288] width 1194 height 577
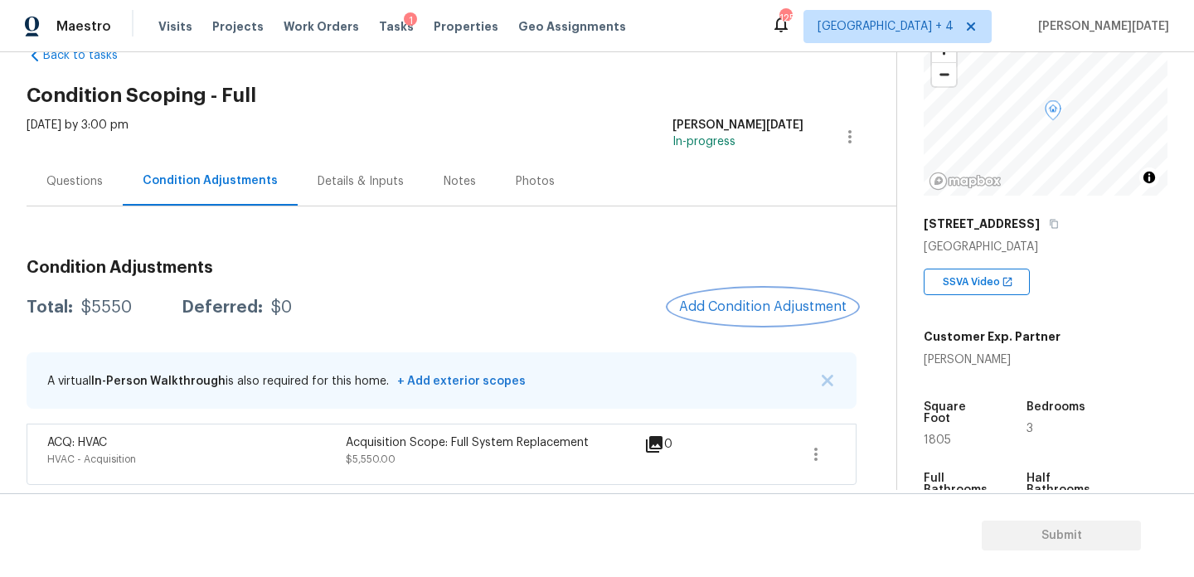
scroll to position [119, 0]
click at [752, 303] on span "Add Condition Adjustment" at bounding box center [762, 306] width 167 height 15
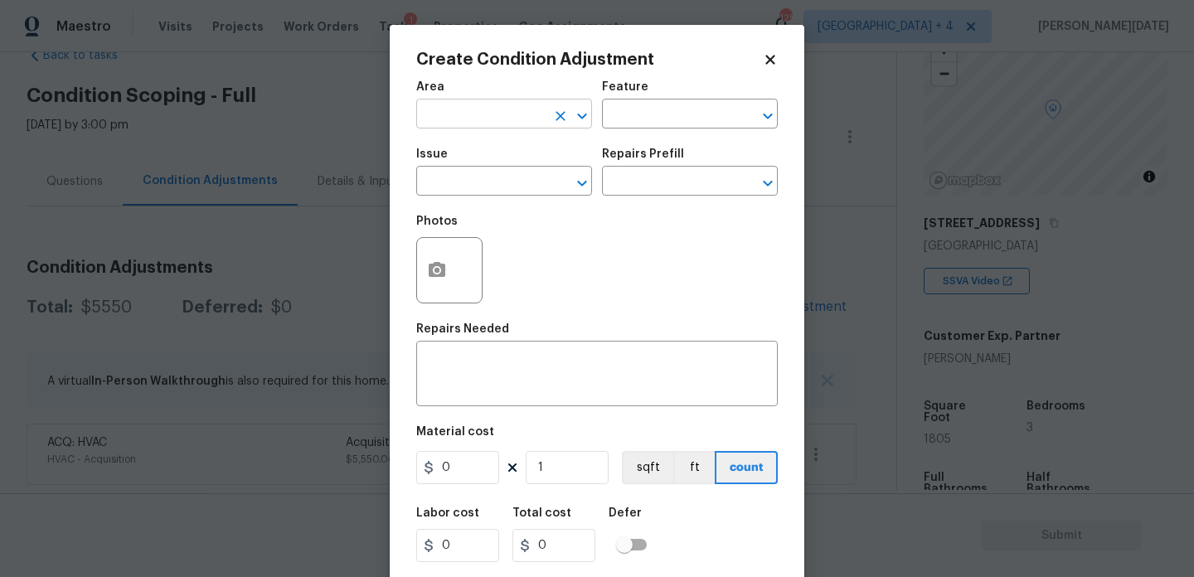
click at [431, 119] on input "text" at bounding box center [480, 116] width 129 height 26
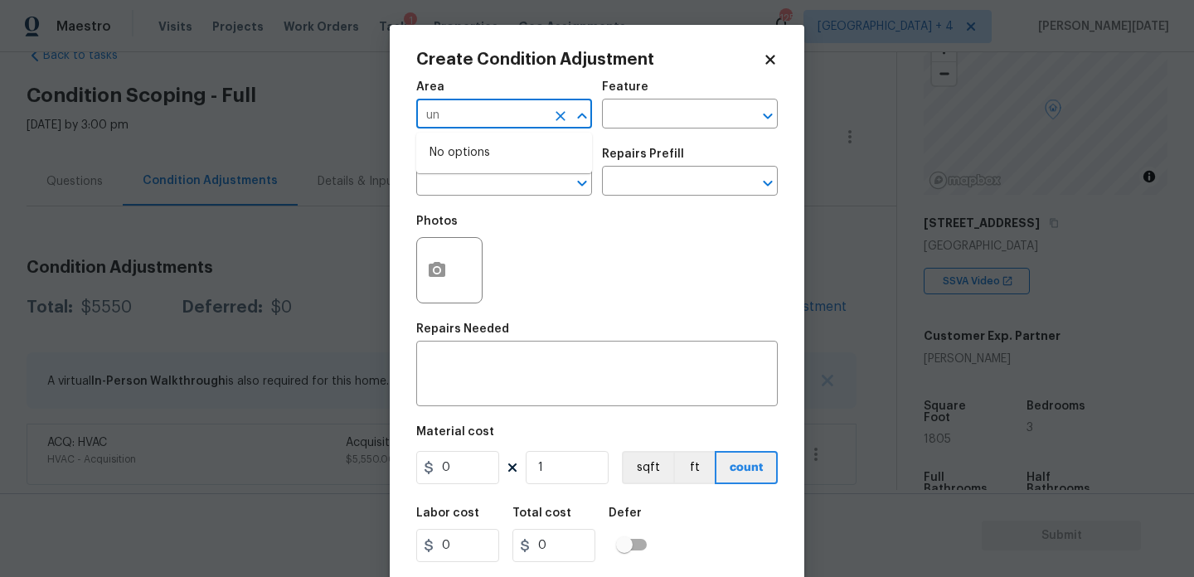
type input "u"
click at [444, 172] on li "Interior Overall" at bounding box center [504, 180] width 176 height 27
type input "Interior Overall"
click at [444, 172] on input "text" at bounding box center [480, 183] width 129 height 26
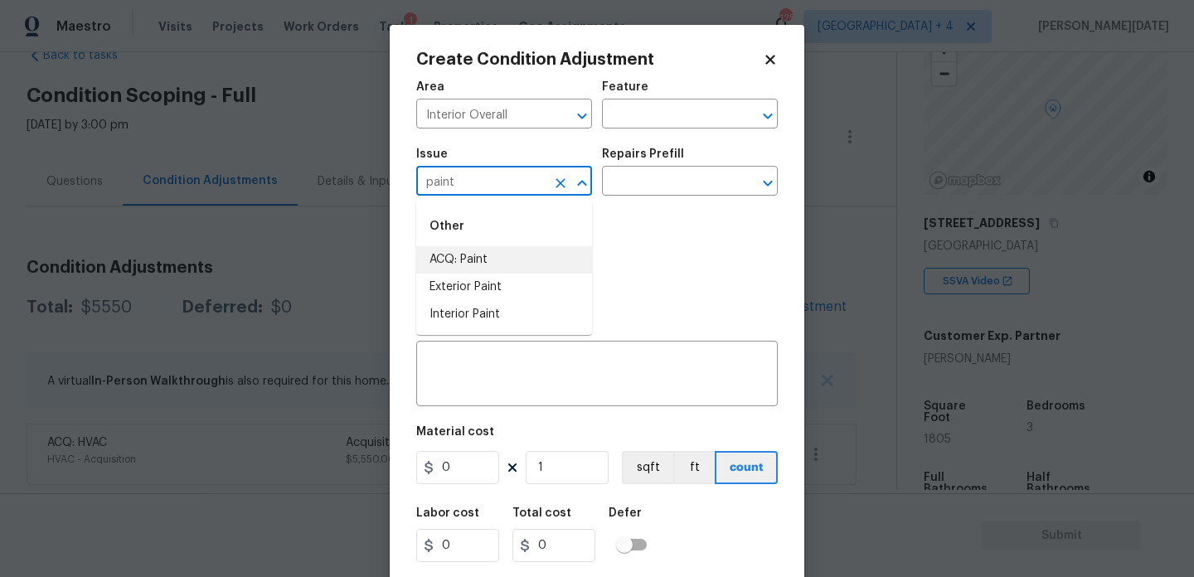
click at [469, 253] on li "ACQ: Paint" at bounding box center [504, 259] width 176 height 27
type input "ACQ: Paint"
click at [643, 177] on input "text" at bounding box center [666, 183] width 129 height 26
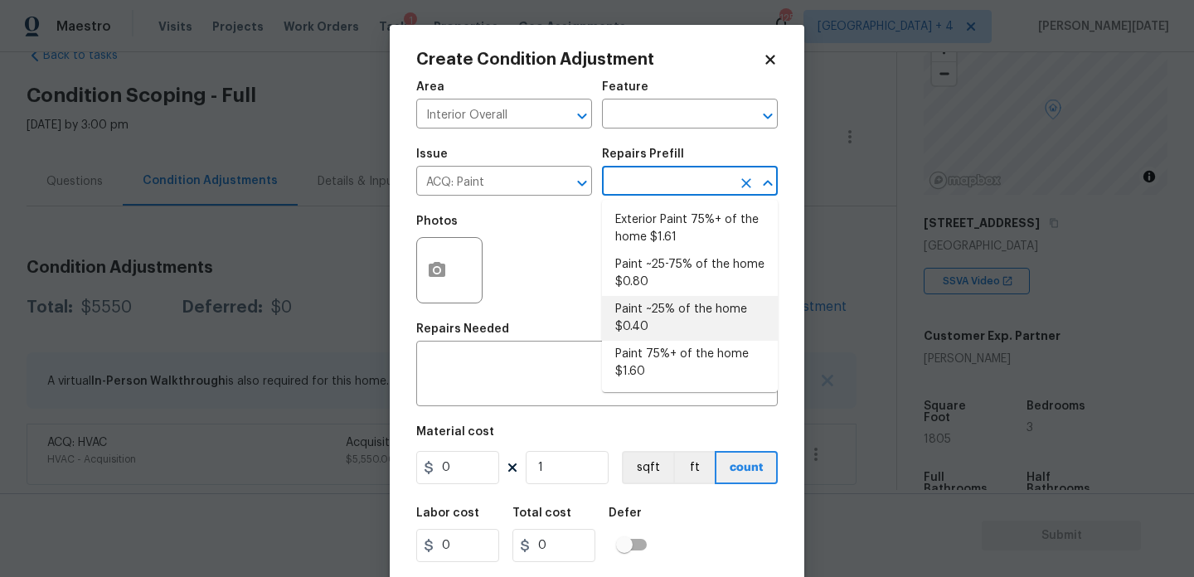
click at [650, 313] on li "Paint ~25% of the home $0.40" at bounding box center [690, 318] width 176 height 45
type input "Acquisition"
type textarea "Acquisition Scope: ~25% of the home needs interior paint"
type input "0.4"
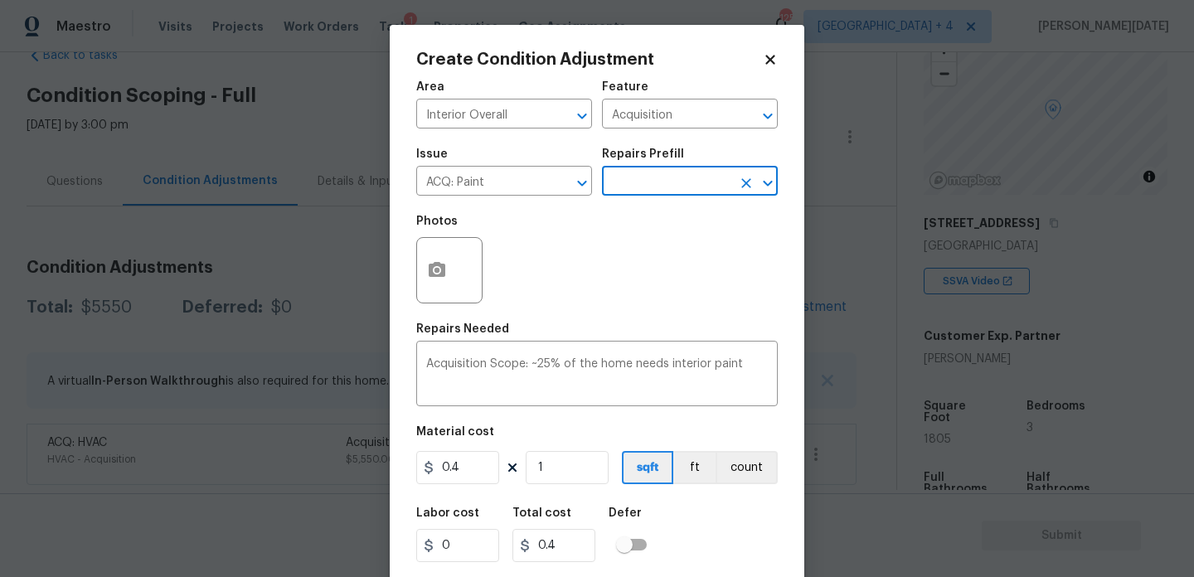
click at [553, 488] on div "Area Interior Overall ​ Feature Acquisition ​ Issue ACQ: Paint ​ Repairs Prefil…" at bounding box center [597, 344] width 362 height 547
click at [577, 467] on input "1" at bounding box center [567, 467] width 83 height 33
type input "0"
paste input "1805"
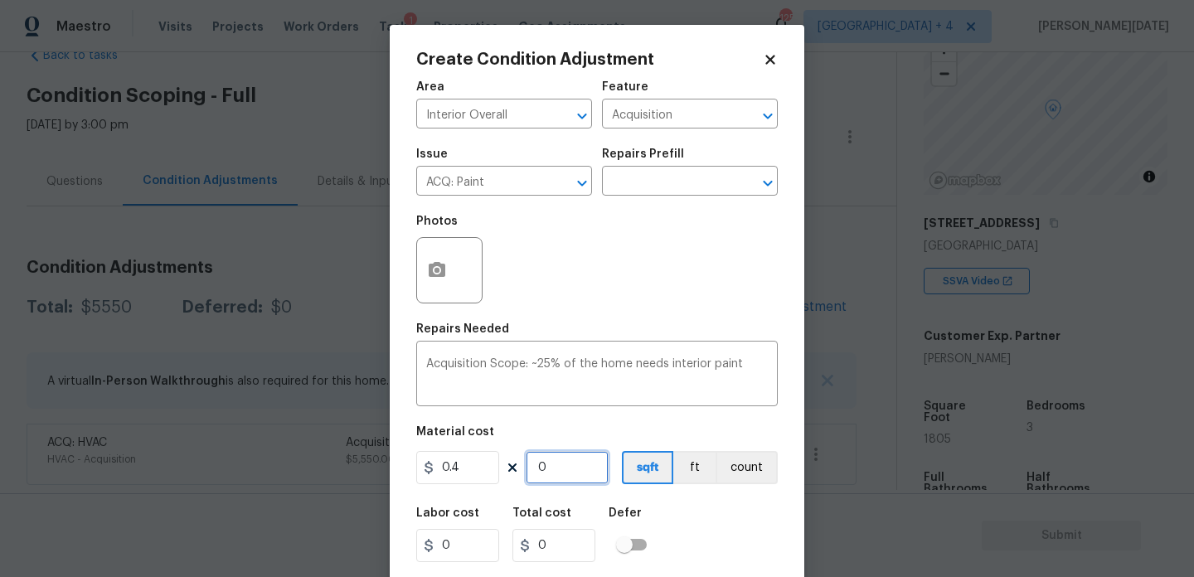
type input "1805"
type input "722"
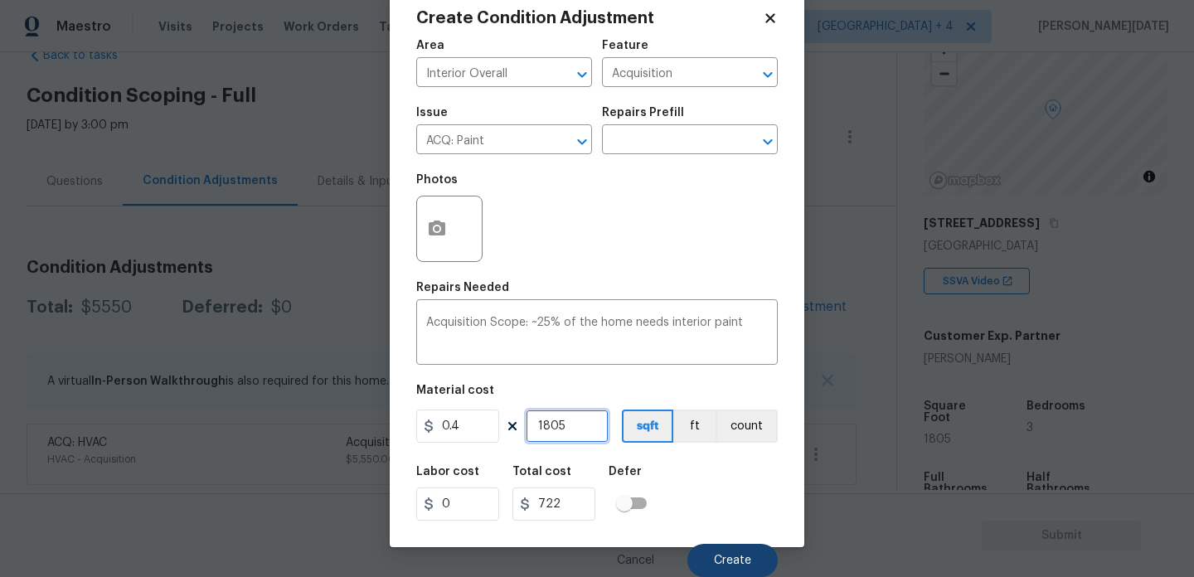
type input "1805"
click at [758, 560] on button "Create" at bounding box center [732, 560] width 90 height 33
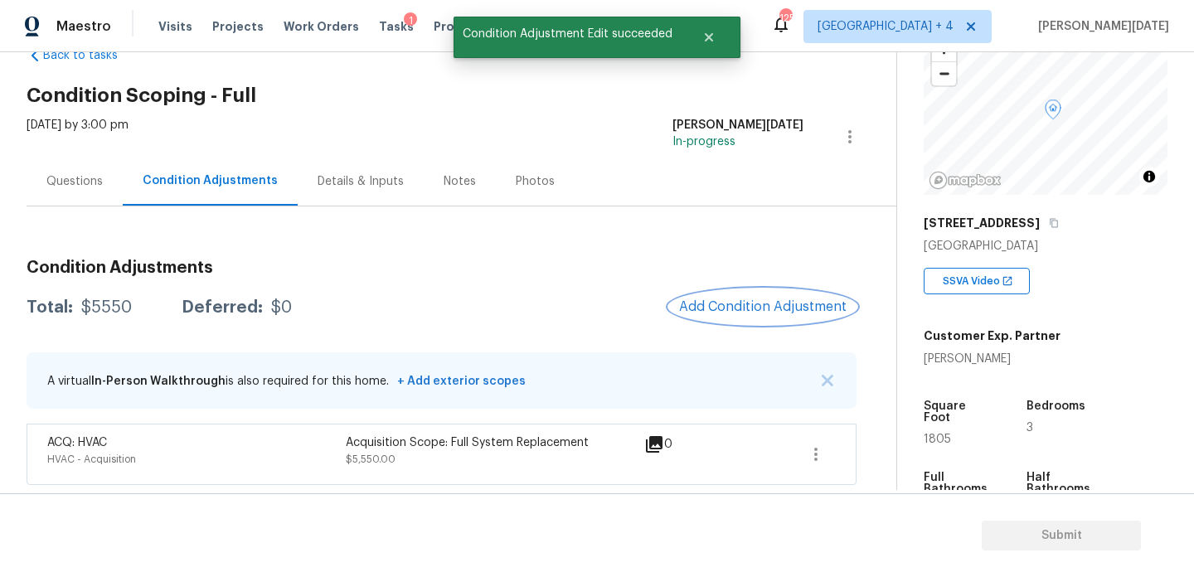
scroll to position [0, 0]
click at [725, 305] on span "Add Condition Adjustment" at bounding box center [762, 306] width 167 height 15
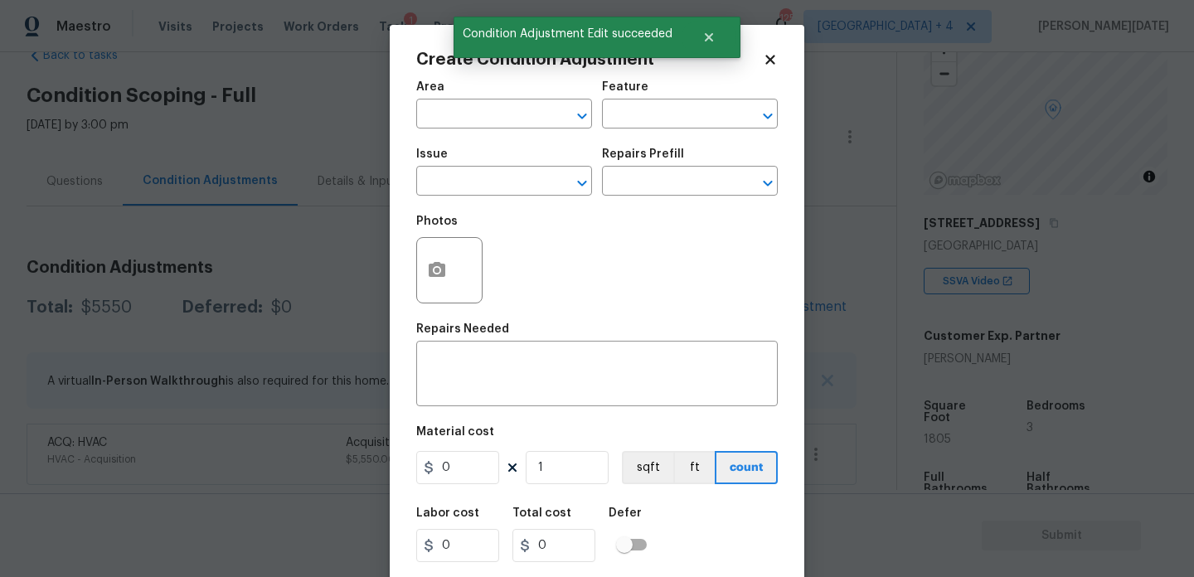
click at [725, 305] on div "Photos" at bounding box center [597, 260] width 362 height 108
click at [468, 119] on input "text" at bounding box center [480, 116] width 129 height 26
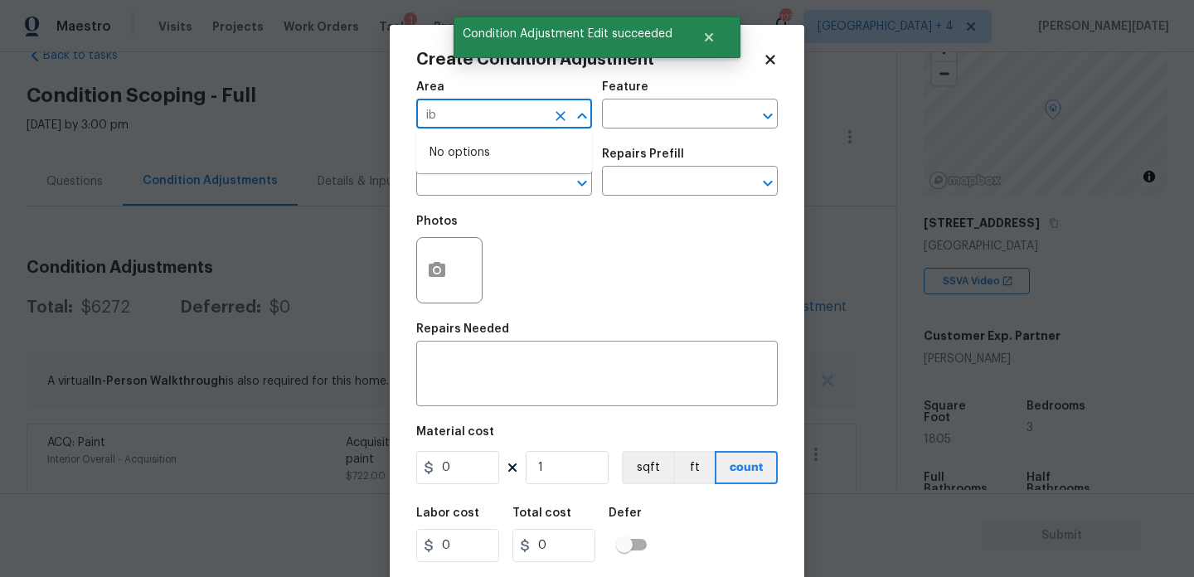
type input "i"
type input "u"
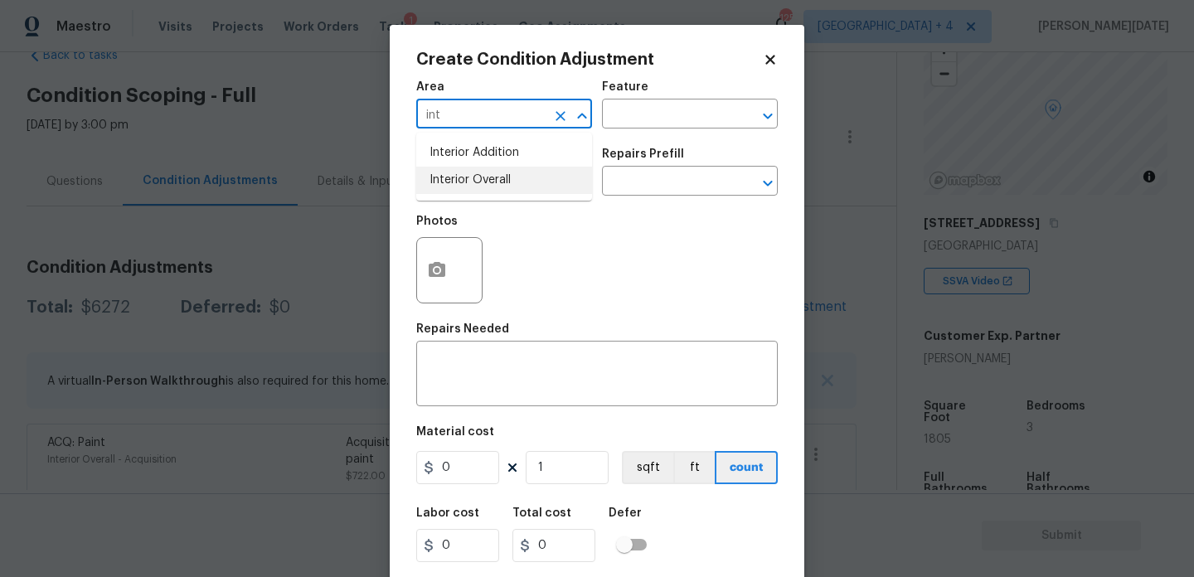
click at [483, 182] on li "Interior Overall" at bounding box center [504, 180] width 176 height 27
type input "Interior Overall"
click at [483, 182] on input "text" at bounding box center [480, 183] width 129 height 26
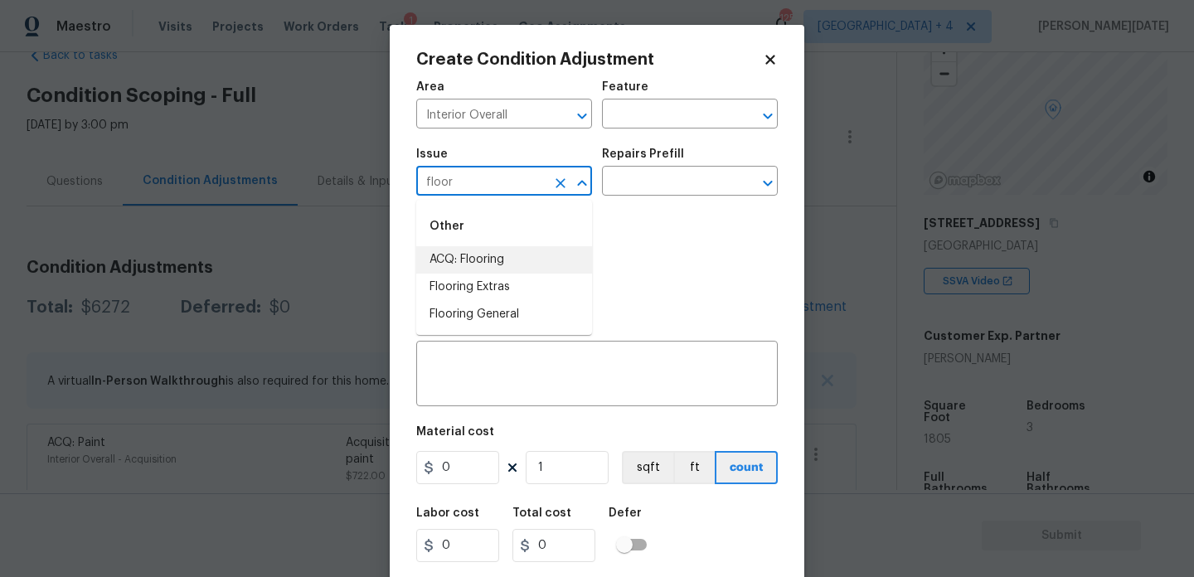
click at [502, 269] on li "ACQ: Flooring" at bounding box center [504, 259] width 176 height 27
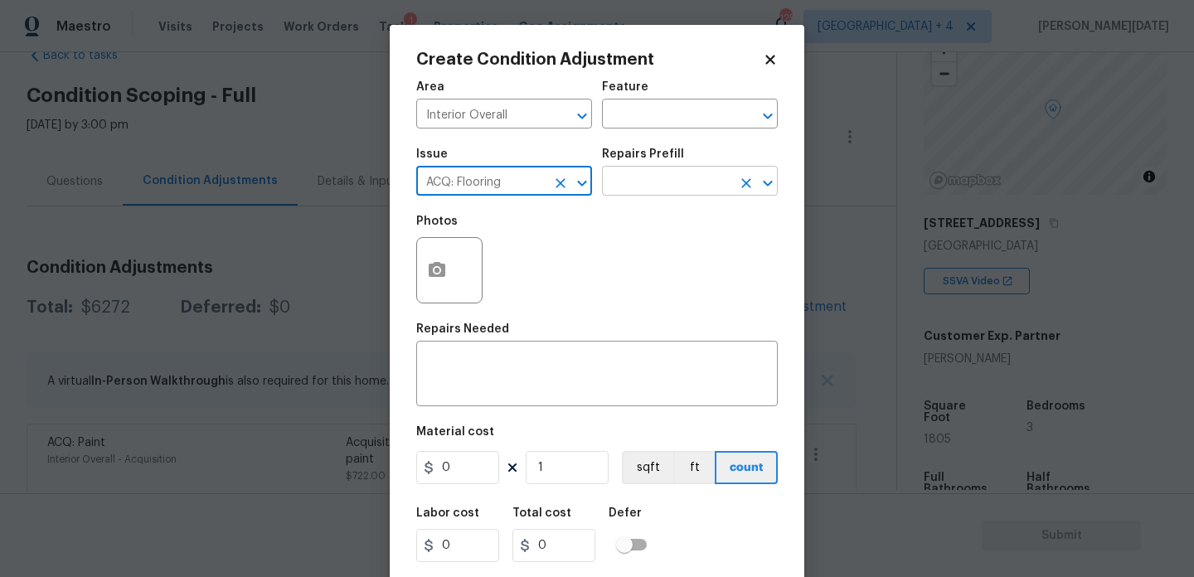
type input "ACQ: Flooring"
click at [669, 186] on input "text" at bounding box center [666, 183] width 129 height 26
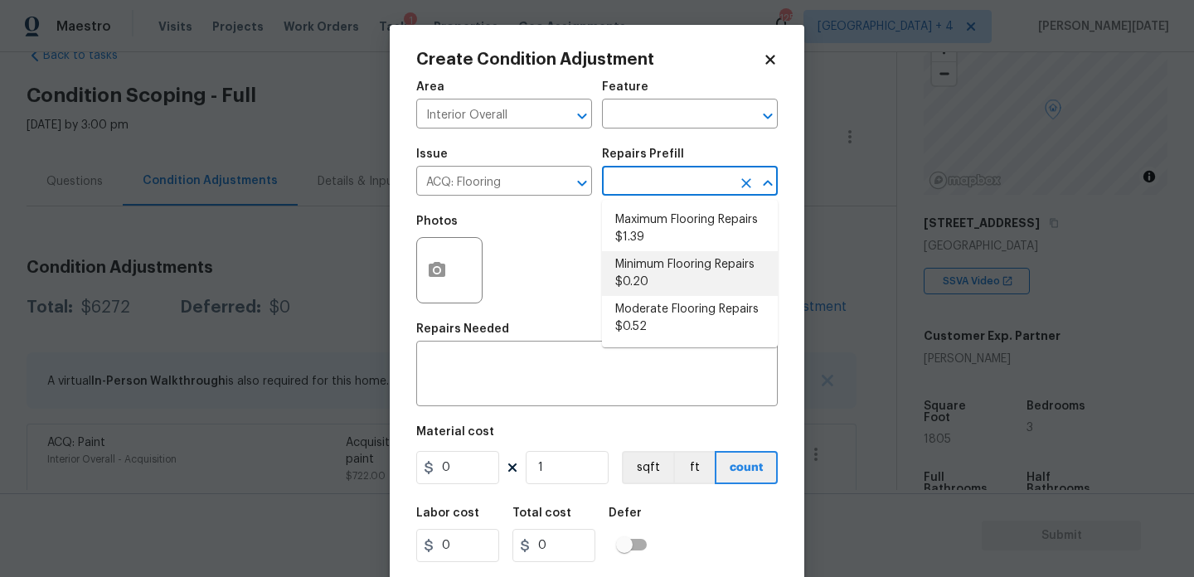
click at [672, 270] on li "Minimum Flooring Repairs $0.20" at bounding box center [690, 273] width 176 height 45
type input "Acquisition"
type textarea "Acquisition Scope: Minimum flooring repairs"
type input "0.2"
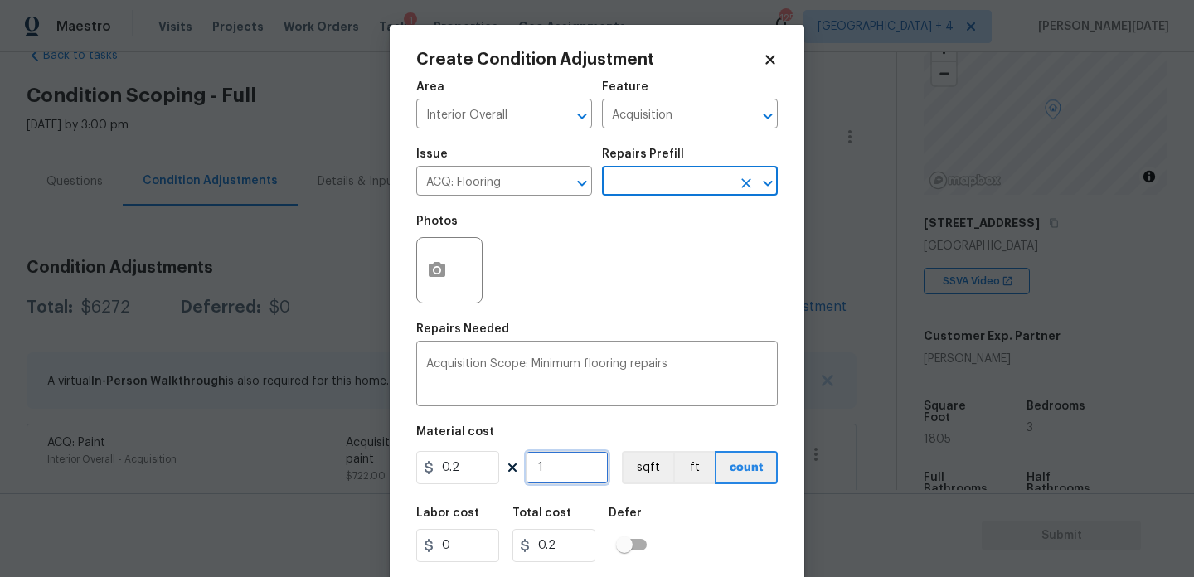
click at [553, 460] on input "1" at bounding box center [567, 467] width 83 height 33
paste input "1805"
type input "11805"
type input "2361"
drag, startPoint x: 536, startPoint y: 473, endPoint x: 437, endPoint y: 468, distance: 98.8
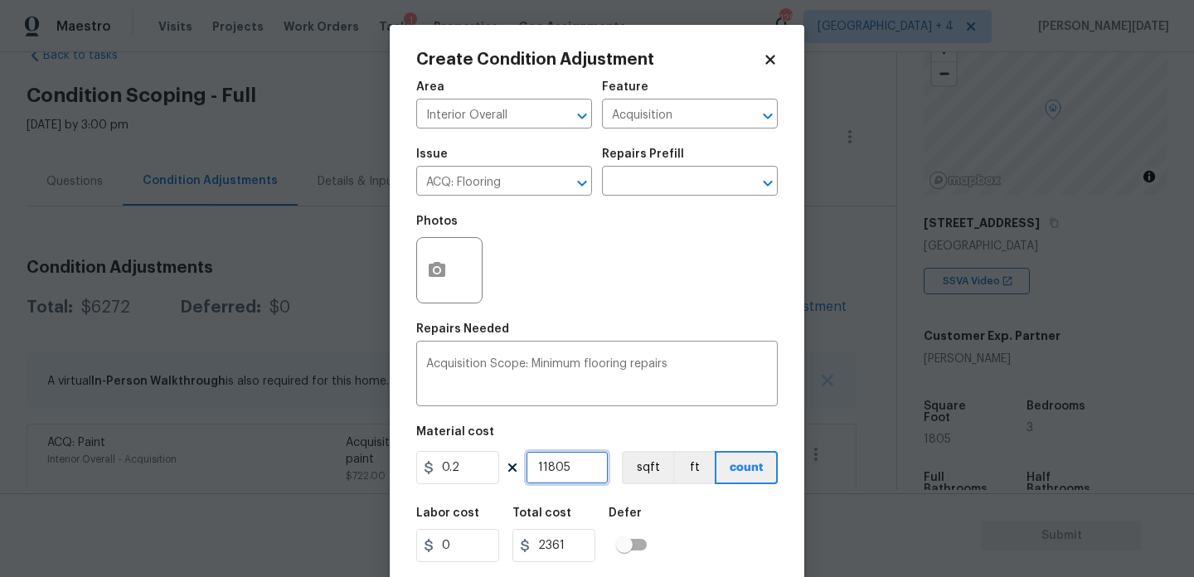
click at [444, 473] on div "0.2 11805 sqft ft count" at bounding box center [597, 467] width 362 height 33
paste input "text"
type input "1805"
type input "361"
type input "1805"
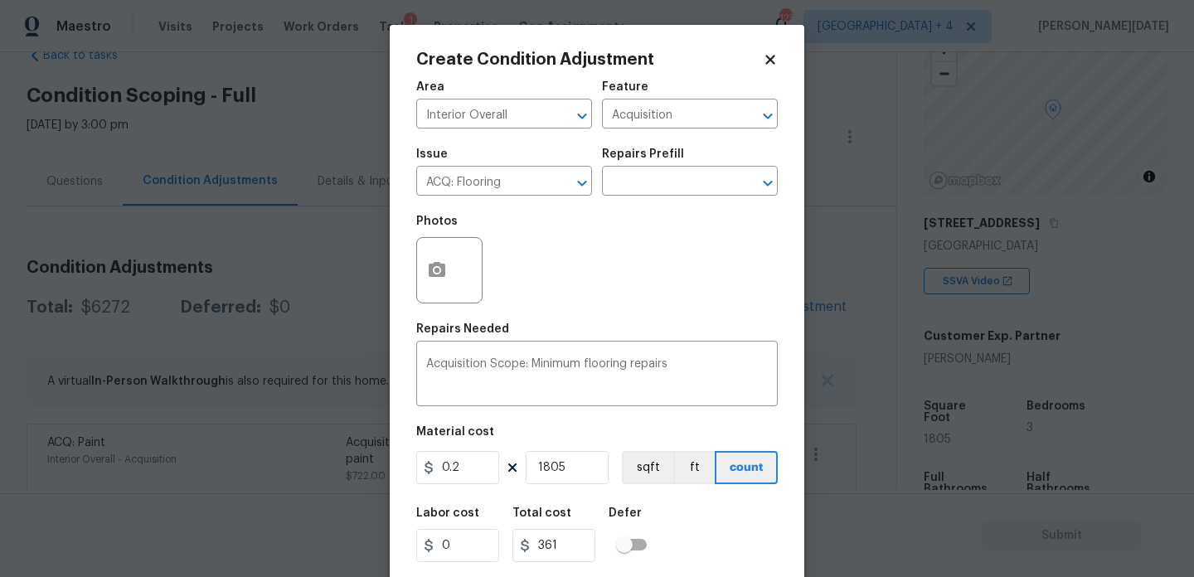
click at [572, 313] on div "Photos" at bounding box center [597, 260] width 362 height 108
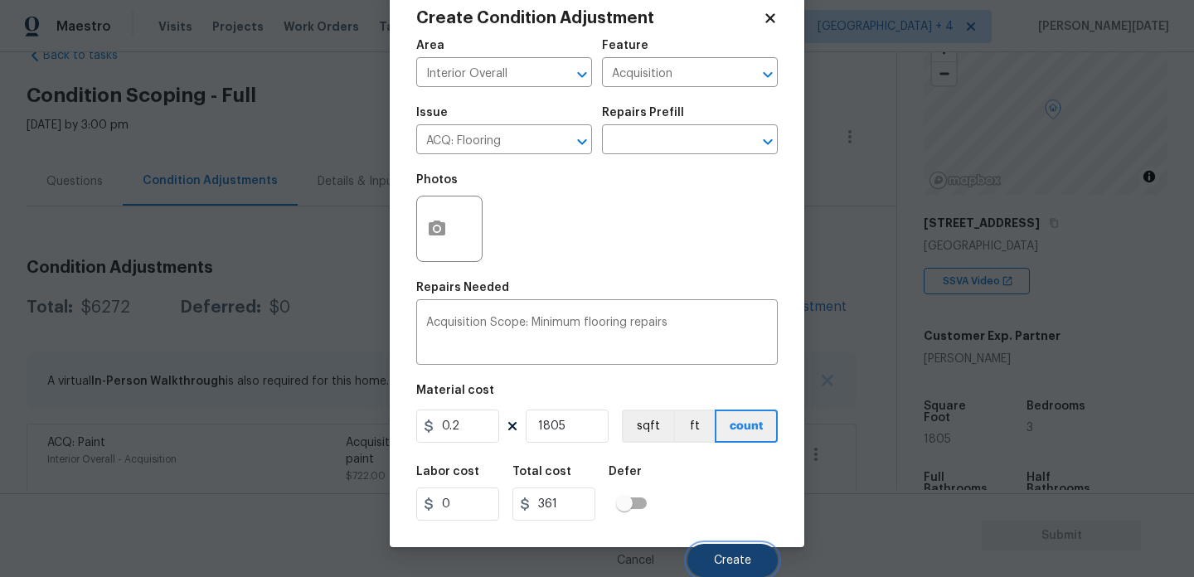
click at [716, 551] on button "Create" at bounding box center [732, 560] width 90 height 33
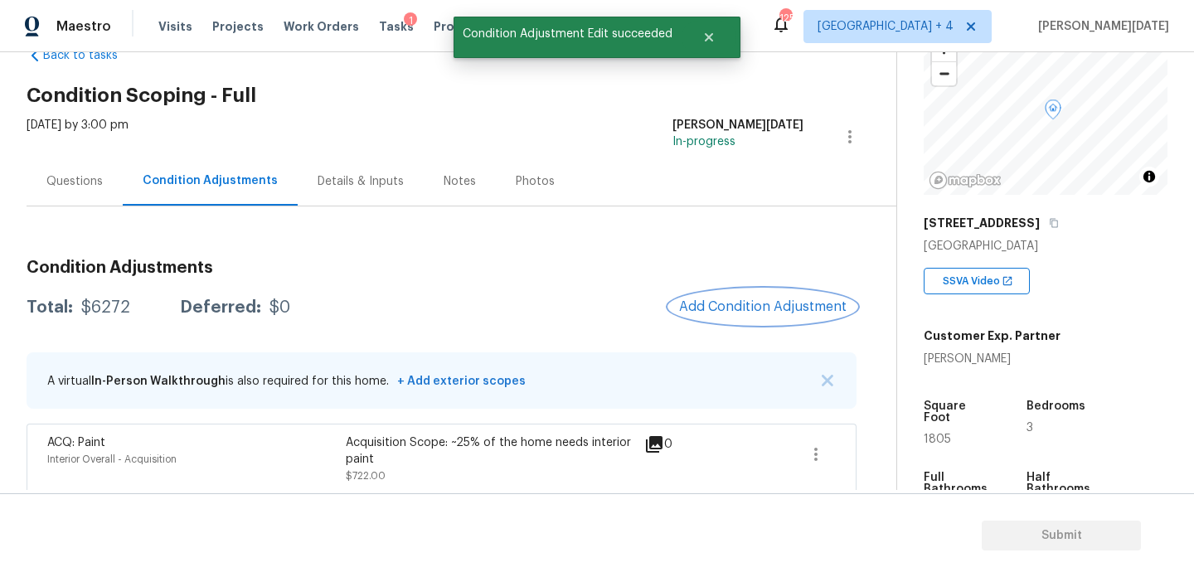
scroll to position [0, 0]
click at [764, 294] on button "Add Condition Adjustment" at bounding box center [762, 306] width 187 height 35
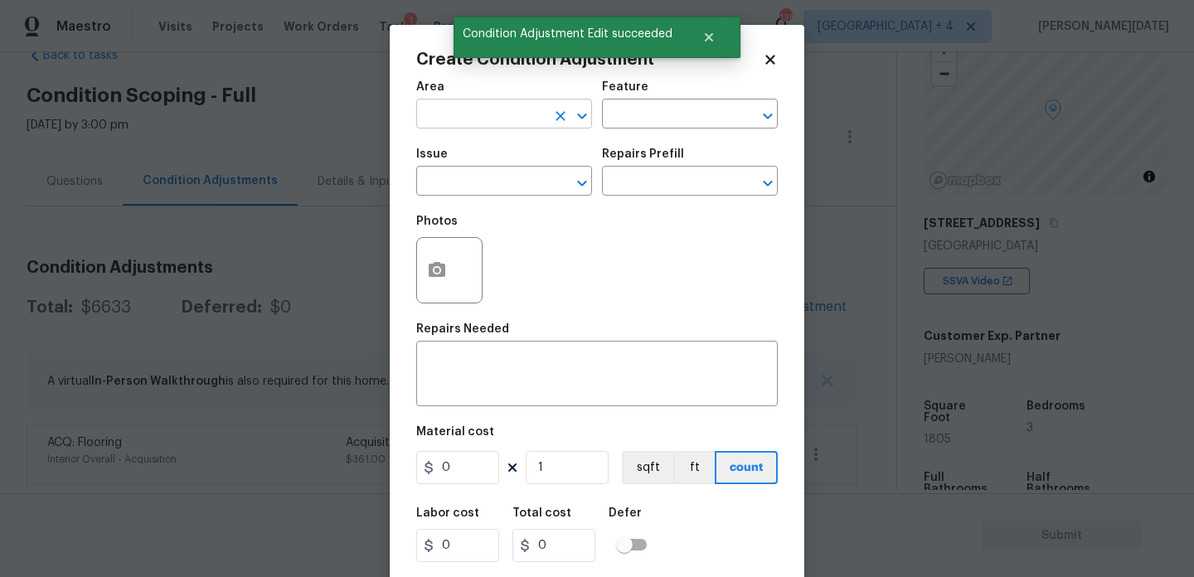
click at [454, 124] on input "text" at bounding box center [480, 116] width 129 height 26
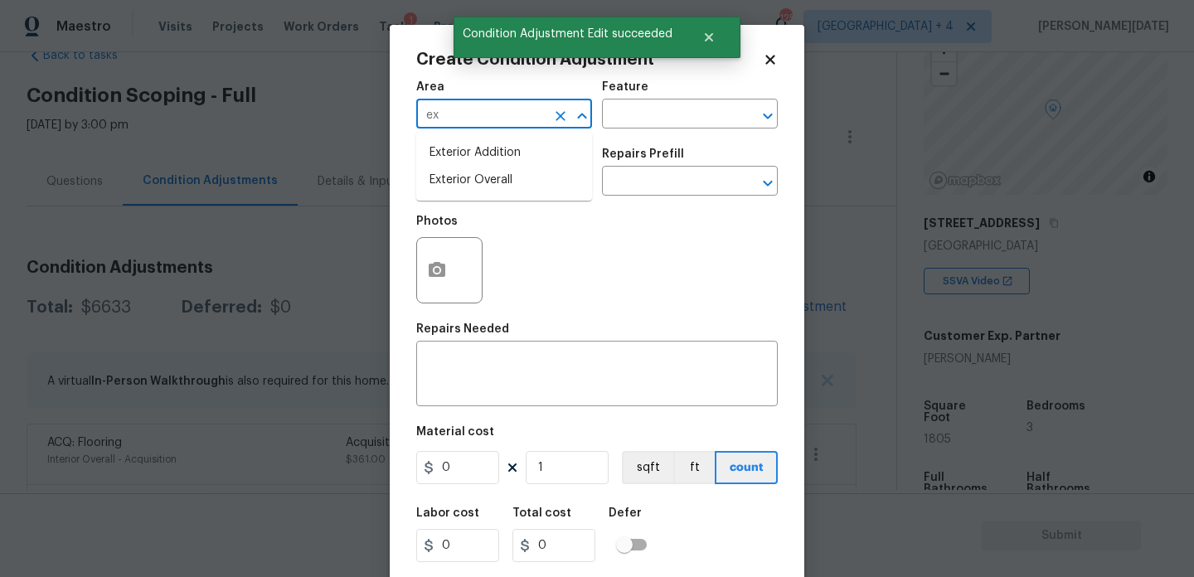
click at [454, 127] on input "ex" at bounding box center [480, 116] width 129 height 26
click at [477, 187] on li "Exterior Overall" at bounding box center [504, 180] width 176 height 27
type input "Exterior Overall"
click at [477, 187] on input "text" at bounding box center [480, 183] width 129 height 26
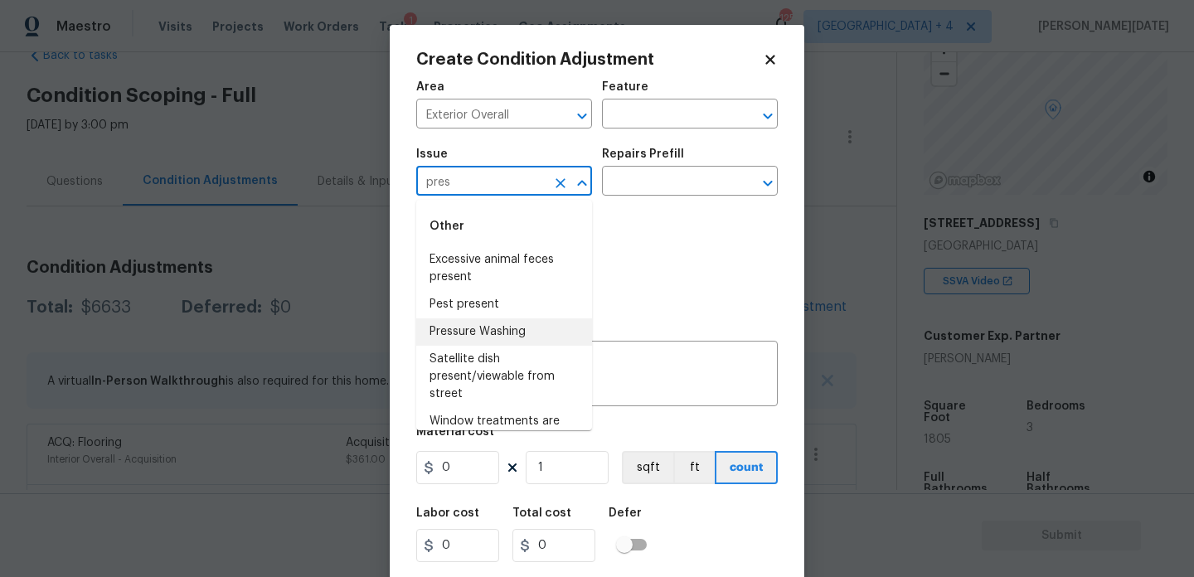
click at [482, 323] on li "Pressure Washing" at bounding box center [504, 331] width 176 height 27
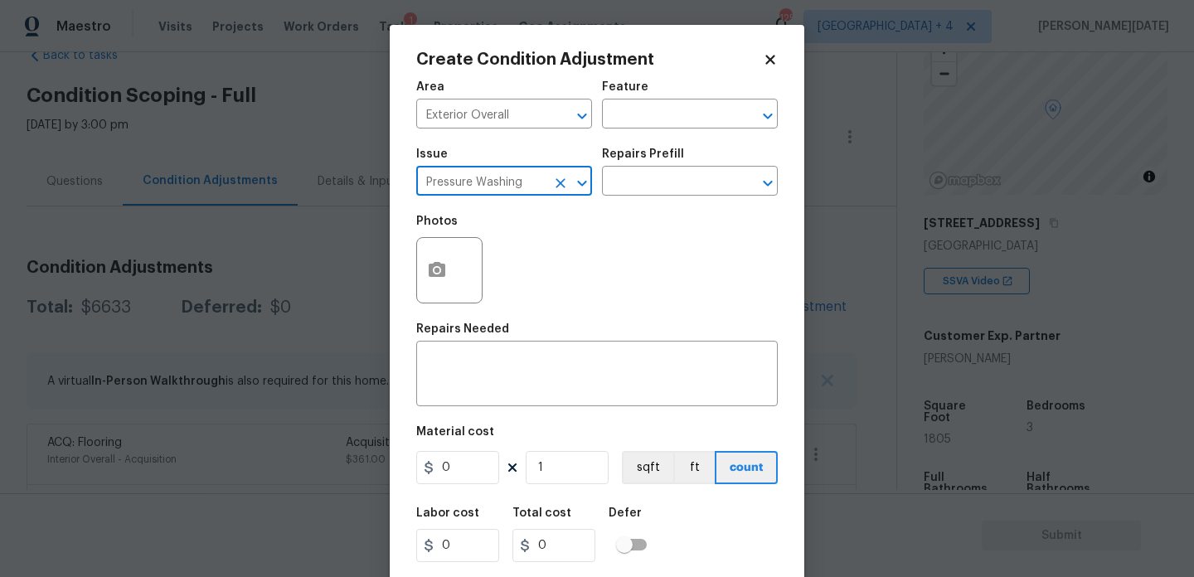
type input "Pressure Washing"
click at [678, 164] on div "Repairs Prefill" at bounding box center [690, 159] width 176 height 22
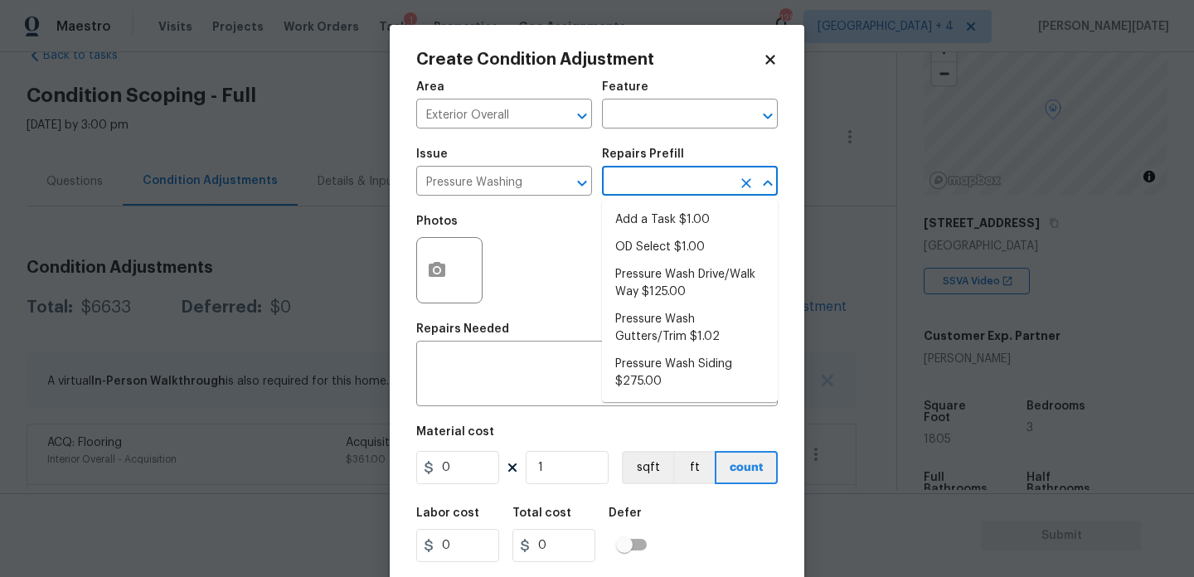
click at [674, 177] on input "text" at bounding box center [666, 183] width 129 height 26
click at [694, 286] on li "Pressure Wash Drive/Walk Way $125.00" at bounding box center [690, 283] width 176 height 45
type input "Siding"
type textarea "Pressure wash the driveways/walkways as directed by the PM. Ensure that all deb…"
type input "125"
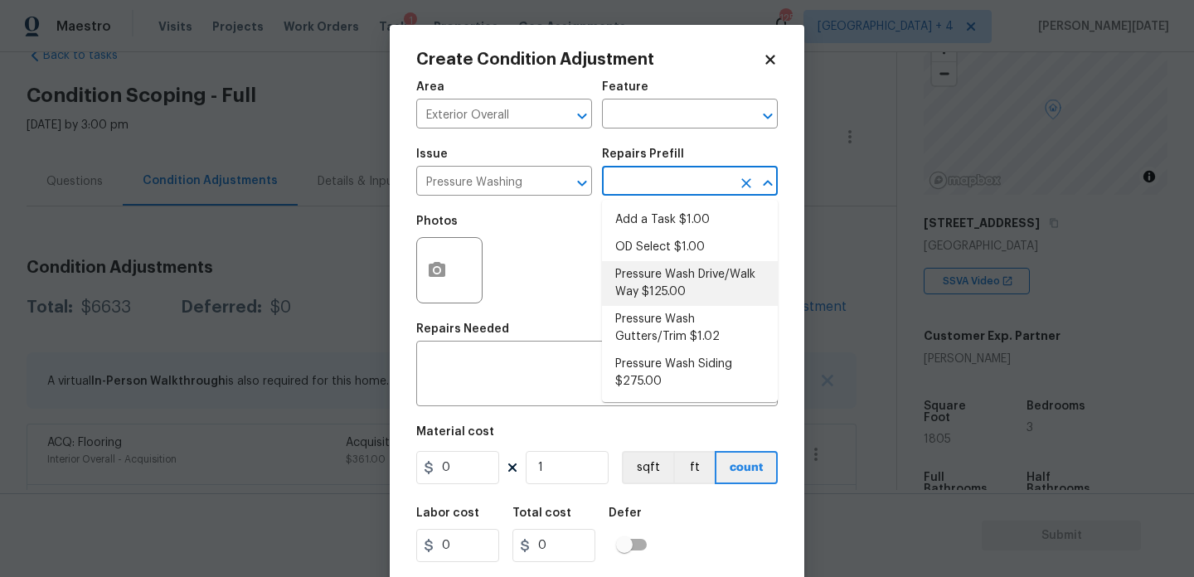
type input "125"
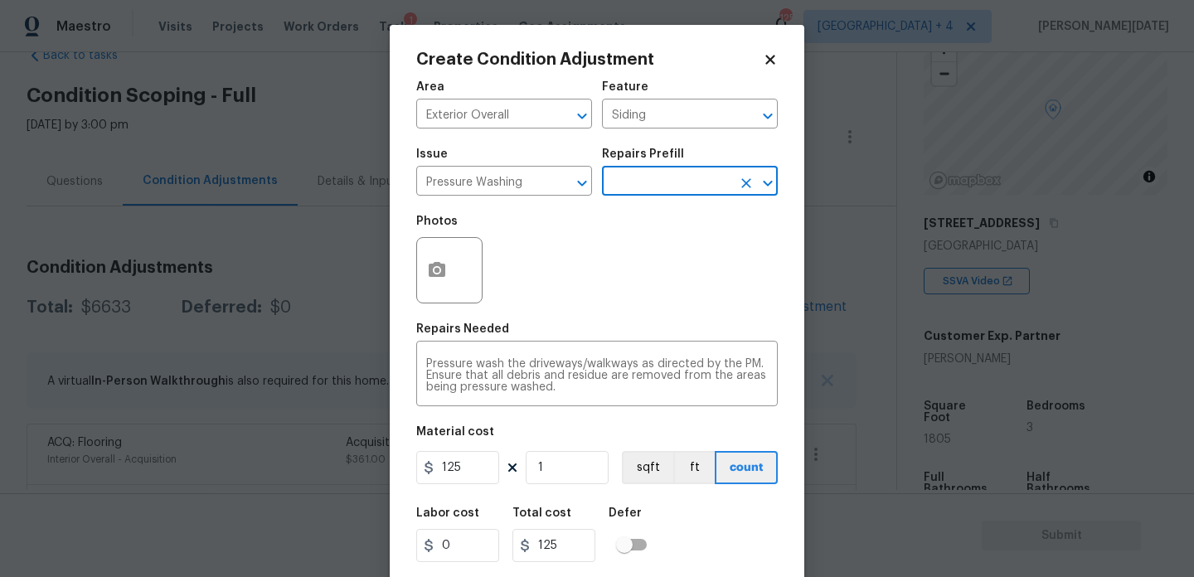
click at [665, 184] on input "text" at bounding box center [666, 183] width 129 height 26
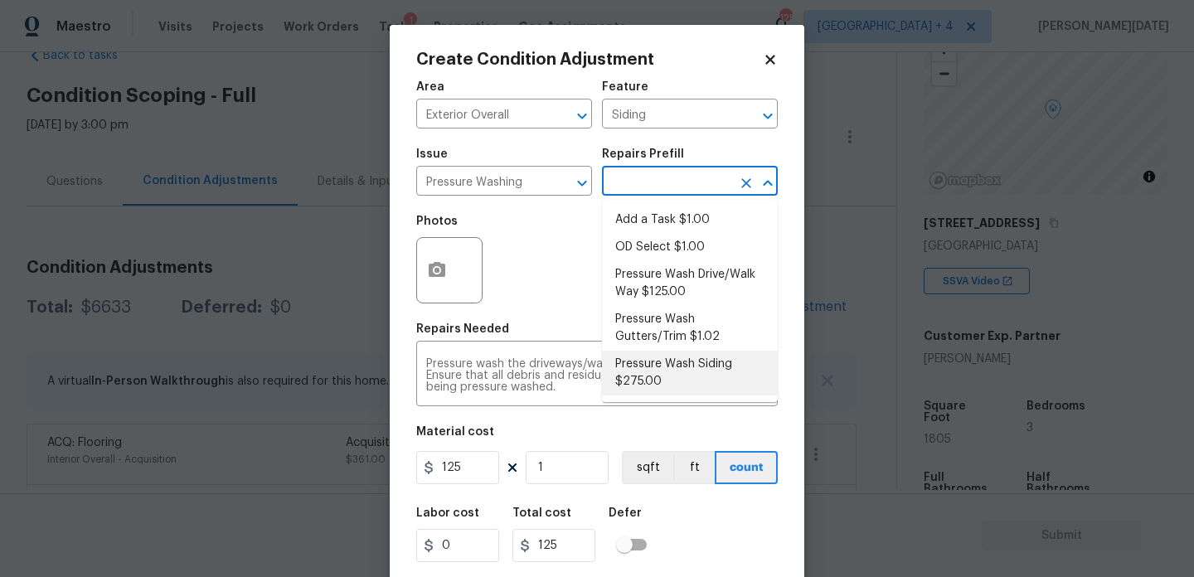
click at [683, 370] on li "Pressure Wash Siding $275.00" at bounding box center [690, 373] width 176 height 45
type textarea "Protect areas as needed for pressure washing. Pressure wash the siding on the h…"
type input "275"
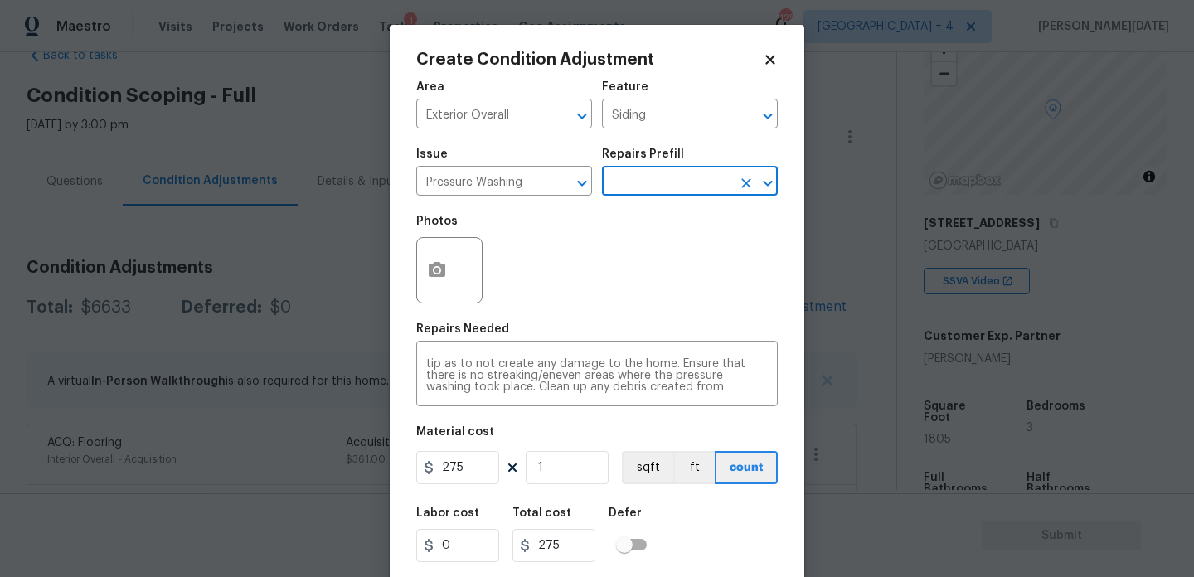
scroll to position [42, 0]
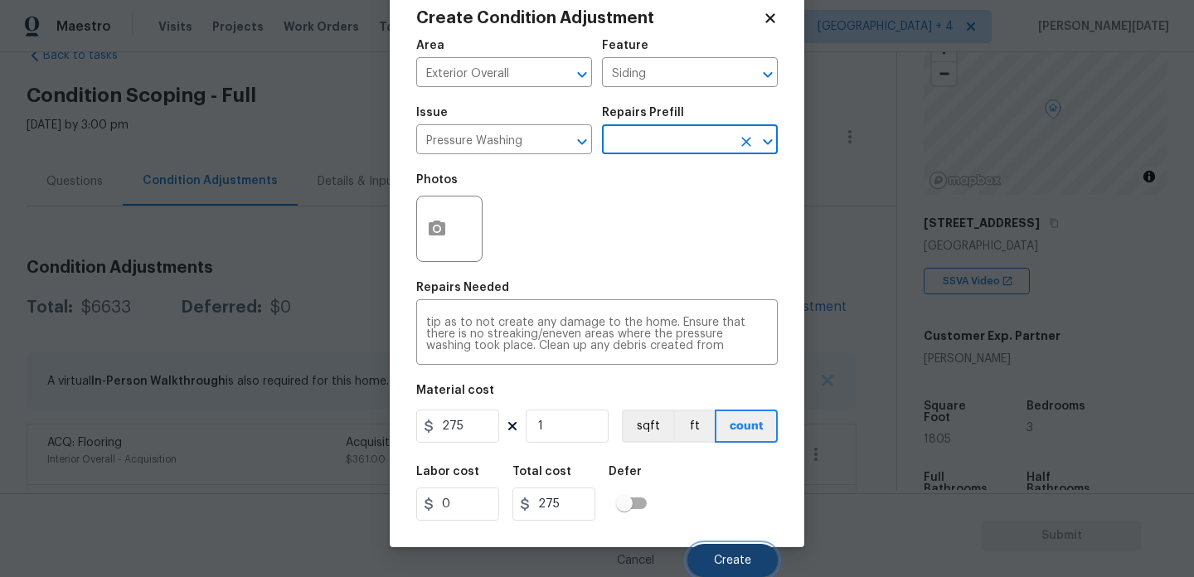
click at [710, 554] on button "Create" at bounding box center [732, 560] width 90 height 33
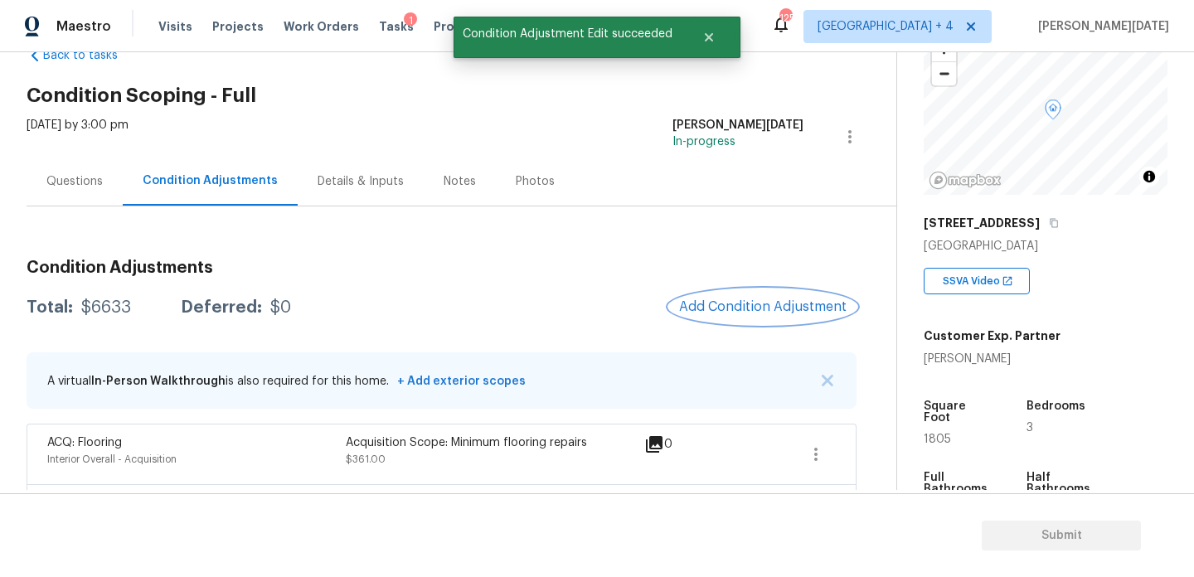
scroll to position [0, 0]
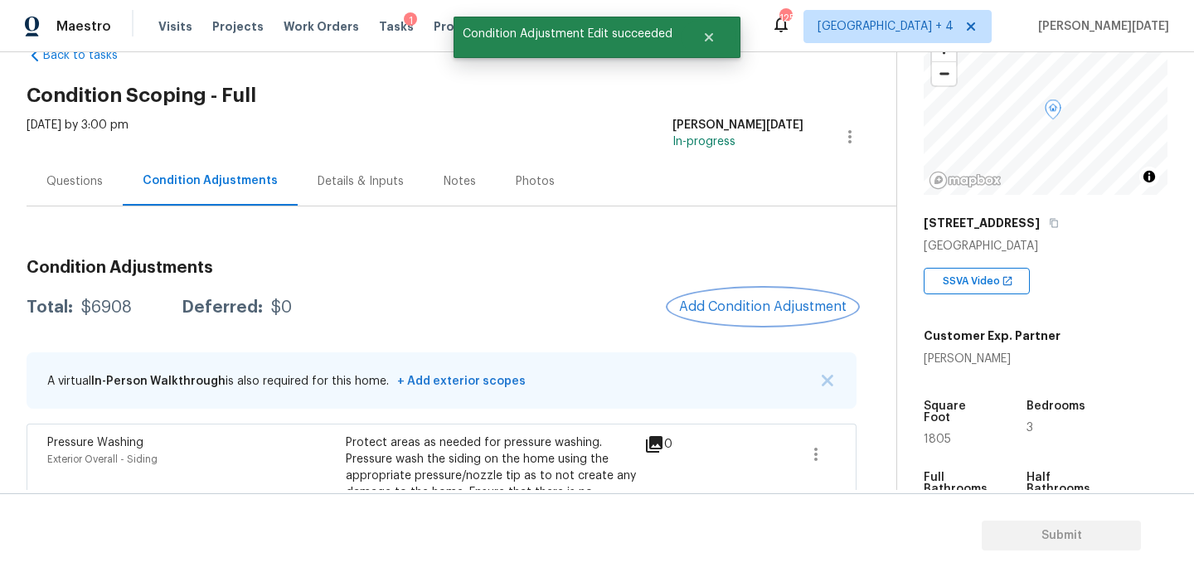
click at [748, 293] on button "Add Condition Adjustment" at bounding box center [762, 306] width 187 height 35
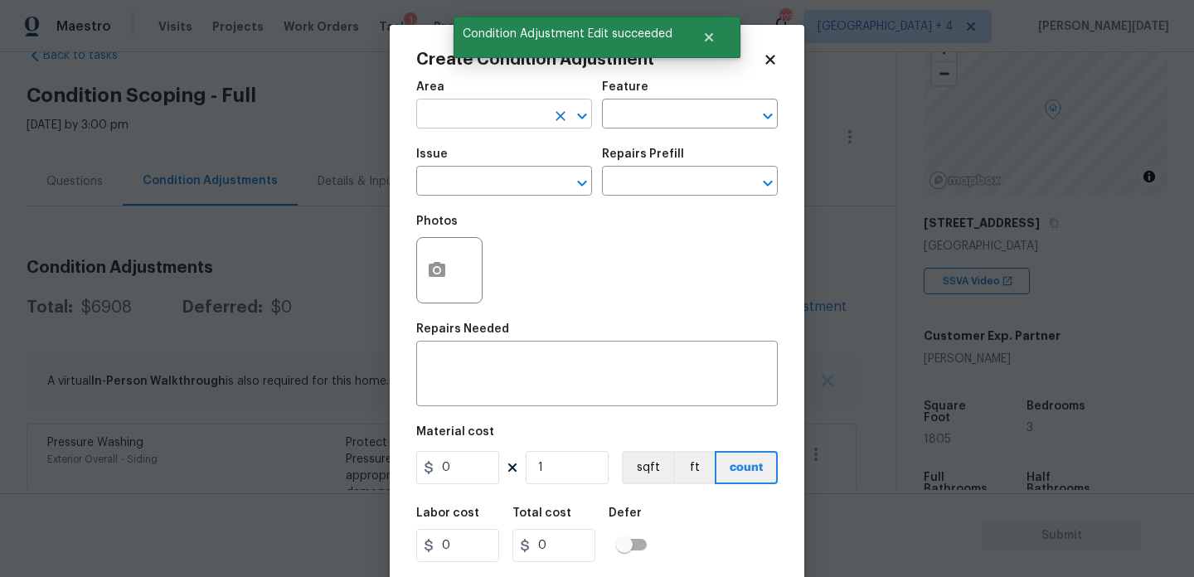
click at [455, 104] on input "text" at bounding box center [480, 116] width 129 height 26
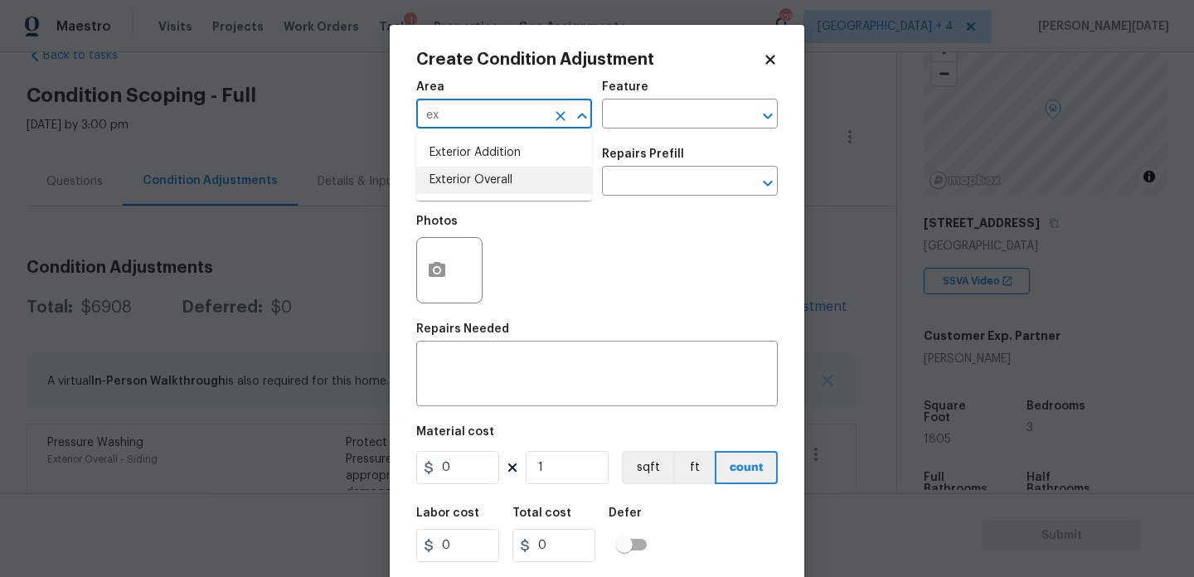
click at [486, 182] on li "Exterior Overall" at bounding box center [504, 180] width 176 height 27
type input "Exterior Overall"
click at [486, 182] on input "text" at bounding box center [480, 183] width 129 height 26
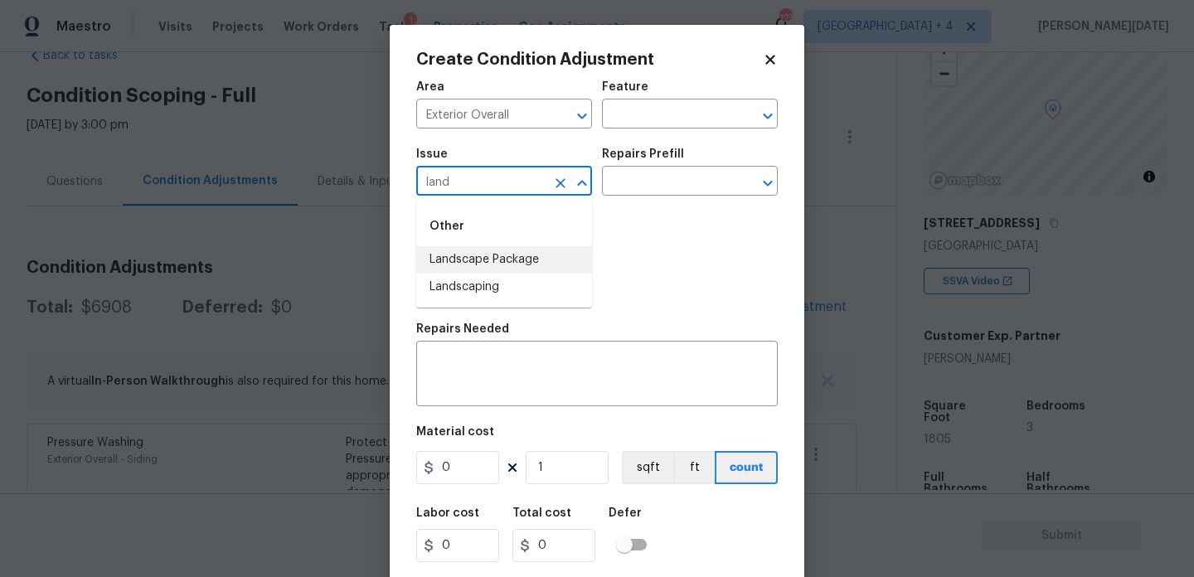
click at [491, 258] on li "Landscape Package" at bounding box center [504, 259] width 176 height 27
type input "Landscape Package"
click at [621, 188] on input "text" at bounding box center [666, 183] width 129 height 26
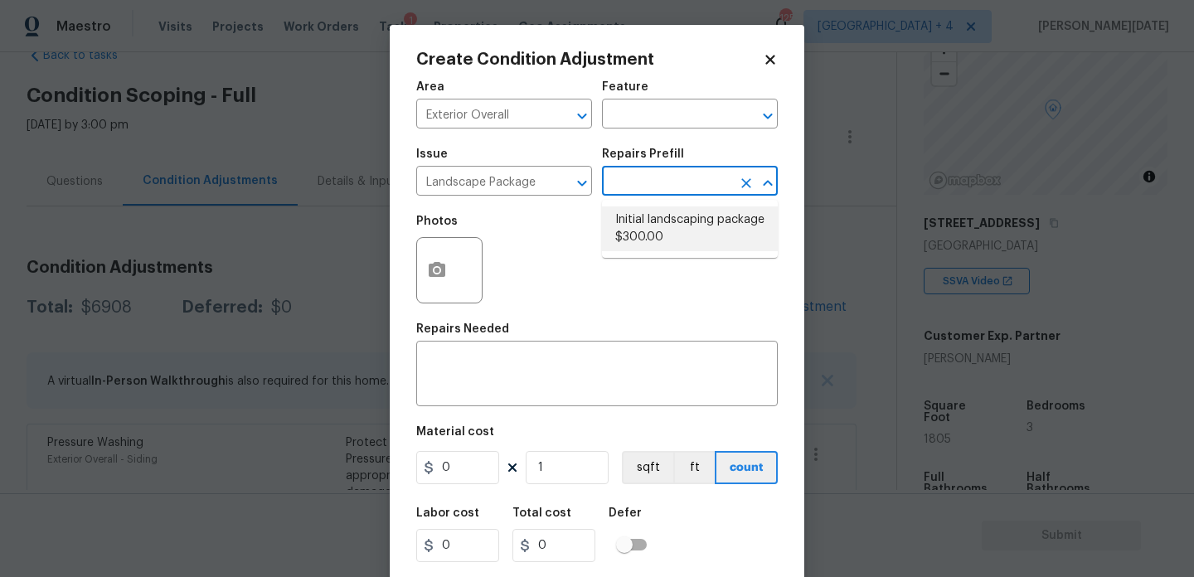
click at [653, 231] on li "Initial landscaping package $300.00" at bounding box center [690, 228] width 176 height 45
type input "Home Readiness Packages"
type textarea "Mowing of grass up to 6" in height. Mow, edge along driveways & sidewalks, trim…"
type input "300"
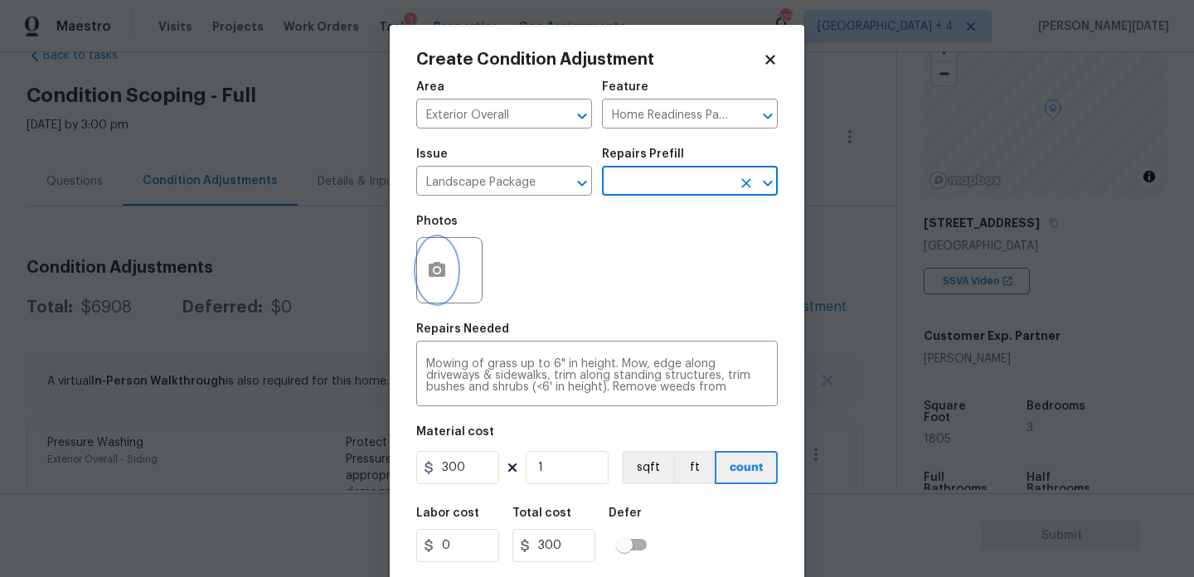
click at [444, 265] on icon "button" at bounding box center [437, 269] width 17 height 15
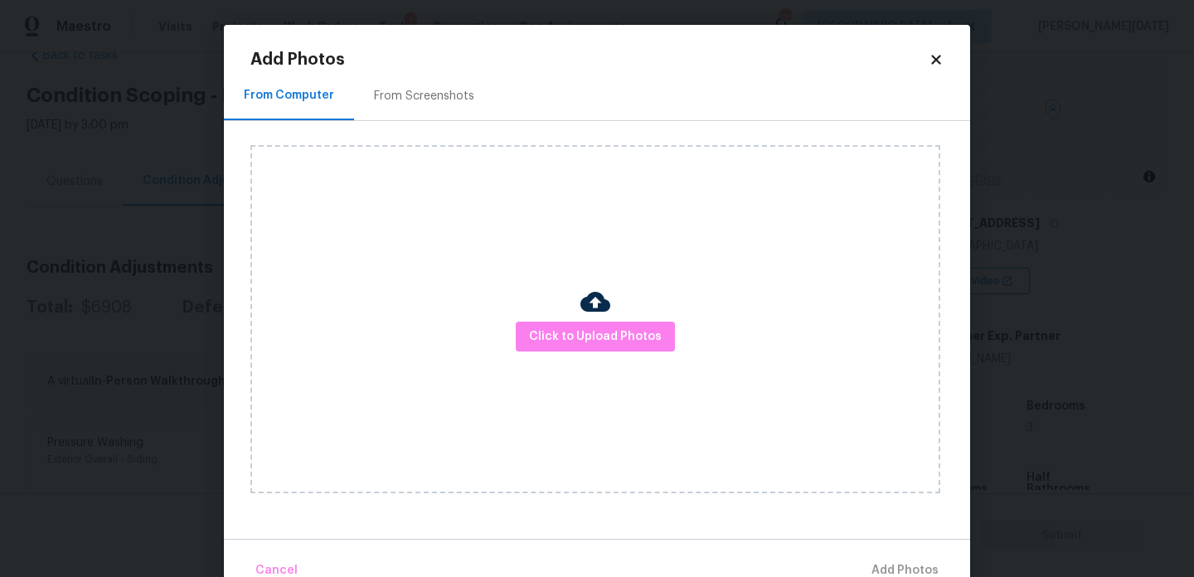
click at [427, 86] on div "From Screenshots" at bounding box center [424, 95] width 140 height 49
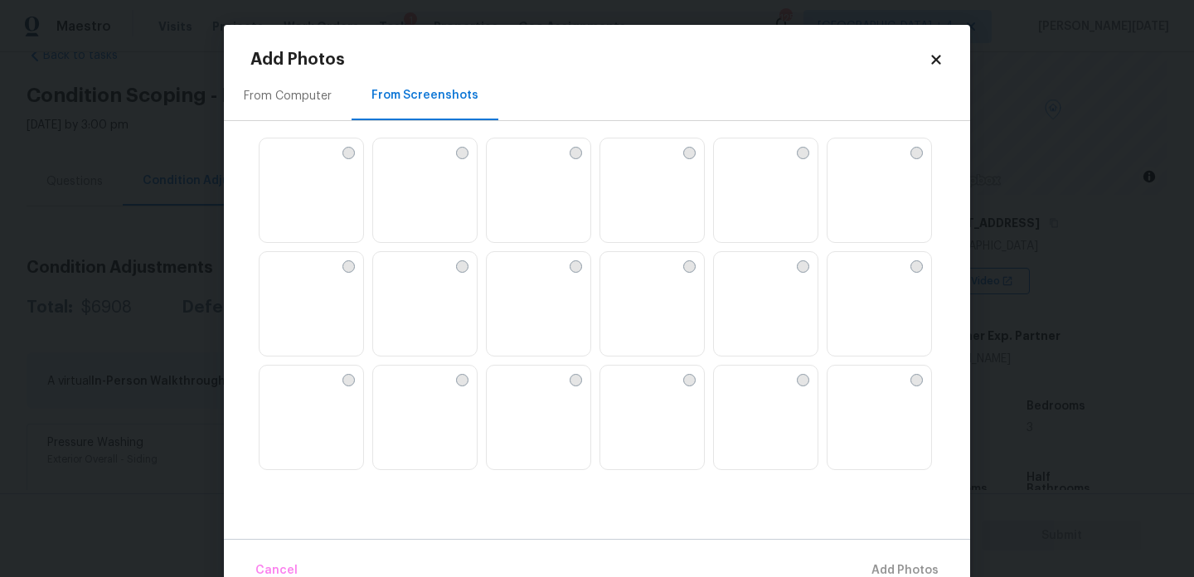
click at [519, 192] on img at bounding box center [539, 190] width 104 height 105
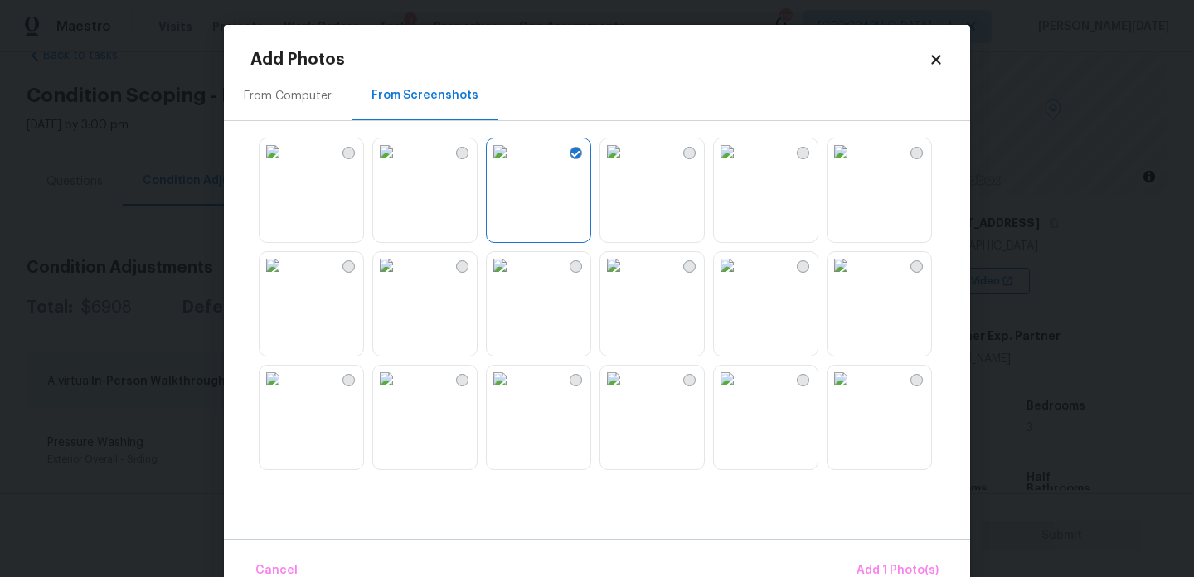
click at [740, 165] on img at bounding box center [727, 151] width 27 height 27
click at [286, 165] on img at bounding box center [273, 151] width 27 height 27
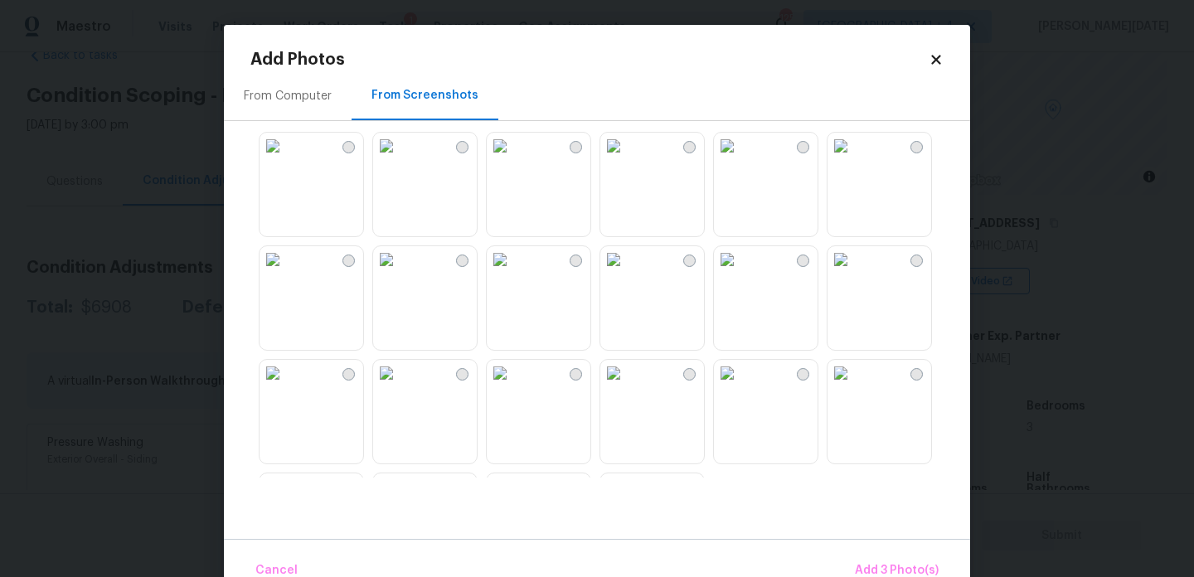
scroll to position [1584, 0]
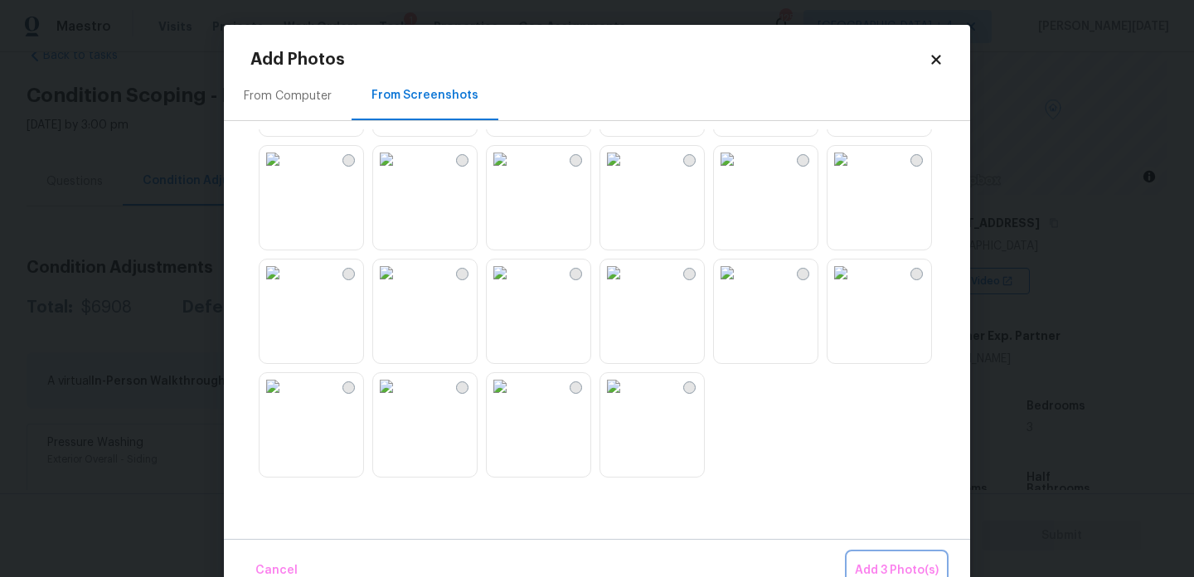
click at [882, 561] on span "Add 3 Photo(s)" at bounding box center [897, 571] width 84 height 21
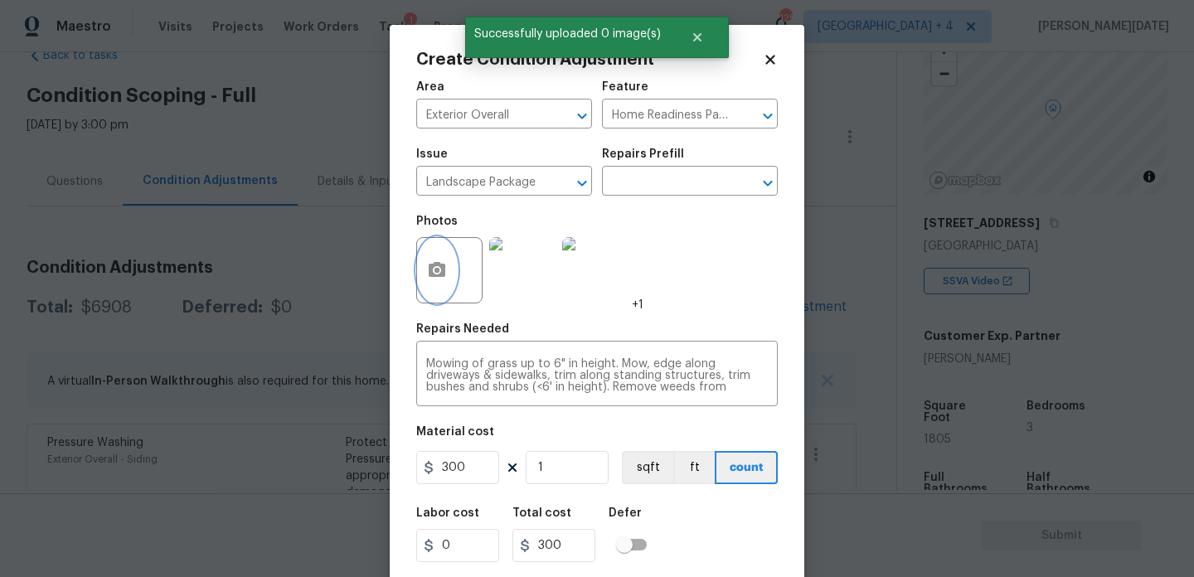
scroll to position [42, 0]
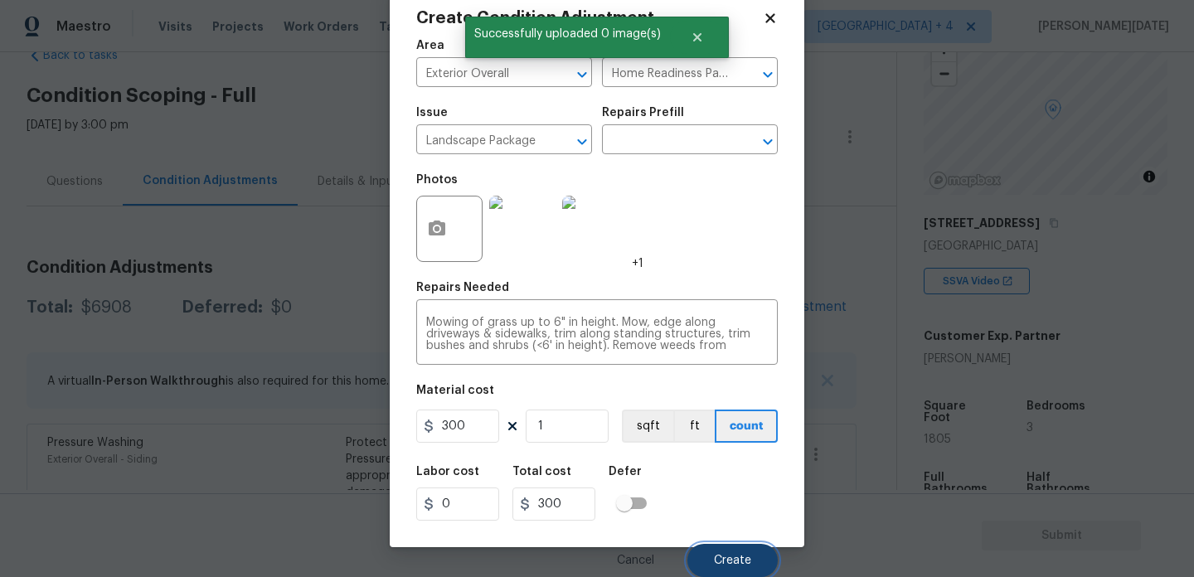
click at [704, 558] on button "Create" at bounding box center [732, 560] width 90 height 33
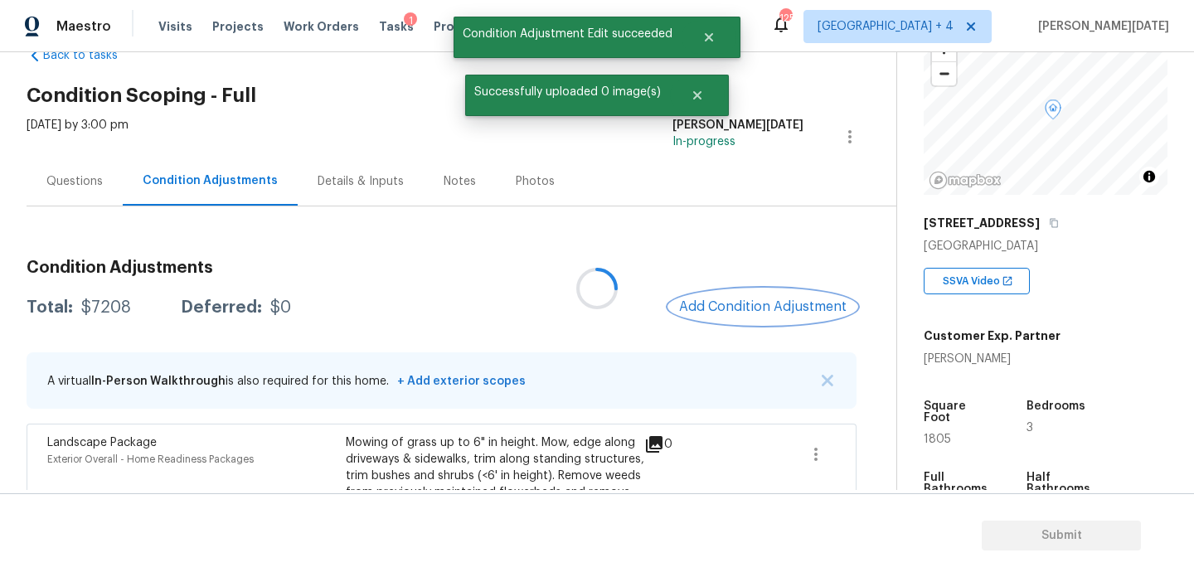
scroll to position [0, 0]
click at [734, 308] on span "Add Condition Adjustment" at bounding box center [762, 306] width 167 height 15
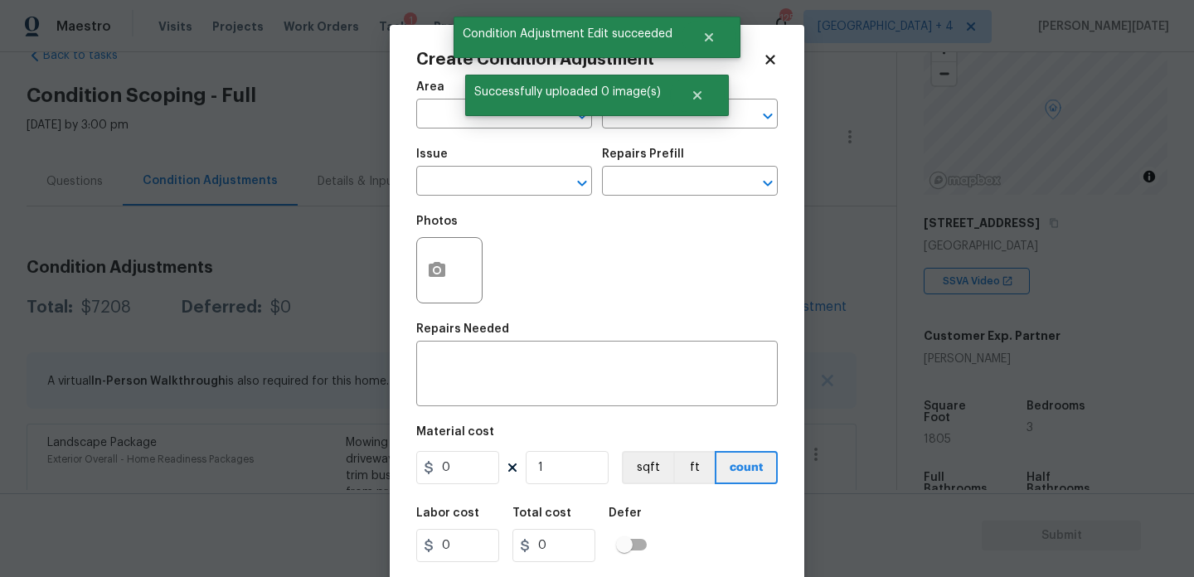
click at [734, 308] on div "Photos" at bounding box center [597, 260] width 362 height 108
click at [424, 261] on button "button" at bounding box center [437, 270] width 40 height 65
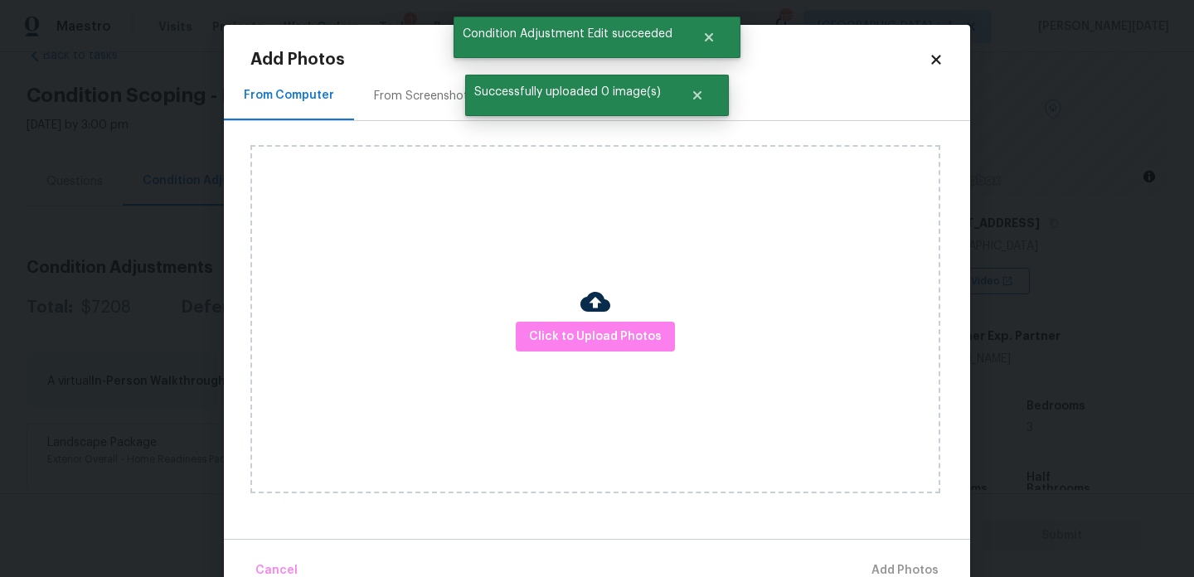
click at [407, 93] on div "From Screenshots" at bounding box center [424, 96] width 100 height 17
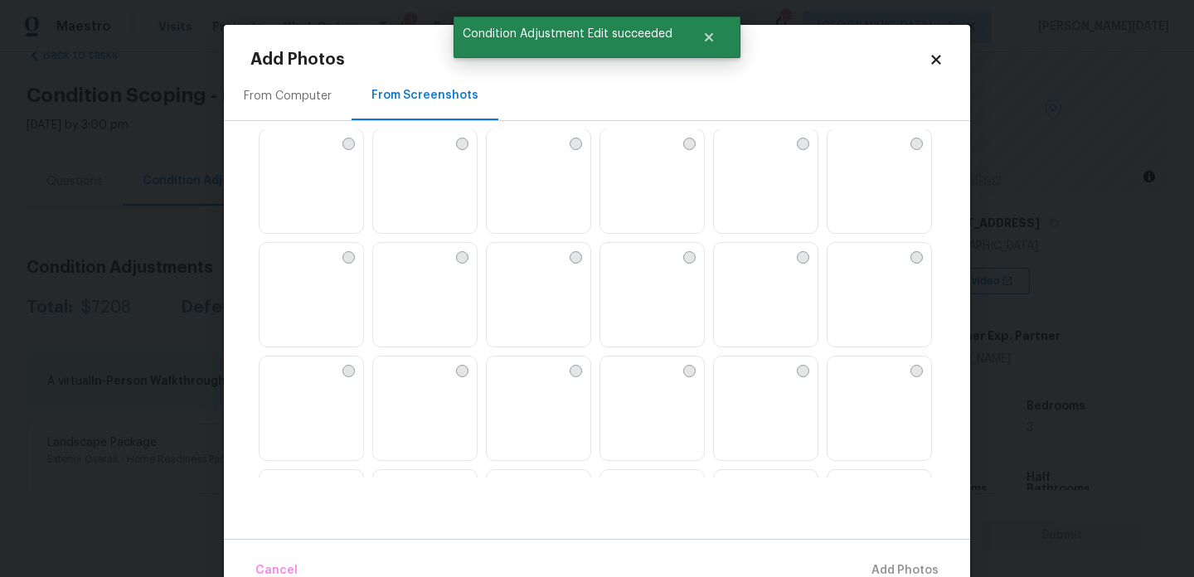
scroll to position [580, 0]
click at [854, 381] on img at bounding box center [841, 367] width 27 height 27
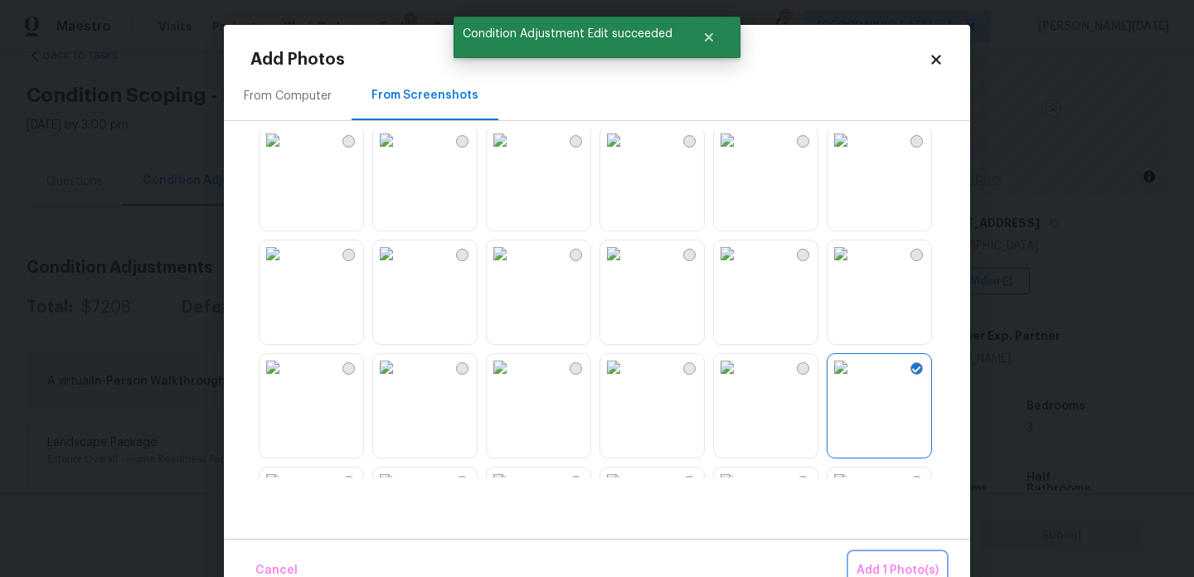
click at [888, 562] on span "Add 1 Photo(s)" at bounding box center [898, 571] width 82 height 21
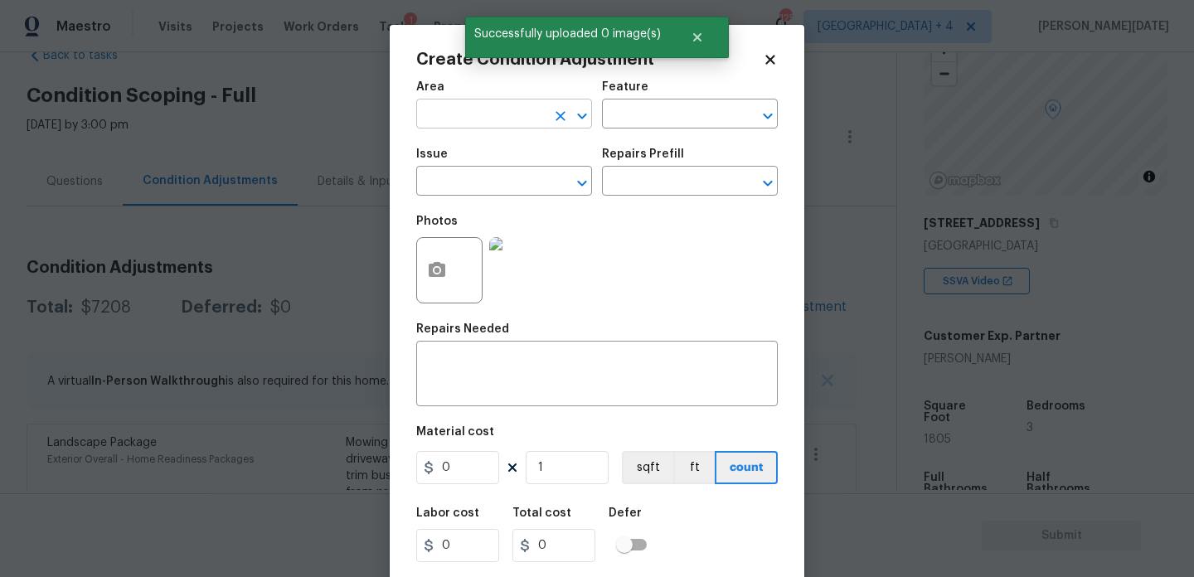
click at [449, 128] on input "text" at bounding box center [480, 116] width 129 height 26
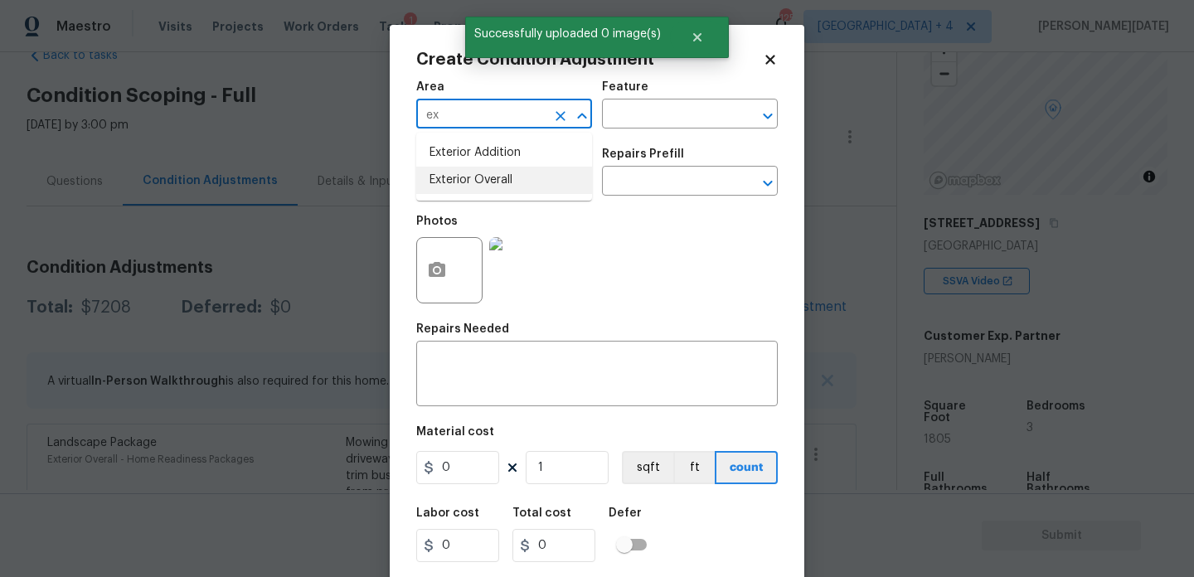
click at [473, 186] on li "Exterior Overall" at bounding box center [504, 180] width 176 height 27
type input "Exterior Overall"
click at [473, 186] on input "text" at bounding box center [480, 183] width 129 height 26
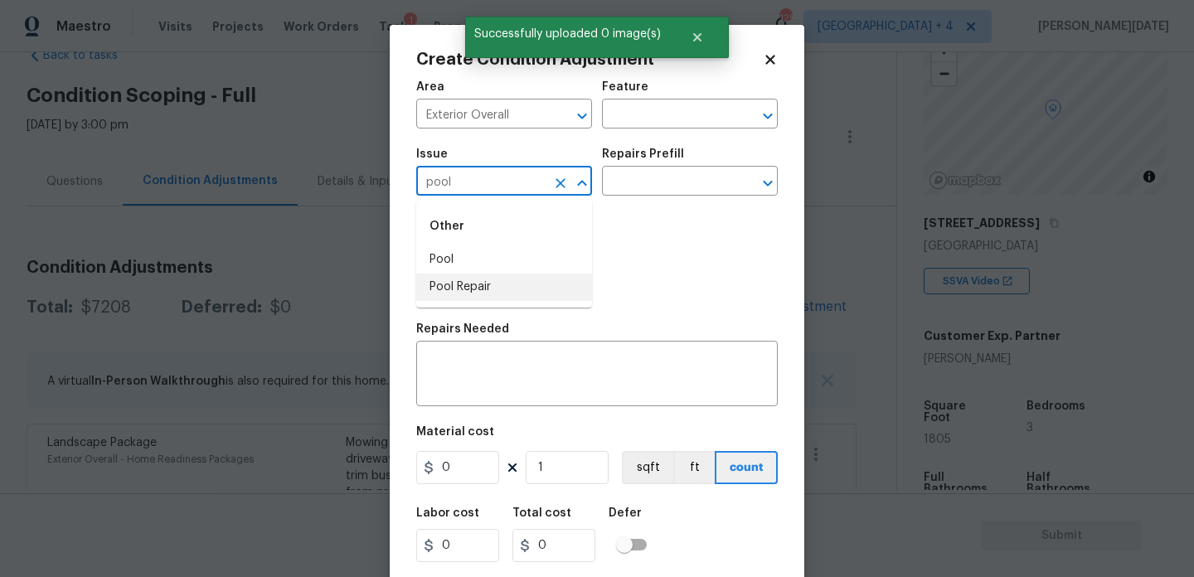
click at [465, 274] on li "Pool Repair" at bounding box center [504, 287] width 176 height 27
type input "Pool Repair"
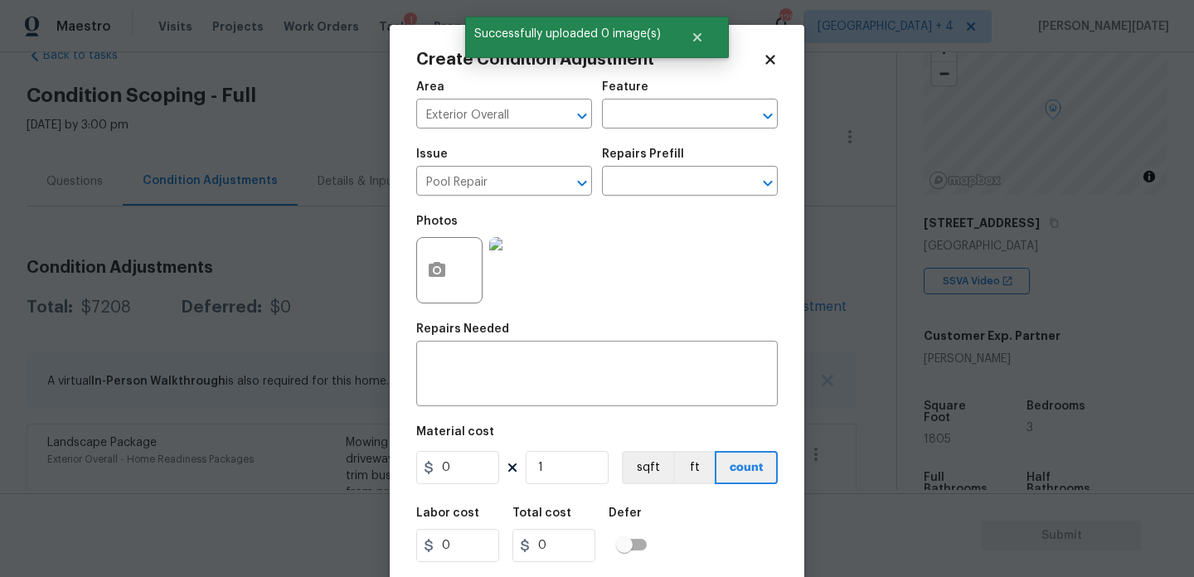
click at [647, 169] on div "Repairs Prefill" at bounding box center [690, 159] width 176 height 22
click at [650, 186] on input "text" at bounding box center [666, 183] width 129 height 26
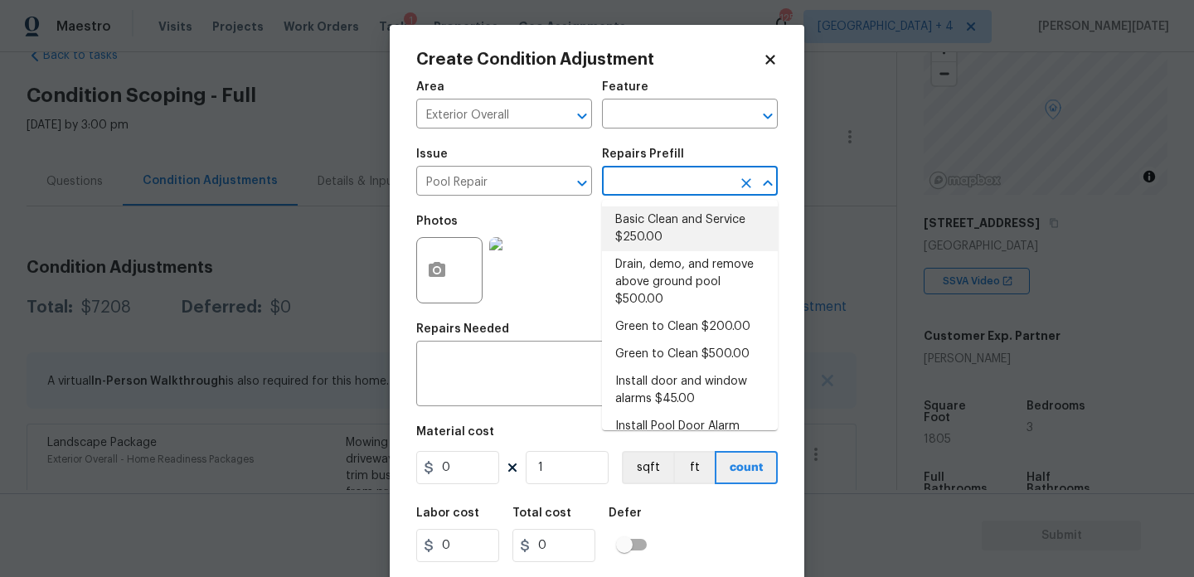
click at [661, 227] on li "Basic Clean and Service $250.00" at bounding box center [690, 228] width 176 height 45
type input "Pool"
type textarea "basic clean and service, balance chems, repair minor leaks at equipment, etc"
type input "250"
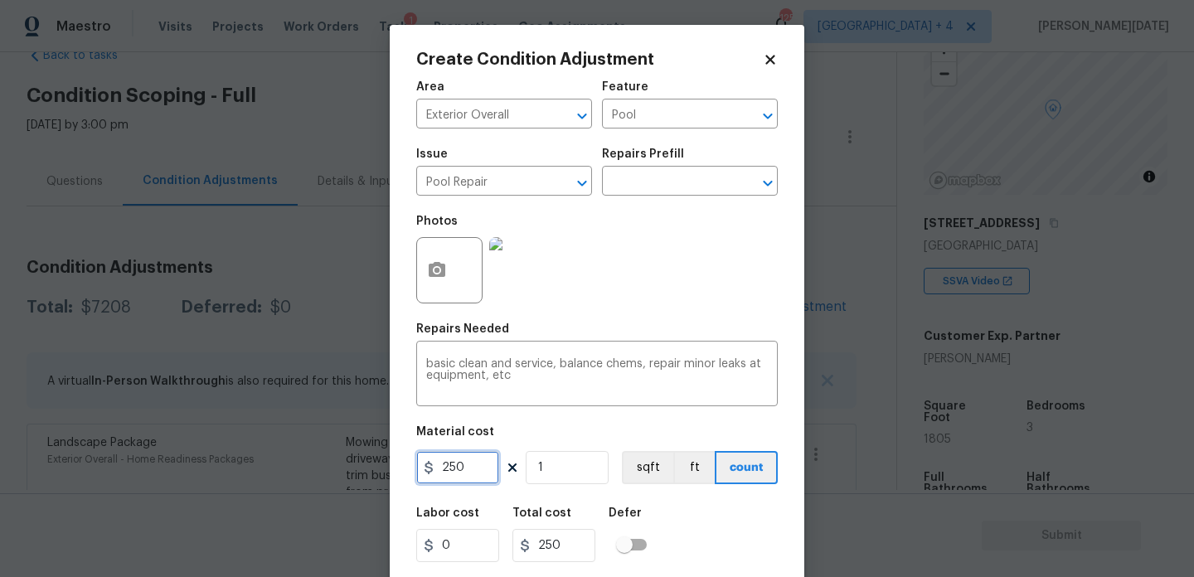
drag, startPoint x: 465, startPoint y: 473, endPoint x: 273, endPoint y: 471, distance: 192.4
click at [273, 471] on div "Create Condition Adjustment Area Exterior Overall ​ Feature Pool ​ Issue Pool R…" at bounding box center [597, 288] width 1194 height 577
type input "500"
click at [630, 286] on div "Photos" at bounding box center [597, 260] width 362 height 108
type input "500"
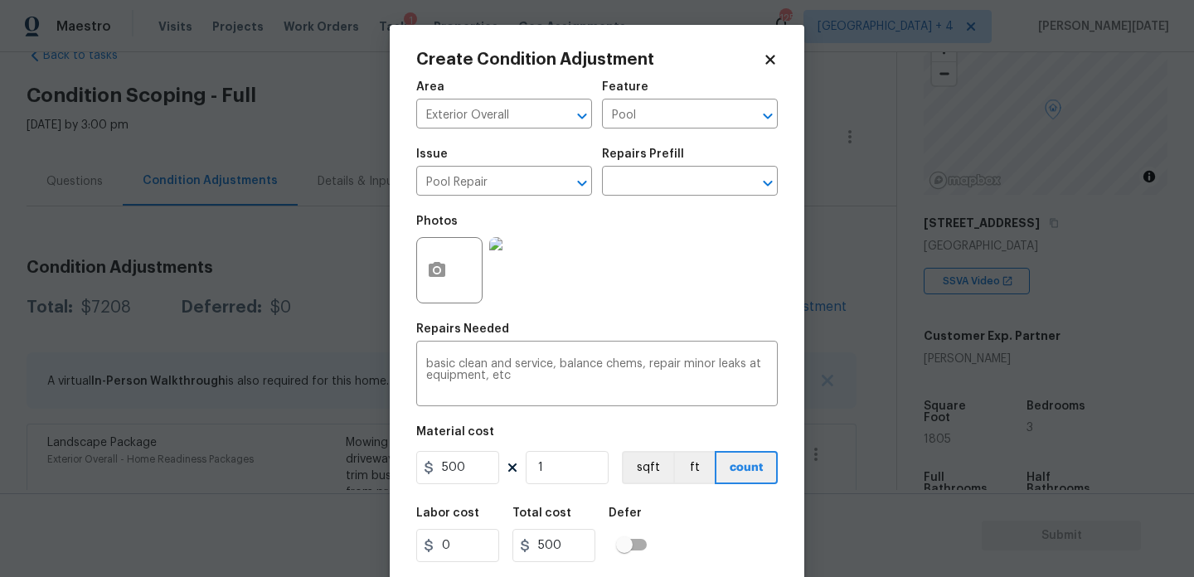
scroll to position [42, 0]
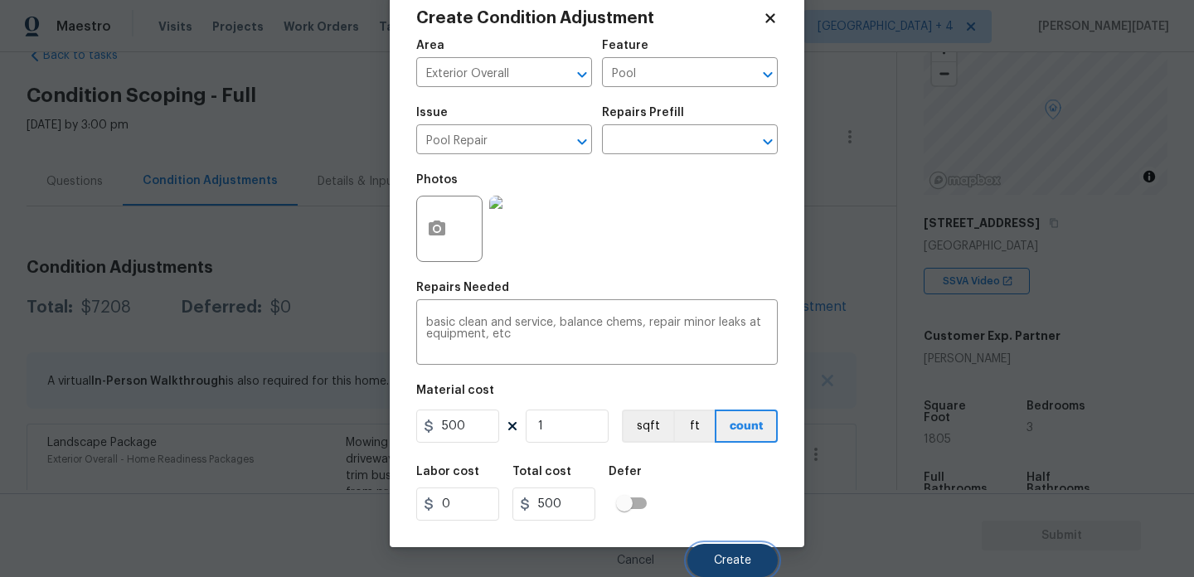
click at [720, 551] on button "Create" at bounding box center [732, 560] width 90 height 33
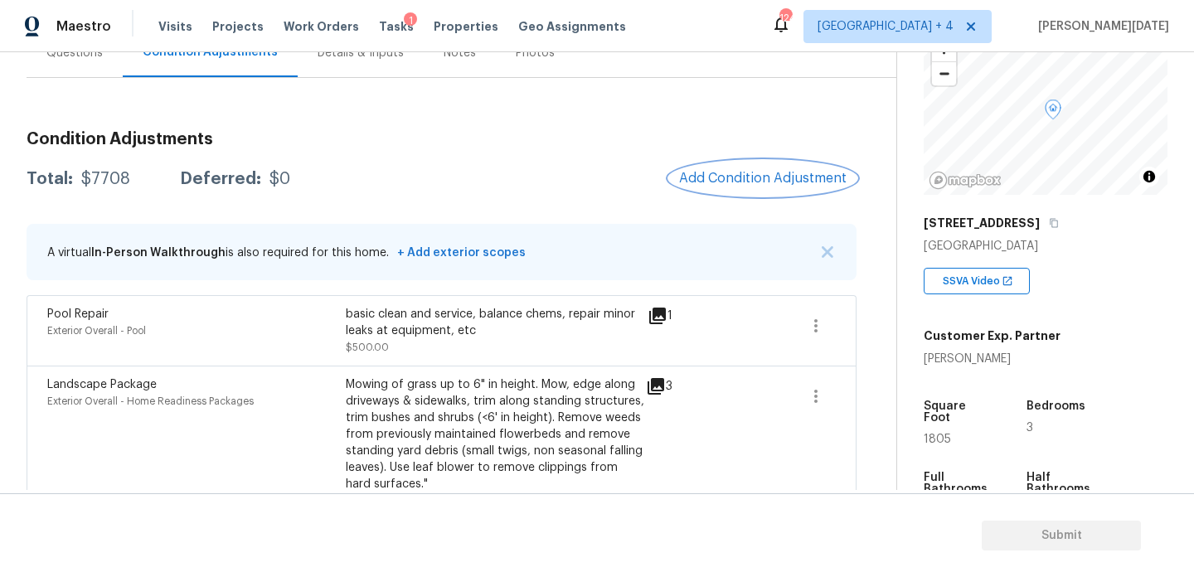
scroll to position [94, 0]
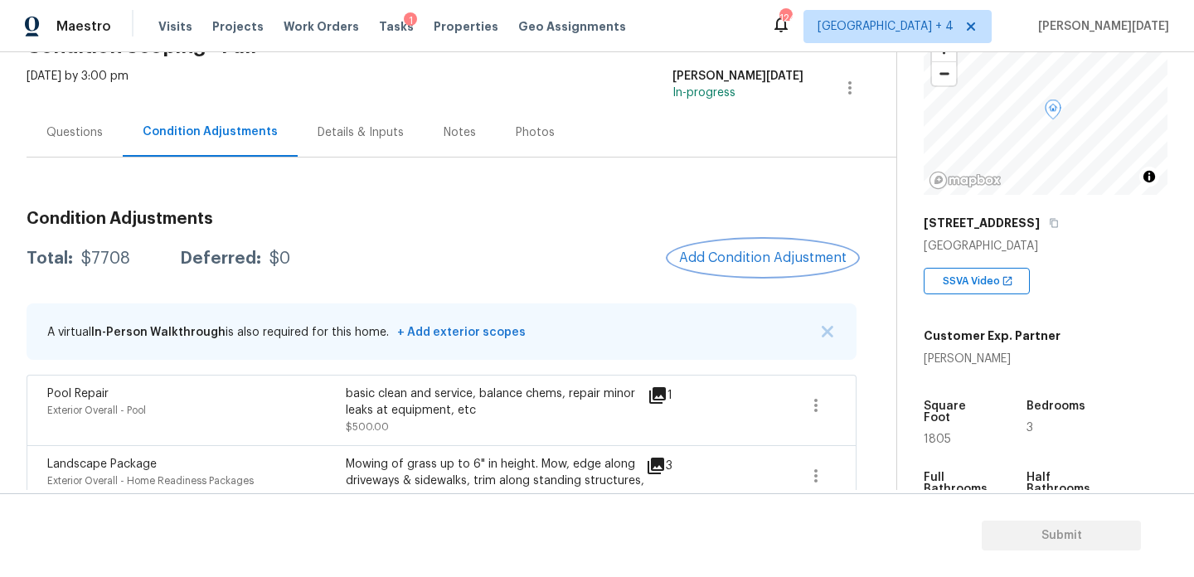
click at [697, 247] on button "Add Condition Adjustment" at bounding box center [762, 257] width 187 height 35
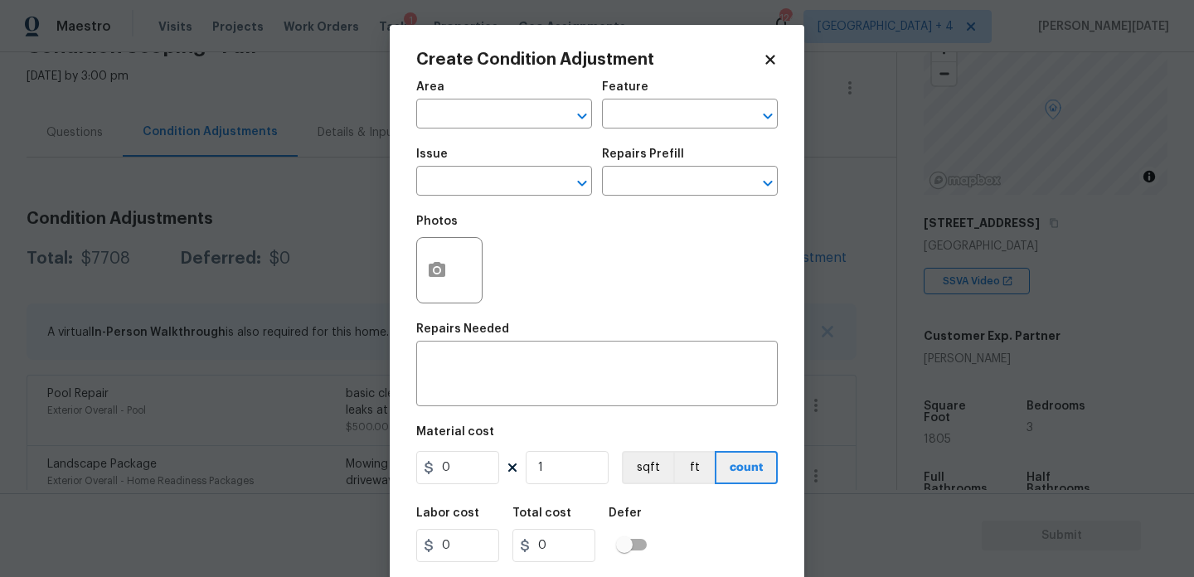
click at [458, 274] on div at bounding box center [449, 270] width 66 height 66
click at [441, 271] on icon "button" at bounding box center [437, 269] width 17 height 15
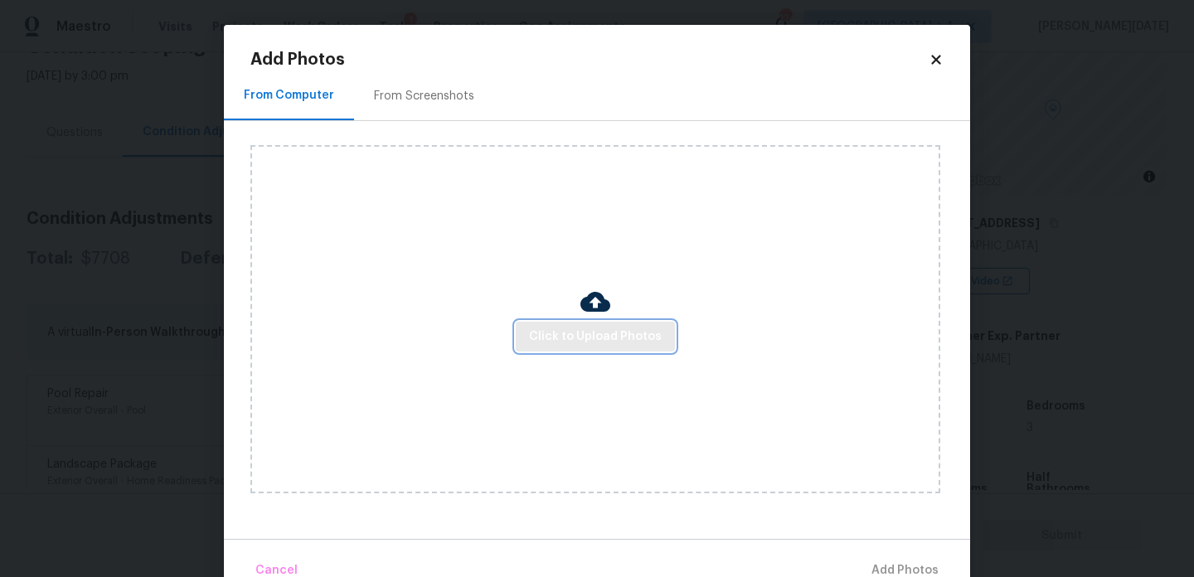
click at [581, 333] on span "Click to Upload Photos" at bounding box center [595, 337] width 133 height 21
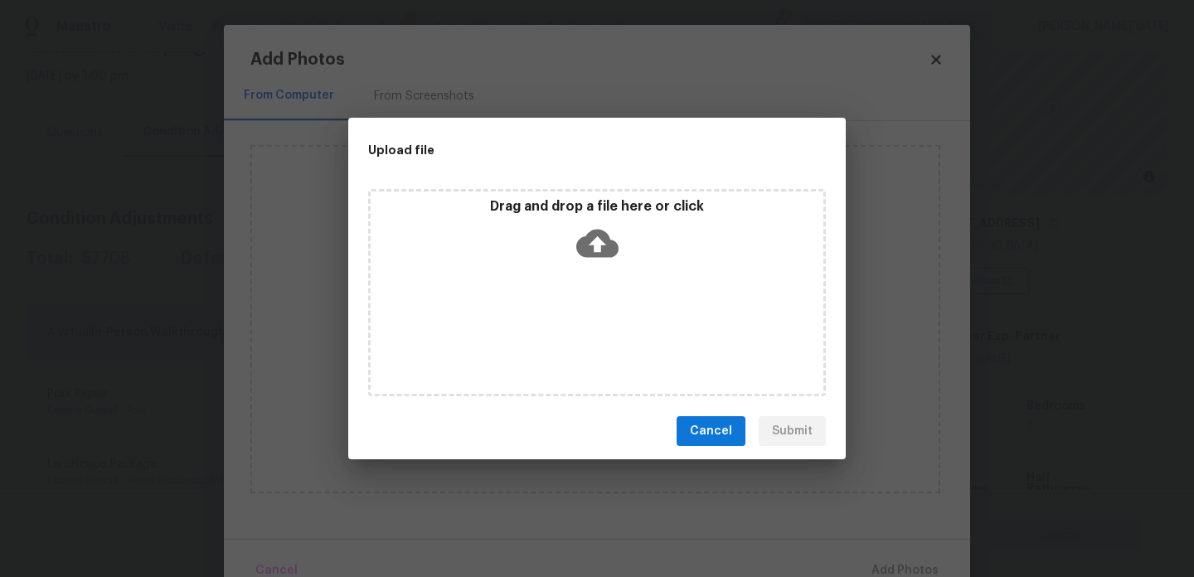
click at [581, 333] on div "Drag and drop a file here or click" at bounding box center [597, 292] width 458 height 207
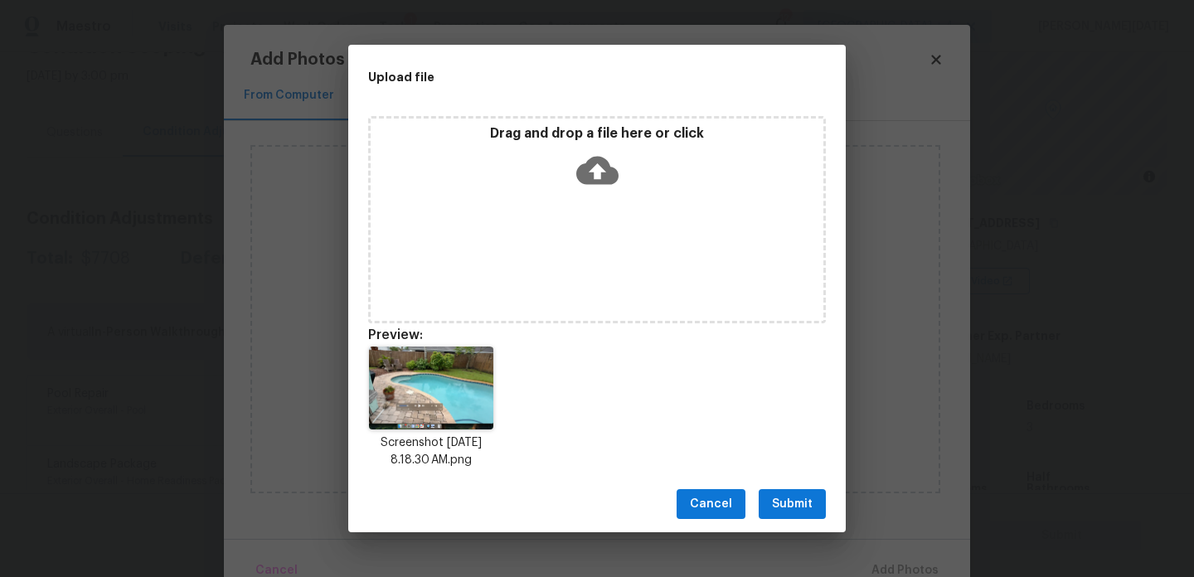
click at [797, 482] on div "Cancel Submit" at bounding box center [597, 504] width 498 height 57
click at [797, 495] on span "Submit" at bounding box center [792, 504] width 41 height 21
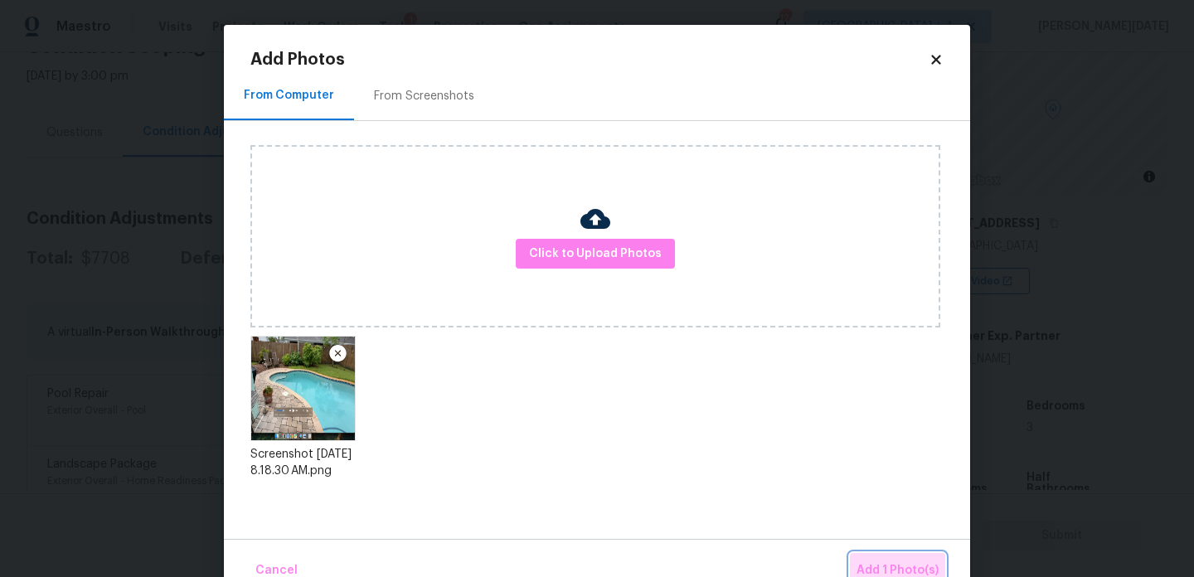
click at [883, 560] on button "Add 1 Photo(s)" at bounding box center [897, 571] width 95 height 36
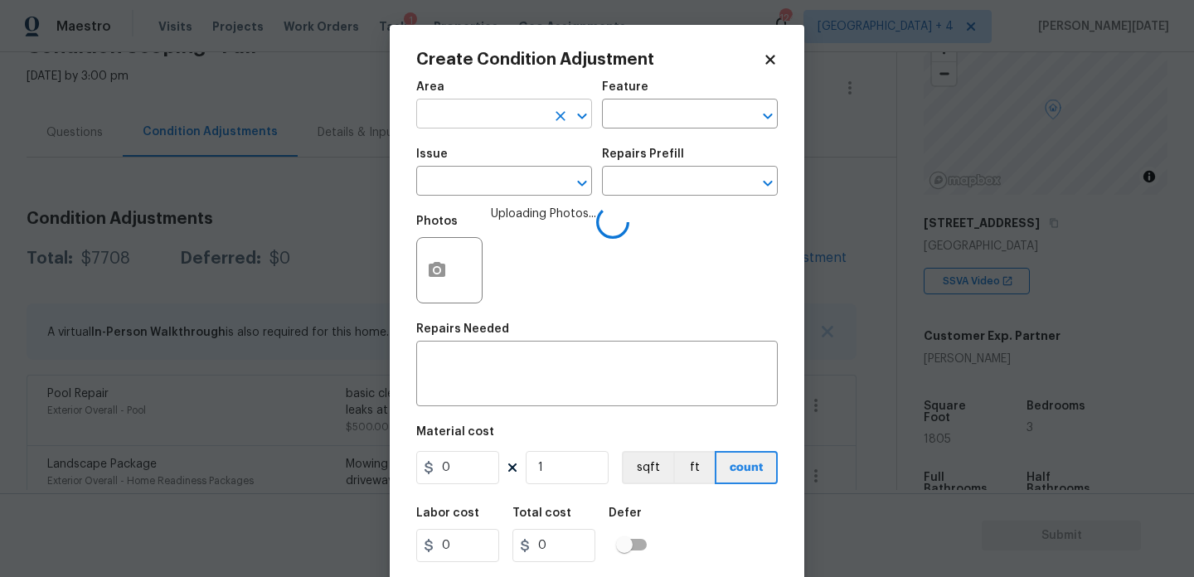
click at [459, 116] on input "text" at bounding box center [480, 116] width 129 height 26
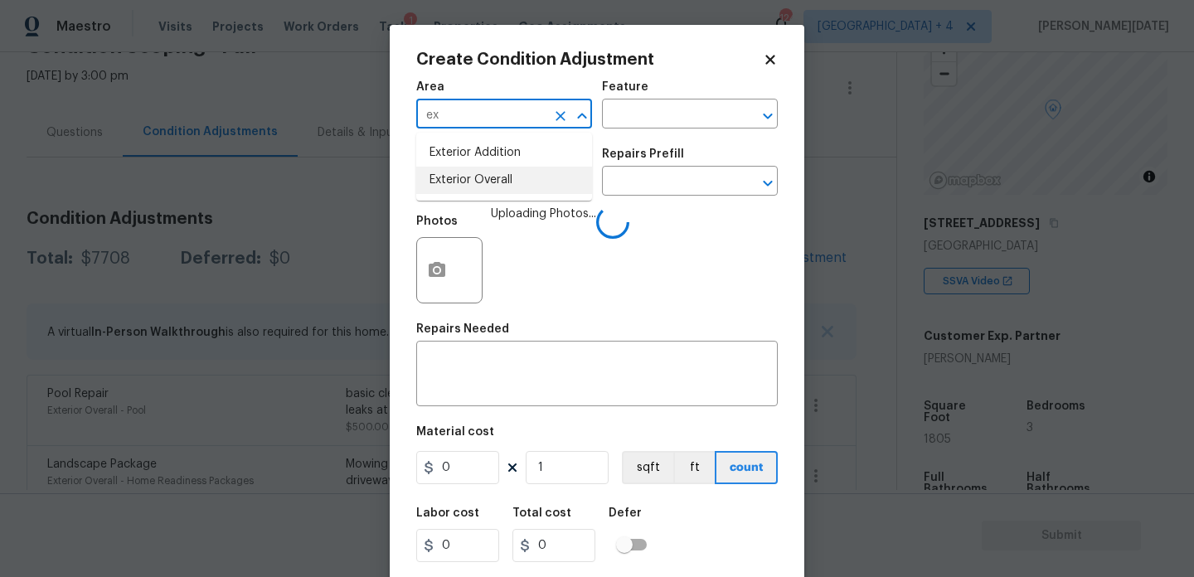
click at [473, 186] on li "Exterior Overall" at bounding box center [504, 180] width 176 height 27
type input "Exterior Overall"
click at [473, 186] on input "text" at bounding box center [480, 183] width 129 height 26
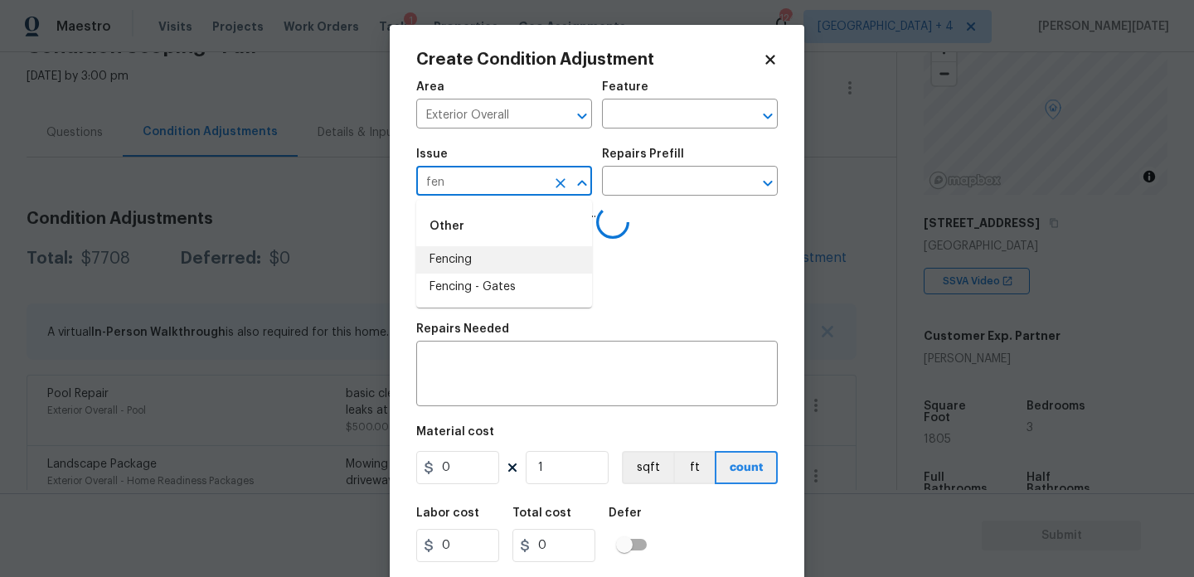
click at [475, 255] on li "Fencing" at bounding box center [504, 259] width 176 height 27
type input "Fencing"
click at [659, 123] on input "text" at bounding box center [666, 116] width 129 height 26
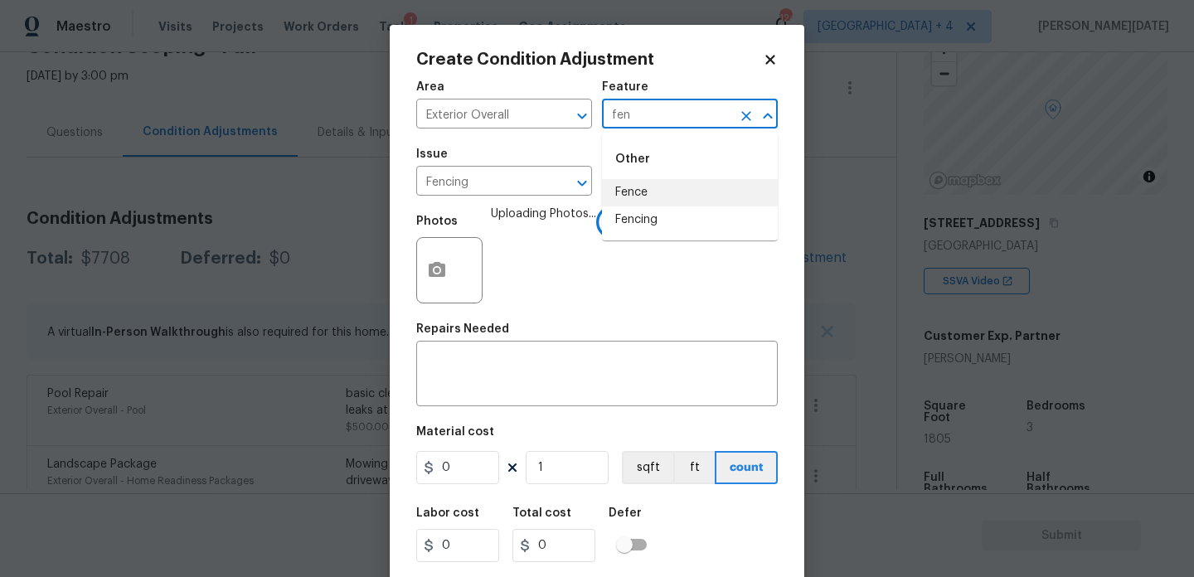
click at [657, 197] on li "Fence" at bounding box center [690, 192] width 176 height 27
type input "Fence"
click at [462, 459] on input "0" at bounding box center [457, 467] width 83 height 33
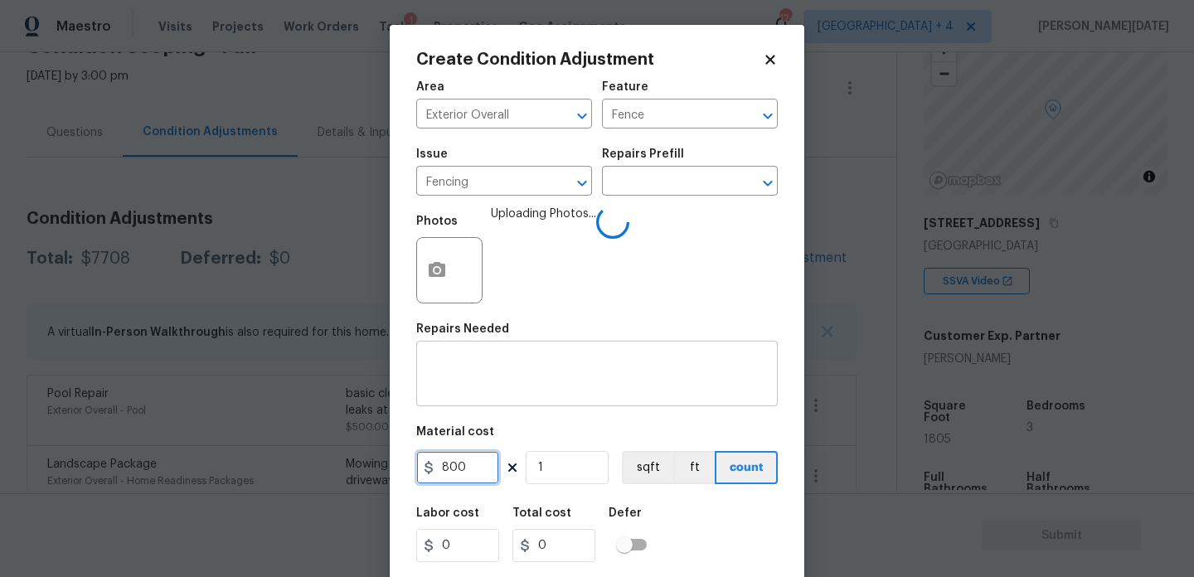
type input "800"
click at [463, 386] on textarea at bounding box center [597, 375] width 342 height 35
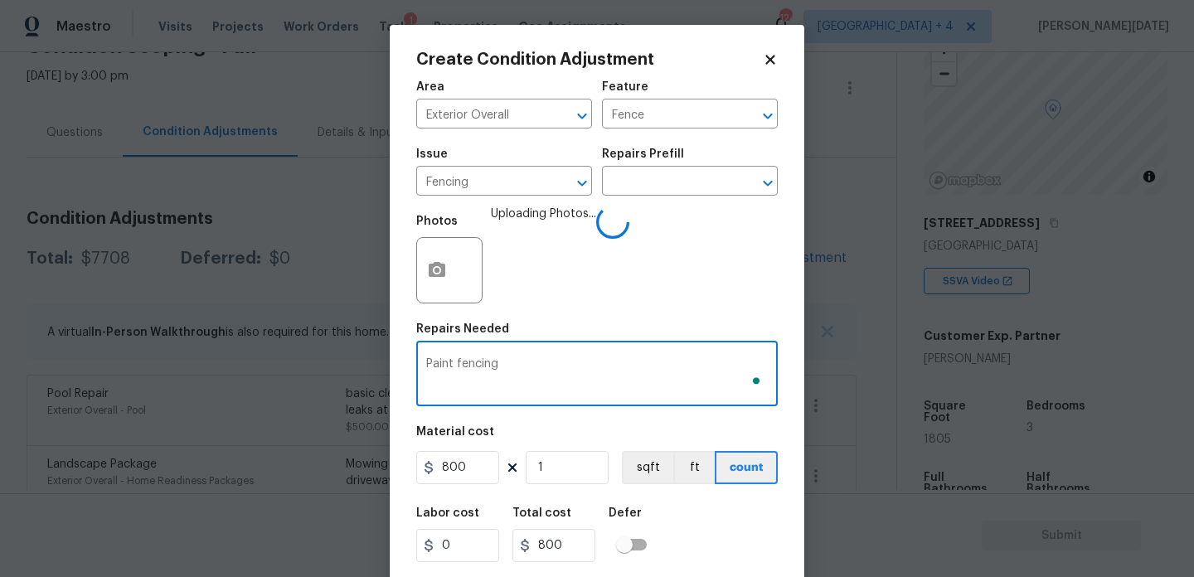
scroll to position [42, 0]
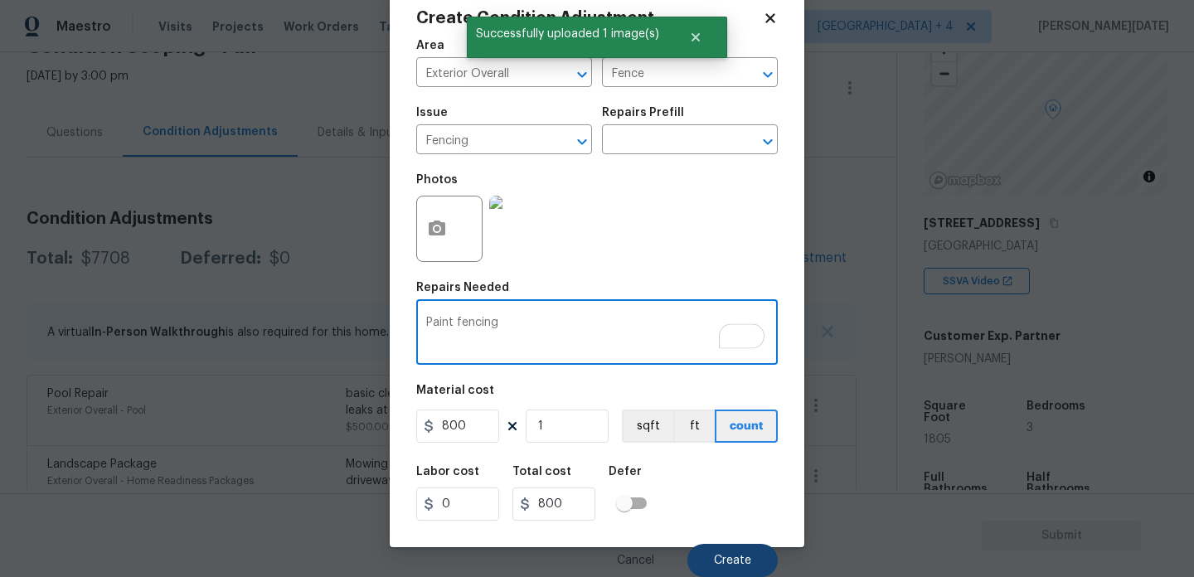
type textarea "Paint fencing"
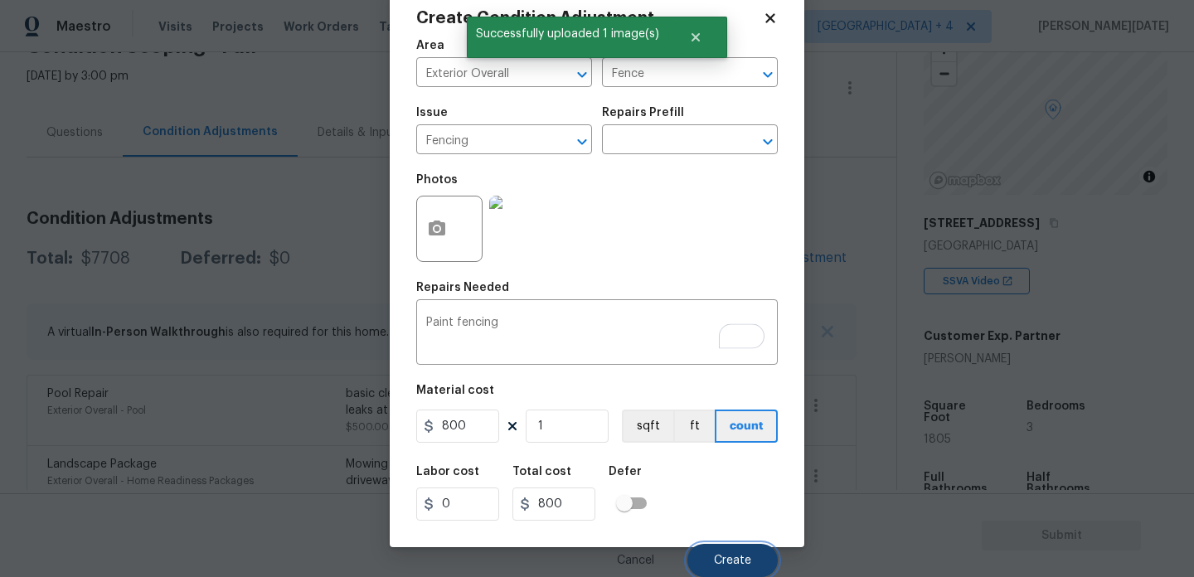
click at [731, 558] on span "Create" at bounding box center [732, 561] width 37 height 12
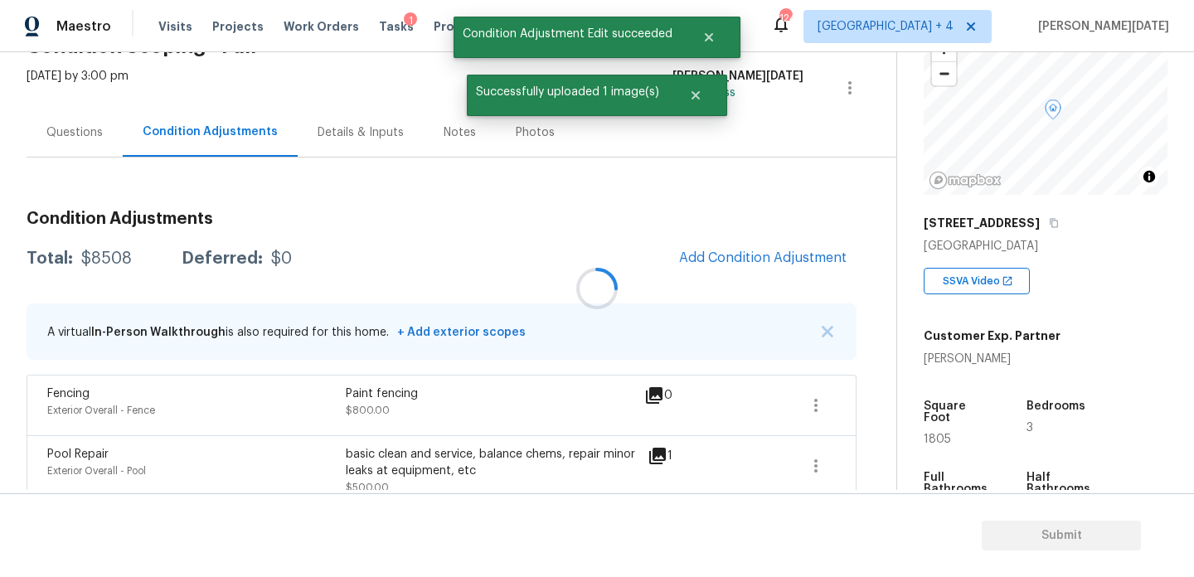
scroll to position [0, 0]
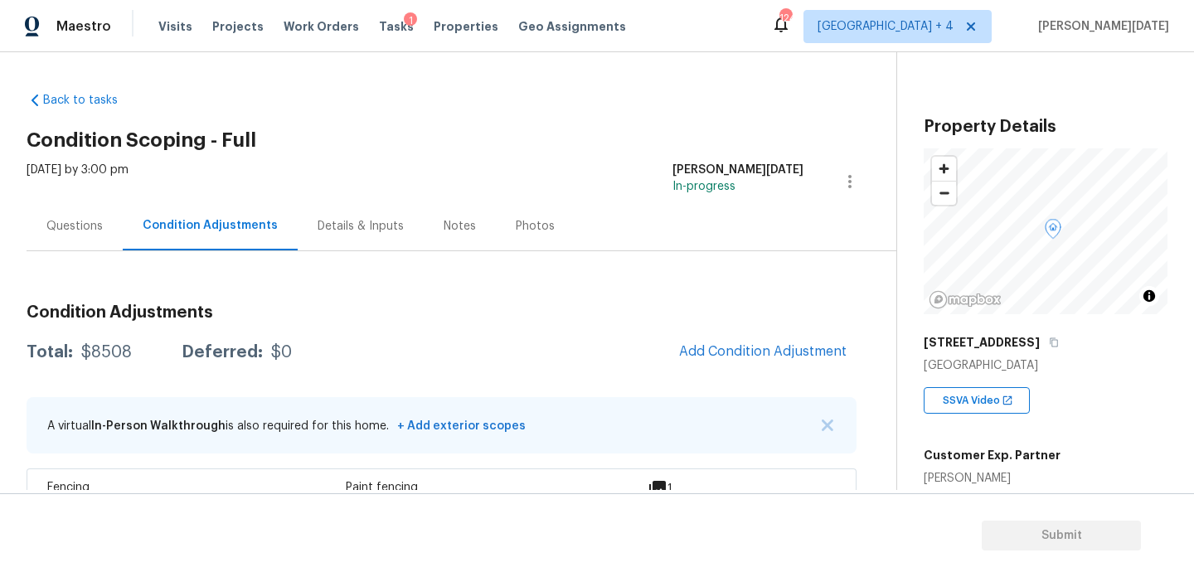
scroll to position [119, 0]
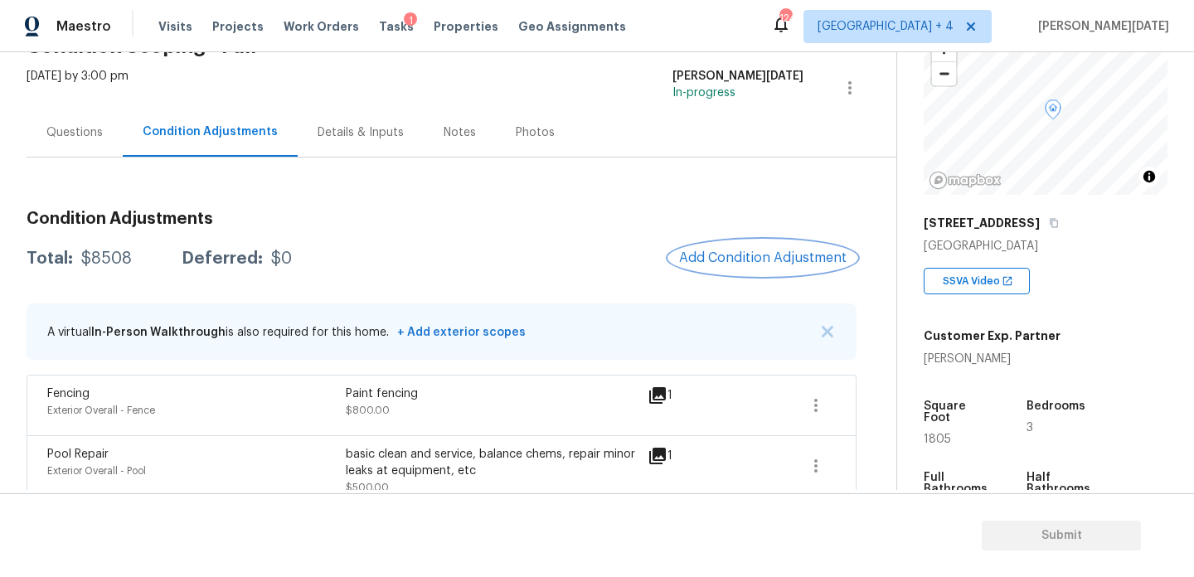
click at [699, 252] on span "Add Condition Adjustment" at bounding box center [762, 257] width 167 height 15
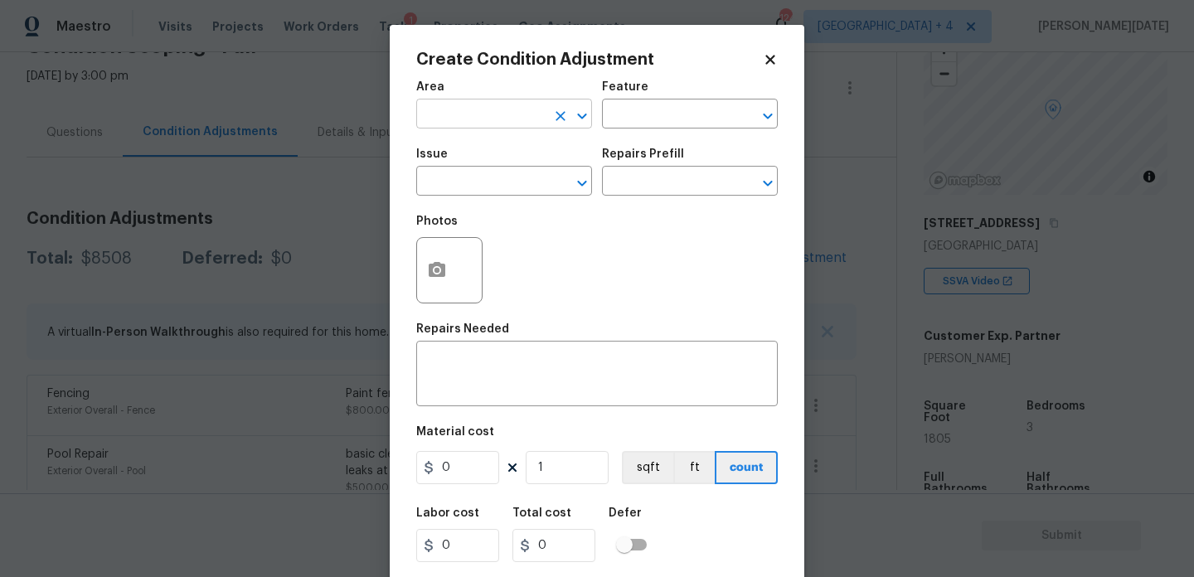
click at [454, 122] on input "text" at bounding box center [480, 116] width 129 height 26
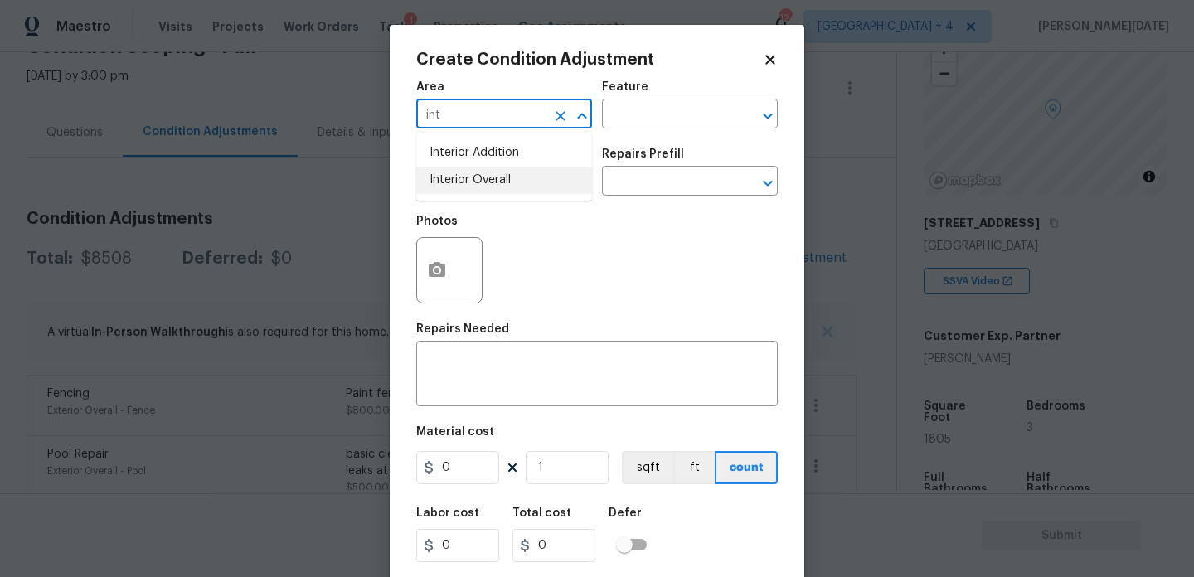
click at [474, 182] on li "Interior Overall" at bounding box center [504, 180] width 176 height 27
type input "Interior Overall"
click at [474, 182] on input "text" at bounding box center [480, 183] width 129 height 26
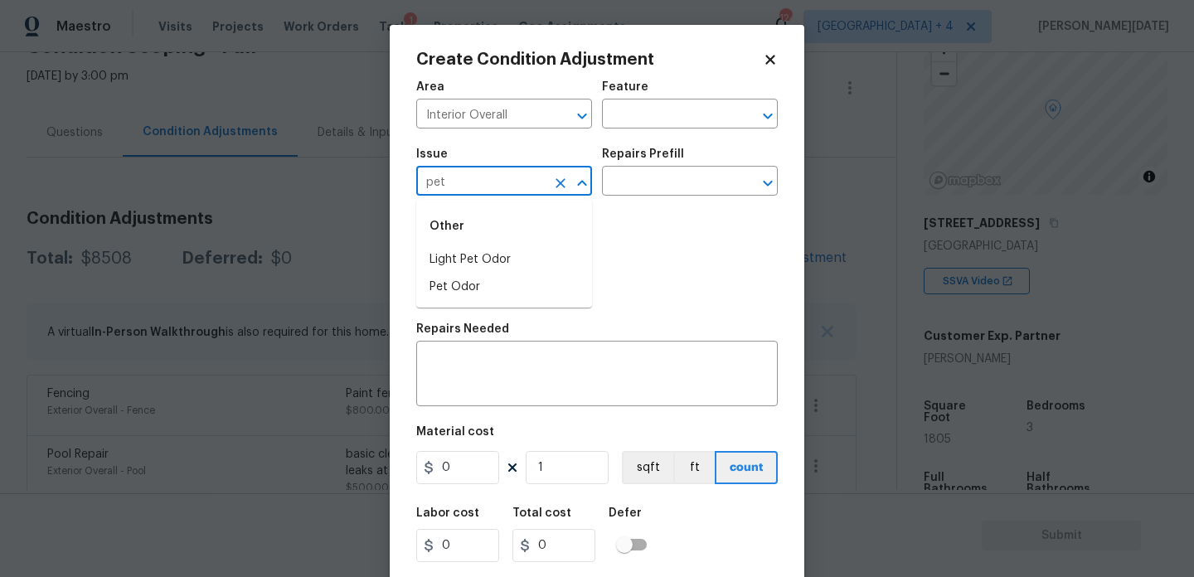
click at [504, 250] on li "Light Pet Odor" at bounding box center [504, 259] width 176 height 27
type input "Light Pet Odor"
click at [680, 177] on input "text" at bounding box center [666, 183] width 129 height 26
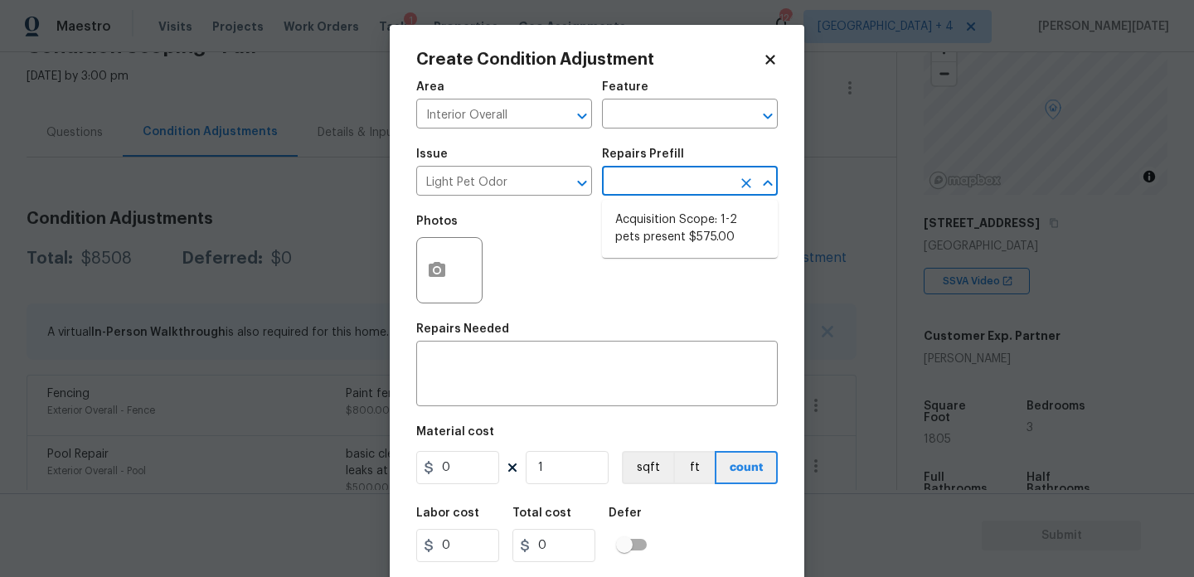
click at [677, 217] on li "Acquisition Scope: 1-2 pets present $575.00" at bounding box center [690, 228] width 176 height 45
type textarea "Acquisition Scope: 1-2 pets present"
type input "575"
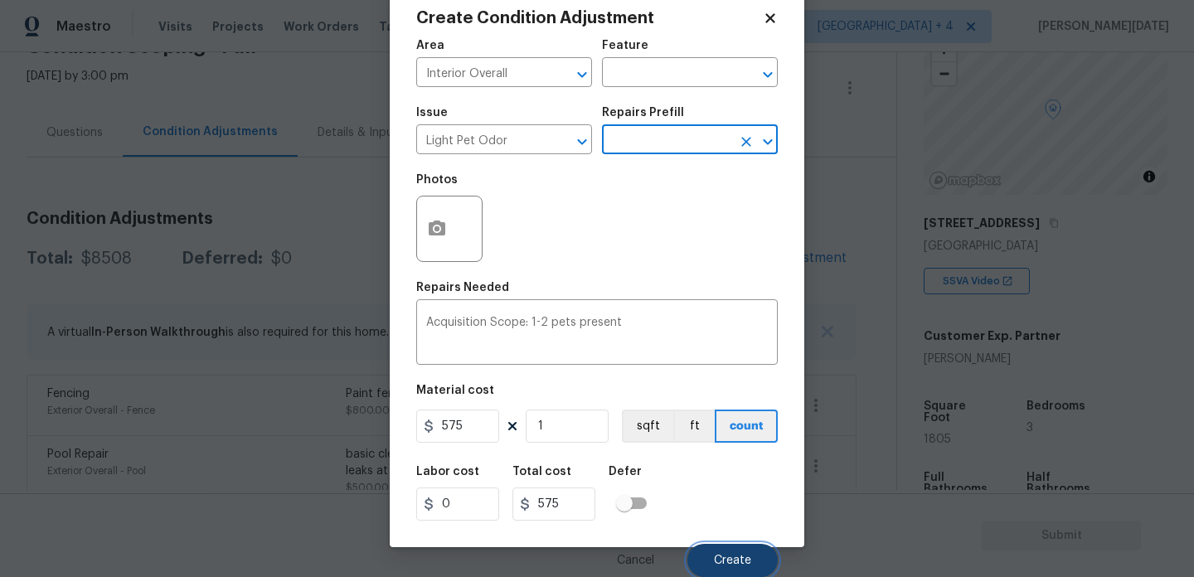
click at [732, 550] on button "Create" at bounding box center [732, 560] width 90 height 33
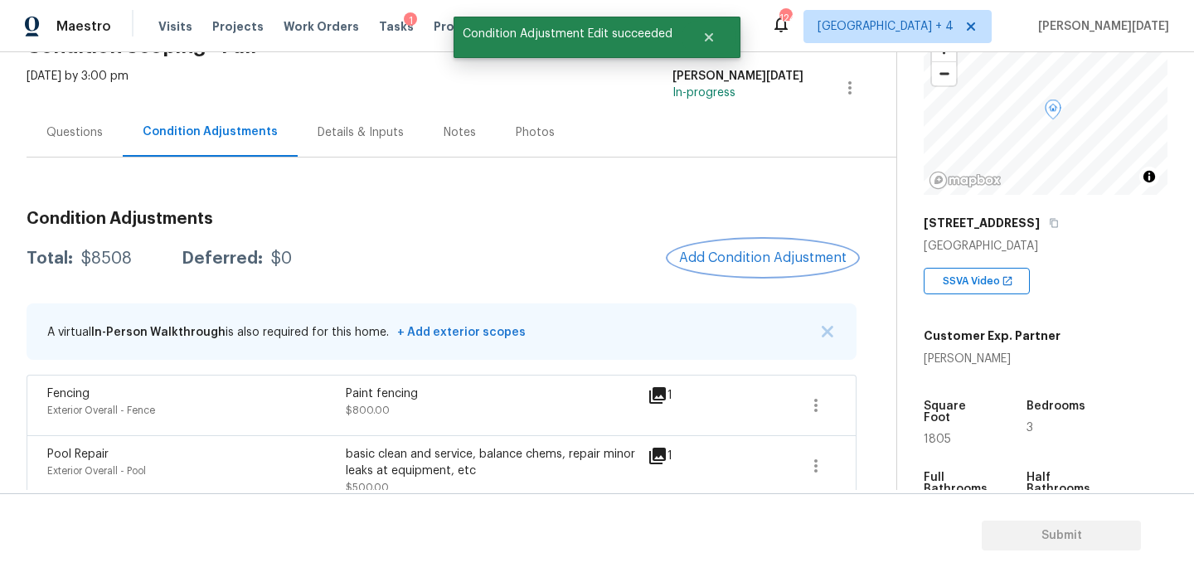
scroll to position [0, 0]
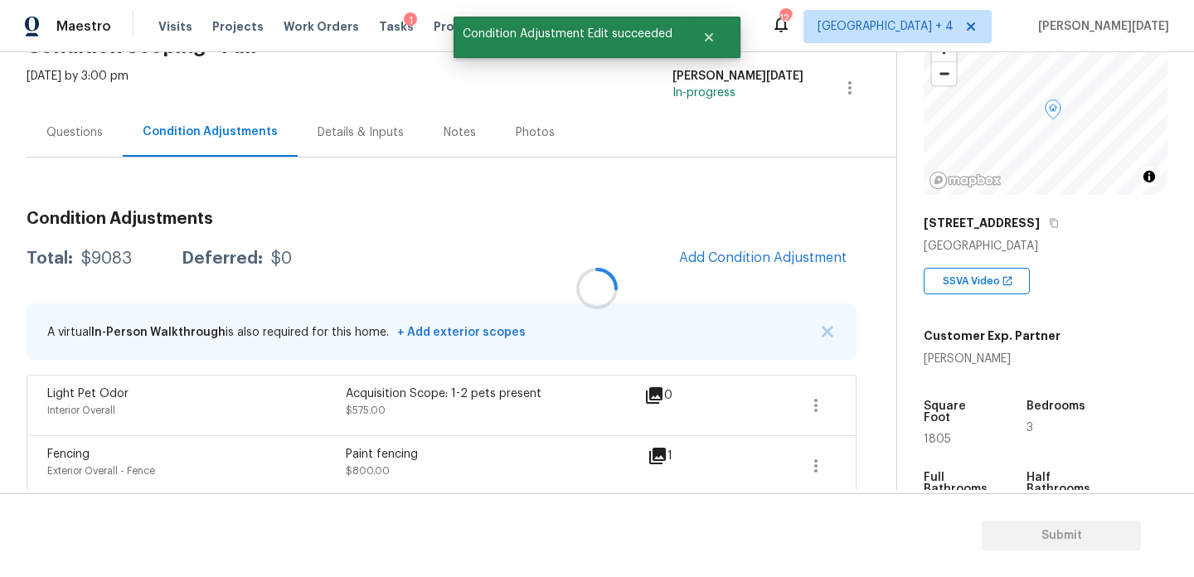
click at [937, 434] on span "1805" at bounding box center [937, 440] width 27 height 12
copy span "1805"
click at [710, 240] on span "Add Condition Adjustment" at bounding box center [762, 258] width 187 height 36
click at [705, 248] on button "Add Condition Adjustment" at bounding box center [762, 257] width 187 height 35
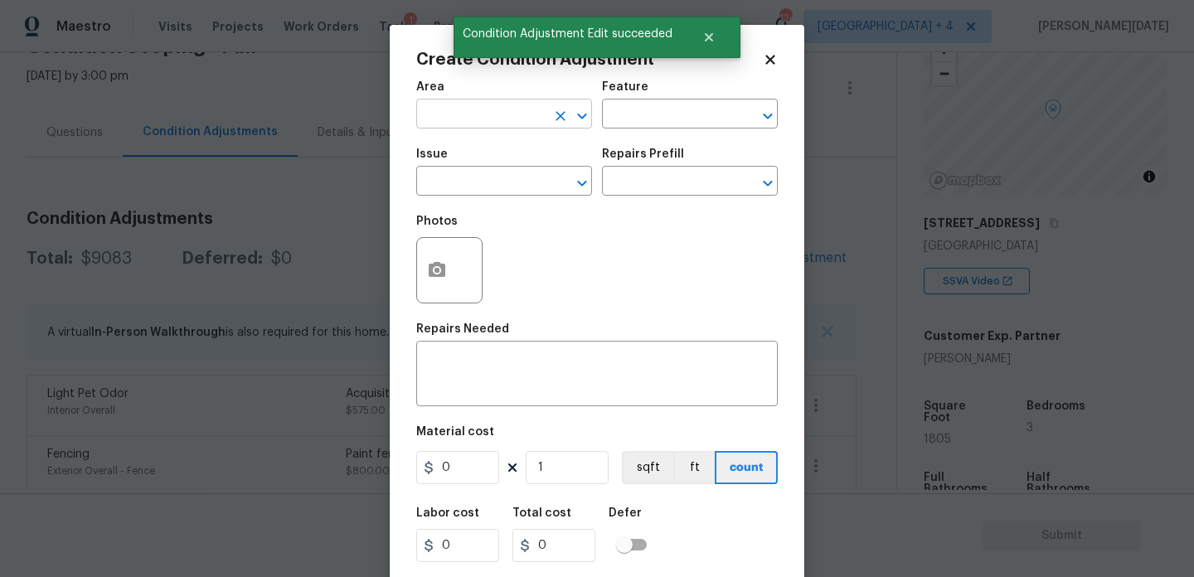
click at [446, 124] on input "text" at bounding box center [480, 116] width 129 height 26
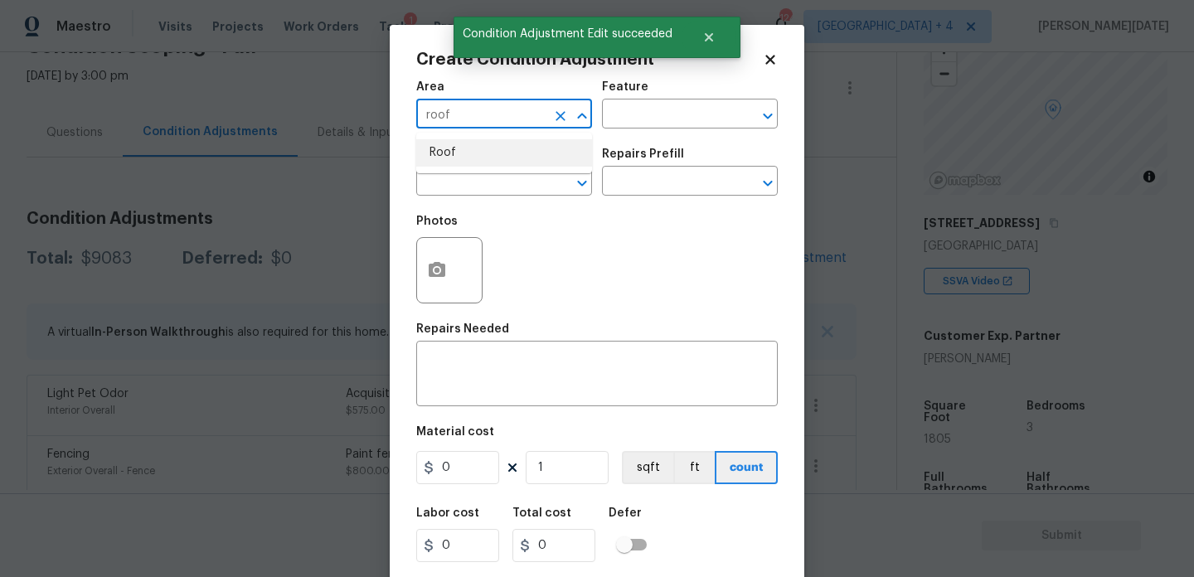
click at [450, 157] on li "Roof" at bounding box center [504, 152] width 176 height 27
type input "Roof"
click at [450, 195] on input "text" at bounding box center [480, 183] width 129 height 26
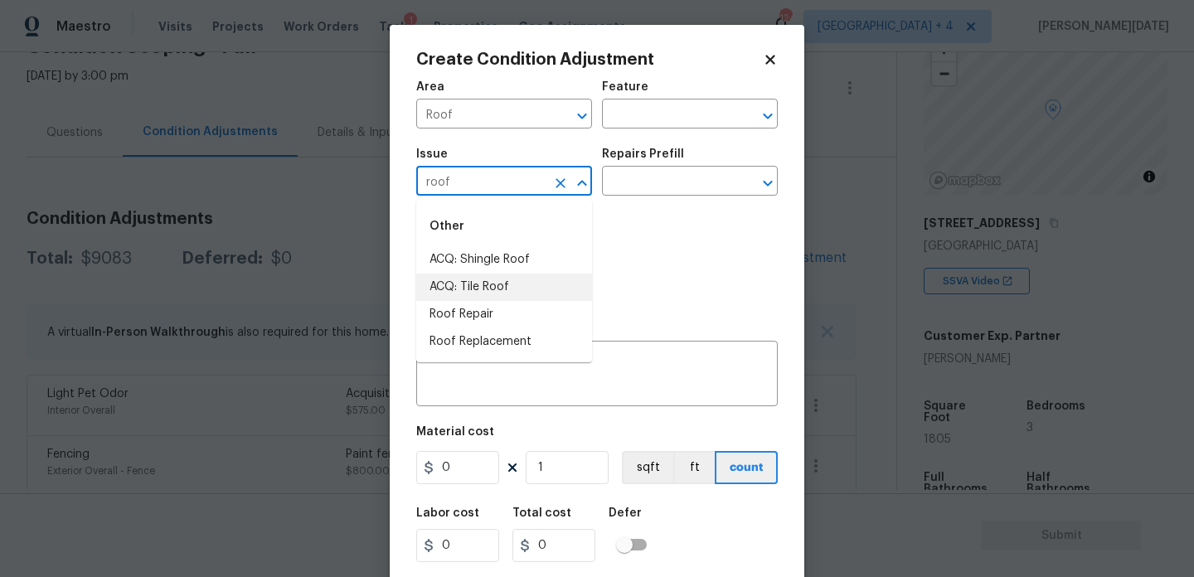
click at [493, 274] on li "ACQ: Tile Roof" at bounding box center [504, 287] width 176 height 27
type input "ACQ: Tile Roof"
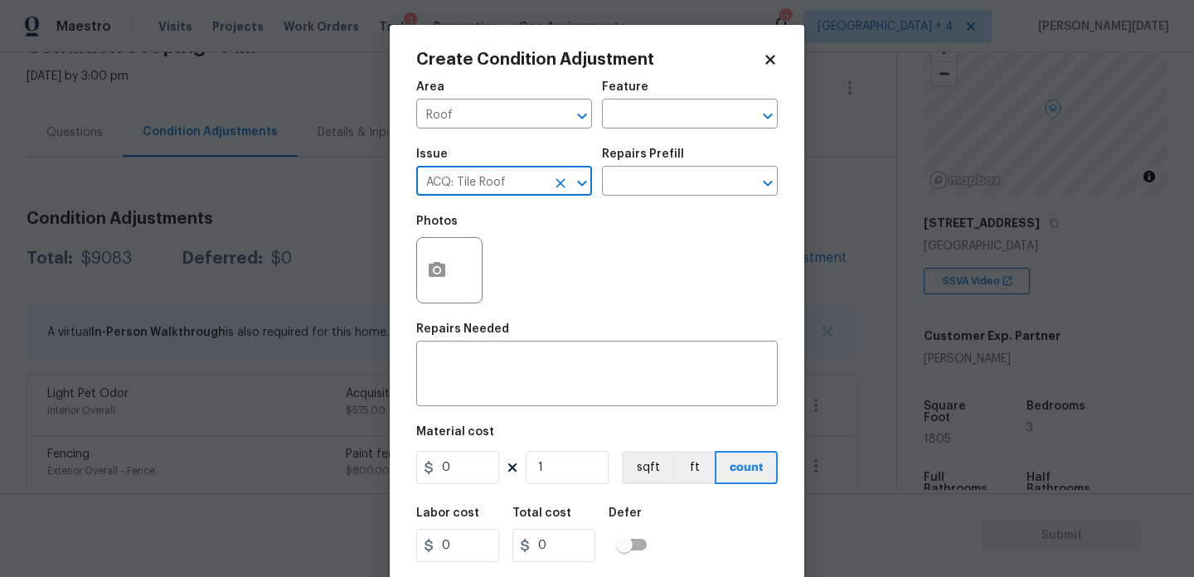
click at [554, 195] on div "ACQ: Tile Roof ​" at bounding box center [504, 183] width 176 height 26
click at [563, 187] on icon "Clear" at bounding box center [561, 183] width 10 height 10
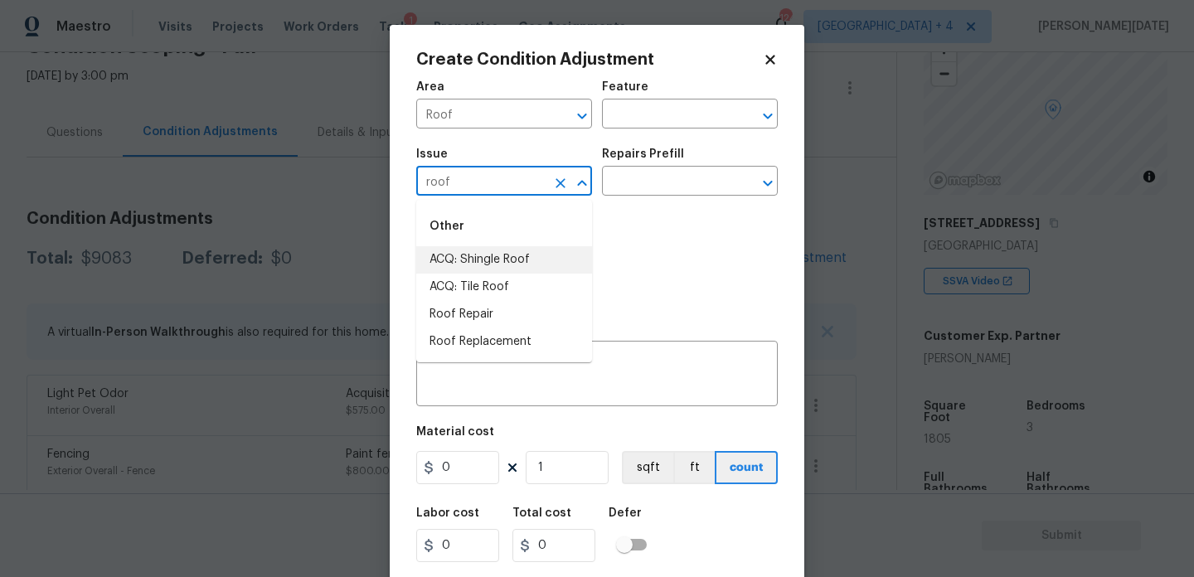
click at [532, 263] on li "ACQ: Shingle Roof" at bounding box center [504, 259] width 176 height 27
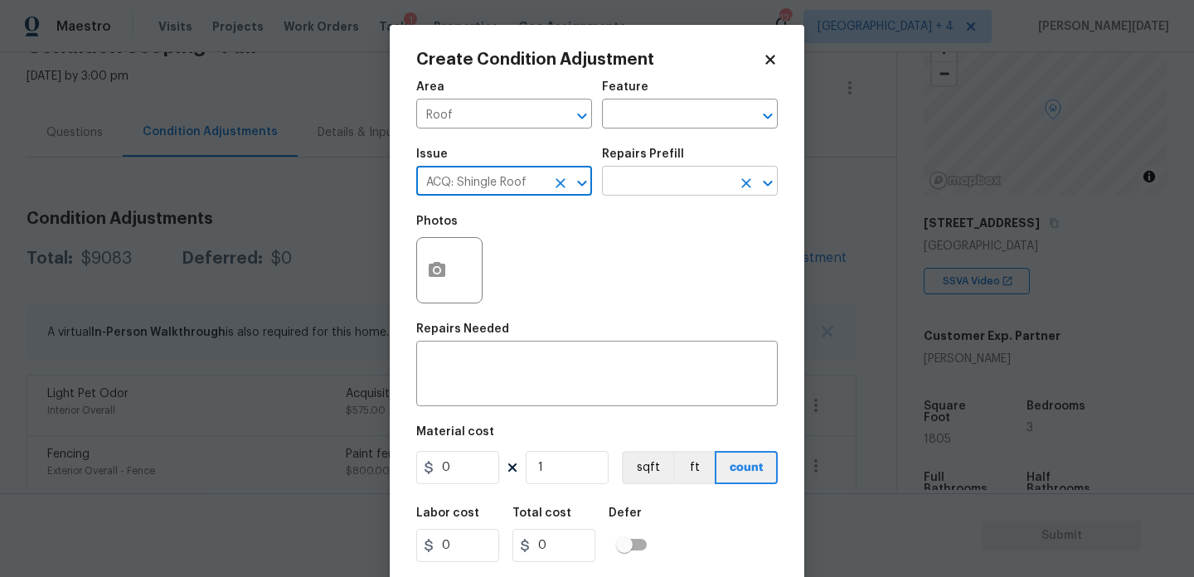
type input "ACQ: Shingle Roof"
click at [652, 184] on input "text" at bounding box center [666, 183] width 129 height 26
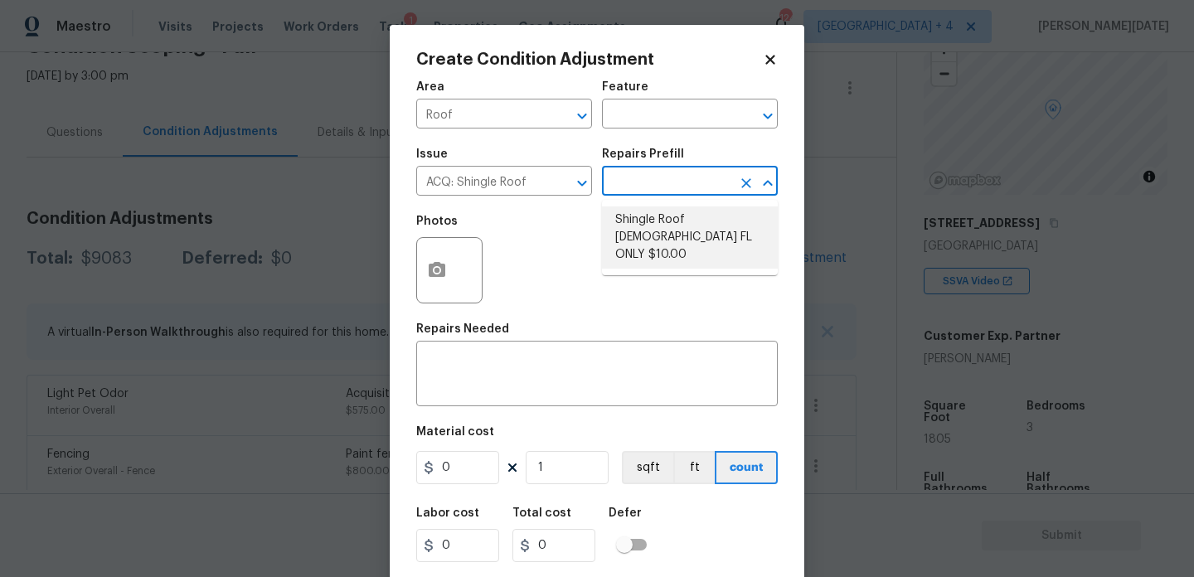
click at [664, 222] on li "Shingle Roof 15+ Years Old FL ONLY $10.00" at bounding box center [690, 237] width 176 height 62
type input "Acquisition"
type textarea "Acquisition Scope (Florida Only): Shingle Roof 15+ years in age maintenance."
type input "10"
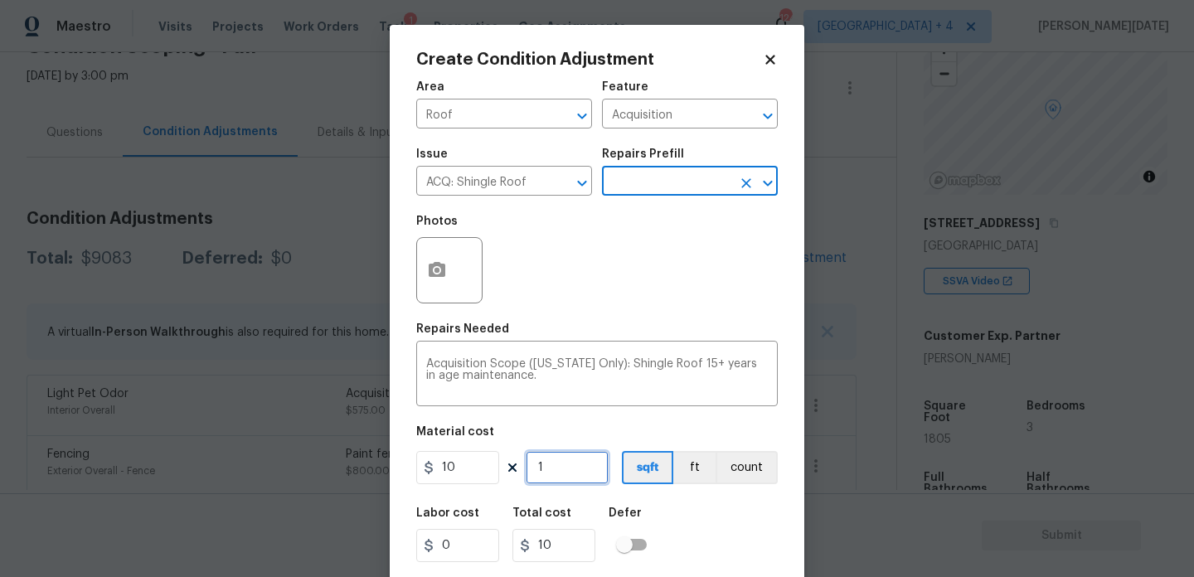
click at [586, 467] on input "1" at bounding box center [567, 467] width 83 height 33
type input "0"
paste input "1805"
type input "1805"
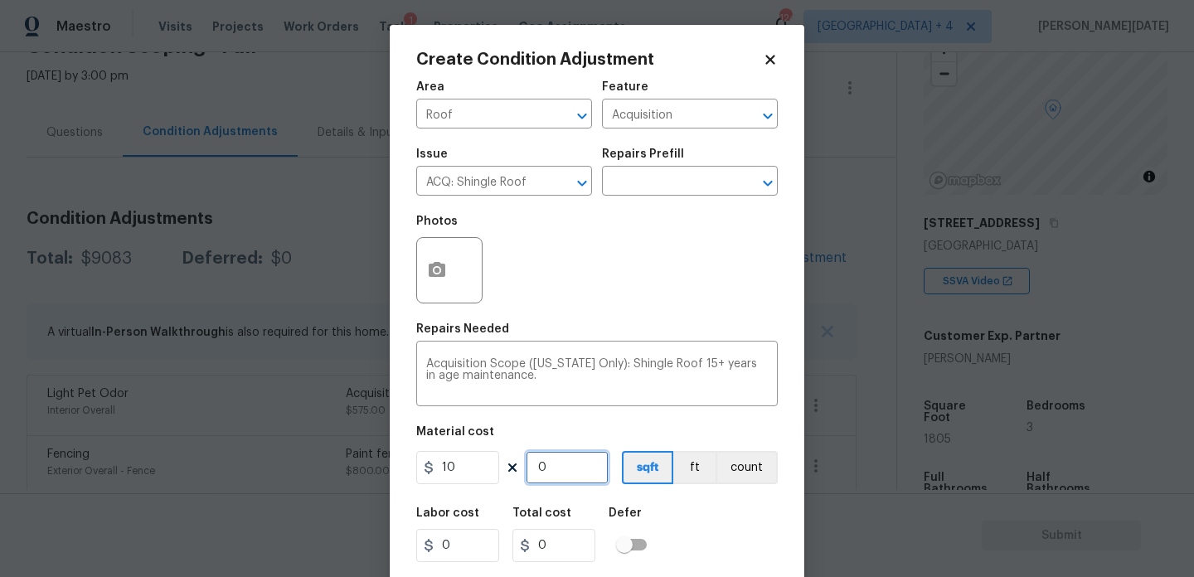
type input "18050"
type input "1805"
click at [687, 295] on div "Photos" at bounding box center [597, 260] width 362 height 108
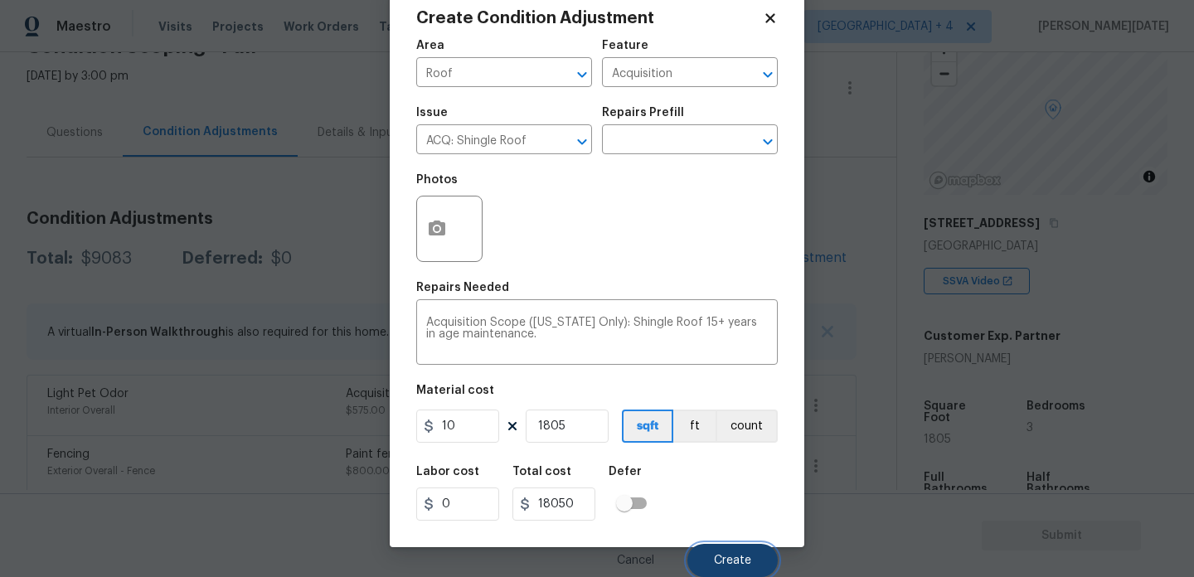
click at [746, 550] on button "Create" at bounding box center [732, 560] width 90 height 33
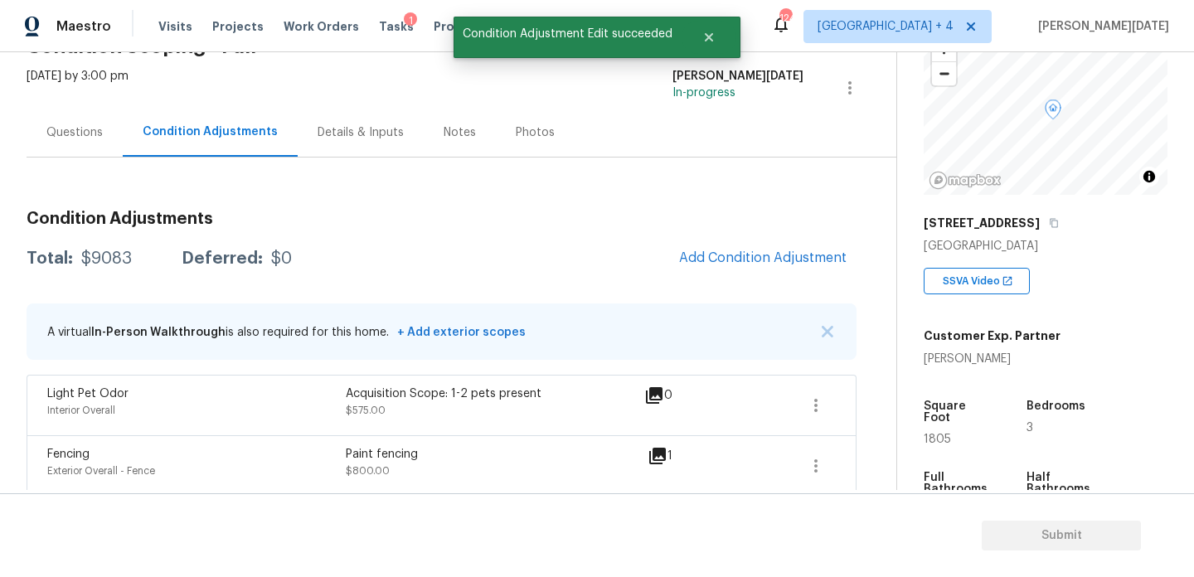
scroll to position [0, 0]
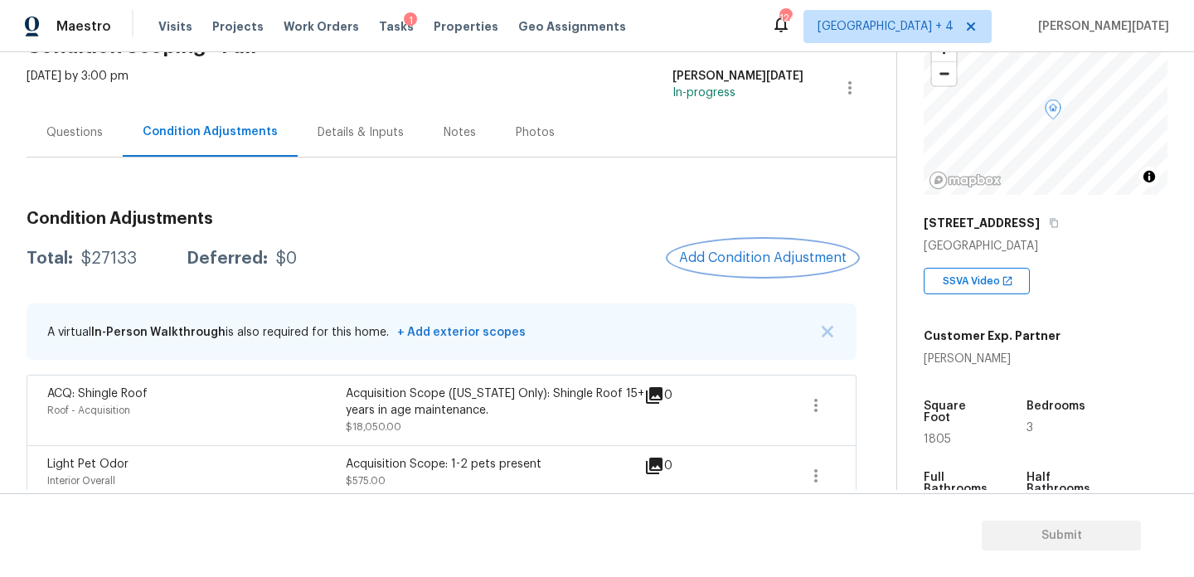
click at [740, 262] on span "Add Condition Adjustment" at bounding box center [762, 257] width 167 height 15
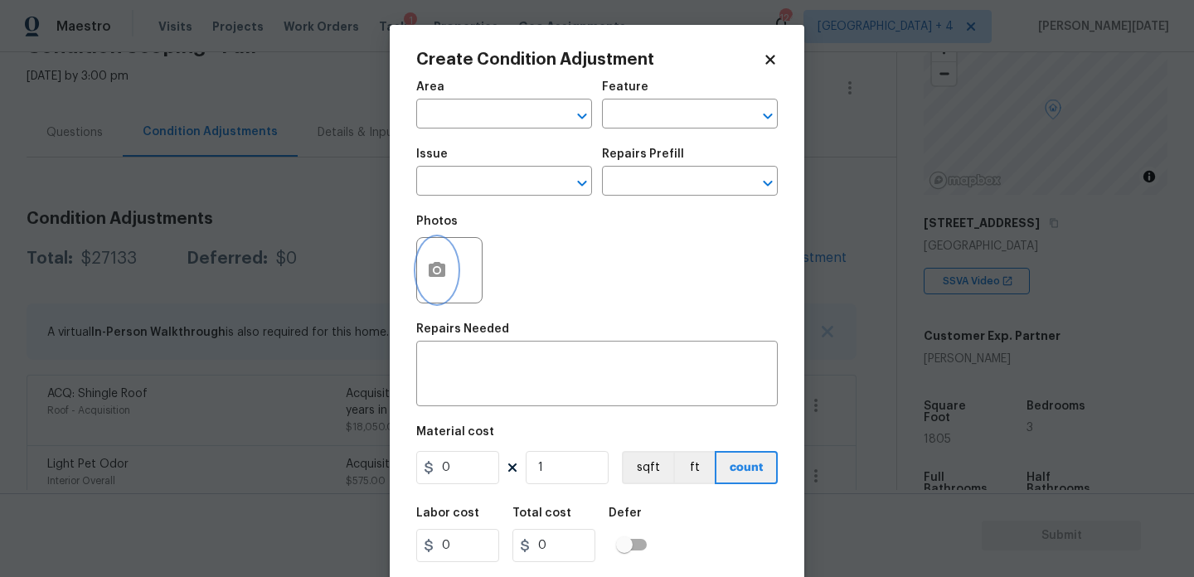
click at [427, 289] on button "button" at bounding box center [437, 270] width 40 height 65
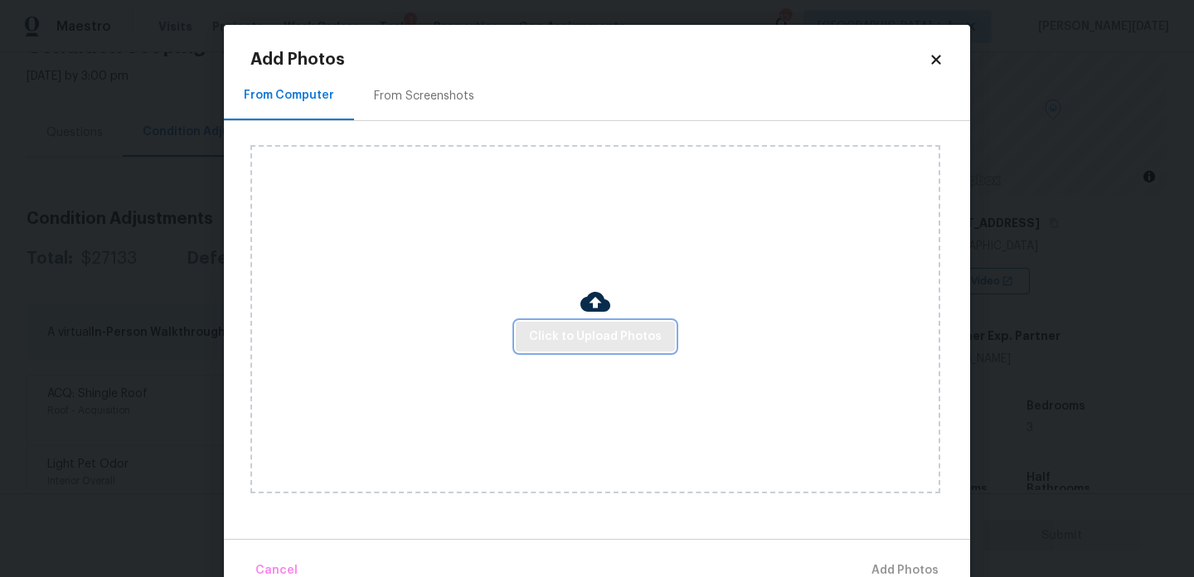
click at [605, 332] on span "Click to Upload Photos" at bounding box center [595, 337] width 133 height 21
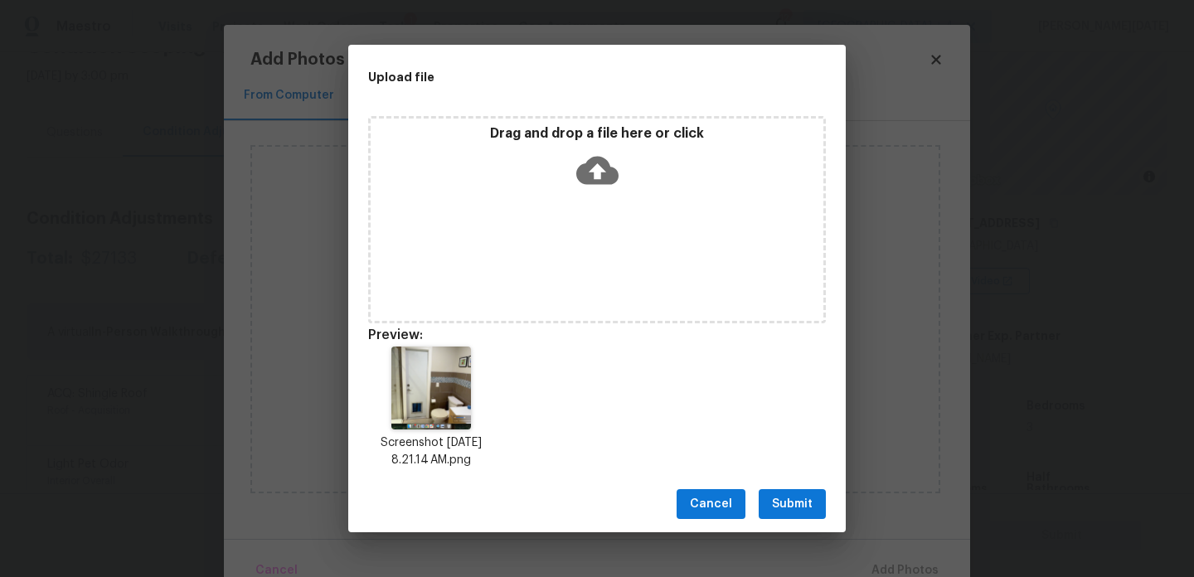
click at [794, 511] on span "Submit" at bounding box center [792, 504] width 41 height 21
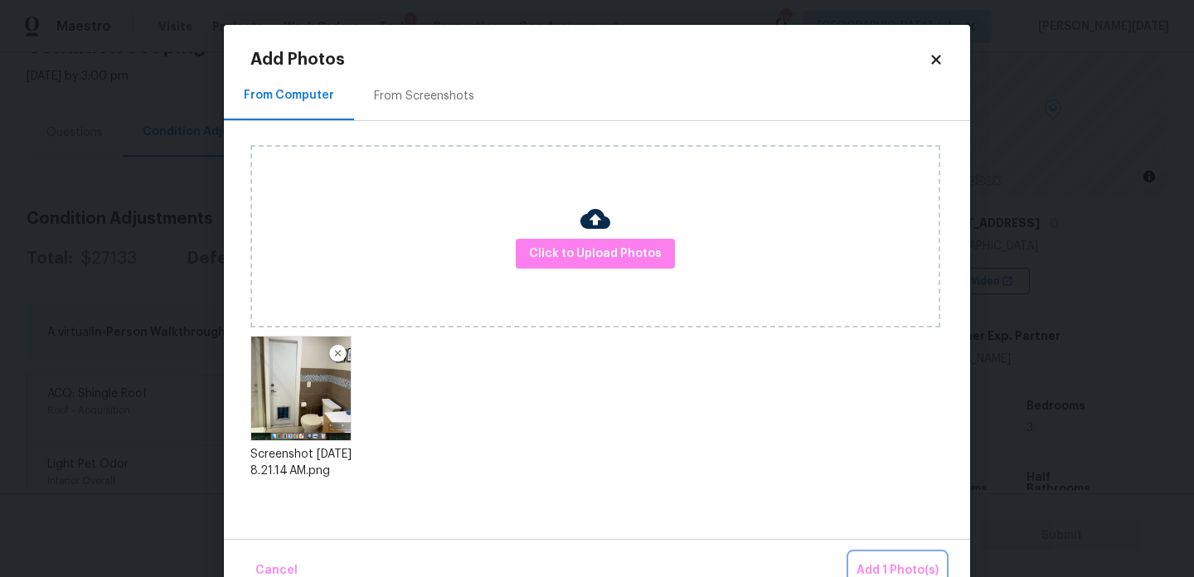
click at [857, 554] on button "Add 1 Photo(s)" at bounding box center [897, 571] width 95 height 36
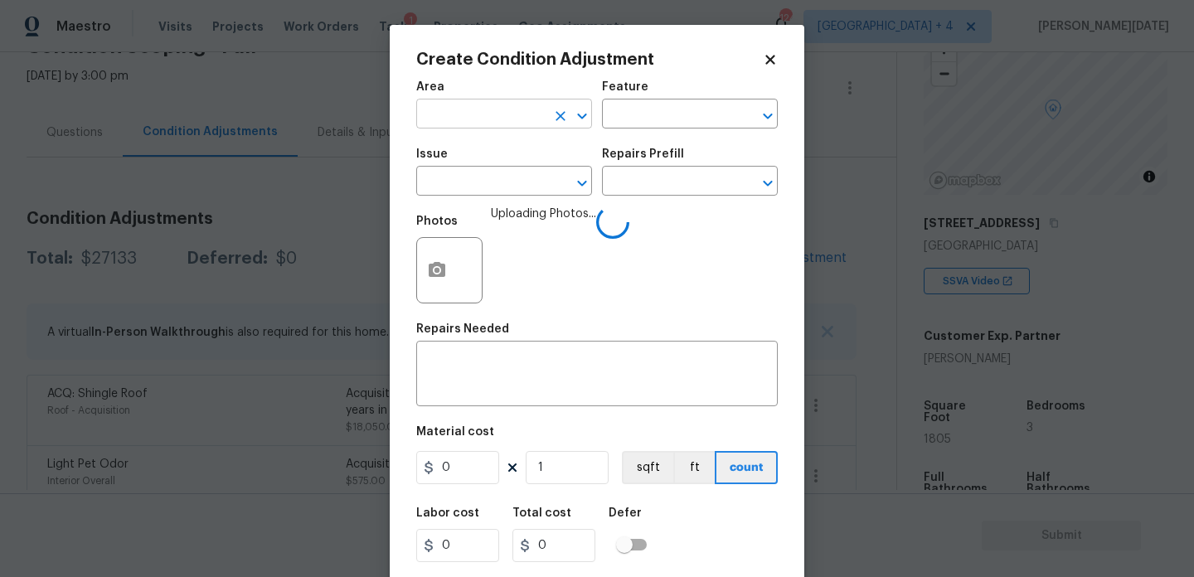
click at [451, 105] on input "text" at bounding box center [480, 116] width 129 height 26
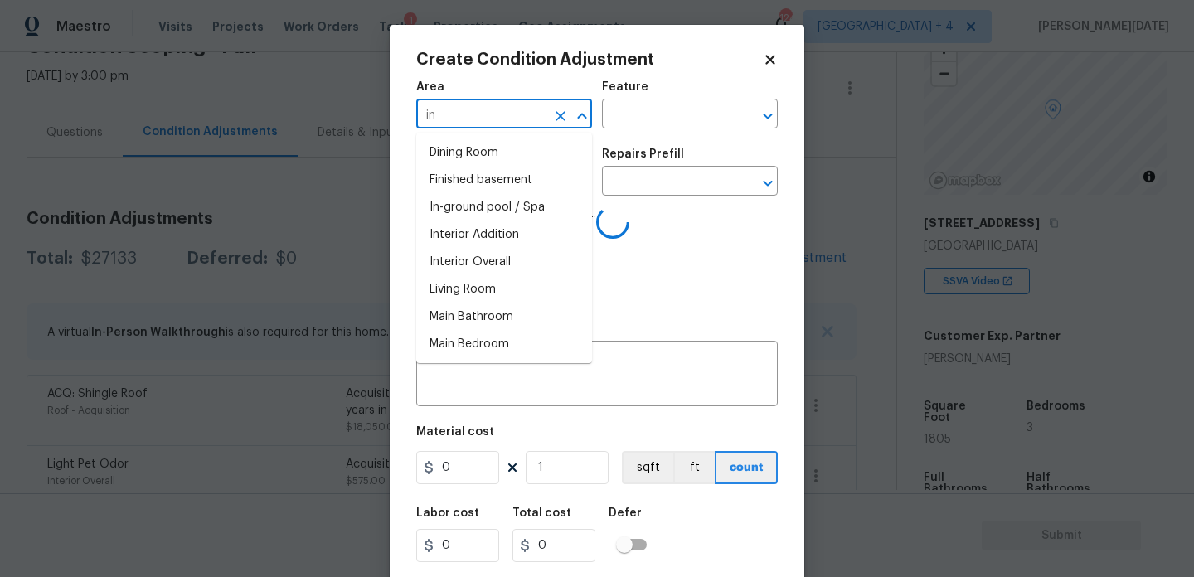
type input "i"
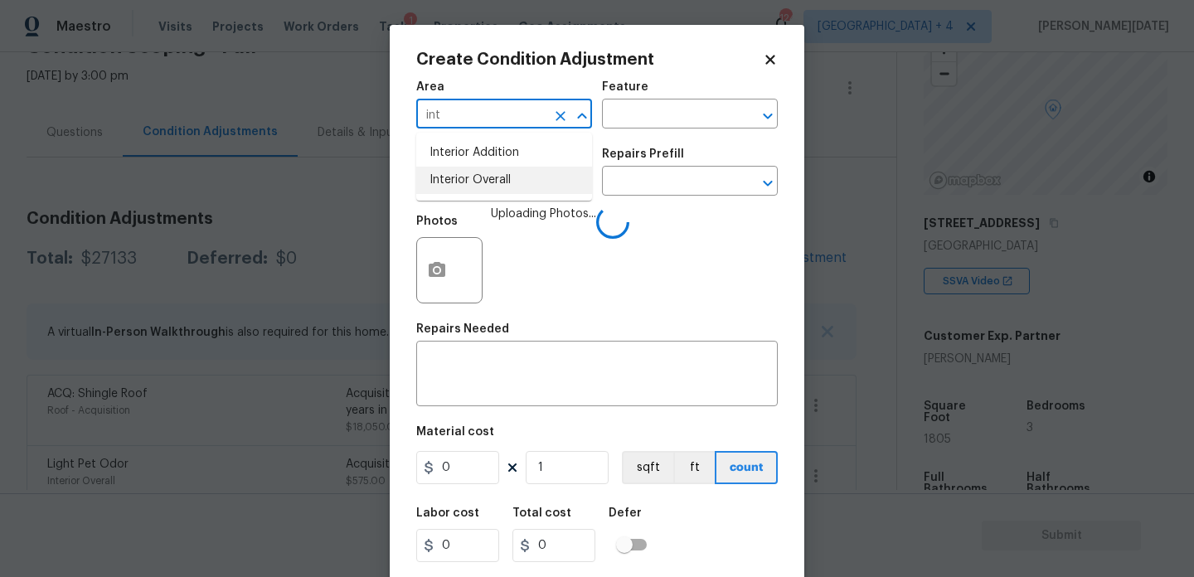
click at [476, 179] on li "Interior Overall" at bounding box center [504, 180] width 176 height 27
type input "Interior Overall"
click at [476, 179] on input "text" at bounding box center [480, 183] width 129 height 26
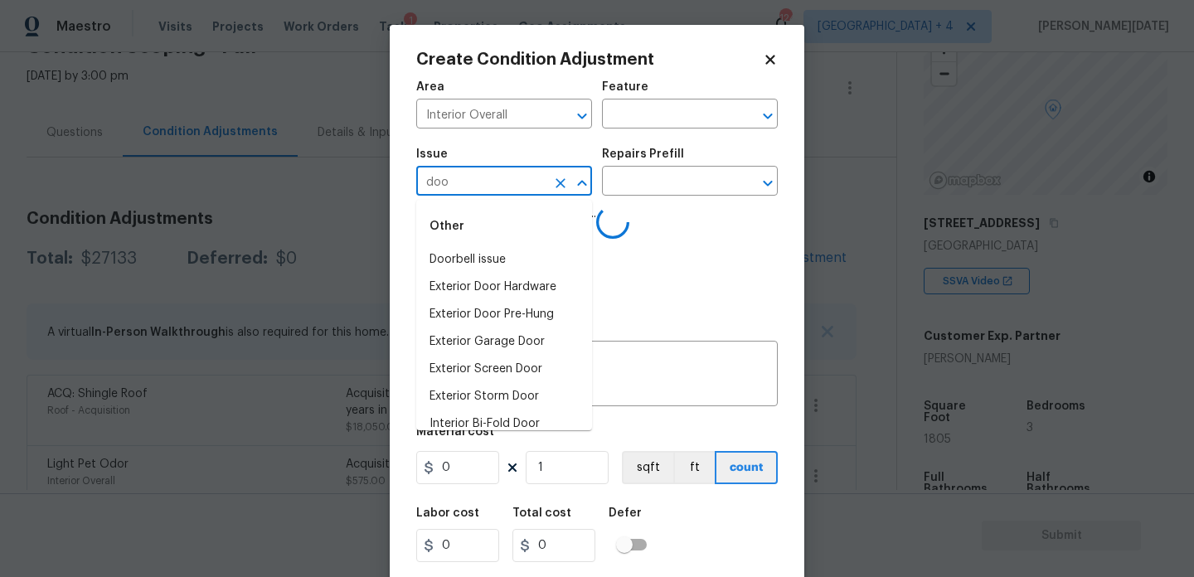
type input "door"
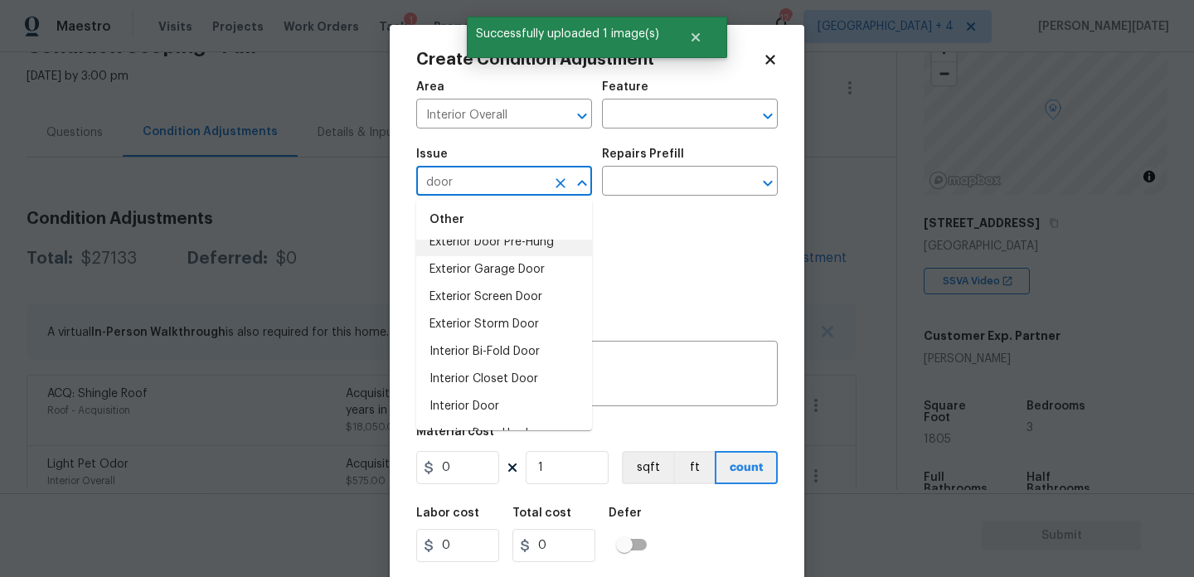
scroll to position [74, 0]
click at [489, 402] on li "Interior Door" at bounding box center [504, 404] width 176 height 27
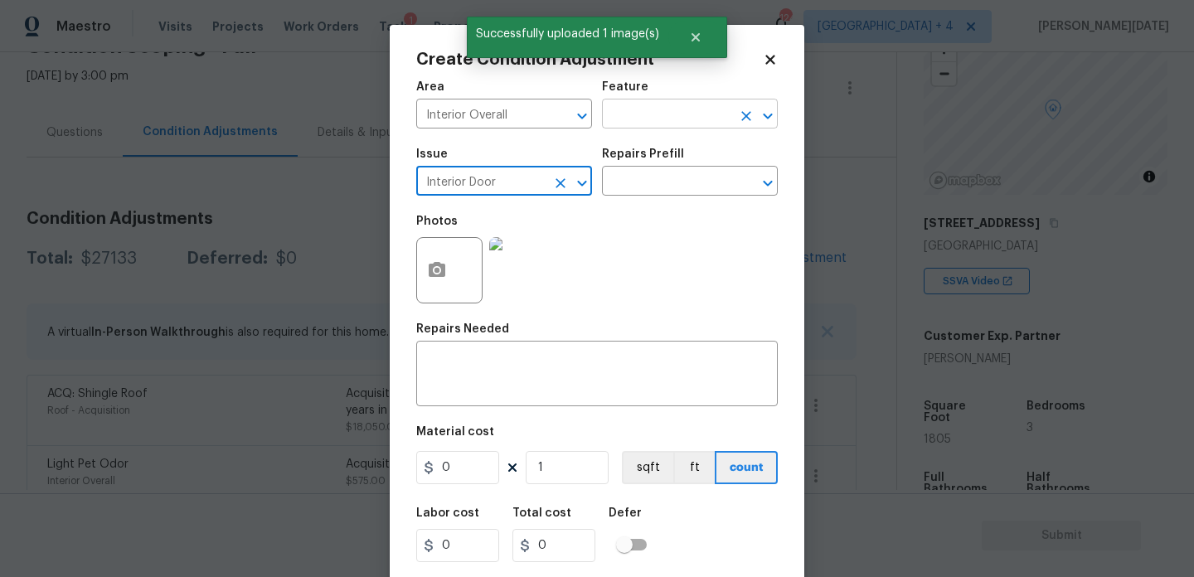
type input "Interior Door"
click at [675, 118] on input "text" at bounding box center [666, 116] width 129 height 26
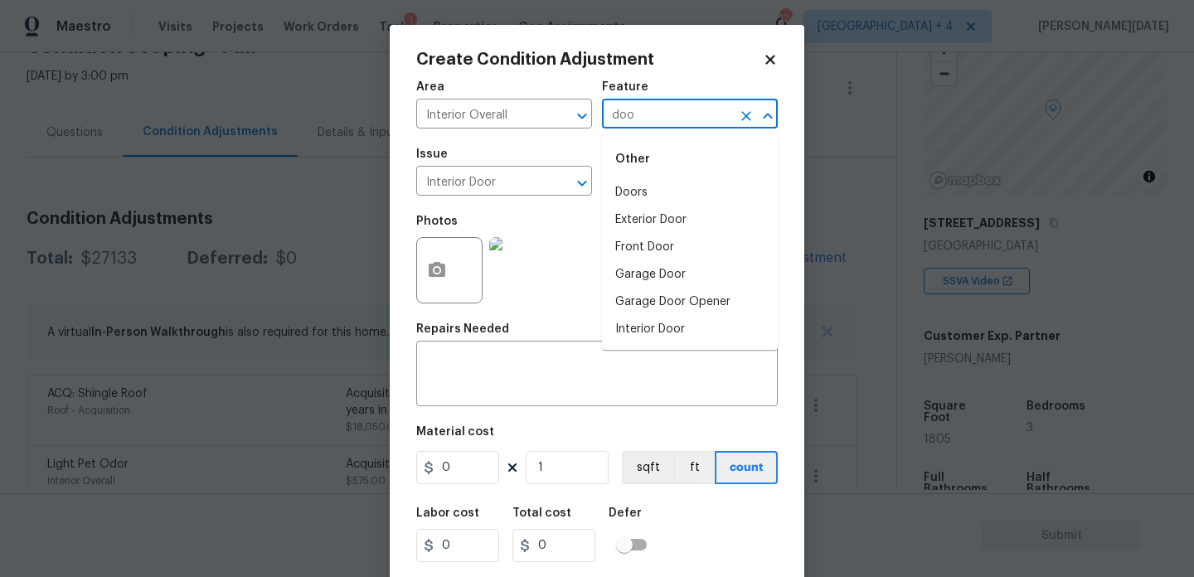
type input "door"
click at [653, 189] on li "Doors" at bounding box center [690, 192] width 176 height 27
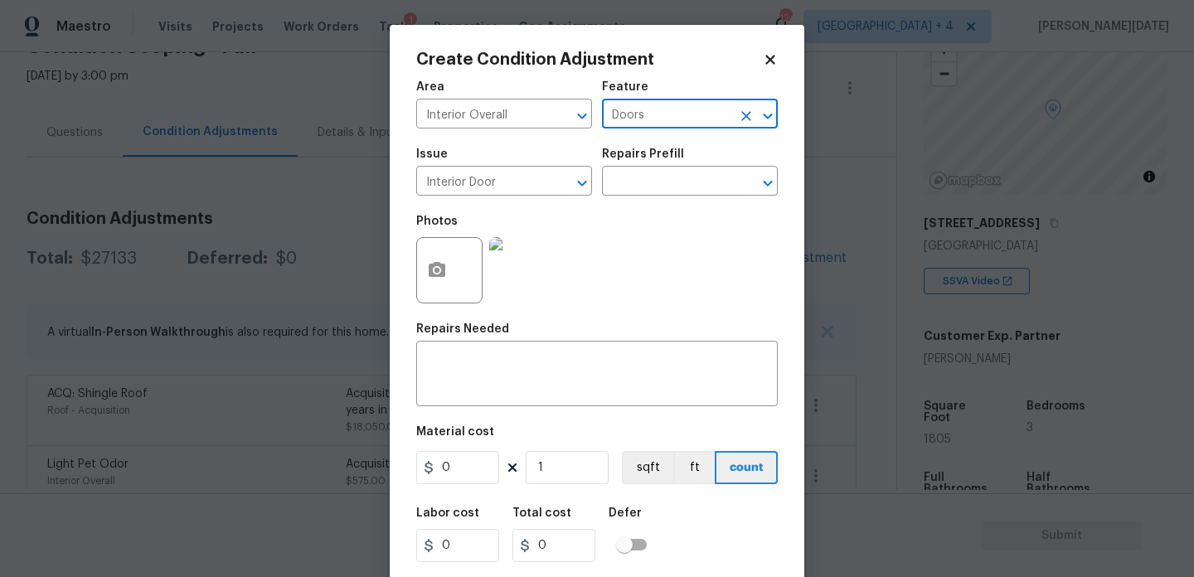
type input "Doors"
click at [475, 481] on input "0" at bounding box center [457, 467] width 83 height 33
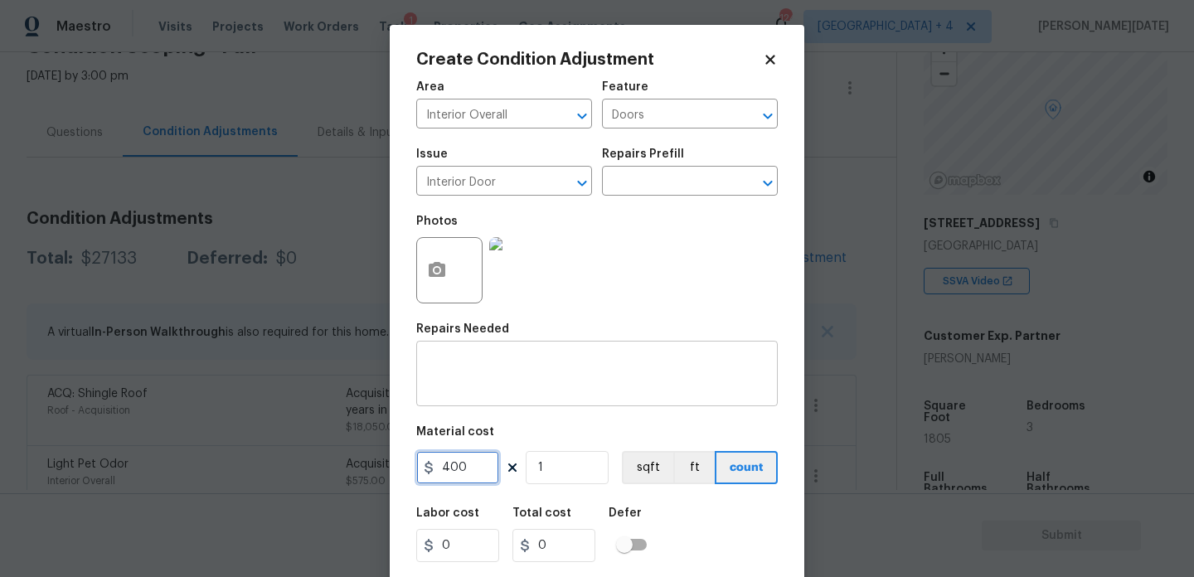
type input "400"
click at [478, 377] on textarea at bounding box center [597, 375] width 342 height 35
type input "400"
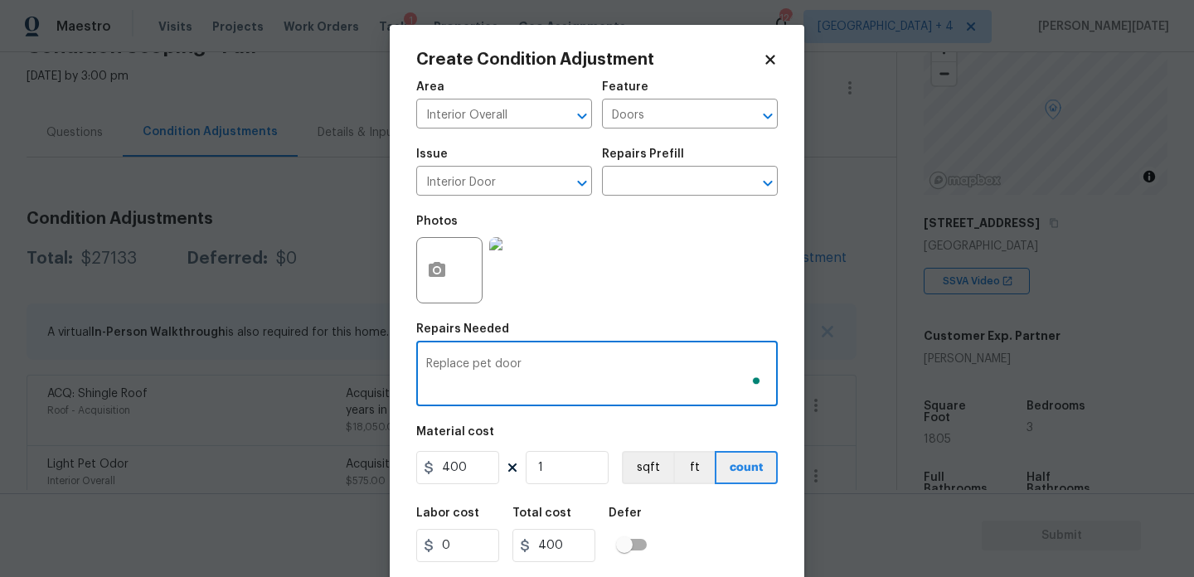
scroll to position [42, 0]
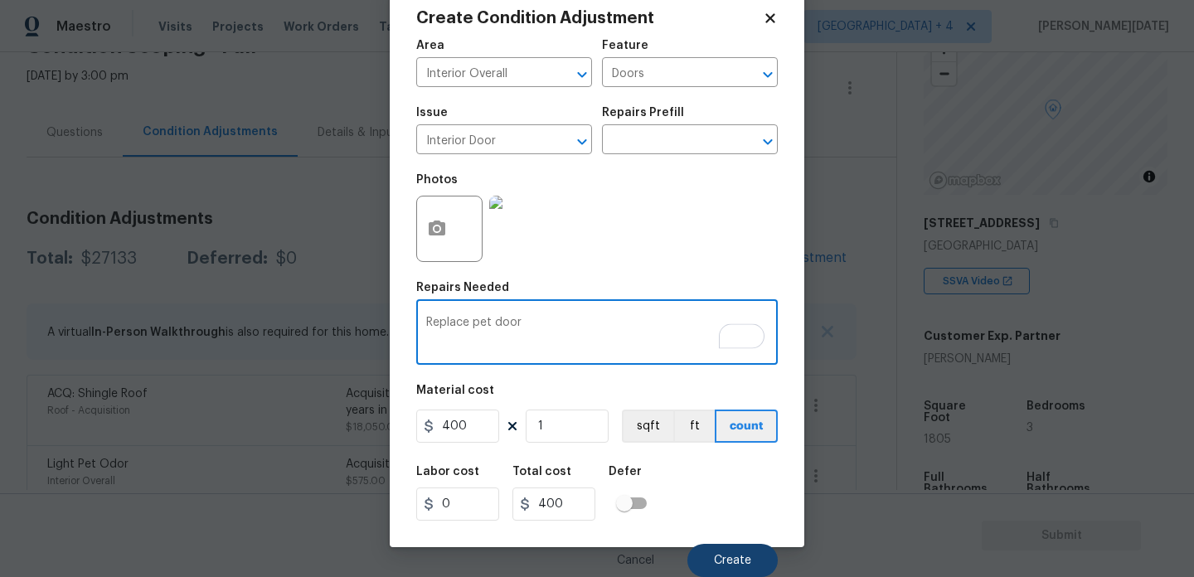
type textarea "Replace pet door"
click at [716, 546] on button "Create" at bounding box center [732, 560] width 90 height 33
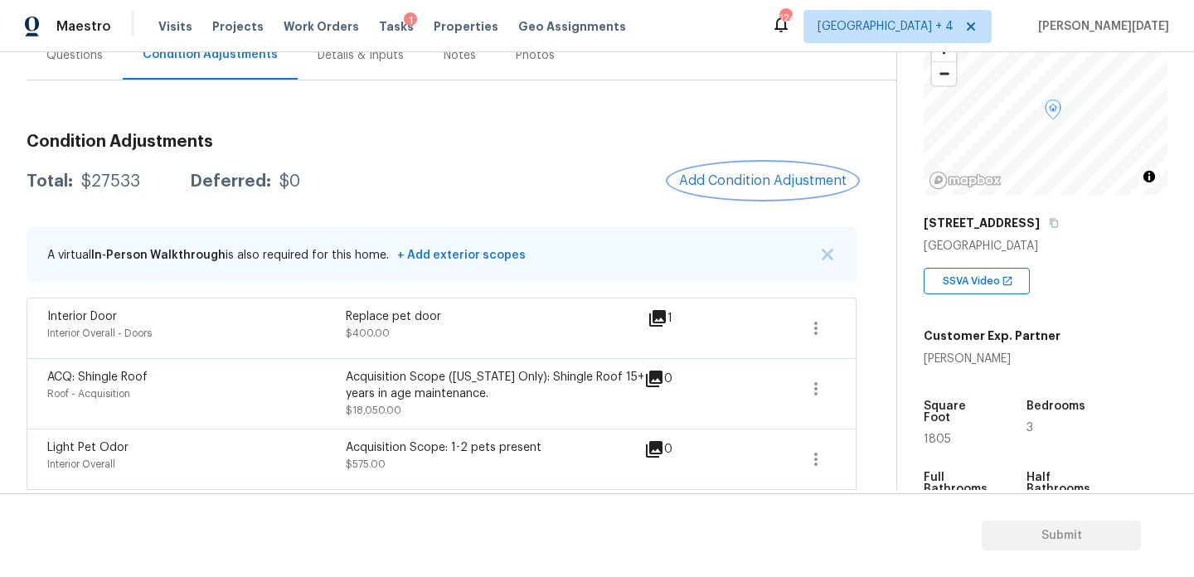
scroll to position [152, 0]
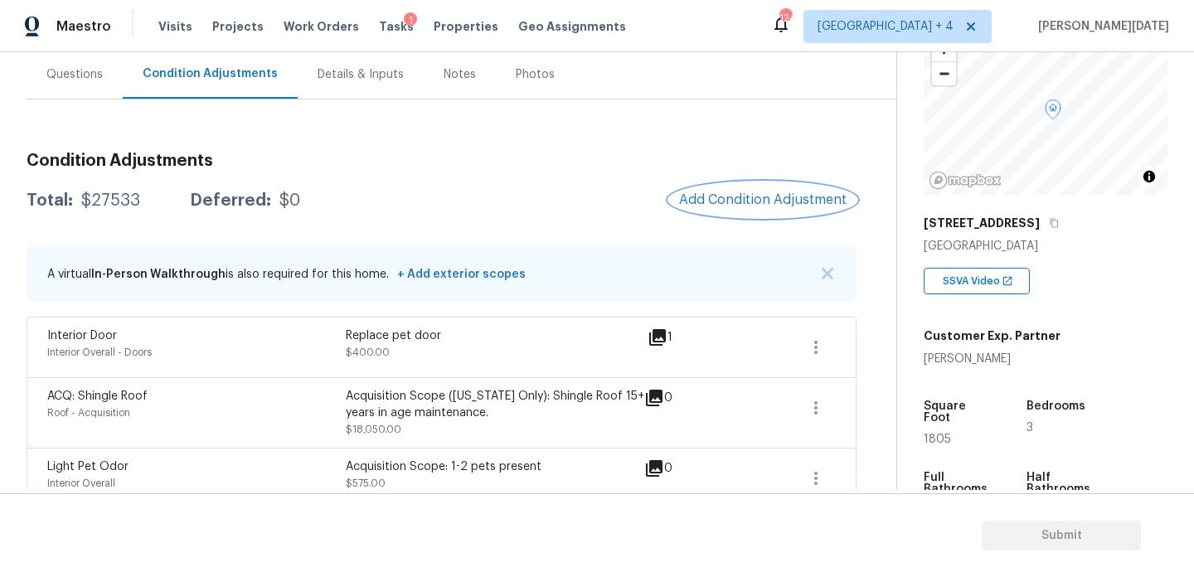
click at [763, 187] on button "Add Condition Adjustment" at bounding box center [762, 199] width 187 height 35
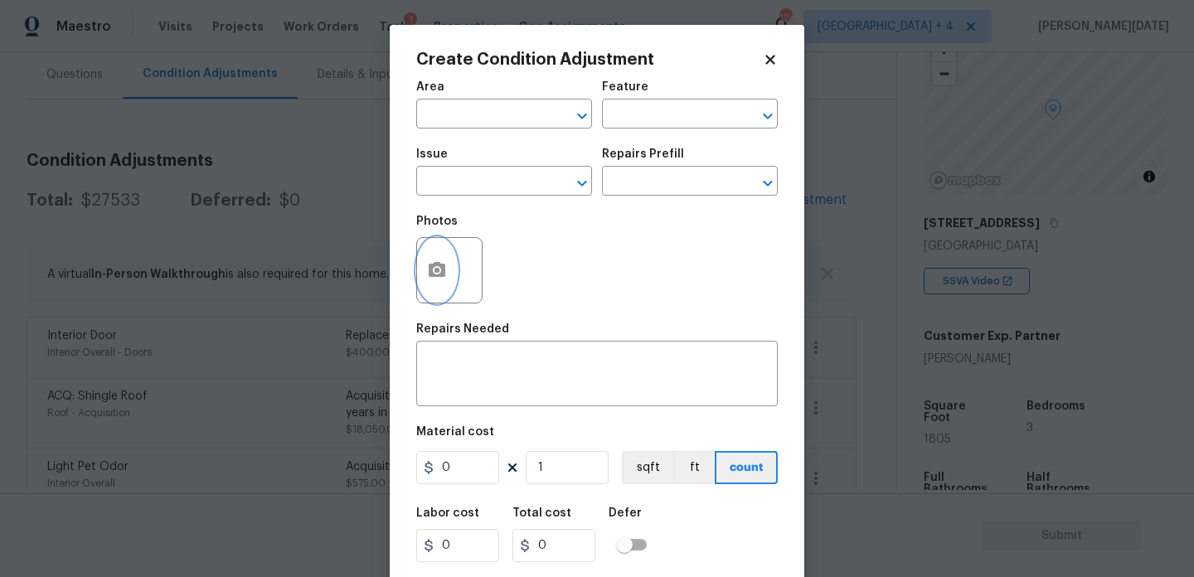
click at [438, 275] on icon "button" at bounding box center [437, 269] width 17 height 15
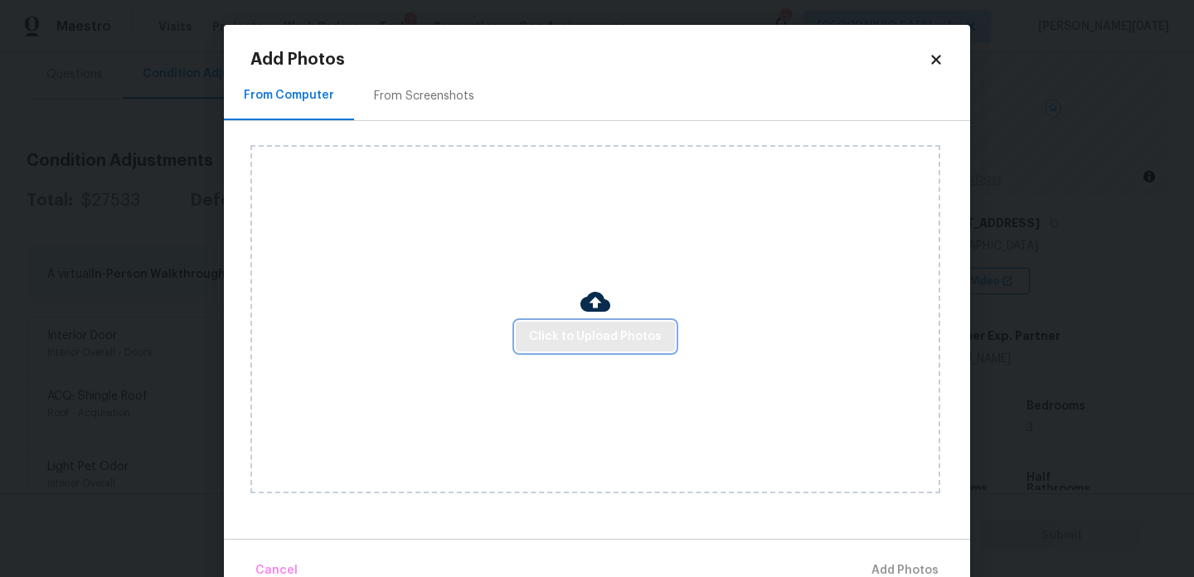
click at [639, 333] on span "Click to Upload Photos" at bounding box center [595, 337] width 133 height 21
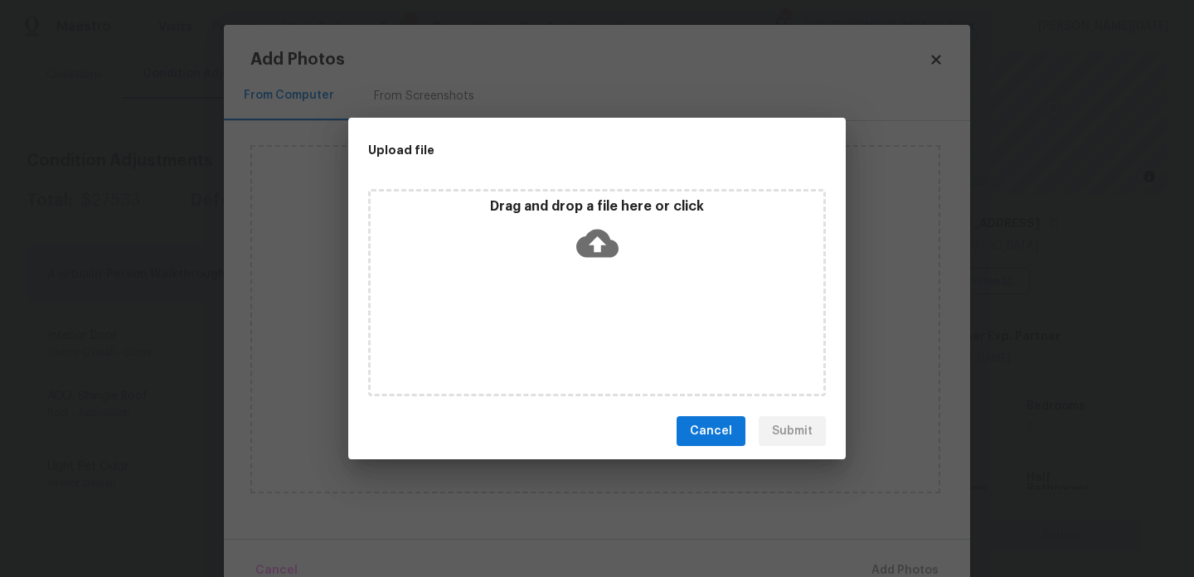
click at [639, 333] on div "Drag and drop a file here or click" at bounding box center [597, 292] width 458 height 207
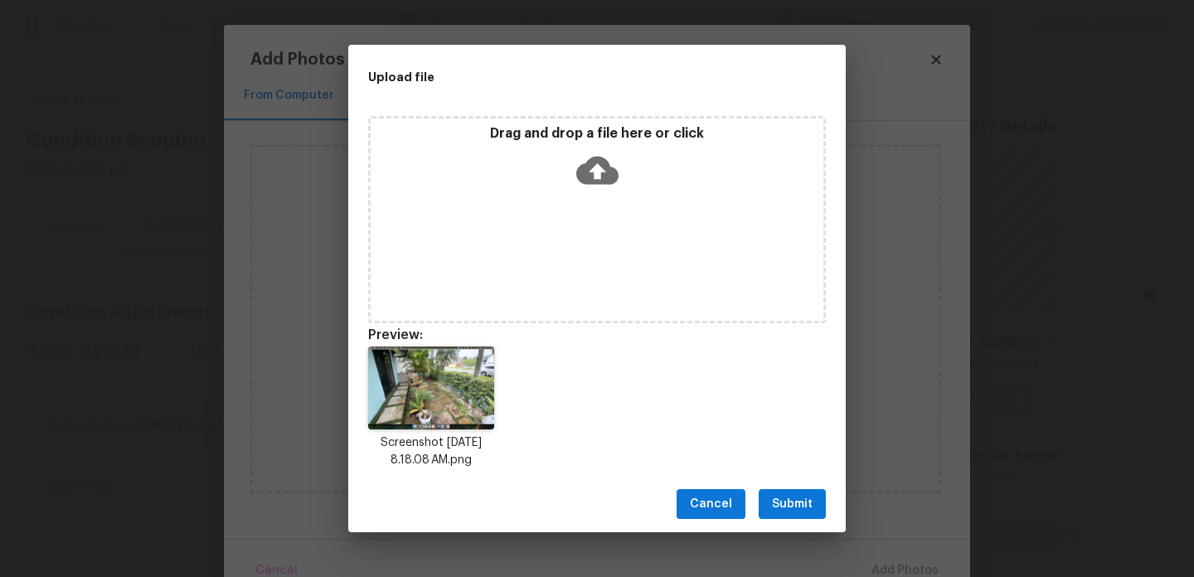
scroll to position [119, 0]
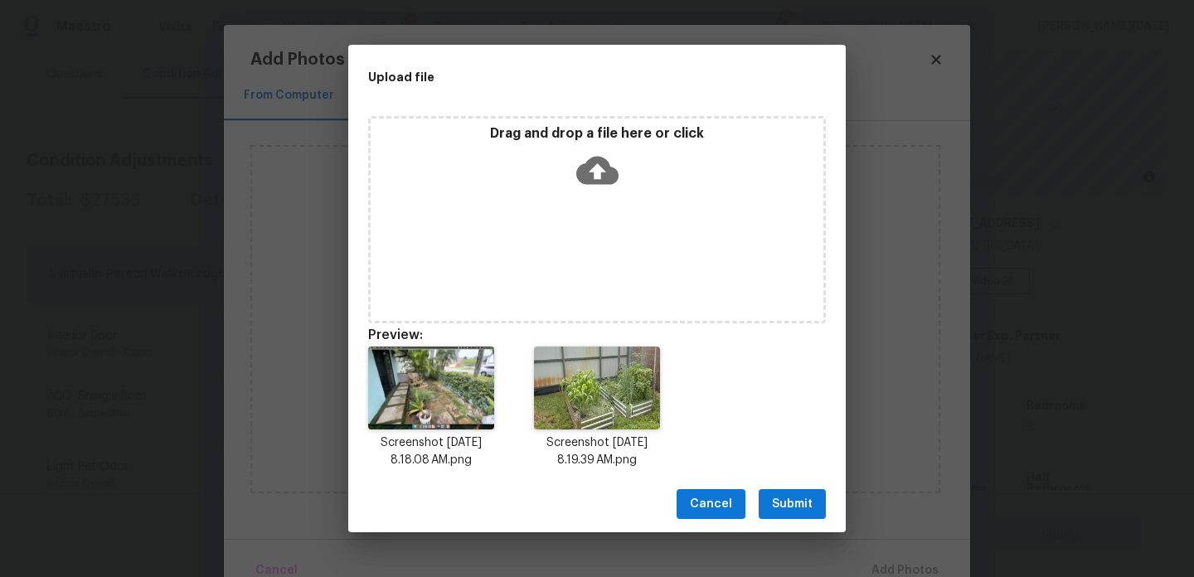
click at [787, 491] on button "Submit" at bounding box center [792, 504] width 67 height 31
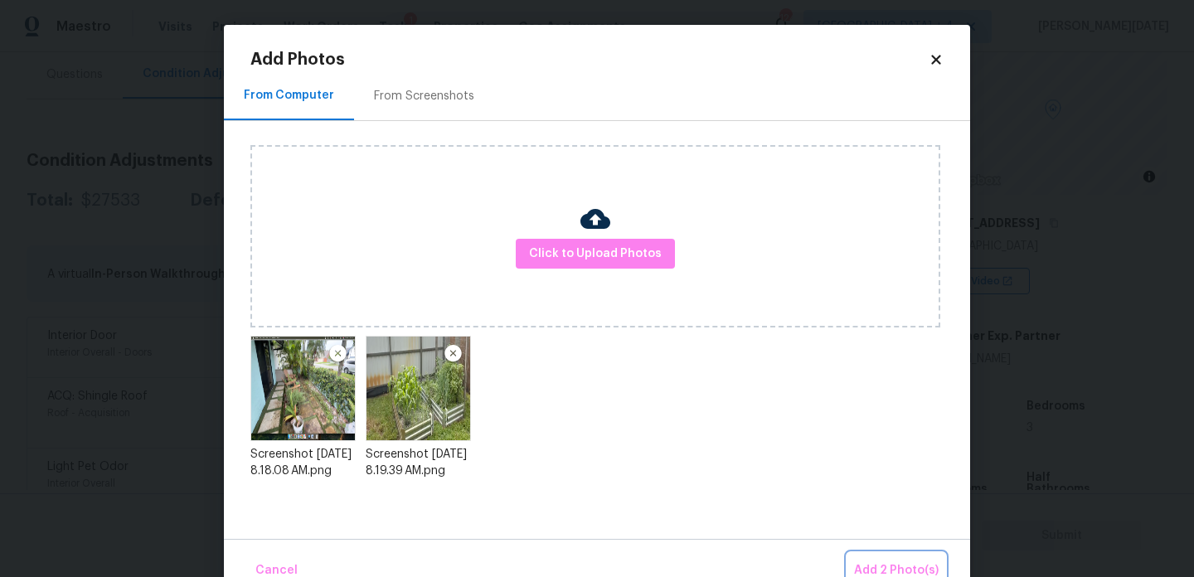
click at [881, 555] on button "Add 2 Photo(s)" at bounding box center [896, 571] width 98 height 36
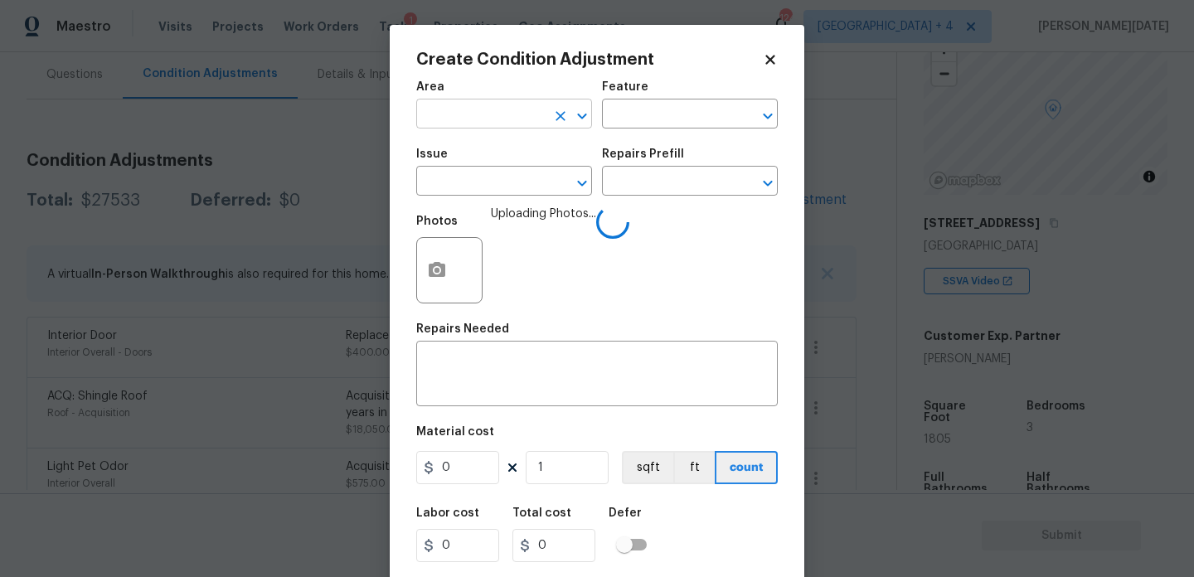
click at [440, 114] on input "text" at bounding box center [480, 116] width 129 height 26
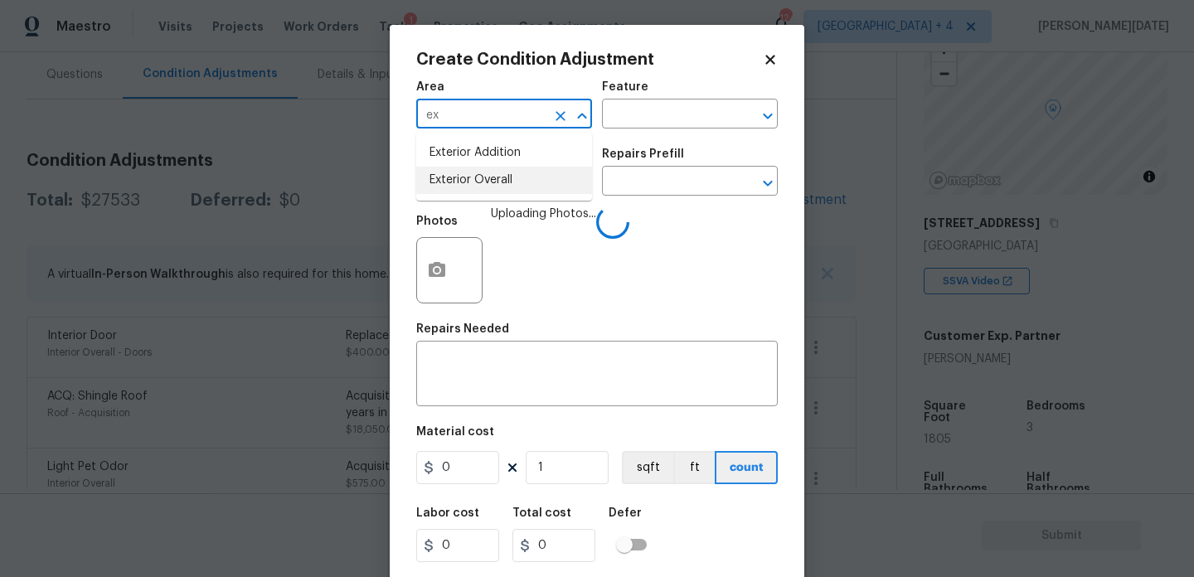
click at [511, 173] on li "Exterior Overall" at bounding box center [504, 180] width 176 height 27
type input "Exterior Overall"
click at [511, 173] on input "text" at bounding box center [480, 183] width 129 height 26
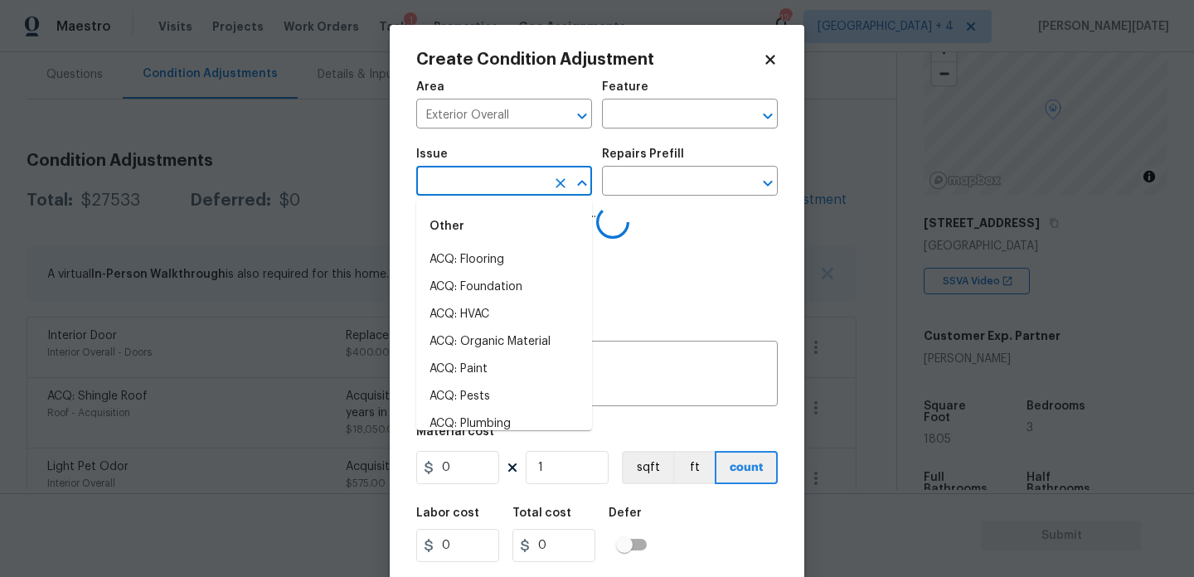
click at [511, 173] on input "text" at bounding box center [480, 183] width 129 height 26
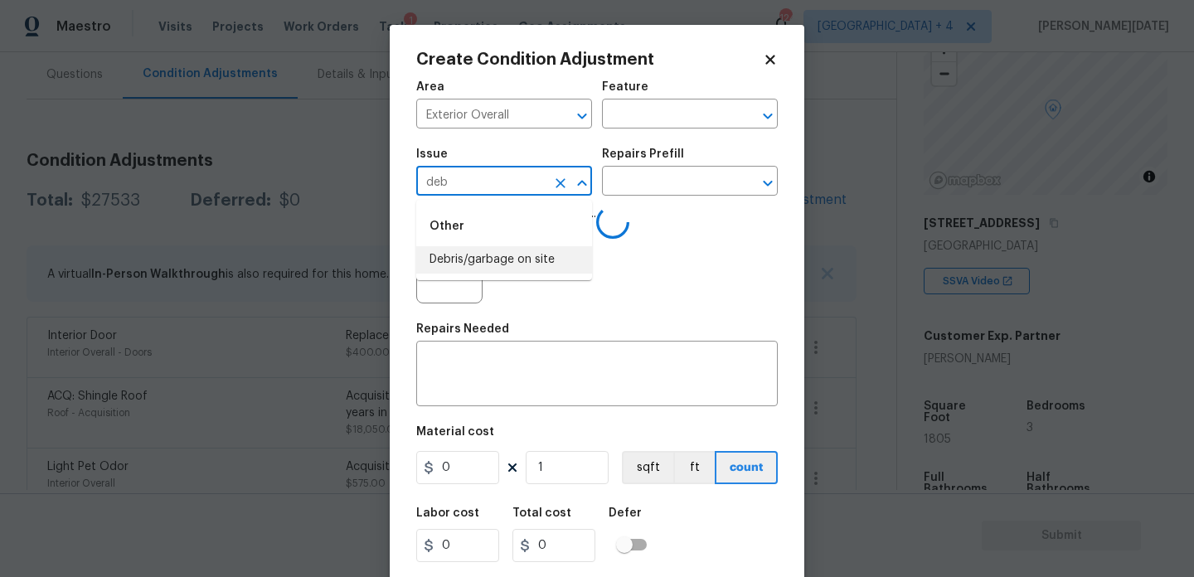
click at [519, 258] on li "Debris/garbage on site" at bounding box center [504, 259] width 176 height 27
type input "Debris/garbage on site"
click at [648, 181] on input "text" at bounding box center [666, 183] width 129 height 26
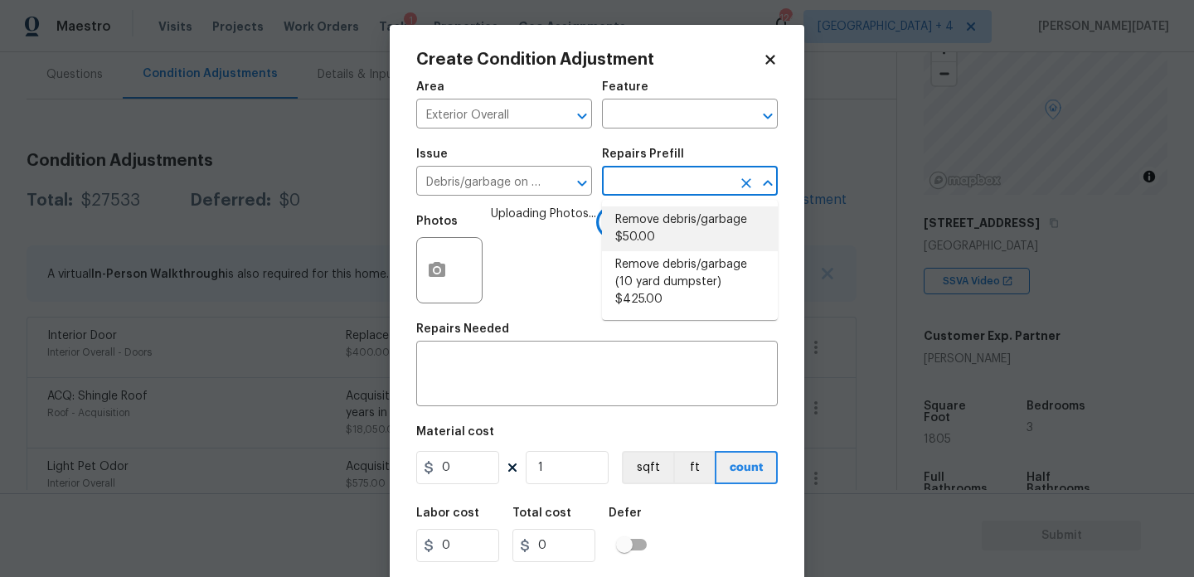
click at [677, 238] on li "Remove debris/garbage $50.00" at bounding box center [690, 228] width 176 height 45
type input "50"
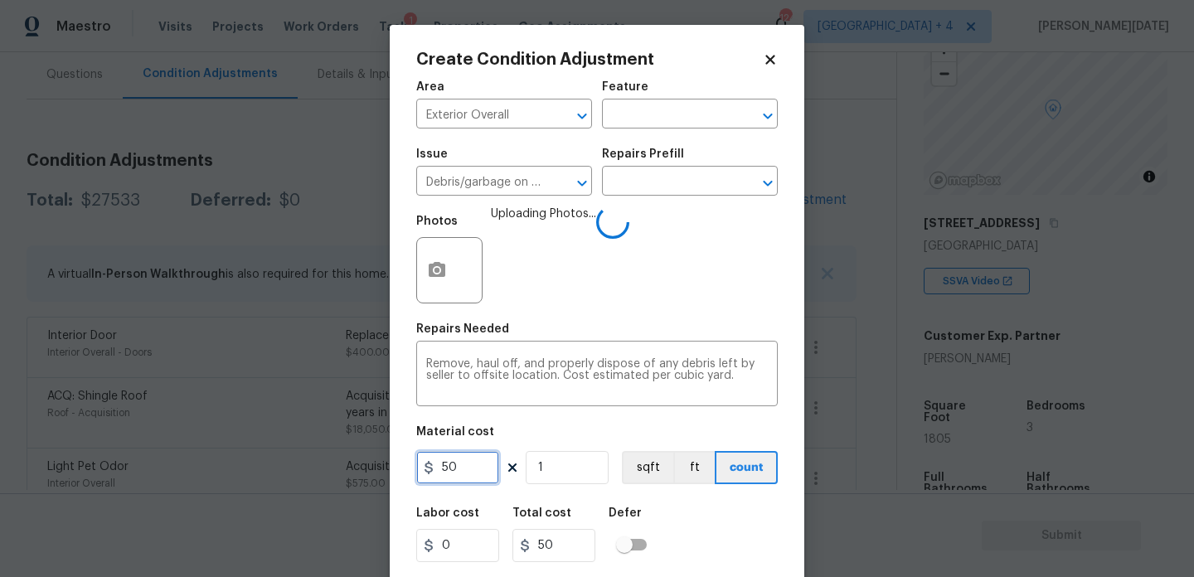
drag, startPoint x: 484, startPoint y: 470, endPoint x: 331, endPoint y: 470, distance: 153.4
click at [331, 470] on div "Create Condition Adjustment Area Exterior Overall ​ Feature ​ Issue Debris/garb…" at bounding box center [597, 288] width 1194 height 577
type input "300"
click at [619, 328] on div "Repairs Needed" at bounding box center [597, 334] width 362 height 22
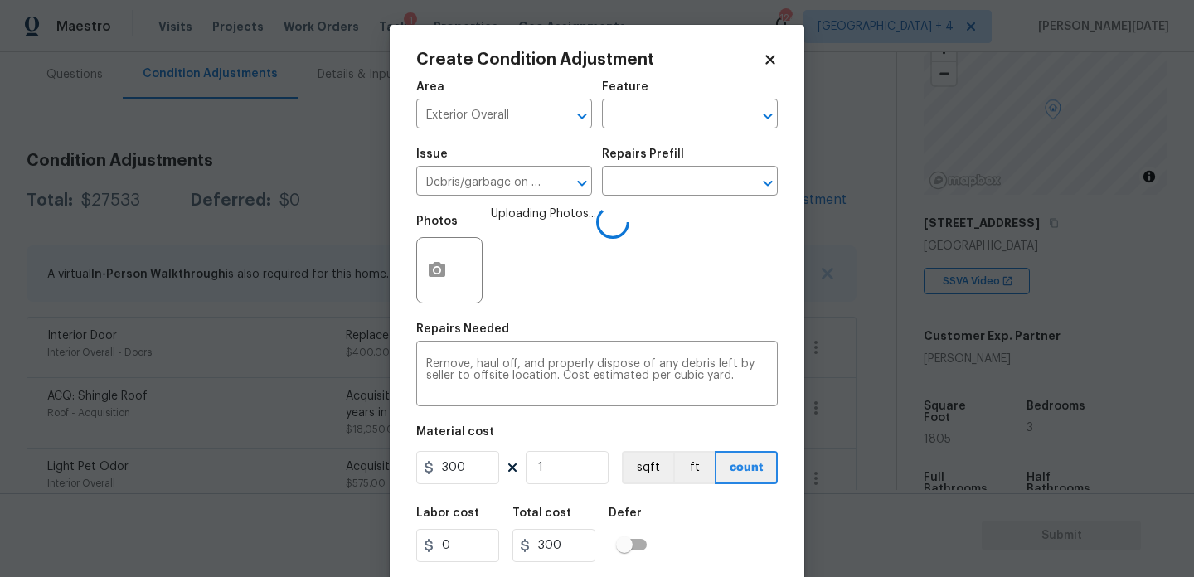
click at [647, 308] on div "Photos Uploading Photos..." at bounding box center [597, 260] width 362 height 108
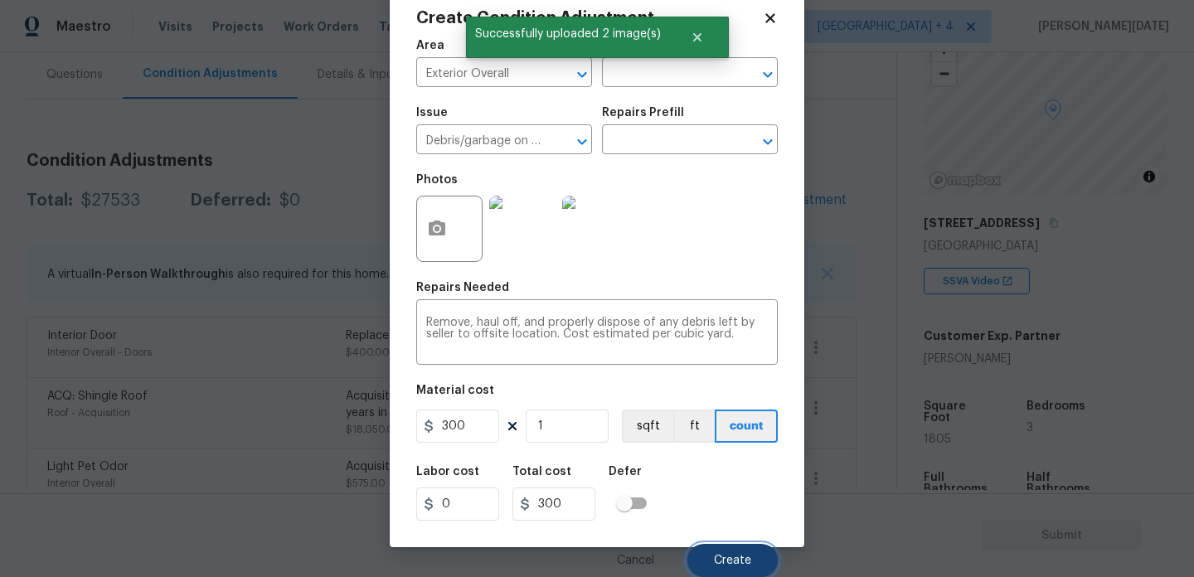
click at [735, 556] on span "Create" at bounding box center [732, 561] width 37 height 12
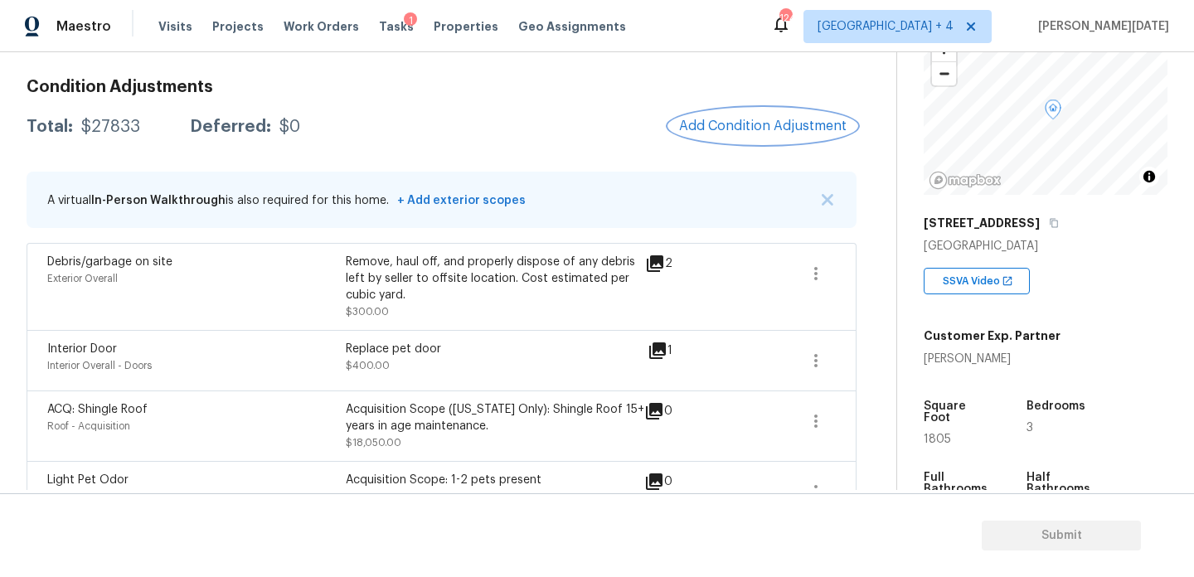
scroll to position [221, 0]
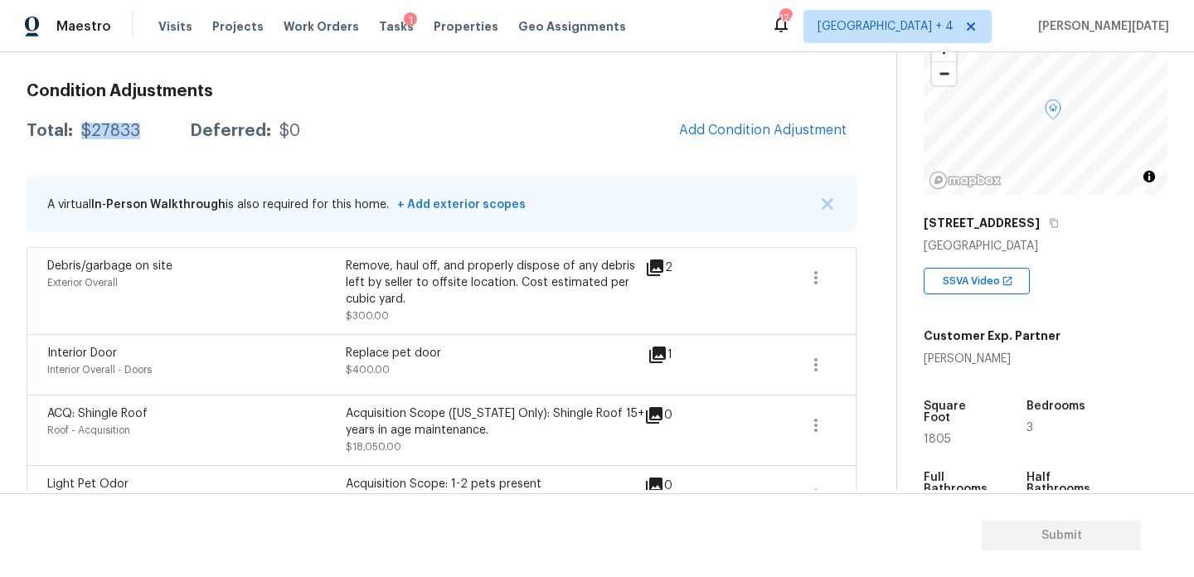
drag, startPoint x: 80, startPoint y: 133, endPoint x: 149, endPoint y: 133, distance: 68.8
click at [149, 133] on div "Total: $27833 Deferred: $0" at bounding box center [164, 131] width 274 height 17
copy div "$27833"
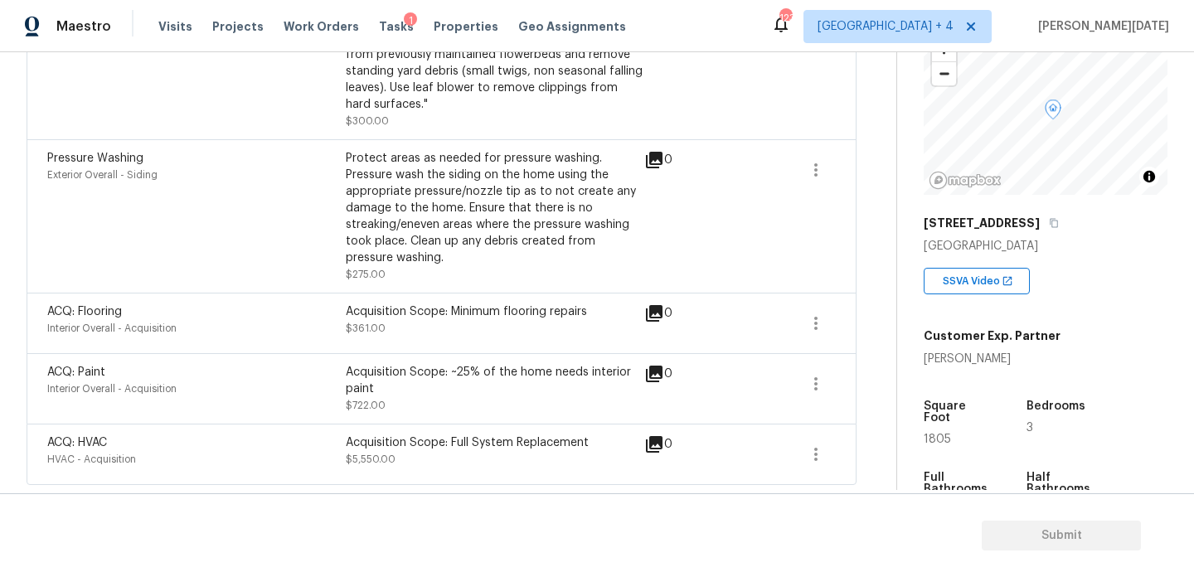
scroll to position [0, 0]
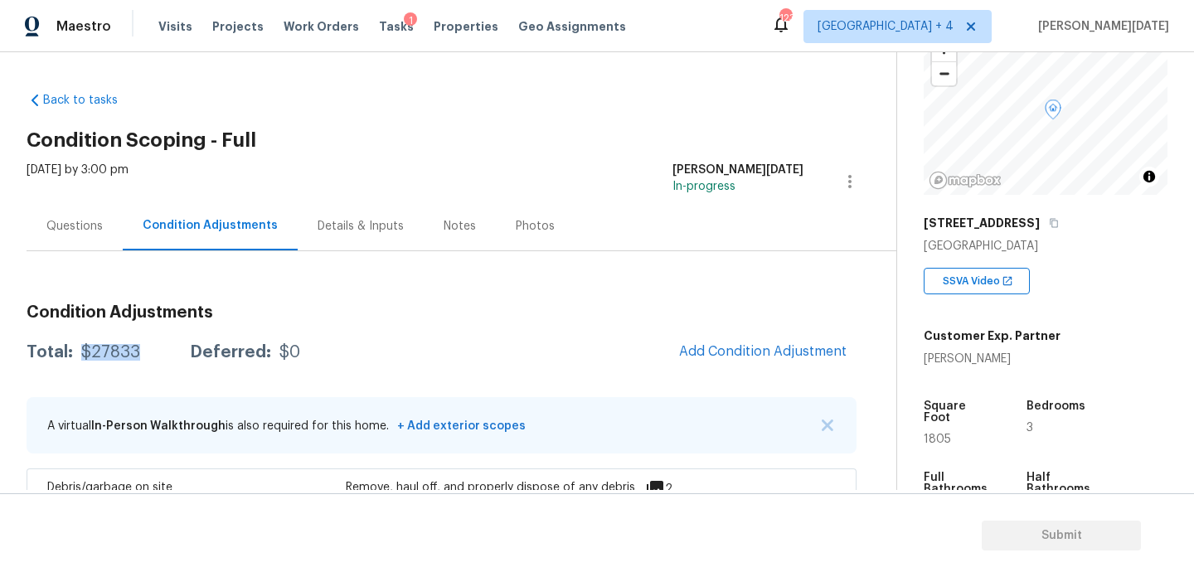
click at [76, 213] on div "Questions" at bounding box center [75, 225] width 96 height 49
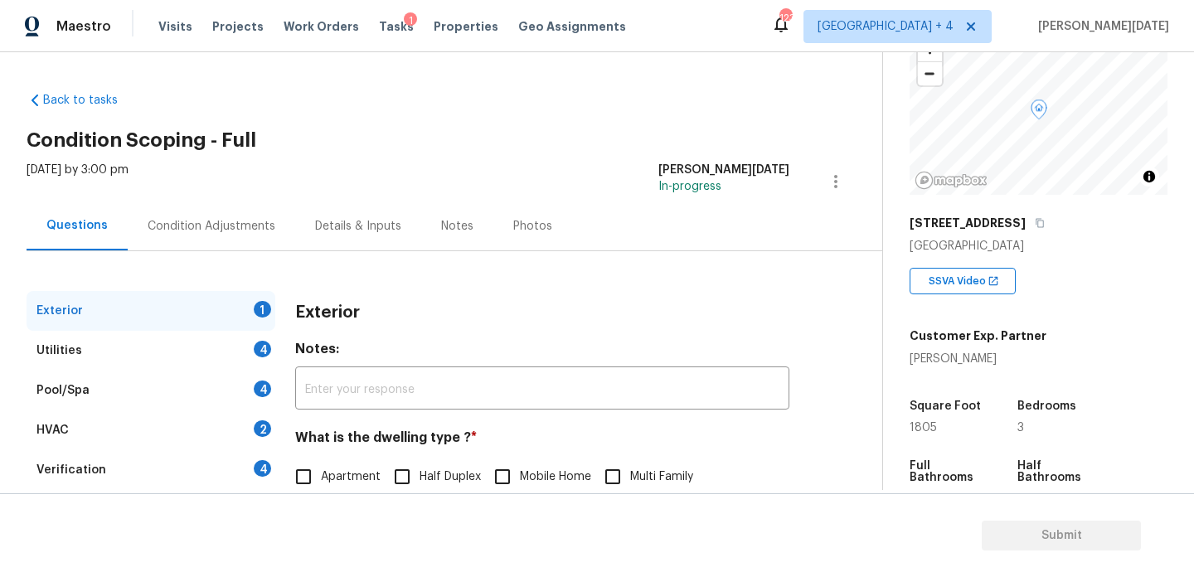
scroll to position [221, 0]
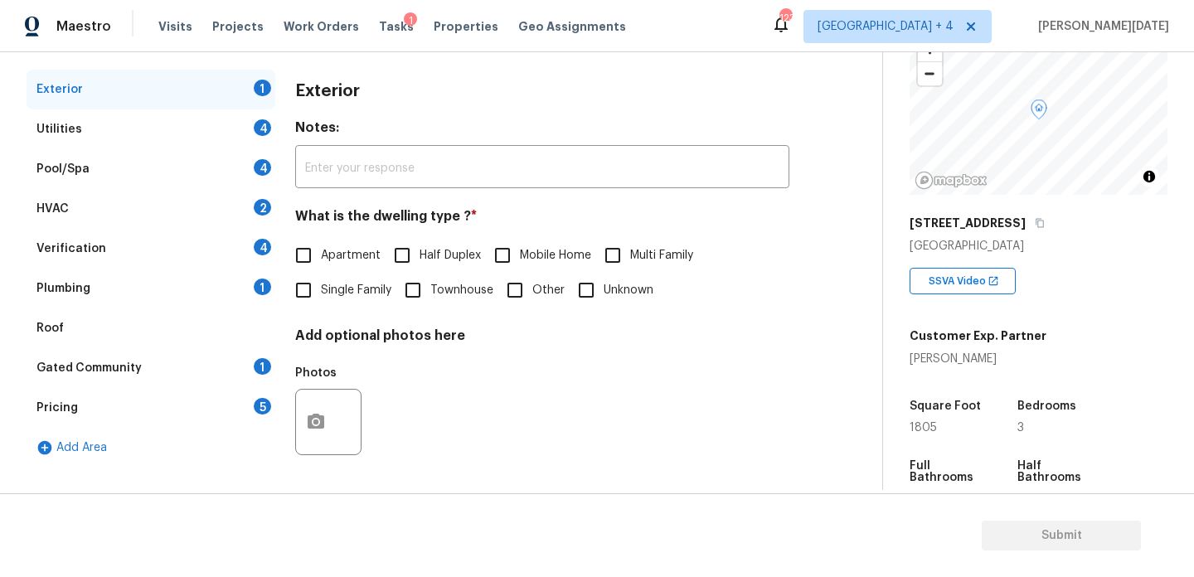
click at [303, 292] on input "Single Family" at bounding box center [303, 290] width 35 height 35
checkbox input "true"
click at [255, 129] on div "4" at bounding box center [262, 127] width 17 height 17
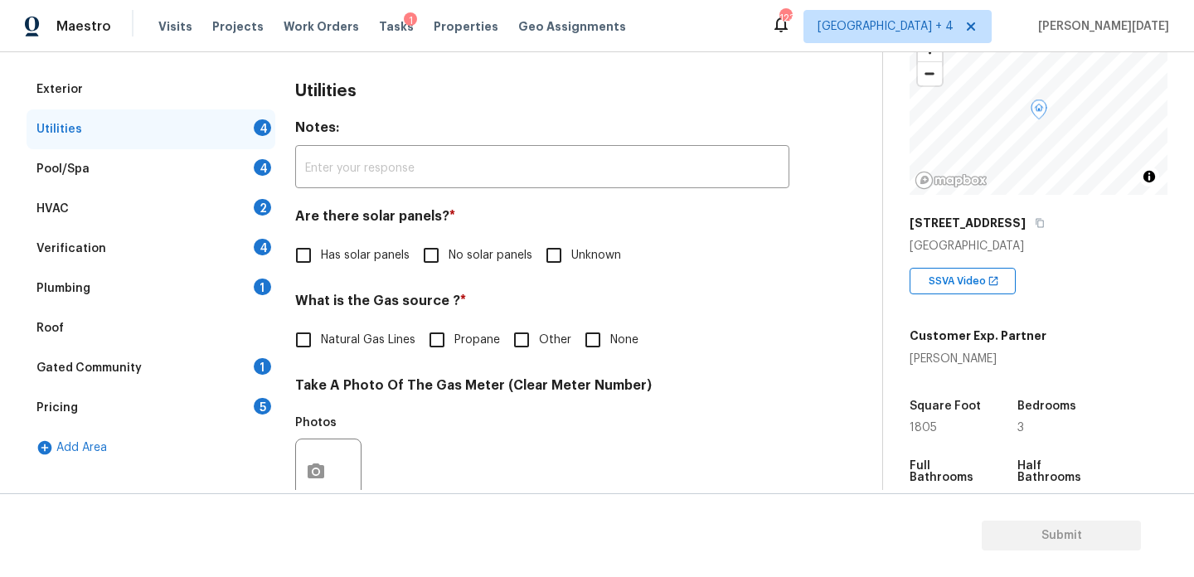
click at [446, 256] on input "No solar panels" at bounding box center [431, 255] width 35 height 35
checkbox input "true"
click at [598, 346] on input "None" at bounding box center [592, 341] width 35 height 35
checkbox input "true"
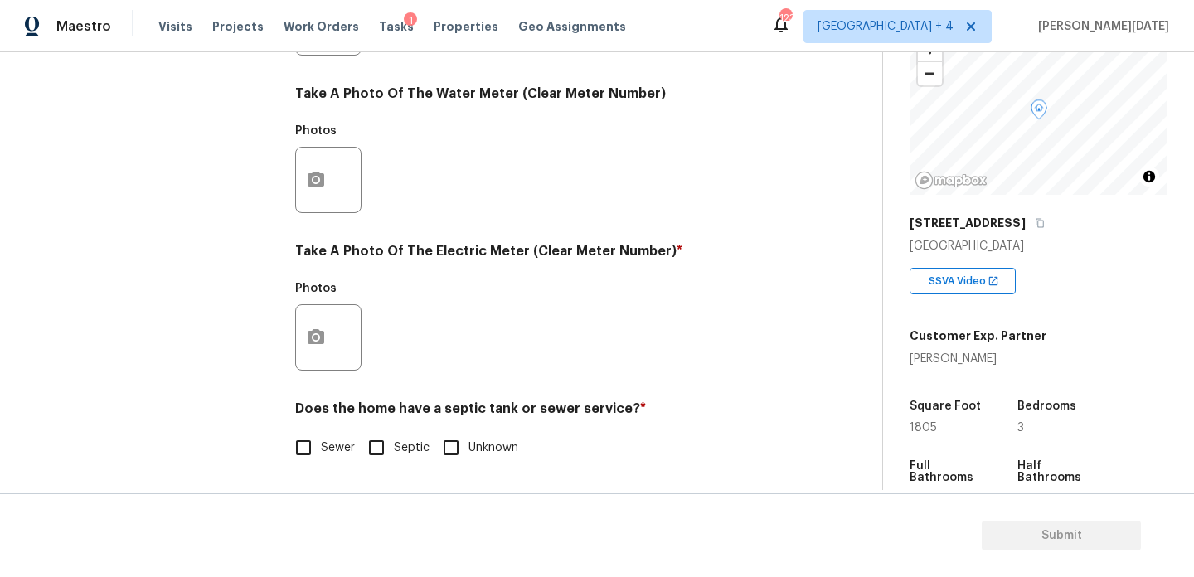
scroll to position [671, 0]
click at [323, 358] on button "button" at bounding box center [316, 337] width 40 height 65
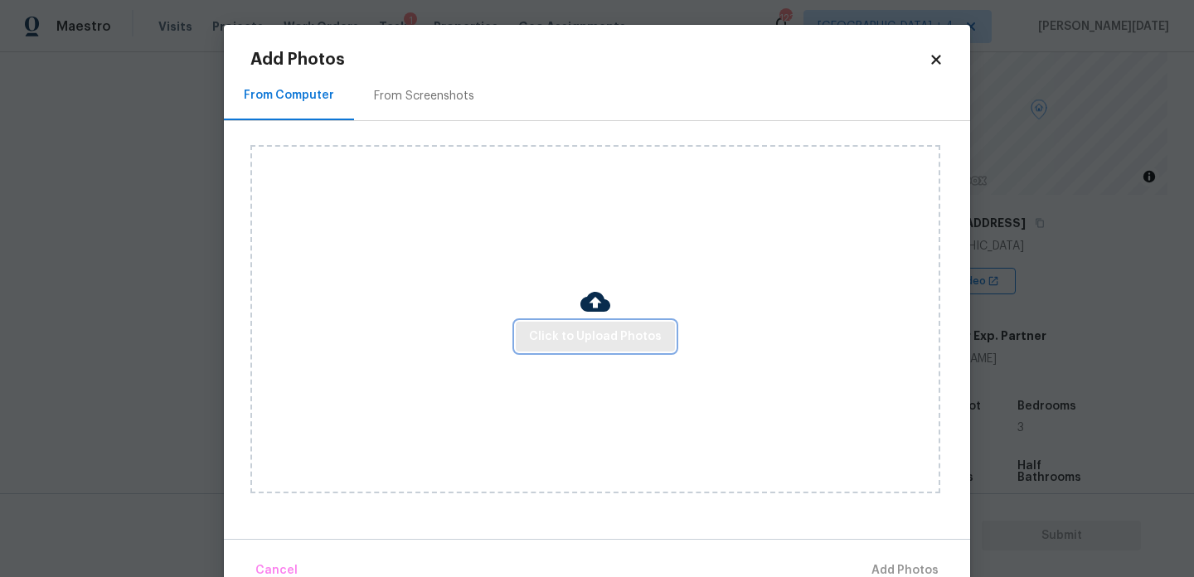
click at [624, 350] on button "Click to Upload Photos" at bounding box center [595, 337] width 159 height 31
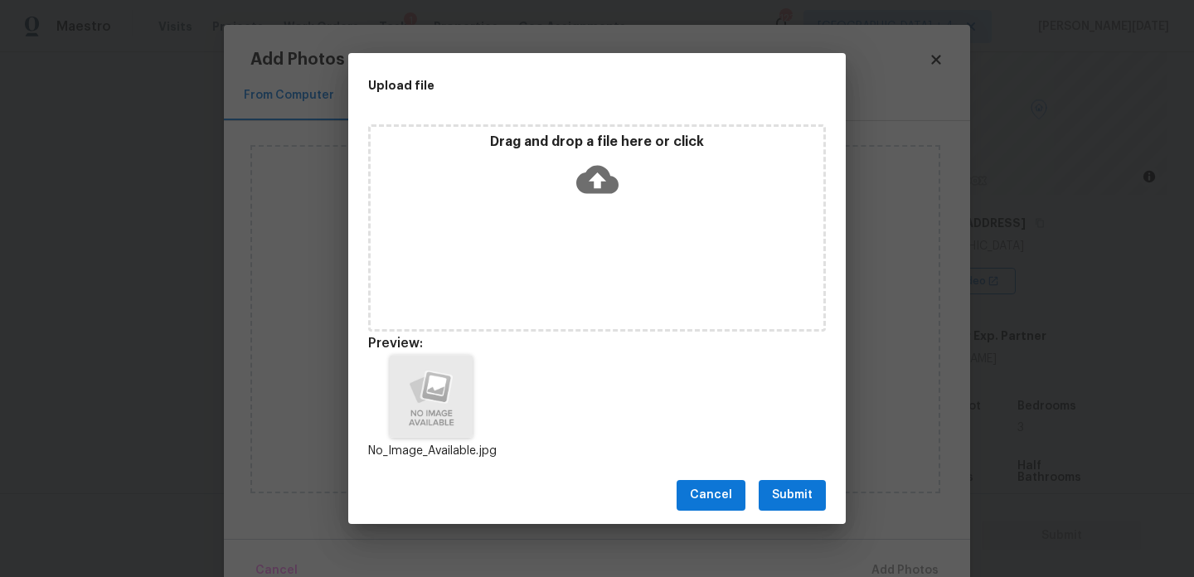
click at [786, 478] on div "Cancel Submit" at bounding box center [597, 495] width 498 height 57
click at [794, 492] on span "Submit" at bounding box center [792, 495] width 41 height 21
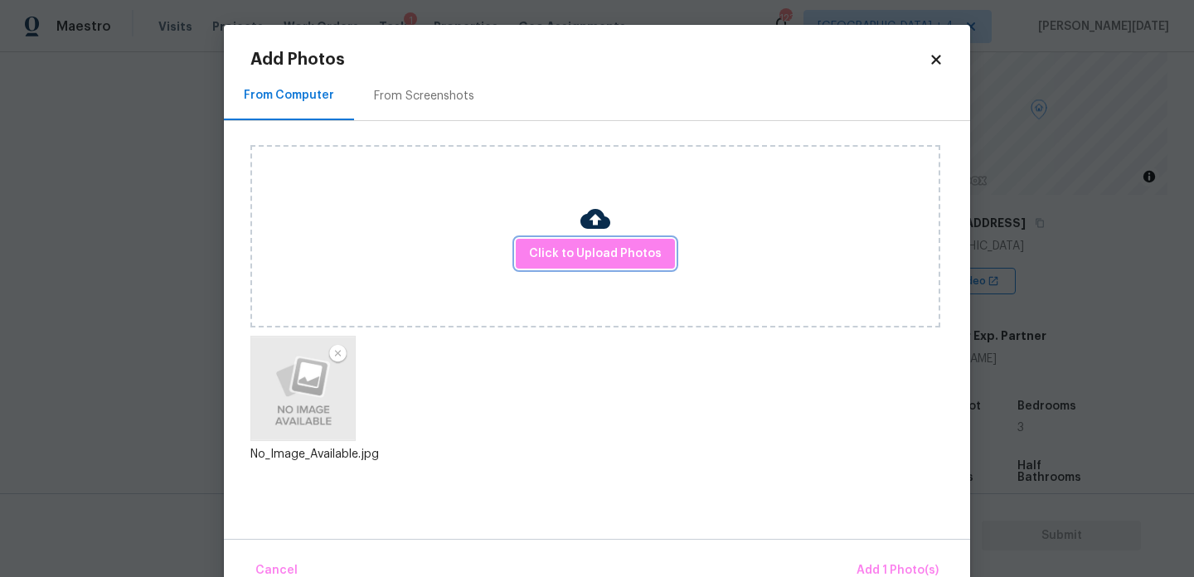
scroll to position [36, 0]
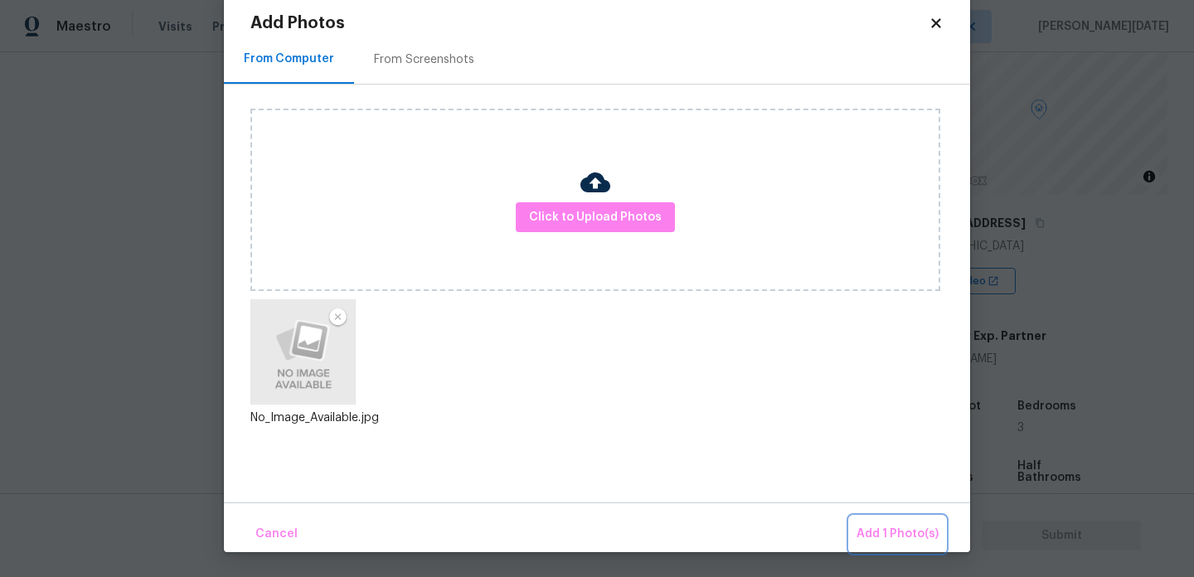
click at [894, 525] on span "Add 1 Photo(s)" at bounding box center [898, 534] width 82 height 21
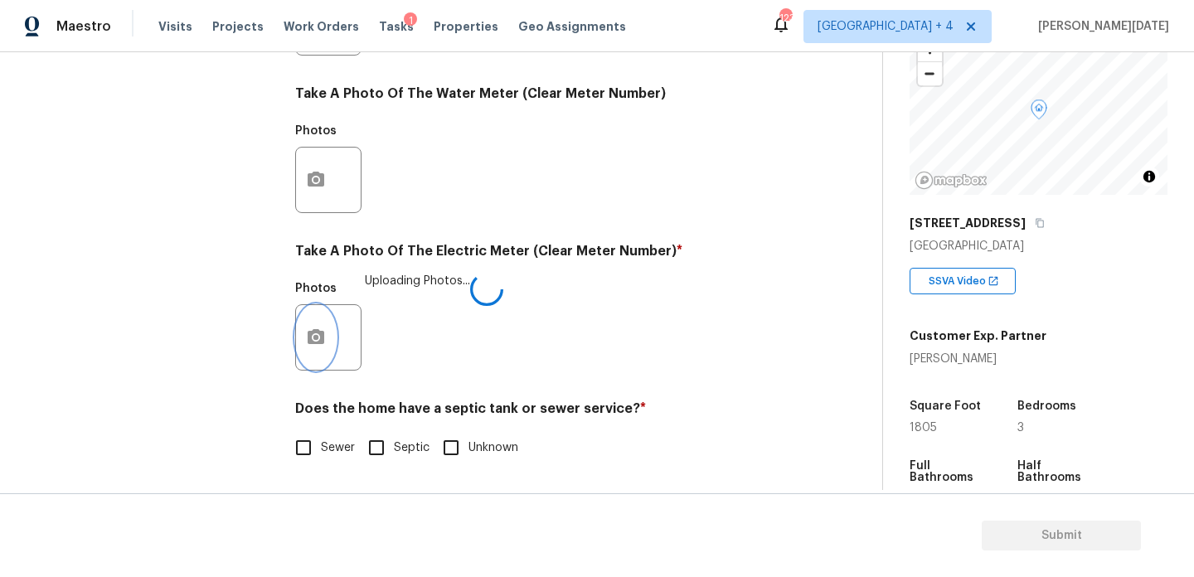
scroll to position [0, 0]
click at [308, 447] on input "Sewer" at bounding box center [303, 447] width 35 height 35
checkbox input "true"
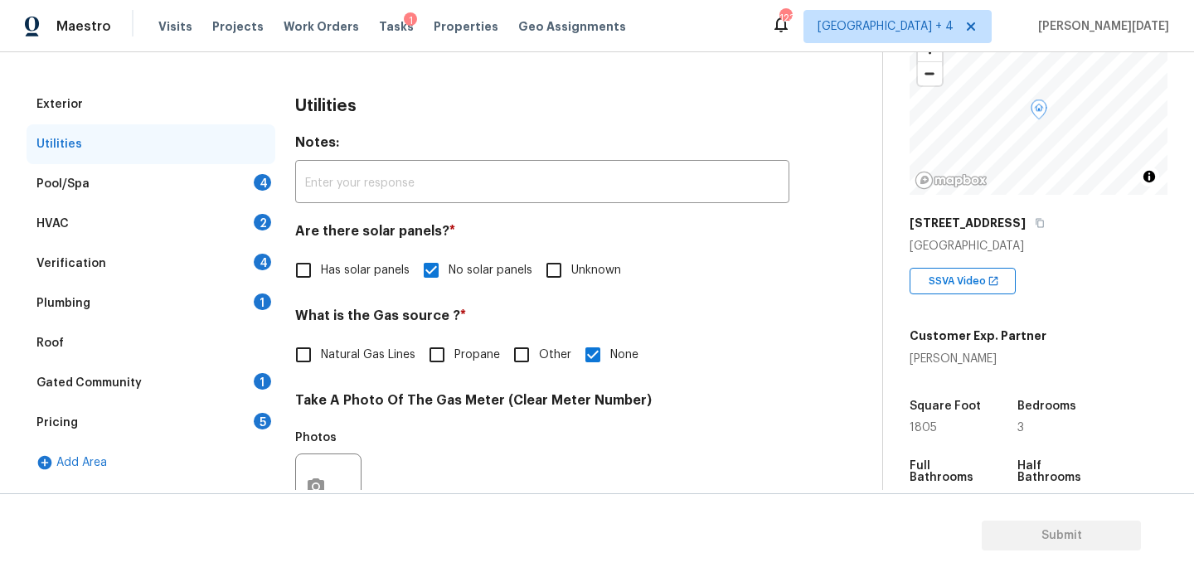
scroll to position [167, 0]
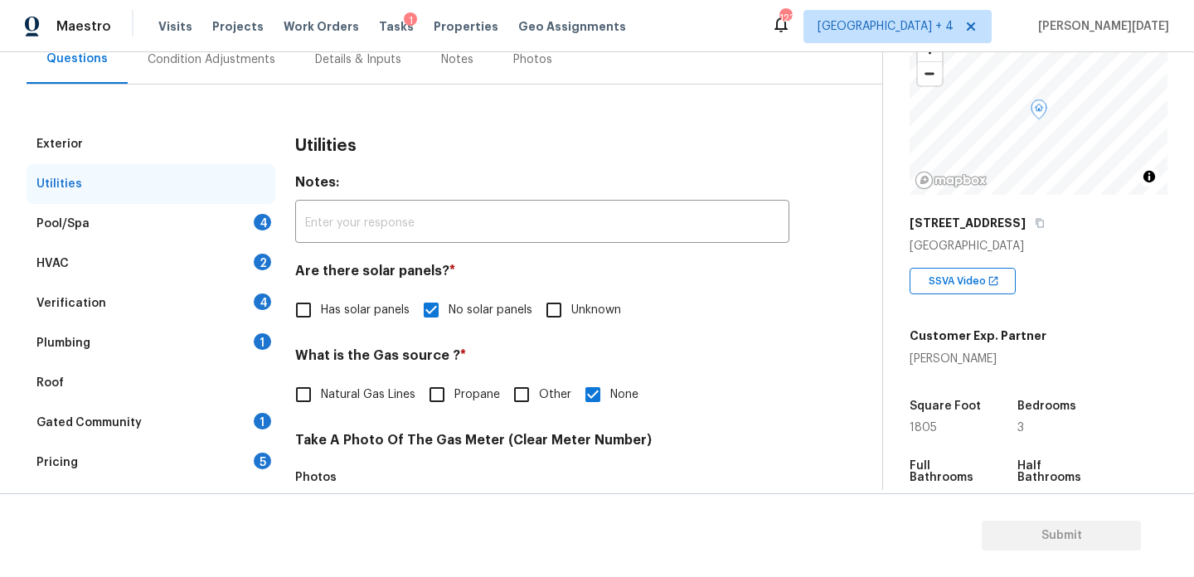
click at [253, 232] on div "Pool/Spa 4" at bounding box center [151, 224] width 249 height 40
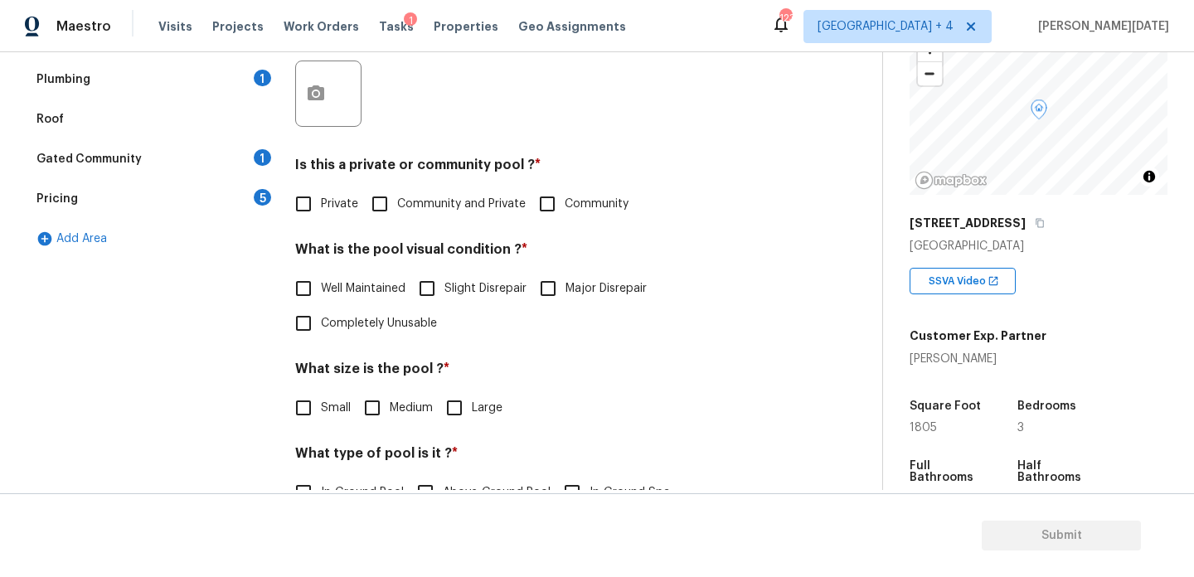
scroll to position [458, 0]
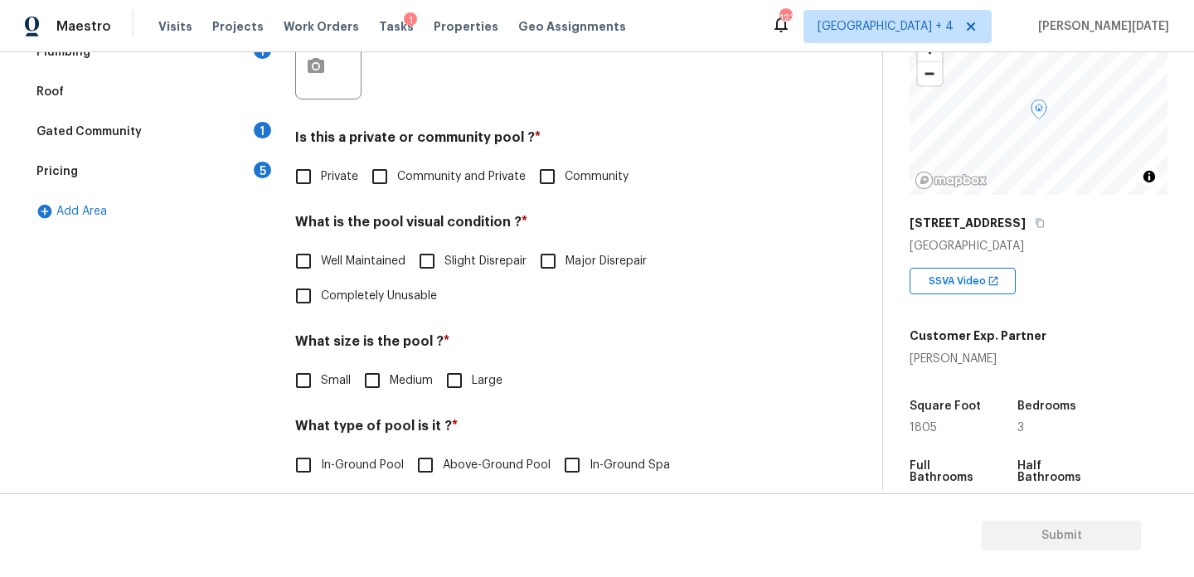
click at [318, 176] on input "Private" at bounding box center [303, 176] width 35 height 35
checkbox input "true"
click at [331, 268] on span "Well Maintained" at bounding box center [363, 263] width 85 height 17
click at [321, 268] on input "Well Maintained" at bounding box center [303, 262] width 35 height 35
checkbox input "true"
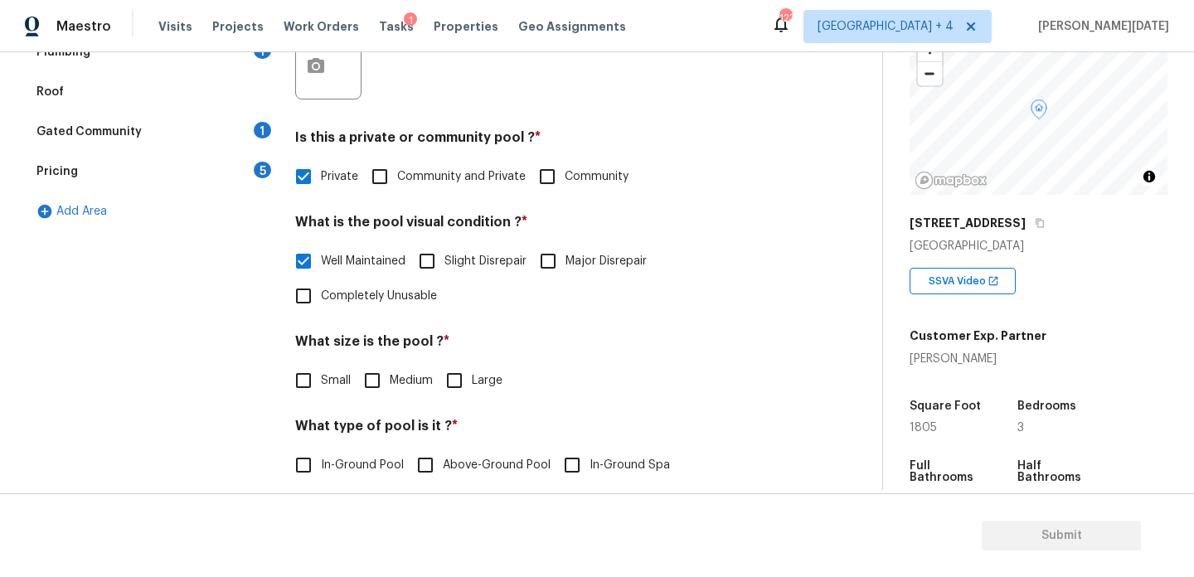
click at [469, 365] on input "Large" at bounding box center [454, 380] width 35 height 35
checkbox input "true"
click at [340, 430] on h4 "What type of pool is it ? *" at bounding box center [542, 431] width 494 height 23
click at [305, 470] on input "In-Ground Pool" at bounding box center [303, 465] width 35 height 35
checkbox input "true"
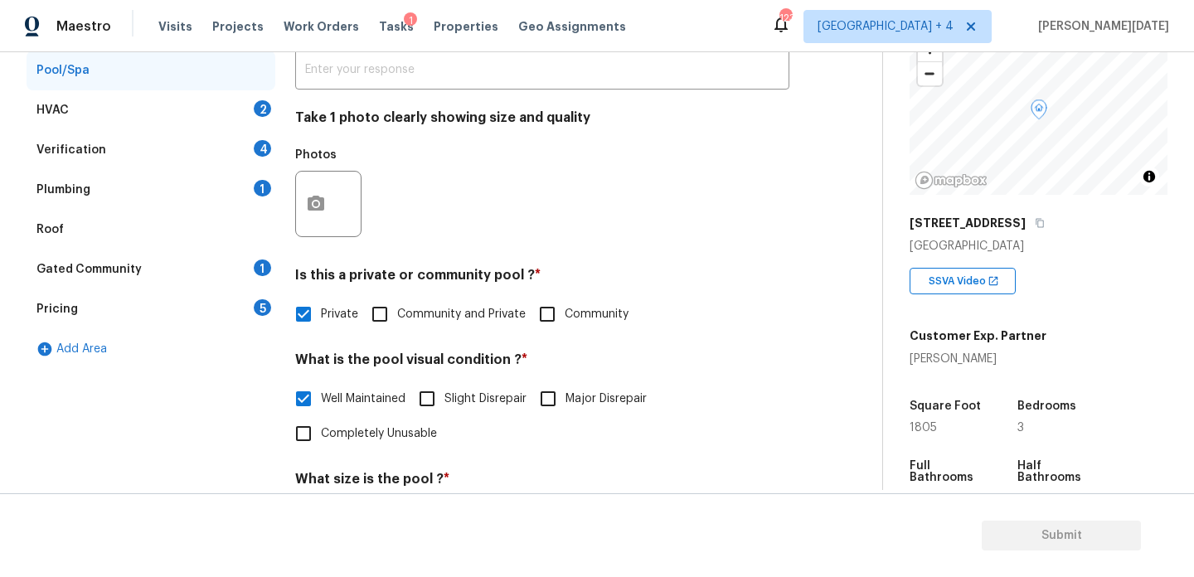
click at [255, 113] on div "2" at bounding box center [262, 108] width 17 height 17
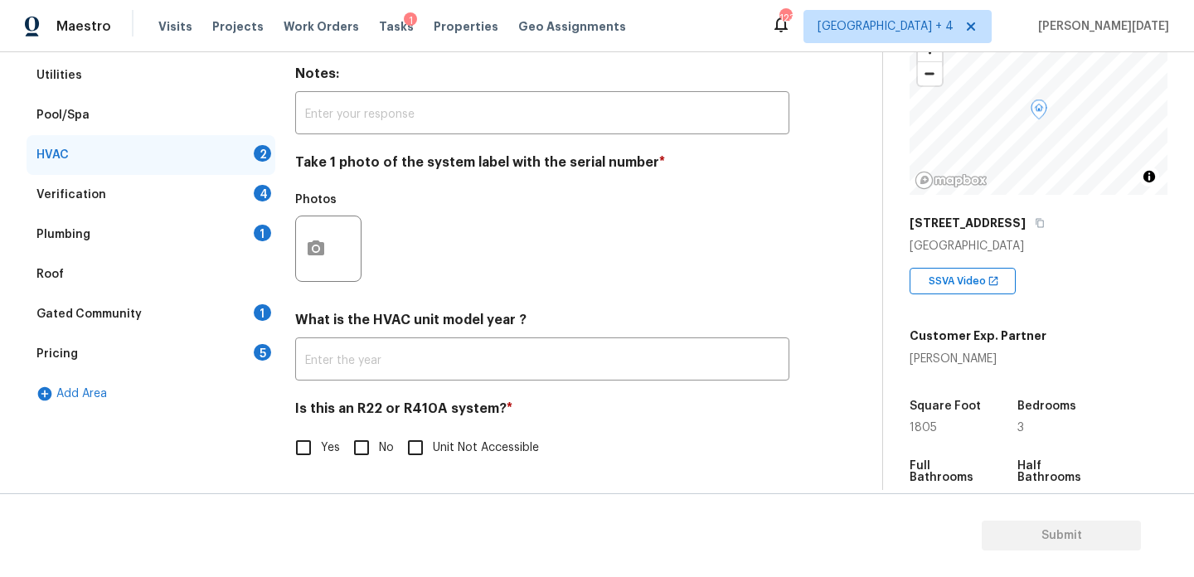
scroll to position [276, 0]
click at [321, 252] on icon "button" at bounding box center [316, 247] width 17 height 15
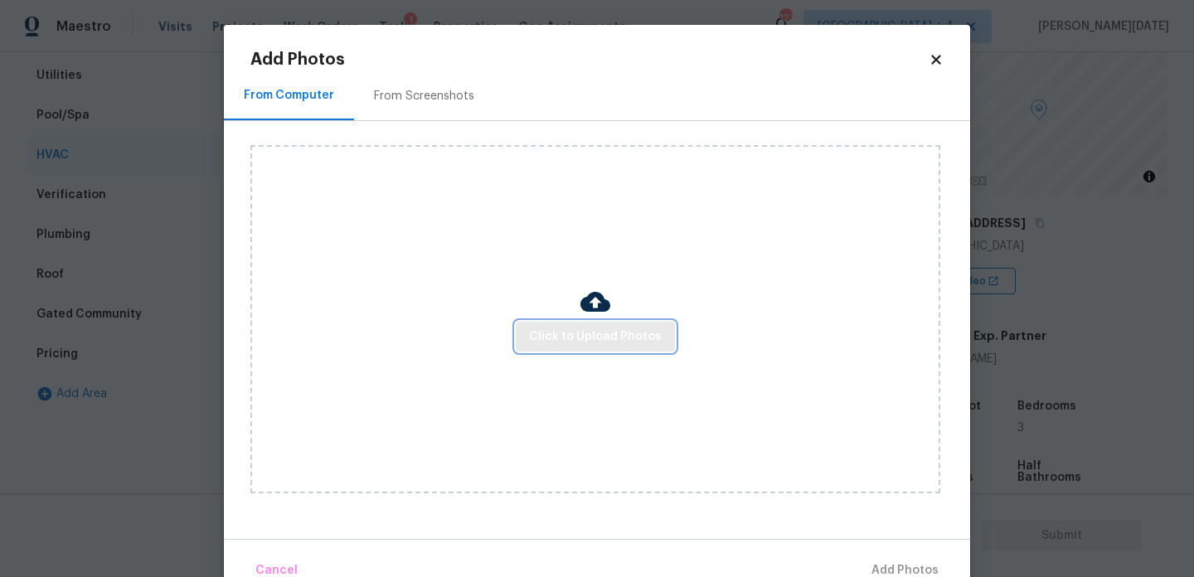
click at [567, 334] on span "Click to Upload Photos" at bounding box center [595, 337] width 133 height 21
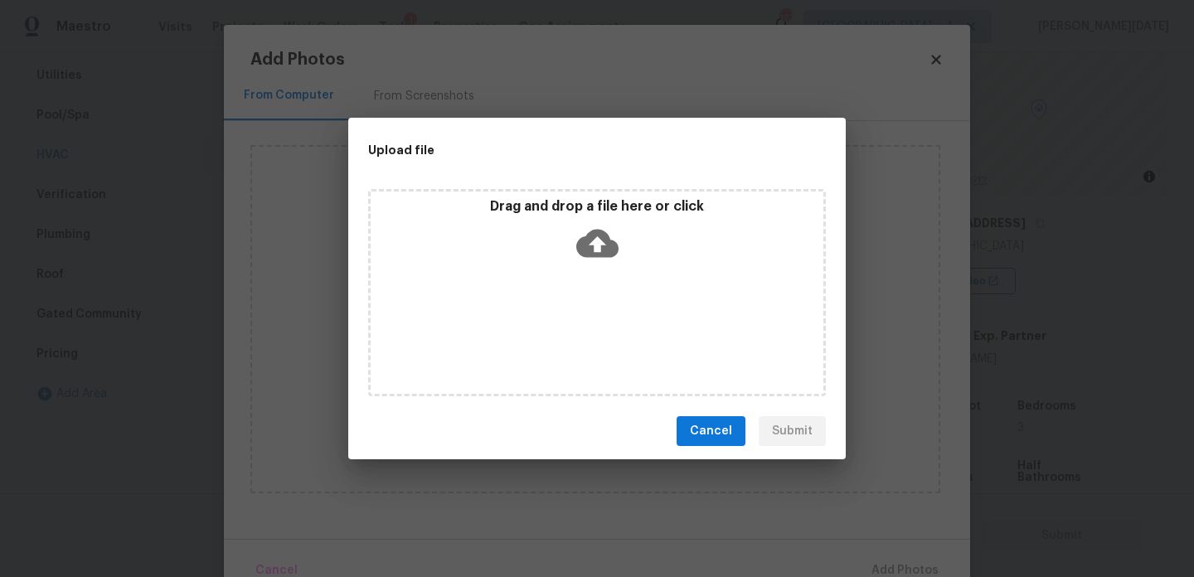
click at [567, 334] on div "Drag and drop a file here or click" at bounding box center [597, 292] width 458 height 207
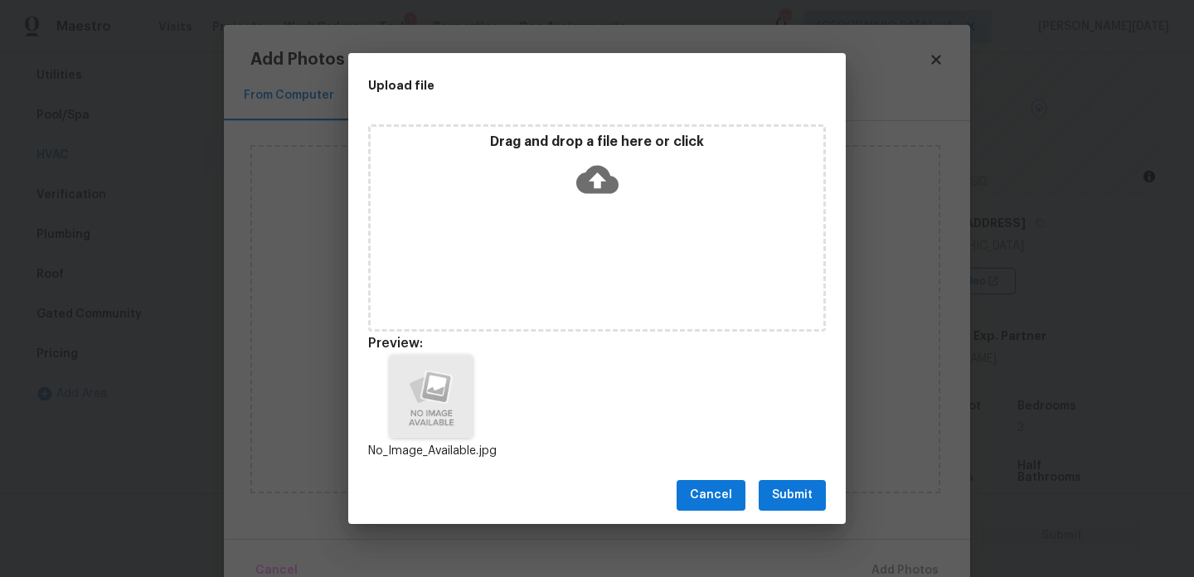
click at [778, 492] on span "Submit" at bounding box center [792, 495] width 41 height 21
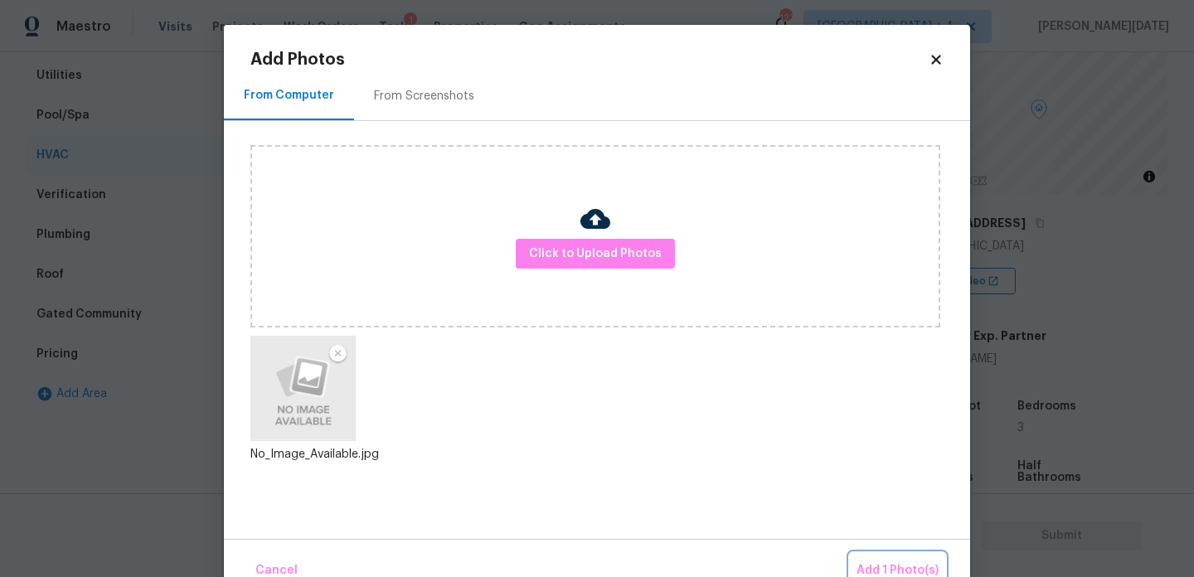
click at [881, 555] on button "Add 1 Photo(s)" at bounding box center [897, 571] width 95 height 36
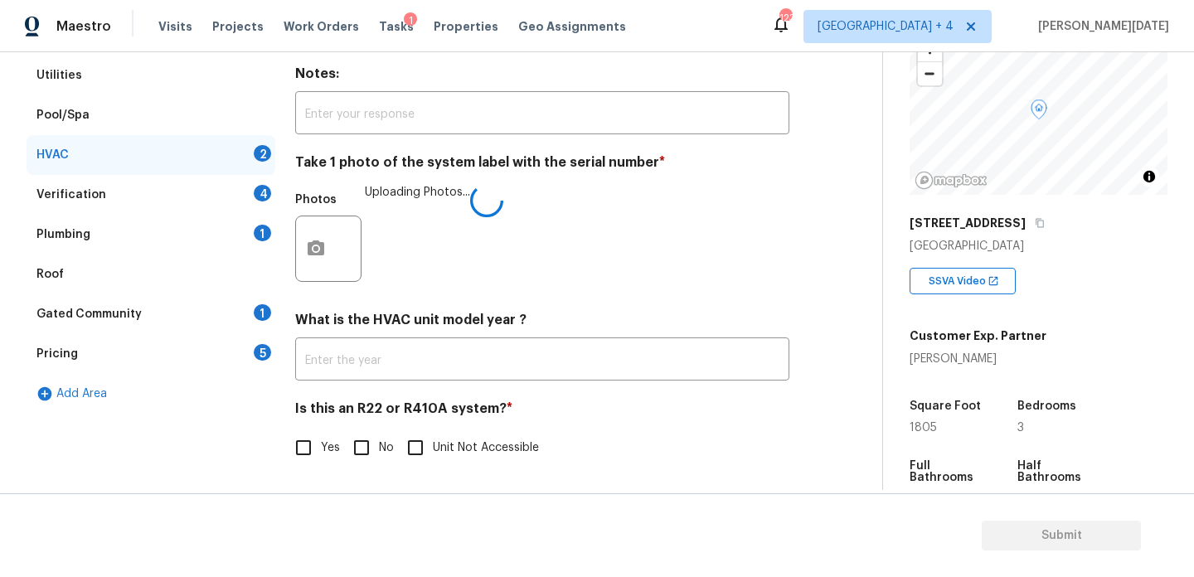
click at [366, 467] on div "HVAC Delete Area Notes: ​ Take 1 photo of the system label with the serial numb…" at bounding box center [542, 250] width 494 height 469
click at [319, 449] on input "Yes" at bounding box center [303, 448] width 35 height 35
checkbox input "true"
click at [266, 196] on div "4" at bounding box center [262, 193] width 17 height 17
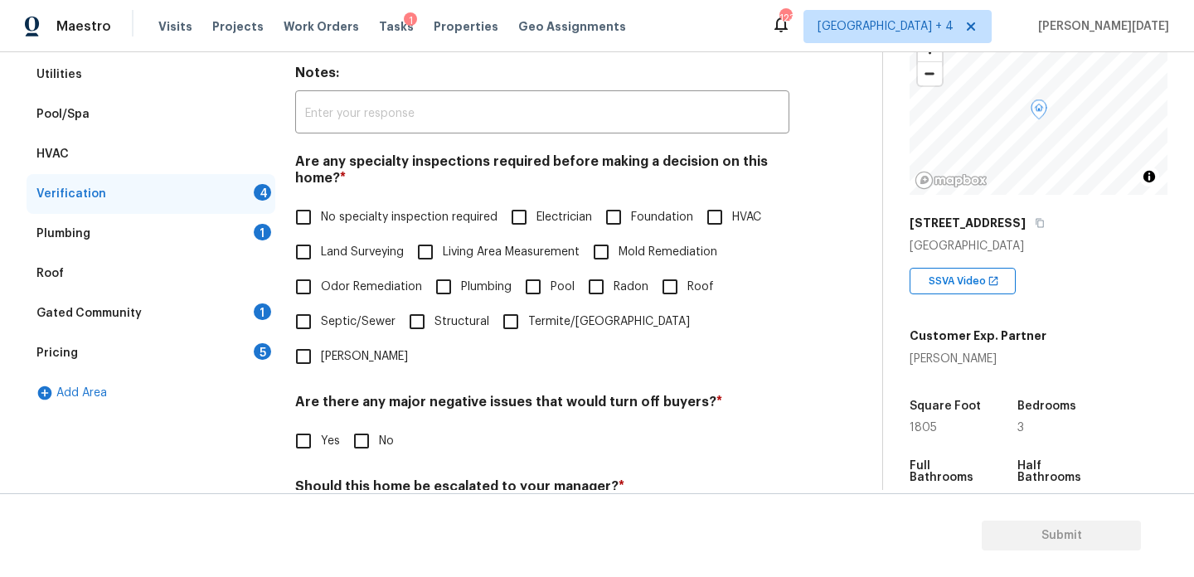
click at [322, 237] on label "Land Surveying" at bounding box center [345, 252] width 118 height 35
click at [321, 237] on input "Land Surveying" at bounding box center [303, 252] width 35 height 35
checkbox input "true"
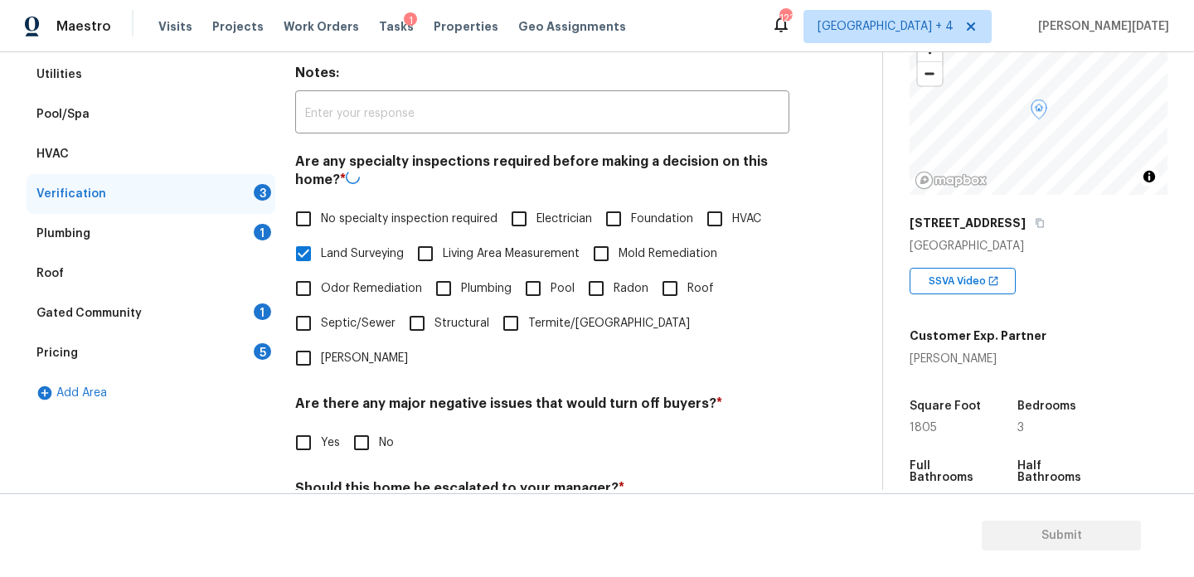
click at [330, 217] on span "No specialty inspection required" at bounding box center [409, 219] width 177 height 17
click at [321, 217] on input "No specialty inspection required" at bounding box center [303, 218] width 35 height 35
checkbox input "true"
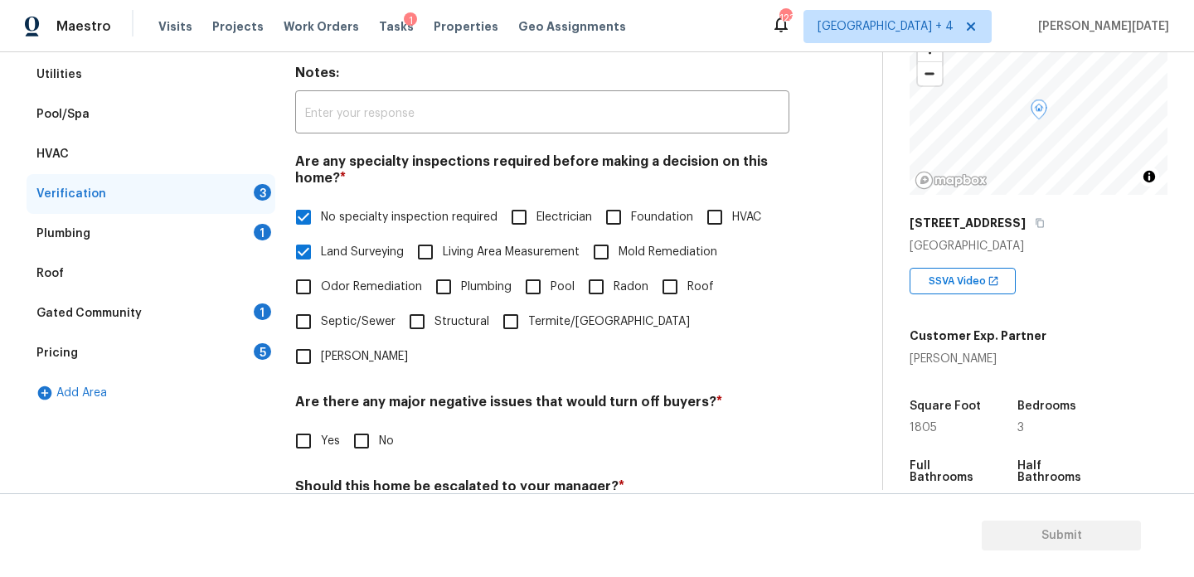
click at [338, 265] on label "Land Surveying" at bounding box center [345, 252] width 118 height 35
click at [321, 265] on input "Land Surveying" at bounding box center [303, 252] width 35 height 35
checkbox input "false"
click at [382, 433] on div "Verification Notes: ​ Are any specialty inspections required before making a de…" at bounding box center [542, 339] width 494 height 649
click at [376, 424] on input "No" at bounding box center [361, 441] width 35 height 35
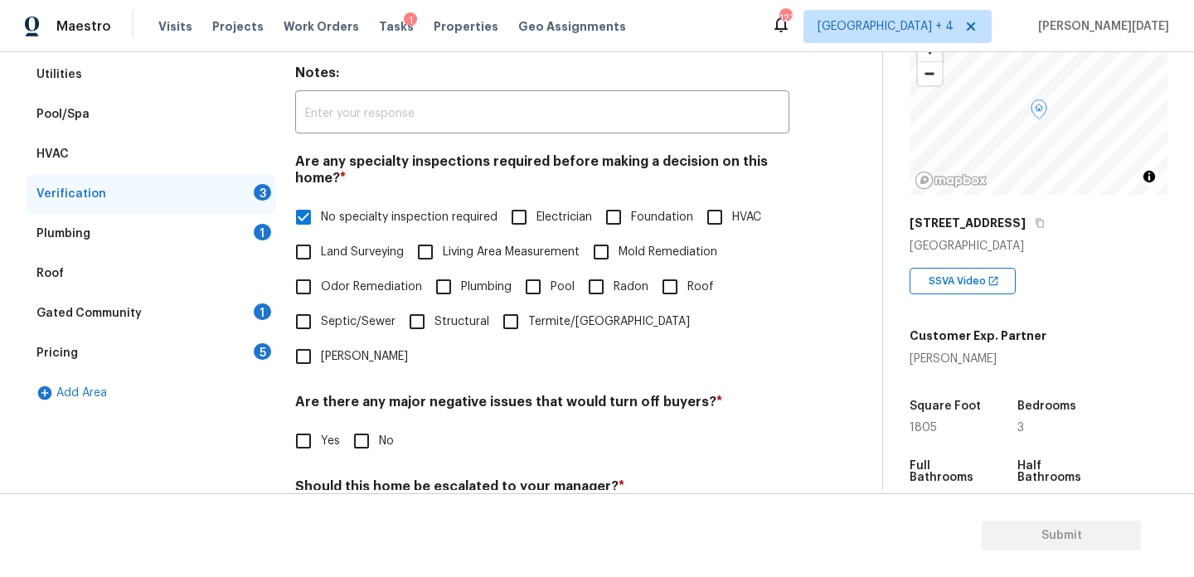
checkbox input "true"
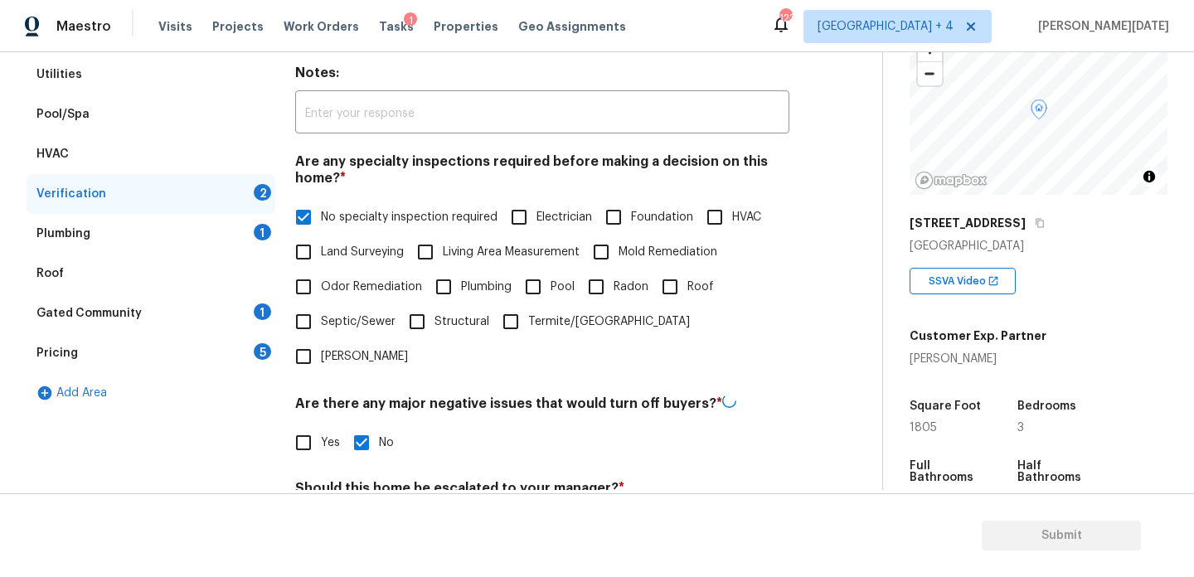
scroll to position [420, 0]
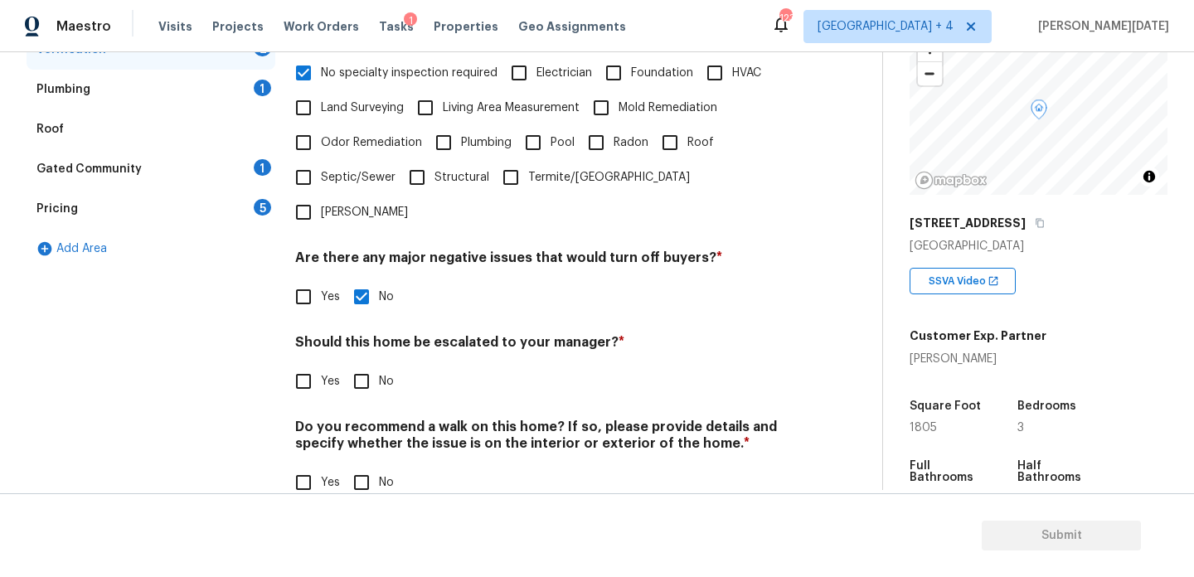
click at [370, 465] on input "No" at bounding box center [361, 482] width 35 height 35
checkbox input "true"
click at [308, 364] on input "Yes" at bounding box center [303, 381] width 35 height 35
checkbox input "true"
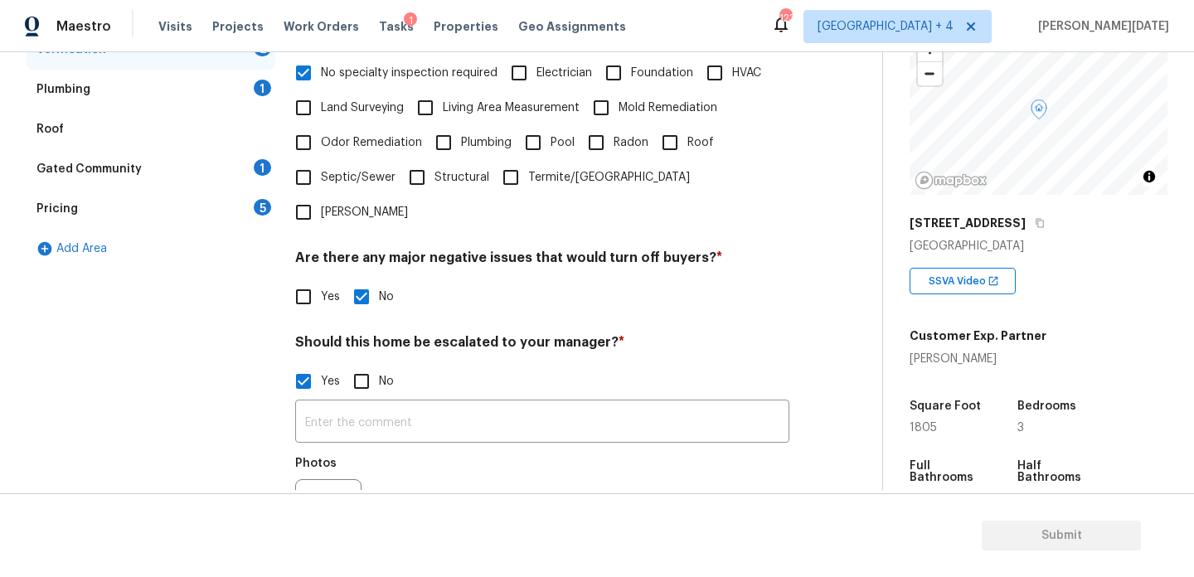
scroll to position [578, 0]
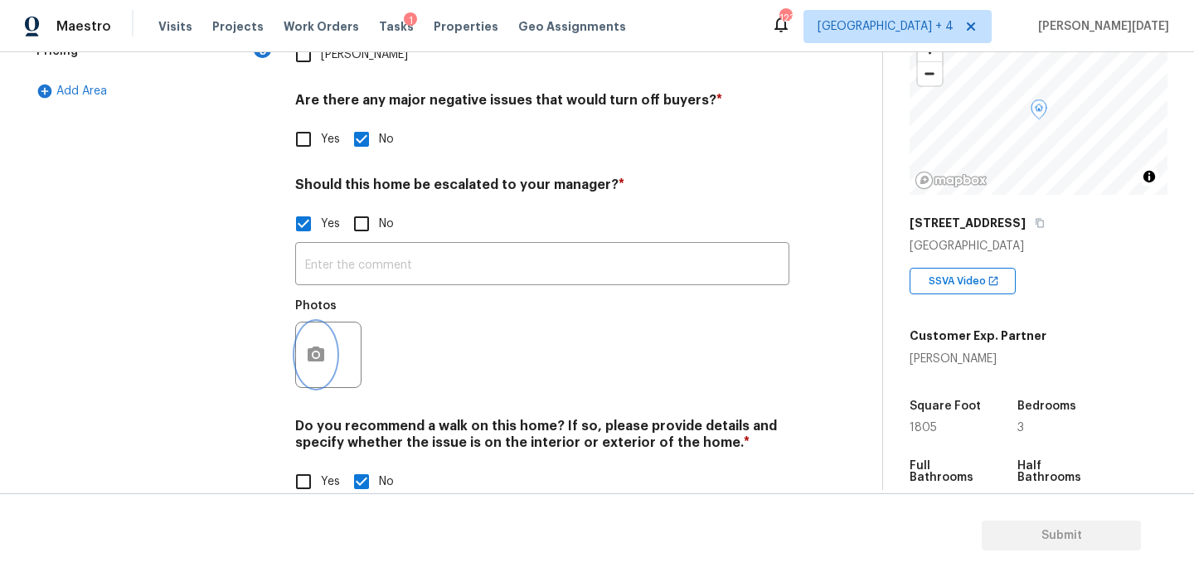
click at [322, 333] on button "button" at bounding box center [316, 355] width 40 height 65
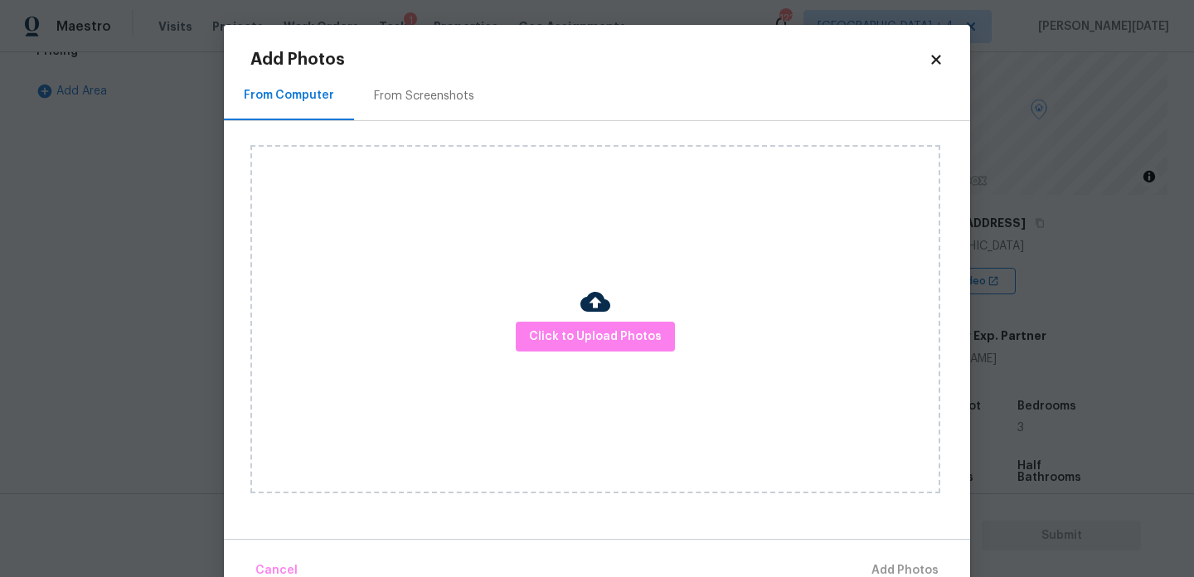
click at [570, 359] on div "Click to Upload Photos" at bounding box center [595, 319] width 690 height 348
click at [603, 345] on span "Click to Upload Photos" at bounding box center [595, 337] width 133 height 21
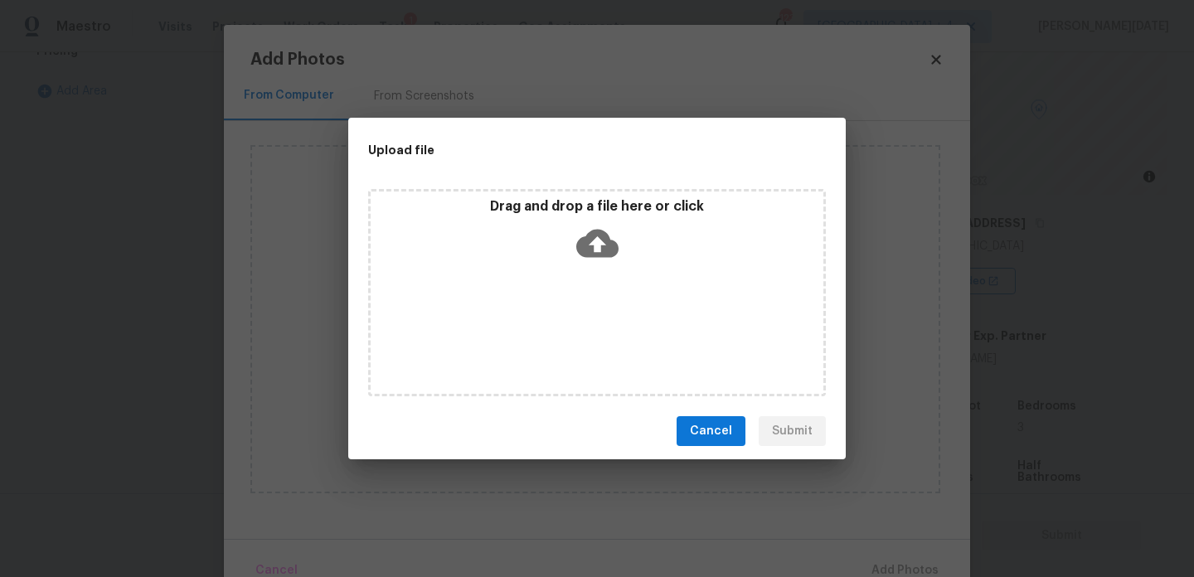
click at [603, 345] on div "Drag and drop a file here or click" at bounding box center [597, 292] width 458 height 207
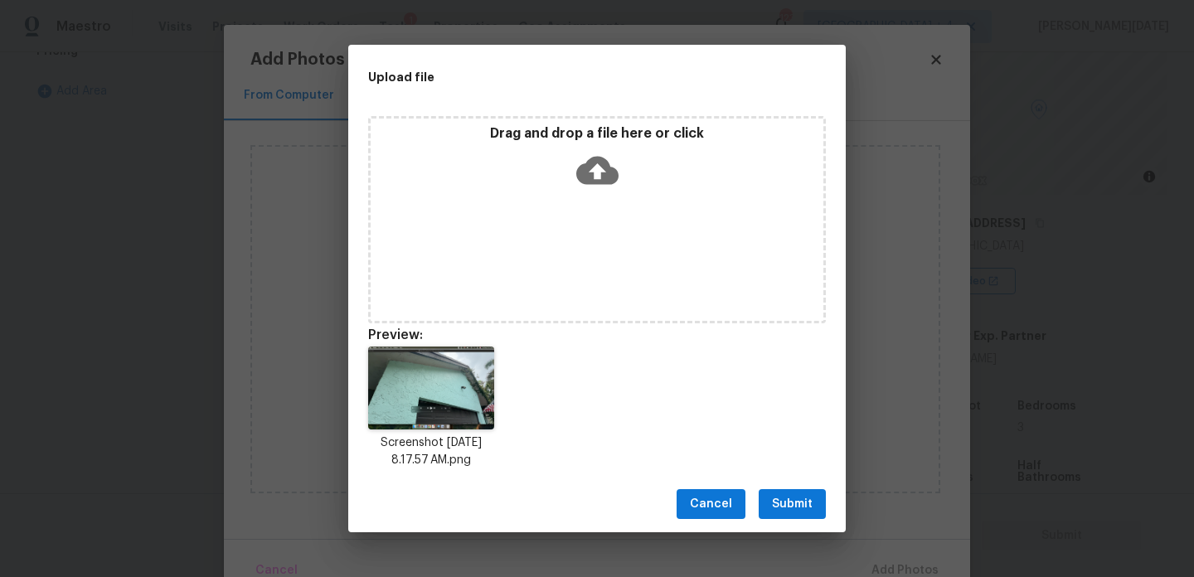
click at [794, 508] on span "Submit" at bounding box center [792, 504] width 41 height 21
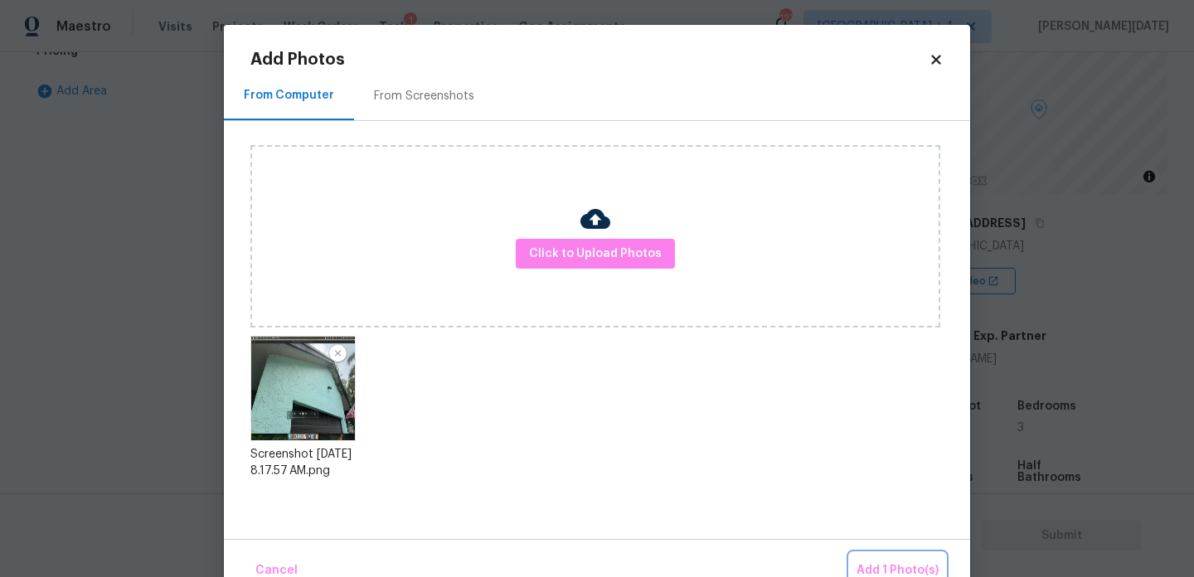
click at [864, 565] on span "Add 1 Photo(s)" at bounding box center [898, 571] width 82 height 21
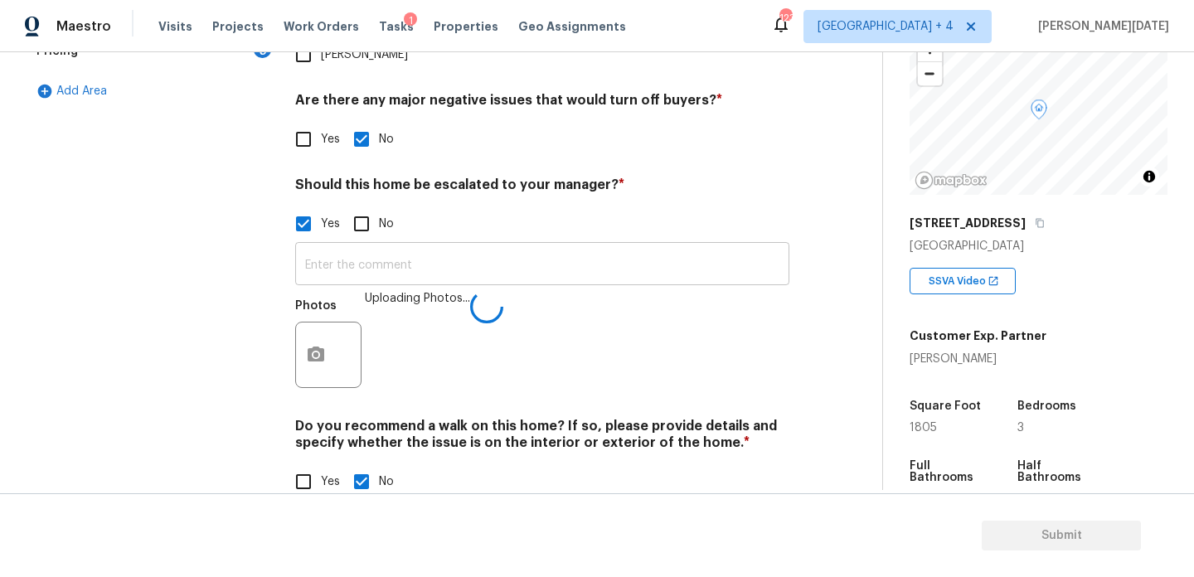
click at [355, 246] on input "text" at bounding box center [542, 265] width 494 height 39
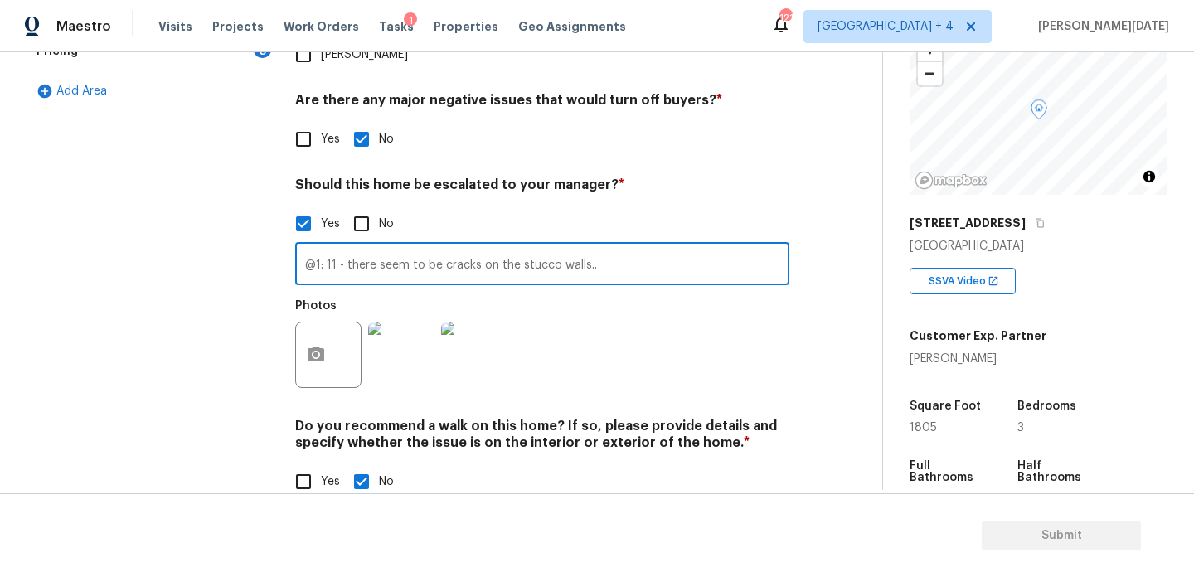
click at [478, 325] on img at bounding box center [474, 355] width 66 height 66
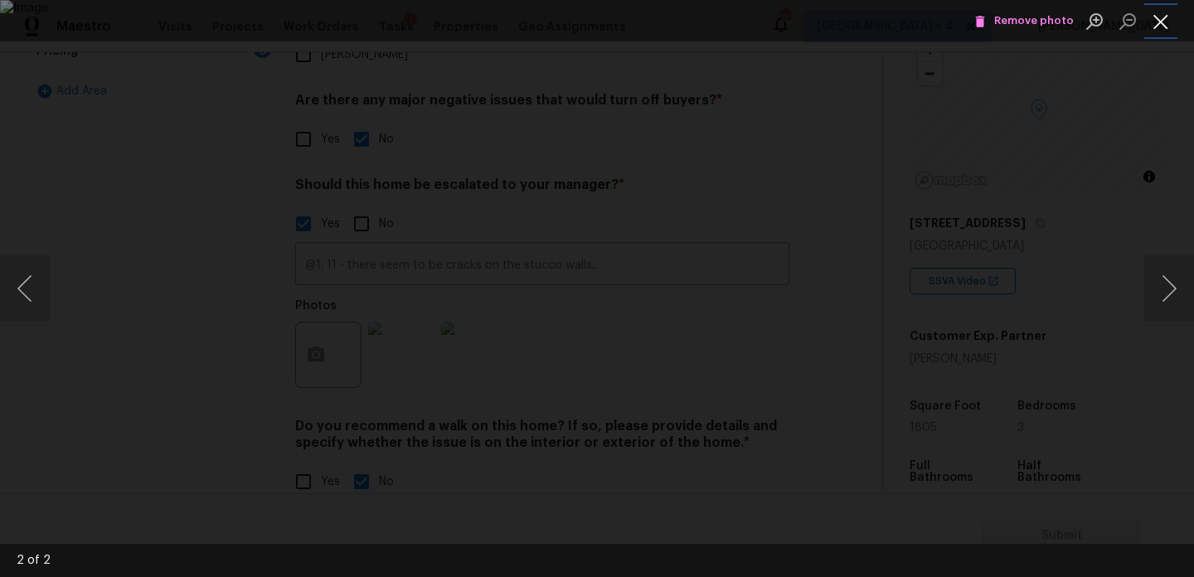
click at [1165, 24] on button "Close lightbox" at bounding box center [1160, 21] width 33 height 29
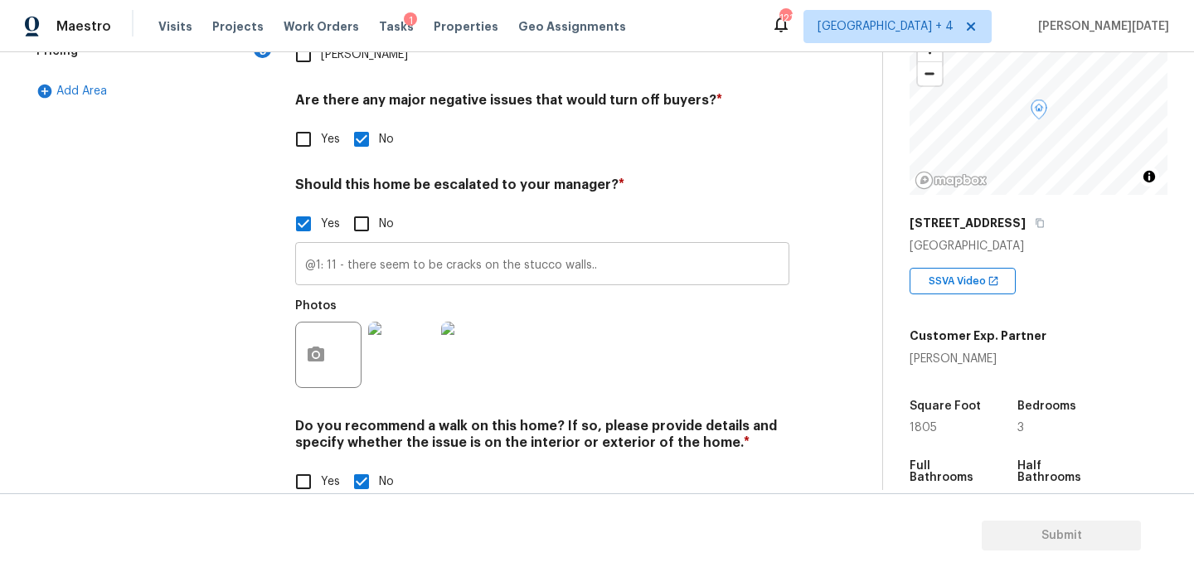
click at [720, 246] on input "@1: 11 - there seem to be cracks on the stucco walls.." at bounding box center [542, 265] width 494 height 39
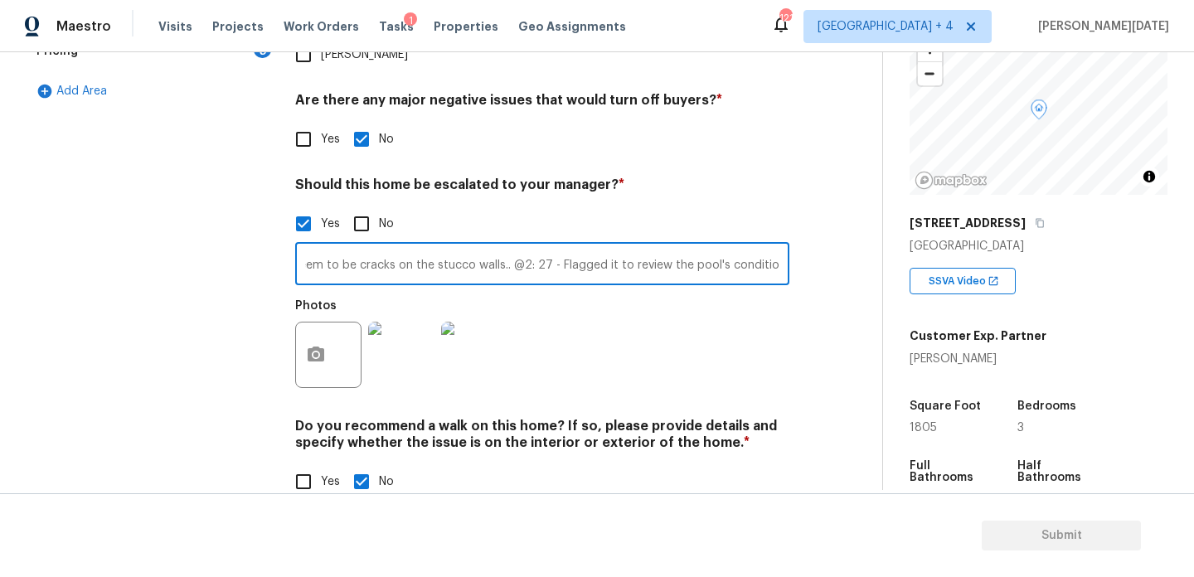
scroll to position [0, 78]
type input "@1: 11 - there seem to be cracks on the stucco walls.. @2: 27 - Flagged it to r…"
click at [856, 318] on div "Back to tasks Condition Scoping - Full [DATE] by 3:00 pm Prabhu [DATE] In-progr…" at bounding box center [455, 12] width 856 height 1023
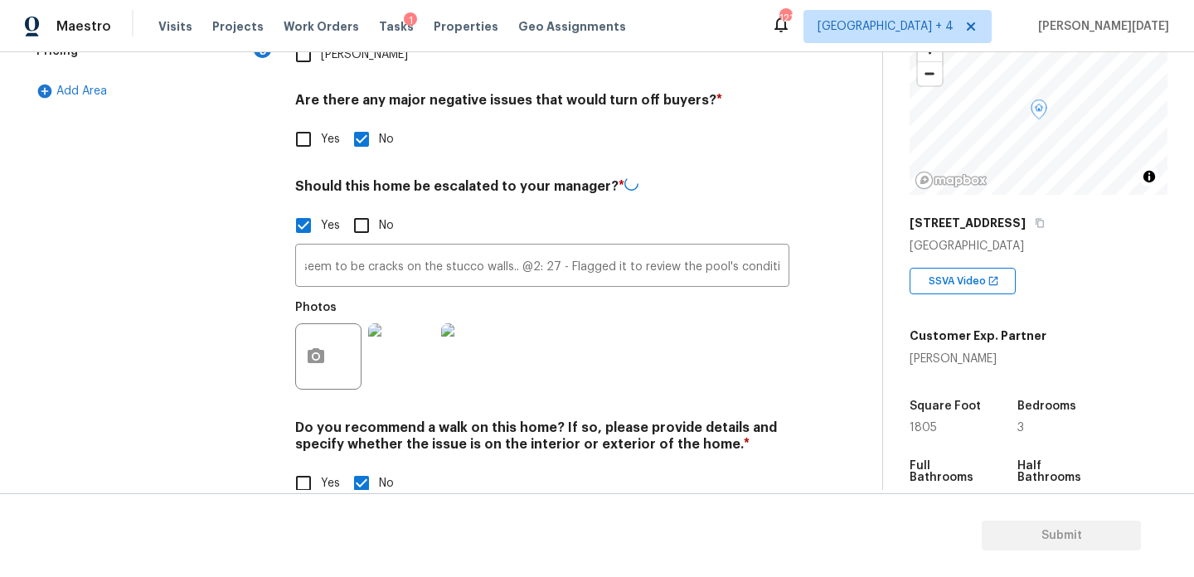
scroll to position [0, 0]
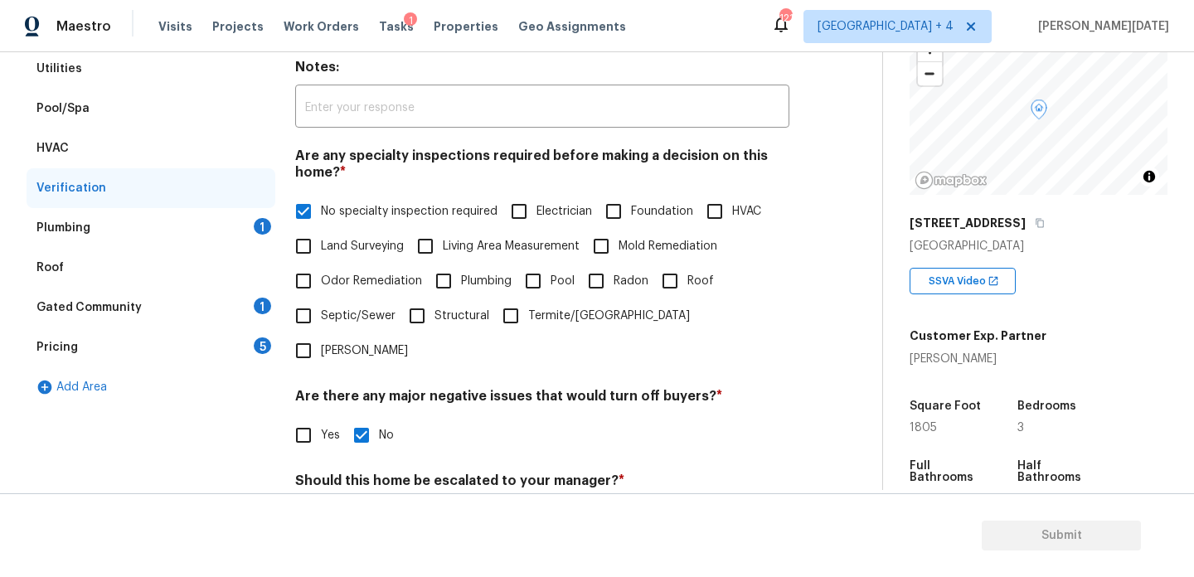
click at [267, 226] on div "1" at bounding box center [262, 226] width 17 height 17
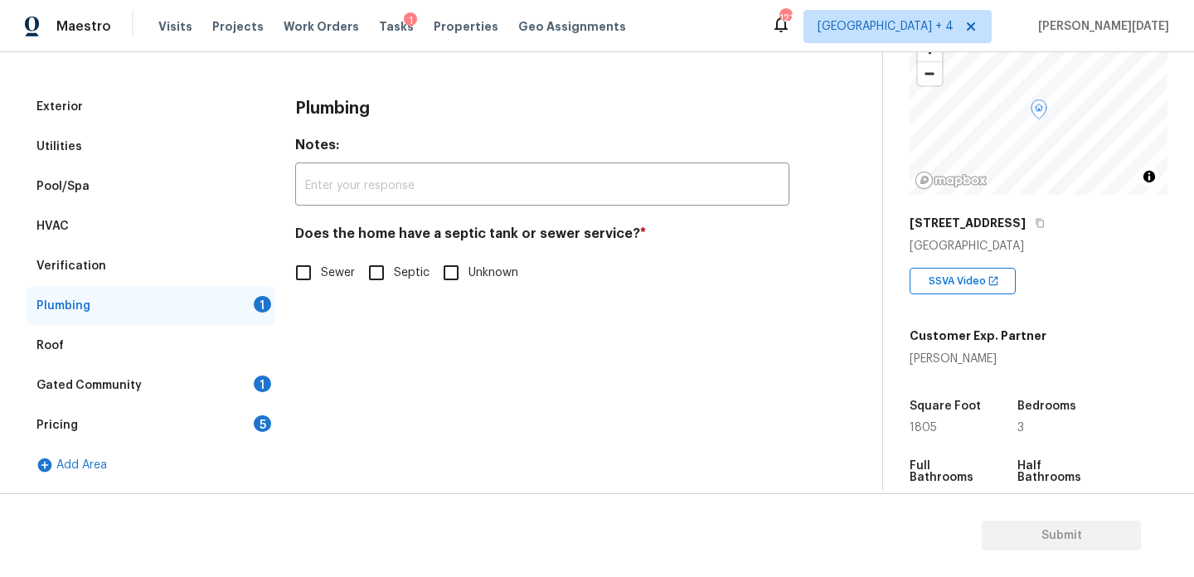
click at [303, 259] on input "Sewer" at bounding box center [303, 272] width 35 height 35
checkbox input "true"
click at [240, 376] on div "Gated Community 1" at bounding box center [151, 386] width 249 height 40
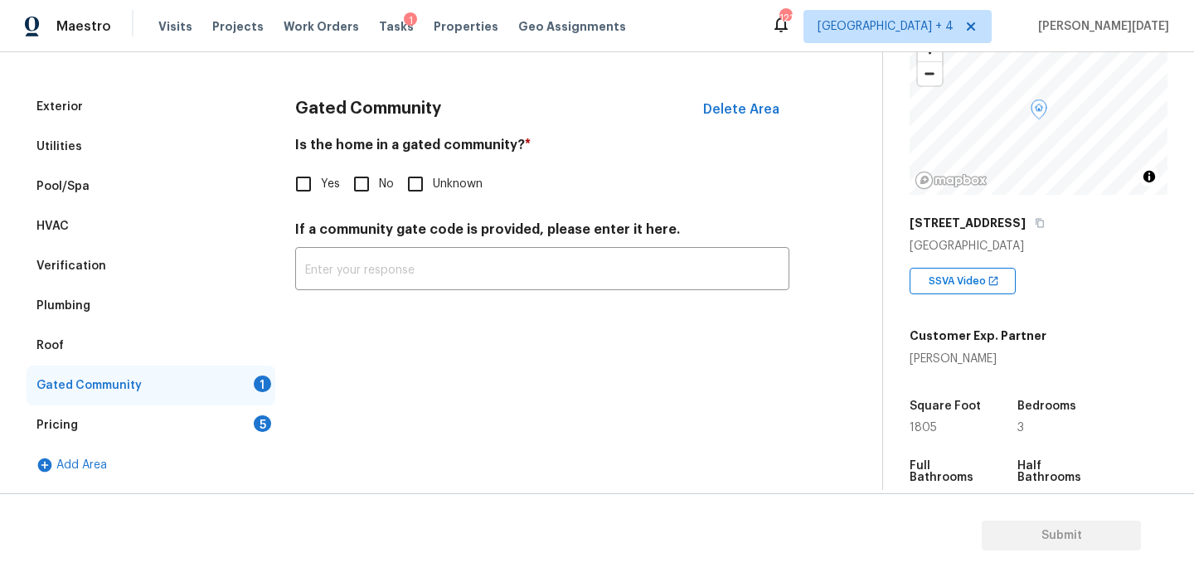
click at [352, 191] on input "No" at bounding box center [361, 184] width 35 height 35
checkbox input "true"
click at [253, 415] on div "Pricing 5" at bounding box center [151, 425] width 249 height 40
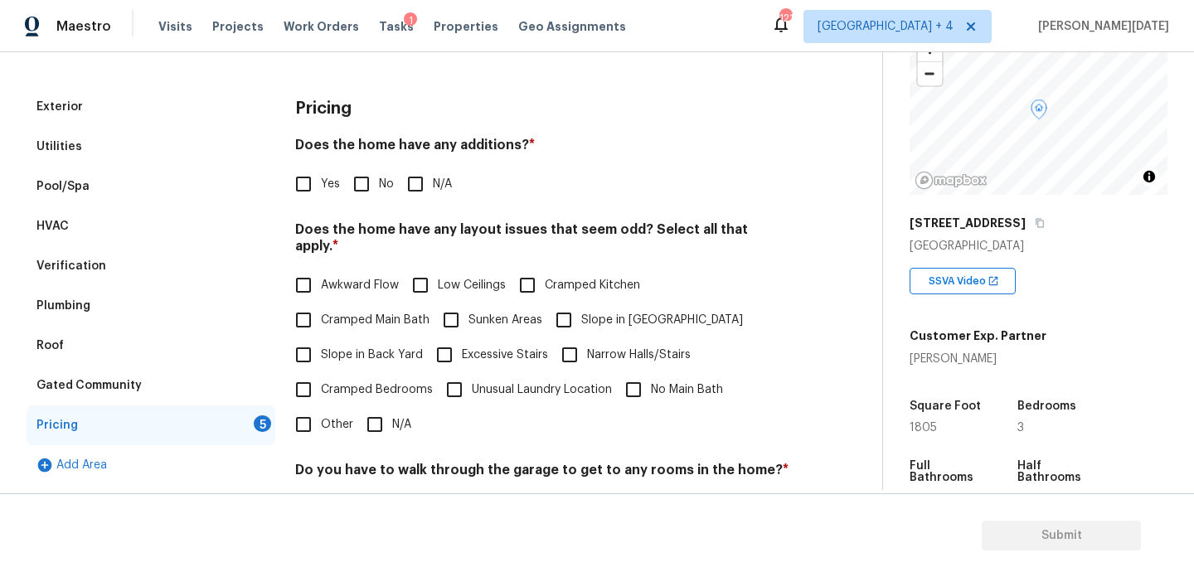
click at [362, 167] on input "No" at bounding box center [361, 184] width 35 height 35
checkbox input "true"
click at [384, 411] on input "N/A" at bounding box center [374, 424] width 35 height 35
checkbox input "true"
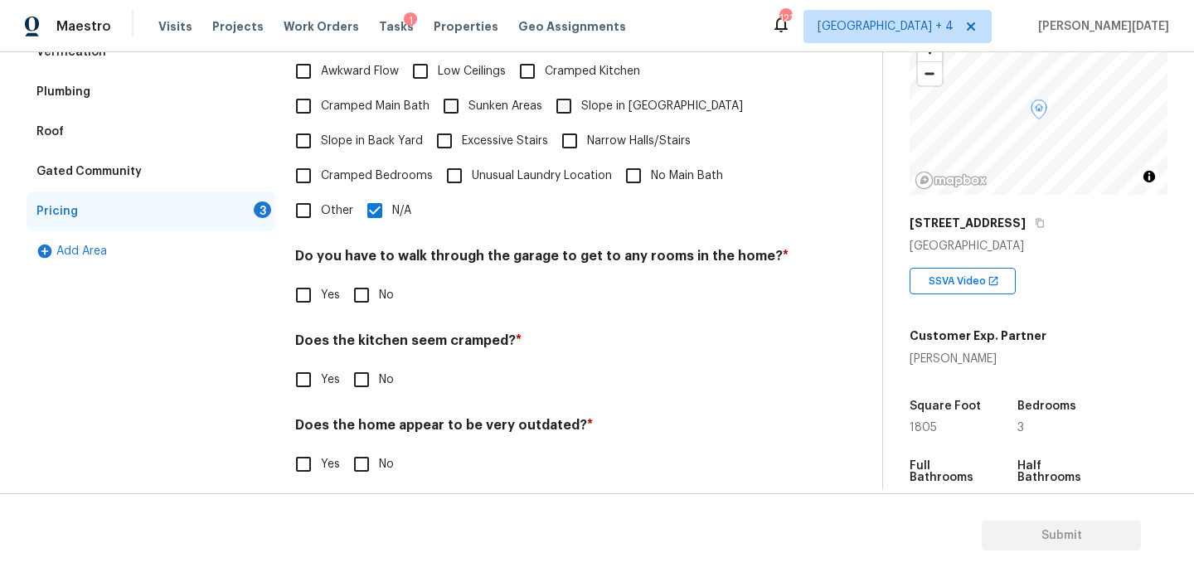
click at [360, 286] on input "No" at bounding box center [361, 295] width 35 height 35
checkbox input "true"
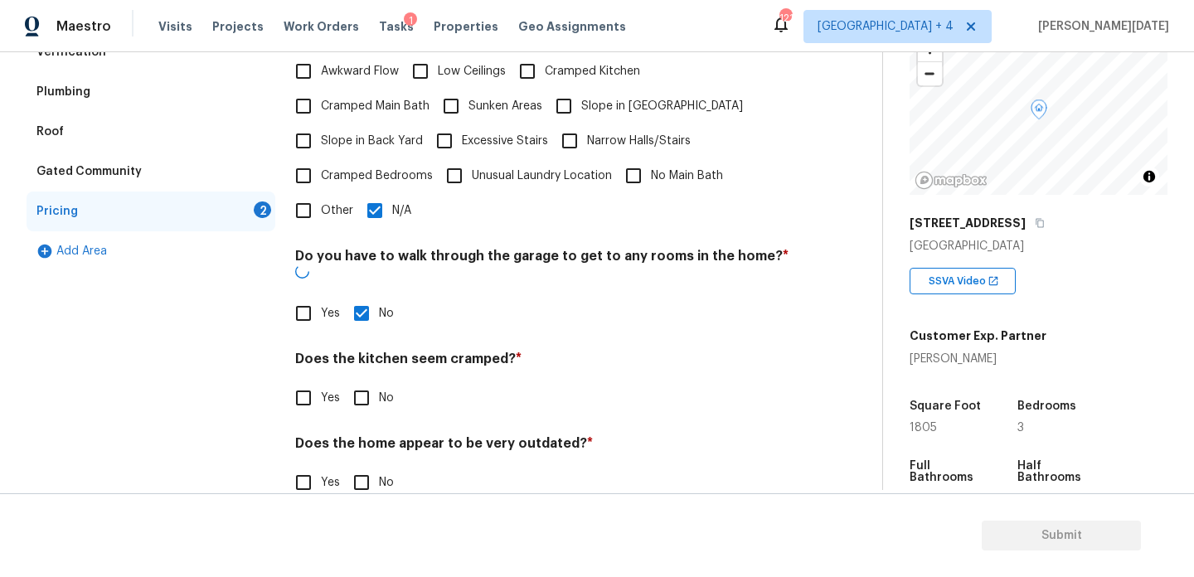
click at [364, 351] on h4 "Does the kitchen seem cramped? *" at bounding box center [542, 362] width 494 height 23
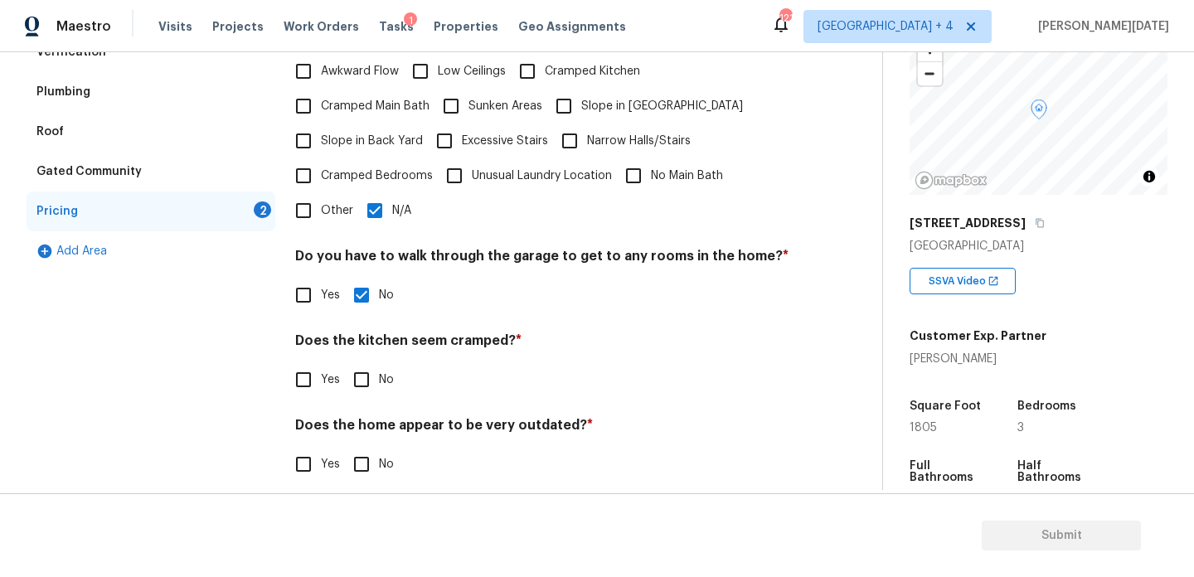
click at [364, 367] on input "No" at bounding box center [361, 379] width 35 height 35
checkbox input "true"
click at [366, 459] on input "No" at bounding box center [361, 464] width 35 height 35
checkbox input "true"
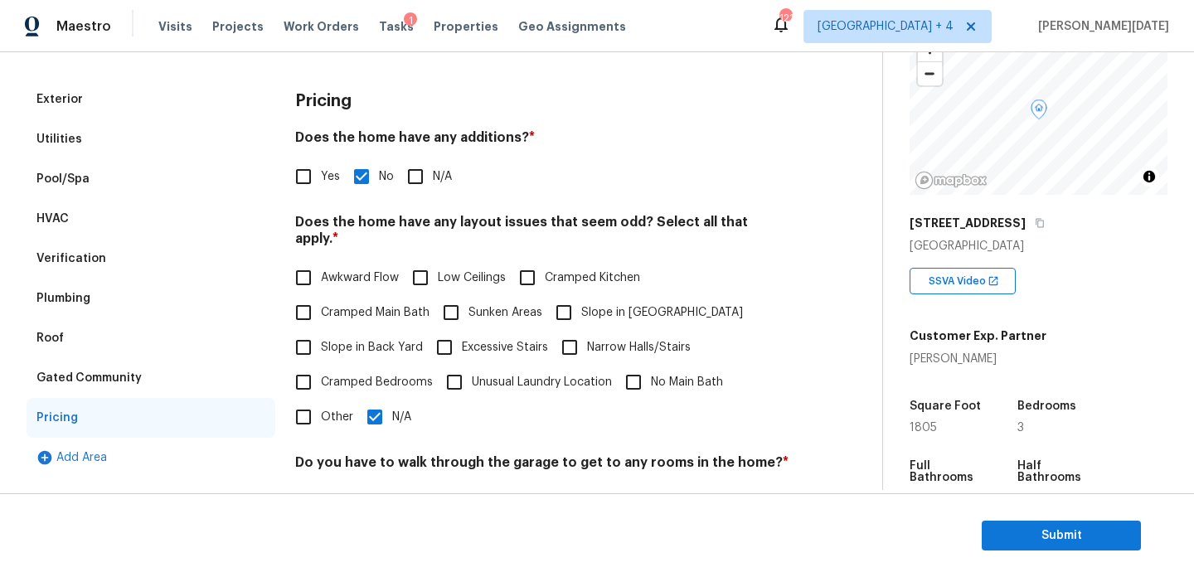
scroll to position [0, 0]
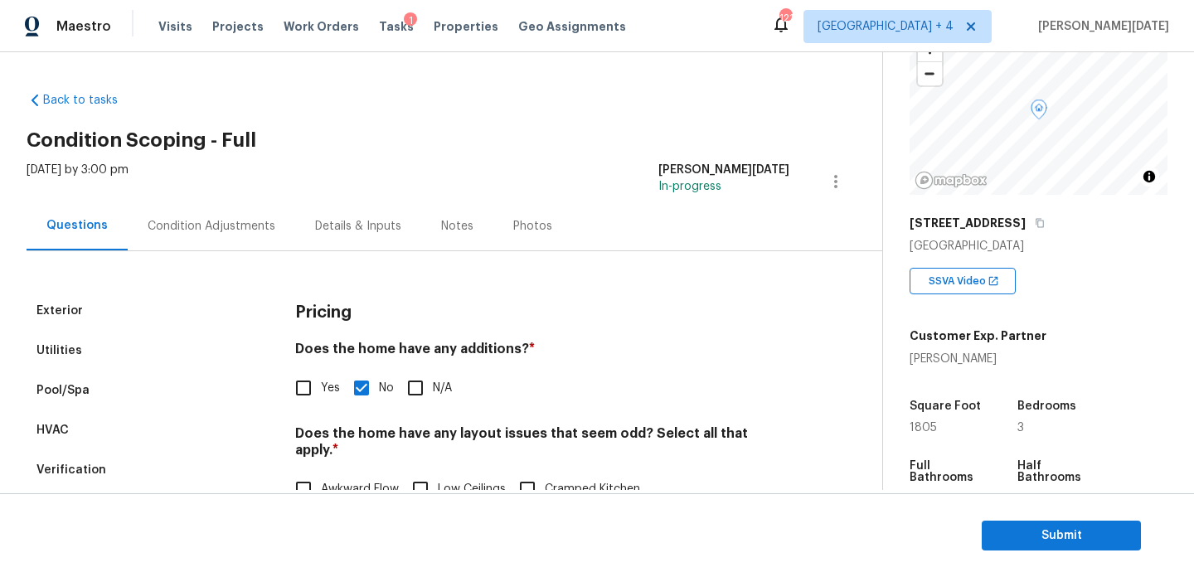
click at [161, 220] on div "Condition Adjustments" at bounding box center [212, 226] width 128 height 17
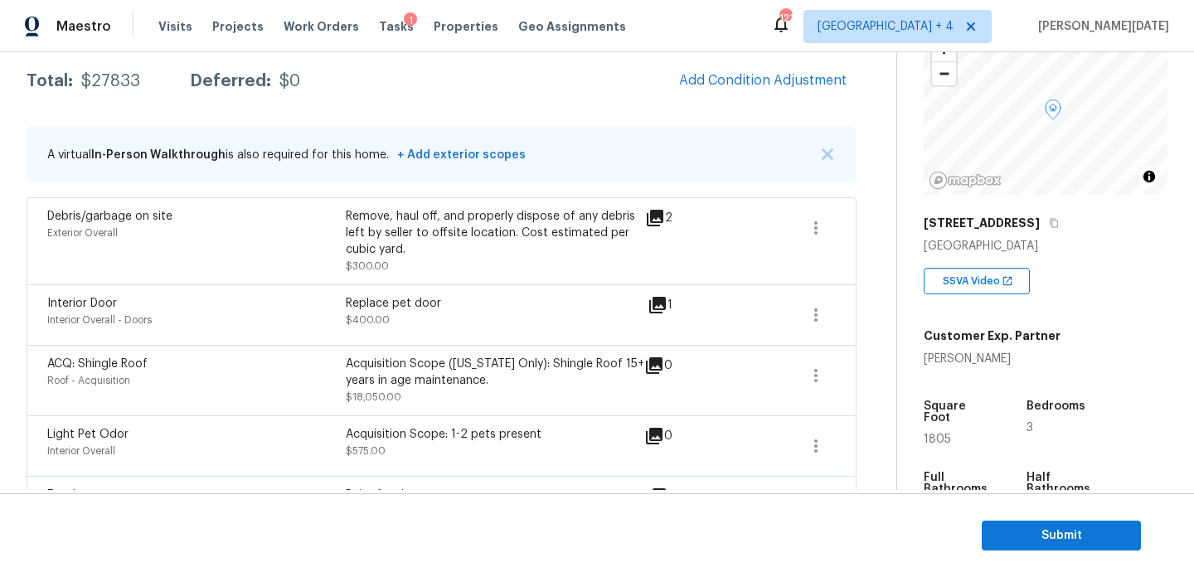
scroll to position [108, 0]
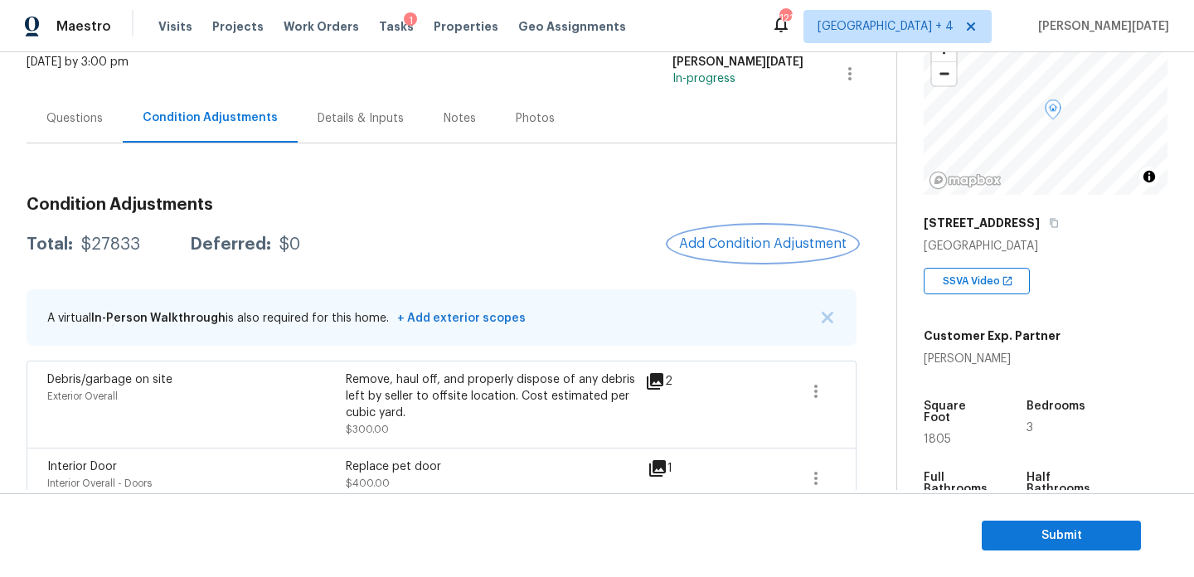
click at [725, 243] on span "Add Condition Adjustment" at bounding box center [762, 243] width 167 height 15
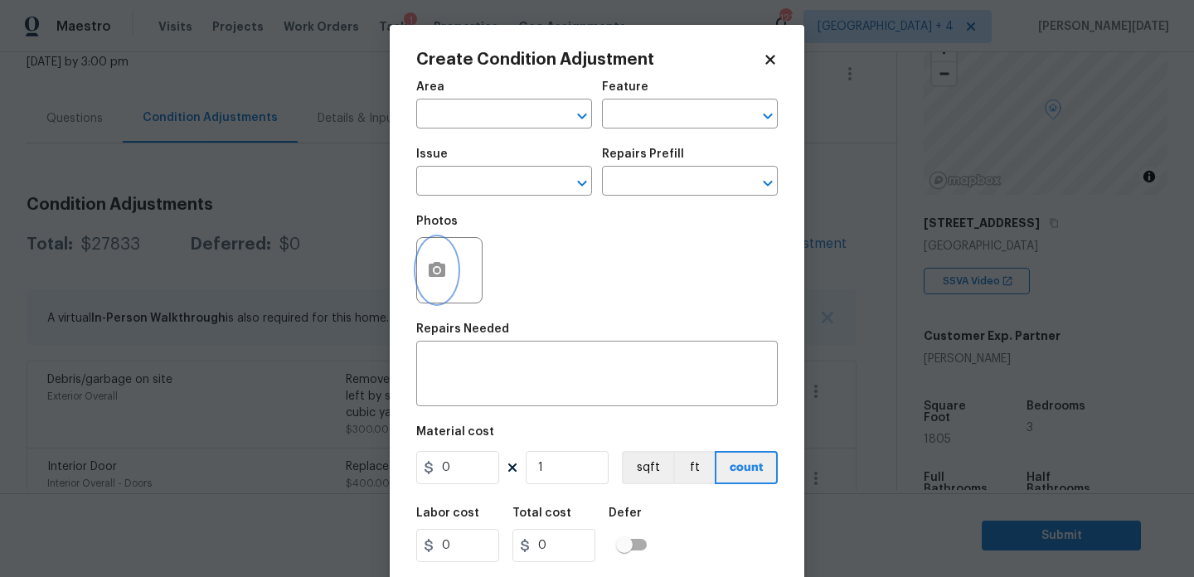
click at [448, 279] on button "button" at bounding box center [437, 270] width 40 height 65
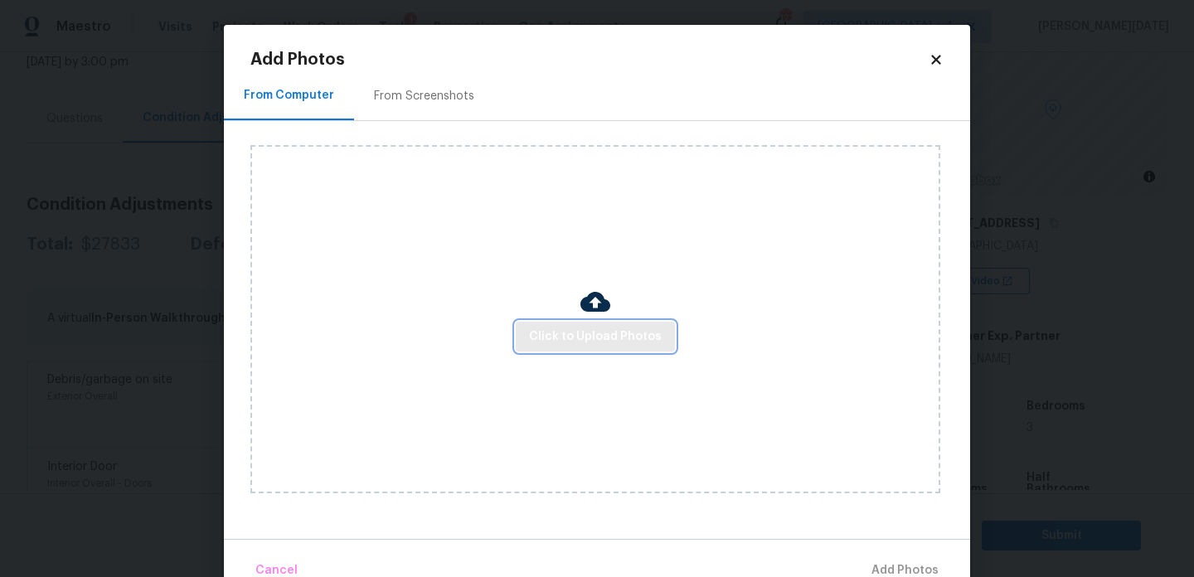
click at [580, 328] on span "Click to Upload Photos" at bounding box center [595, 337] width 133 height 21
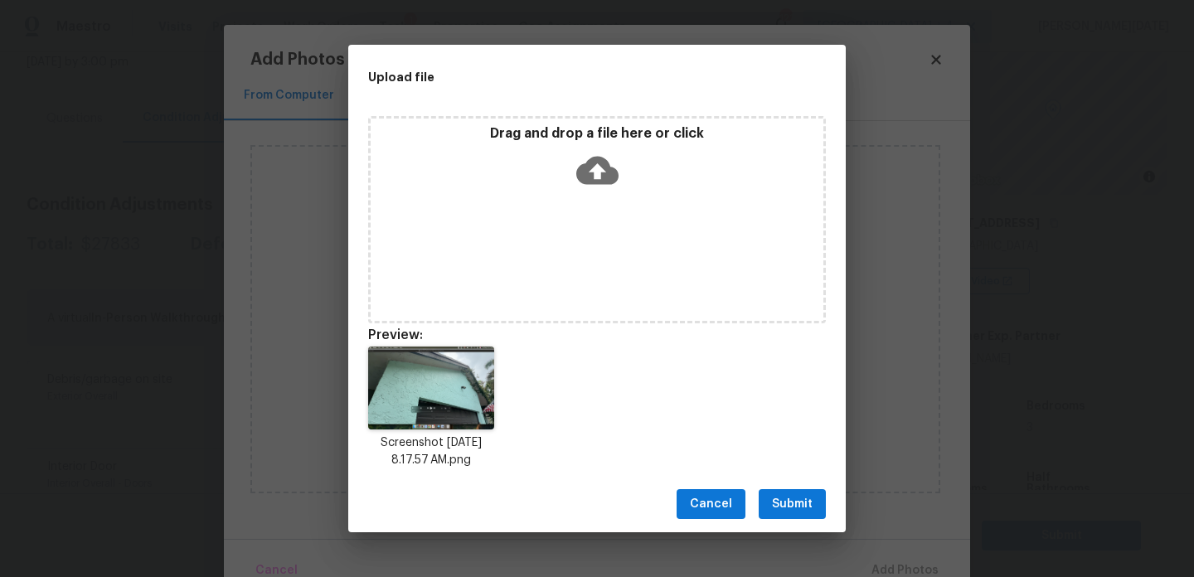
click at [794, 508] on span "Submit" at bounding box center [792, 504] width 41 height 21
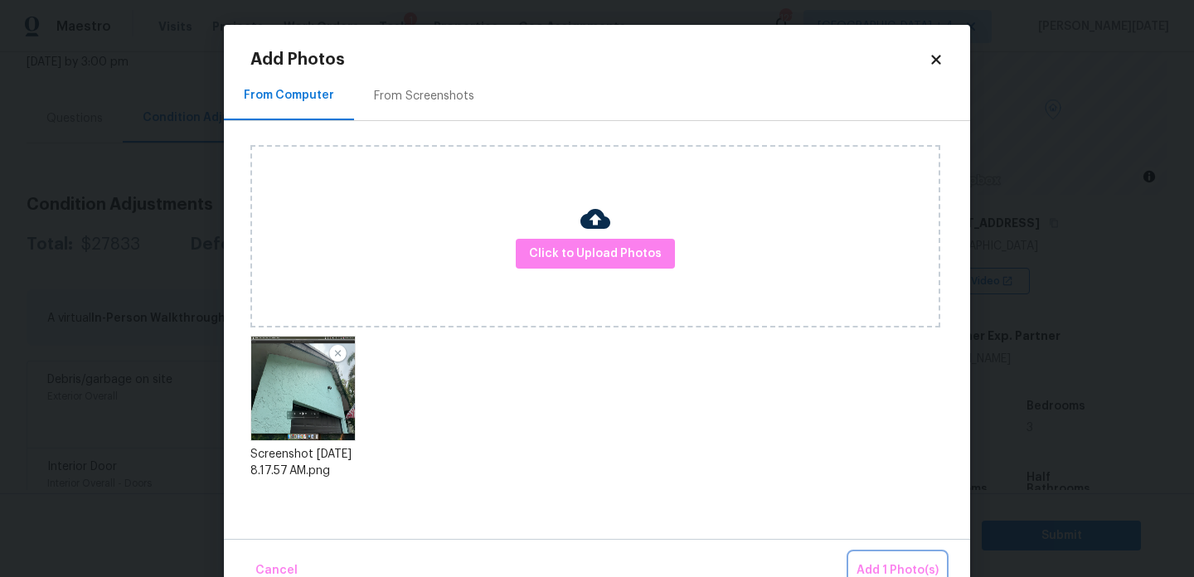
click at [881, 565] on span "Add 1 Photo(s)" at bounding box center [898, 571] width 82 height 21
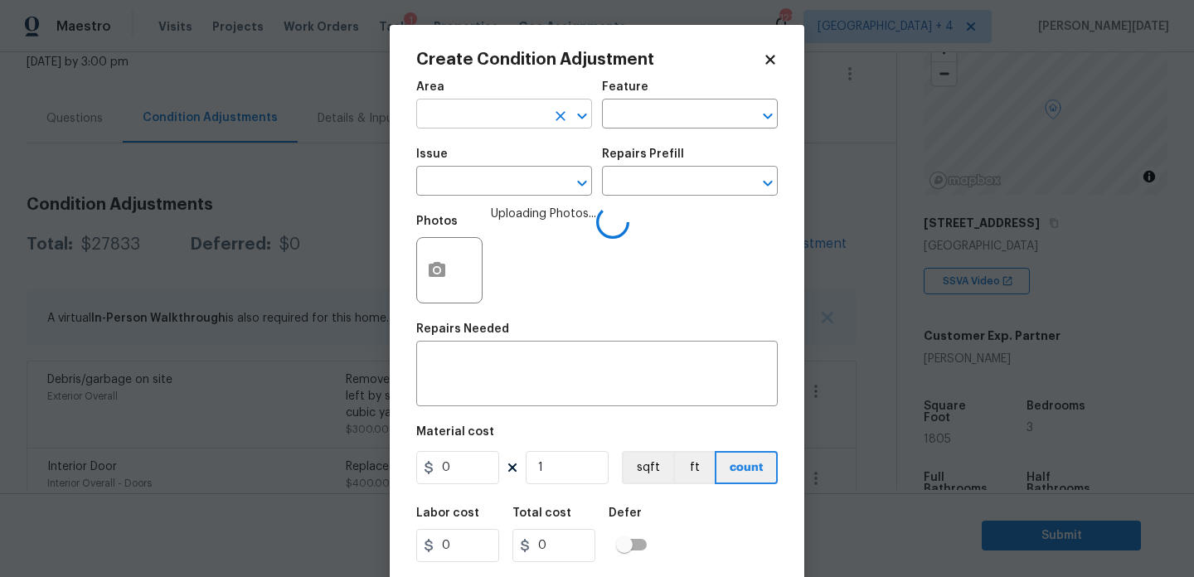
click at [466, 104] on input "text" at bounding box center [480, 116] width 129 height 26
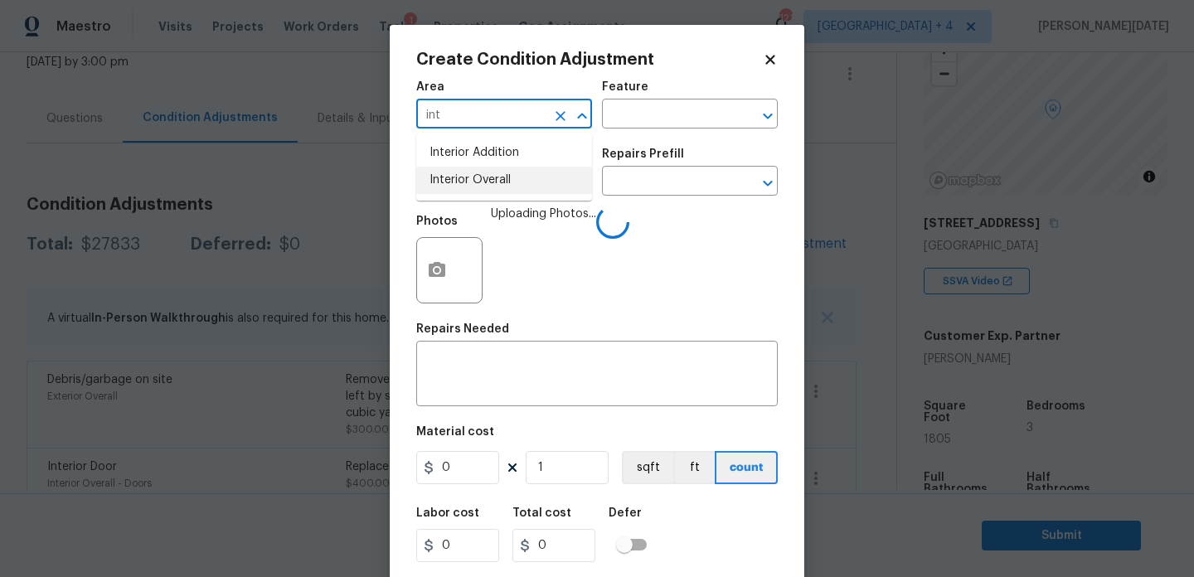
click at [469, 187] on li "Interior Overall" at bounding box center [504, 180] width 176 height 27
type input "Interior Overall"
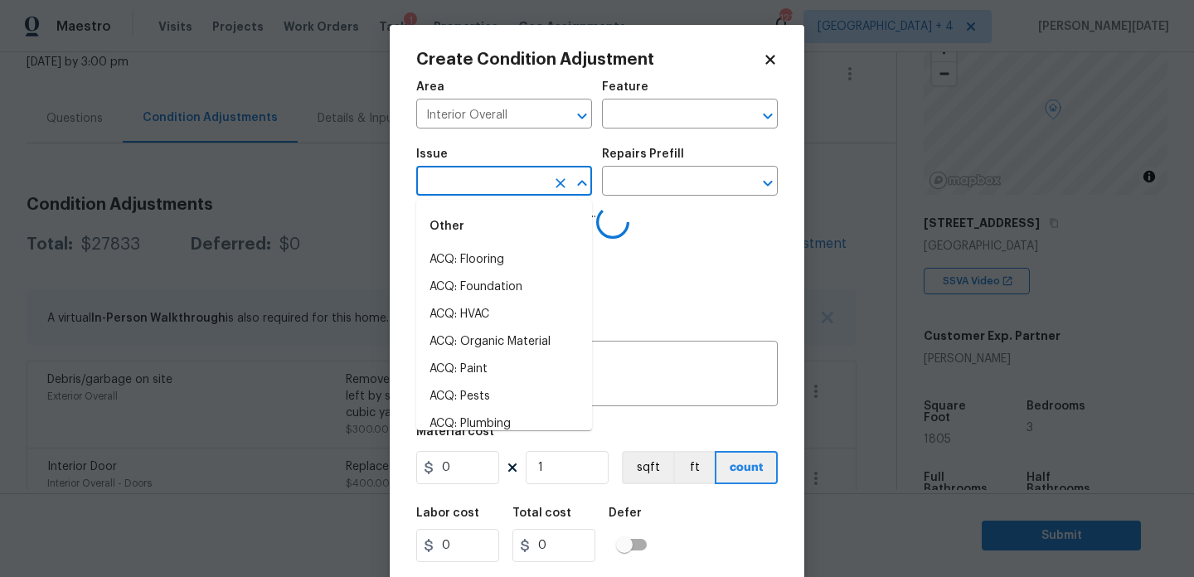
click at [469, 187] on input "text" at bounding box center [480, 183] width 129 height 26
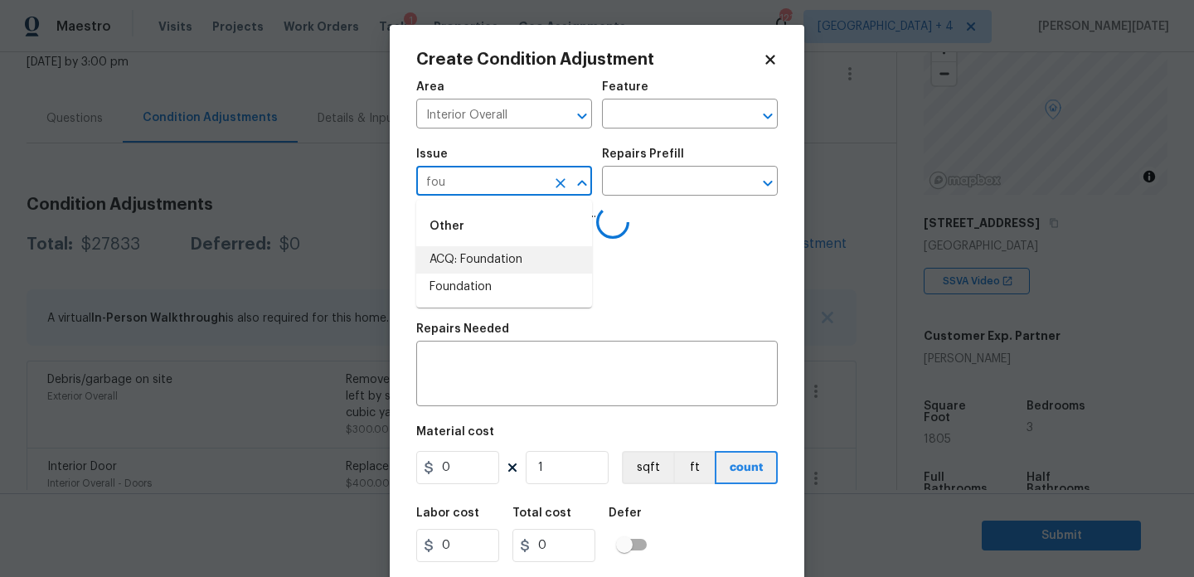
click at [486, 266] on li "ACQ: Foundation" at bounding box center [504, 259] width 176 height 27
type input "ACQ: Foundation"
click at [661, 181] on input "text" at bounding box center [666, 183] width 129 height 26
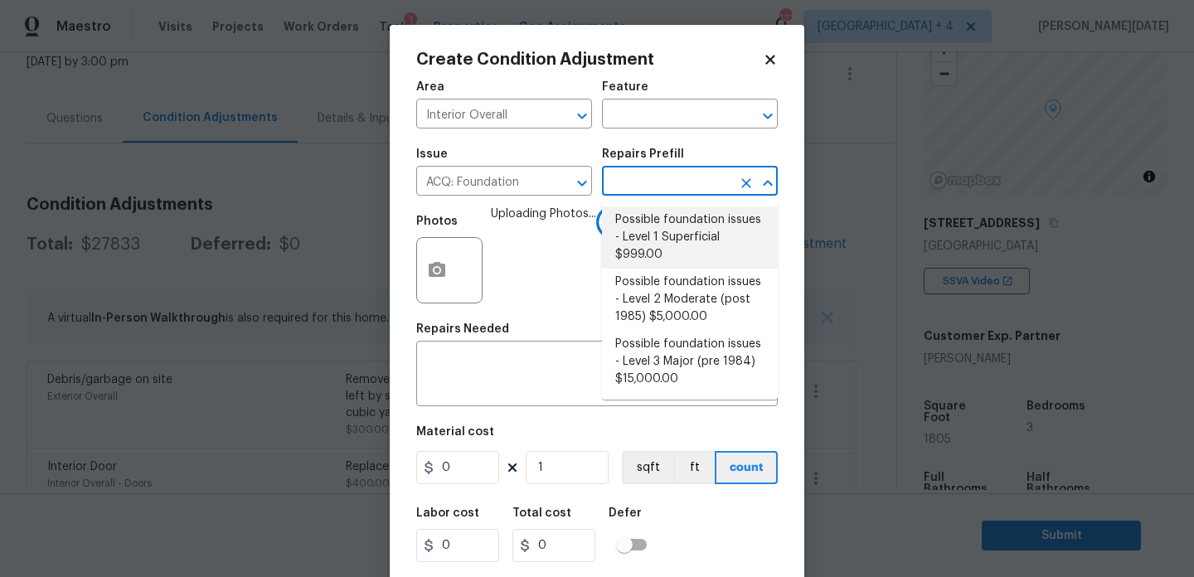
click at [661, 231] on li "Possible foundation issues - Level 1 Superficial $999.00" at bounding box center [690, 237] width 176 height 62
type input "Acquisition"
type textarea "Possible foundation issues - Level 1 - Superficial. Disclaimer: This is NOT a t…"
type input "999"
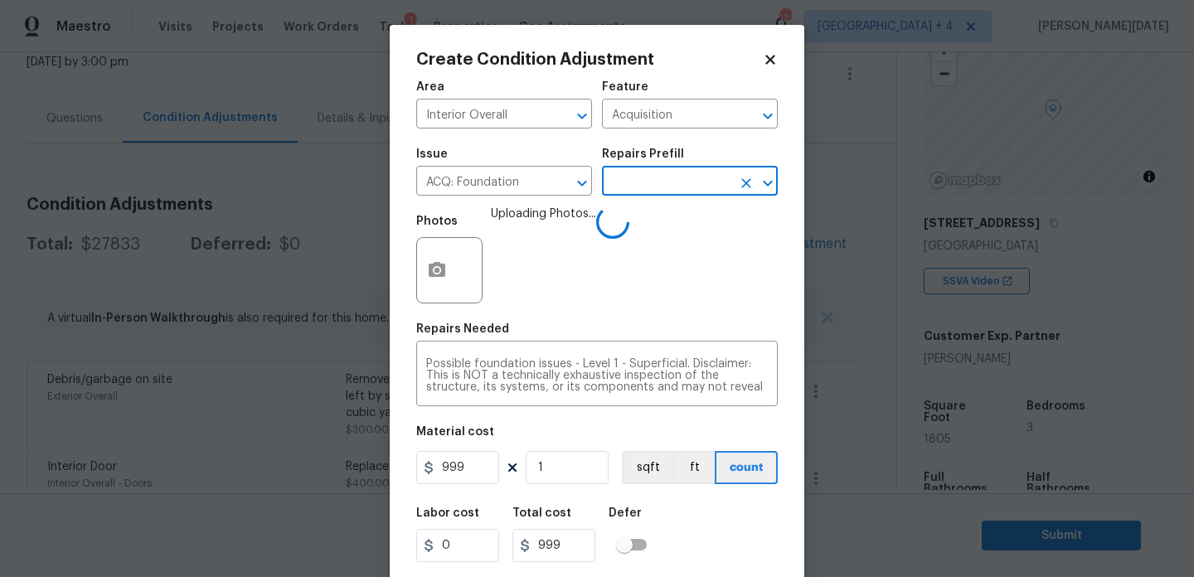
click at [652, 201] on div "Issue ACQ: Foundation ​ Repairs Prefill ​" at bounding box center [597, 171] width 362 height 67
click at [664, 182] on input "text" at bounding box center [666, 183] width 129 height 26
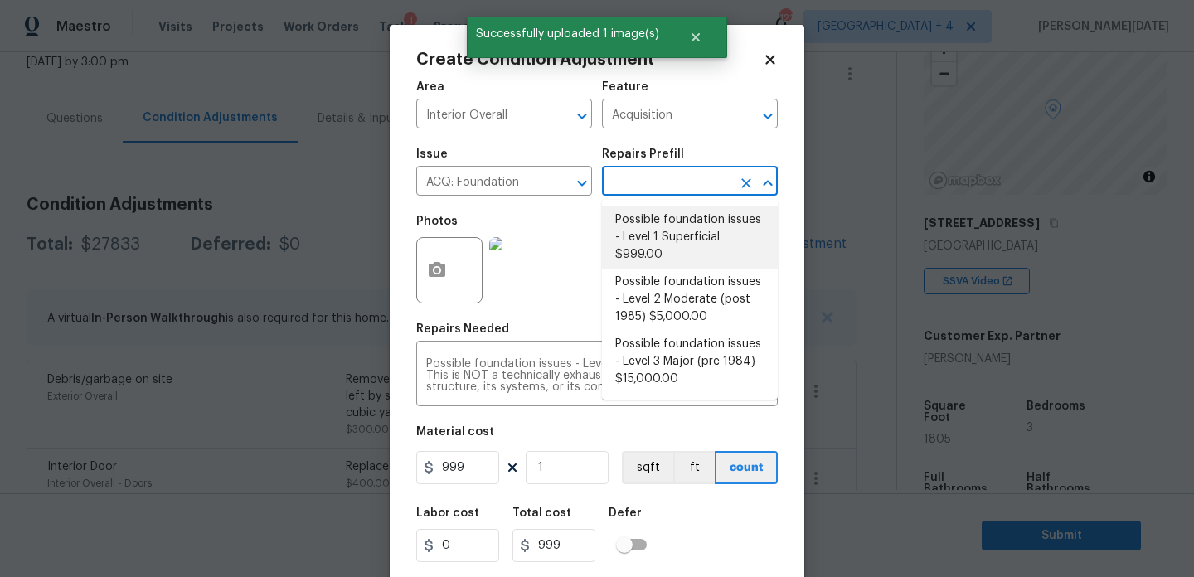
click at [666, 231] on li "Possible foundation issues - Level 1 Superficial $999.00" at bounding box center [690, 237] width 176 height 62
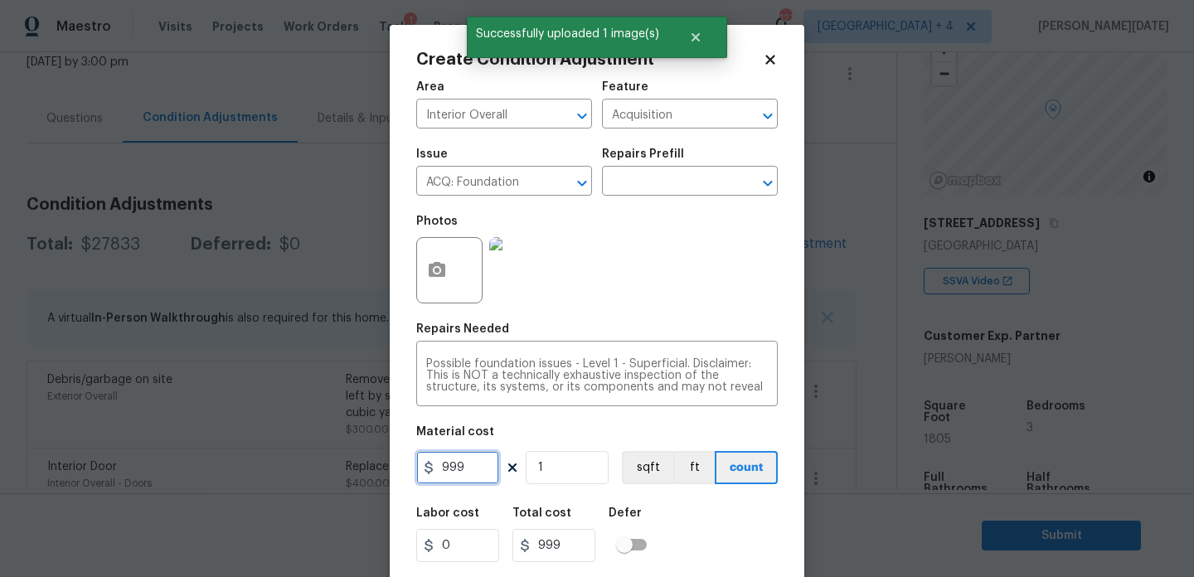
drag, startPoint x: 415, startPoint y: 477, endPoint x: 385, endPoint y: 476, distance: 30.7
click at [385, 476] on div "Create Condition Adjustment Area Interior Overall ​ Feature Acquisition ​ Issue…" at bounding box center [597, 288] width 1194 height 577
type input "0"
click at [539, 377] on textarea "Possible foundation issues - Level 1 - Superficial. Disclaimer: This is NOT a t…" at bounding box center [597, 375] width 342 height 35
type input "0"
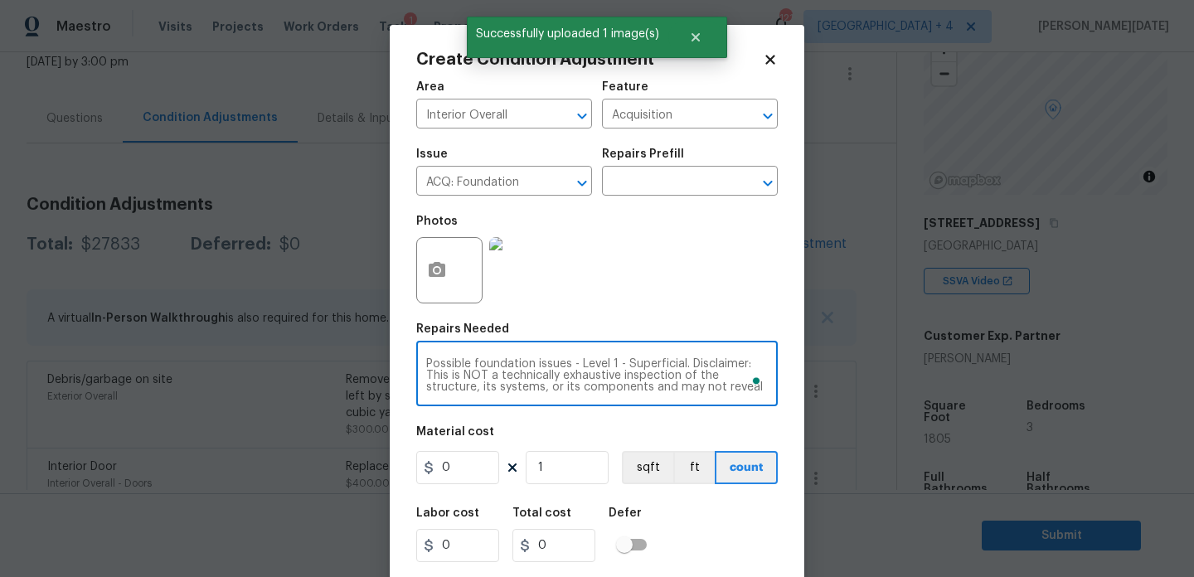
click at [539, 377] on textarea "Possible foundation issues - Level 1 - Superficial. Disclaimer: This is NOT a t…" at bounding box center [597, 375] width 342 height 35
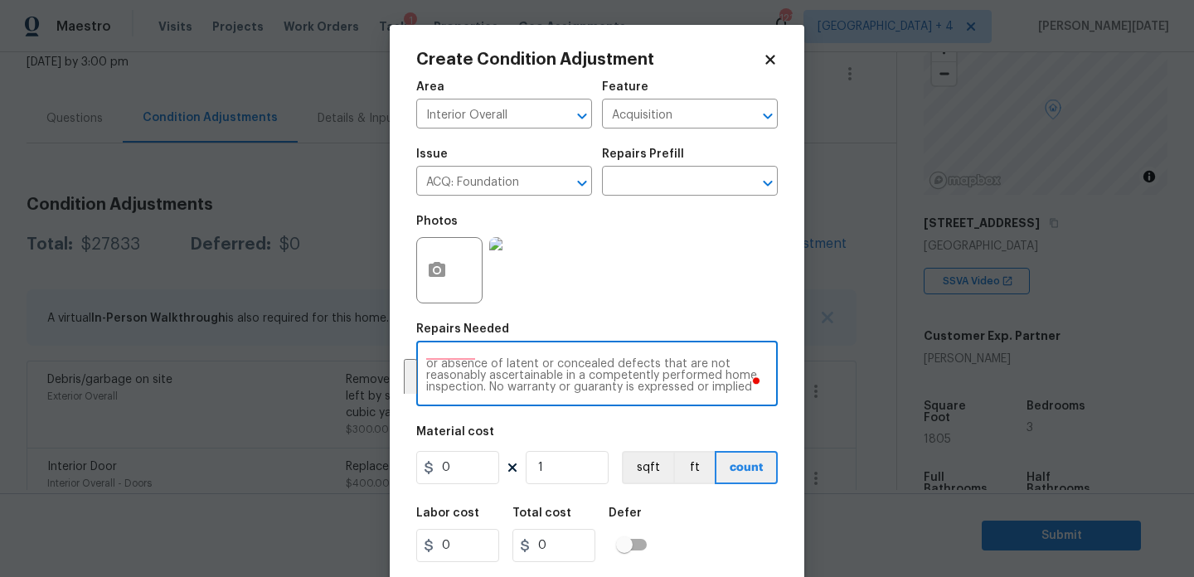
drag, startPoint x: 575, startPoint y: 363, endPoint x: 703, endPoint y: 409, distance: 135.6
click at [703, 409] on div "Area Interior Overall ​ Feature Acquisition ​ Issue ACQ: Foundation ​ Repairs P…" at bounding box center [597, 344] width 362 height 547
click at [618, 364] on textarea "Possible foundation issues - Level 1 - Superficial. Disclaimer: This is NOT a t…" at bounding box center [597, 375] width 342 height 35
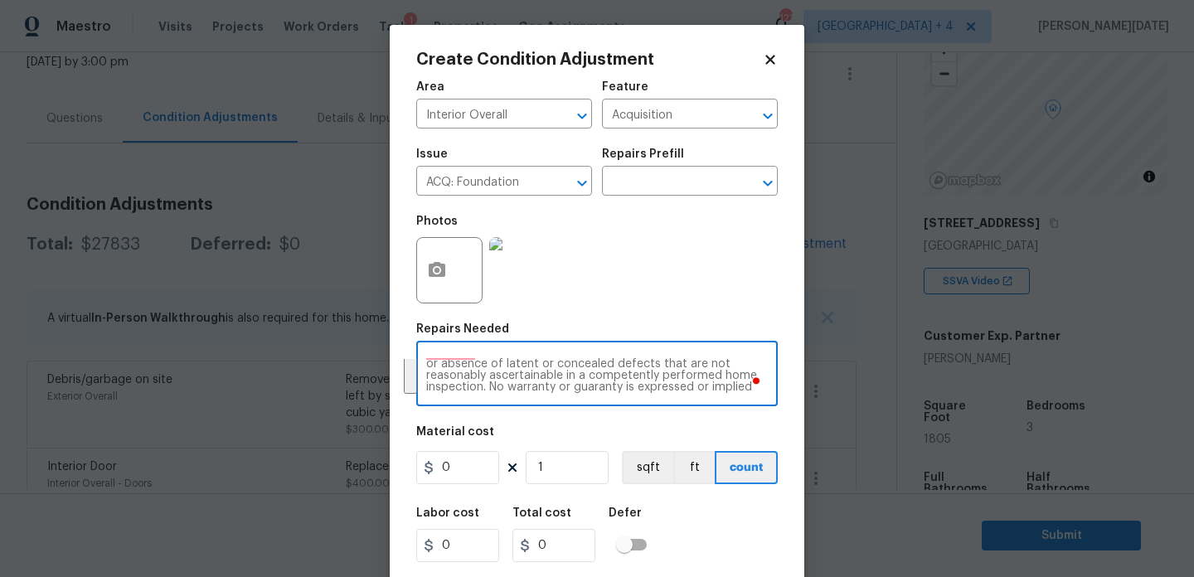
drag, startPoint x: 618, startPoint y: 364, endPoint x: 760, endPoint y: 408, distance: 149.2
click at [760, 408] on div "Area Interior Overall ​ Feature Acquisition ​ Issue ACQ: Foundation ​ Repairs P…" at bounding box center [597, 344] width 362 height 547
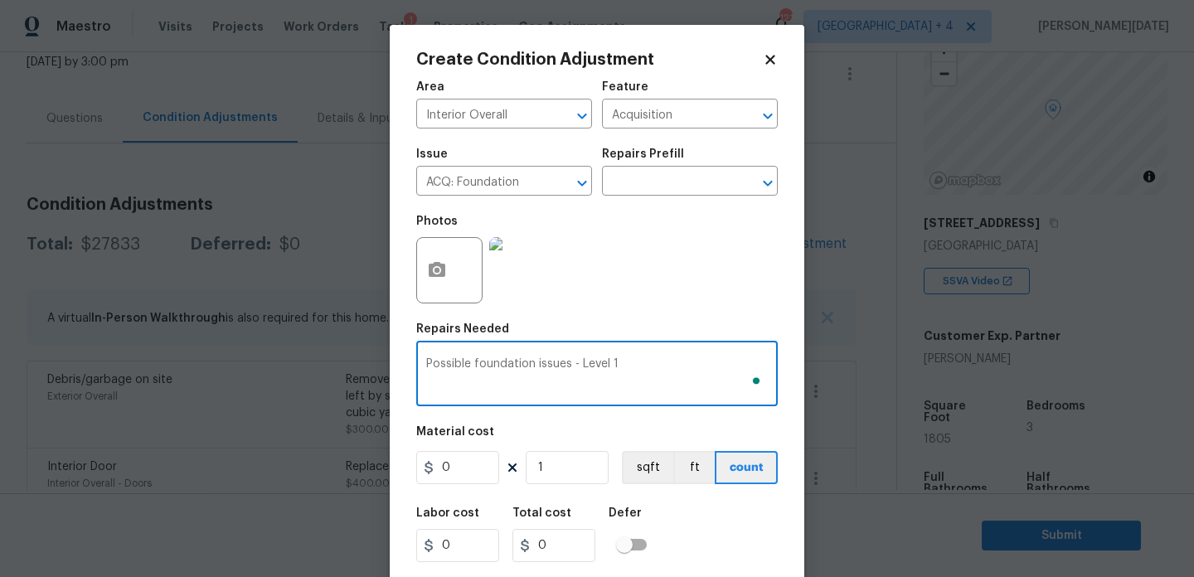
scroll to position [42, 0]
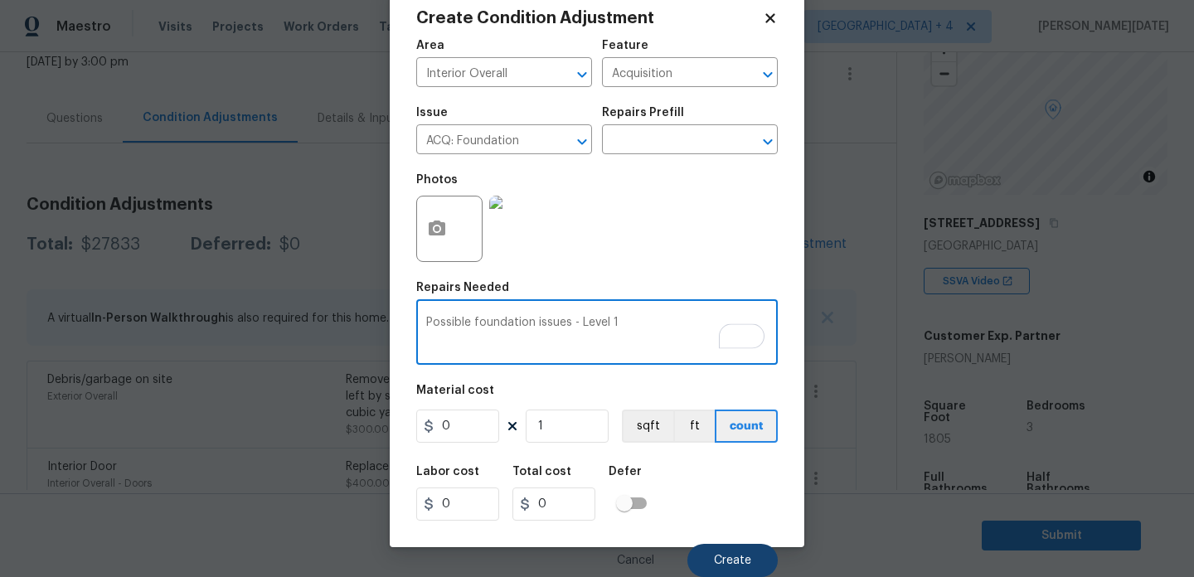
type textarea "Possible foundation issues - Level 1"
click at [722, 561] on span "Create" at bounding box center [732, 561] width 37 height 12
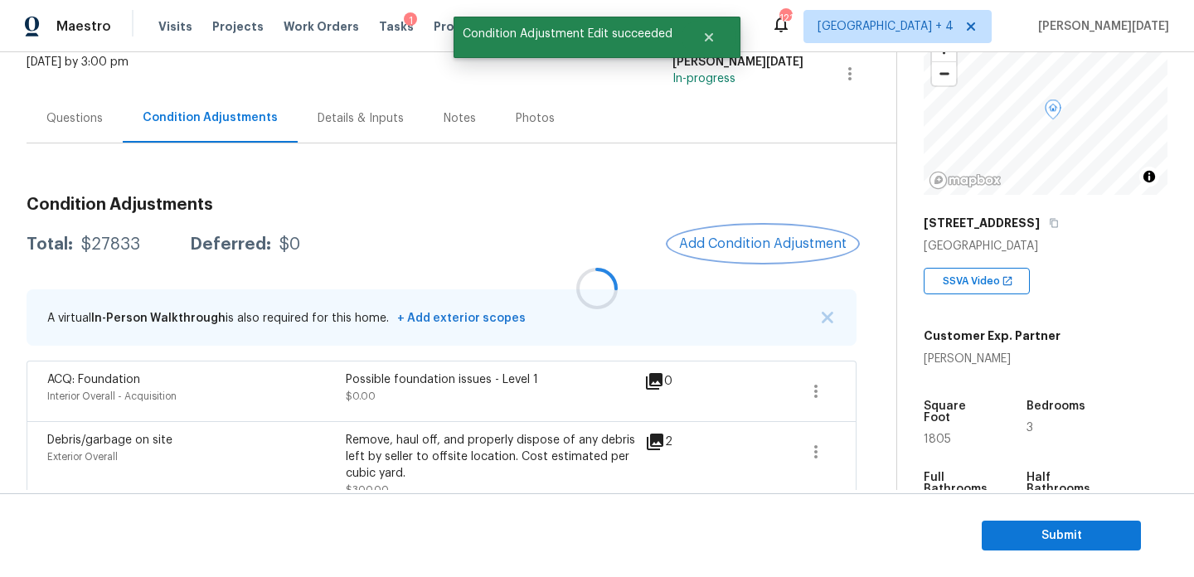
scroll to position [0, 0]
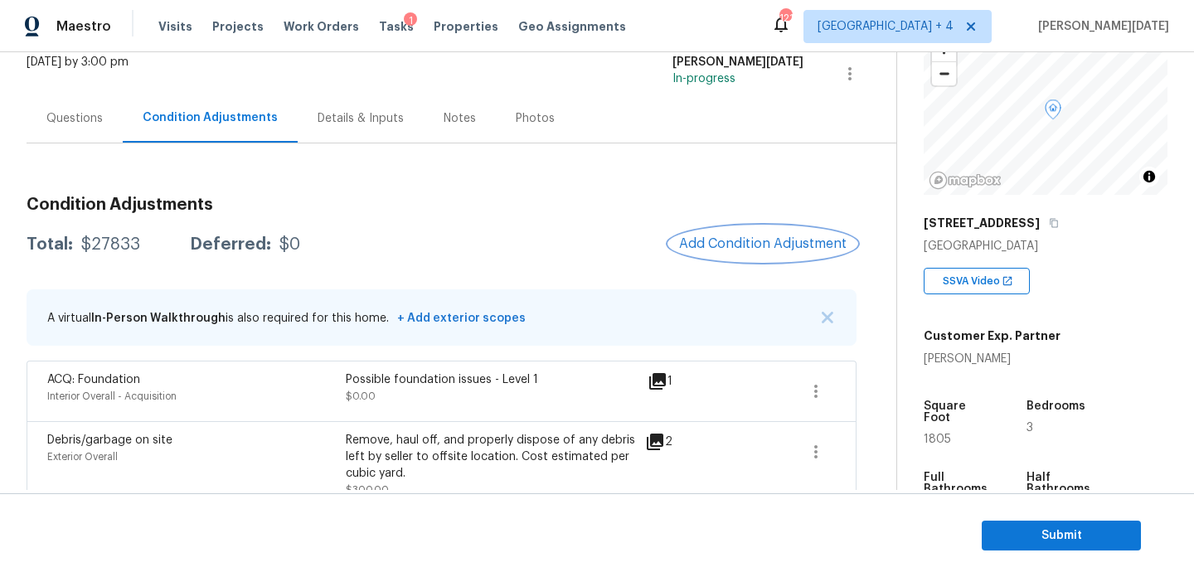
click at [740, 228] on button "Add Condition Adjustment" at bounding box center [762, 243] width 187 height 35
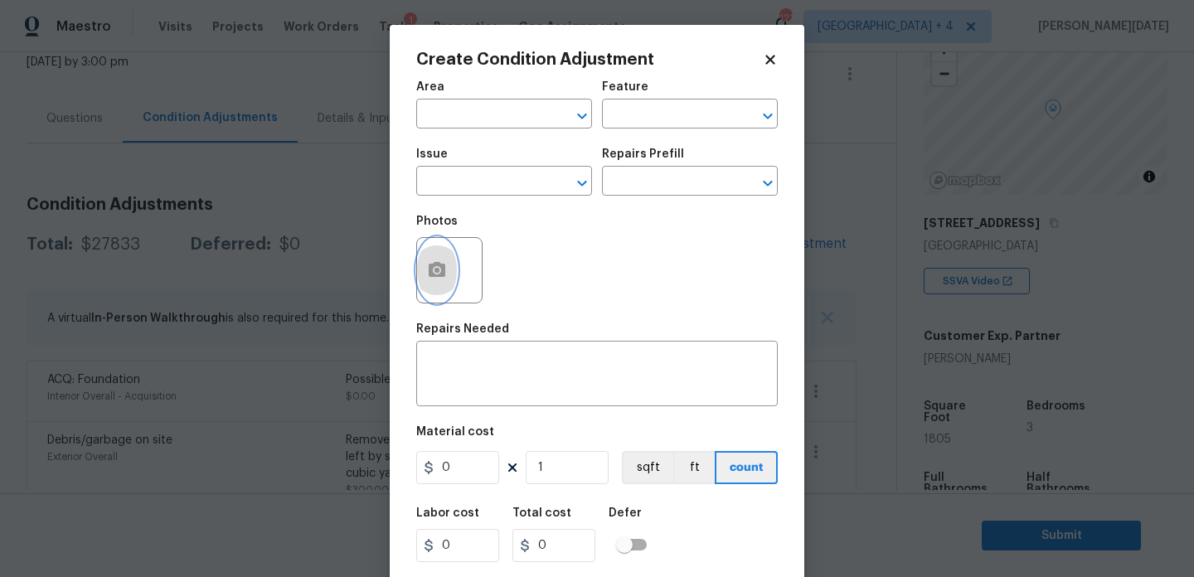
click at [434, 266] on icon "button" at bounding box center [437, 269] width 17 height 15
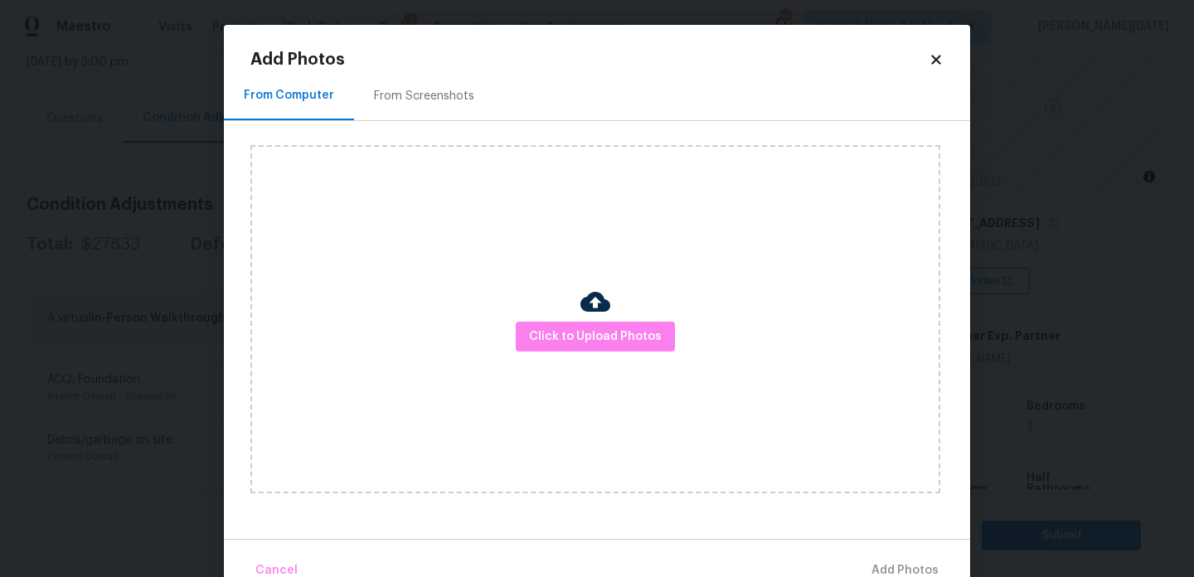
click at [566, 320] on div "Click to Upload Photos" at bounding box center [595, 319] width 690 height 348
click at [574, 329] on span "Click to Upload Photos" at bounding box center [595, 337] width 133 height 21
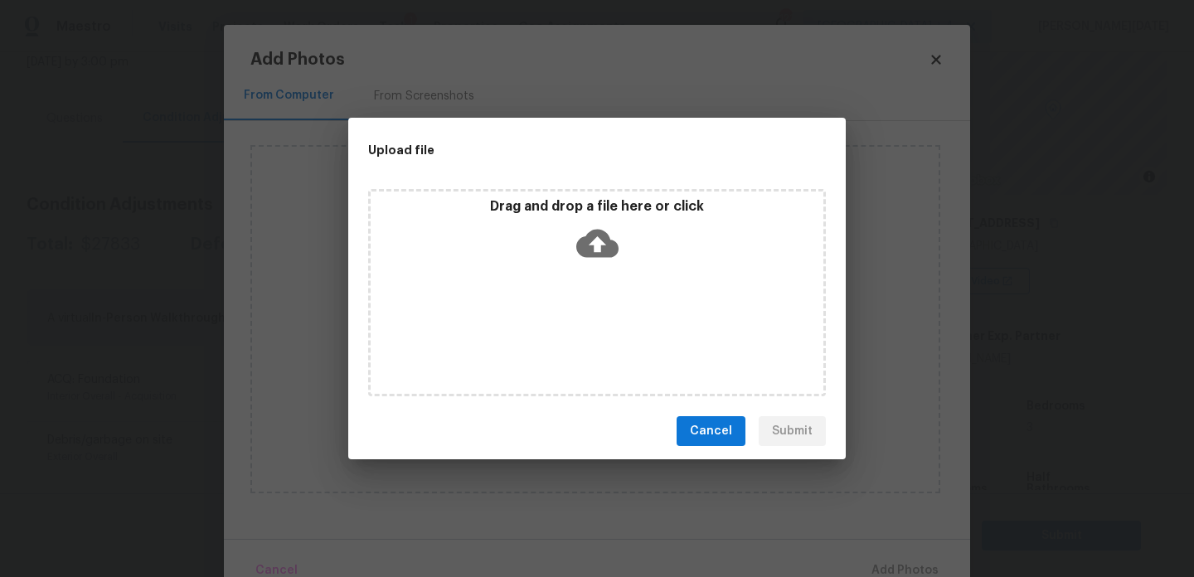
click at [574, 329] on div "Drag and drop a file here or click" at bounding box center [597, 292] width 458 height 207
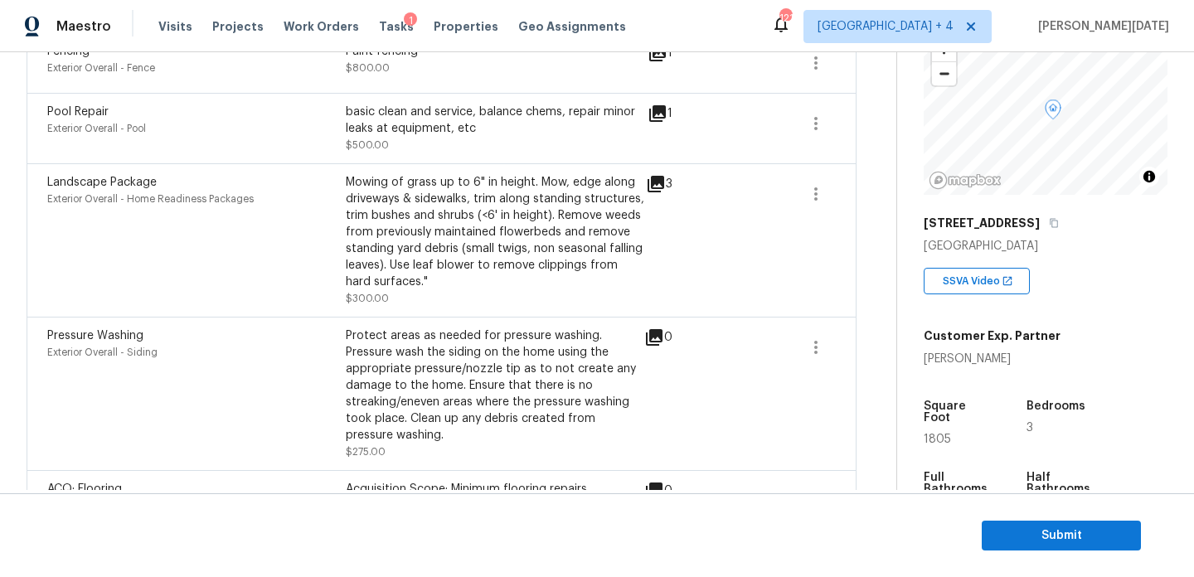
scroll to position [814, 0]
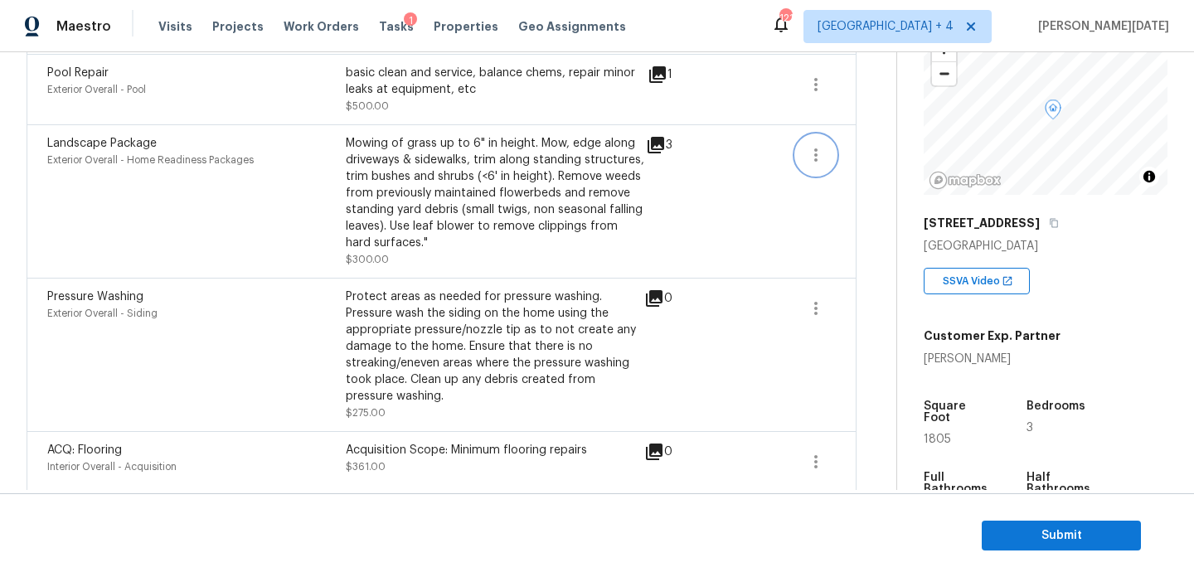
click at [820, 154] on icon "button" at bounding box center [816, 155] width 20 height 20
click at [809, 161] on icon "button" at bounding box center [816, 155] width 20 height 20
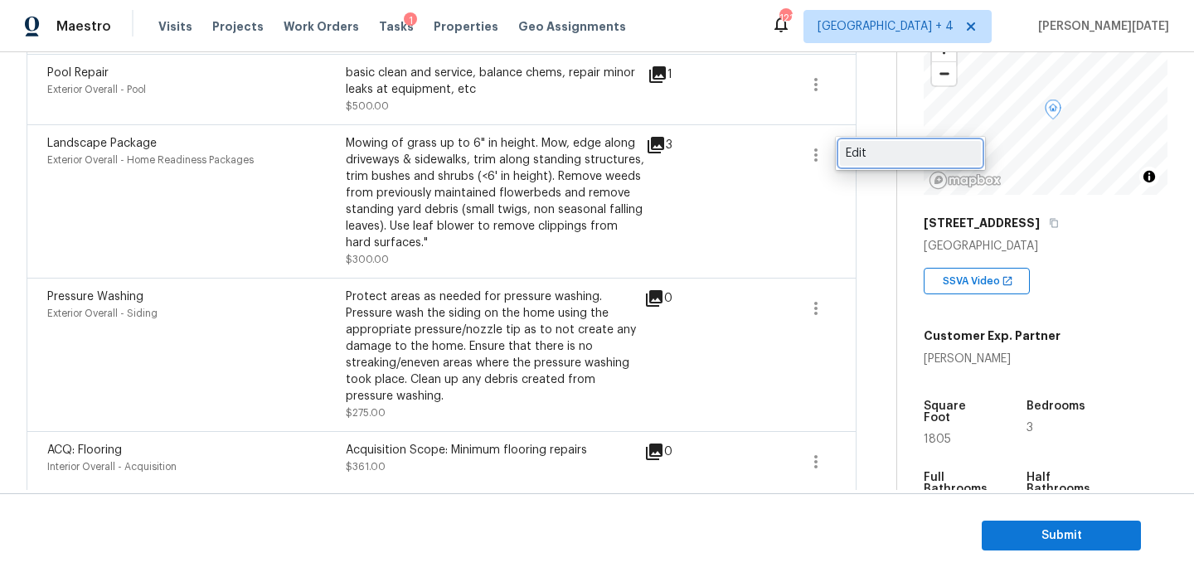
click at [882, 161] on div "Edit" at bounding box center [910, 153] width 129 height 17
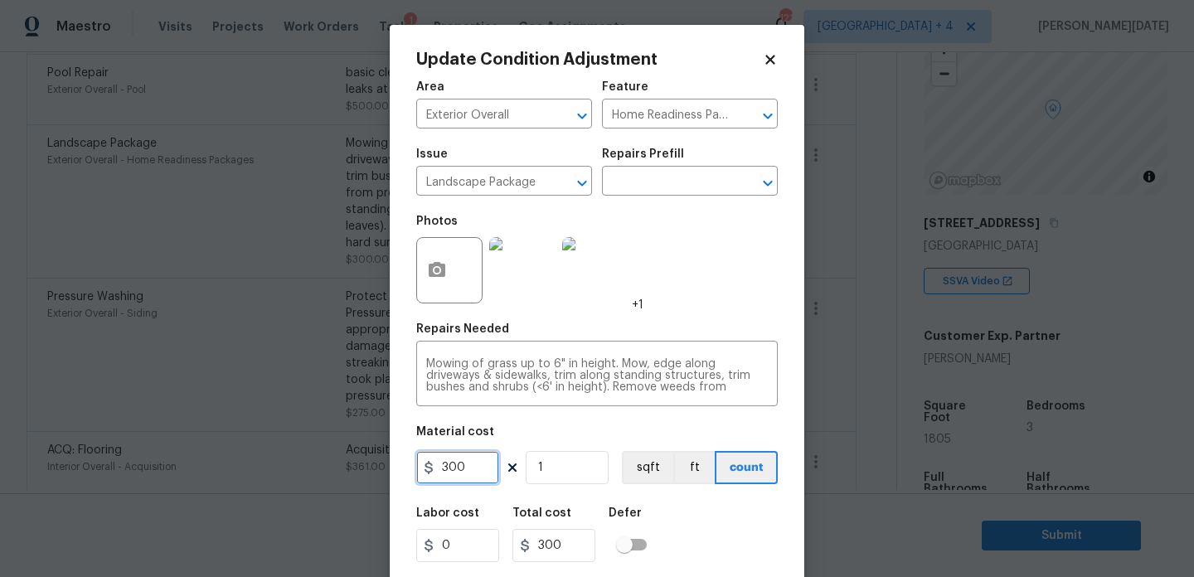
drag, startPoint x: 487, startPoint y: 466, endPoint x: 307, endPoint y: 464, distance: 179.9
click at [307, 464] on div "Update Condition Adjustment Area Exterior Overall ​ Feature Home Readiness Pack…" at bounding box center [597, 288] width 1194 height 577
type input "500"
click at [671, 306] on div "Photos +1" at bounding box center [597, 260] width 362 height 108
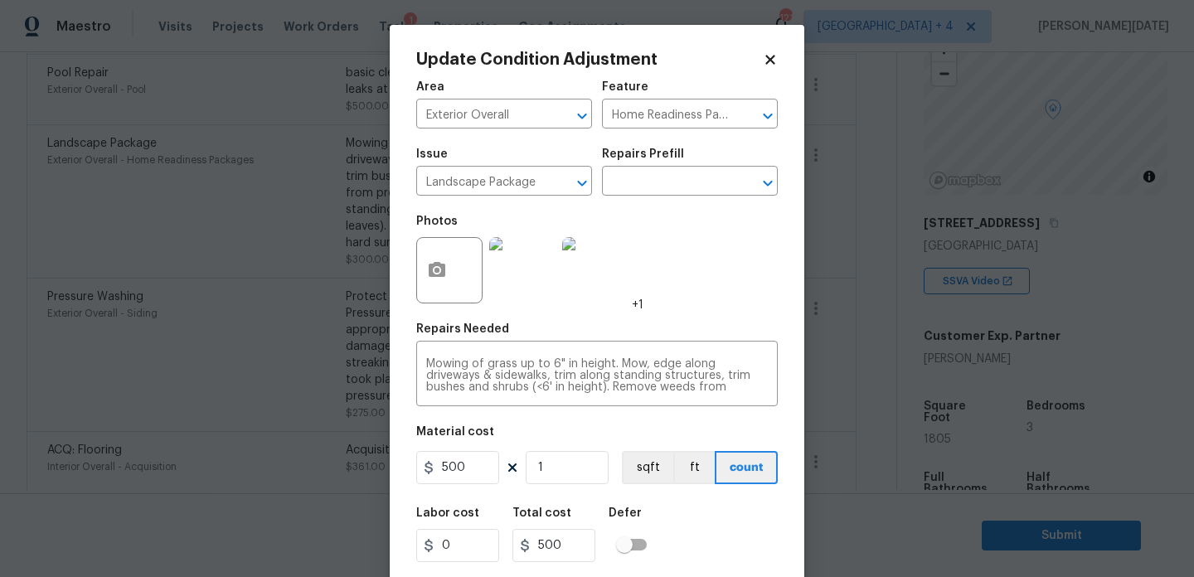
scroll to position [42, 0]
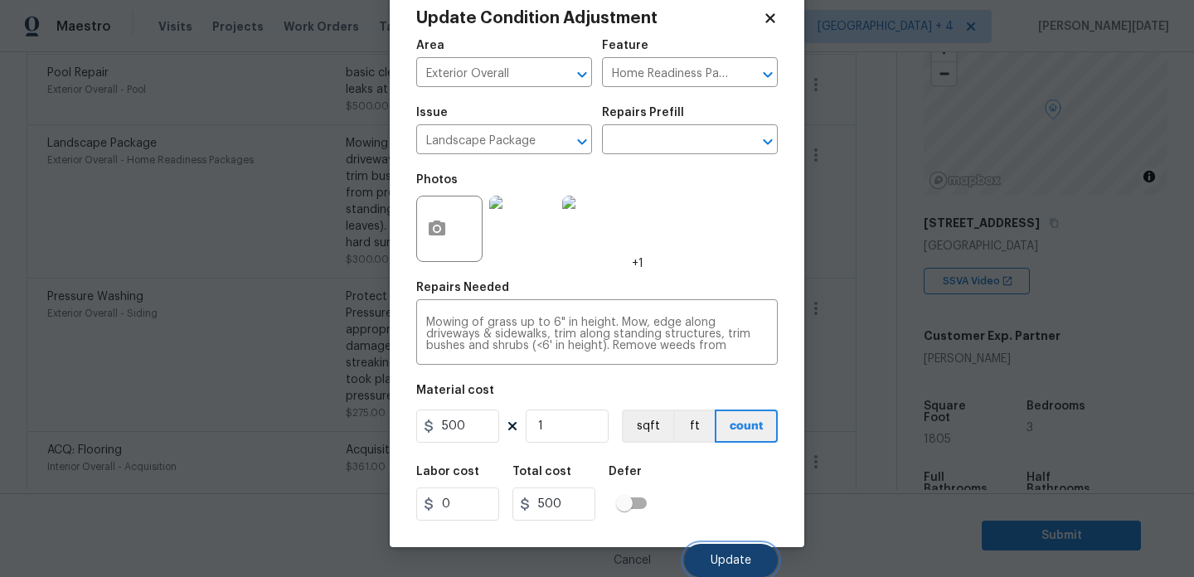
click at [715, 560] on span "Update" at bounding box center [731, 561] width 41 height 12
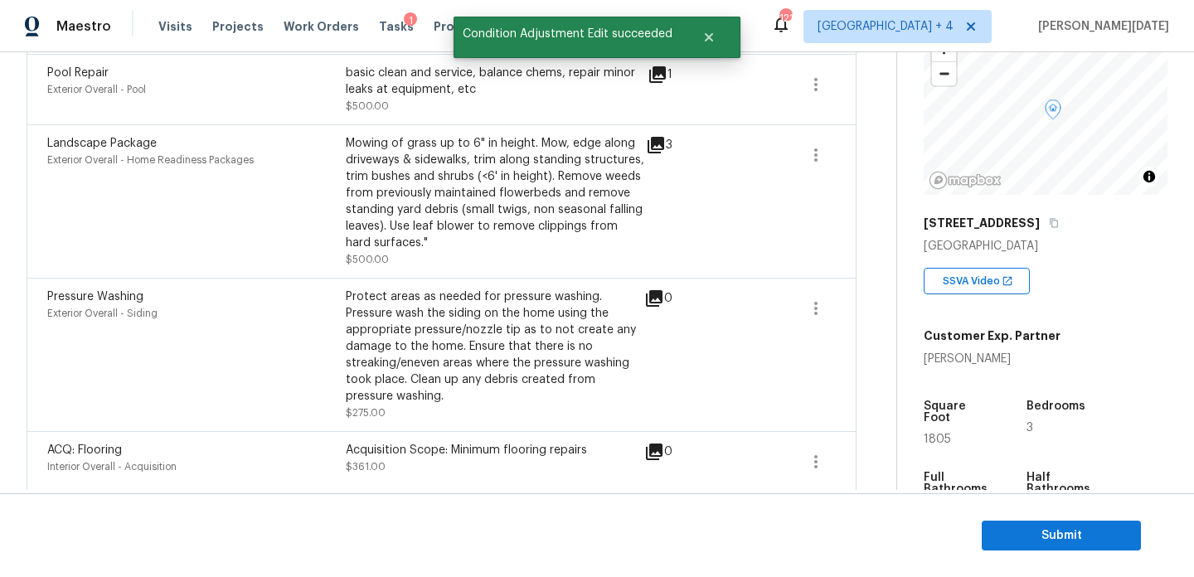
scroll to position [955, 0]
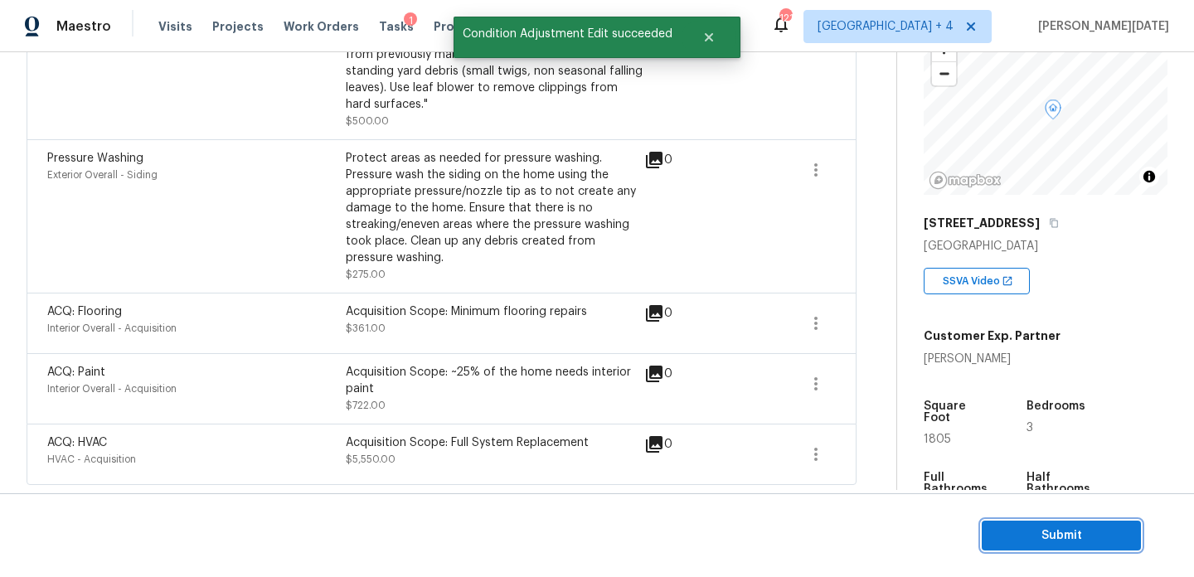
click at [1004, 534] on span "Submit" at bounding box center [1061, 536] width 133 height 21
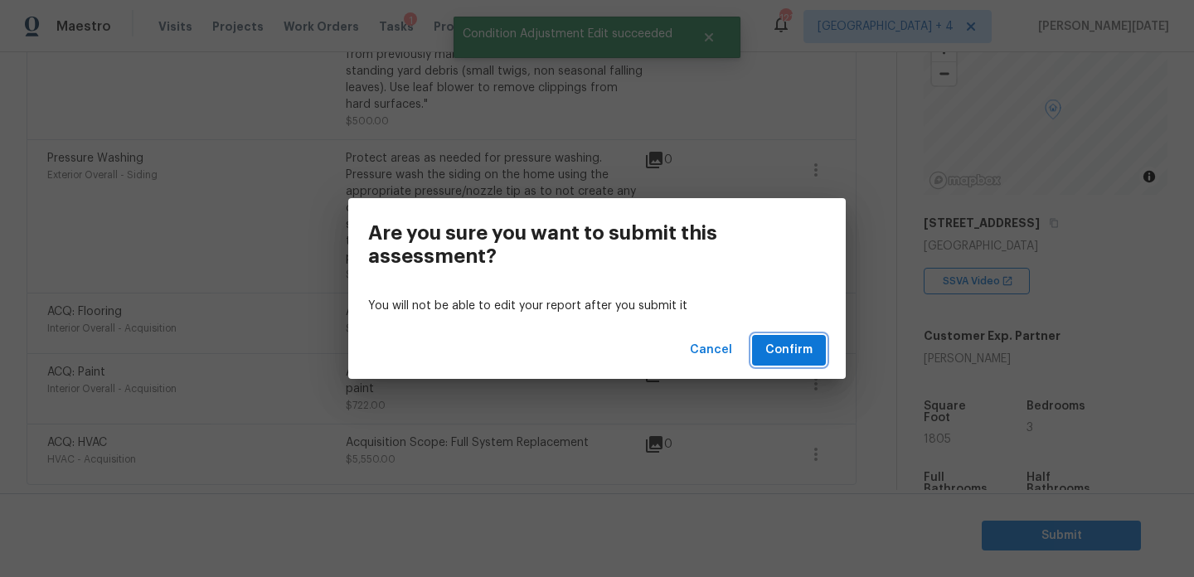
click at [799, 356] on span "Confirm" at bounding box center [788, 350] width 47 height 21
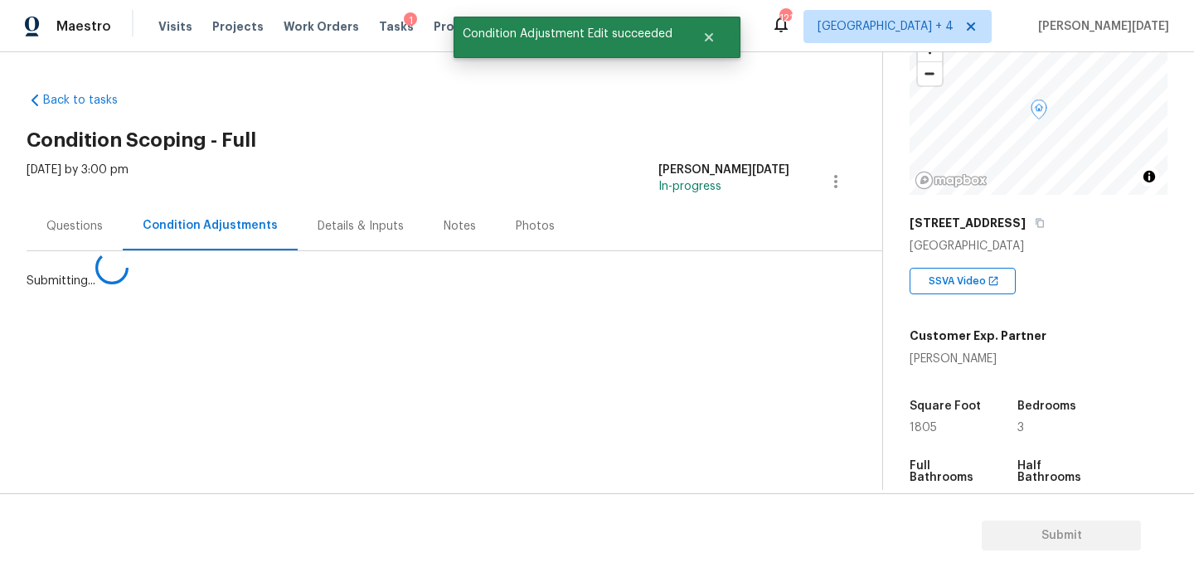
scroll to position [0, 0]
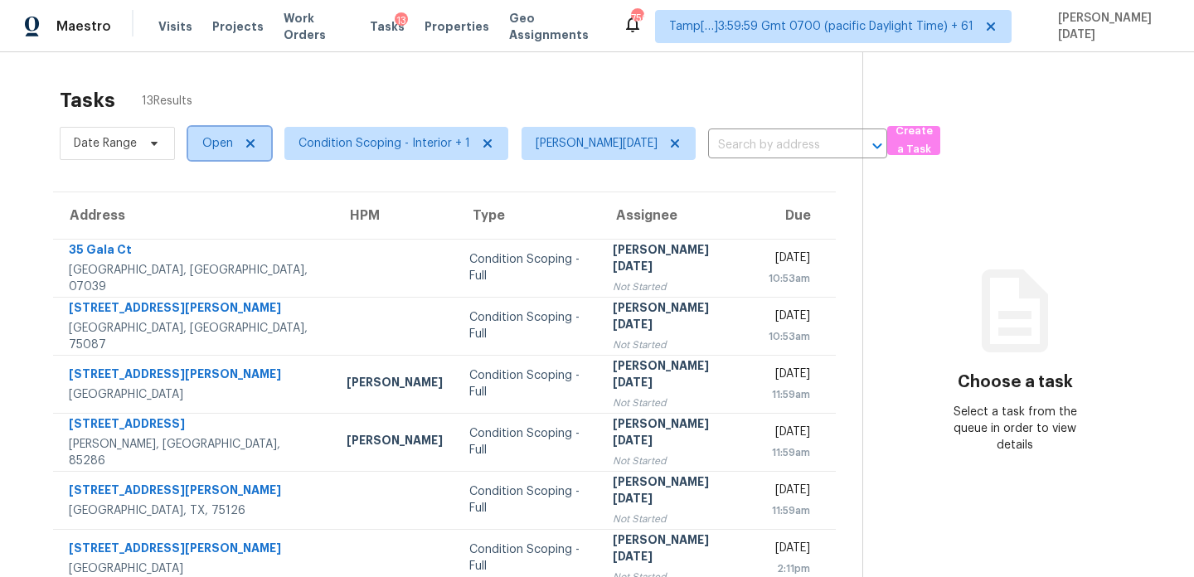
click at [206, 145] on span "Open" at bounding box center [217, 143] width 31 height 17
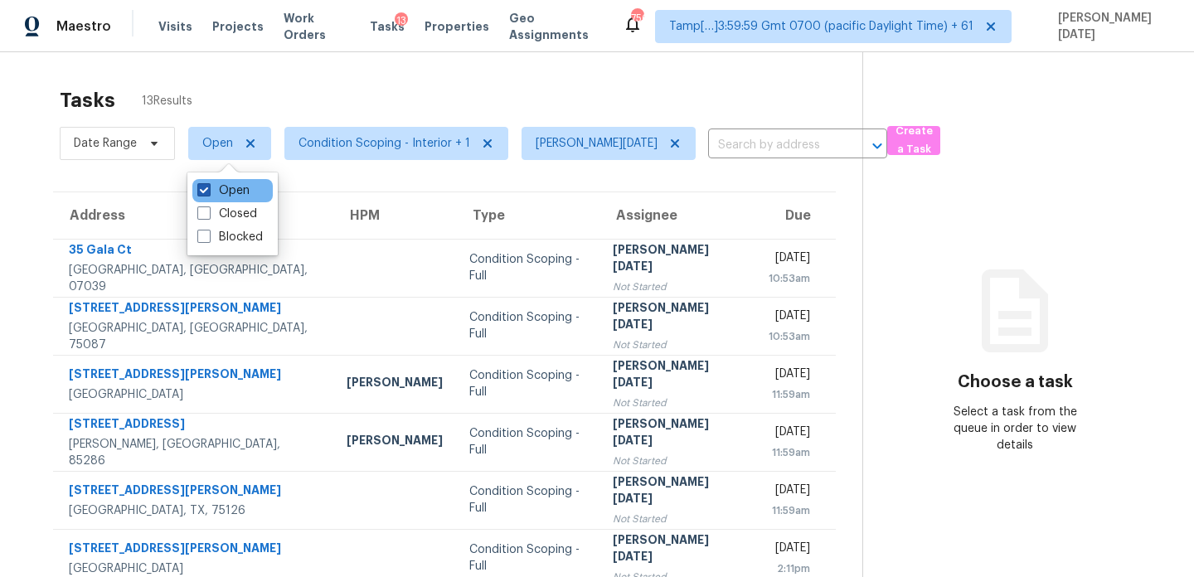
click at [210, 190] on span at bounding box center [203, 189] width 13 height 13
click at [208, 190] on input "Open" at bounding box center [202, 187] width 11 height 11
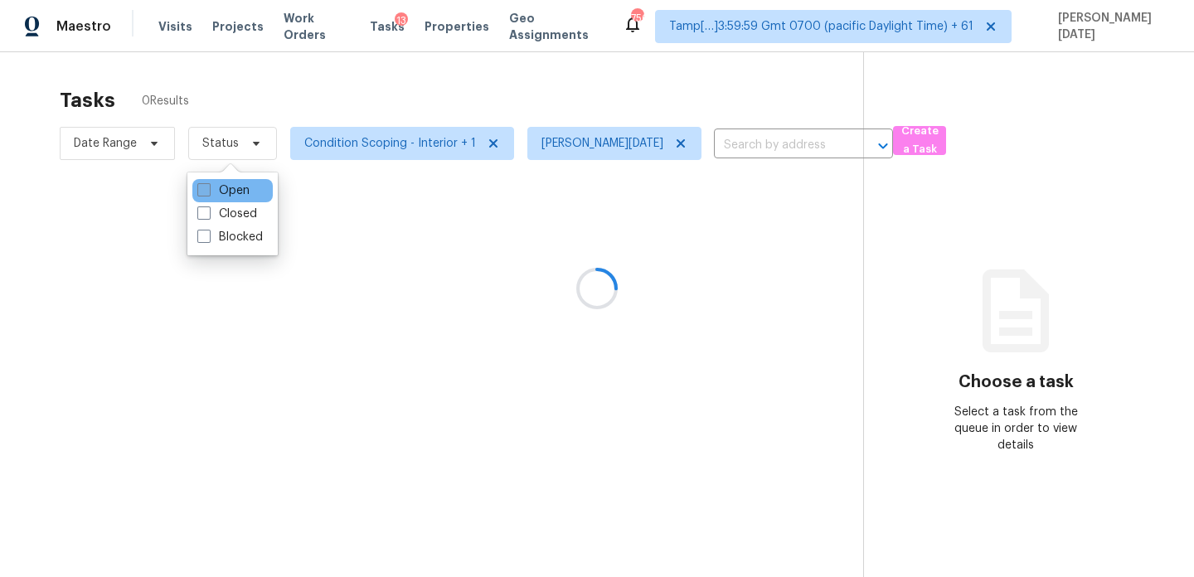
click at [210, 190] on span at bounding box center [203, 189] width 13 height 13
click at [208, 190] on input "Open" at bounding box center [202, 187] width 11 height 11
checkbox input "true"
